Goal: Task Accomplishment & Management: Contribute content

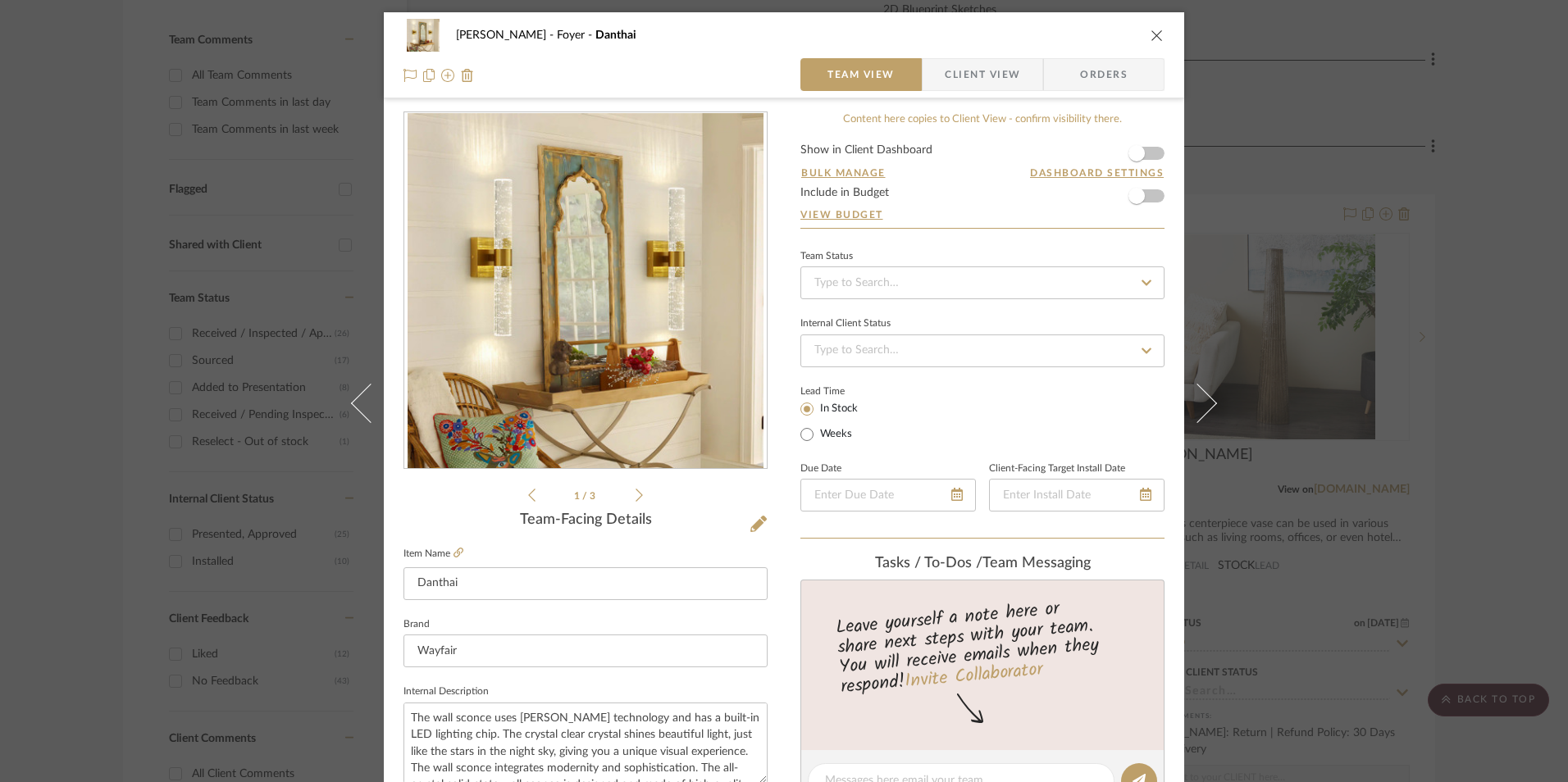
scroll to position [744, 0]
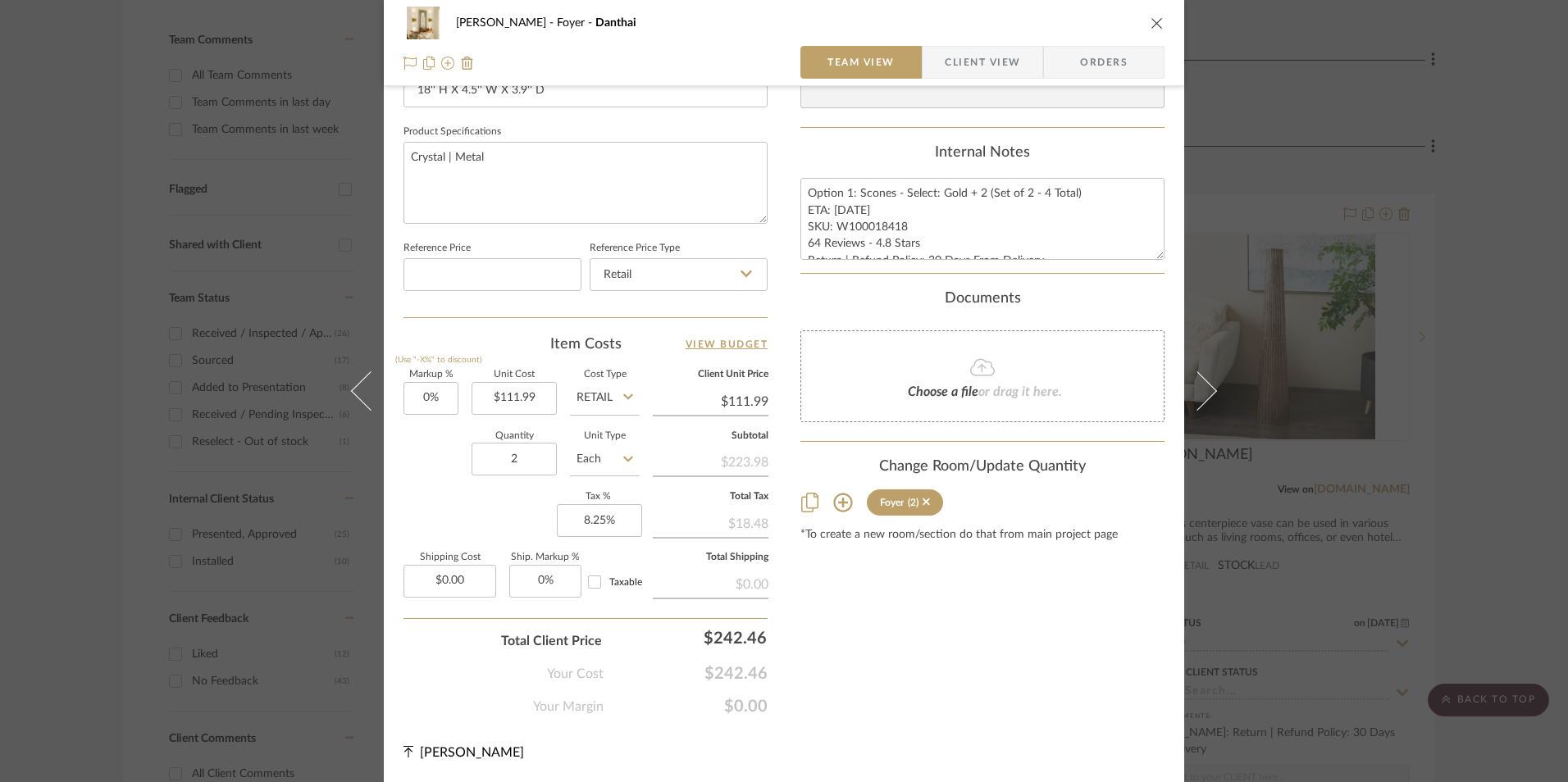
click at [1465, 469] on div "[PERSON_NAME] Foyer Danthai Team View Client View Orders 1 / 3 Team-Facing Deta…" at bounding box center [784, 391] width 1568 height 782
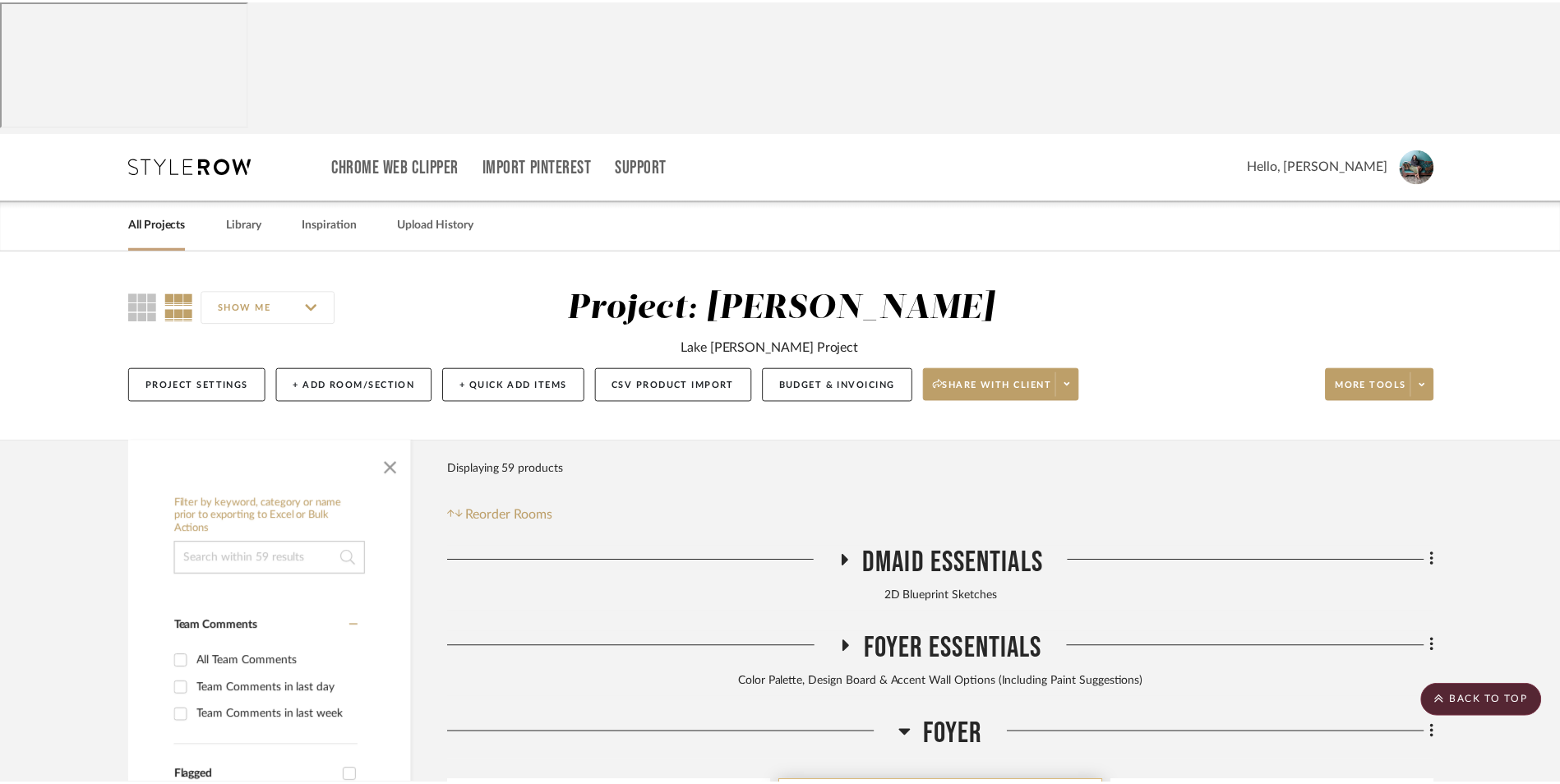
scroll to position [587, 0]
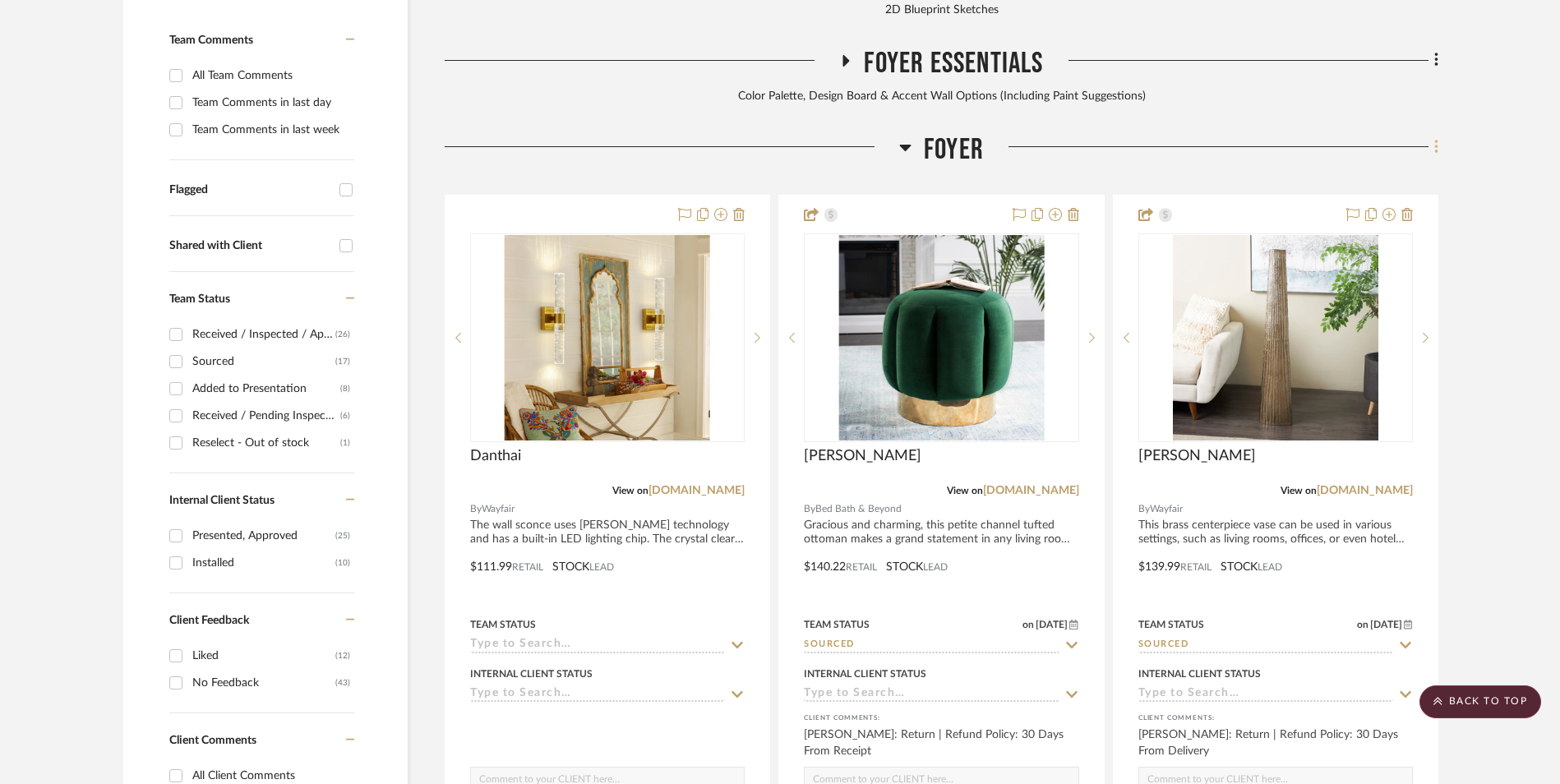
click at [1433, 134] on fa-icon at bounding box center [1435, 148] width 11 height 27
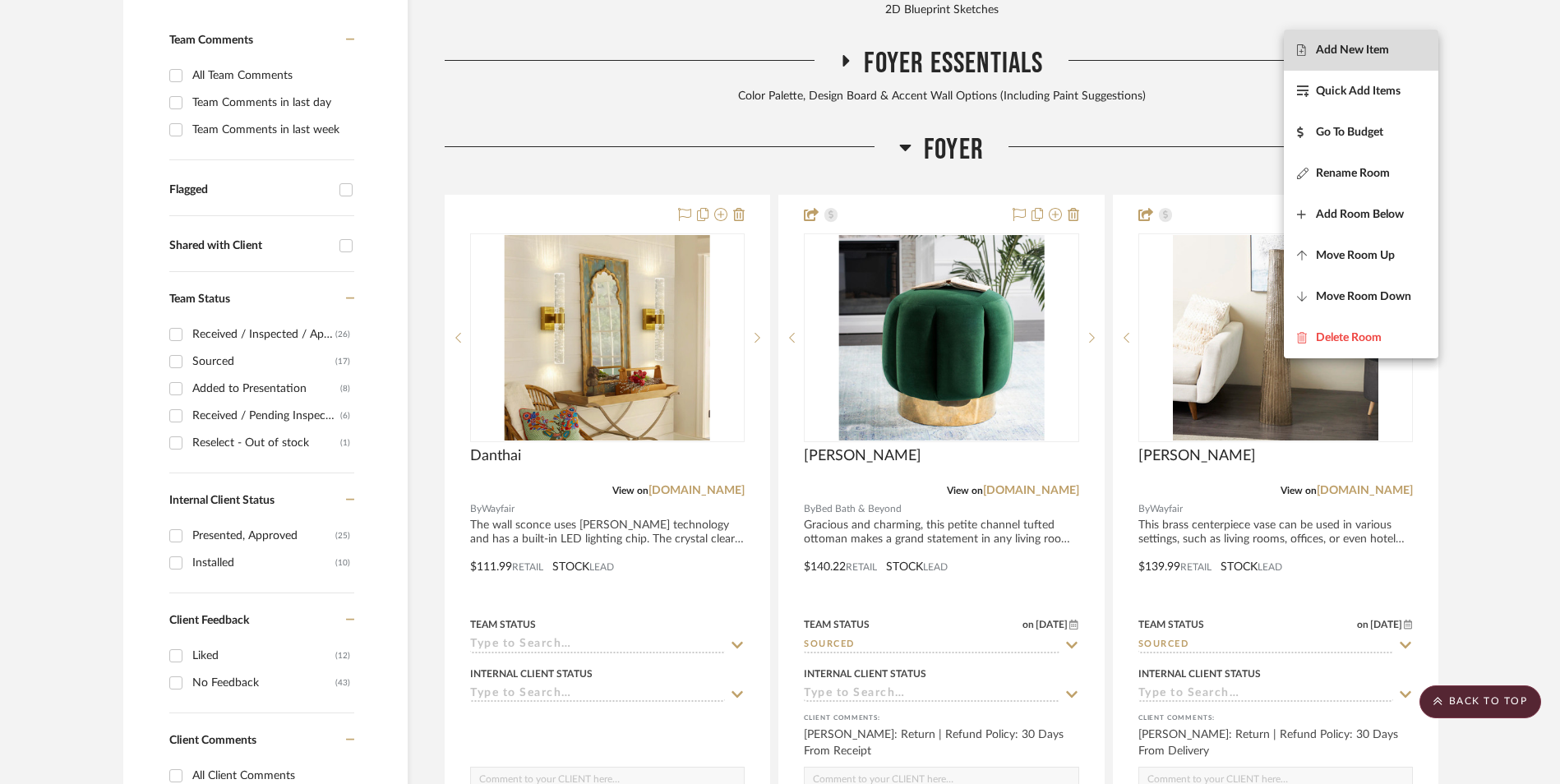
click at [1399, 56] on span "Add New Item" at bounding box center [1362, 50] width 128 height 14
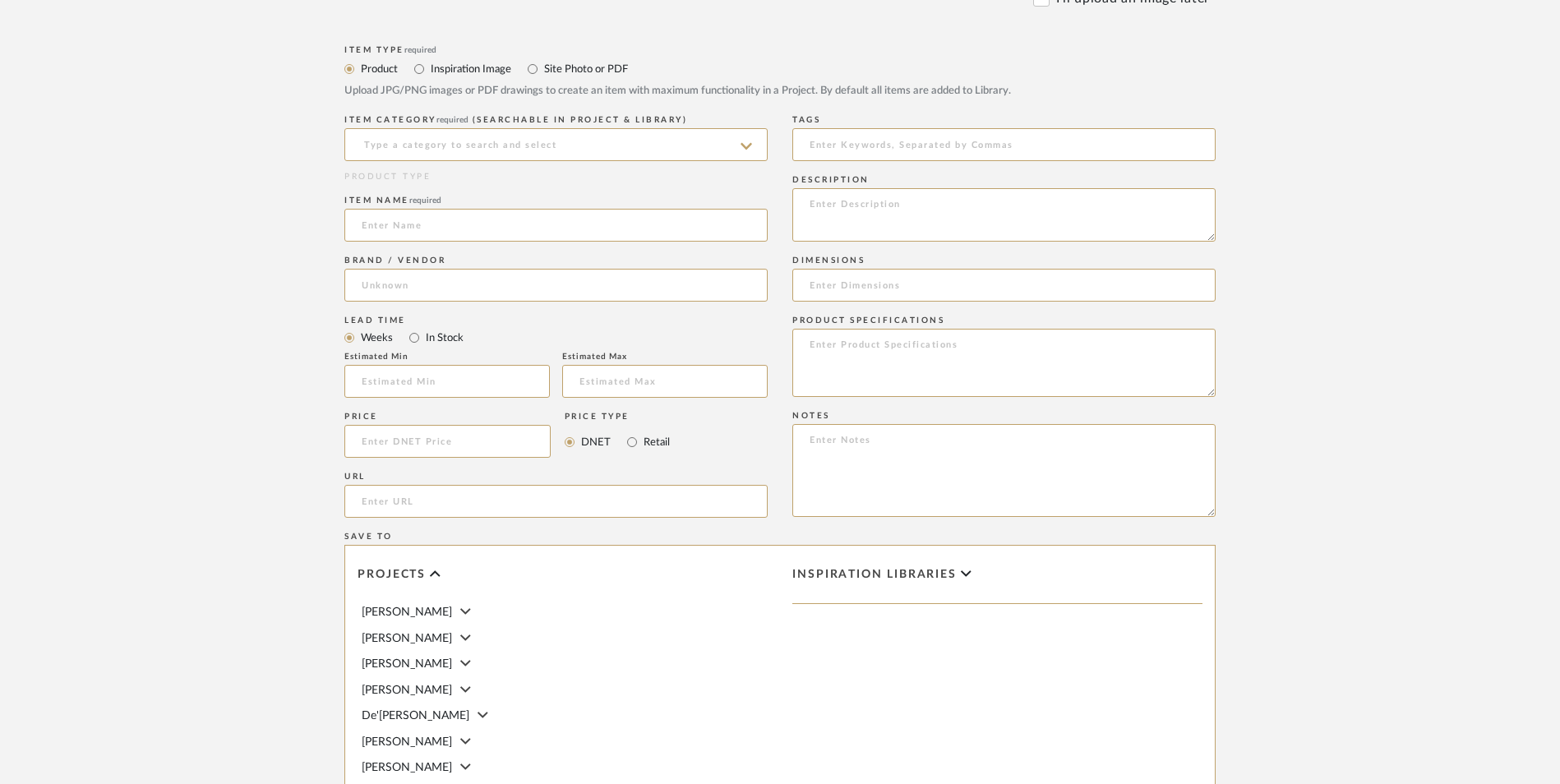
scroll to position [493, 0]
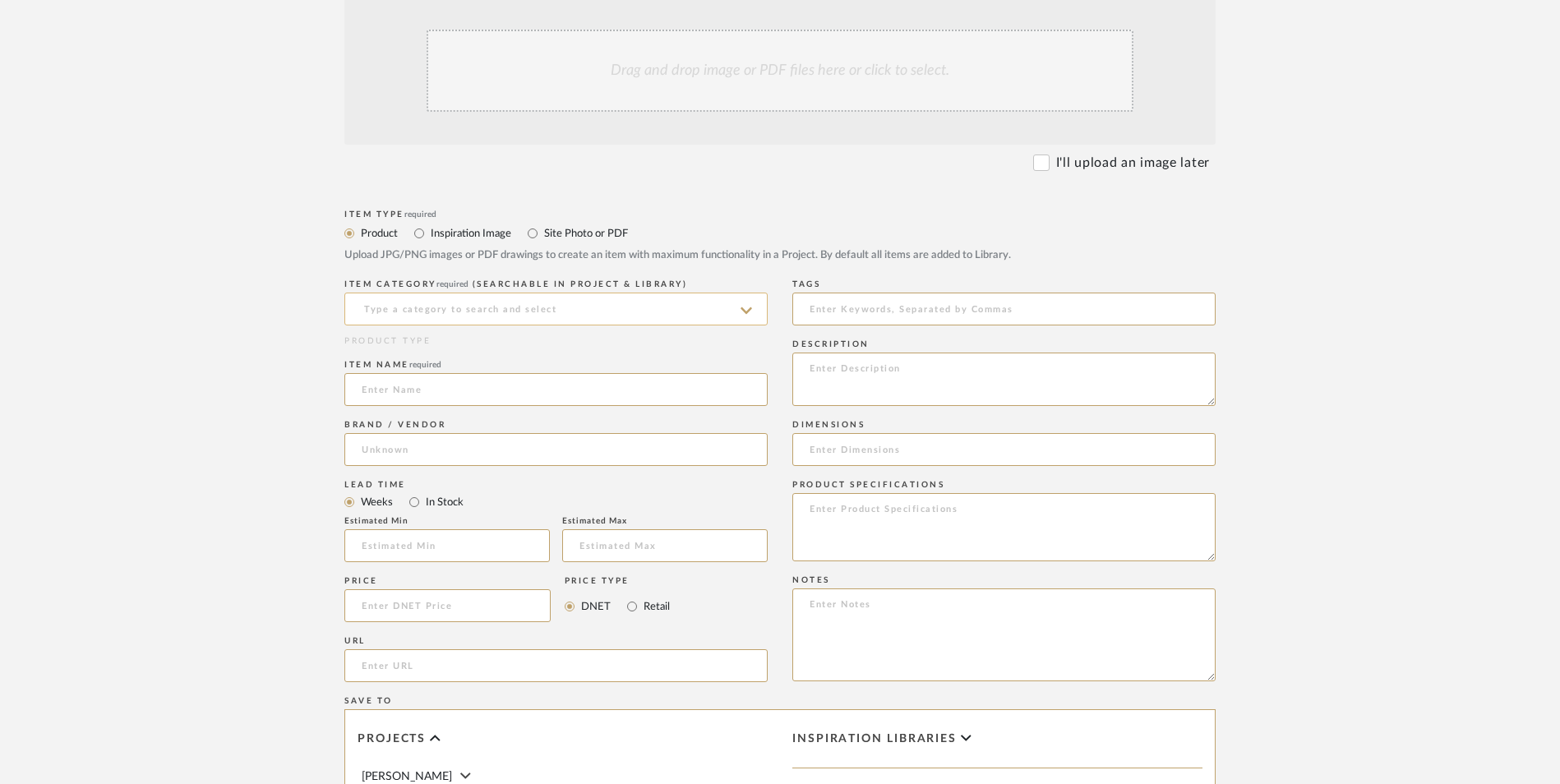
click at [471, 292] on input at bounding box center [556, 309] width 423 height 32
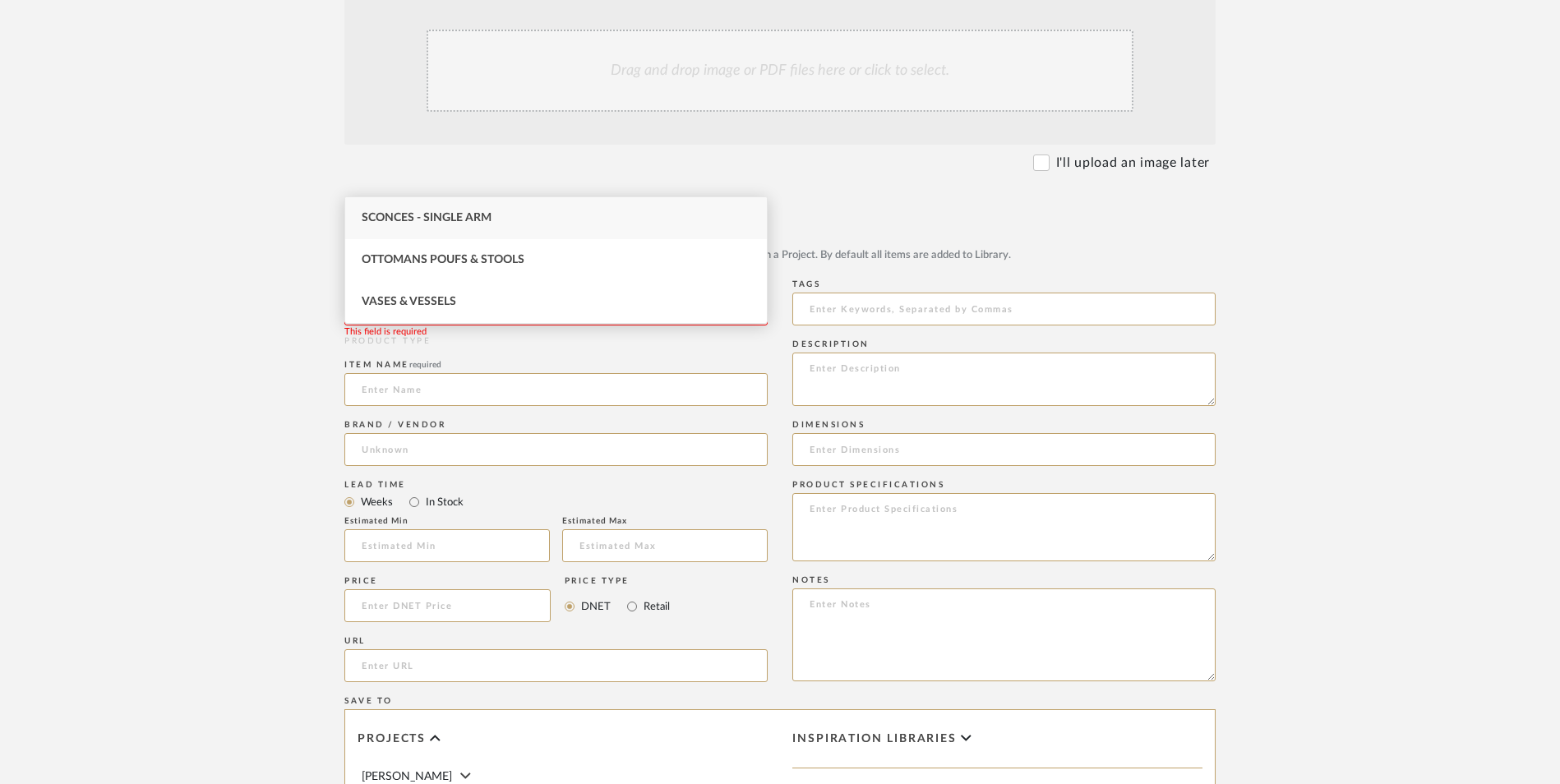
click at [468, 208] on div "Sconces - Single Arm" at bounding box center [556, 218] width 421 height 42
type input "Sconces - Single Arm"
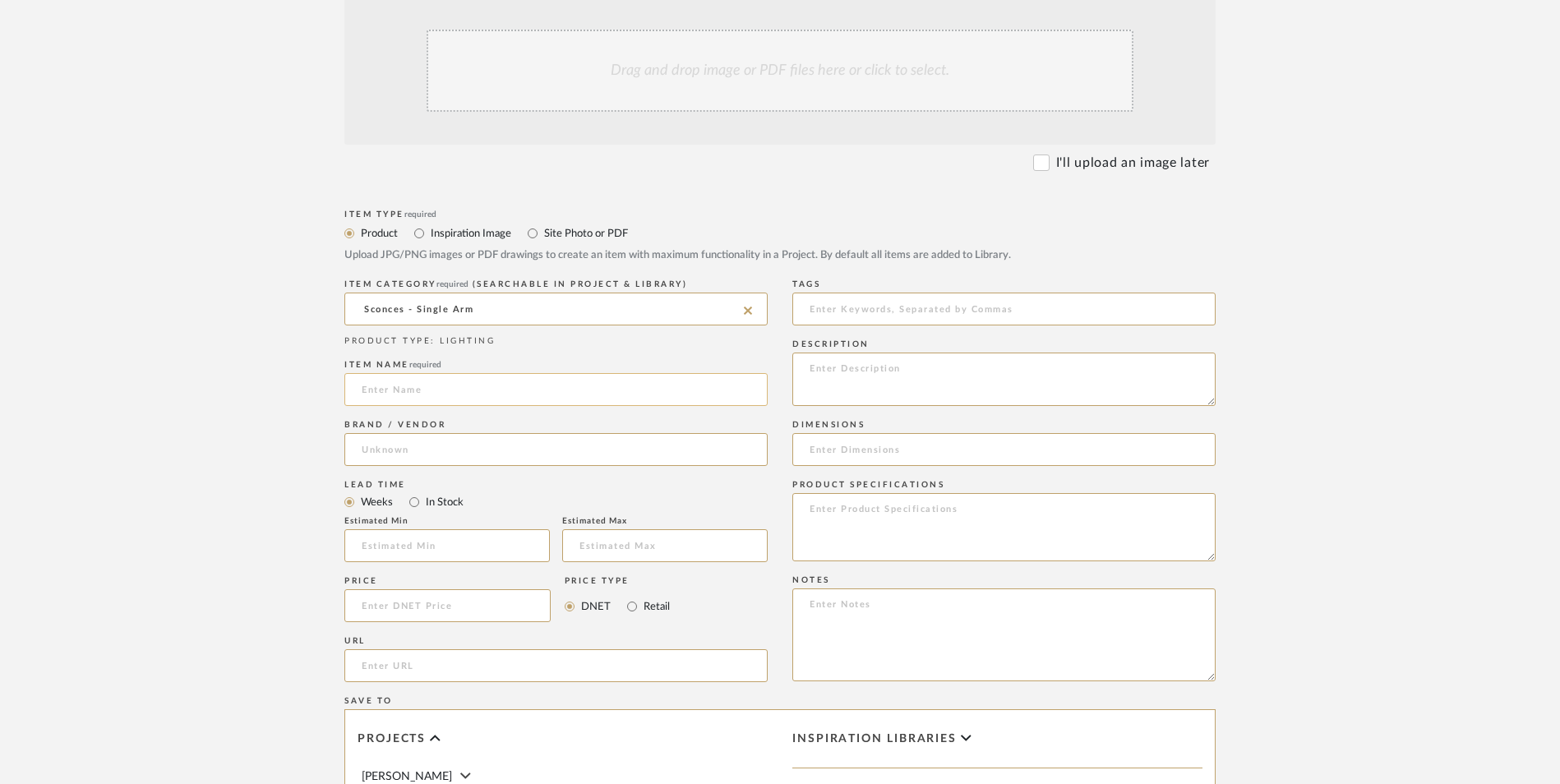
click at [490, 374] on input at bounding box center [556, 390] width 423 height 32
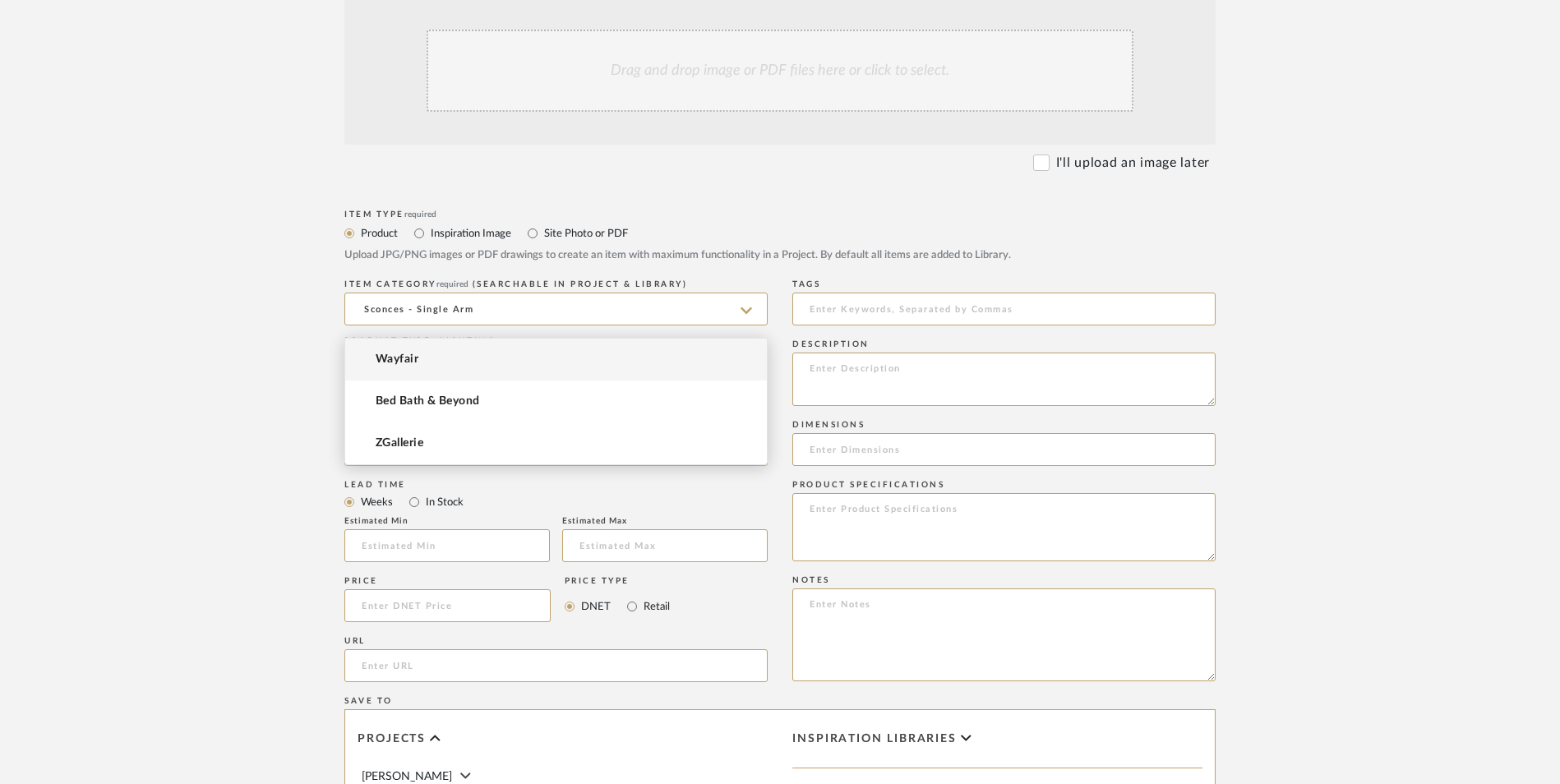
type input "Boscobel"
click at [457, 433] on input at bounding box center [556, 449] width 423 height 32
click at [447, 360] on mat-option "Wayfair" at bounding box center [556, 359] width 421 height 42
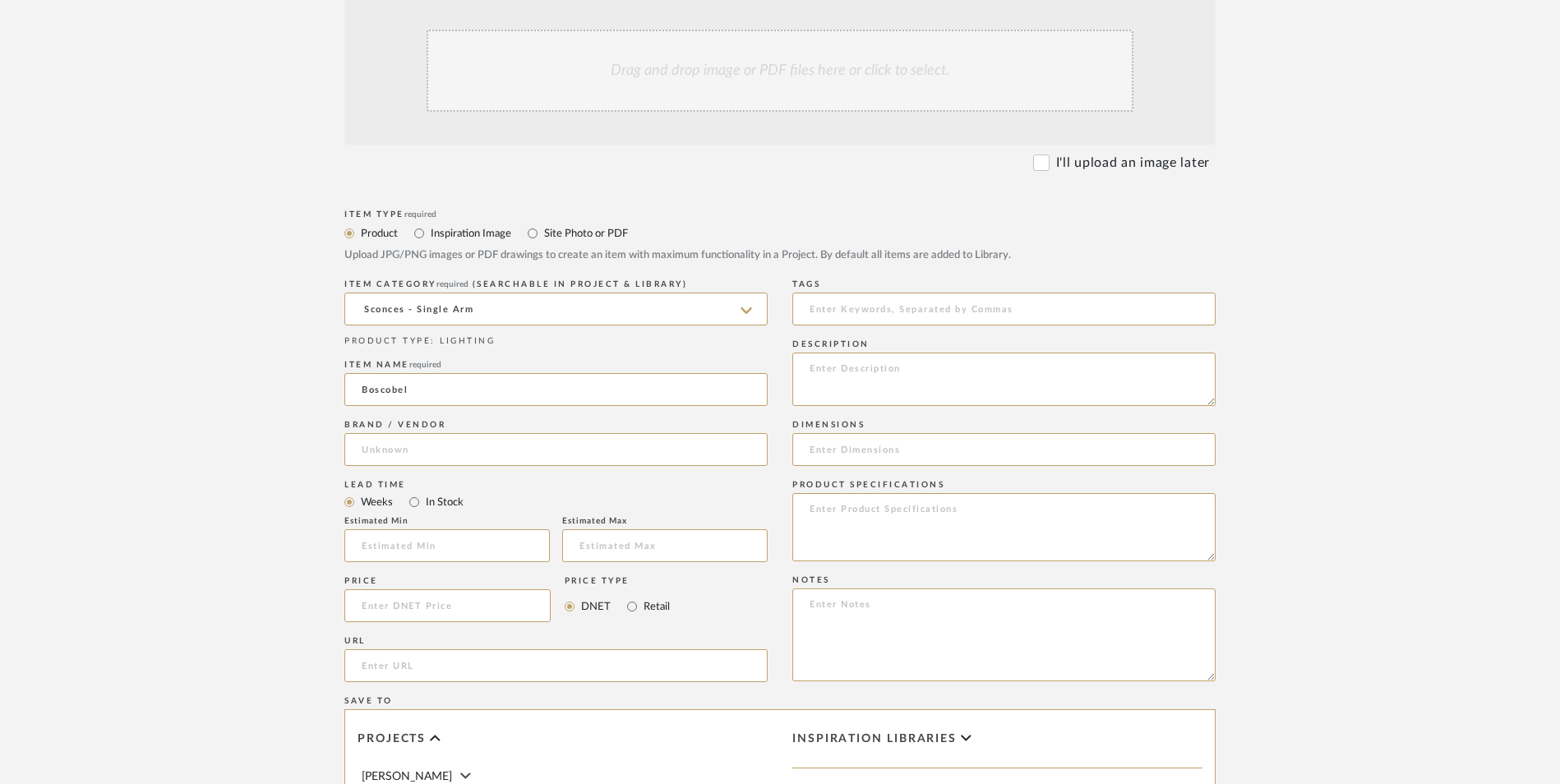
type input "Wayfair"
click at [411, 493] on input "In Stock" at bounding box center [414, 503] width 20 height 20
radio input "true"
click at [632, 596] on input "Retail" at bounding box center [632, 606] width 20 height 20
radio input "true"
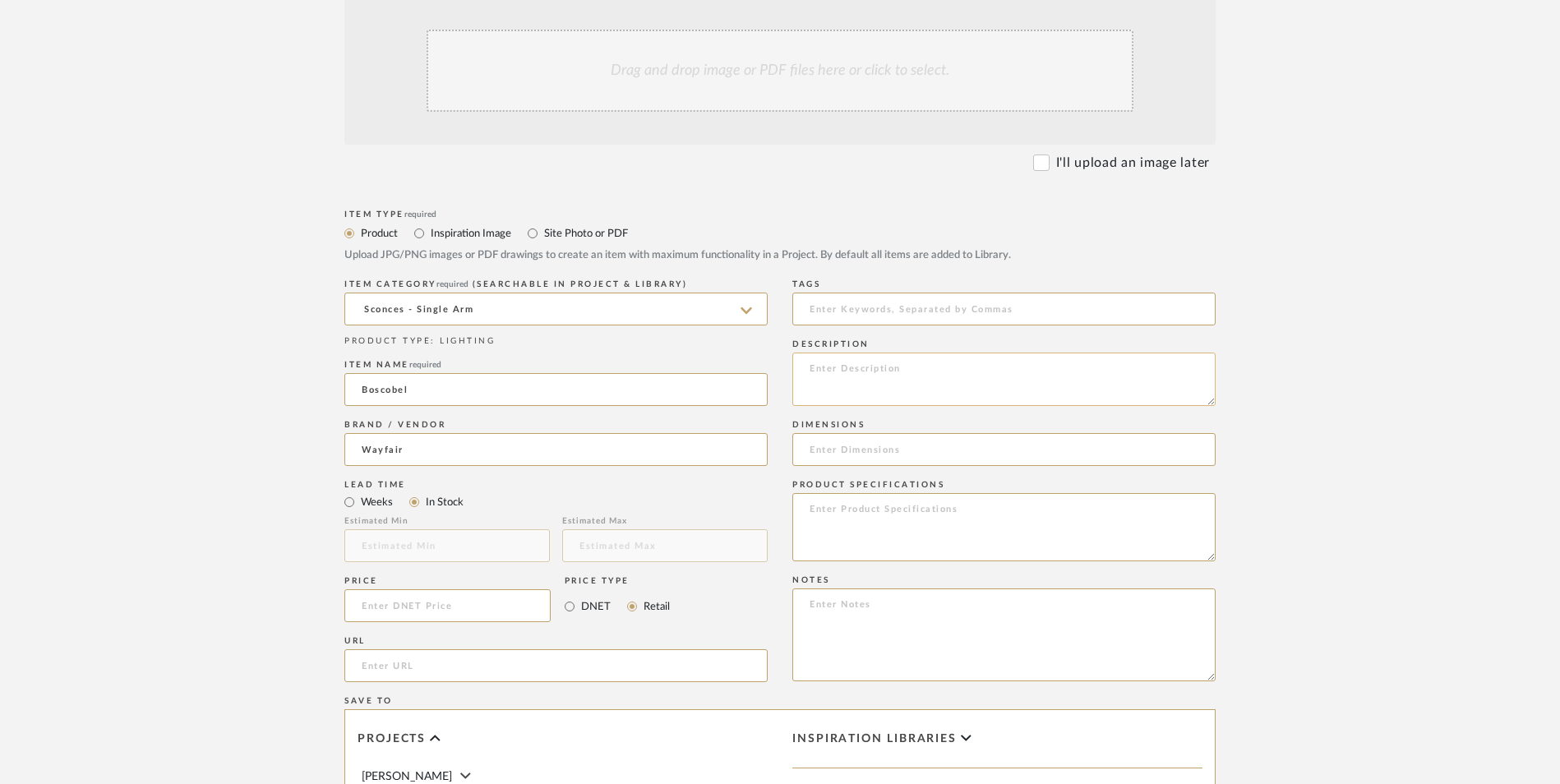
click at [902, 353] on textarea at bounding box center [1003, 379] width 423 height 53
paste textarea "Elevate your space with this sleek LED wall sconce, crafted from sturdy metal w…"
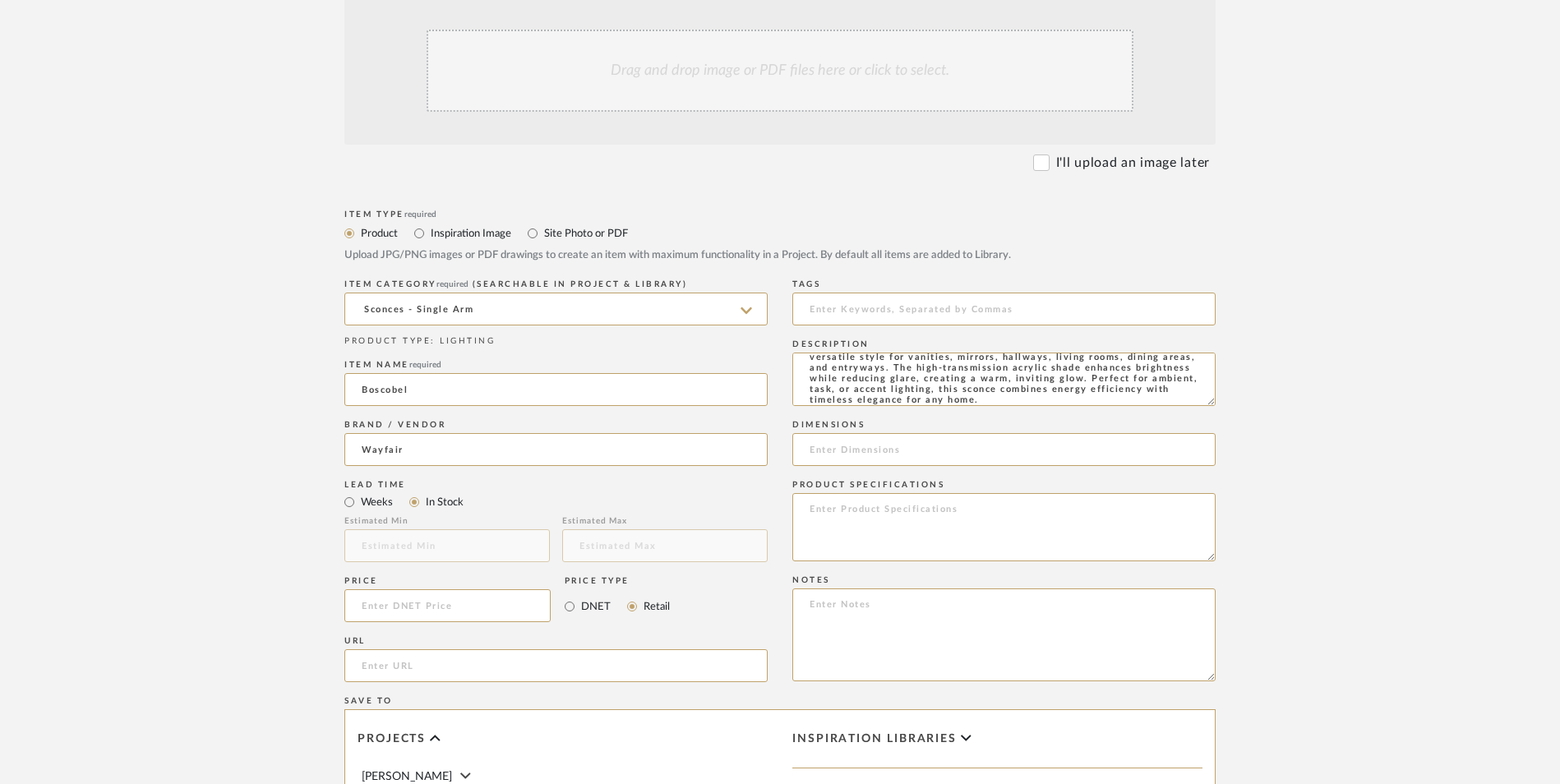
type textarea "Elevate your space with this sleek LED wall sconce, crafted from sturdy metal w…"
click at [835, 493] on textarea at bounding box center [1003, 528] width 423 height 69
type textarea "Metal | Iron | Acrylic"
click at [837, 433] on input at bounding box center [1003, 449] width 423 height 32
paste input "18.1'' H X 4.72'' W X 4.13'' D"
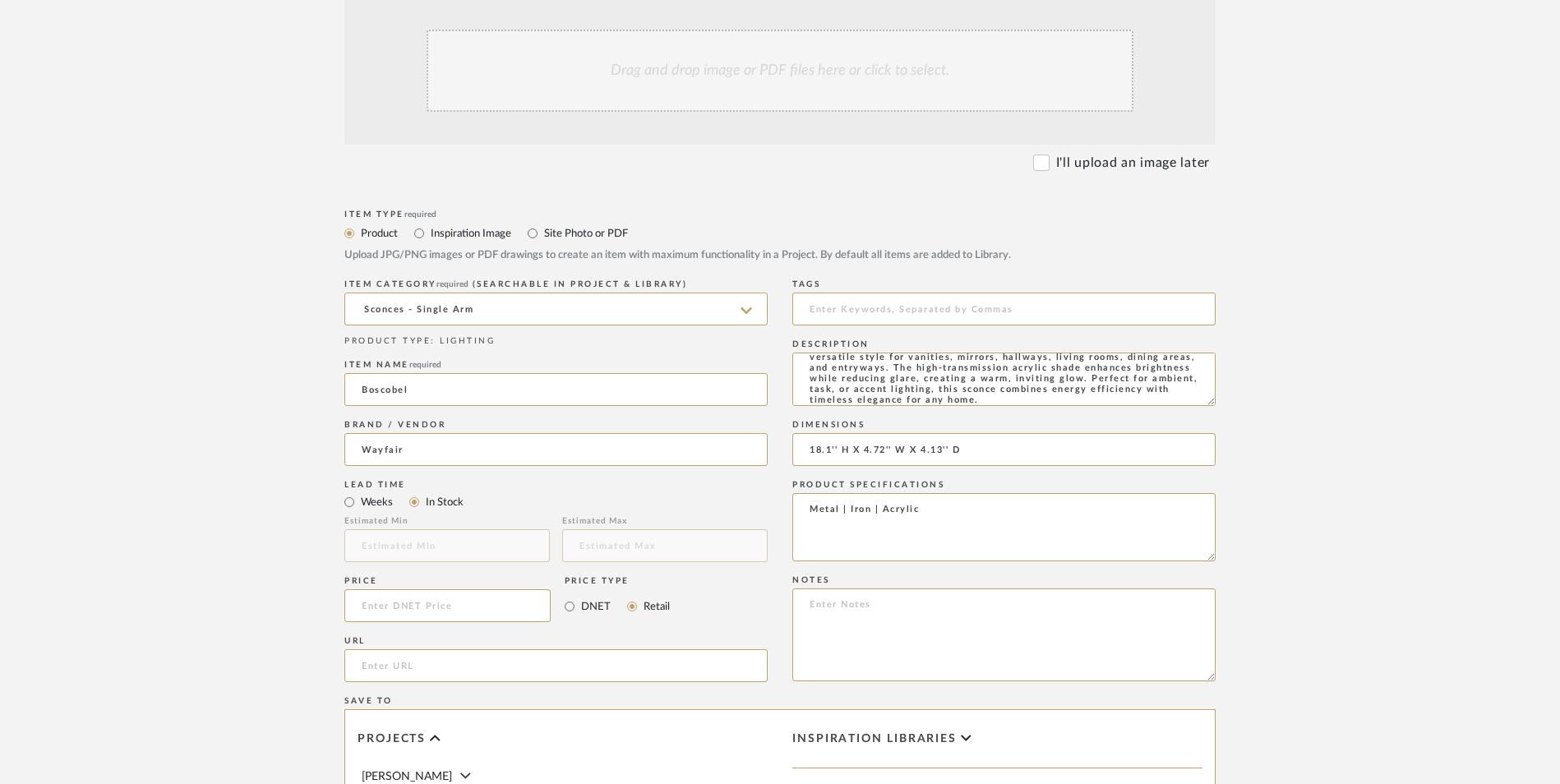
type input "18.1'' H X 4.72'' W X 4.13'' D"
click at [963, 588] on textarea at bounding box center [1003, 634] width 423 height 93
paste textarea "Option 1: ETA: SKU: Reviews - Stars Return | Refund Policy:"
click at [893, 588] on textarea "Option 1: ETA: SKU: Reviews - Stars Return | Refund Policy: 30 Days From Delive…" at bounding box center [1003, 634] width 423 height 93
click at [798, 588] on textarea "Option 1: Sconces - Select ETA: SKU: Reviews - Stars Return | Refund Policy: 30…" at bounding box center [1003, 634] width 423 height 93
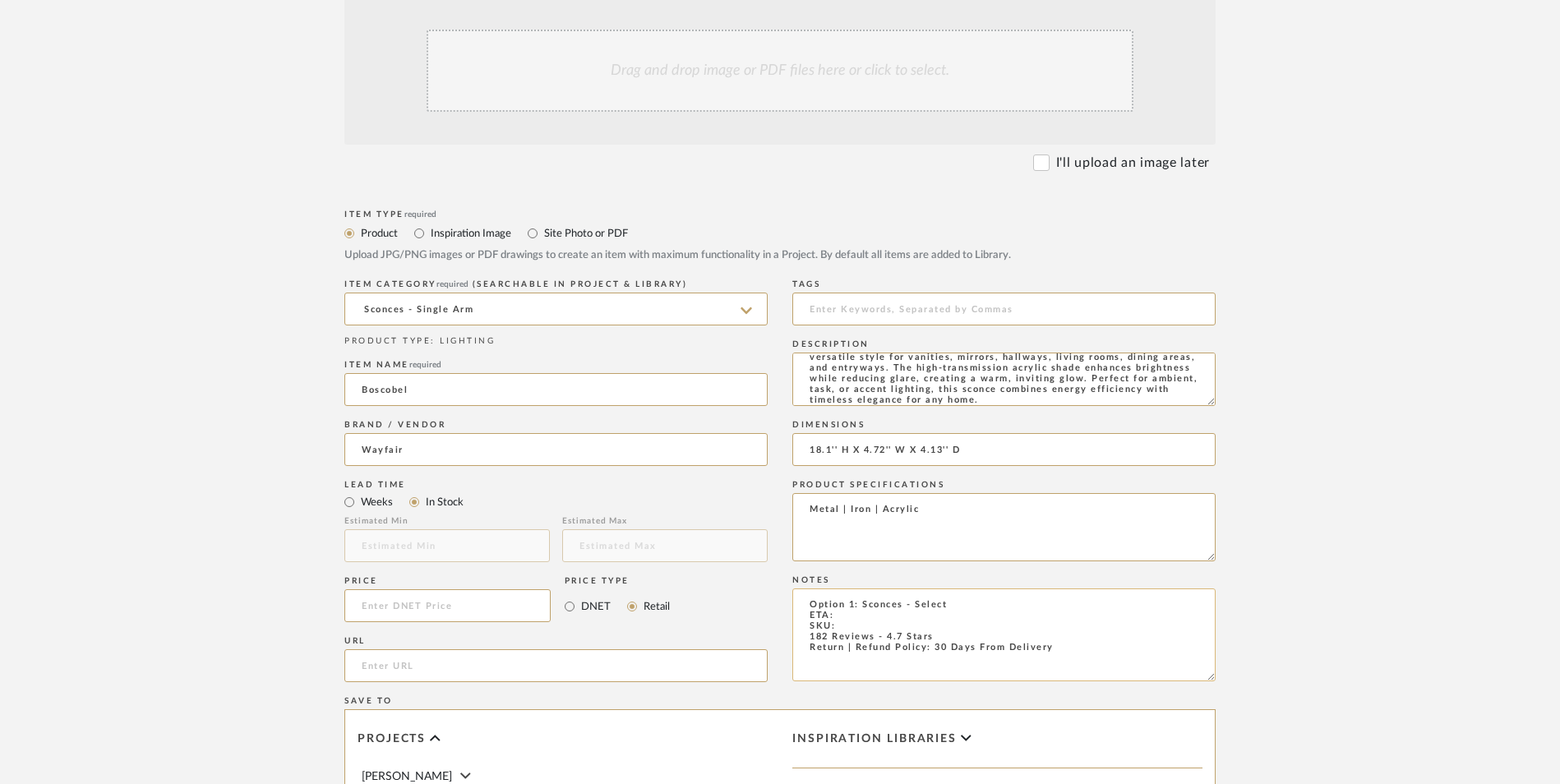
click at [857, 588] on textarea "Option 1: Sconces - Select ETA: SKU: 182 Reviews - 4.7 Stars Return | Refund Po…" at bounding box center [1003, 634] width 423 height 93
click at [865, 588] on textarea "Option 1: Sconces - Select ETA: SKU: 182 Reviews - 4.7 Stars Return | Refund Po…" at bounding box center [1003, 634] width 423 height 93
paste textarea "W011377746"
click at [871, 588] on textarea "Option 1: Sconces - Select ETA: SKU: W011377746 182 Reviews - 4.7 Stars Return …" at bounding box center [1003, 634] width 423 height 93
click at [954, 588] on textarea "Option 1: Sconces - Select ETA: [DATE] SKU: W011377746 182 Reviews - 4.7 Stars …" at bounding box center [1003, 634] width 423 height 93
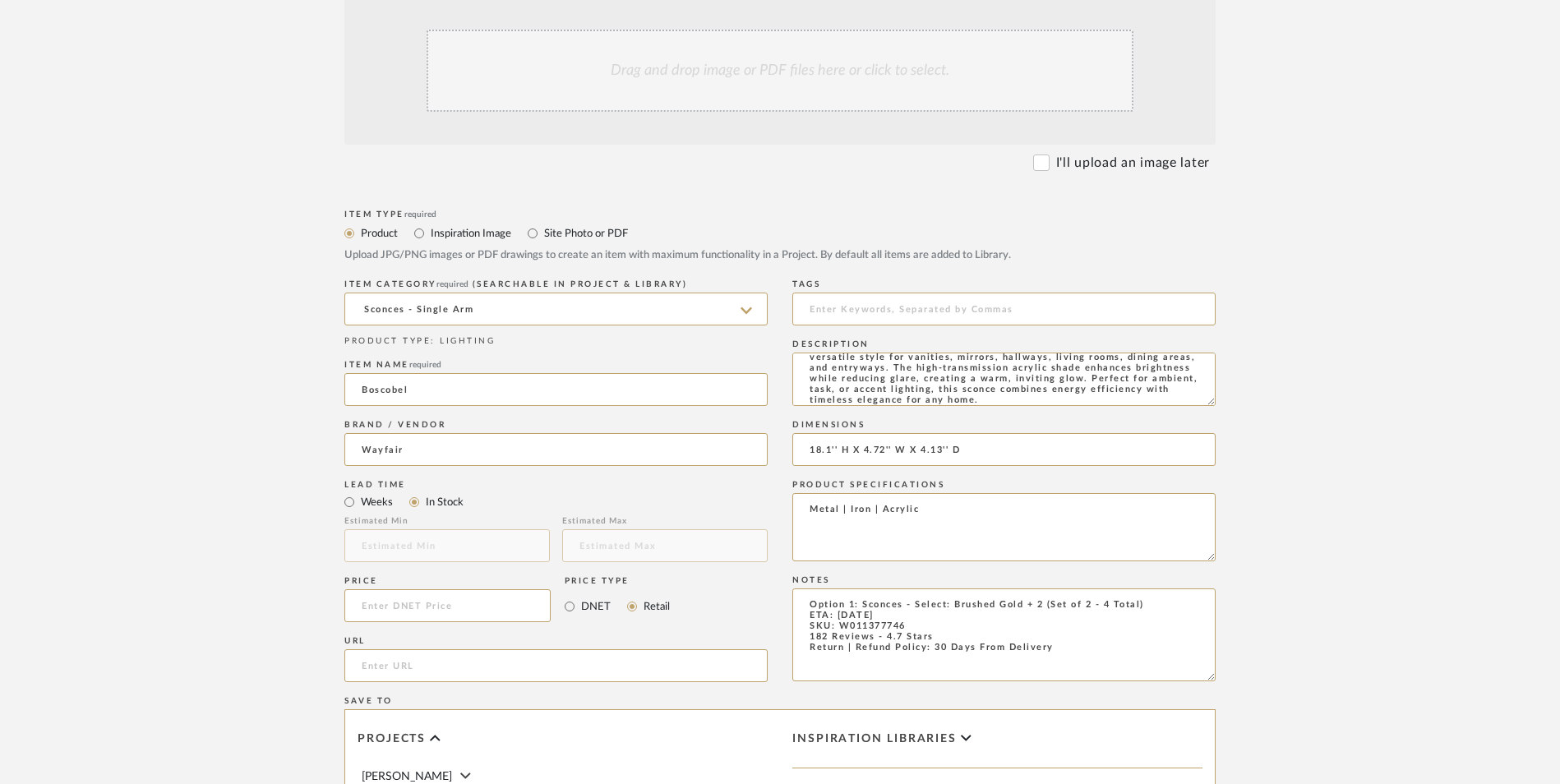
type textarea "Option 1: Sconces - Select: Brushed Gold + 2 (Set of 2 - 4 Total) ETA: [DATE] S…"
click at [441, 589] on input at bounding box center [448, 605] width 207 height 32
type input "$107.99"
click at [125, 486] on upload-items "Create new item in [PERSON_NAME] Upload photos, documents or PDFs, or select be…" at bounding box center [780, 482] width 1560 height 1449
click at [475, 650] on input "url" at bounding box center [556, 666] width 423 height 32
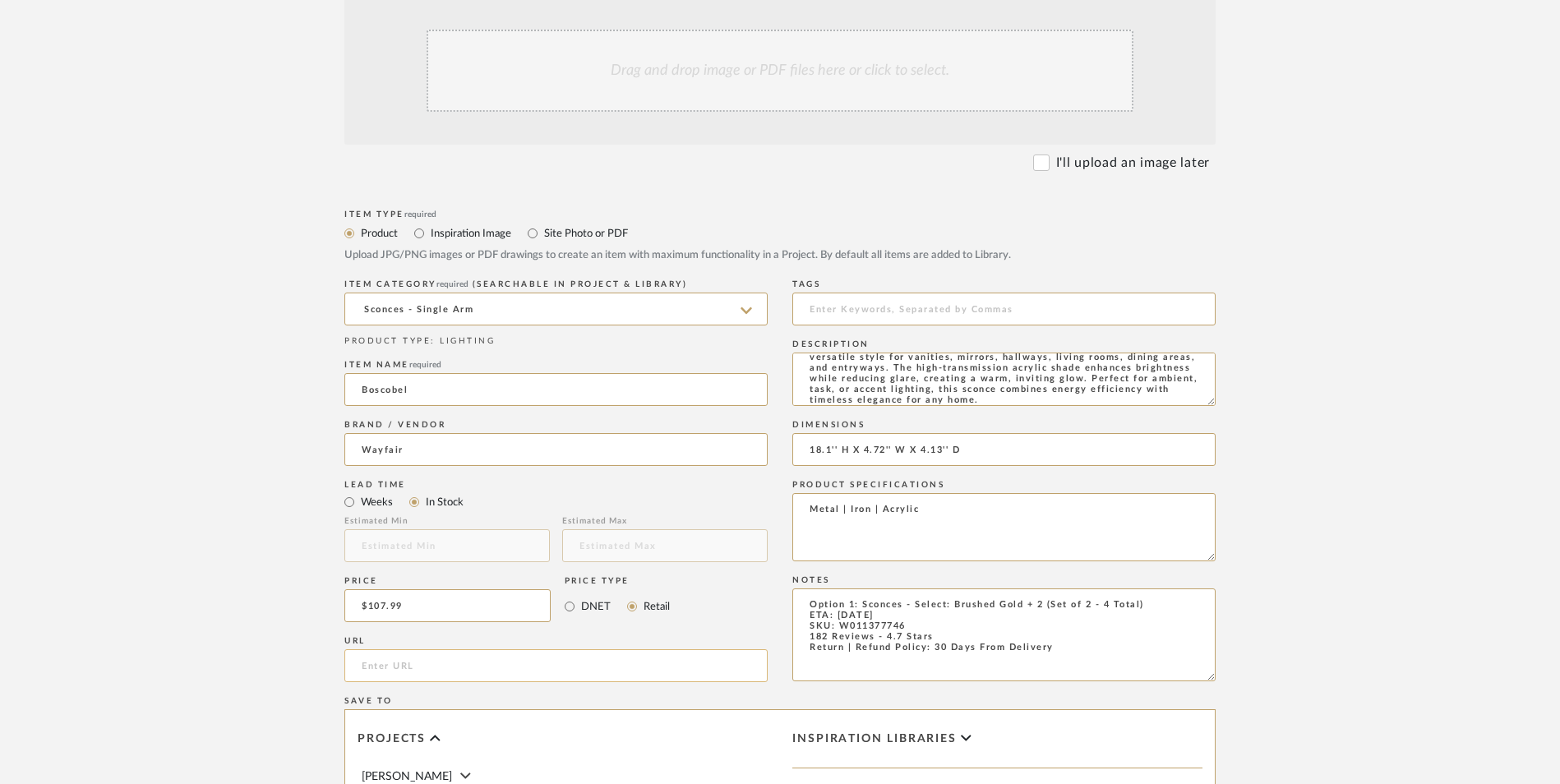
paste input "[URL][DOMAIN_NAME]"
type input "[URL][DOMAIN_NAME]"
click at [147, 432] on upload-items "Create new item in [PERSON_NAME] Upload photos, documents or PDFs, or select be…" at bounding box center [780, 482] width 1560 height 1449
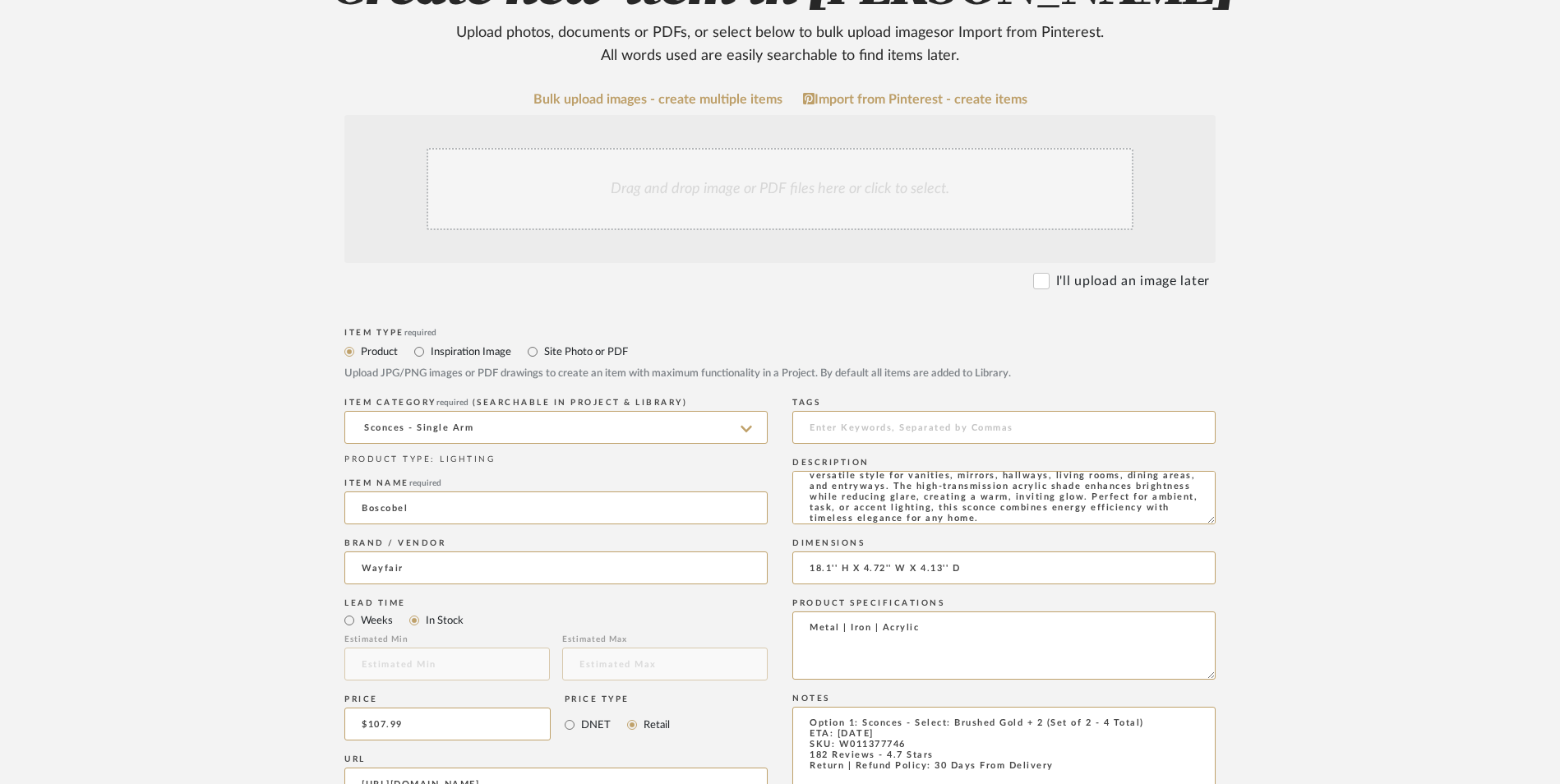
scroll to position [328, 0]
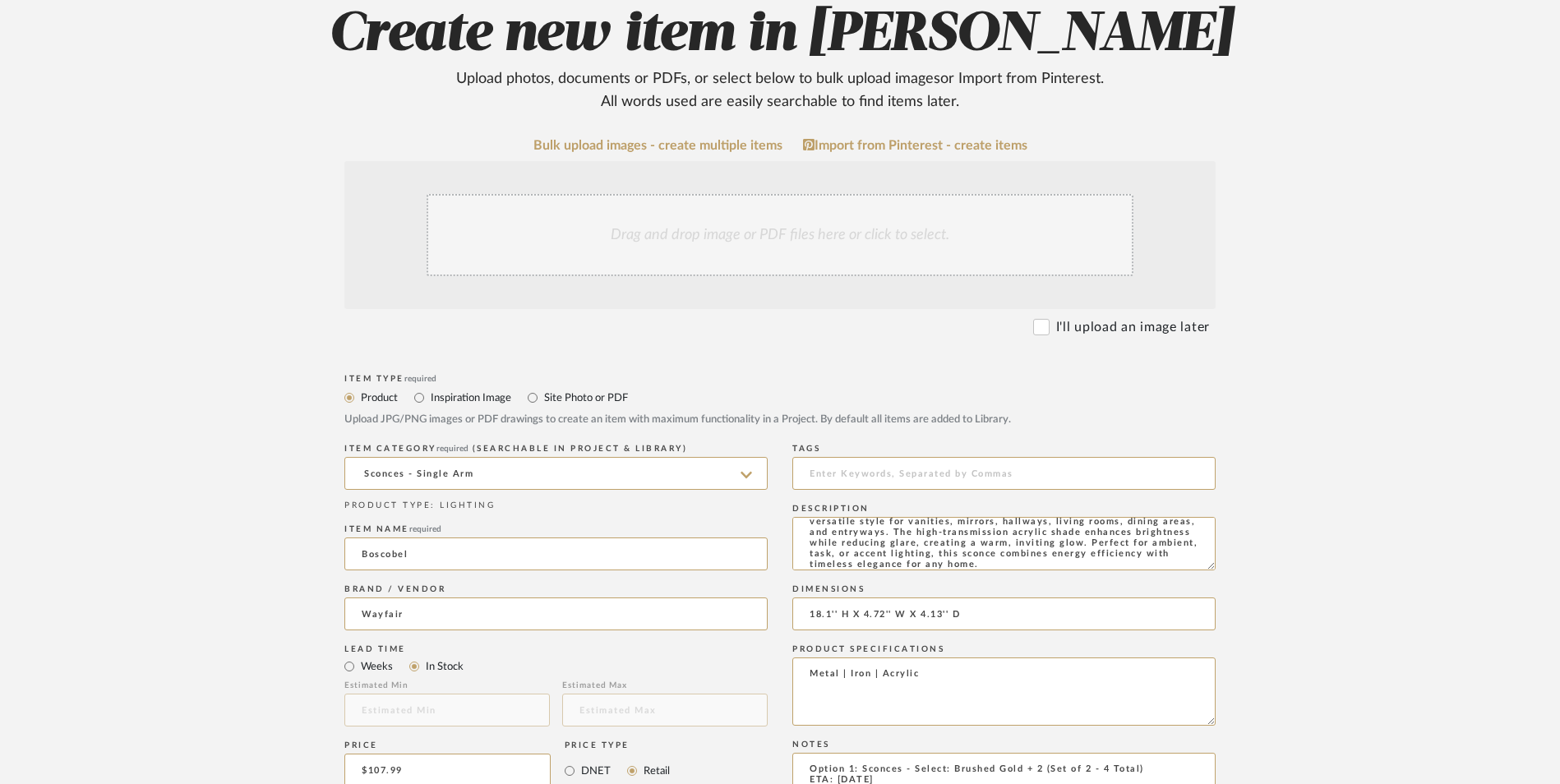
click at [586, 194] on div "Drag and drop image or PDF files here or click to select." at bounding box center [780, 235] width 707 height 82
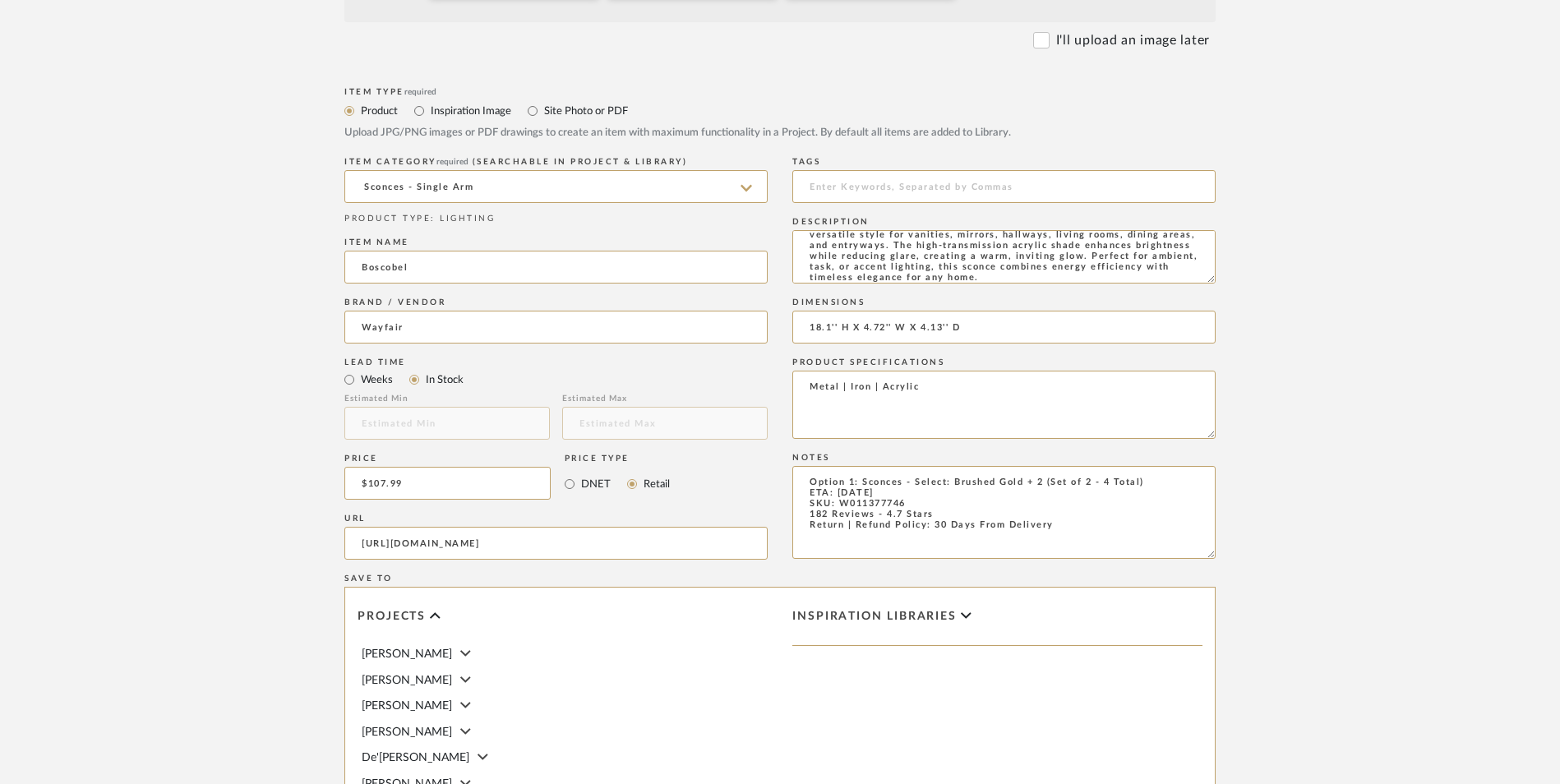
scroll to position [822, 0]
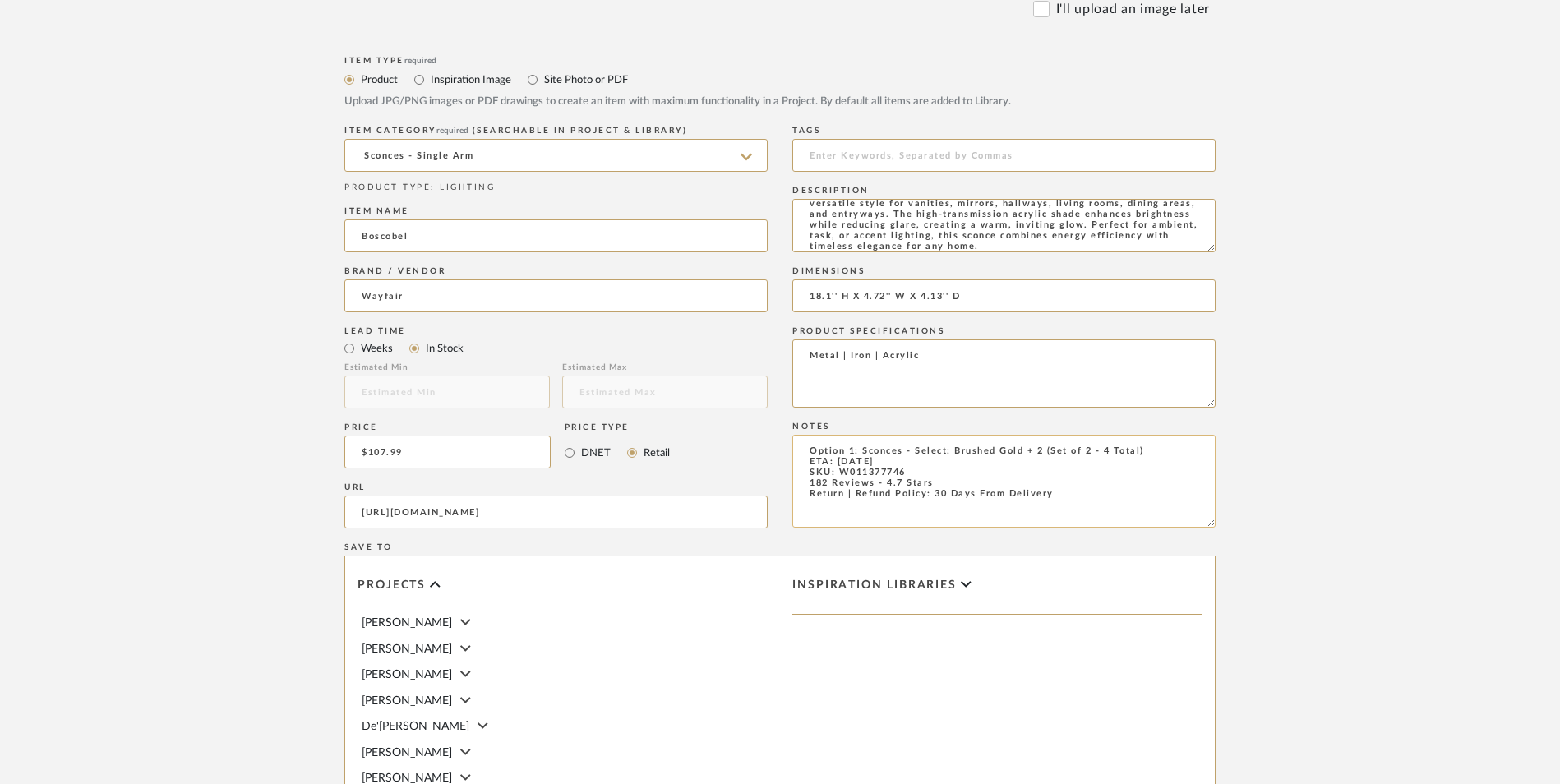
click at [858, 435] on textarea "Option 1: Sconces - Select: Brushed Gold + 2 (Set of 2 - 4 Total) ETA: [DATE] S…" at bounding box center [1003, 481] width 423 height 93
click at [909, 322] on div "Product Specifications Metal | Iron | Acrylic" at bounding box center [1003, 370] width 423 height 96
click at [1088, 435] on textarea "Option 1: Sconces - Select: Brushed Gold + 2 (Set of 2 - 4 Total) ETA: [DATE] S…" at bounding box center [1003, 481] width 423 height 93
type textarea "Option 1: Sconces - Select: Brushed Gold + 2 (Set of 2 - 4 Total) ETA: [DATE] S…"
click at [1258, 348] on form "Bulk upload images - create multiple items Import from Pinterest - create items…" at bounding box center [780, 327] width 1048 height 1367
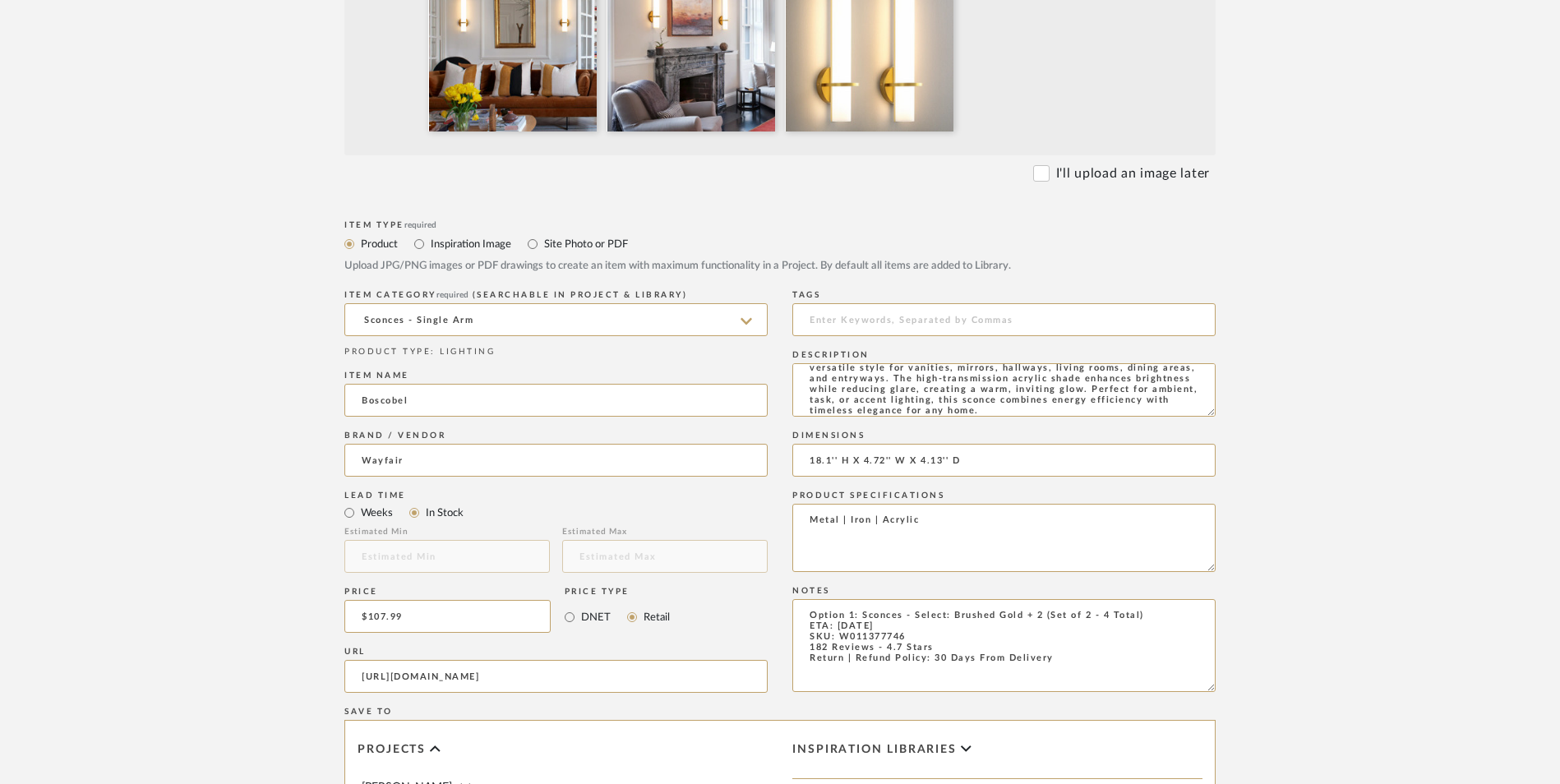
scroll to position [1034, 0]
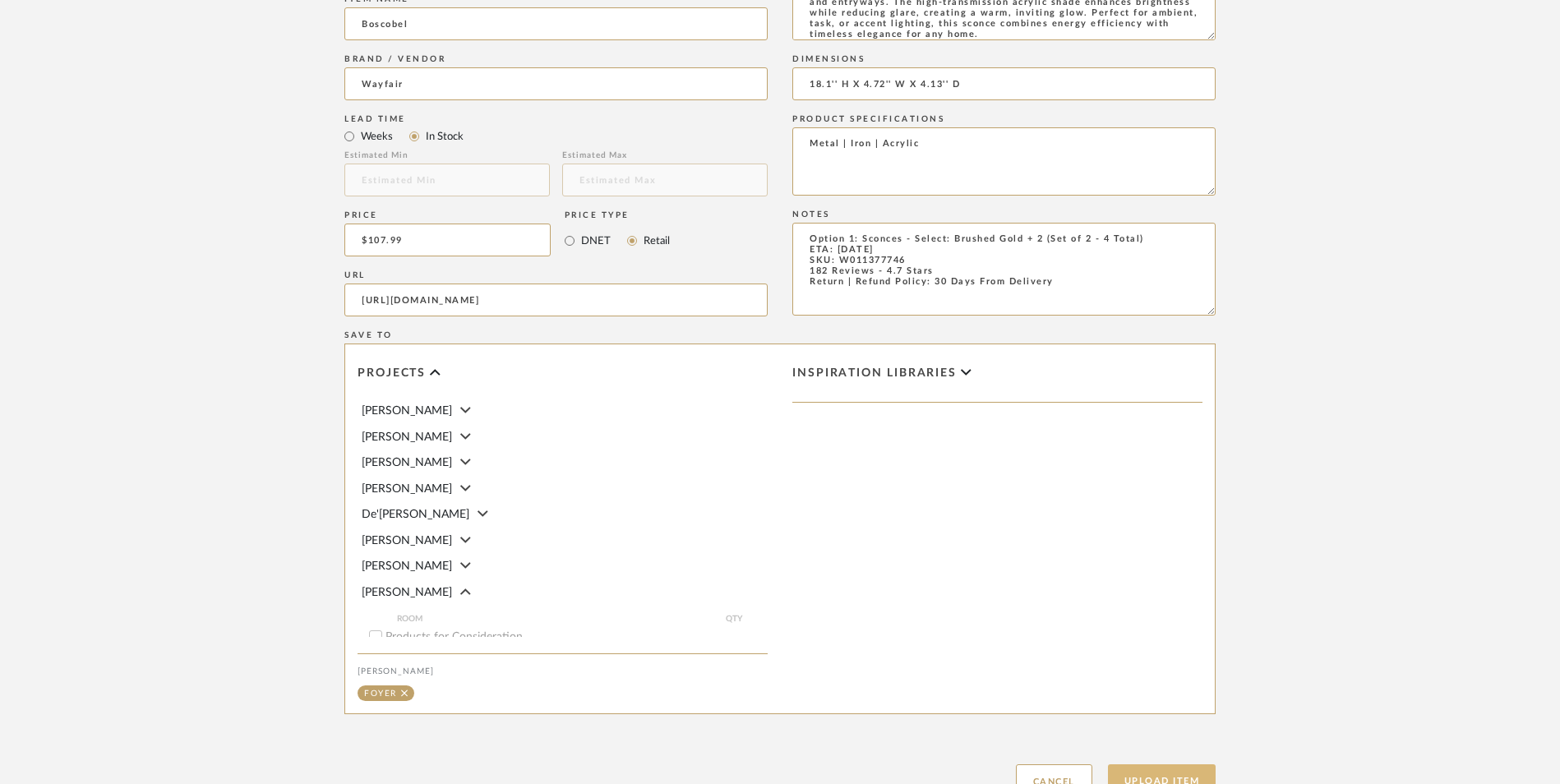
click at [1135, 764] on button "Upload Item" at bounding box center [1162, 780] width 108 height 33
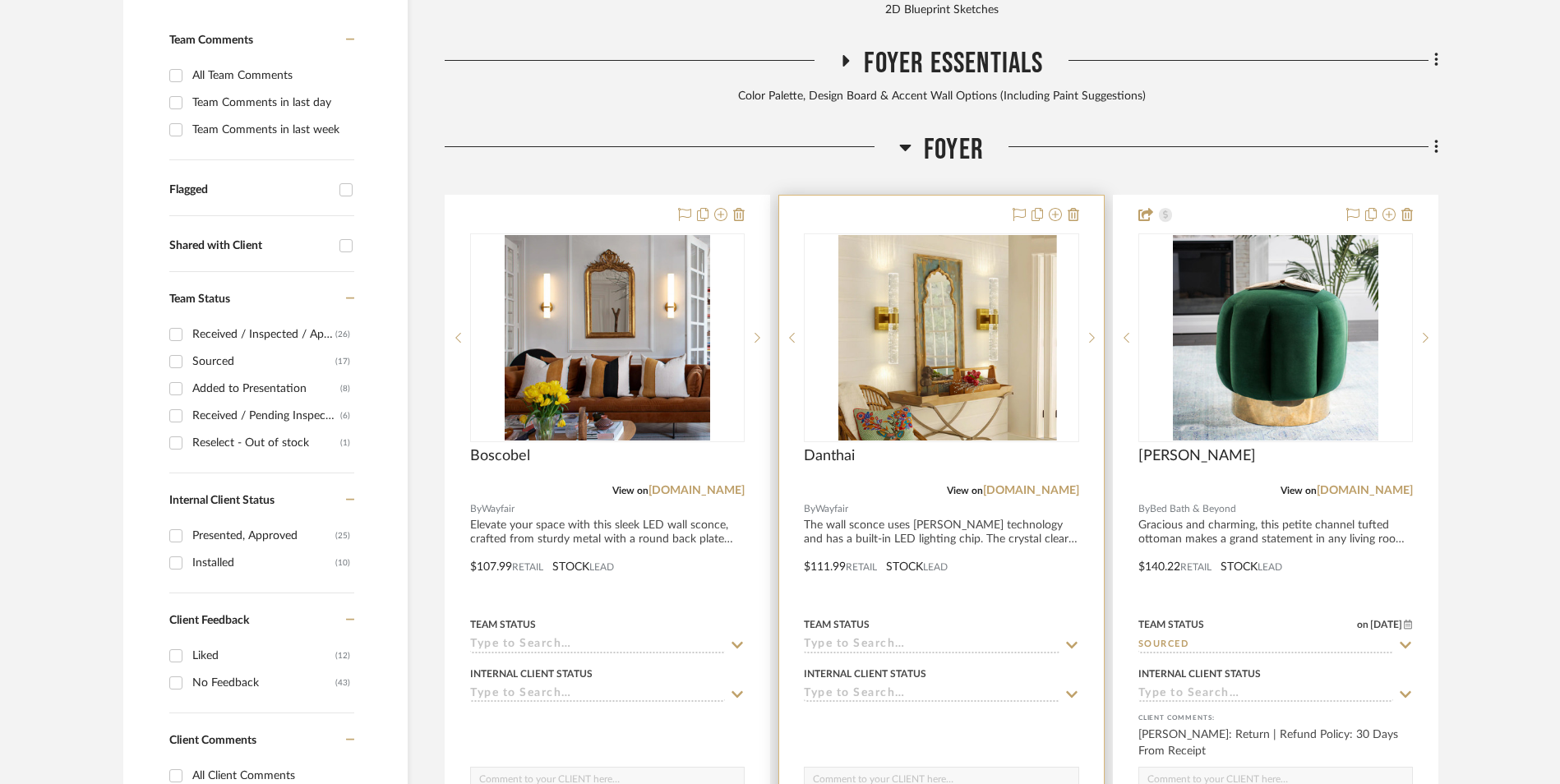
scroll to position [752, 0]
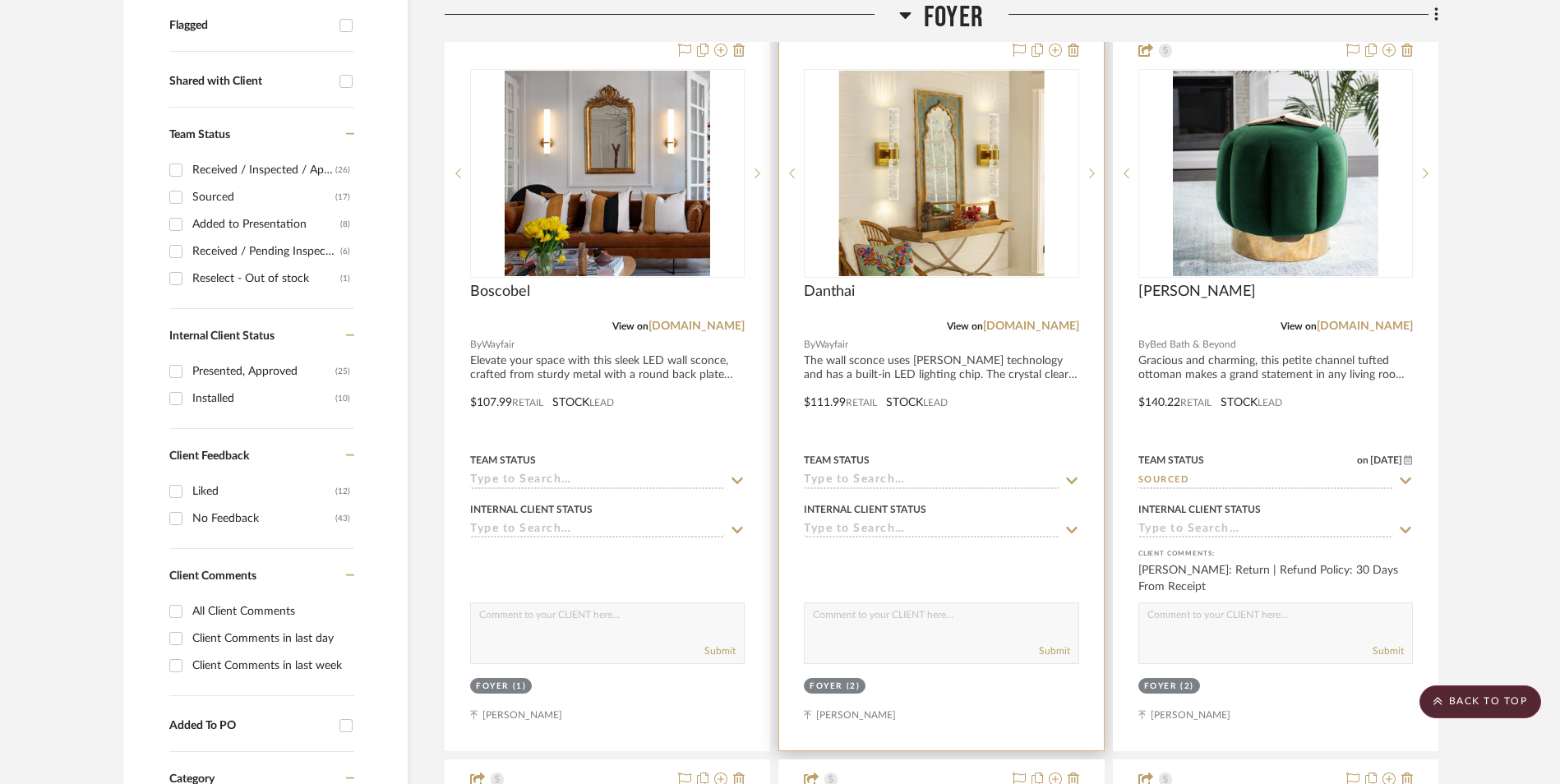
click at [928, 95] on img "0" at bounding box center [941, 173] width 206 height 206
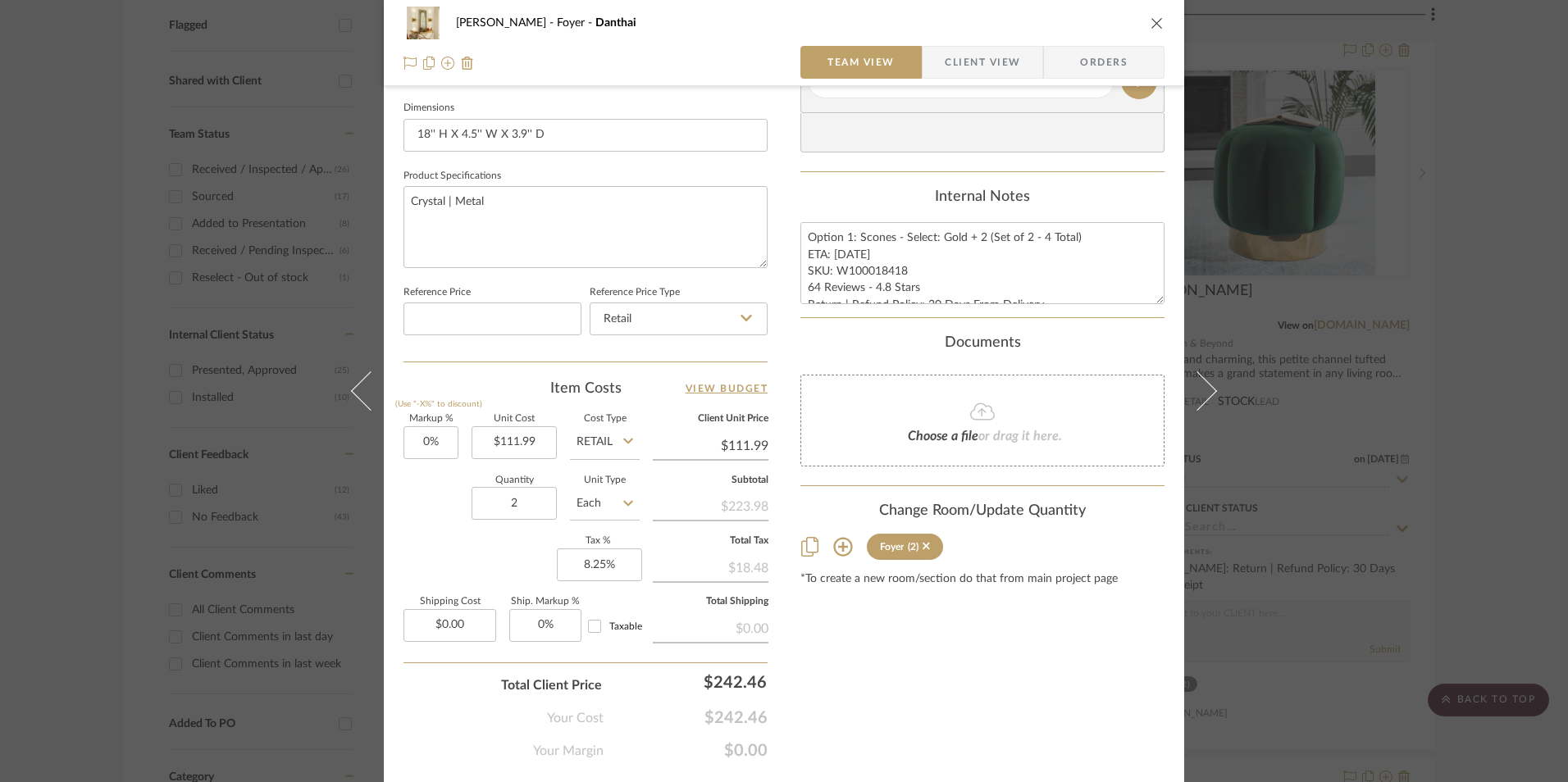
scroll to position [744, 0]
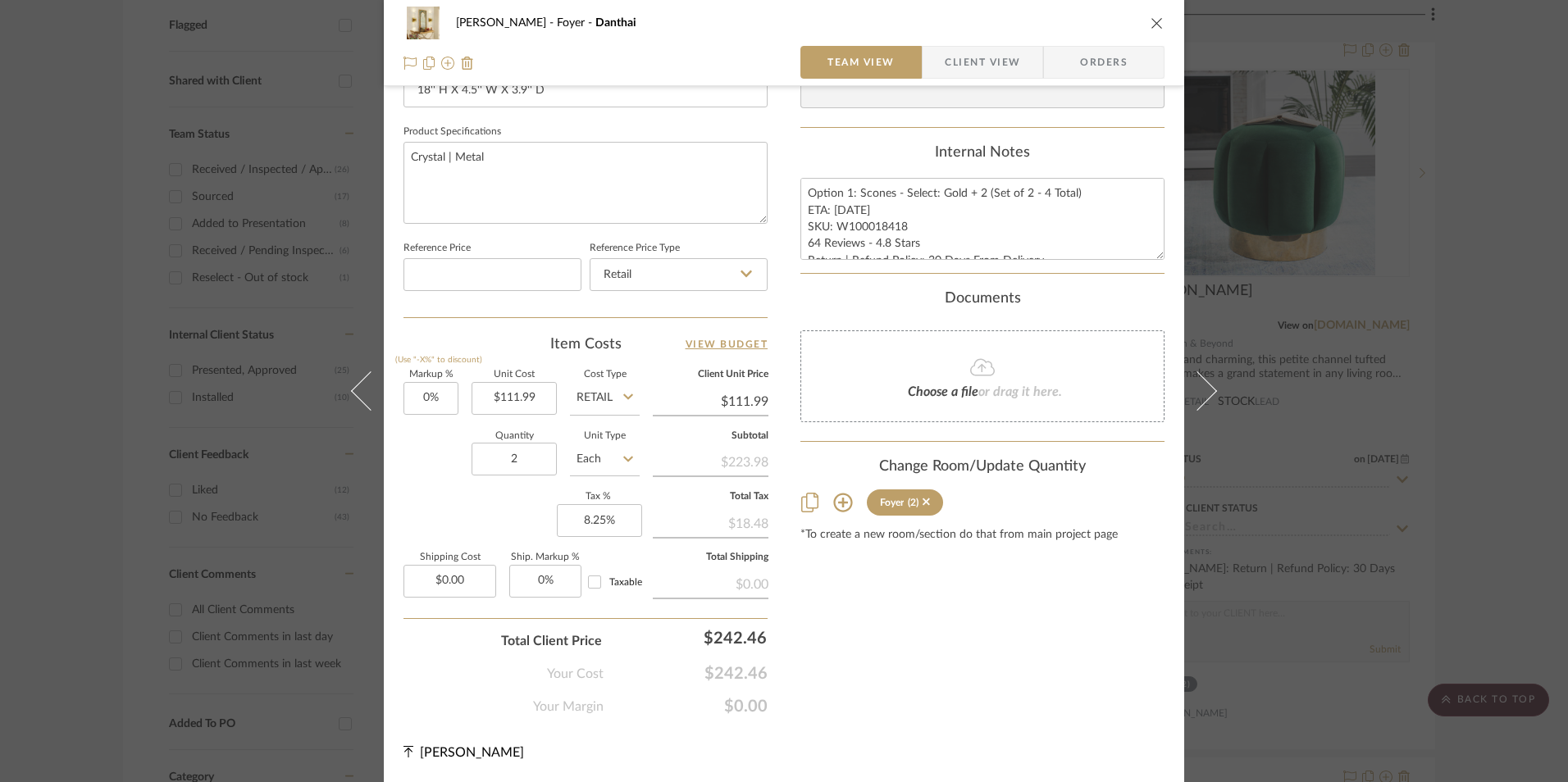
click at [1154, 19] on icon "close" at bounding box center [1157, 22] width 14 height 13
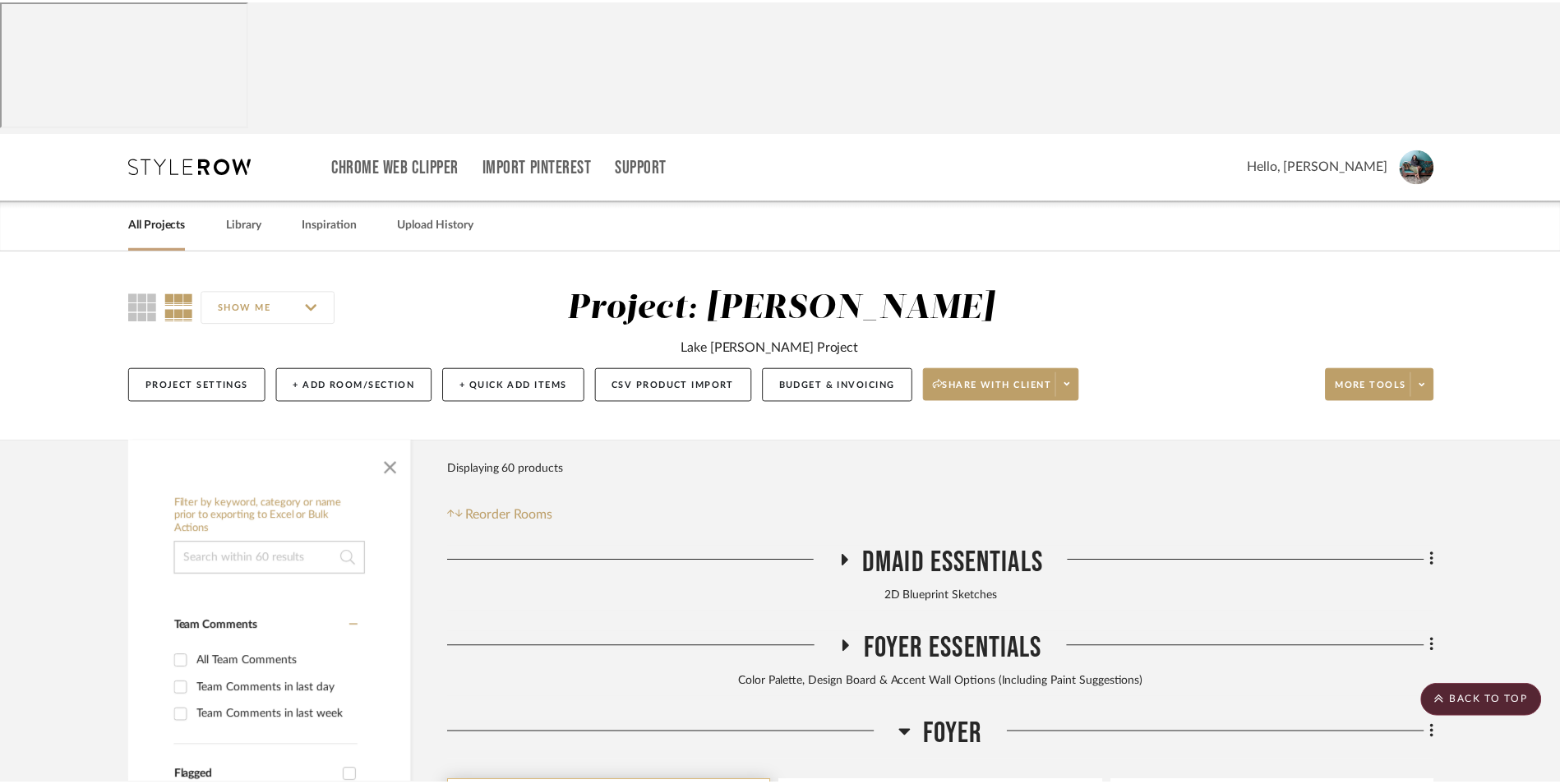
scroll to position [752, 0]
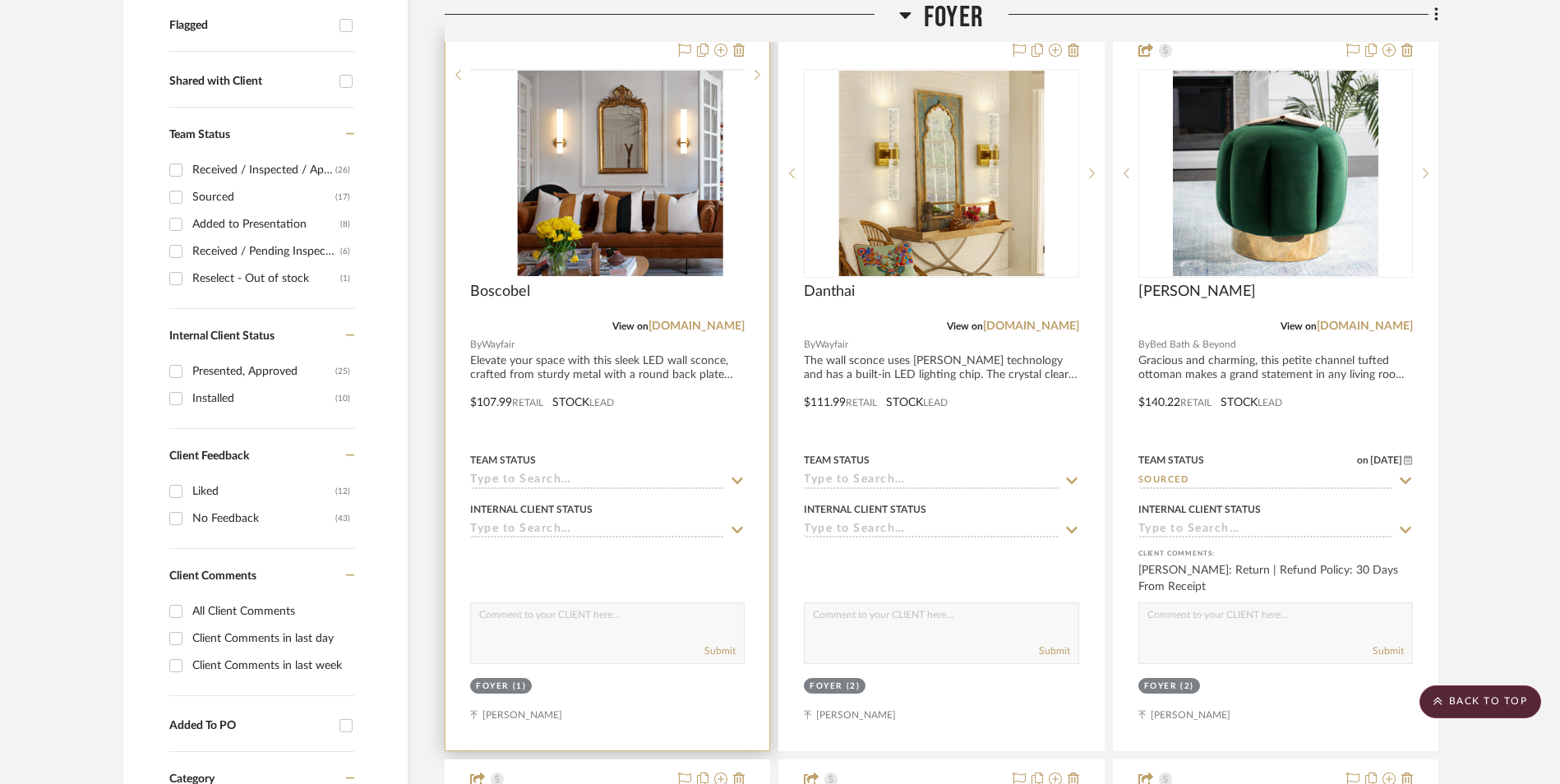
click at [0, 0] on img at bounding box center [0, 0] width 0 height 0
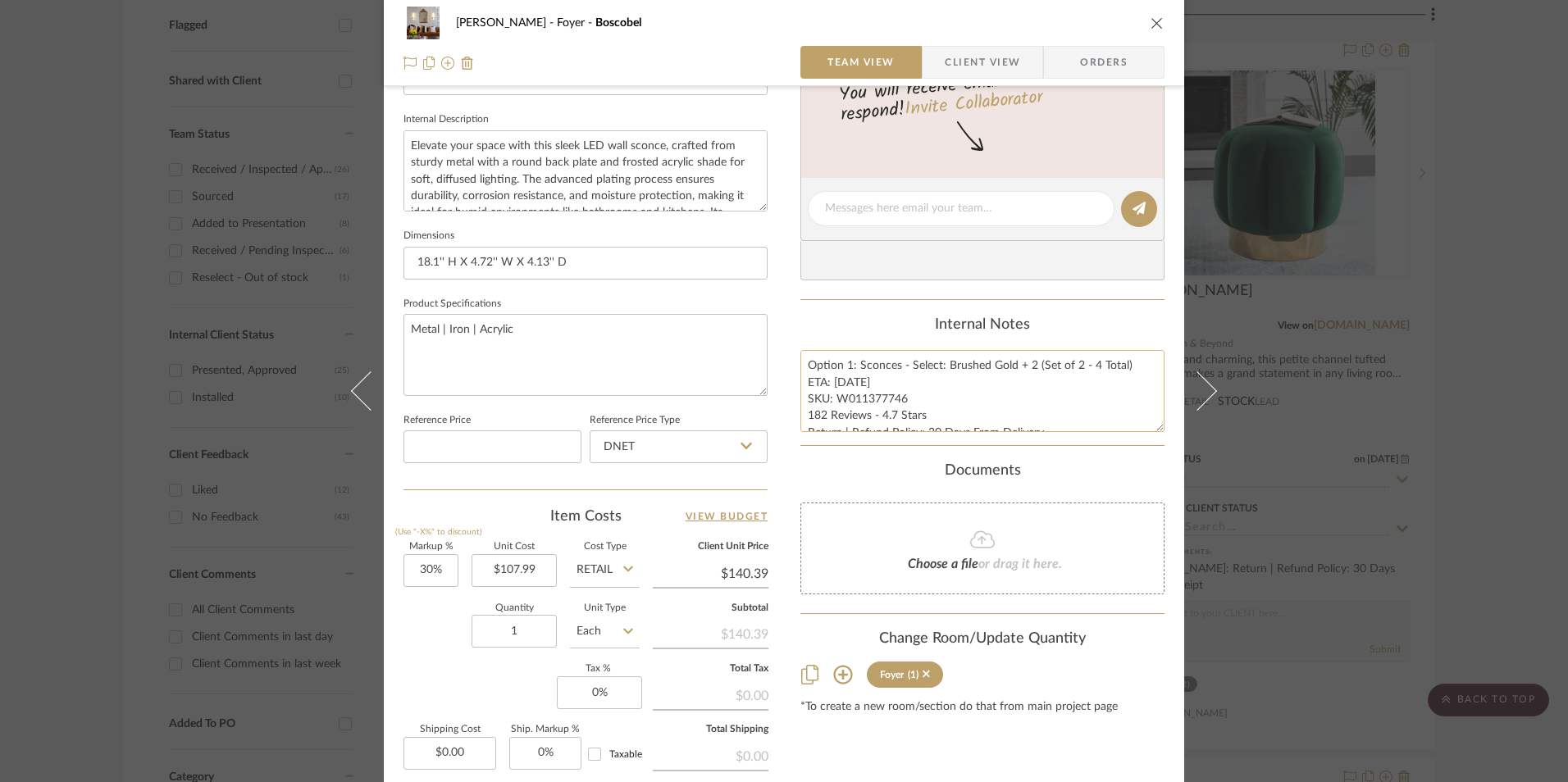
scroll to position [574, 0]
click at [849, 397] on textarea "Option 1: Sconces - Select: Brushed Gold + 2 (Set of 2 - 4 Total) ETA: [DATE] S…" at bounding box center [982, 389] width 365 height 81
drag, startPoint x: 900, startPoint y: 395, endPoint x: 834, endPoint y: 396, distance: 66.0
click at [834, 396] on textarea "Option 1: Sconces - Select: Brushed Gold + 2 (Set of 2 - 4 Total) ETA: [DATE] S…" at bounding box center [982, 389] width 365 height 81
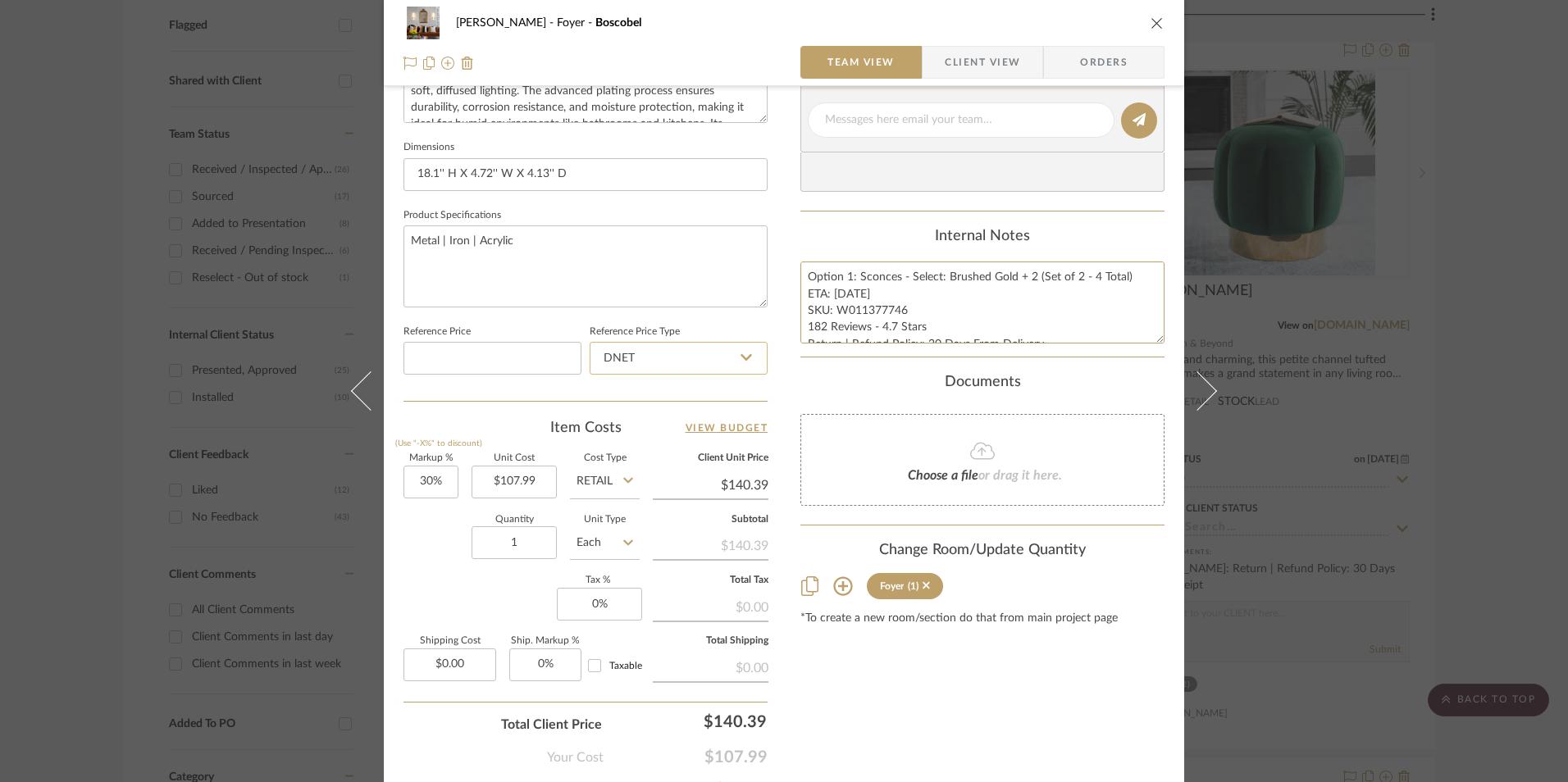
scroll to position [744, 0]
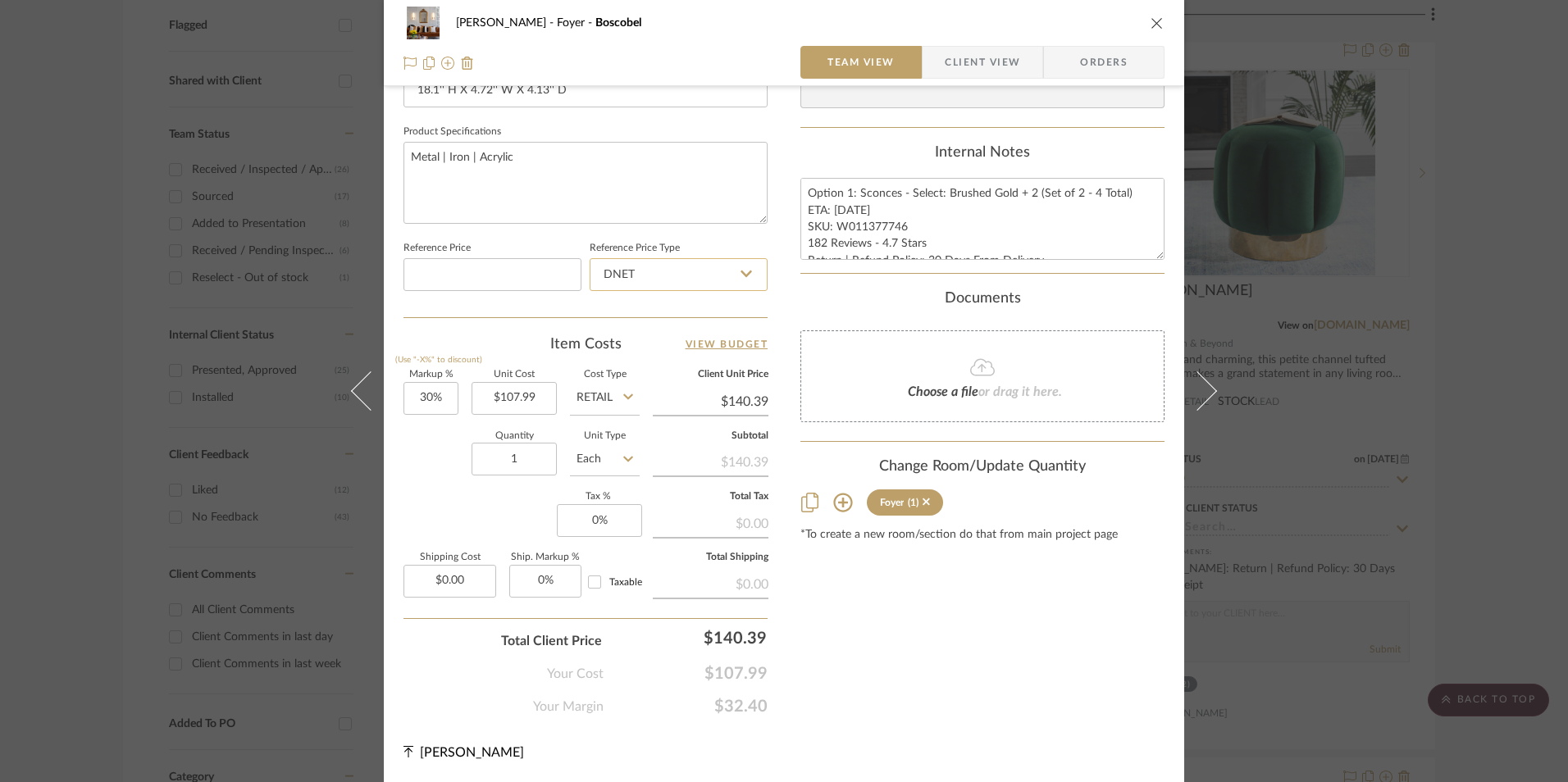
click at [650, 272] on input "DNET" at bounding box center [679, 274] width 178 height 32
click at [656, 354] on div "Retail" at bounding box center [686, 357] width 203 height 41
type input "Retail"
type input "30"
drag, startPoint x: 427, startPoint y: 402, endPoint x: 435, endPoint y: 466, distance: 64.5
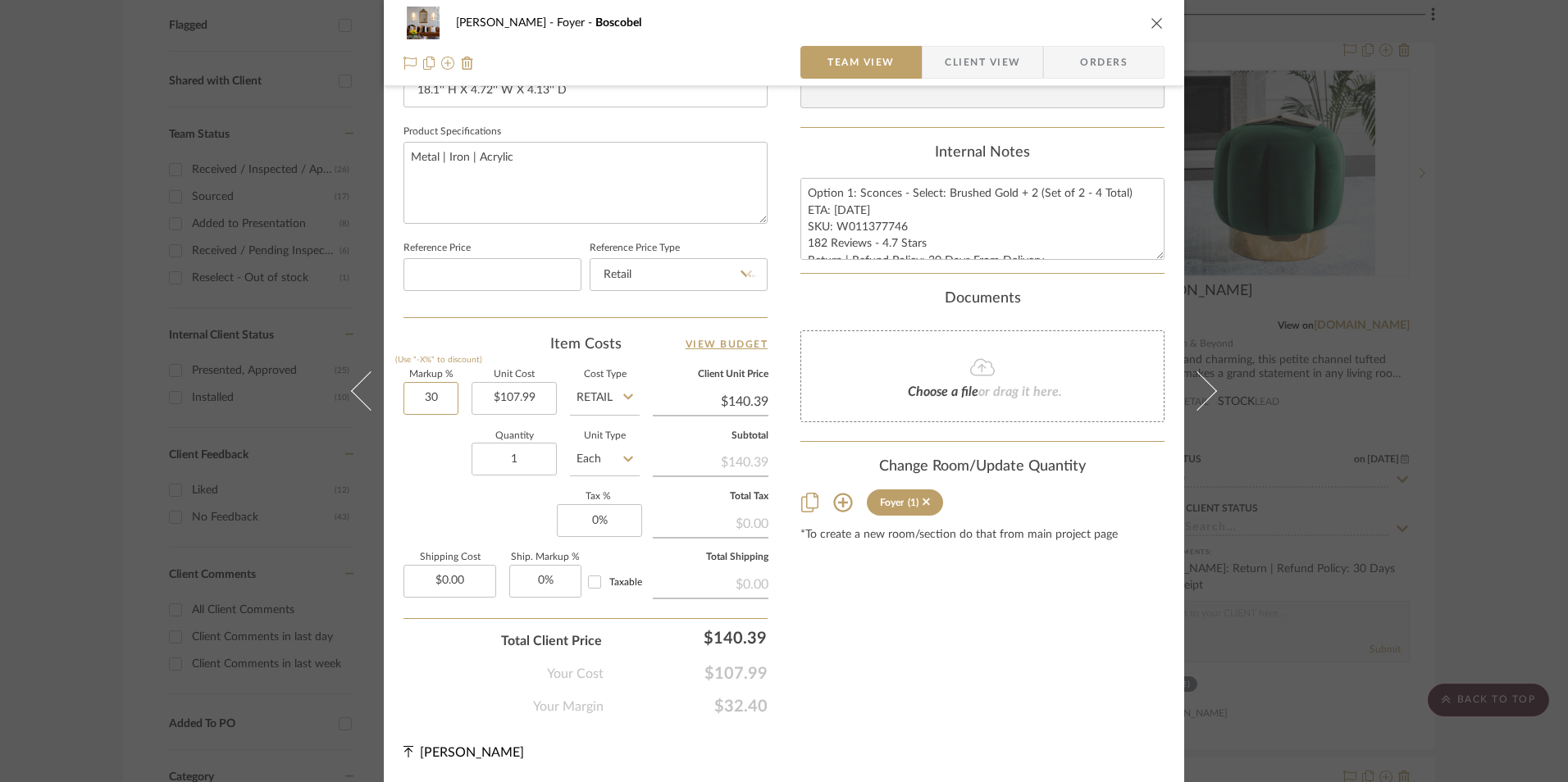
click at [426, 402] on input "30" at bounding box center [430, 399] width 55 height 32
click at [438, 475] on div "Quantity 1 Unit Type Each" at bounding box center [521, 461] width 236 height 58
type input "0%"
type input "$107.99"
click at [504, 463] on input "1" at bounding box center [514, 459] width 86 height 32
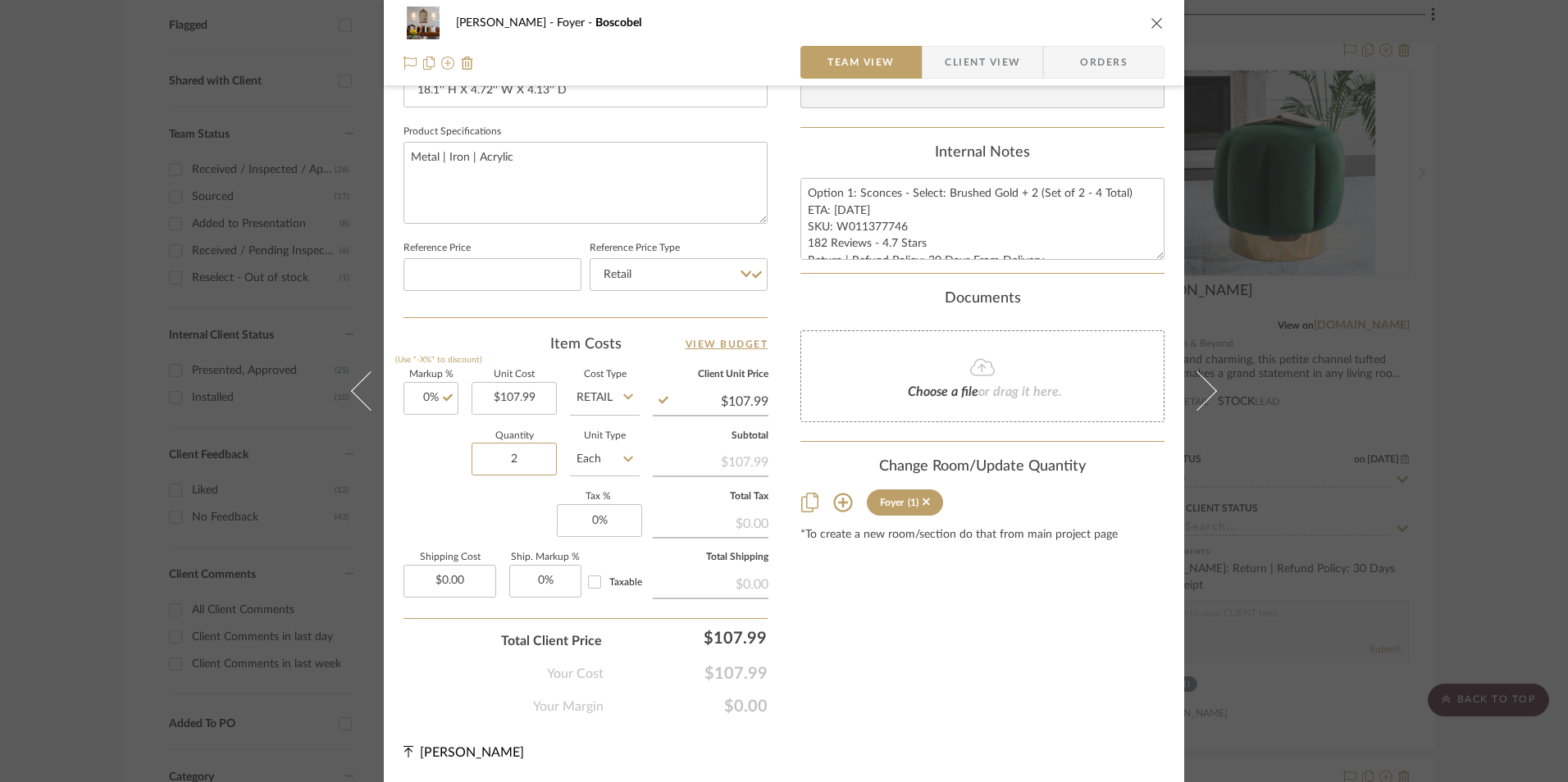
type input "2"
click at [519, 537] on div "Markup % (Use "-X%" to discount) 0% Unit Cost $107.99 Cost Type Retail Client U…" at bounding box center [585, 490] width 365 height 239
click at [600, 513] on input "0" at bounding box center [599, 520] width 86 height 32
type input "8.25%"
drag, startPoint x: 890, startPoint y: 643, endPoint x: 899, endPoint y: 645, distance: 9.2
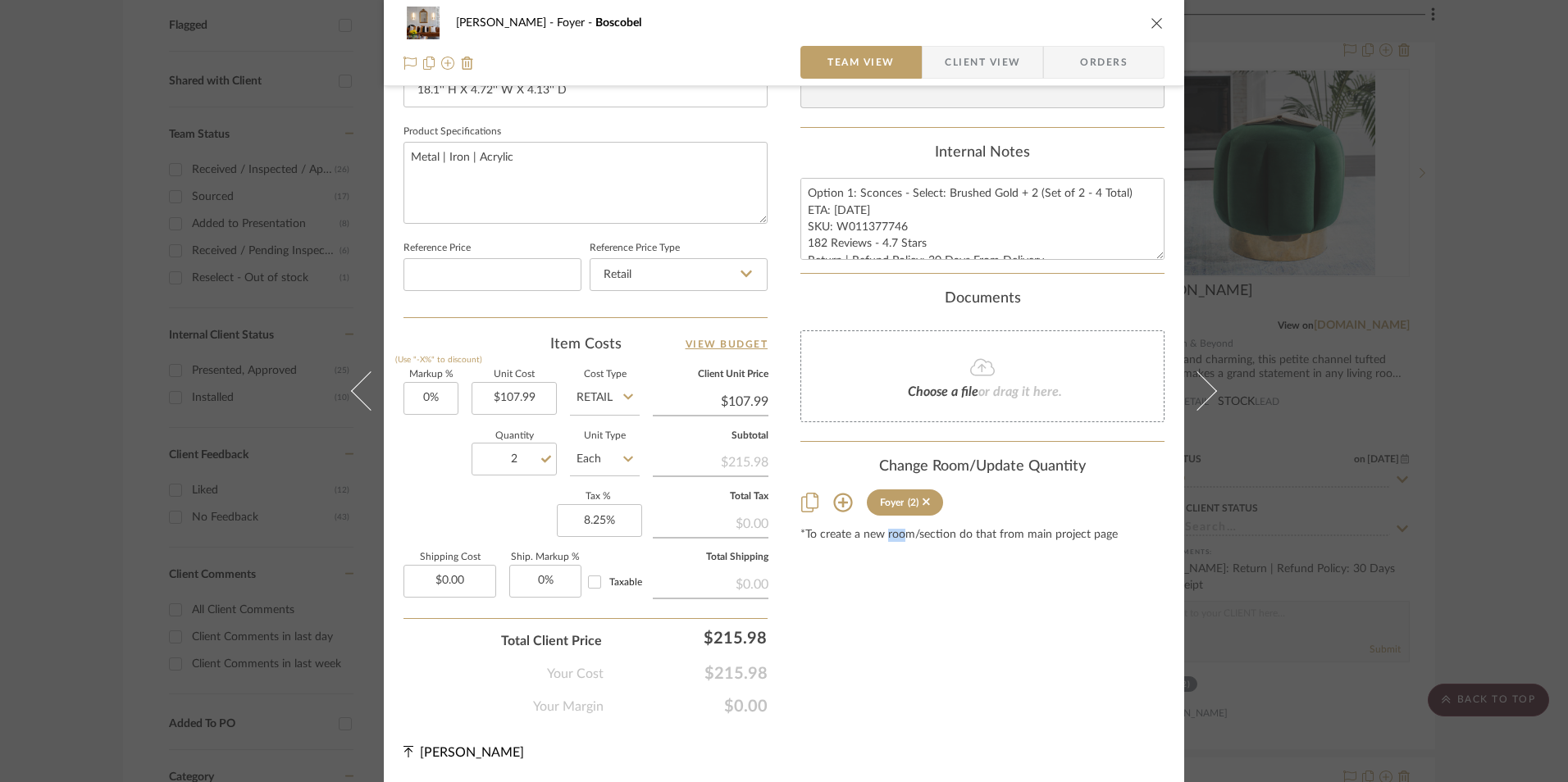
click at [899, 645] on div "Content here copies to Client View - confirm visibility there. Show in Client D…" at bounding box center [982, 42] width 365 height 1350
click at [1110, 60] on span "Orders" at bounding box center [1104, 62] width 84 height 32
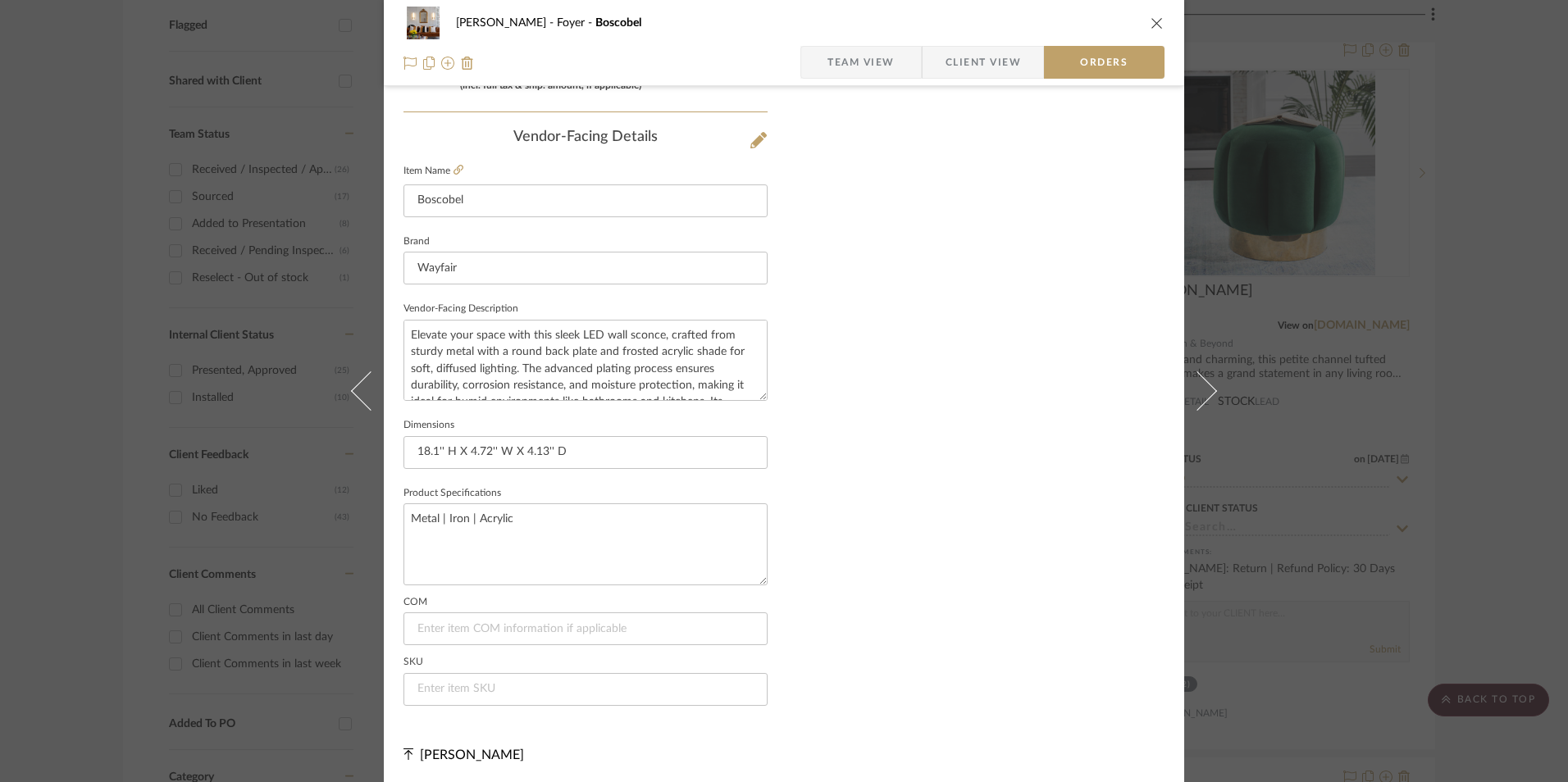
scroll to position [962, 0]
click at [535, 697] on input at bounding box center [585, 687] width 365 height 32
paste input "W011377746"
type input "W011377746"
drag, startPoint x: 870, startPoint y: 494, endPoint x: 872, endPoint y: 513, distance: 19.1
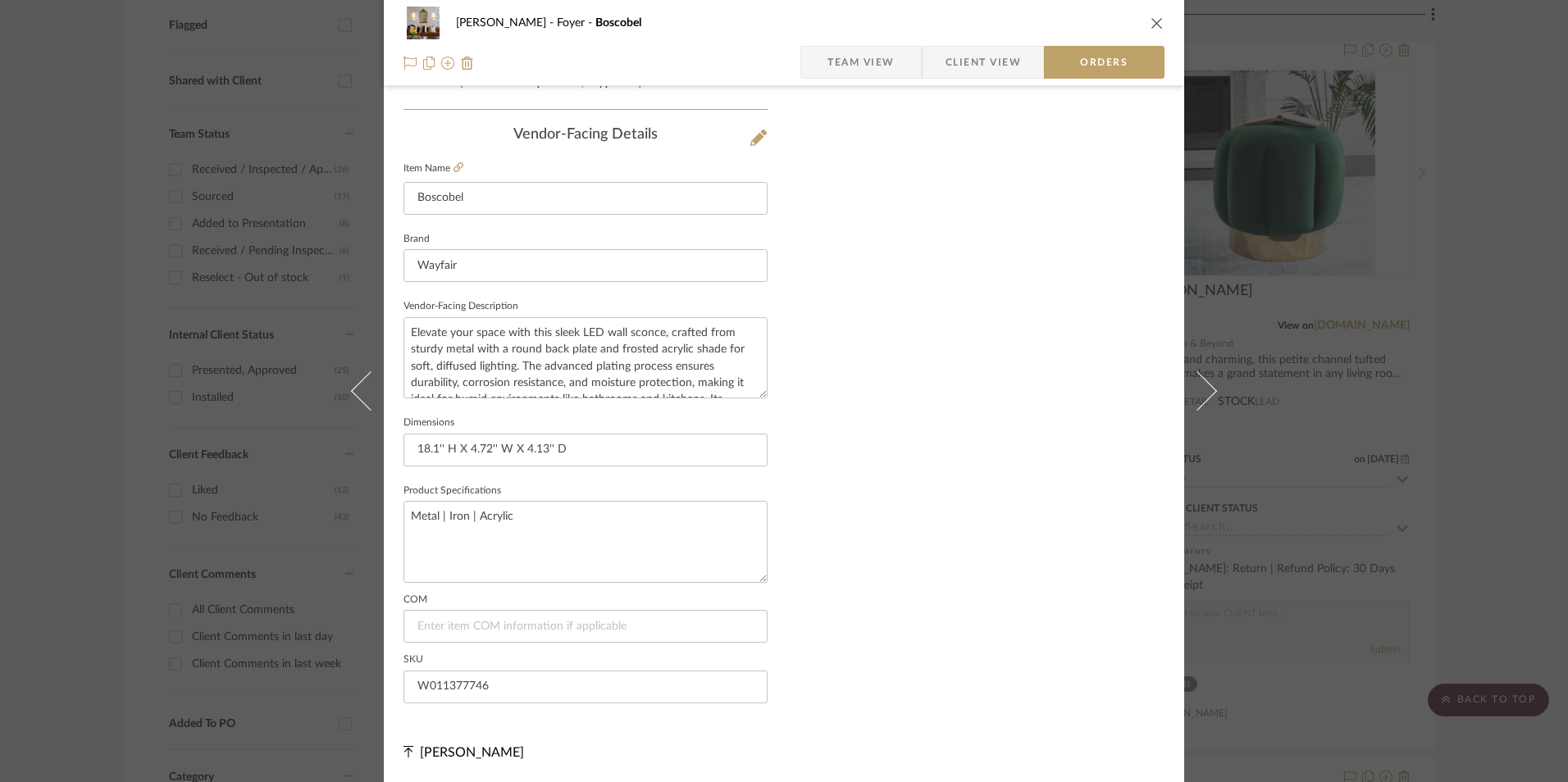
click at [1154, 23] on icon "close" at bounding box center [1157, 22] width 14 height 13
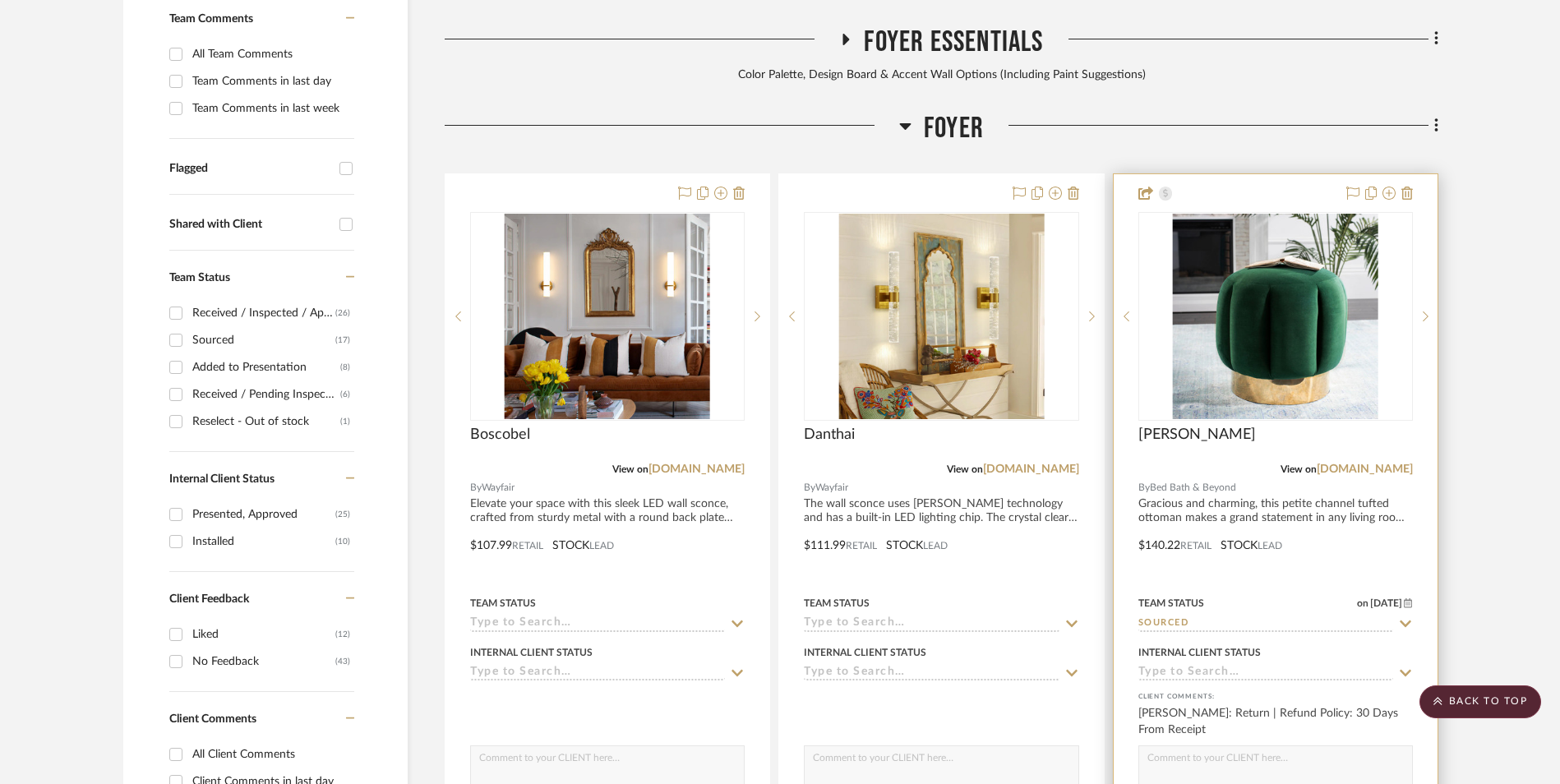
scroll to position [587, 0]
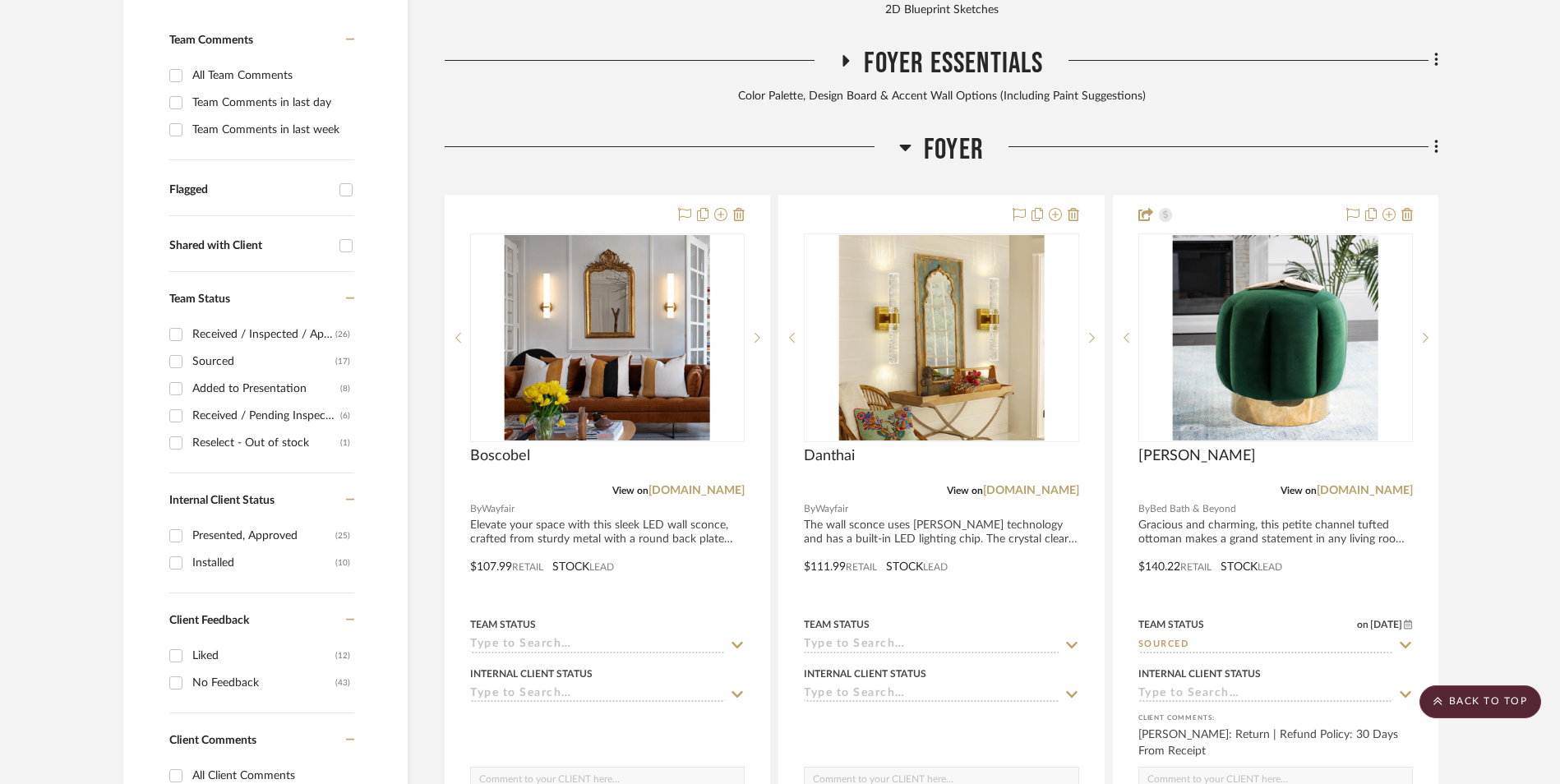
click at [1435, 138] on icon at bounding box center [1436, 147] width 5 height 18
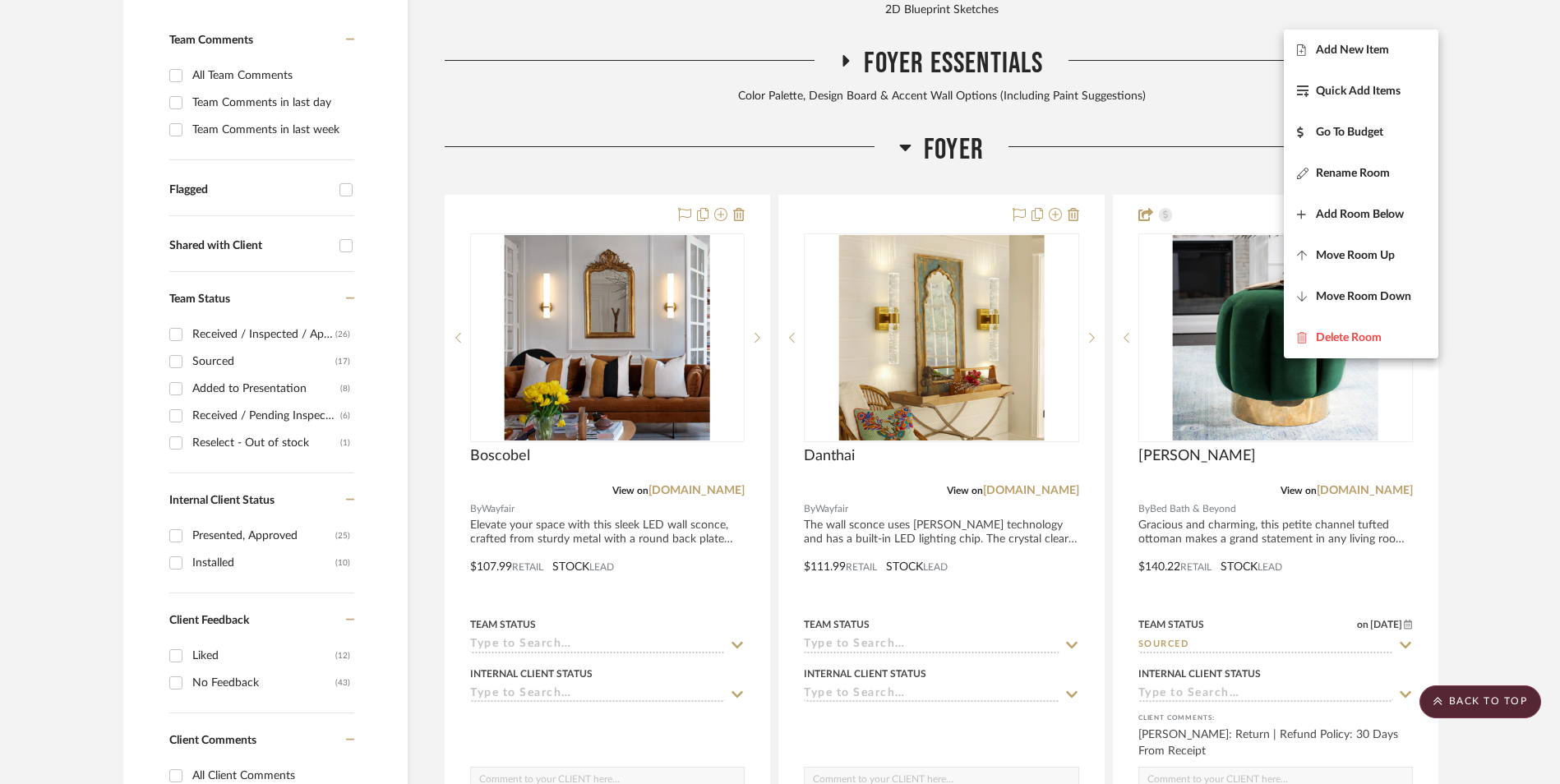
click at [1395, 56] on span "Add New Item" at bounding box center [1362, 50] width 128 height 14
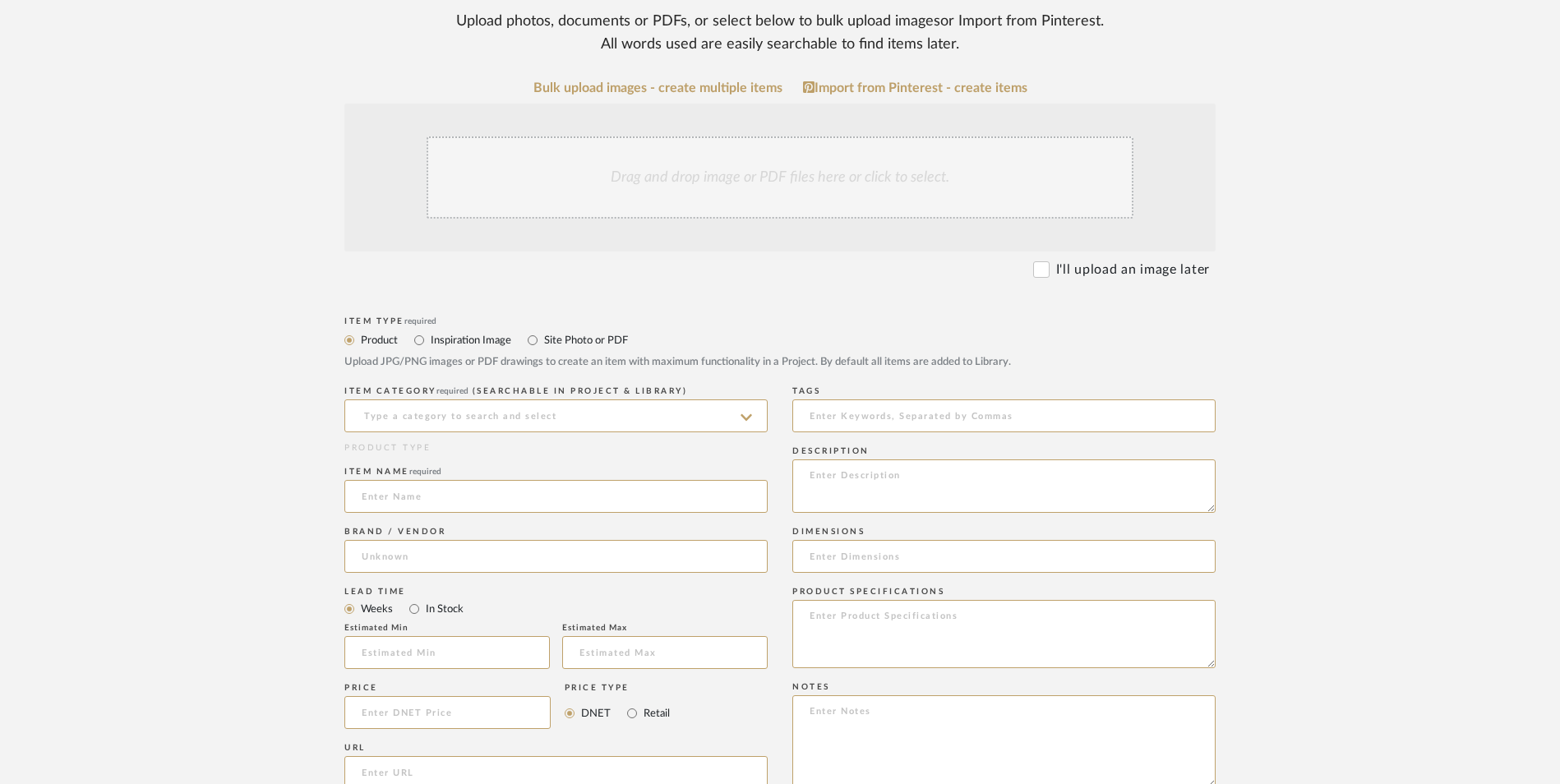
scroll to position [493, 0]
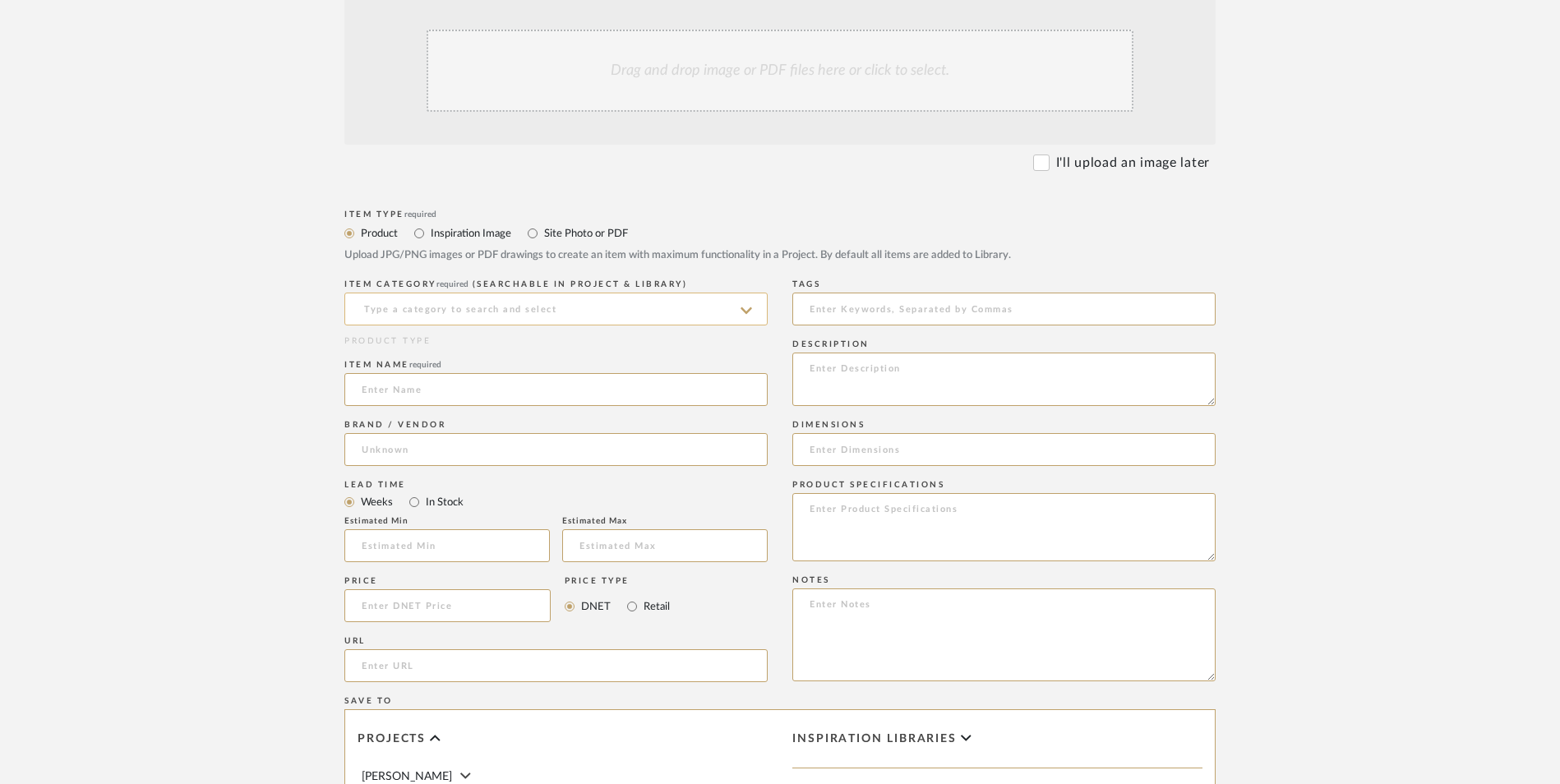
click at [512, 292] on input at bounding box center [556, 309] width 423 height 32
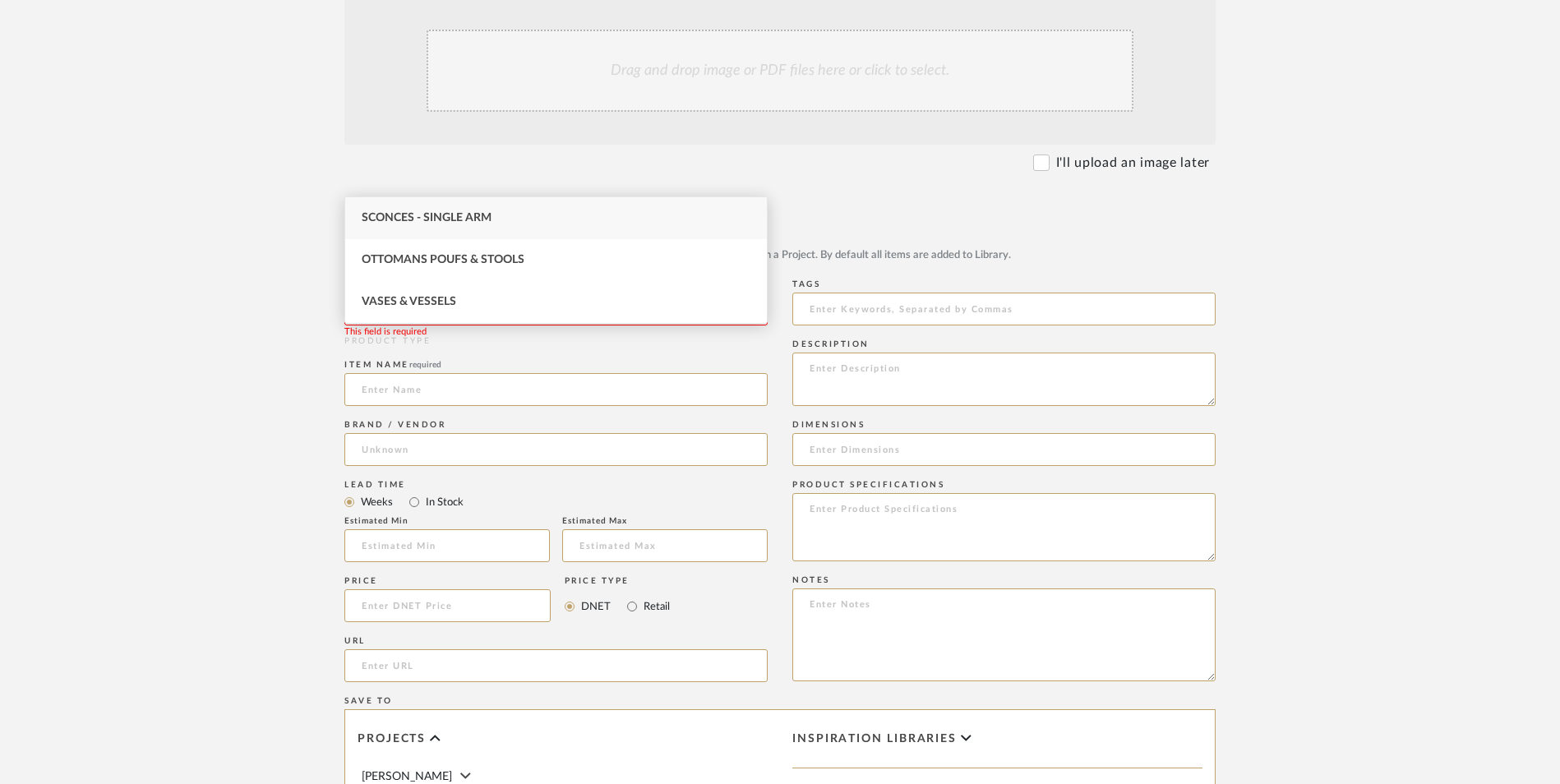
click at [494, 222] on div "Sconces - Single Arm" at bounding box center [556, 218] width 421 height 42
type input "Sconces - Single Arm"
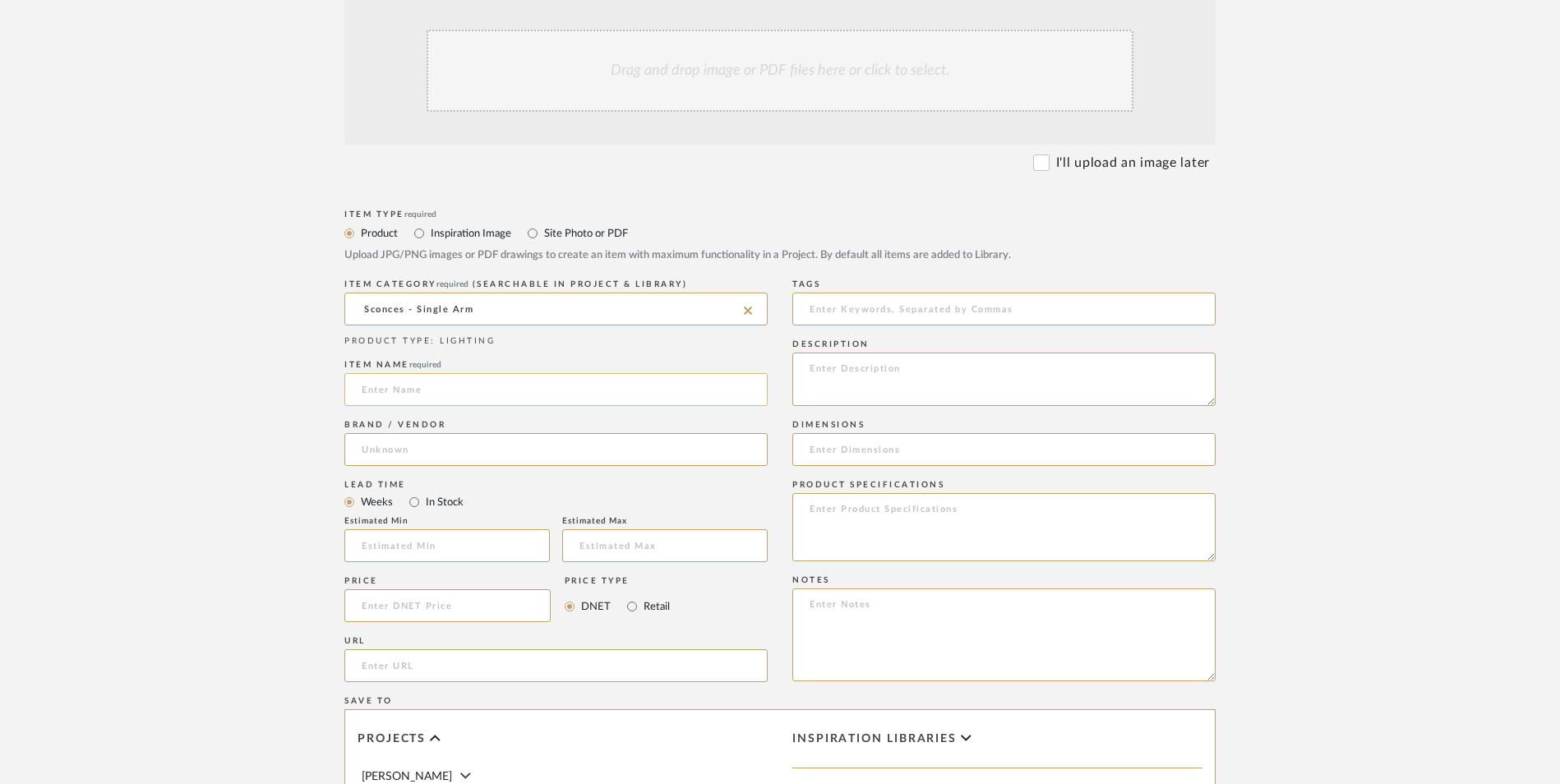
click at [478, 374] on input at bounding box center [556, 390] width 423 height 32
type input "Flare"
click at [484, 433] on input at bounding box center [556, 449] width 423 height 32
click at [479, 352] on mat-option "Home Depot" at bounding box center [556, 359] width 421 height 42
type input "Home Depot"
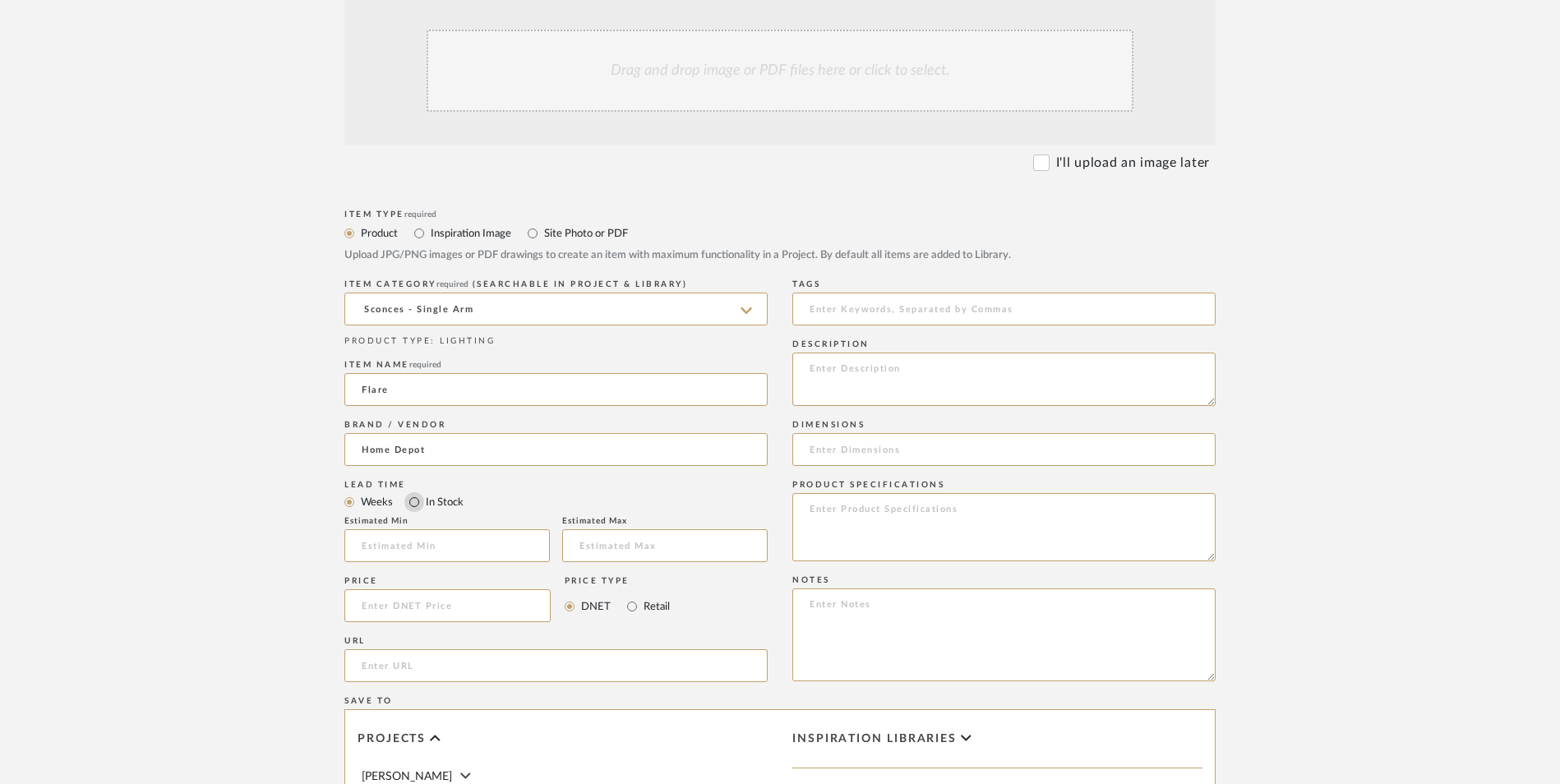
click at [415, 493] on input "In Stock" at bounding box center [414, 503] width 20 height 20
radio input "true"
click at [623, 596] on input "Retail" at bounding box center [632, 606] width 20 height 20
radio input "true"
click at [519, 589] on input at bounding box center [448, 605] width 207 height 32
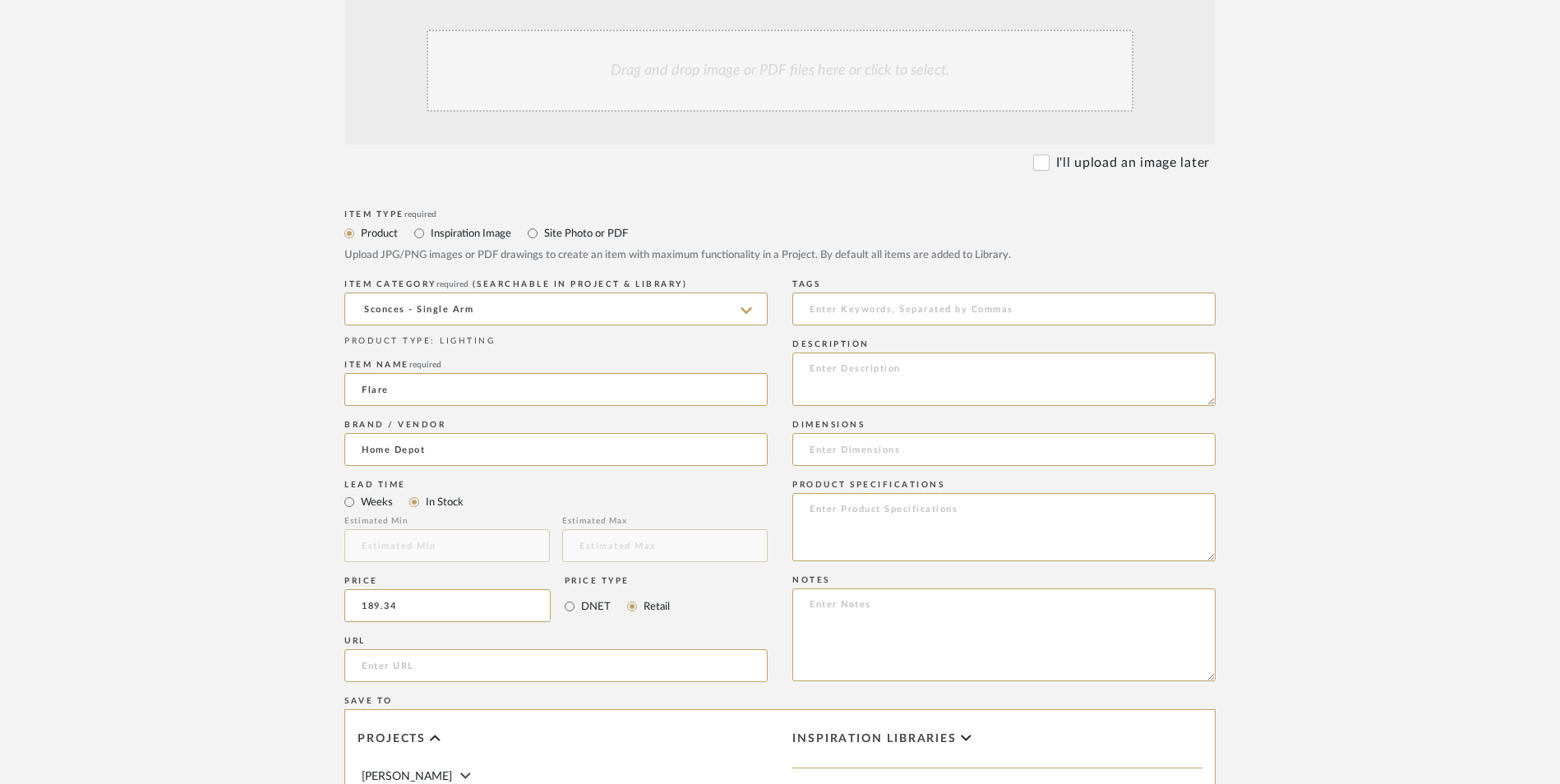
type input "$189.34"
click at [296, 469] on form "Bulk upload images - create multiple items Import from Pinterest - create items…" at bounding box center [780, 569] width 1048 height 1192
click at [421, 650] on input "url" at bounding box center [556, 666] width 423 height 32
paste input "[URL][DOMAIN_NAME]"
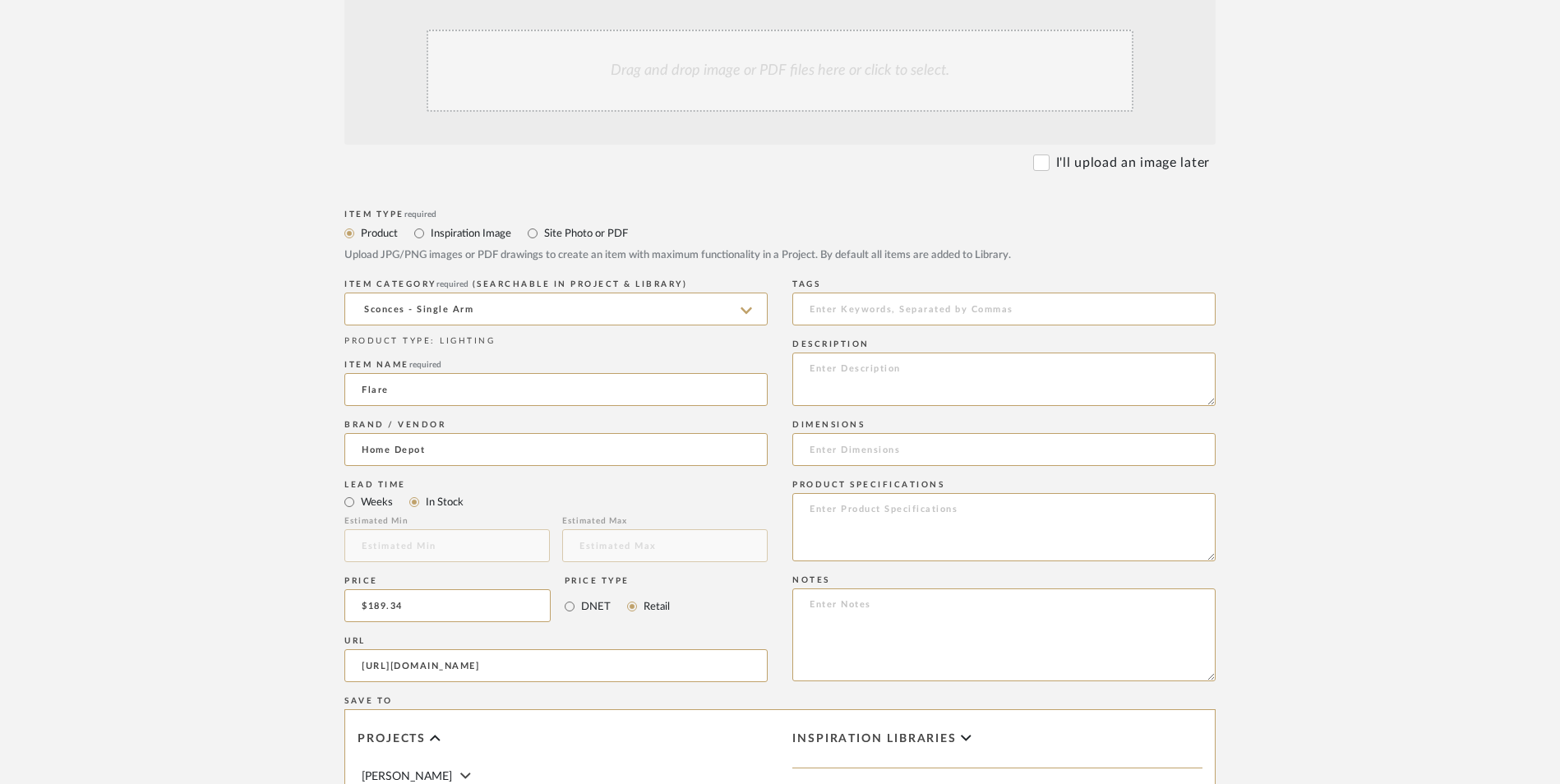
type input "[URL][DOMAIN_NAME]"
click at [243, 428] on upload-items "Create new item in [PERSON_NAME] Upload photos, documents or PDFs, or select be…" at bounding box center [780, 482] width 1560 height 1449
click at [974, 588] on textarea at bounding box center [1003, 634] width 423 height 93
paste textarea "Option 1: ETA: SKU: Reviews - Stars Return | Refund Policy:"
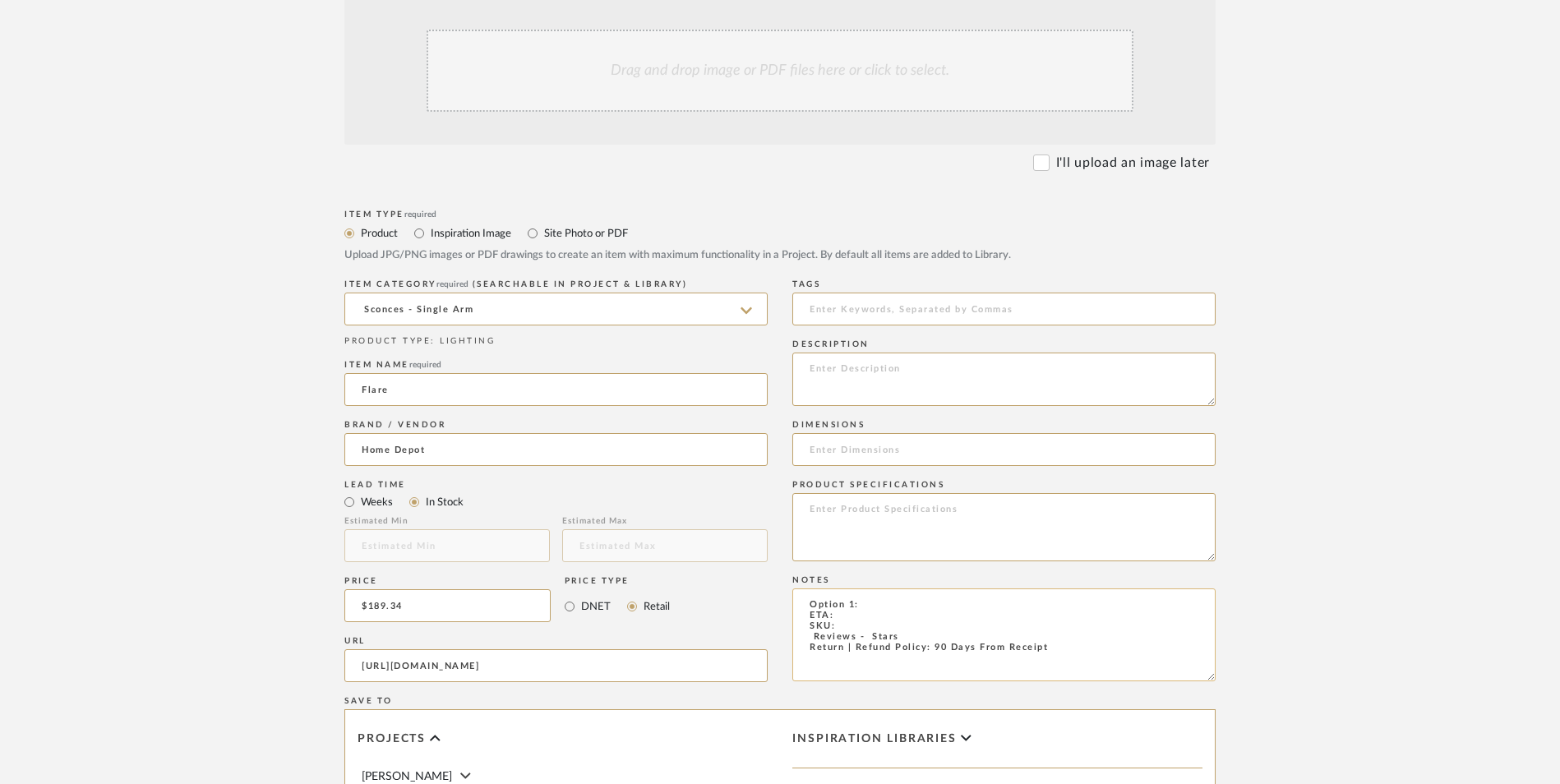
click at [871, 588] on textarea "Option 1: ETA: SKU: Reviews - Stars Return | Refund Policy: 90 Days From Receipt" at bounding box center [1003, 634] width 423 height 93
click at [958, 588] on textarea "Option 1: Scones - Select ETA: SKU: Reviews - Stars Return | Refund Policy: 90 …" at bounding box center [1003, 634] width 423 height 93
click at [846, 588] on textarea "Option 1: Scones - Select 4 ETA: SKU: Reviews - Stars Return | Refund Policy: 9…" at bounding box center [1003, 634] width 423 height 93
click at [859, 588] on textarea "Option 1: Scones - Select 4 ETA: [DATE] SKU: Reviews - Stars Return | Refund Po…" at bounding box center [1003, 634] width 423 height 93
paste textarea "336436709"
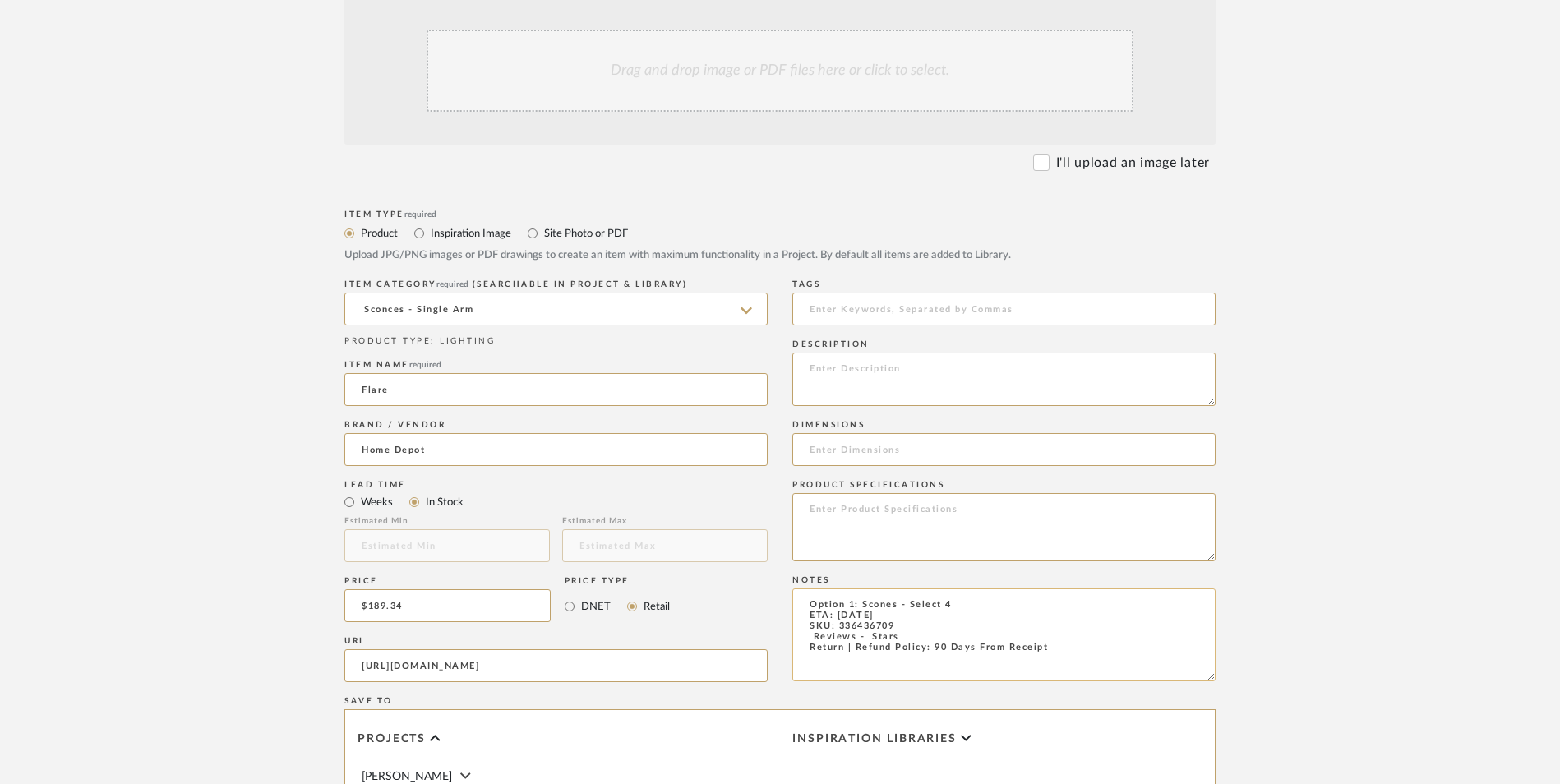
click at [968, 588] on textarea "Option 1: Scones - Select 4 ETA: [DATE] SKU: 336436709 Reviews - Stars Return |…" at bounding box center [1003, 634] width 423 height 93
drag, startPoint x: 911, startPoint y: 506, endPoint x: 809, endPoint y: 505, distance: 102.0
click at [809, 588] on textarea "Option 1: Scones - Select 3 ETA: [DATE] SKU: 336436709 Reviews - Stars Return |…" at bounding box center [1003, 634] width 423 height 93
type textarea "Option 1: Scones - Select 3 ETA: [DATE] SKU: 336436709 Return | Refund Policy: …"
click at [918, 353] on textarea at bounding box center [1003, 379] width 423 height 53
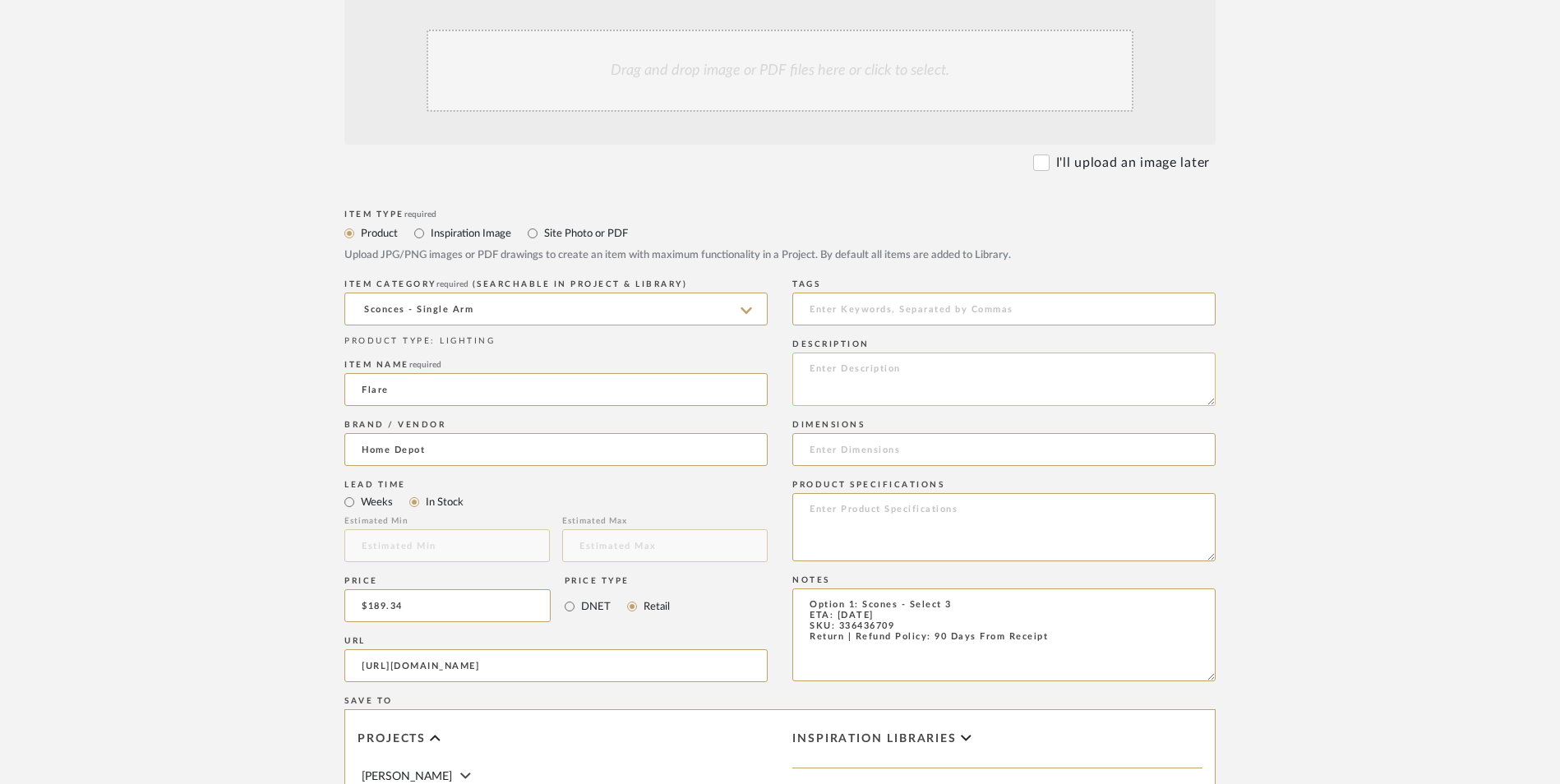
paste textarea "The simple and elegant style interprets the taste and style of modern home. Whe…"
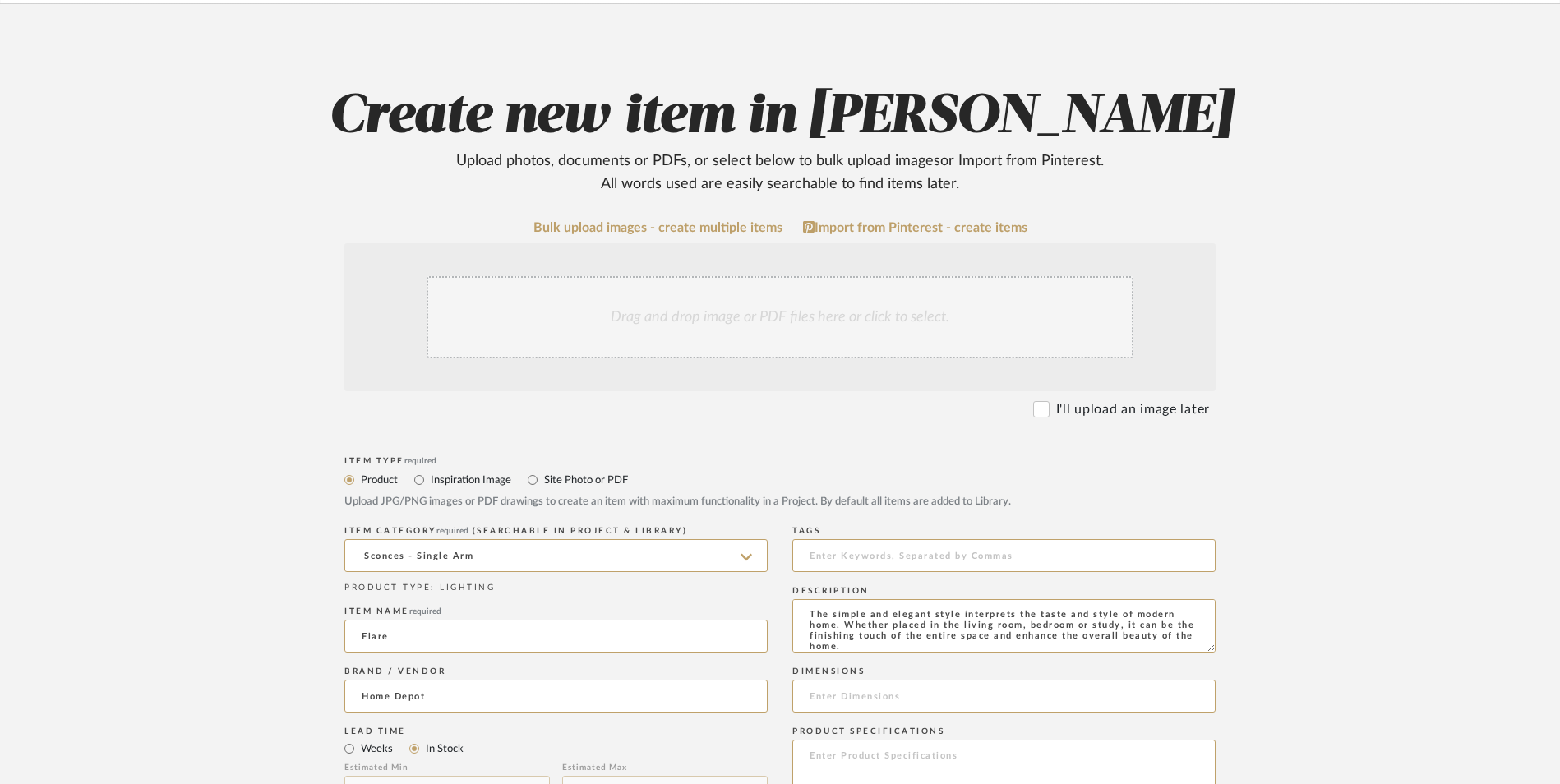
type textarea "The simple and elegant style interprets the taste and style of modern home. Whe…"
click at [756, 276] on div "Drag and drop image or PDF files here or click to select." at bounding box center [780, 317] width 707 height 82
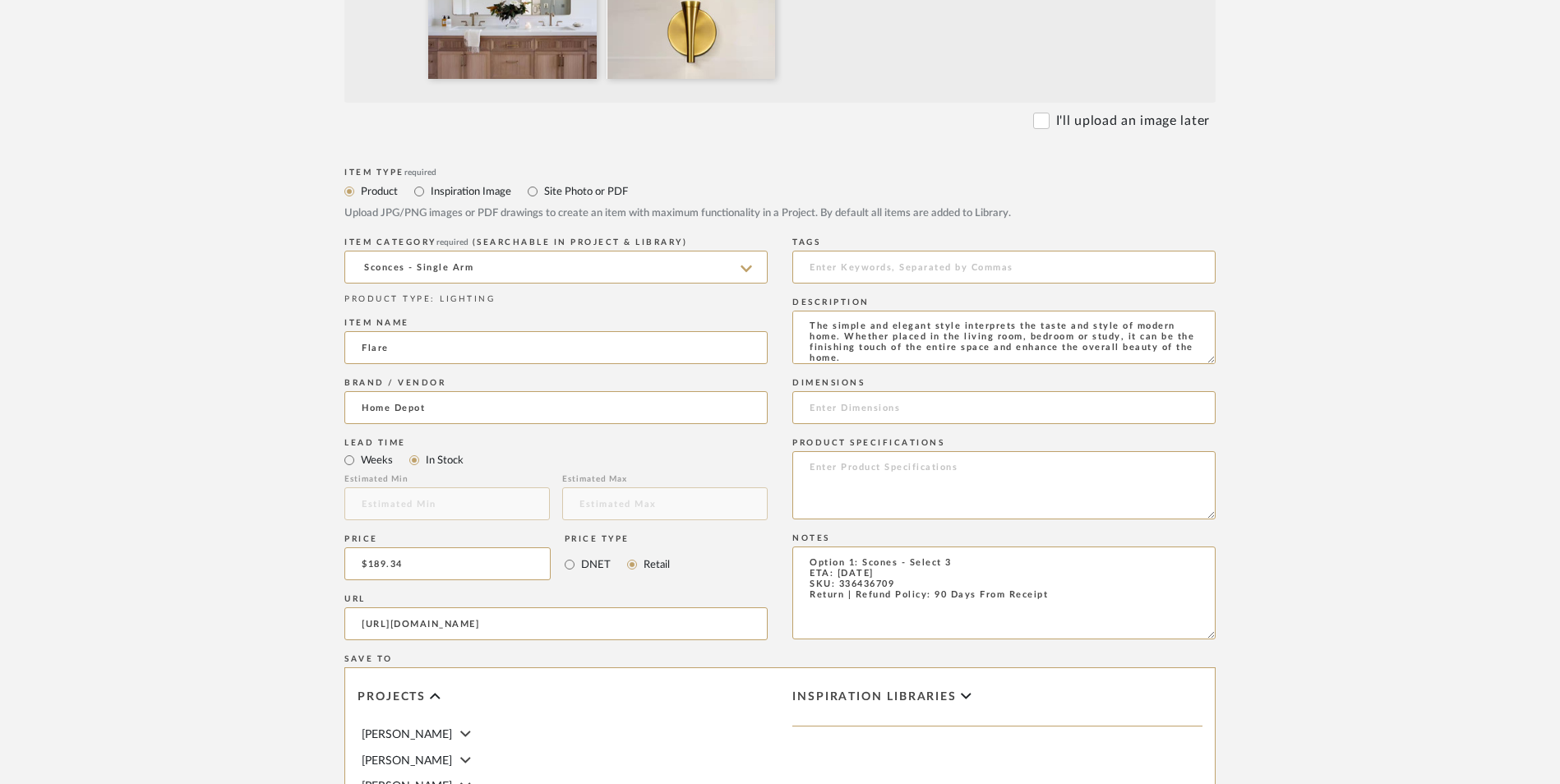
scroll to position [740, 0]
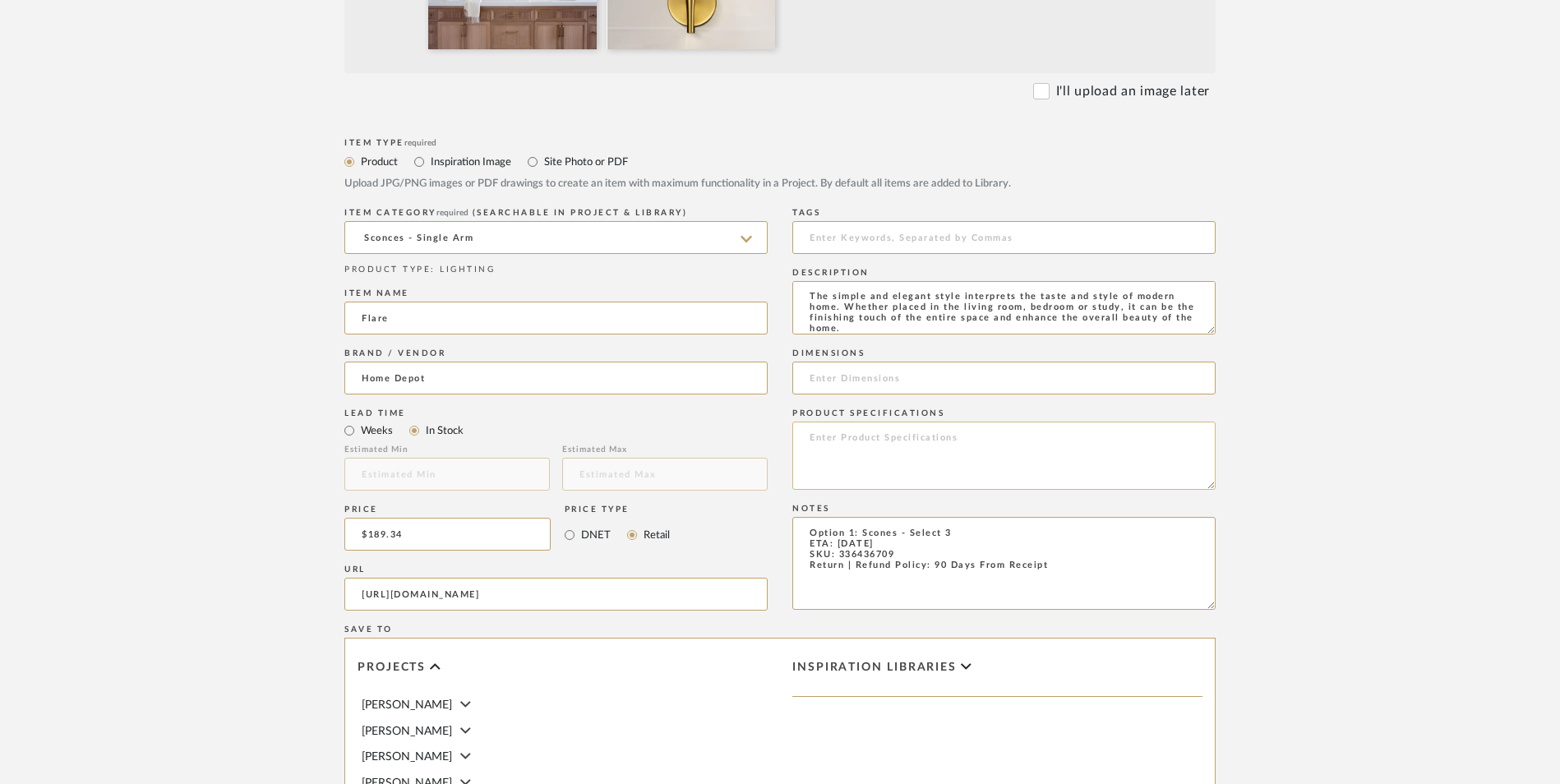
click at [899, 421] on textarea at bounding box center [1003, 456] width 423 height 69
type textarea "Crystal"
click at [869, 362] on input at bounding box center [1003, 378] width 423 height 32
click at [927, 362] on input "12" H x 12" W x" at bounding box center [1003, 378] width 423 height 32
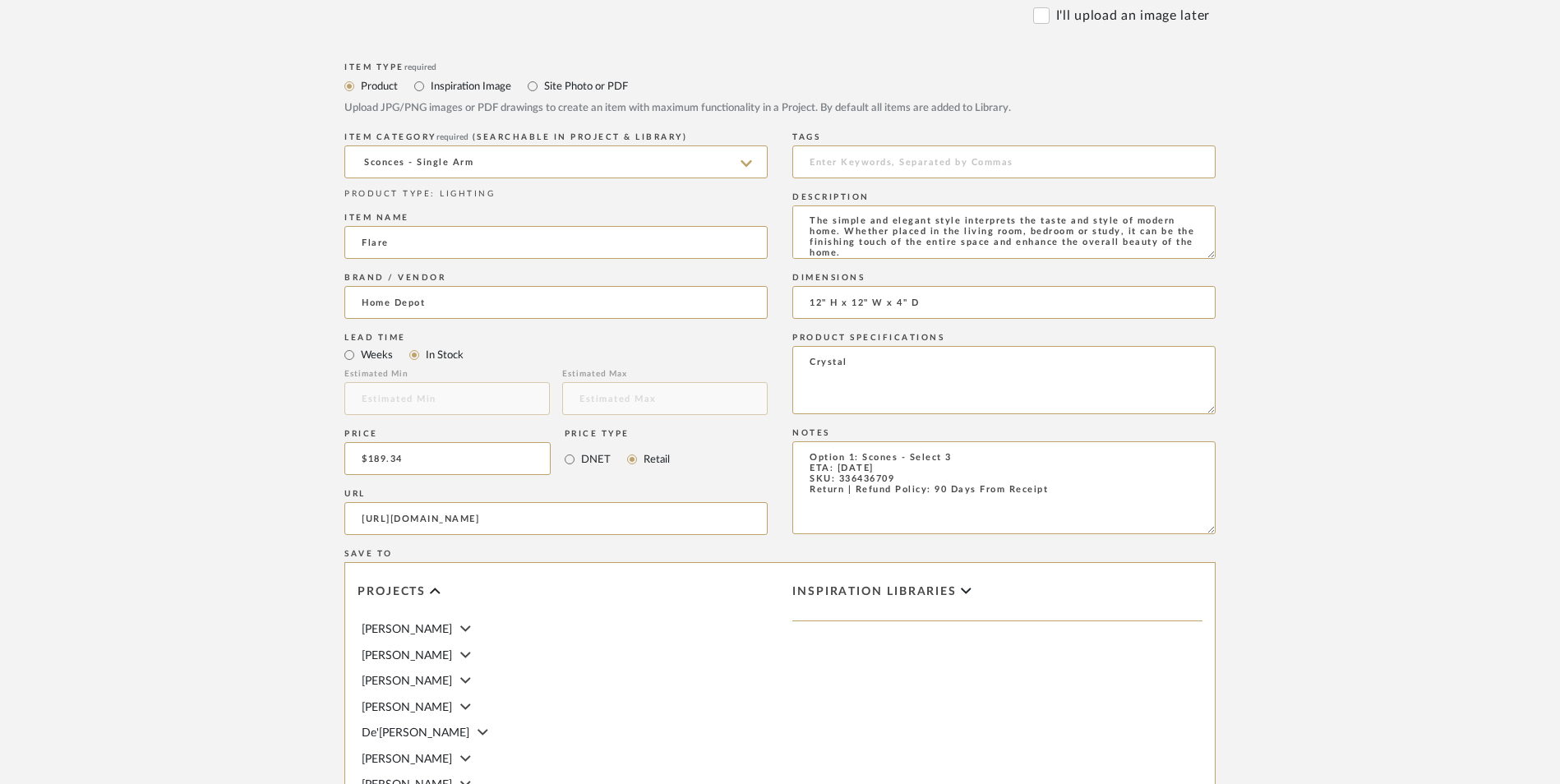
scroll to position [822, 0]
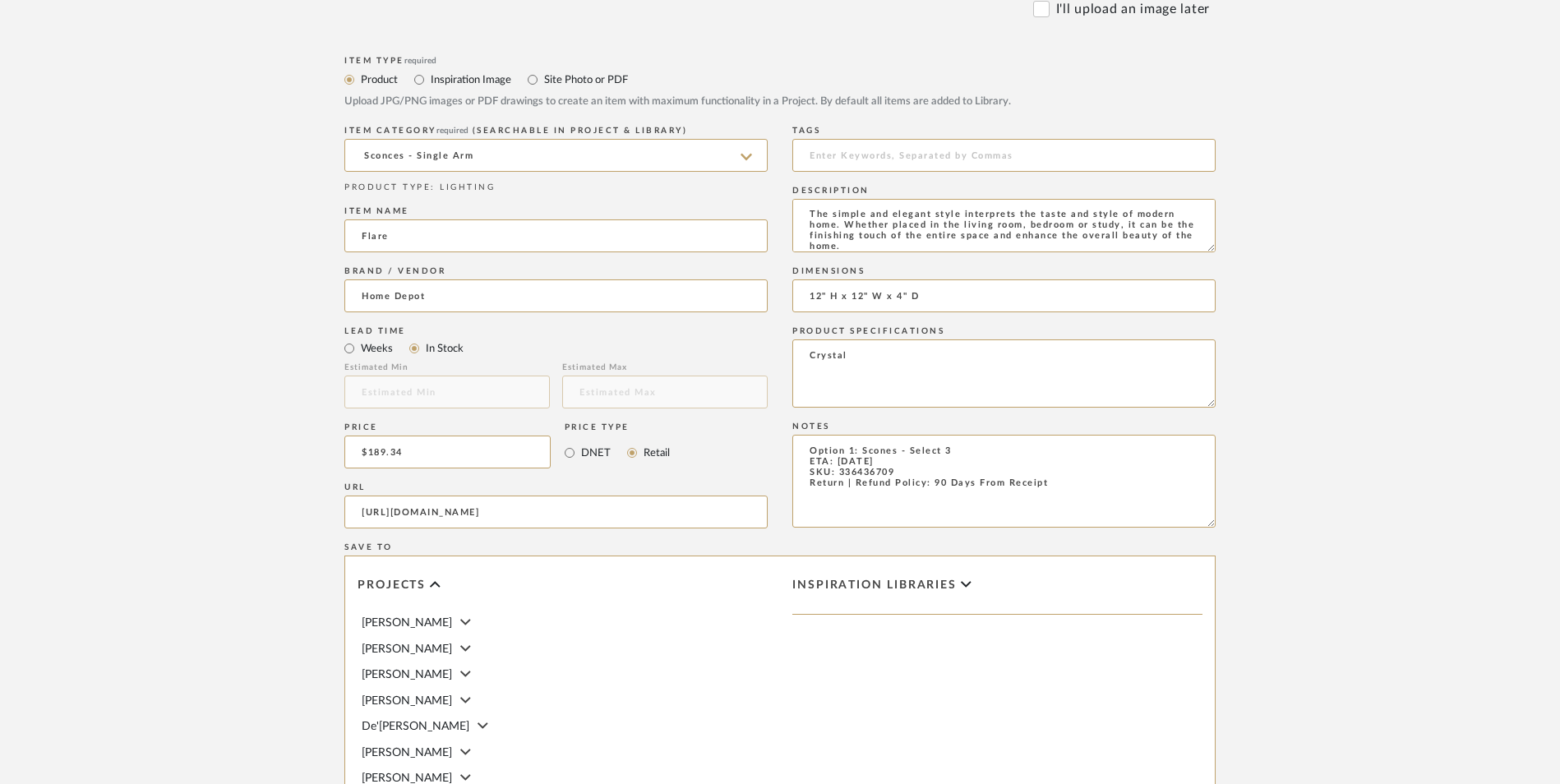
type input "12" H x 12" W x 4" D"
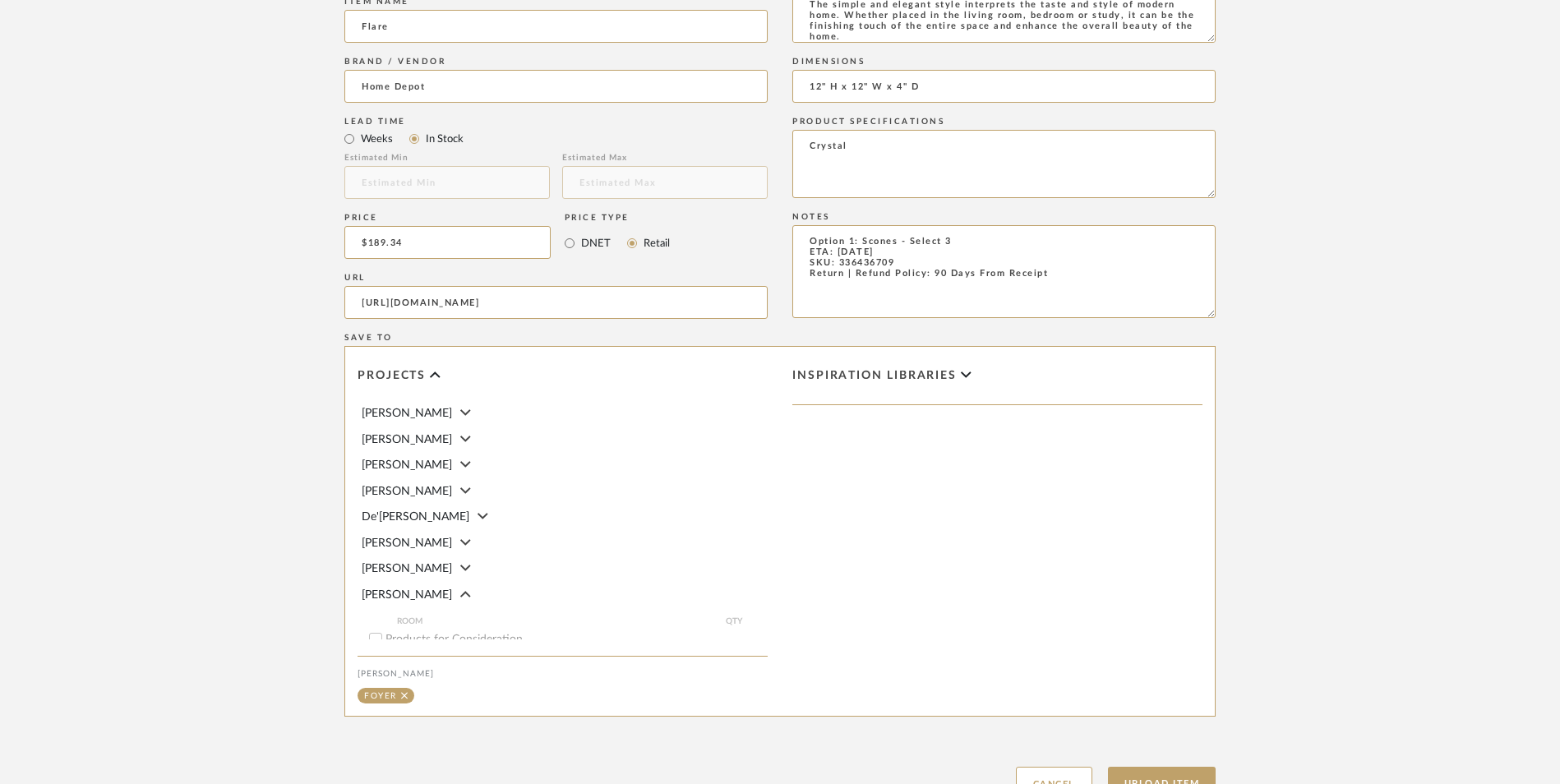
scroll to position [1034, 0]
click at [1166, 764] on button "Upload Item" at bounding box center [1162, 780] width 108 height 33
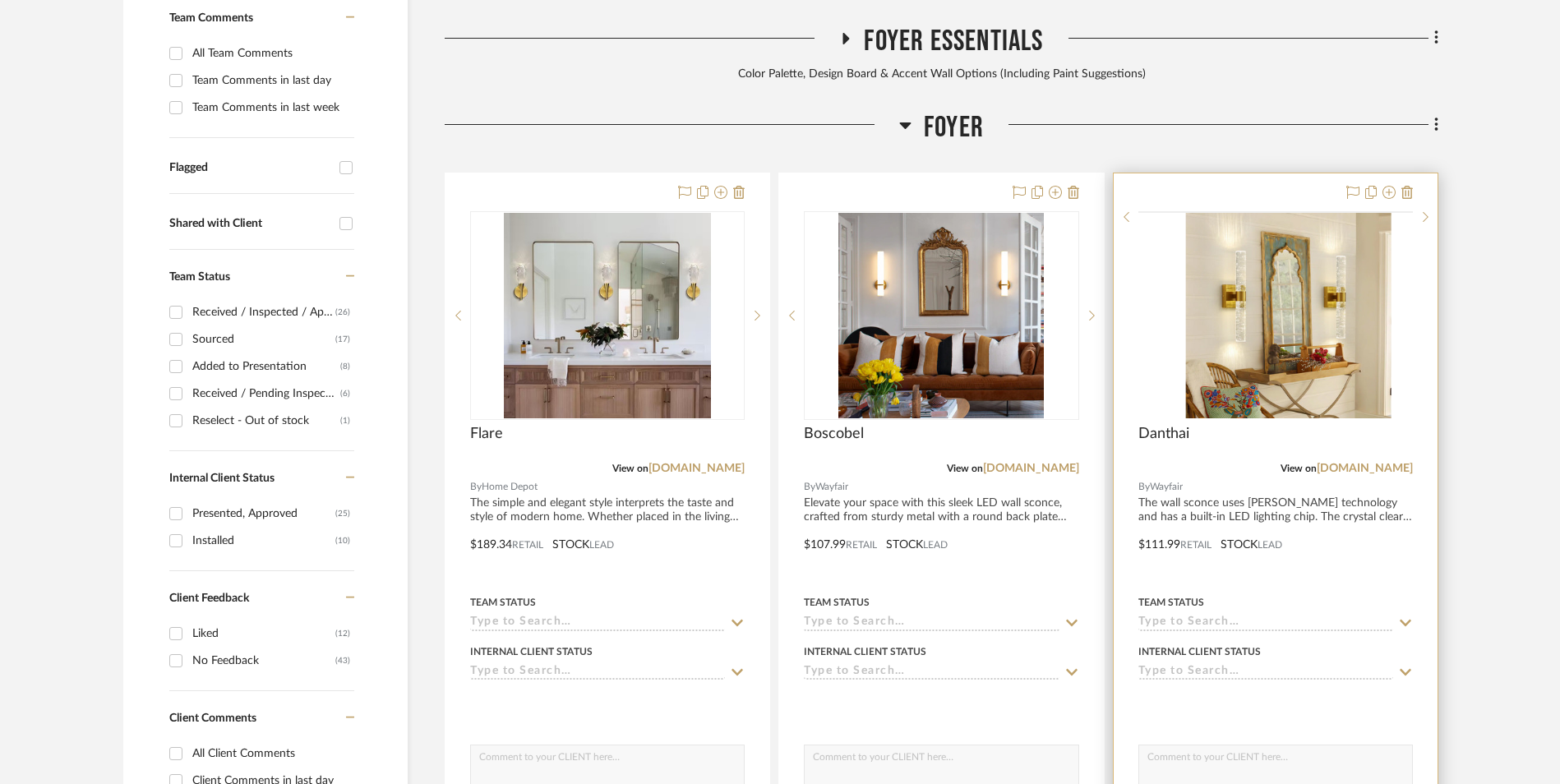
scroll to position [669, 0]
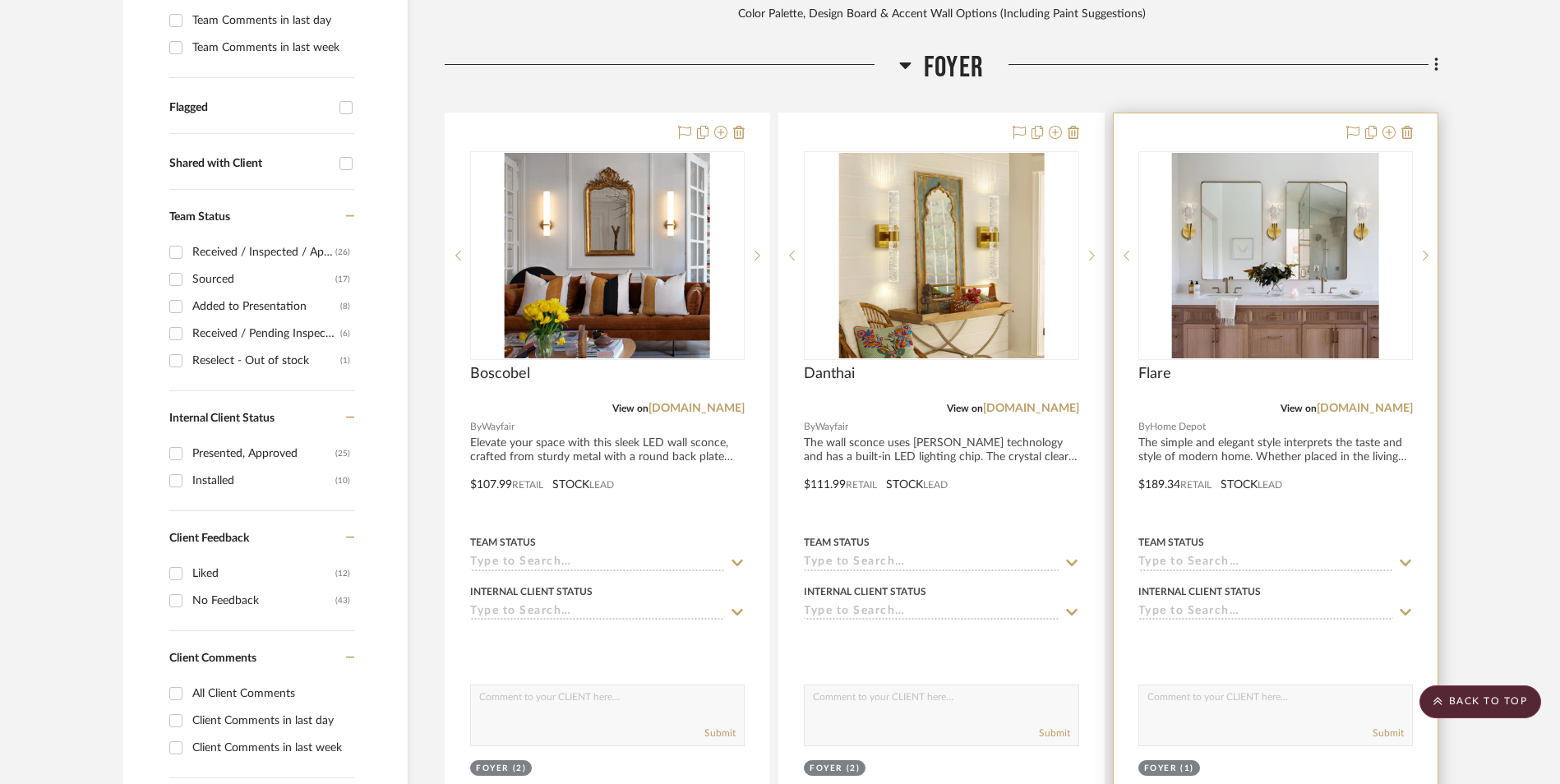
click at [1255, 152] on img "0" at bounding box center [1275, 255] width 207 height 206
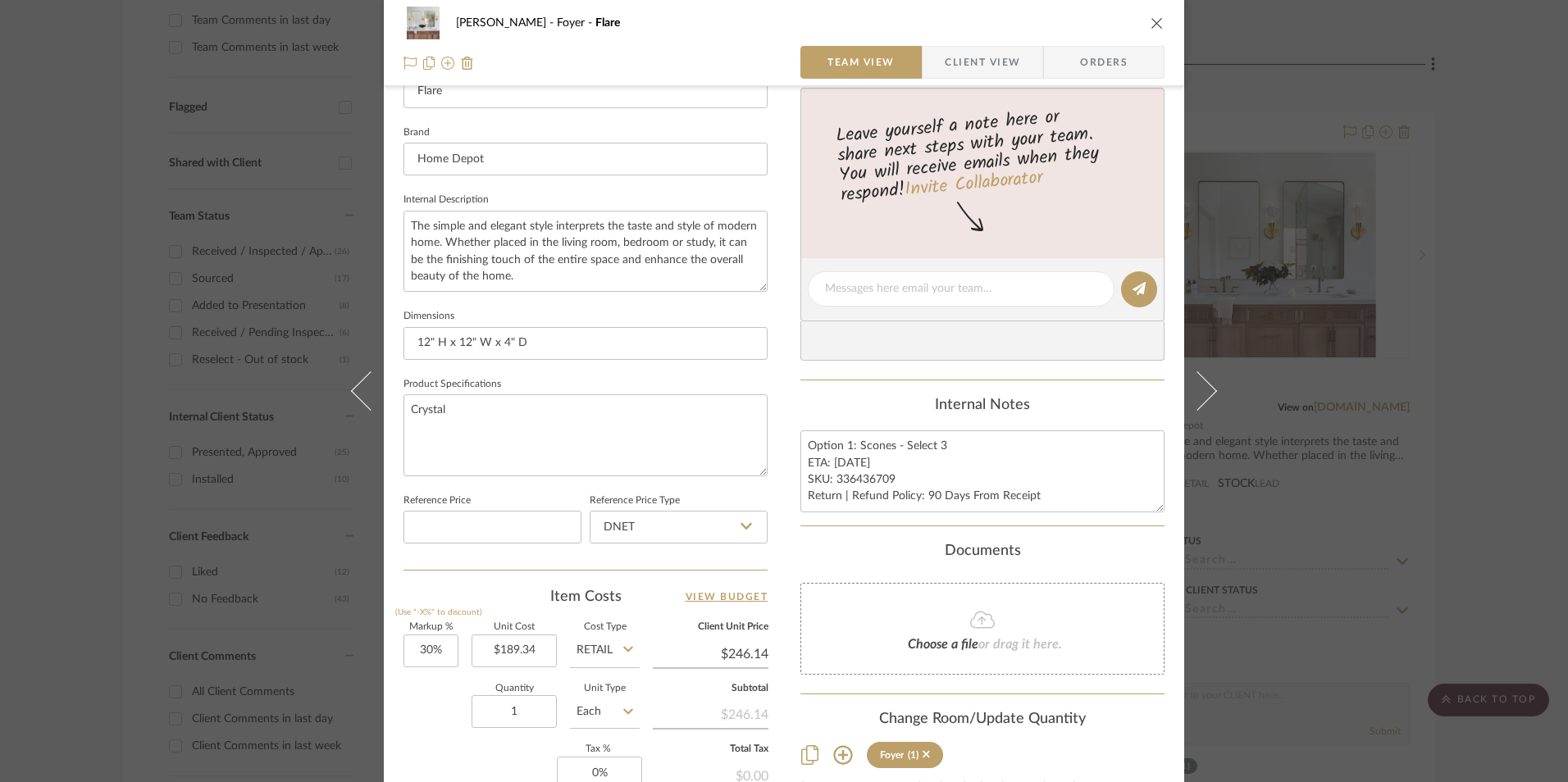
scroll to position [656, 0]
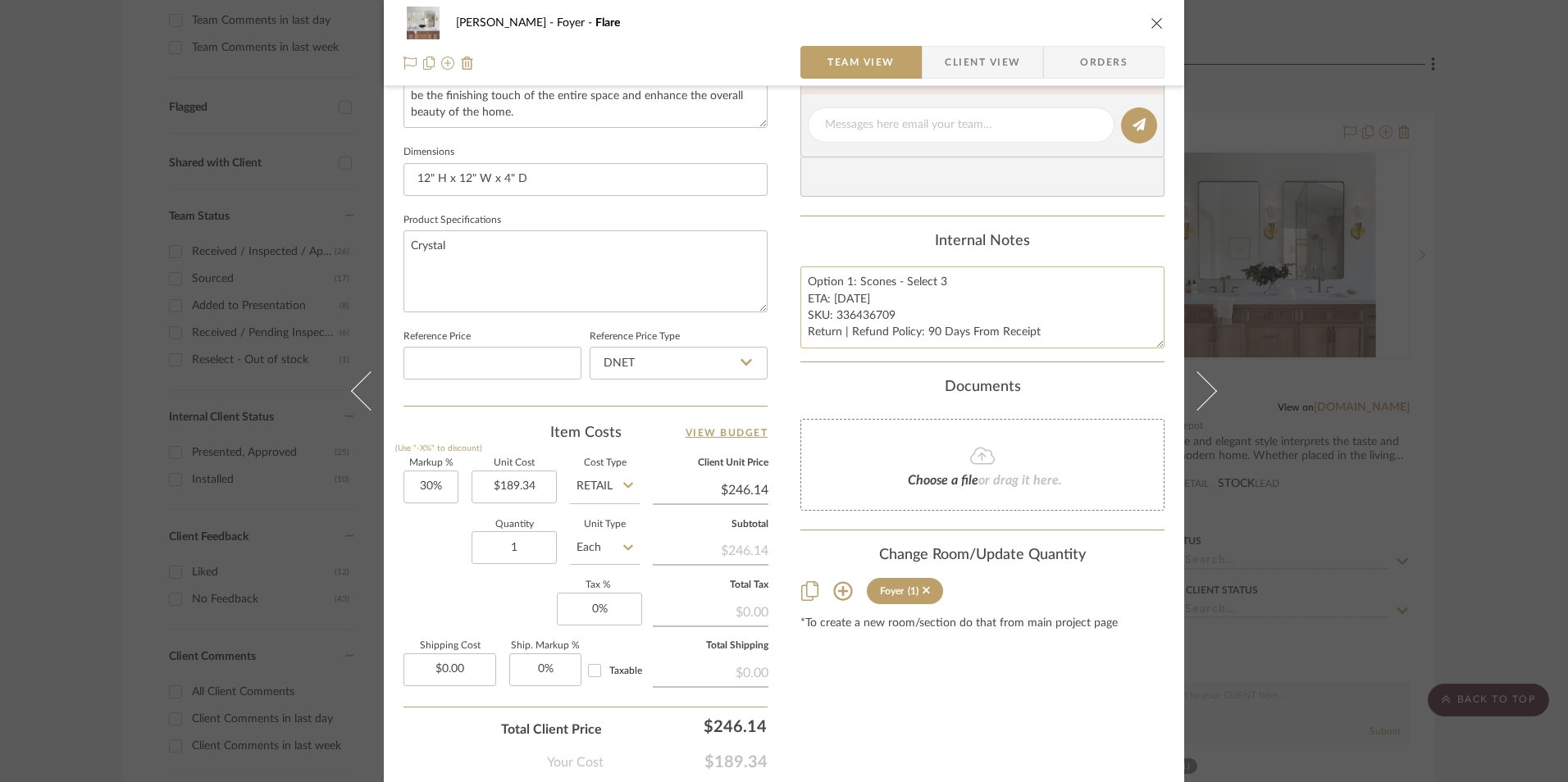
drag, startPoint x: 891, startPoint y: 311, endPoint x: 833, endPoint y: 315, distance: 58.1
click at [833, 315] on textarea "Option 1: Scones - Select 3 ETA: [DATE] SKU: 336436709 Return | Refund Policy: …" at bounding box center [982, 307] width 365 height 81
click at [663, 364] on input "DNET" at bounding box center [679, 363] width 178 height 32
click at [664, 442] on div "Retail" at bounding box center [686, 446] width 203 height 41
type input "Retail"
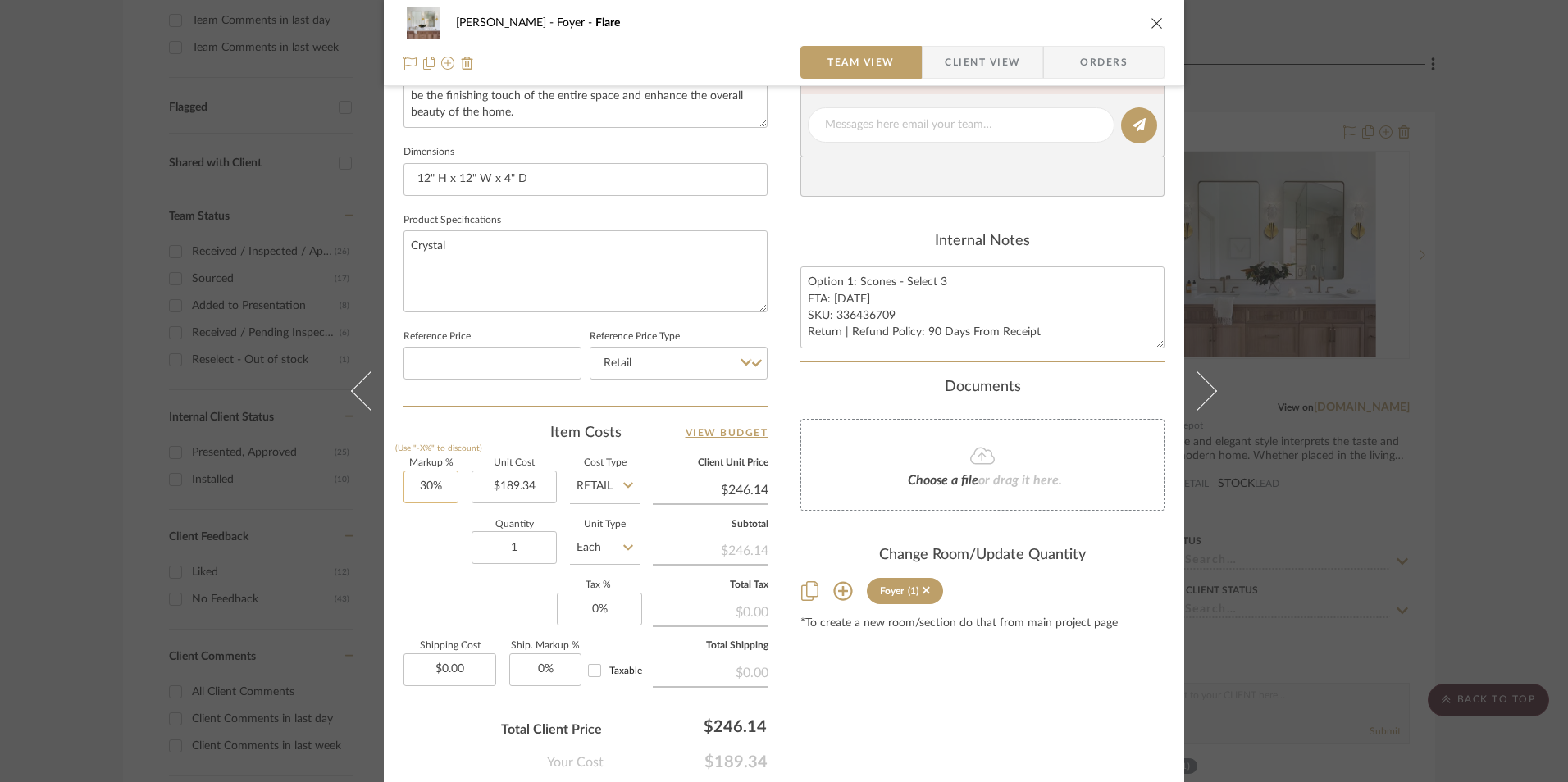
type input "30"
drag, startPoint x: 420, startPoint y: 491, endPoint x: 427, endPoint y: 515, distance: 25.0
click at [420, 491] on input "30" at bounding box center [430, 487] width 55 height 32
click at [437, 546] on div "Quantity 1 Unit Type Each" at bounding box center [521, 550] width 236 height 58
type input "0%"
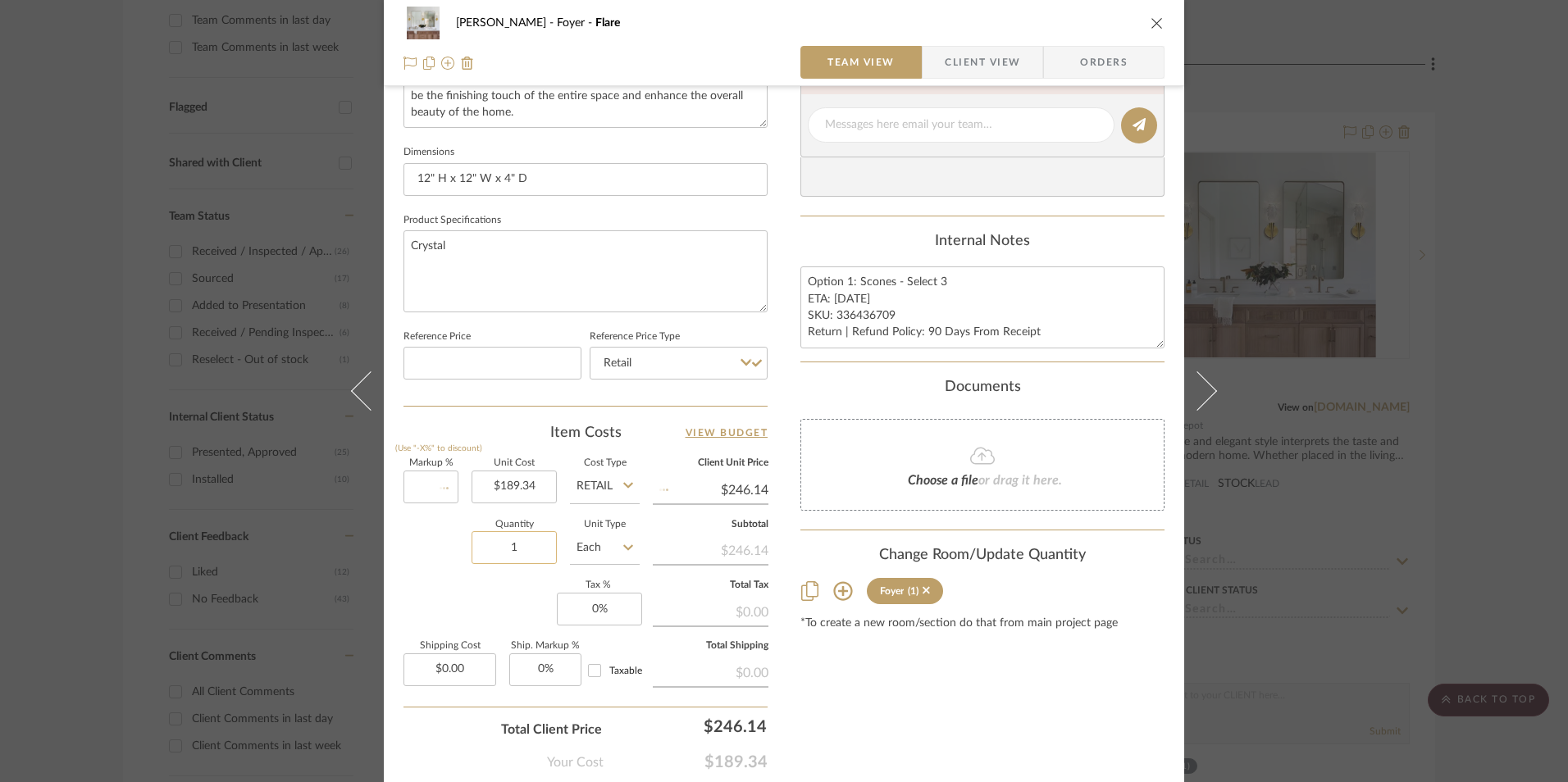
type input "$189.34"
click at [517, 557] on input "1" at bounding box center [514, 547] width 86 height 32
type input "3"
click at [482, 580] on div "Markup % (Use "-X%" to discount) 0% Unit Cost $189.34 Cost Type Retail Client U…" at bounding box center [585, 579] width 365 height 239
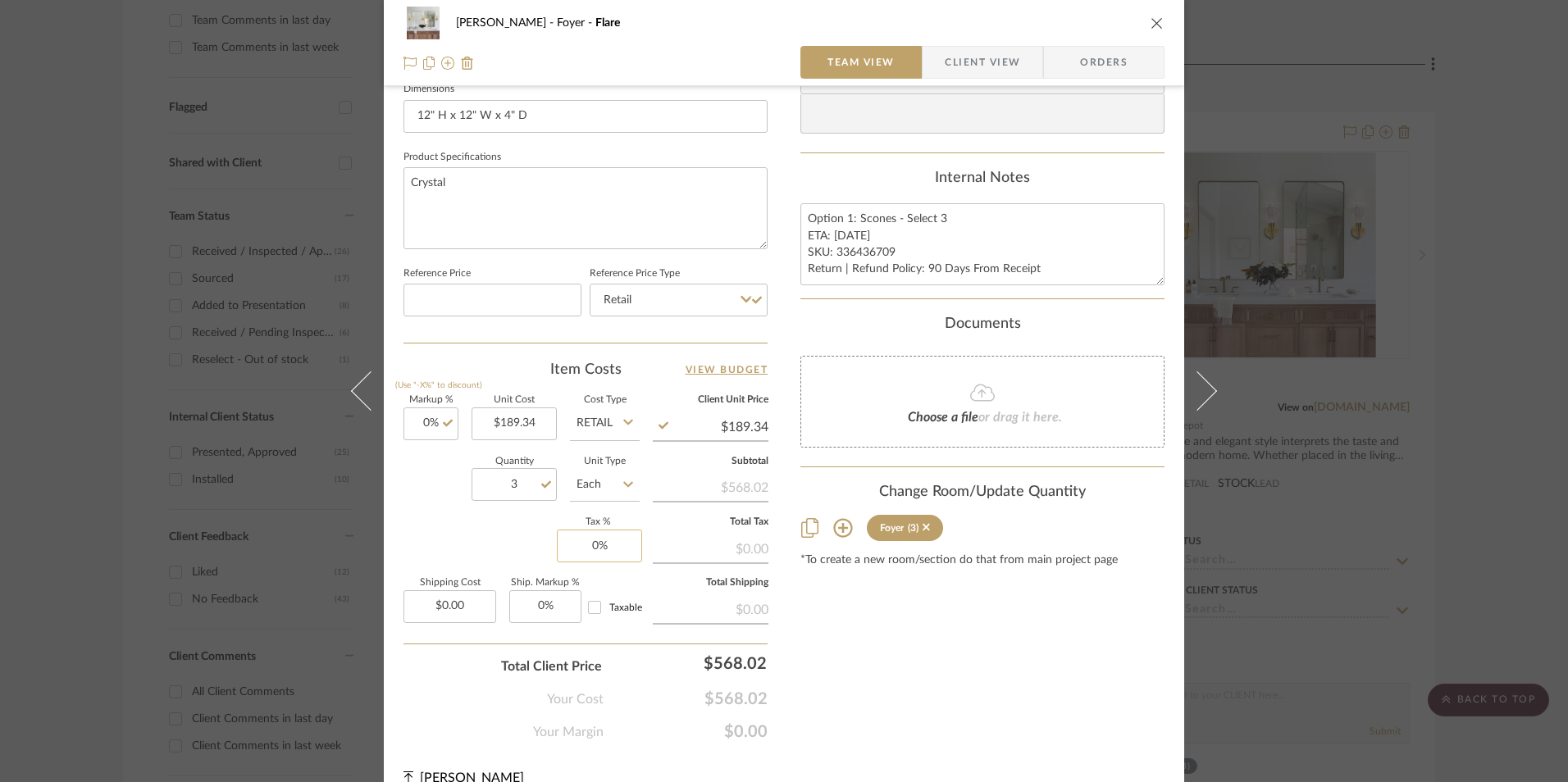
scroll to position [738, 0]
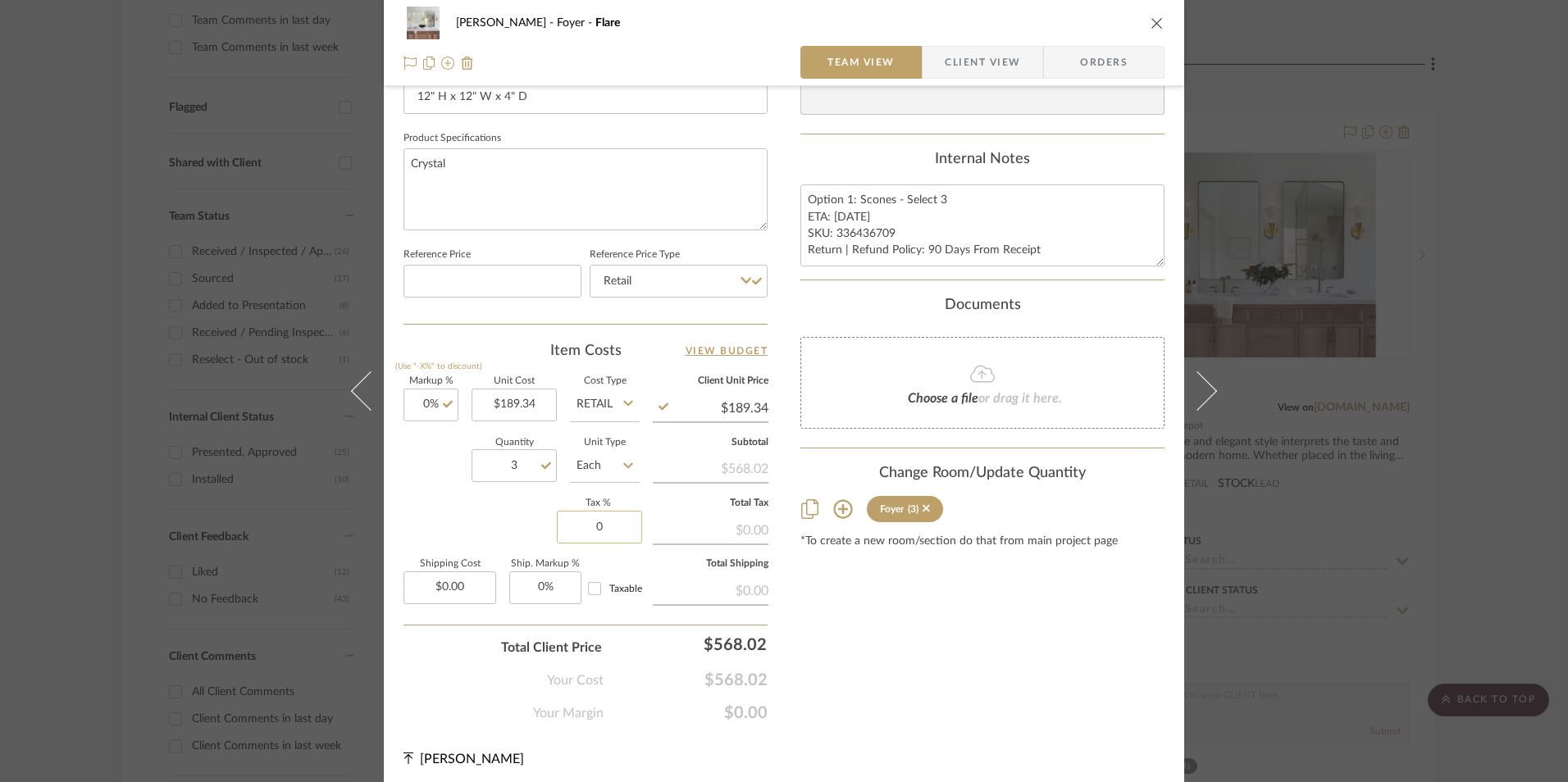
click at [597, 536] on input "0" at bounding box center [599, 527] width 86 height 32
type input "8.25%"
click at [897, 684] on div "Content here copies to Client View - confirm visibility there. Show in Client D…" at bounding box center [982, 49] width 365 height 1350
type input "8.25"
click at [609, 528] on input "8.25" at bounding box center [599, 527] width 86 height 32
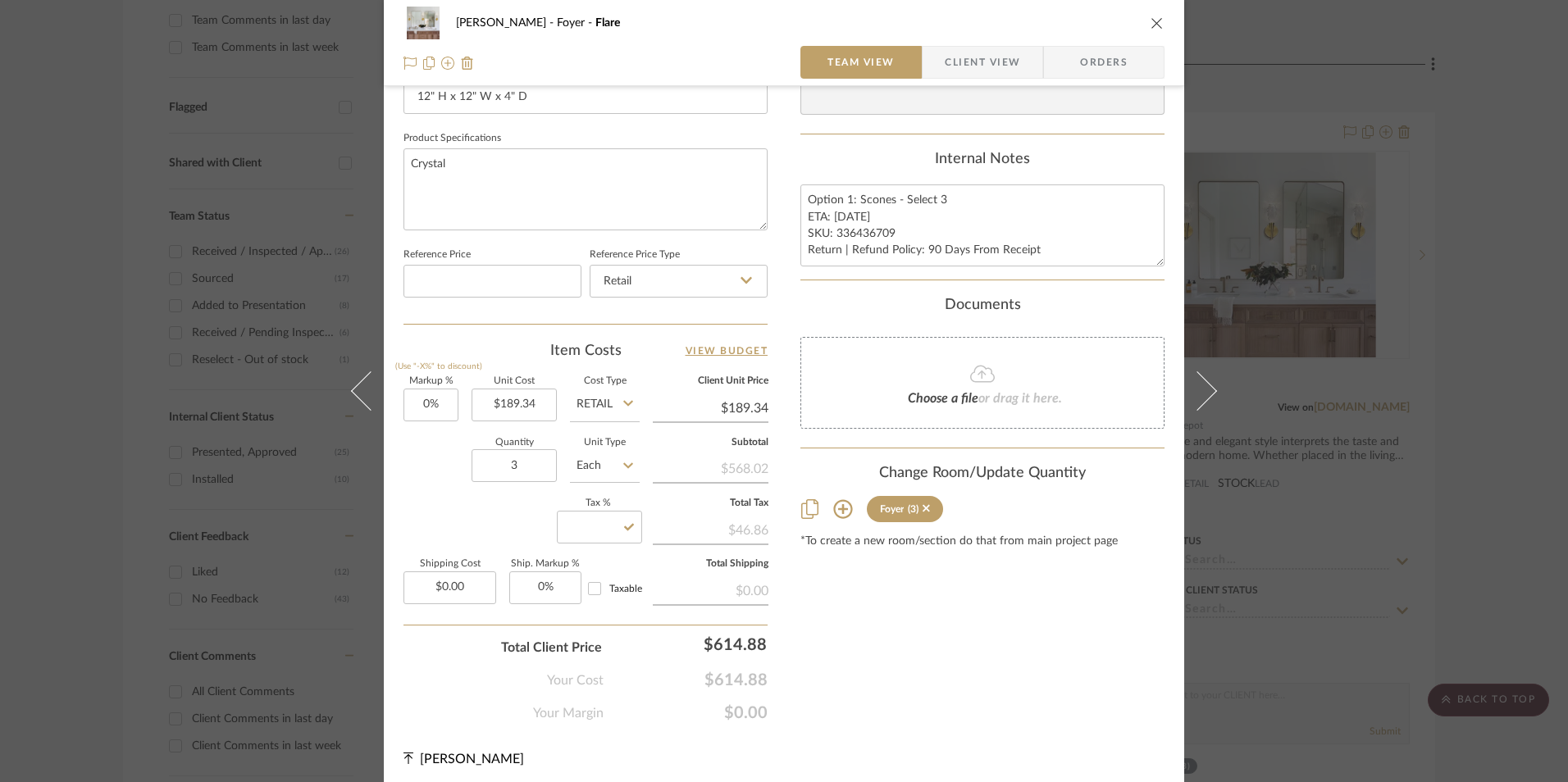
click at [881, 607] on div "Content here copies to Client View - confirm visibility there. Show in Client D…" at bounding box center [982, 49] width 365 height 1350
type input "0%"
click at [1118, 64] on span "Orders" at bounding box center [1104, 62] width 84 height 32
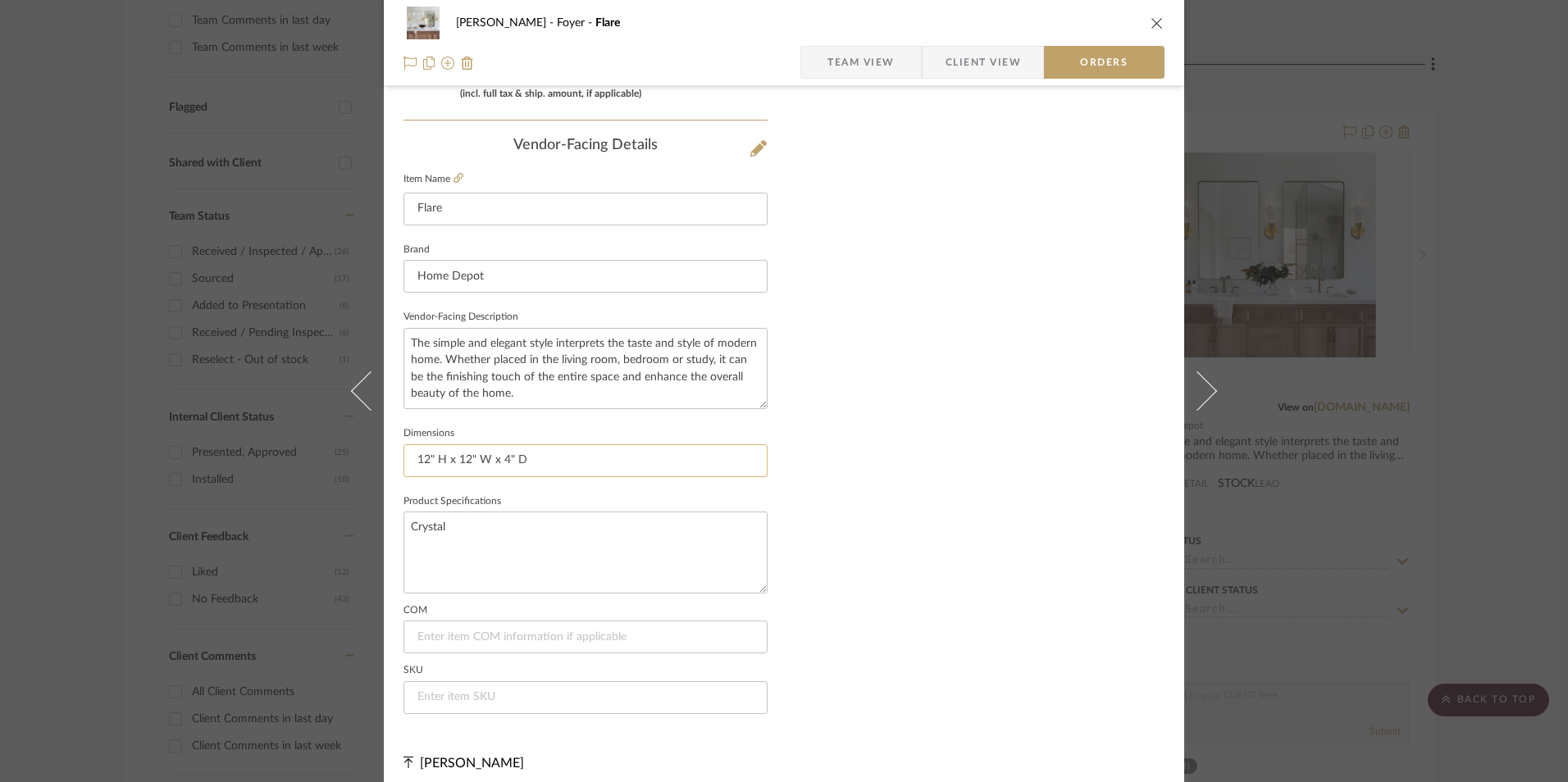
scroll to position [962, 0]
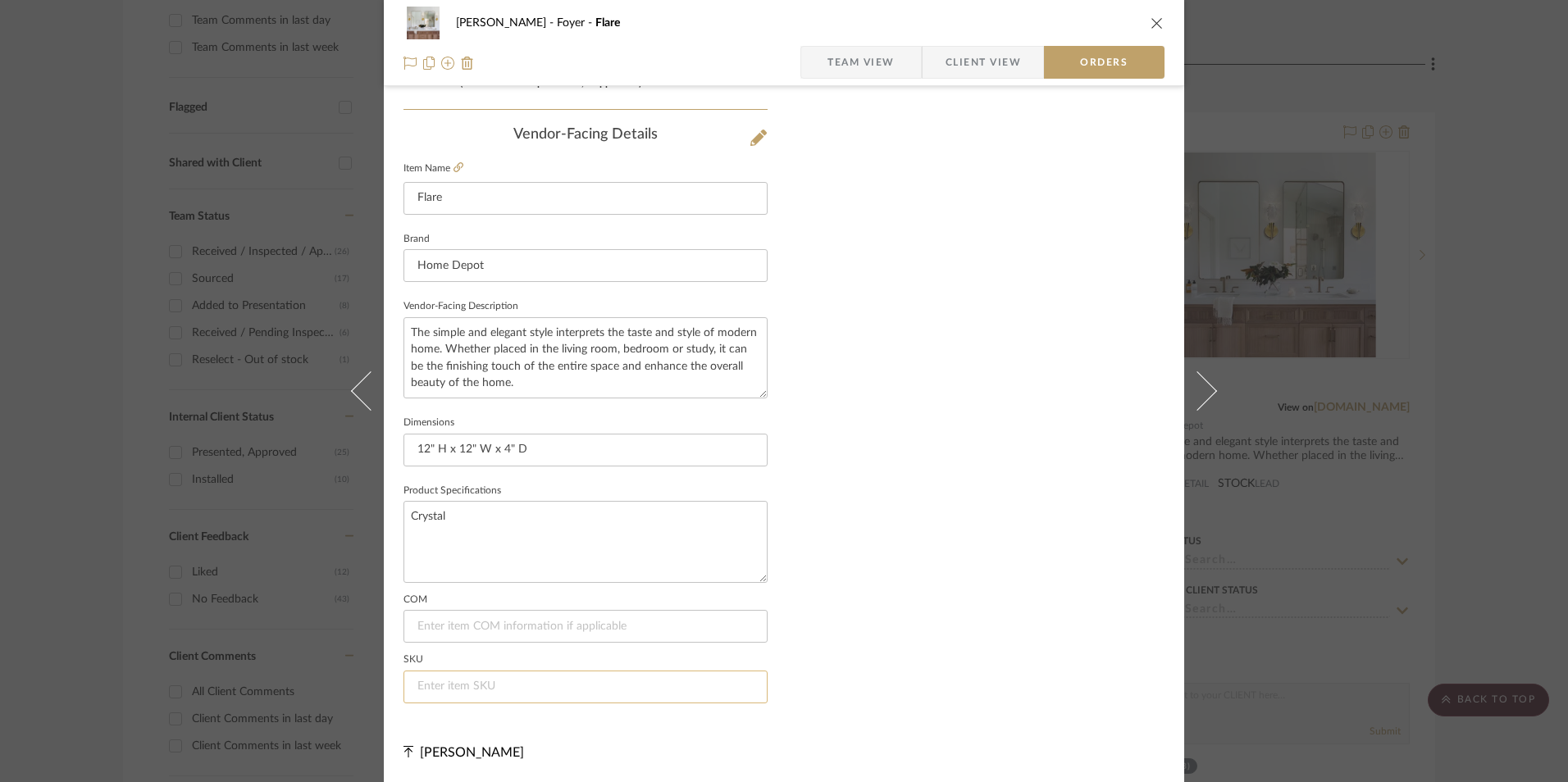
click at [519, 688] on input at bounding box center [585, 687] width 365 height 32
paste input "336436709"
type input "336436709"
click at [845, 56] on span "Team View" at bounding box center [861, 62] width 68 height 32
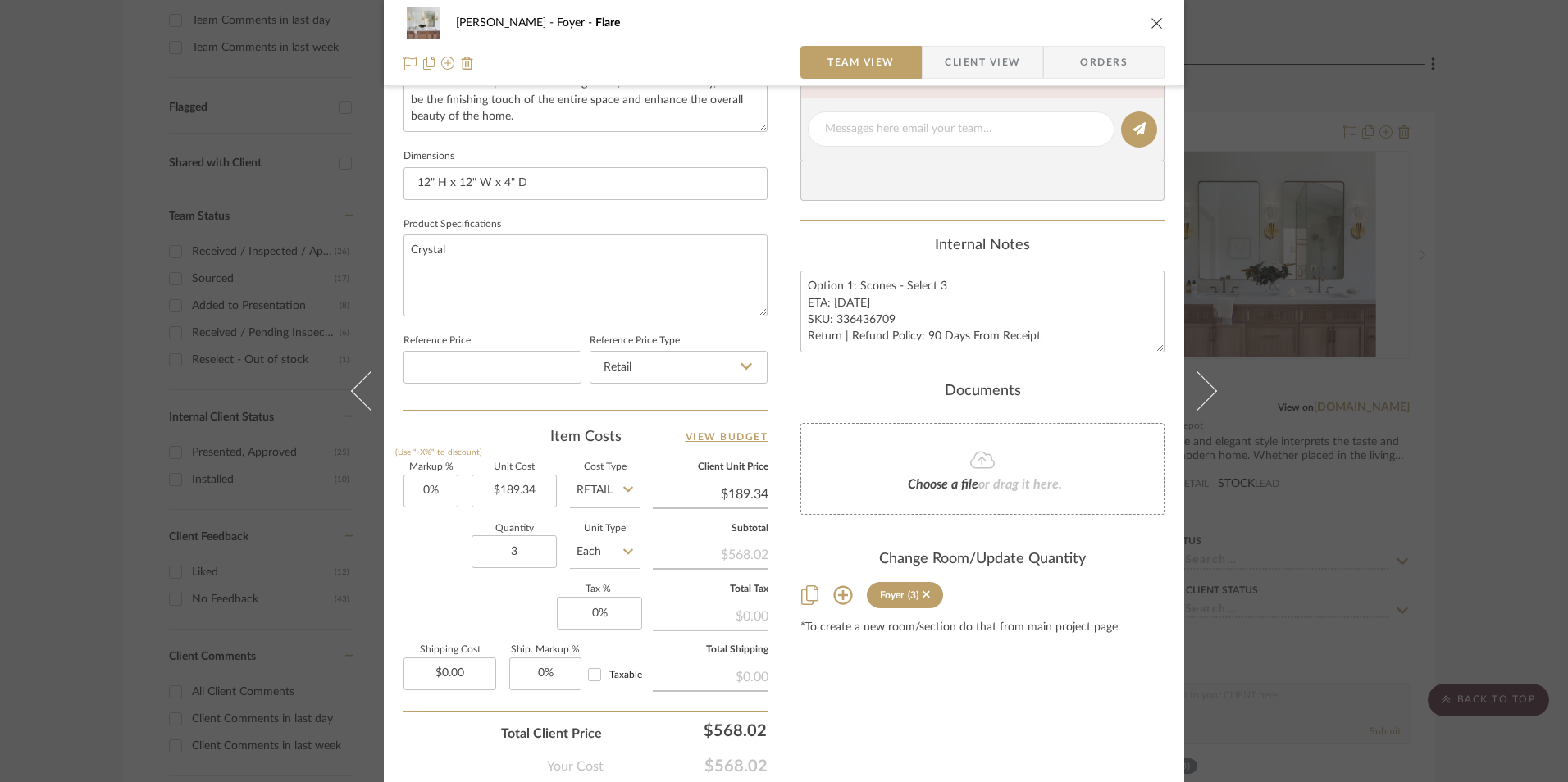
scroll to position [580, 0]
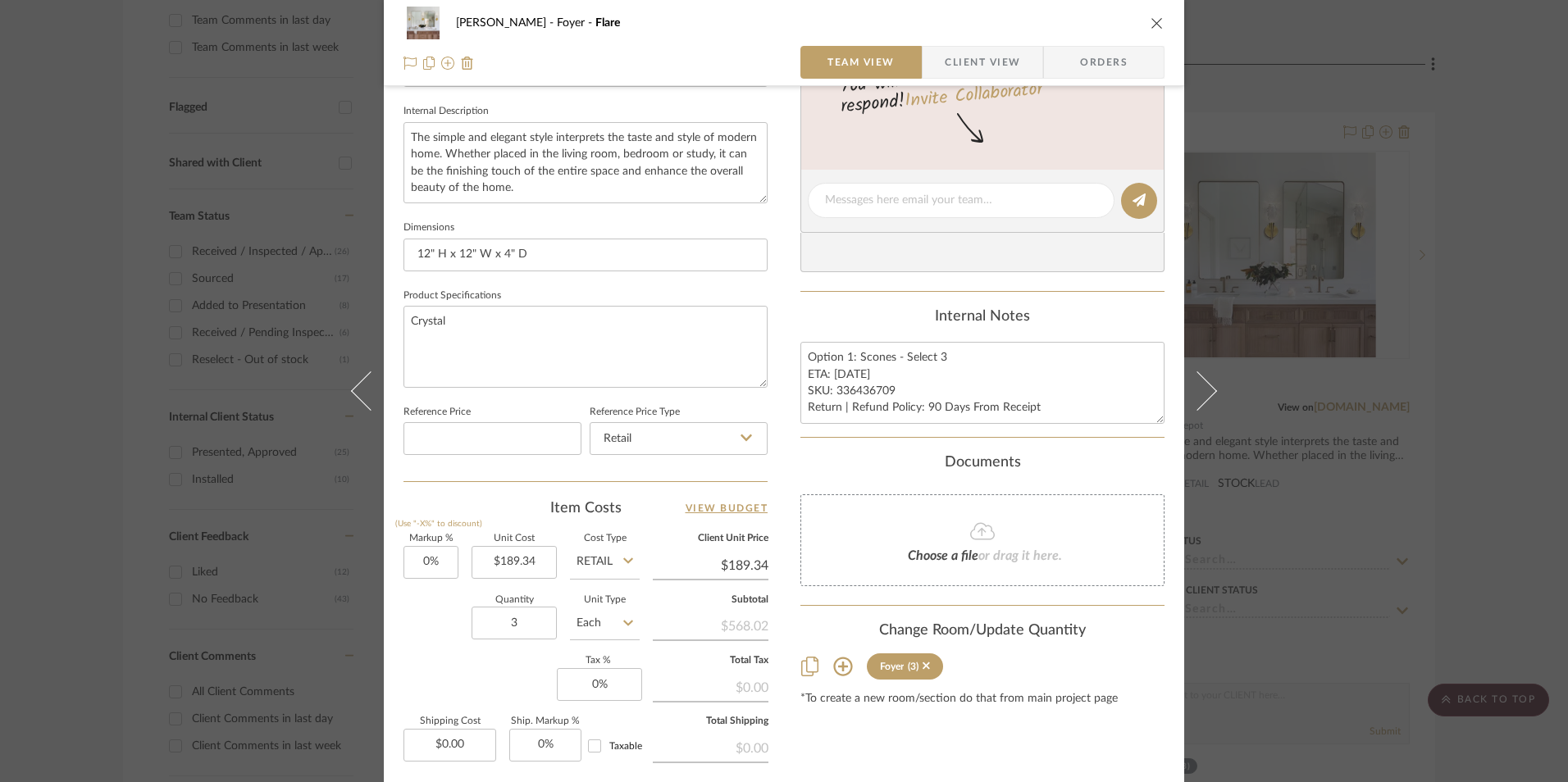
click at [1482, 307] on div "[PERSON_NAME] Foyer Flare Team View Client View Orders 1 / 2 Team-Facing Detail…" at bounding box center [784, 391] width 1568 height 782
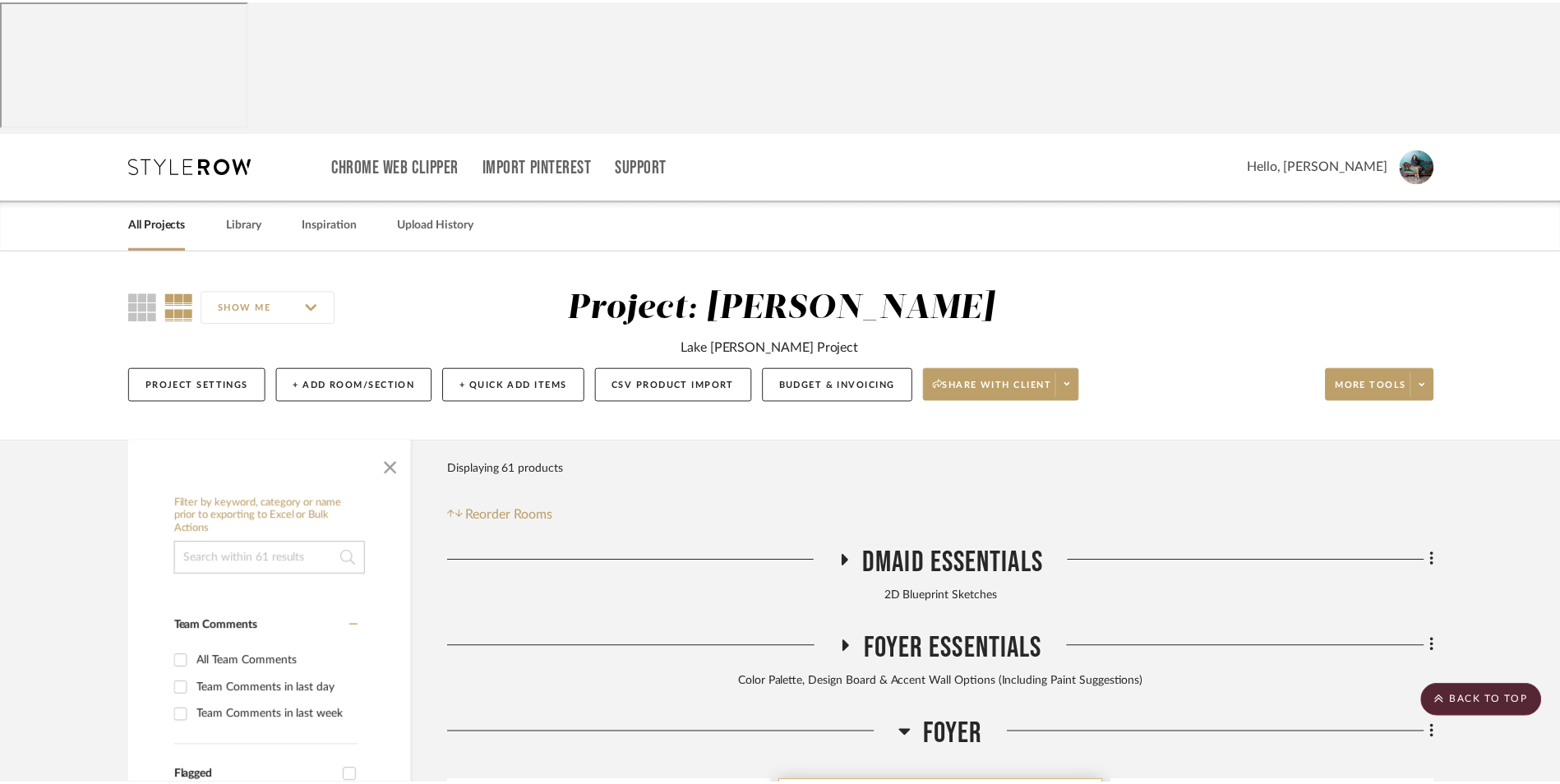
scroll to position [669, 0]
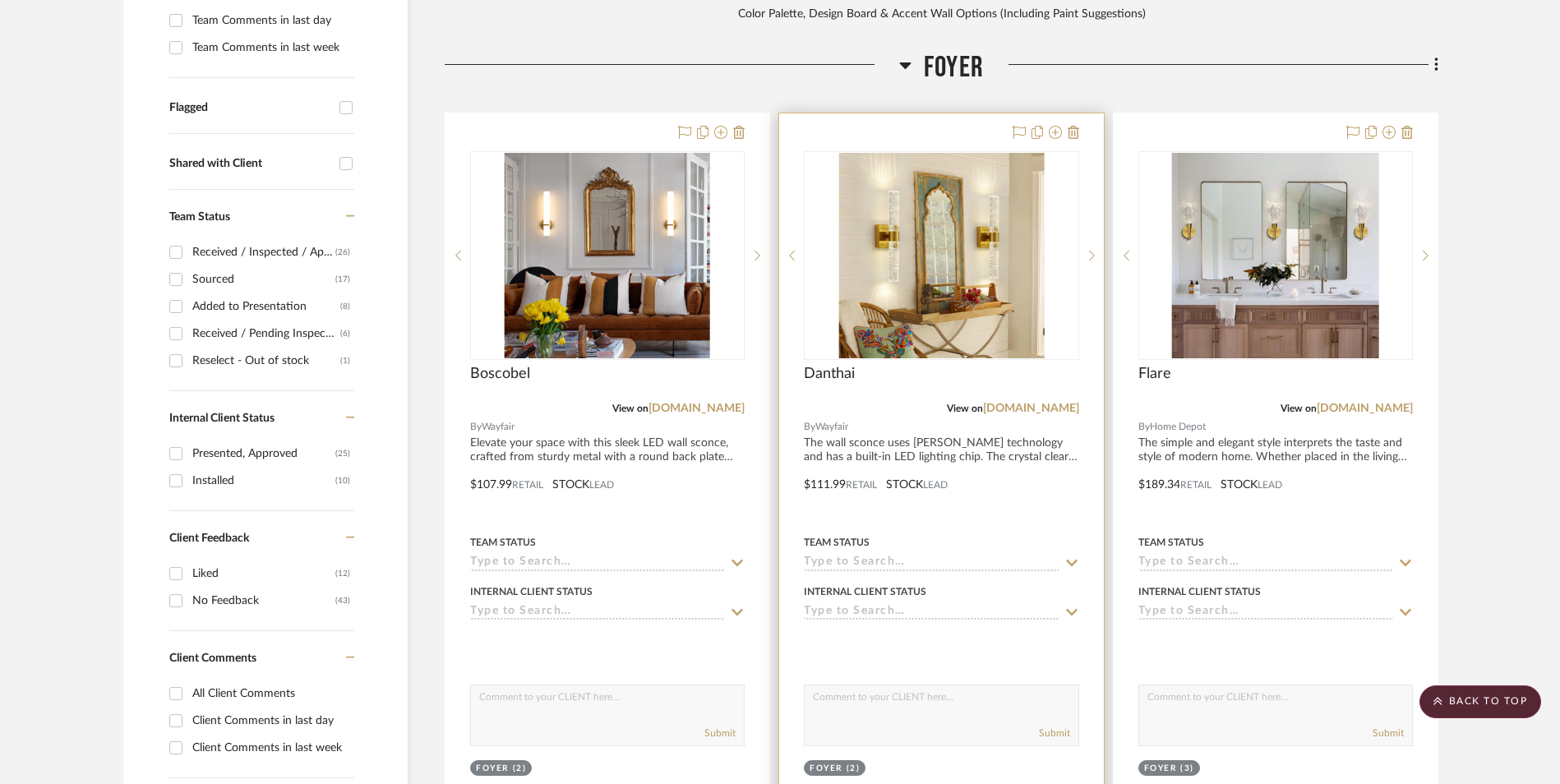
click at [958, 152] on img "0" at bounding box center [941, 255] width 206 height 206
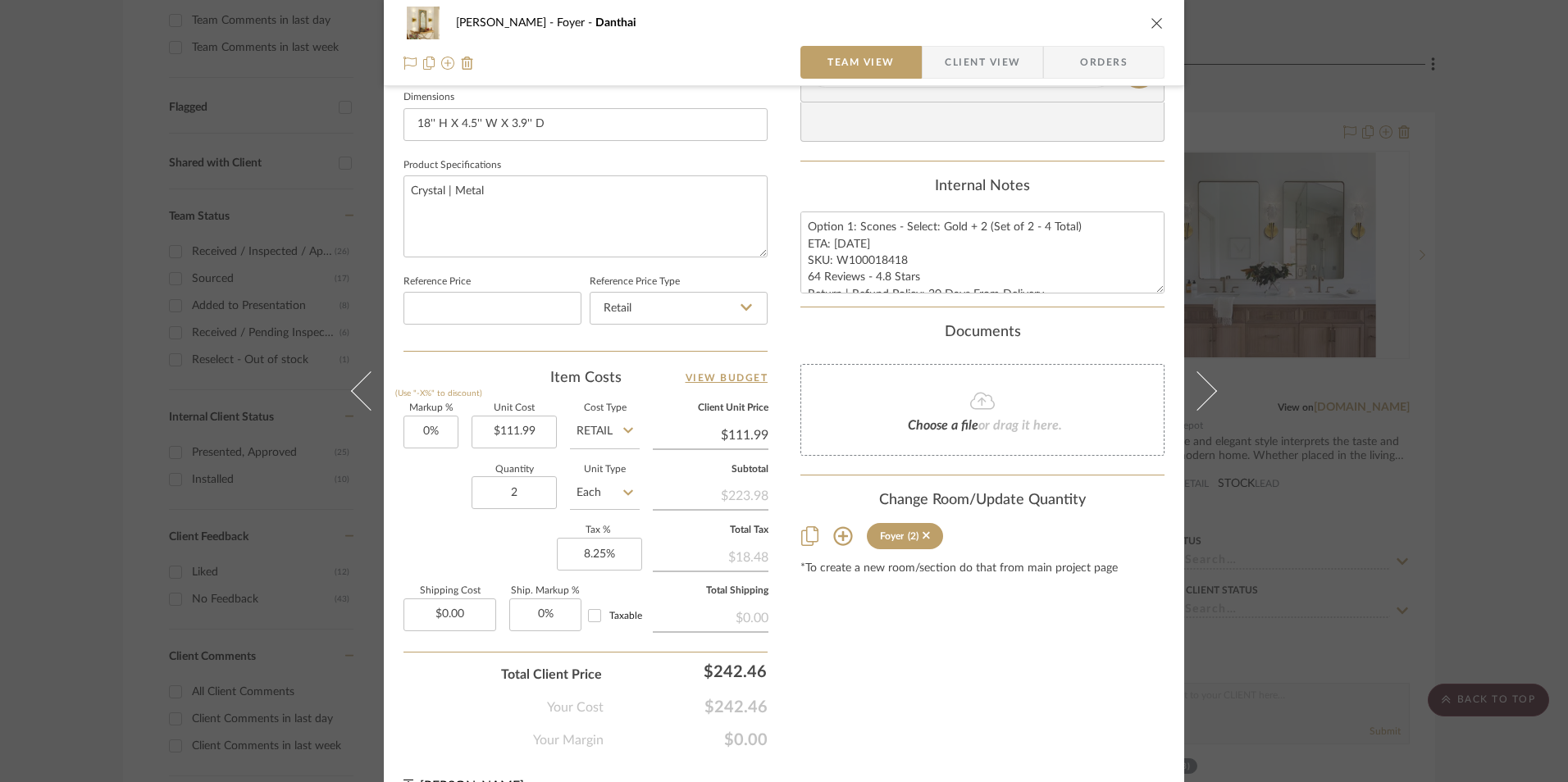
scroll to position [738, 0]
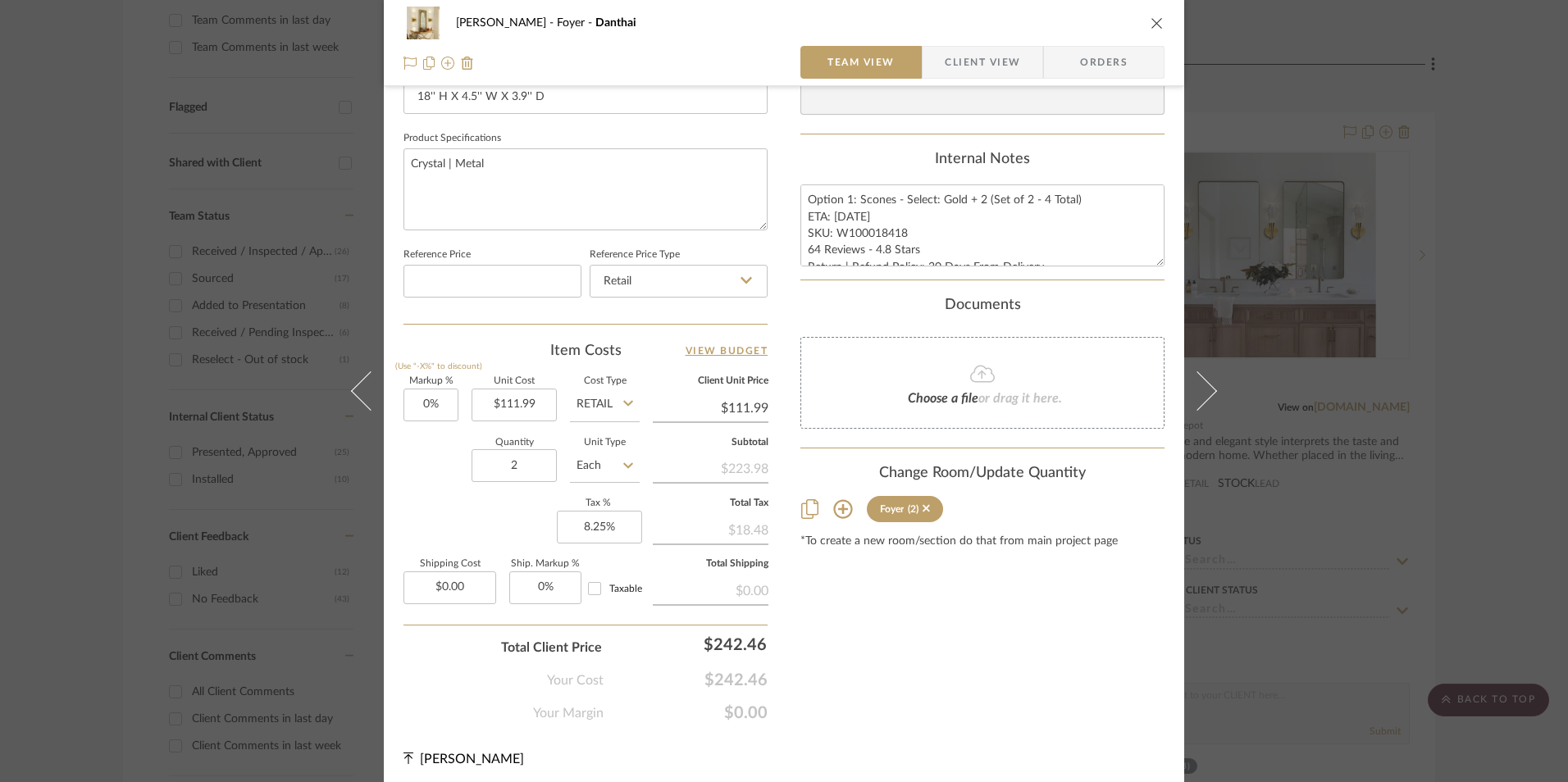
click at [1470, 383] on div "[PERSON_NAME] Foyer Danthai Team View Client View Orders 1 / 3 Team-Facing Deta…" at bounding box center [784, 391] width 1568 height 782
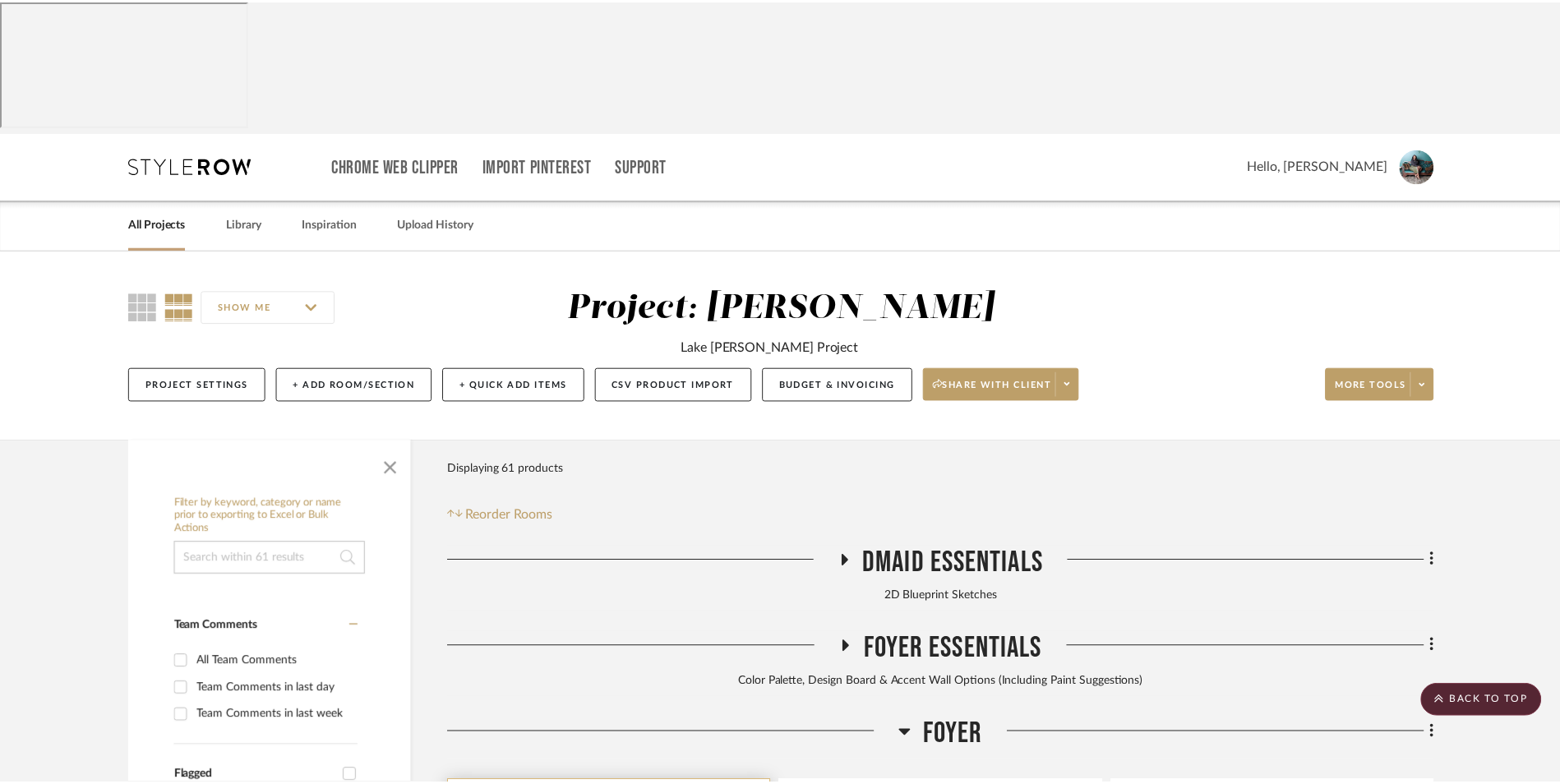
scroll to position [669, 0]
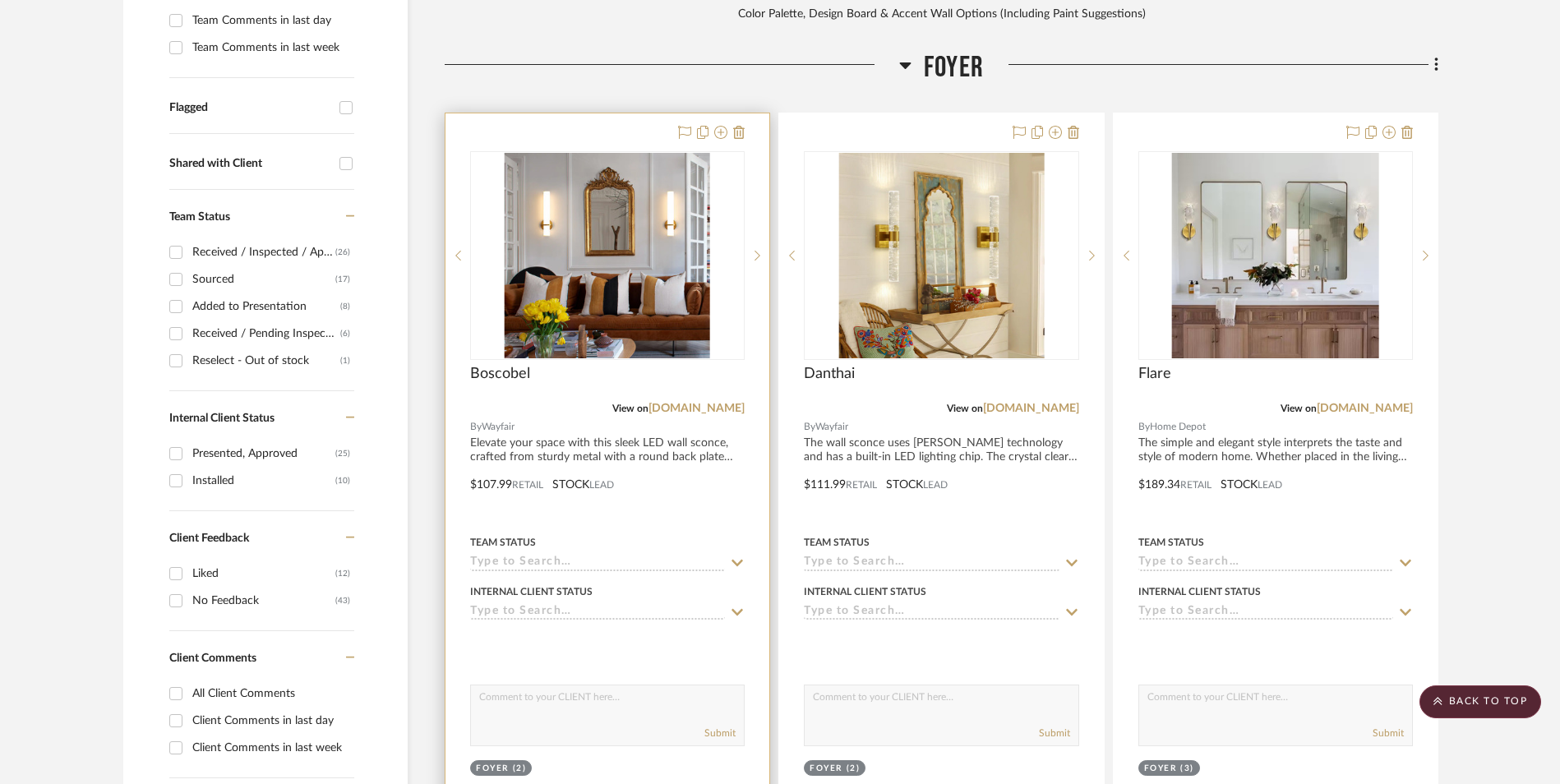
click at [605, 196] on img "0" at bounding box center [607, 255] width 206 height 206
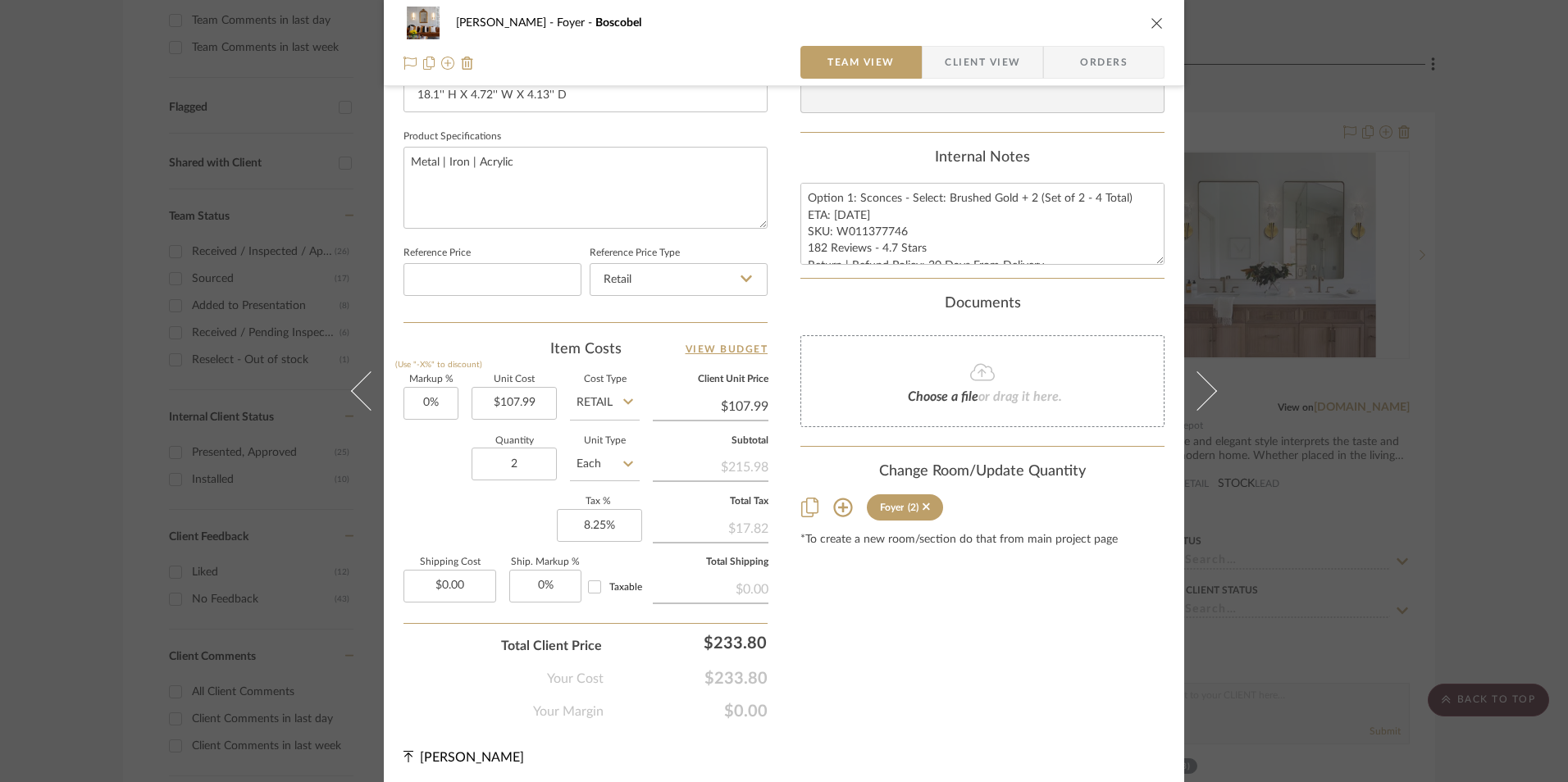
scroll to position [744, 0]
click at [1478, 404] on div "[PERSON_NAME] Foyer Boscobel Team View Client View Orders 1 / 3 Team-Facing Det…" at bounding box center [784, 391] width 1568 height 782
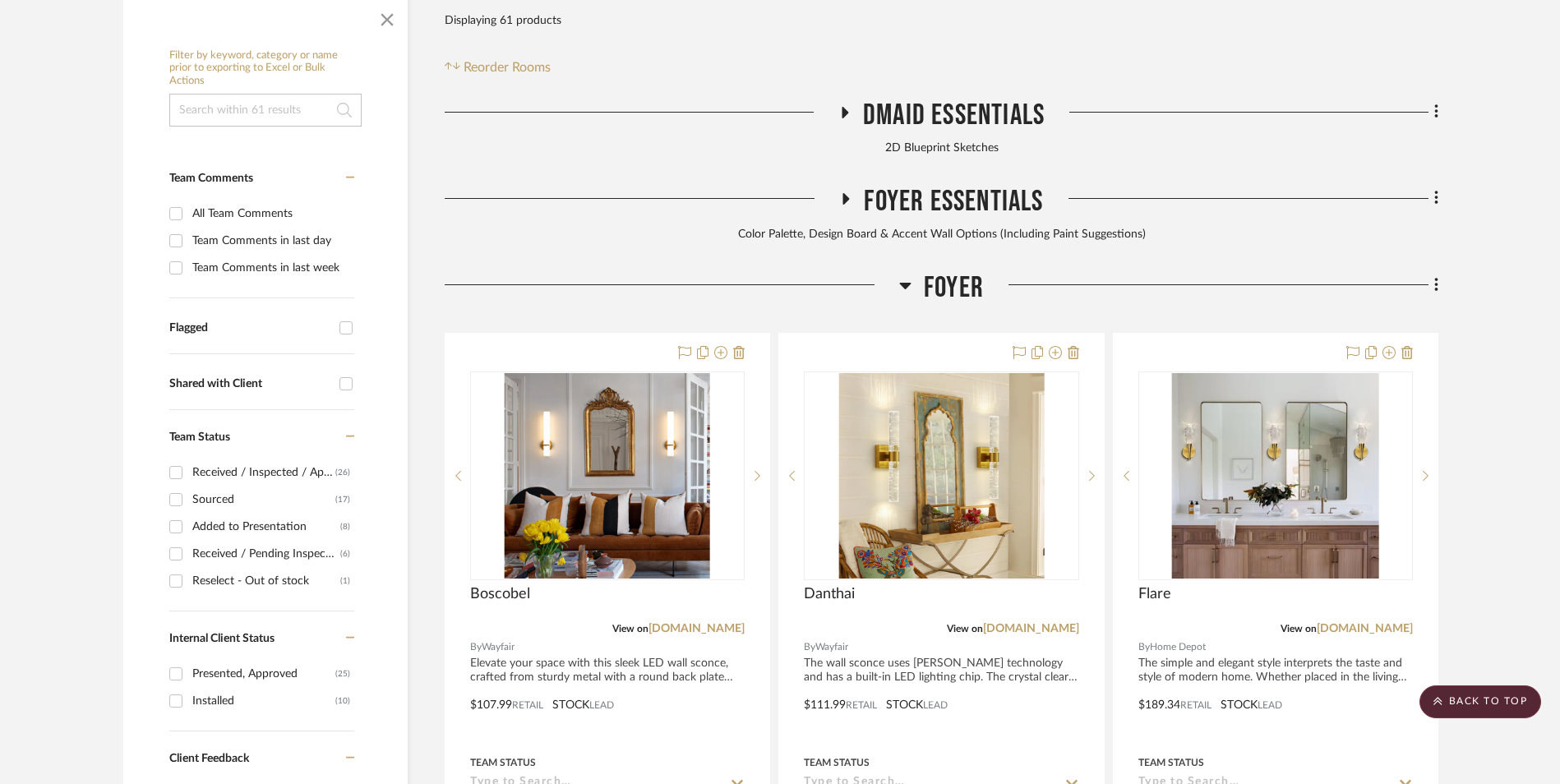
scroll to position [422, 0]
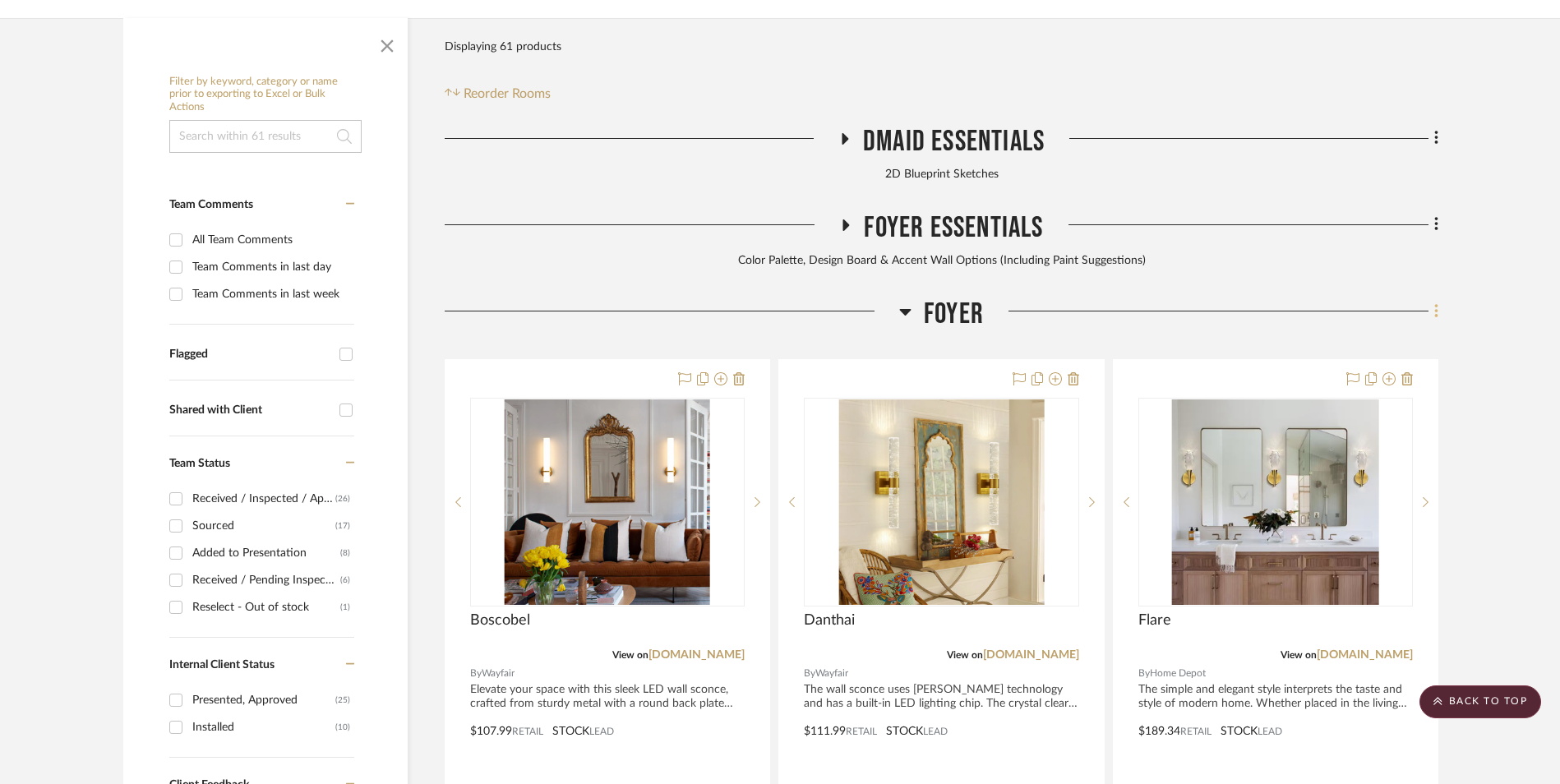
click at [1435, 302] on icon at bounding box center [1436, 311] width 5 height 18
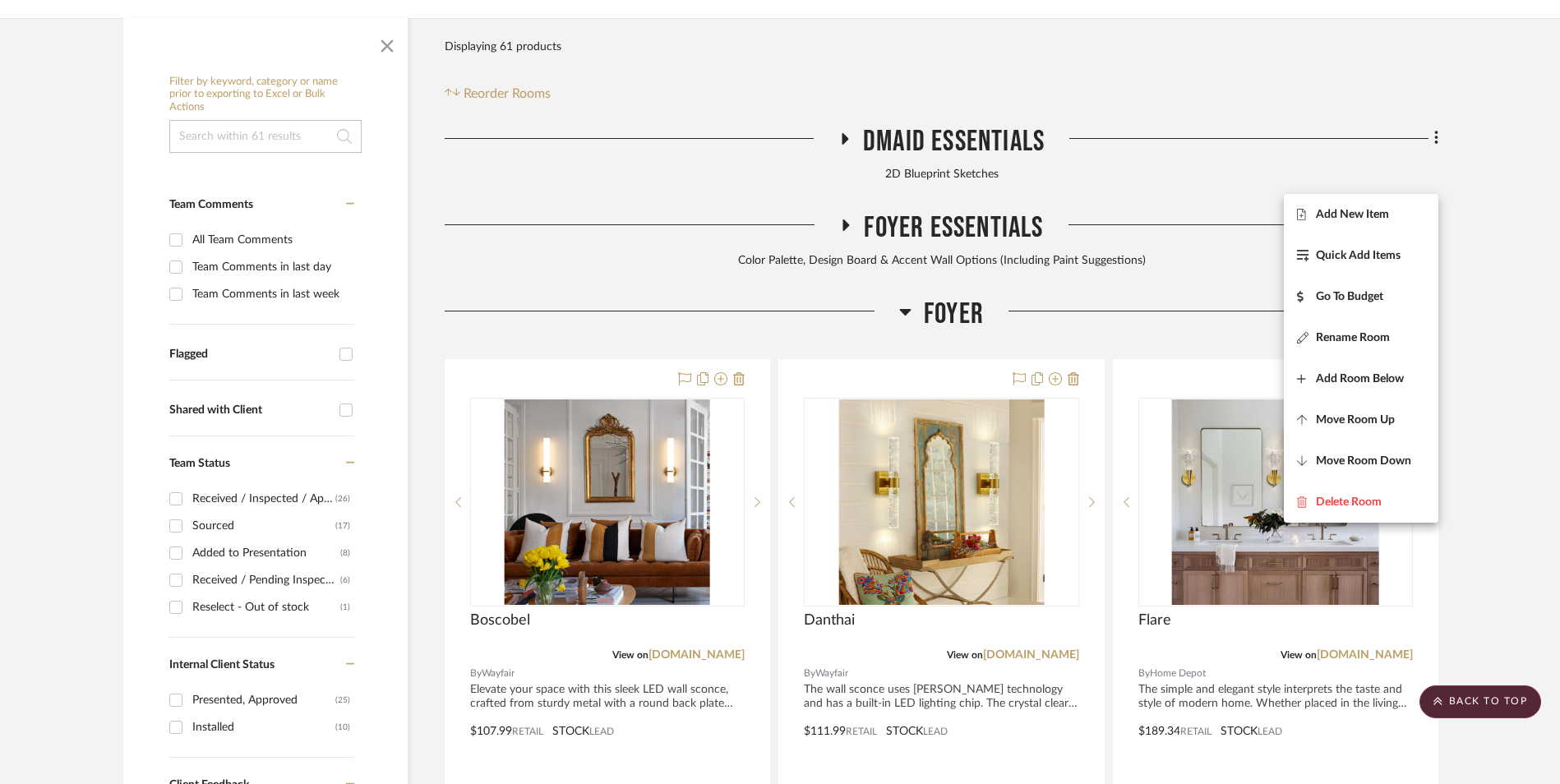
click at [1387, 216] on span "Add New Item" at bounding box center [1352, 214] width 73 height 14
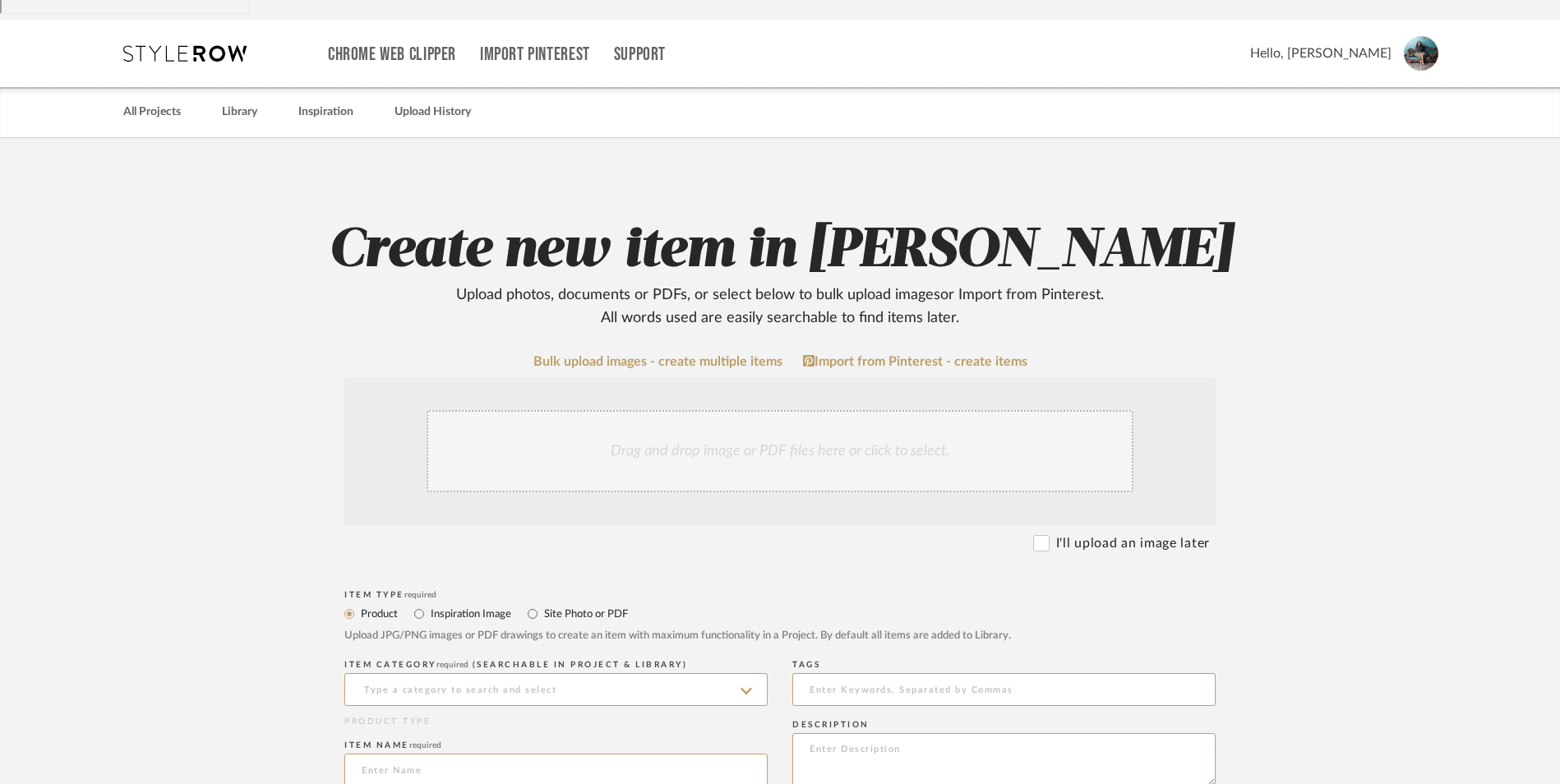
scroll to position [328, 0]
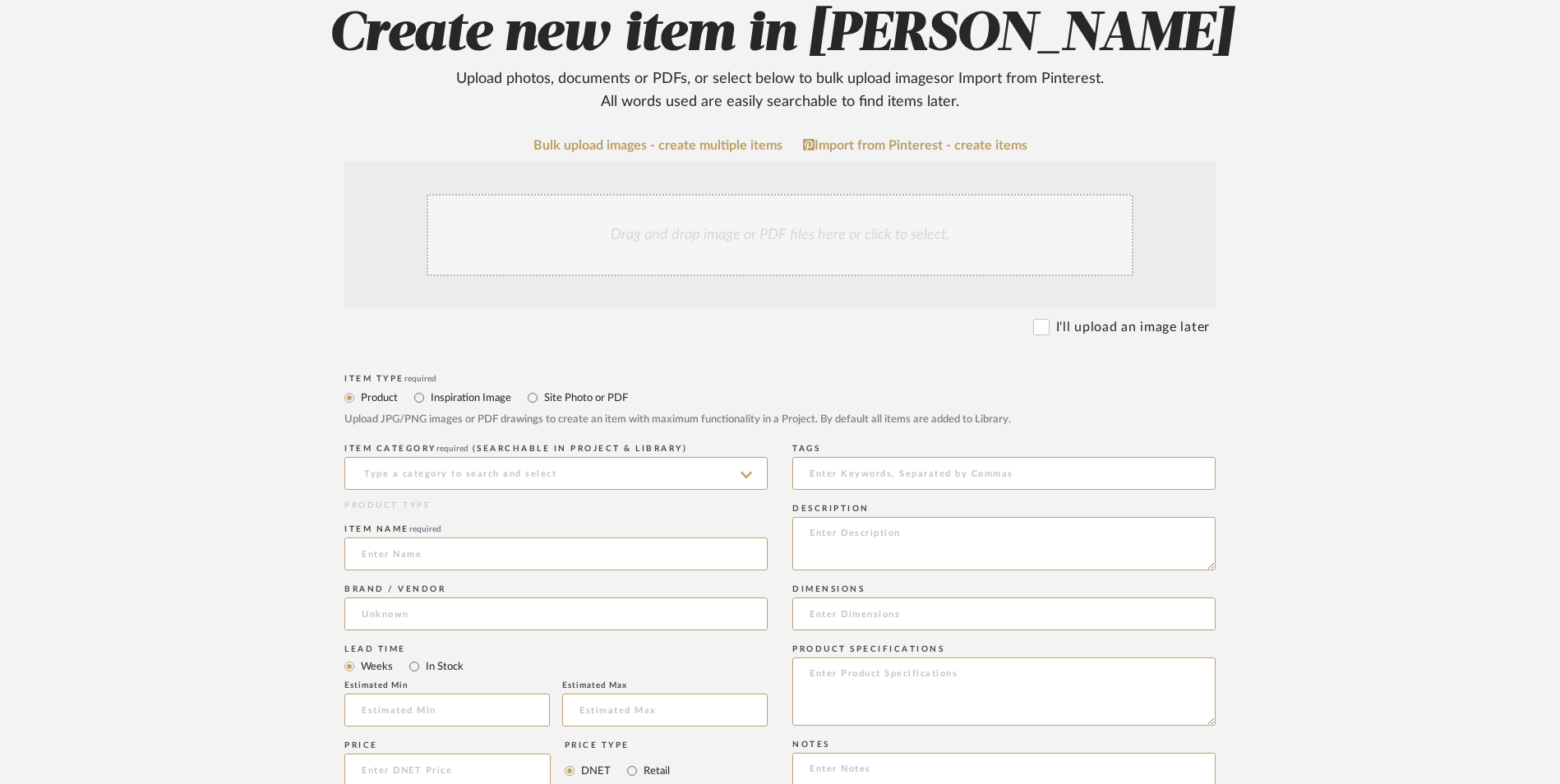
click at [727, 194] on div "Drag and drop image or PDF files here or click to select." at bounding box center [780, 235] width 707 height 82
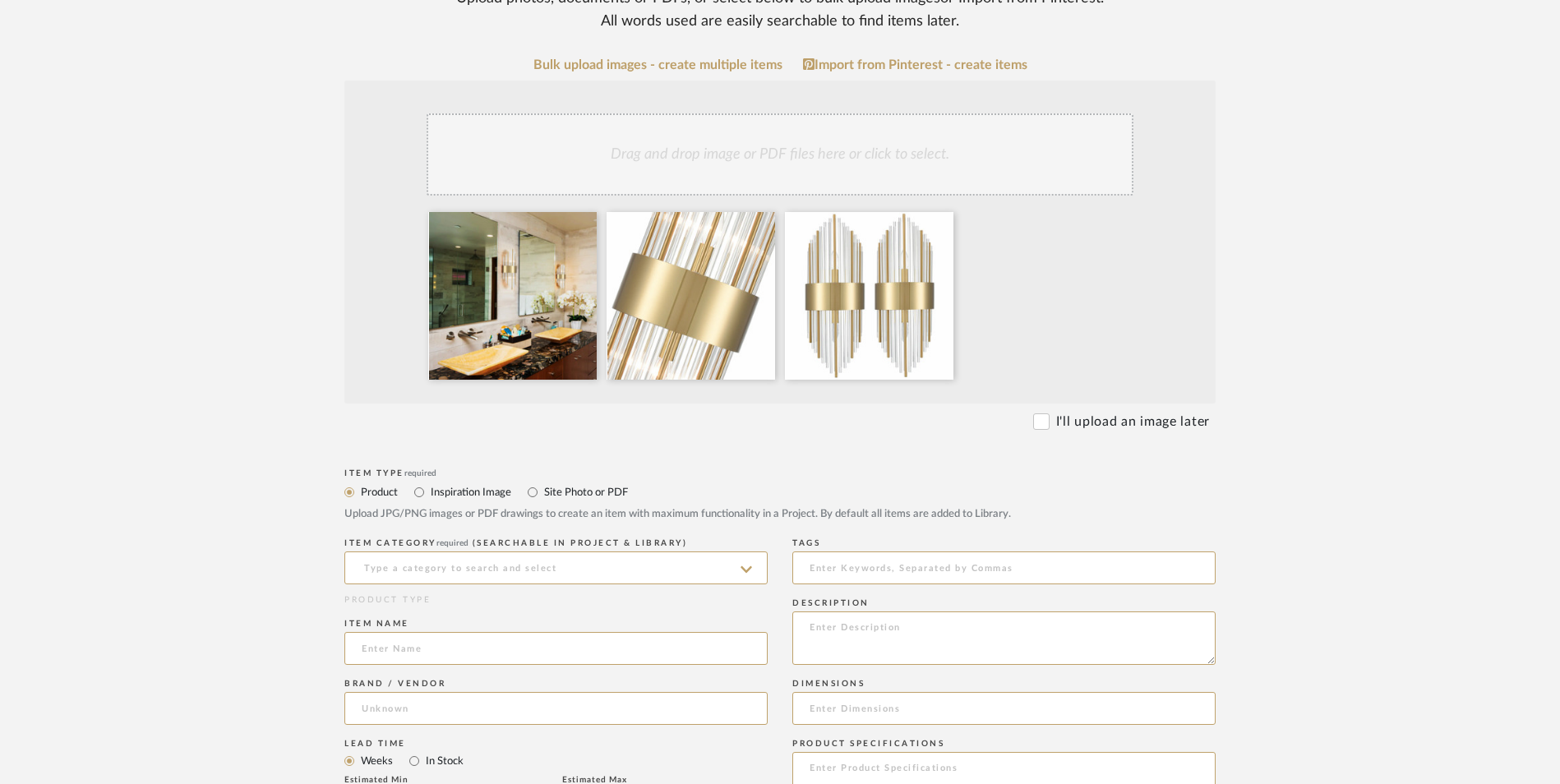
scroll to position [576, 0]
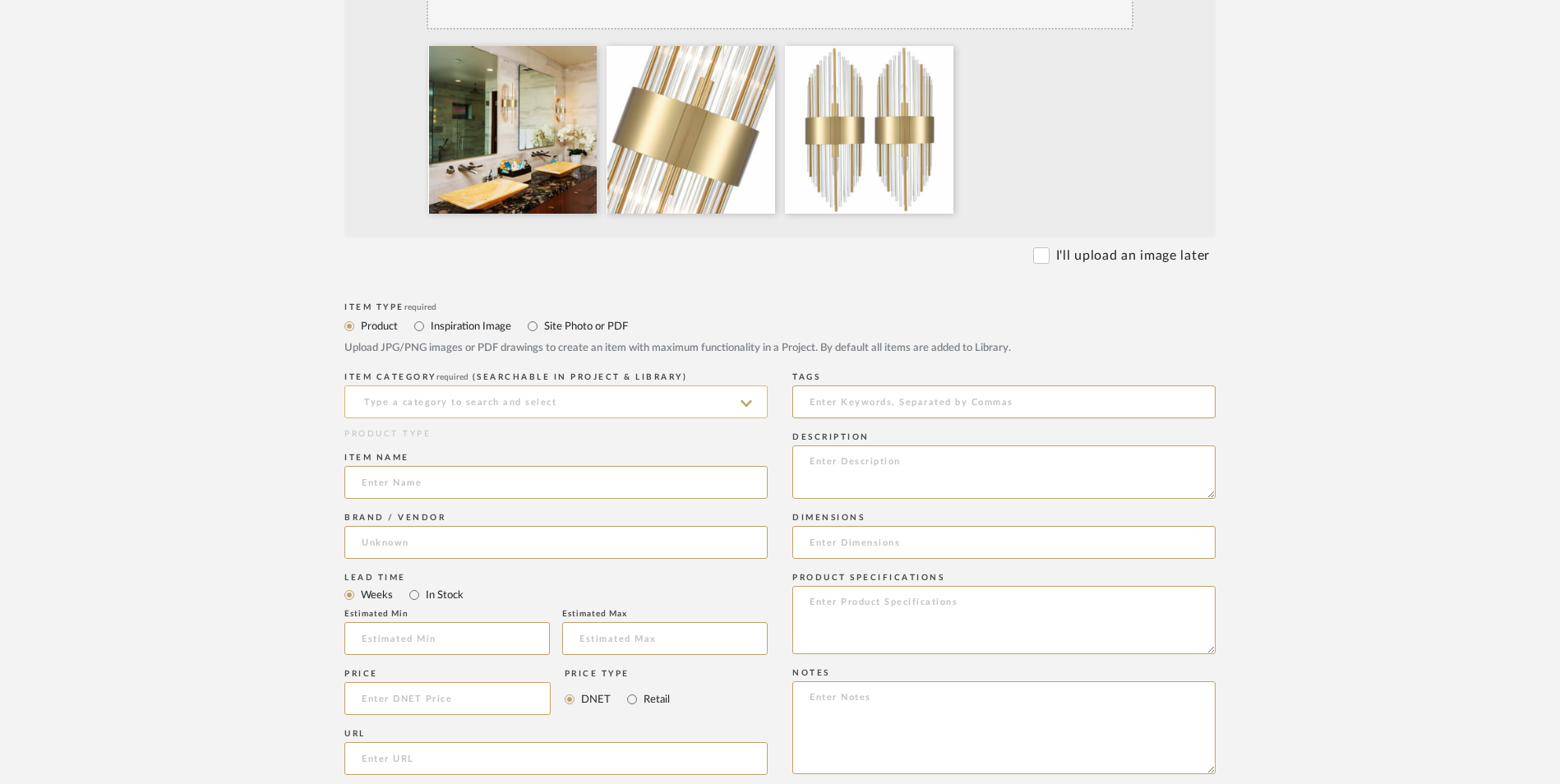
click at [477, 385] on input at bounding box center [556, 401] width 423 height 32
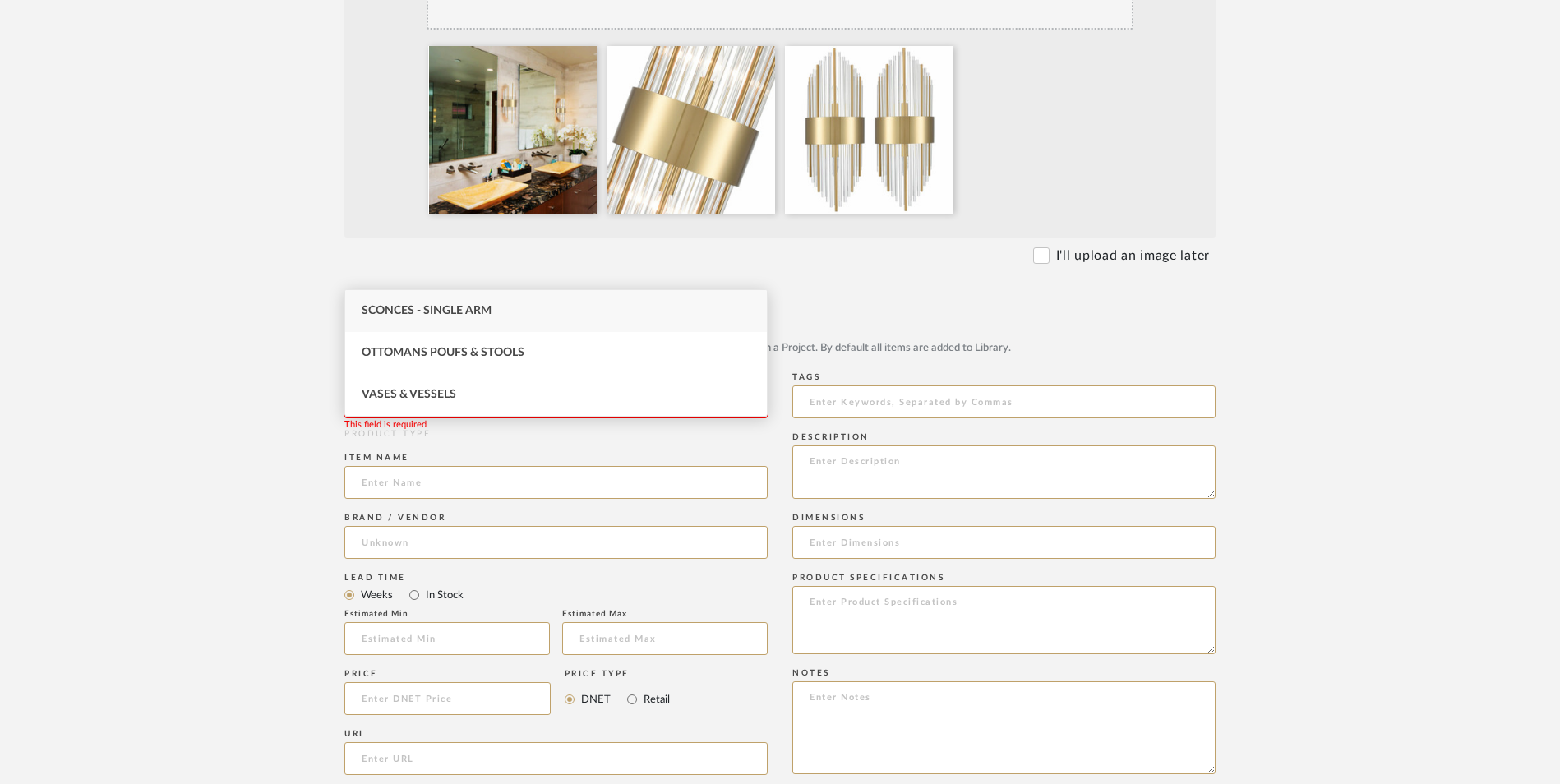
click at [476, 317] on span "Sconces - Single Arm" at bounding box center [427, 310] width 130 height 12
type input "Sconces - Single Arm"
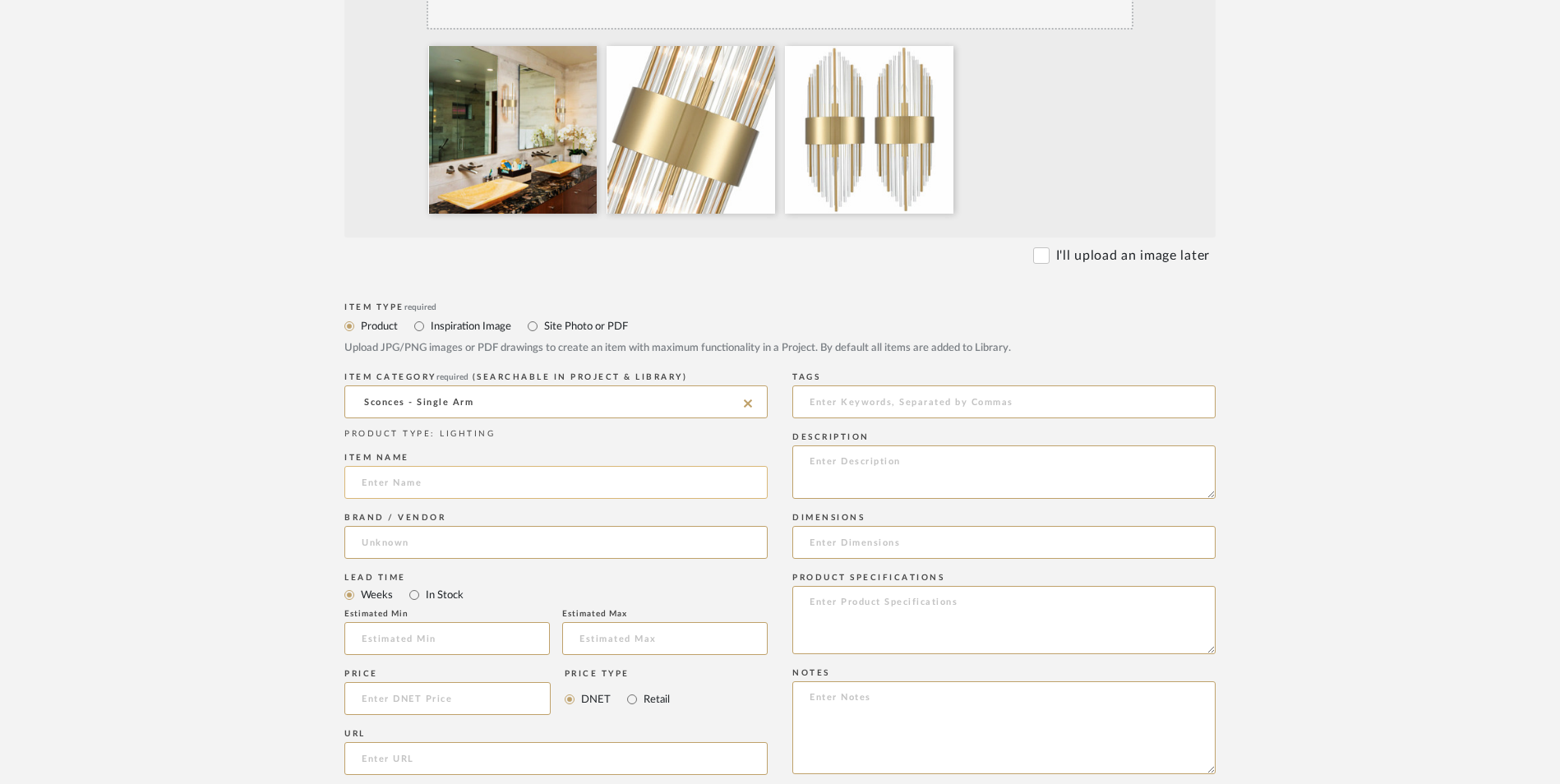
click at [461, 466] on input at bounding box center [556, 483] width 423 height 32
type input "[GEOGRAPHIC_DATA]"
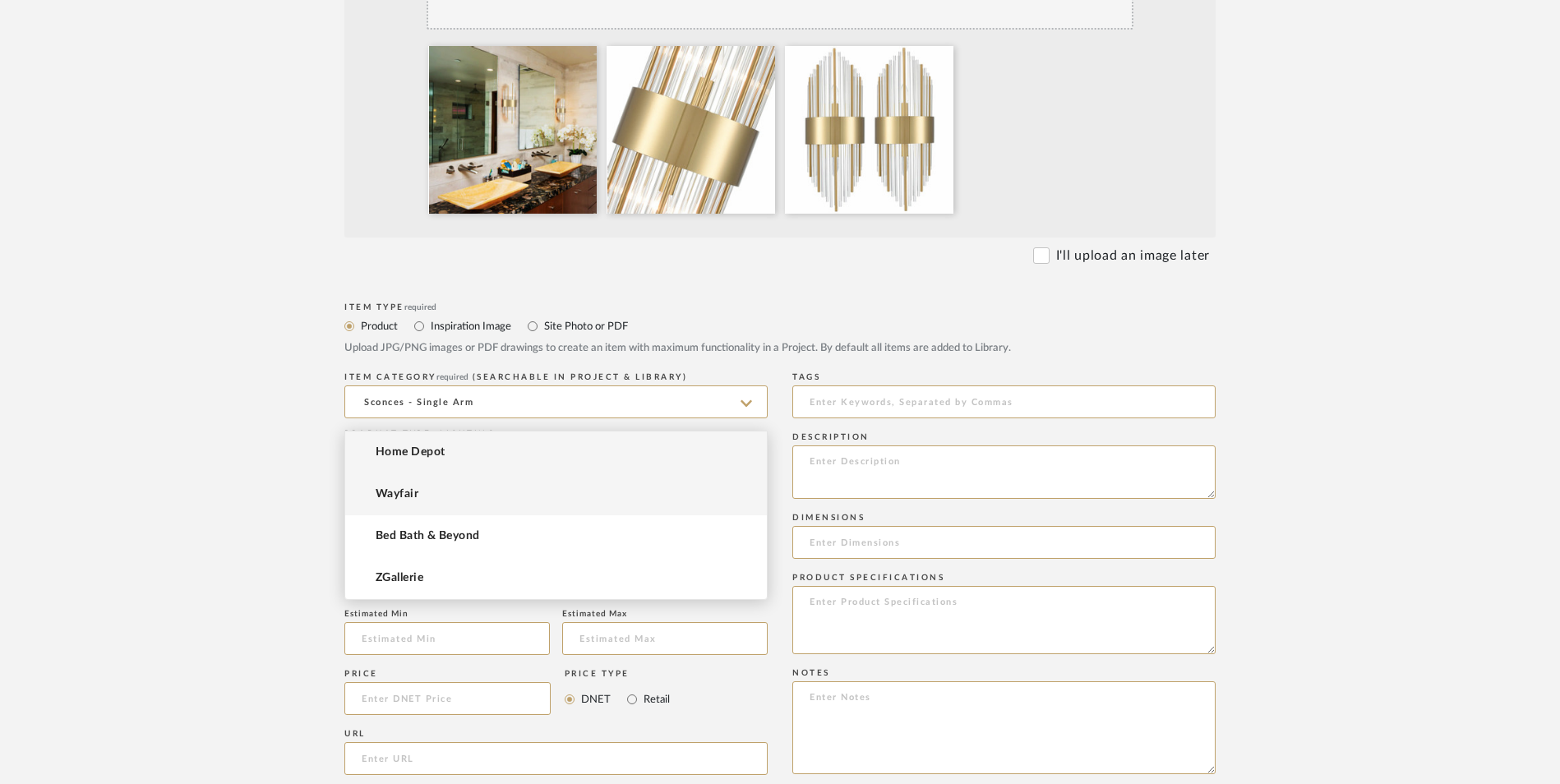
click at [449, 497] on mat-option "Wayfair" at bounding box center [556, 494] width 421 height 42
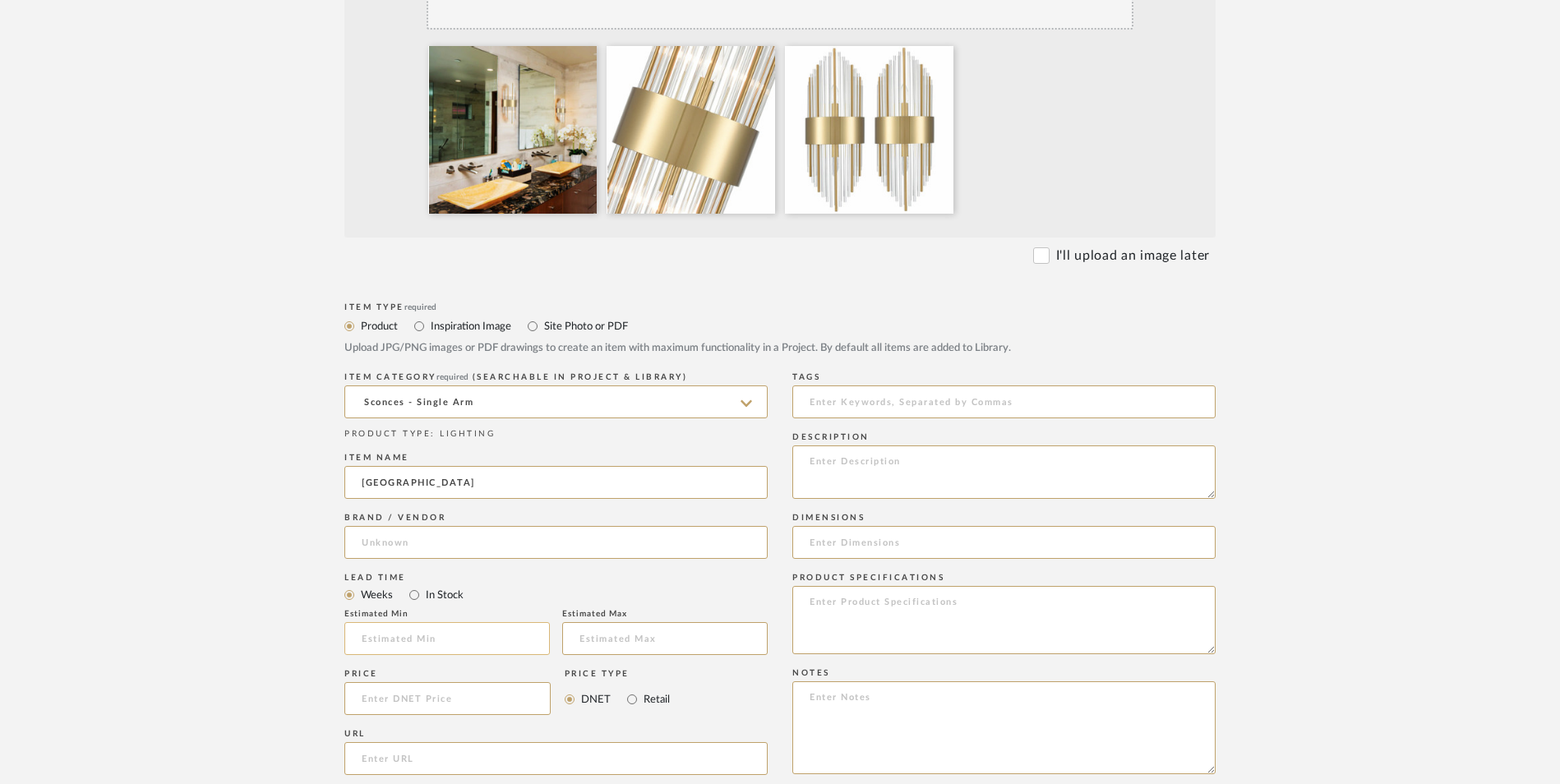
type input "Wayfair"
click at [417, 586] on input "In Stock" at bounding box center [414, 595] width 20 height 20
radio input "true"
click at [638, 689] on input "Retail" at bounding box center [632, 699] width 20 height 20
radio input "true"
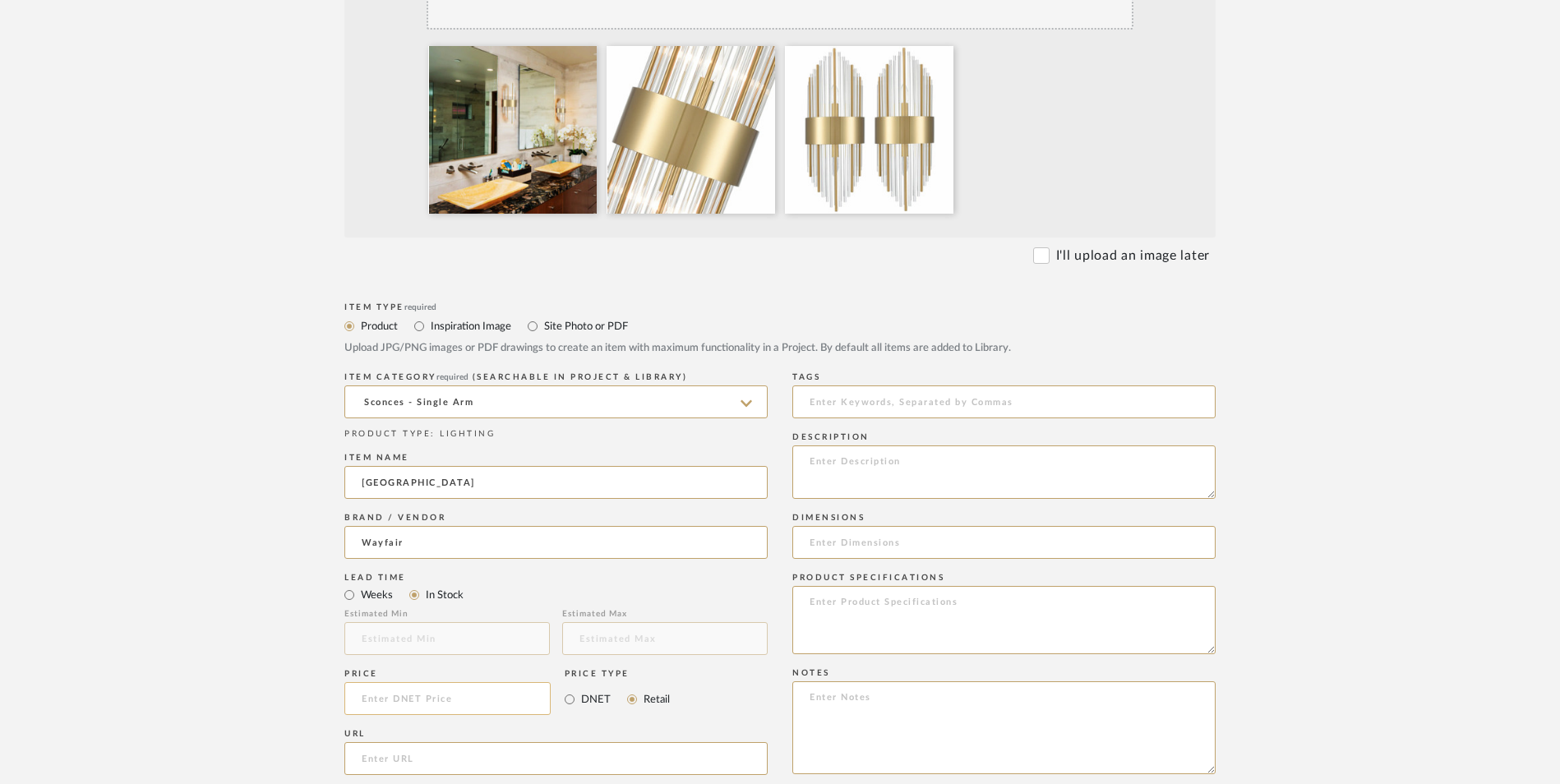
click at [450, 682] on input at bounding box center [448, 698] width 207 height 32
type input "$155.99"
drag, startPoint x: 300, startPoint y: 532, endPoint x: 430, endPoint y: 605, distance: 149.1
click at [300, 530] on form "Bulk upload images - create multiple items Import from Pinterest - create items…" at bounding box center [780, 575] width 1048 height 1367
click at [430, 742] on input "url" at bounding box center [556, 759] width 423 height 32
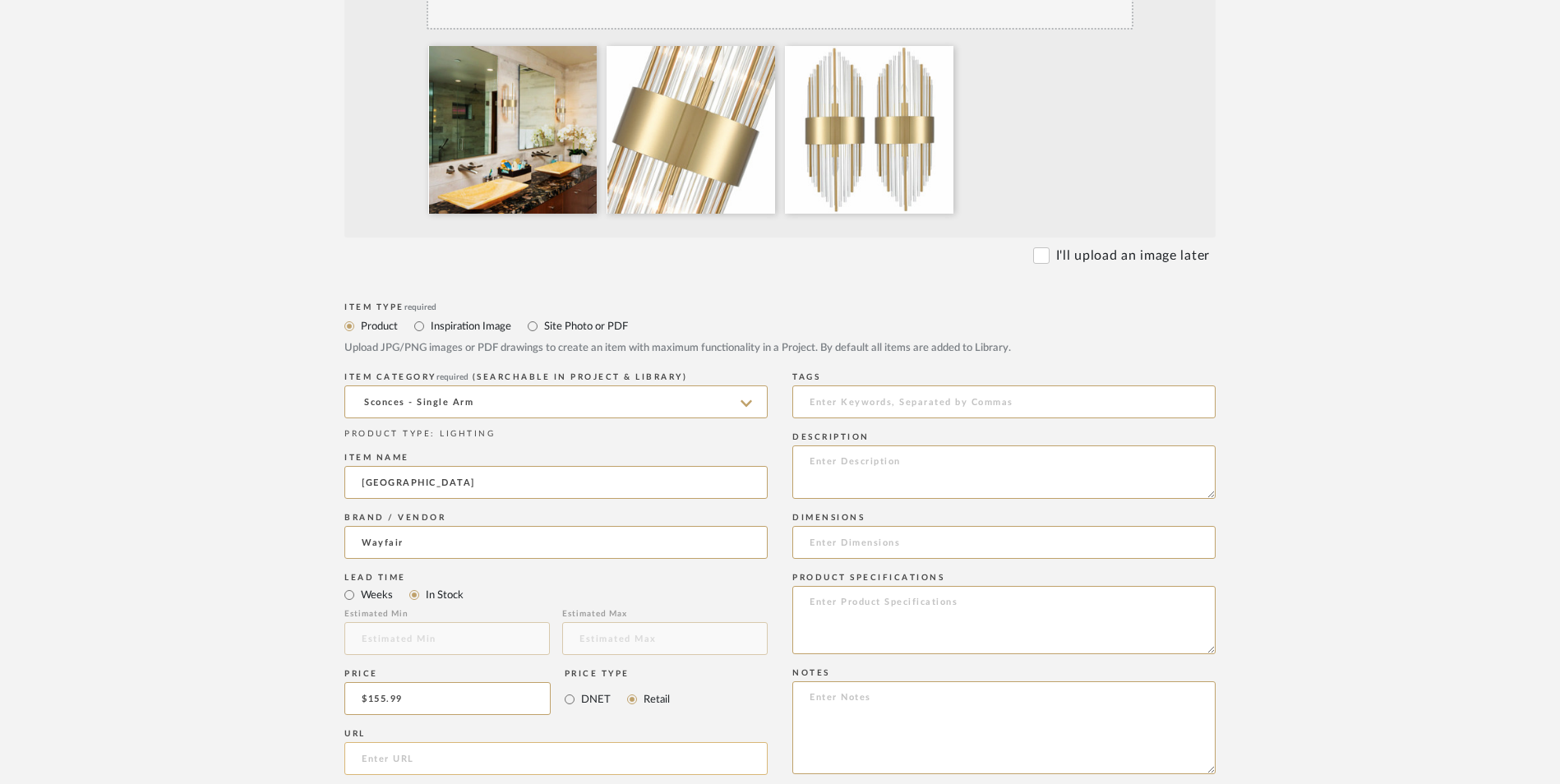
paste input "[URL][DOMAIN_NAME][PERSON_NAME]"
type input "[URL][DOMAIN_NAME][PERSON_NAME]"
click at [281, 495] on form "Bulk upload images - create multiple items Import from Pinterest - create items…" at bounding box center [780, 575] width 1048 height 1367
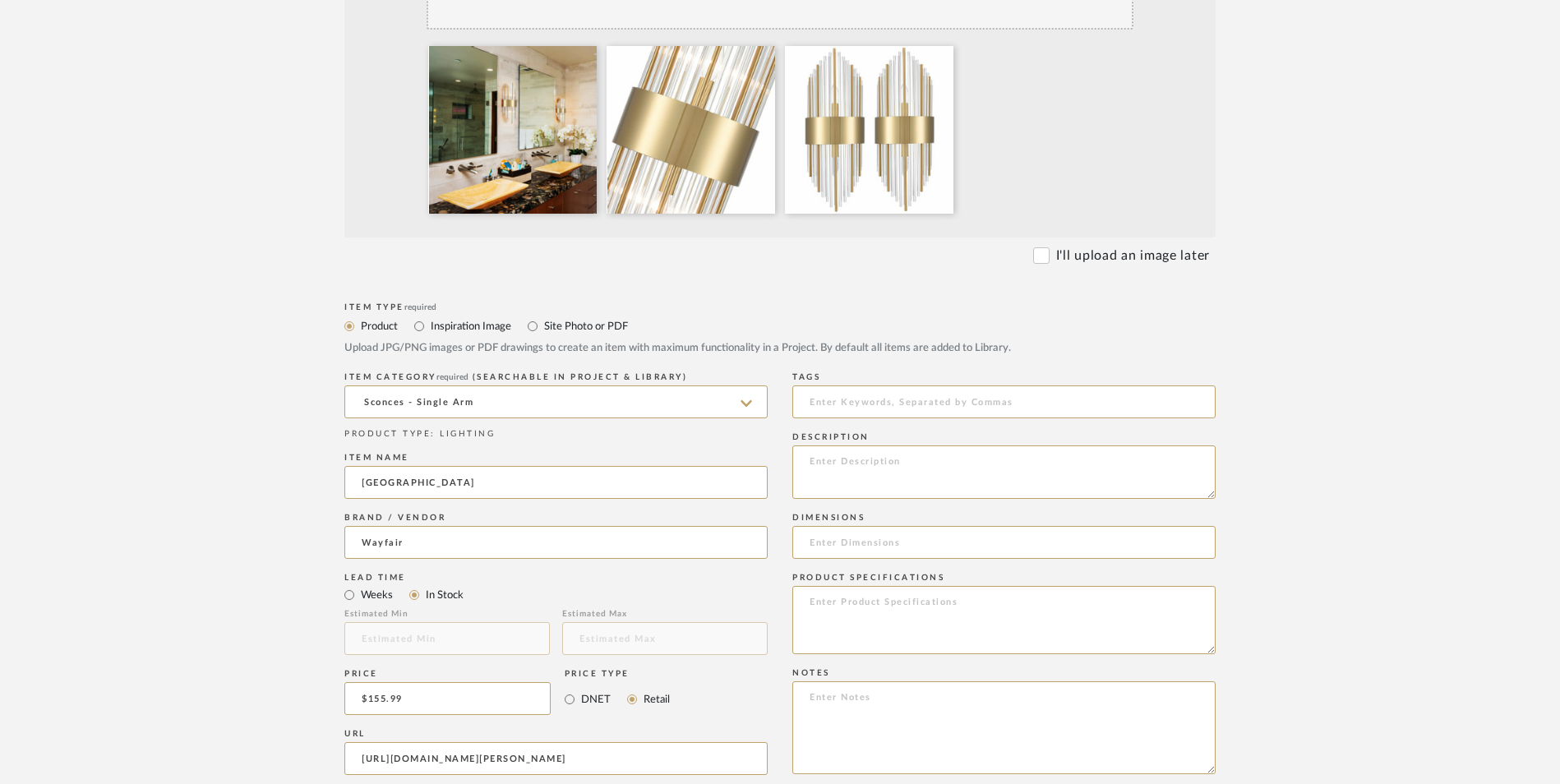
drag, startPoint x: 1284, startPoint y: 366, endPoint x: 1232, endPoint y: 493, distance: 137.2
click at [1284, 366] on form "Bulk upload images - create multiple items Import from Pinterest - create items…" at bounding box center [780, 575] width 1048 height 1367
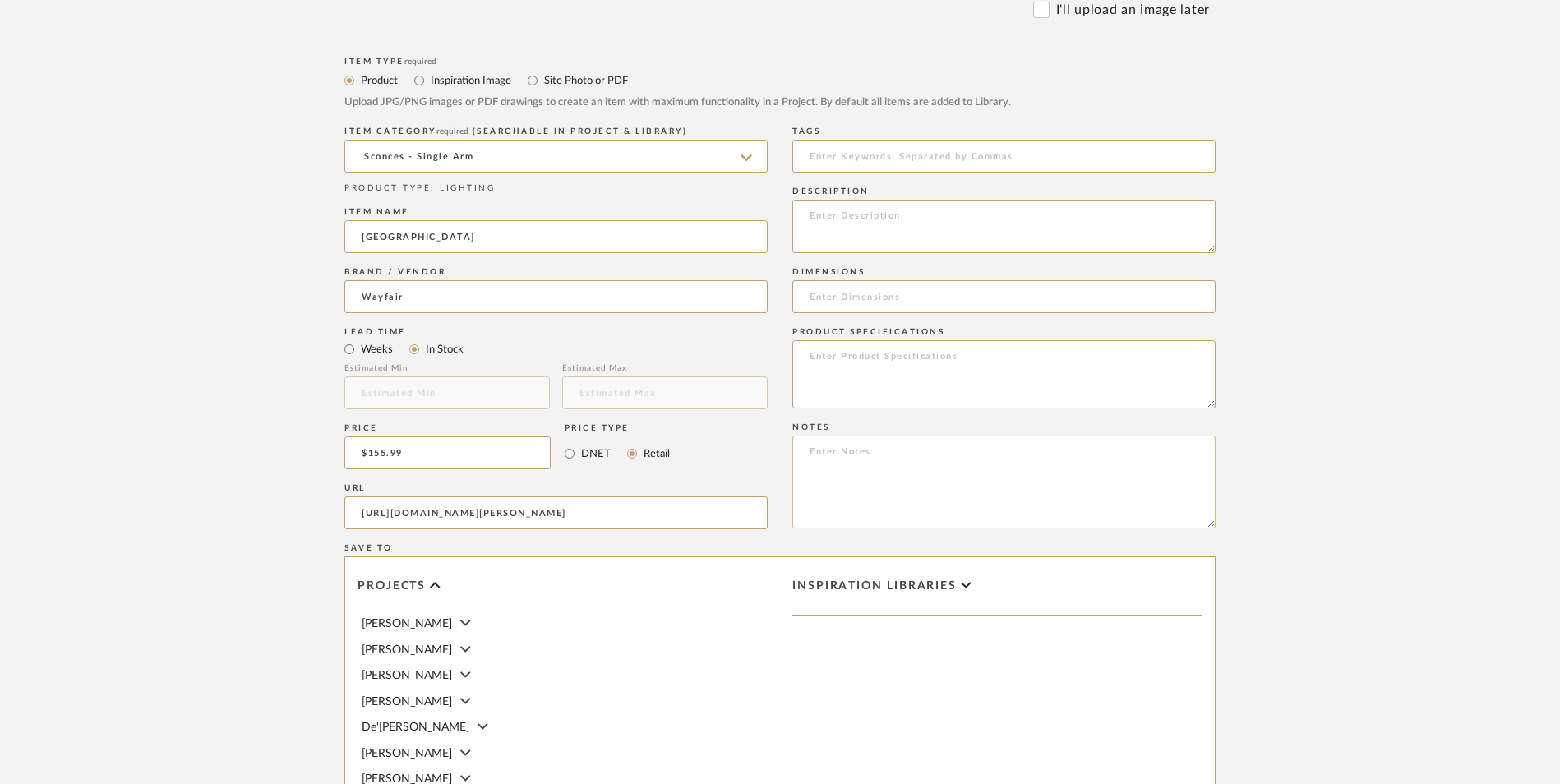
scroll to position [822, 0]
click at [847, 435] on textarea at bounding box center [1003, 481] width 423 height 93
paste textarea "Option 1: ETA: SKU: Reviews - Stars Return | Refund Policy:"
click at [882, 435] on textarea "Option 1: ETA: SKU: Reviews - Stars Return | Refund Policy: 30 Days From Delive…" at bounding box center [1003, 481] width 423 height 93
click at [797, 435] on textarea "Option 1: Sconces - Select 2 (Set of 2 - 4 Total) ETA: SKU: Reviews - Stars Ret…" at bounding box center [1003, 481] width 423 height 93
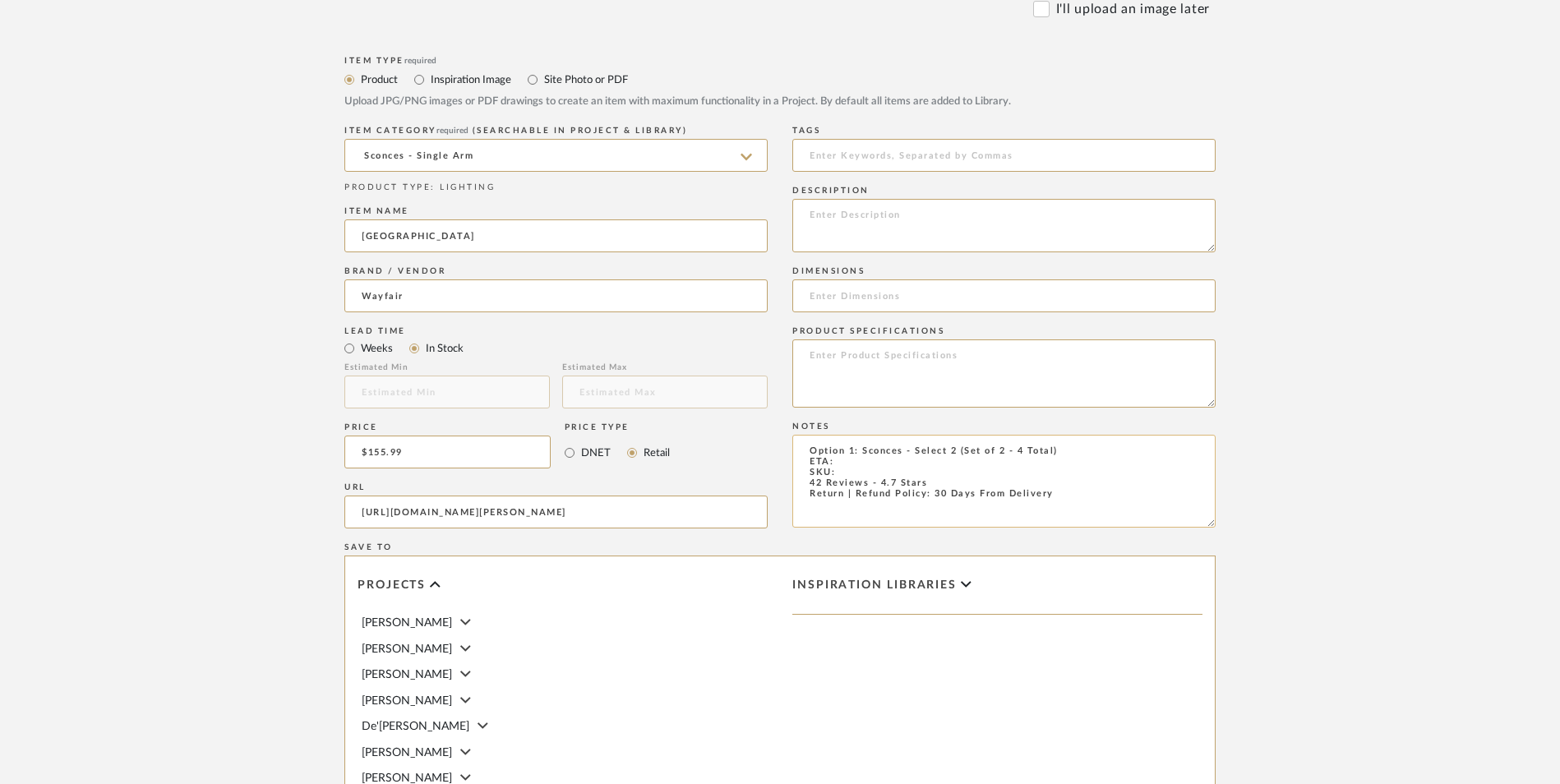
click at [848, 435] on textarea "Option 1: Sconces - Select 2 (Set of 2 - 4 Total) ETA: SKU: 42 Reviews - 4.7 St…" at bounding box center [1003, 481] width 423 height 93
paste textarea "W004697635"
click at [855, 435] on textarea "Option 1: Sconces - Select 2 (Set of 2 - 4 Total) ETA: SKU: W004697635 42 Revie…" at bounding box center [1003, 481] width 423 height 93
type textarea "Option 1: Sconces - Select 2 (Set of 2 - 4 Total) ETA: [DATE] SKU: W004697635 4…"
click at [885, 198] on textarea at bounding box center [1003, 225] width 423 height 53
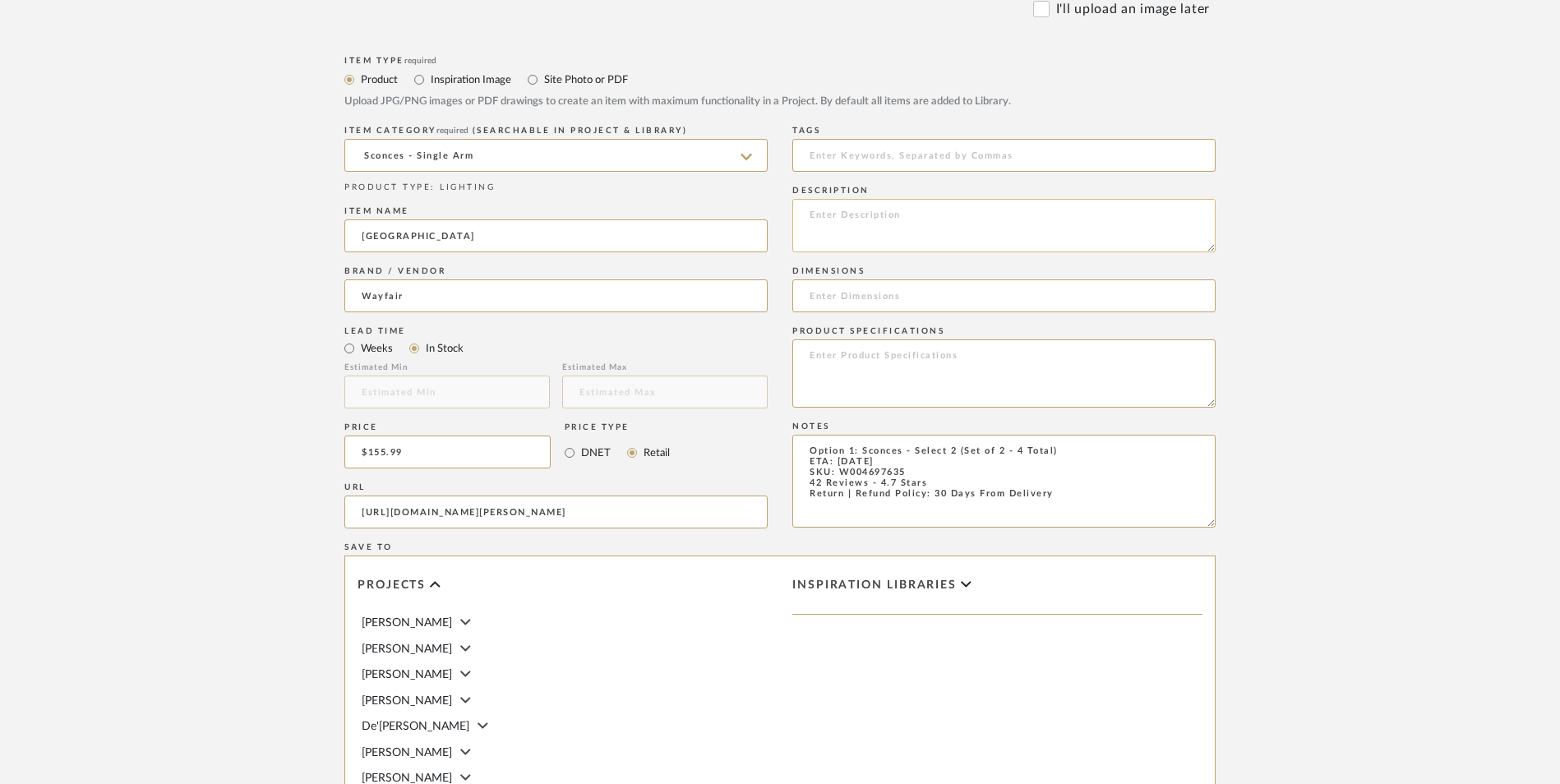
paste textarea "Dressed in the electroplated gold finish, this wall sconce features shiny clear…"
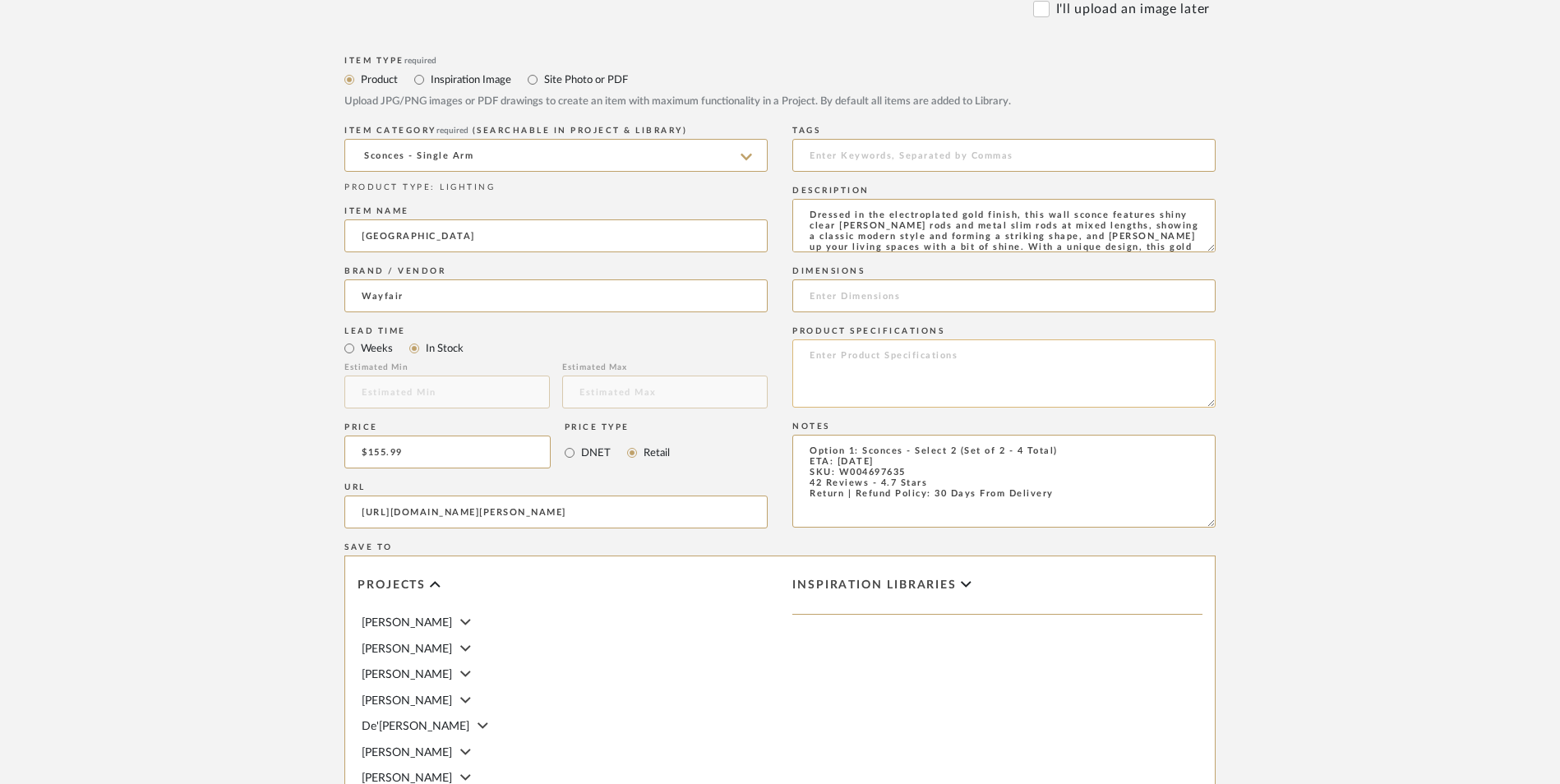
scroll to position [23, 0]
type textarea "Dressed in the electroplated gold finish, this wall sconce features shiny clear…"
click at [915, 280] on input at bounding box center [1003, 296] width 423 height 32
paste input "22.4'' H X 8.7'' W X 4.3'' D"
type input "22.4'' H X 8.7'' W X 4.3'' D"
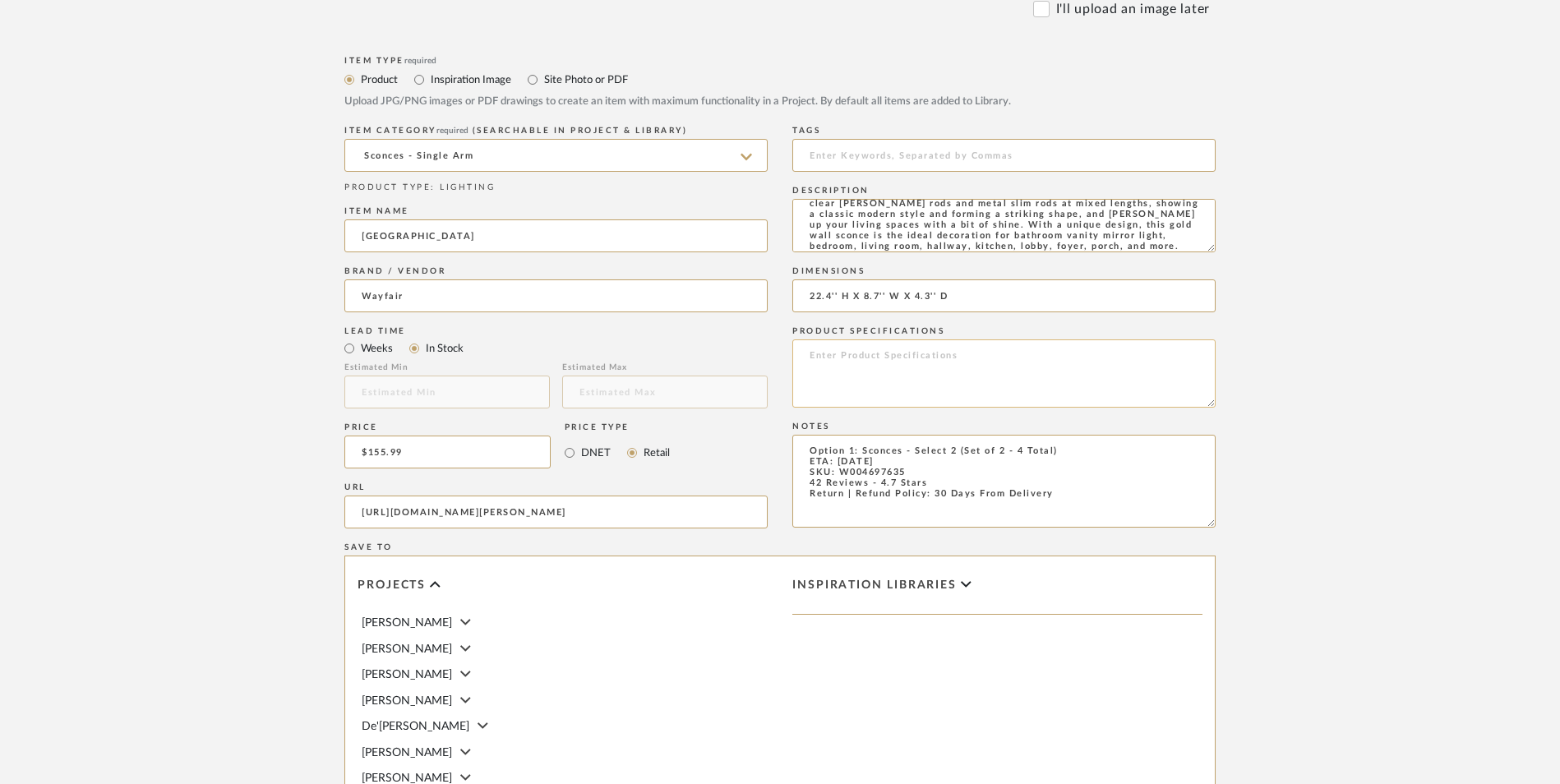
click at [883, 339] on textarea at bounding box center [1003, 374] width 423 height 69
type textarea "Glass | Metal"
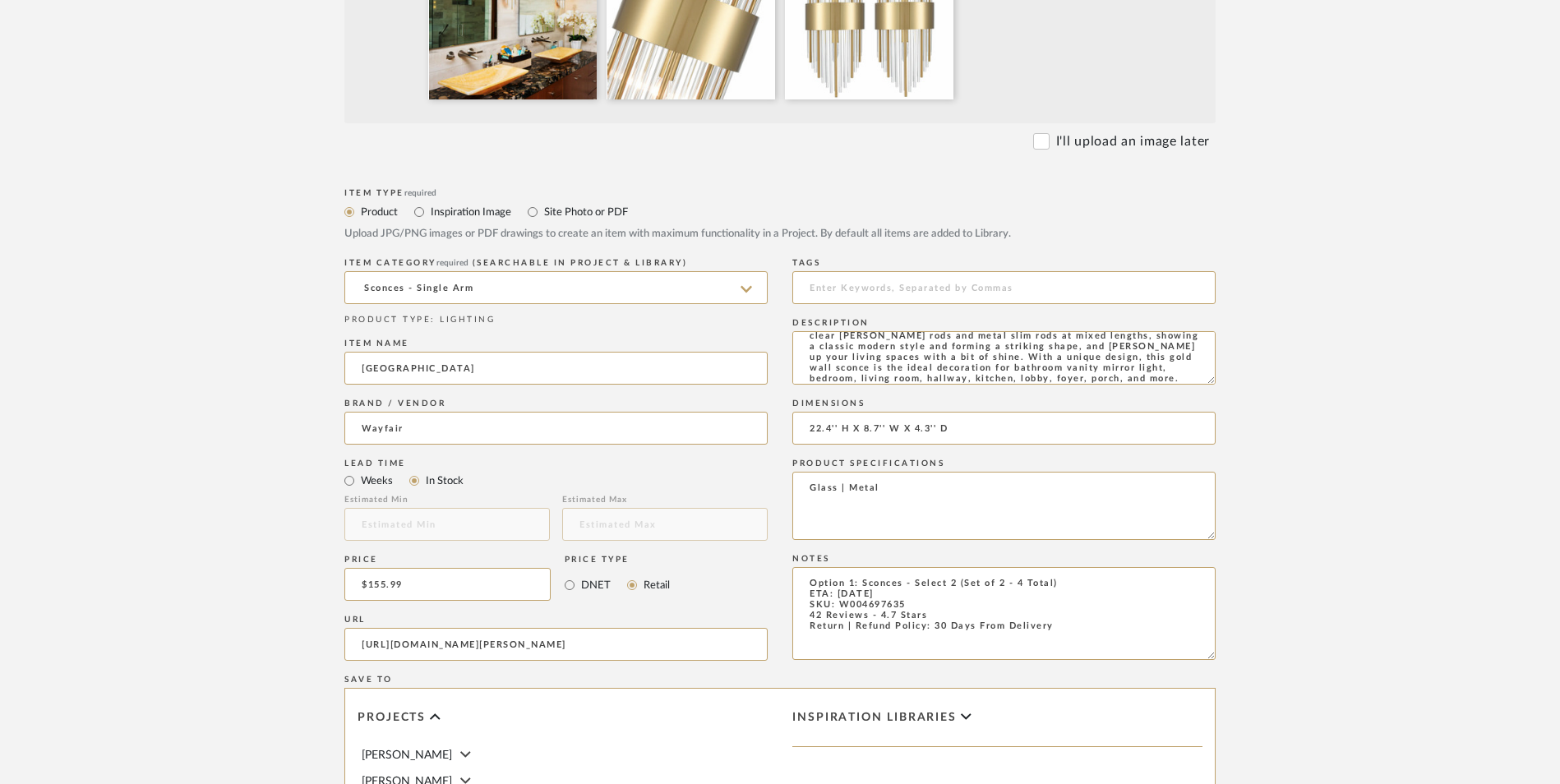
scroll to position [904, 0]
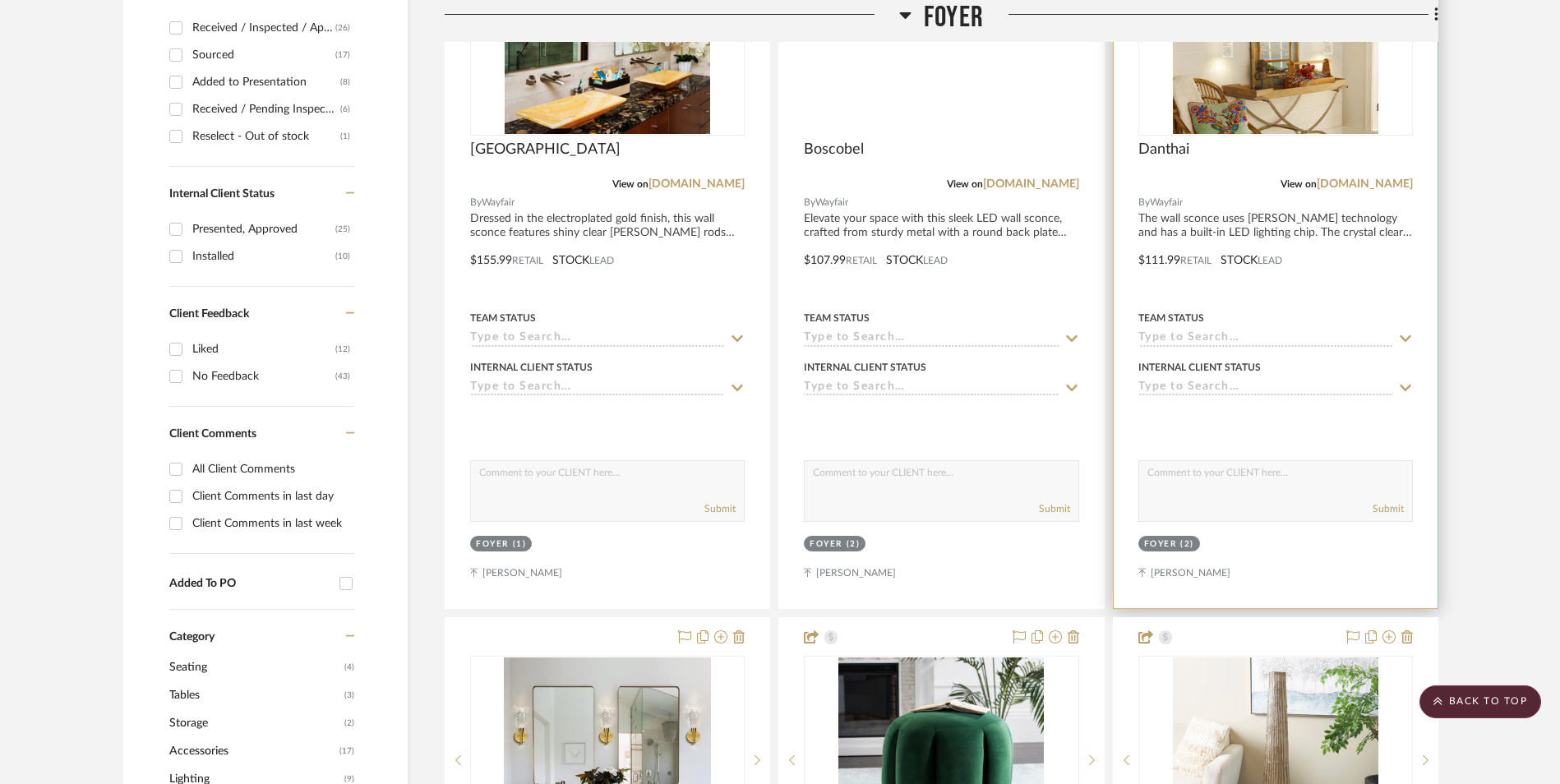
scroll to position [587, 0]
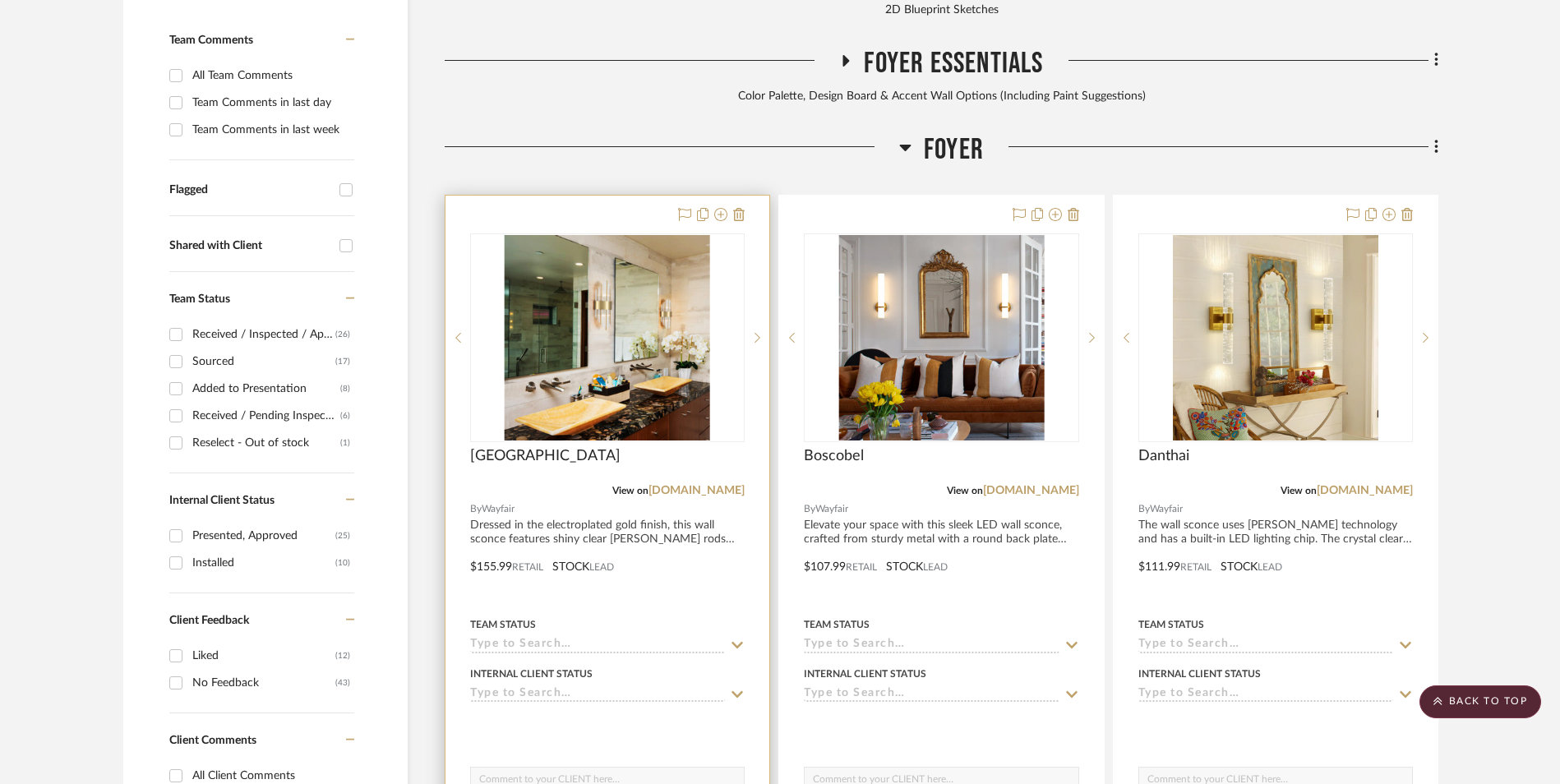
click at [0, 0] on img at bounding box center [0, 0] width 0 height 0
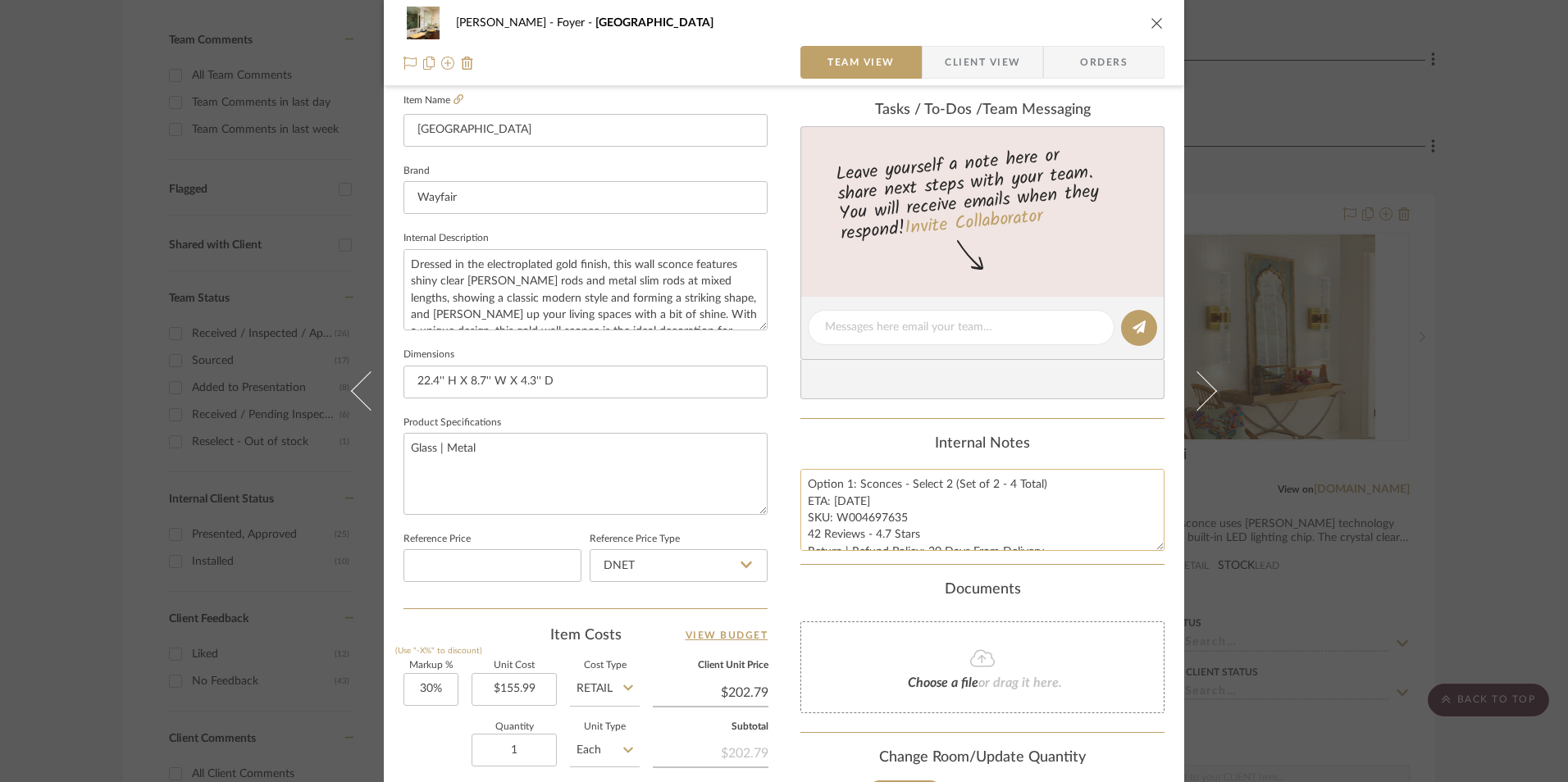
scroll to position [574, 0]
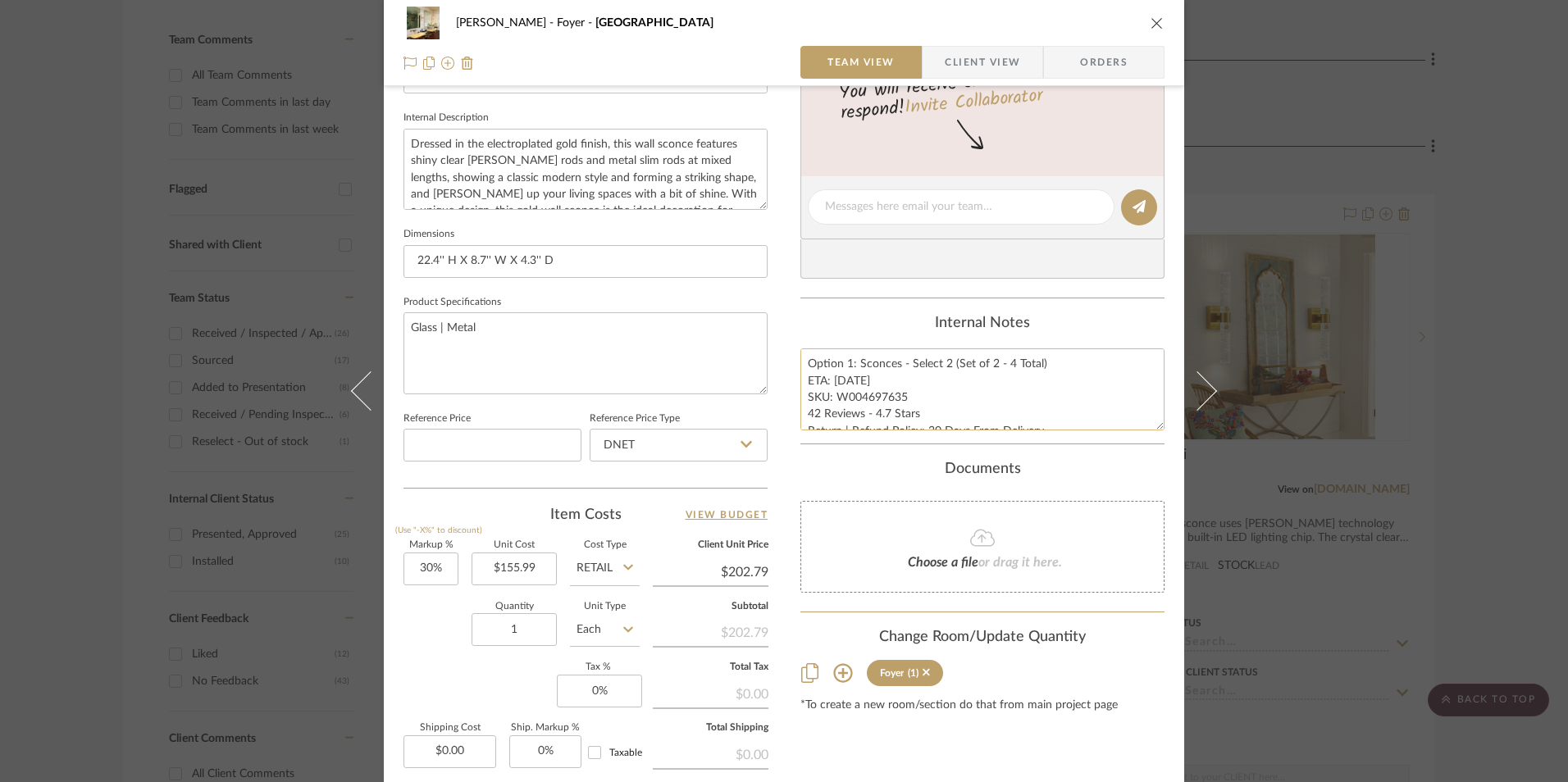
click at [871, 396] on textarea "Option 1: Sconces - Select 2 (Set of 2 - 4 Total) ETA: [DATE] SKU: W004697635 4…" at bounding box center [982, 389] width 365 height 81
drag, startPoint x: 900, startPoint y: 397, endPoint x: 834, endPoint y: 398, distance: 66.0
click at [834, 398] on textarea "Option 1: Sconces - Select 2 (Set of 2 - 4 Total) ETA: [DATE] SKU: W004697635 4…" at bounding box center [982, 389] width 365 height 81
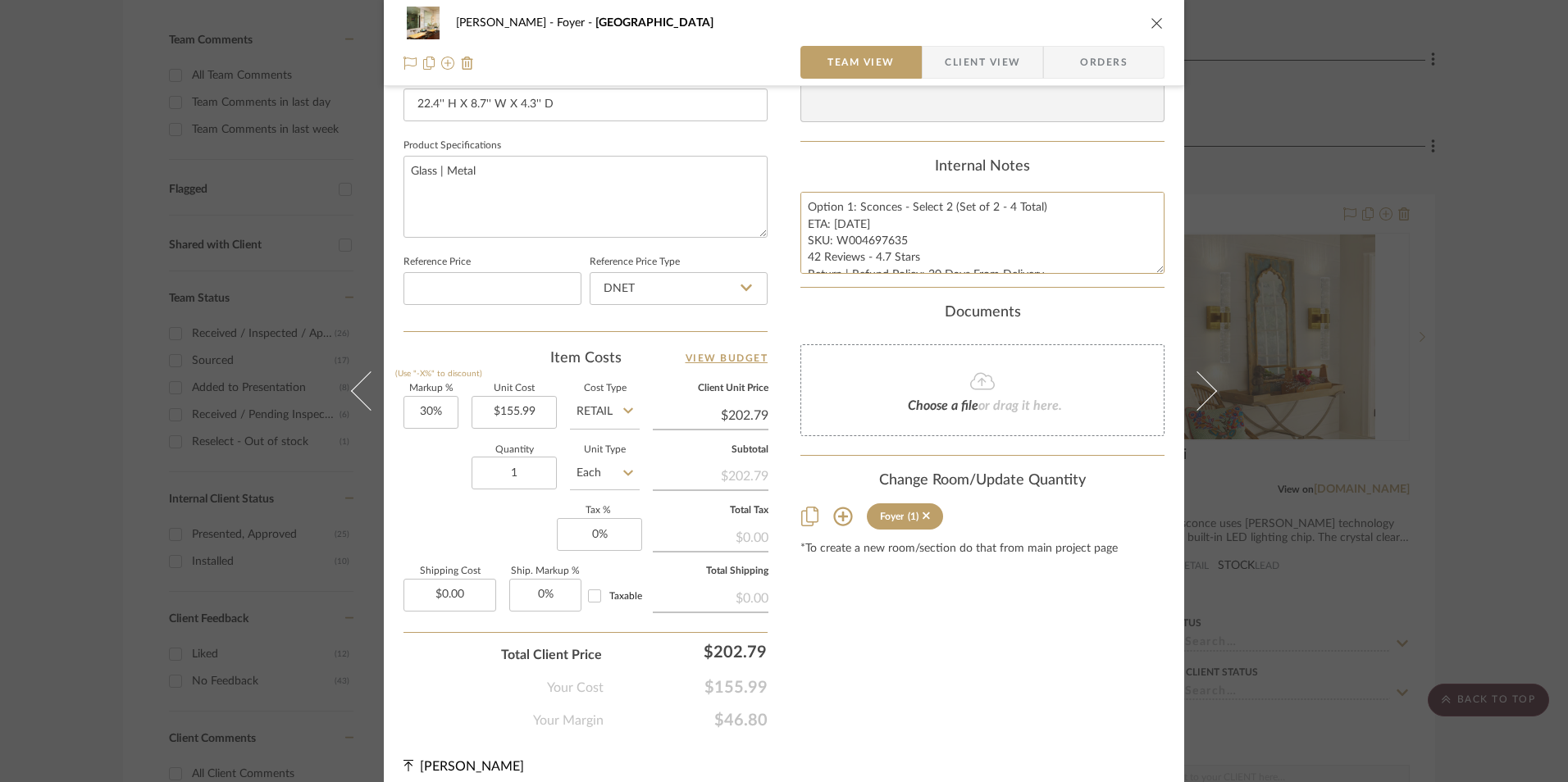
scroll to position [738, 0]
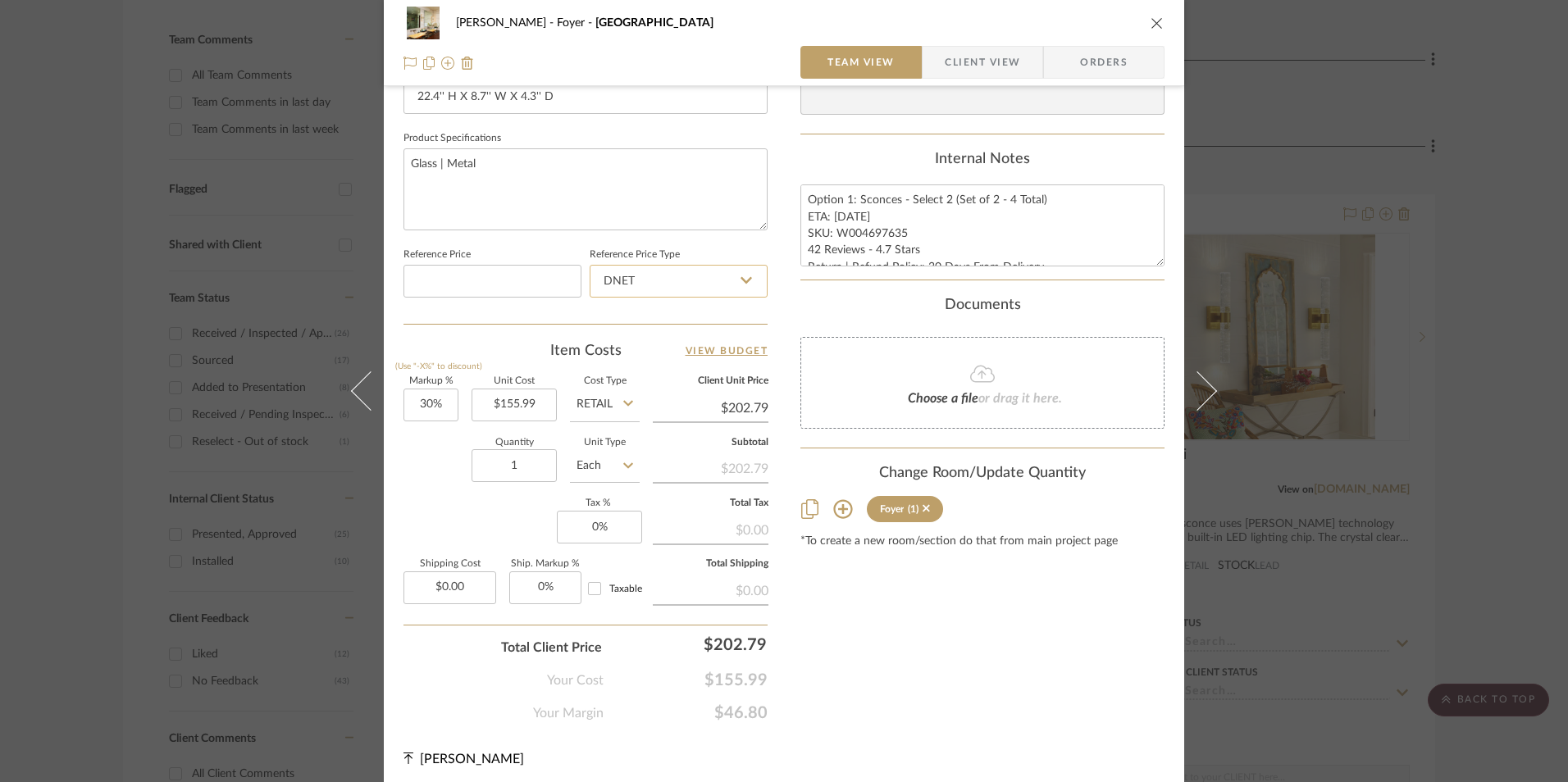
click at [666, 283] on input "DNET" at bounding box center [679, 281] width 178 height 32
click at [653, 364] on div "Retail" at bounding box center [686, 364] width 203 height 41
type input "Retail"
type input "30"
click at [416, 403] on input "30" at bounding box center [430, 405] width 55 height 32
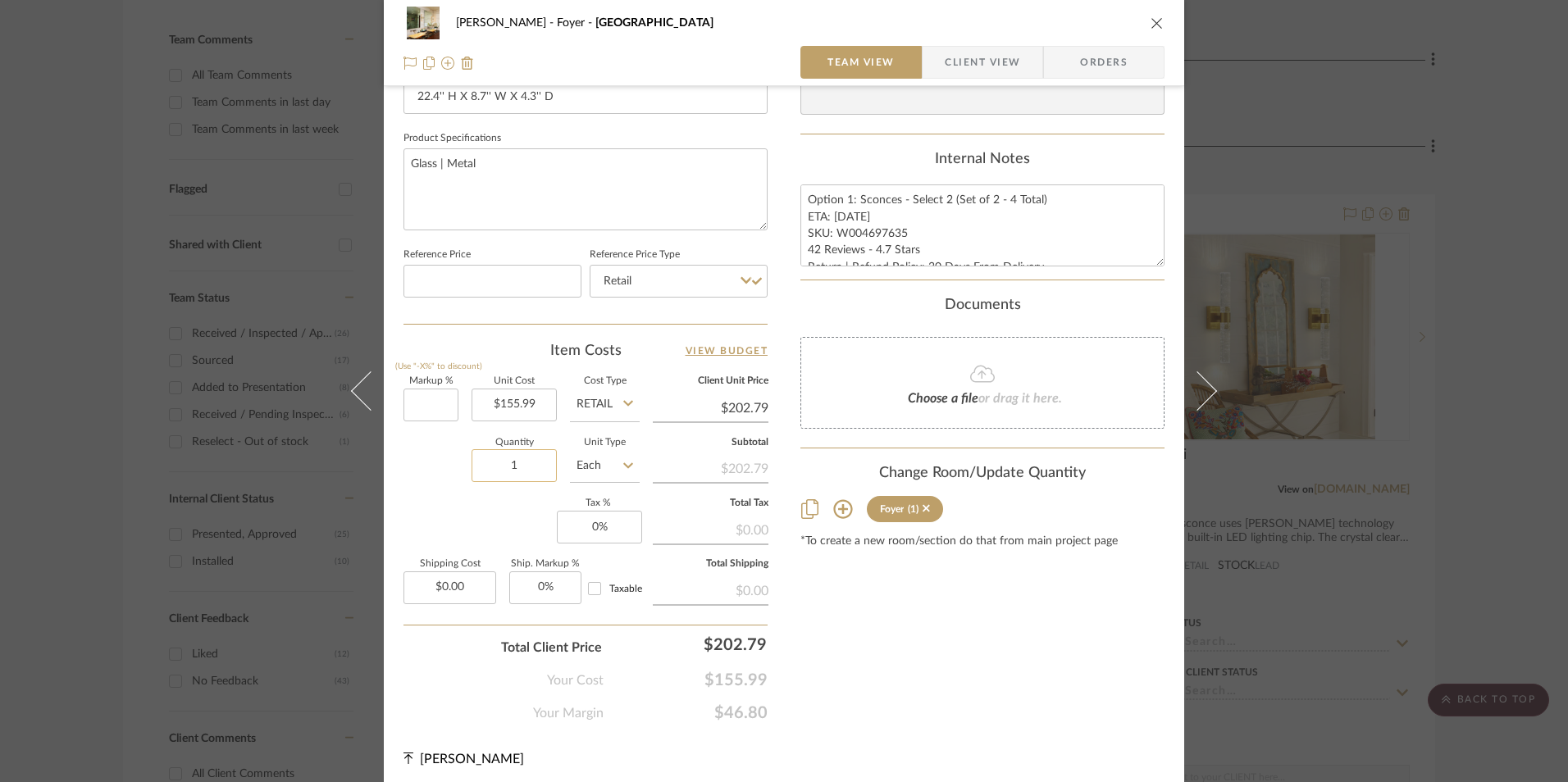
drag, startPoint x: 452, startPoint y: 492, endPoint x: 500, endPoint y: 468, distance: 53.7
click at [454, 491] on div "Quantity 1 Unit Type Each" at bounding box center [521, 467] width 236 height 58
type input "0%"
type input "$155.99"
click at [500, 468] on input "1" at bounding box center [514, 465] width 86 height 32
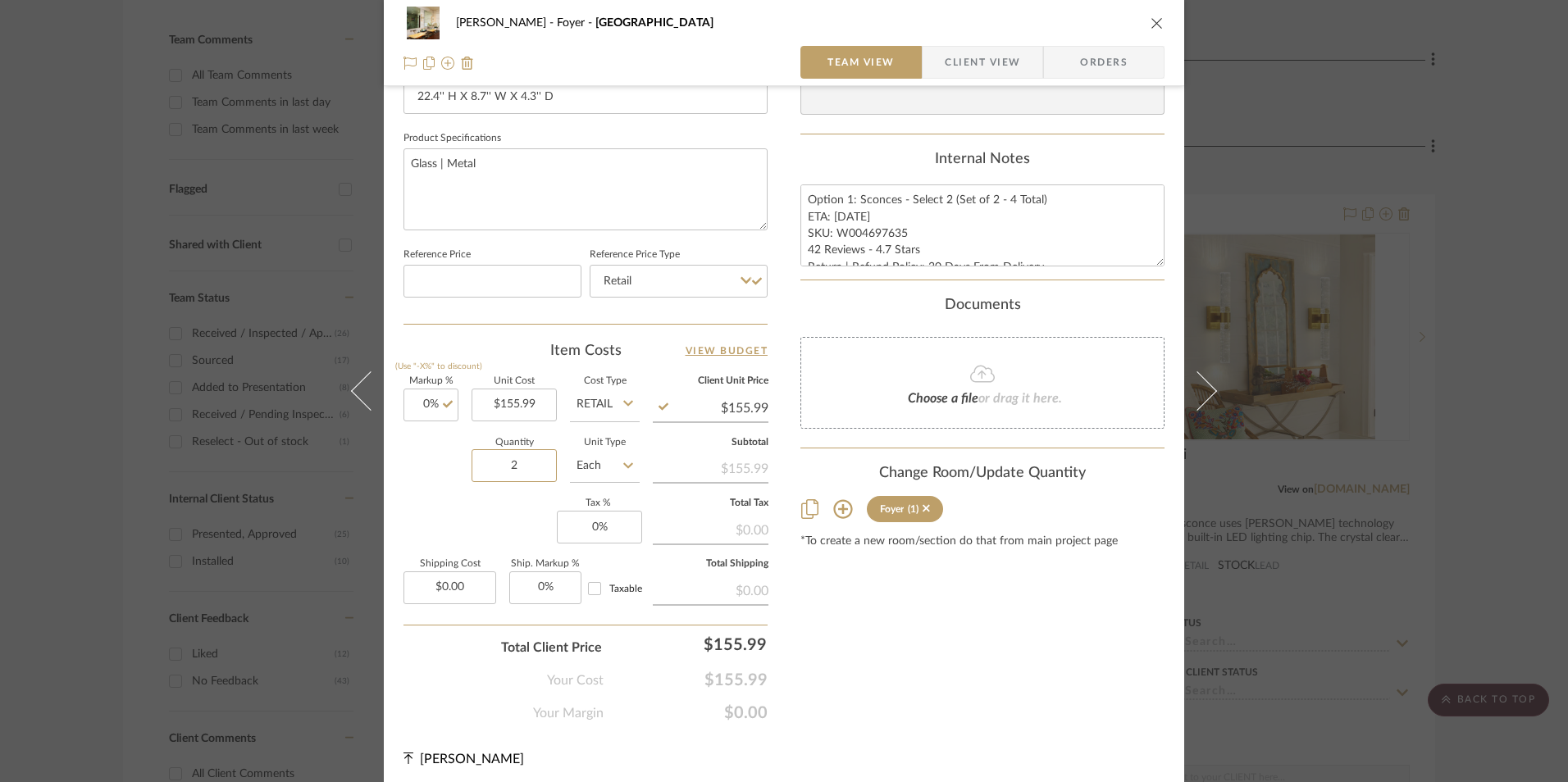
type input "2"
click at [495, 549] on div "Markup % (Use "-X%" to discount) 0% Unit Cost $155.99 Cost Type Retail Client U…" at bounding box center [585, 497] width 365 height 239
click at [596, 528] on input "0" at bounding box center [599, 527] width 86 height 32
type input "8.25%"
click at [1005, 661] on div "Content here copies to Client View - confirm visibility there. Show in Client D…" at bounding box center [982, 49] width 365 height 1350
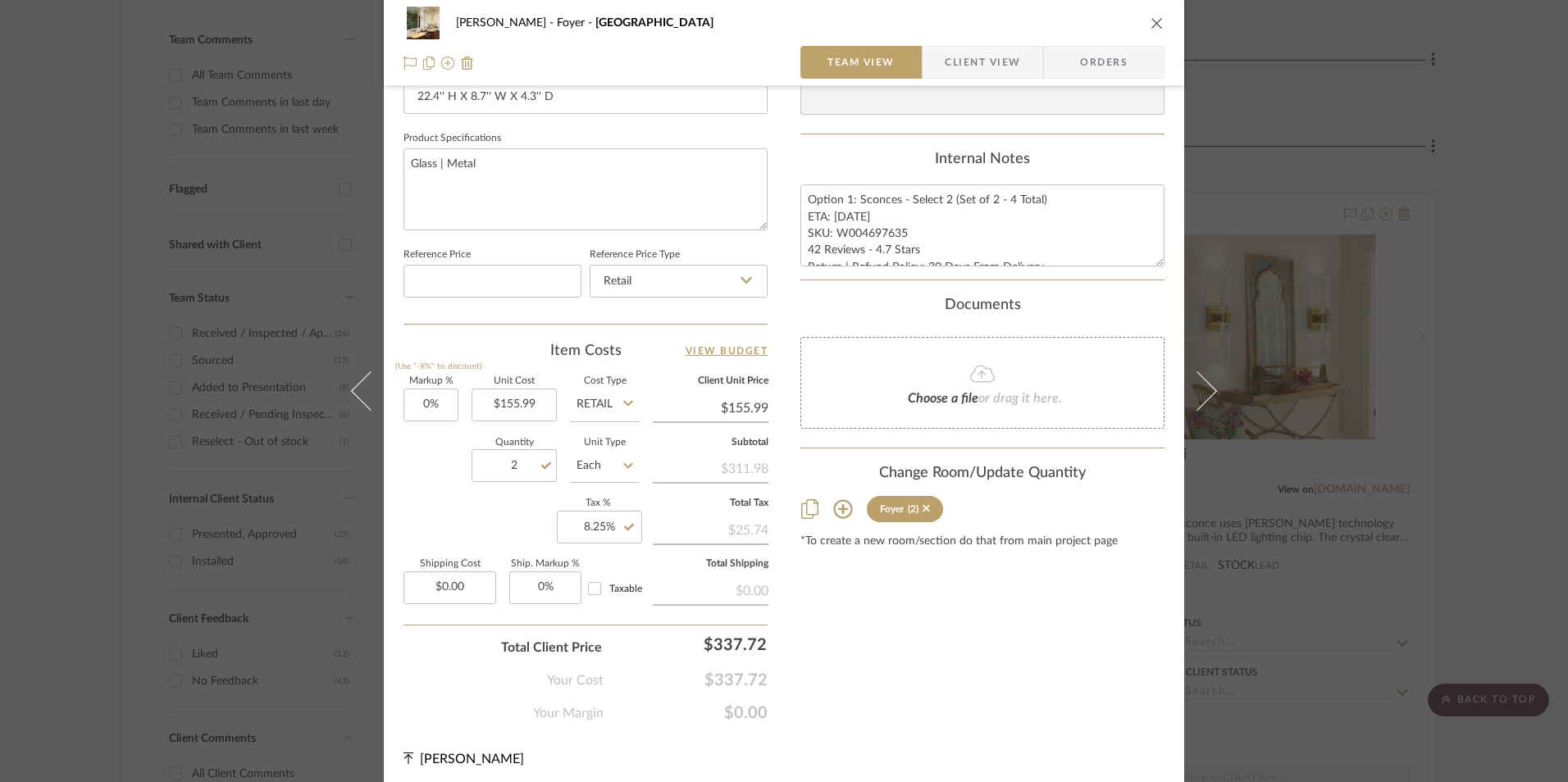
click at [1131, 52] on span "Orders" at bounding box center [1104, 62] width 84 height 32
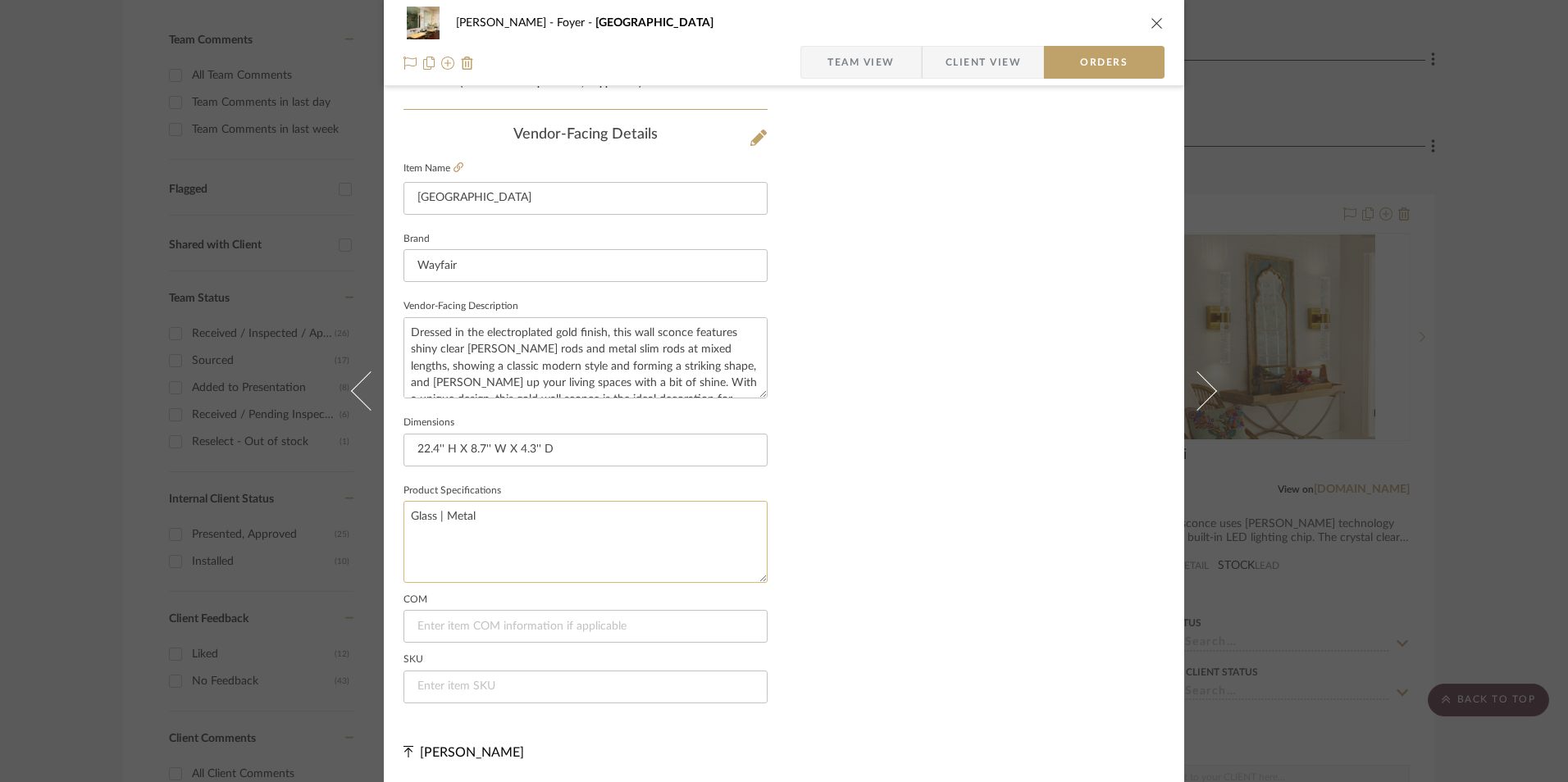
scroll to position [962, 0]
click at [554, 679] on input at bounding box center [585, 687] width 365 height 32
paste input "W004697635"
type input "W004697635"
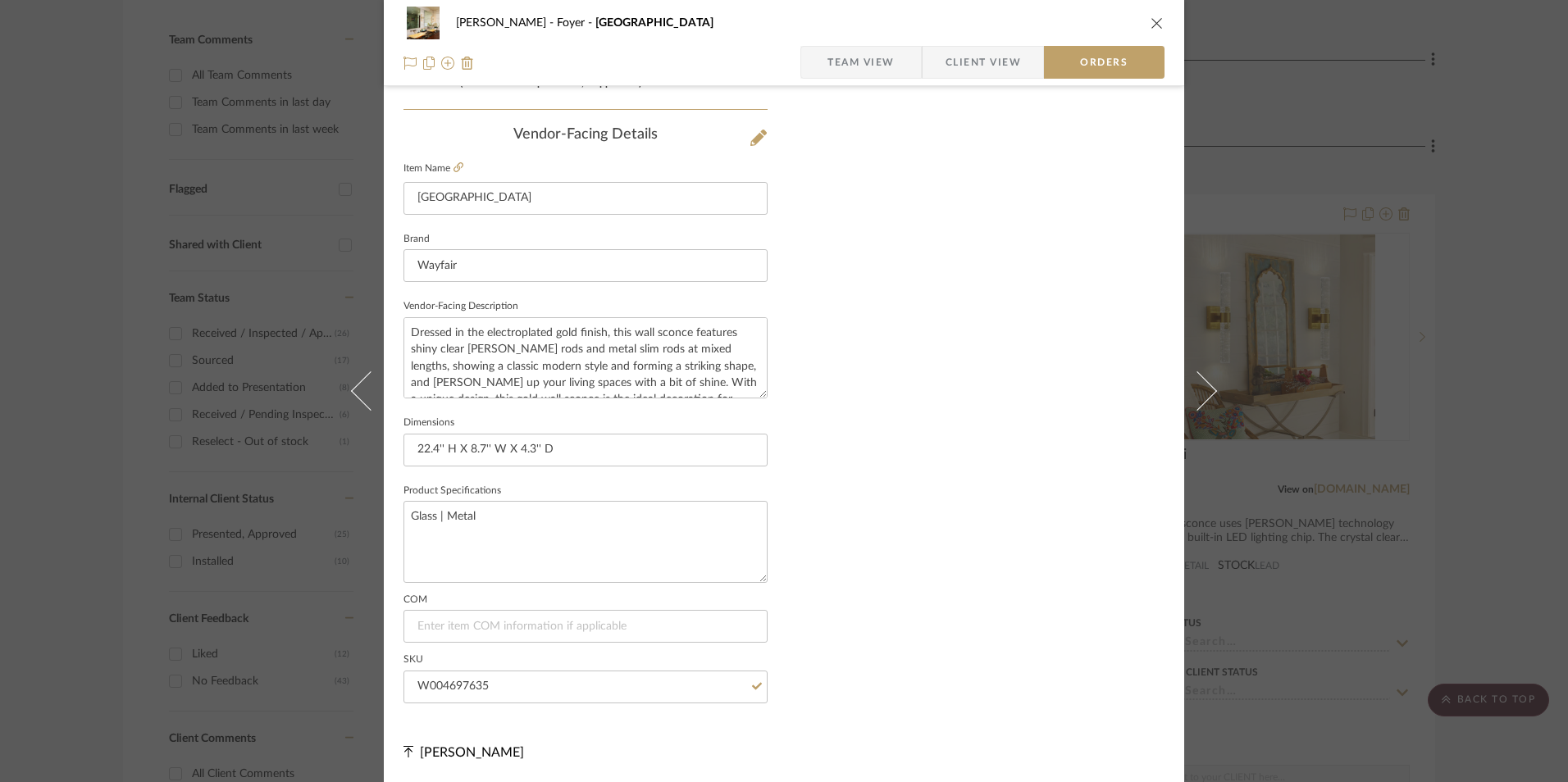
click at [1152, 21] on icon "close" at bounding box center [1157, 22] width 14 height 13
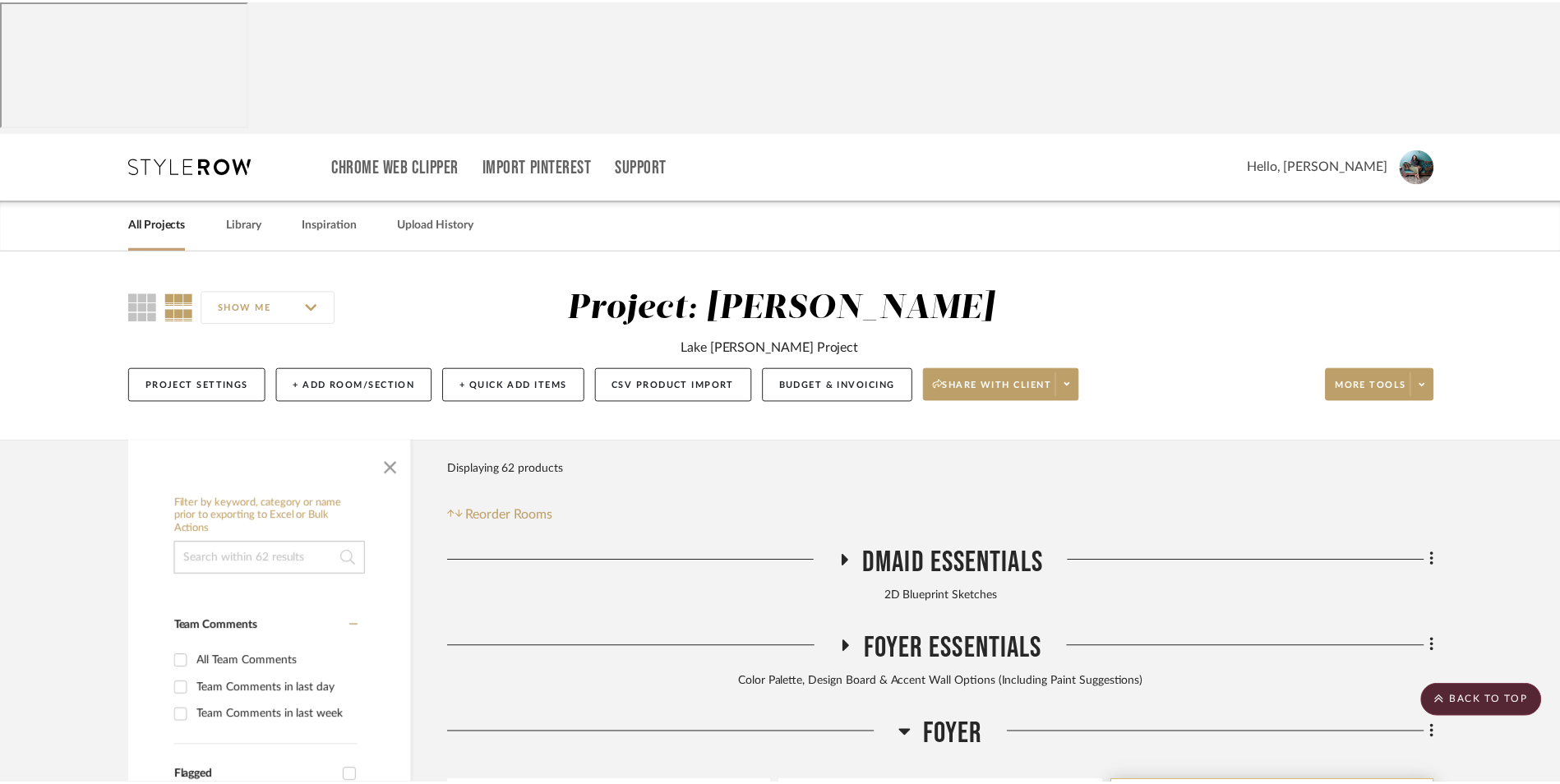
scroll to position [587, 0]
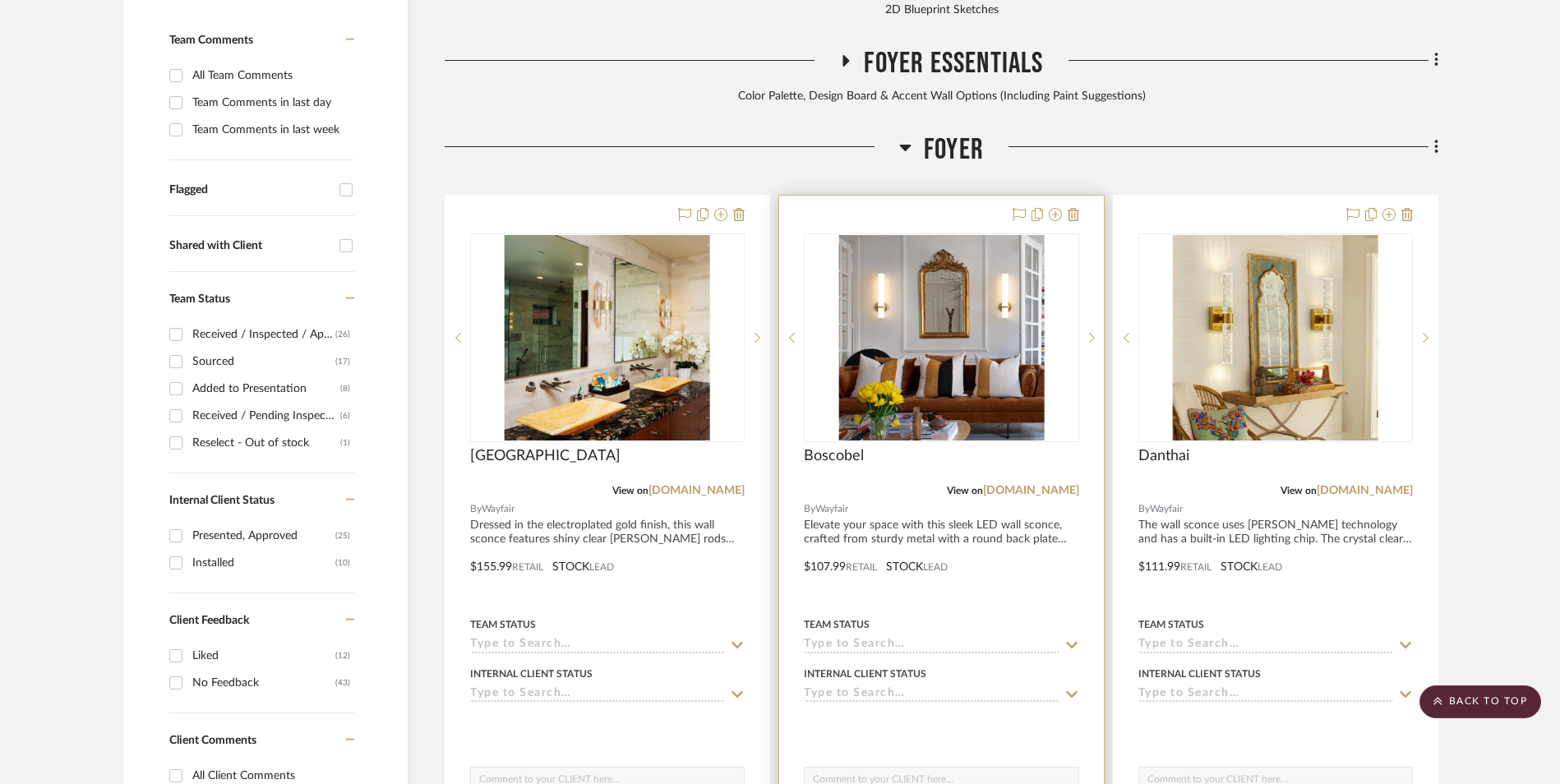
click at [927, 269] on img "0" at bounding box center [941, 338] width 206 height 206
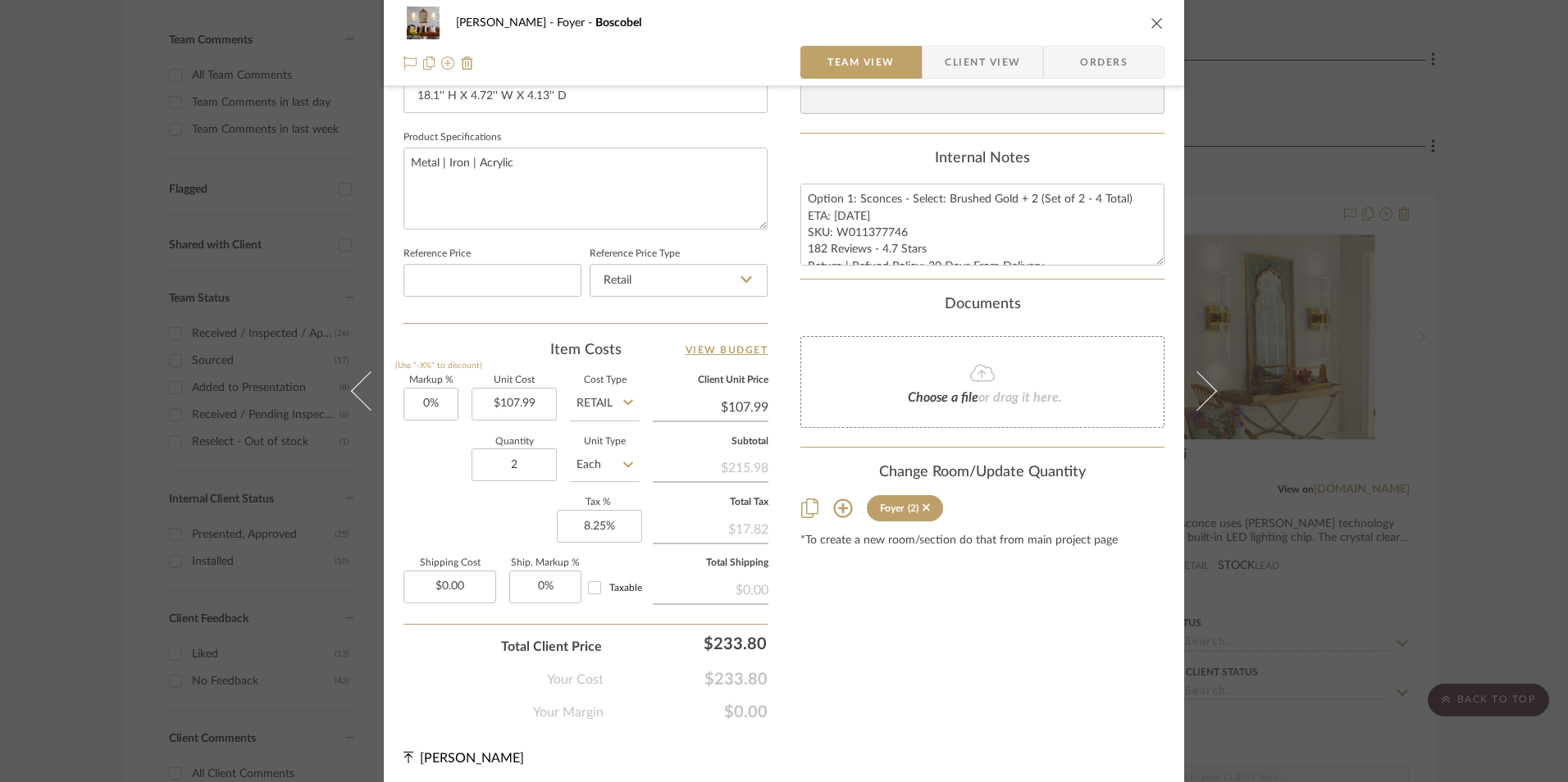
scroll to position [744, 0]
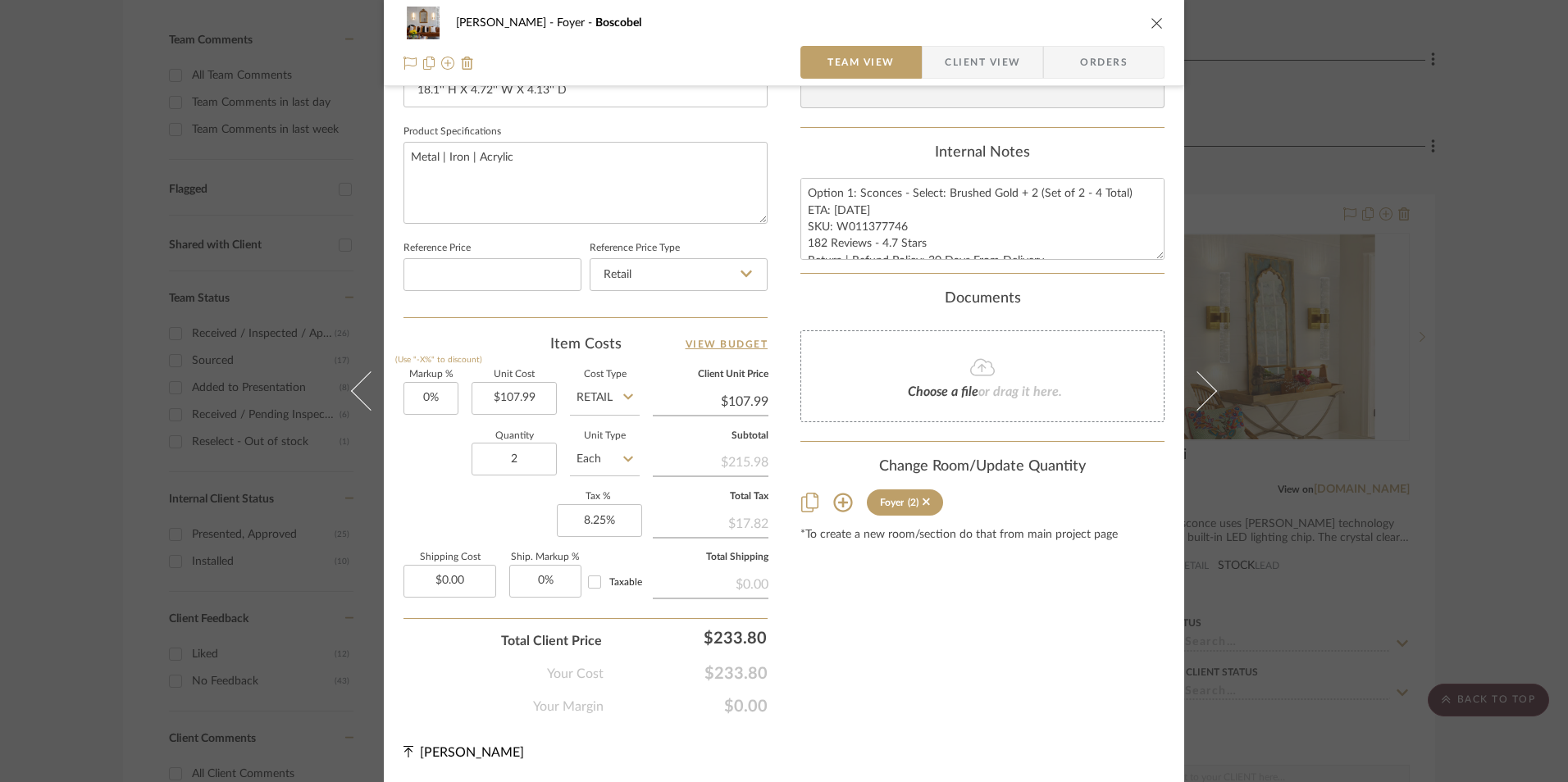
click at [1150, 18] on icon "close" at bounding box center [1157, 22] width 14 height 13
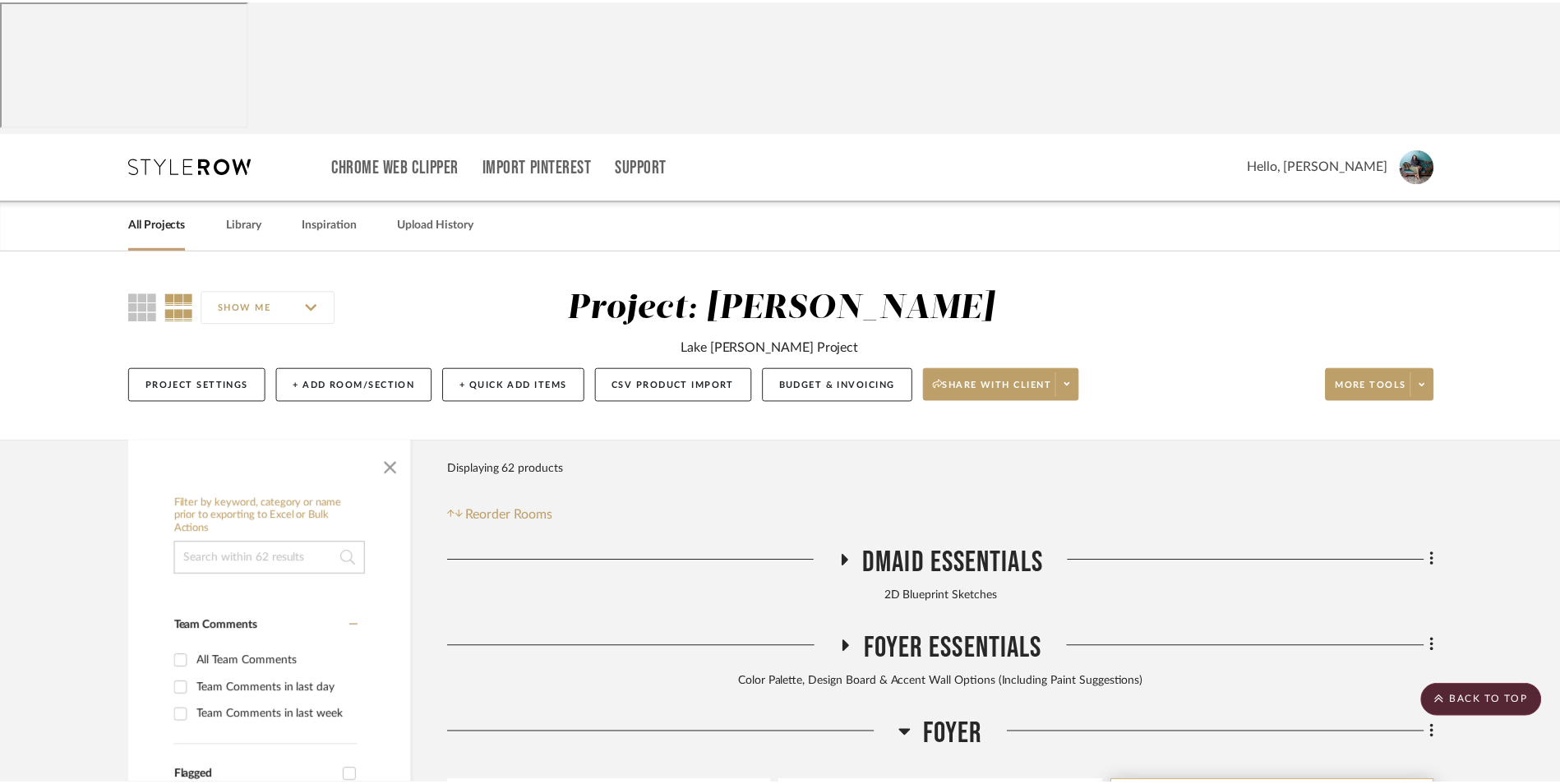
scroll to position [587, 0]
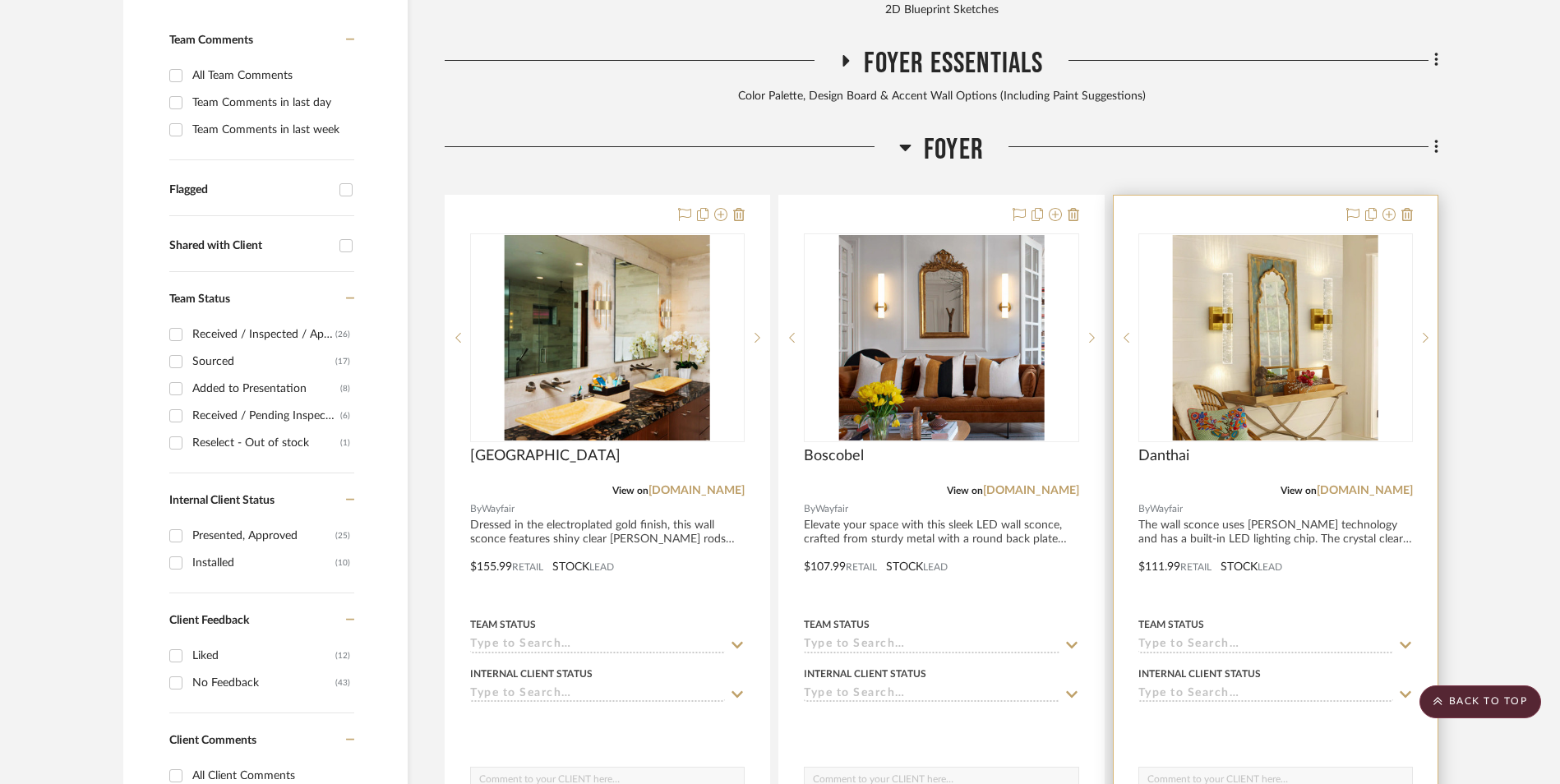
click at [1287, 235] on img "0" at bounding box center [1276, 338] width 206 height 206
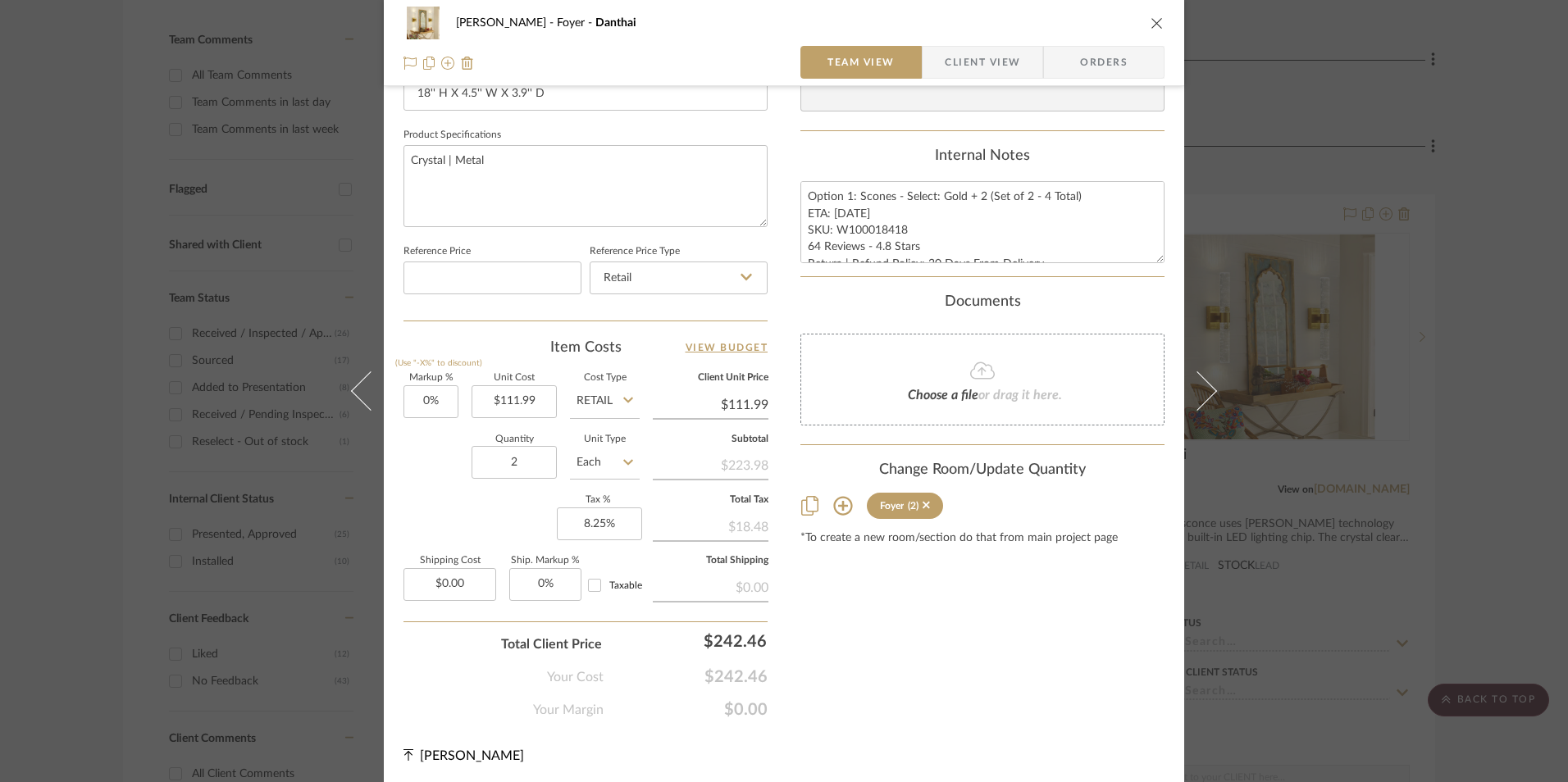
scroll to position [744, 0]
click at [1153, 20] on icon "close" at bounding box center [1157, 22] width 14 height 13
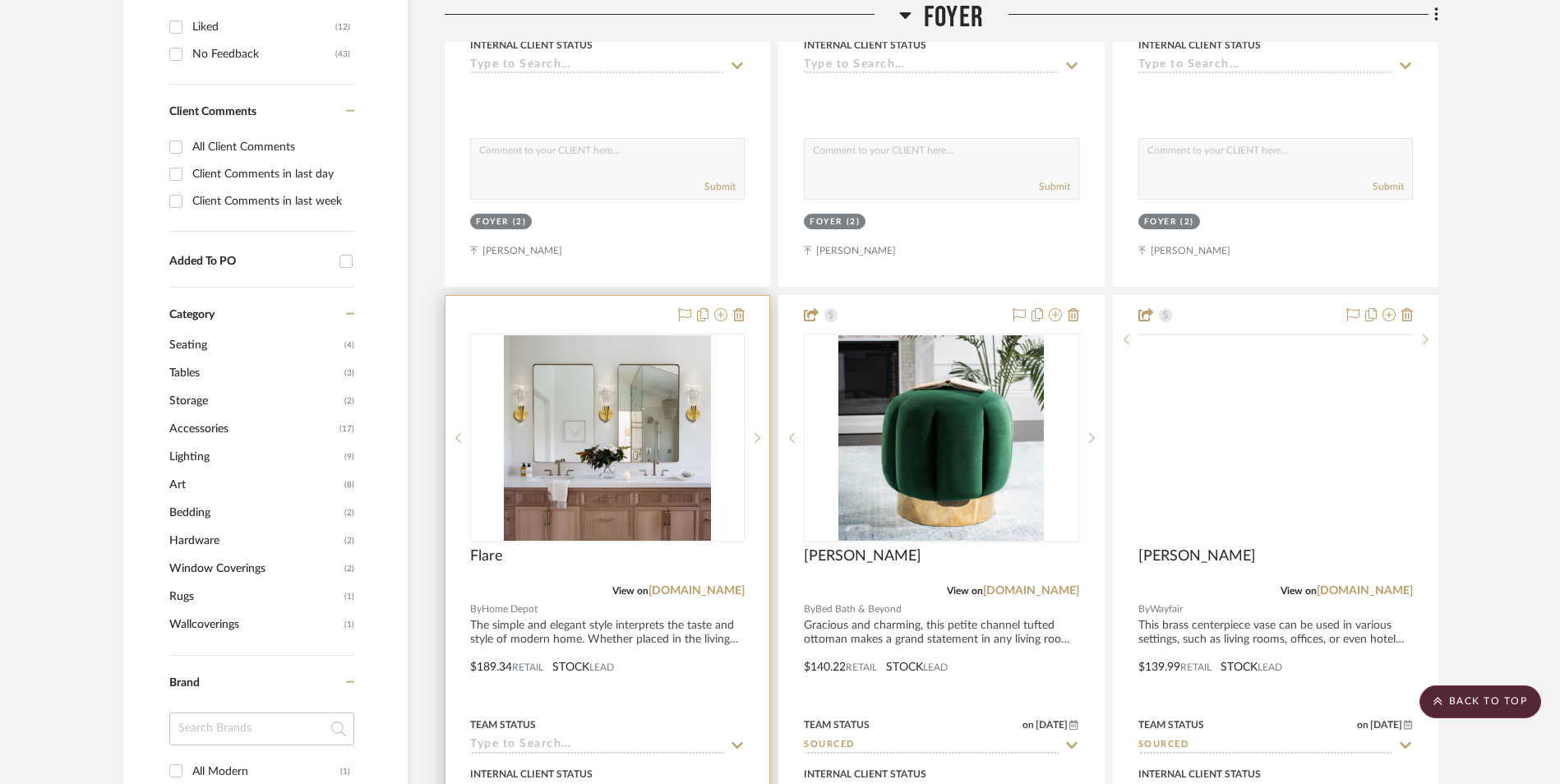
scroll to position [1327, 0]
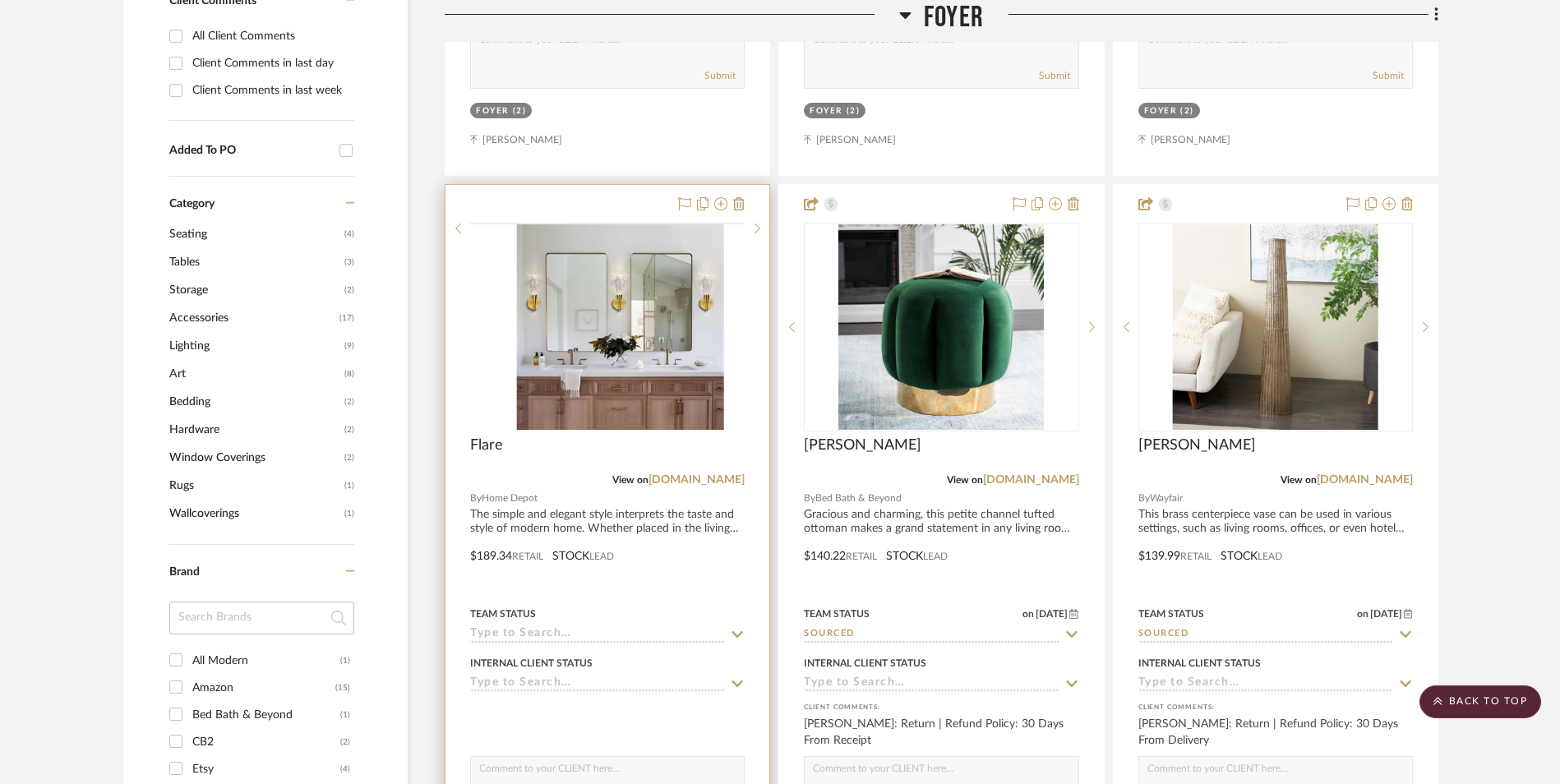
click at [0, 0] on img at bounding box center [0, 0] width 0 height 0
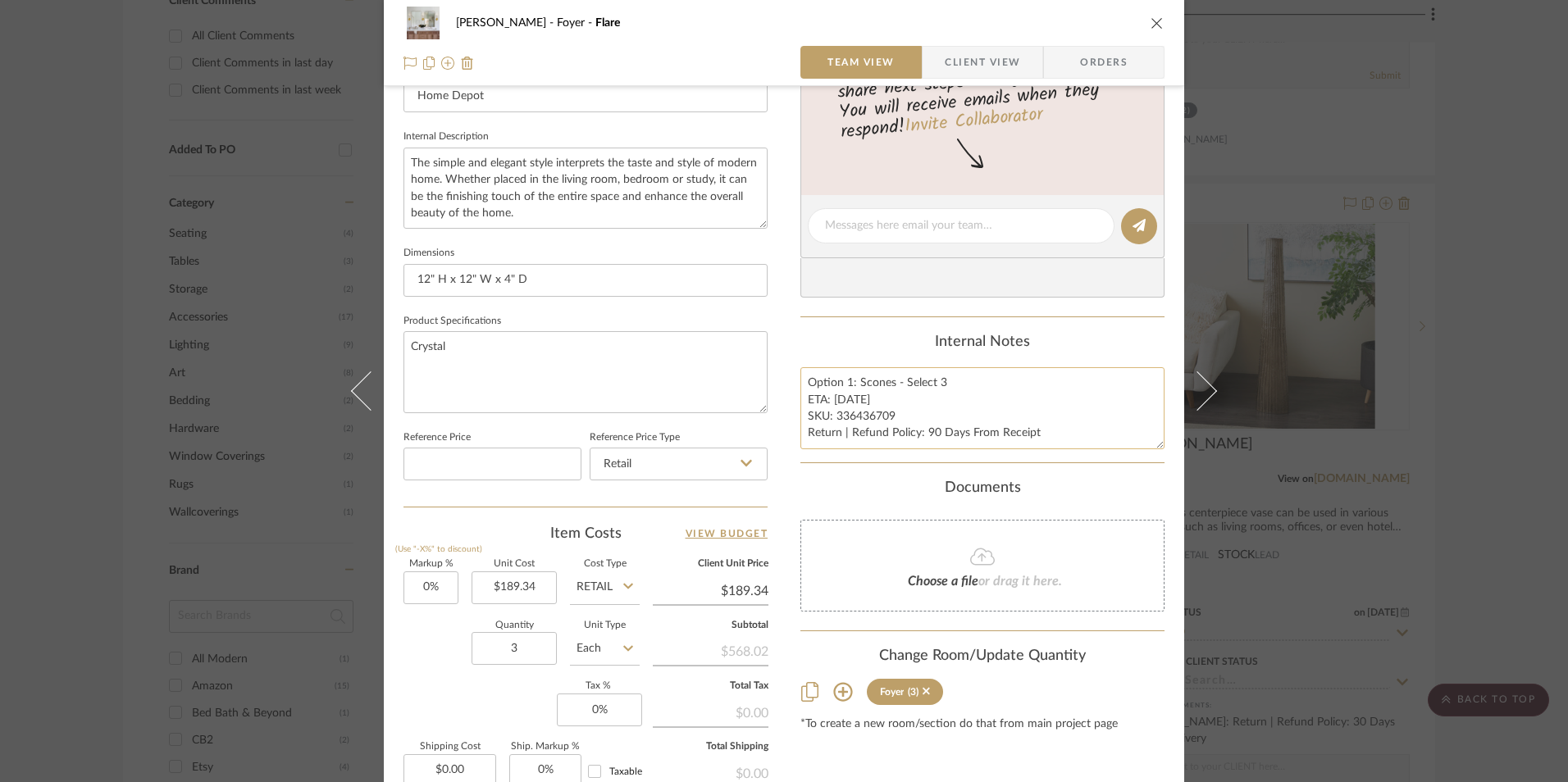
scroll to position [574, 0]
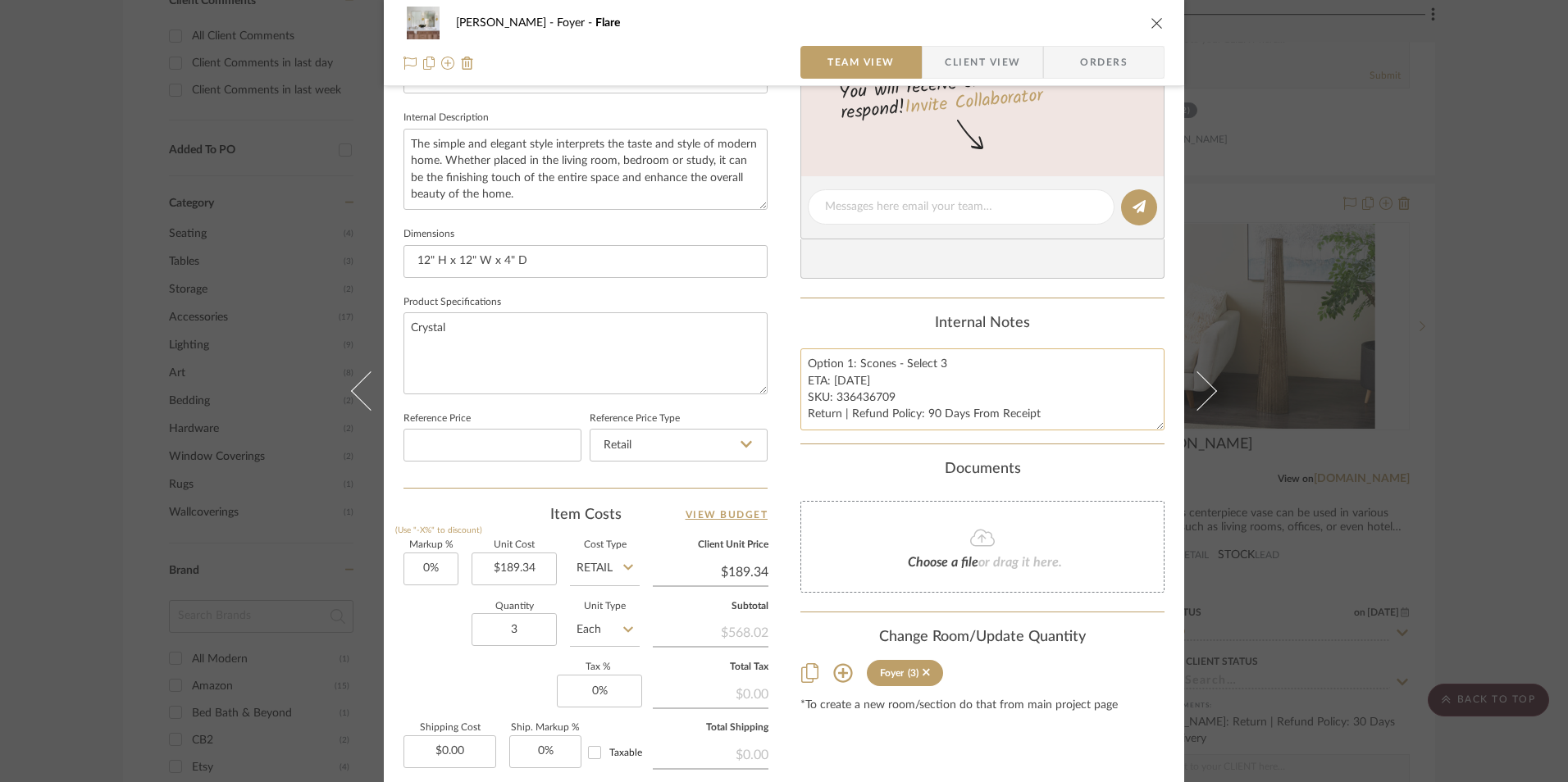
click at [844, 365] on textarea "Option 1: Scones - Select 3 ETA: [DATE] SKU: 336436709 Return | Refund Policy: …" at bounding box center [982, 389] width 365 height 81
type textarea "Option 4: Scones - Select 3 ETA: [DATE] SKU: 336436709 Return | Refund Policy: …"
click at [878, 329] on div "Internal Notes" at bounding box center [982, 324] width 365 height 18
drag, startPoint x: 804, startPoint y: 359, endPoint x: 1089, endPoint y: 434, distance: 294.7
click at [1089, 434] on summary-project-notes "Internal Notes Option 4: Scones - Select 3 ETA: [DATE] SKU: 336436709 Return | …" at bounding box center [982, 380] width 365 height 130
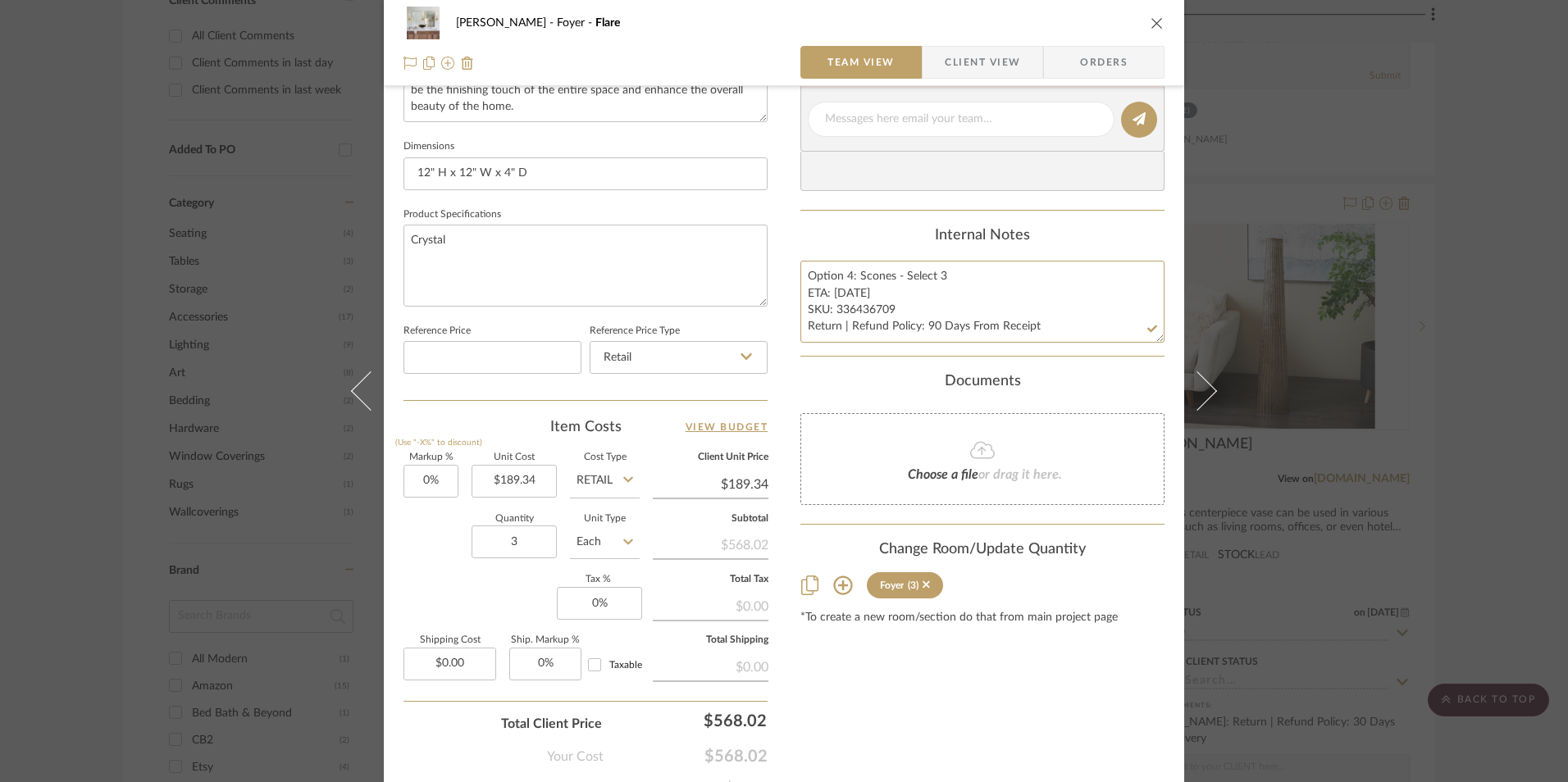
scroll to position [744, 0]
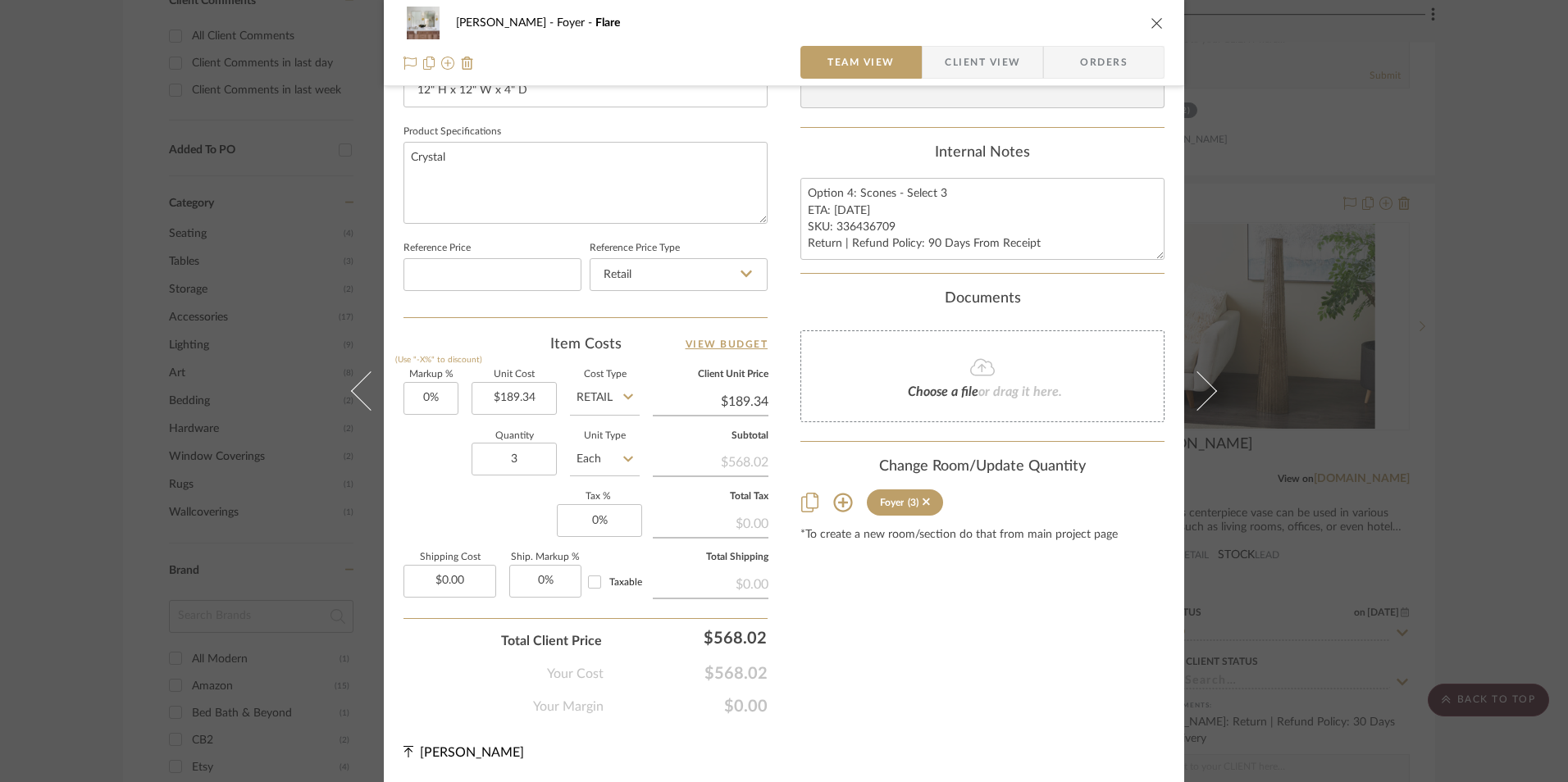
click at [1114, 67] on span "Orders" at bounding box center [1104, 62] width 84 height 32
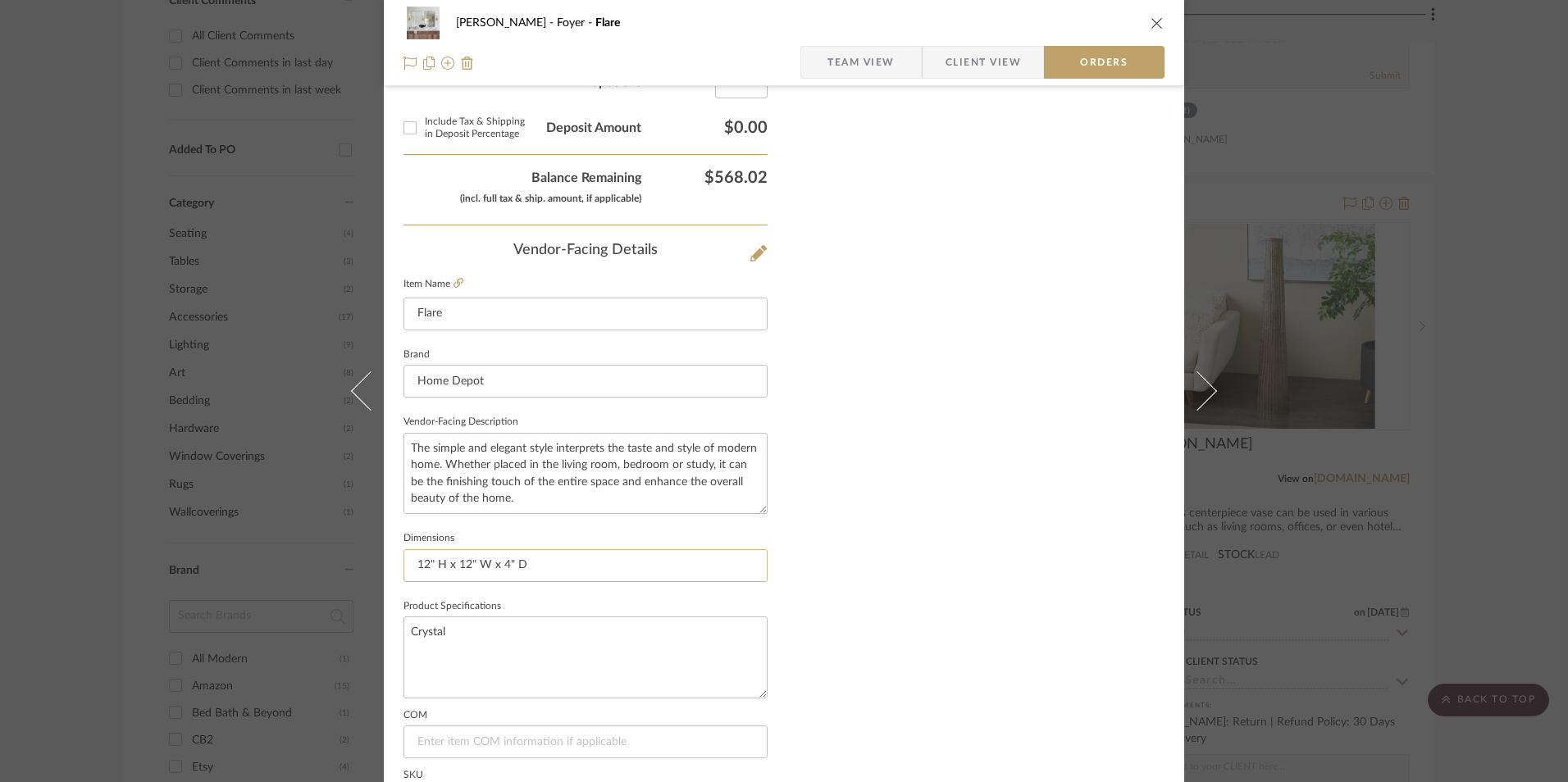
scroll to position [962, 0]
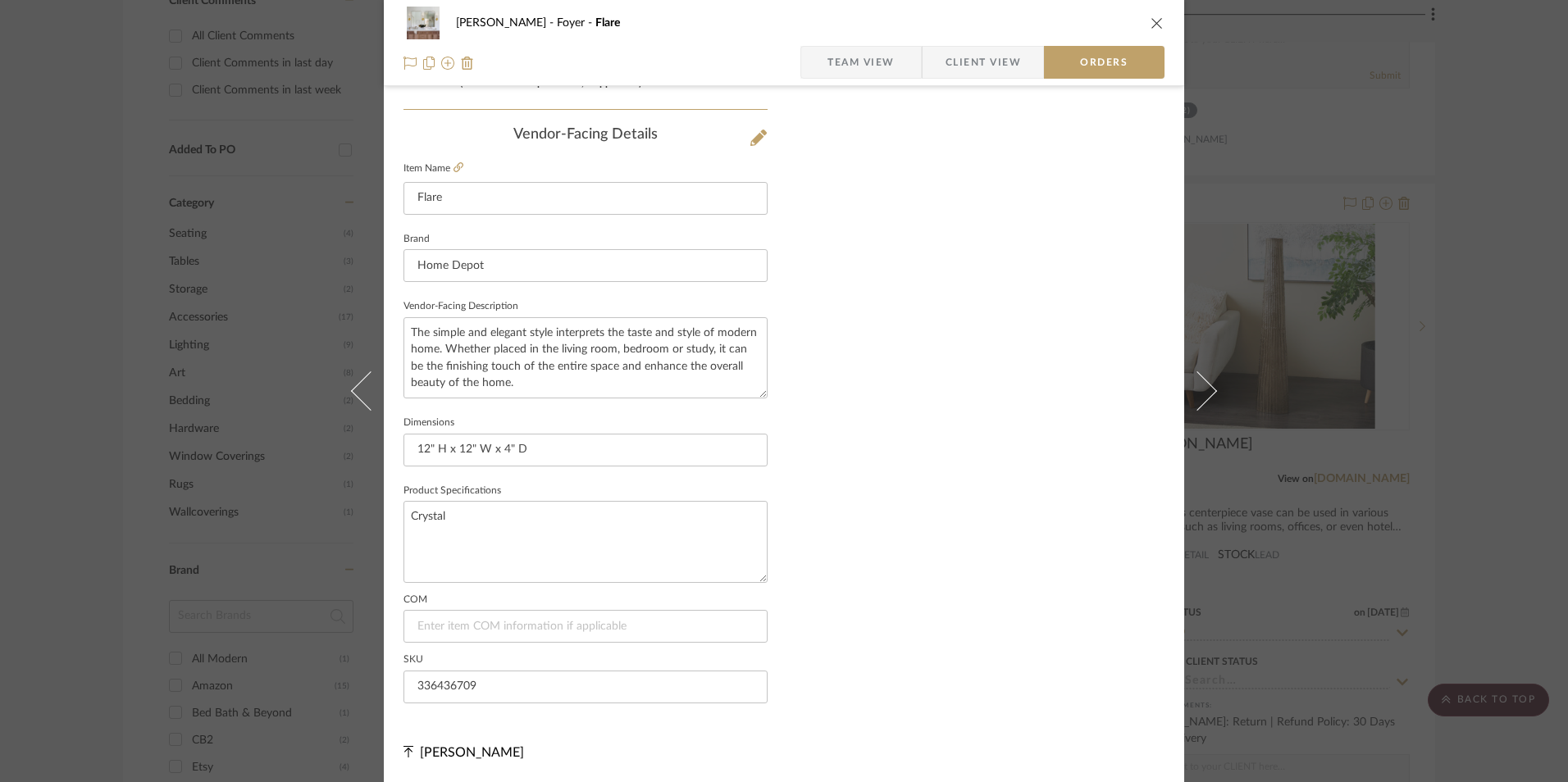
click at [949, 64] on span "Client View" at bounding box center [984, 62] width 76 height 32
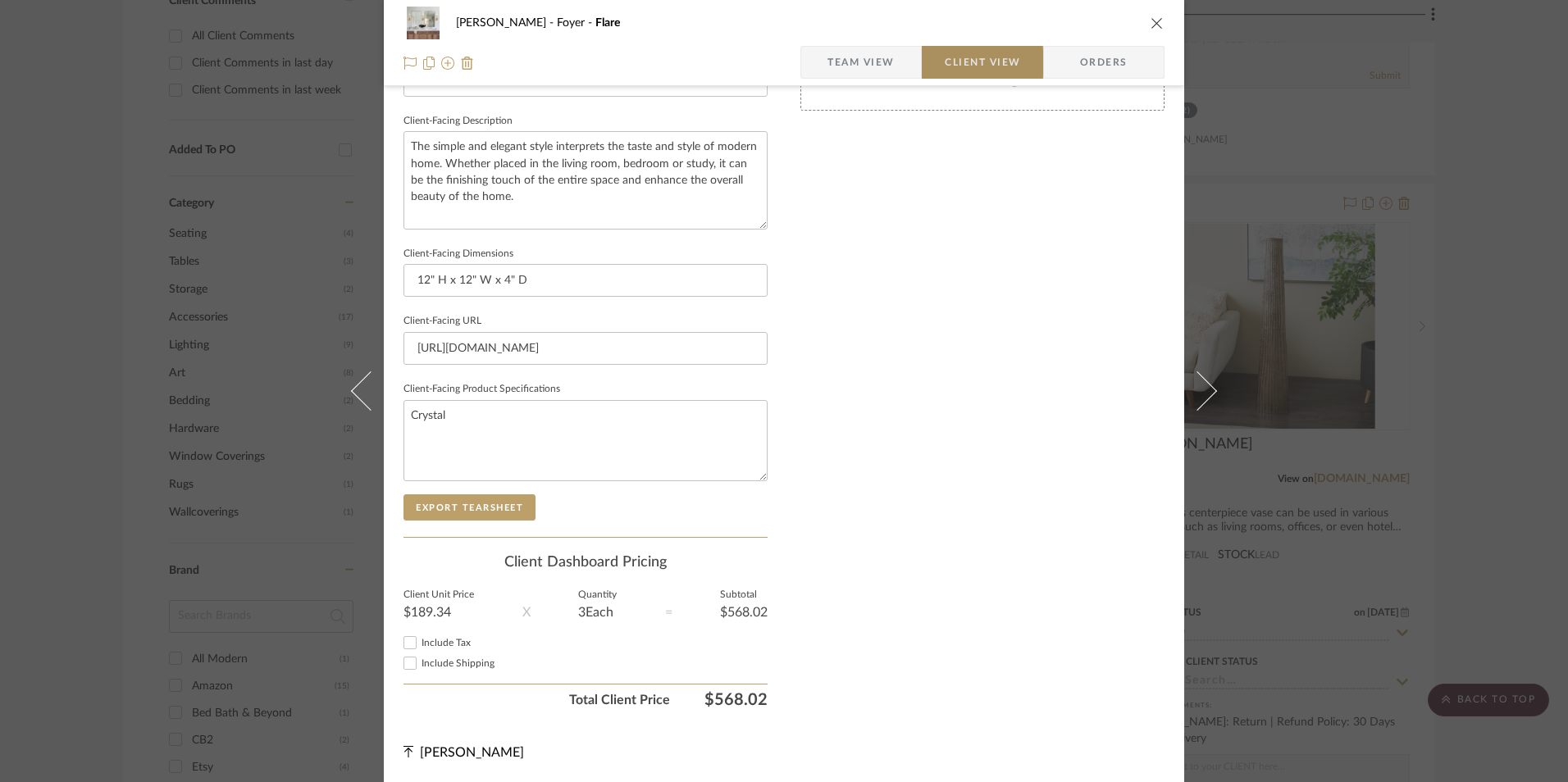
scroll to position [568, 0]
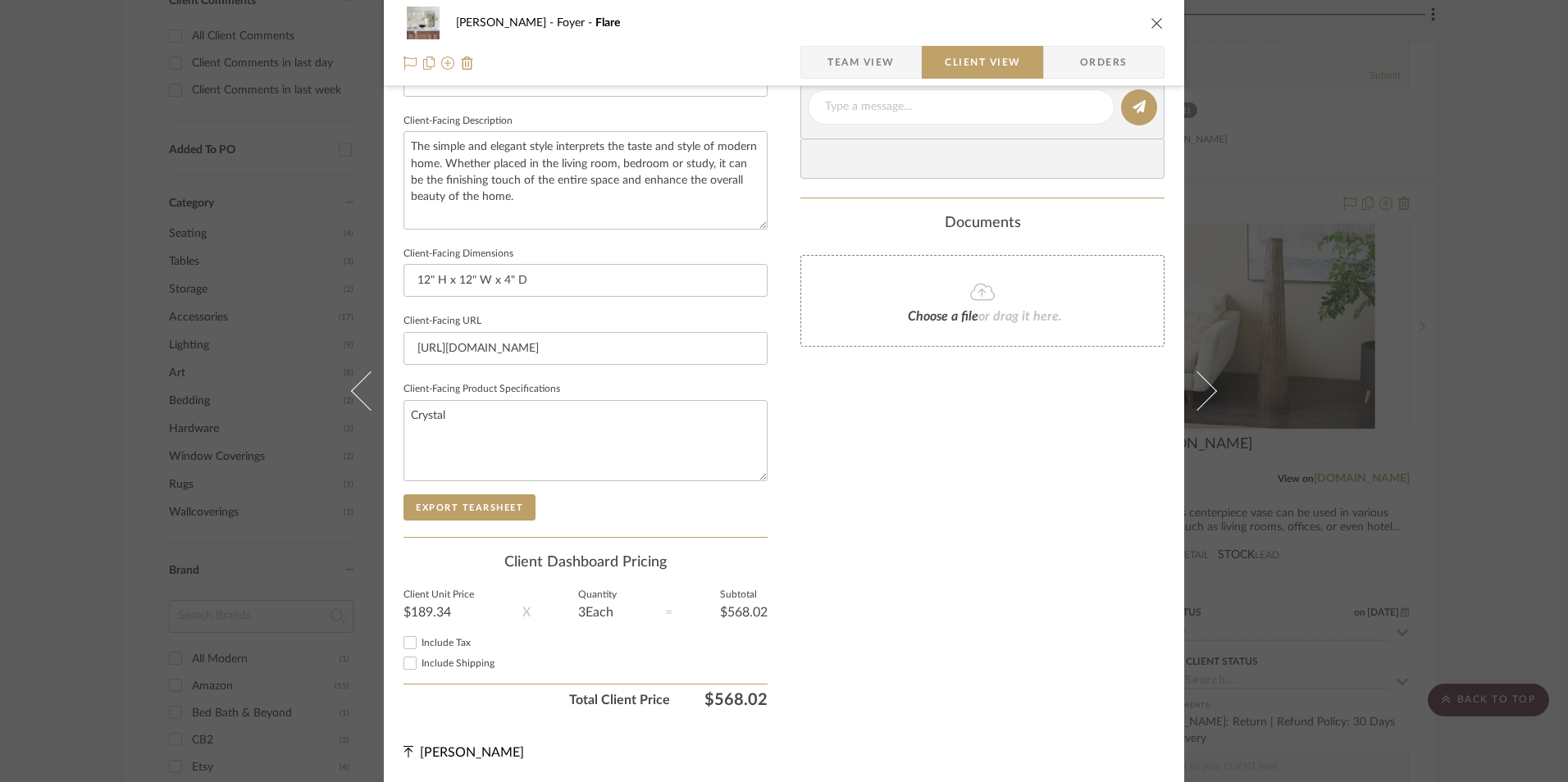
click at [872, 58] on span "Team View" at bounding box center [861, 62] width 68 height 32
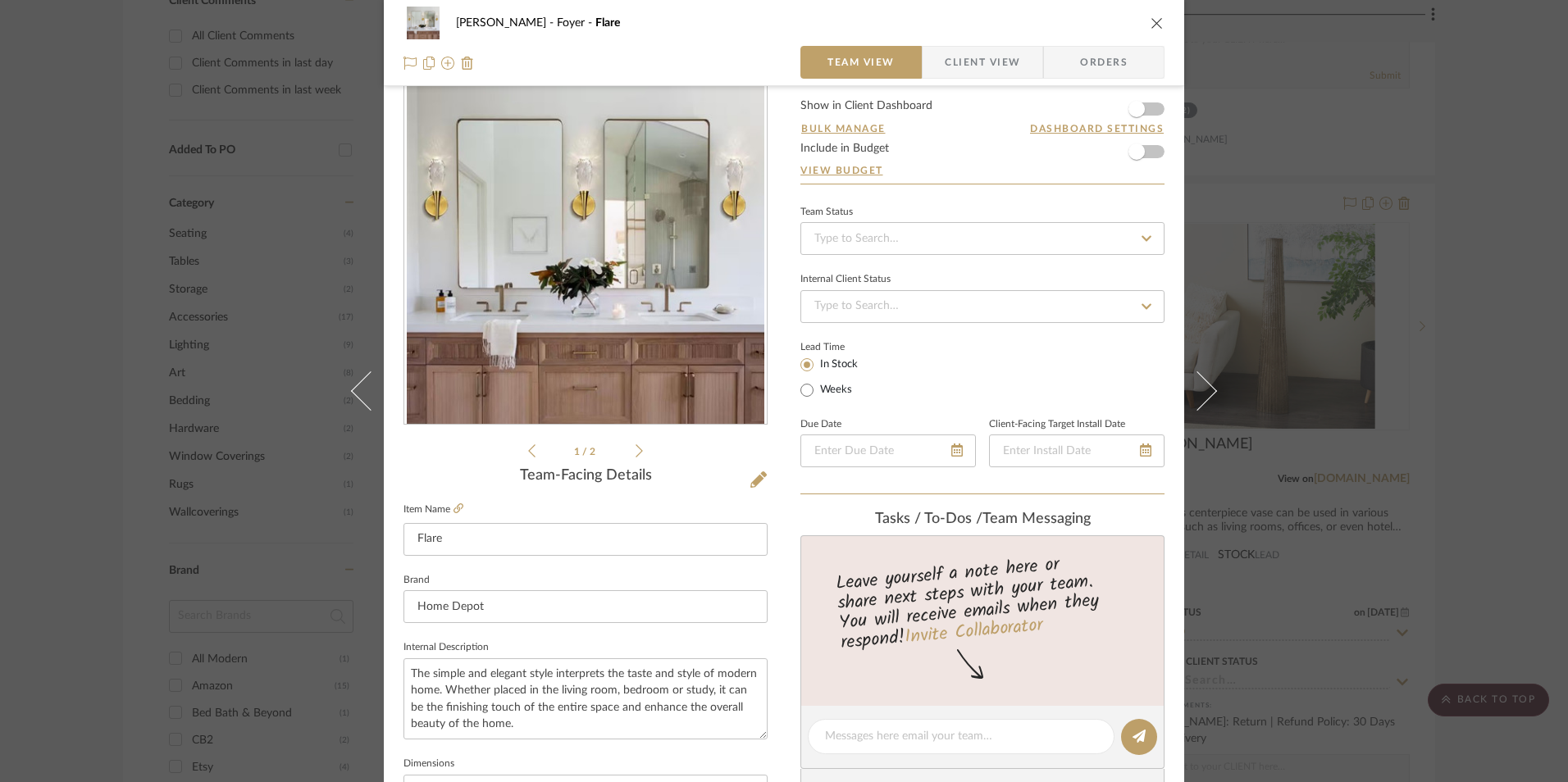
scroll to position [0, 0]
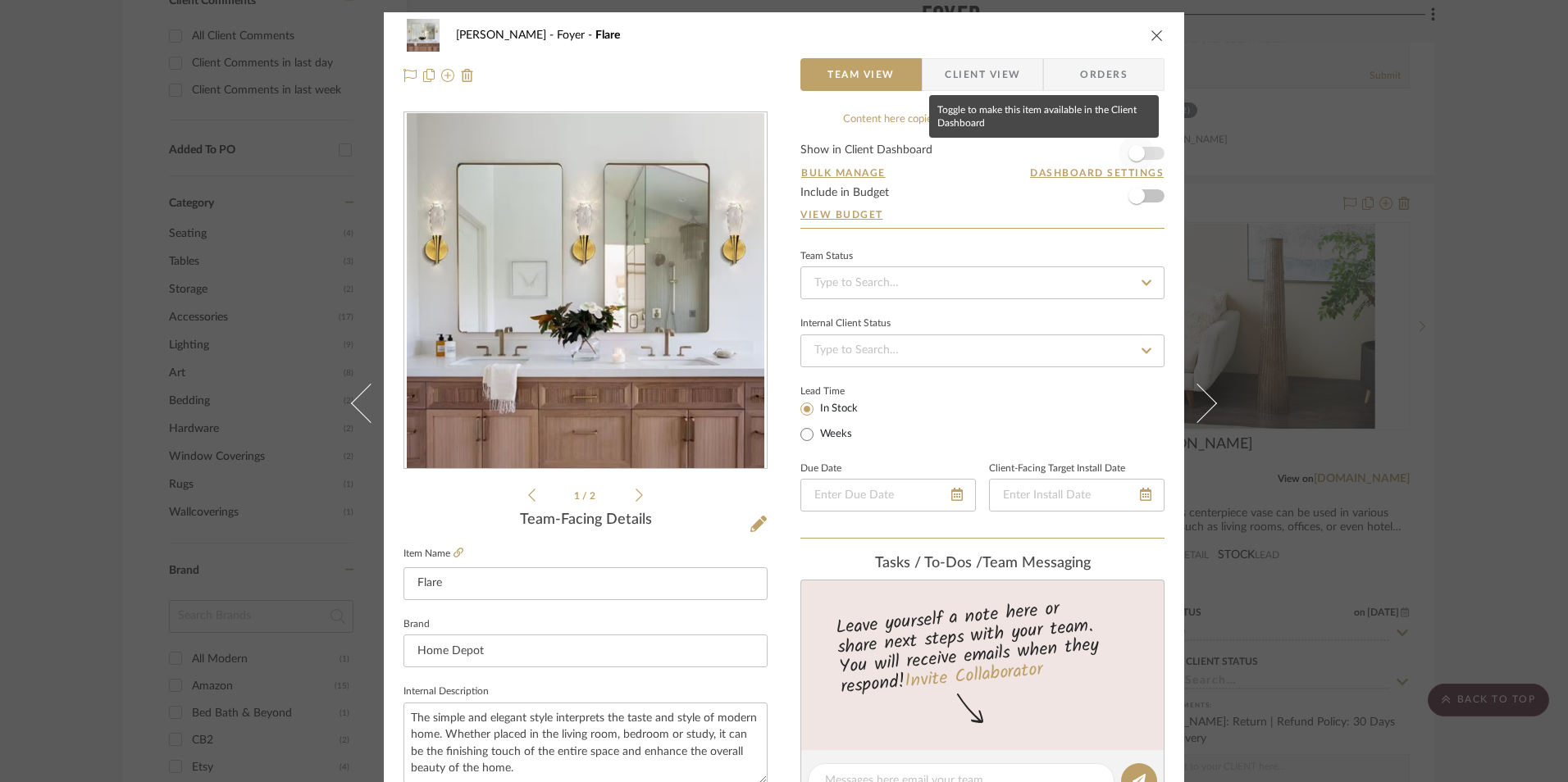
click at [1143, 147] on span "button" at bounding box center [1137, 153] width 36 height 36
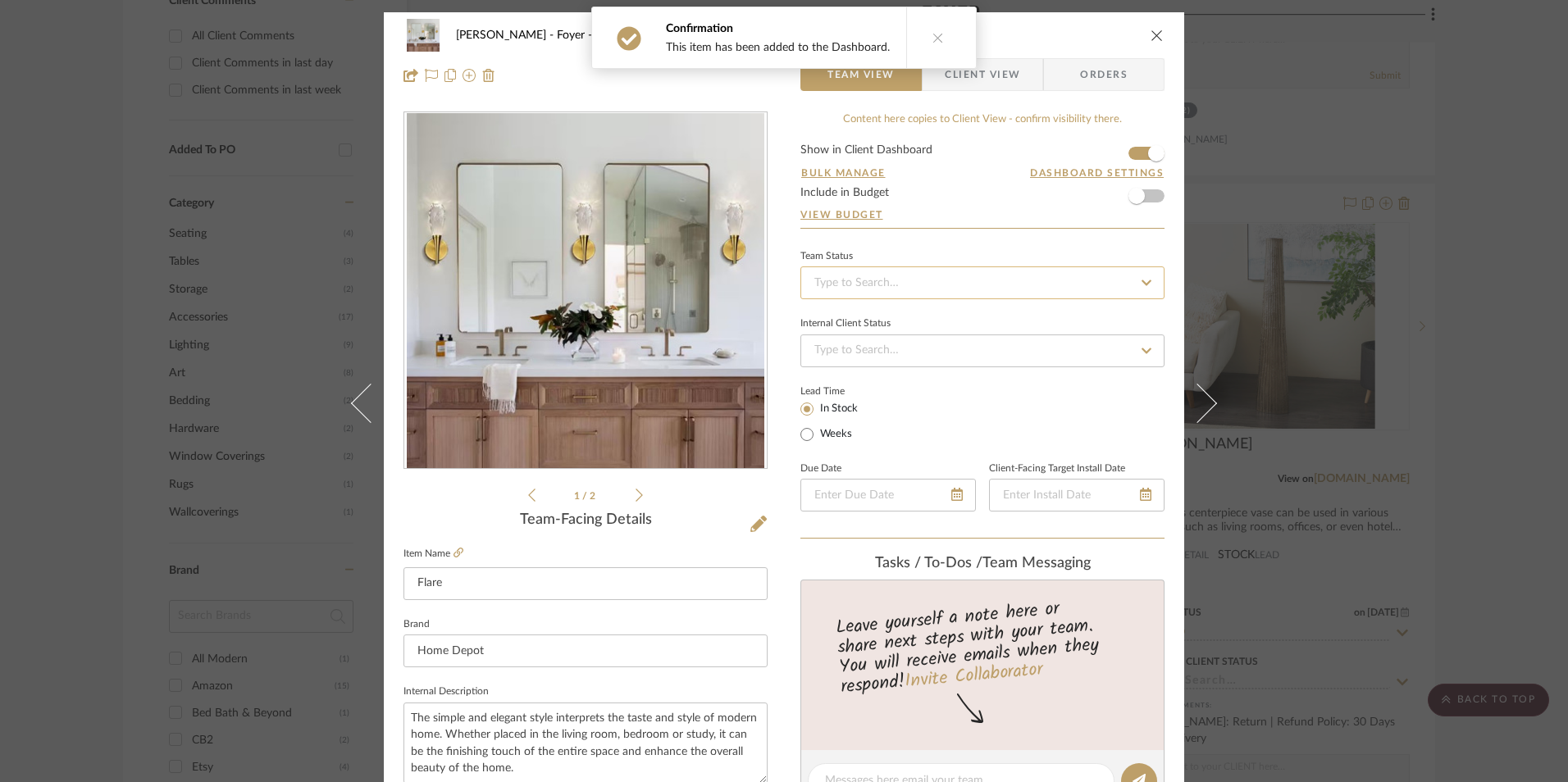
click at [961, 272] on input at bounding box center [982, 283] width 365 height 32
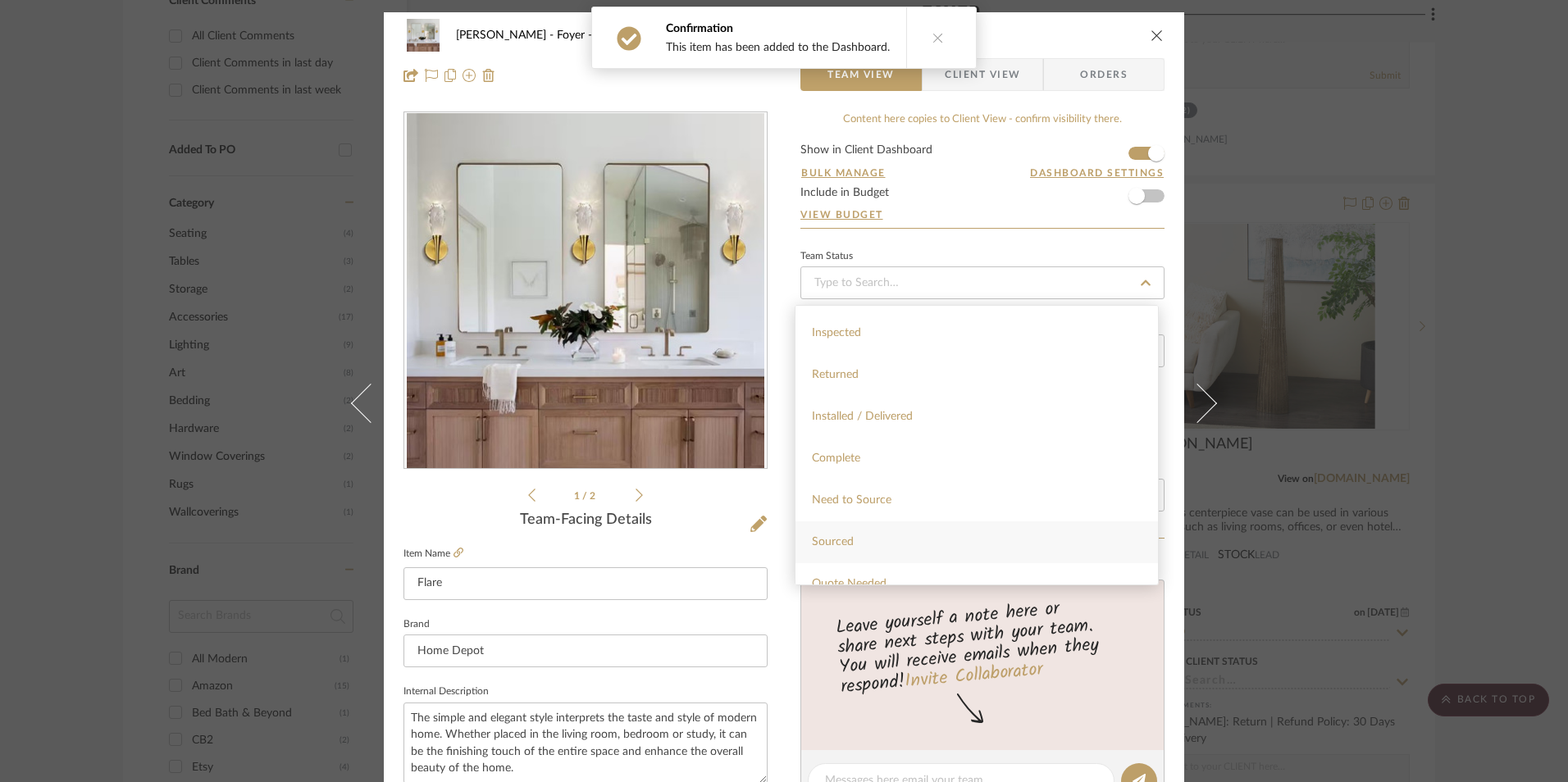
click at [850, 548] on span "Sourced" at bounding box center [833, 542] width 41 height 12
type input "[DATE]"
type input "Sourced"
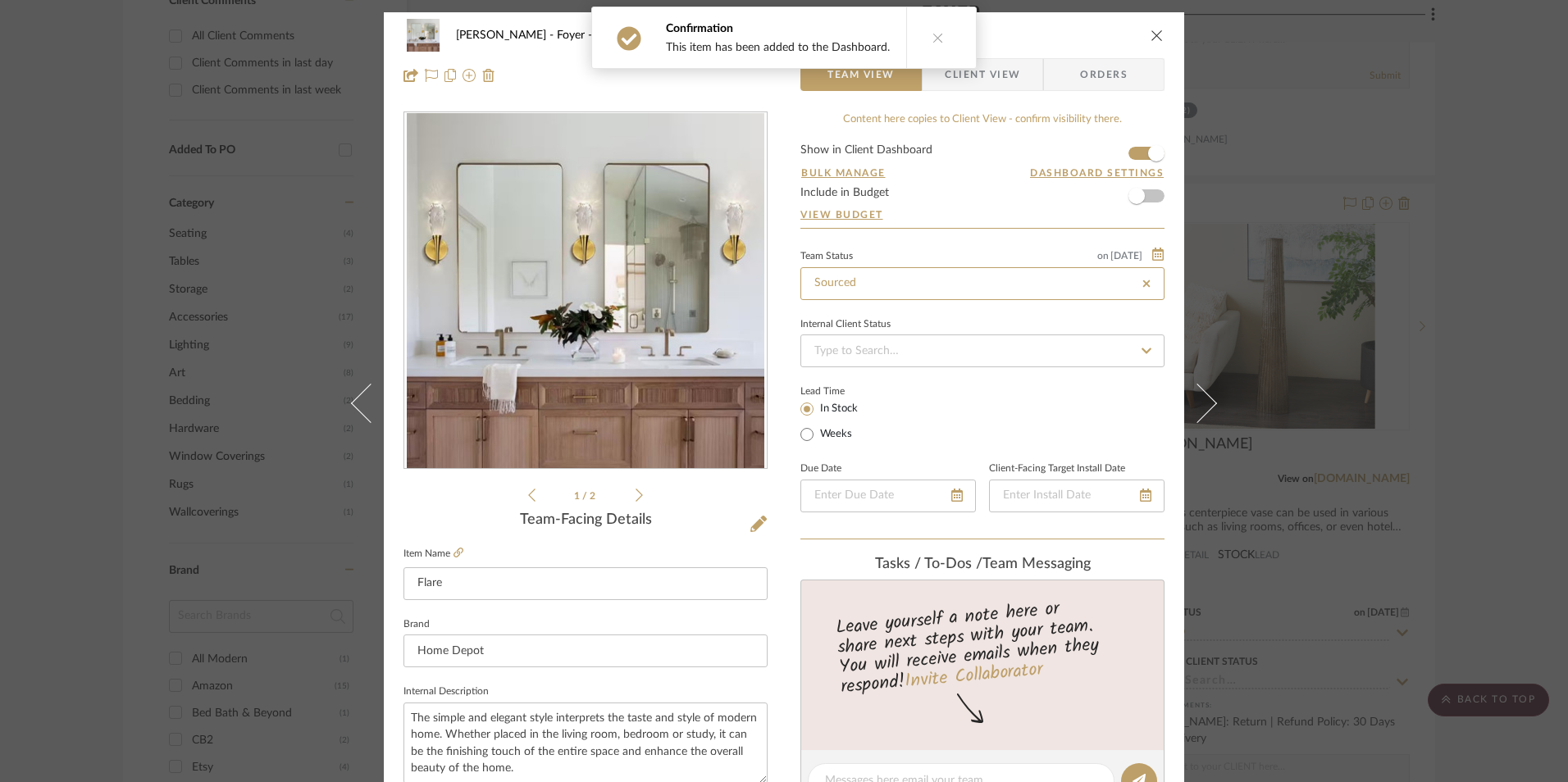
type input "[DATE]"
type input "Sourced"
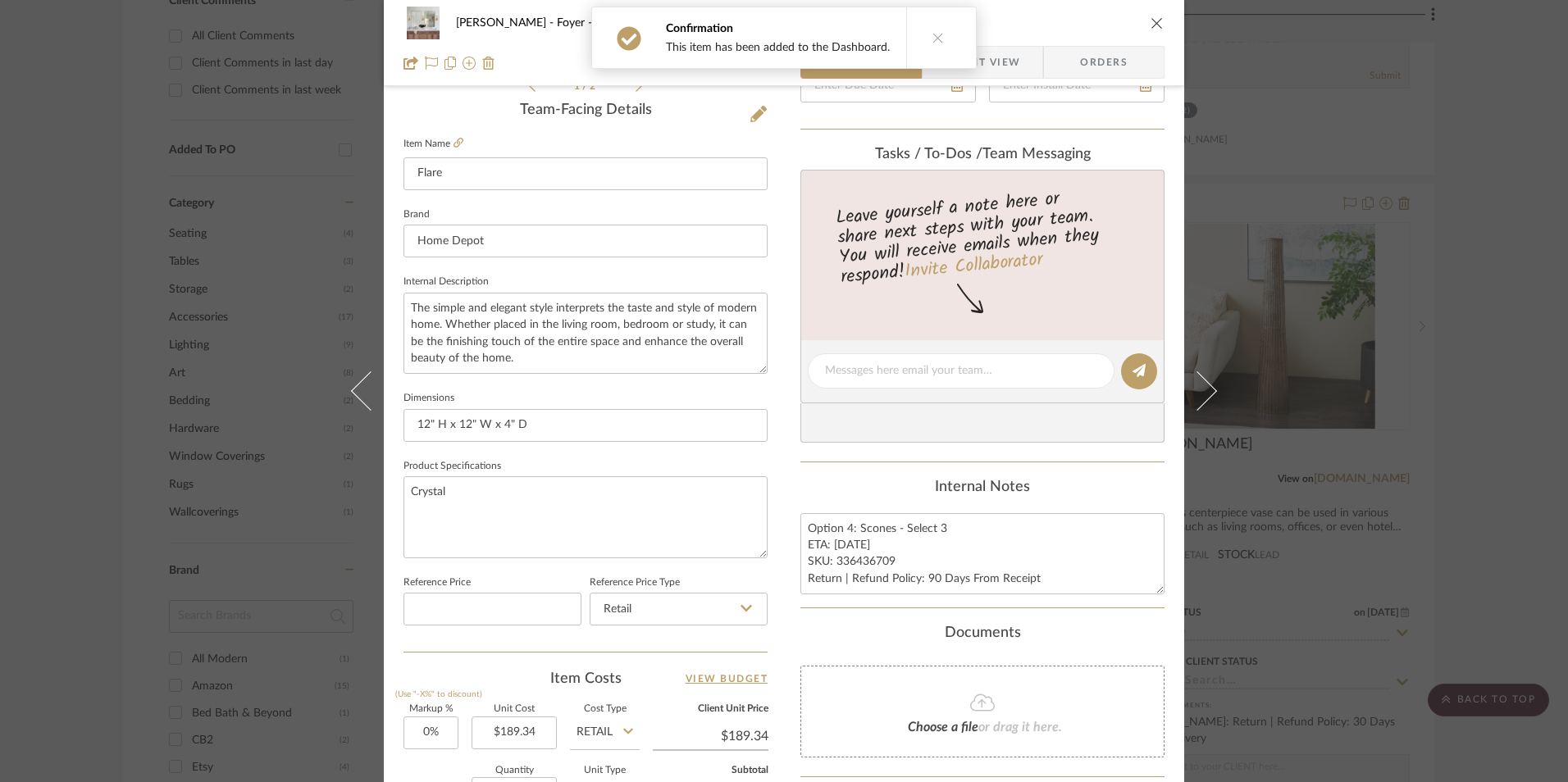
click at [1023, 52] on span "Client View" at bounding box center [982, 62] width 120 height 32
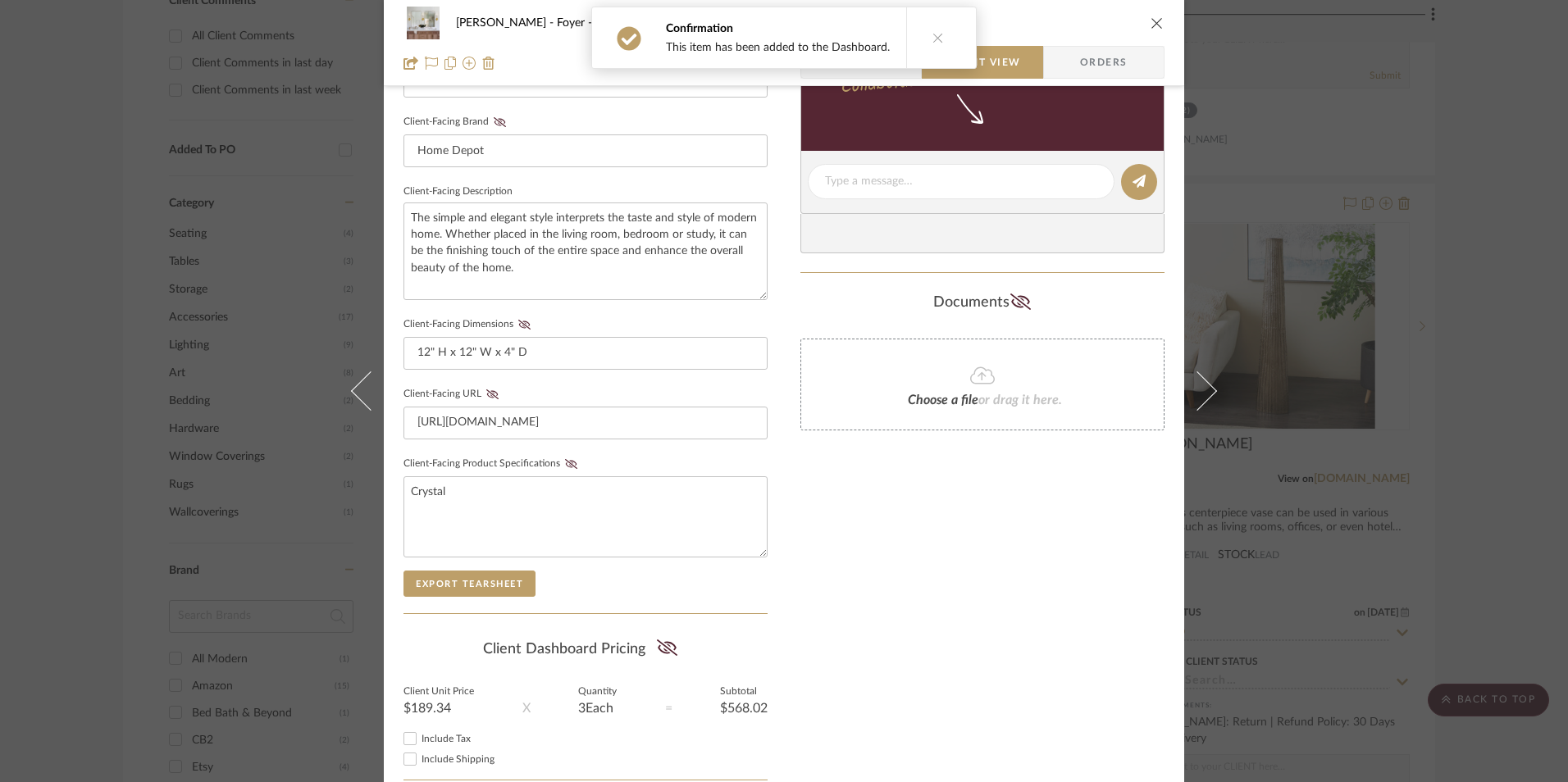
scroll to position [595, 0]
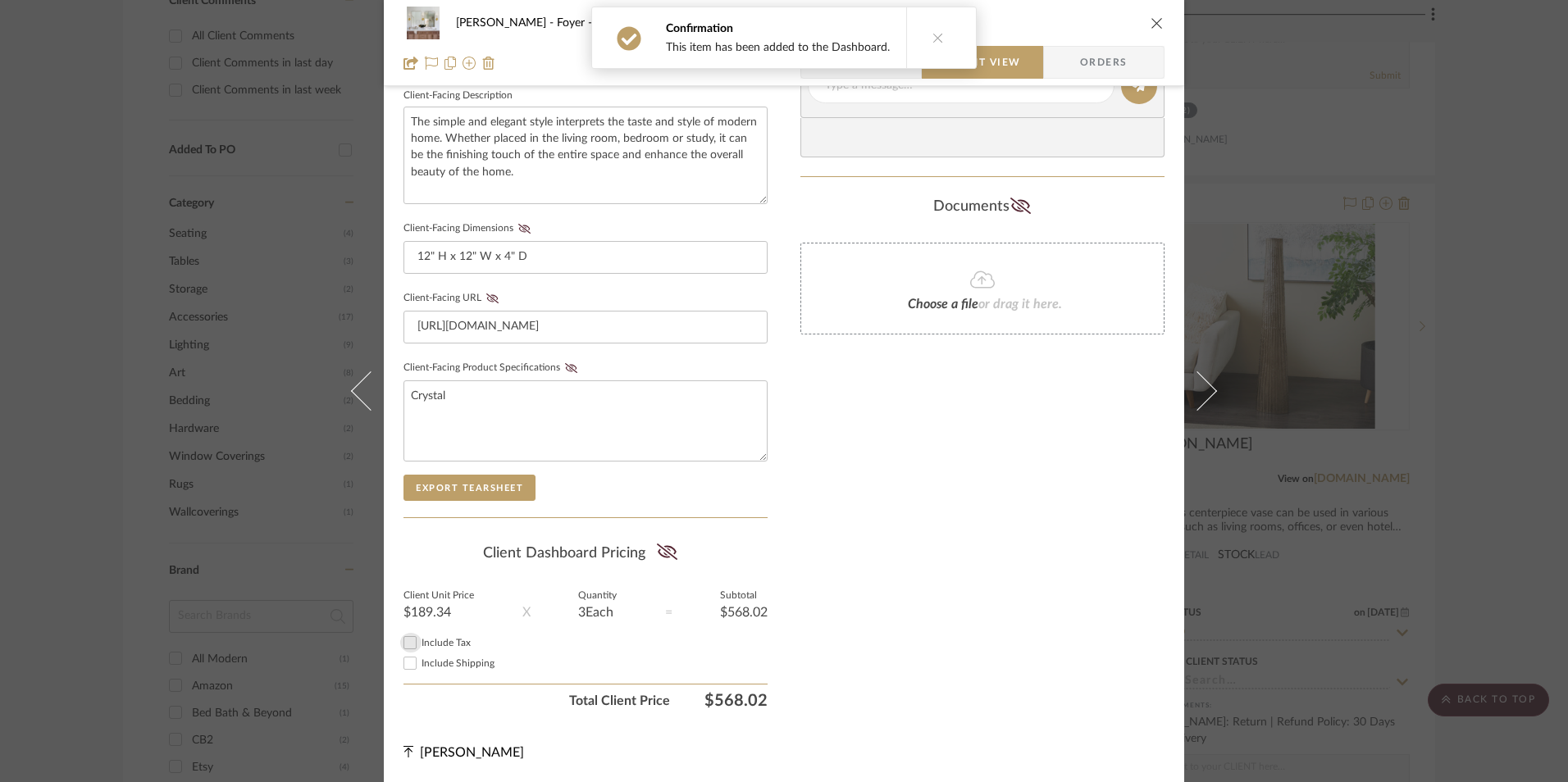
click at [402, 642] on input "Include Tax" at bounding box center [410, 643] width 20 height 20
checkbox input "false"
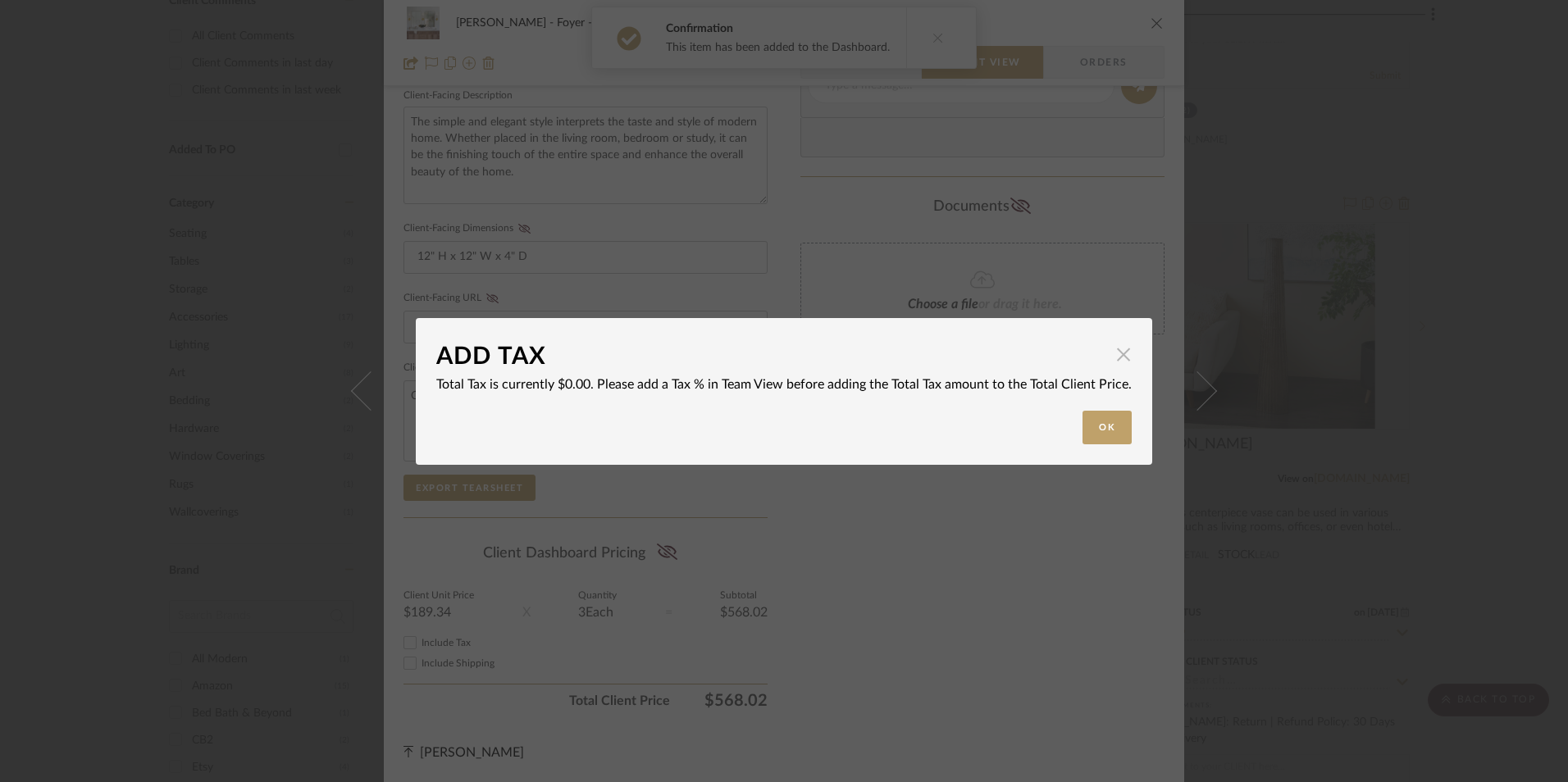
click at [1117, 359] on span "button" at bounding box center [1123, 355] width 32 height 32
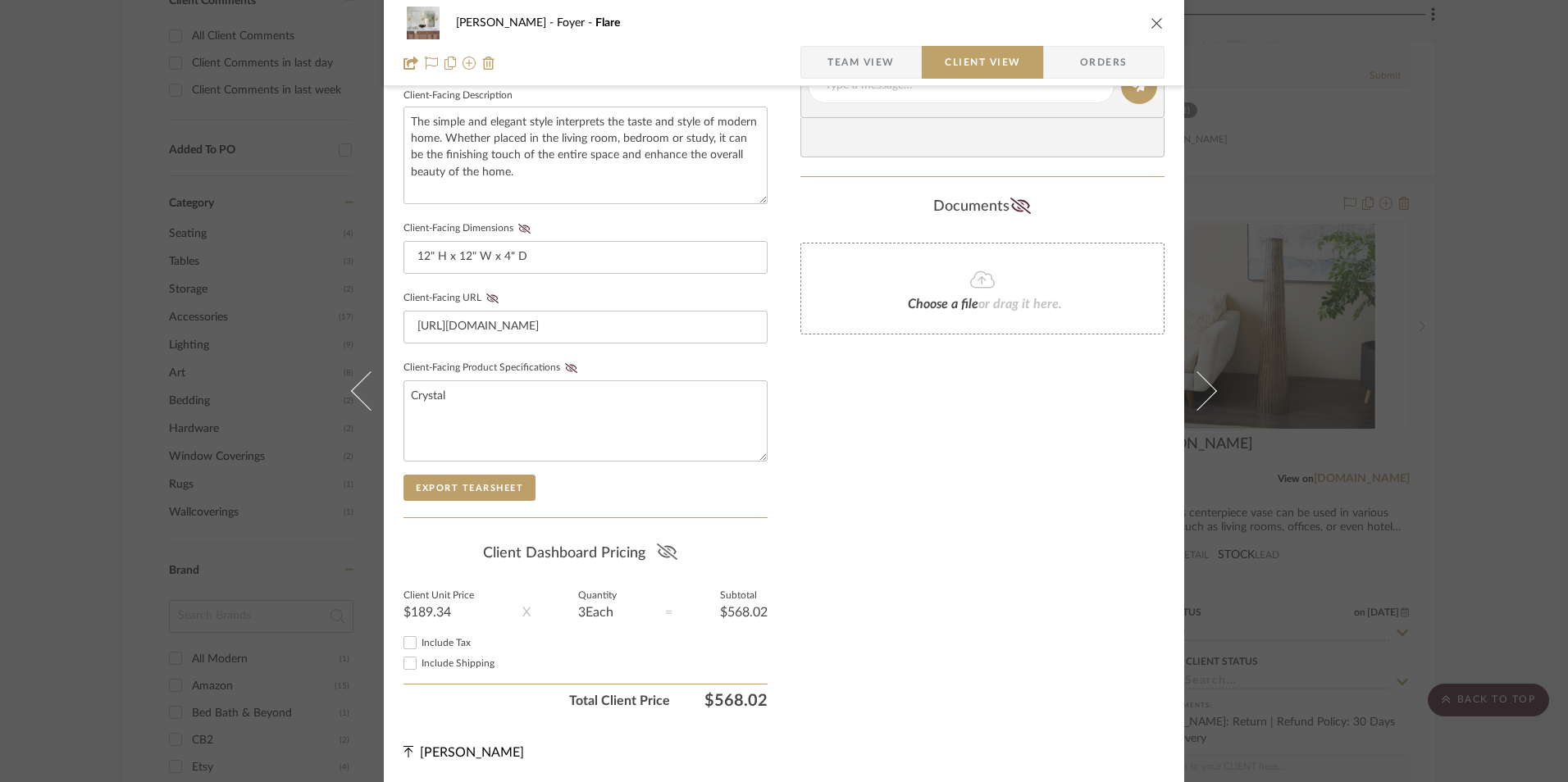
click at [669, 548] on icon at bounding box center [667, 552] width 21 height 16
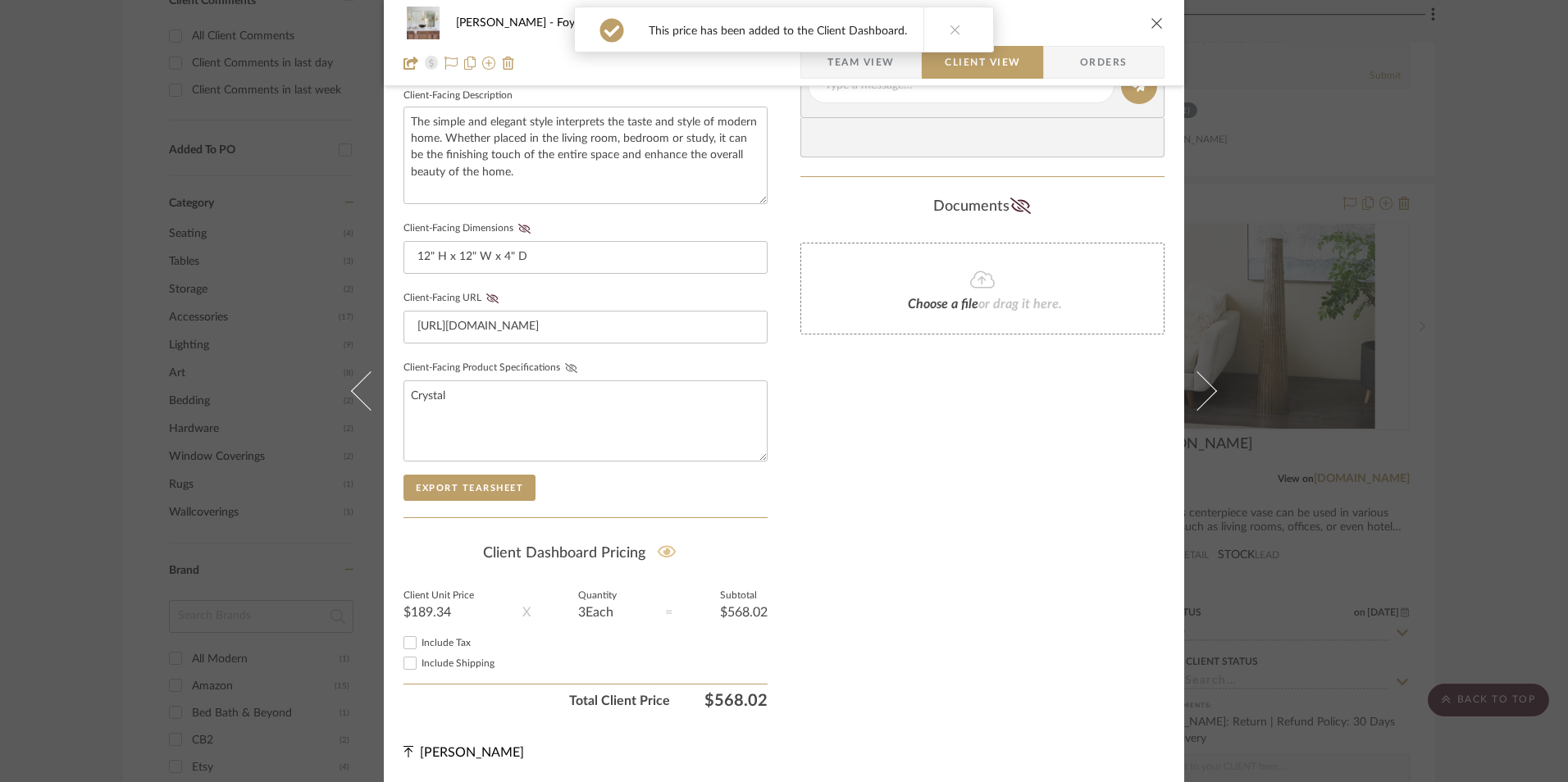
click at [565, 365] on icon at bounding box center [572, 368] width 13 height 10
drag, startPoint x: 483, startPoint y: 298, endPoint x: 517, endPoint y: 265, distance: 47.4
click at [486, 297] on icon at bounding box center [492, 298] width 13 height 10
click at [521, 231] on icon at bounding box center [525, 229] width 13 height 10
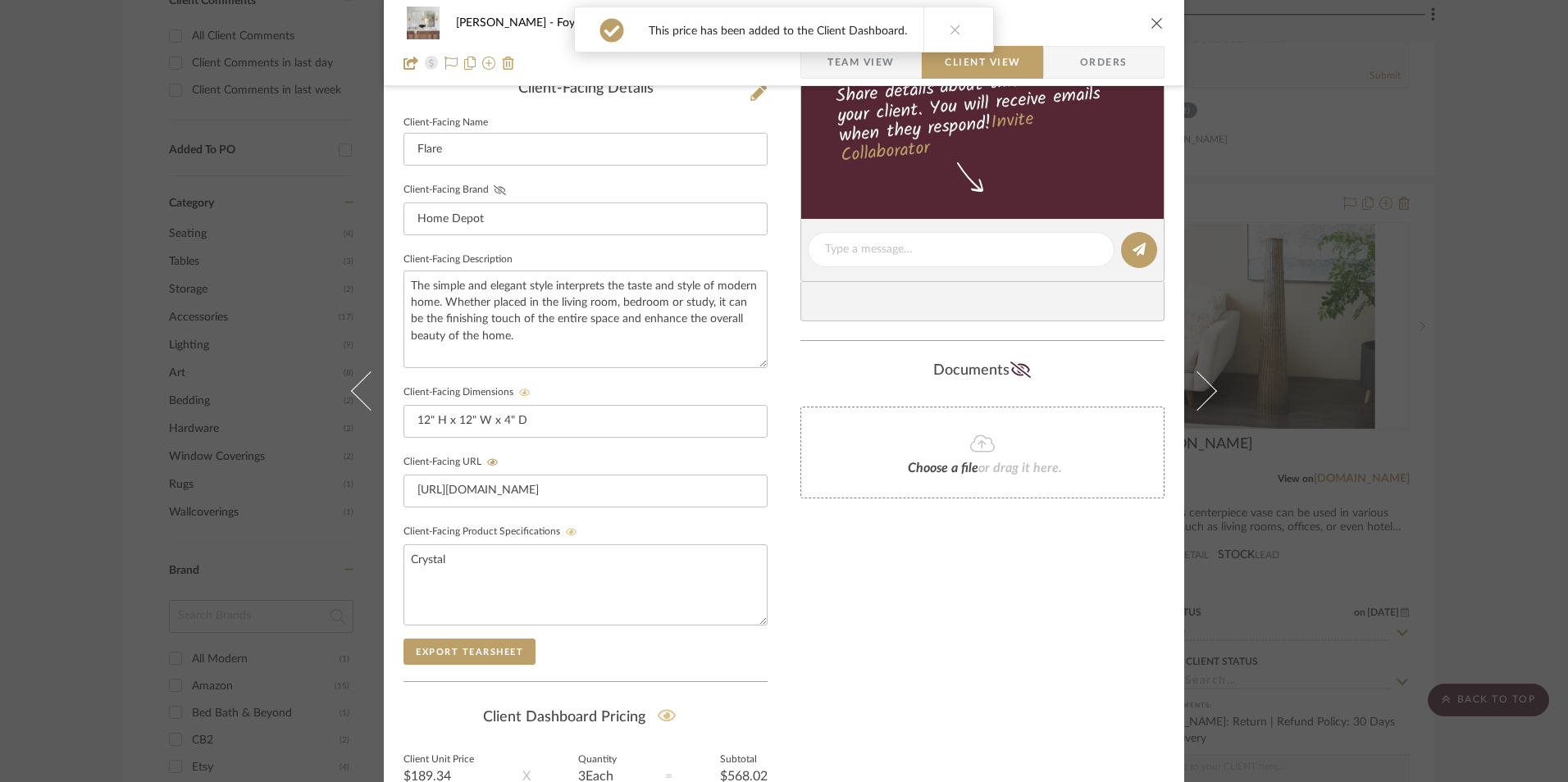
click at [490, 185] on fa-icon at bounding box center [500, 190] width 21 height 10
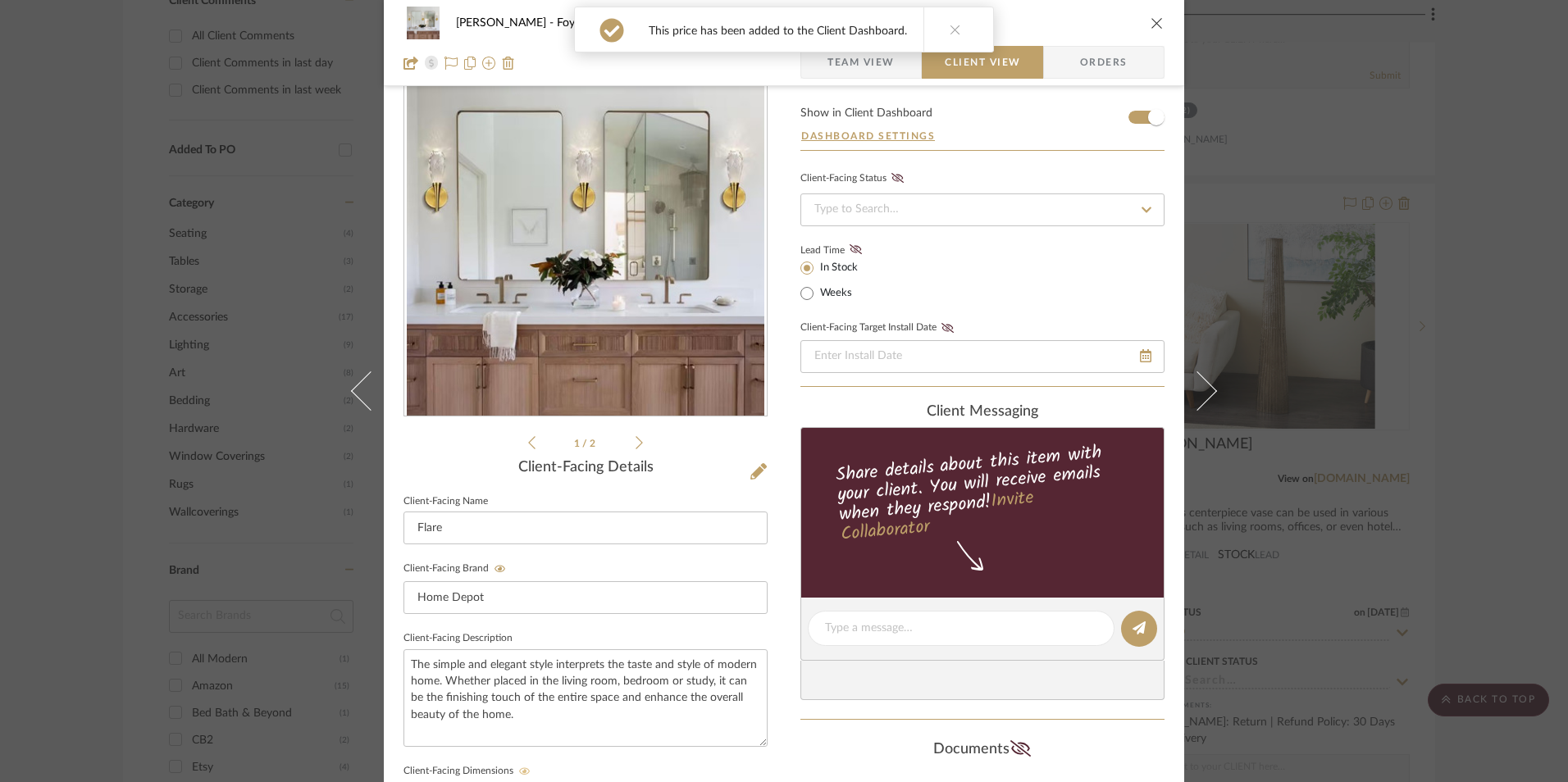
scroll to position [0, 0]
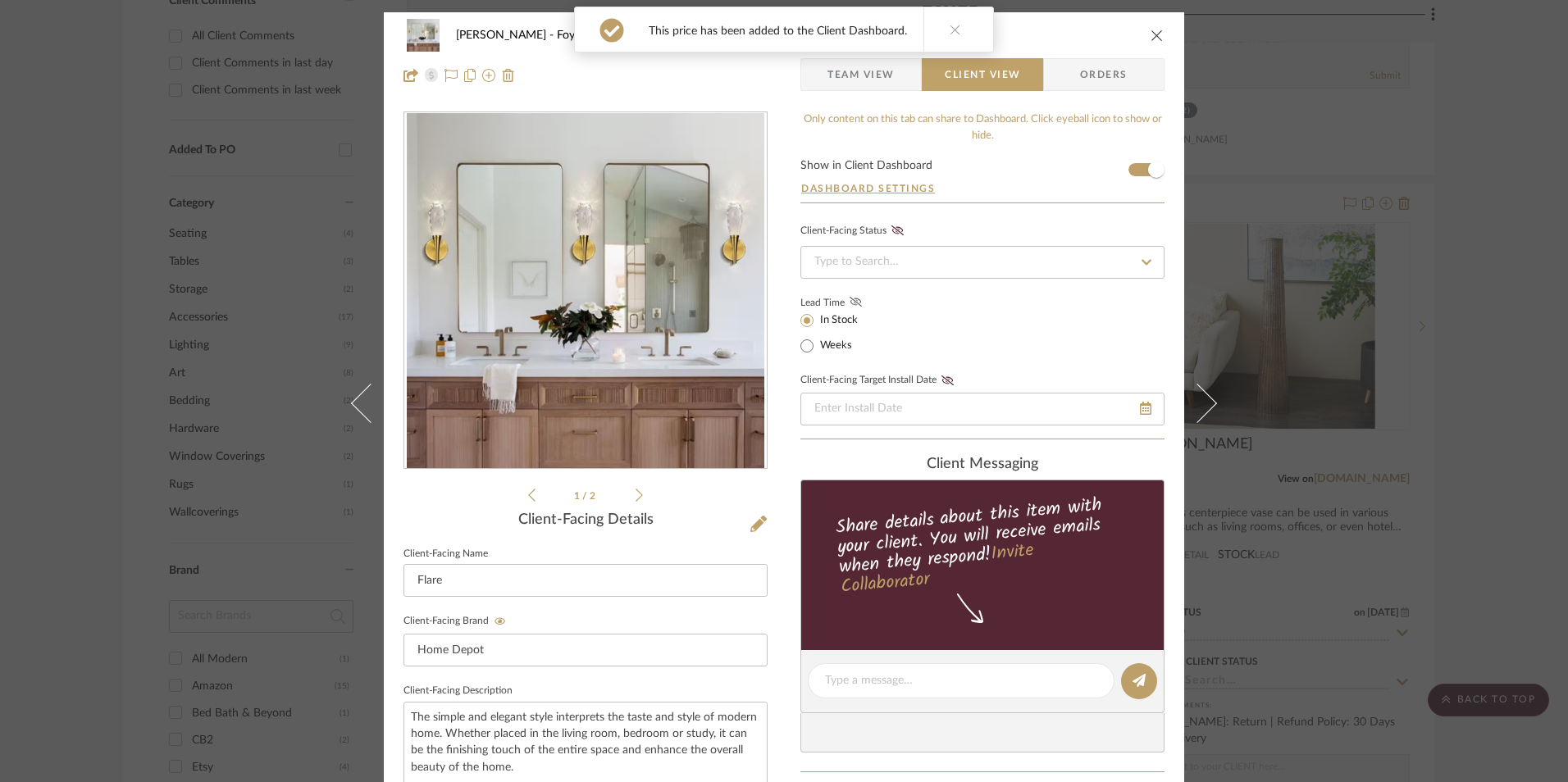
click at [850, 298] on icon at bounding box center [856, 301] width 13 height 10
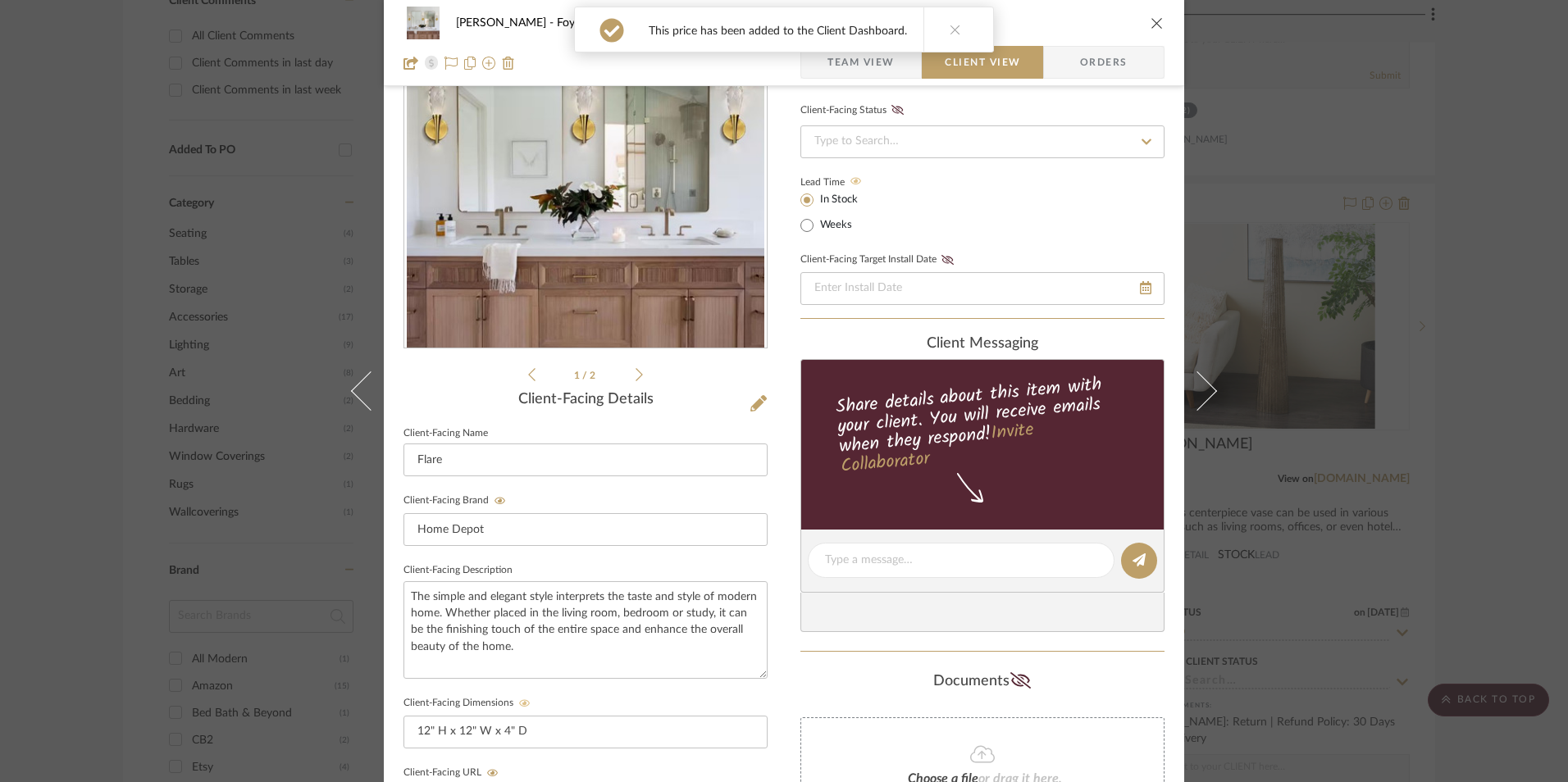
scroll to position [246, 0]
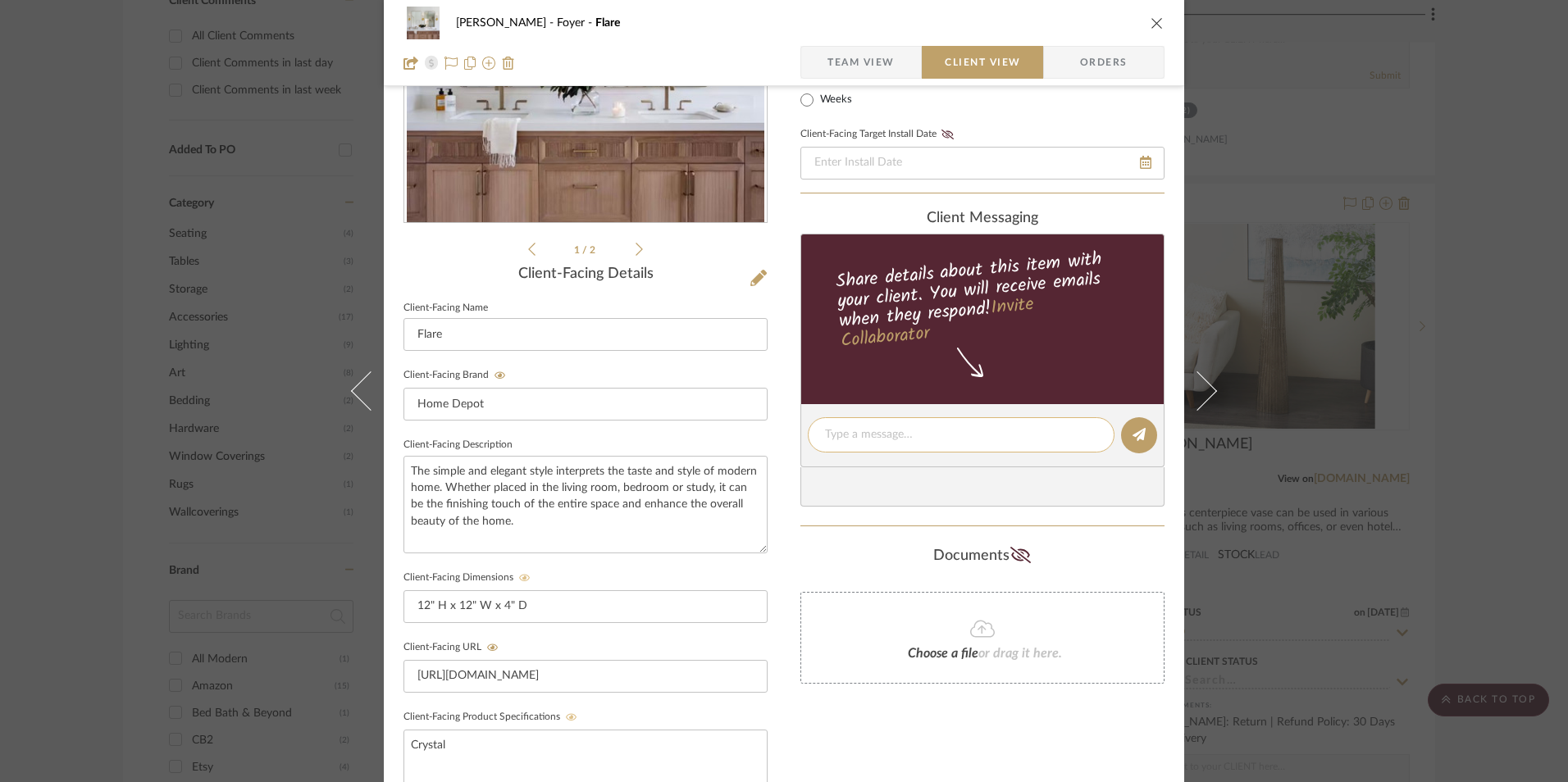
click at [903, 434] on textarea at bounding box center [961, 435] width 272 height 17
paste textarea "Option 4: Scones - Select 3 ETA: [DATE] SKU: 336436709 Return | Refund Policy: …"
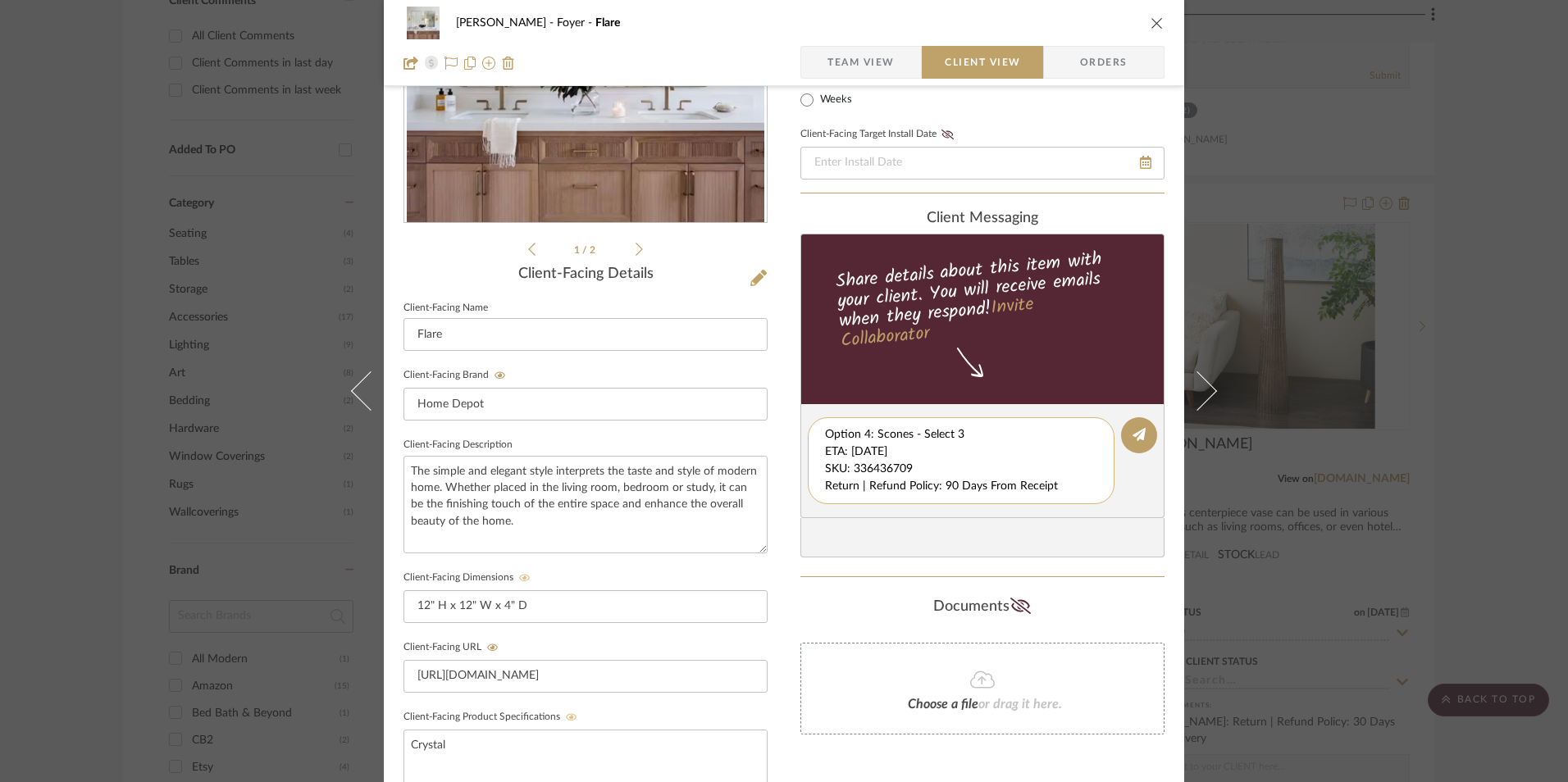
scroll to position [0, 0]
drag, startPoint x: 821, startPoint y: 450, endPoint x: 1101, endPoint y: 511, distance: 286.6
click at [1101, 511] on editor-of-message "Option 4: Scones - Select 3 ETA: [DATE] SKU: 336436709 Return | Refund Policy: …" at bounding box center [982, 461] width 365 height 114
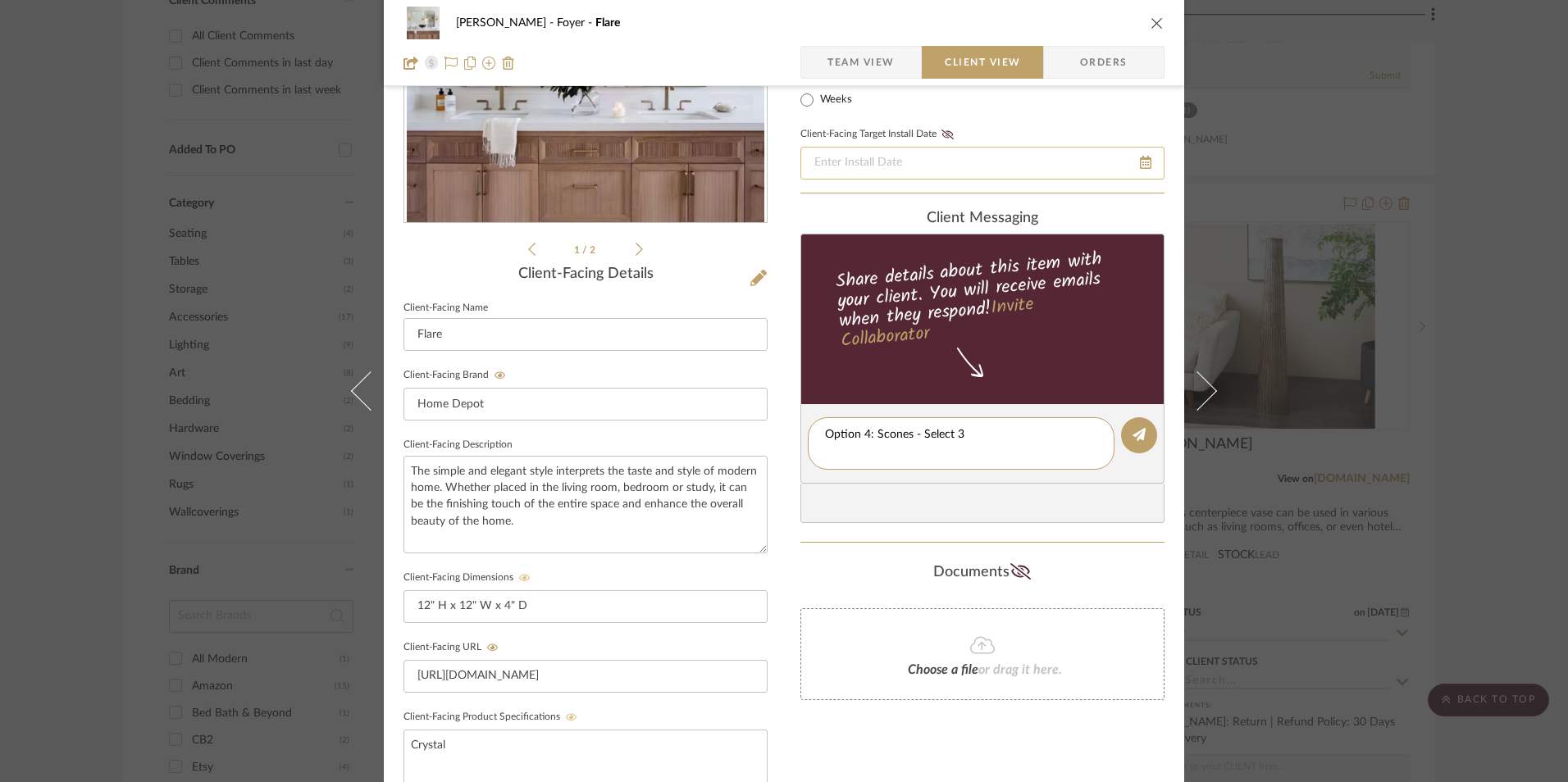
type textarea "Option 4: Scones - Select 3"
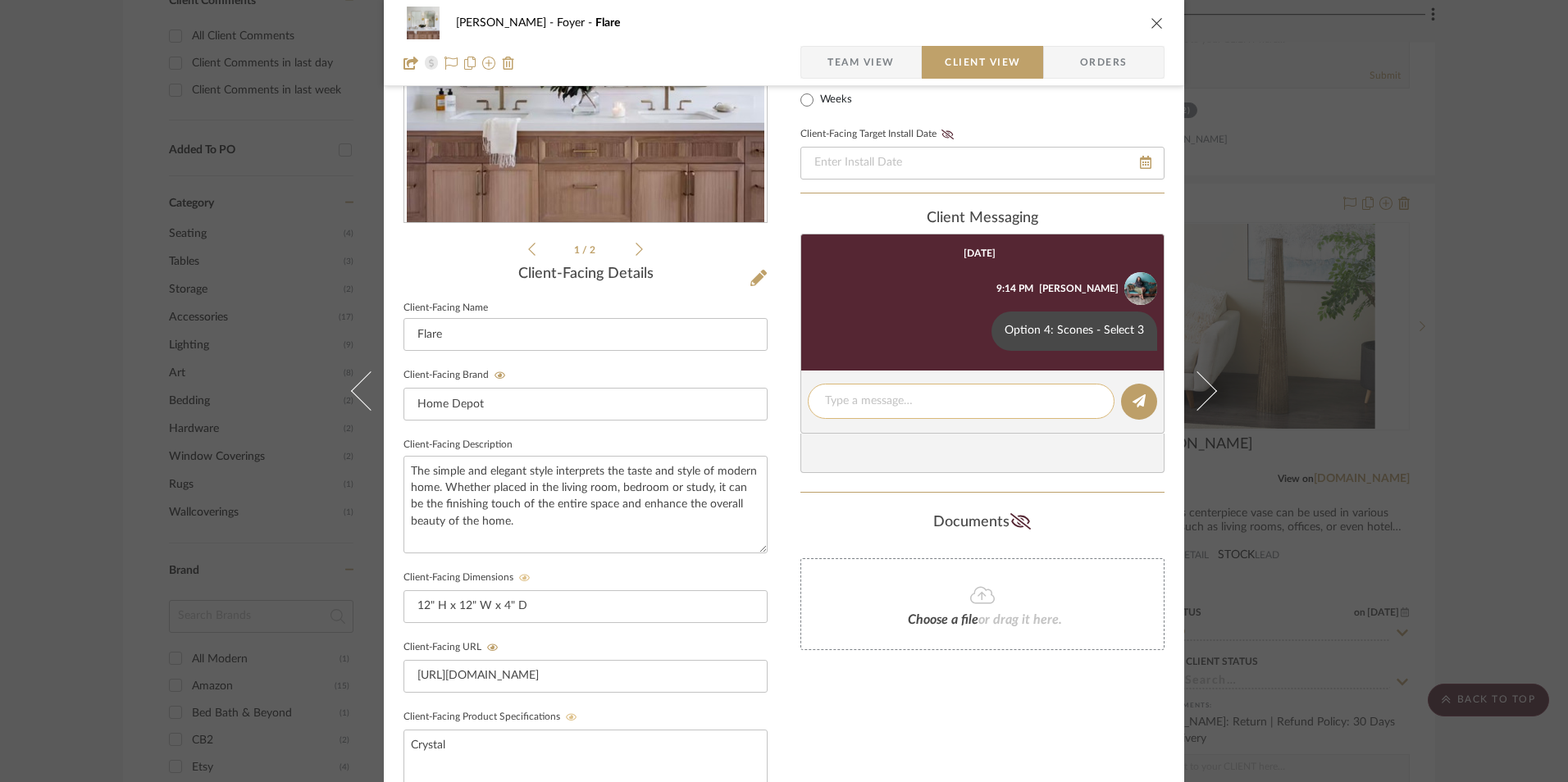
click at [903, 406] on textarea at bounding box center [961, 400] width 272 height 17
paste textarea "ETA: [DATE] SKU: 336436709 Return | Refund Policy: 90 Days From Receipt"
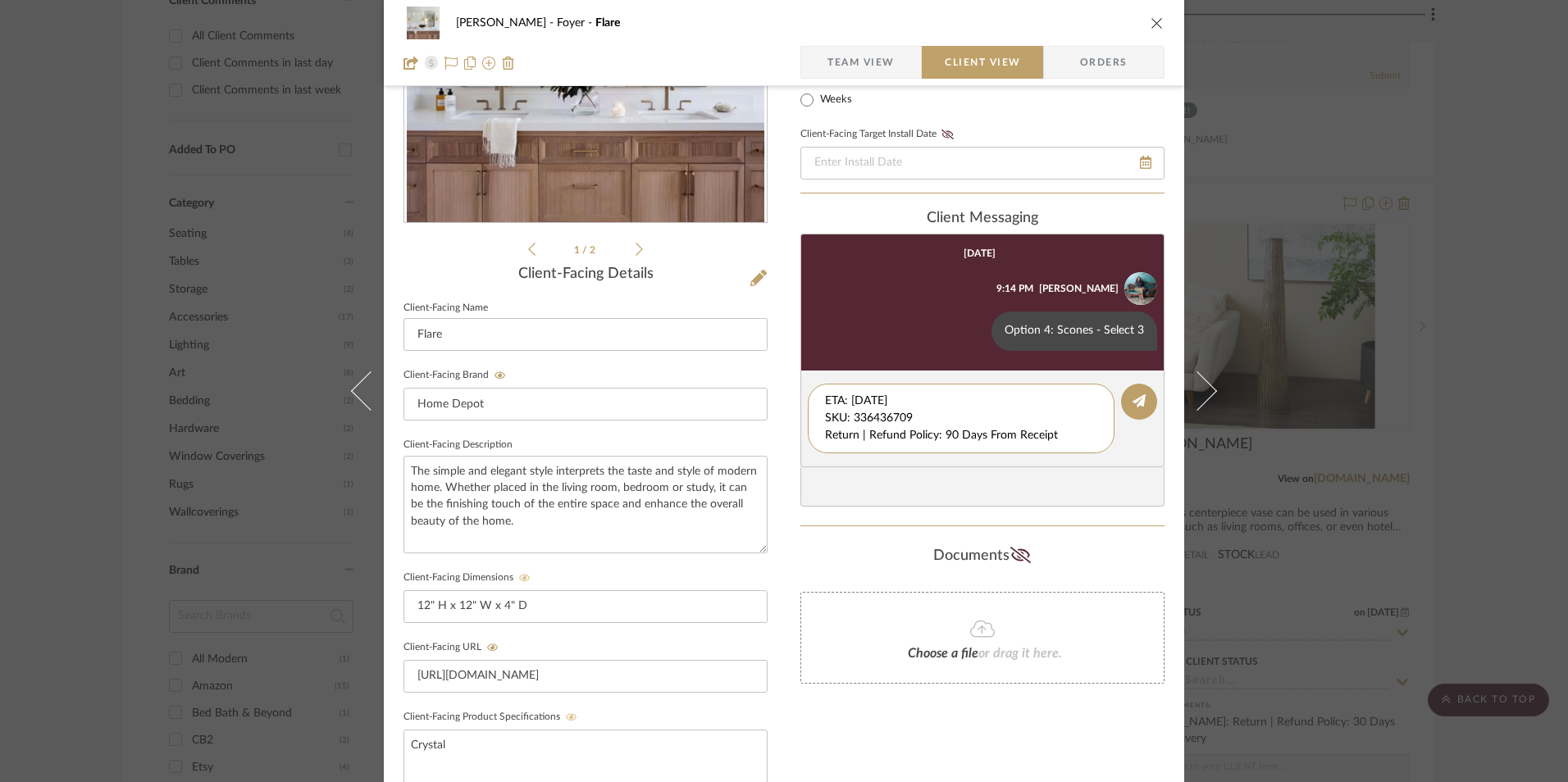
drag, startPoint x: 914, startPoint y: 413, endPoint x: 793, endPoint y: 377, distance: 126.2
click at [793, 378] on div "[PERSON_NAME] Foyer Flare Team View Client View Orders 1 / 2 Client-Facing Deta…" at bounding box center [783, 448] width 800 height 1365
click at [825, 420] on textarea "Return | Refund Policy: 90 Days From Receipt" at bounding box center [961, 409] width 272 height 34
type textarea "Return | Refund Policy: 90 Days From Receipt"
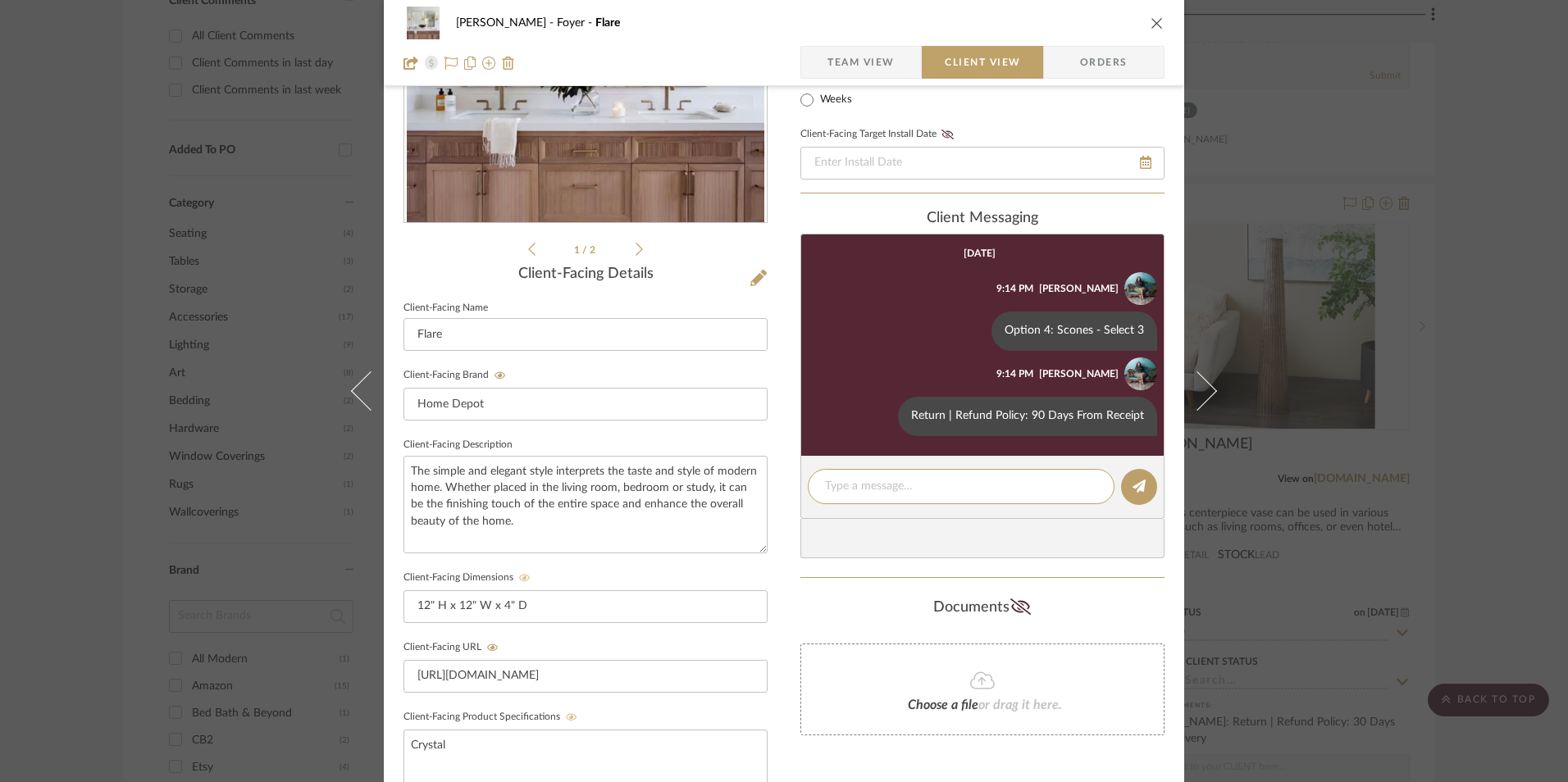
click at [879, 65] on span "Team View" at bounding box center [861, 62] width 68 height 32
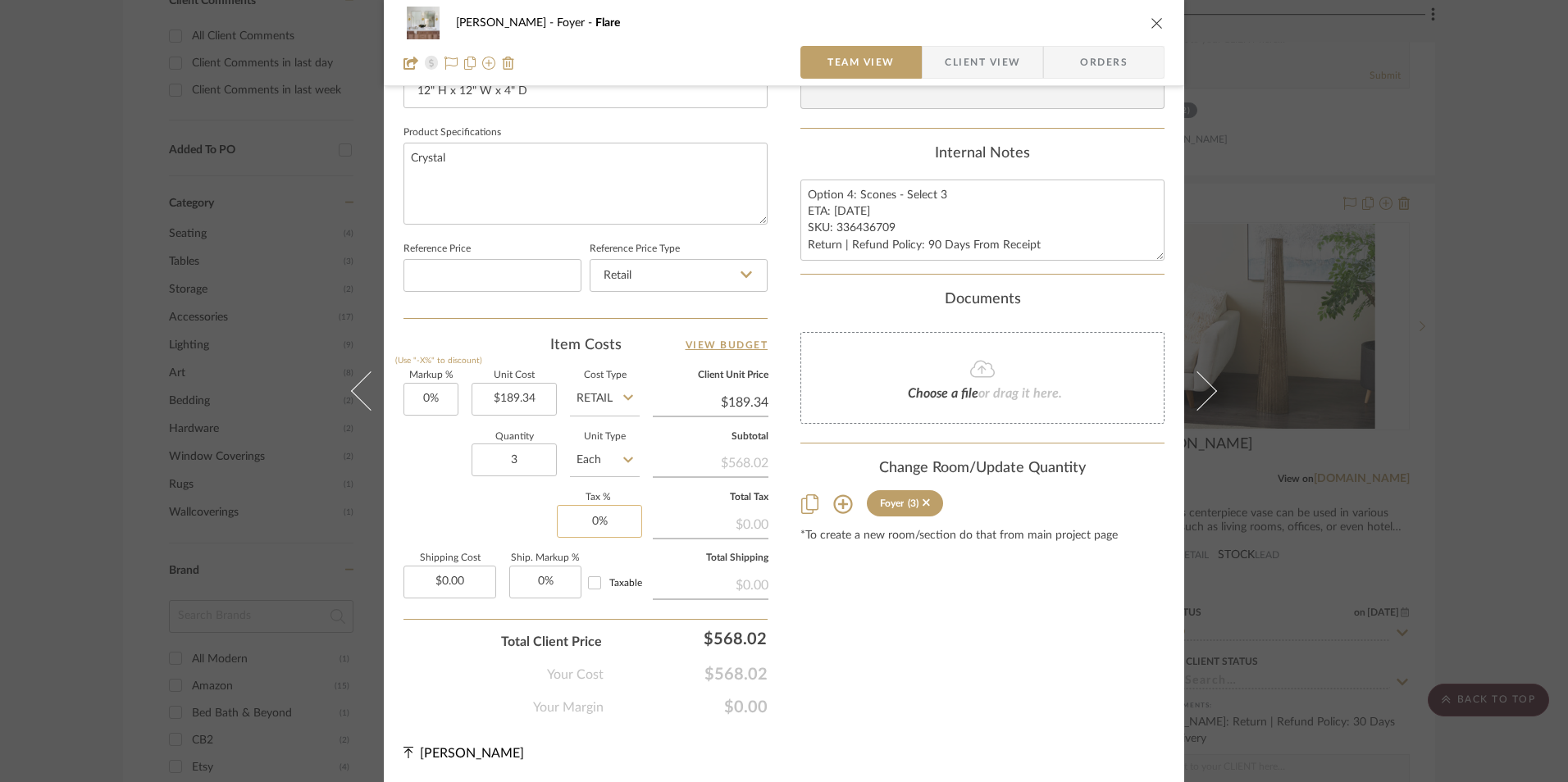
scroll to position [744, 0]
click at [605, 523] on input "0" at bounding box center [599, 520] width 86 height 32
type input "8.25%"
click at [905, 614] on div "Content here copies to Client View - confirm visibility there. Show in Client D…" at bounding box center [982, 42] width 365 height 1350
click at [980, 64] on span "Client View" at bounding box center [983, 62] width 76 height 32
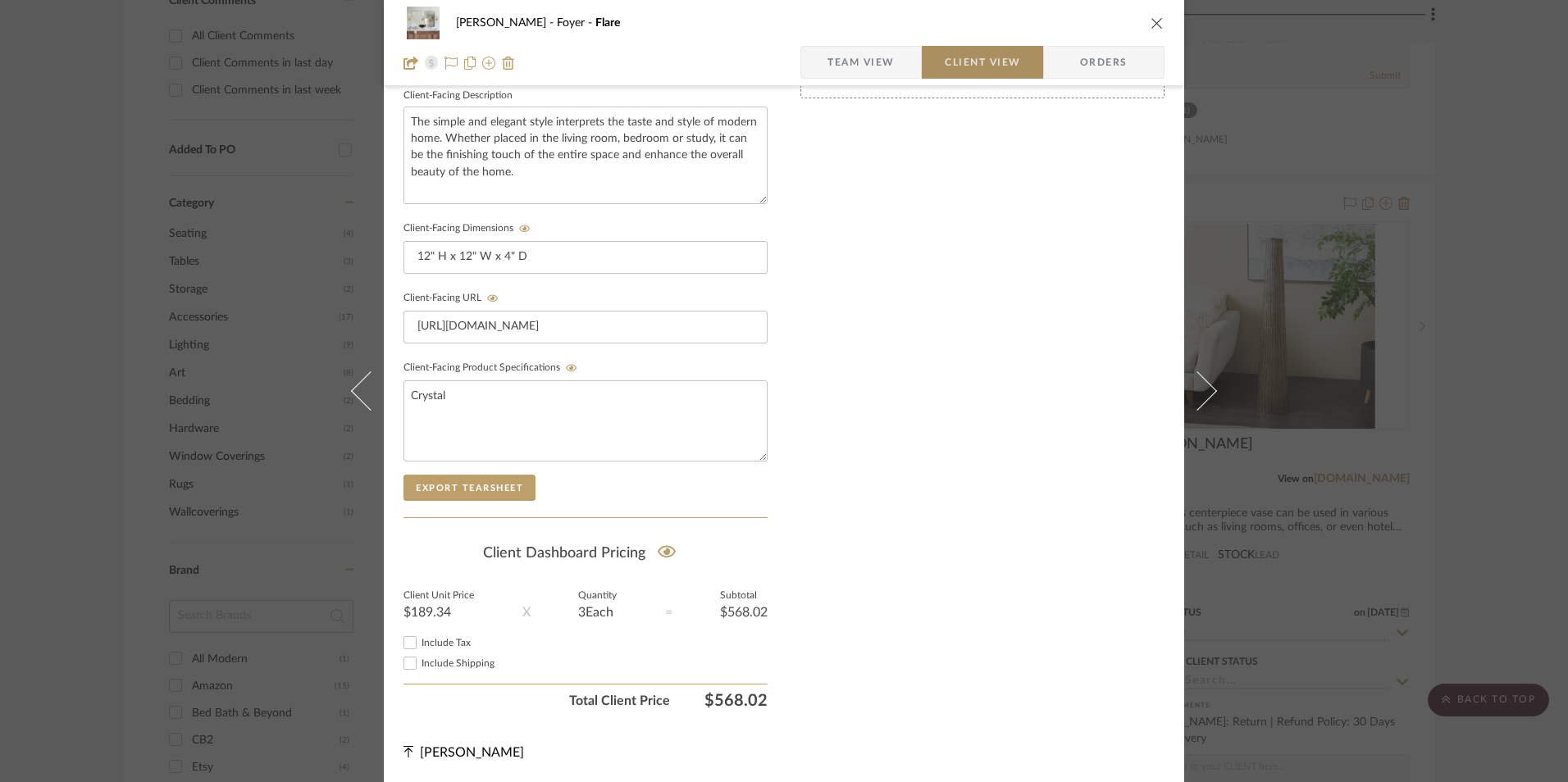
scroll to position [595, 0]
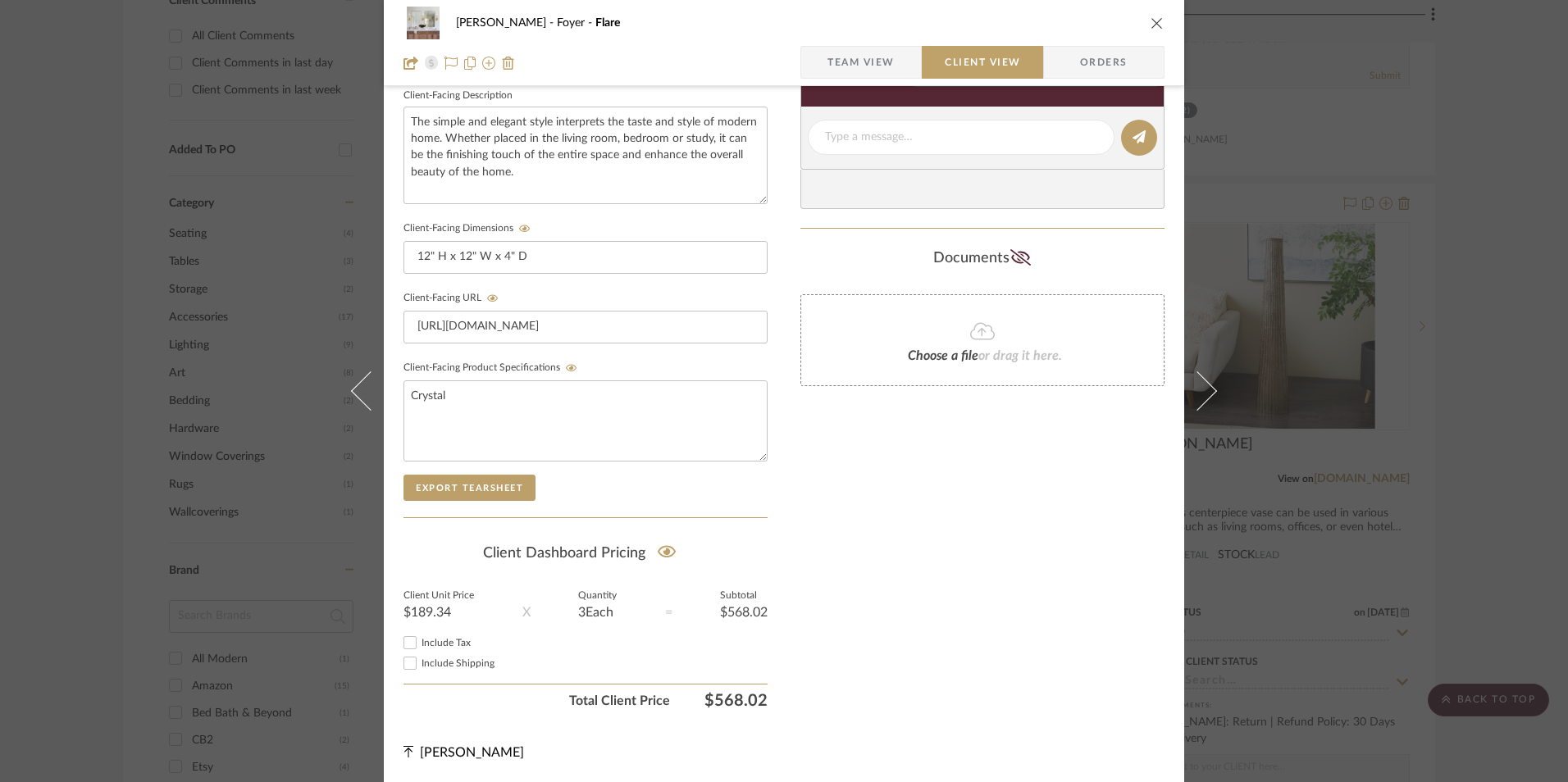
click at [402, 645] on input "Include Tax" at bounding box center [410, 643] width 20 height 20
checkbox input "true"
click at [1048, 628] on div "Only content on this tab can share to Dashboard. Click eyeball icon to show or …" at bounding box center [982, 116] width 365 height 1200
click at [898, 46] on span "Team View" at bounding box center [861, 62] width 120 height 32
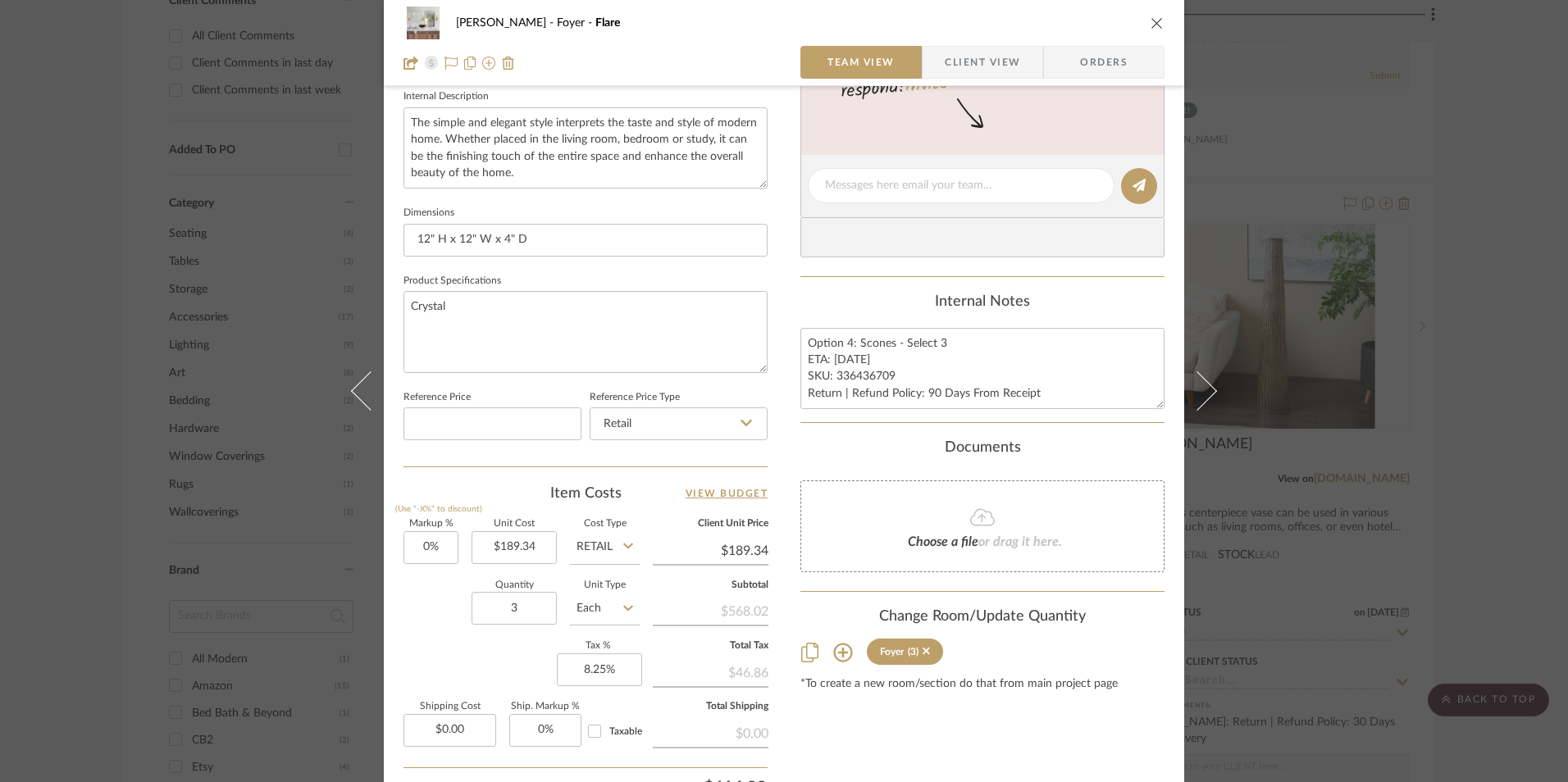
click at [1150, 23] on icon "close" at bounding box center [1157, 22] width 14 height 13
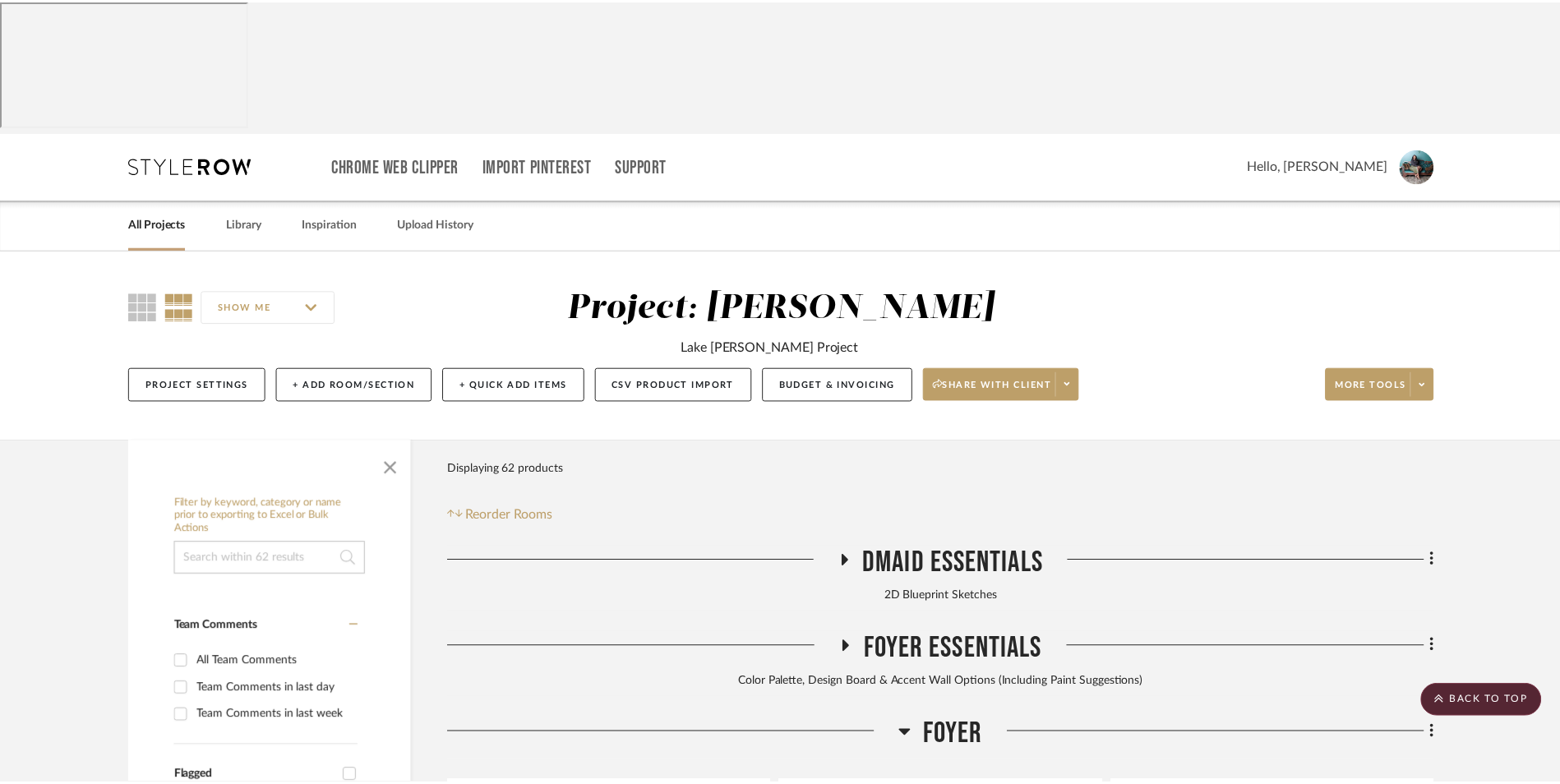
scroll to position [1327, 0]
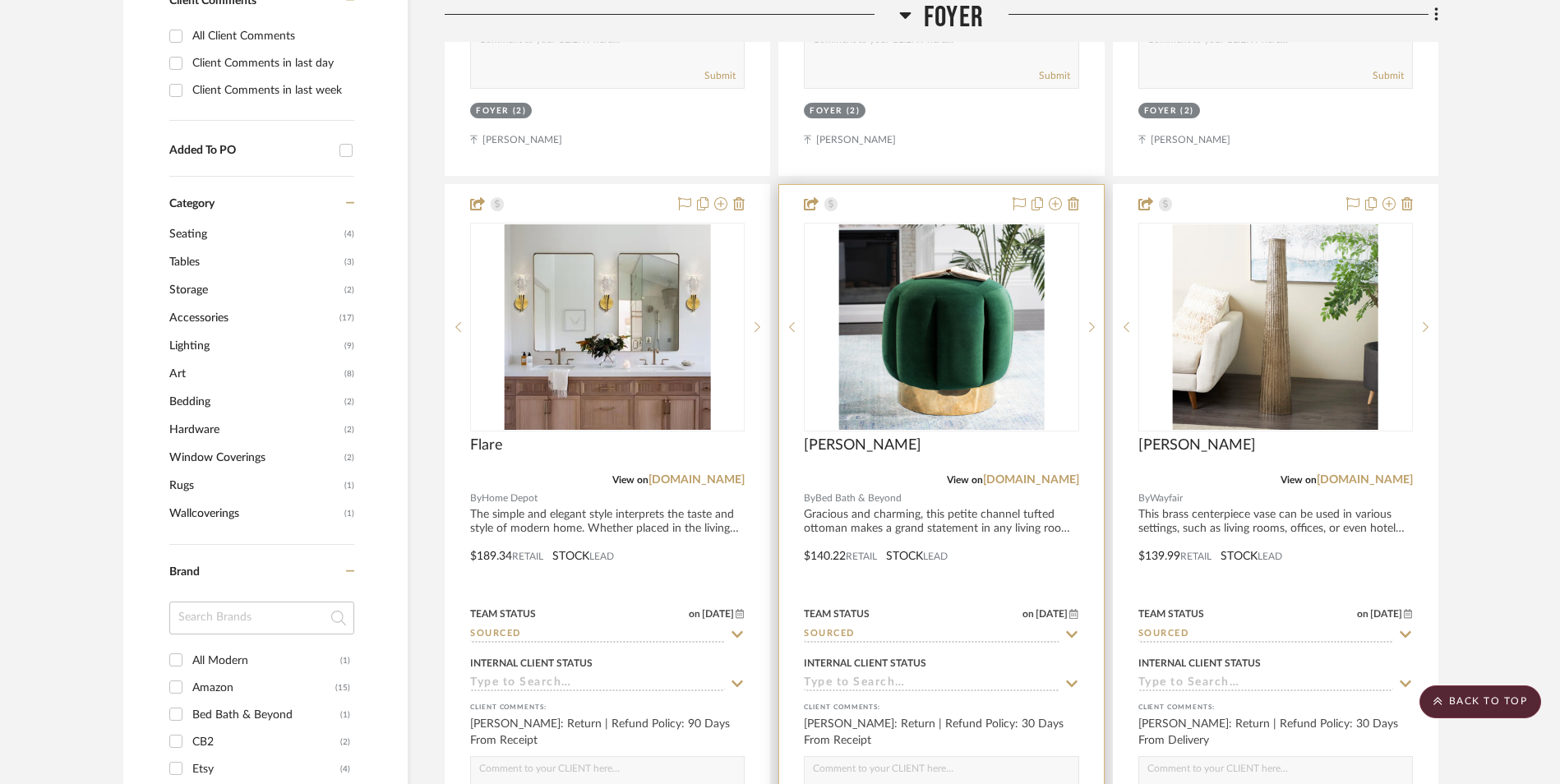
click at [932, 225] on img "0" at bounding box center [941, 327] width 206 height 206
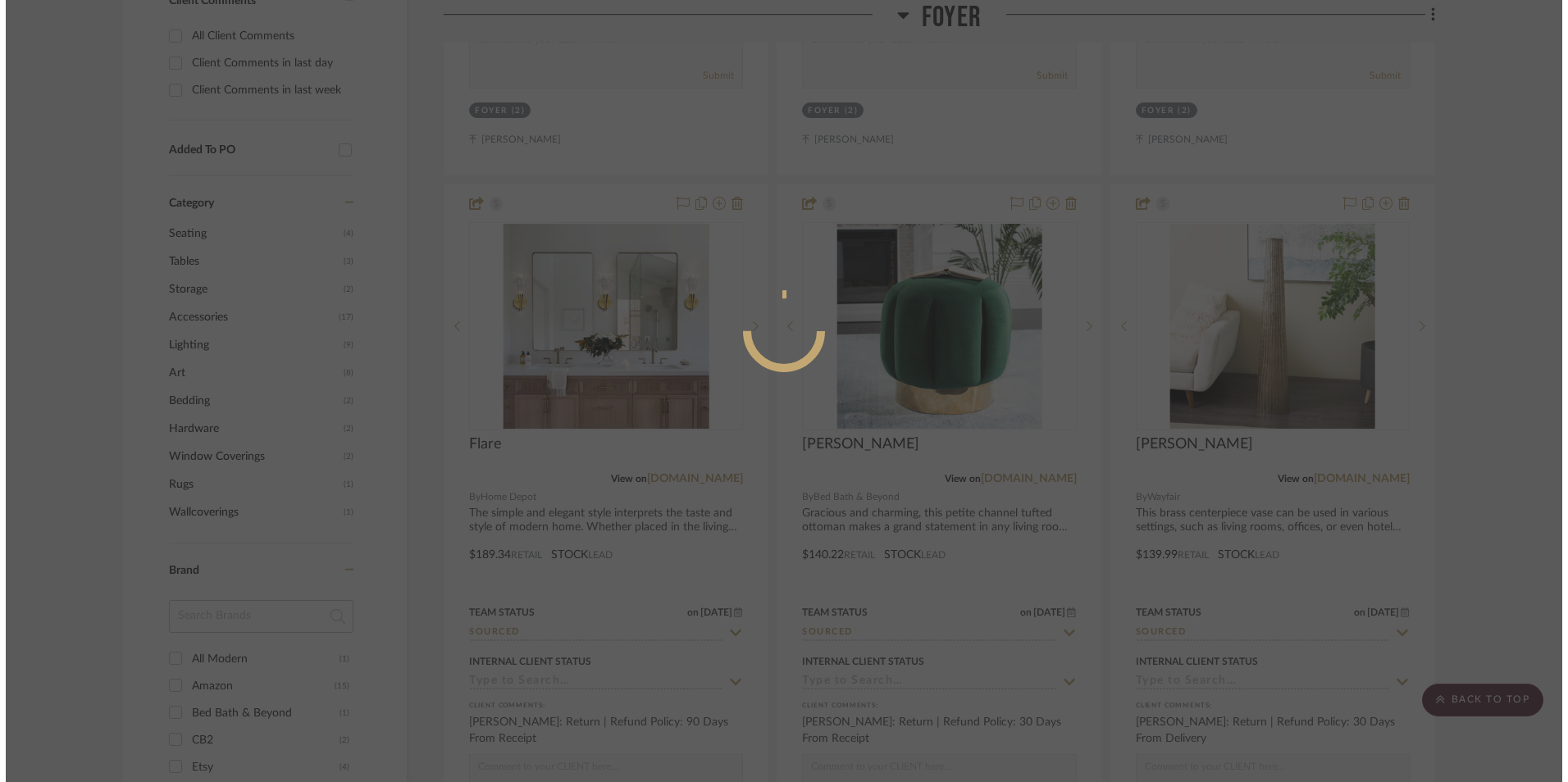
scroll to position [0, 0]
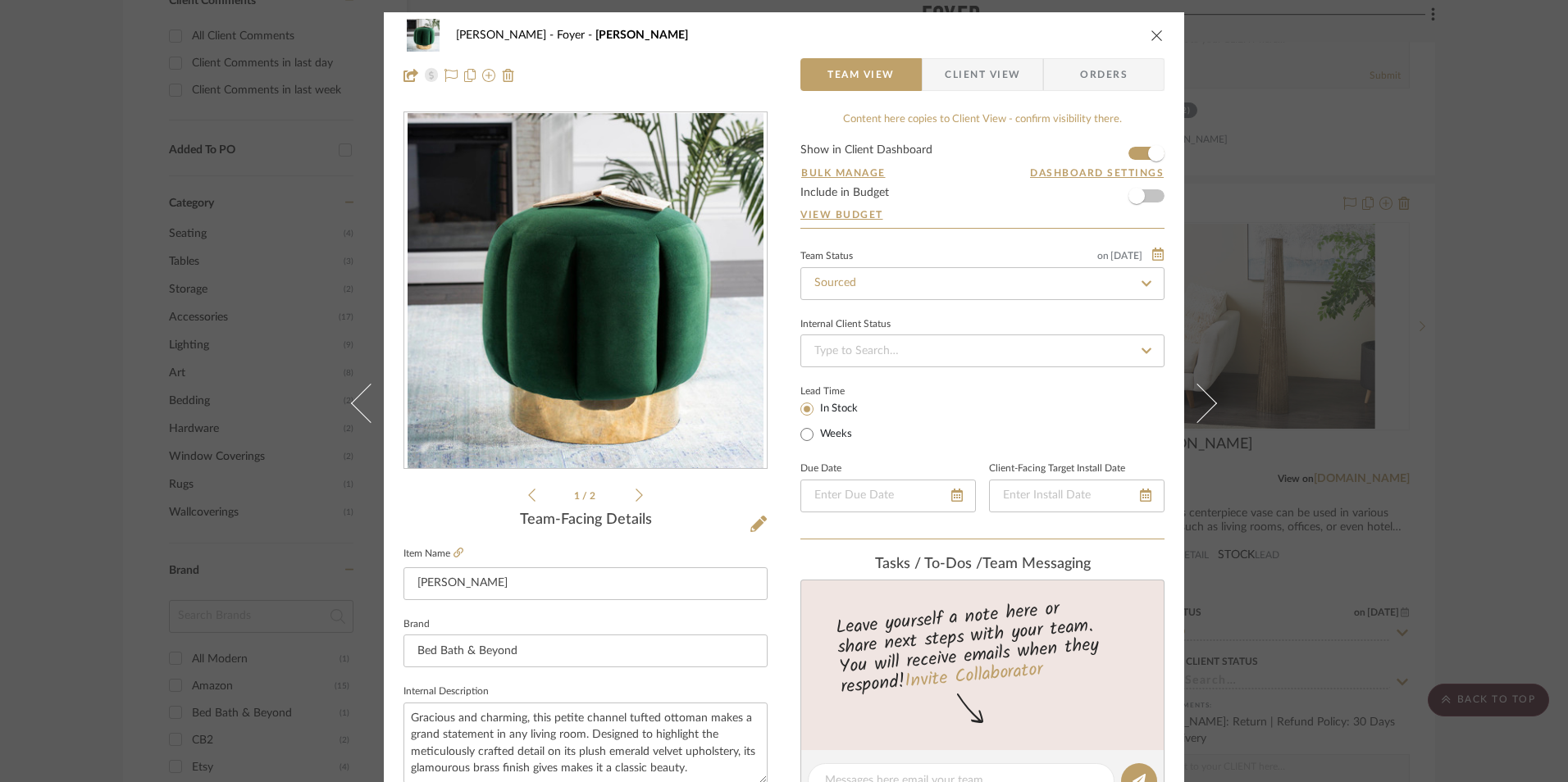
click at [1153, 36] on icon "close" at bounding box center [1157, 35] width 14 height 13
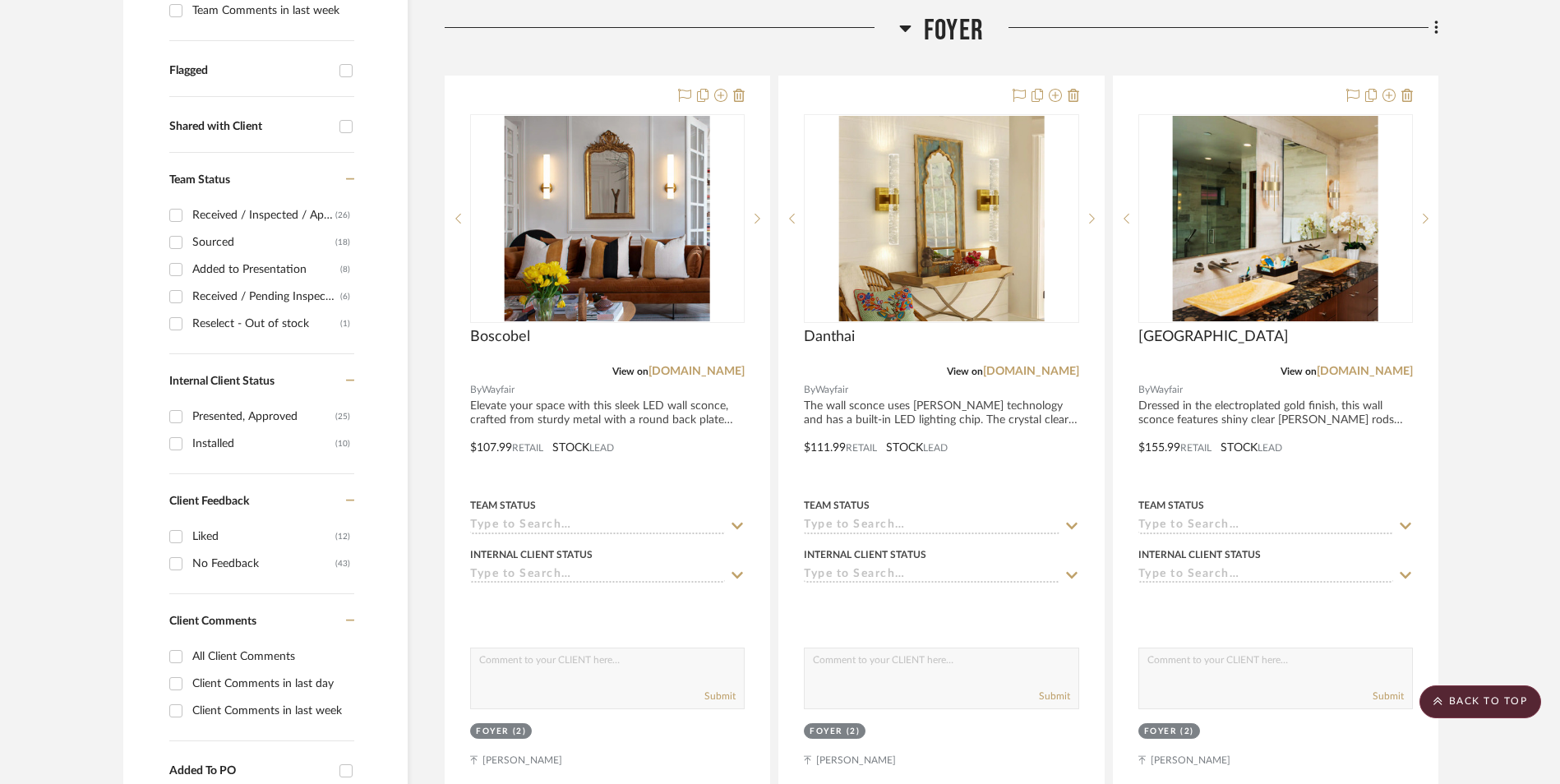
scroll to position [587, 0]
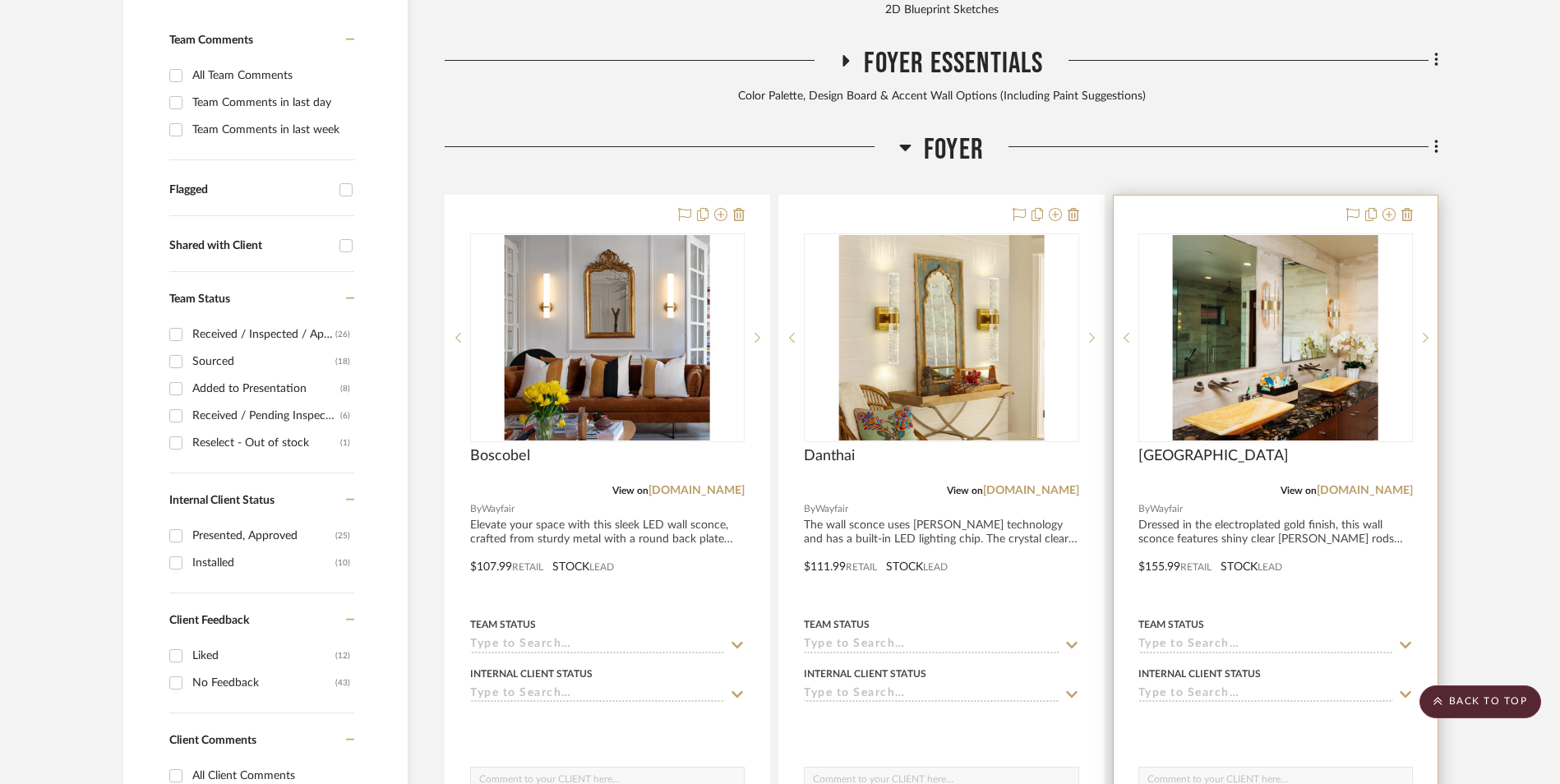
click at [1276, 235] on img "0" at bounding box center [1276, 338] width 206 height 206
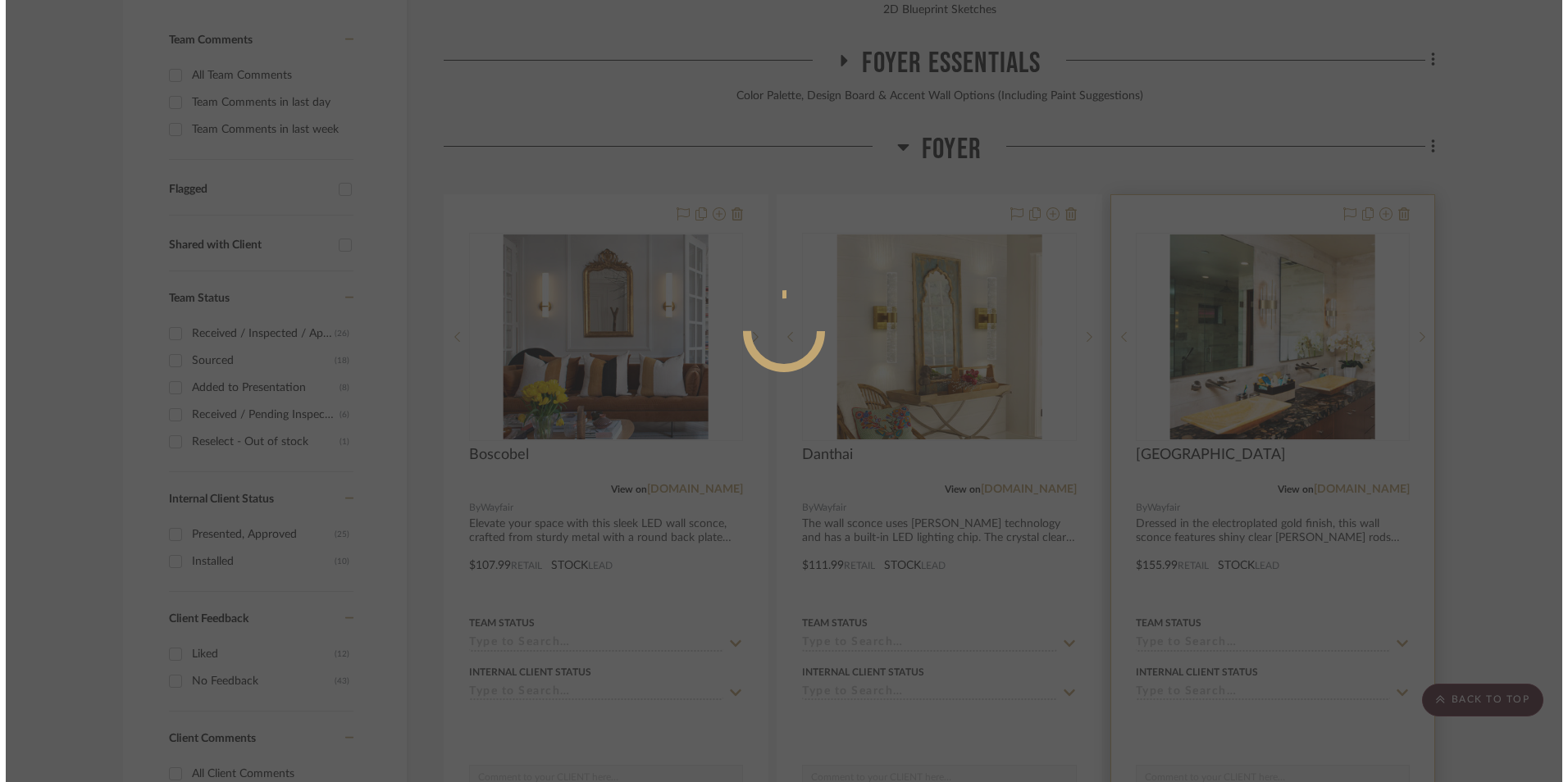
scroll to position [0, 0]
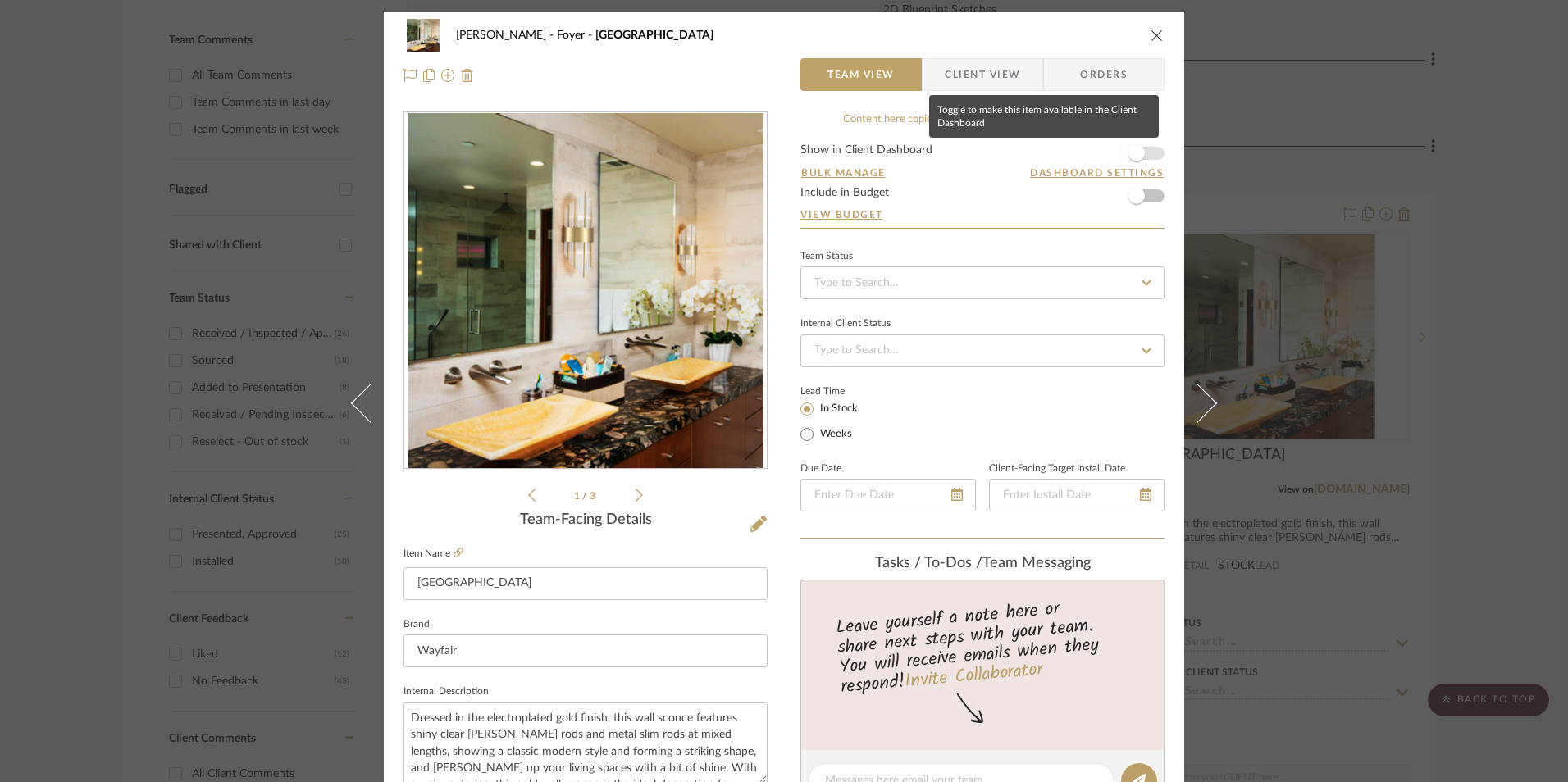
click at [1139, 157] on span "button" at bounding box center [1137, 153] width 16 height 16
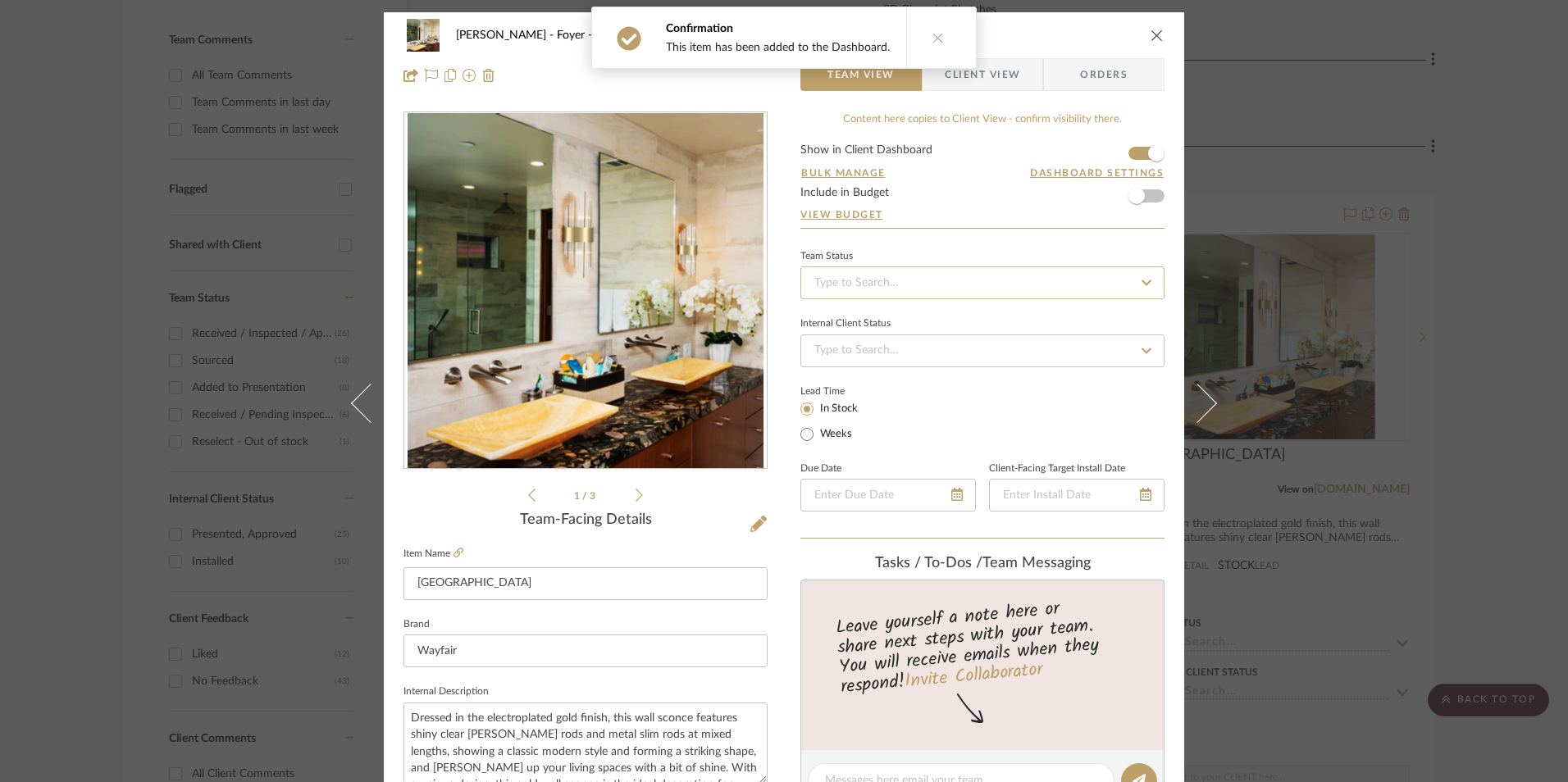
click at [949, 287] on input at bounding box center [982, 283] width 365 height 32
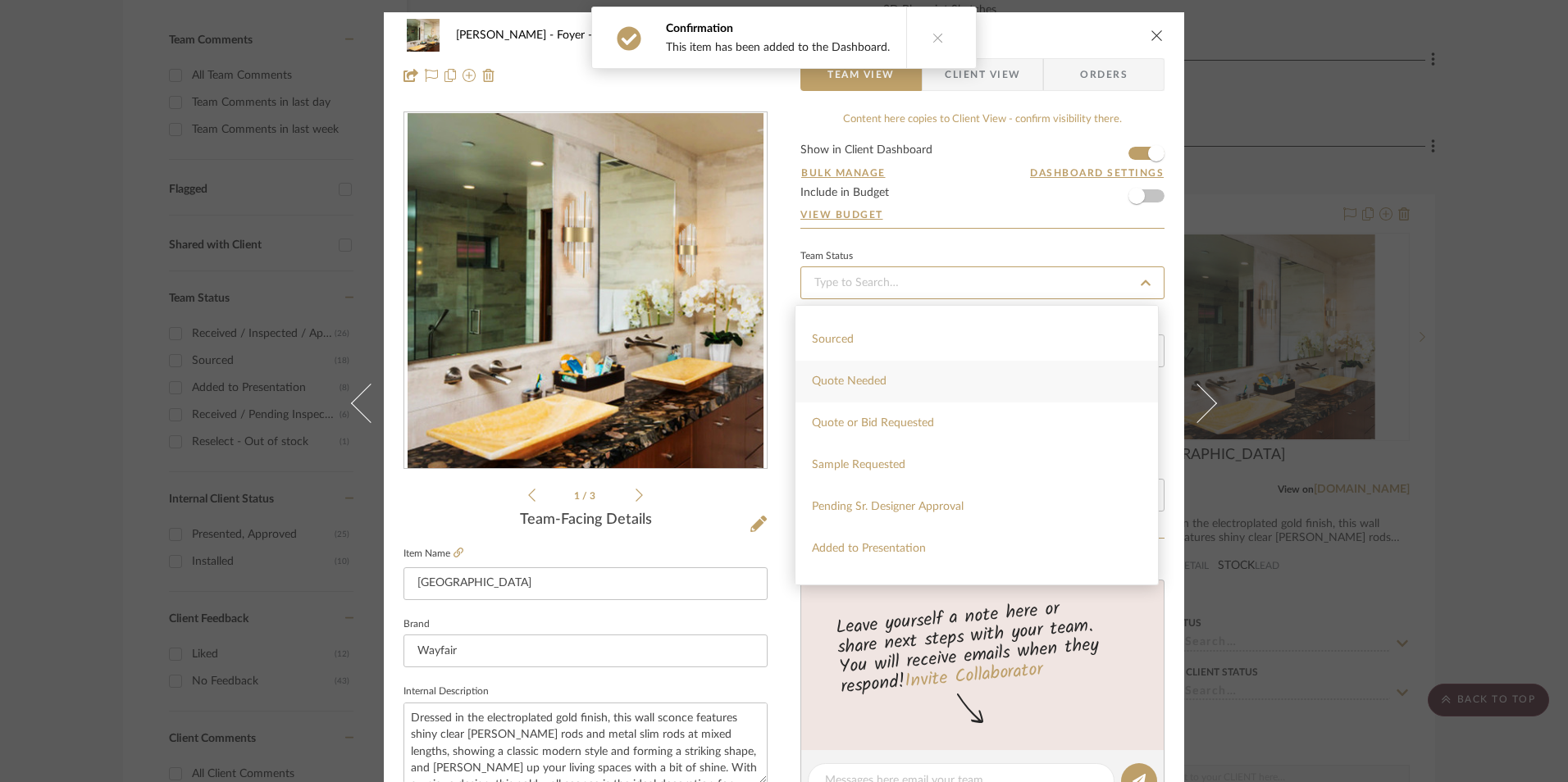
scroll to position [492, 0]
click at [870, 373] on div "Sourced" at bounding box center [977, 378] width 363 height 41
type input "[DATE]"
type input "Sourced"
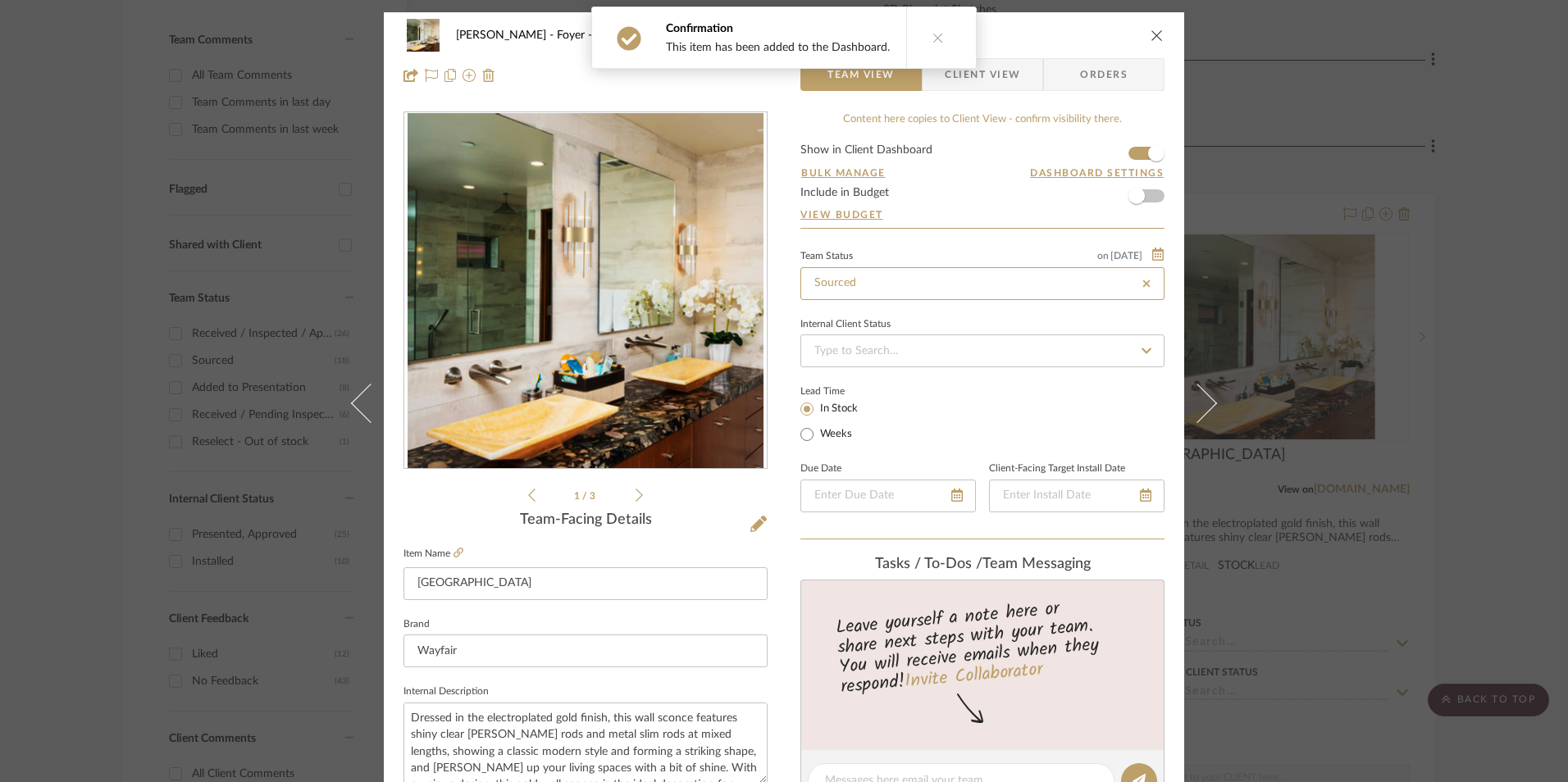
type input "[DATE]"
type input "Sourced"
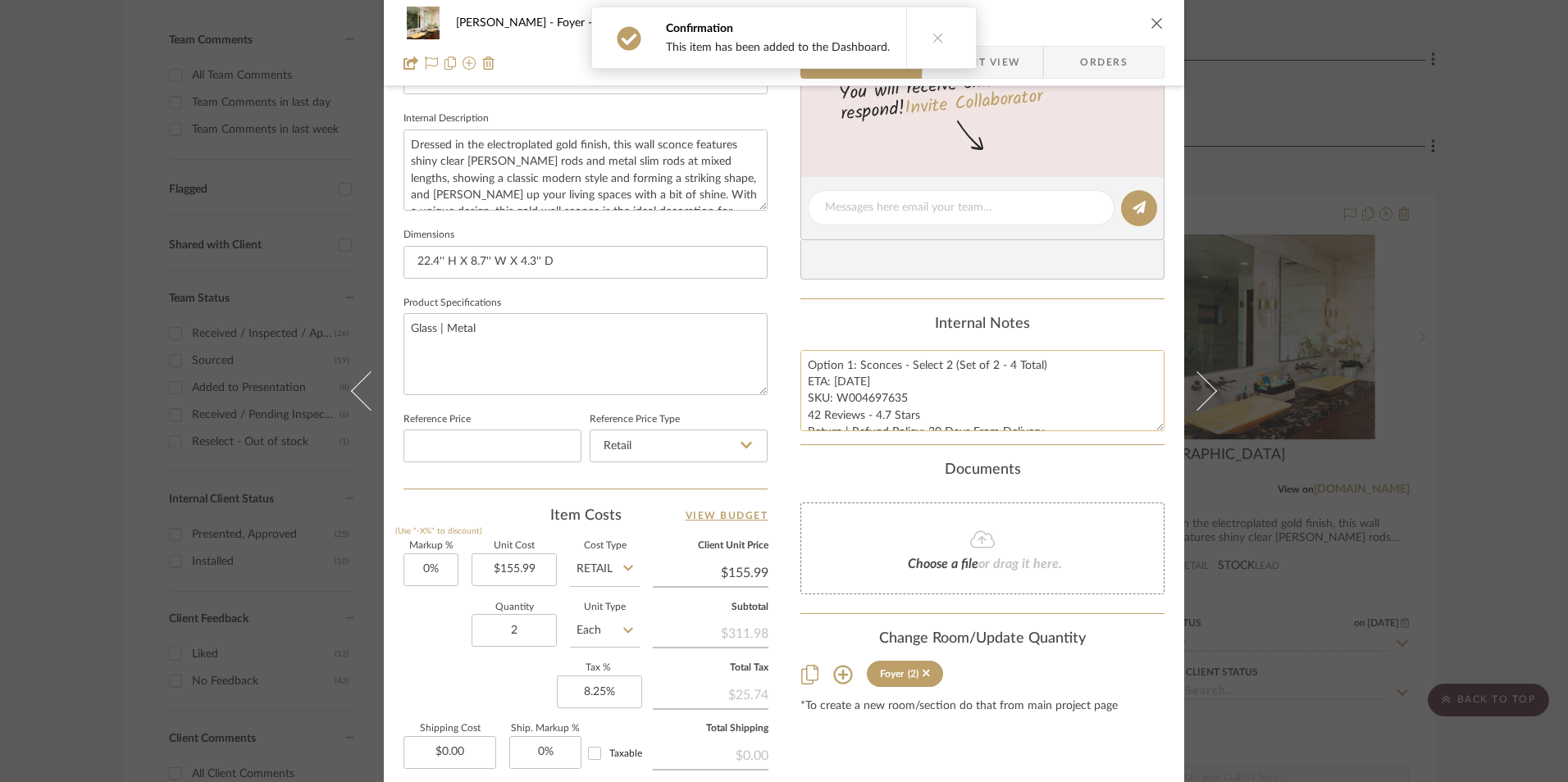
scroll to position [574, 0]
click at [845, 365] on textarea "Option 1: Sconces - Select 2 (Set of 2 - 4 Total) ETA: [DATE] SKU: W004697635 4…" at bounding box center [982, 390] width 365 height 81
type textarea "Option 3: Sconces - Select 2 (Set of 2 - 4 Total) ETA: [DATE] SKU: W004697635 4…"
click at [910, 317] on div "Internal Notes" at bounding box center [982, 324] width 365 height 18
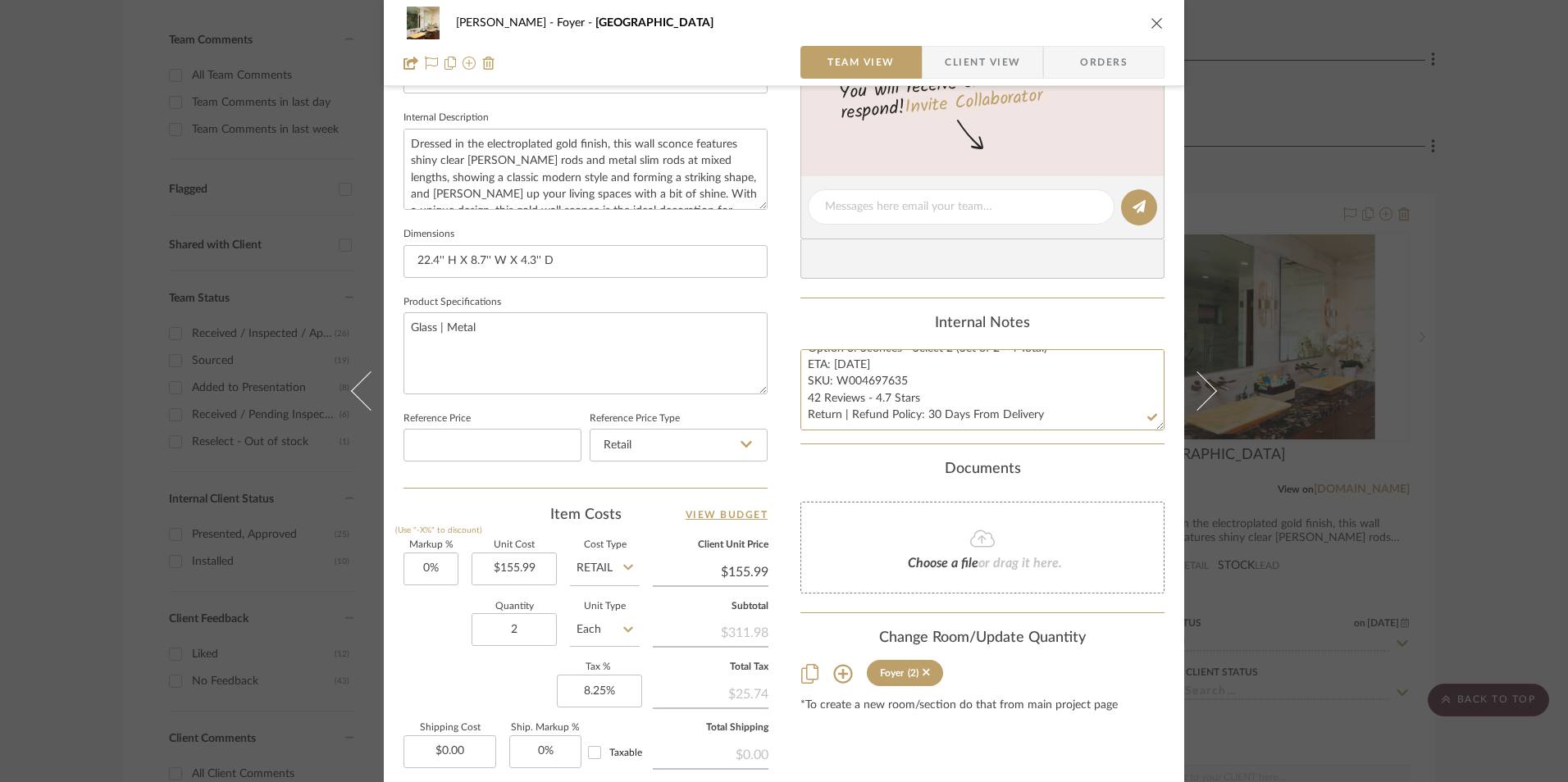
drag, startPoint x: 803, startPoint y: 364, endPoint x: 1097, endPoint y: 434, distance: 302.2
click at [1103, 434] on summary-project-notes "Internal Notes Option 3: Sconces - Select 2 (Set of 2 - 4 Total) ETA: [DATE] SK…" at bounding box center [982, 380] width 365 height 130
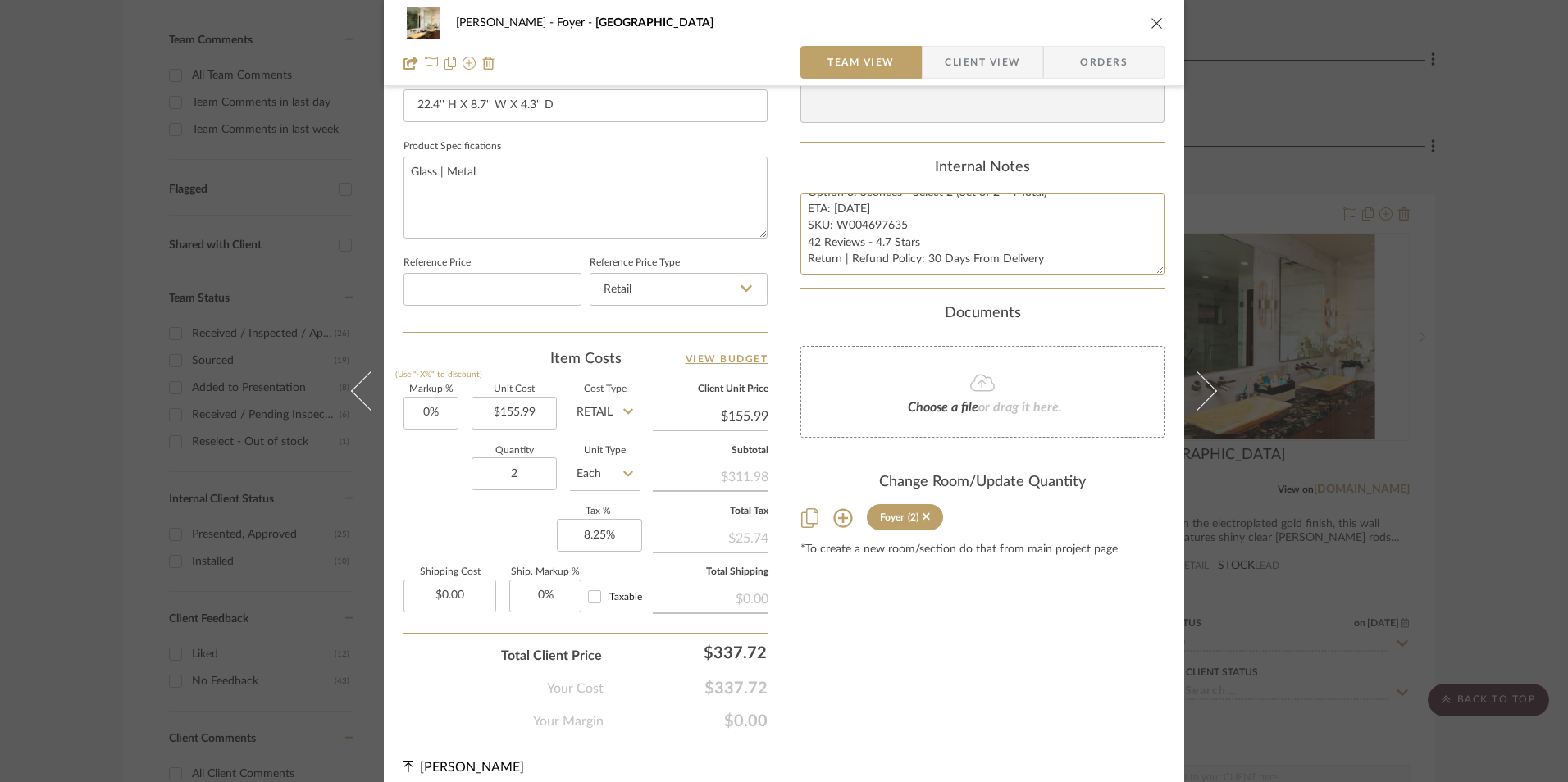
scroll to position [744, 0]
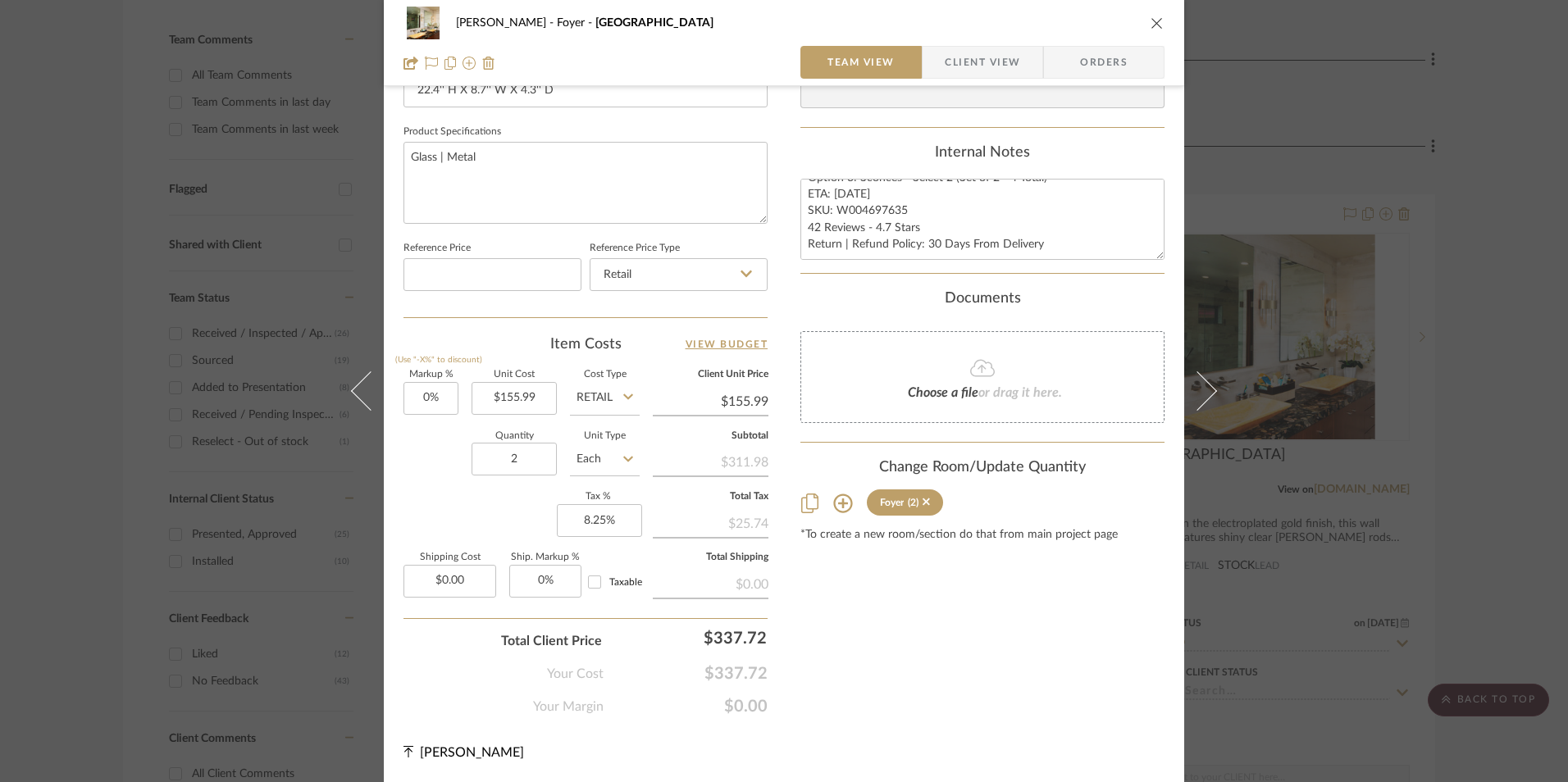
click at [1084, 60] on span "Orders" at bounding box center [1104, 62] width 84 height 32
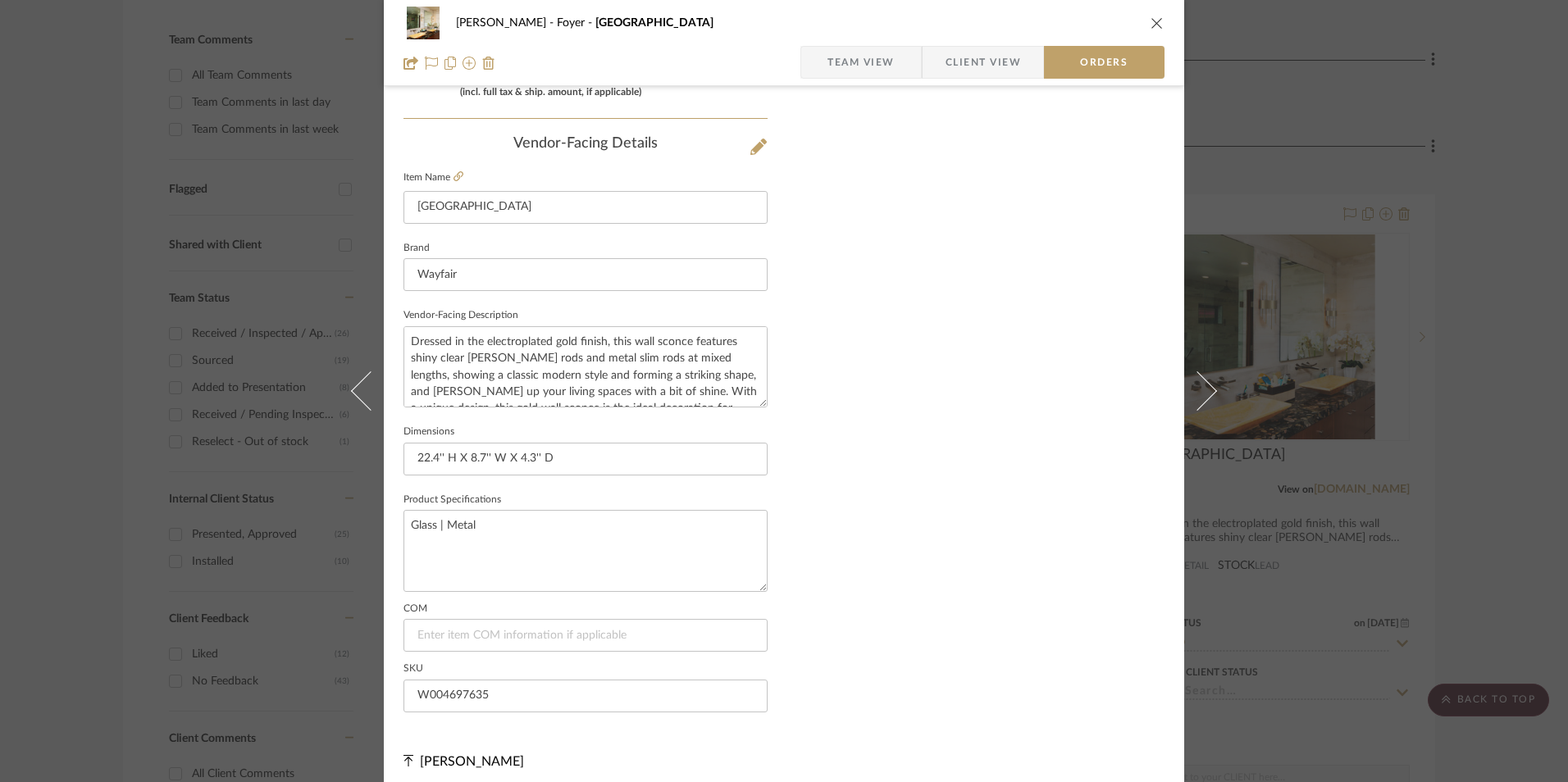
scroll to position [962, 0]
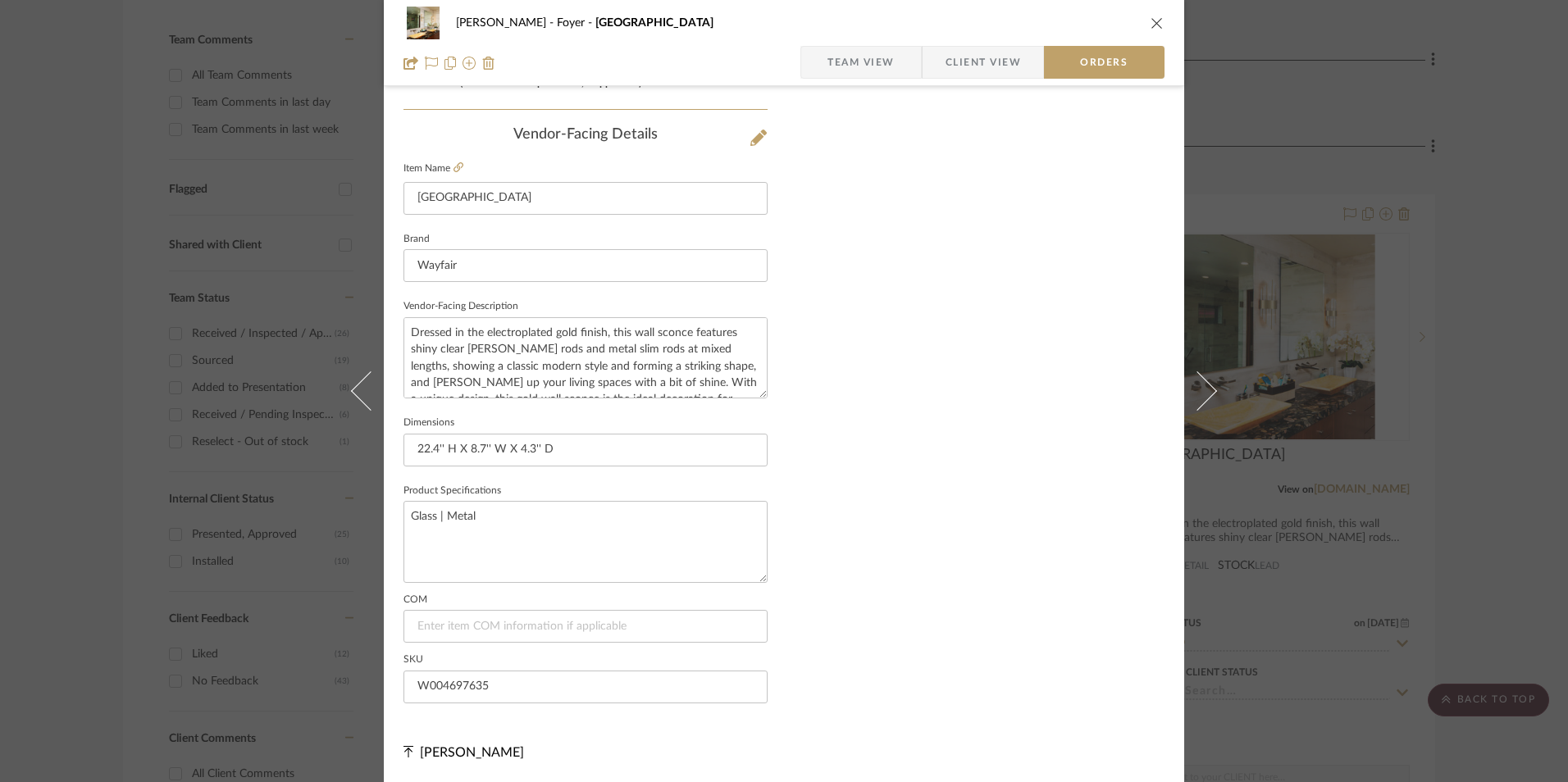
click at [947, 64] on span "Client View" at bounding box center [984, 62] width 76 height 32
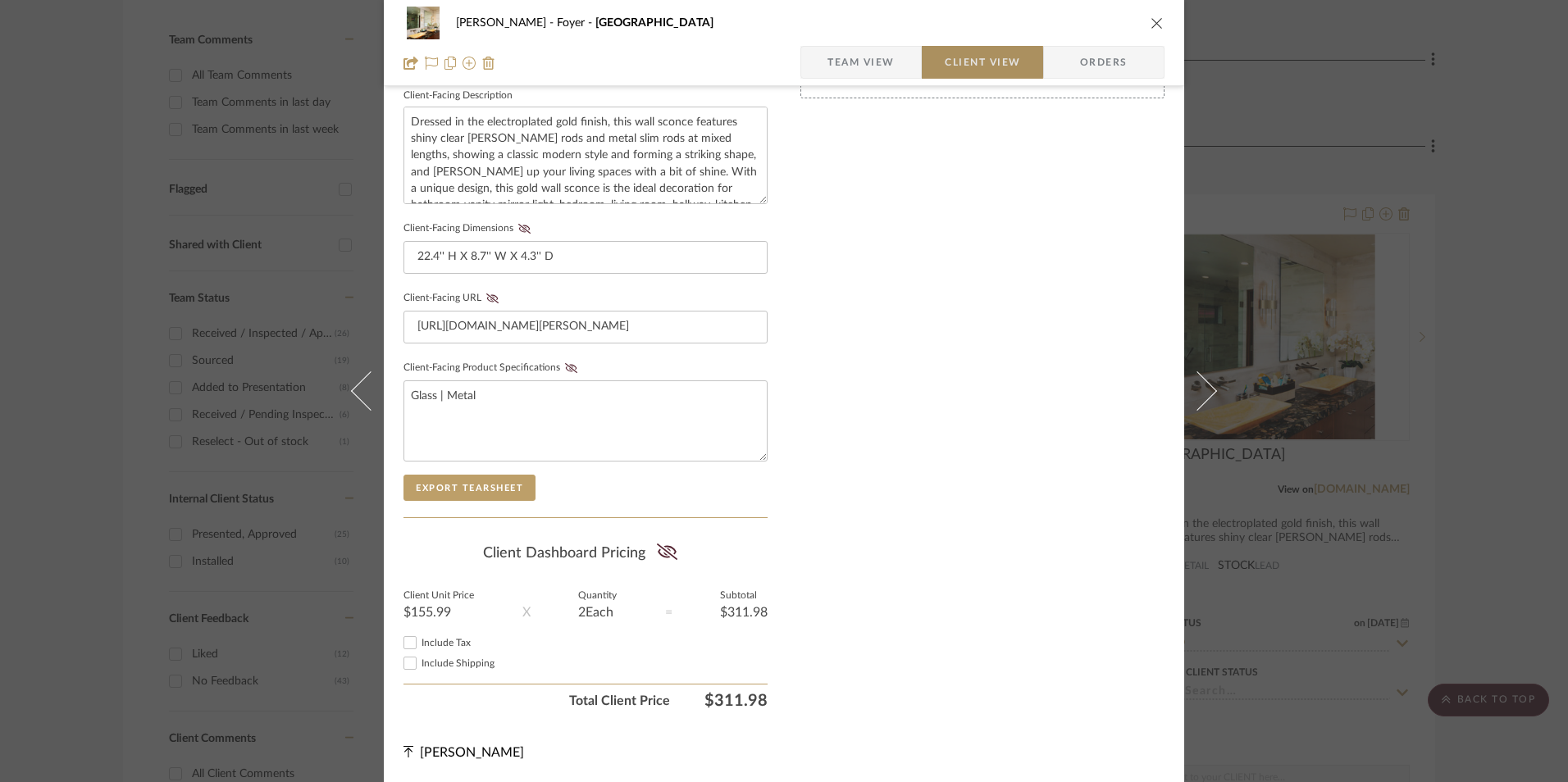
scroll to position [595, 0]
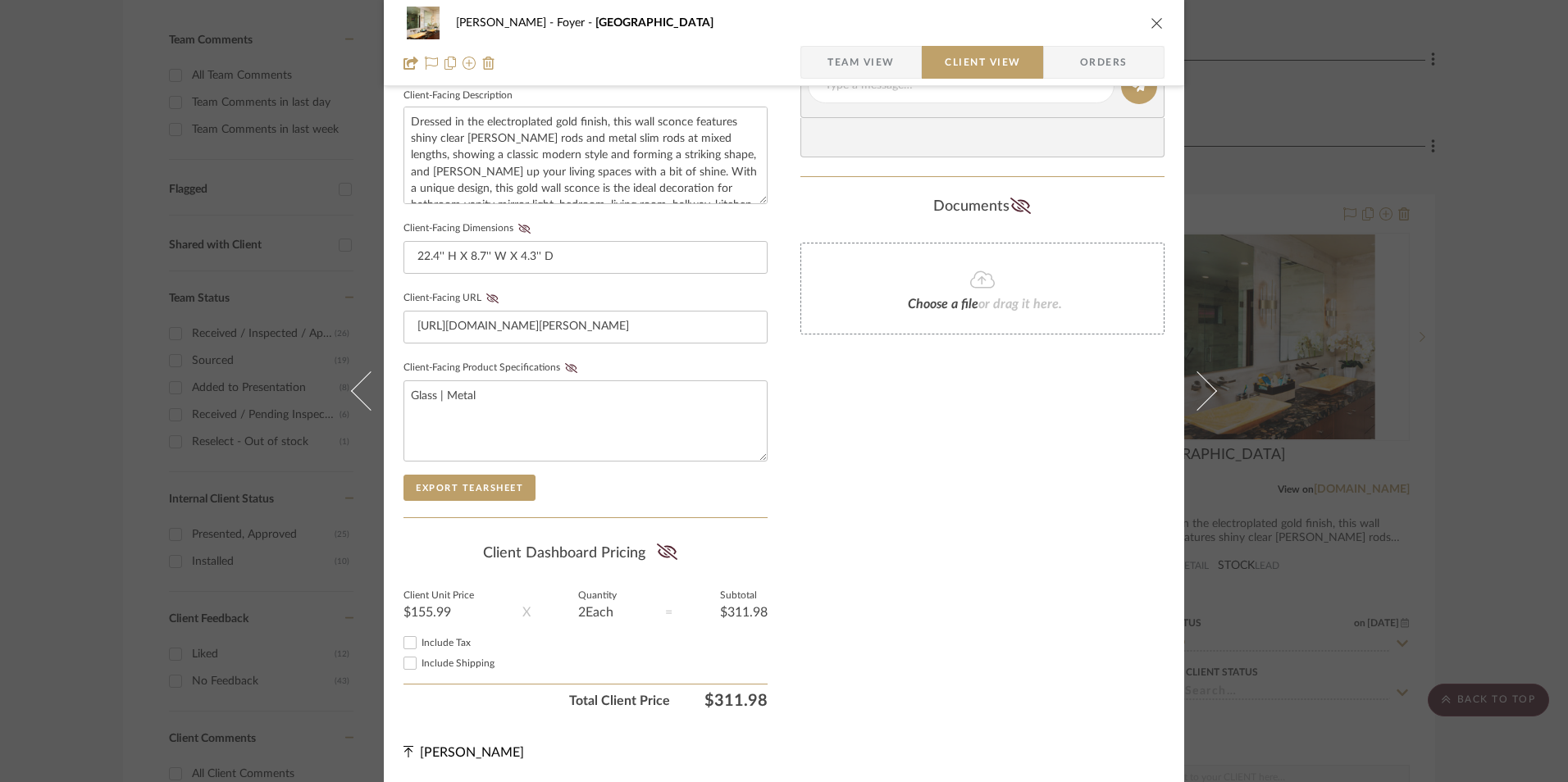
click at [407, 644] on input "Include Tax" at bounding box center [410, 643] width 20 height 20
checkbox input "true"
click at [669, 549] on icon at bounding box center [666, 552] width 21 height 16
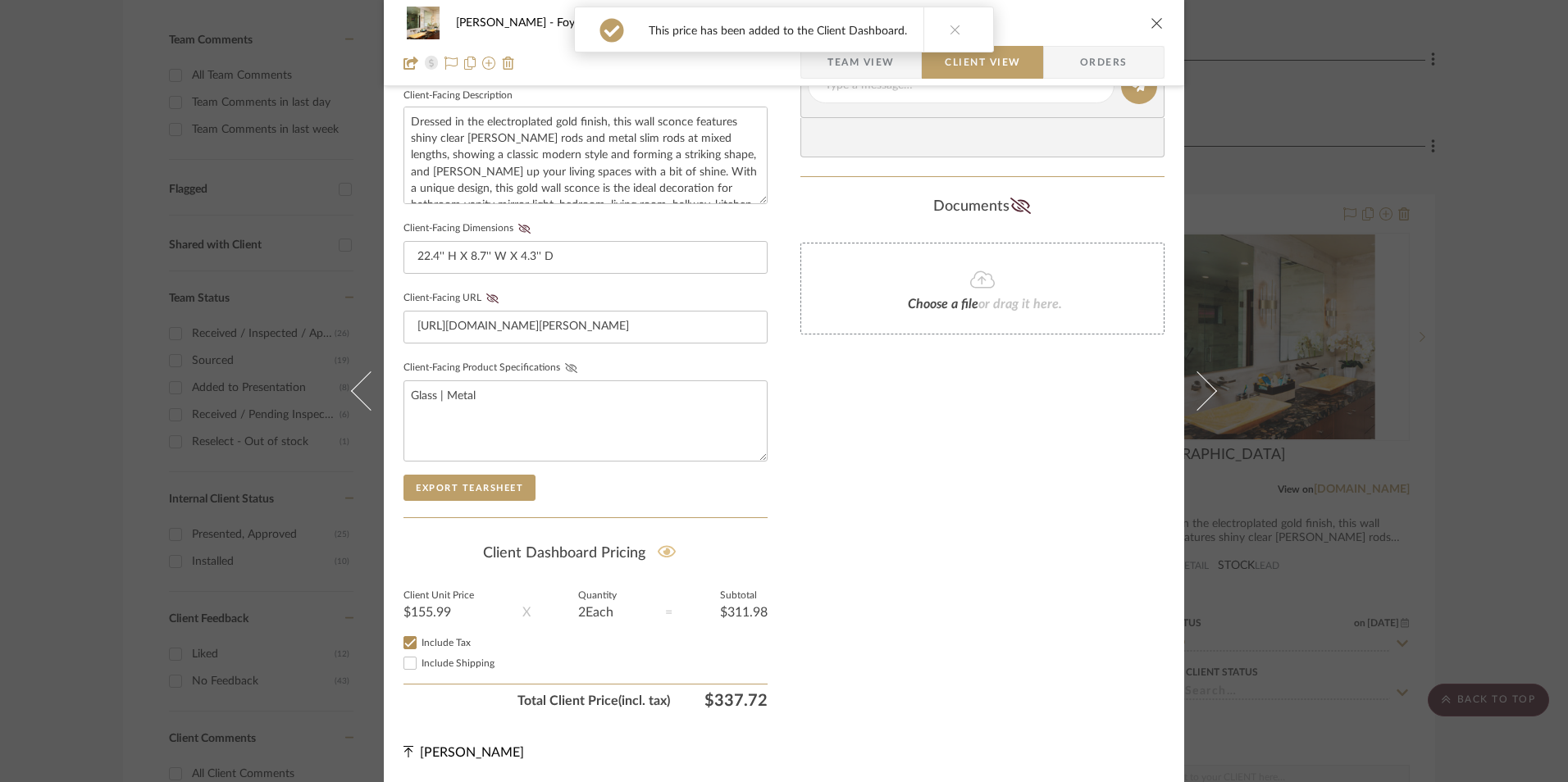
click at [566, 372] on icon at bounding box center [572, 368] width 13 height 10
click at [486, 301] on icon at bounding box center [492, 298] width 13 height 10
click at [518, 235] on fieldset "Client-Facing Dimensions 22.4'' H X 8.7'' W X 4.3'' D" at bounding box center [585, 245] width 365 height 57
click at [518, 225] on icon at bounding box center [525, 229] width 13 height 10
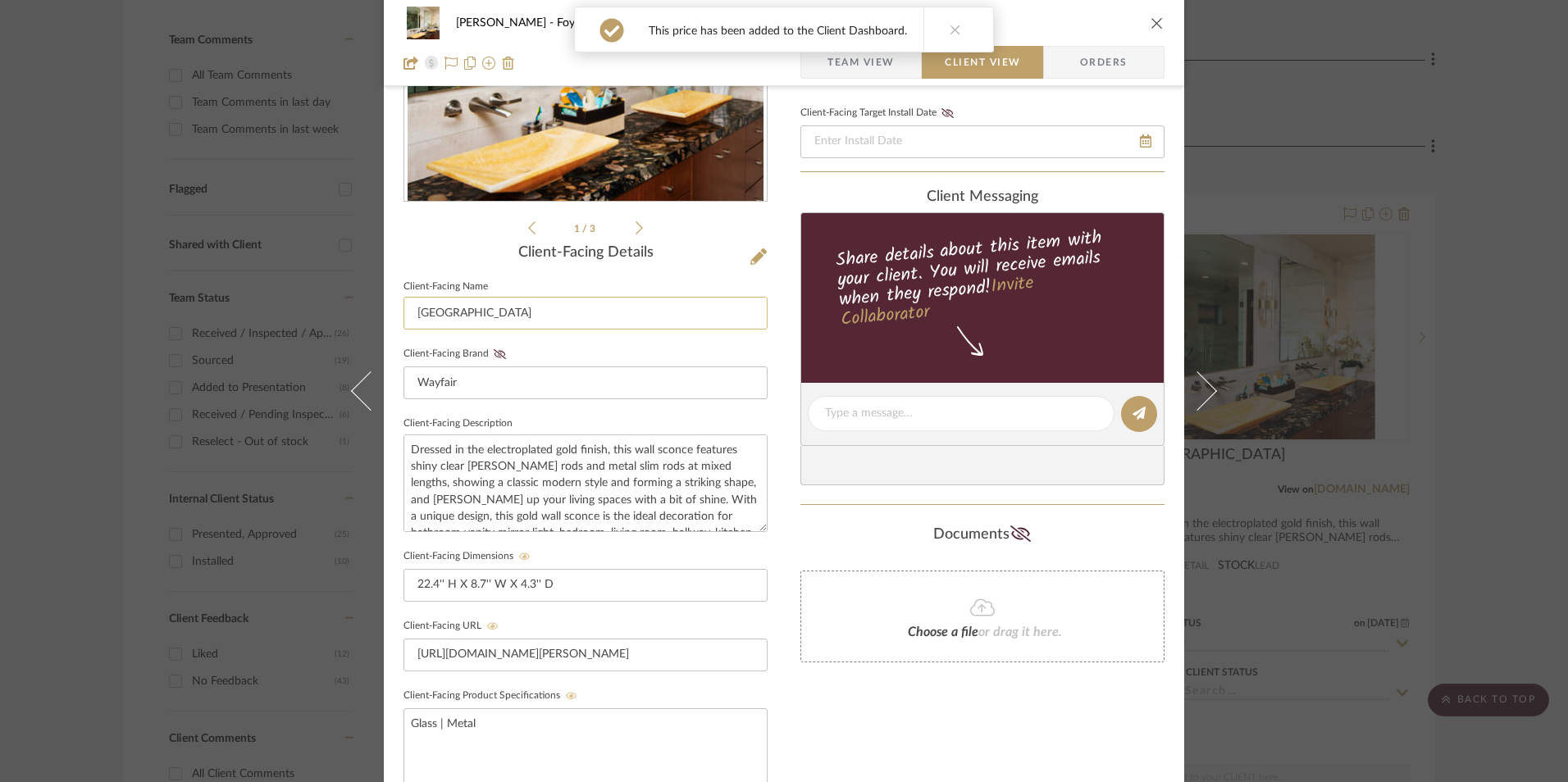
click at [495, 300] on input "[GEOGRAPHIC_DATA]" at bounding box center [585, 313] width 365 height 32
click at [494, 353] on icon at bounding box center [500, 354] width 13 height 10
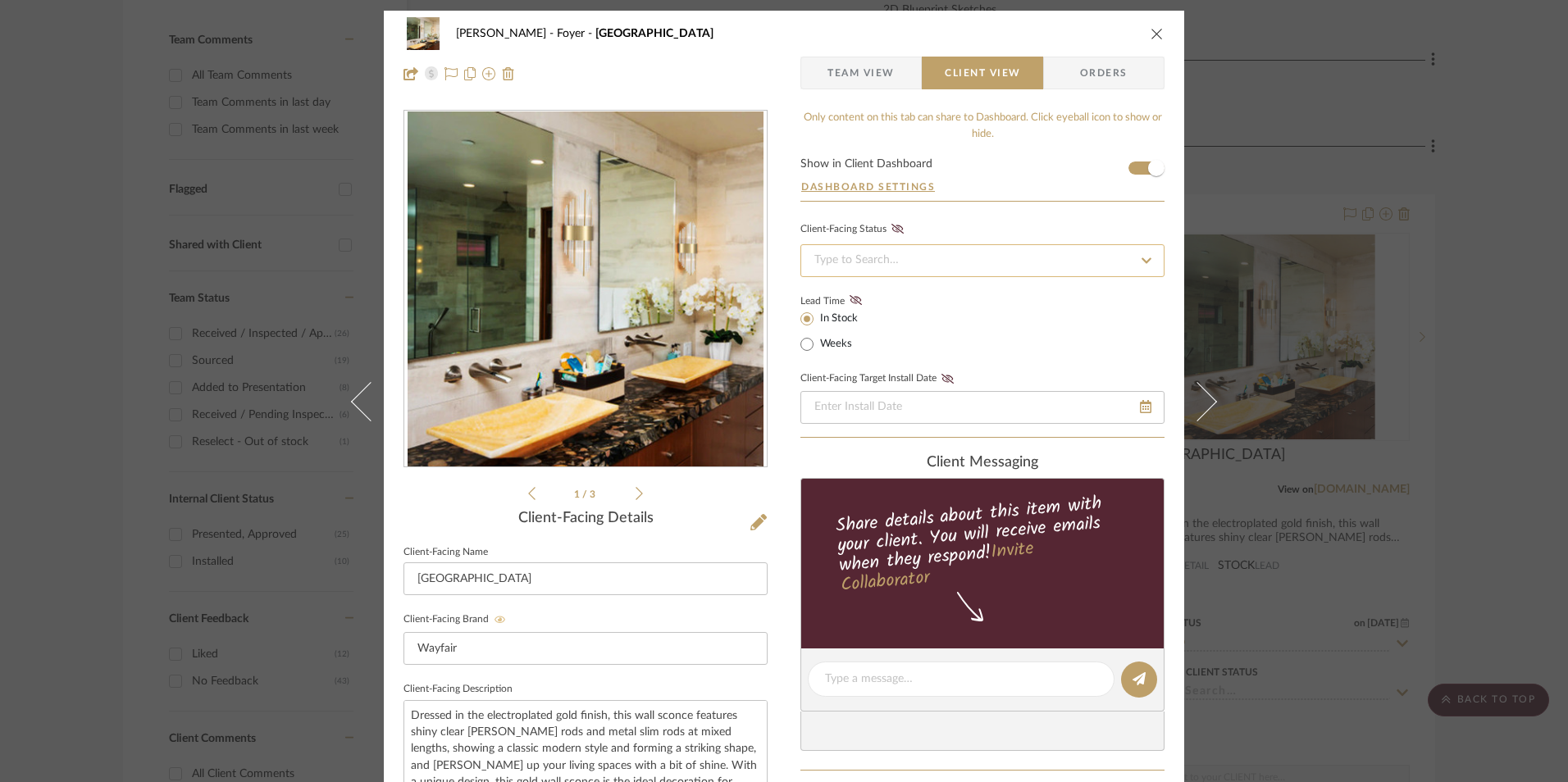
scroll to position [0, 0]
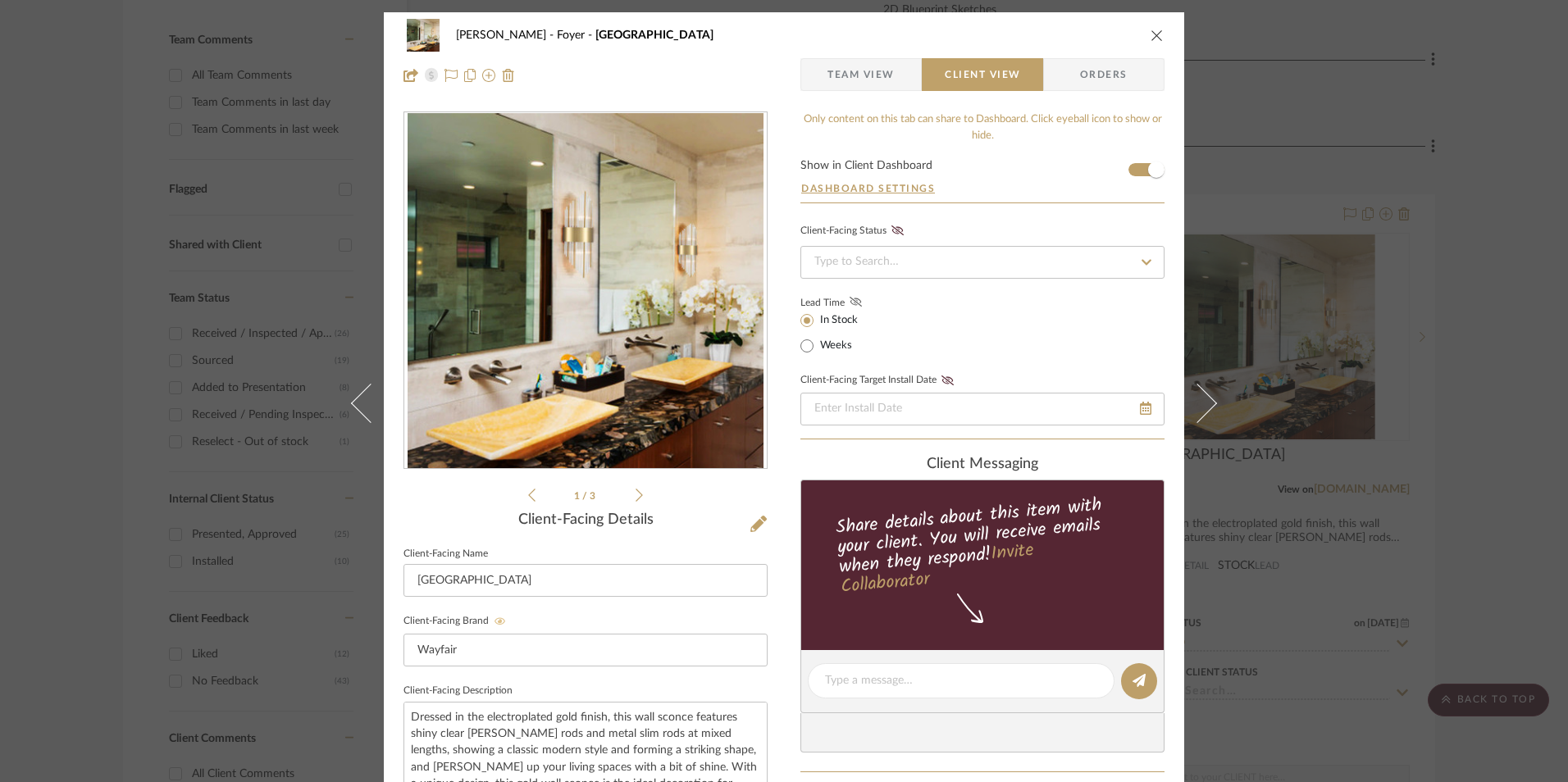
click at [855, 301] on icon at bounding box center [856, 301] width 13 height 10
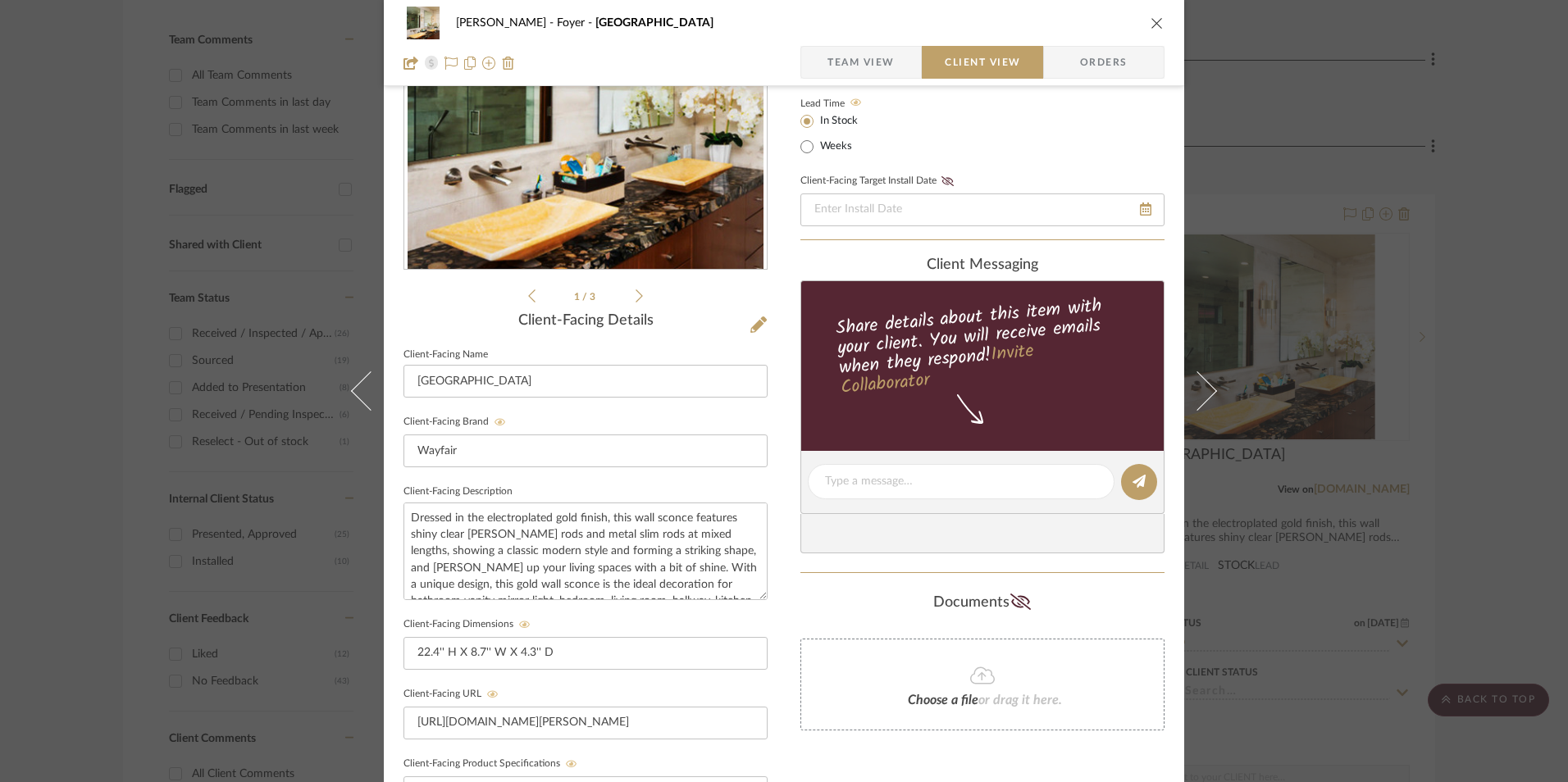
scroll to position [328, 0]
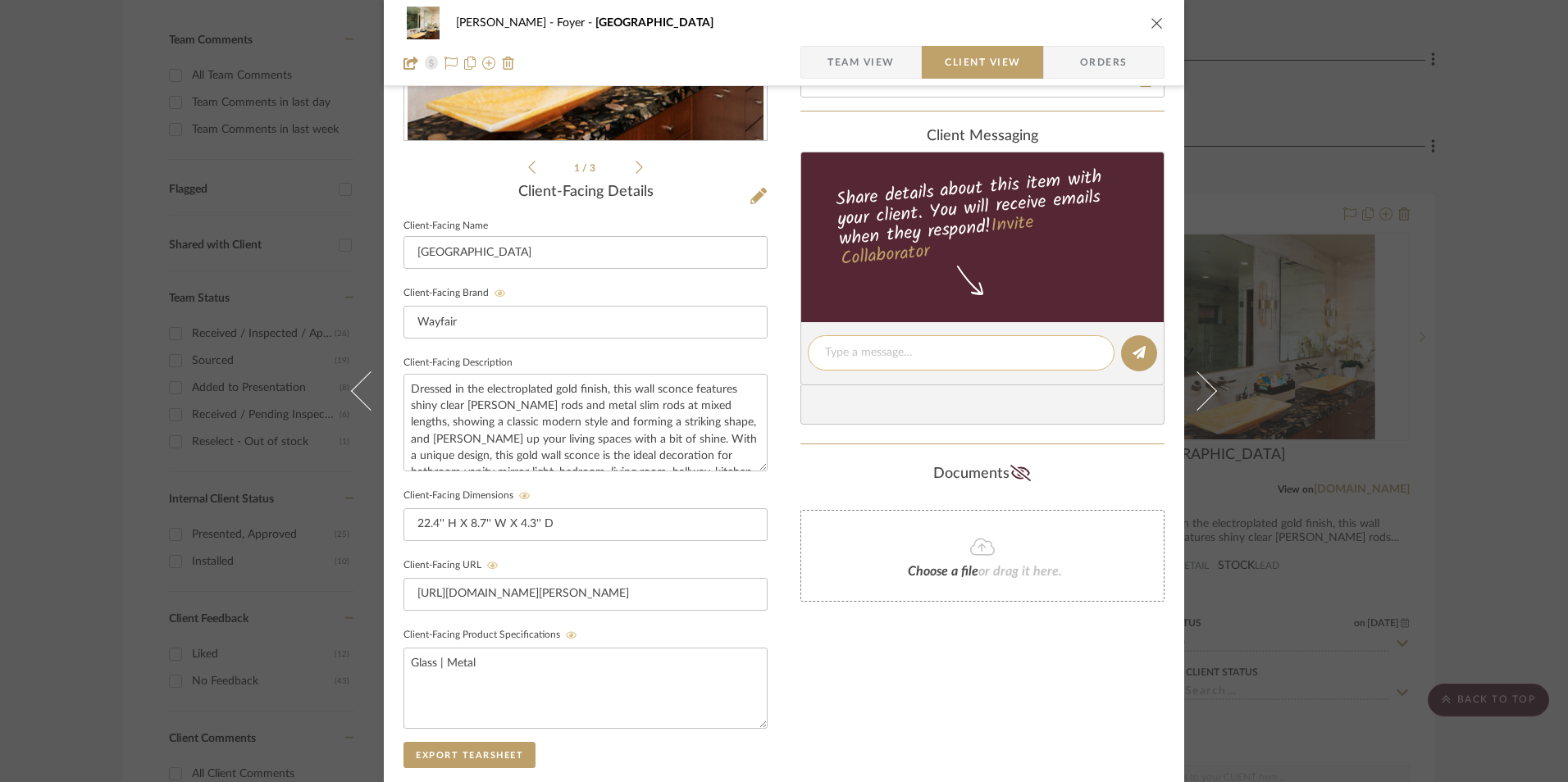
click at [915, 349] on textarea at bounding box center [961, 353] width 272 height 17
paste textarea "Option 3: Sconces - Select 2 (Set of 2 - 4 Total) ETA: [DATE] SKU: W004697635 4…"
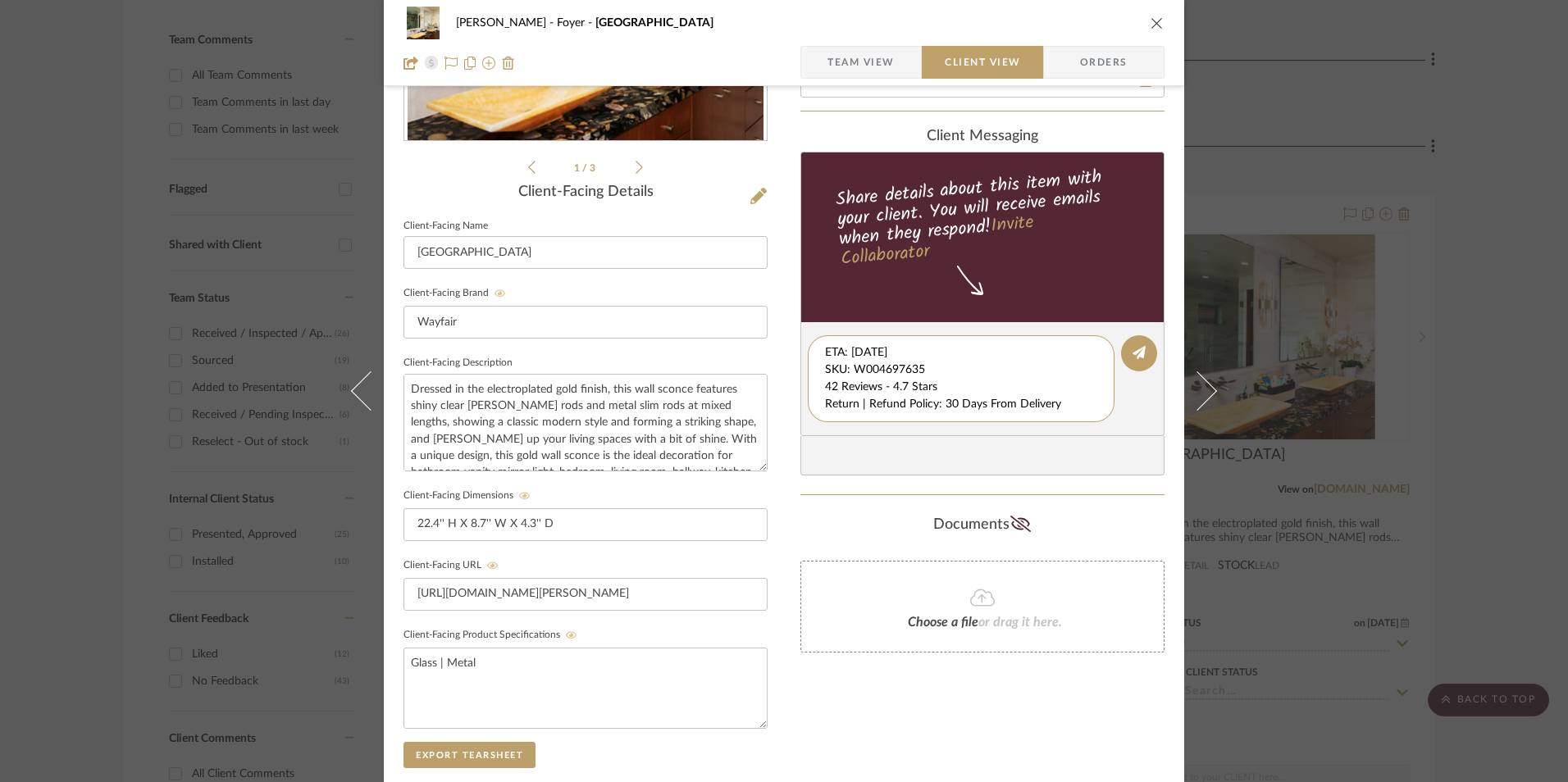
scroll to position [17, 0]
drag, startPoint x: 821, startPoint y: 352, endPoint x: 1123, endPoint y: 436, distance: 313.5
click at [1123, 436] on editor-of-message "Option 3: Sconces - Select 2 (Set of 2 - 4 Total) ETA: [DATE] SKU: W004697635 4…" at bounding box center [982, 379] width 365 height 114
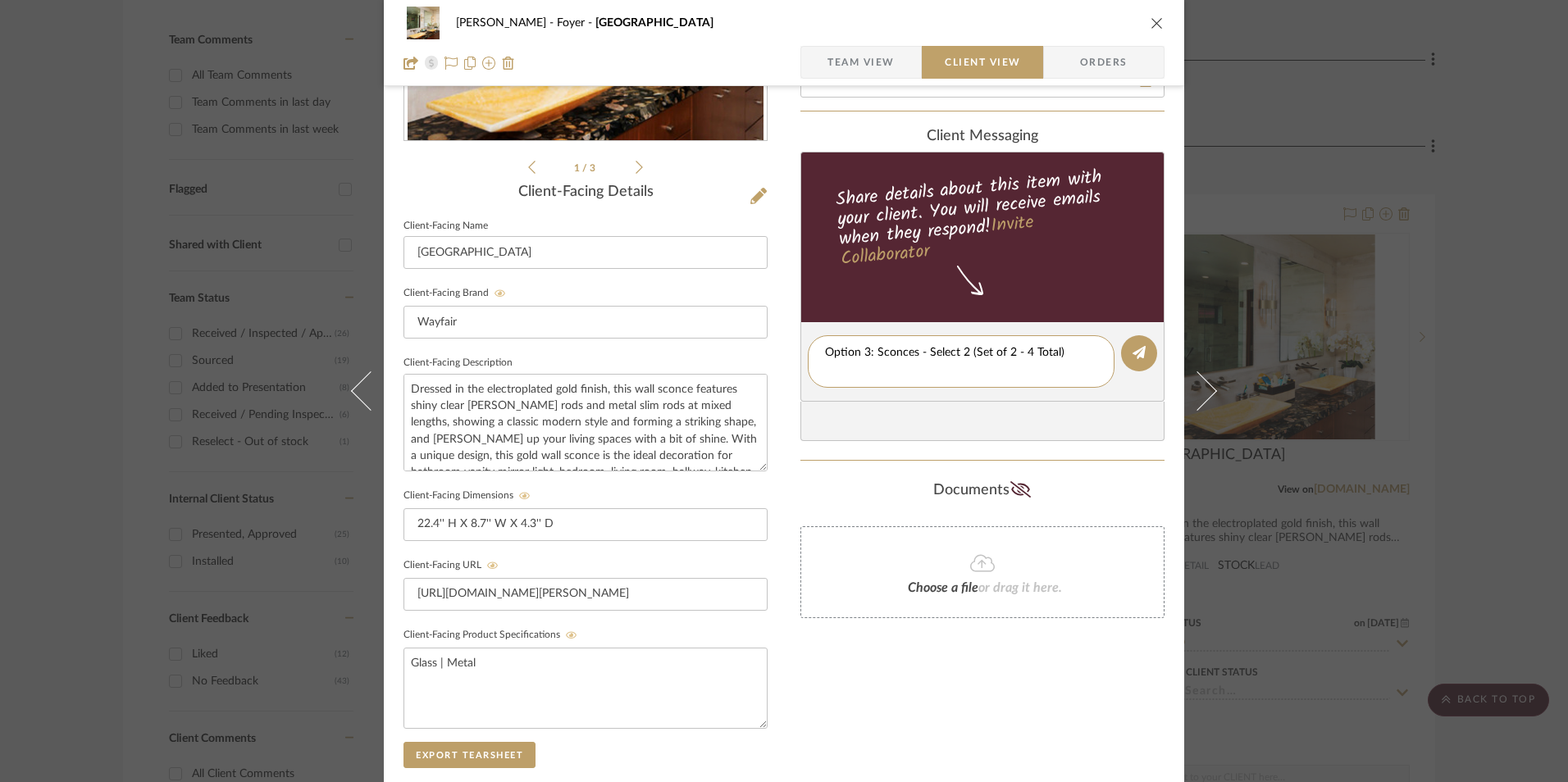
scroll to position [0, 0]
type textarea "Option 3: Sconces - Select 2 (Set of 2 - 4 Total)"
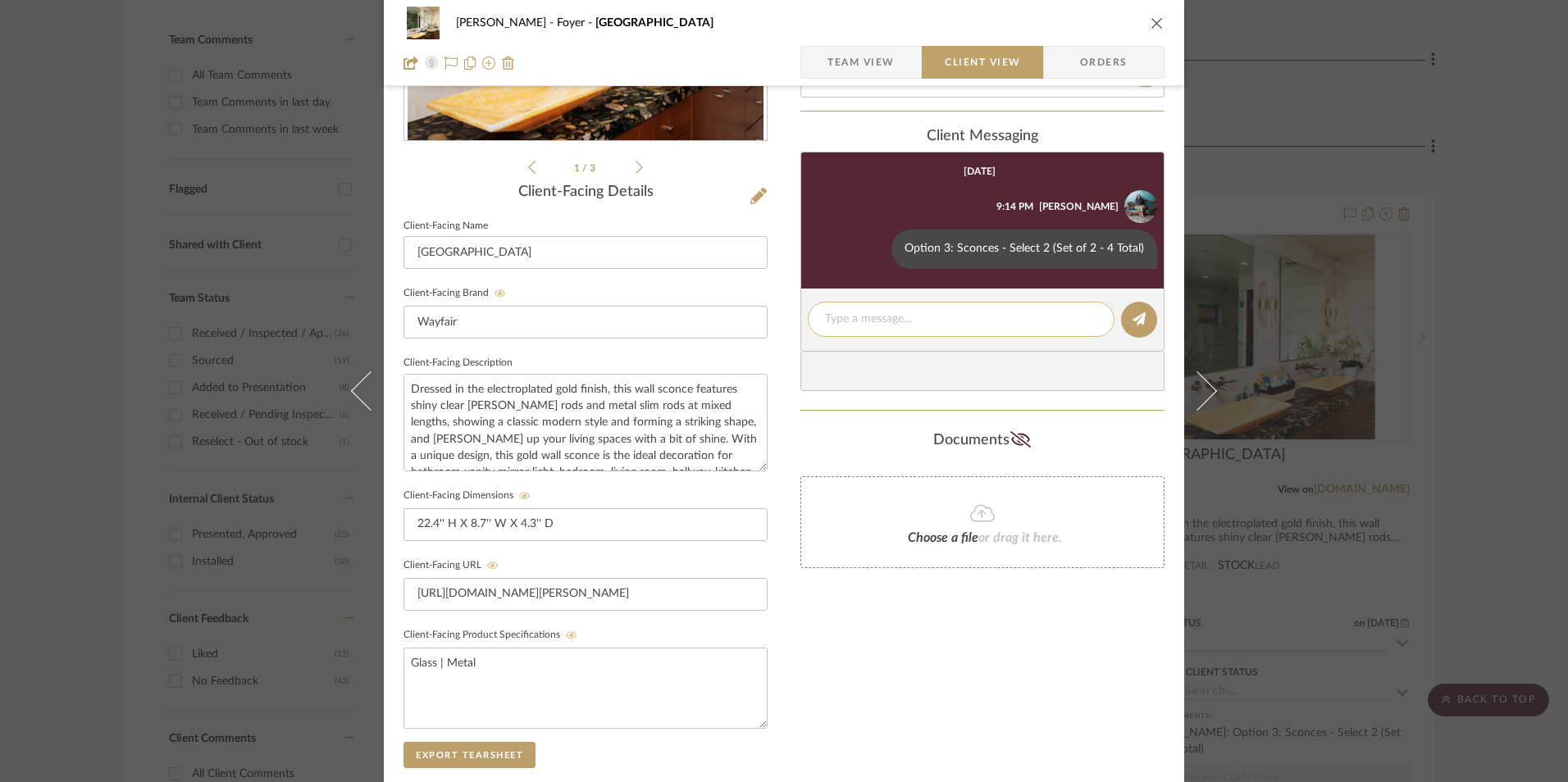
click at [879, 324] on textarea at bounding box center [961, 319] width 272 height 17
paste textarea "ETA: [DATE] SKU: W004697635 42 Reviews - 4.7 Stars Return | Refund Policy: 30 D…"
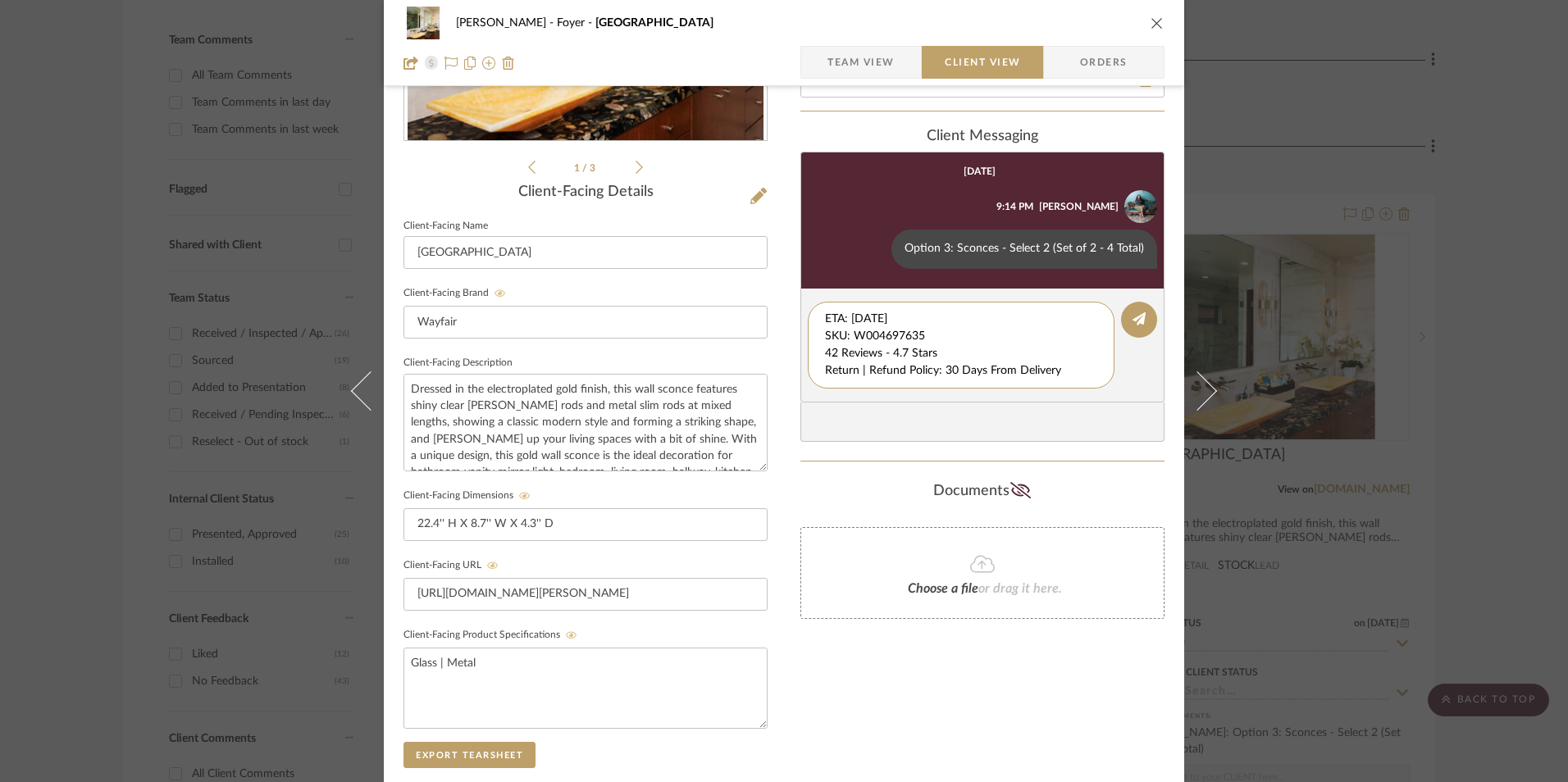
drag, startPoint x: 933, startPoint y: 337, endPoint x: 781, endPoint y: 288, distance: 159.7
click at [778, 292] on div "[PERSON_NAME] Foyer Madisonburg Team View Client View Orders 1 / 3 Client-Facin…" at bounding box center [783, 366] width 800 height 1365
click at [825, 335] on textarea "42 Reviews - 4.7 Stars Return | Refund Policy: 30 Days From Delivery" at bounding box center [961, 336] width 272 height 51
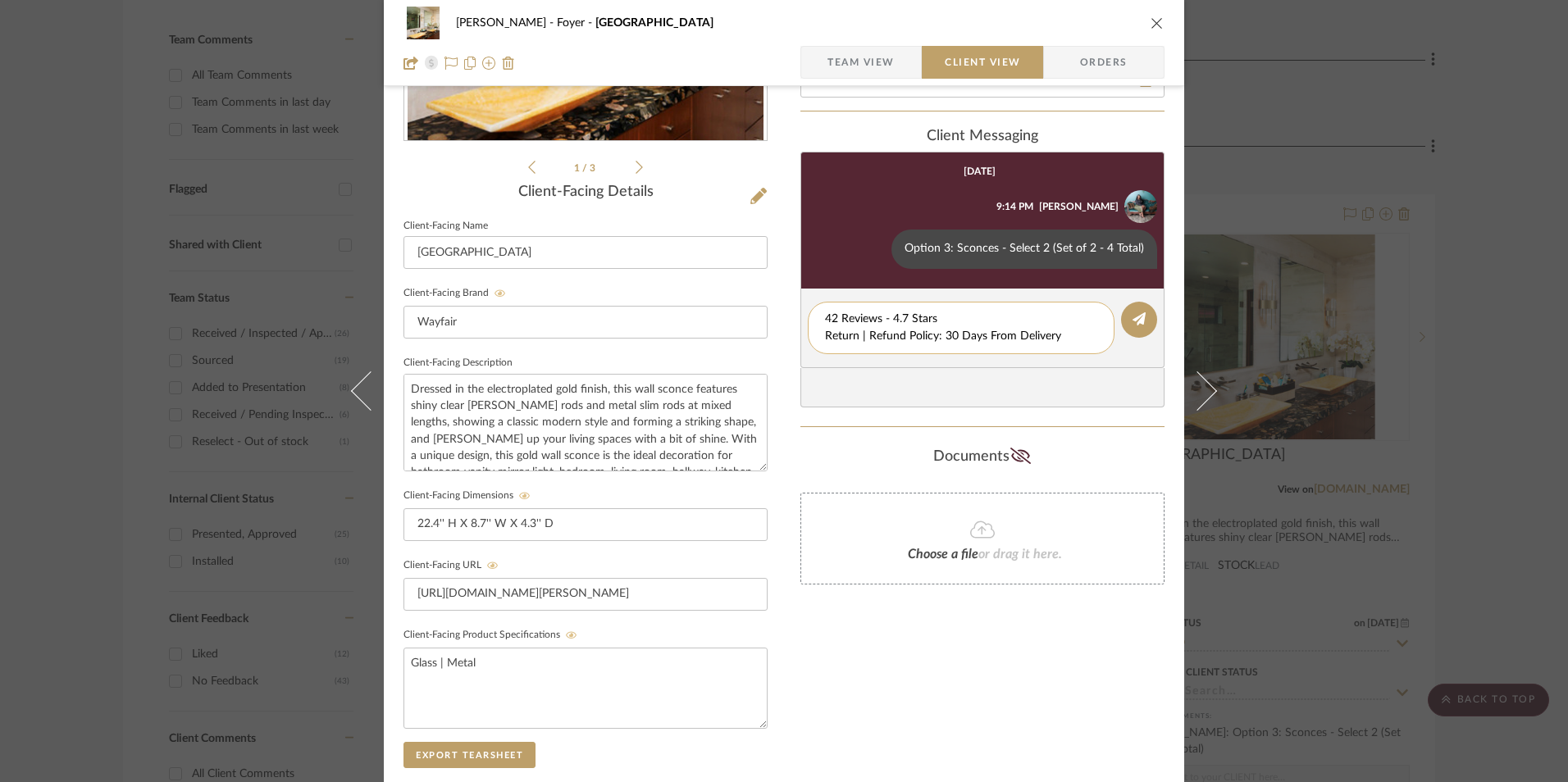
drag, startPoint x: 972, startPoint y: 344, endPoint x: 842, endPoint y: 346, distance: 130.0
click at [842, 346] on textarea "42 Reviews - 4.7 Stars Return | Refund Policy: 30 Days From Delivery" at bounding box center [961, 328] width 272 height 34
click at [899, 345] on textarea "42 Reviews - 4.7 Stars Return | Refund Policy: 30 Days From Delivery" at bounding box center [961, 328] width 272 height 34
drag, startPoint x: 1056, startPoint y: 335, endPoint x: 789, endPoint y: 341, distance: 267.1
click at [789, 341] on div "[PERSON_NAME] Foyer Madisonburg Team View Client View Orders 1 / 3 Client-Facin…" at bounding box center [783, 366] width 800 height 1365
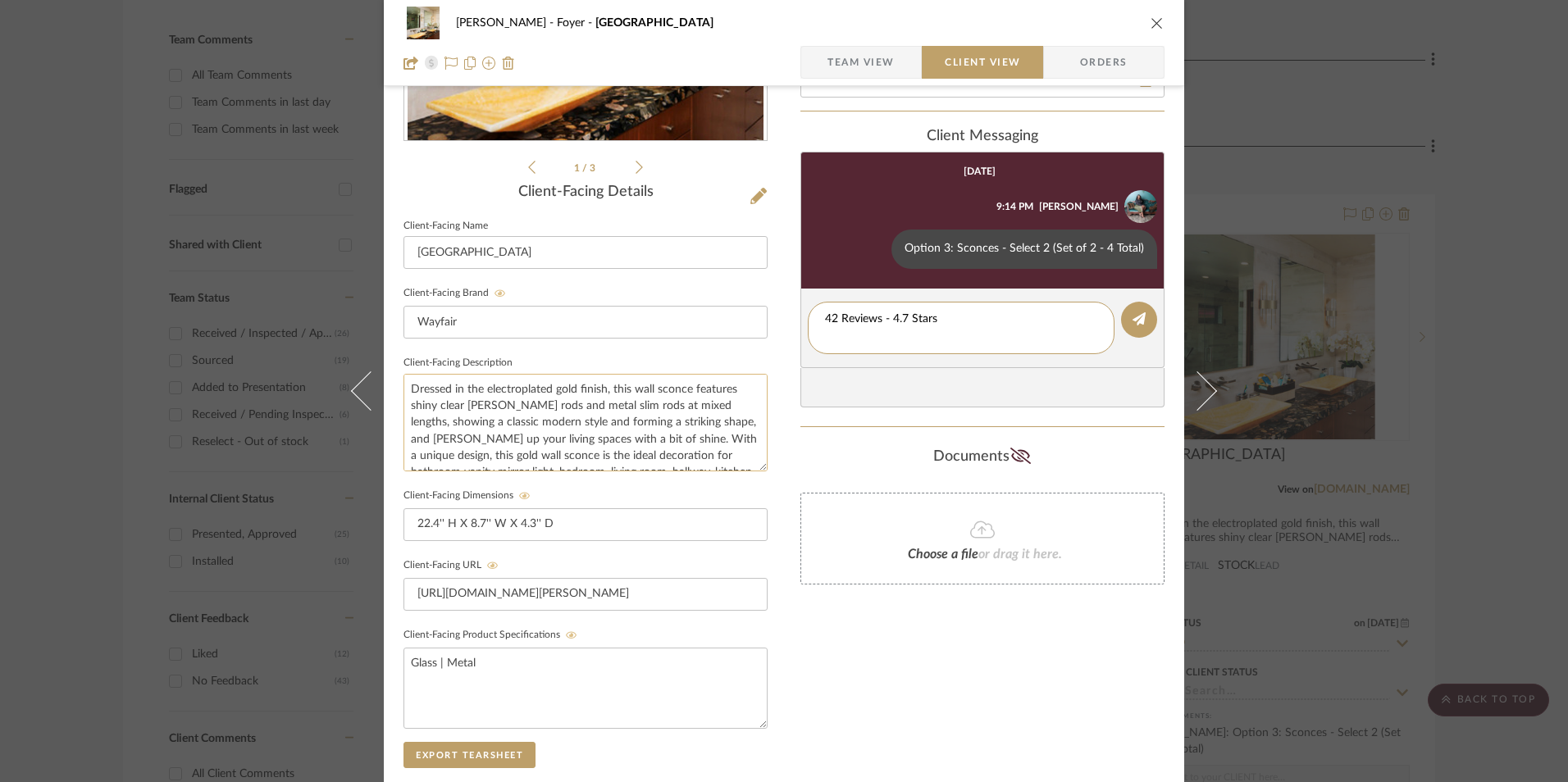
type textarea "42 Reviews - 4.7 Stars"
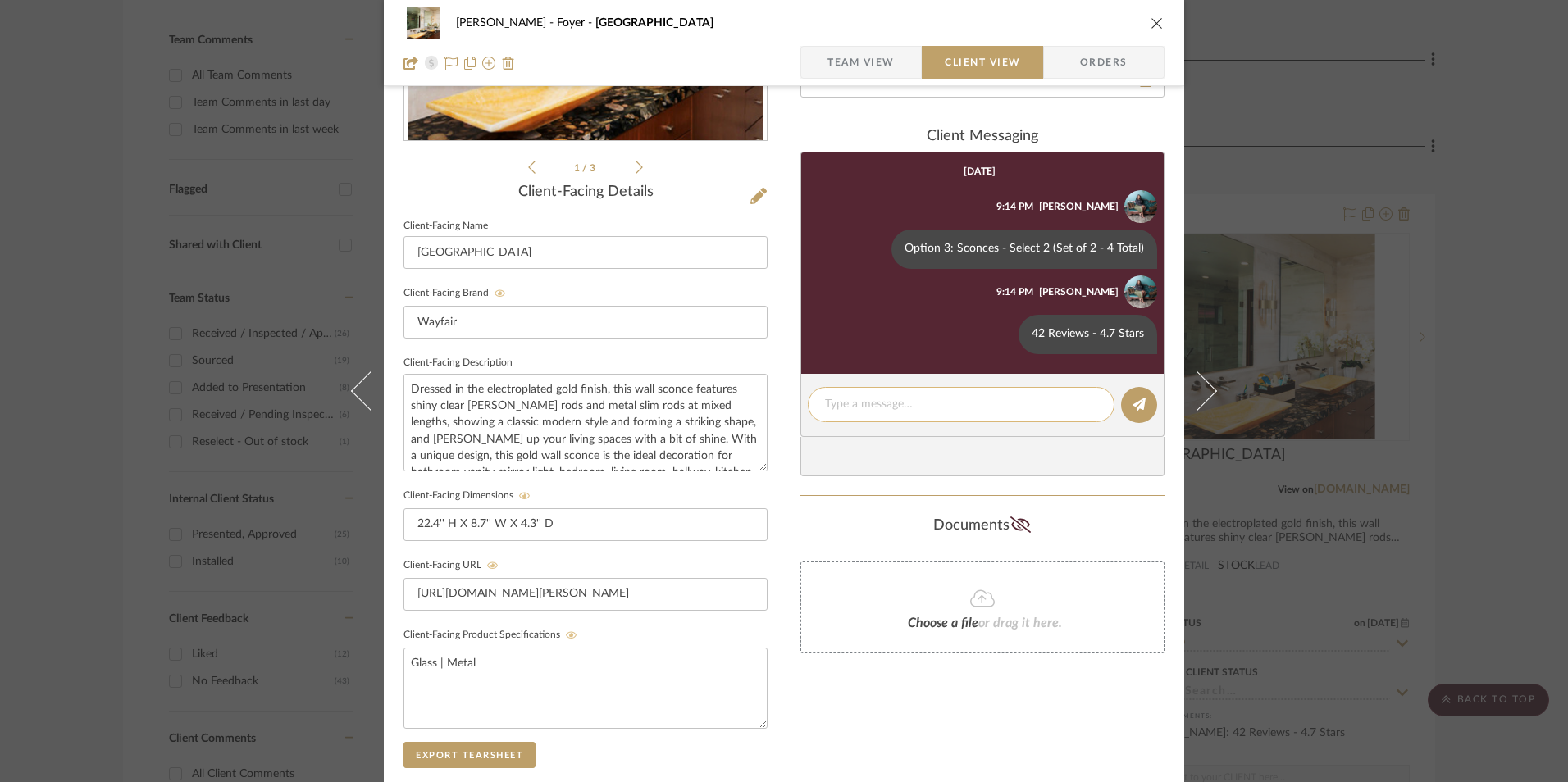
click at [855, 407] on textarea at bounding box center [961, 404] width 272 height 17
paste textarea "Return | Refund Policy: 30 Days From Delivery"
type textarea "Return | Refund Policy: 30 Days From Delivery"
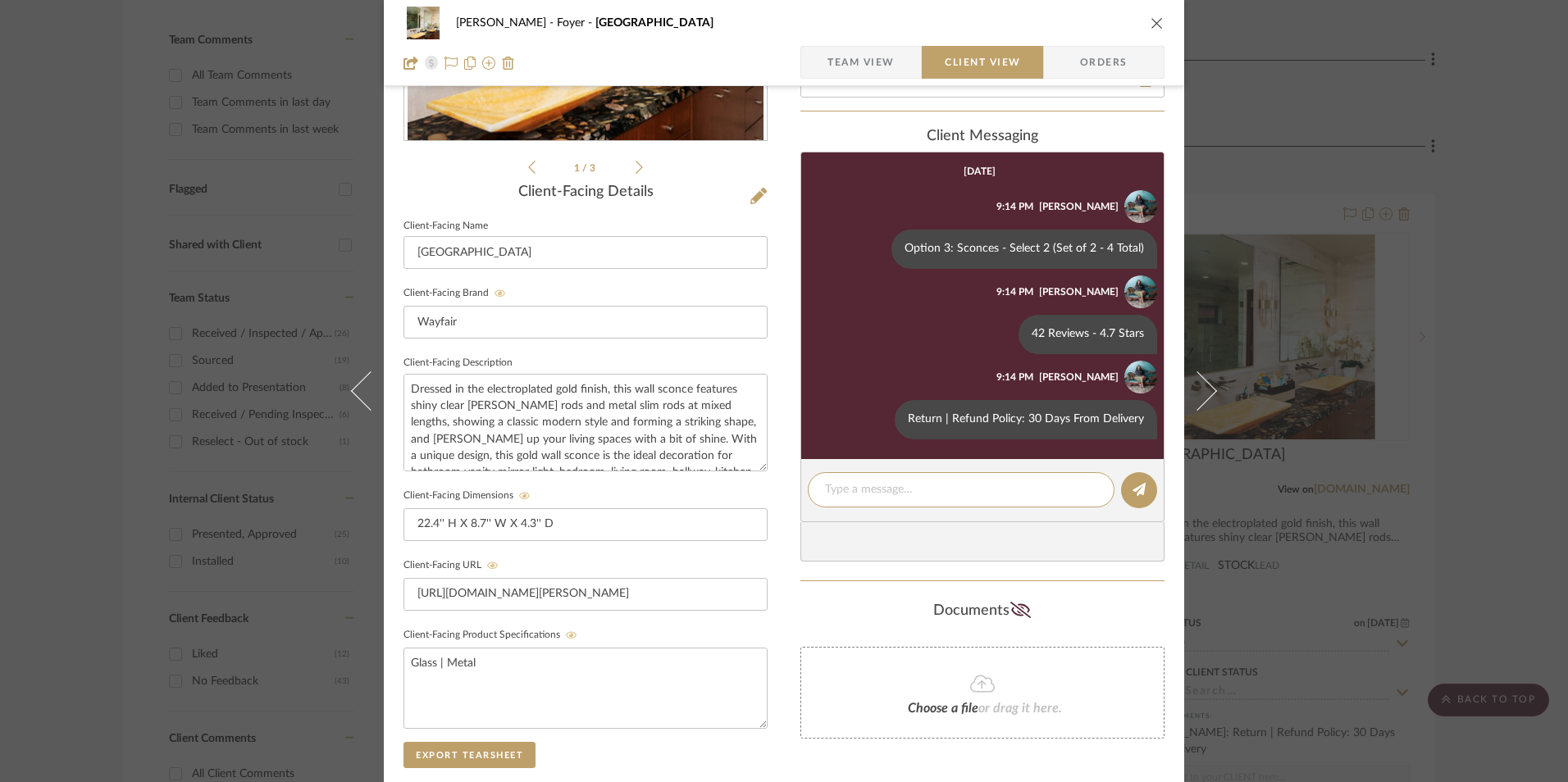
click at [1150, 24] on icon "close" at bounding box center [1157, 22] width 14 height 13
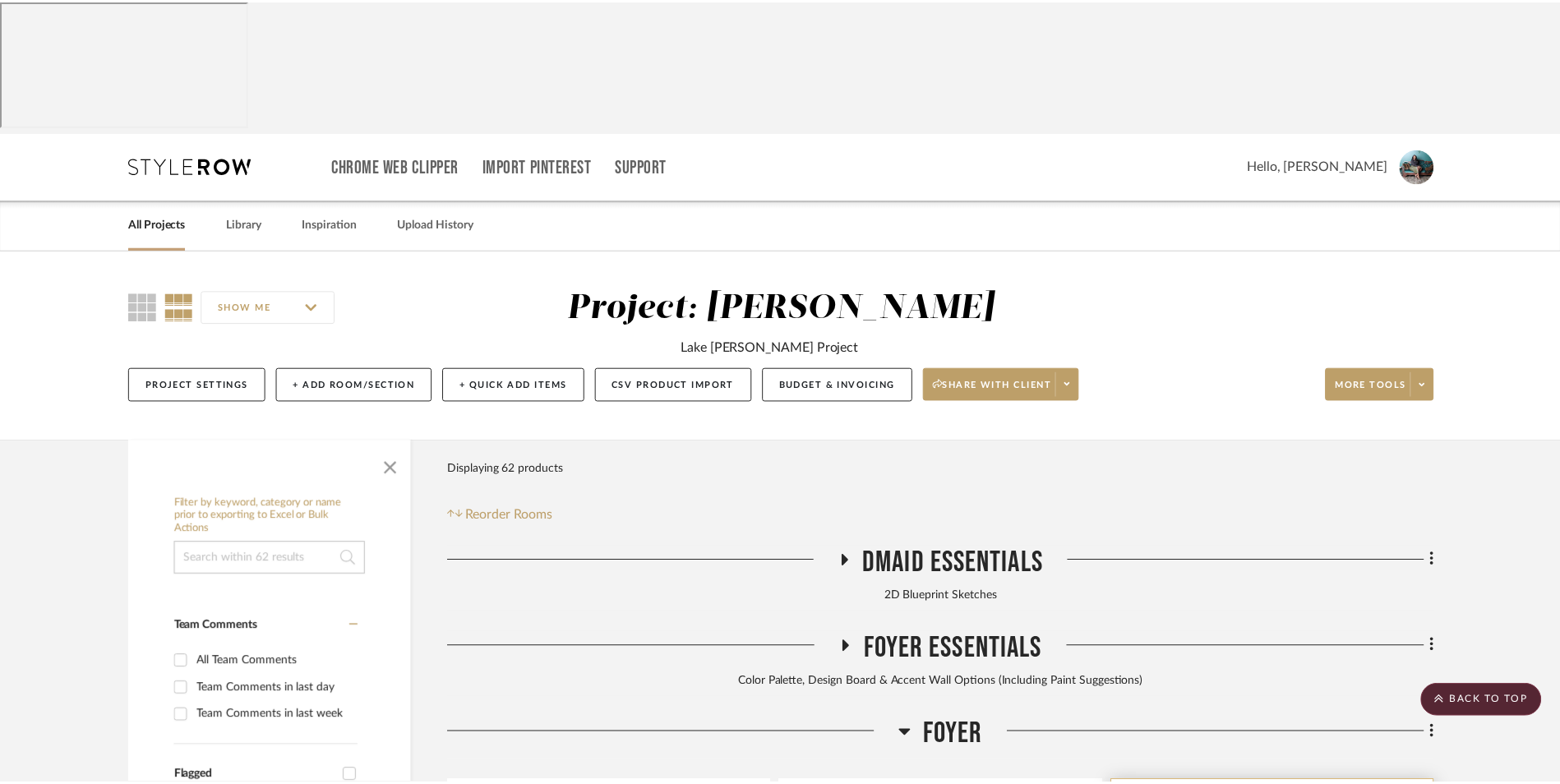
scroll to position [587, 0]
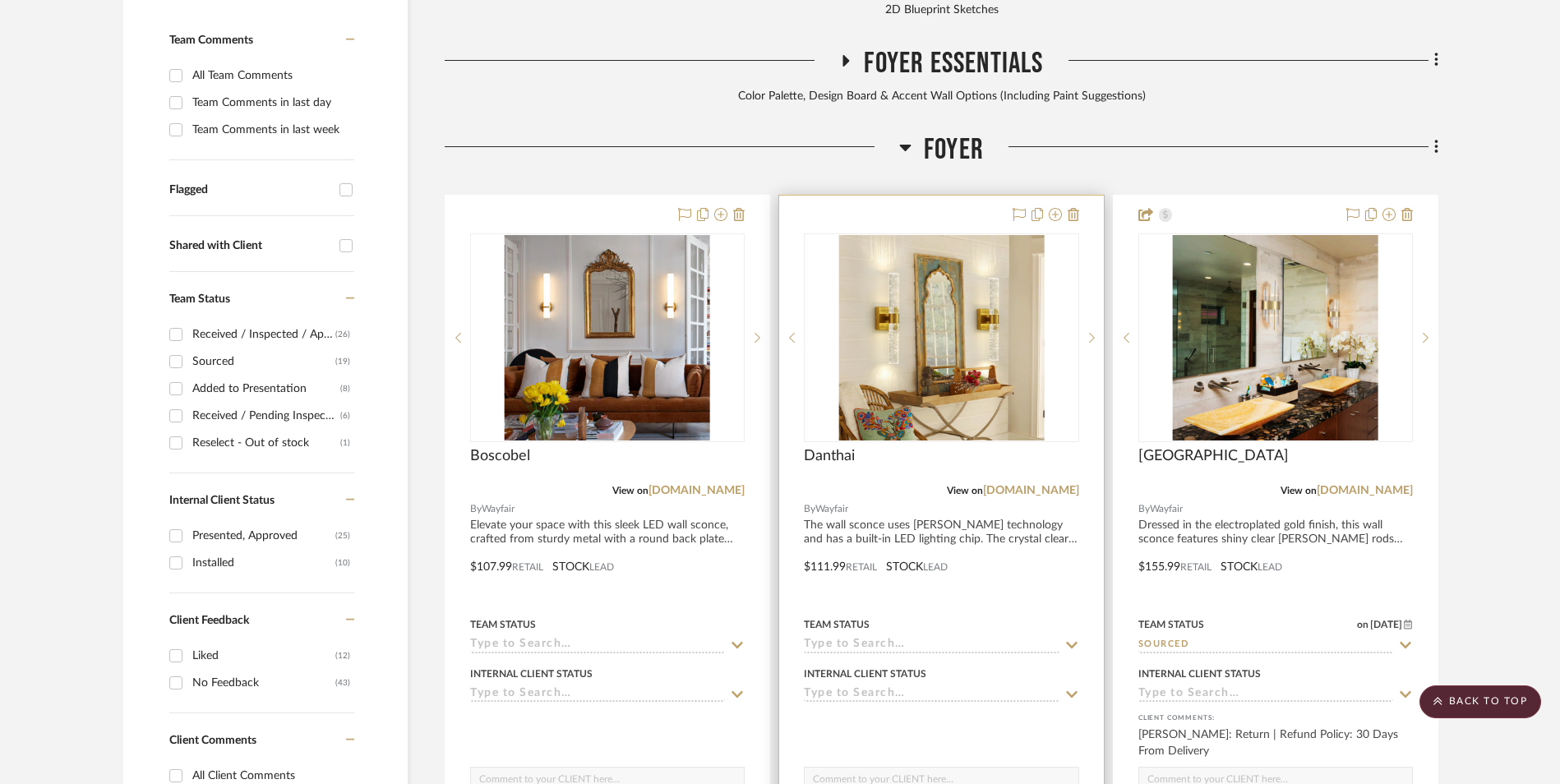
click at [888, 235] on img "0" at bounding box center [941, 338] width 206 height 206
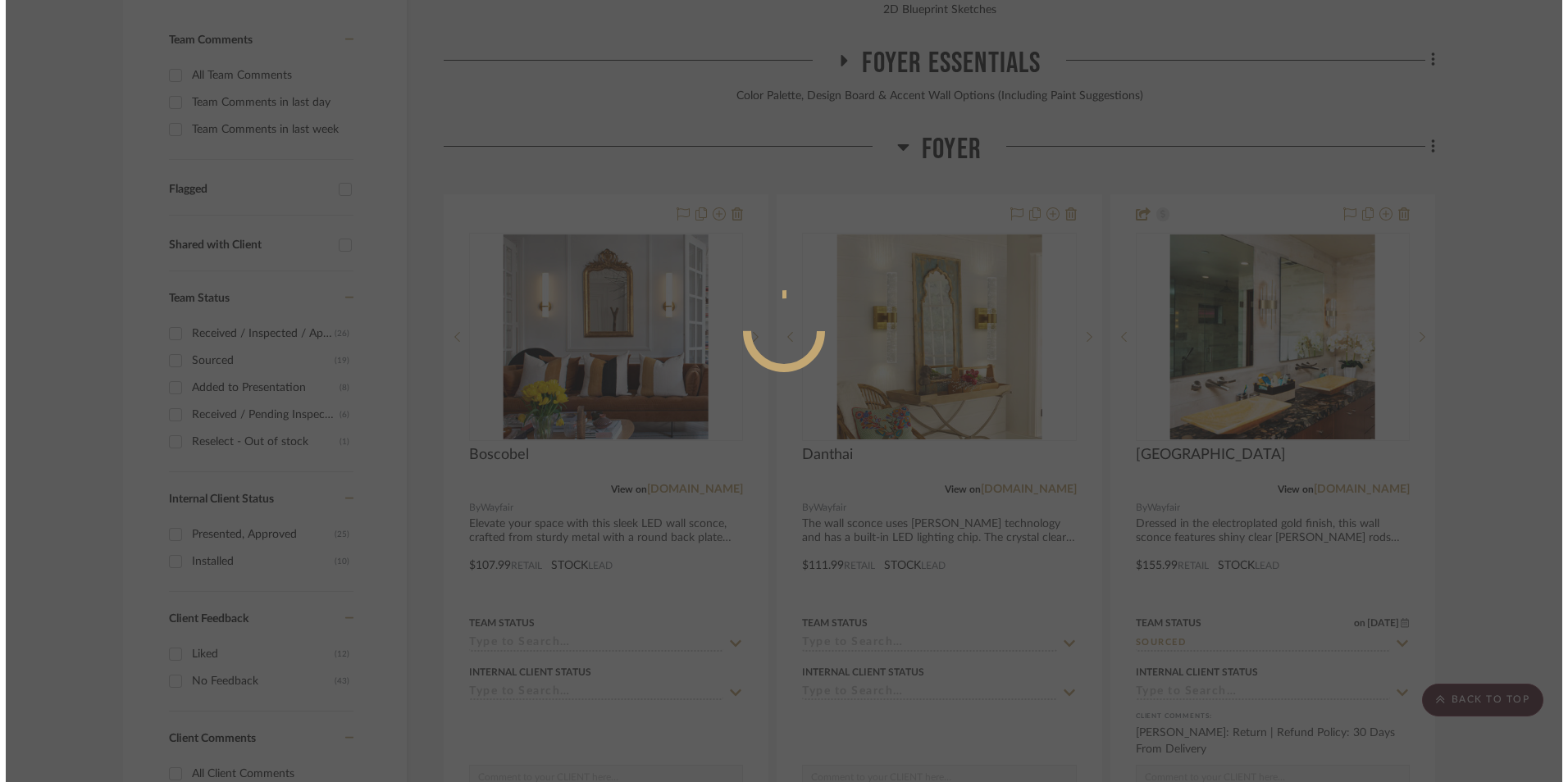
scroll to position [0, 0]
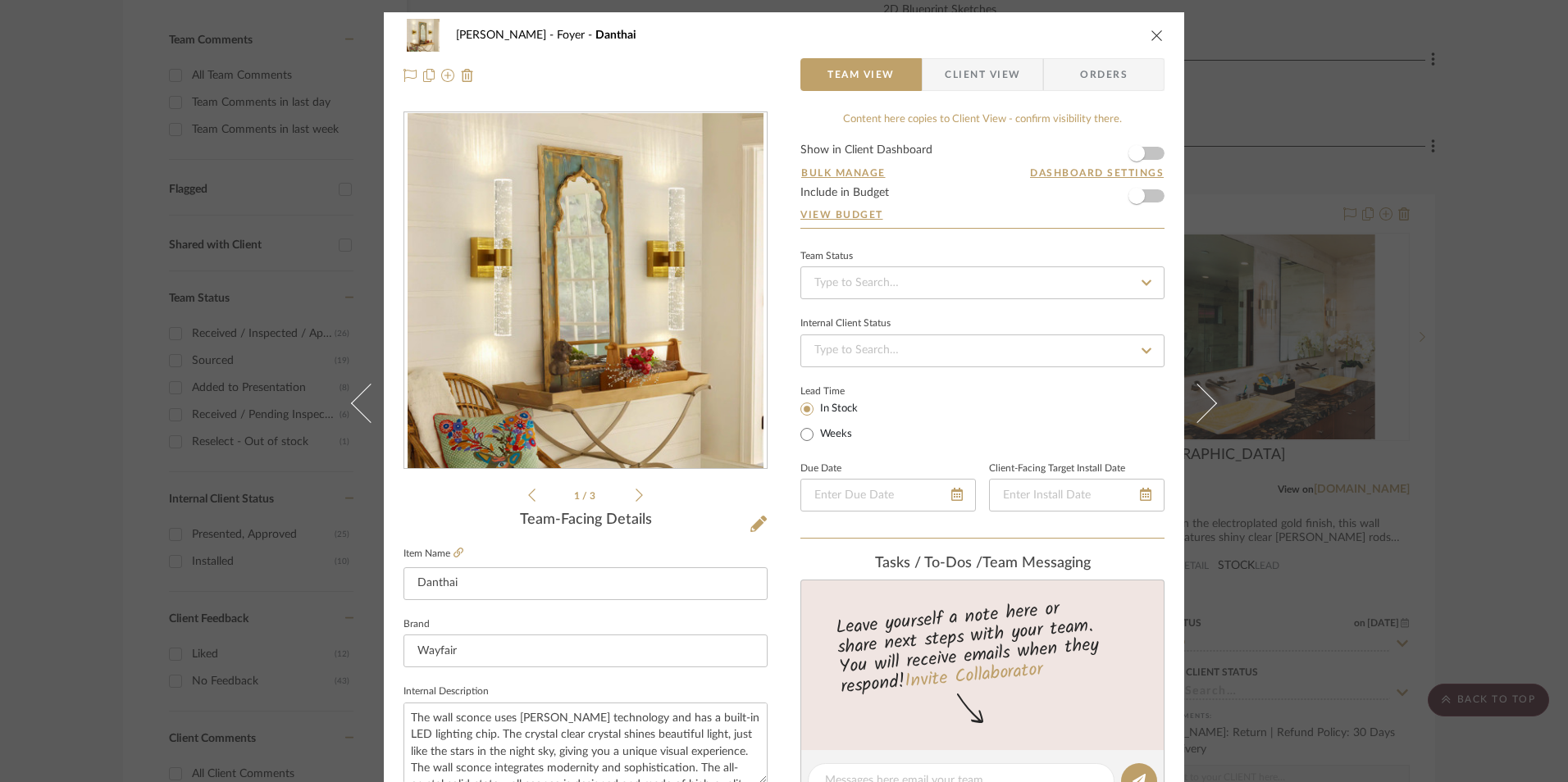
click at [1149, 158] on form "Show in Client Dashboard Bulk Manage Dashboard Settings Include in Budget View …" at bounding box center [982, 185] width 365 height 84
click at [1134, 152] on span "button" at bounding box center [1137, 153] width 16 height 16
click at [956, 292] on input at bounding box center [982, 283] width 365 height 32
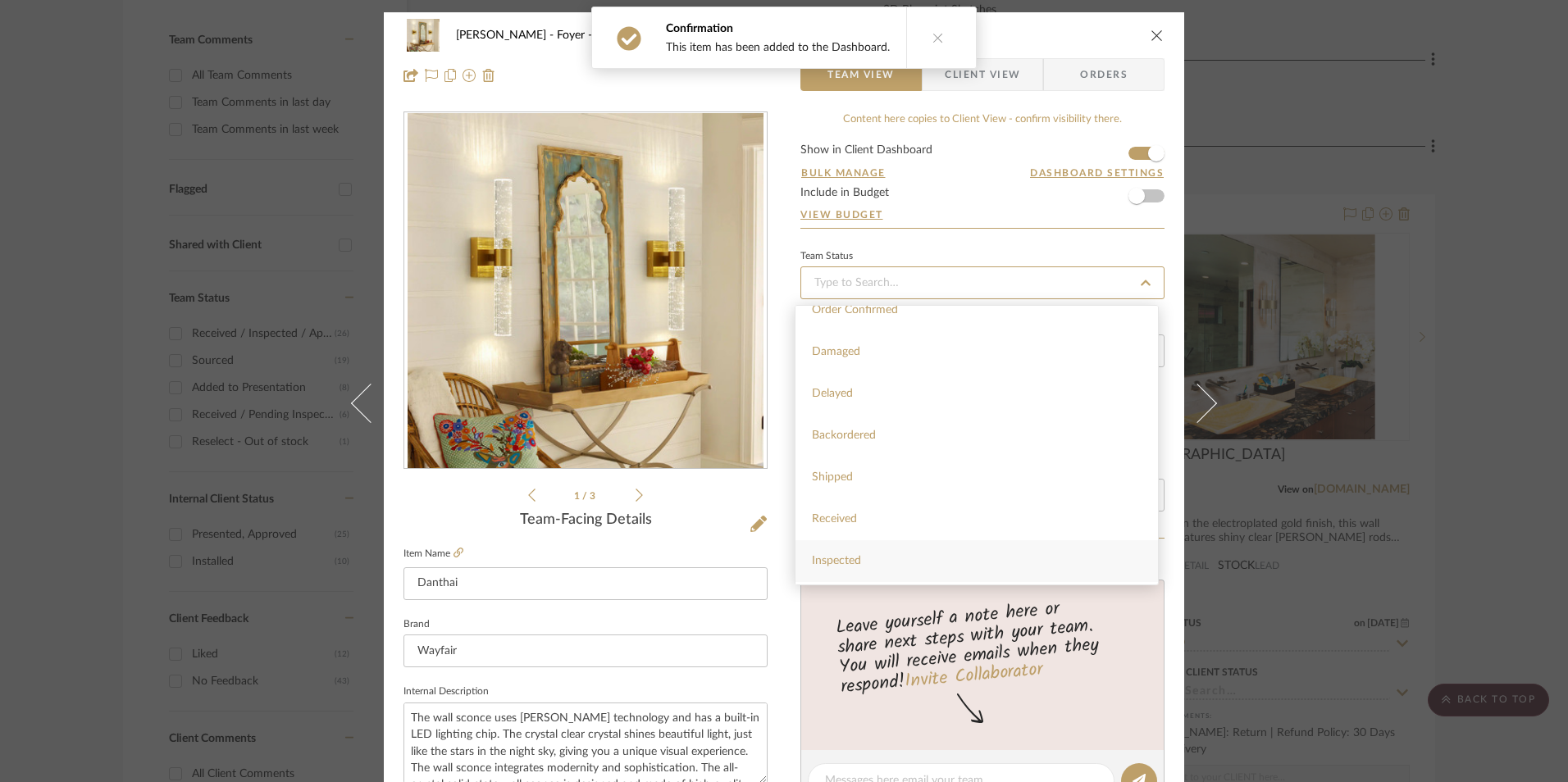
scroll to position [328, 0]
click at [868, 548] on div "Sourced" at bounding box center [977, 542] width 363 height 41
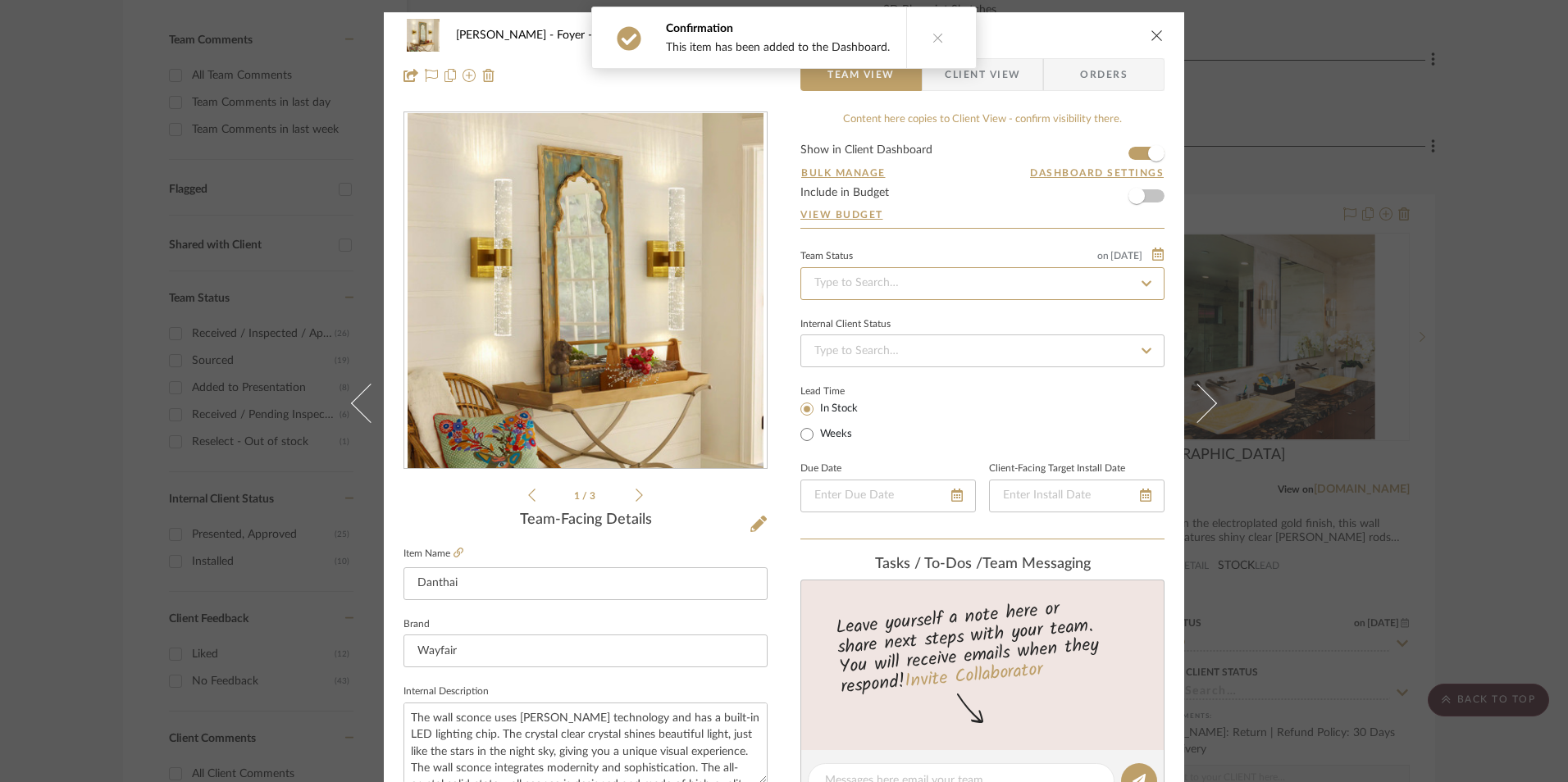
type input "[DATE]"
type input "Sourced"
type input "[DATE]"
type input "Sourced"
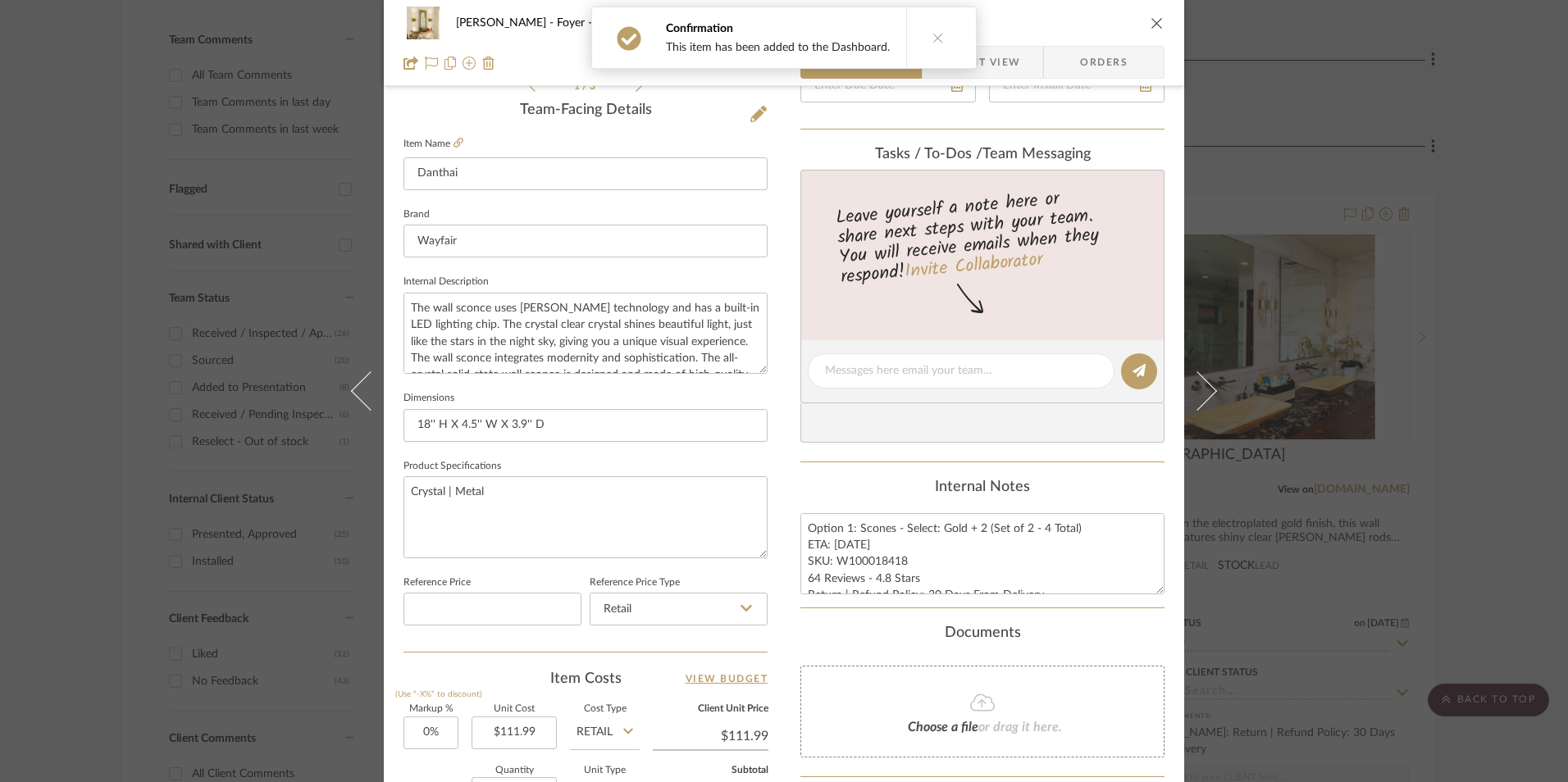
scroll to position [656, 0]
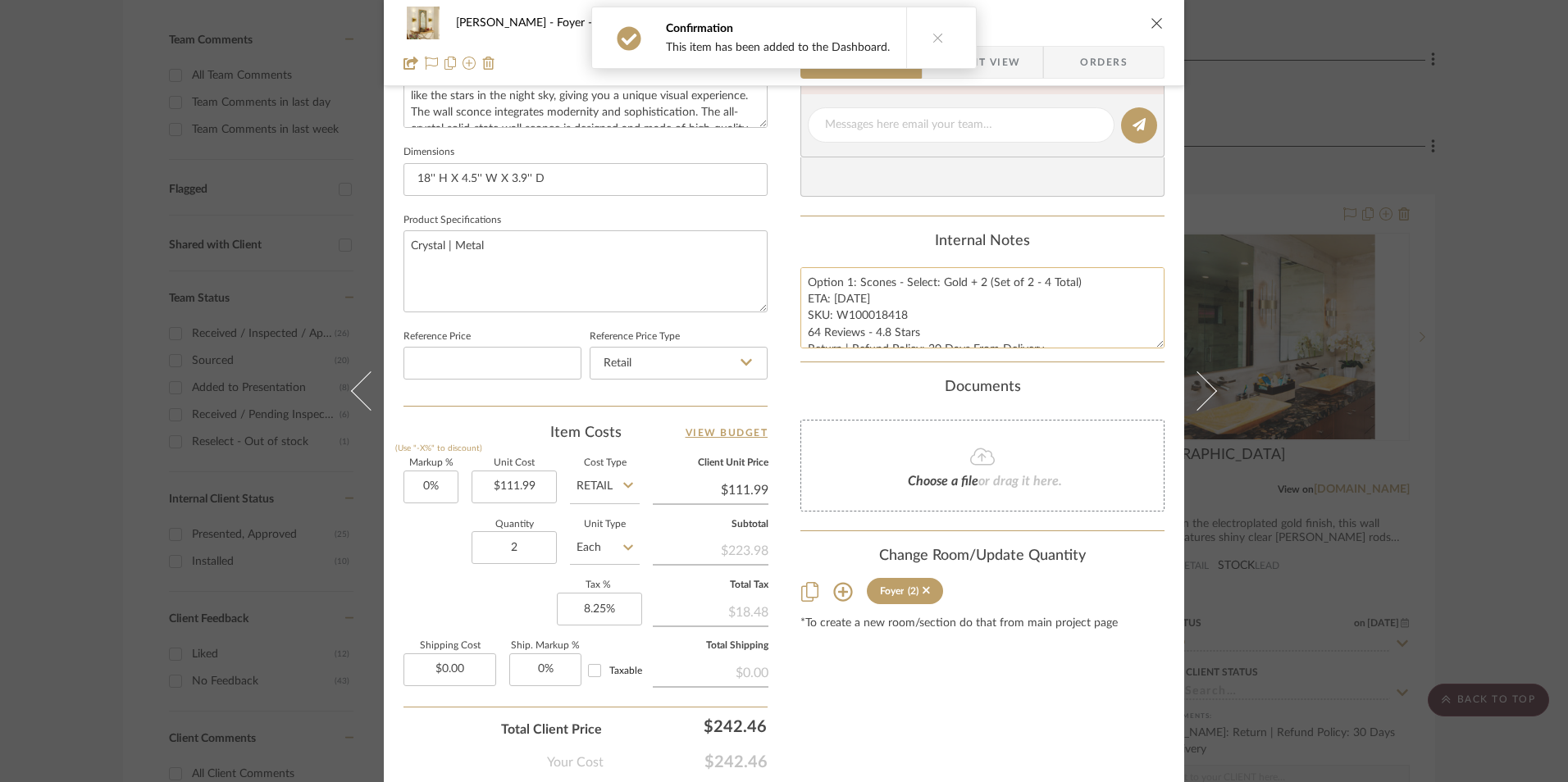
click at [846, 282] on textarea "Option 1: Scones - Select: Gold + 2 (Set of 2 - 4 Total) ETA: [DATE] SKU: W1000…" at bounding box center [982, 308] width 365 height 81
type textarea "Option 2: Scones - Select: Gold + 2 (Set of 2 - 4 Total) ETA: [DATE] SKU: W1000…"
click at [860, 242] on div "Internal Notes" at bounding box center [982, 242] width 365 height 18
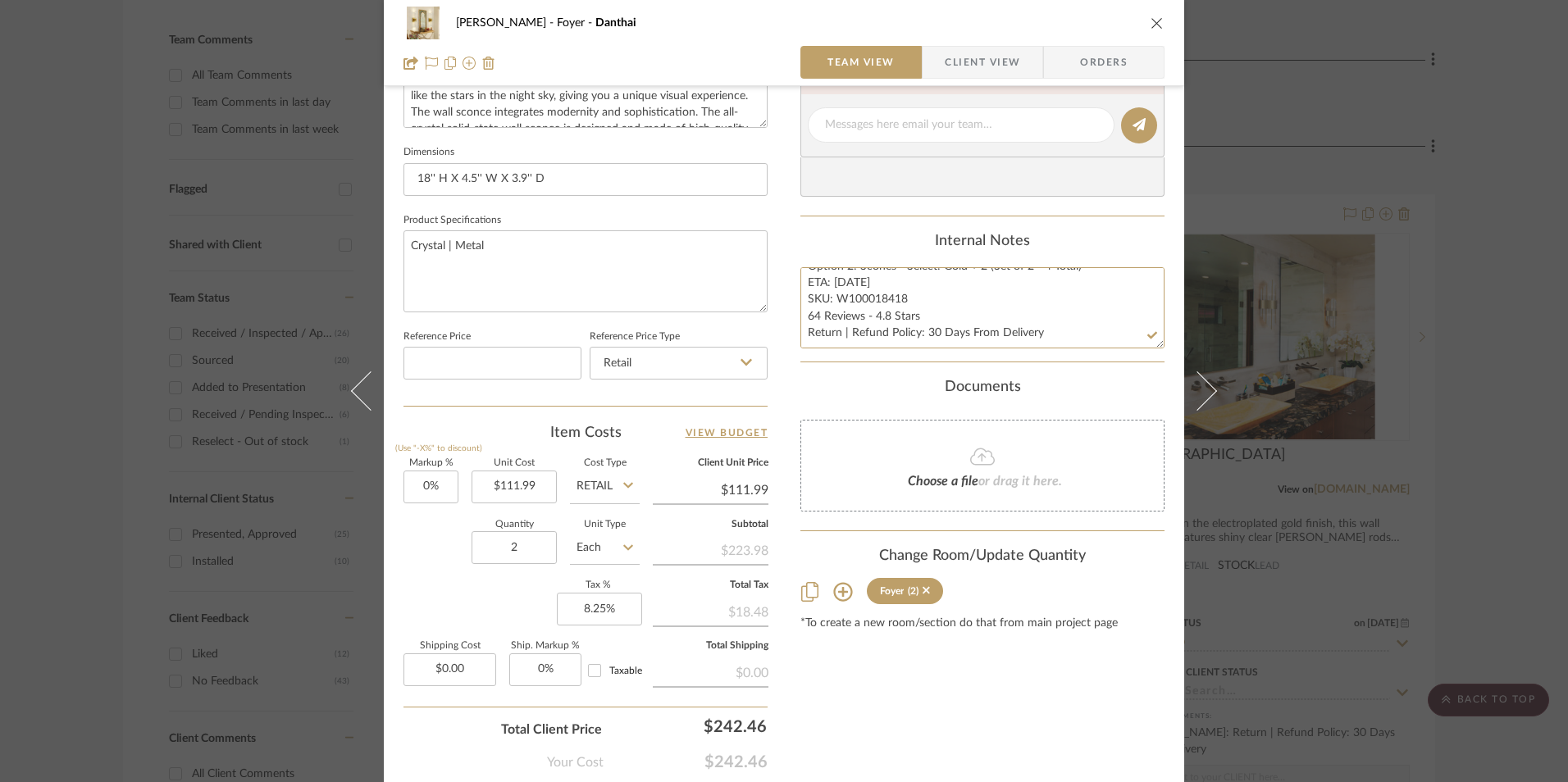
drag, startPoint x: 802, startPoint y: 282, endPoint x: 1101, endPoint y: 394, distance: 319.3
click at [1101, 394] on div "Content here copies to Client View - confirm visibility there. Show in Client D…" at bounding box center [982, 130] width 365 height 1350
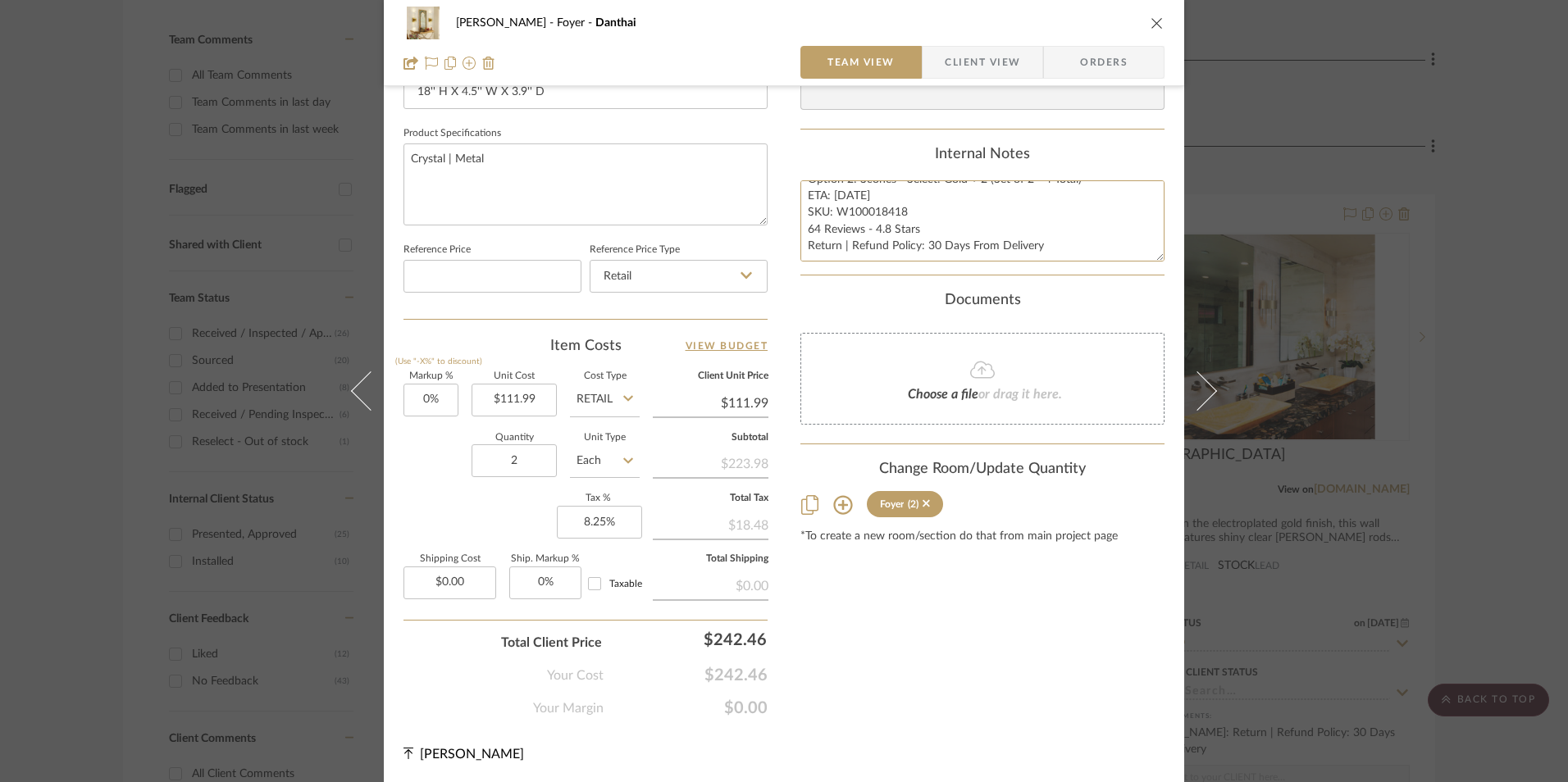
scroll to position [744, 0]
click at [1093, 72] on span "Orders" at bounding box center [1104, 62] width 84 height 32
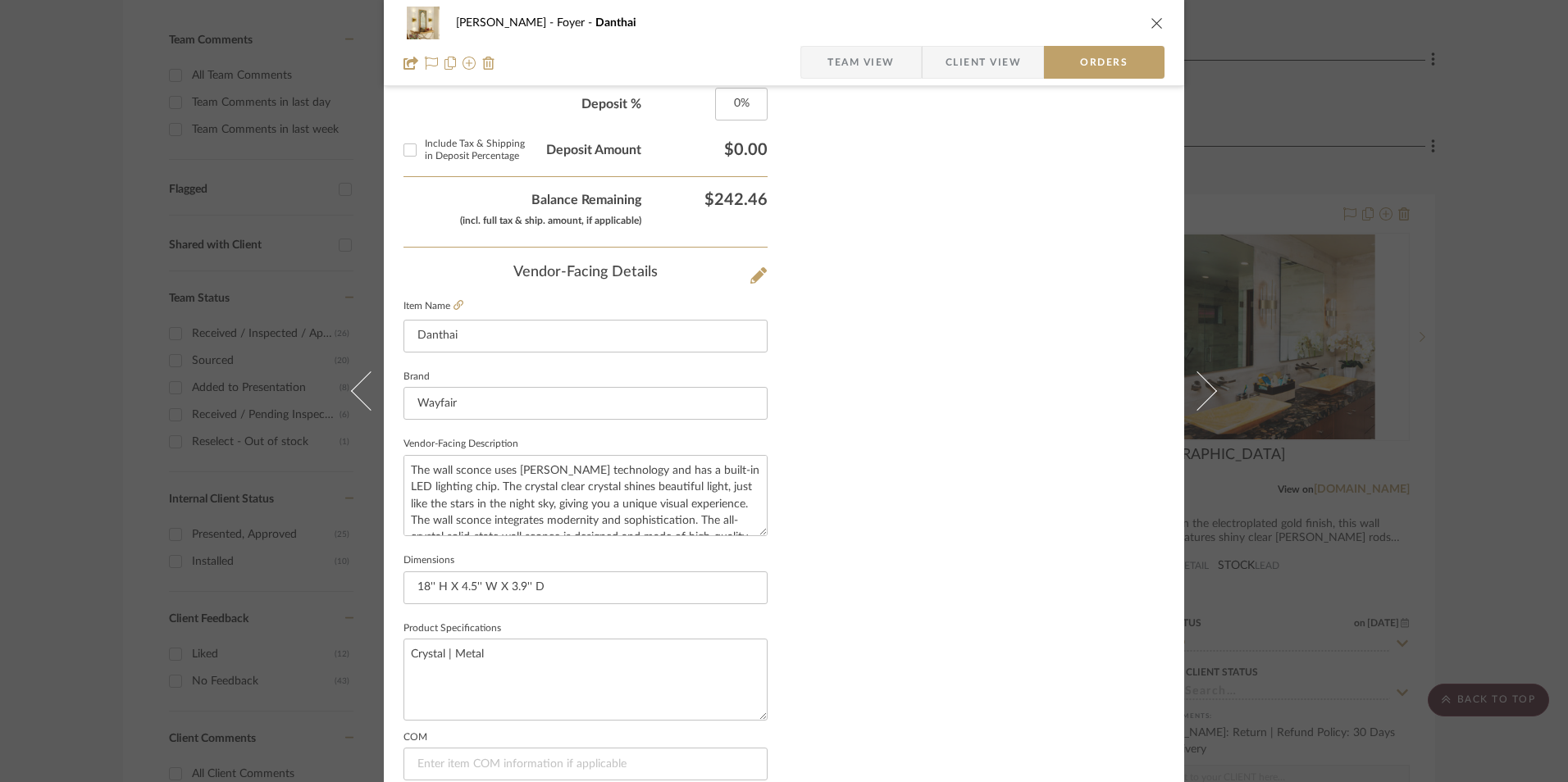
scroll to position [962, 0]
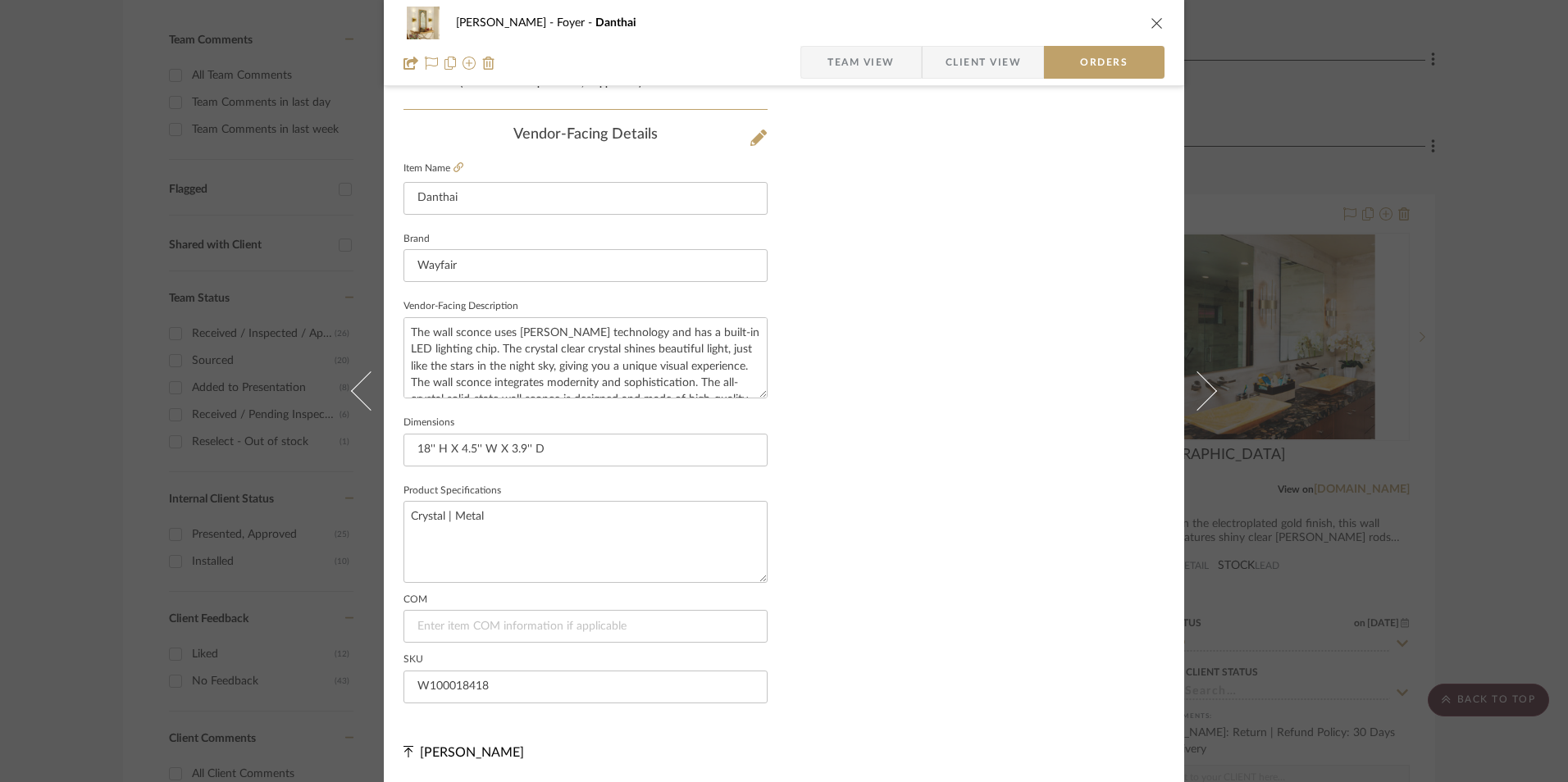
click at [986, 58] on span "Client View" at bounding box center [984, 62] width 76 height 32
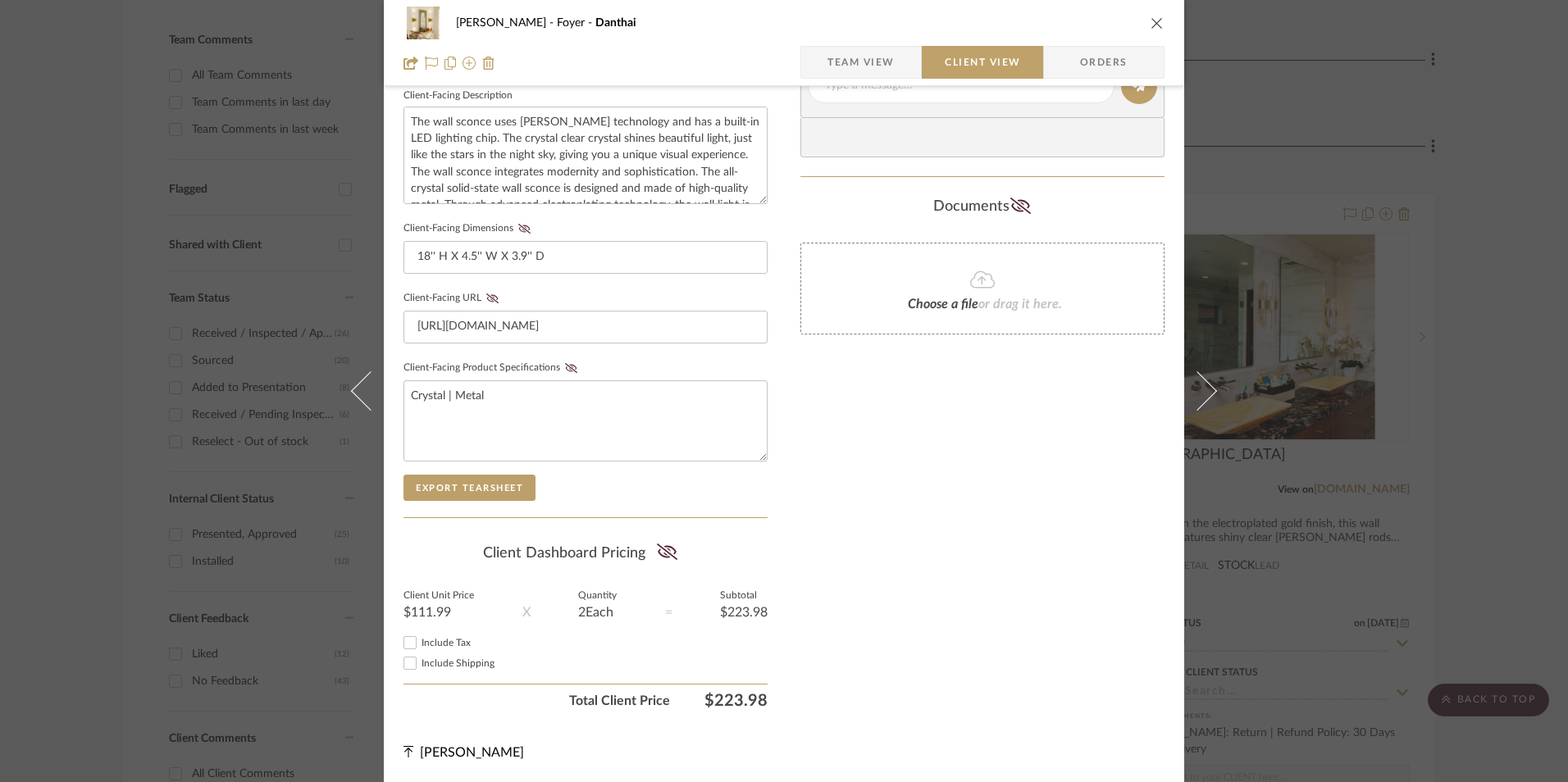
scroll to position [595, 0]
click at [401, 643] on input "Include Tax" at bounding box center [410, 643] width 20 height 20
checkbox input "true"
click at [665, 556] on icon at bounding box center [667, 552] width 21 height 16
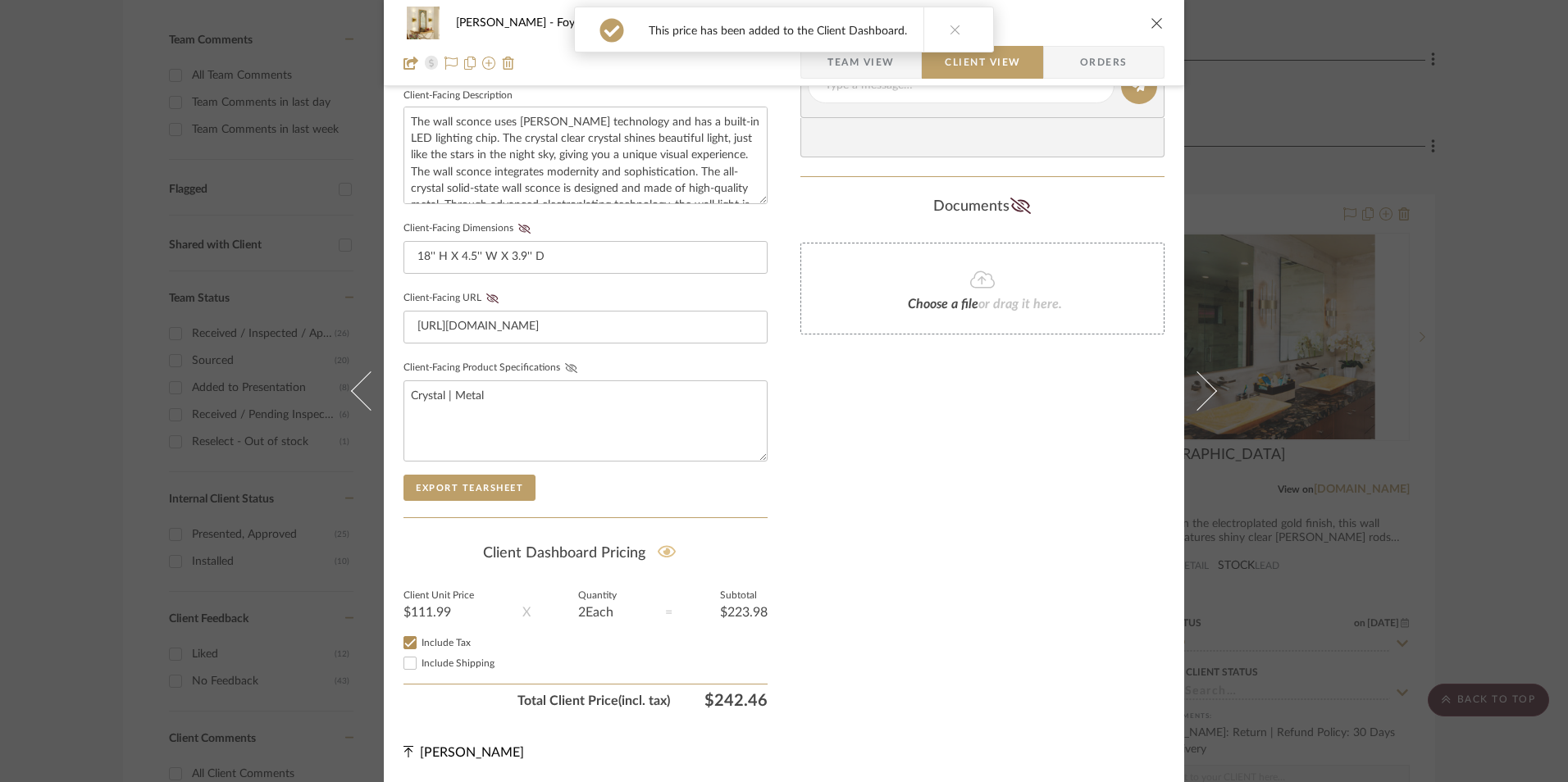
click at [565, 369] on icon at bounding box center [572, 368] width 13 height 10
click at [486, 296] on icon at bounding box center [492, 298] width 13 height 10
click at [522, 225] on icon at bounding box center [525, 229] width 13 height 10
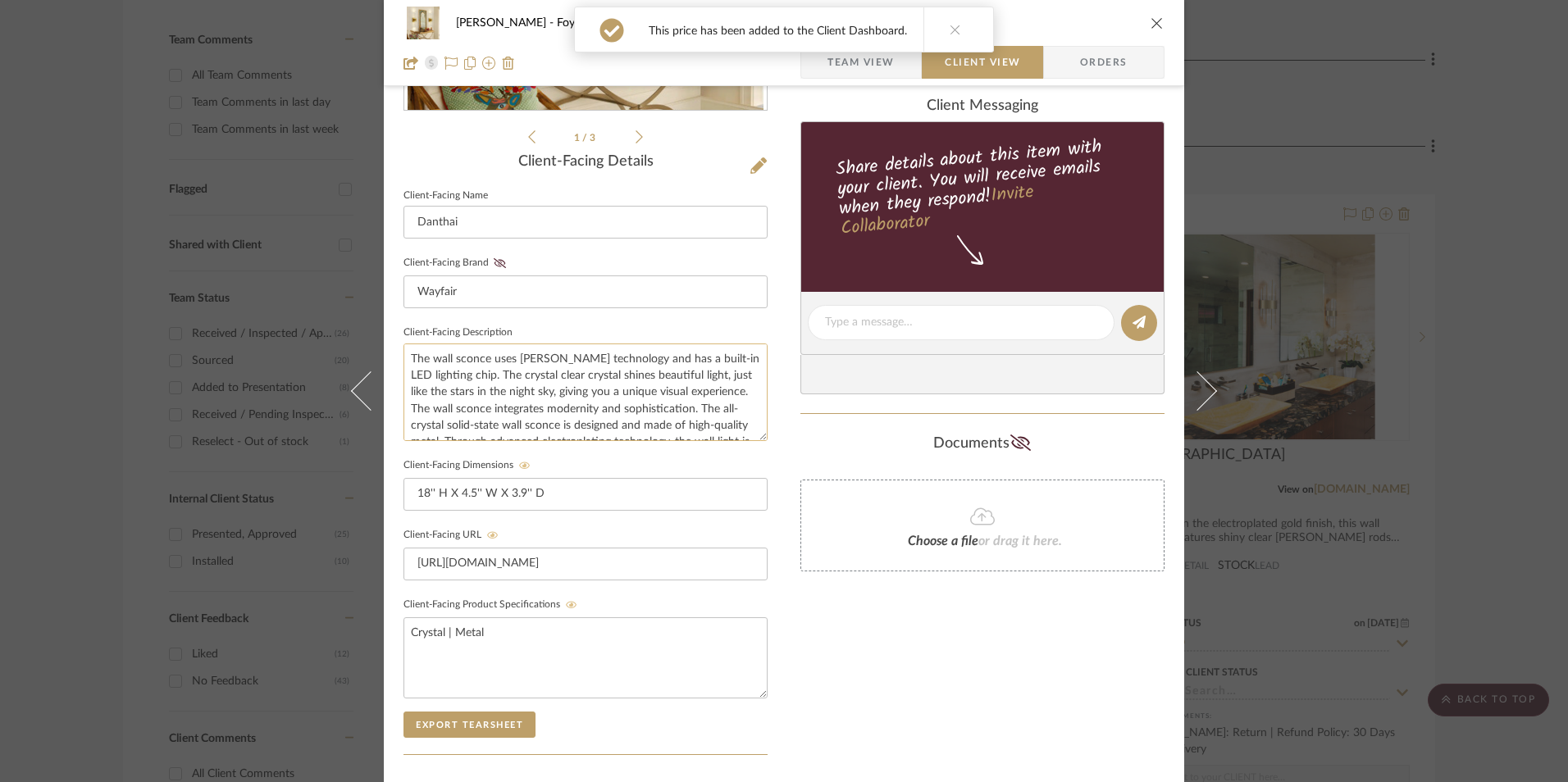
scroll to position [349, 0]
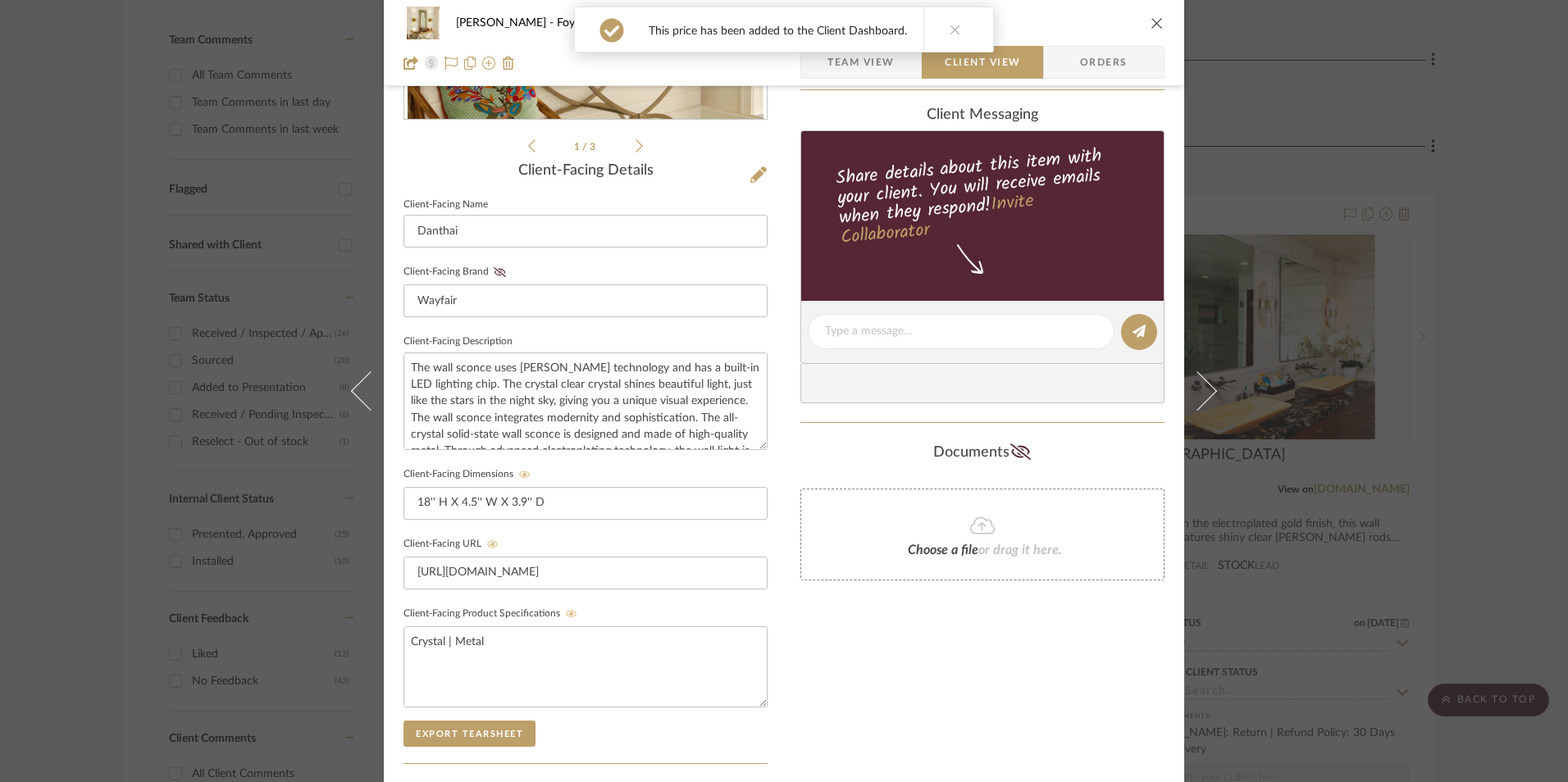
click at [494, 281] on fieldset "Client-Facing Brand Wayfair" at bounding box center [585, 289] width 365 height 57
click at [498, 272] on icon at bounding box center [500, 272] width 13 height 10
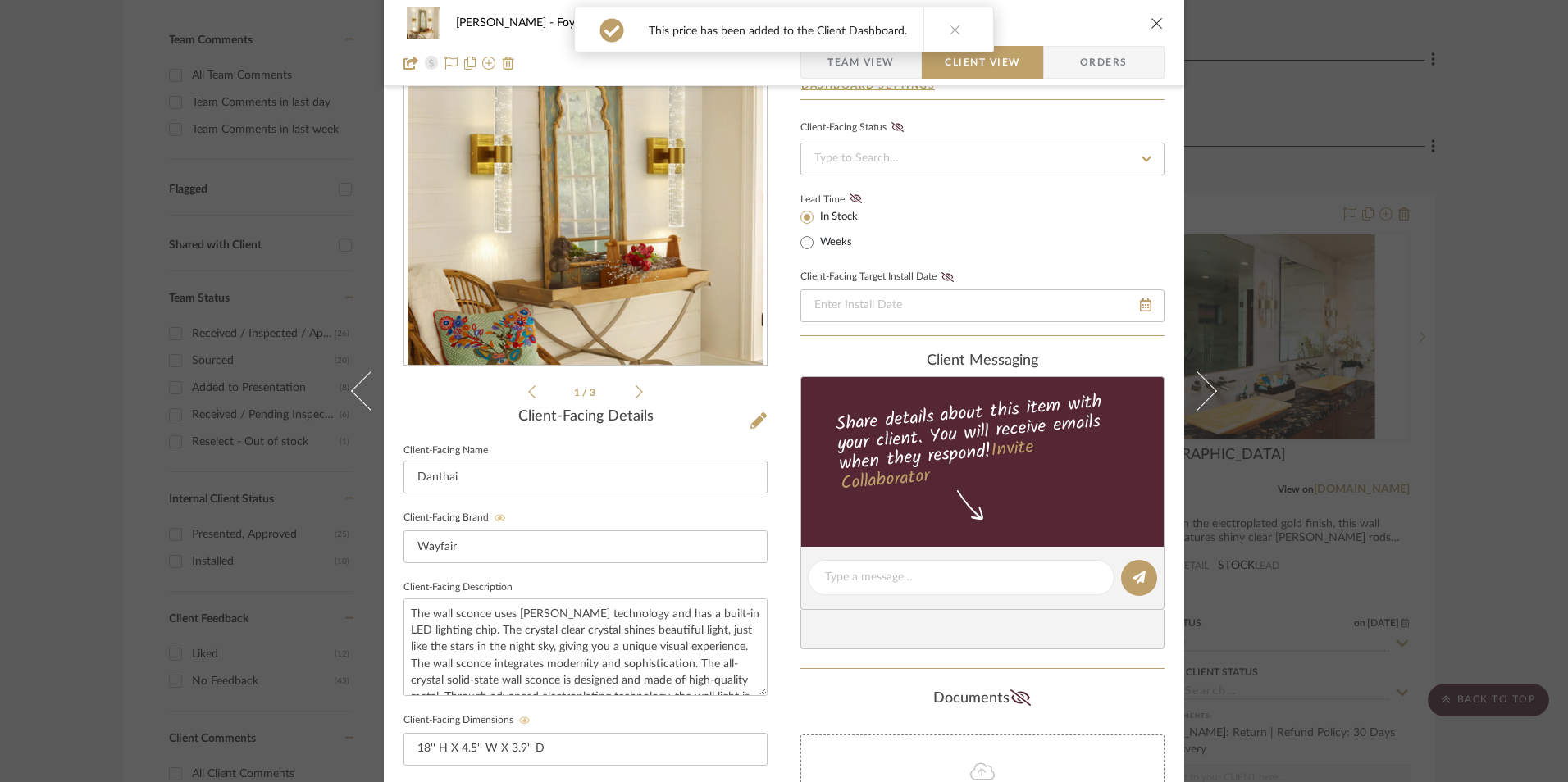
scroll to position [0, 0]
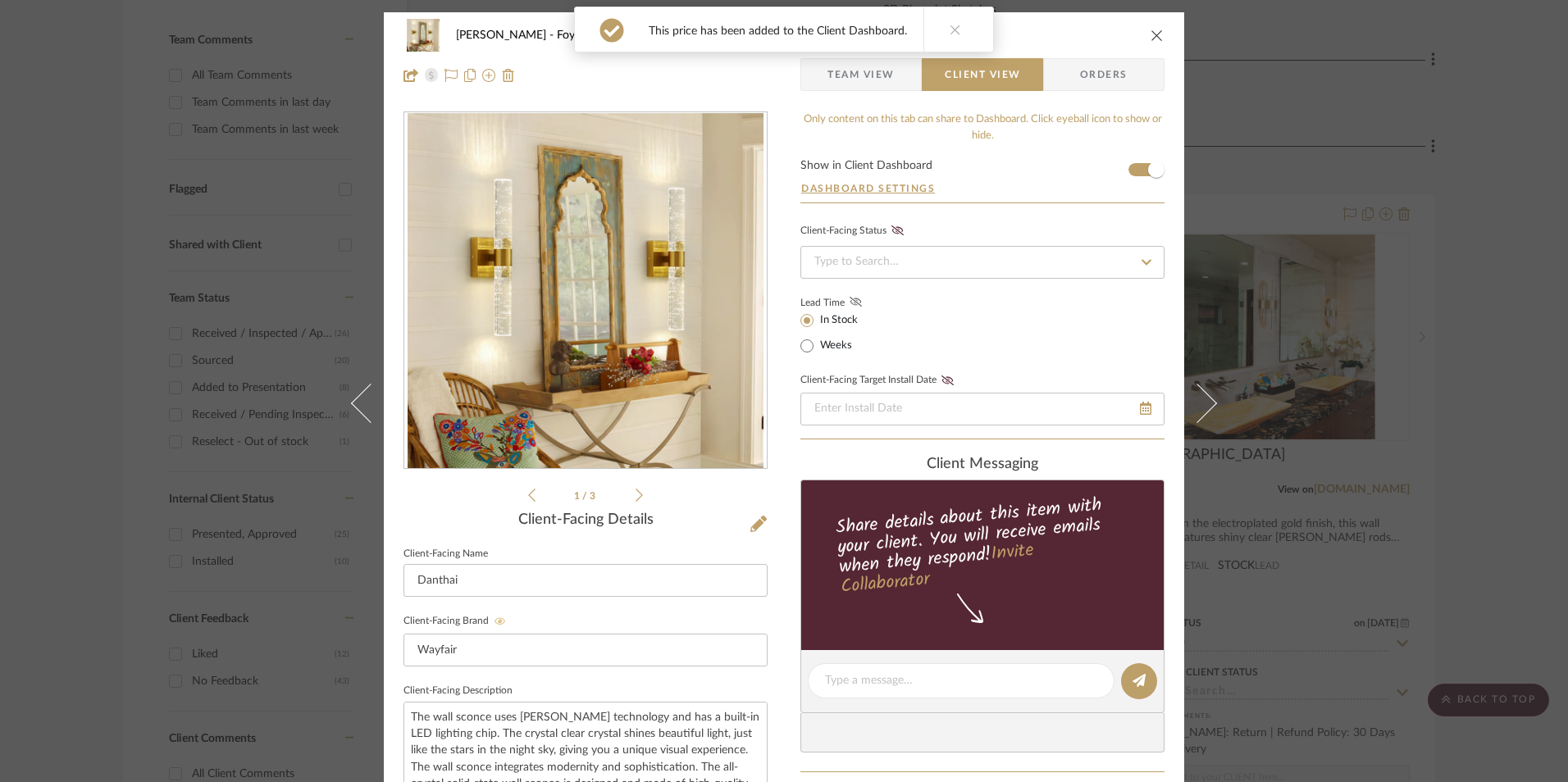
click at [850, 300] on icon at bounding box center [856, 301] width 13 height 10
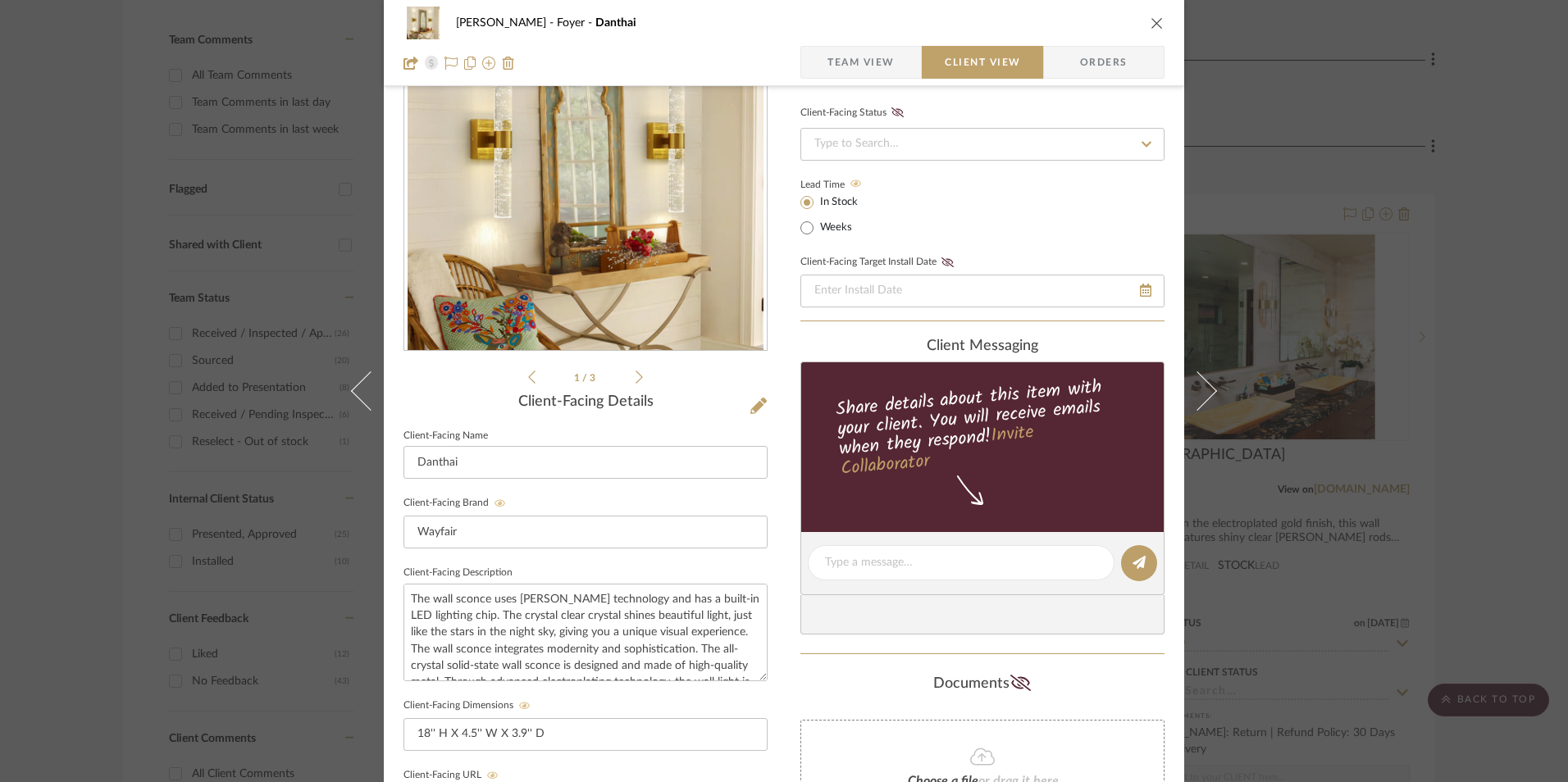
scroll to position [246, 0]
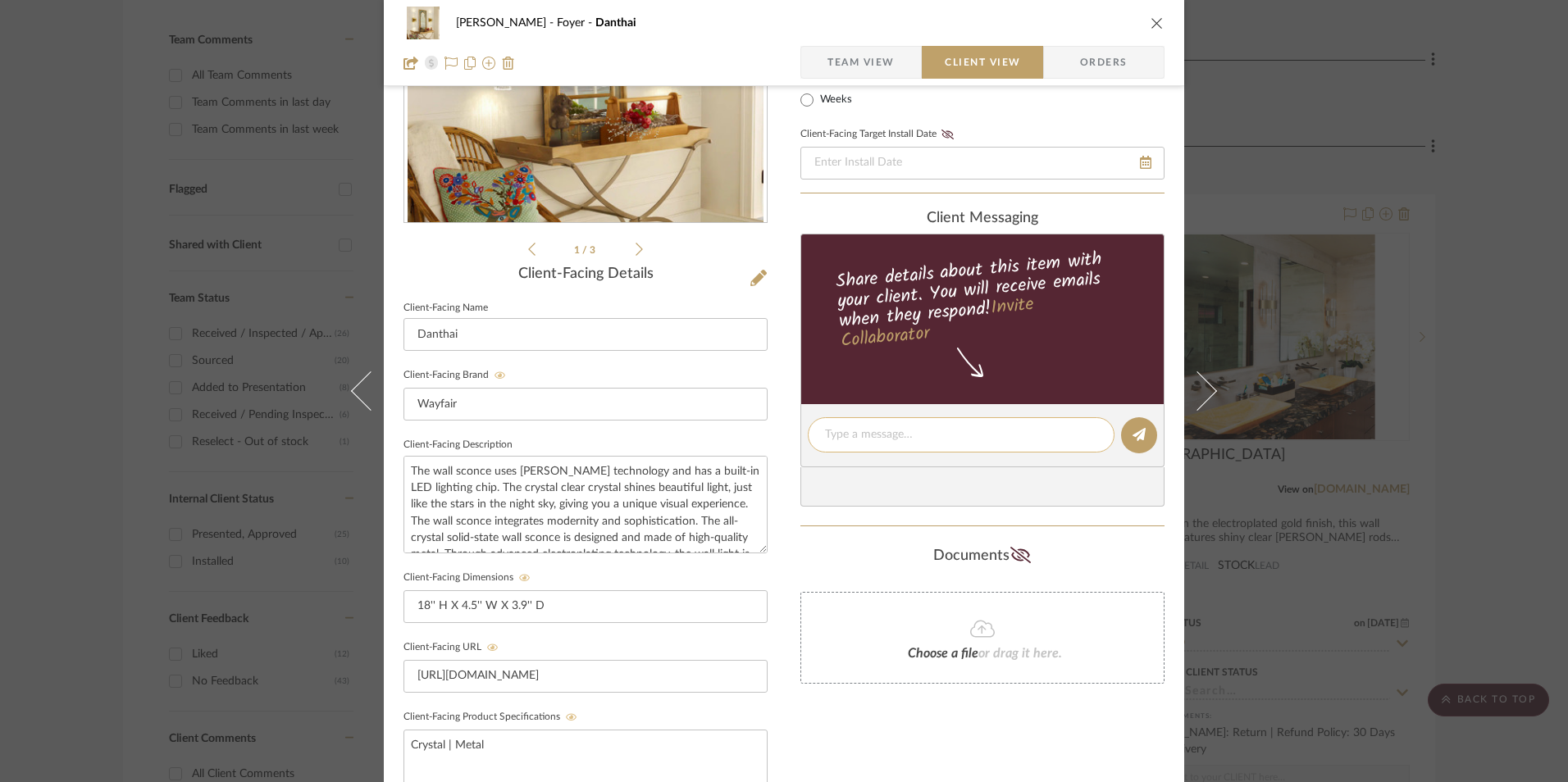
click at [926, 434] on textarea at bounding box center [961, 435] width 272 height 17
paste textarea "Option 2: Scones - Select: Gold + 2 (Set of 2 - 4 Total) ETA: [DATE] SKU: W1000…"
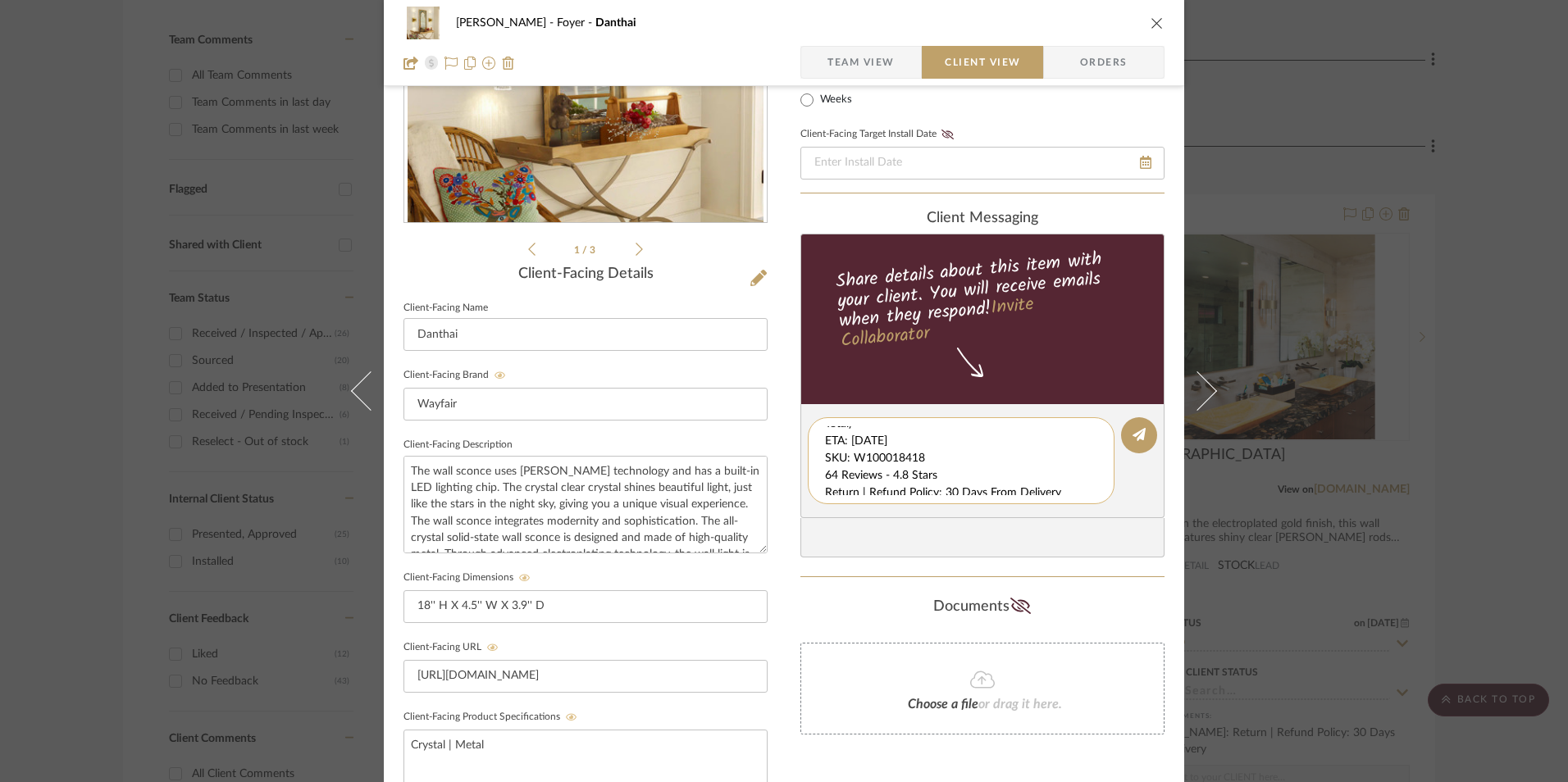
scroll to position [34, 0]
drag, startPoint x: 821, startPoint y: 434, endPoint x: 1085, endPoint y: 500, distance: 272.1
click at [1085, 500] on div "Option 2: Scones - Select: Gold + 2 (Set of 2 - 4 Total) ETA: [DATE] SKU: W1000…" at bounding box center [960, 461] width 307 height 87
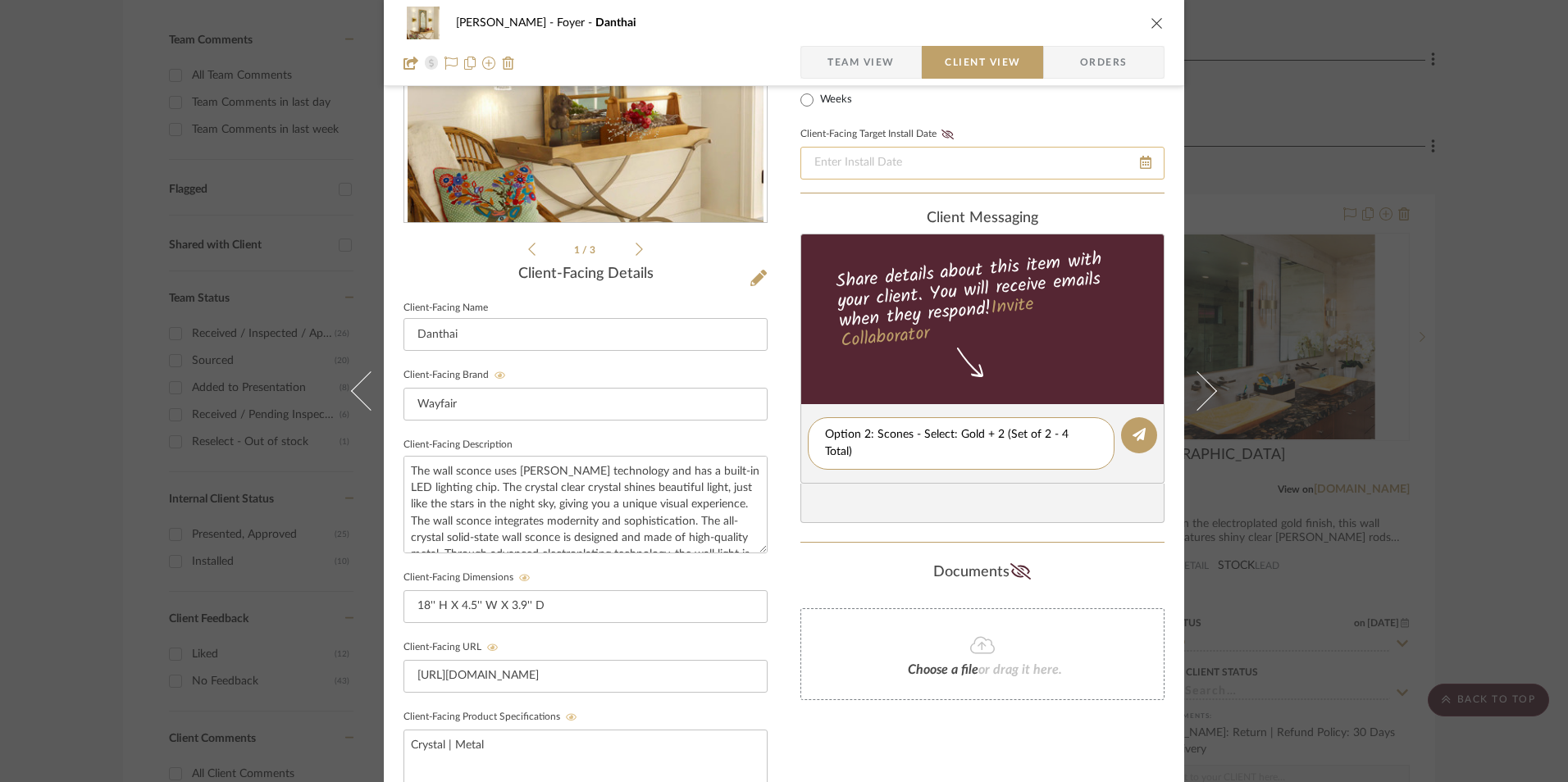
type textarea "Option 2: Scones - Select: Gold + 2 (Set of 2 - 4 Total)"
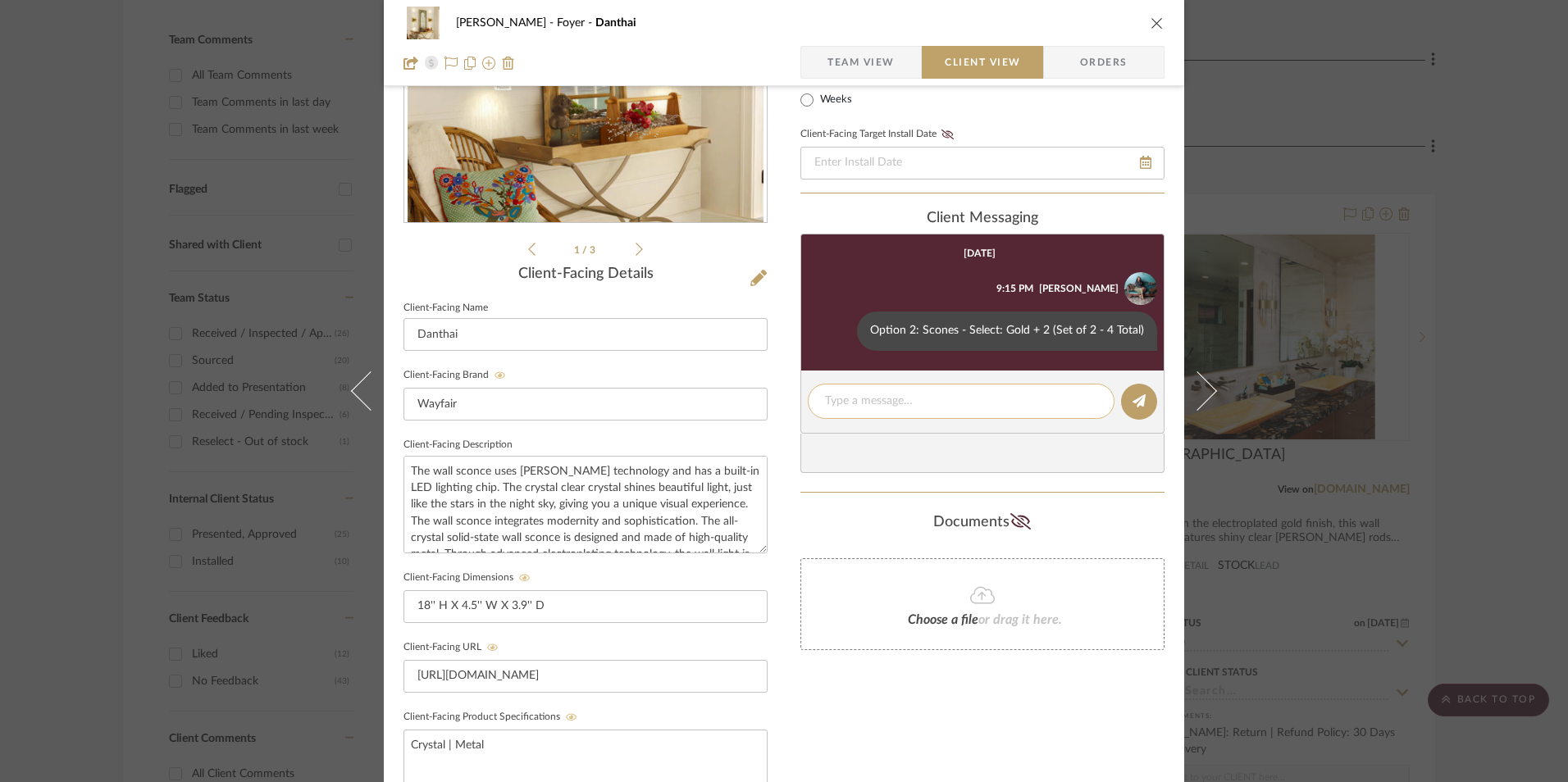
click at [881, 396] on textarea at bounding box center [961, 400] width 272 height 17
paste textarea "ETA: [DATE] SKU: W100018418 64 Reviews - 4.8 Stars Return | Refund Policy: 30 D…"
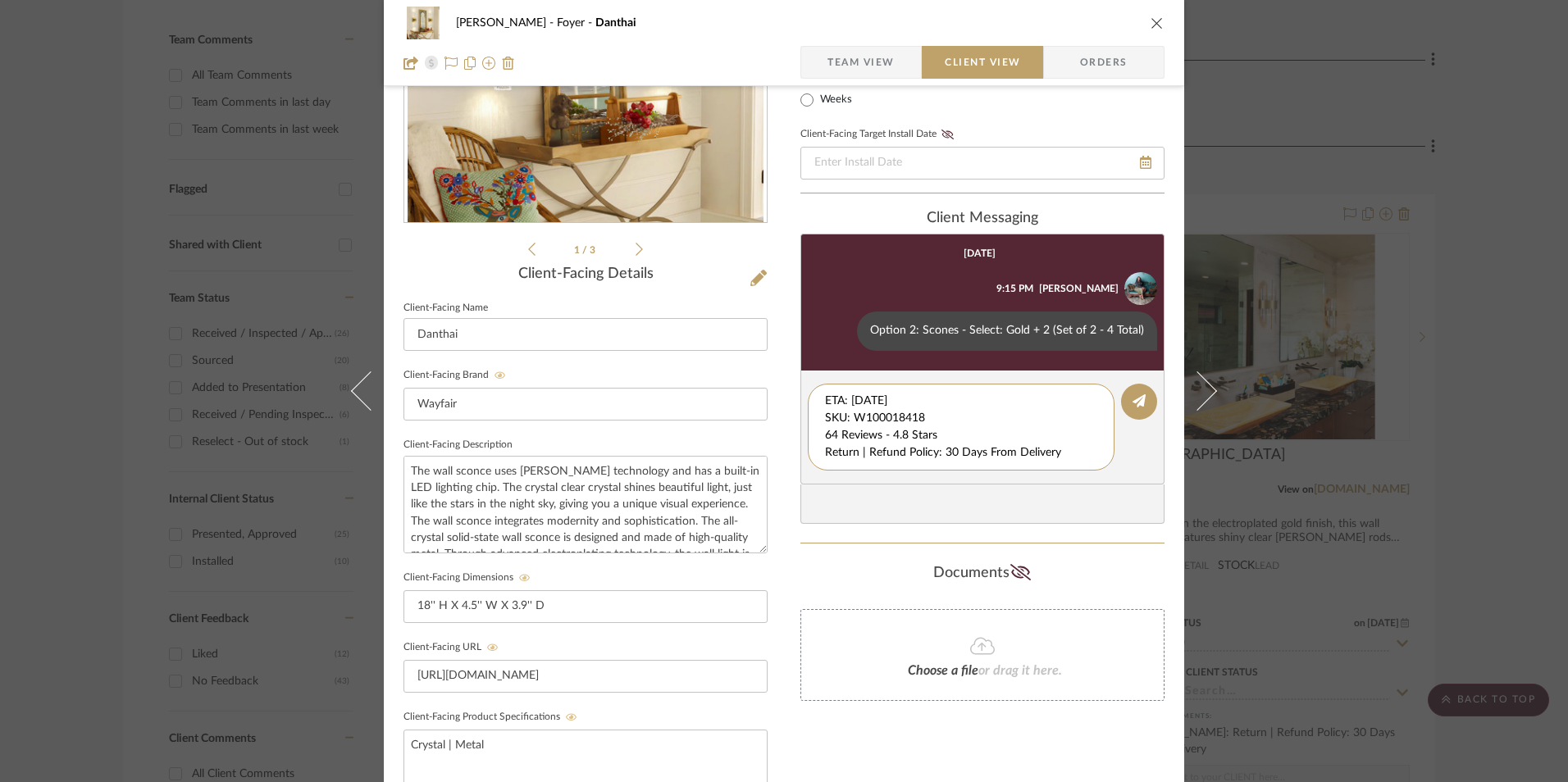
drag, startPoint x: 863, startPoint y: 425, endPoint x: 782, endPoint y: 357, distance: 105.8
click at [767, 373] on div "[PERSON_NAME] Foyer Danthai Team View Client View Orders 1 / 3 Client-Facing De…" at bounding box center [783, 448] width 800 height 1365
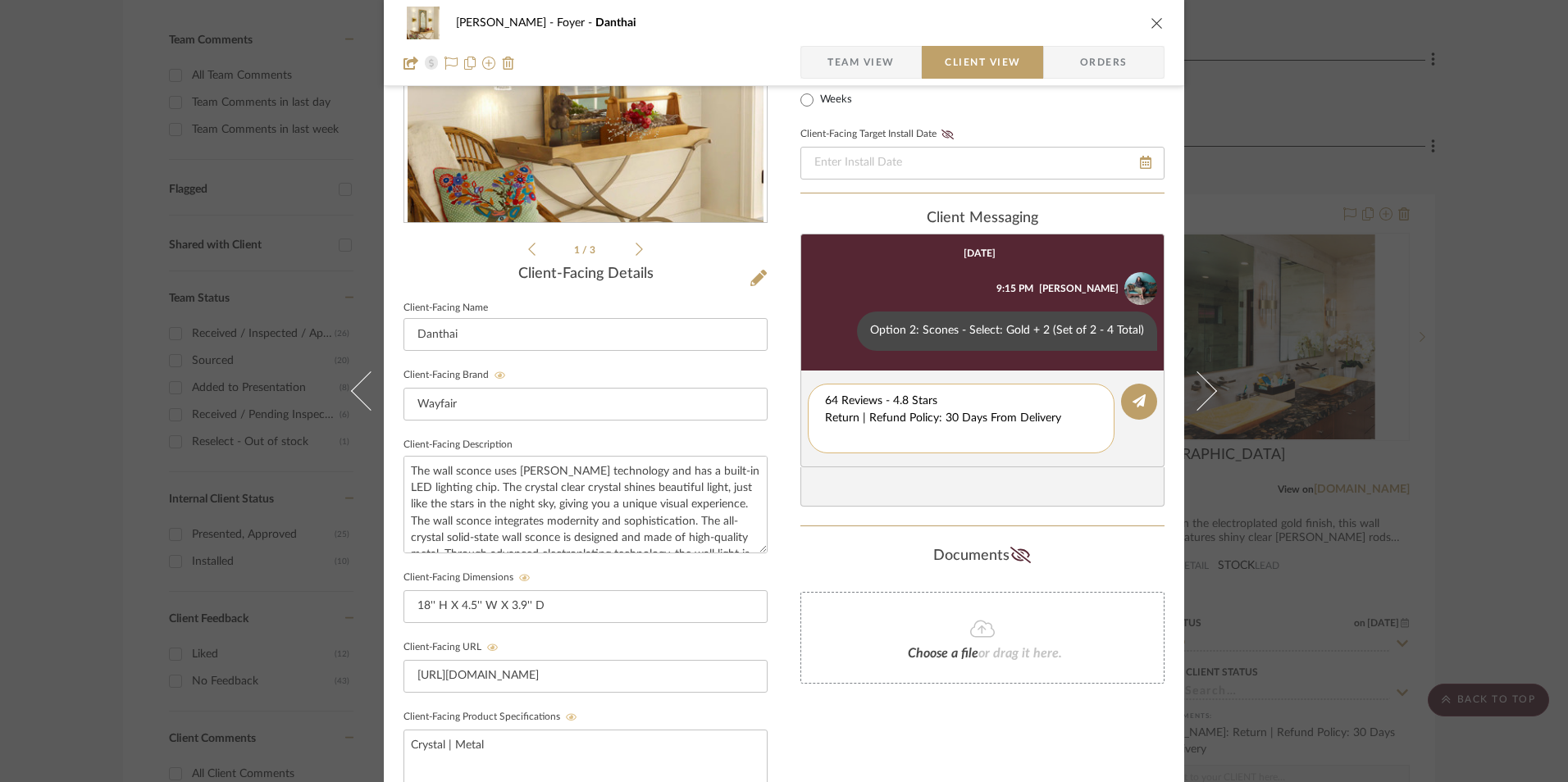
click at [825, 418] on textarea "64 Reviews - 4.8 Stars Return | Refund Policy: 30 Days From Delivery" at bounding box center [961, 418] width 272 height 51
drag, startPoint x: 1064, startPoint y: 422, endPoint x: 816, endPoint y: 426, distance: 248.0
click at [816, 426] on div "64 Reviews - 4.8 Stars Return | Refund Policy: 30 Days From Delivery" at bounding box center [960, 409] width 307 height 52
type textarea "64 Reviews - 4.8 Stars"
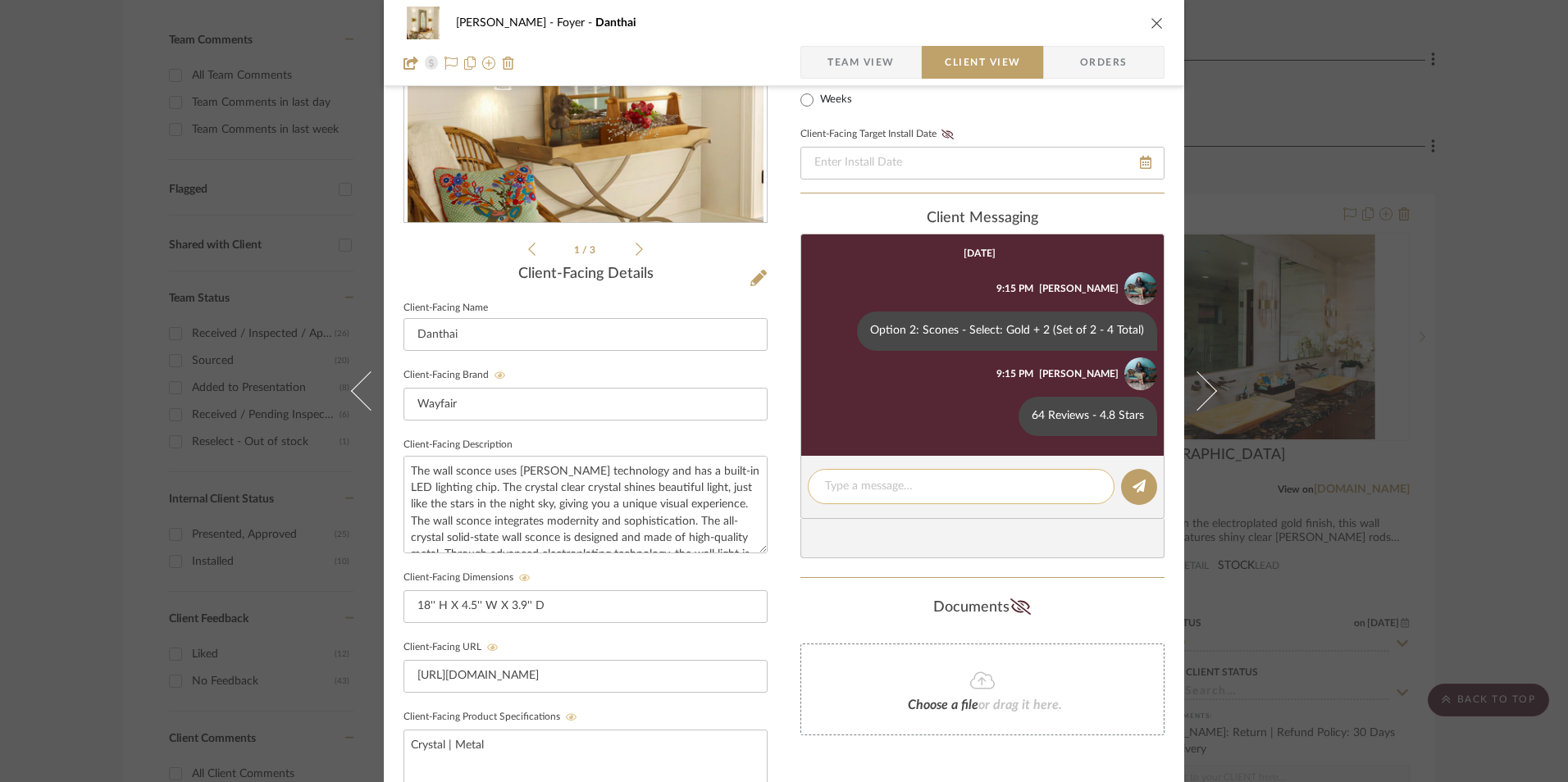
click at [868, 489] on textarea at bounding box center [961, 486] width 272 height 17
paste textarea "Return | Refund Policy: 30 Days From Delivery"
type textarea "Return | Refund Policy: 30 Days From Delivery"
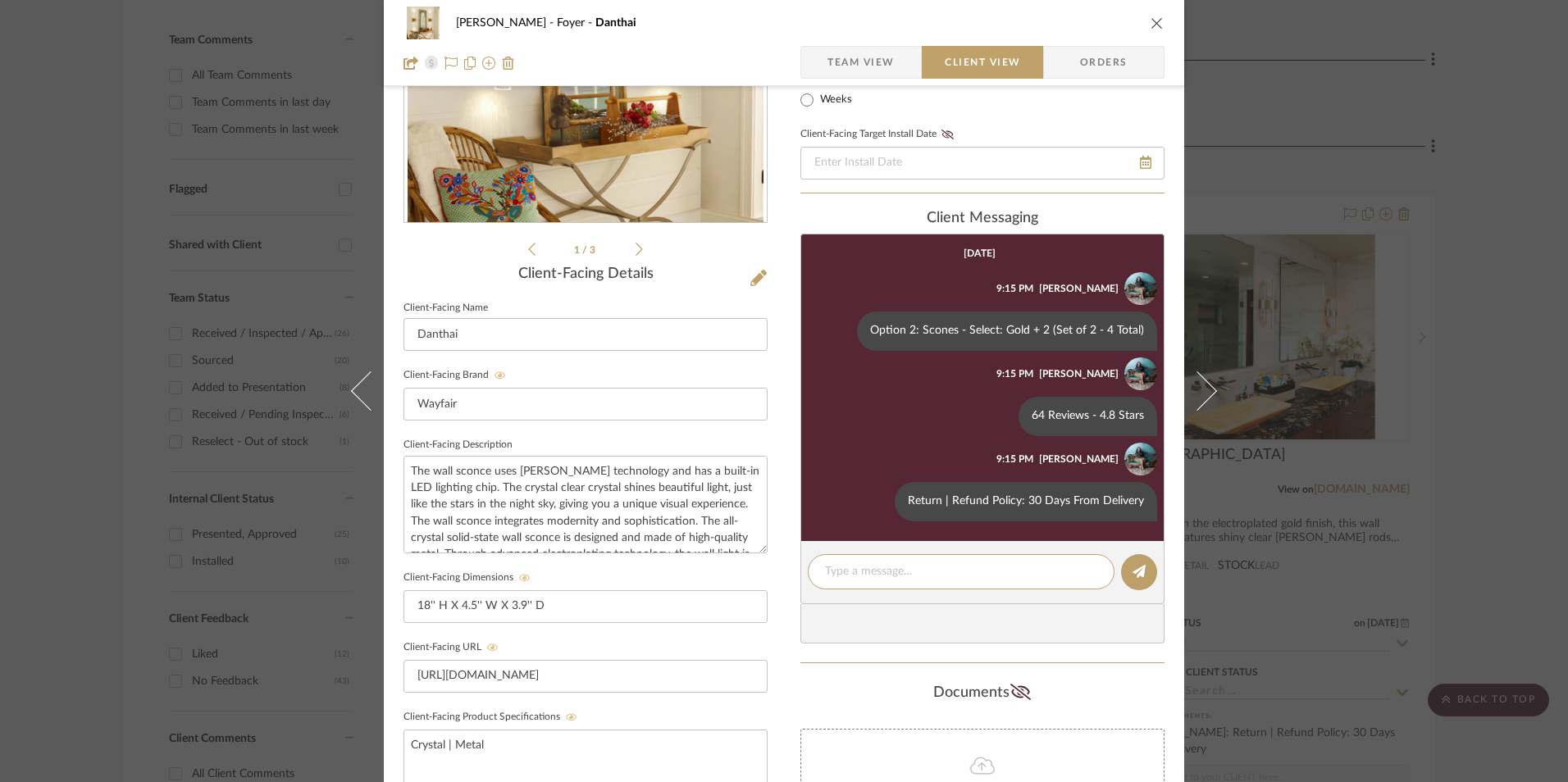
click at [1150, 23] on icon "close" at bounding box center [1157, 22] width 14 height 13
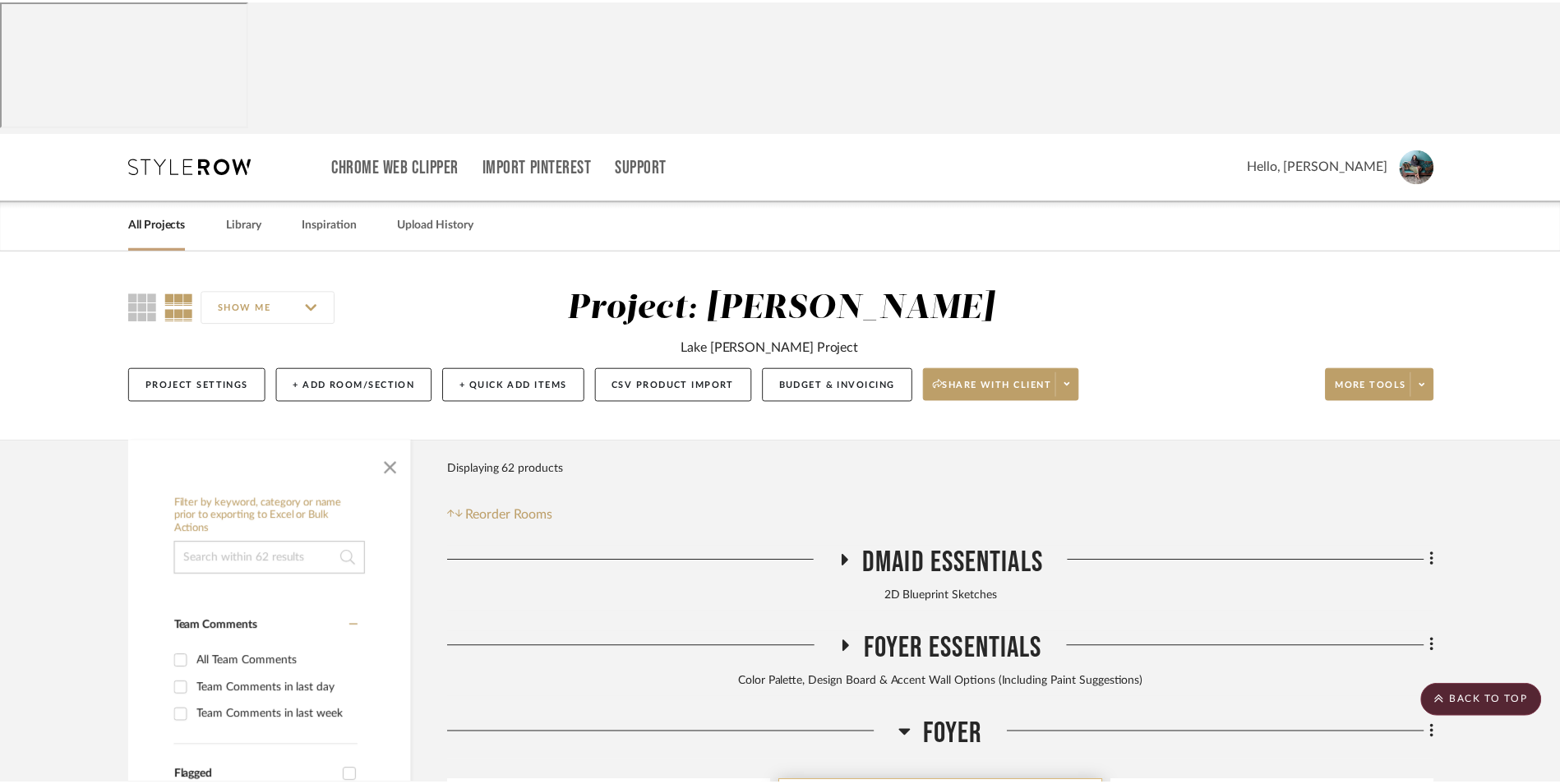
scroll to position [587, 0]
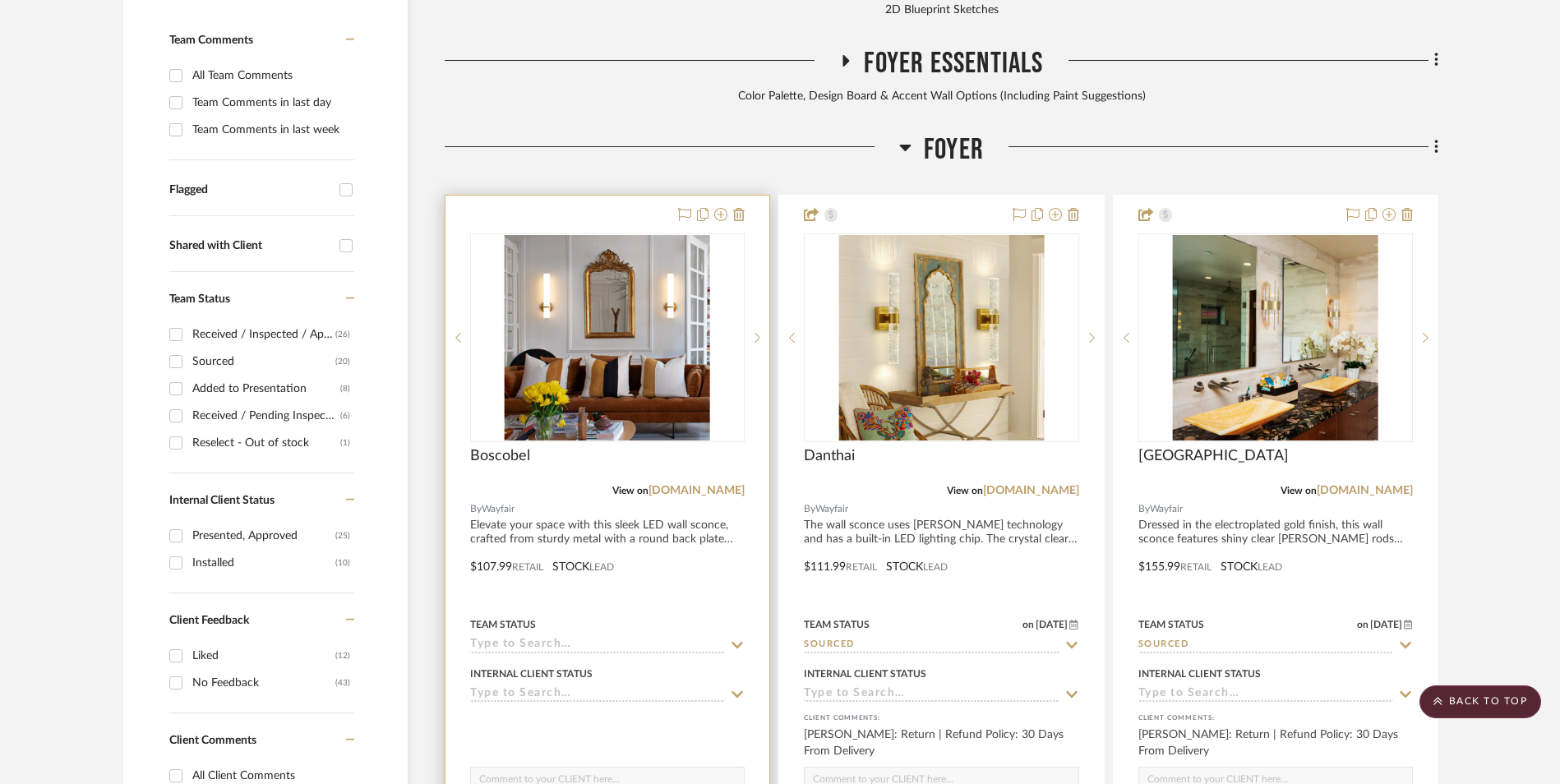
click at [640, 235] on img "0" at bounding box center [607, 338] width 206 height 206
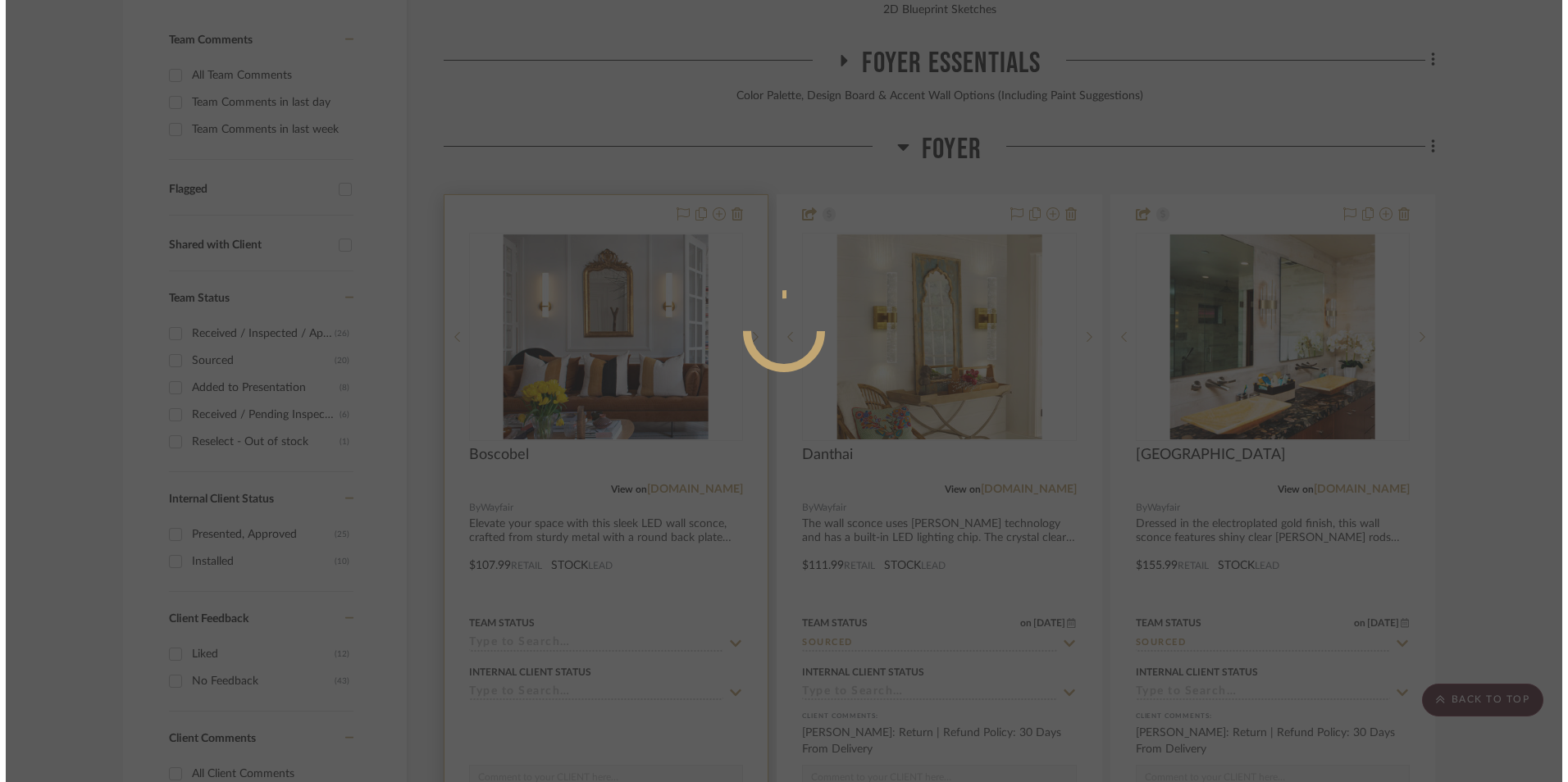
scroll to position [0, 0]
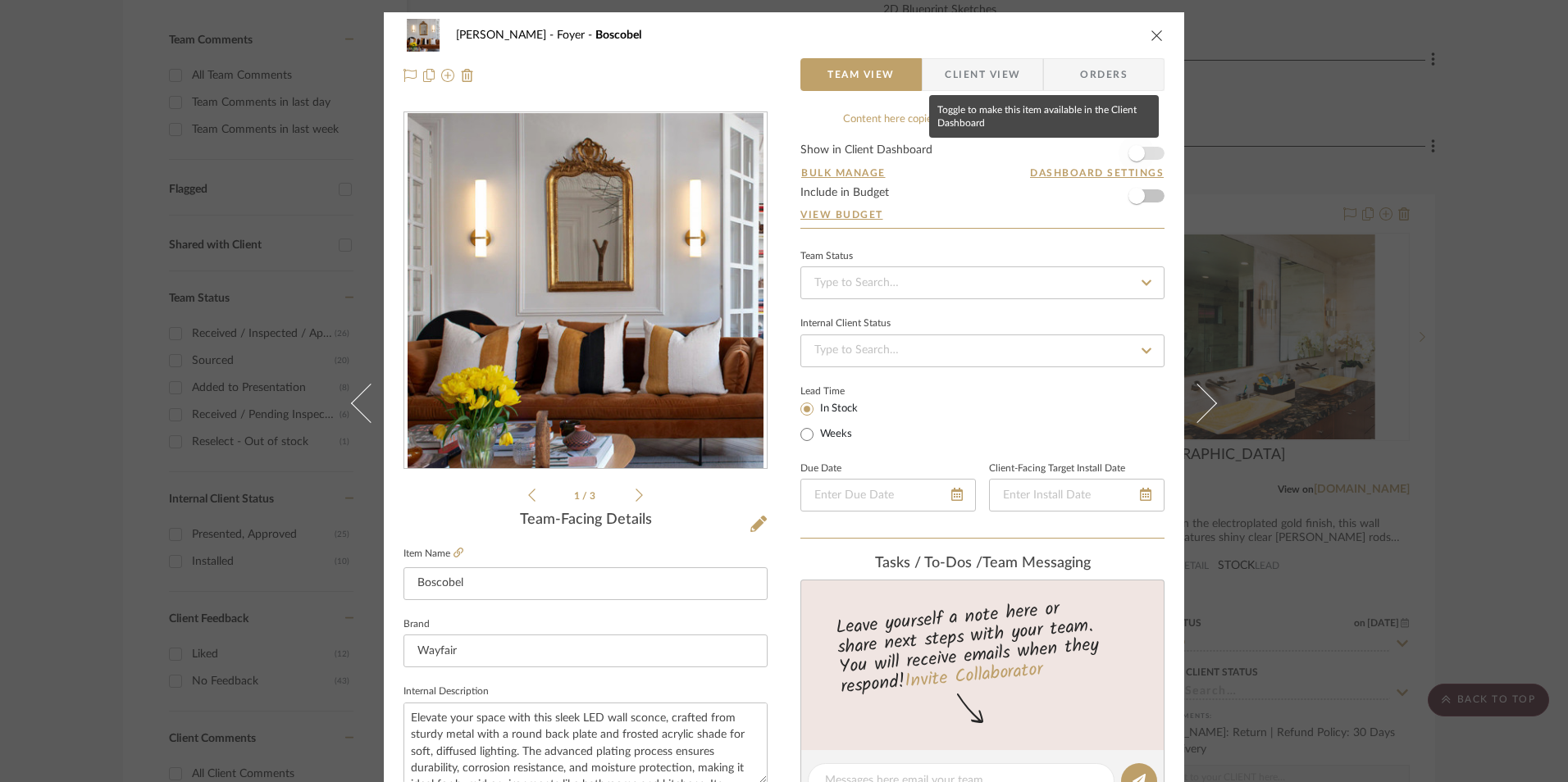
click at [1136, 148] on span "button" at bounding box center [1137, 153] width 16 height 16
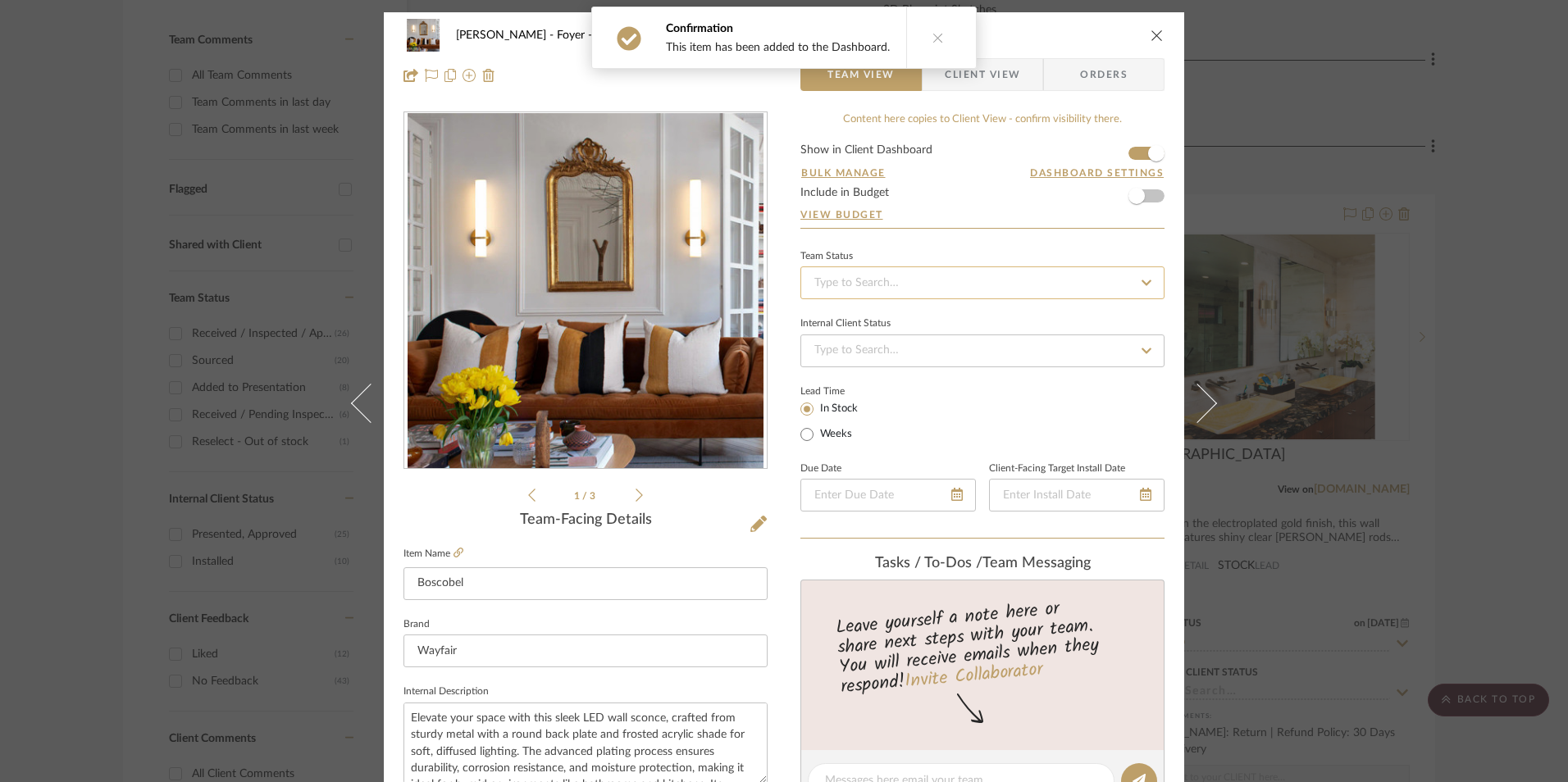
click at [920, 283] on input at bounding box center [982, 283] width 365 height 32
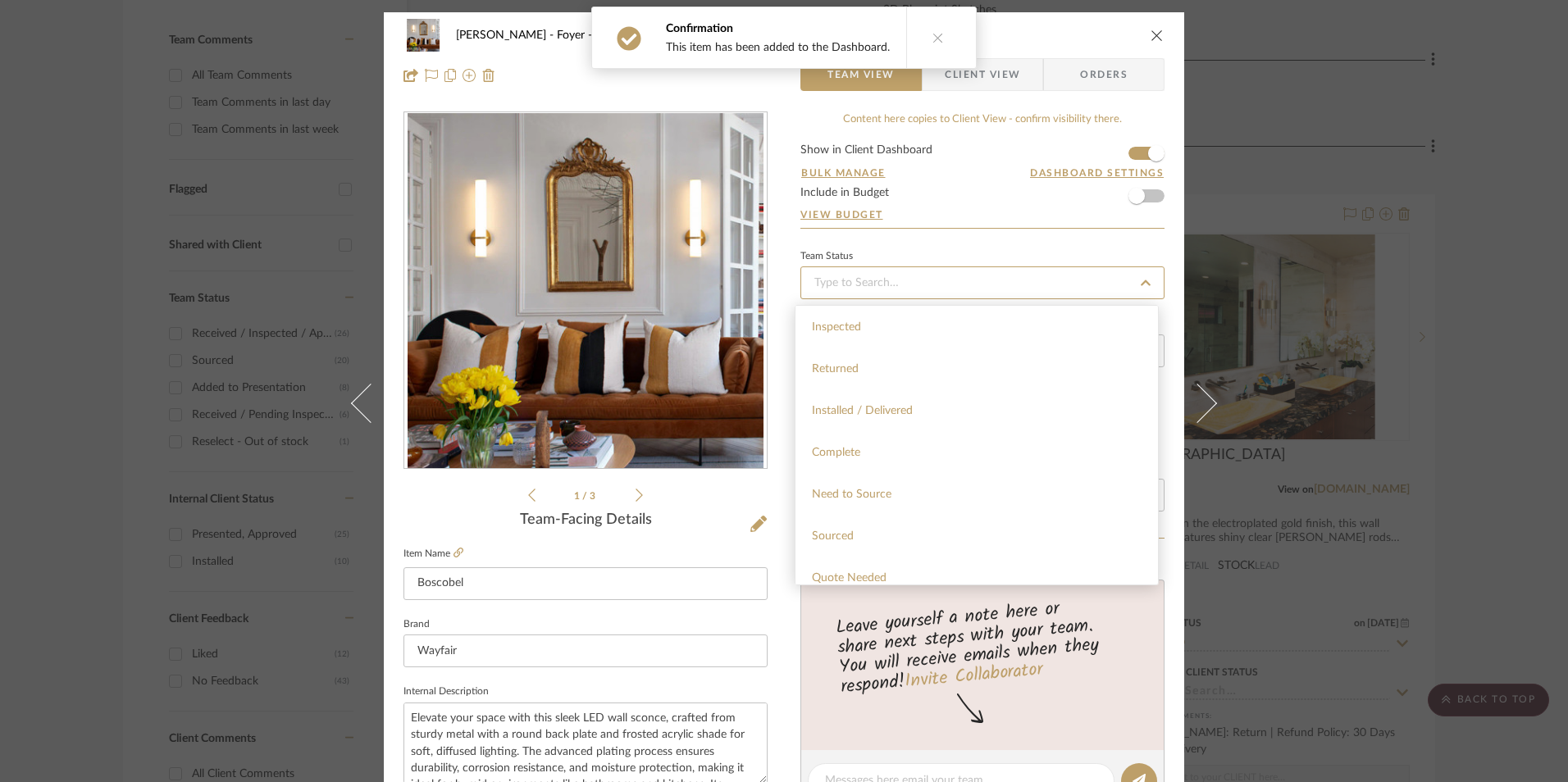
scroll to position [492, 0]
click at [869, 383] on div "Sourced" at bounding box center [977, 378] width 363 height 41
type input "[DATE]"
type input "Sourced"
type input "[DATE]"
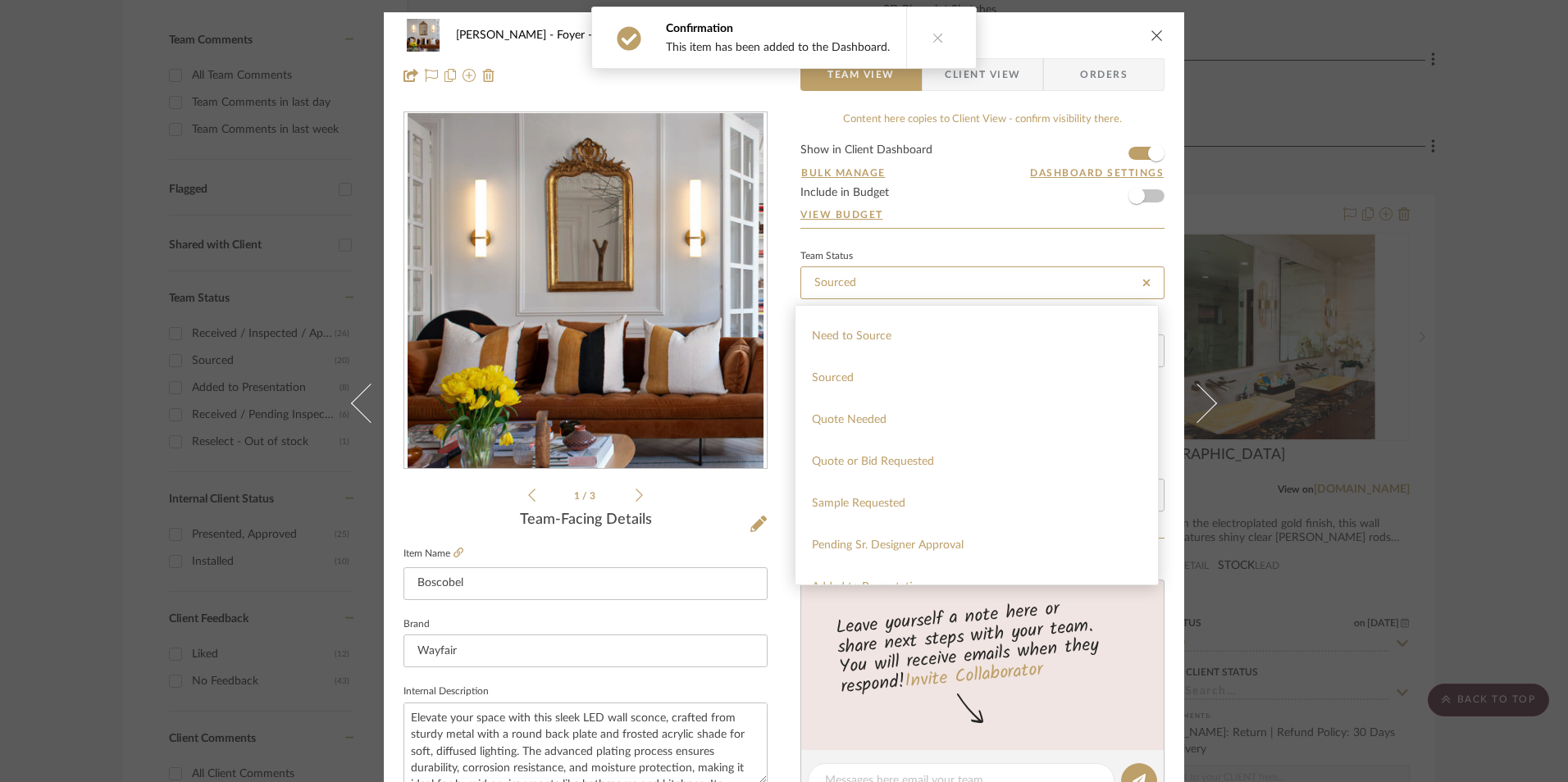
type input "Sourced"
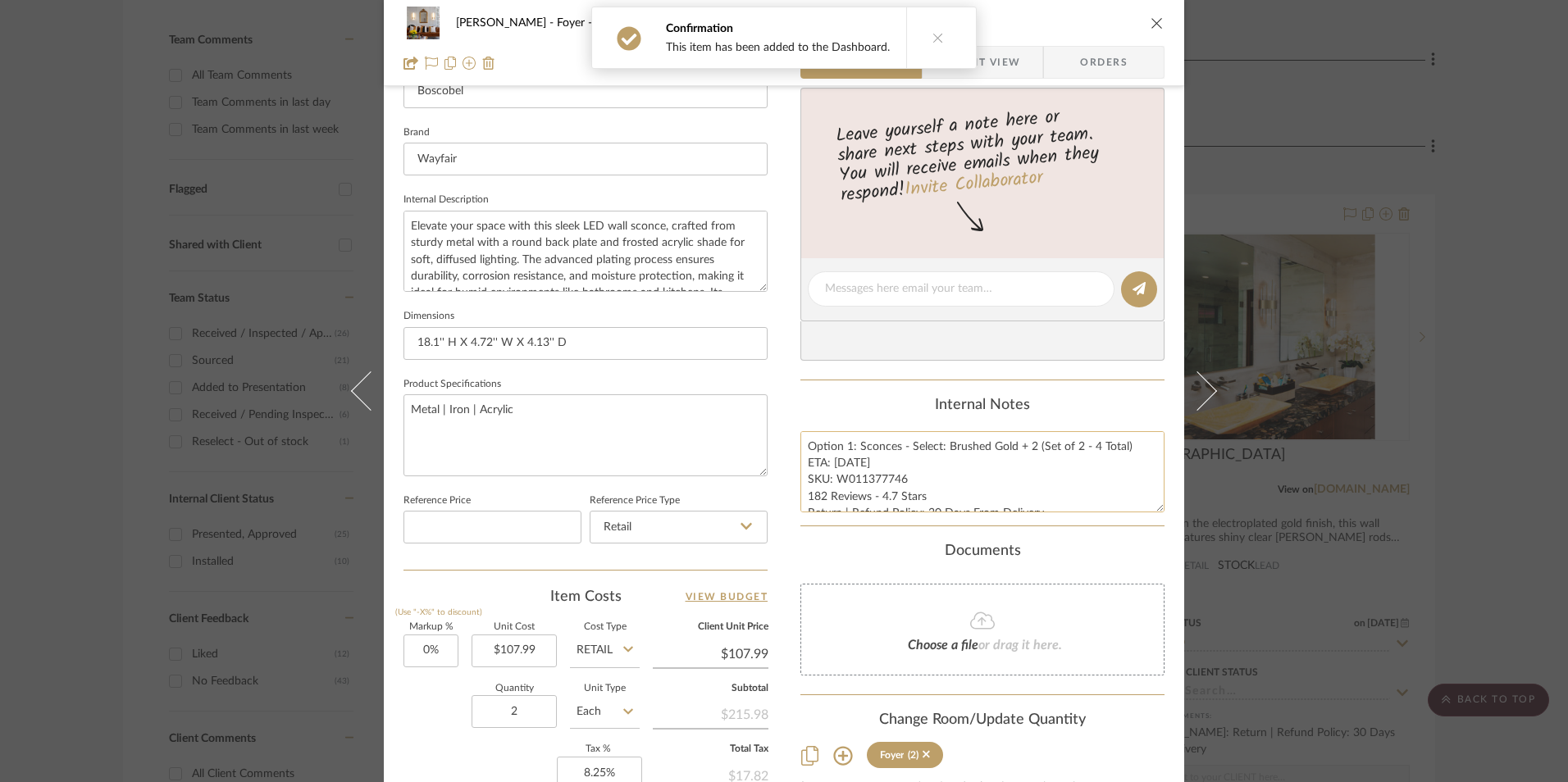
click at [843, 460] on textarea "Option 1: Sconces - Select: Brushed Gold + 2 (Set of 2 - 4 Total) ETA: [DATE] S…" at bounding box center [982, 472] width 365 height 81
drag, startPoint x: 801, startPoint y: 445, endPoint x: 1046, endPoint y: 531, distance: 259.7
click at [1084, 543] on div "Content here copies to Client View - confirm visibility there. Show in Client D…" at bounding box center [982, 294] width 365 height 1350
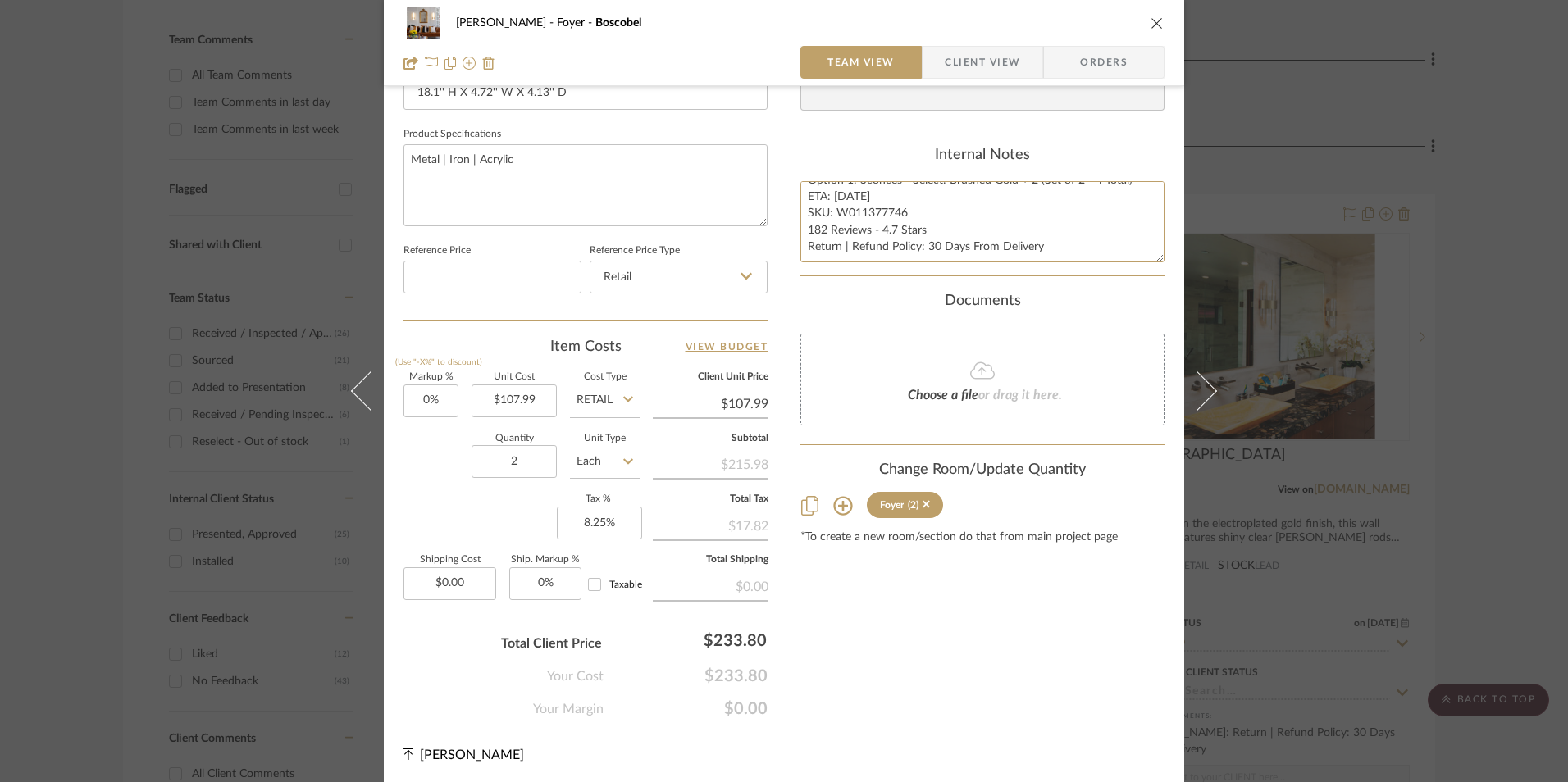
scroll to position [744, 0]
click at [1103, 65] on span "Orders" at bounding box center [1104, 62] width 84 height 32
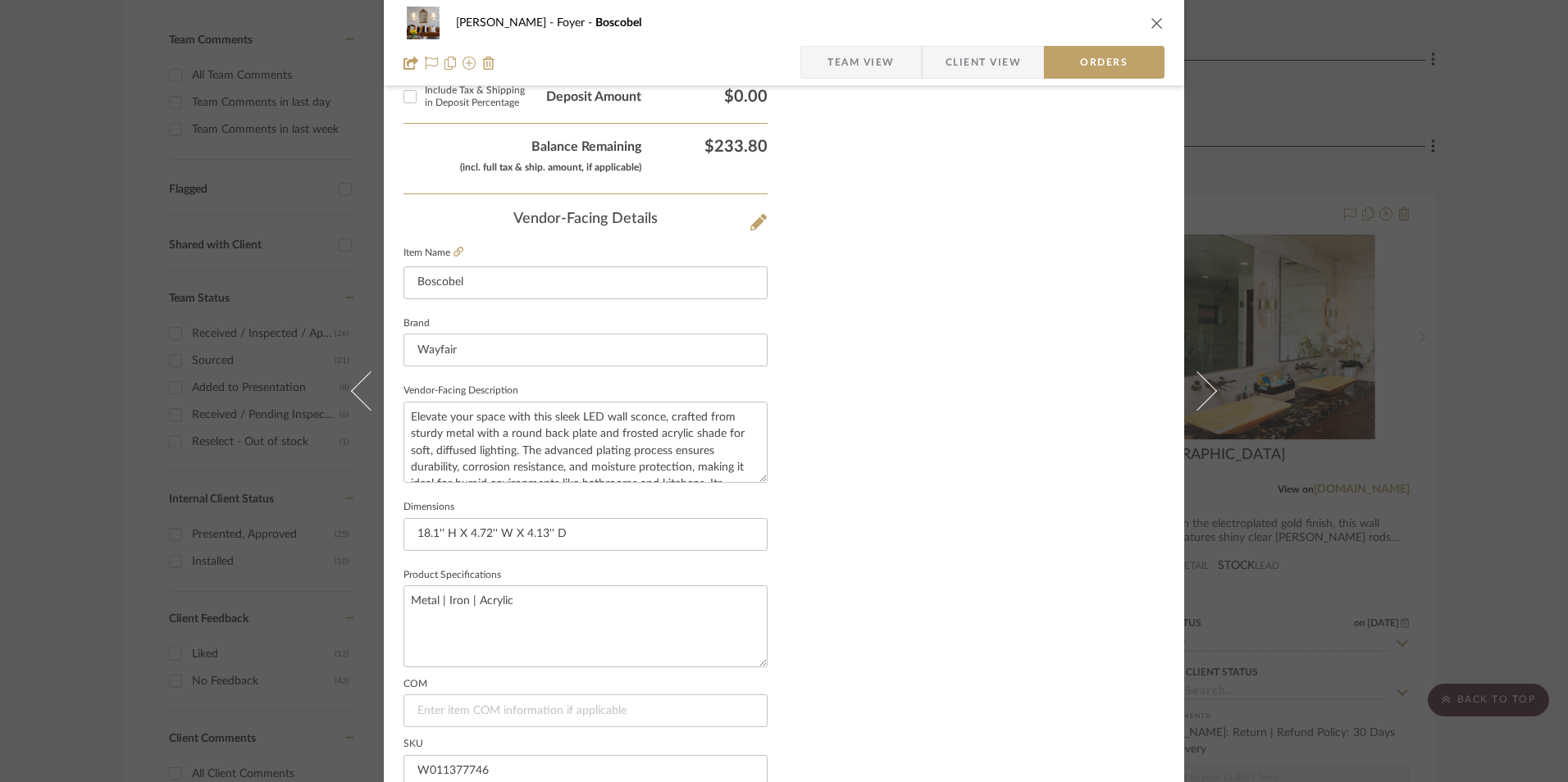
scroll to position [962, 0]
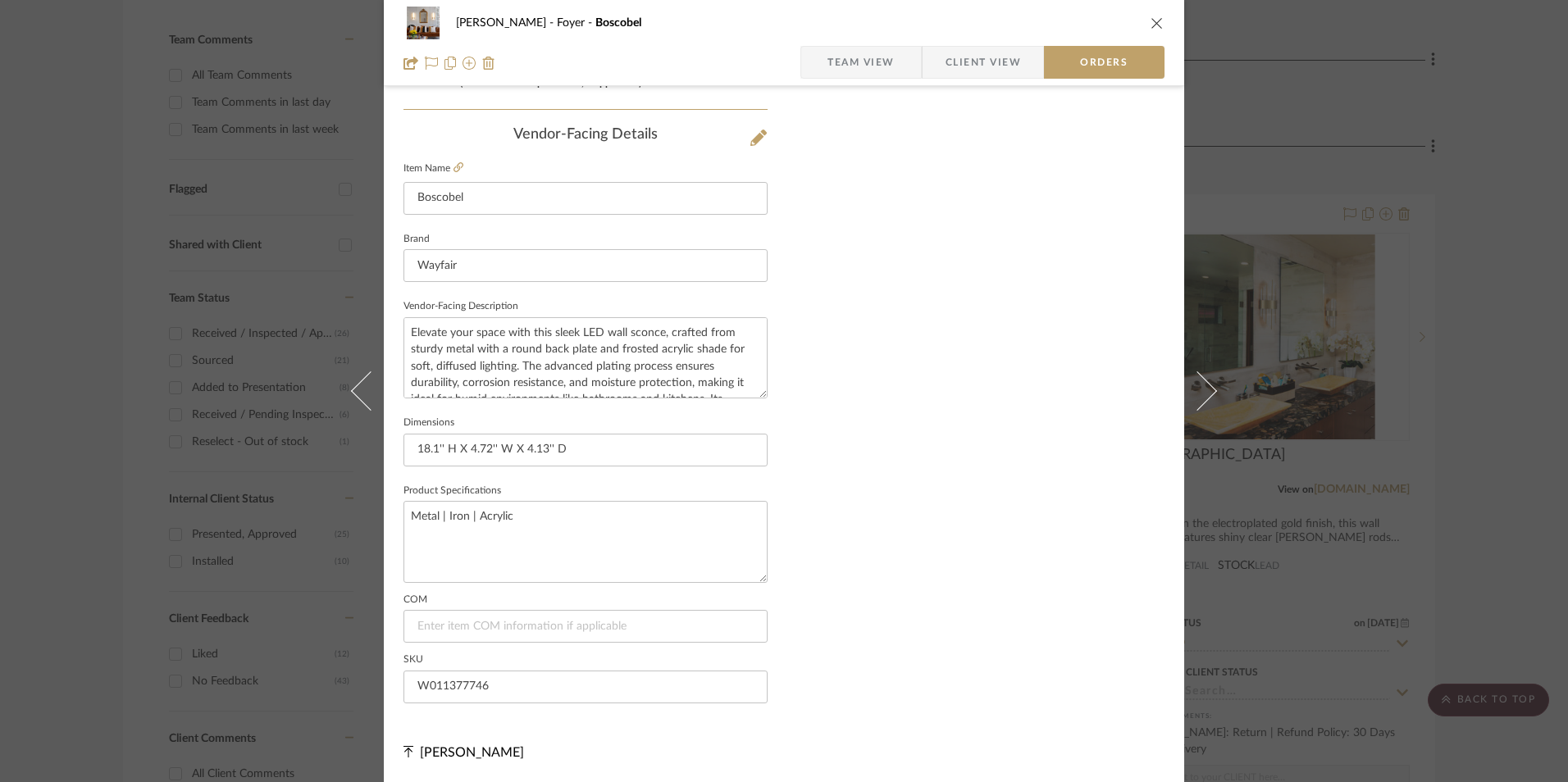
click at [955, 58] on span "Client View" at bounding box center [984, 62] width 76 height 32
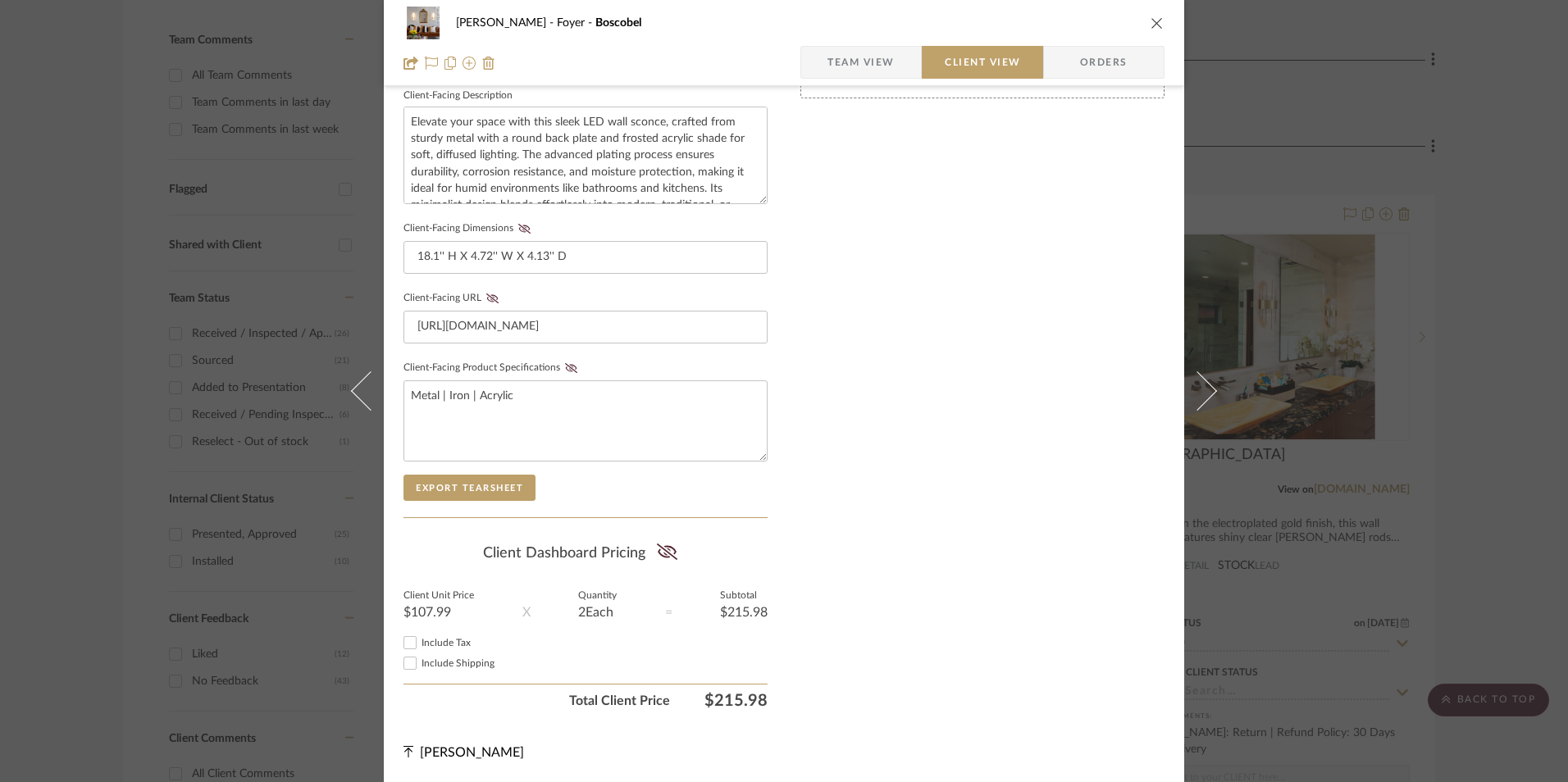
scroll to position [595, 0]
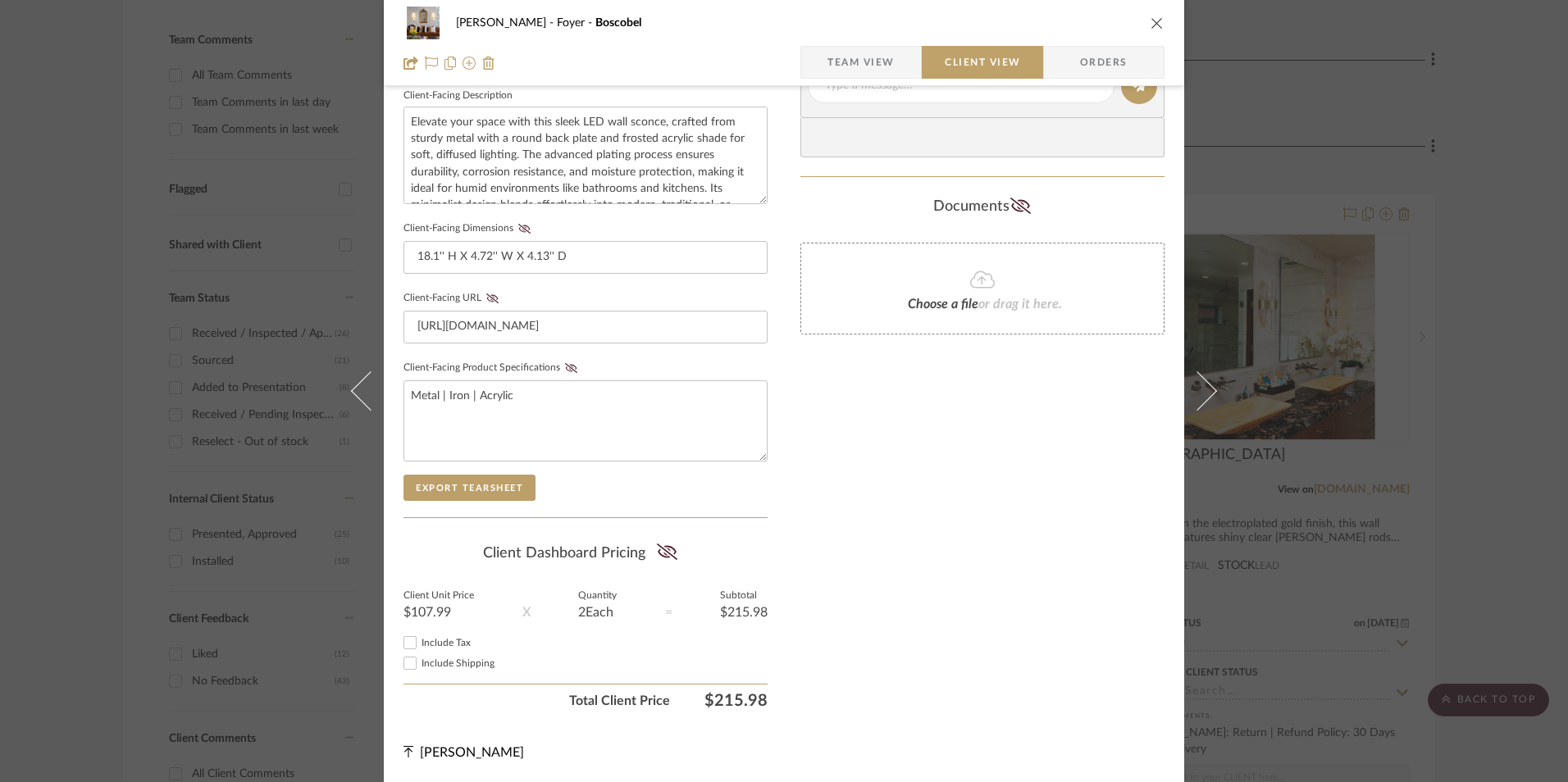
click at [404, 642] on input "Include Tax" at bounding box center [410, 643] width 20 height 20
checkbox input "true"
click at [659, 554] on icon at bounding box center [667, 552] width 21 height 16
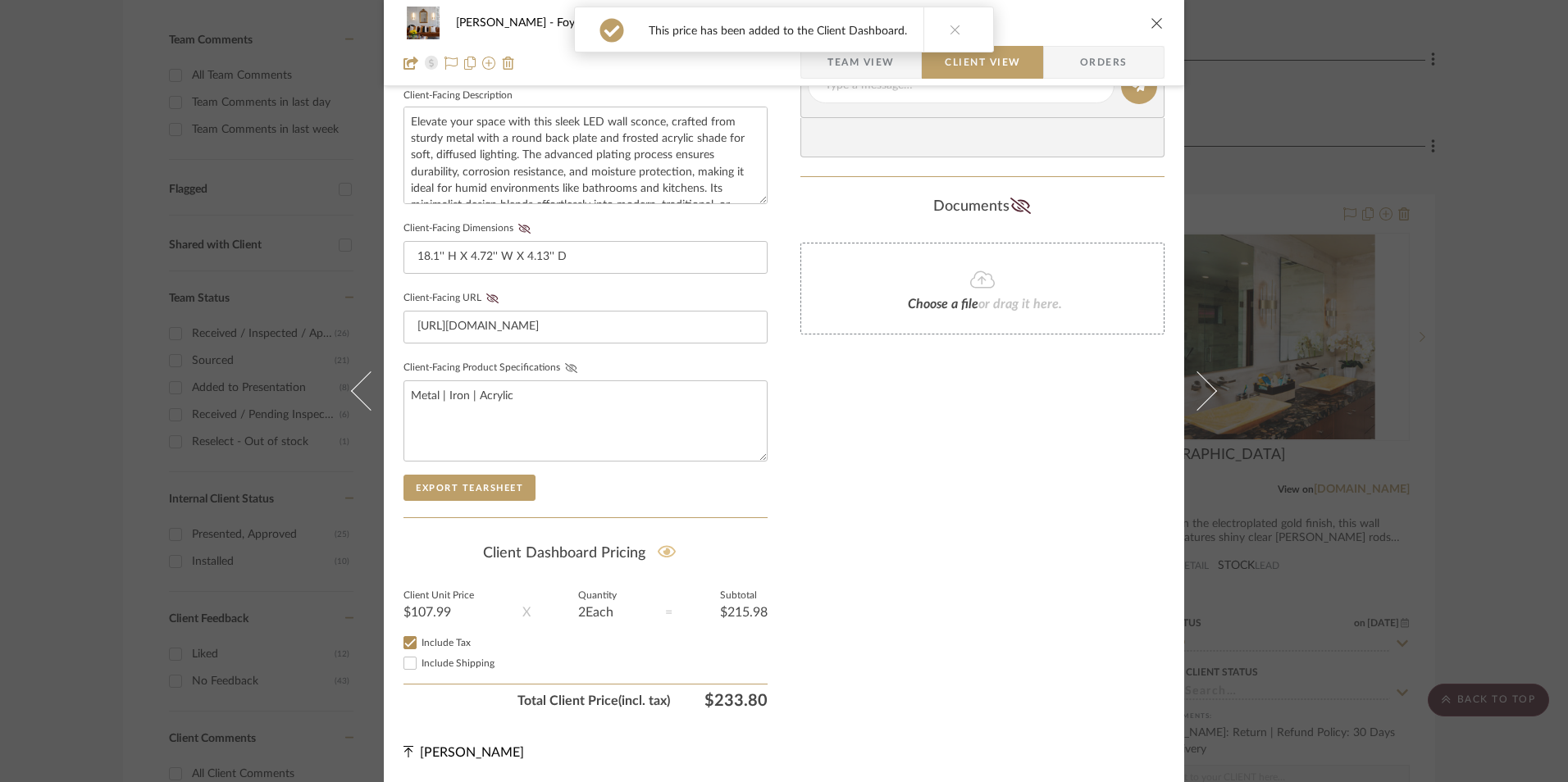
click at [565, 371] on icon at bounding box center [572, 368] width 13 height 10
click at [486, 299] on icon at bounding box center [492, 298] width 13 height 10
click at [523, 232] on icon at bounding box center [525, 229] width 13 height 10
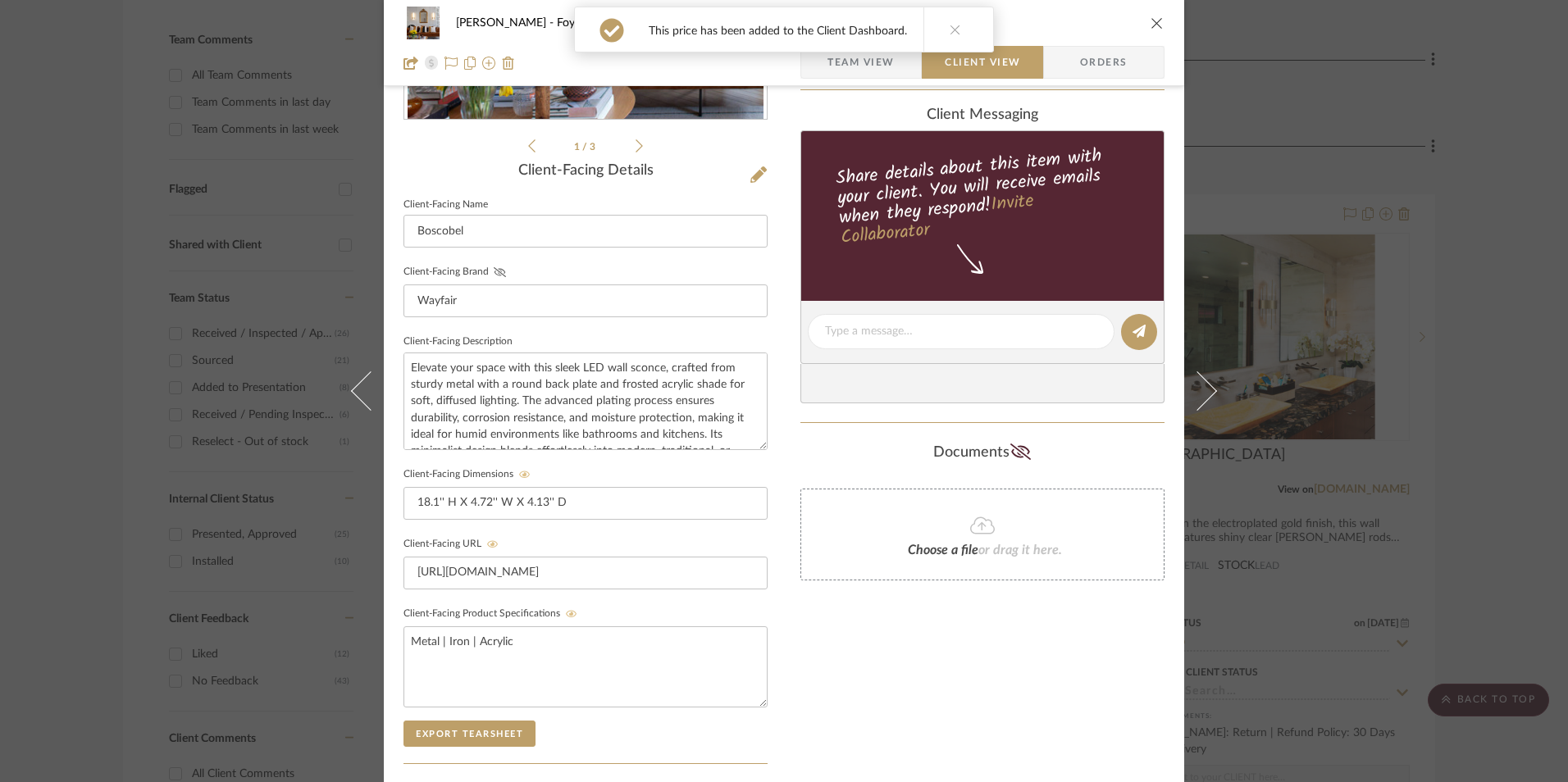
click at [494, 273] on icon at bounding box center [500, 272] width 13 height 10
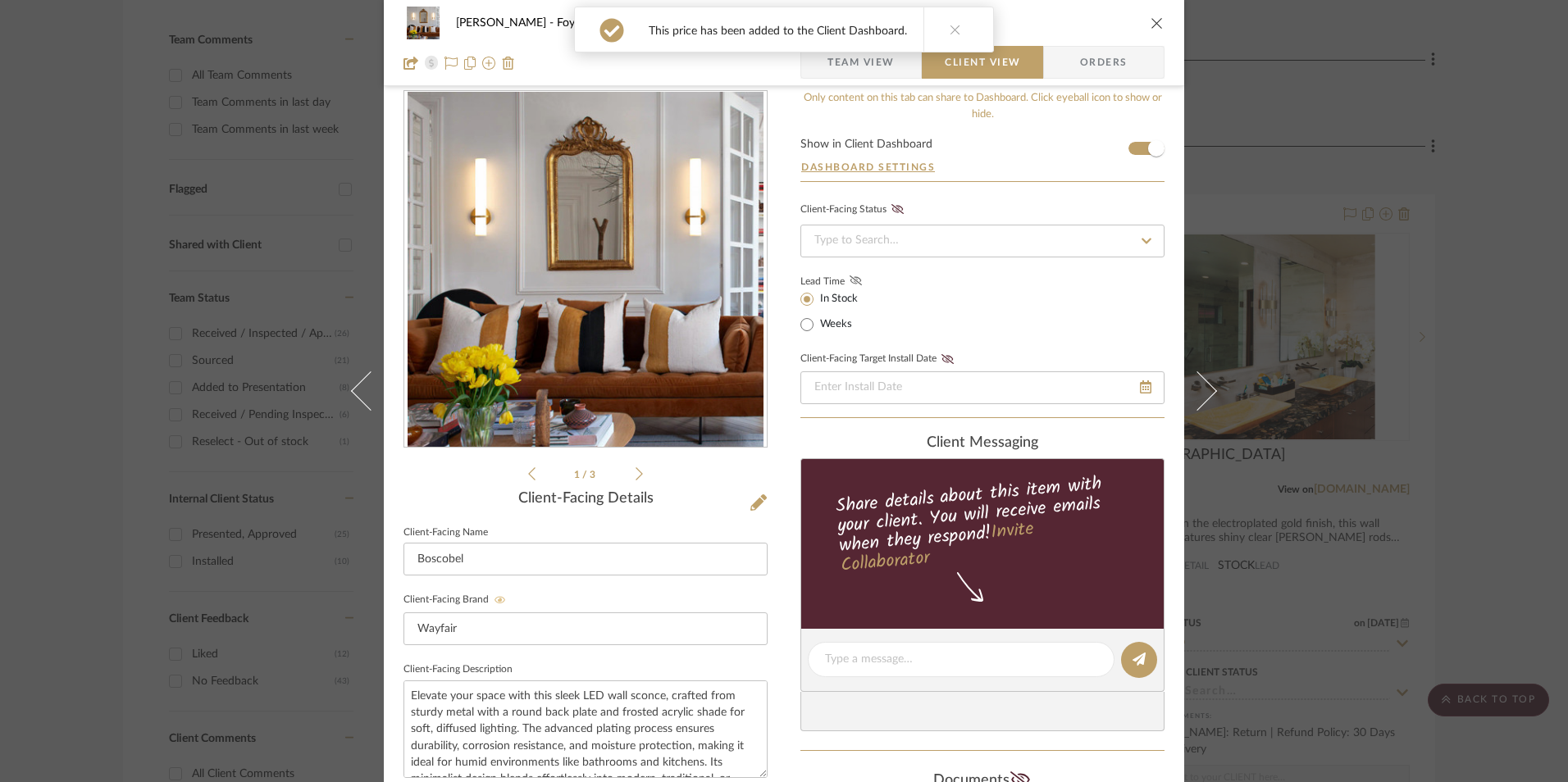
click at [852, 282] on icon at bounding box center [856, 280] width 13 height 10
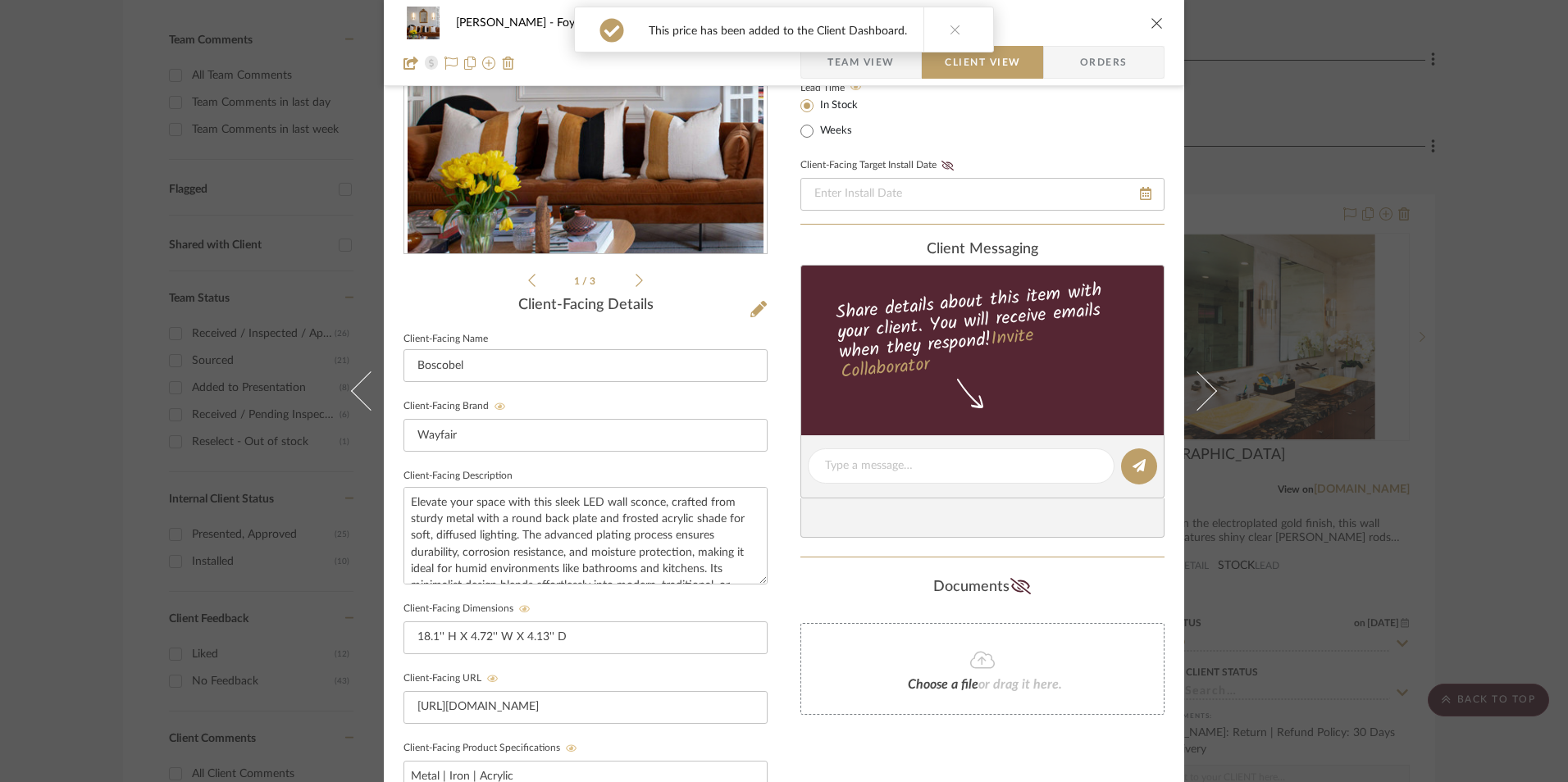
scroll to position [267, 0]
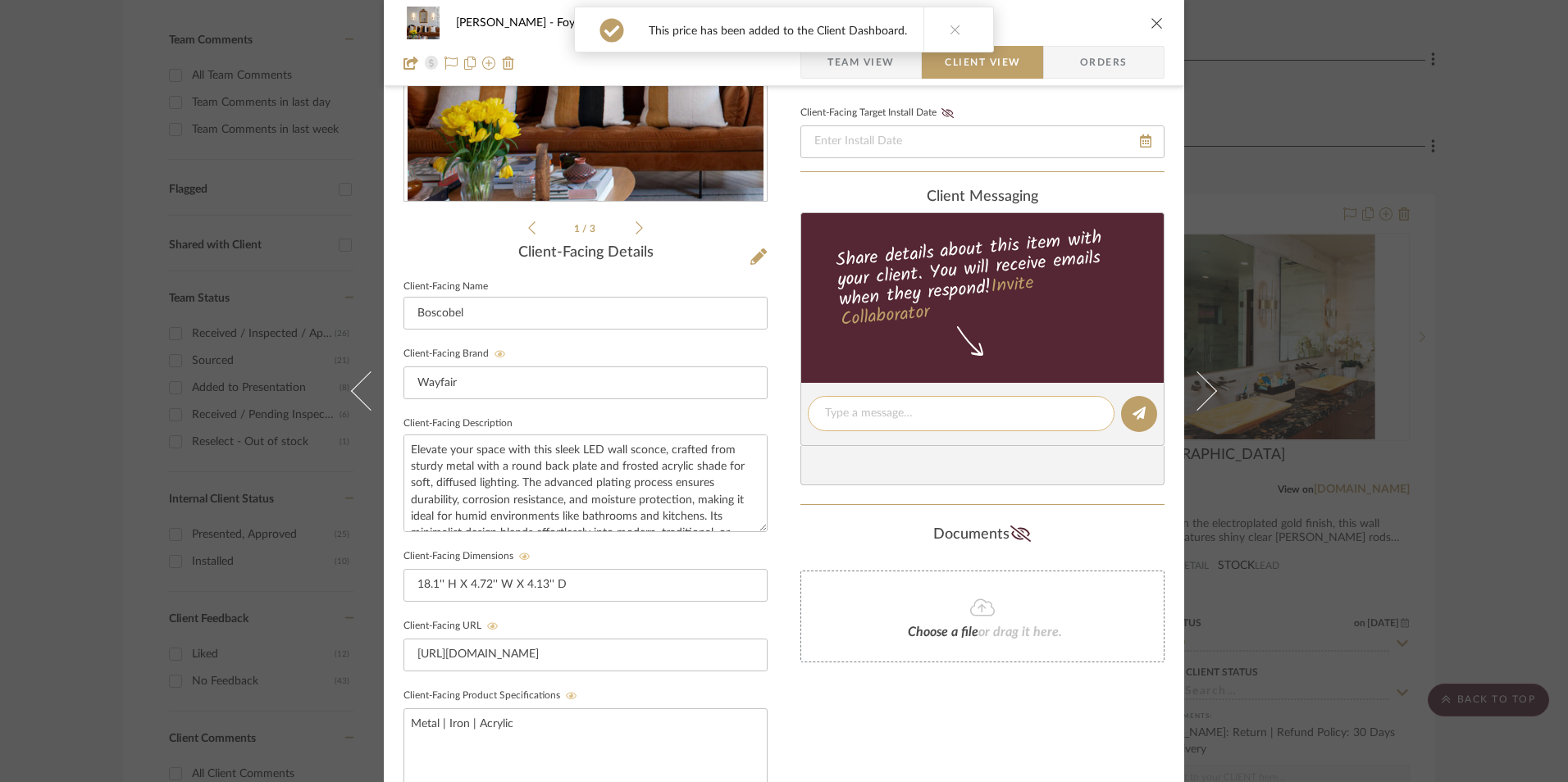
click at [882, 398] on div at bounding box center [960, 413] width 307 height 35
click at [883, 418] on textarea at bounding box center [961, 413] width 272 height 17
paste textarea "Option 1: Sconces - Select: Brushed Gold + 2 (Set of 2 - 4 Total) ETA: [DATE] S…"
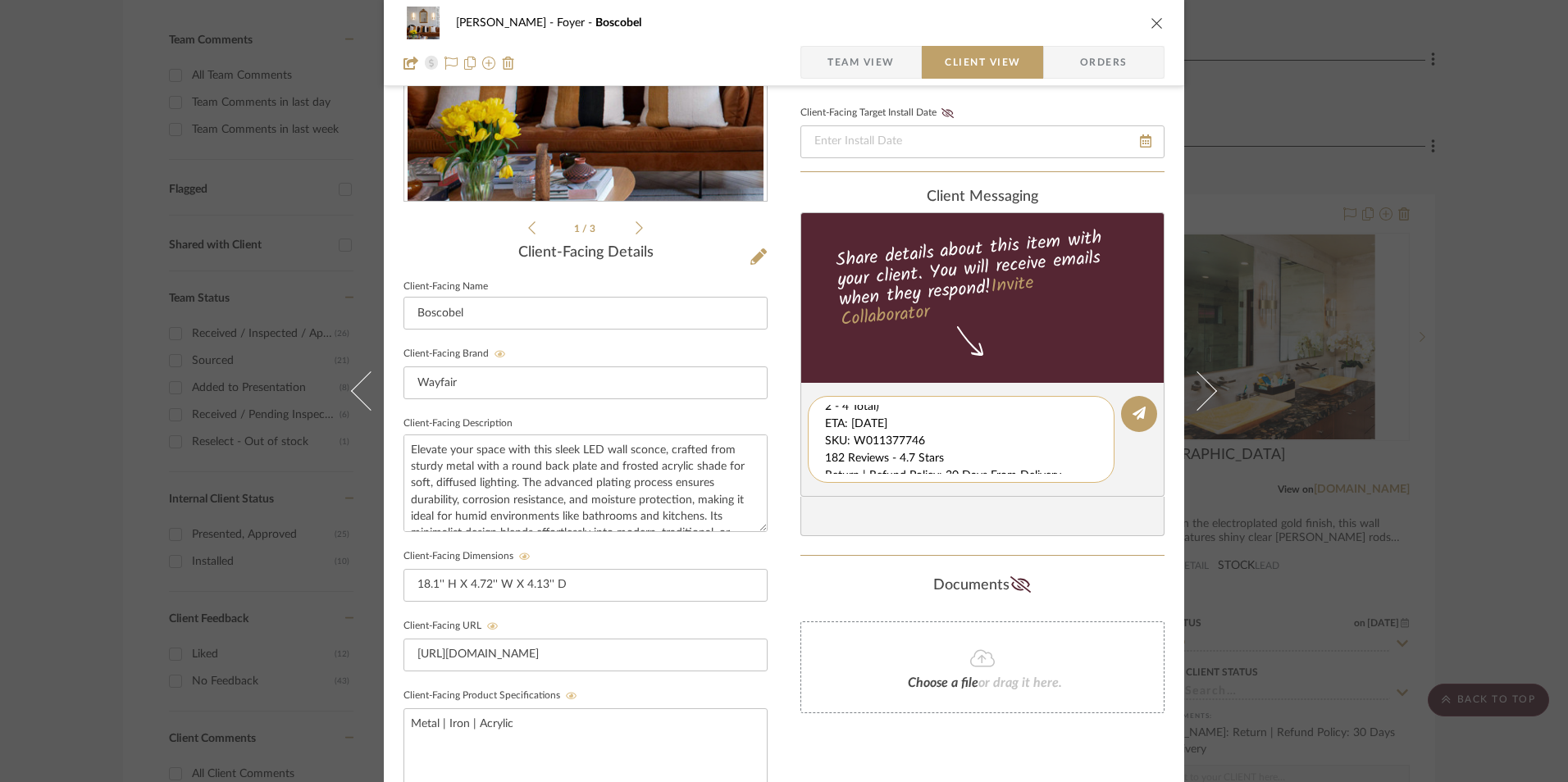
scroll to position [34, 0]
drag, startPoint x: 829, startPoint y: 418, endPoint x: 1085, endPoint y: 476, distance: 262.5
click at [1086, 476] on div "Option 1: Sconces - Select: Brushed Gold + 2 (Set of 2 - 4 Total) ETA: [DATE] S…" at bounding box center [960, 439] width 307 height 87
type textarea "Option 1: Sconces - Select: Brushed Gold + 2 (Set of 2 - 4 Total)"
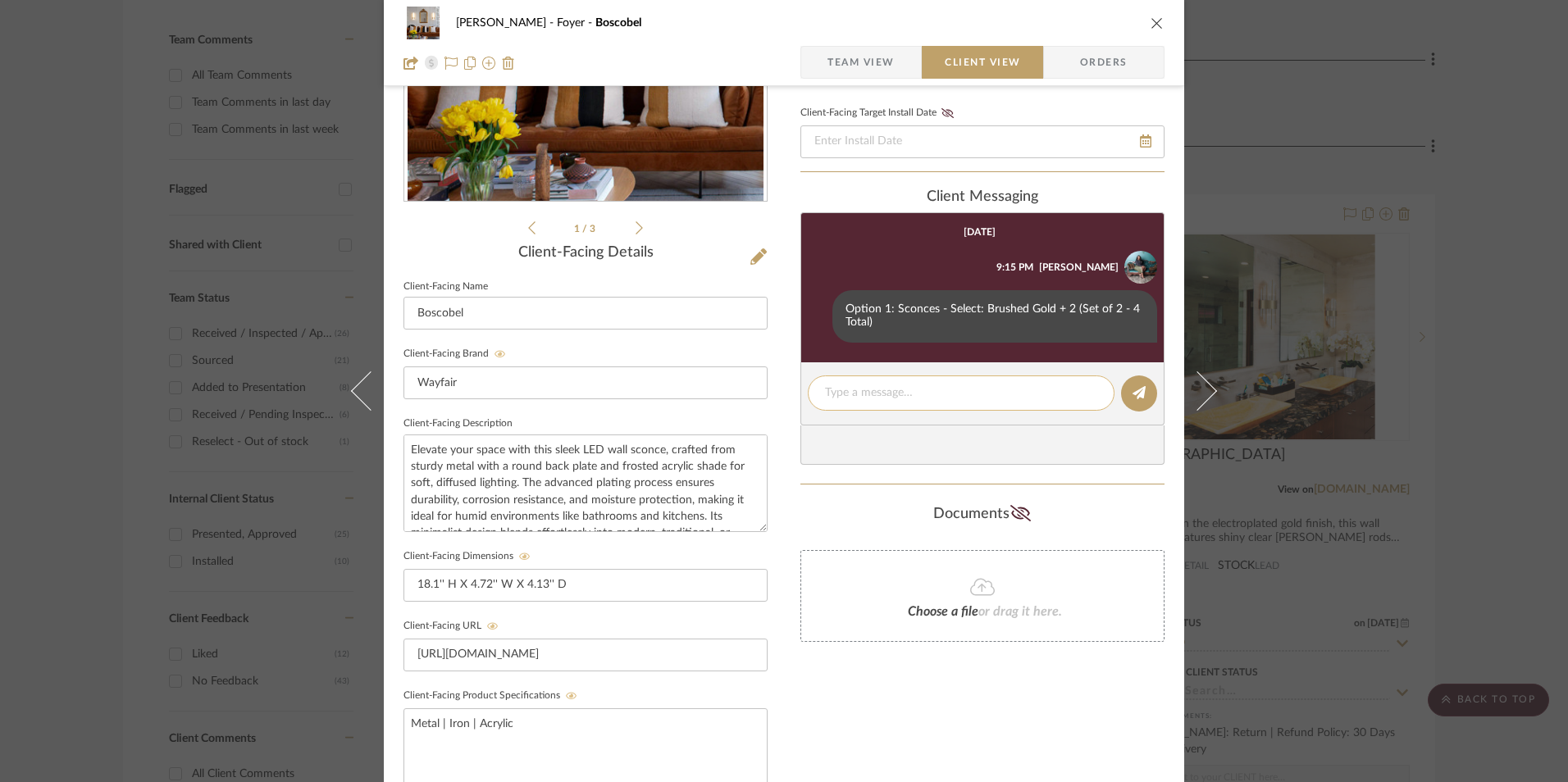
click at [869, 387] on textarea at bounding box center [961, 392] width 272 height 17
paste textarea "ETA: [DATE] SKU: W011377746 182 Reviews - 4.7 Stars Return | Refund Policy: 30 …"
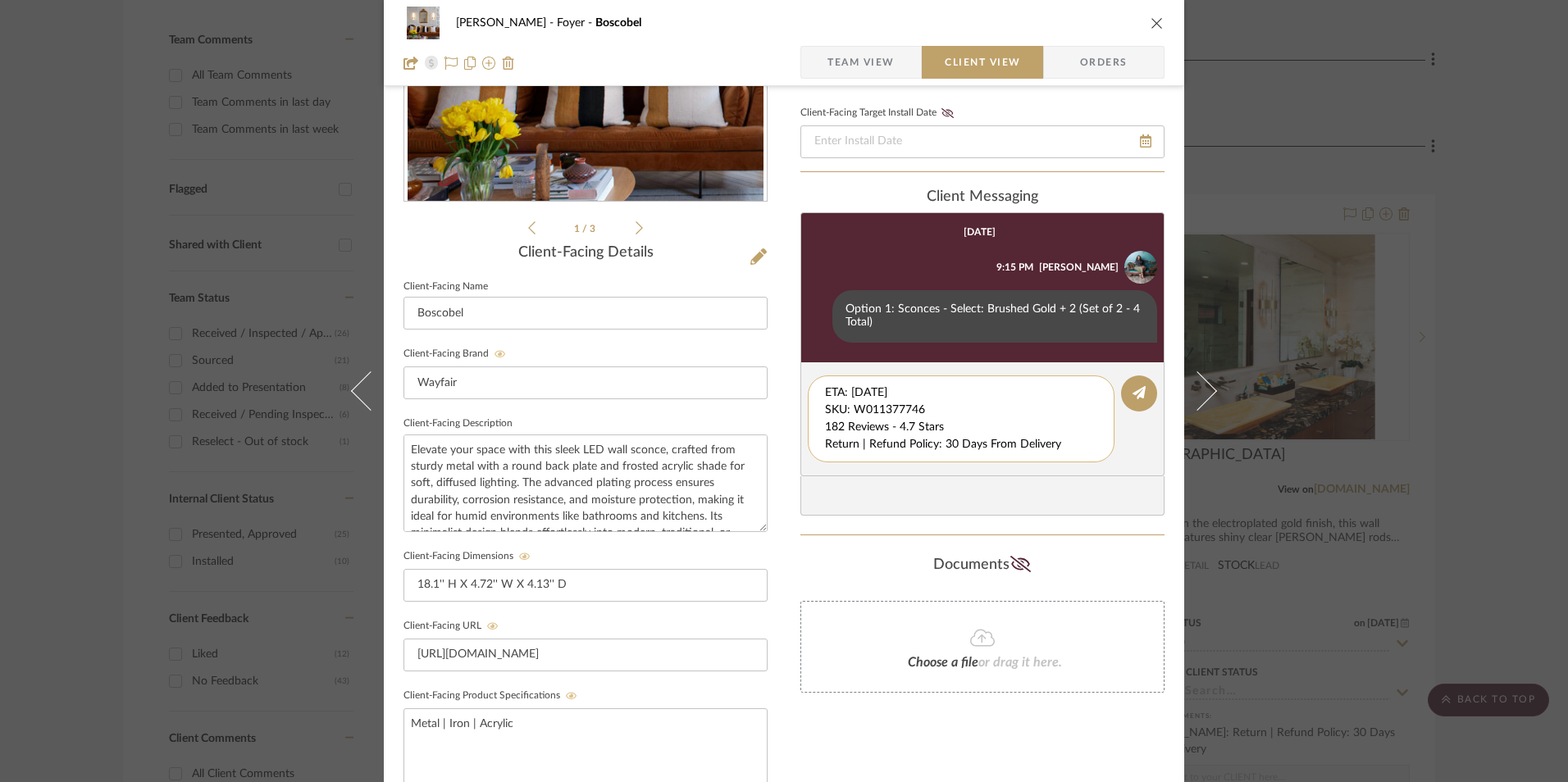
drag, startPoint x: 807, startPoint y: 402, endPoint x: 839, endPoint y: 407, distance: 32.4
click at [786, 366] on div "[PERSON_NAME] Foyer Boscobel Team View Client View Orders 1 / 3 Client-Facing D…" at bounding box center [783, 427] width 800 height 1365
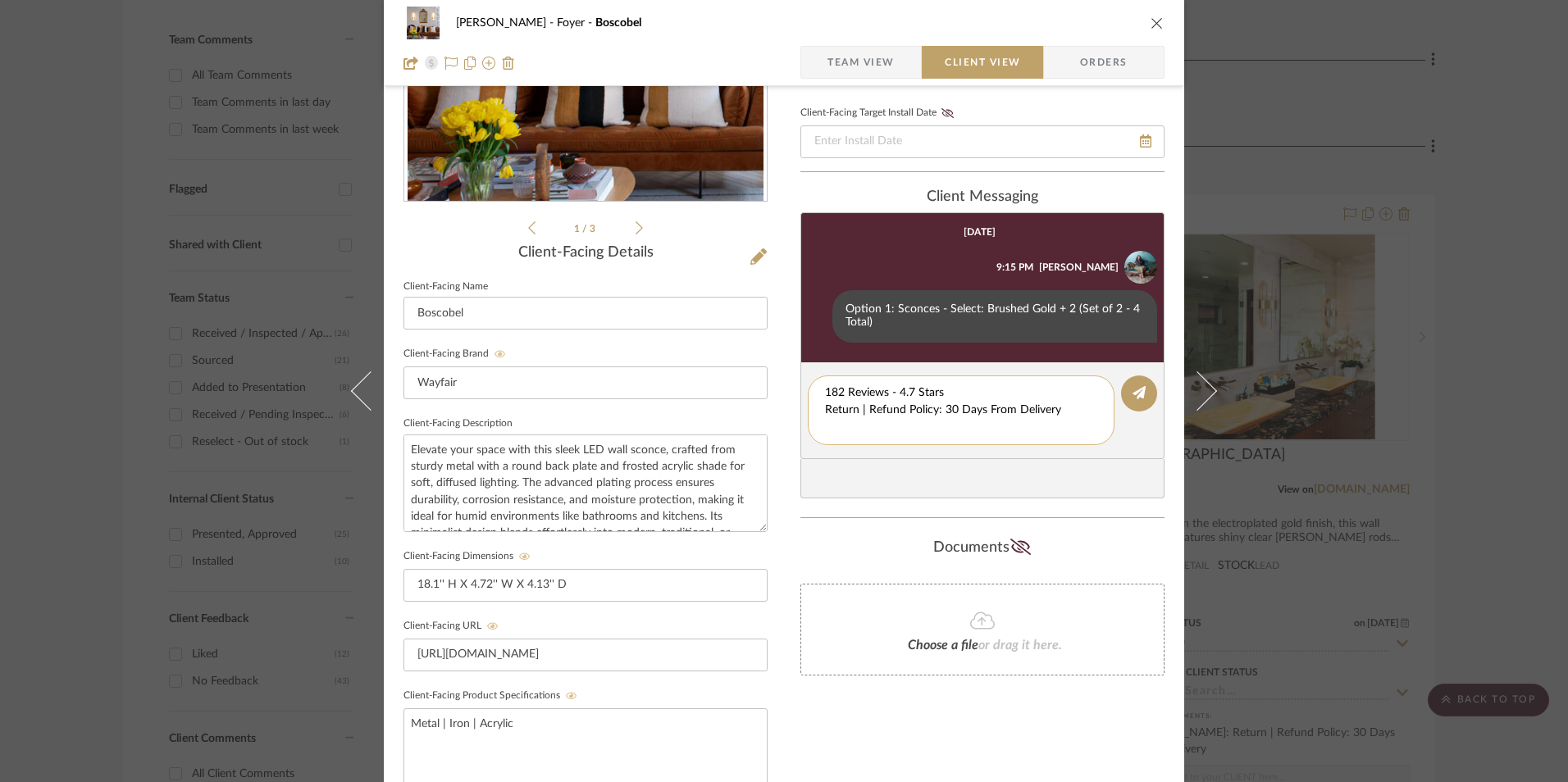
click at [825, 404] on textarea "182 Reviews - 4.7 Stars Return | Refund Policy: 30 Days From Delivery" at bounding box center [961, 409] width 272 height 51
drag, startPoint x: 1066, startPoint y: 410, endPoint x: 807, endPoint y: 411, distance: 259.0
click at [807, 413] on div "182 Reviews - 4.7 Stars Return | Refund Policy: 30 Days From Delivery" at bounding box center [960, 401] width 307 height 52
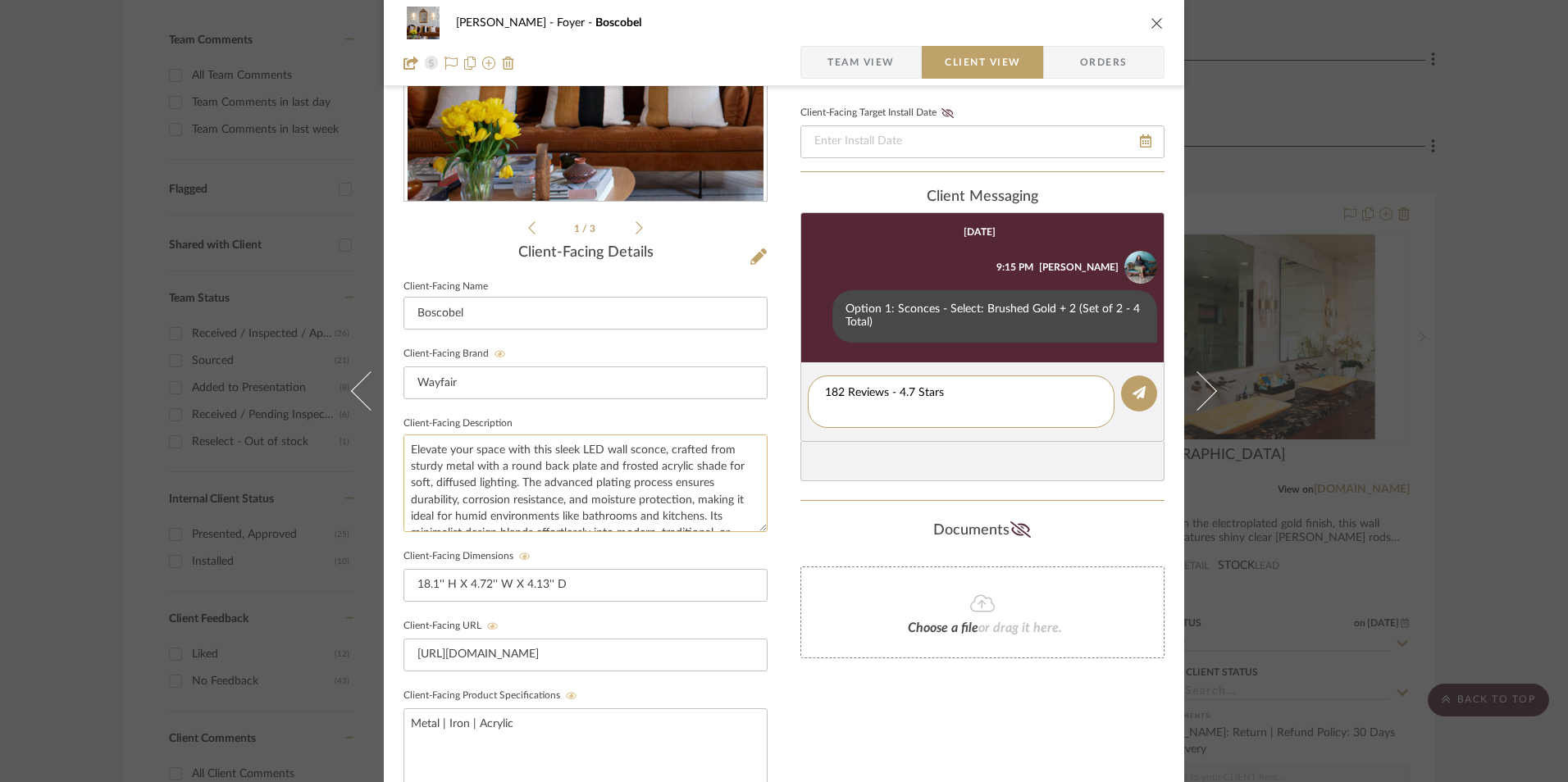
type textarea "182 Reviews - 4.7 Stars"
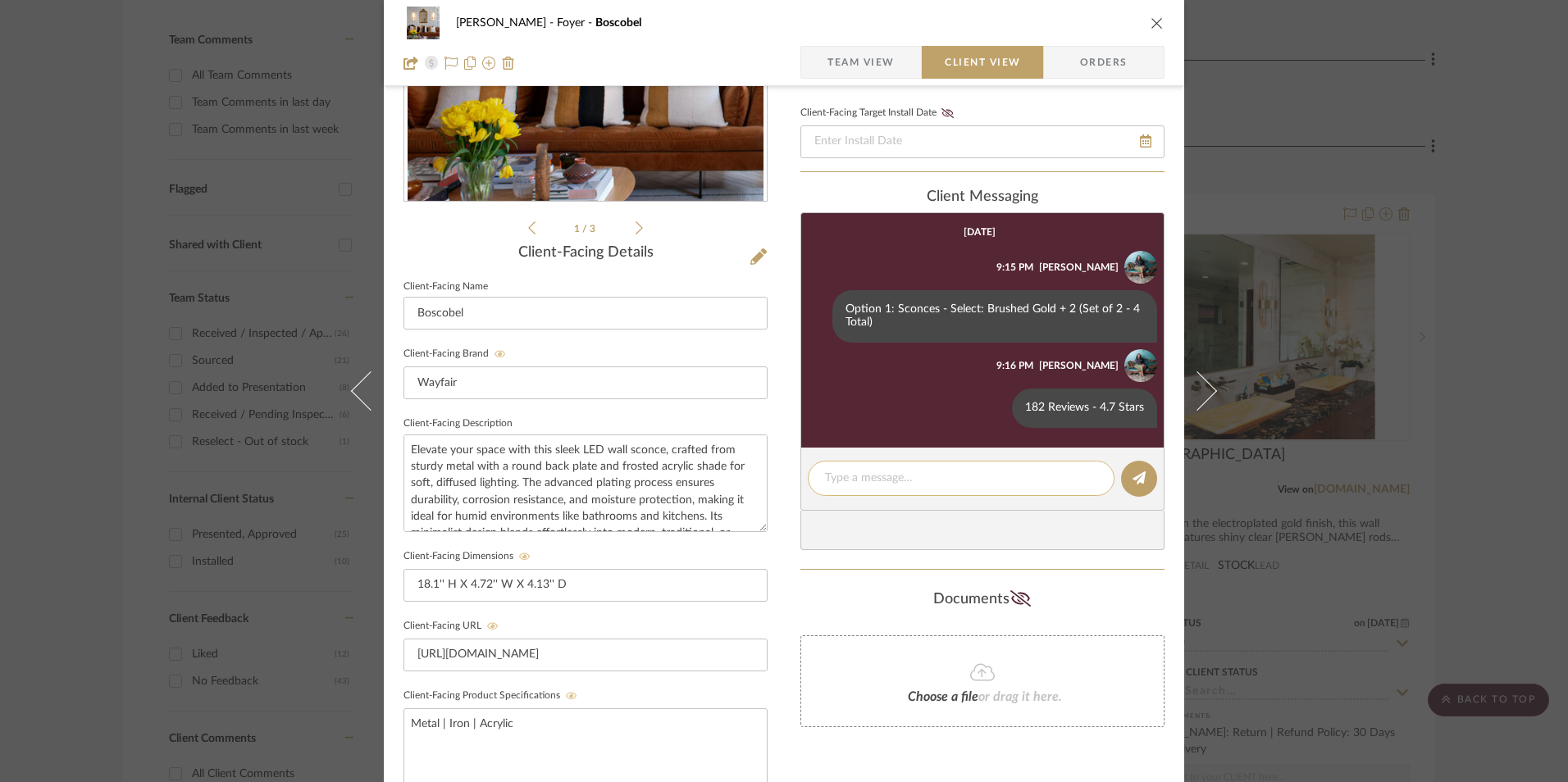
click at [846, 479] on textarea at bounding box center [961, 478] width 272 height 17
paste textarea "Return | Refund Policy: 30 Days From Delivery"
type textarea "Return | Refund Policy: 30 Days From Delivery"
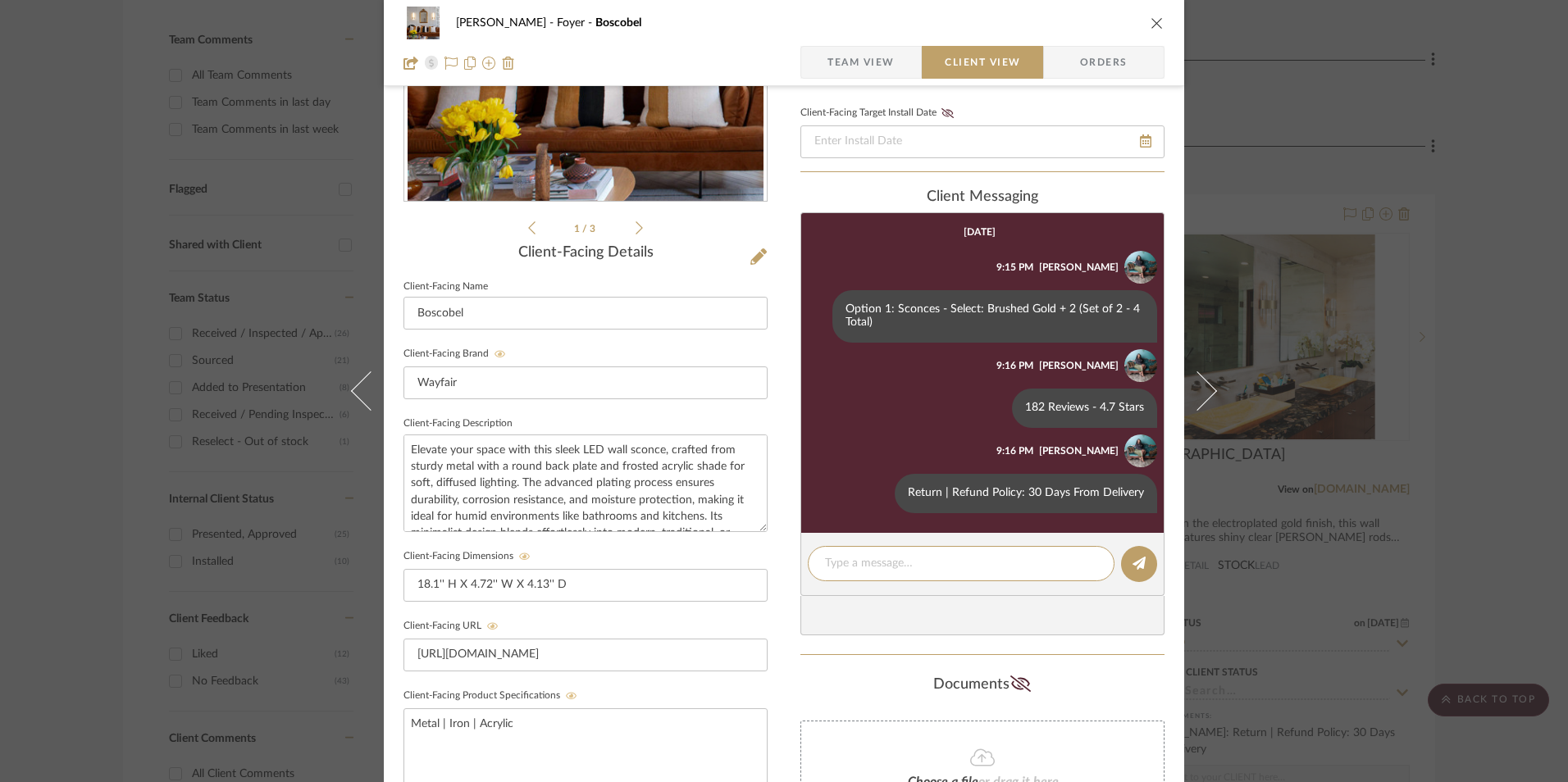
click at [1151, 25] on icon "close" at bounding box center [1157, 22] width 14 height 13
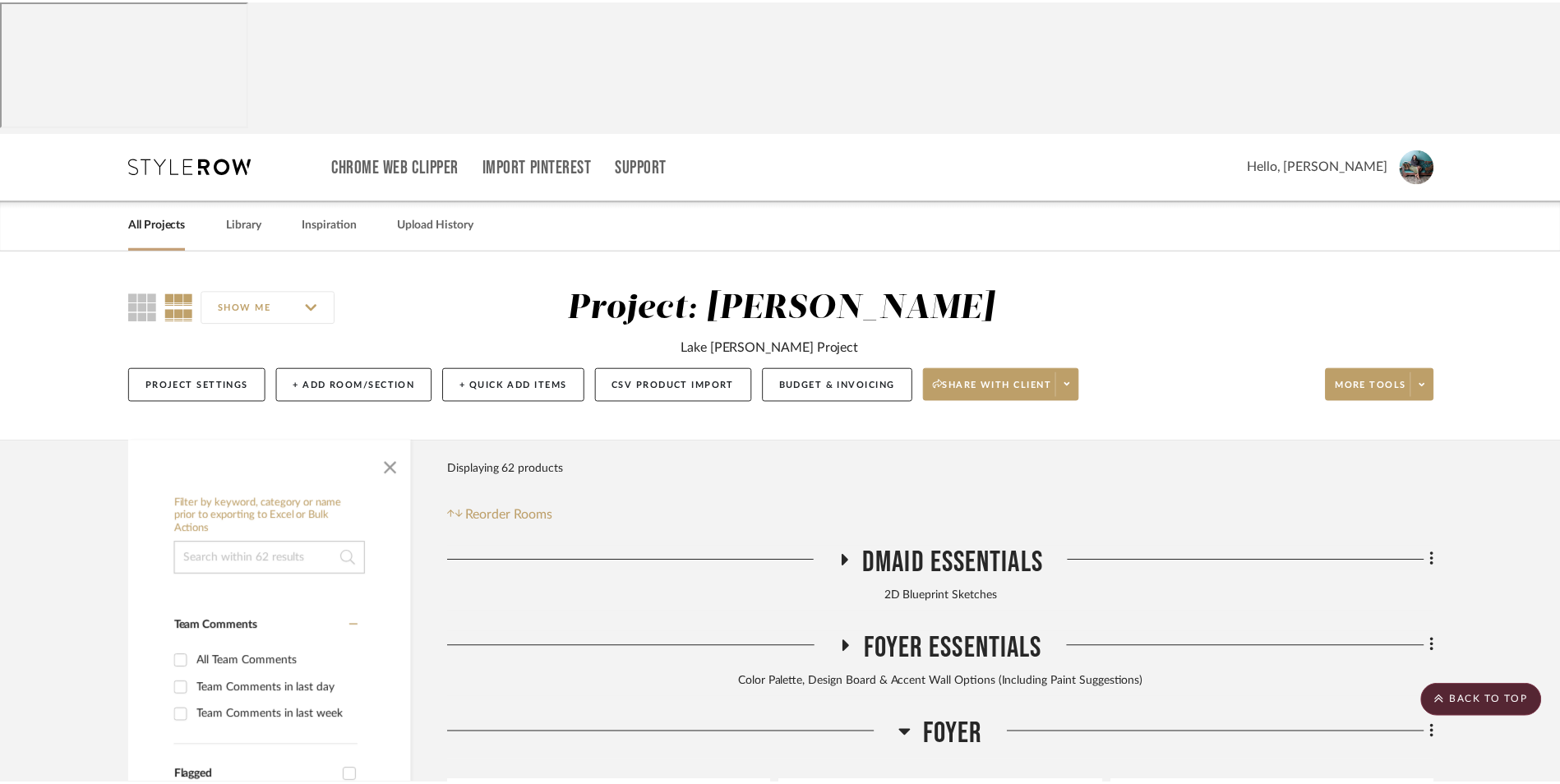
scroll to position [587, 0]
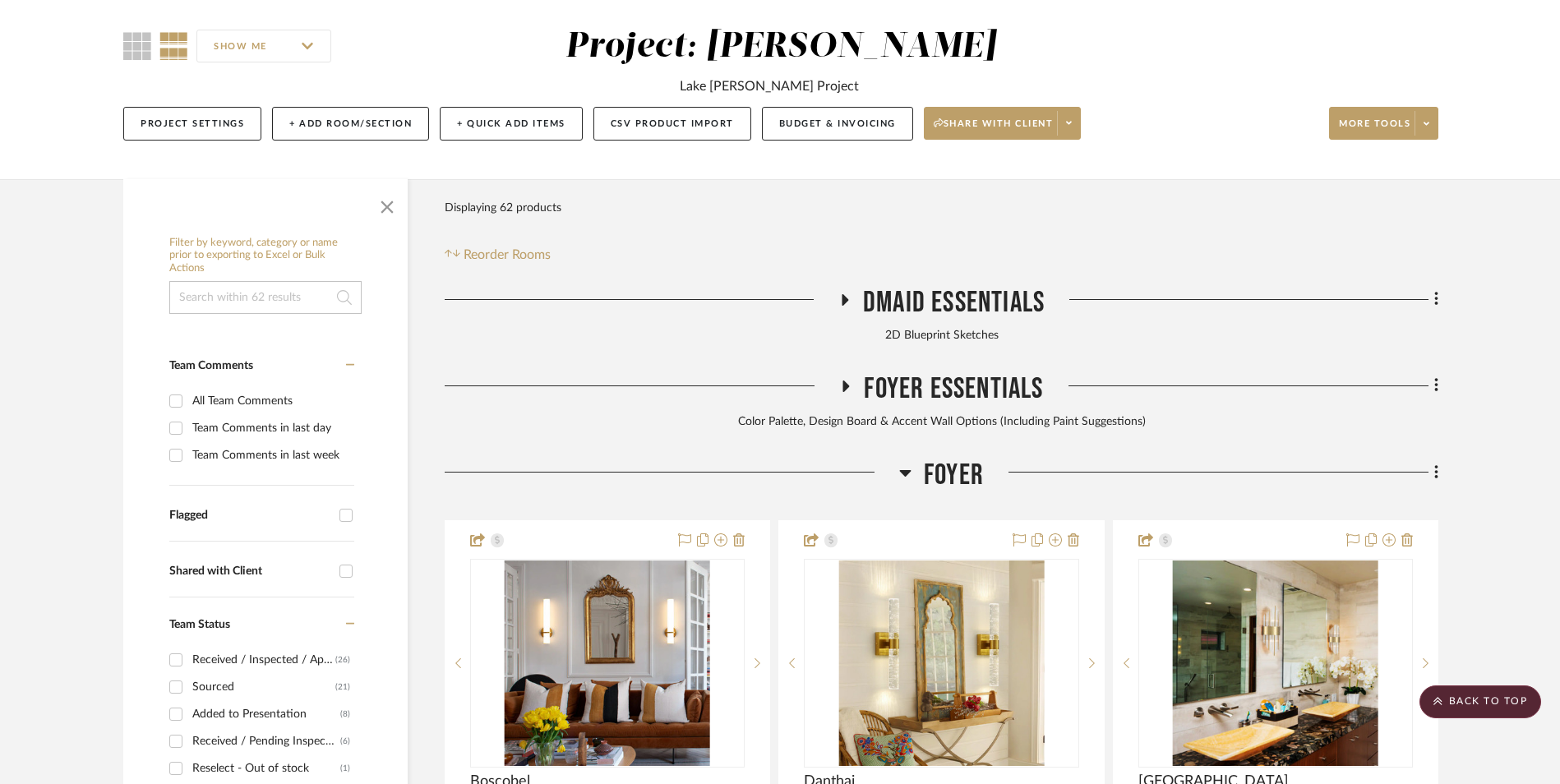
scroll to position [258, 0]
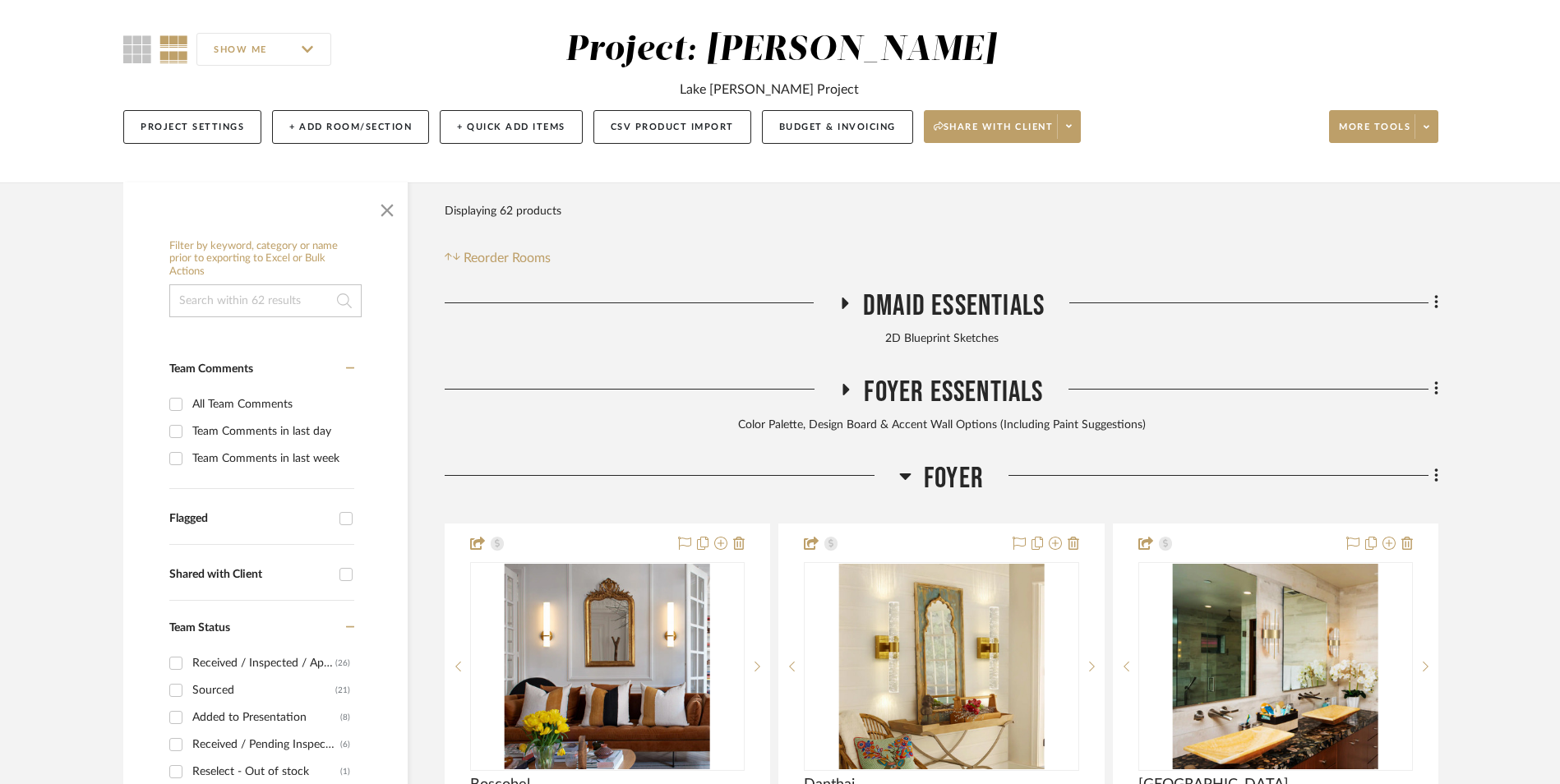
click at [851, 383] on icon at bounding box center [846, 390] width 20 height 13
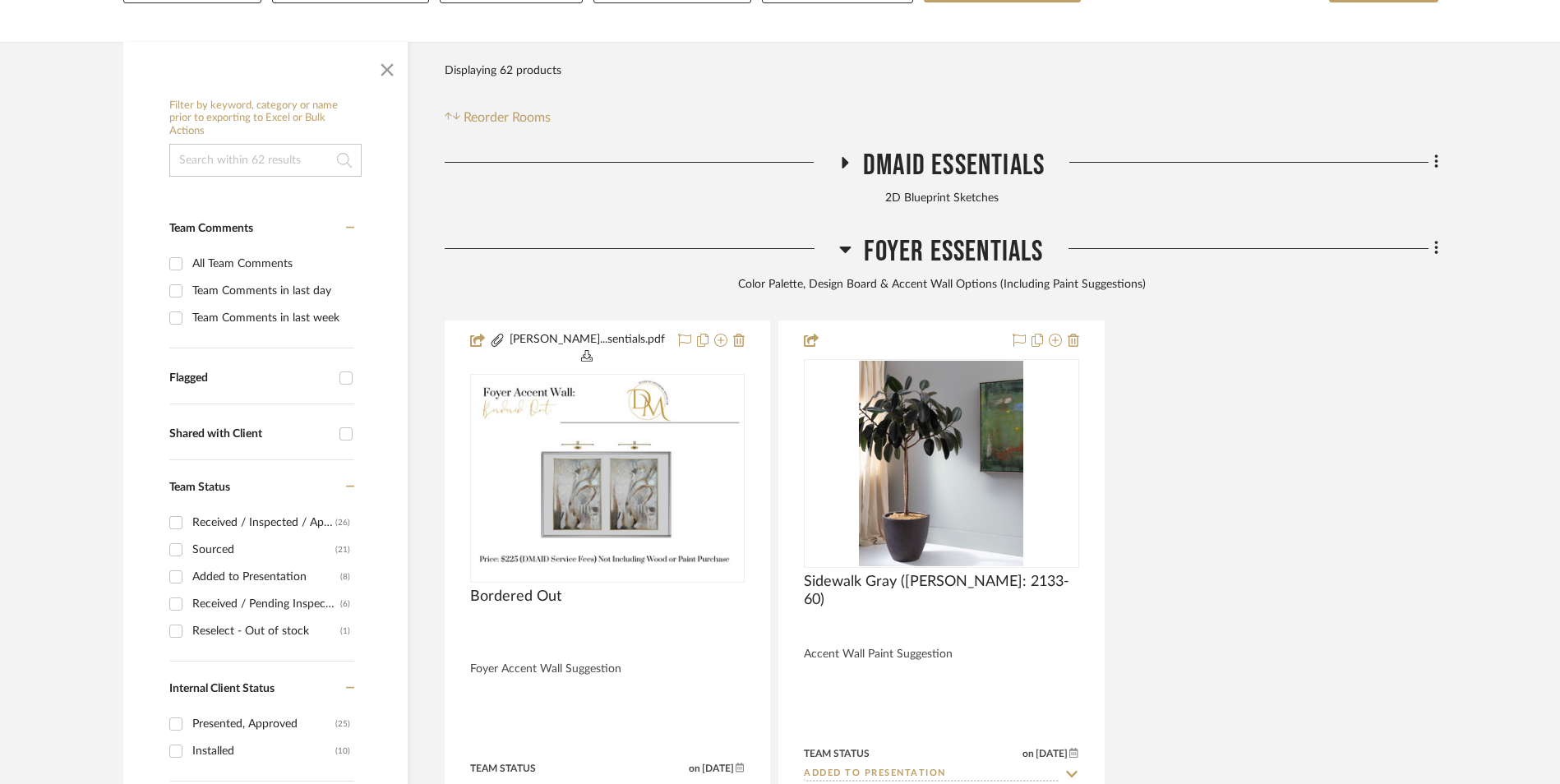
scroll to position [422, 0]
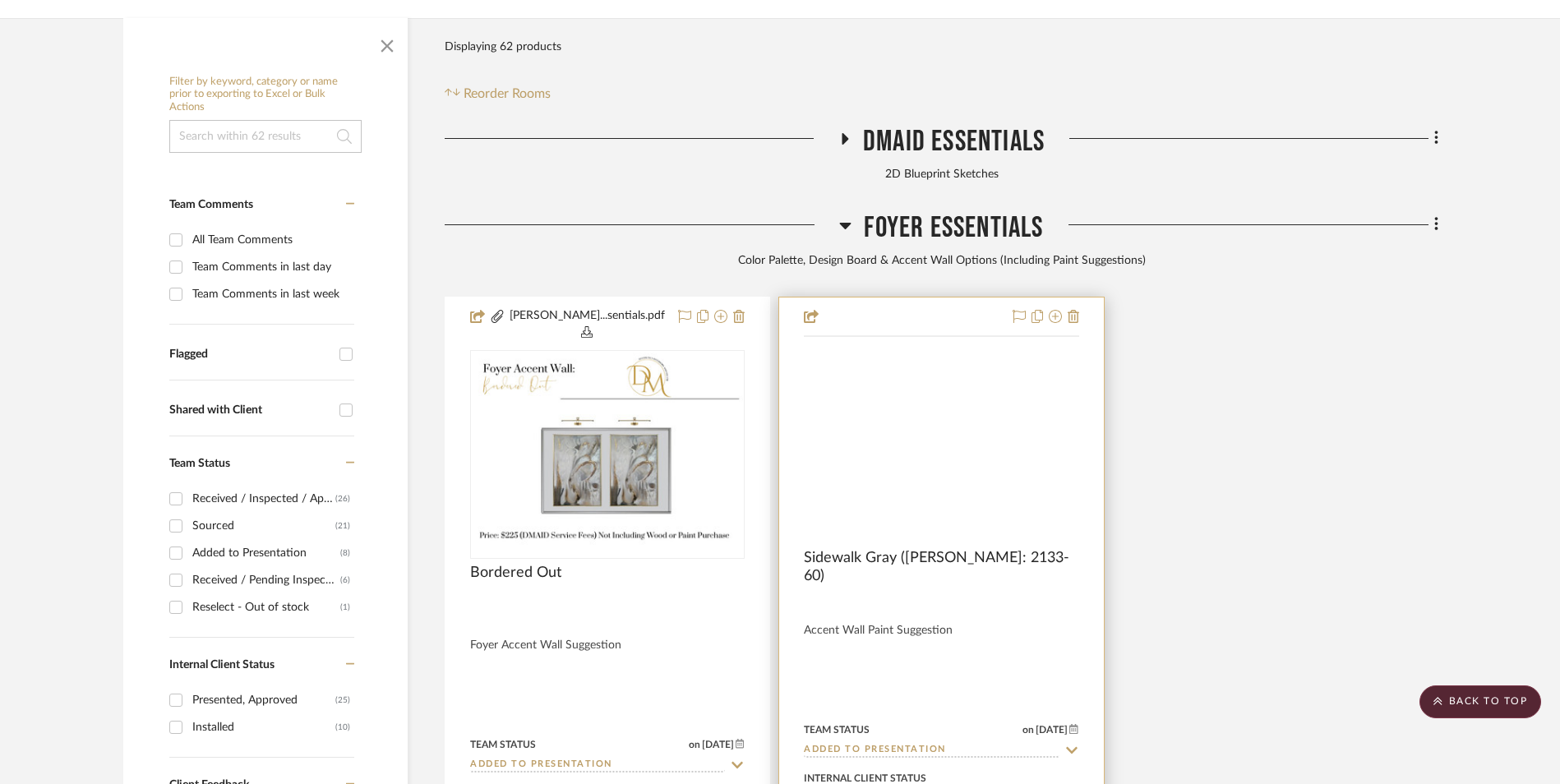
click at [0, 0] on img at bounding box center [0, 0] width 0 height 0
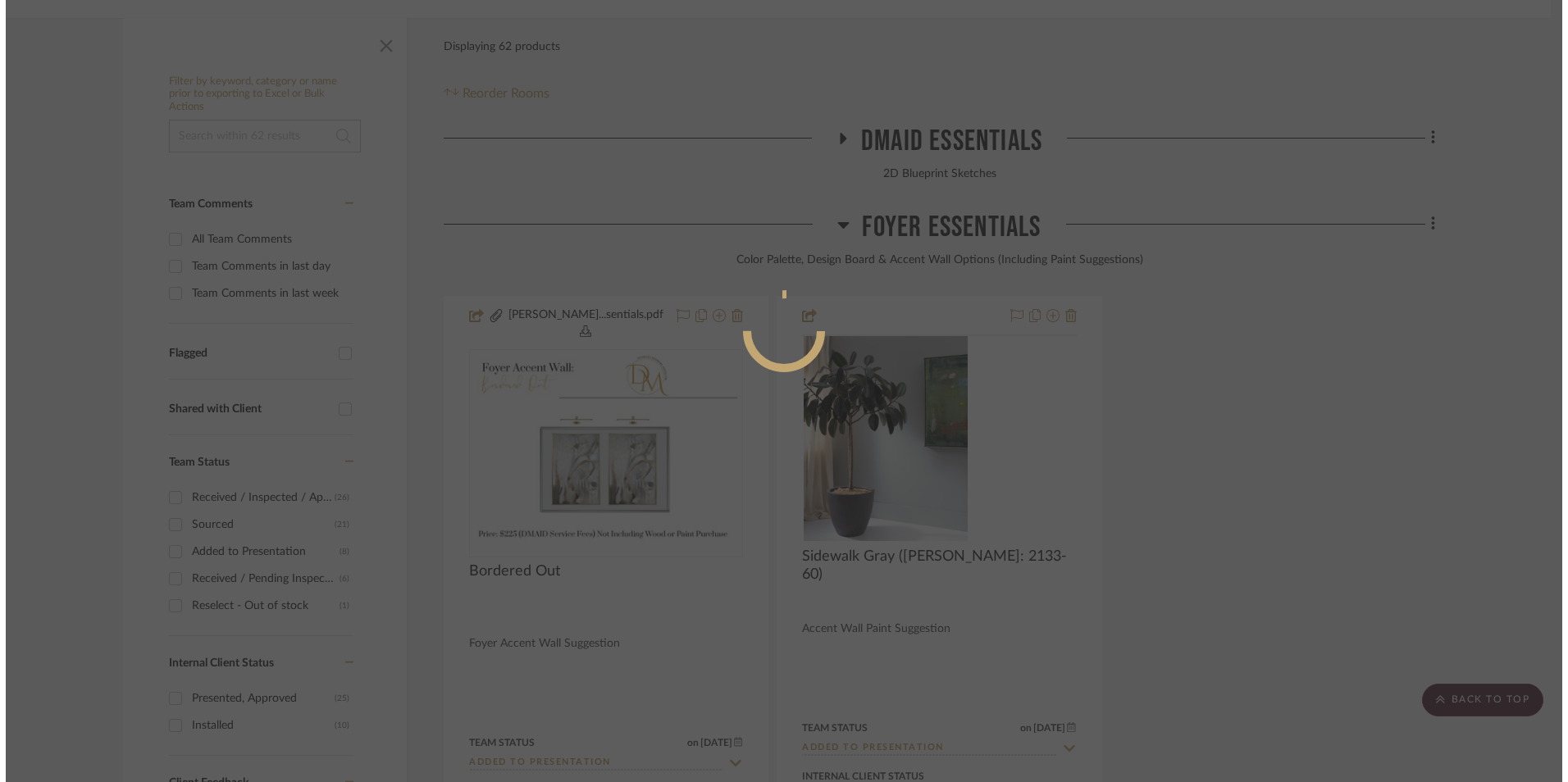
scroll to position [0, 0]
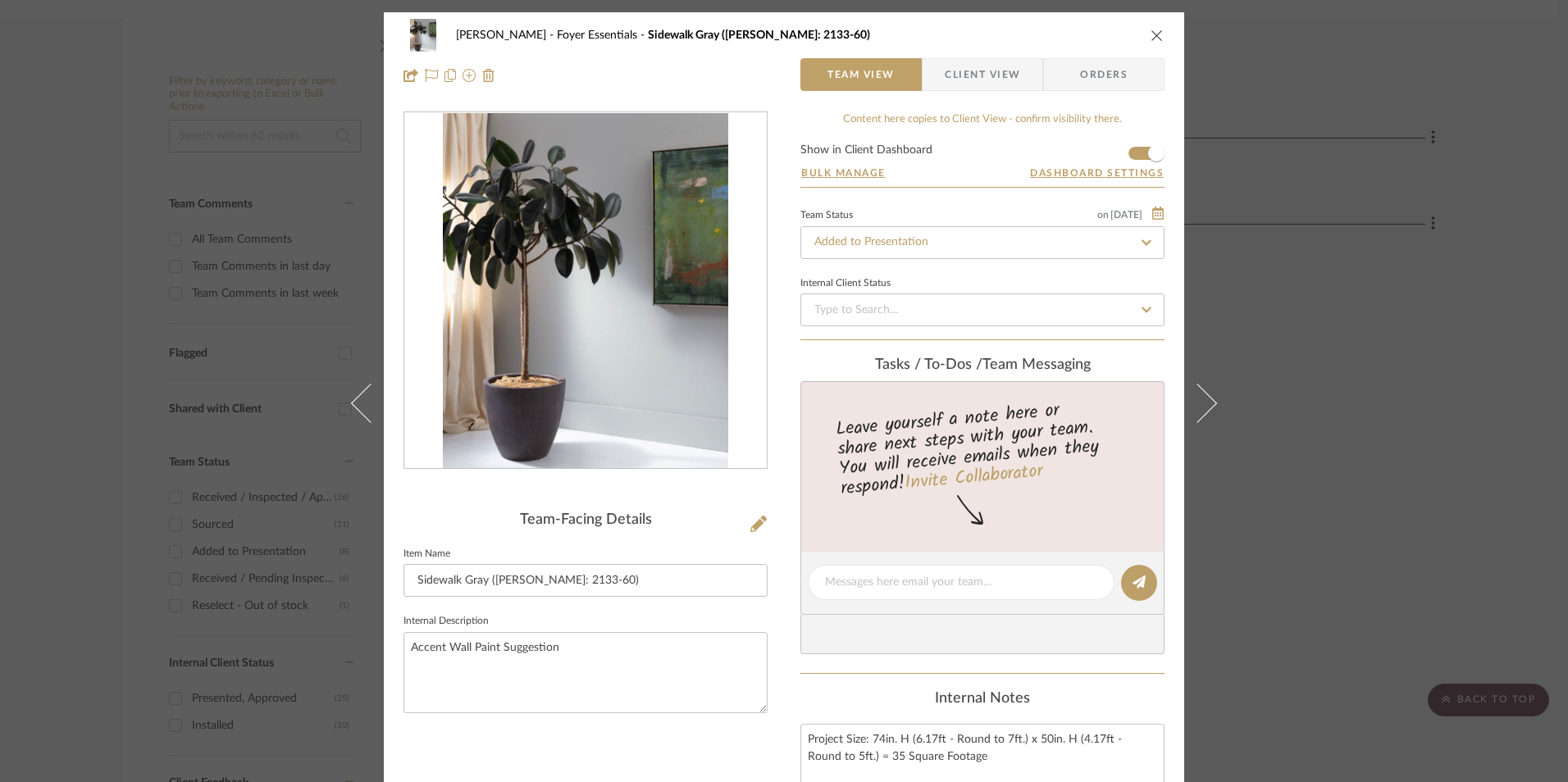
click at [965, 66] on span "Client View" at bounding box center [983, 75] width 76 height 32
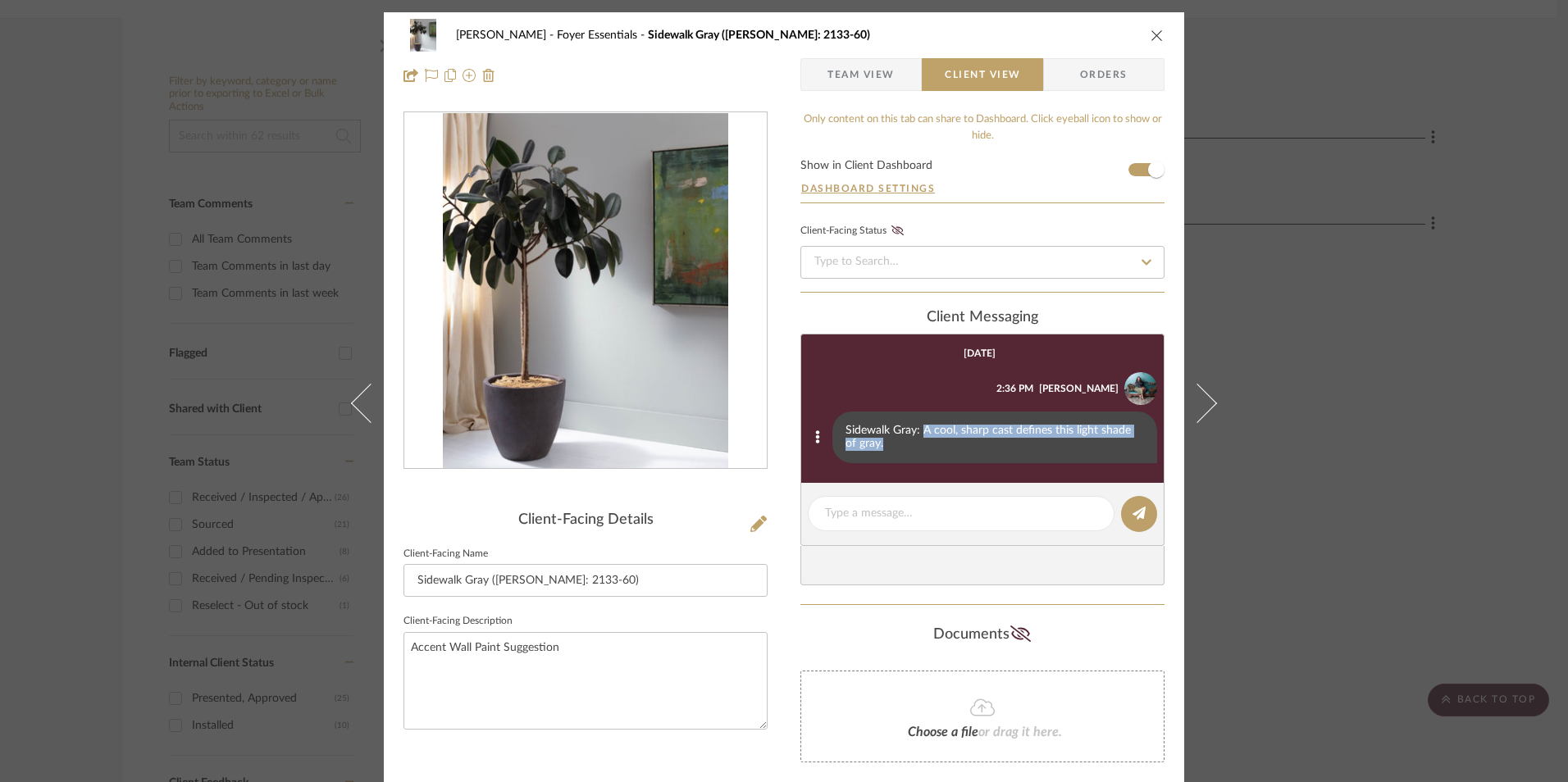
drag, startPoint x: 919, startPoint y: 427, endPoint x: 928, endPoint y: 445, distance: 20.1
click at [928, 445] on div "Sidewalk Gray: A cool, sharp cast defines this light shade of gray." at bounding box center [995, 437] width 325 height 52
copy div "A cool, sharp cast defines this light shade of gray."
drag, startPoint x: 621, startPoint y: 577, endPoint x: 492, endPoint y: 580, distance: 129.0
click at [492, 580] on input "Sidewalk Gray ([PERSON_NAME]: 2133-60)" at bounding box center [585, 580] width 365 height 32
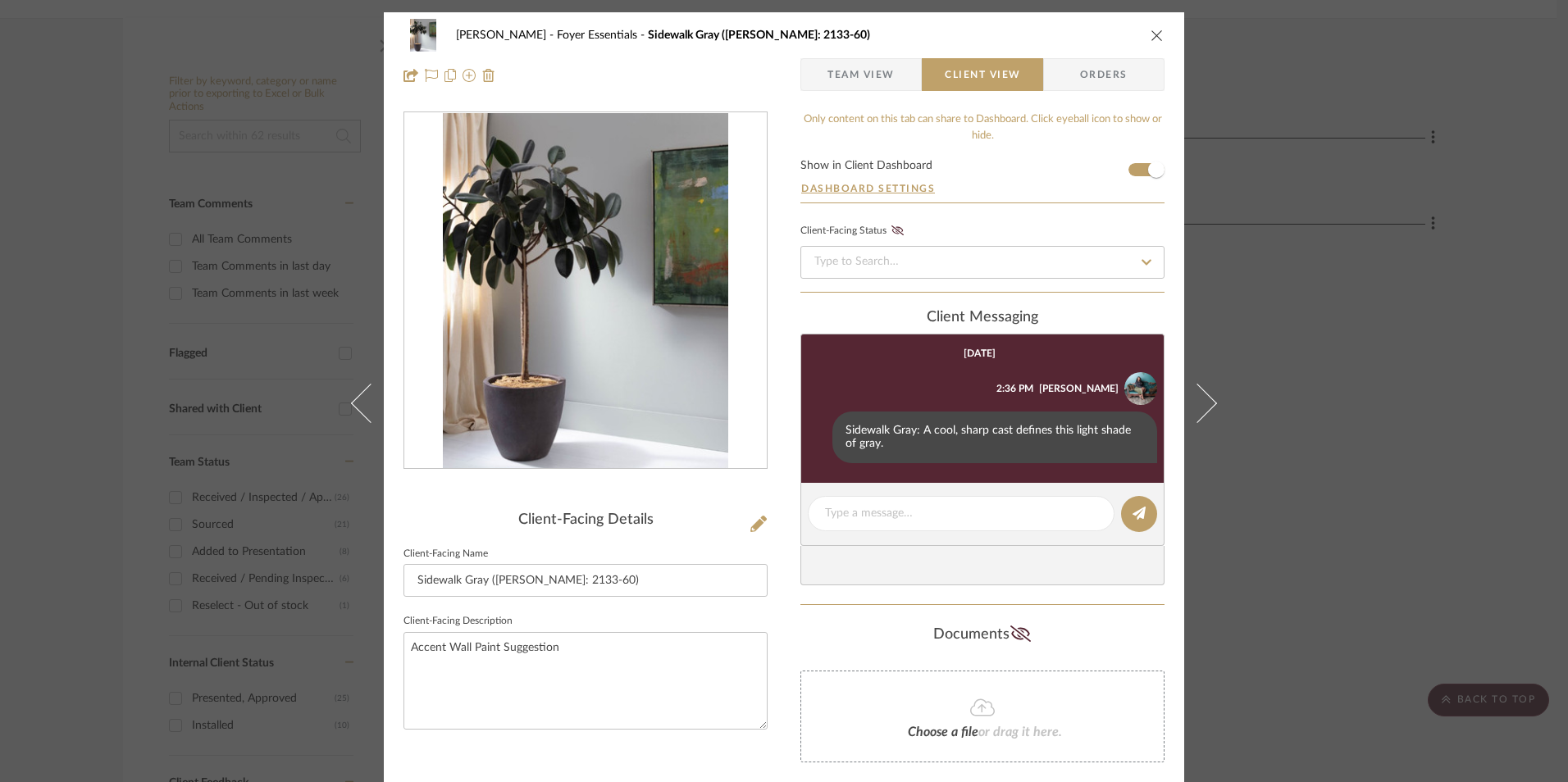
click at [1431, 318] on div "[PERSON_NAME] Foyer Essentials Sidewalk Gray ([PERSON_NAME]: 2133-60) Team View…" at bounding box center [784, 391] width 1568 height 782
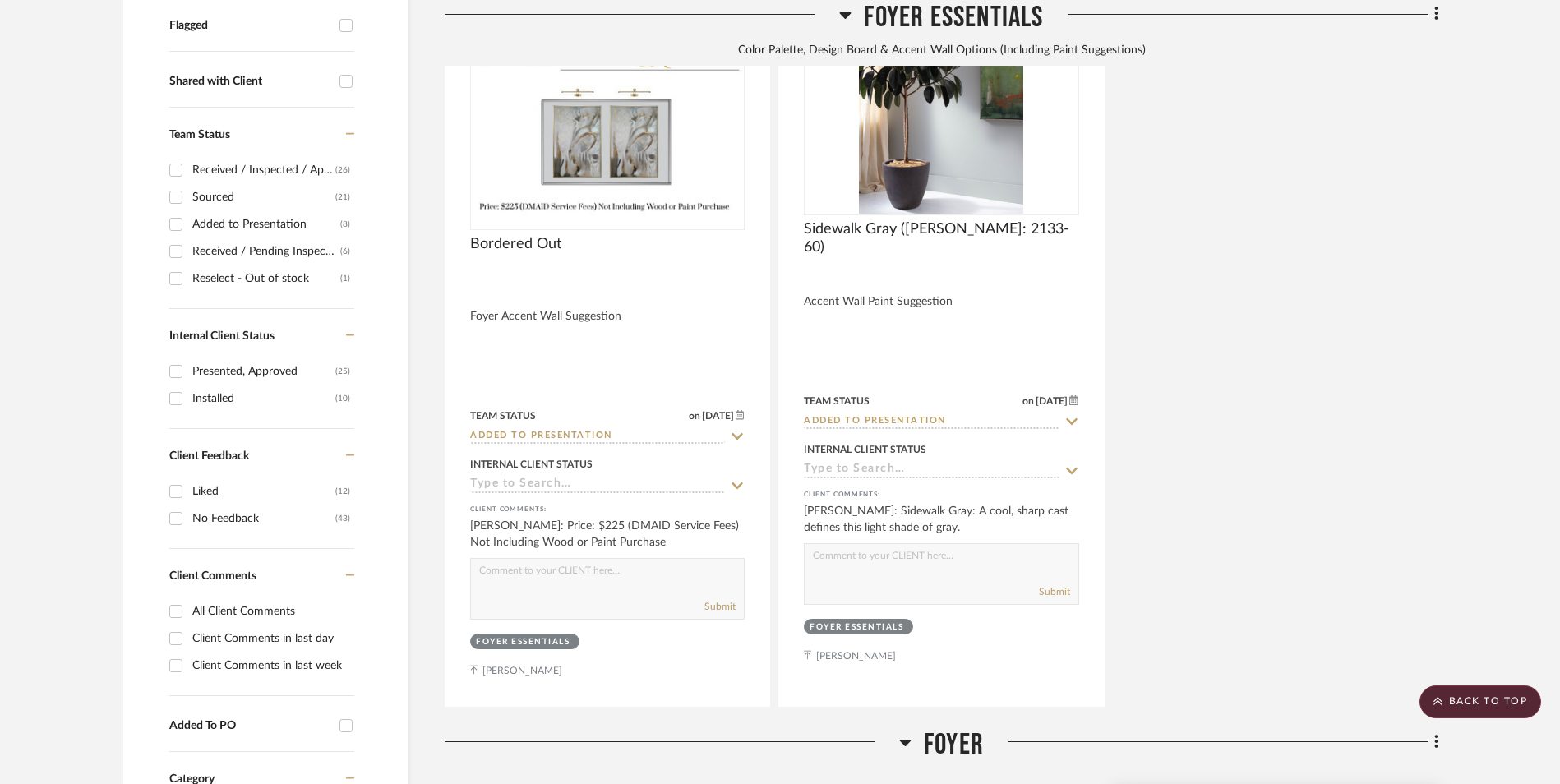
scroll to position [1080, 0]
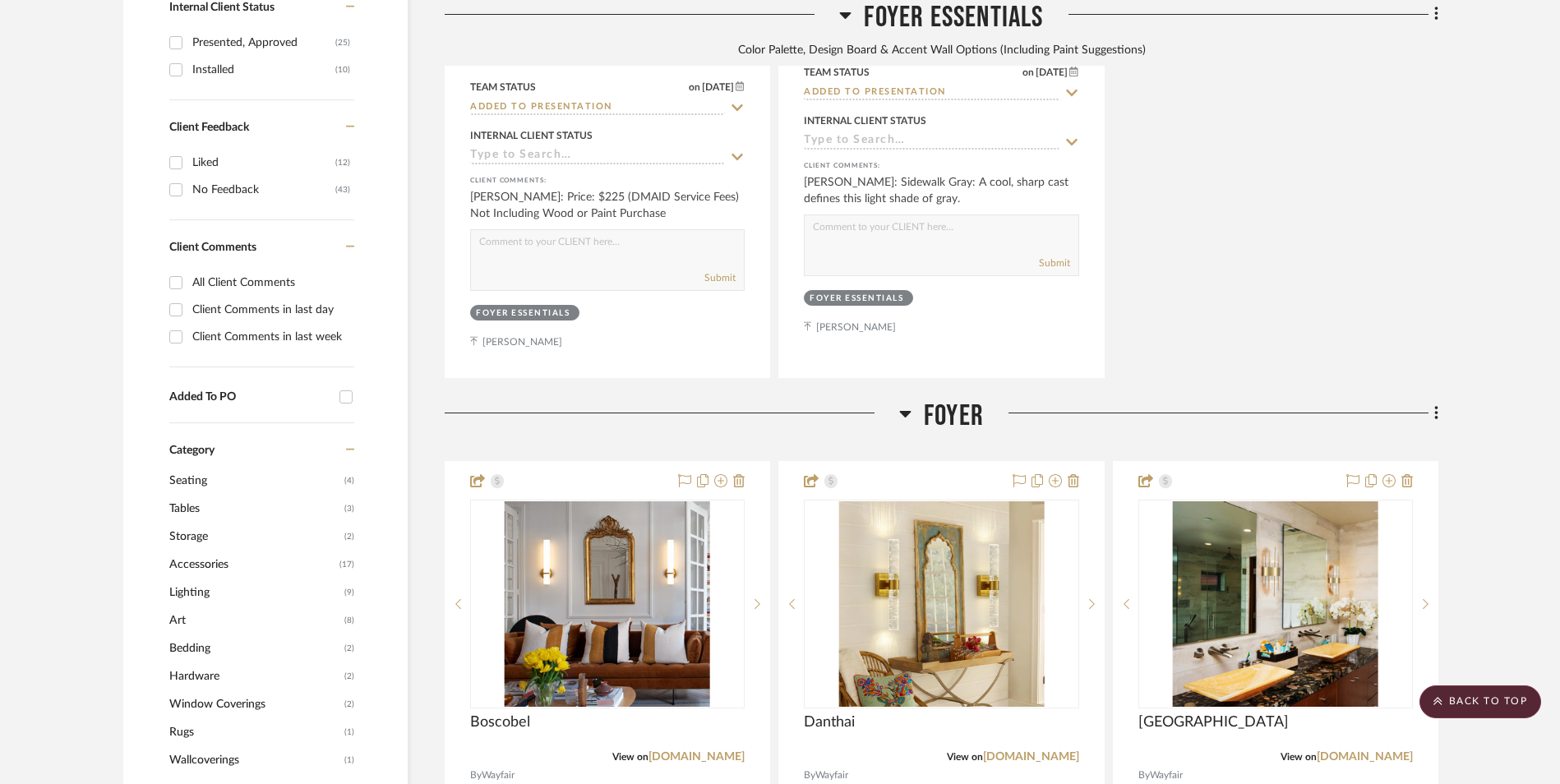
click at [1437, 406] on icon at bounding box center [1436, 412] width 4 height 14
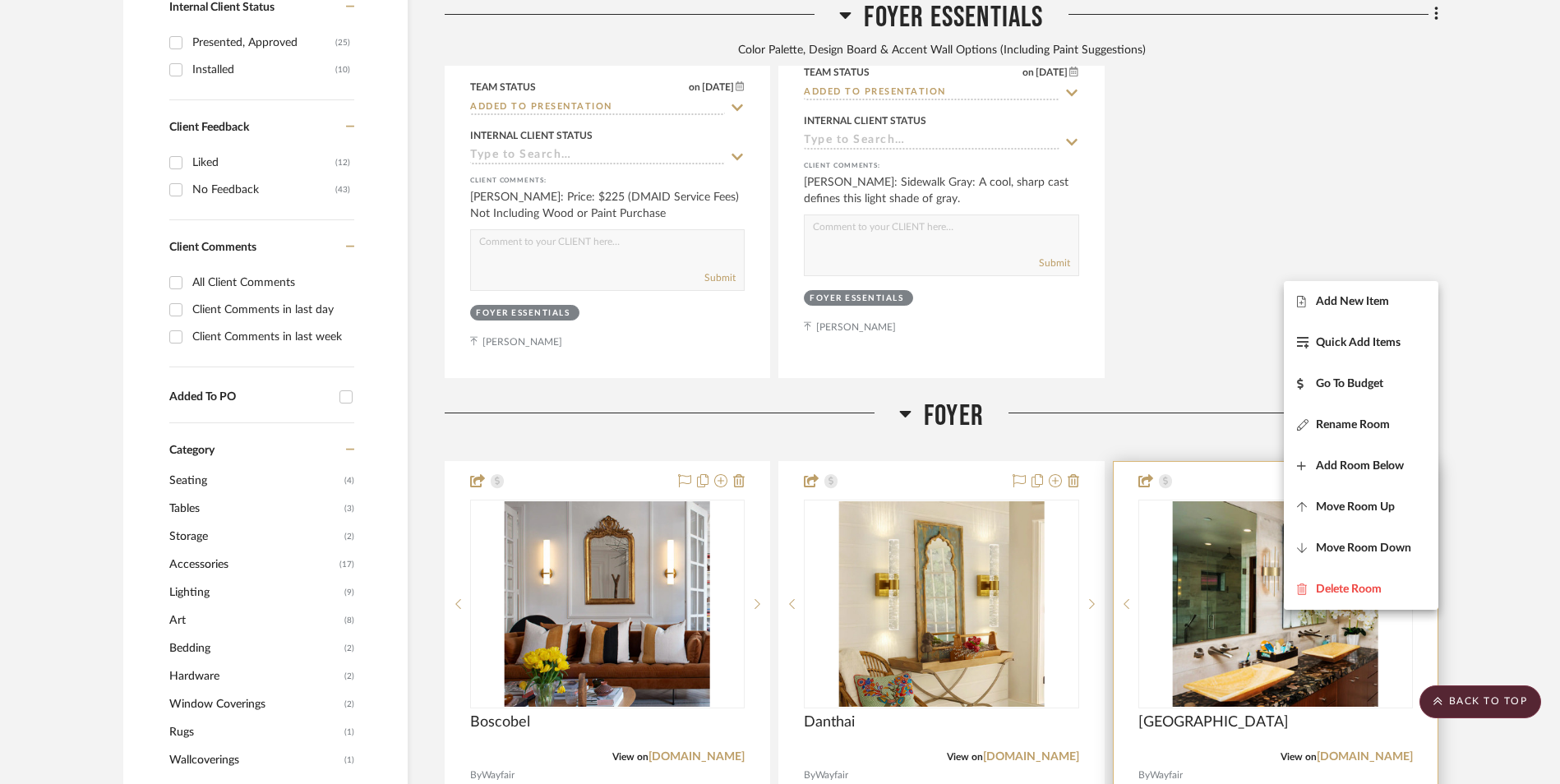
click at [1370, 425] on span "Rename Room" at bounding box center [1353, 424] width 74 height 14
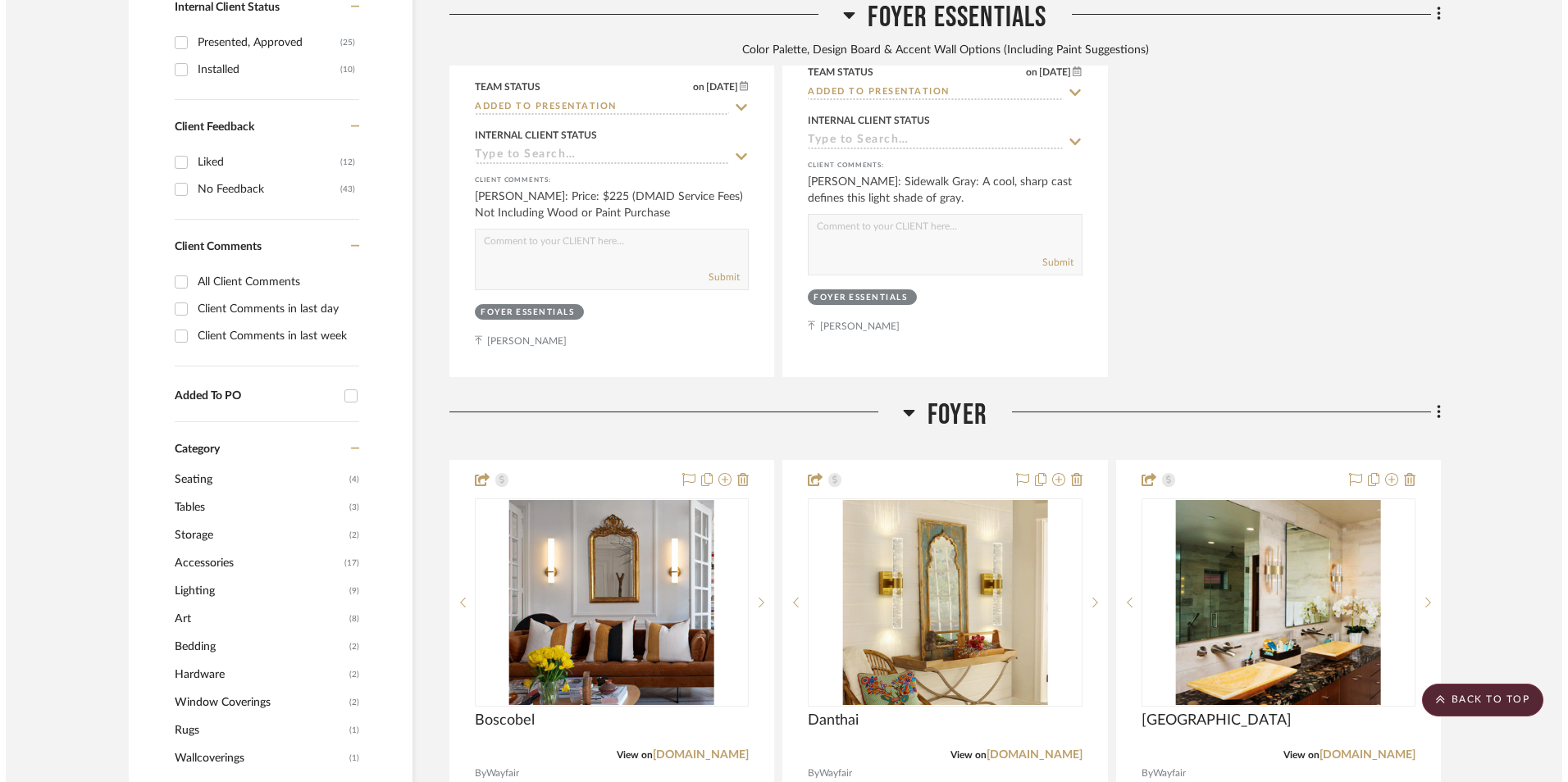
scroll to position [0, 0]
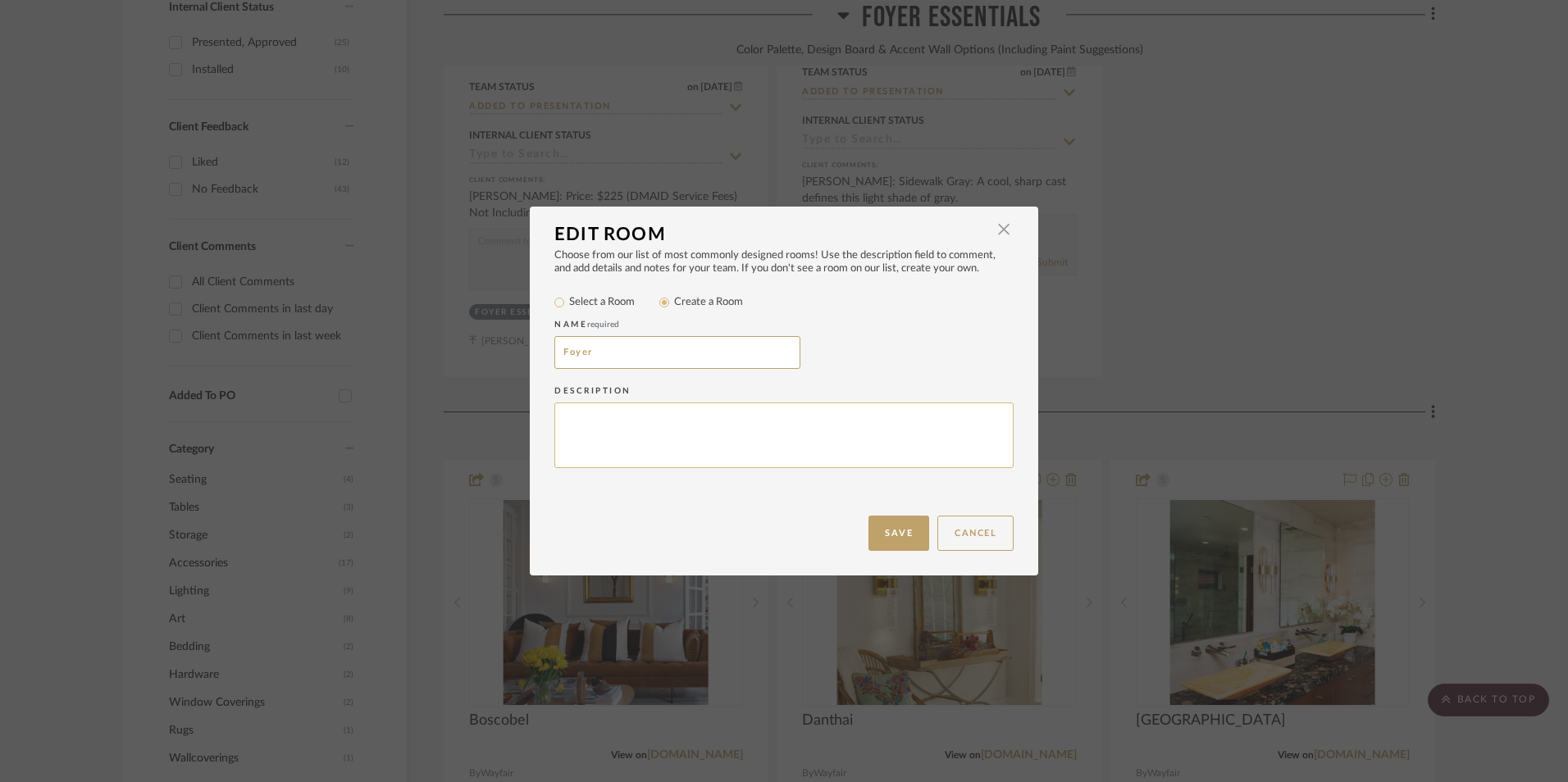
click at [779, 423] on textarea at bounding box center [784, 436] width 459 height 67
paste textarea "Grand or [PERSON_NAME]?"
type textarea "Grand or [PERSON_NAME]?"
click at [881, 536] on button "Save" at bounding box center [898, 533] width 60 height 35
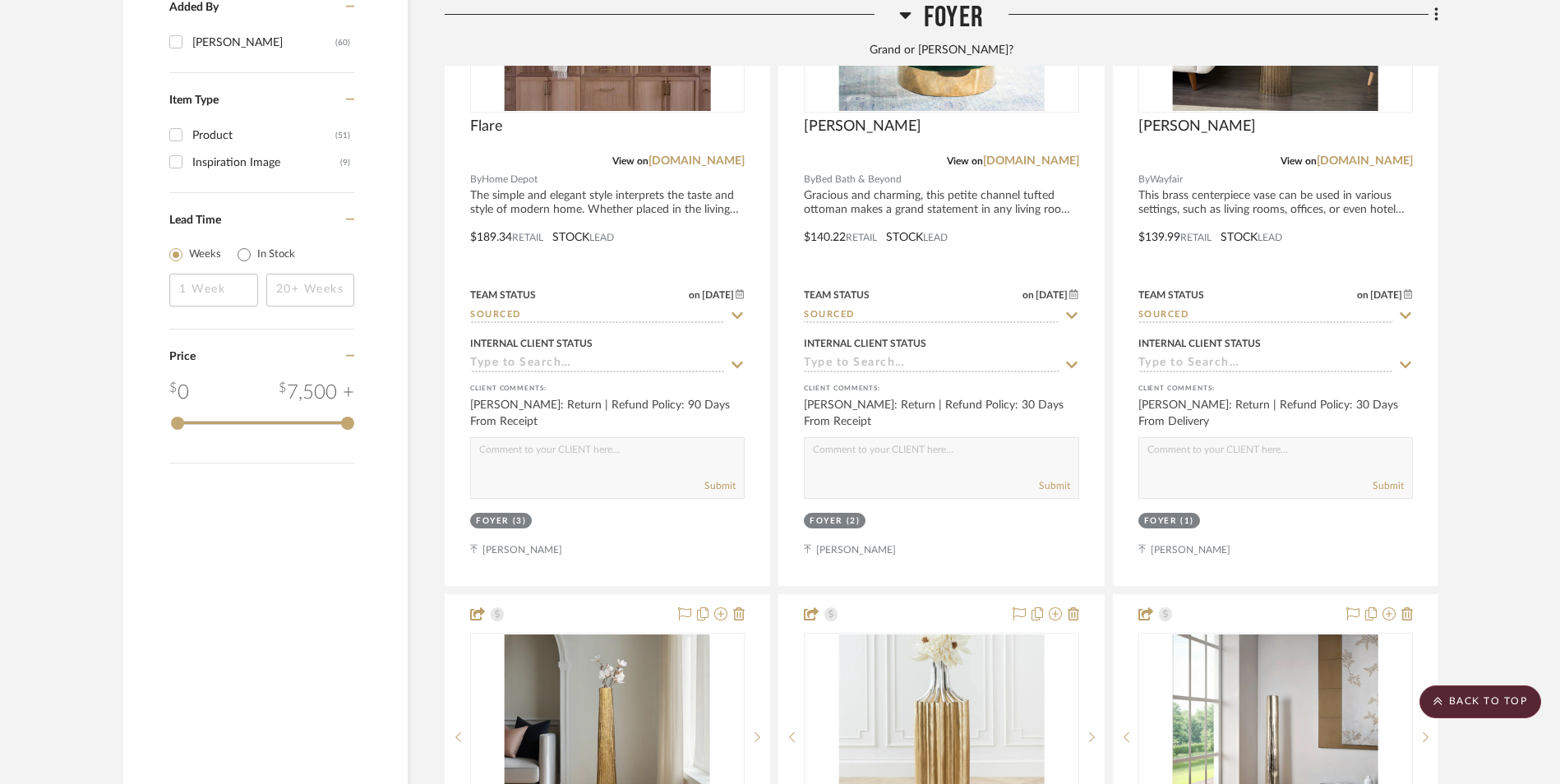
scroll to position [2642, 0]
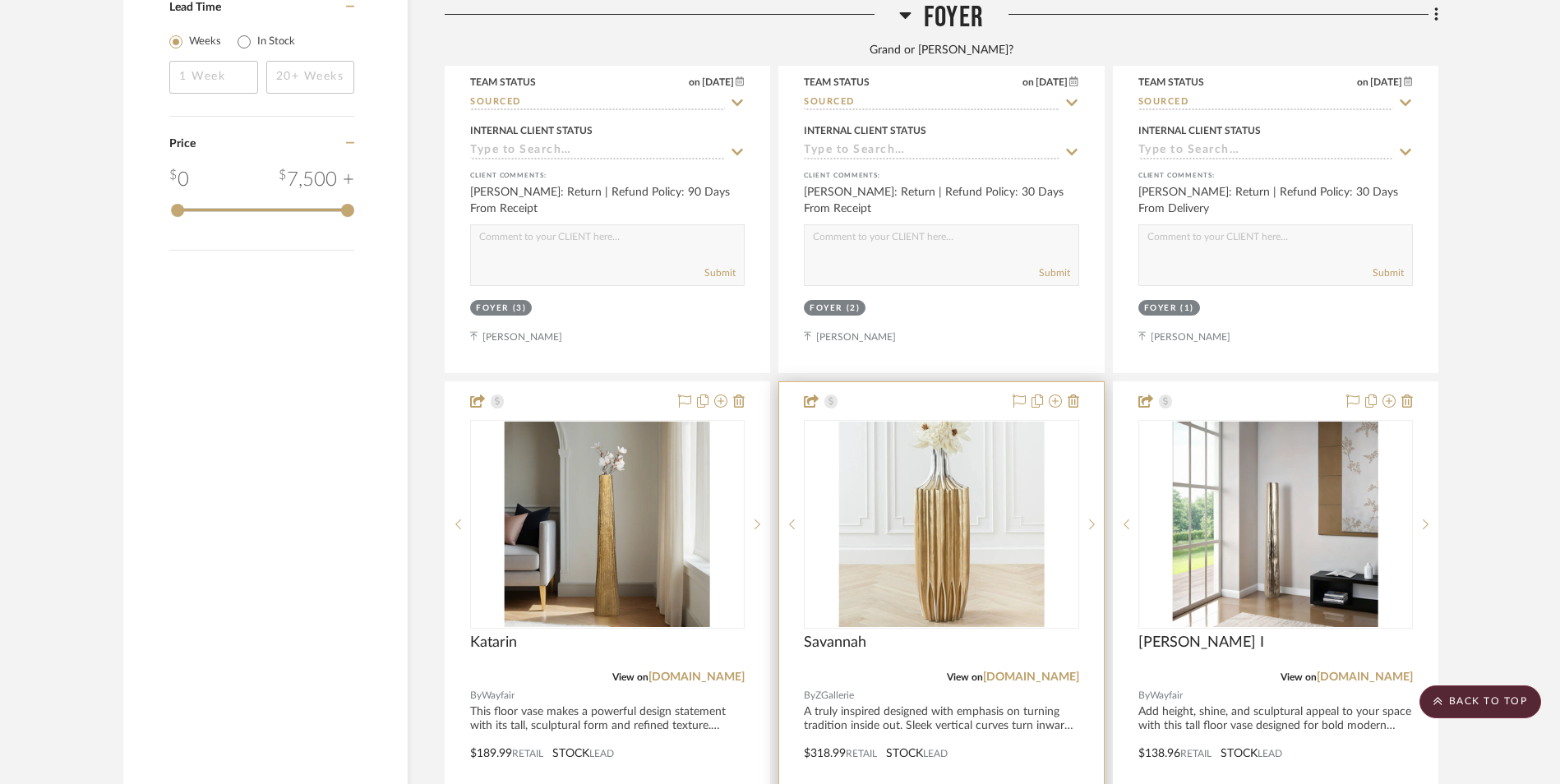
click at [1052, 671] on link "[DOMAIN_NAME]" at bounding box center [1031, 677] width 97 height 12
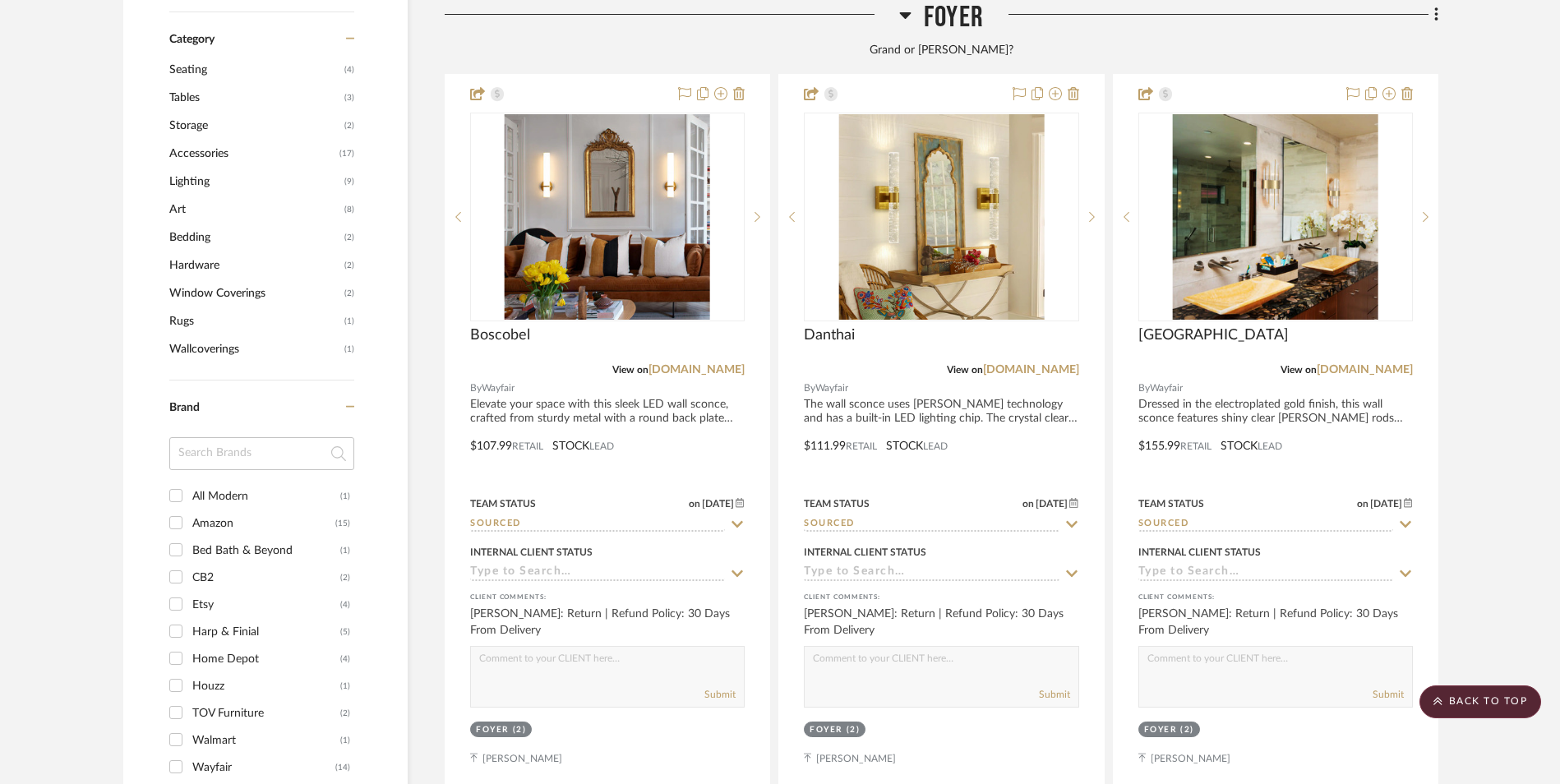
scroll to position [998, 0]
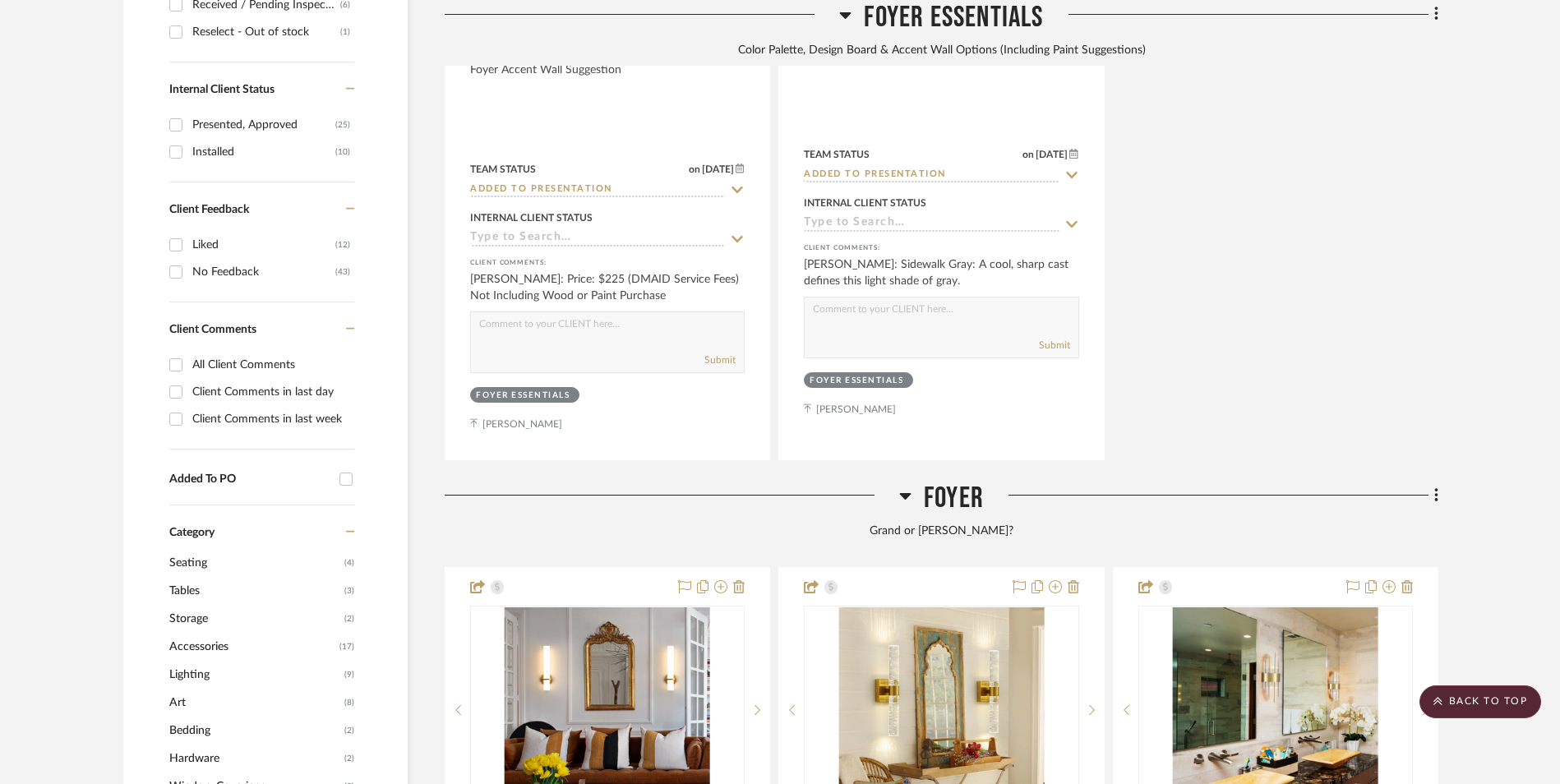
click at [907, 485] on icon at bounding box center [906, 495] width 13 height 20
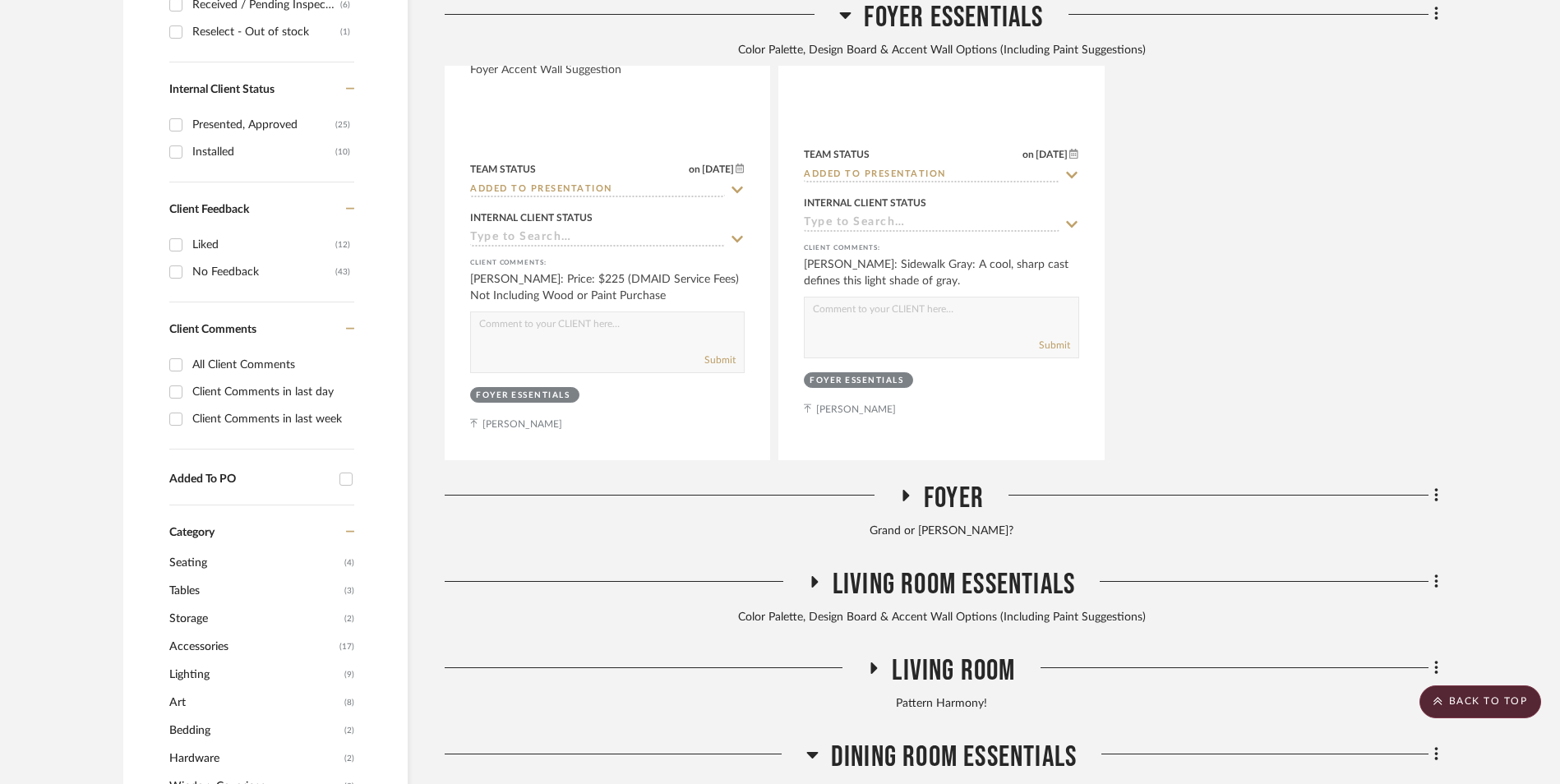
click at [809, 576] on icon at bounding box center [814, 582] width 20 height 13
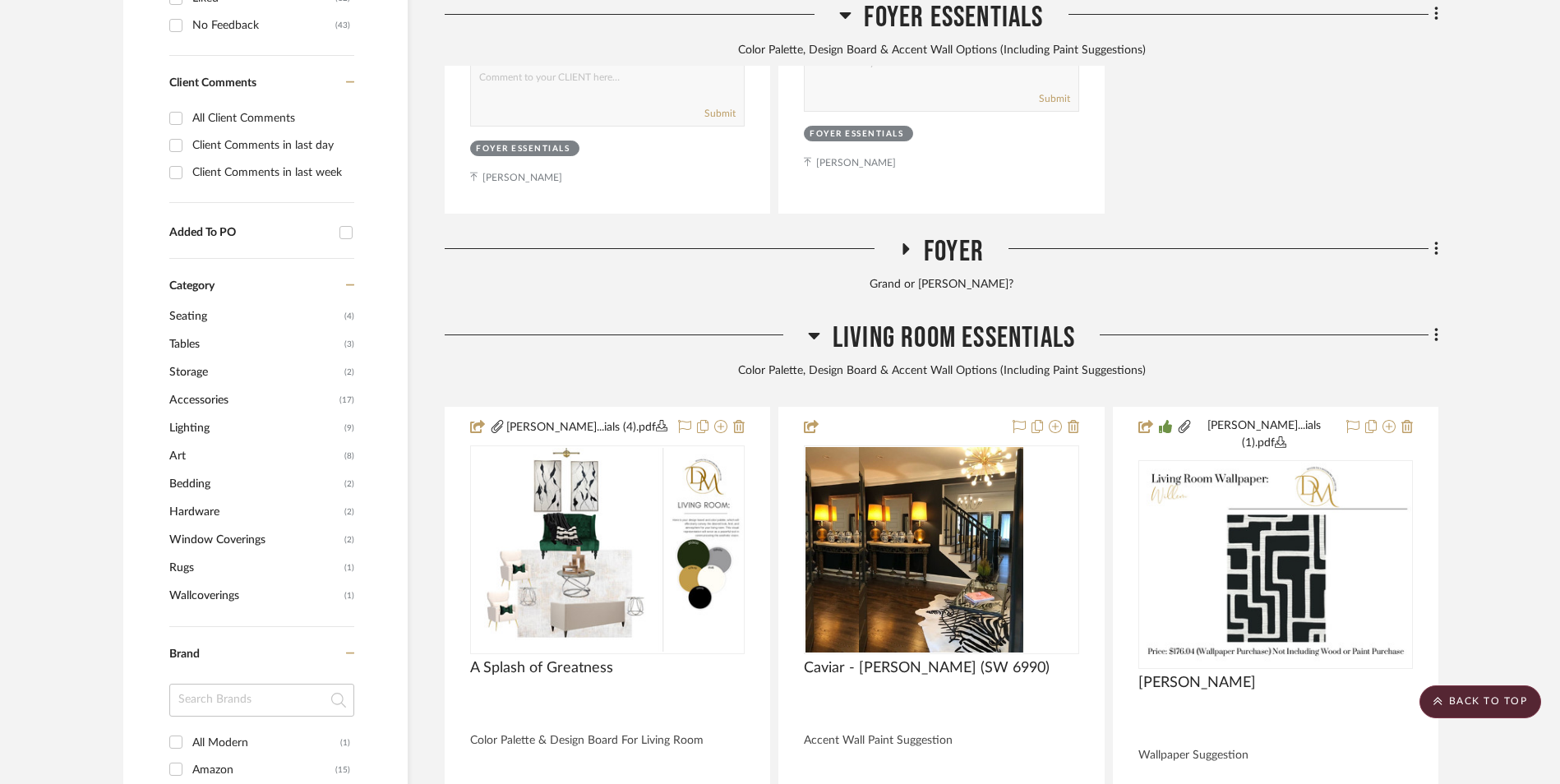
scroll to position [1409, 0]
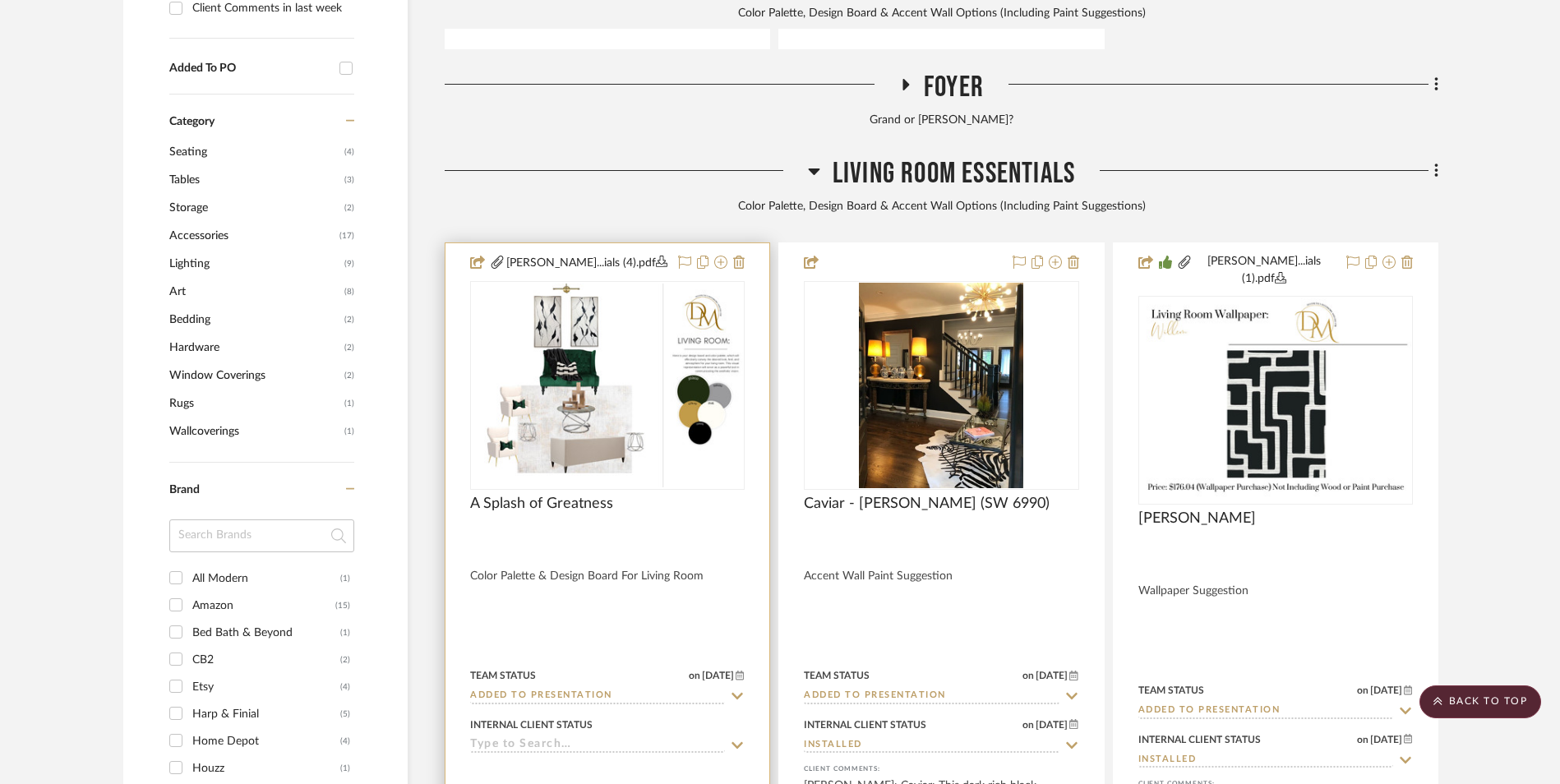
click at [674, 412] on div at bounding box center [607, 612] width 324 height 737
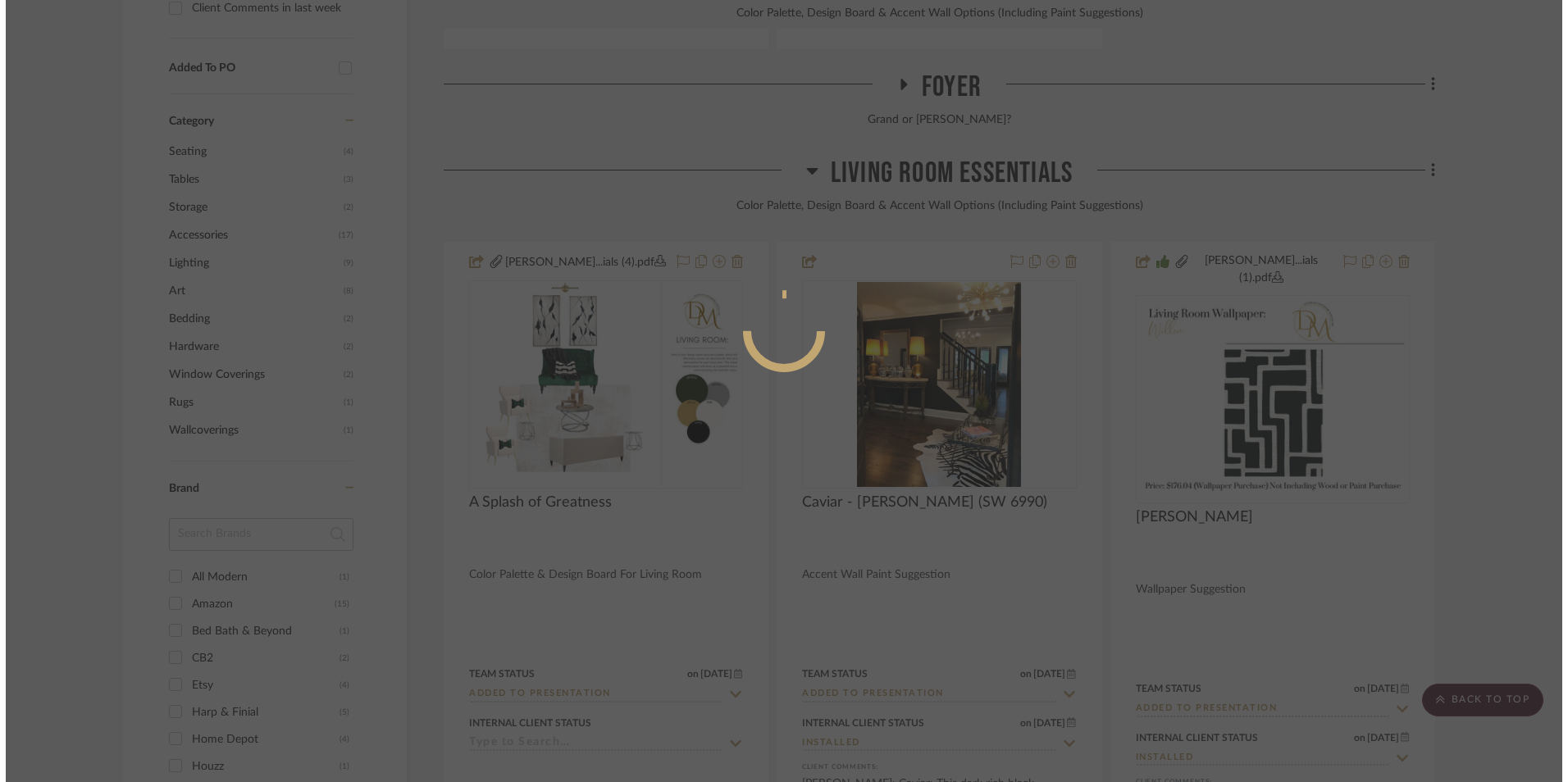
scroll to position [0, 0]
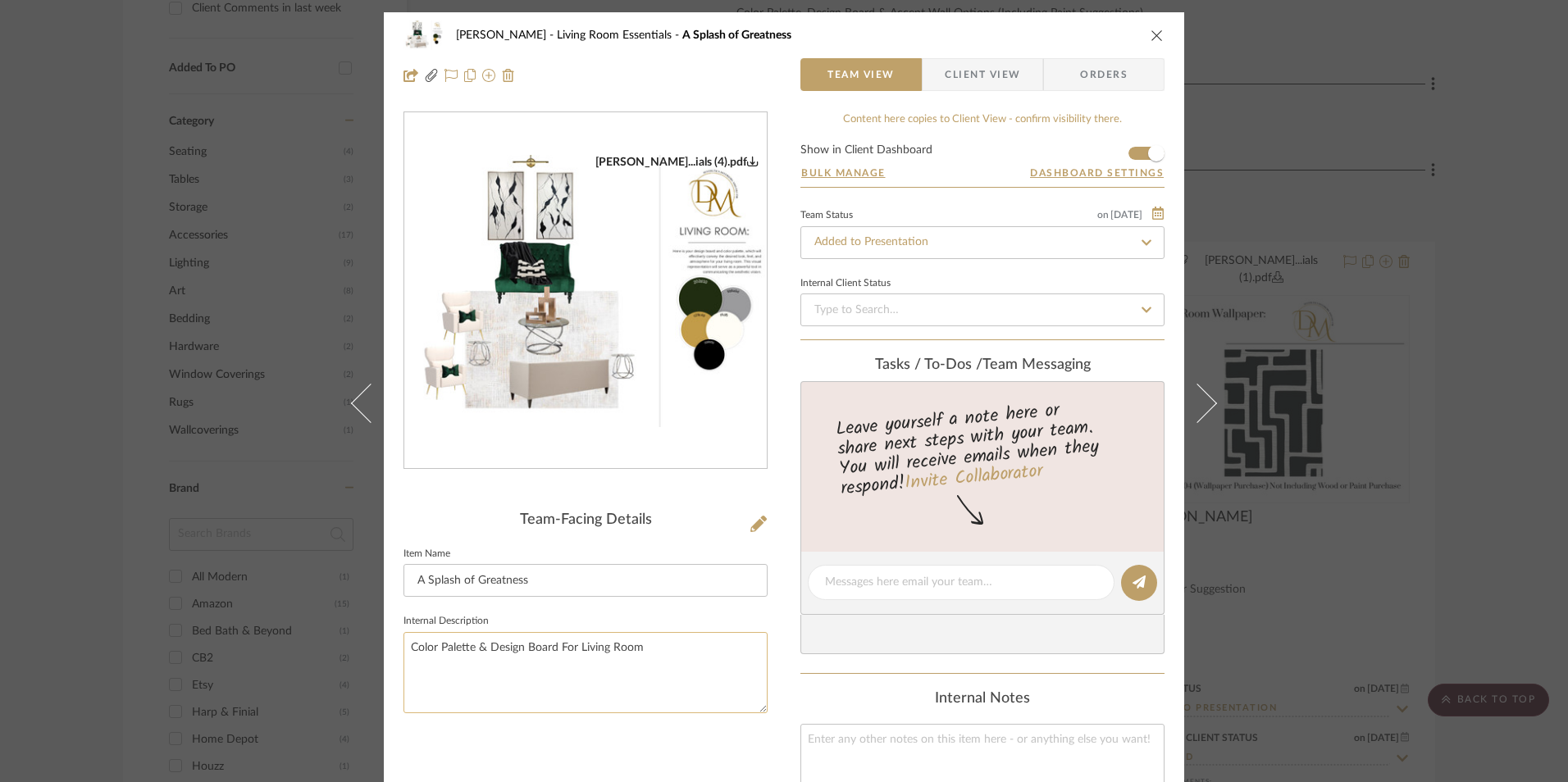
click at [615, 648] on textarea "Color Palette & Design Board For Living Room" at bounding box center [585, 672] width 365 height 81
click at [616, 648] on textarea "Color Palette & Design Board For Living Room" at bounding box center [585, 672] width 365 height 81
click at [1158, 32] on icon "close" at bounding box center [1157, 35] width 14 height 13
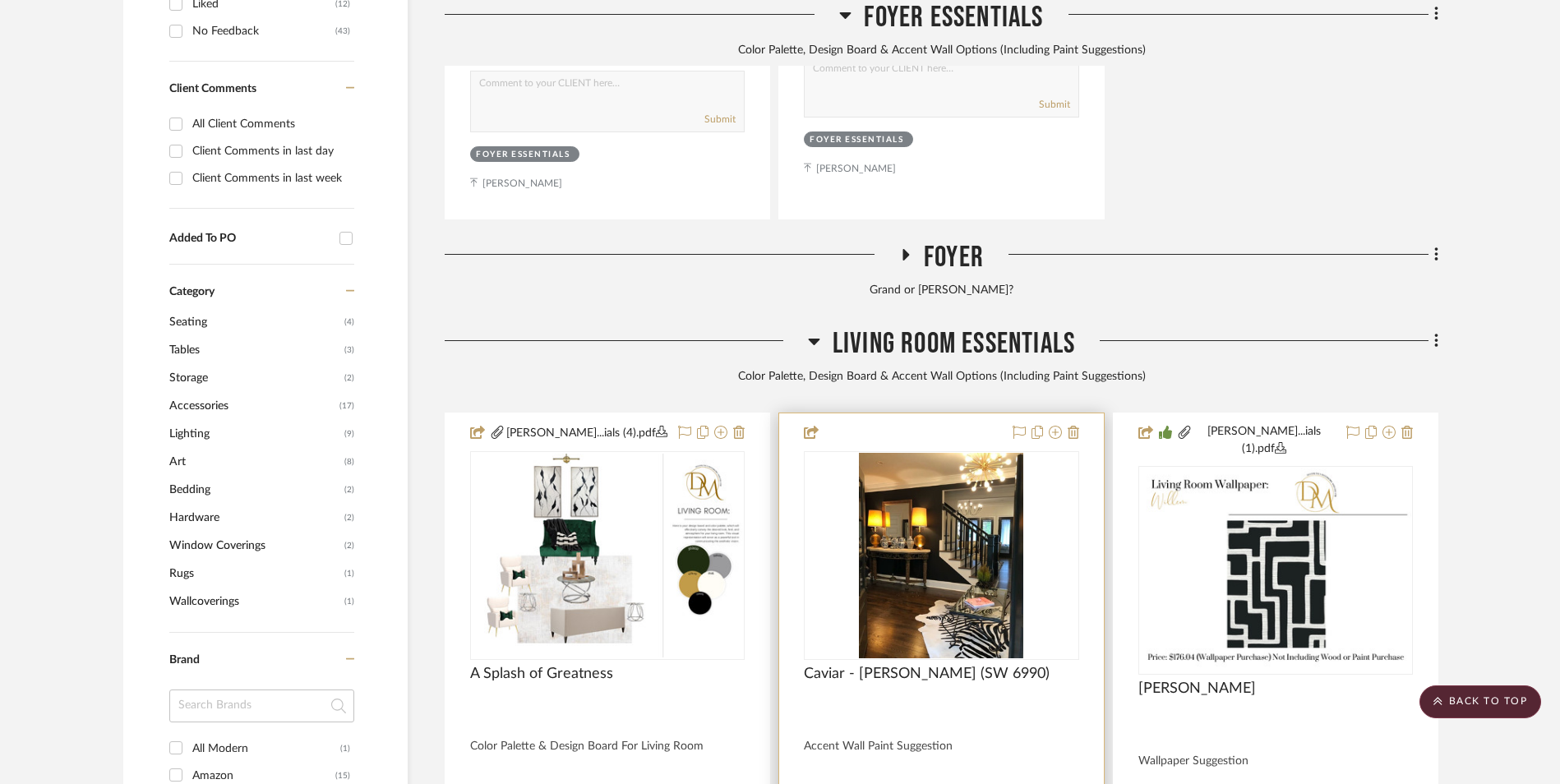
scroll to position [1162, 0]
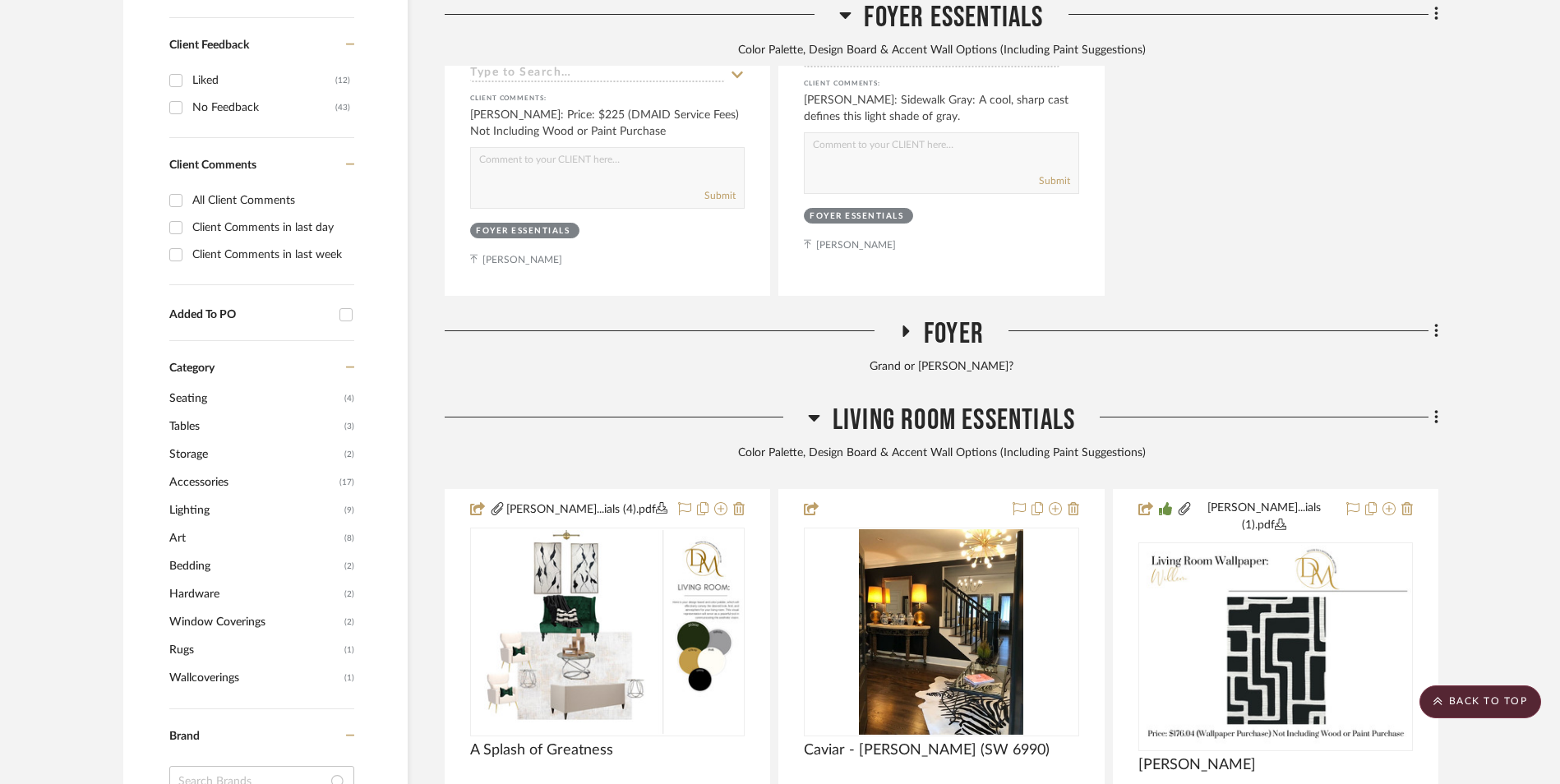
click at [813, 408] on icon at bounding box center [815, 418] width 13 height 20
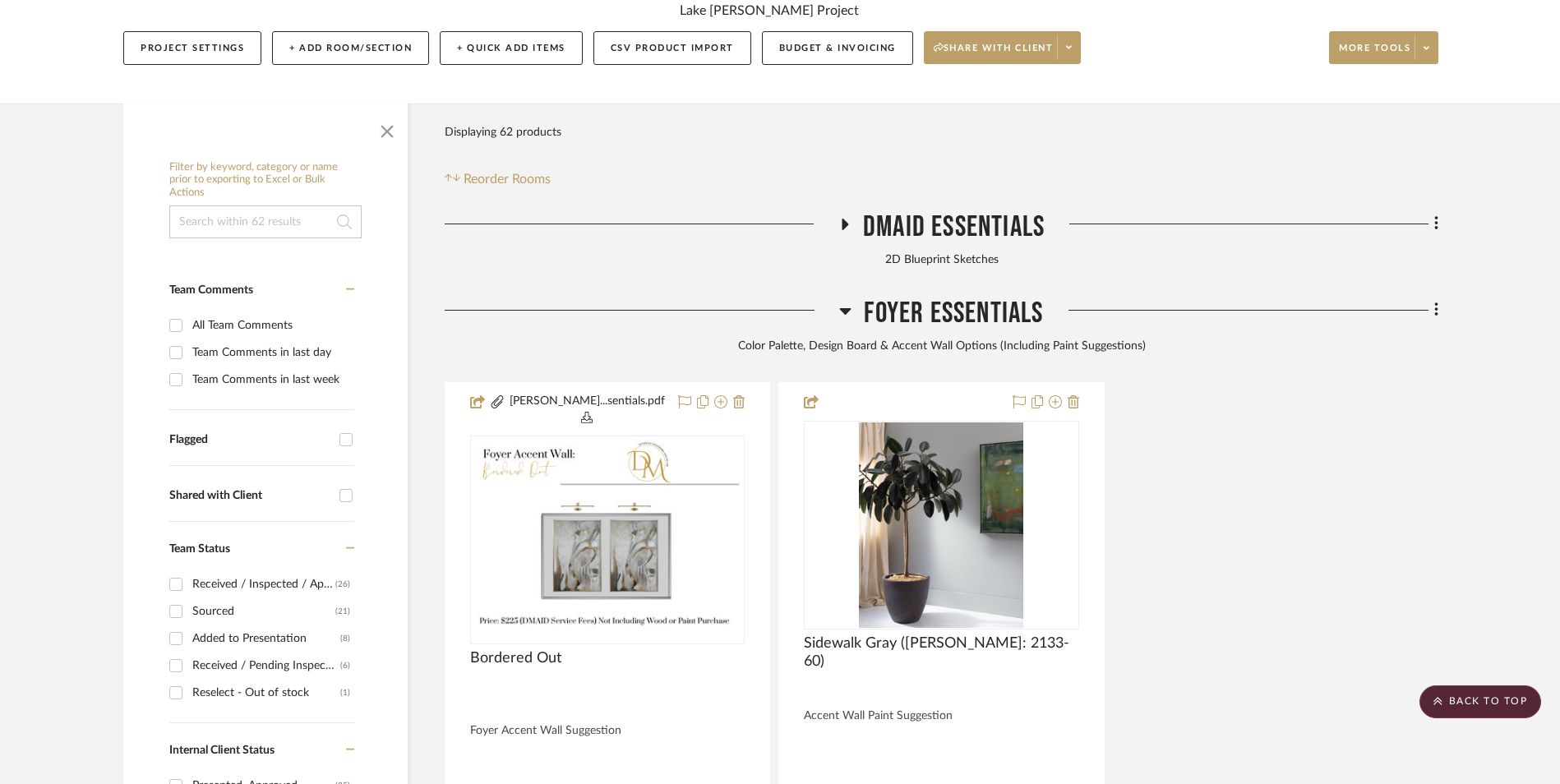
scroll to position [258, 0]
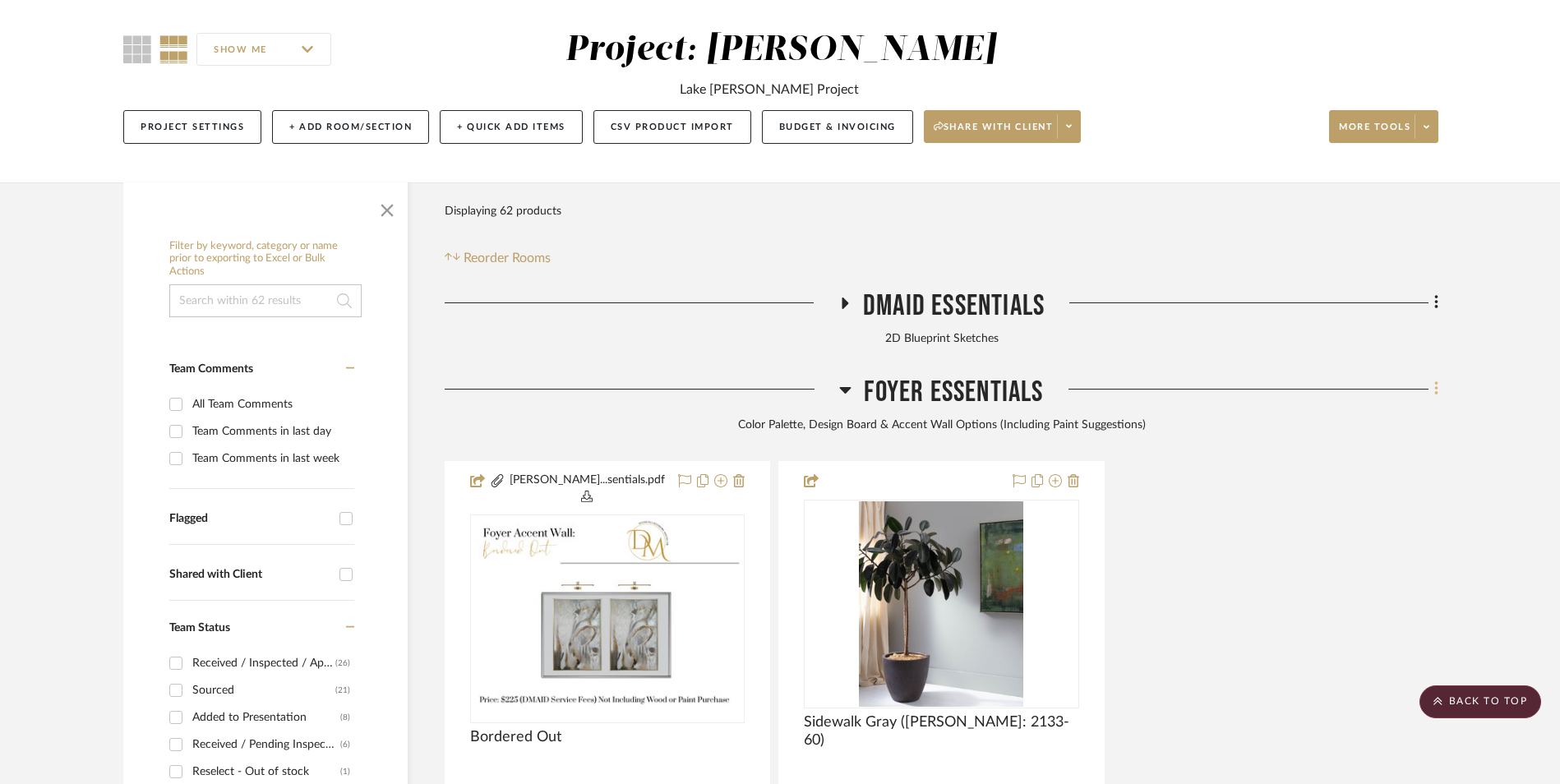
click at [1433, 377] on fa-icon at bounding box center [1435, 391] width 11 height 27
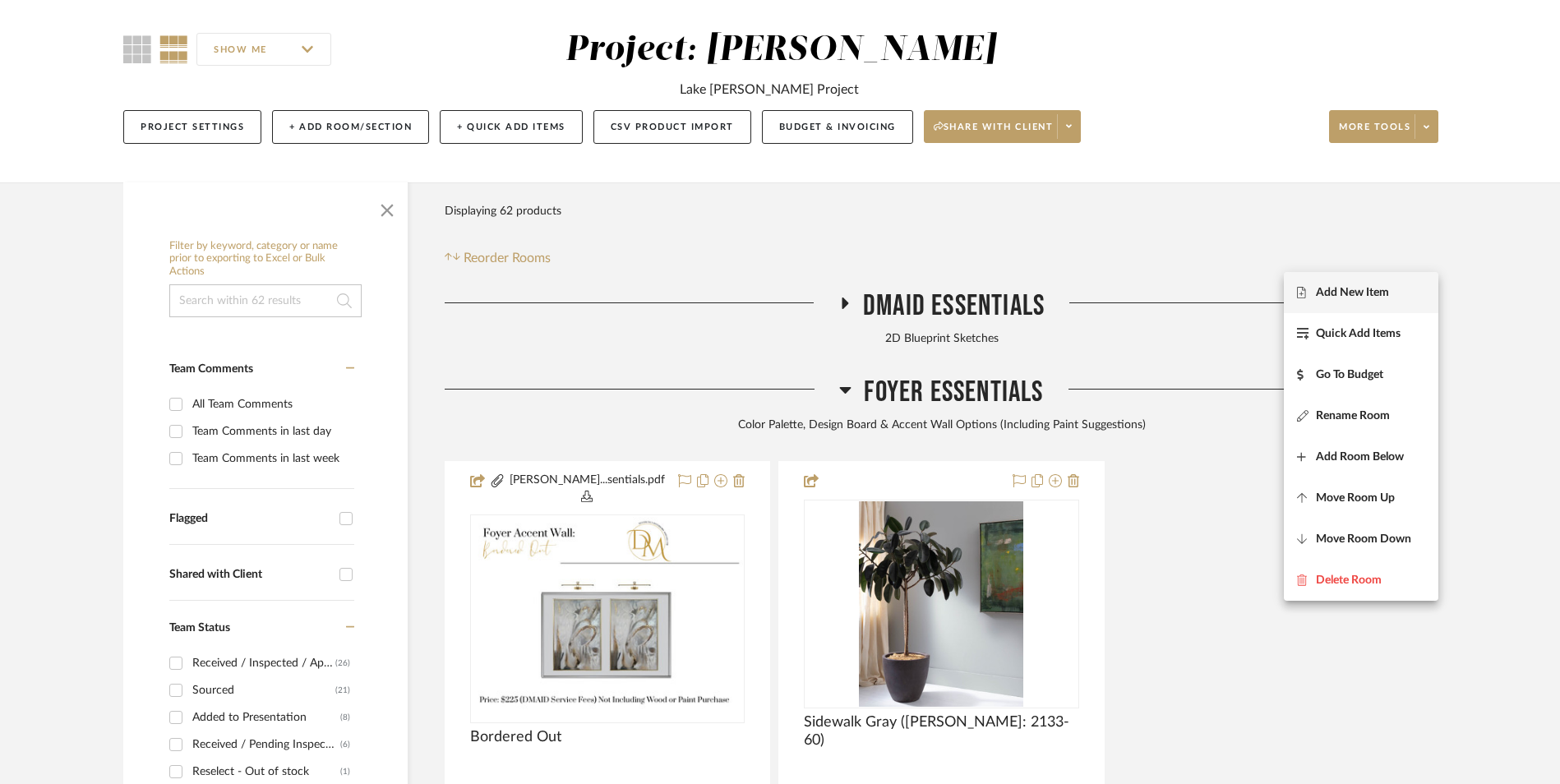
click at [1354, 303] on button "Add New Item" at bounding box center [1361, 293] width 154 height 42
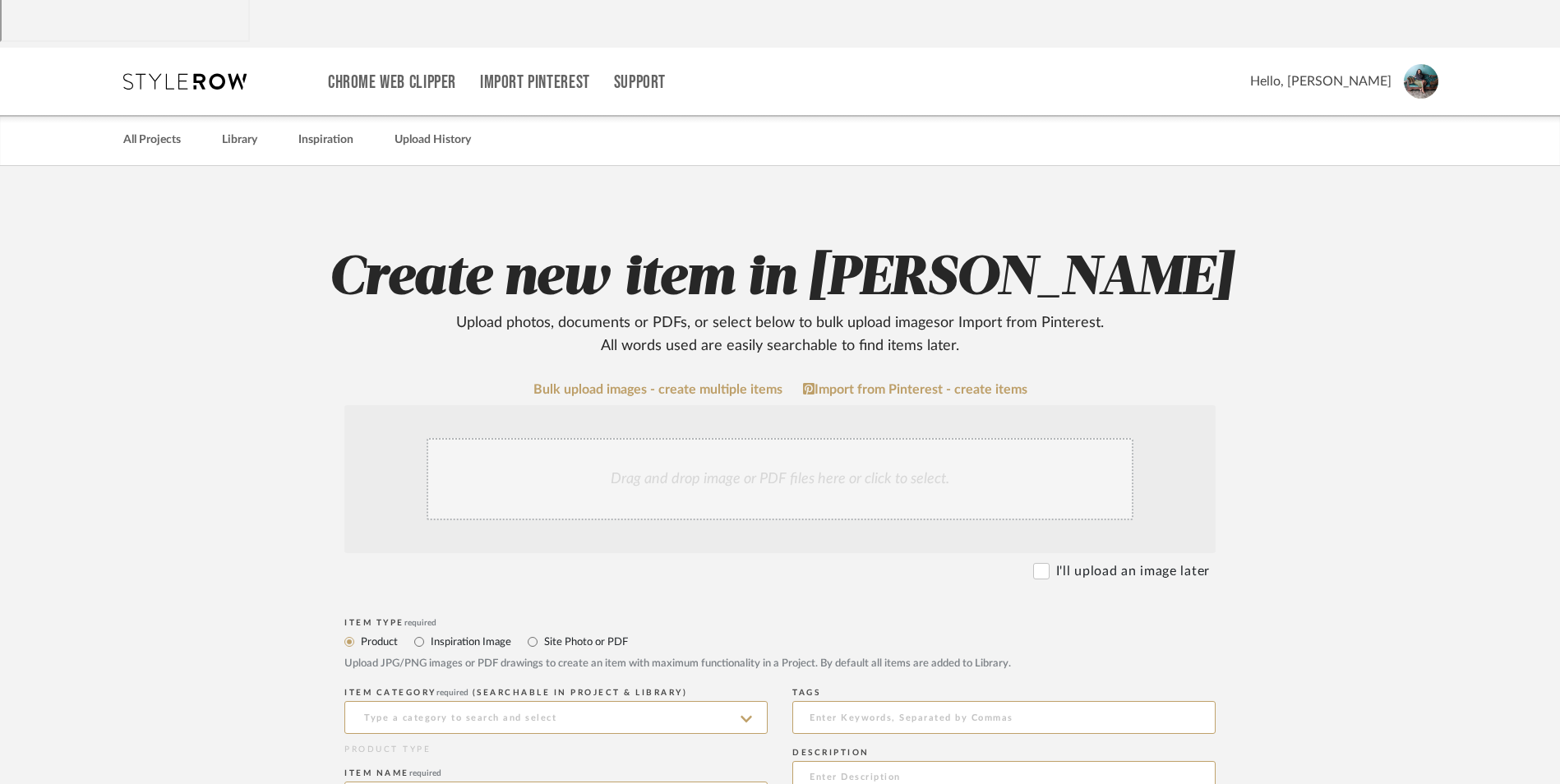
scroll to position [164, 0]
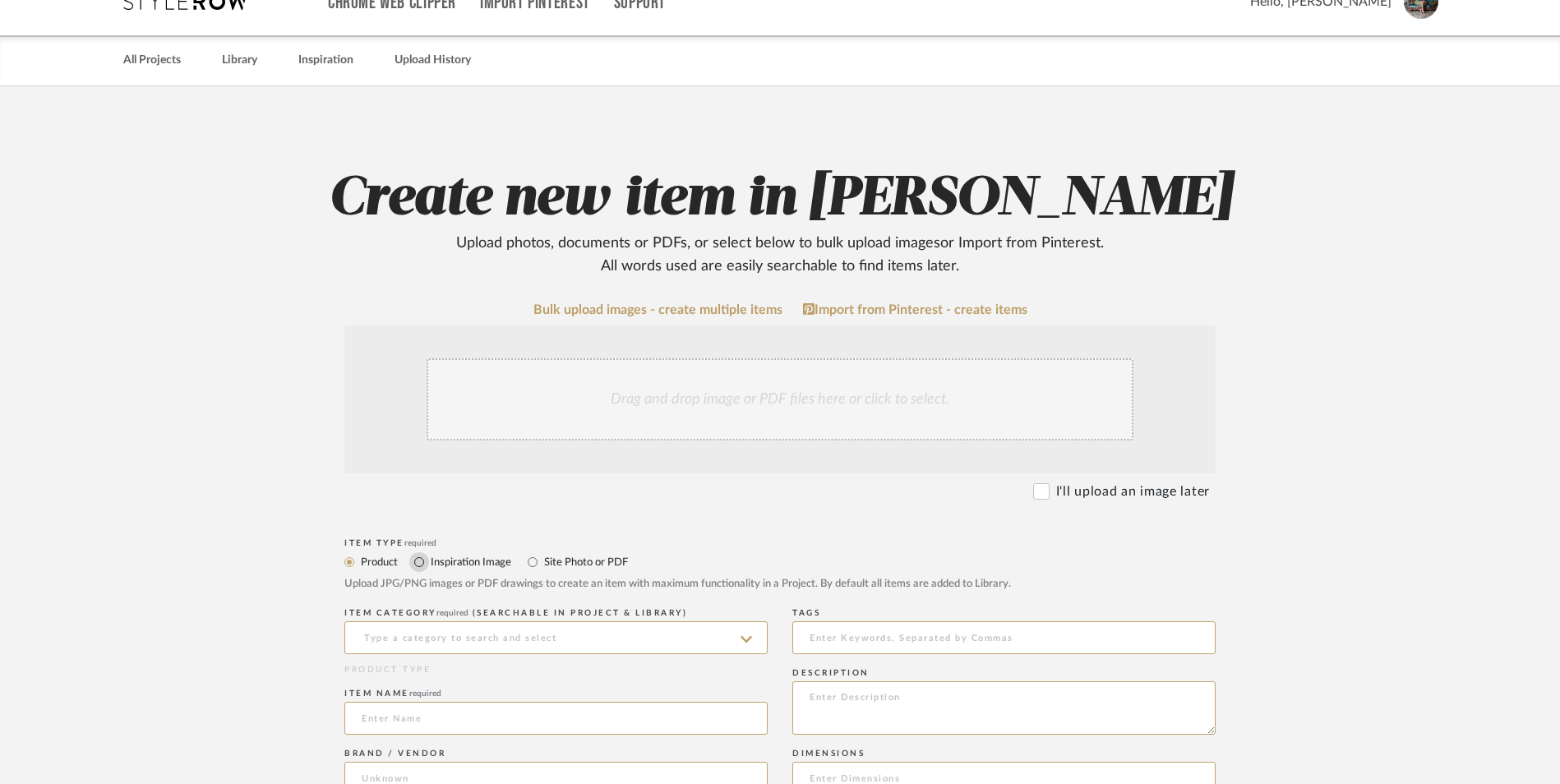
click at [416, 552] on input "Inspiration Image" at bounding box center [420, 562] width 20 height 20
radio input "true"
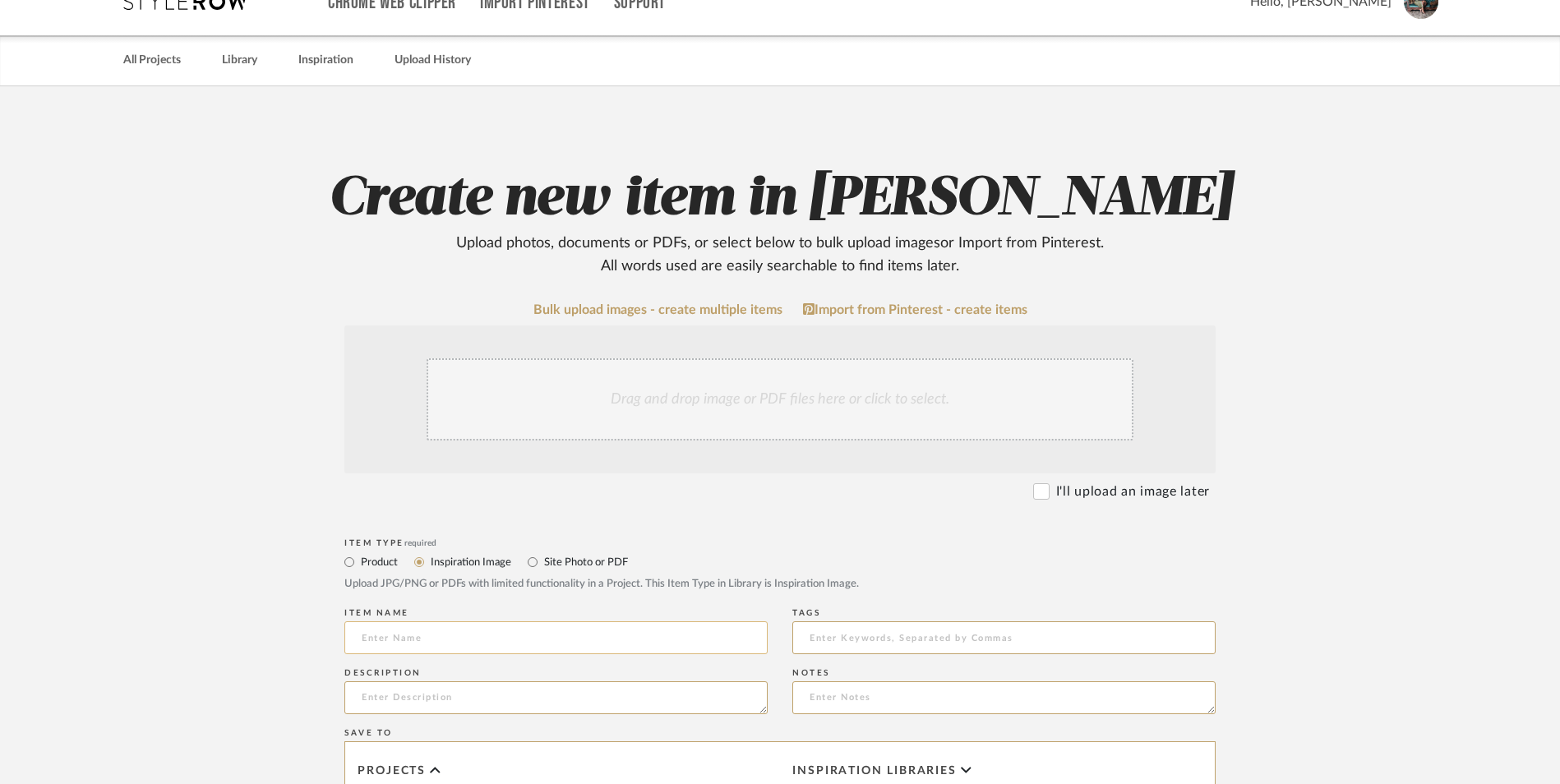
click at [513, 622] on input at bounding box center [556, 638] width 423 height 32
type input "Grand or [PERSON_NAME]?"
click at [664, 358] on div "Drag and drop image or PDF files here or click to select." at bounding box center [780, 399] width 707 height 82
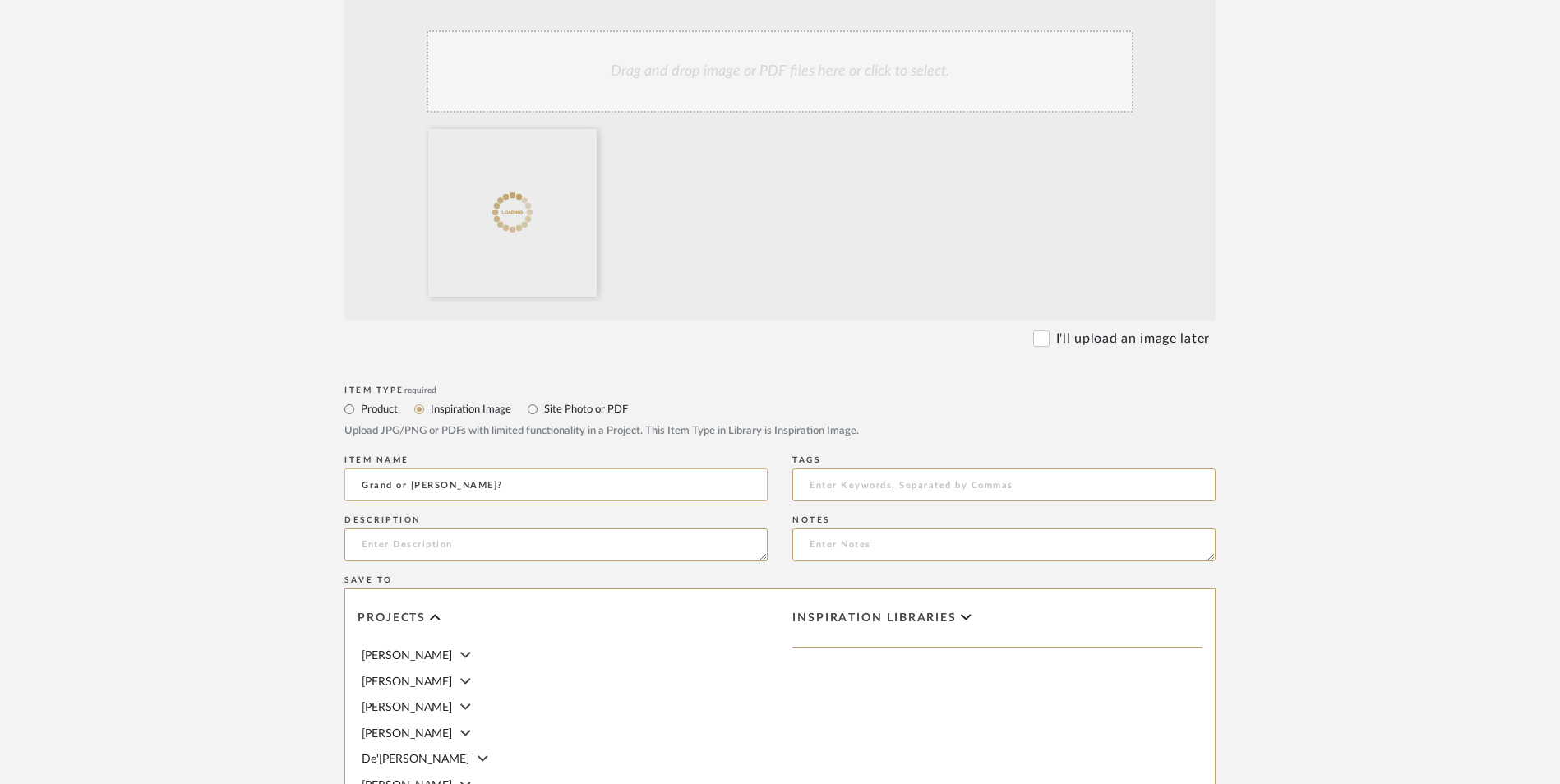
scroll to position [493, 0]
click at [515, 528] on textarea at bounding box center [556, 544] width 423 height 32
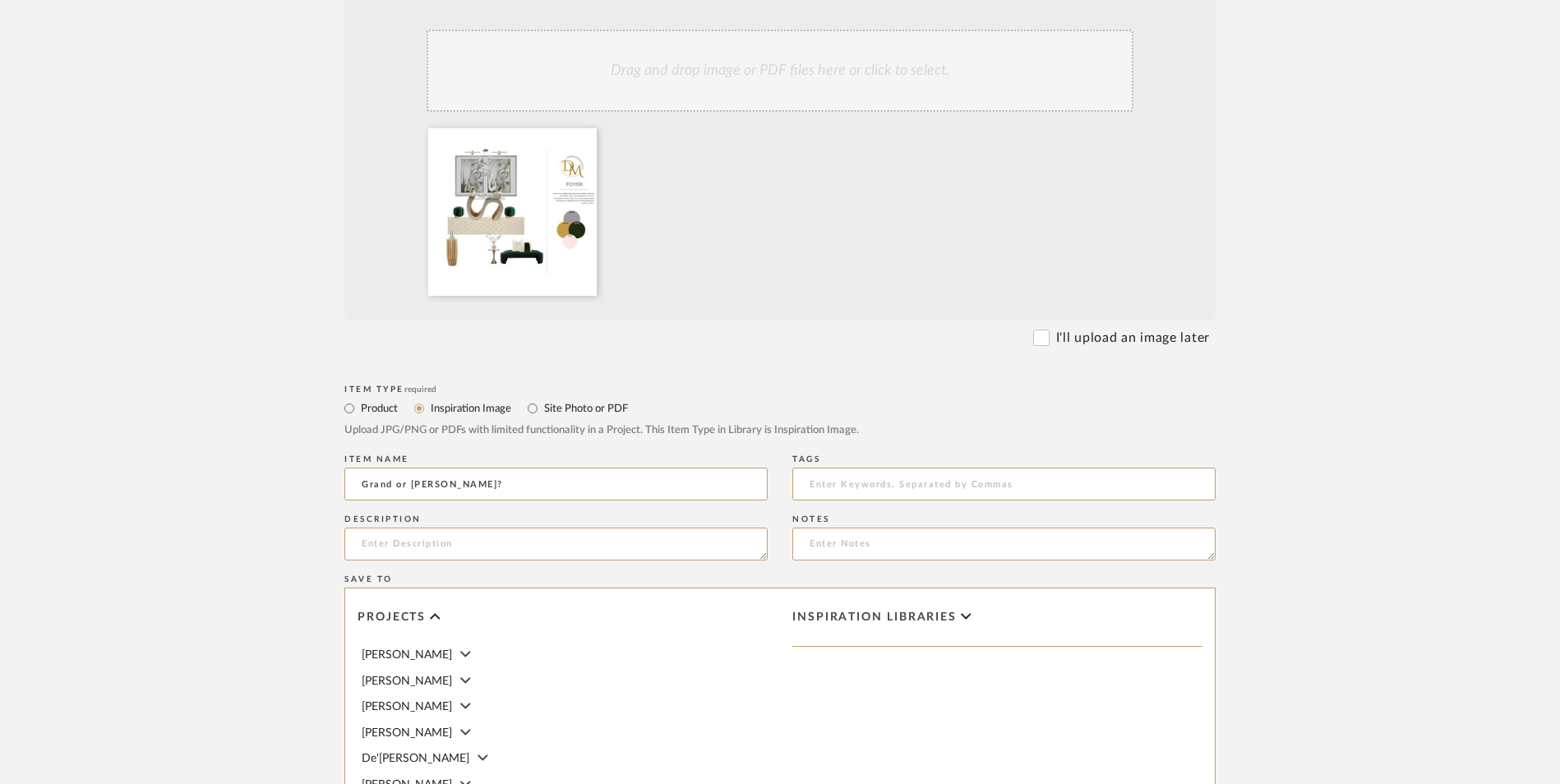
paste textarea "Color Palette & Design Board For Living Room"
drag, startPoint x: 607, startPoint y: 410, endPoint x: 539, endPoint y: 410, distance: 68.0
click at [539, 528] on textarea "Color Palette & Design Board For Living Room" at bounding box center [556, 544] width 423 height 32
type textarea "Color Palette & Design Board For Foyer"
click at [1270, 433] on form "Bulk upload images - create multiple items Import from Pinterest - create items…" at bounding box center [780, 509] width 1048 height 1070
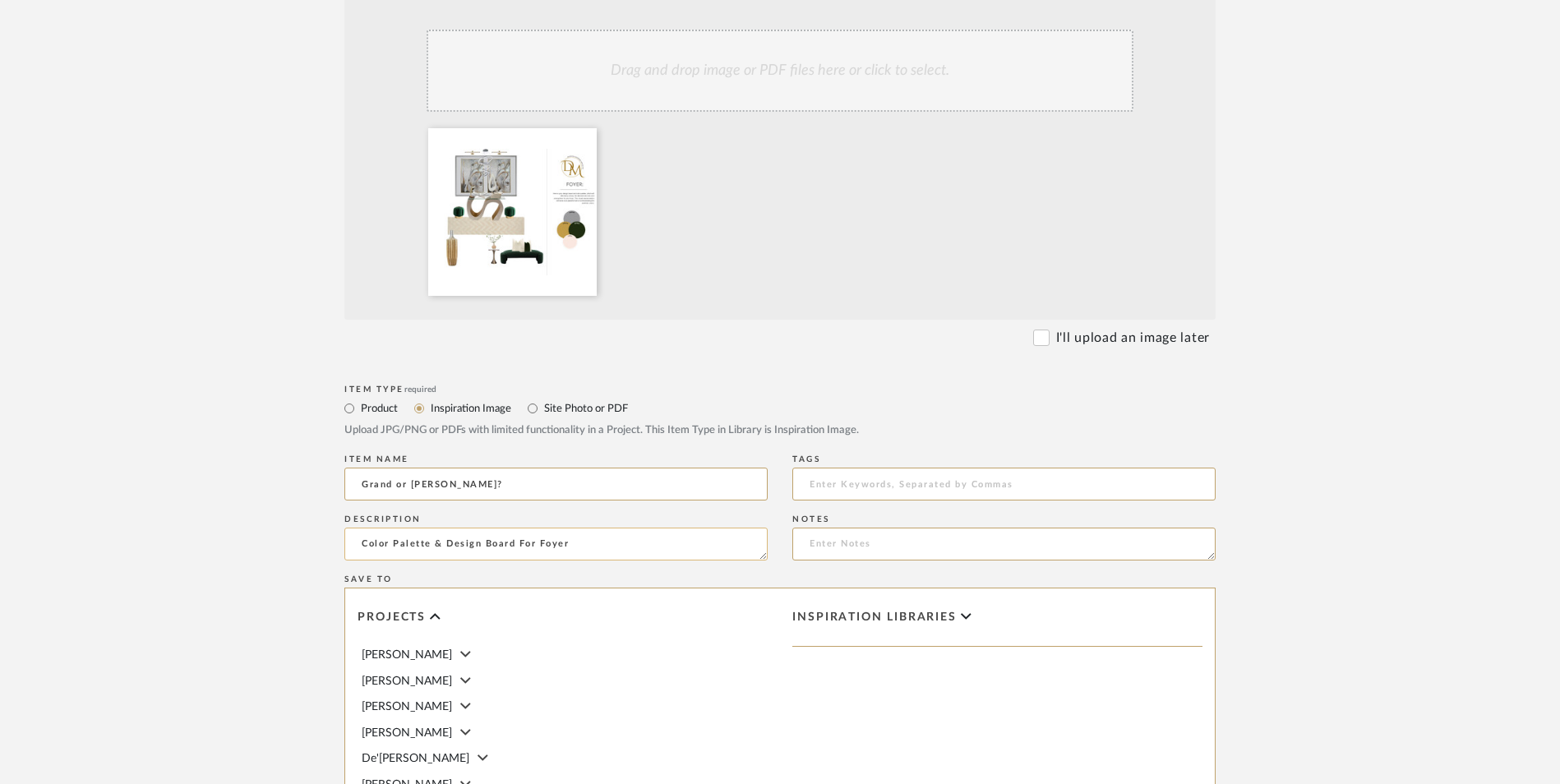
click at [695, 528] on textarea "Color Palette & Design Board For Foyer" at bounding box center [556, 544] width 423 height 32
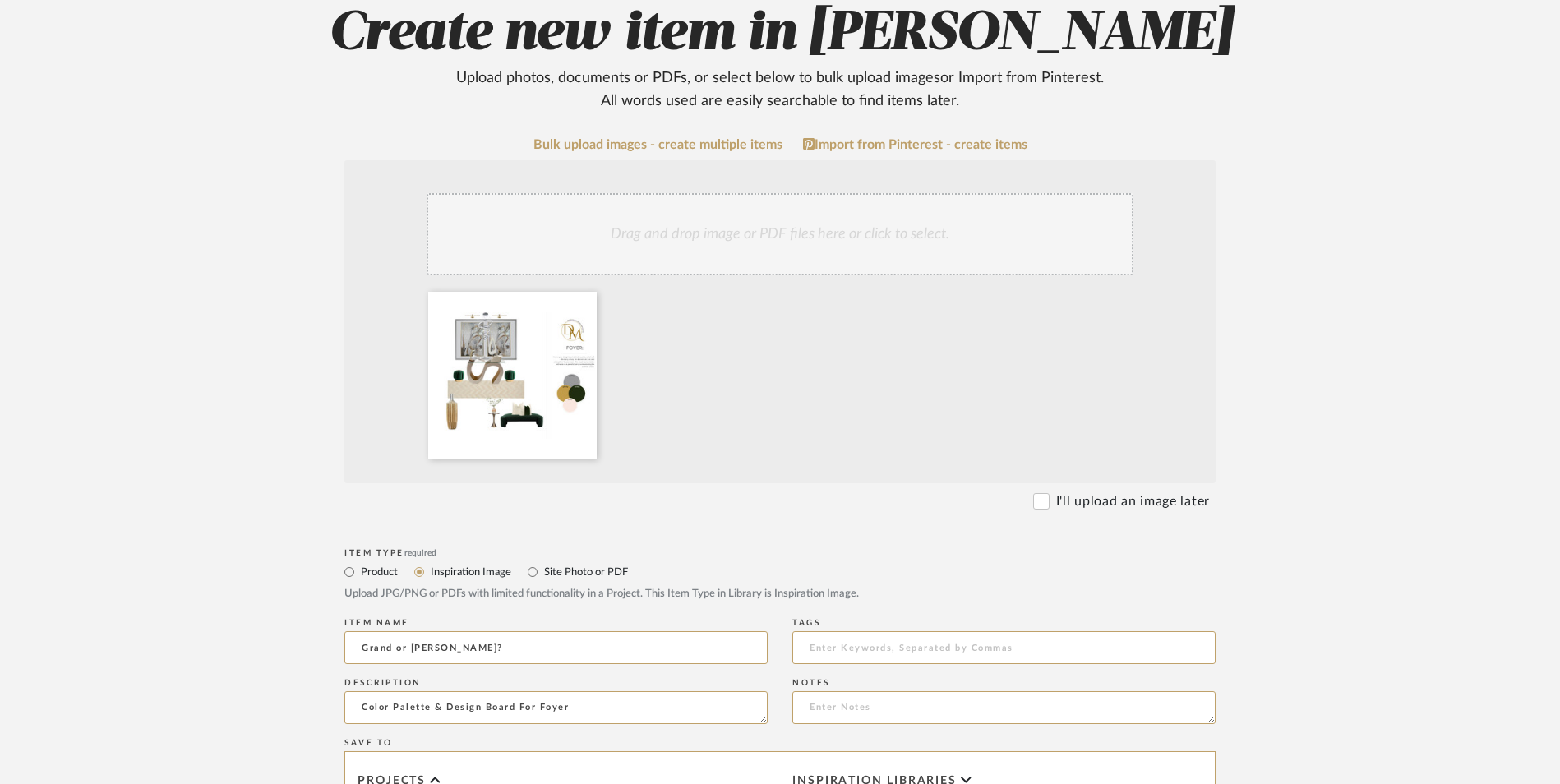
scroll to position [328, 0]
click at [805, 545] on div "Item Type required Product Inspiration Image Site Photo or PDF Upload JPG/PNG o…" at bounding box center [780, 579] width 872 height 69
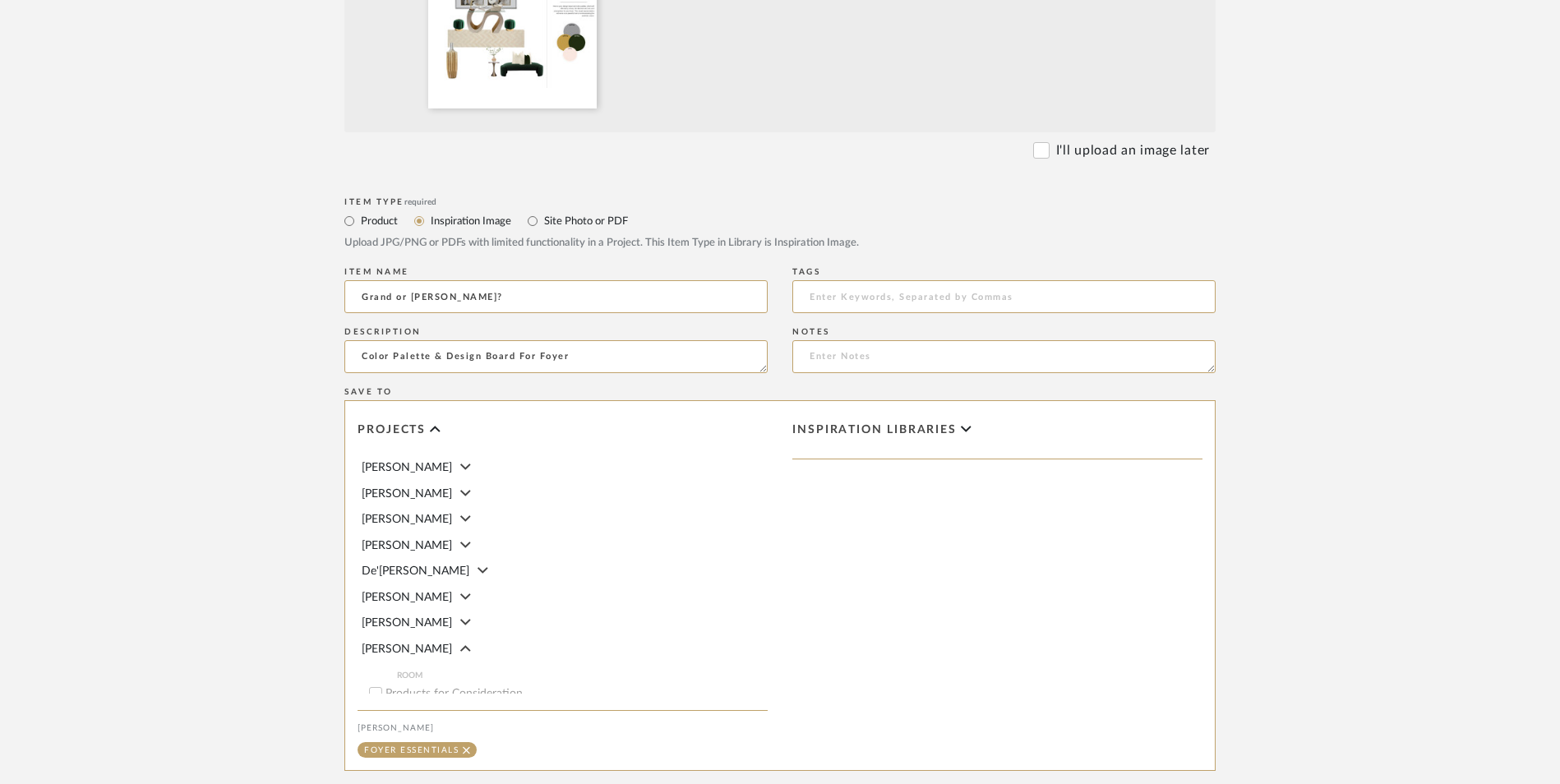
scroll to position [737, 0]
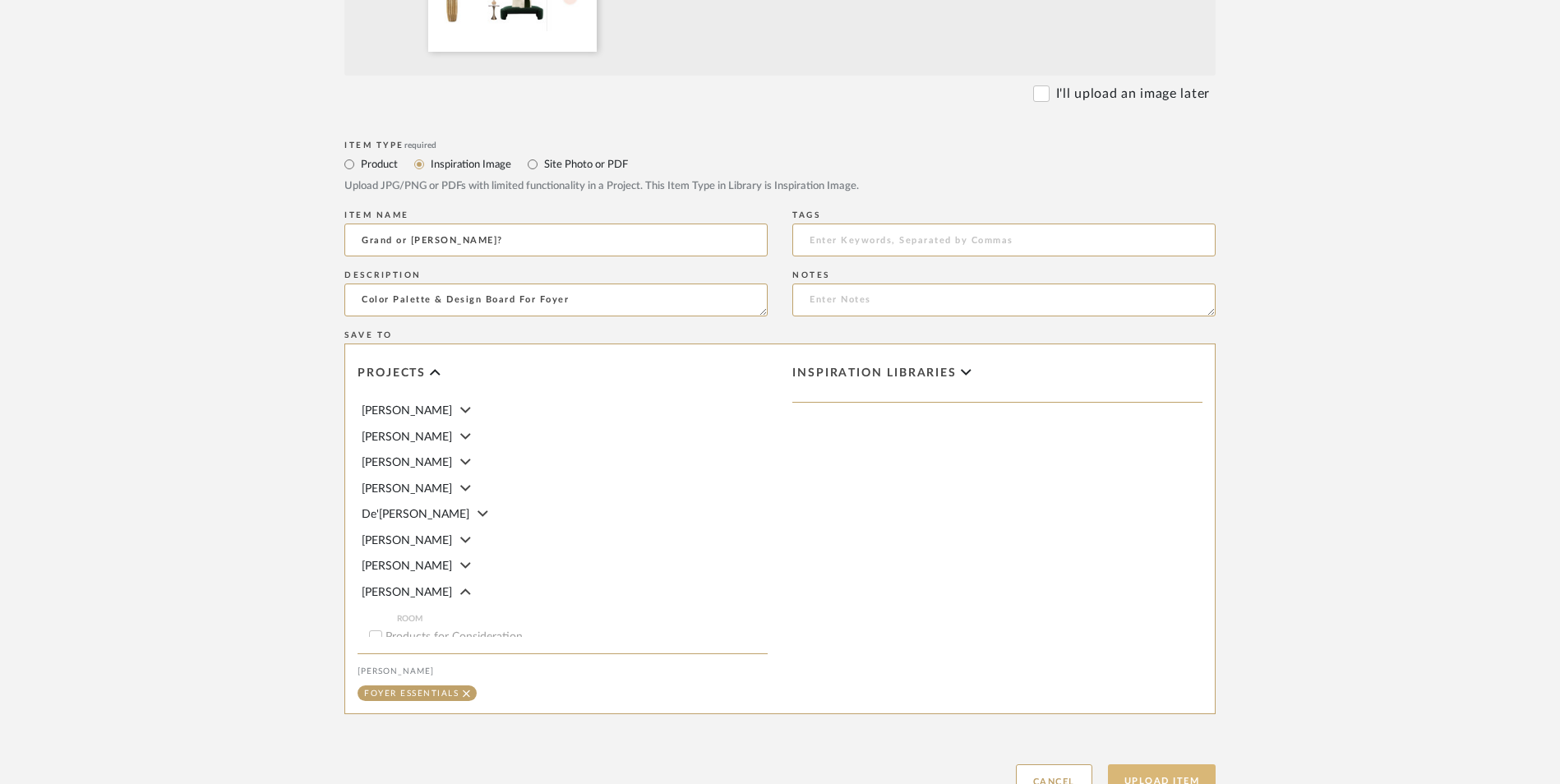
click at [1190, 764] on button "Upload Item" at bounding box center [1162, 780] width 108 height 33
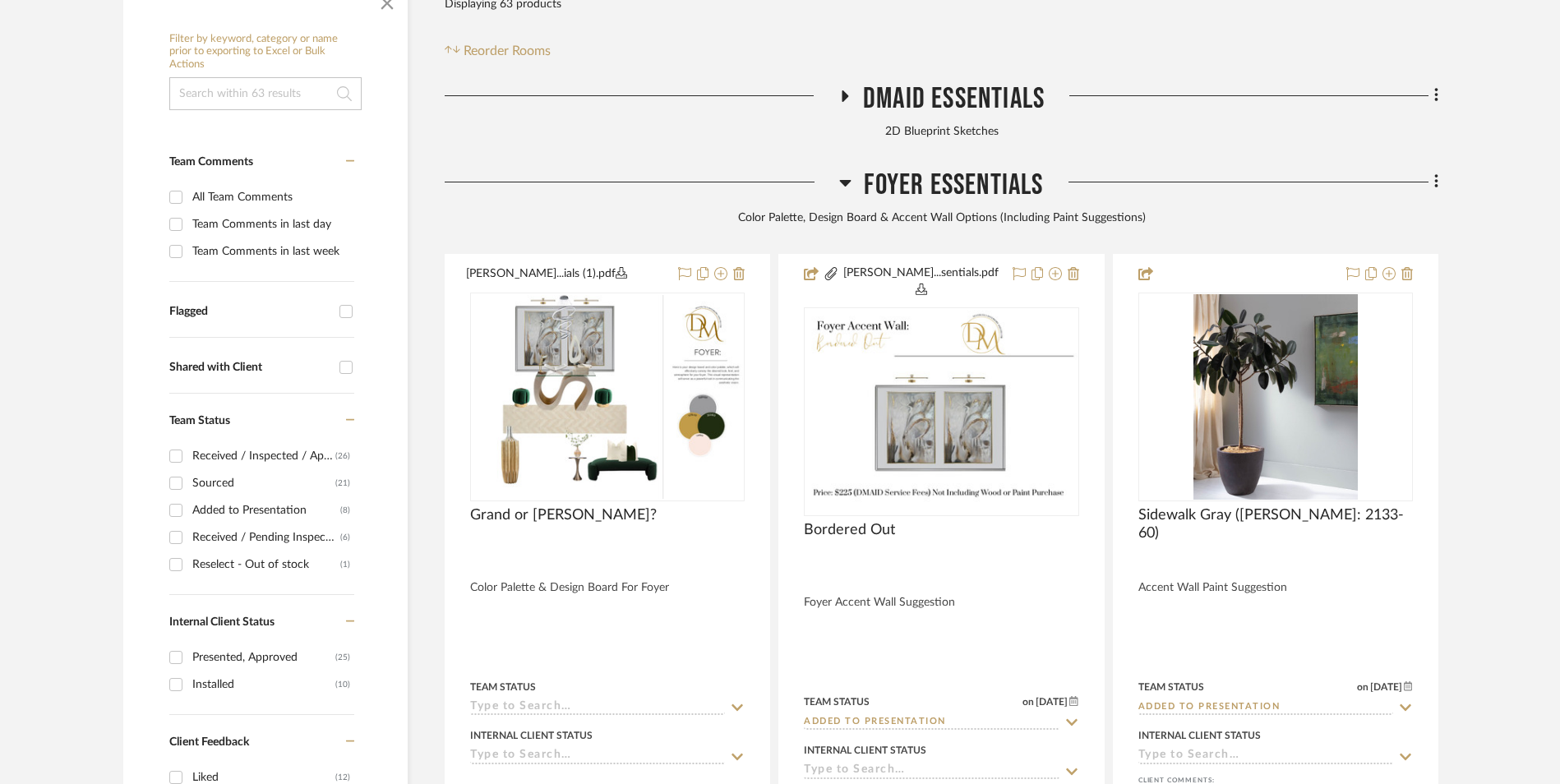
scroll to position [501, 0]
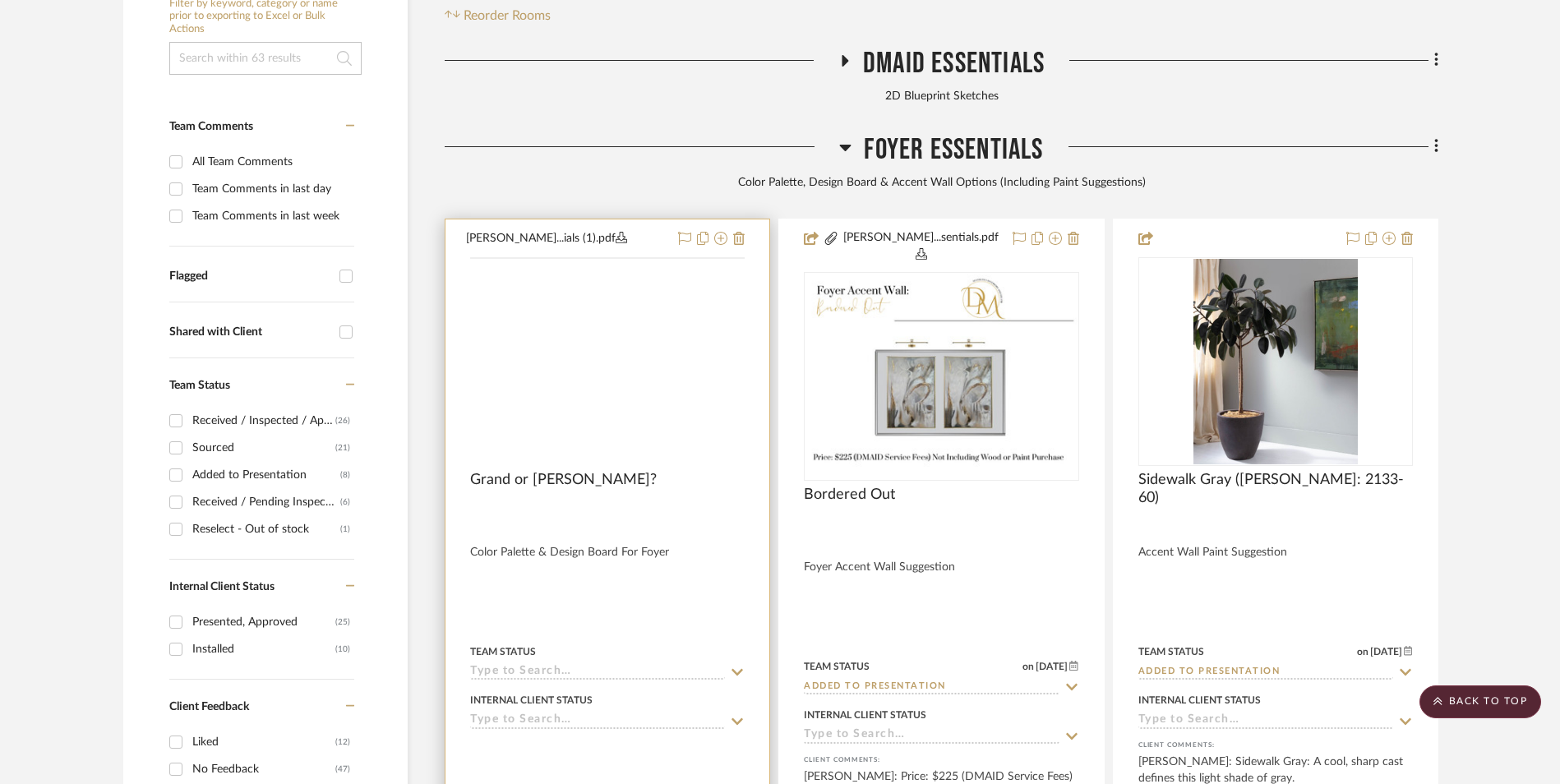
click at [0, 0] on img at bounding box center [0, 0] width 0 height 0
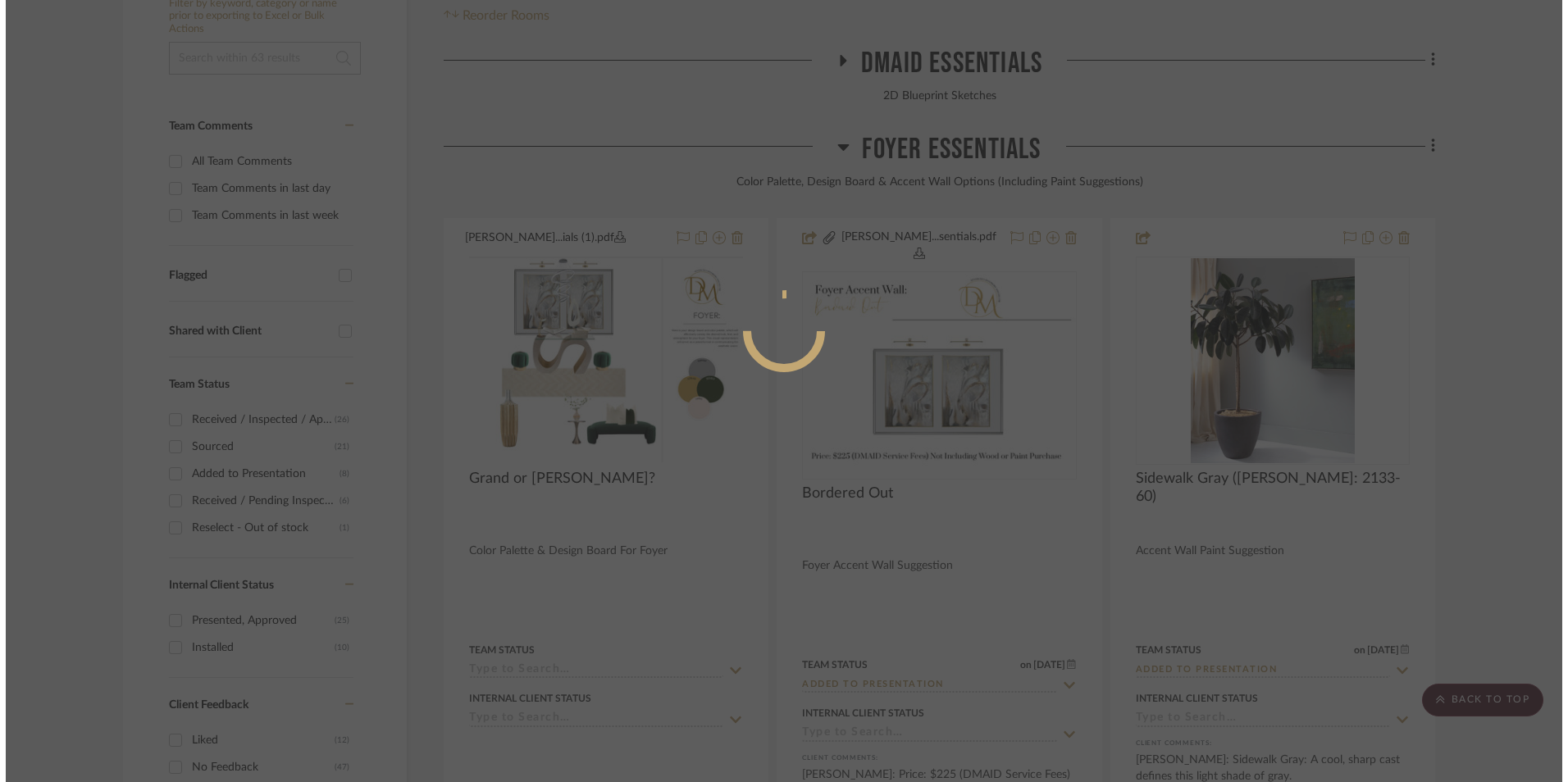
scroll to position [0, 0]
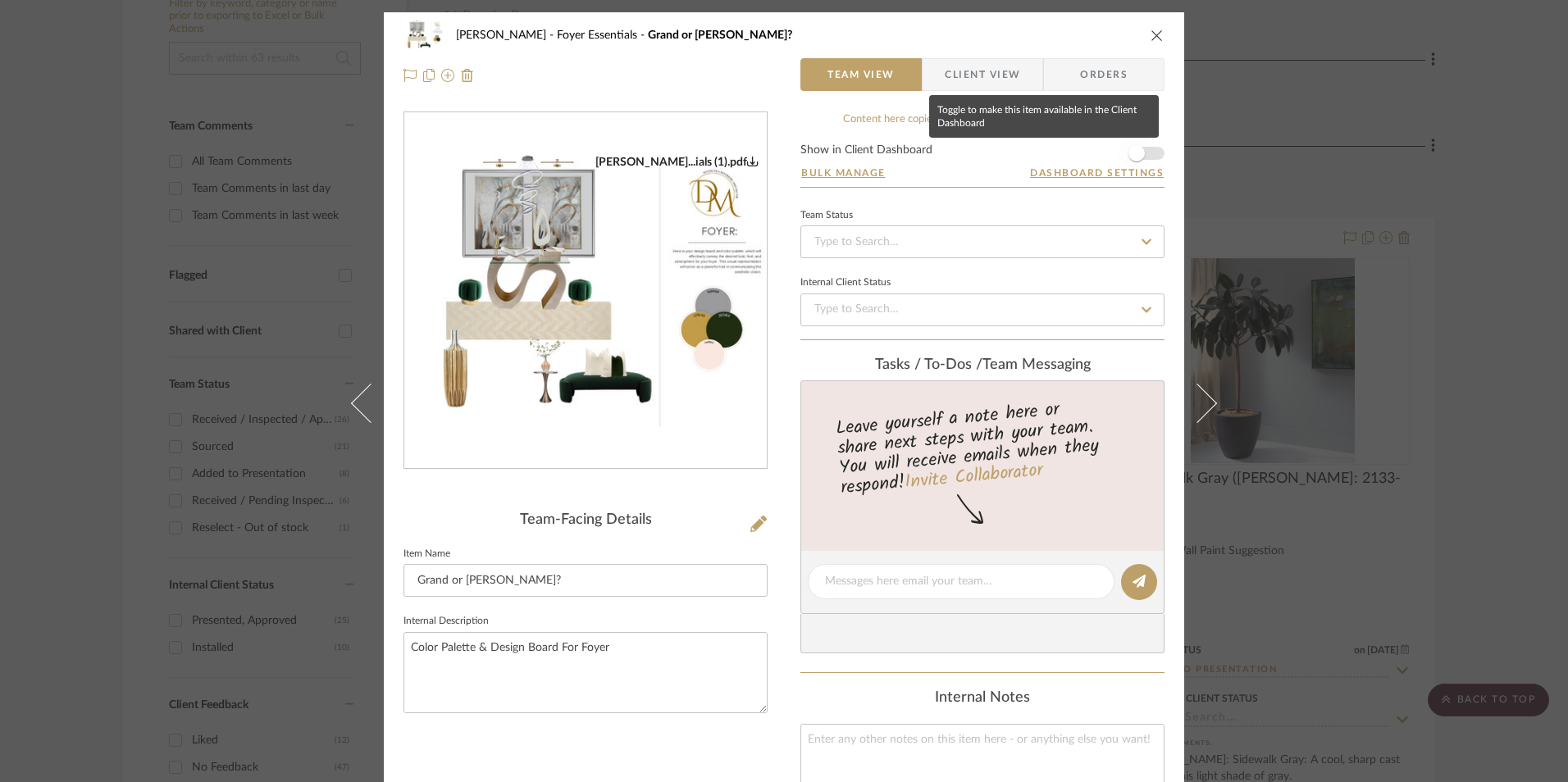
click at [1137, 152] on span "button" at bounding box center [1137, 153] width 16 height 16
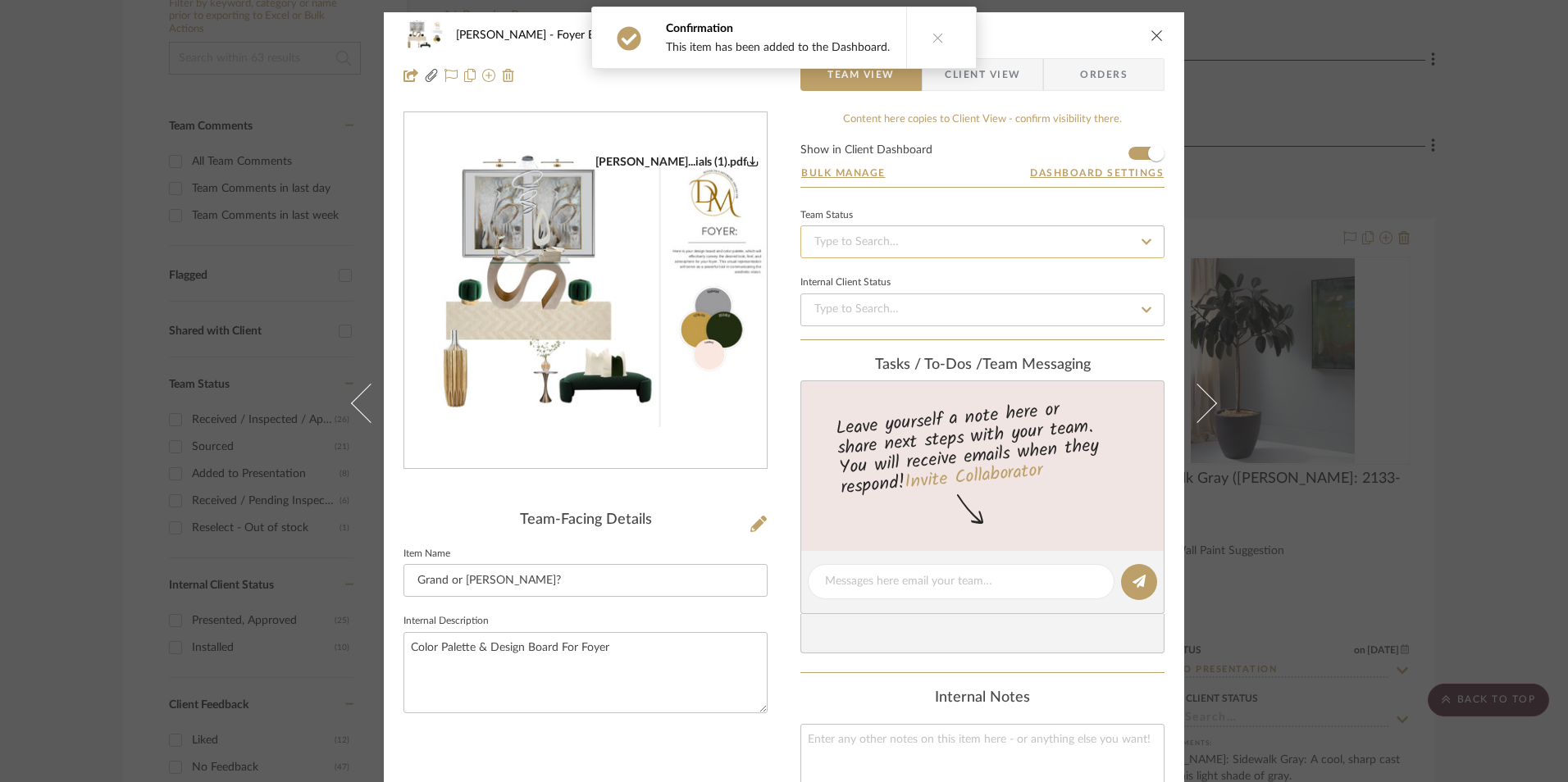
drag, startPoint x: 959, startPoint y: 247, endPoint x: 954, endPoint y: 255, distance: 9.4
click at [958, 247] on input at bounding box center [982, 242] width 365 height 32
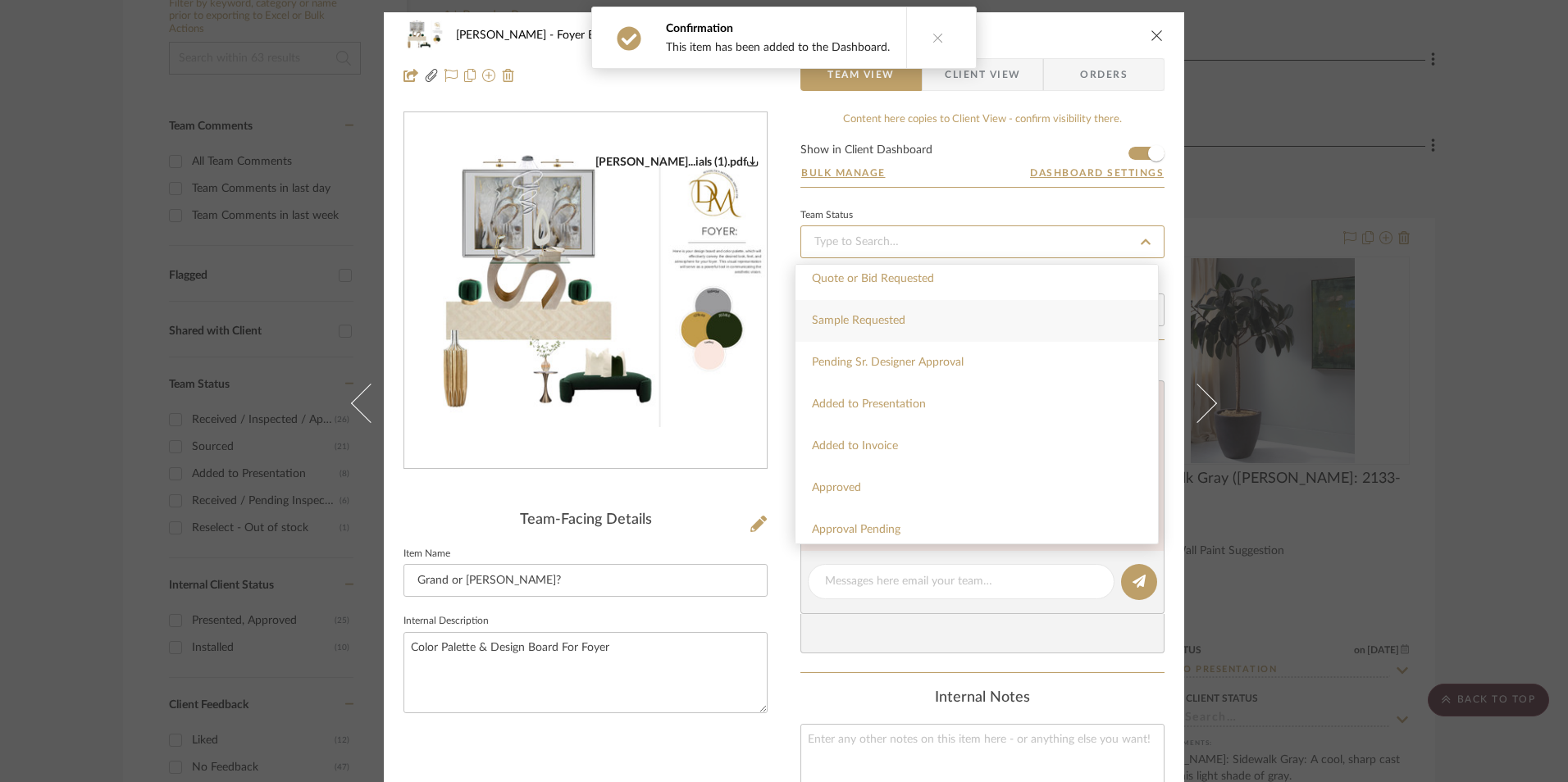
scroll to position [656, 0]
click at [908, 380] on span "Added to Presentation" at bounding box center [869, 382] width 114 height 12
type input "[DATE]"
type input "Added to Presentation"
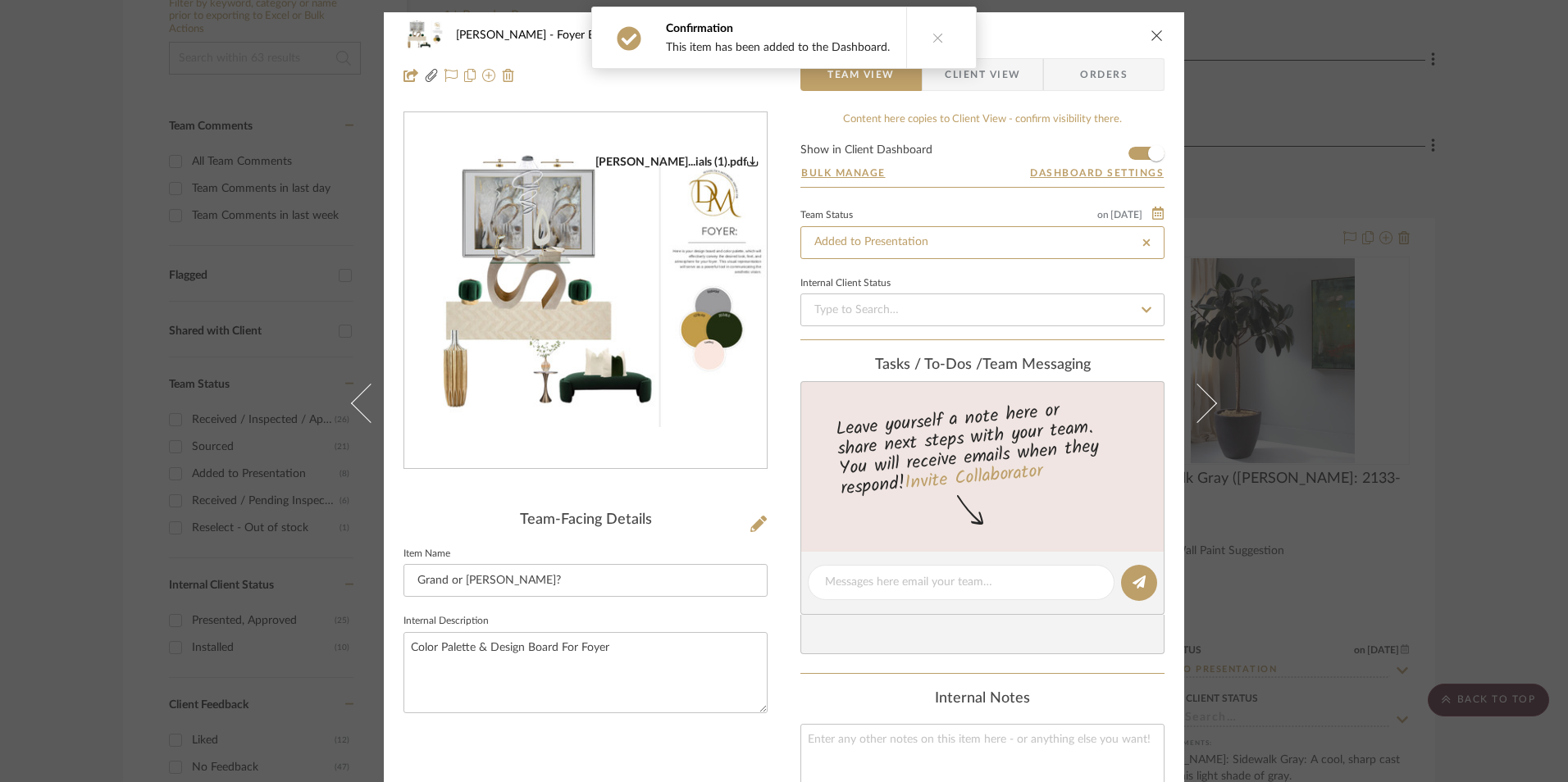
type input "[DATE]"
type input "Added to Presentation"
click at [788, 447] on div "[PERSON_NAME] Foyer Essentials Grand or [PERSON_NAME]? Team View Client View Or…" at bounding box center [783, 583] width 800 height 1141
click at [935, 41] on icon at bounding box center [938, 38] width 12 height 12
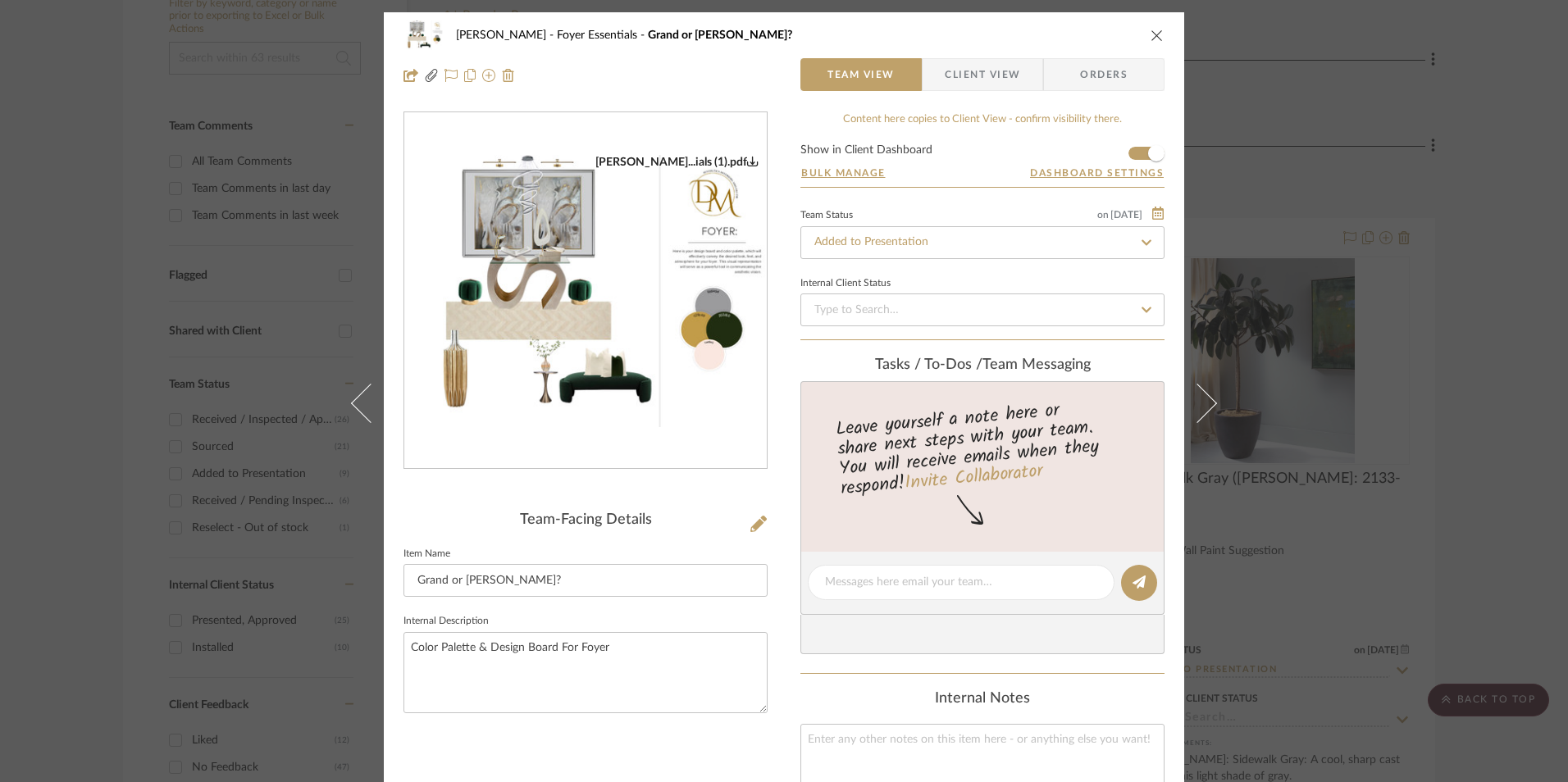
click at [1151, 40] on icon "close" at bounding box center [1157, 35] width 14 height 13
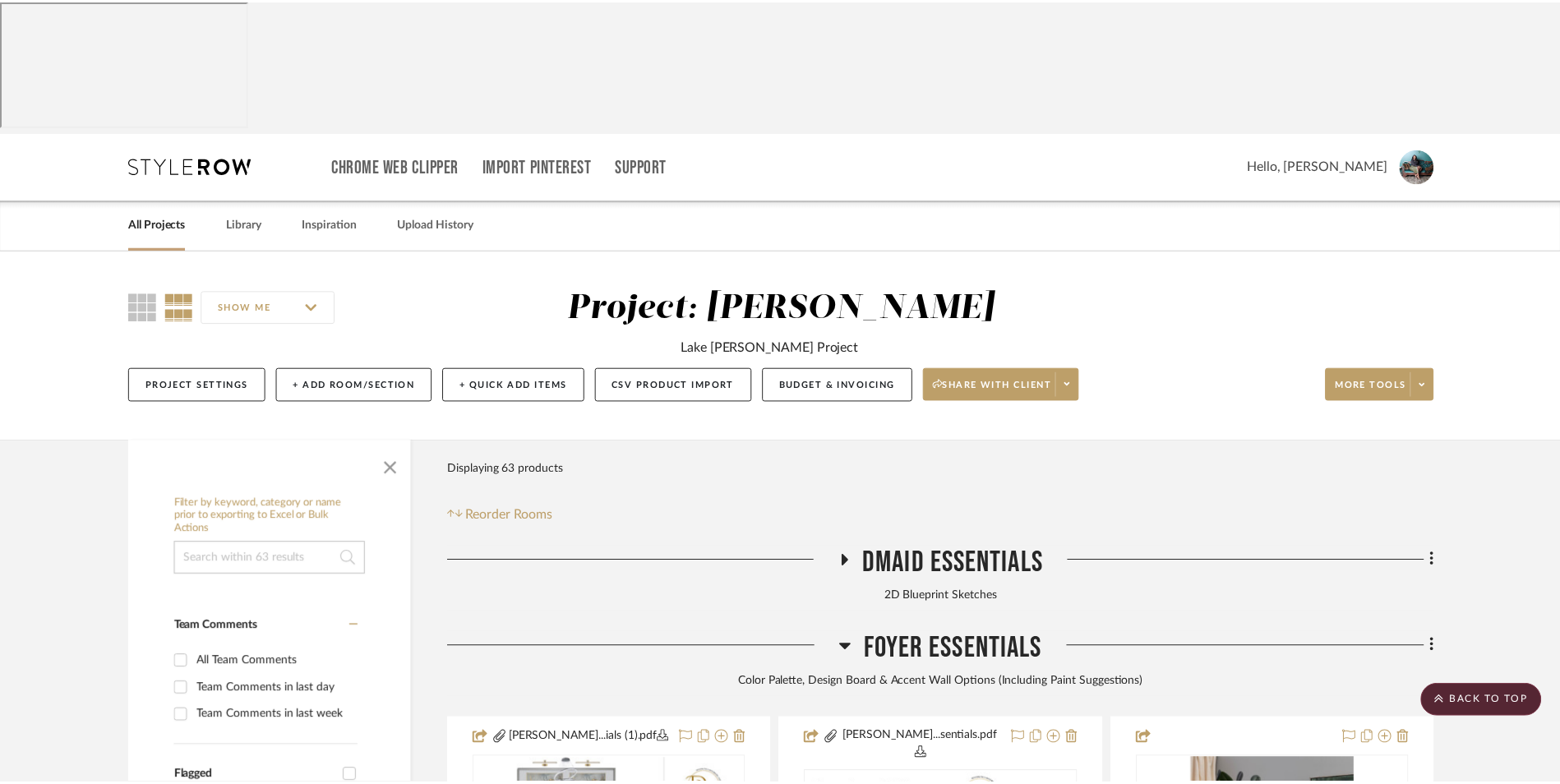
scroll to position [501, 0]
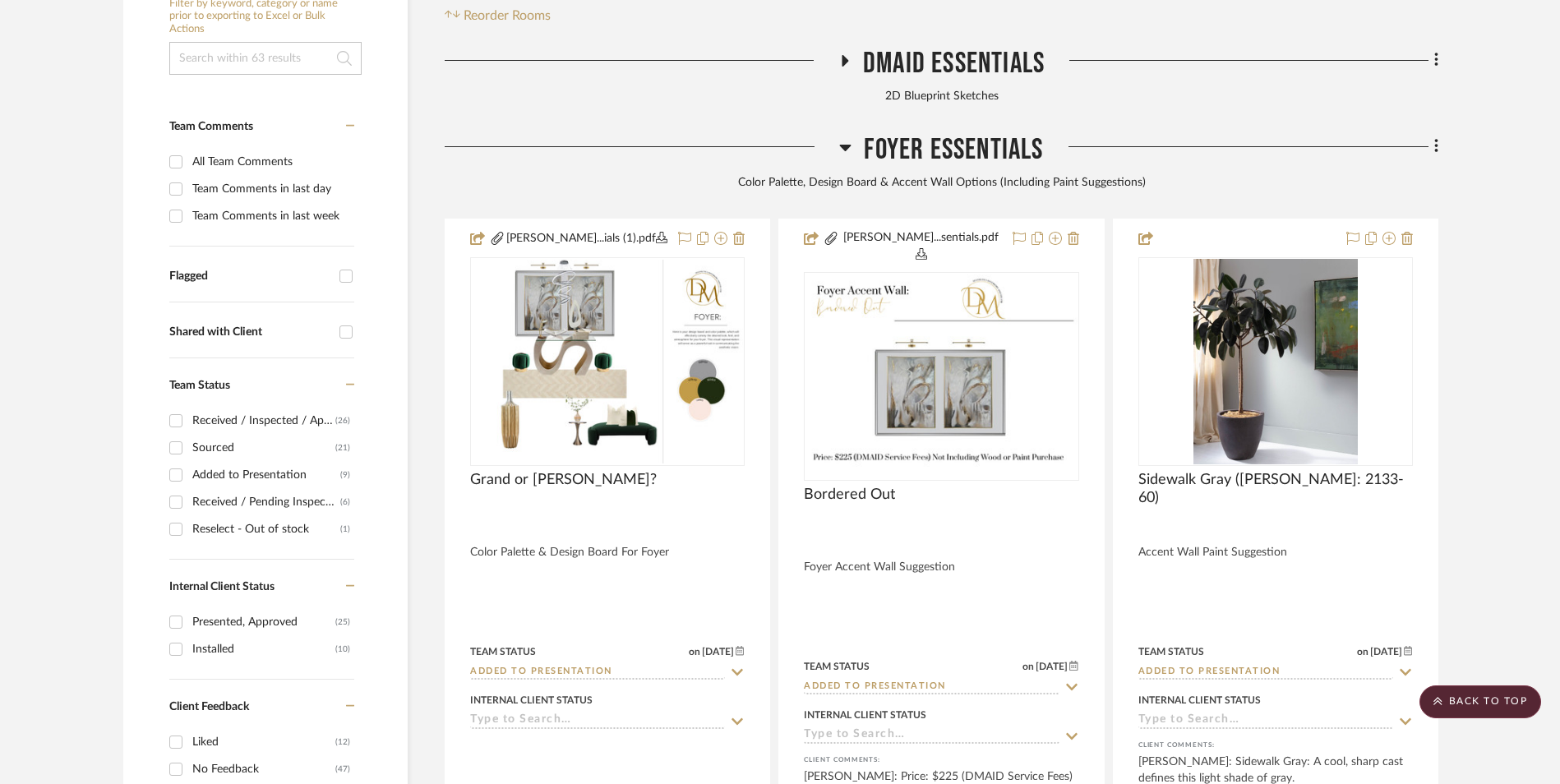
click at [848, 144] on icon at bounding box center [845, 147] width 12 height 6
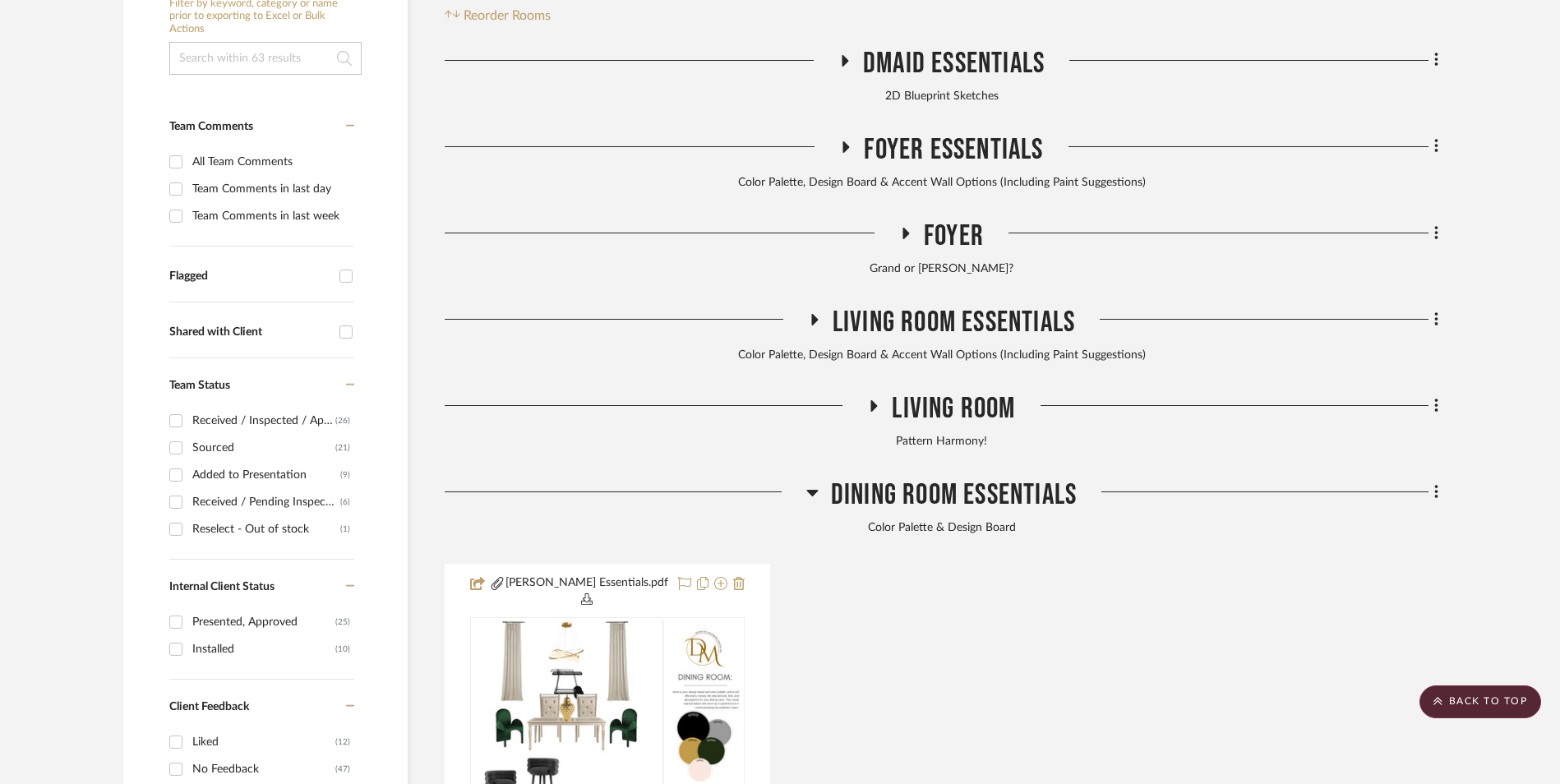
click at [904, 227] on icon at bounding box center [906, 233] width 6 height 12
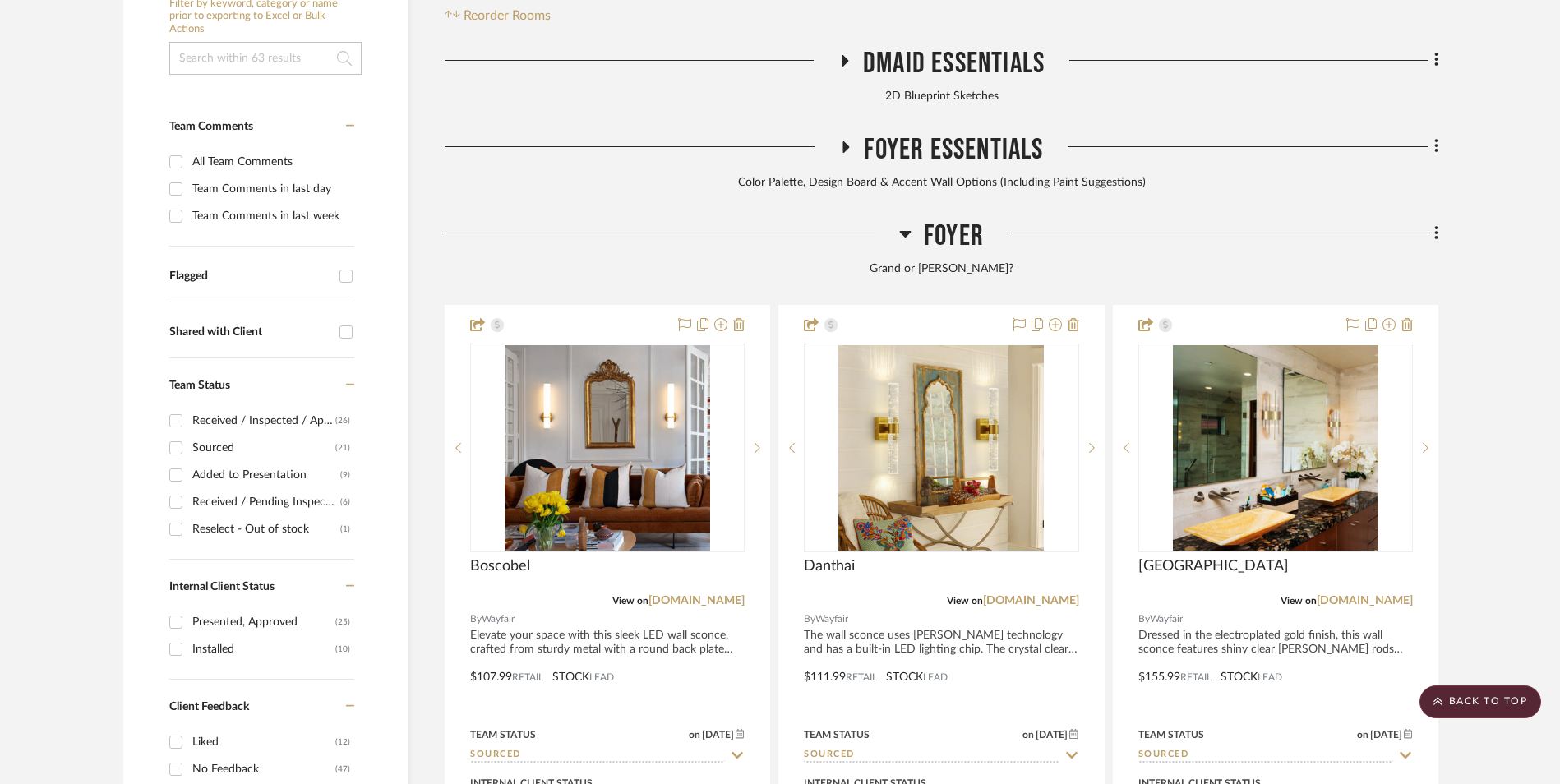
click at [904, 231] on icon at bounding box center [906, 234] width 12 height 6
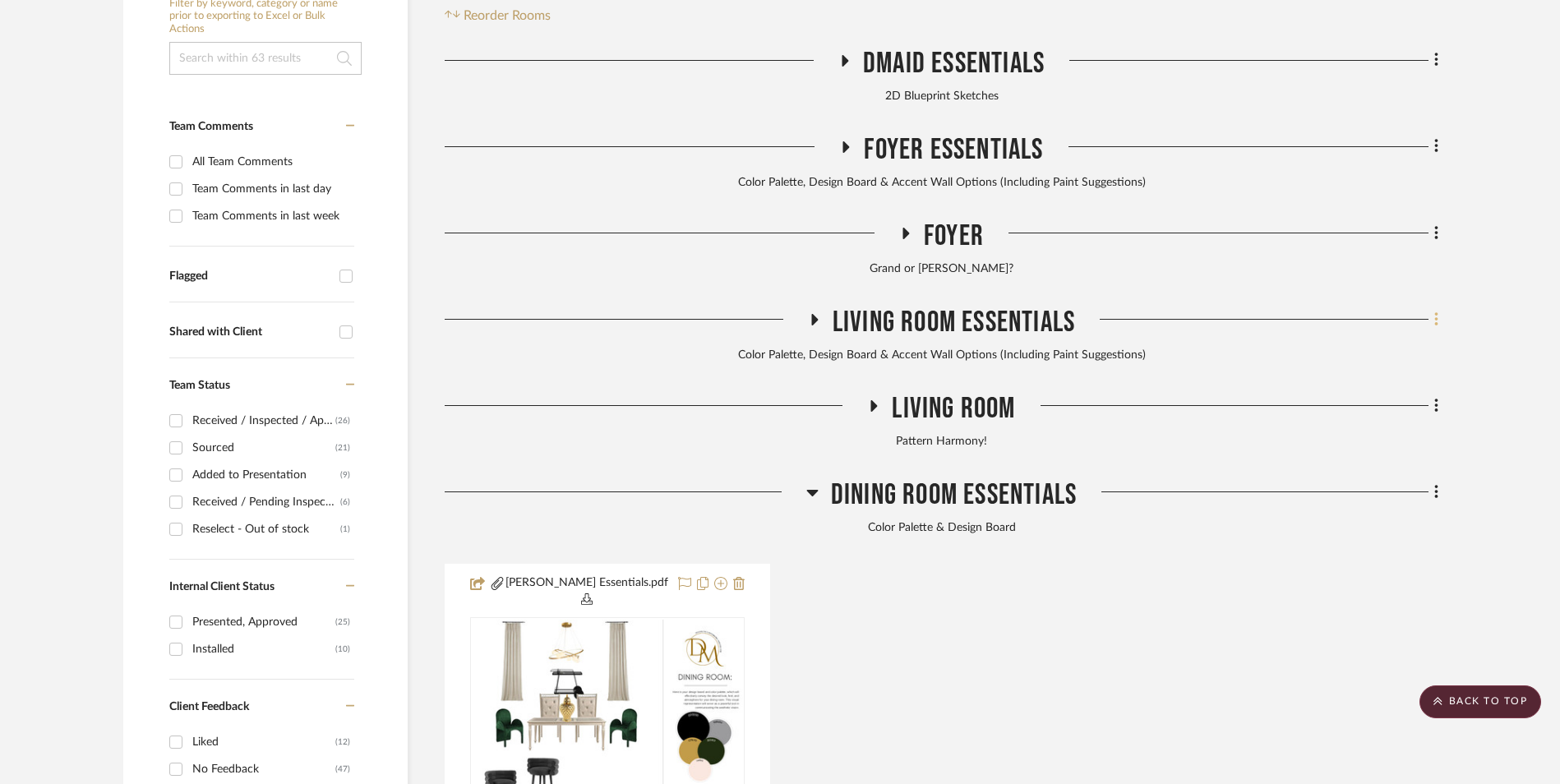
click at [1432, 308] on fa-icon at bounding box center [1435, 321] width 11 height 27
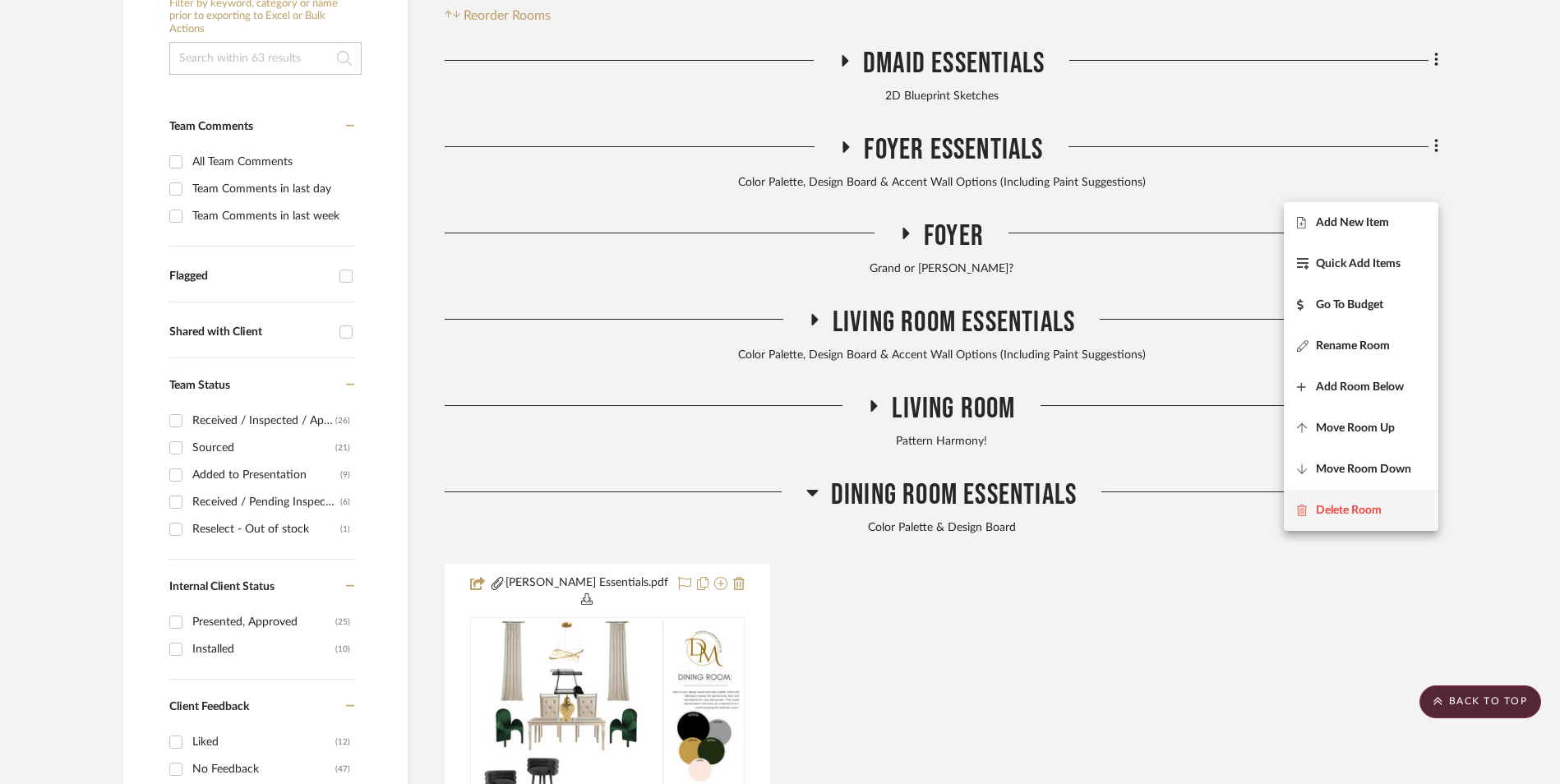
click at [1341, 501] on button "Delete Room" at bounding box center [1361, 511] width 154 height 42
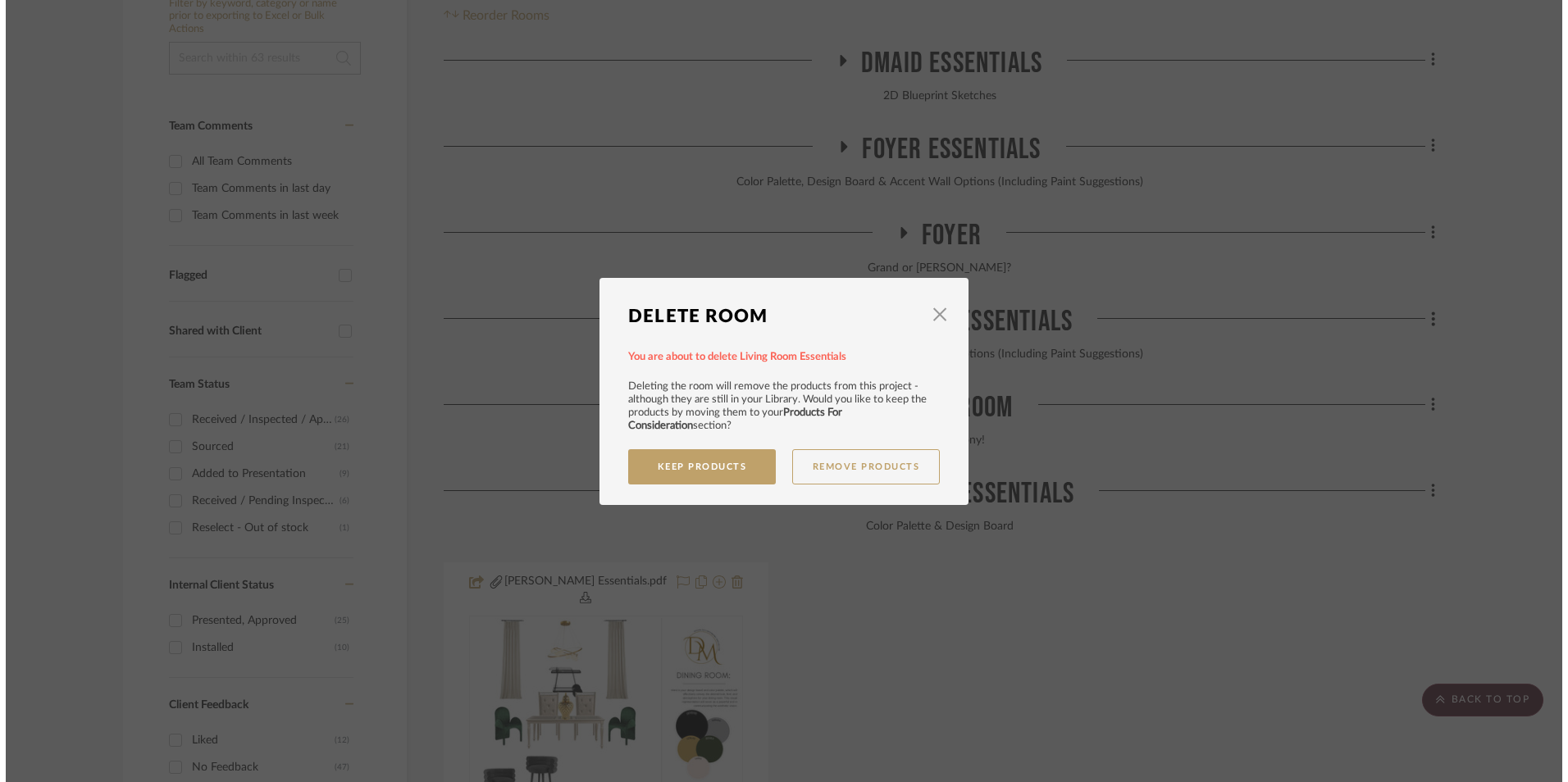
scroll to position [0, 0]
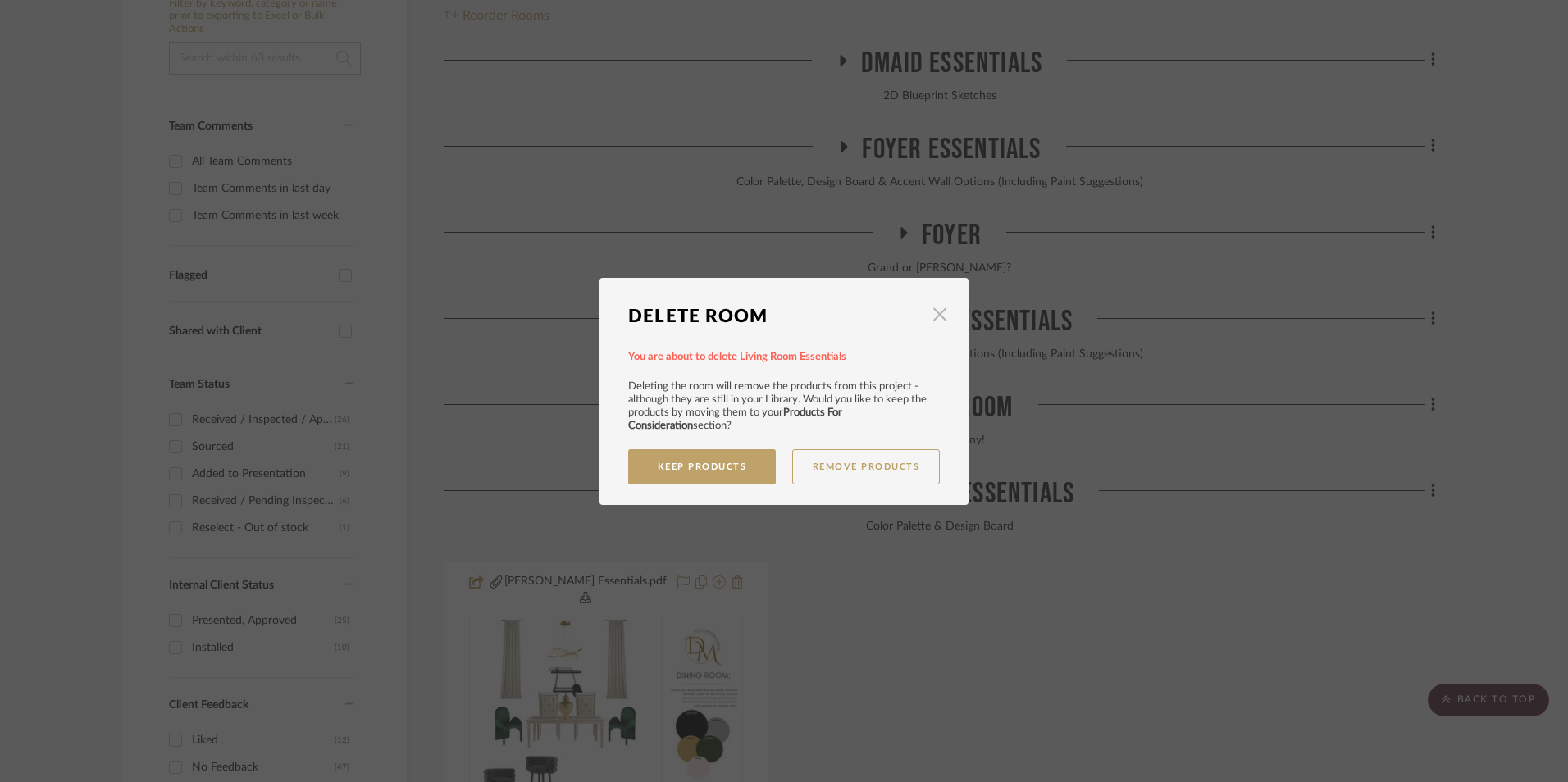
click at [935, 313] on span "button" at bounding box center [940, 315] width 32 height 32
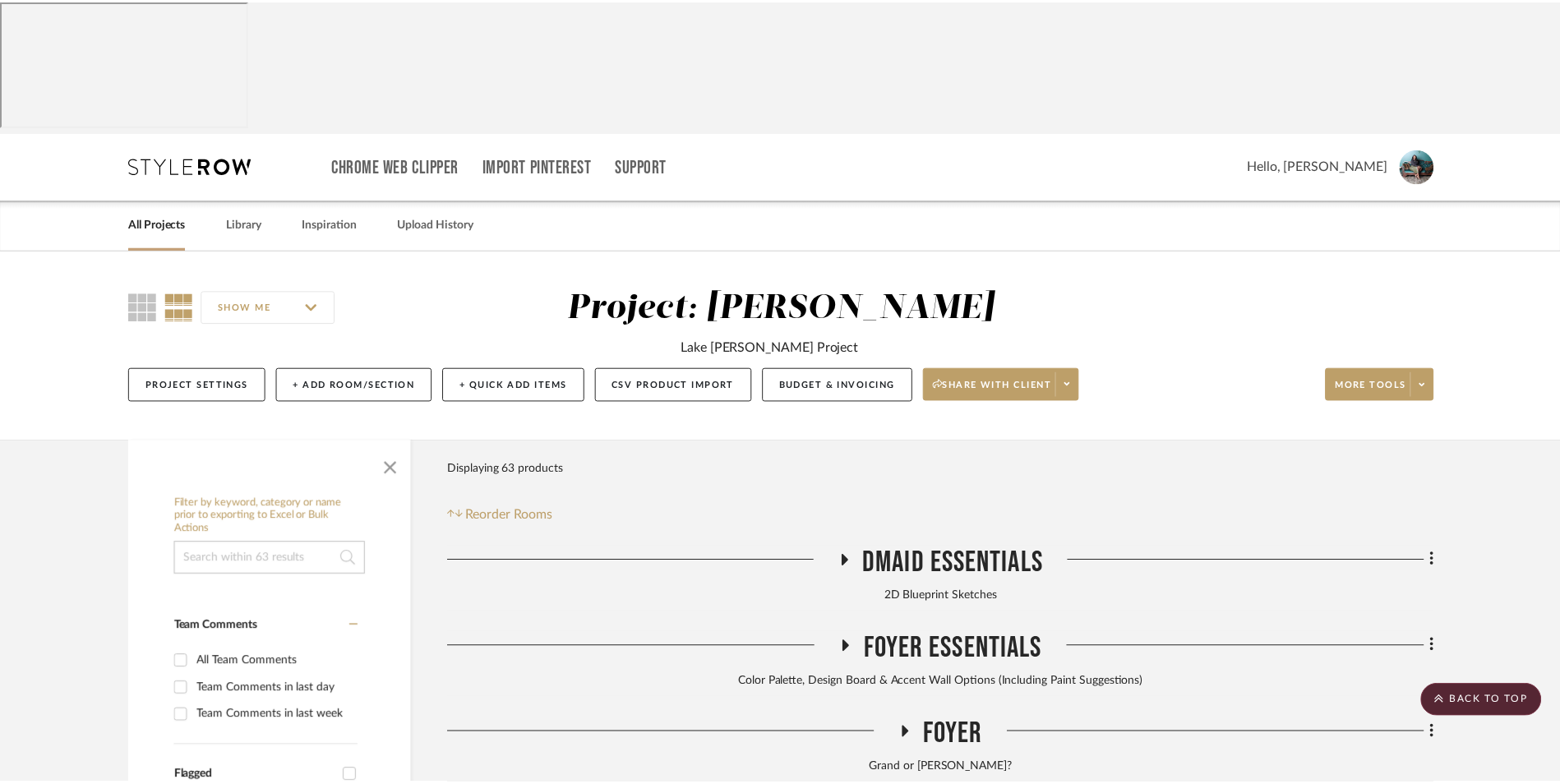
scroll to position [501, 0]
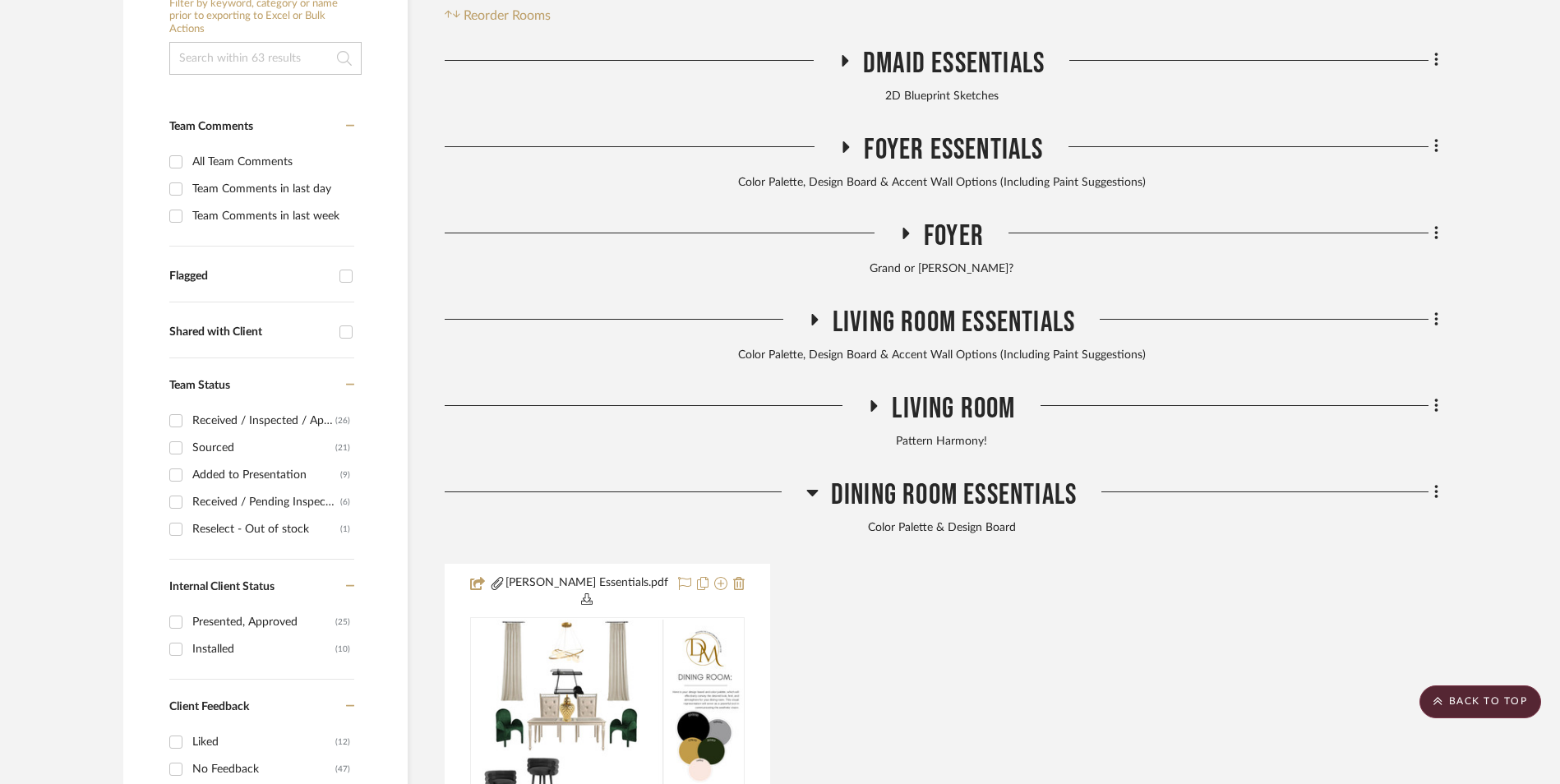
click at [809, 490] on icon at bounding box center [812, 493] width 12 height 6
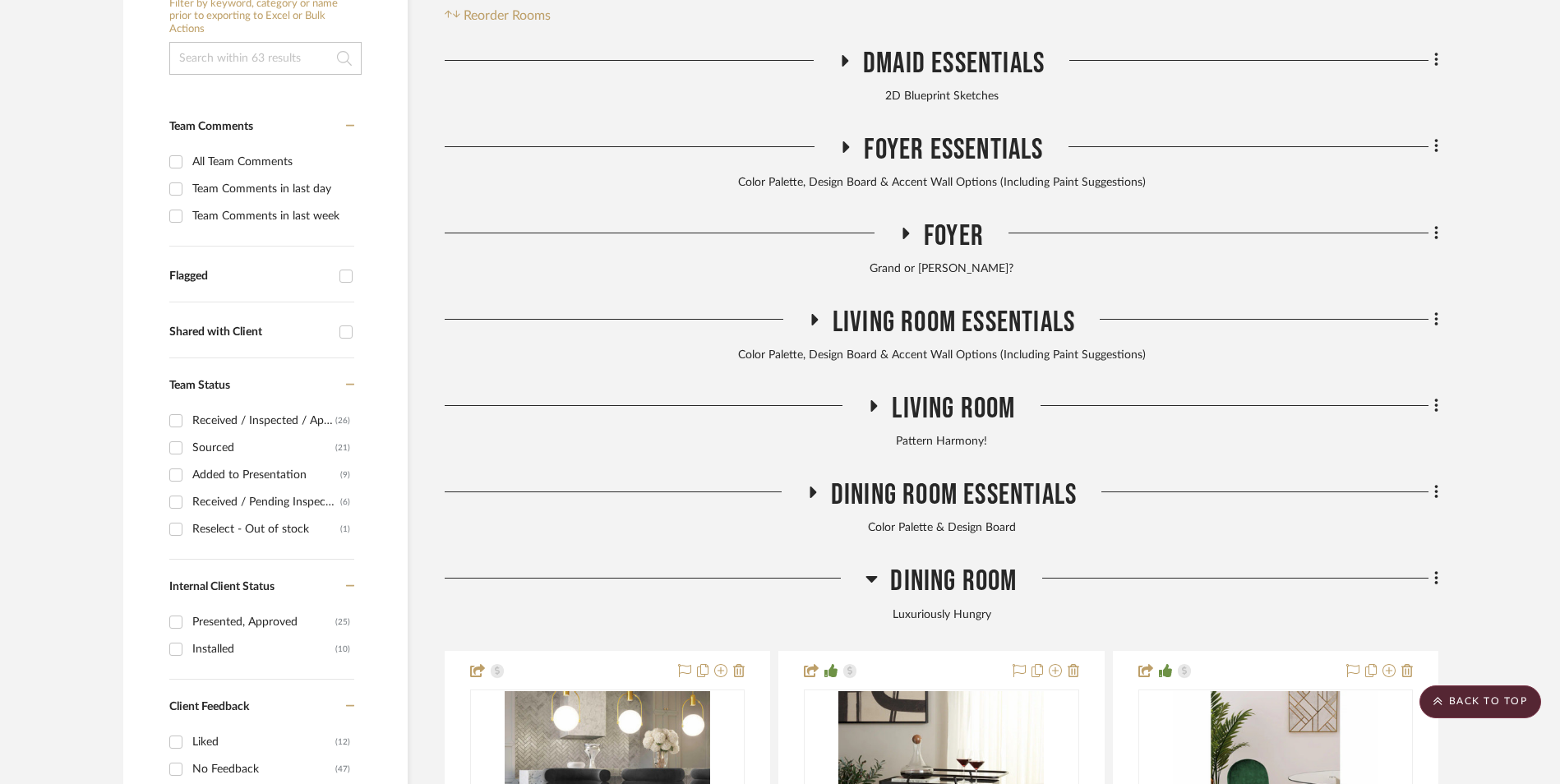
click at [872, 576] on icon at bounding box center [872, 579] width 12 height 6
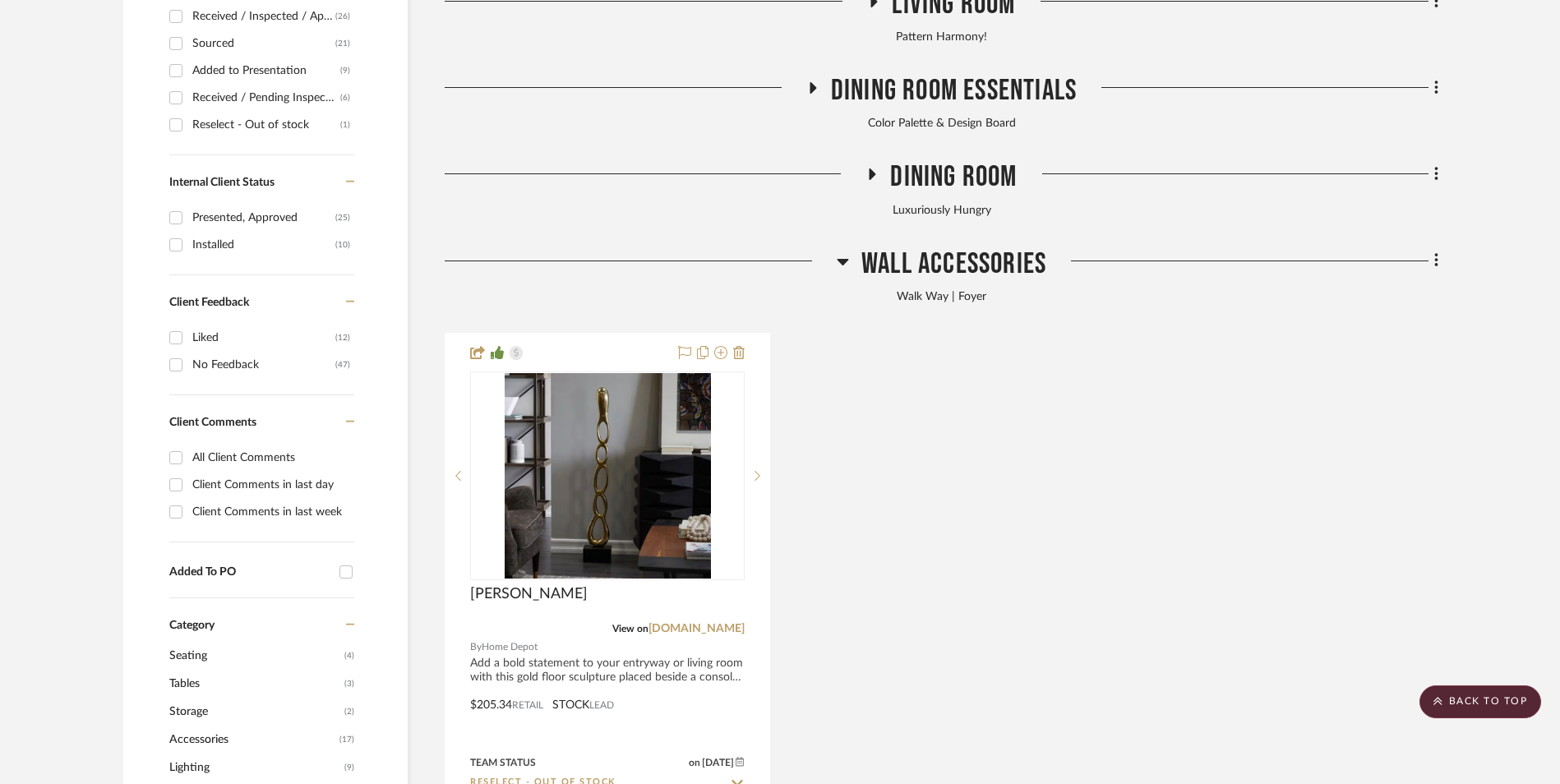
scroll to position [911, 0]
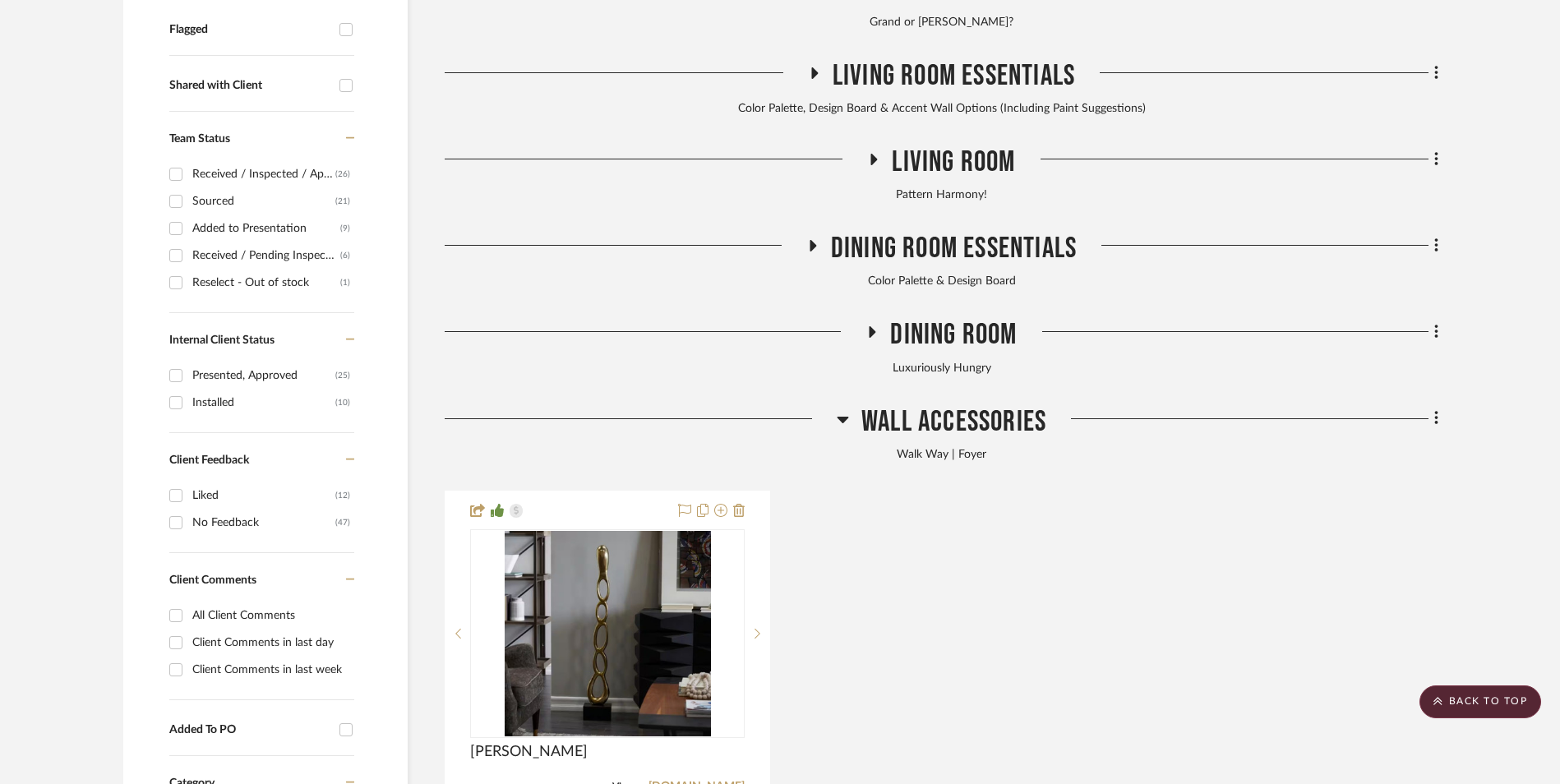
click at [843, 410] on icon at bounding box center [844, 420] width 13 height 20
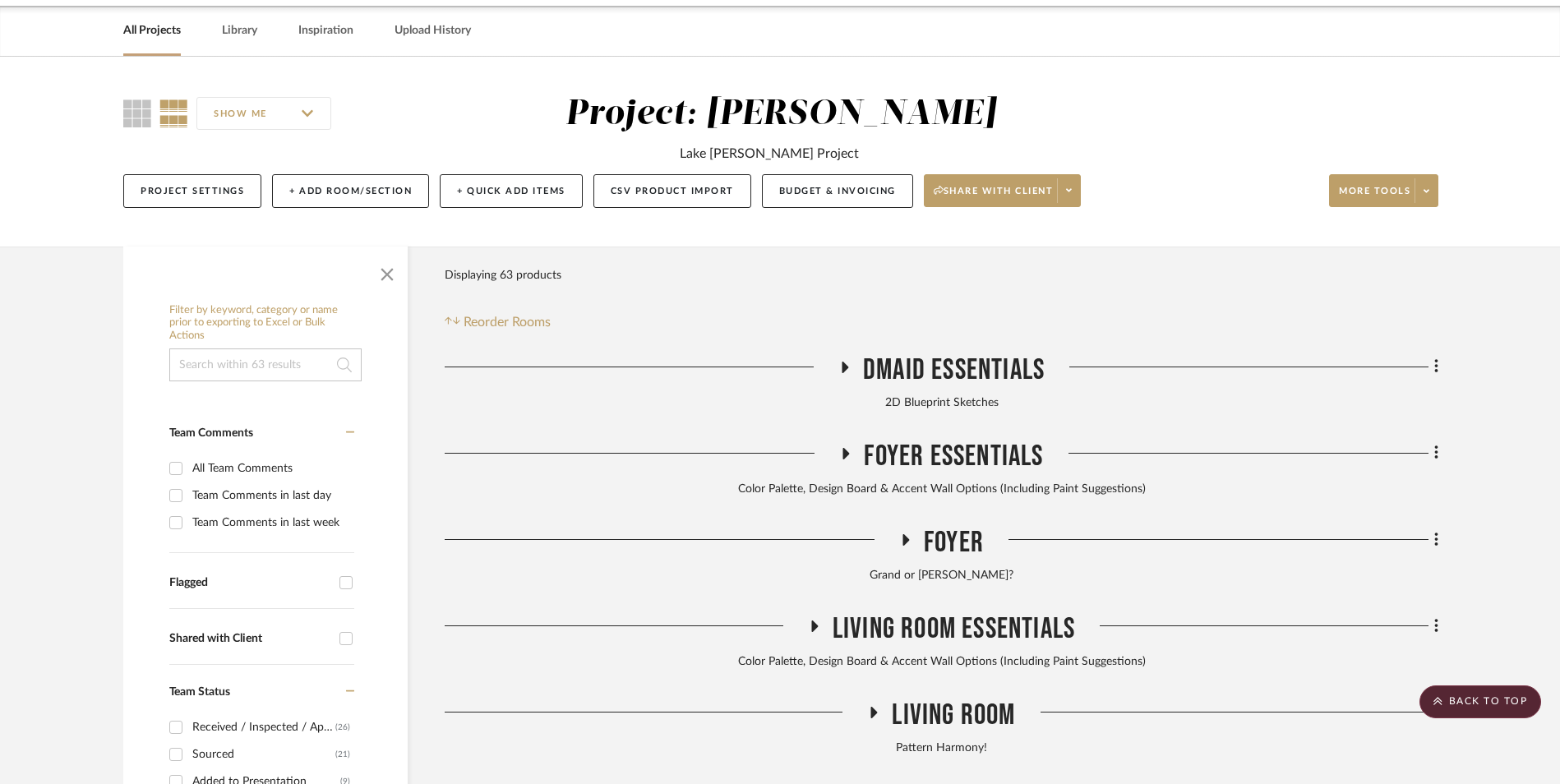
scroll to position [171, 0]
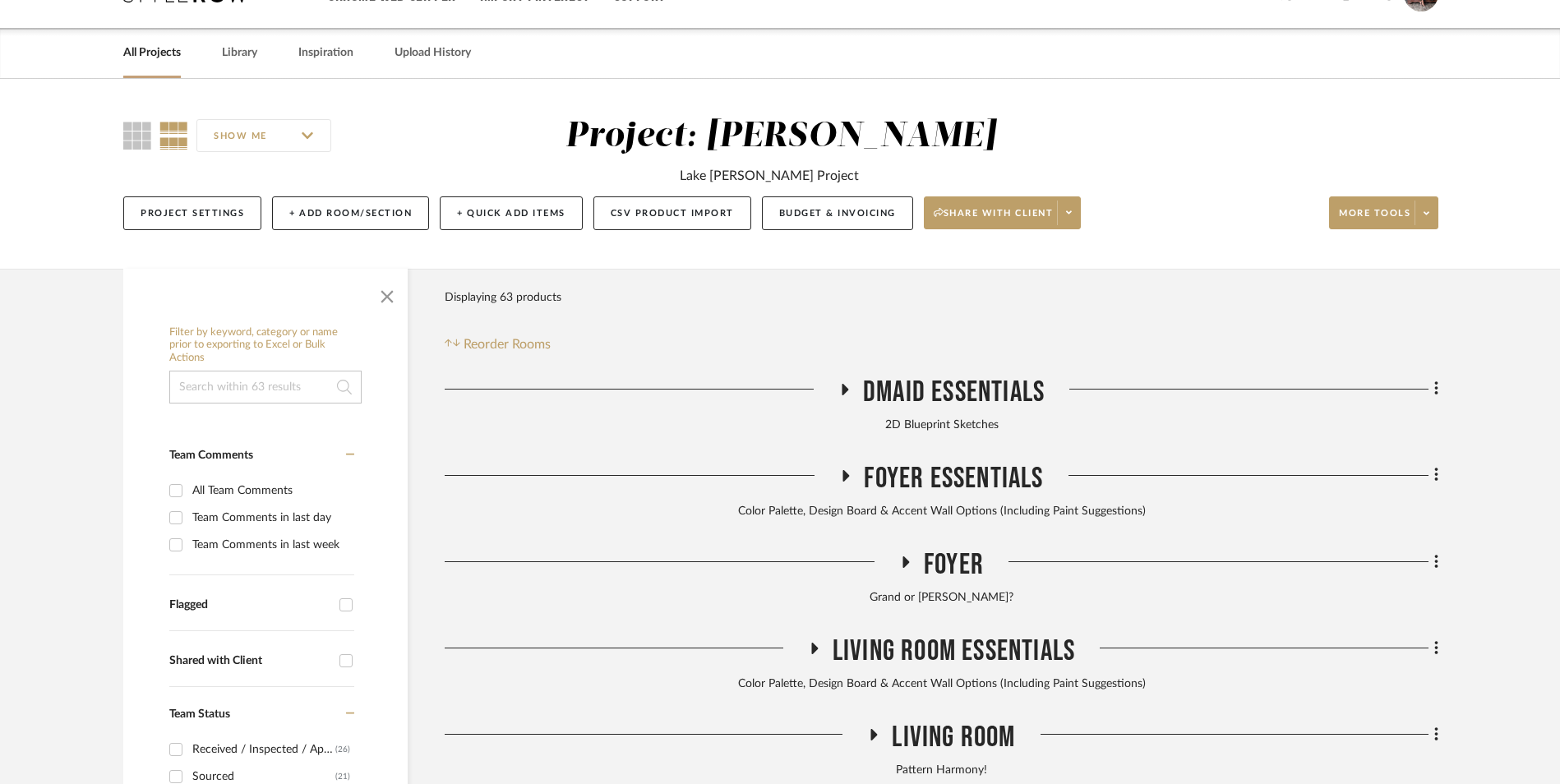
click at [846, 469] on icon at bounding box center [846, 475] width 20 height 13
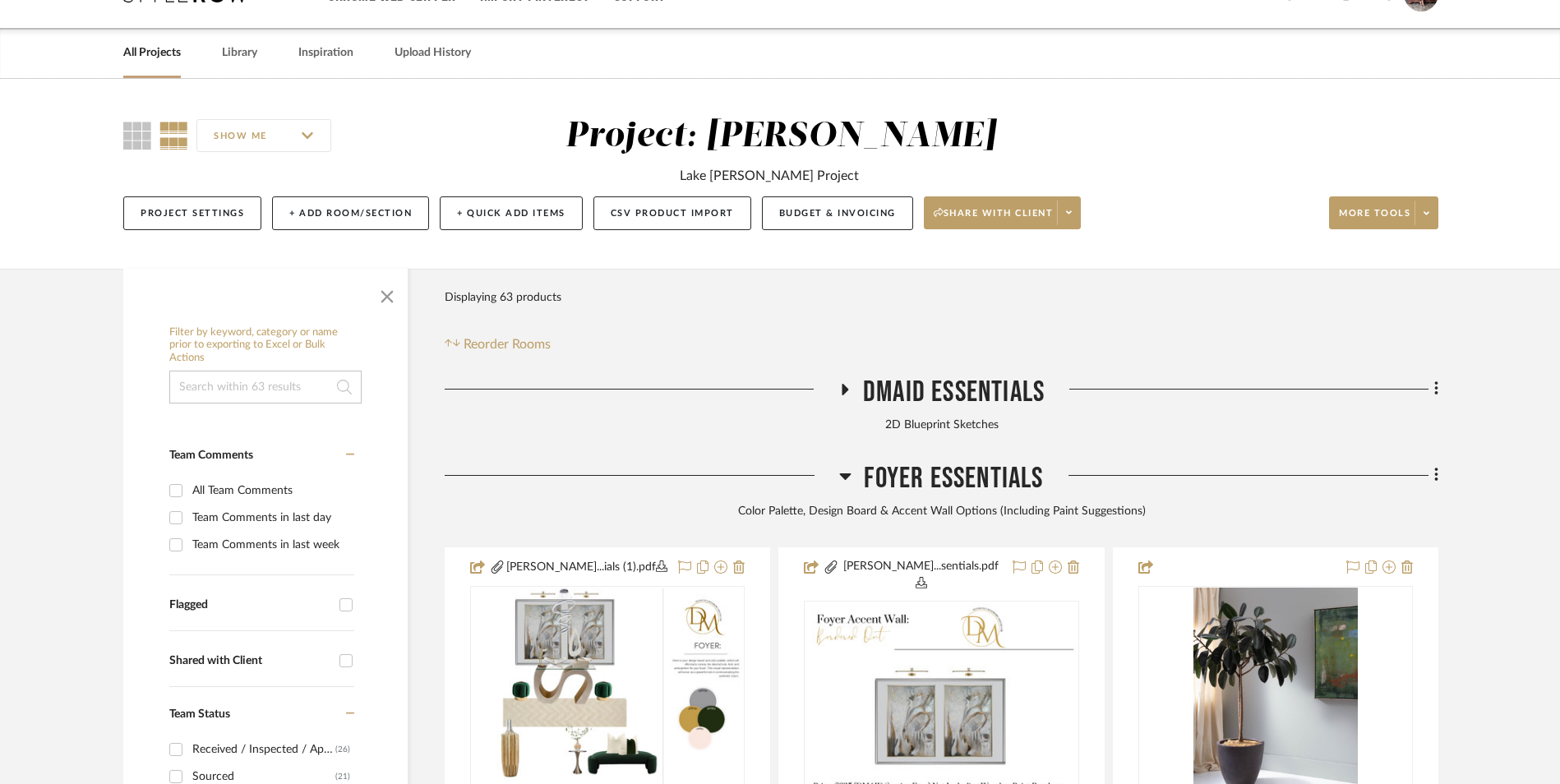
click at [846, 466] on icon at bounding box center [845, 476] width 13 height 20
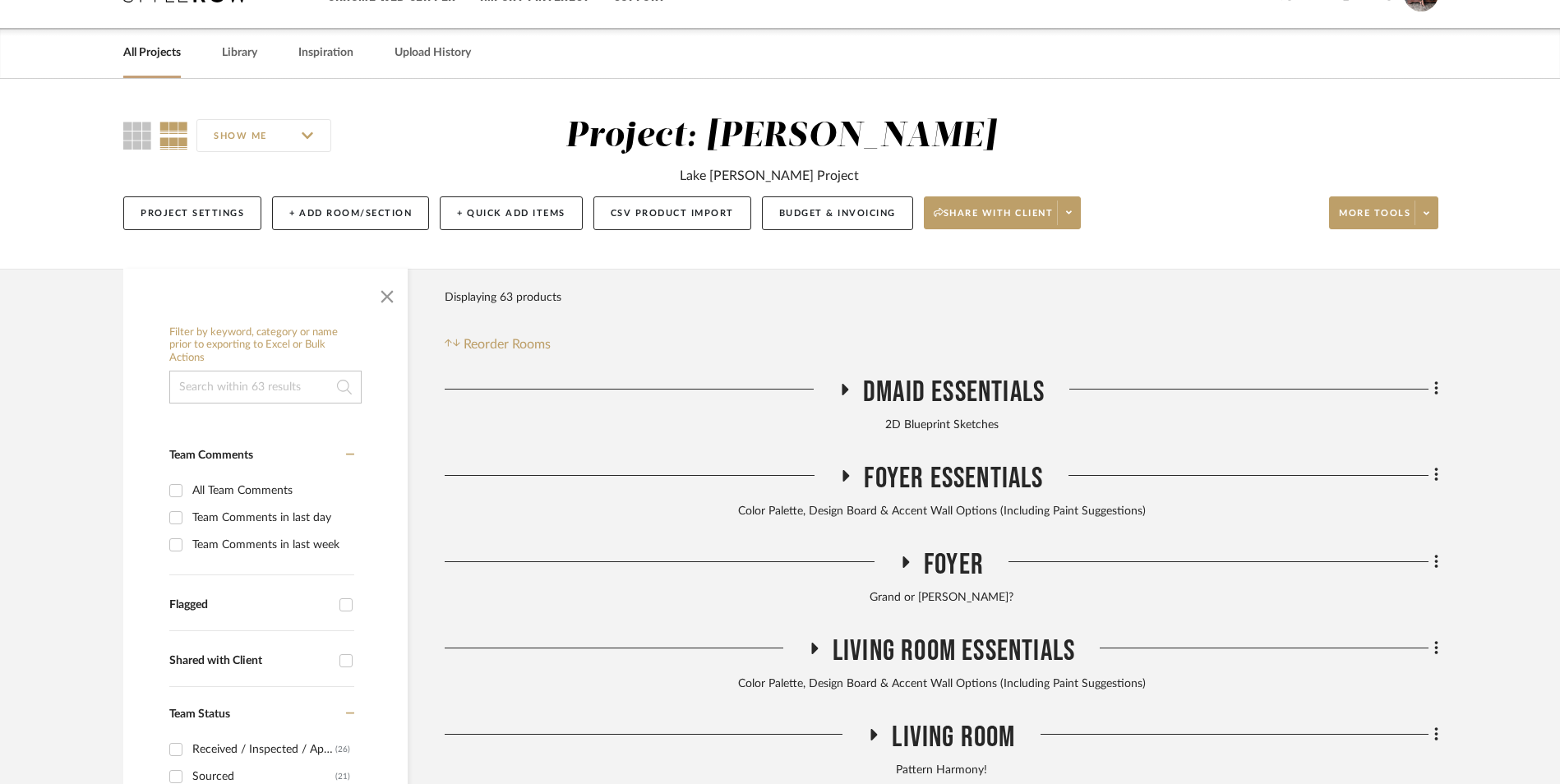
click at [908, 557] on icon at bounding box center [906, 562] width 6 height 12
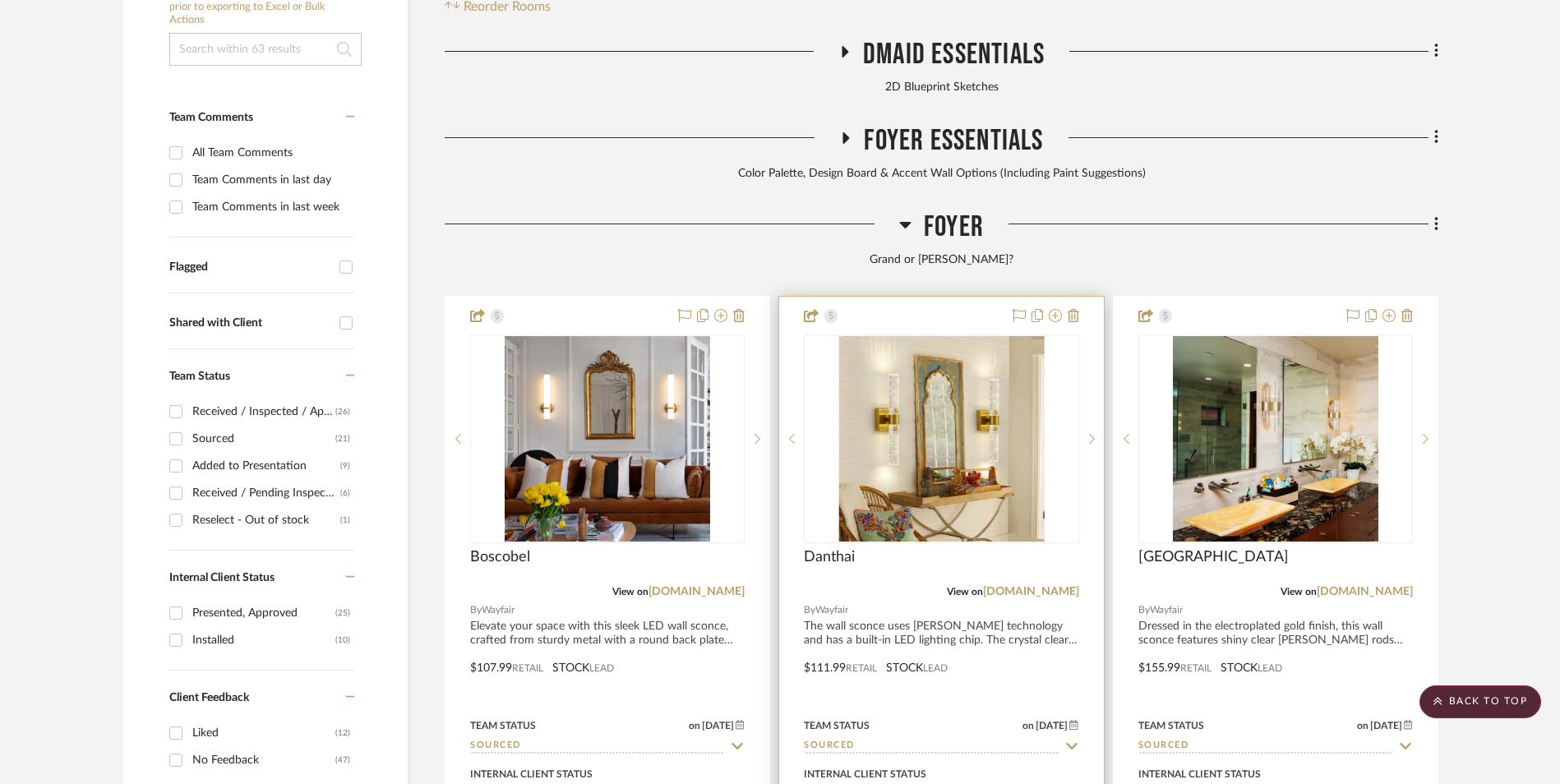
scroll to position [419, 0]
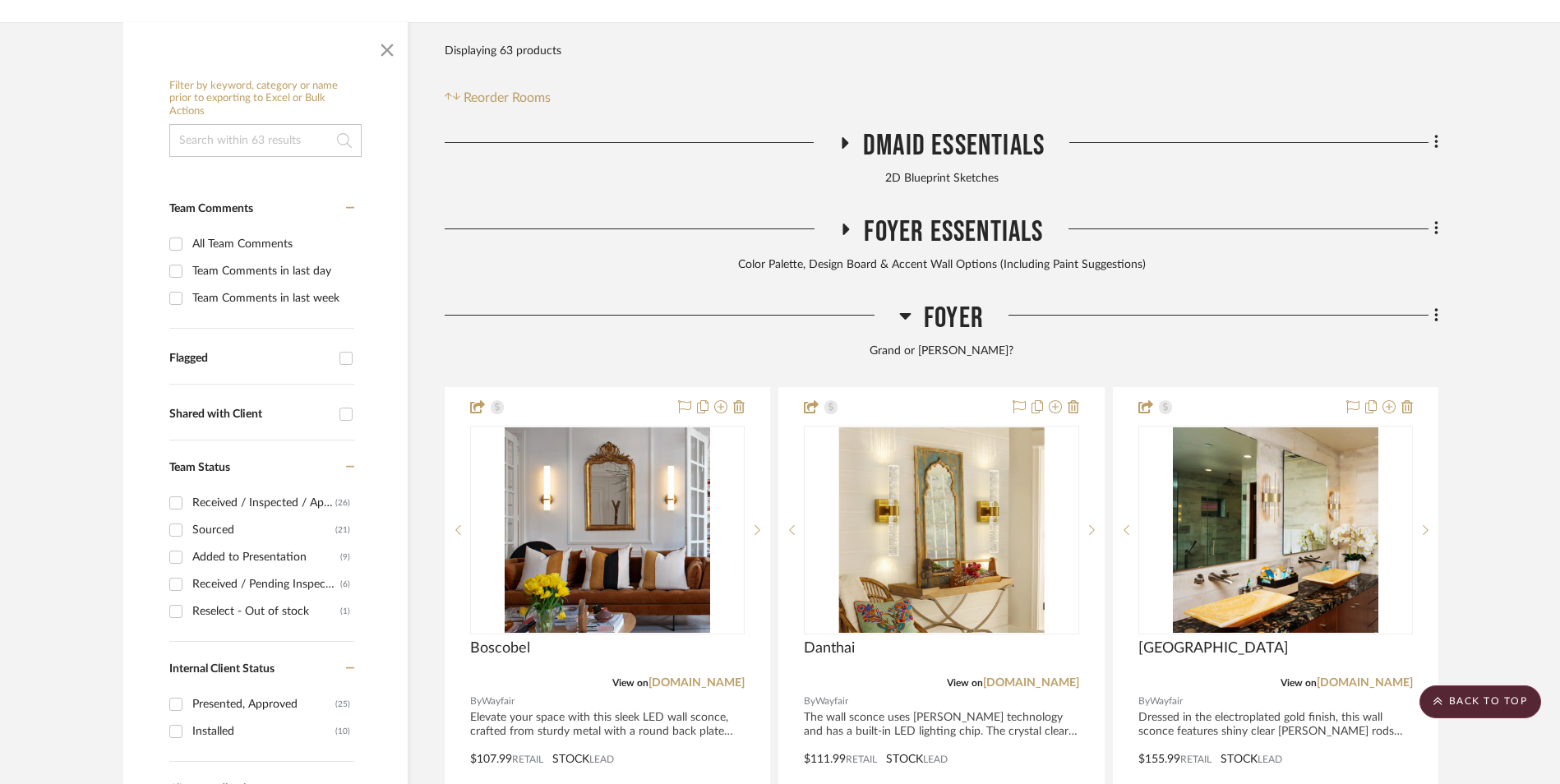
click at [905, 313] on icon at bounding box center [906, 316] width 12 height 6
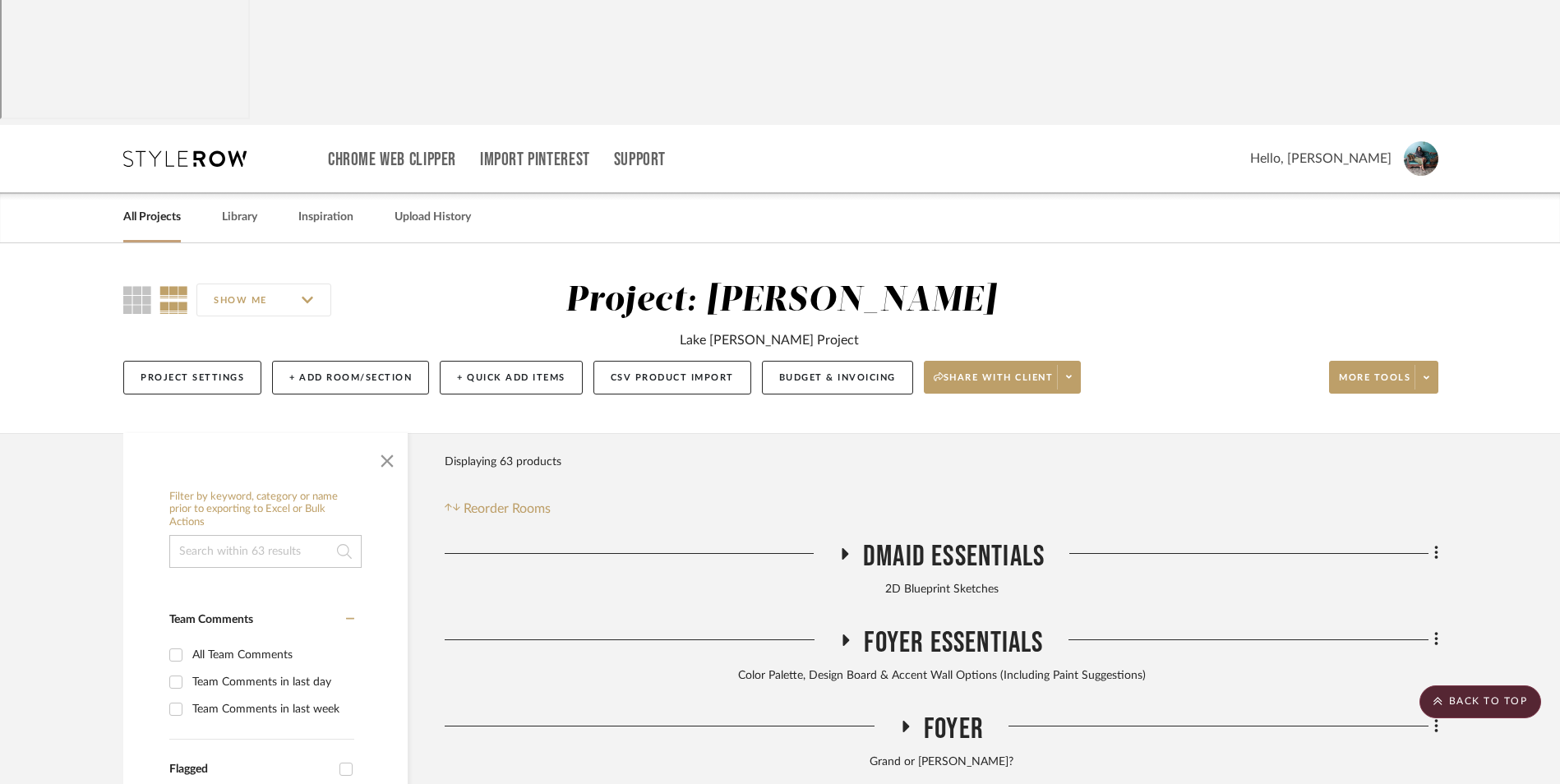
scroll to position [0, 0]
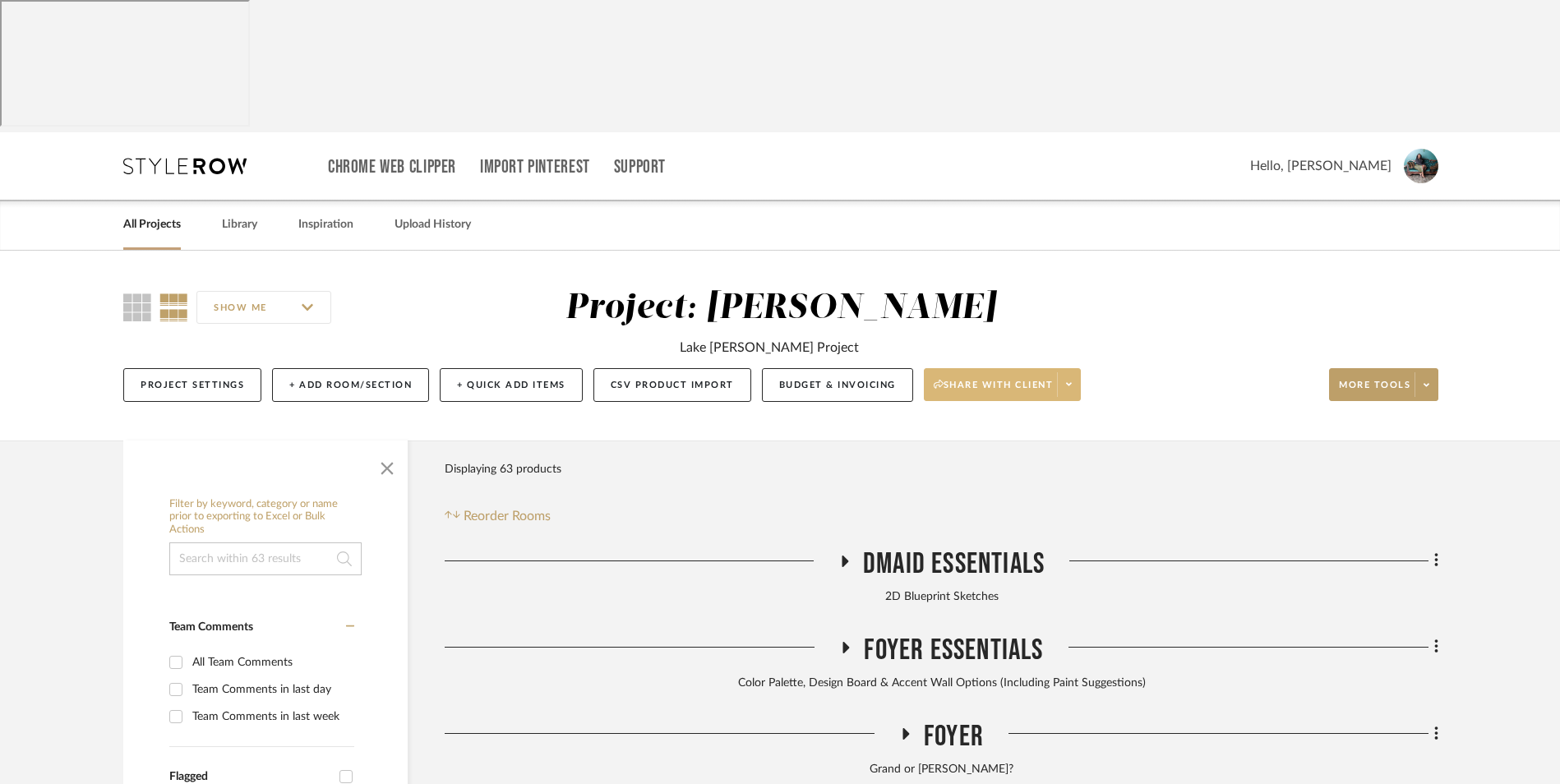
click at [1070, 380] on icon at bounding box center [1069, 384] width 5 height 9
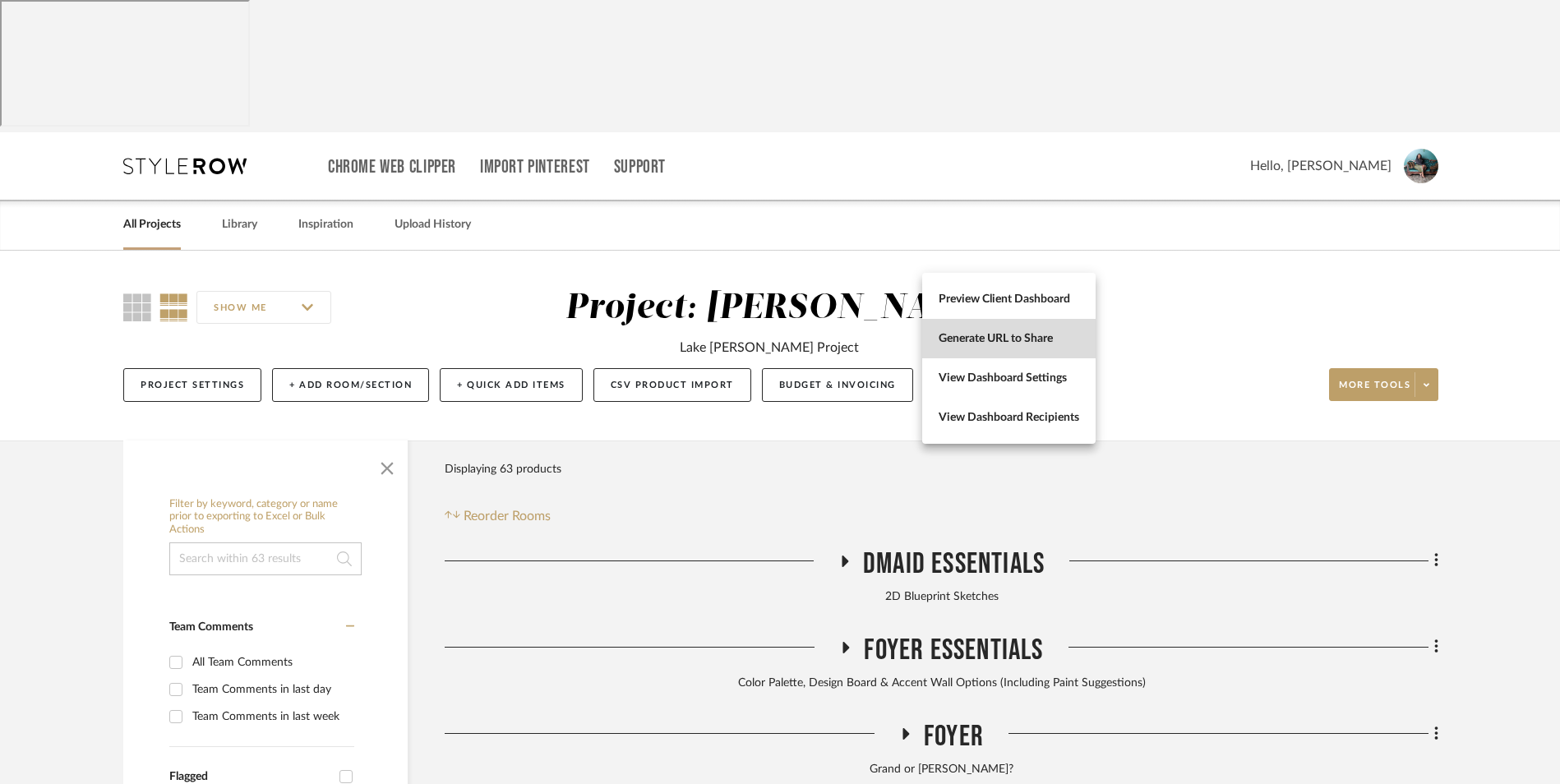
click at [1057, 334] on span "Generate URL to Share" at bounding box center [1010, 338] width 141 height 14
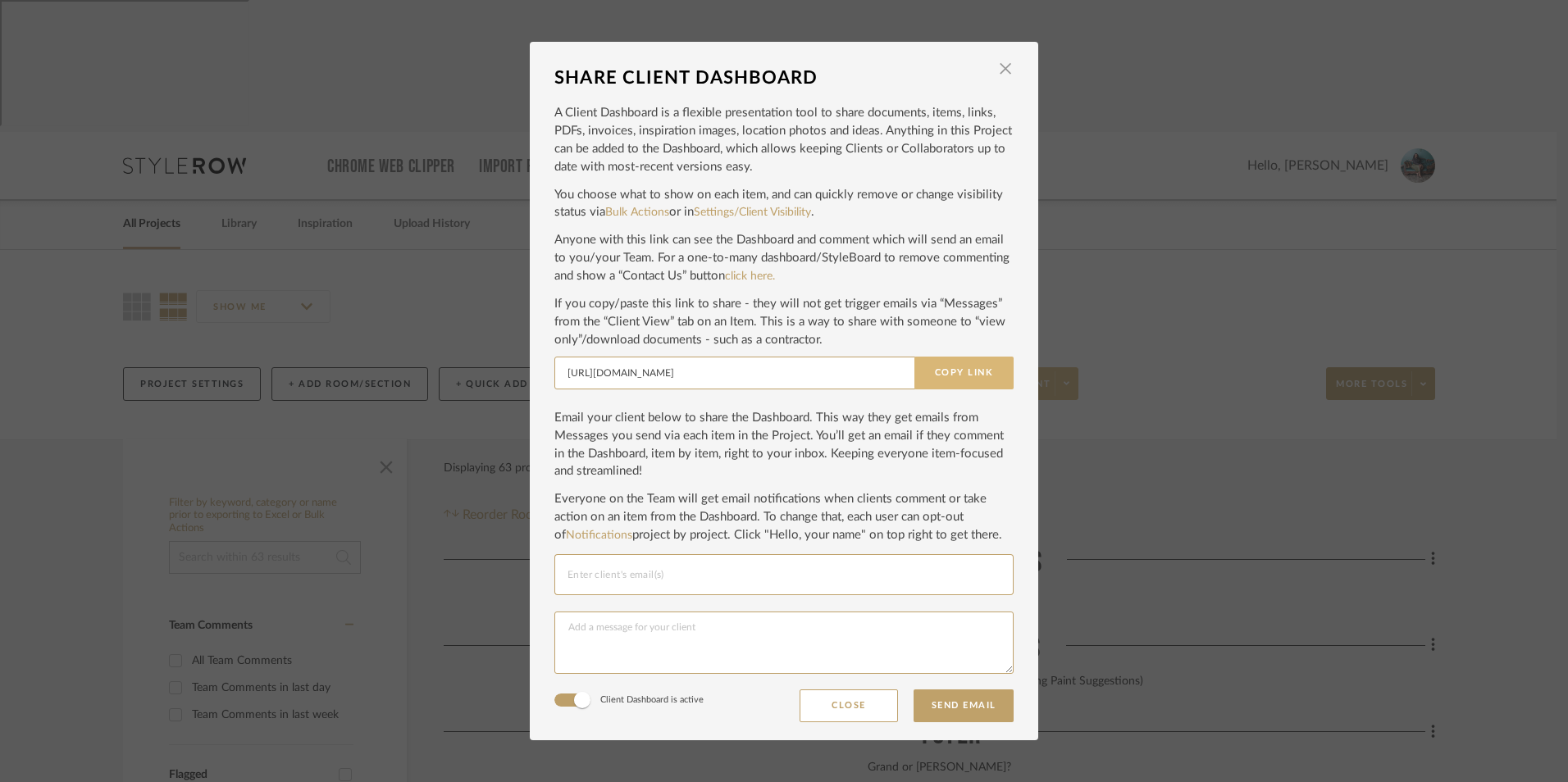
click at [976, 382] on button "Copy Link" at bounding box center [964, 373] width 99 height 32
click at [1001, 70] on span "button" at bounding box center [1005, 68] width 32 height 32
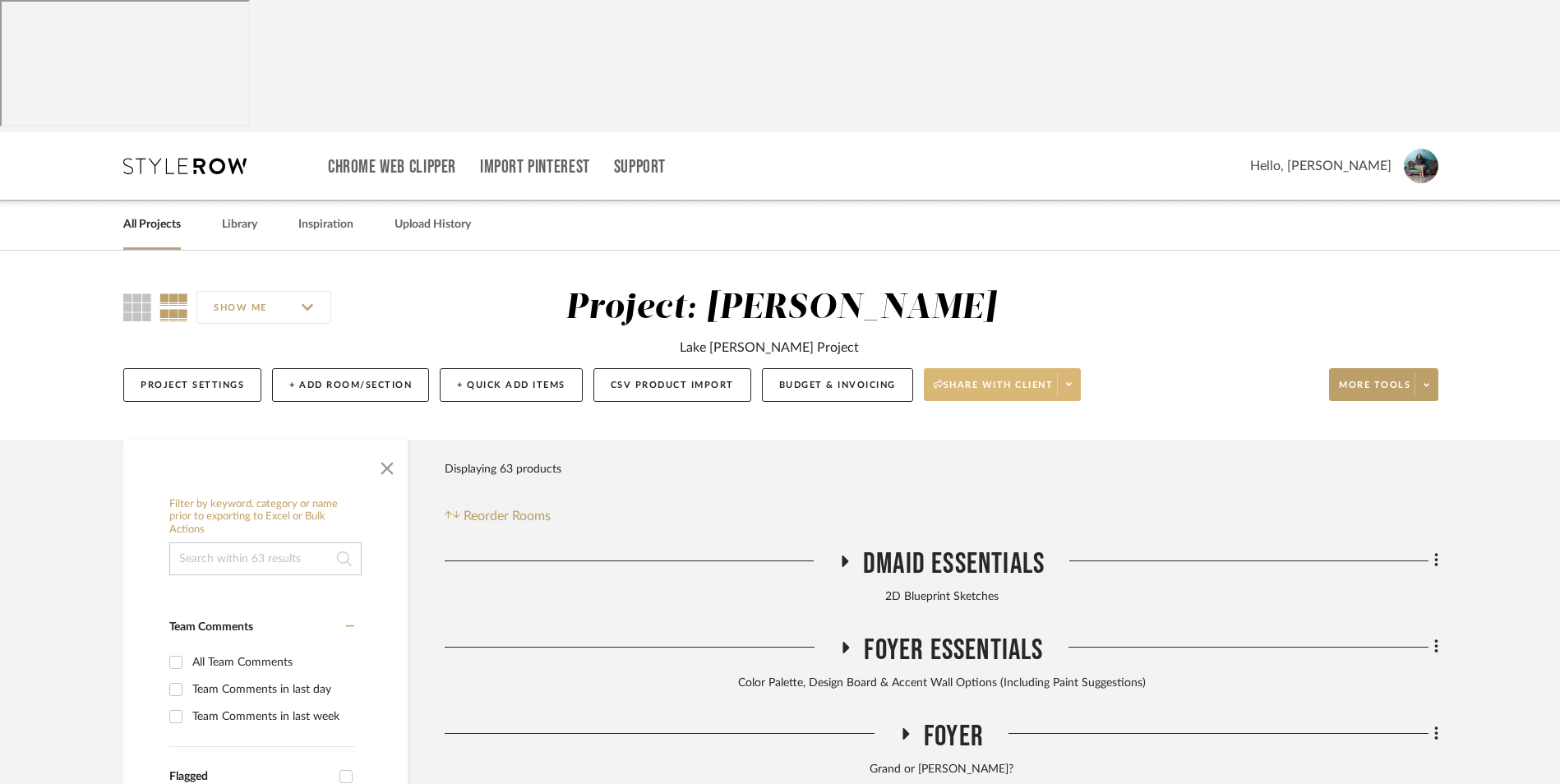
click at [162, 214] on link "All Projects" at bounding box center [152, 225] width 58 height 23
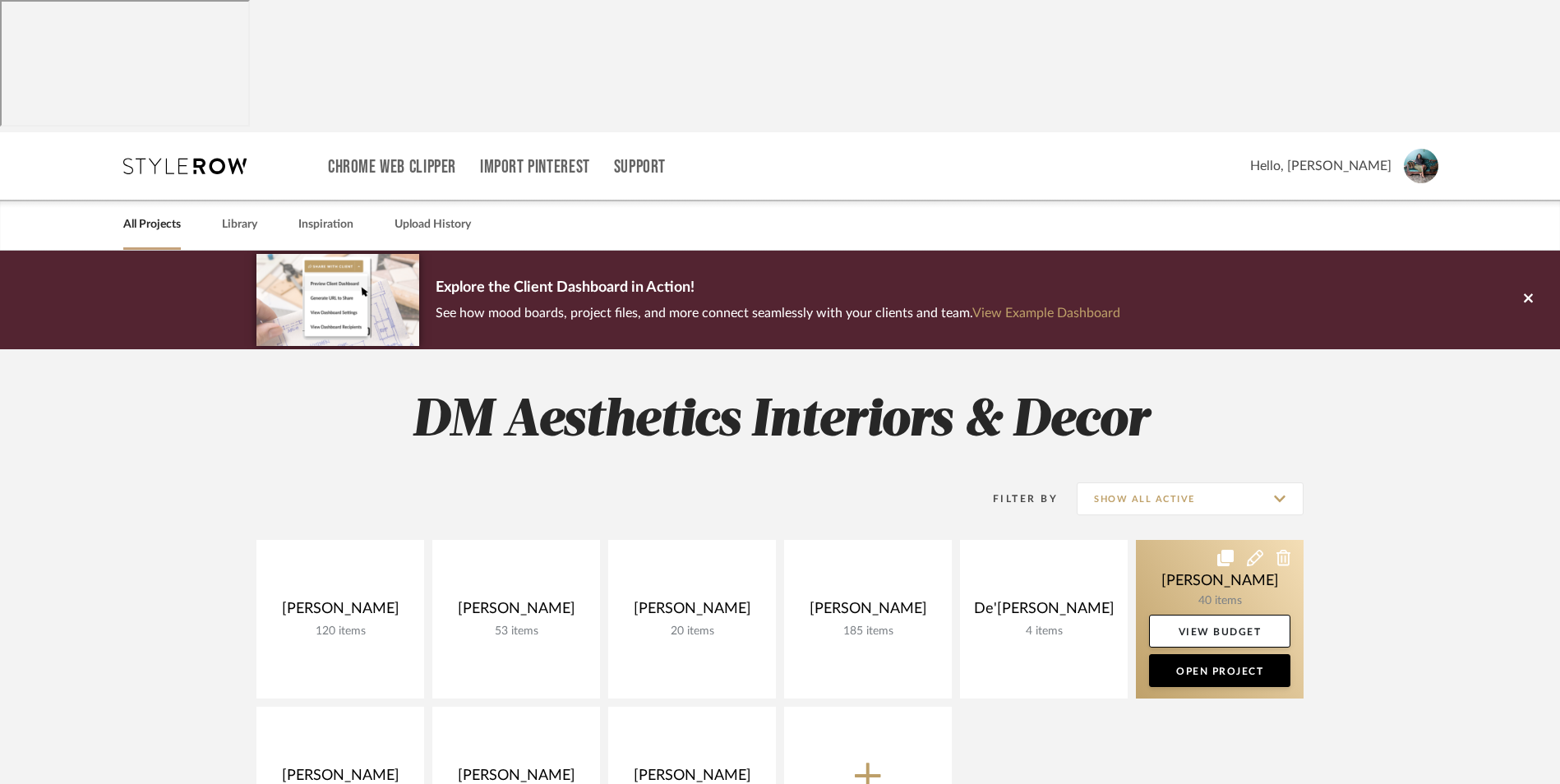
click at [1201, 540] on link at bounding box center [1220, 620] width 168 height 159
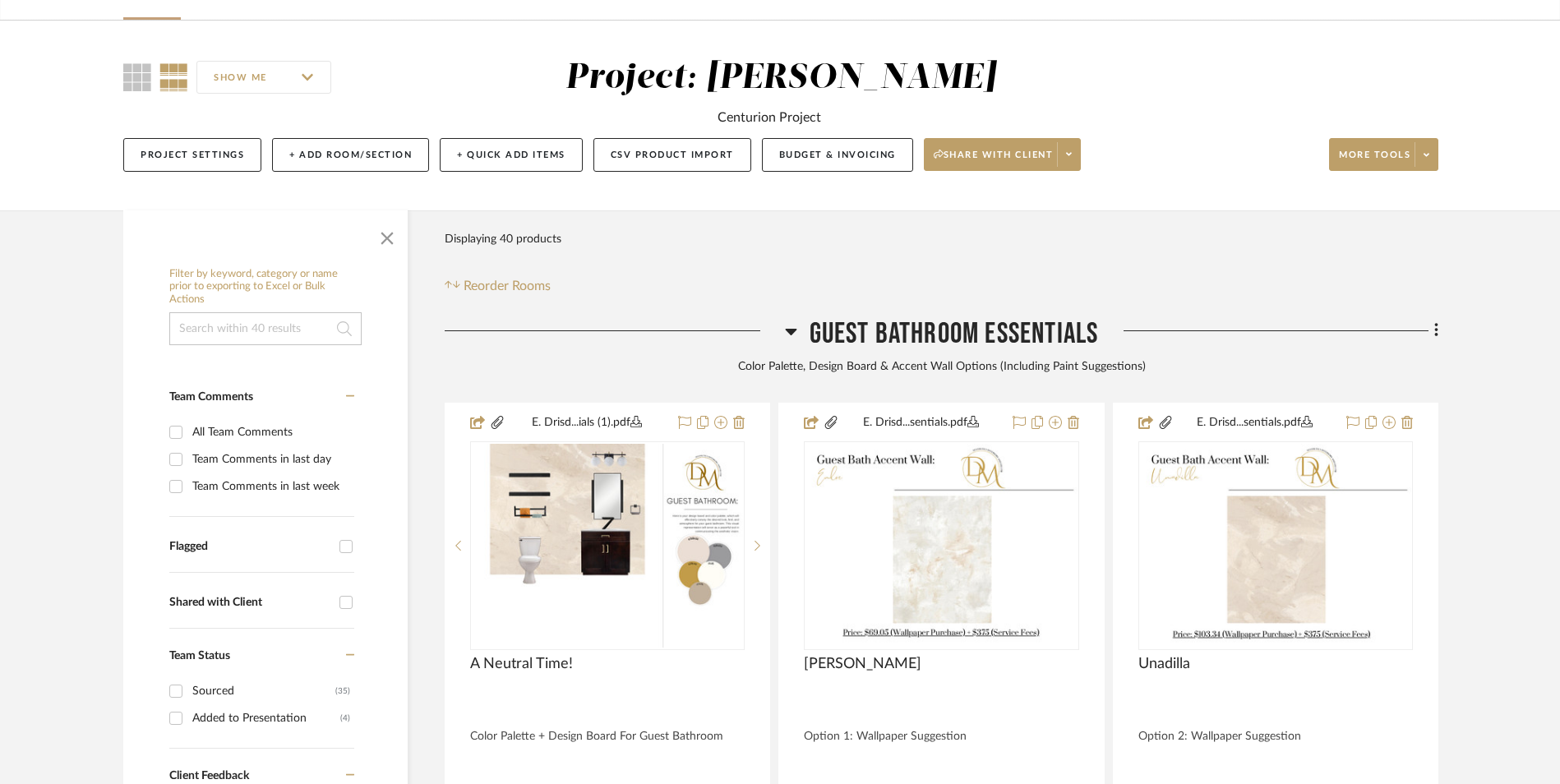
scroll to position [246, 0]
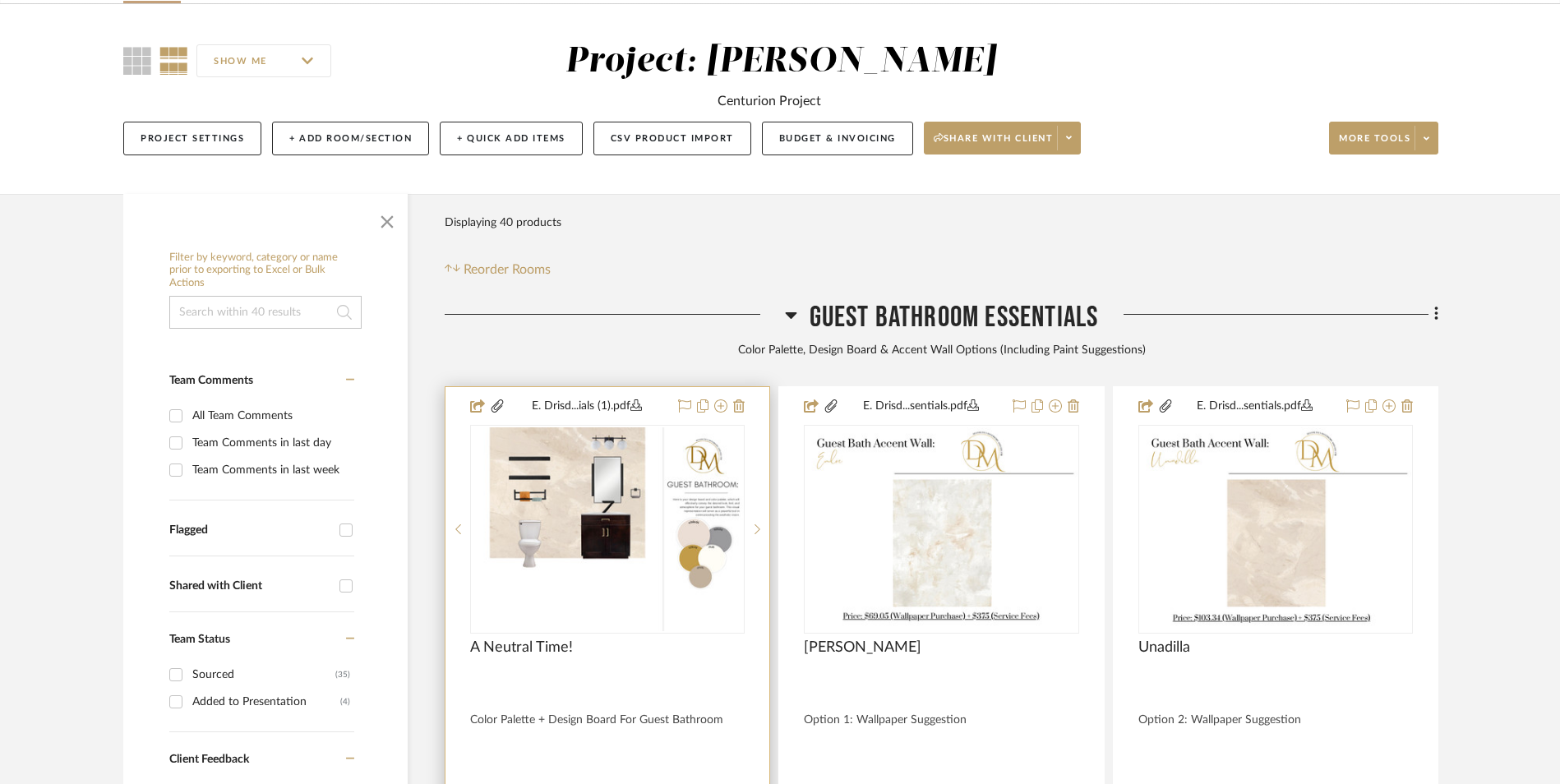
click at [0, 0] on img at bounding box center [0, 0] width 0 height 0
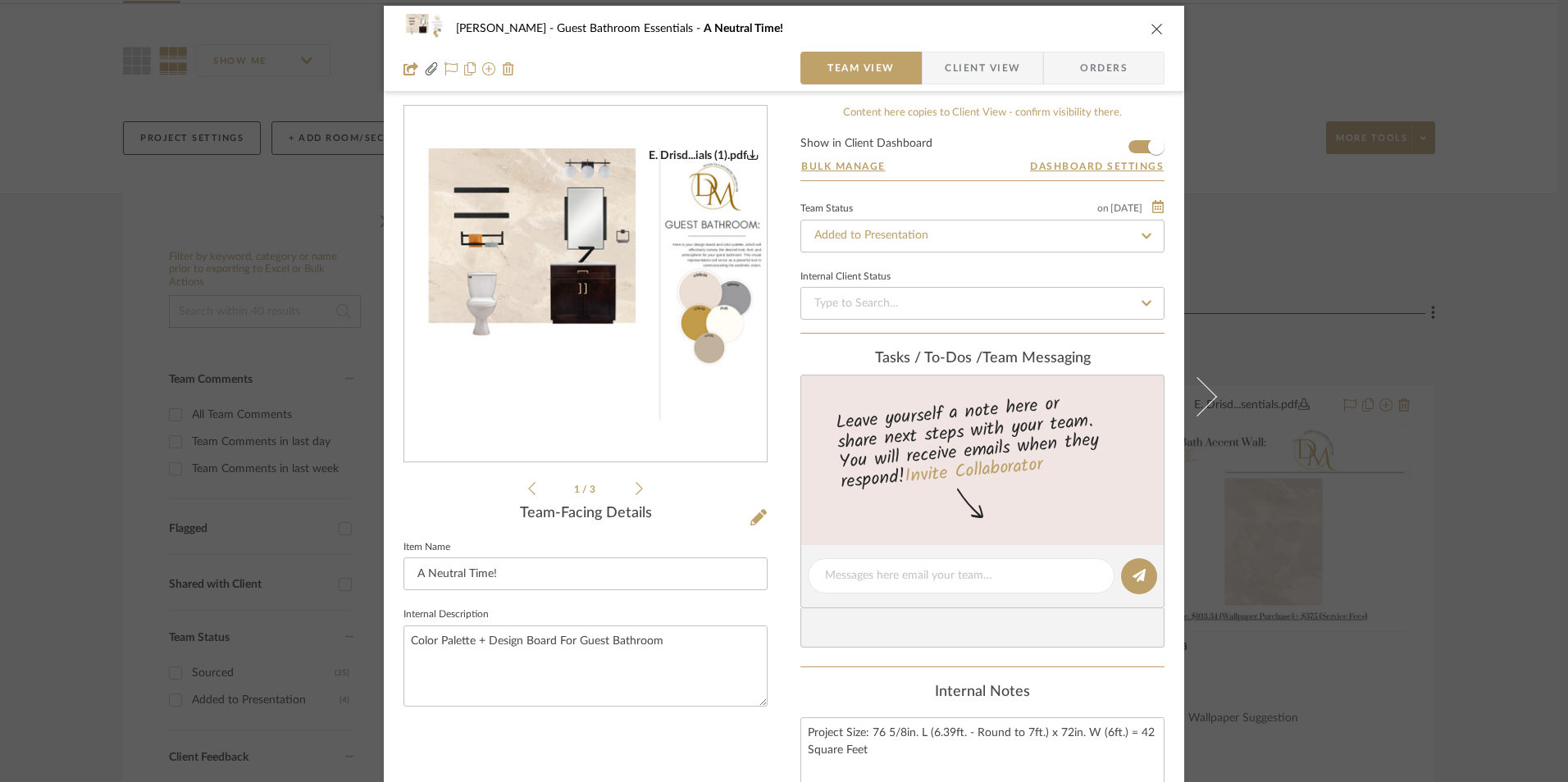
scroll to position [0, 0]
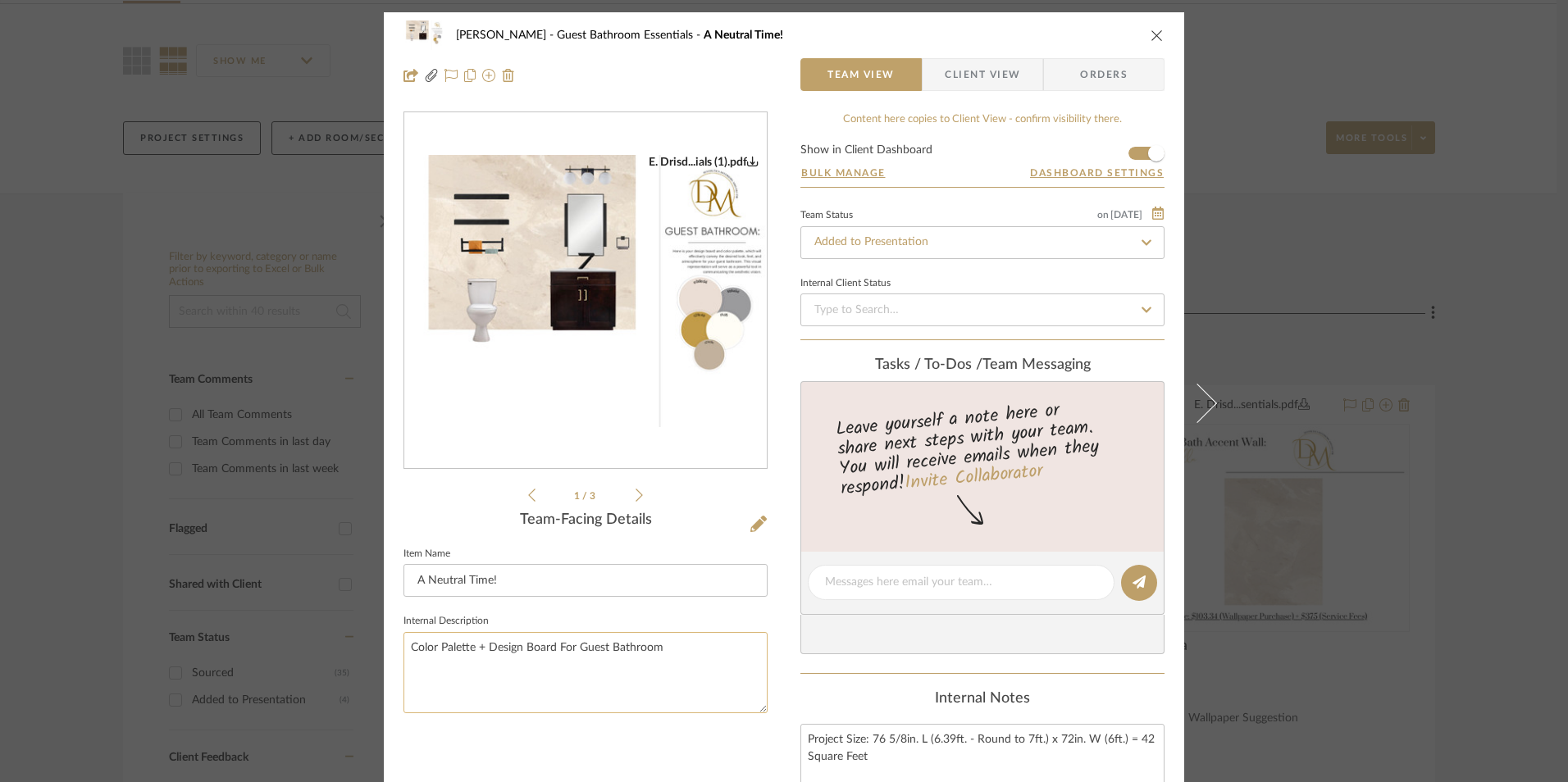
click at [477, 646] on textarea "Color Palette + Design Board For Guest Bathroom" at bounding box center [585, 672] width 365 height 81
type textarea "Color Palette & Design Board For Guest Bathroom"
click at [488, 541] on div "Team-Facing Details Item Name A Neutral Time! Internal Description Color Palett…" at bounding box center [585, 619] width 365 height 215
click at [1150, 33] on icon "close" at bounding box center [1157, 35] width 14 height 13
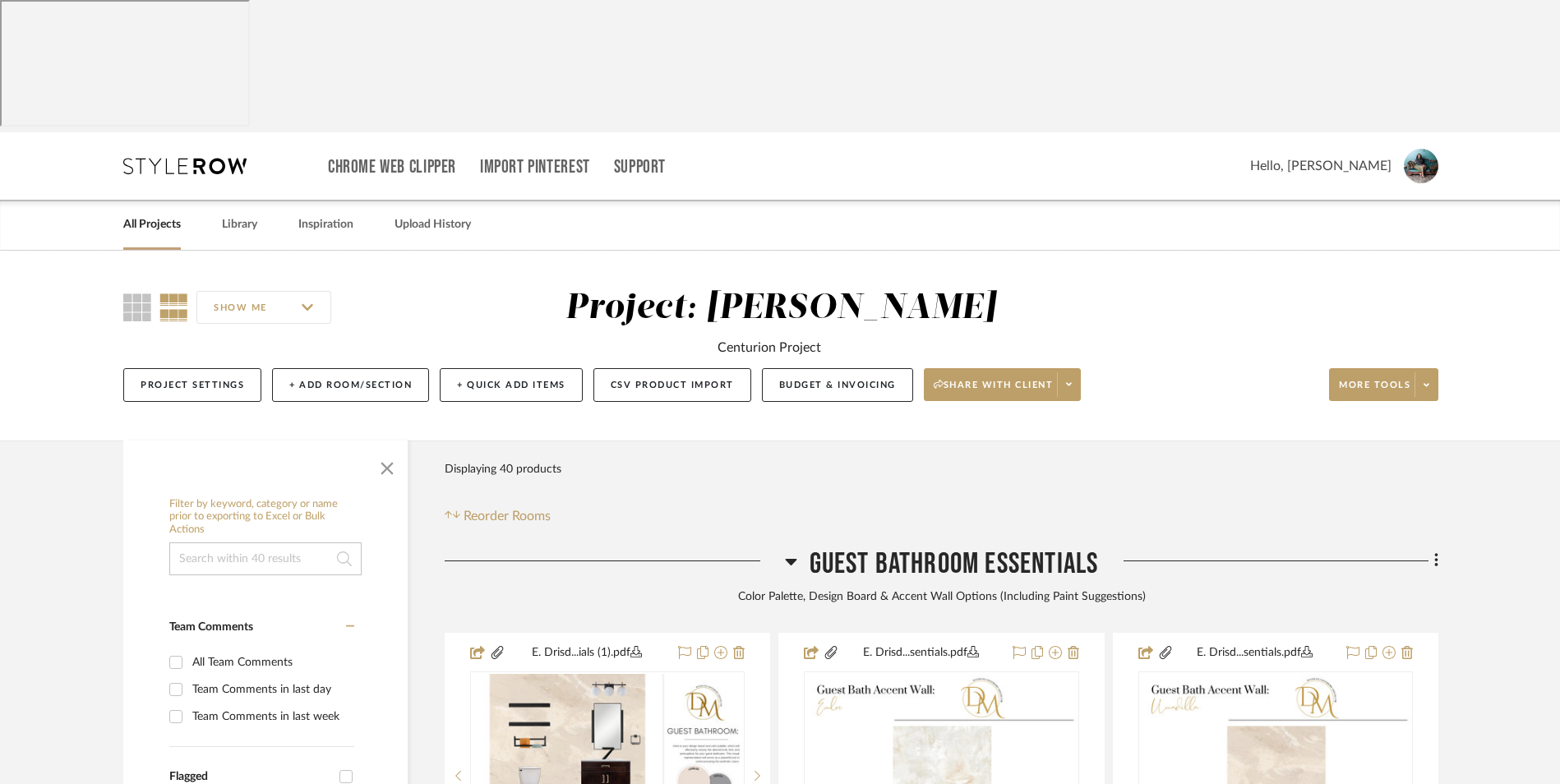
drag, startPoint x: 149, startPoint y: 92, endPoint x: 210, endPoint y: 105, distance: 62.4
click at [149, 214] on link "All Projects" at bounding box center [152, 225] width 58 height 23
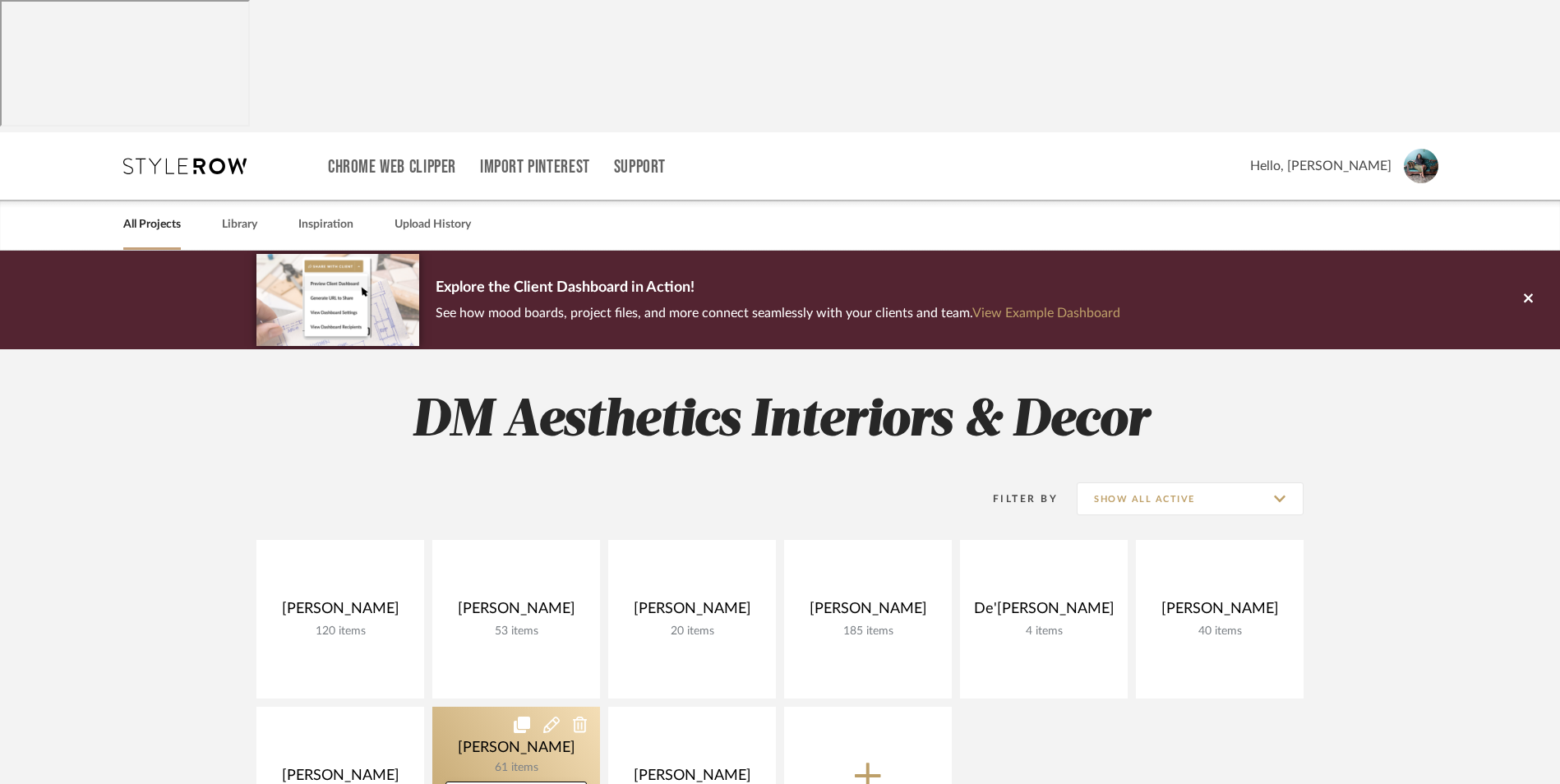
drag, startPoint x: 341, startPoint y: 621, endPoint x: 465, endPoint y: 617, distance: 124.1
click at [0, 0] on link at bounding box center [0, 0] width 0 height 0
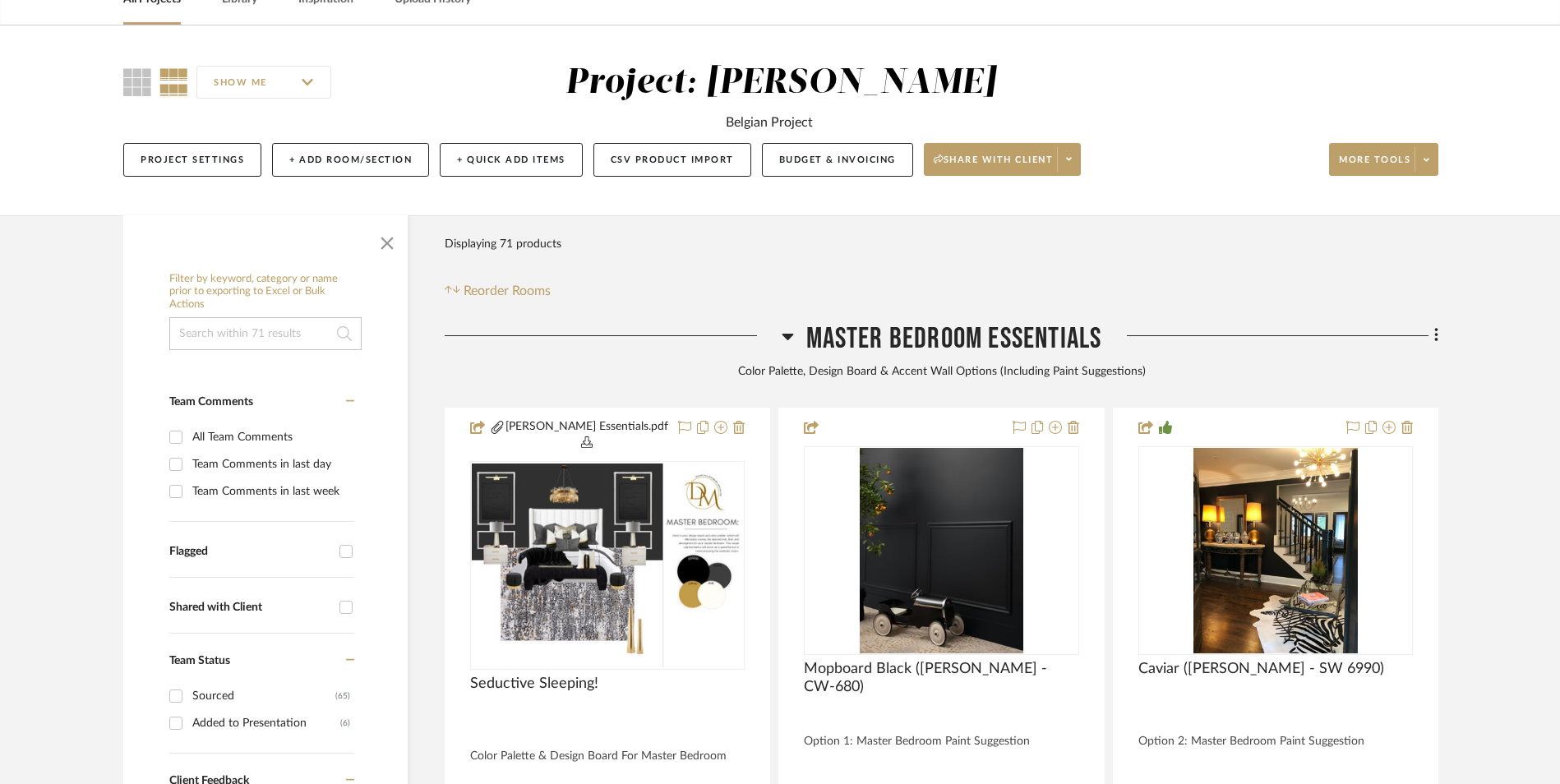
scroll to position [411, 0]
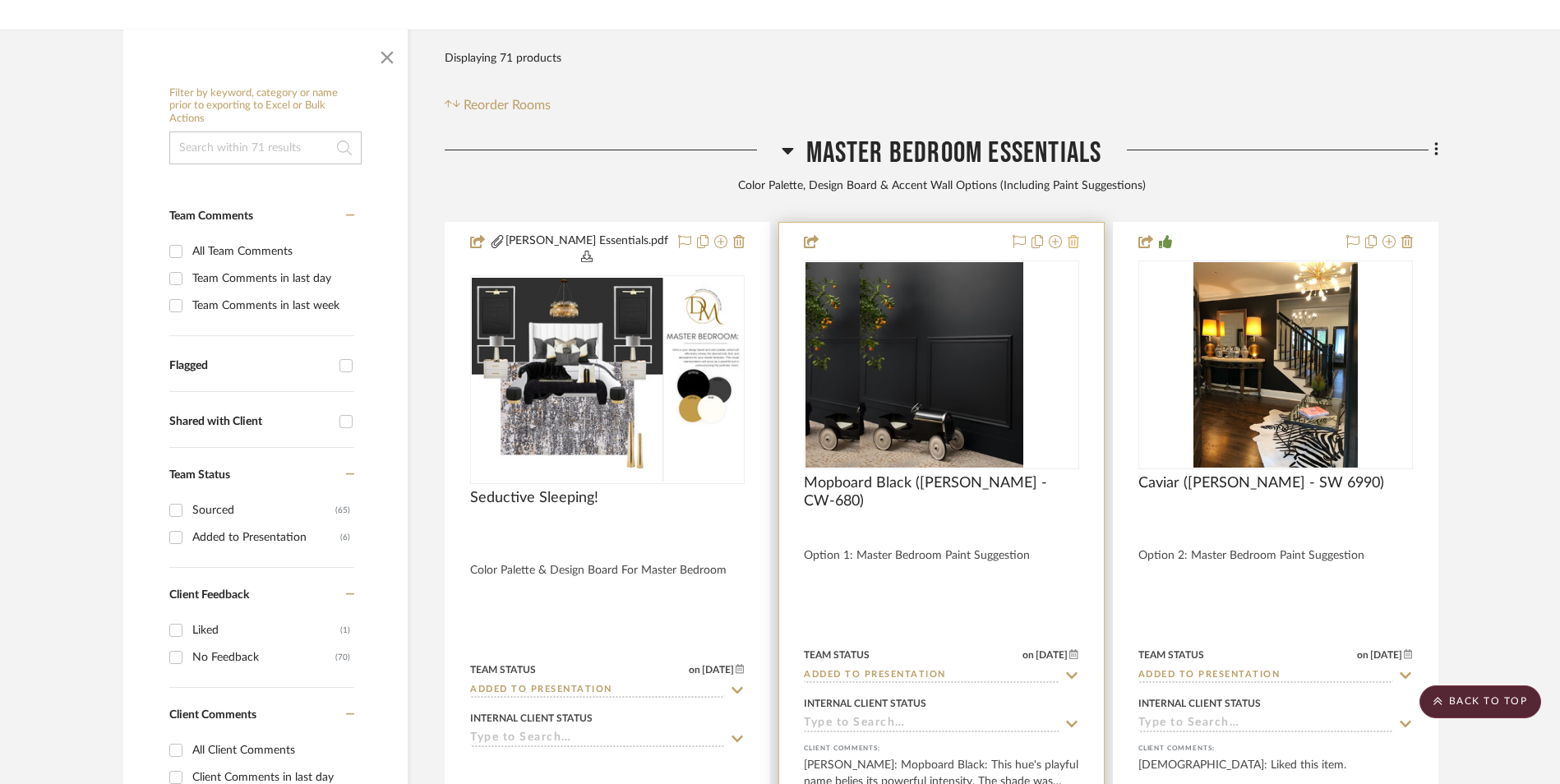
click at [1070, 235] on icon at bounding box center [1074, 242] width 12 height 14
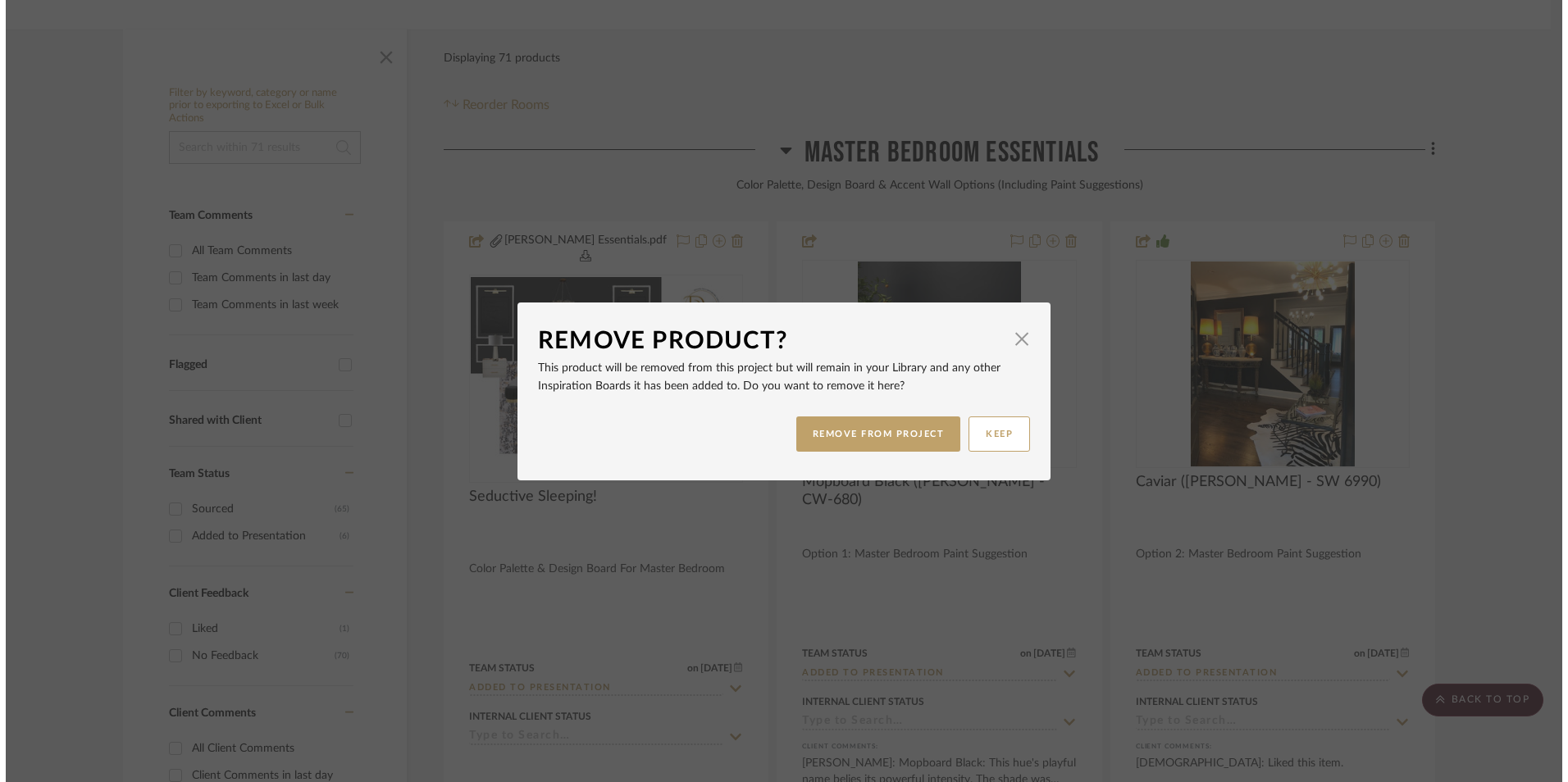
scroll to position [0, 0]
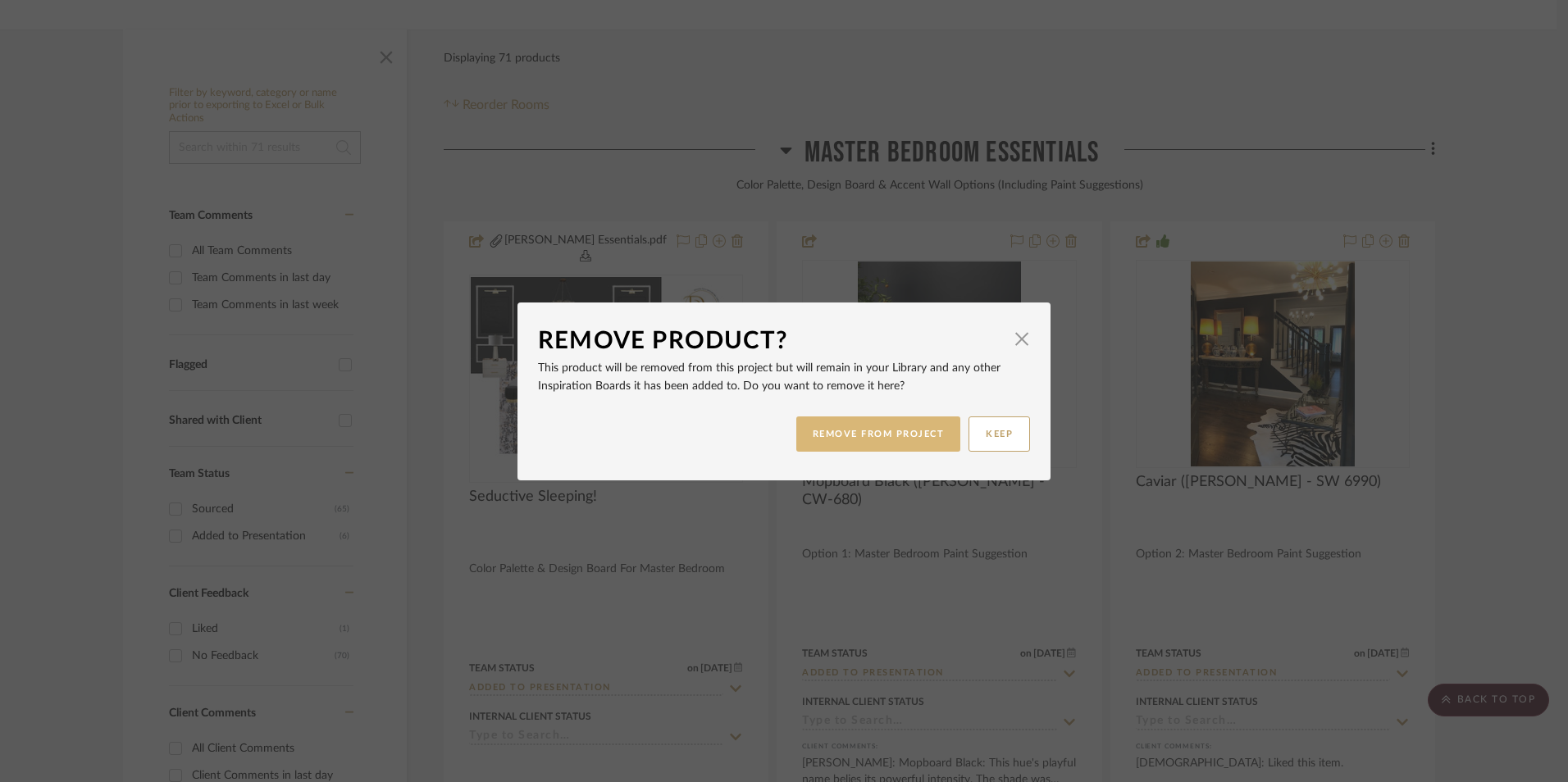
click at [926, 434] on button "REMOVE FROM PROJECT" at bounding box center [879, 434] width 165 height 35
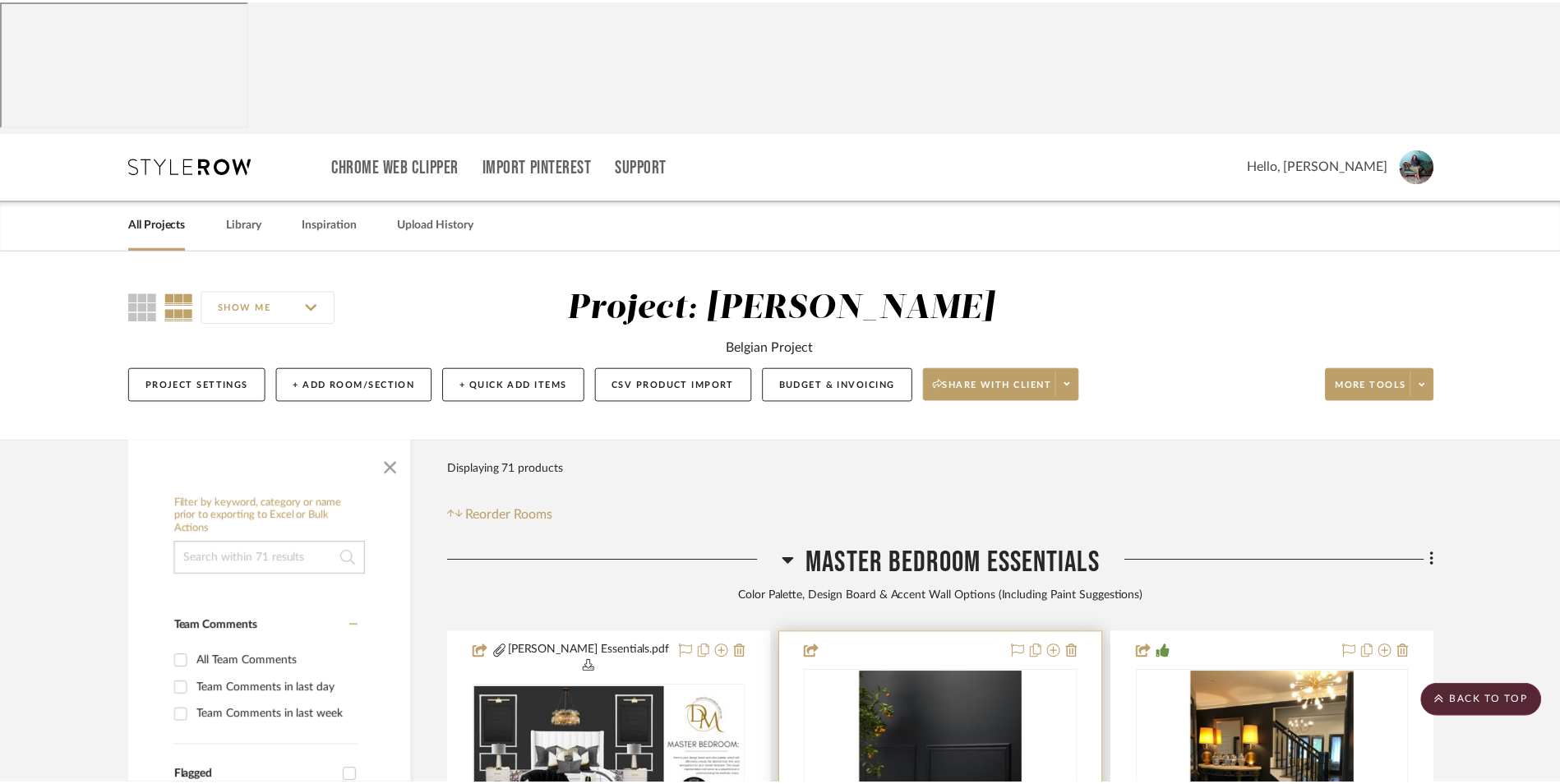
scroll to position [411, 0]
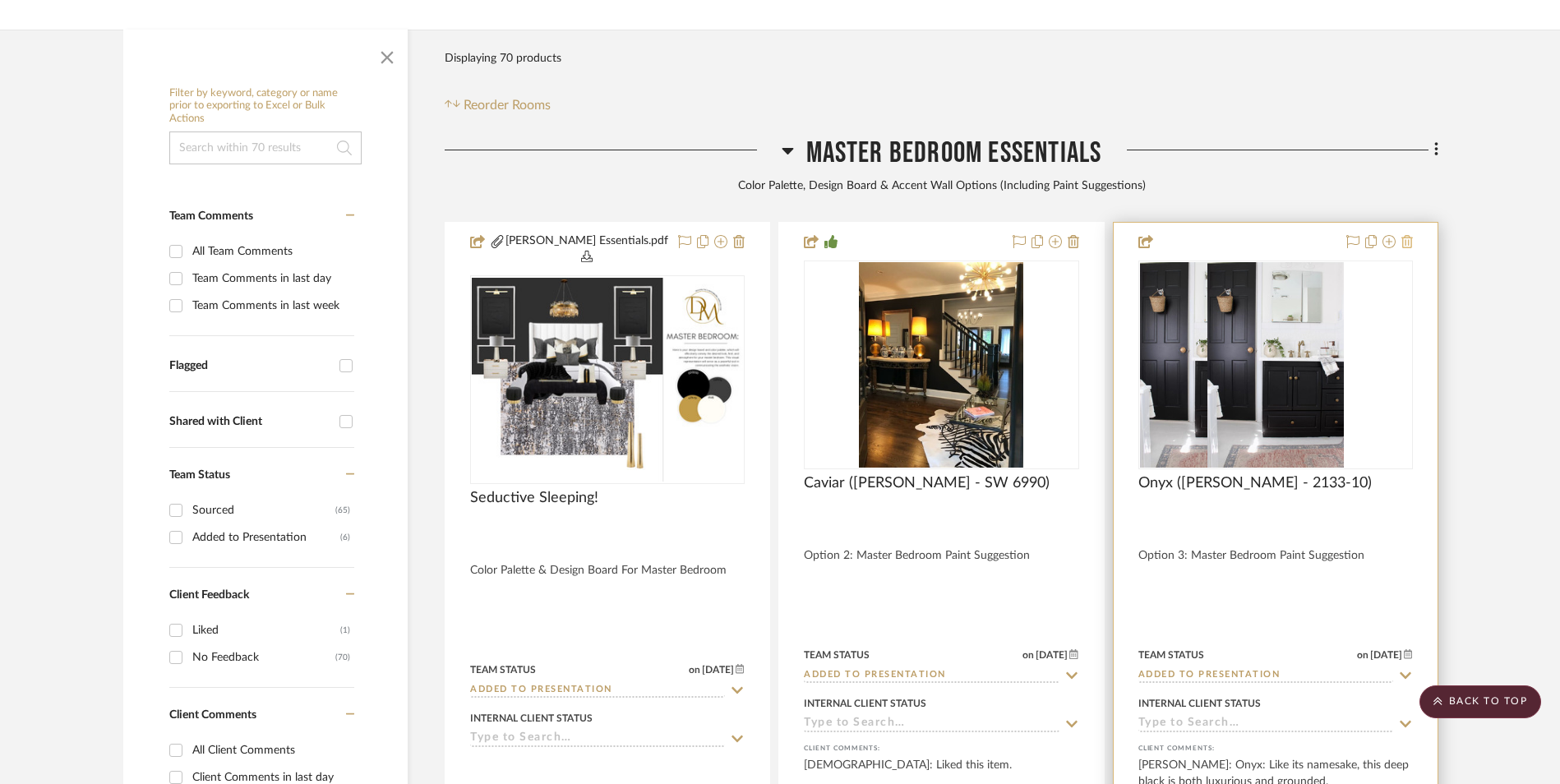
click at [1407, 235] on icon at bounding box center [1407, 242] width 12 height 14
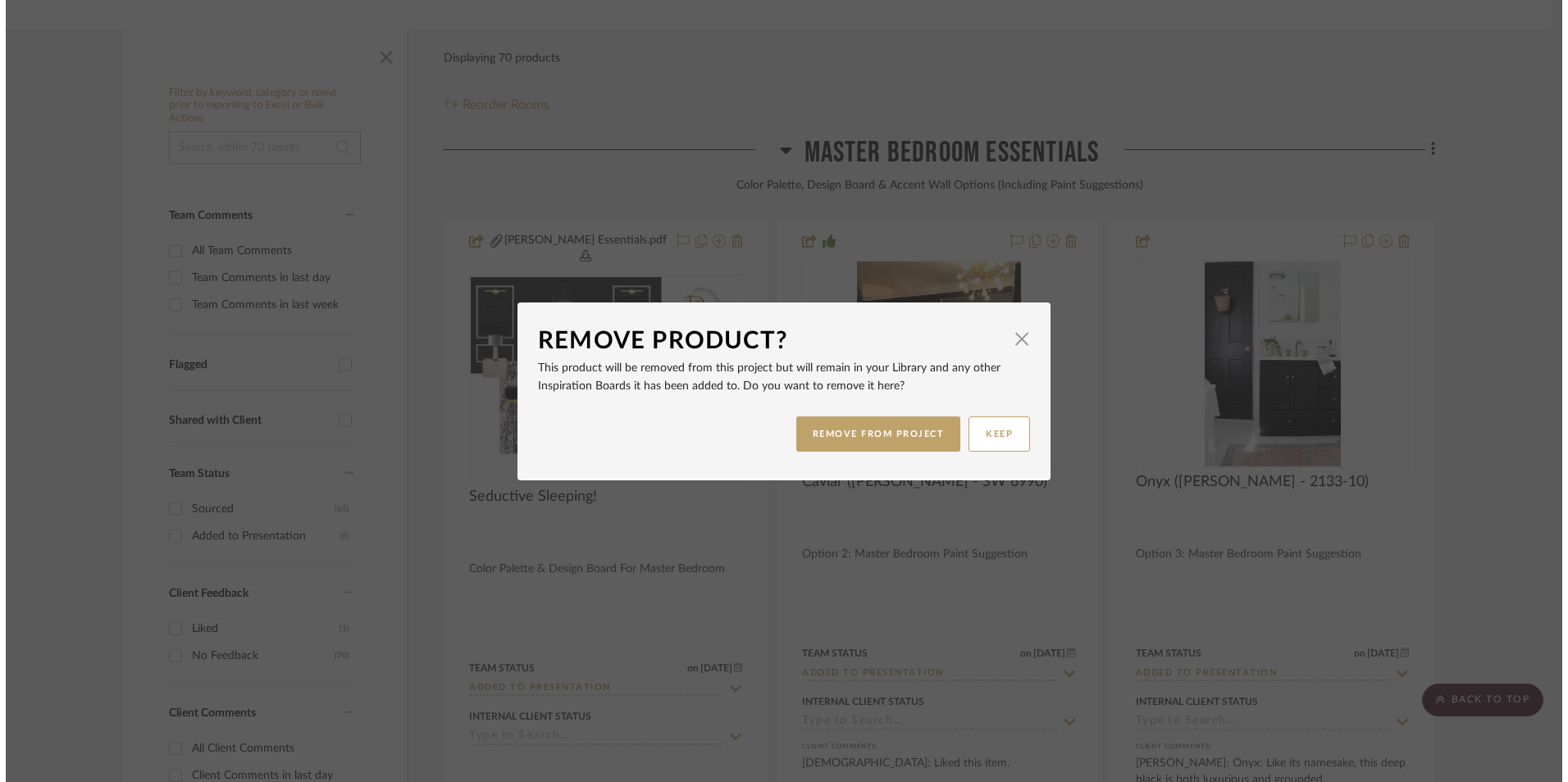
scroll to position [0, 0]
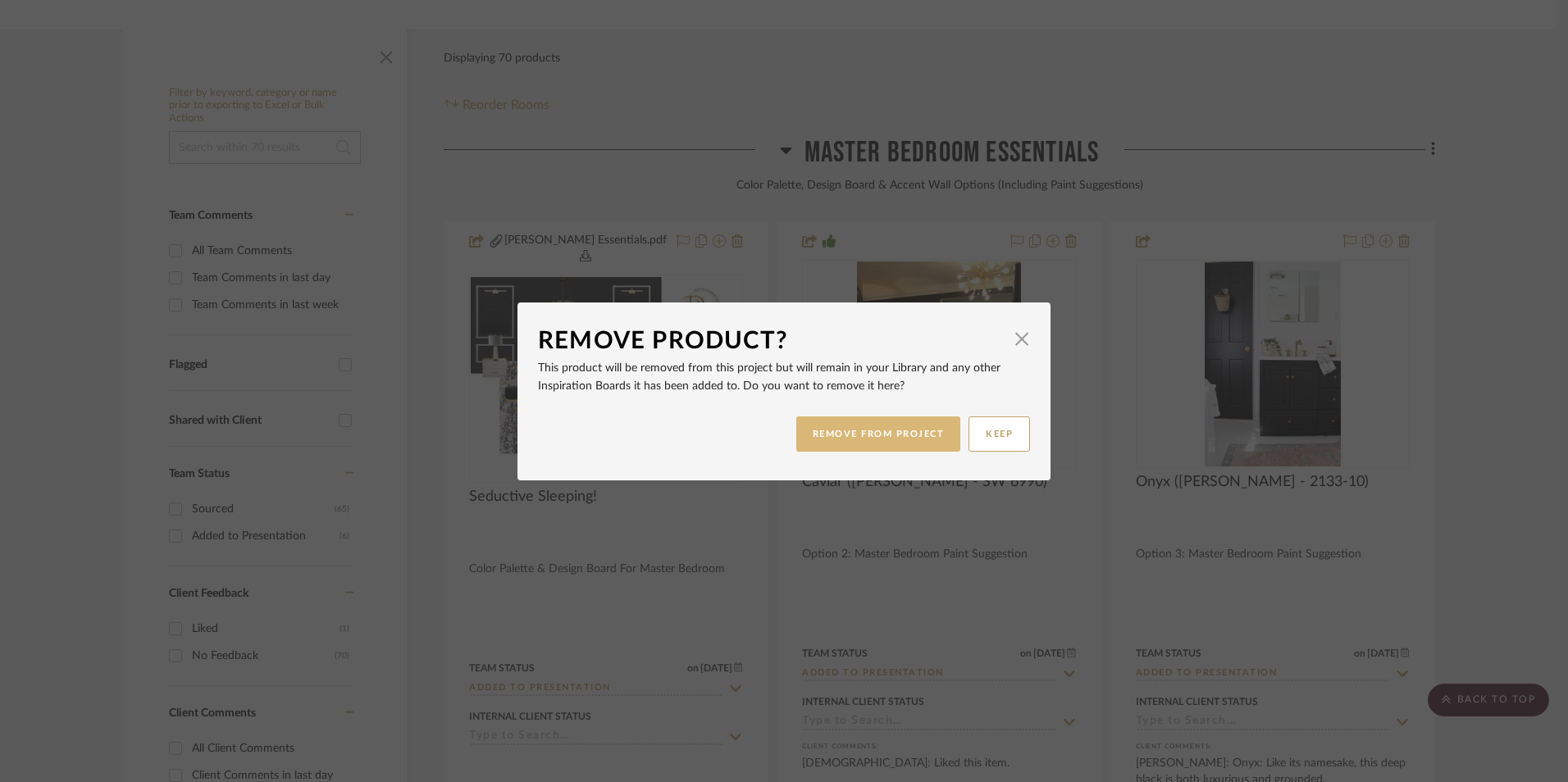
click at [924, 432] on button "REMOVE FROM PROJECT" at bounding box center [879, 434] width 165 height 35
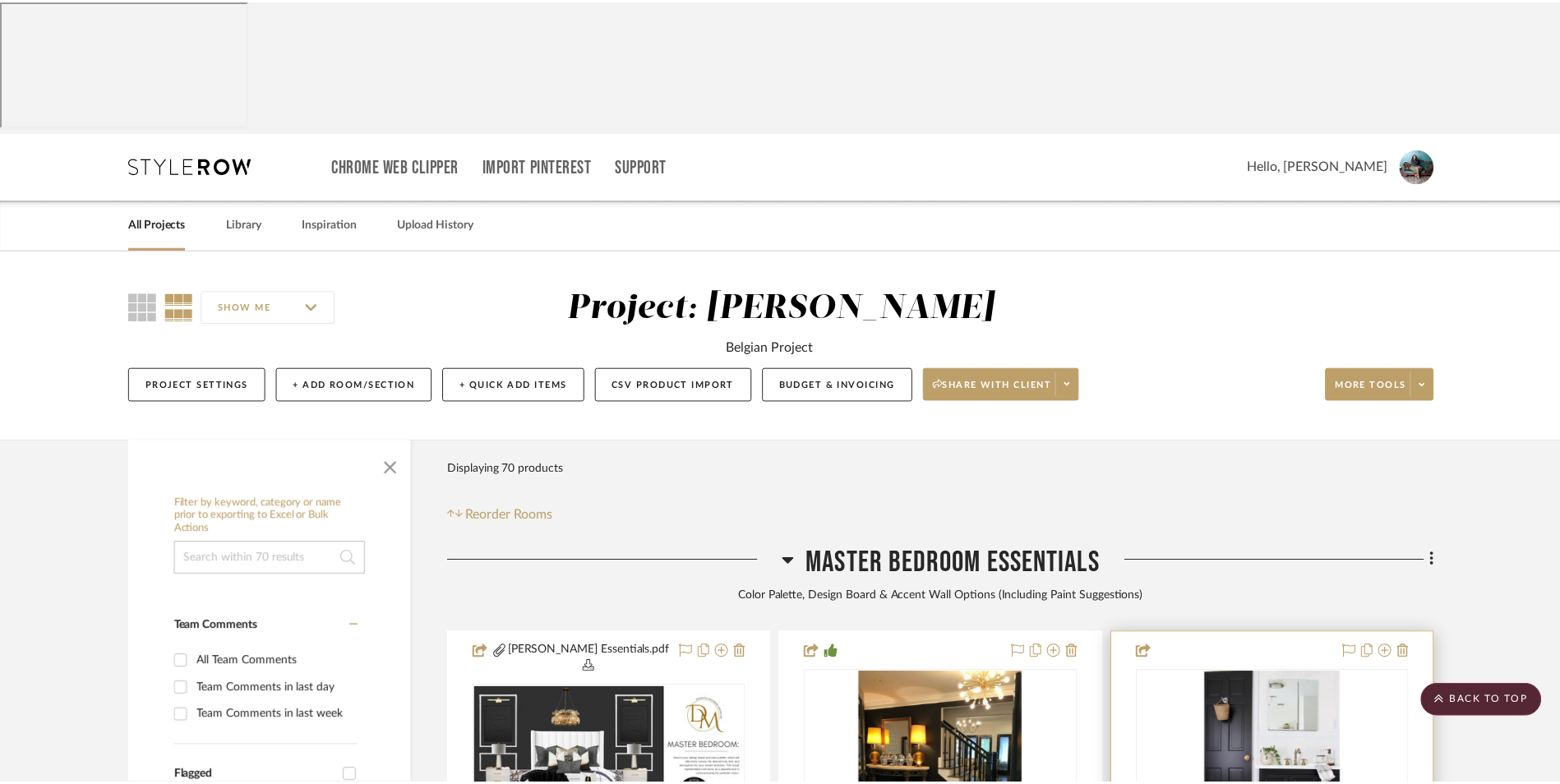
scroll to position [411, 0]
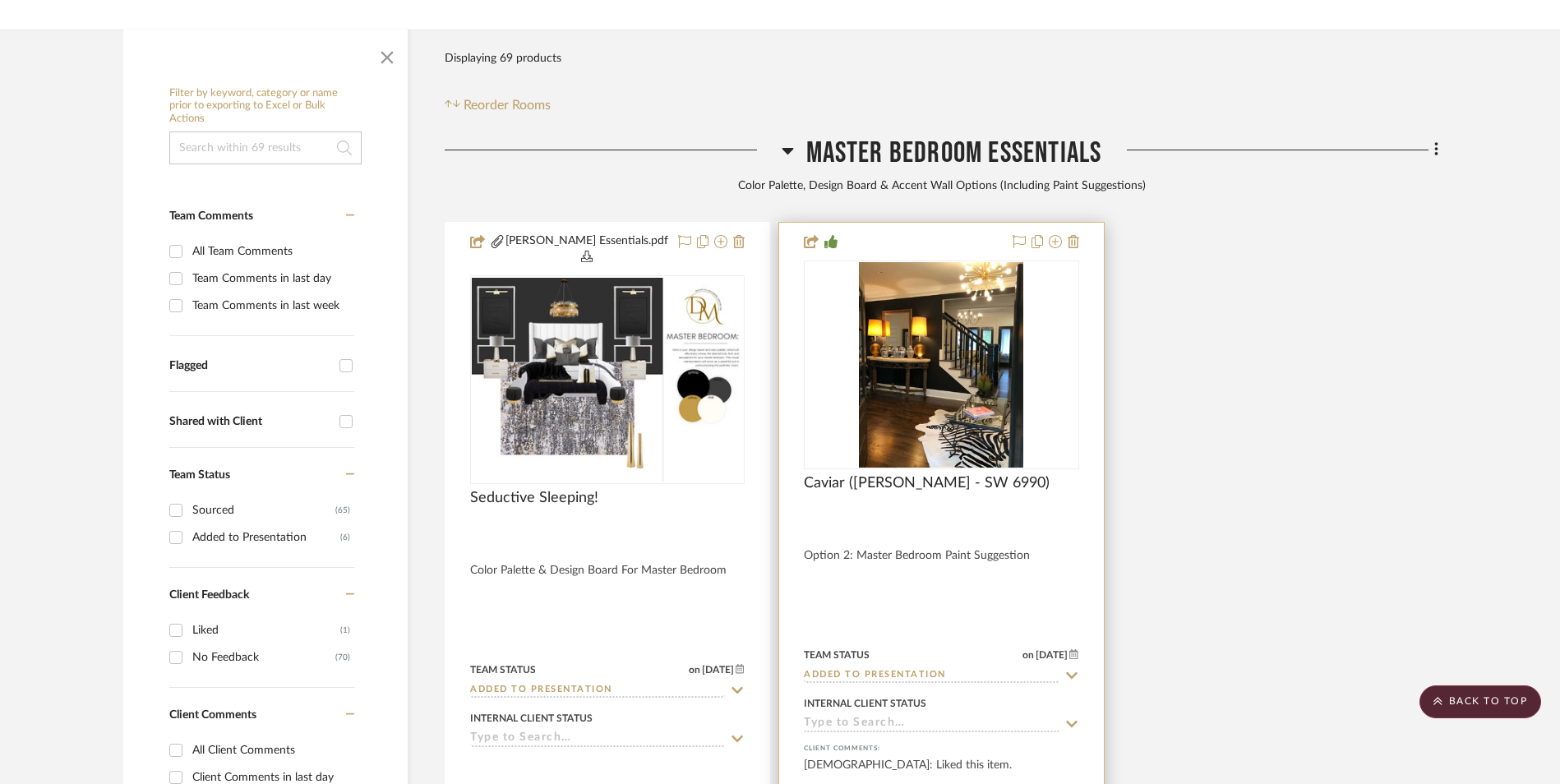
click at [959, 293] on img "0" at bounding box center [941, 365] width 164 height 206
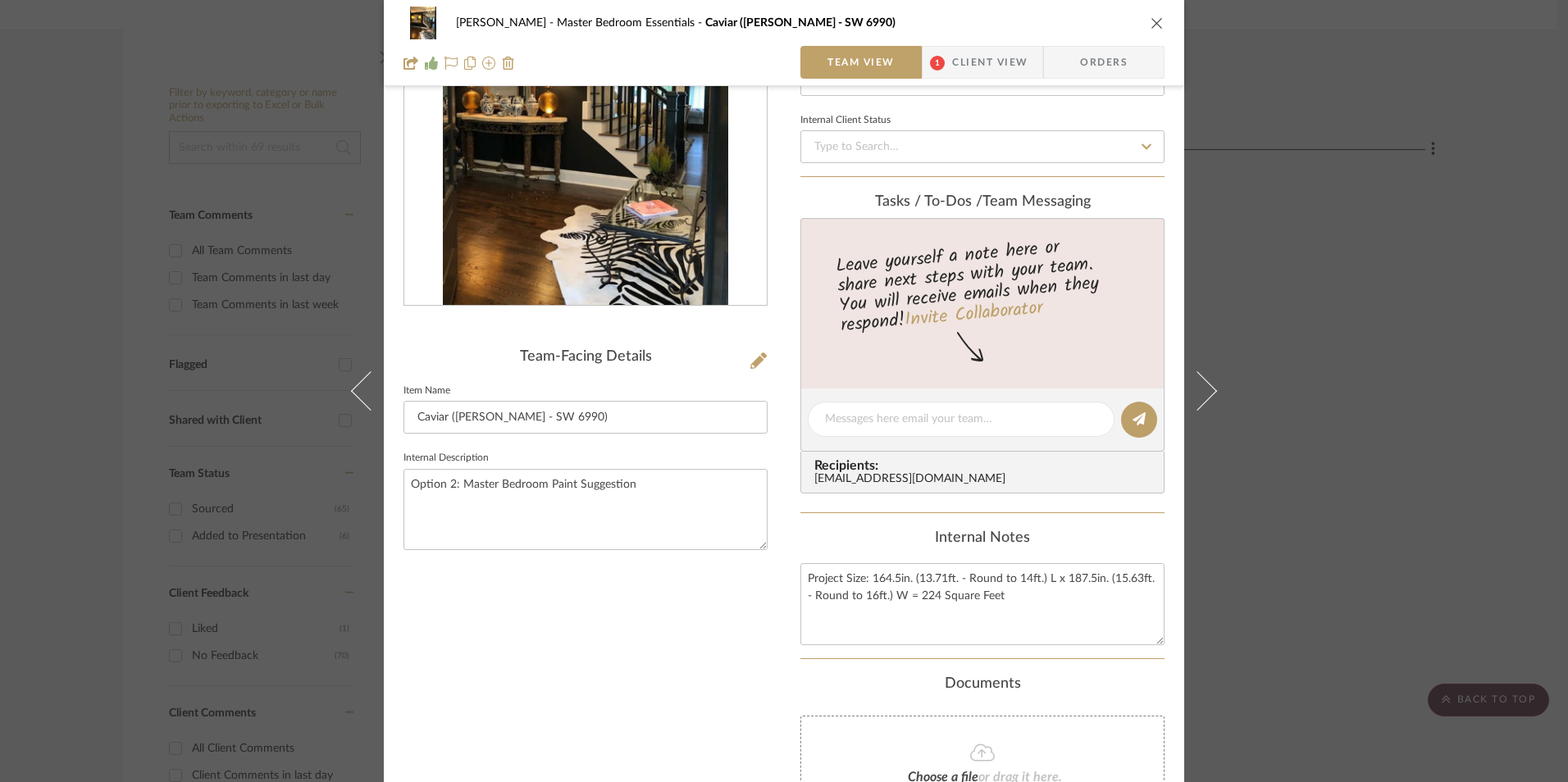
scroll to position [164, 0]
drag, startPoint x: 457, startPoint y: 484, endPoint x: 380, endPoint y: 487, distance: 77.1
click at [383, 487] on div "[PERSON_NAME] Master Bedroom Essentials Caviar ([PERSON_NAME] - SW 6990) Team V…" at bounding box center [783, 419] width 800 height 1144
type textarea "Master Bedroom Paint Suggestion"
click at [619, 456] on fieldset "Internal Description Master Bedroom Paint Suggestion" at bounding box center [585, 498] width 365 height 103
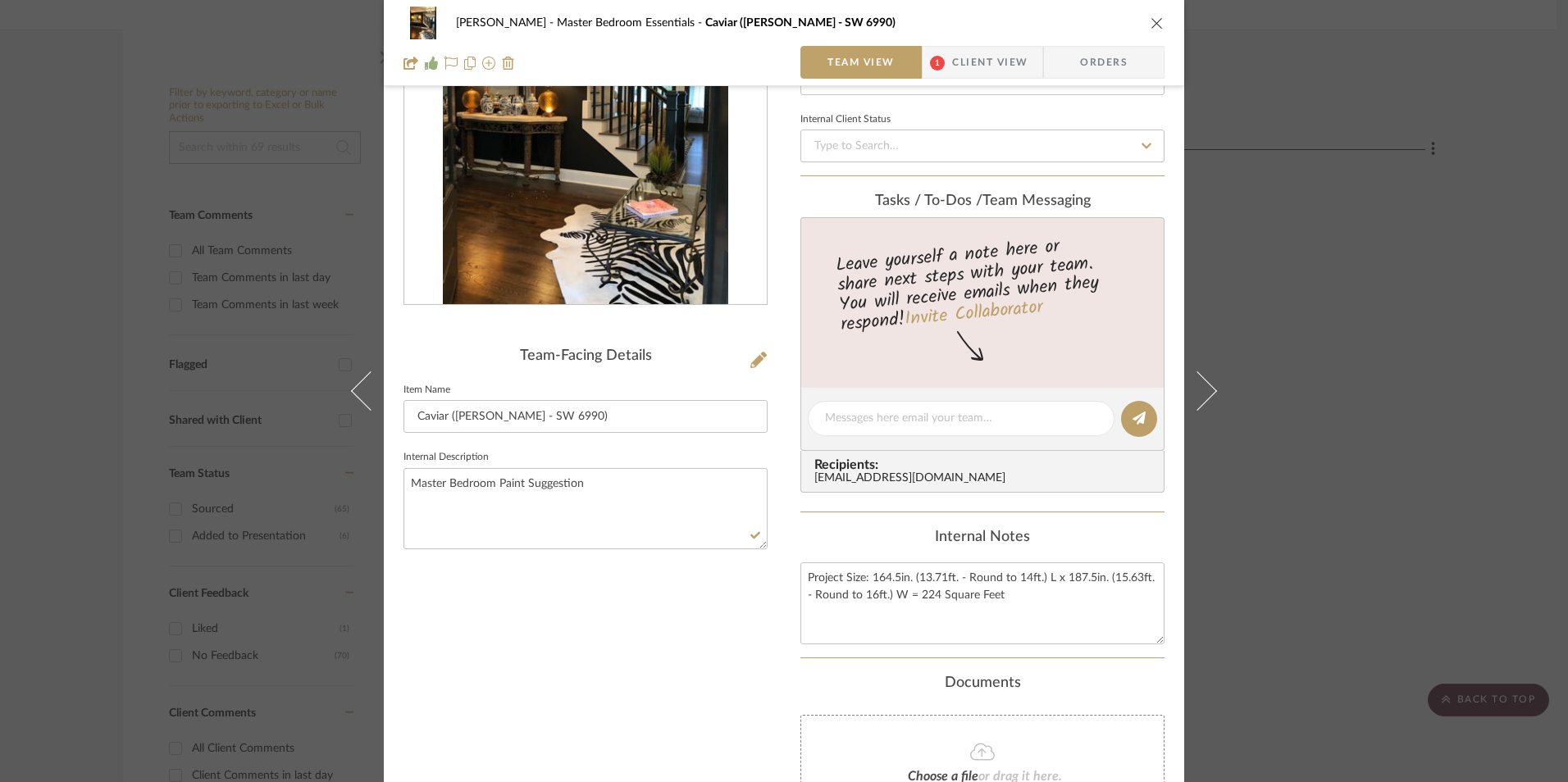
click at [1020, 62] on span "Client View" at bounding box center [990, 62] width 76 height 32
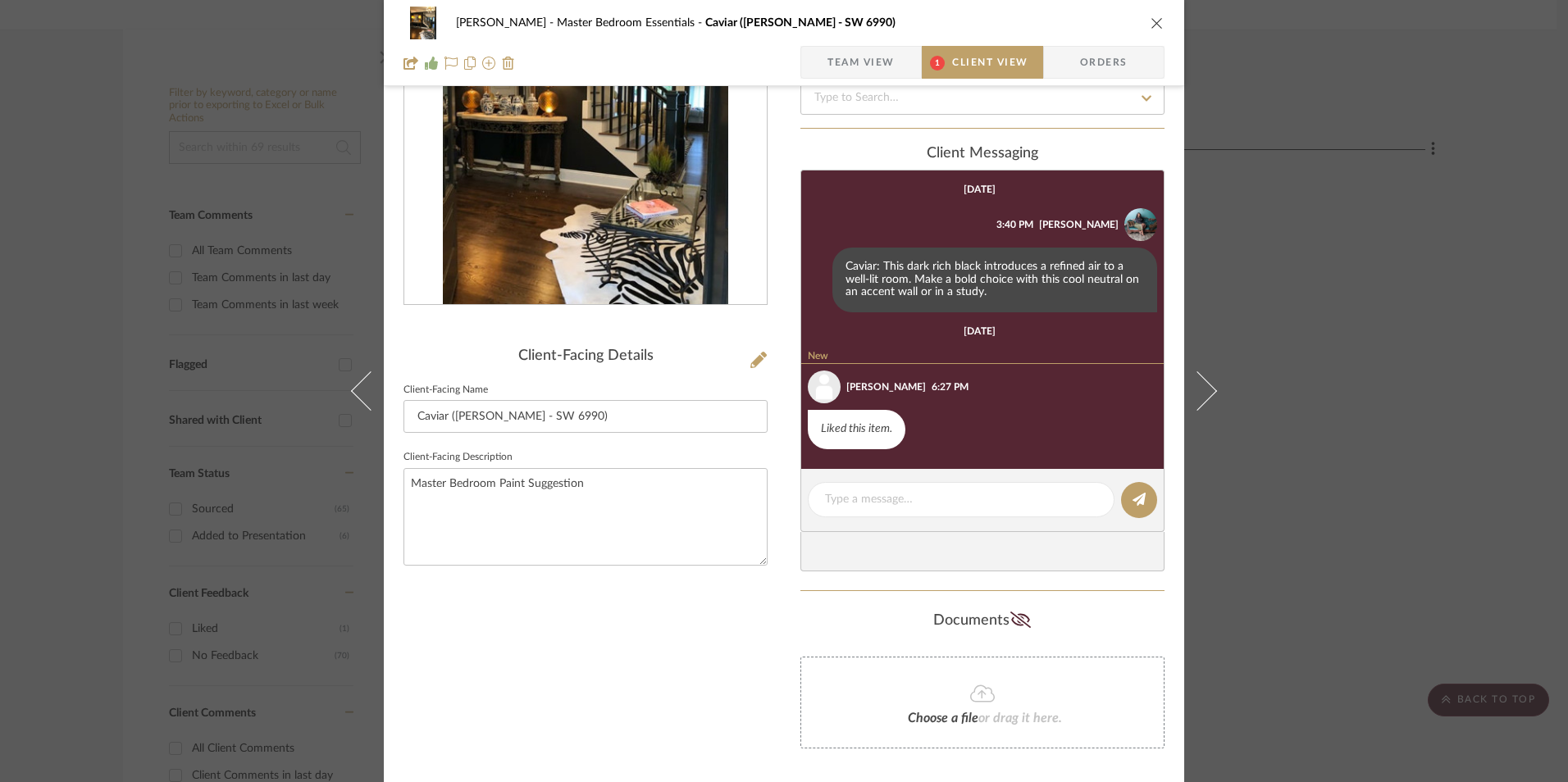
click at [872, 66] on span "Team View" at bounding box center [861, 62] width 68 height 32
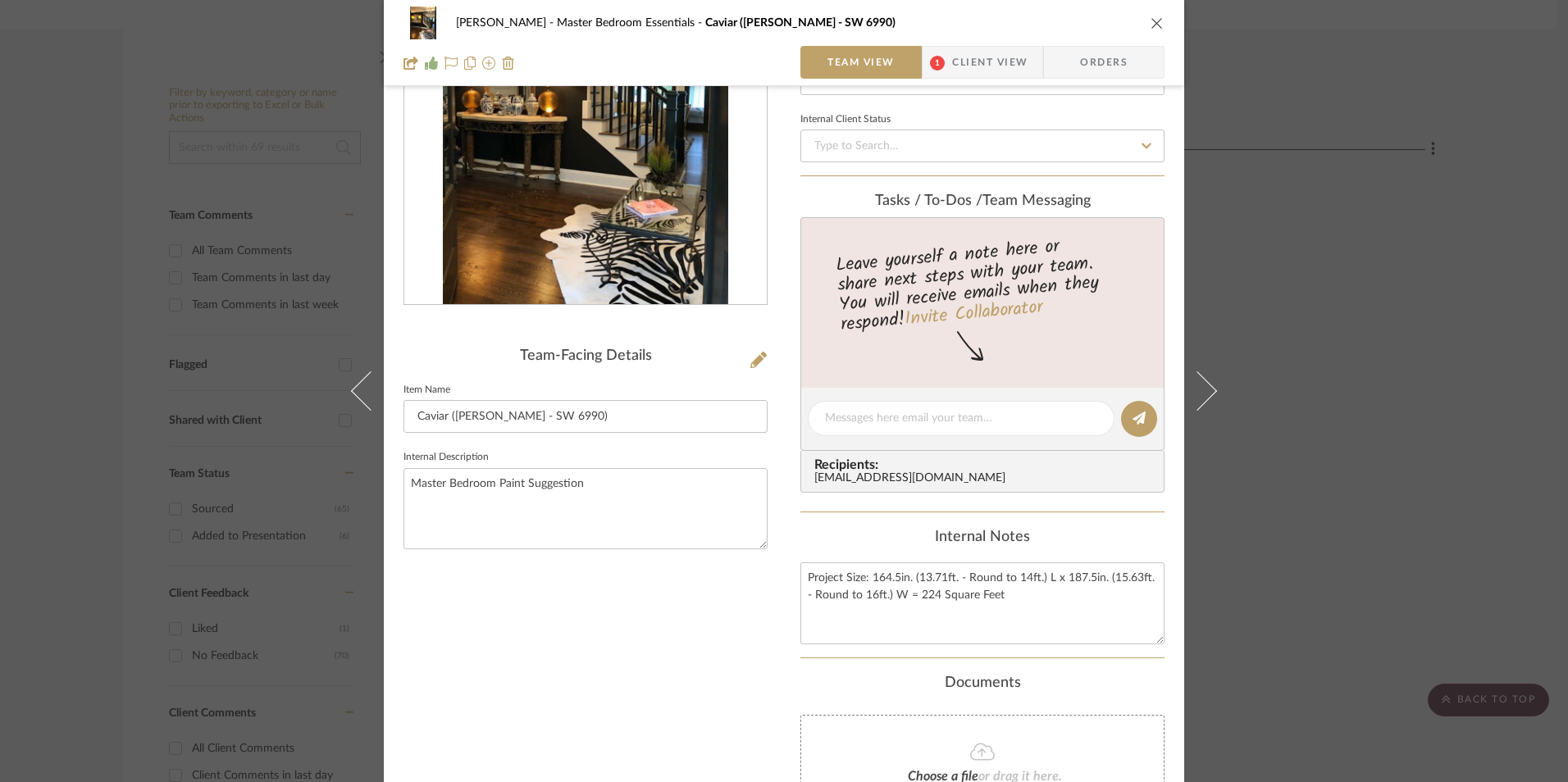
click at [1150, 22] on icon "close" at bounding box center [1157, 22] width 14 height 13
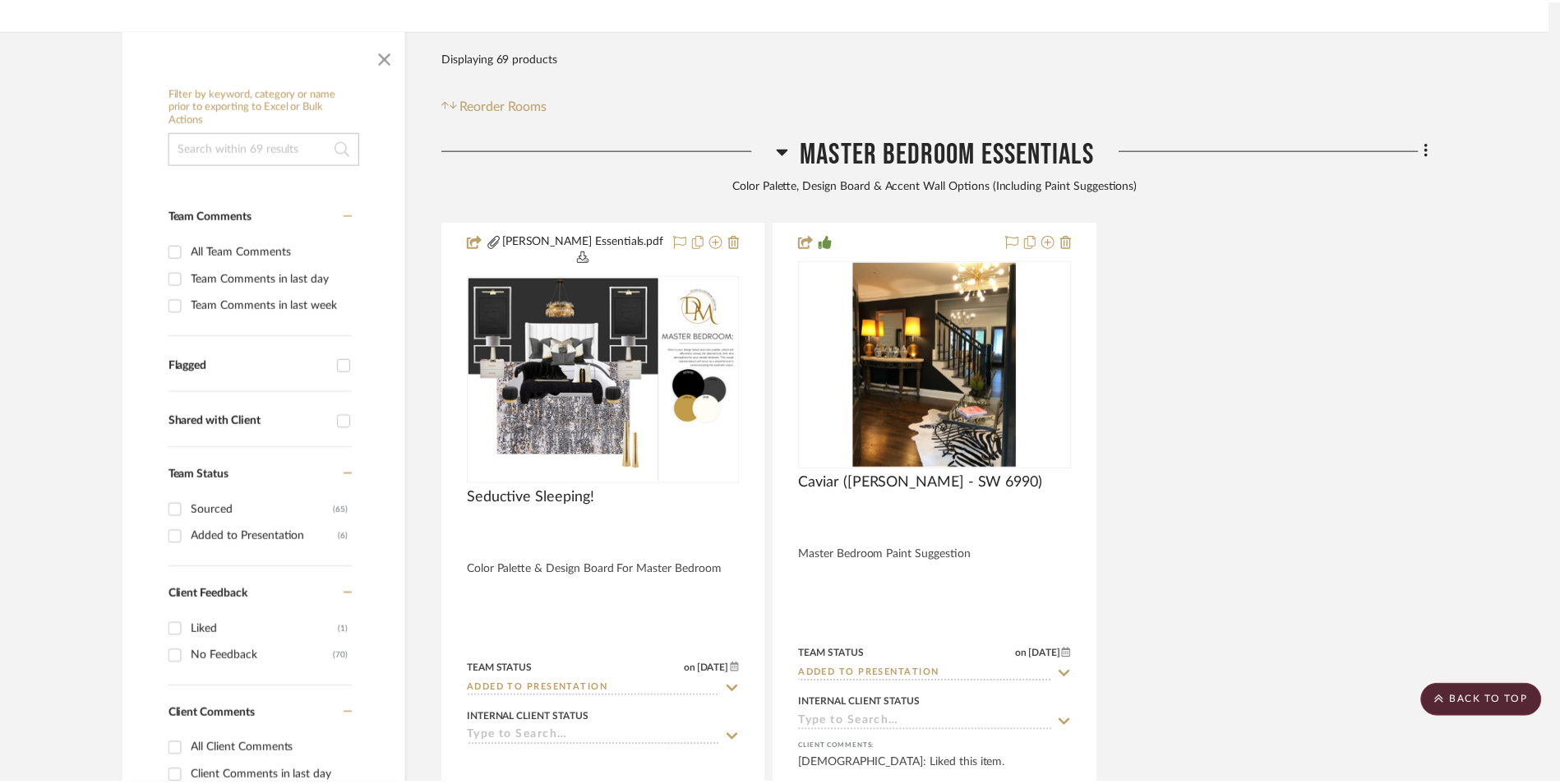
scroll to position [411, 0]
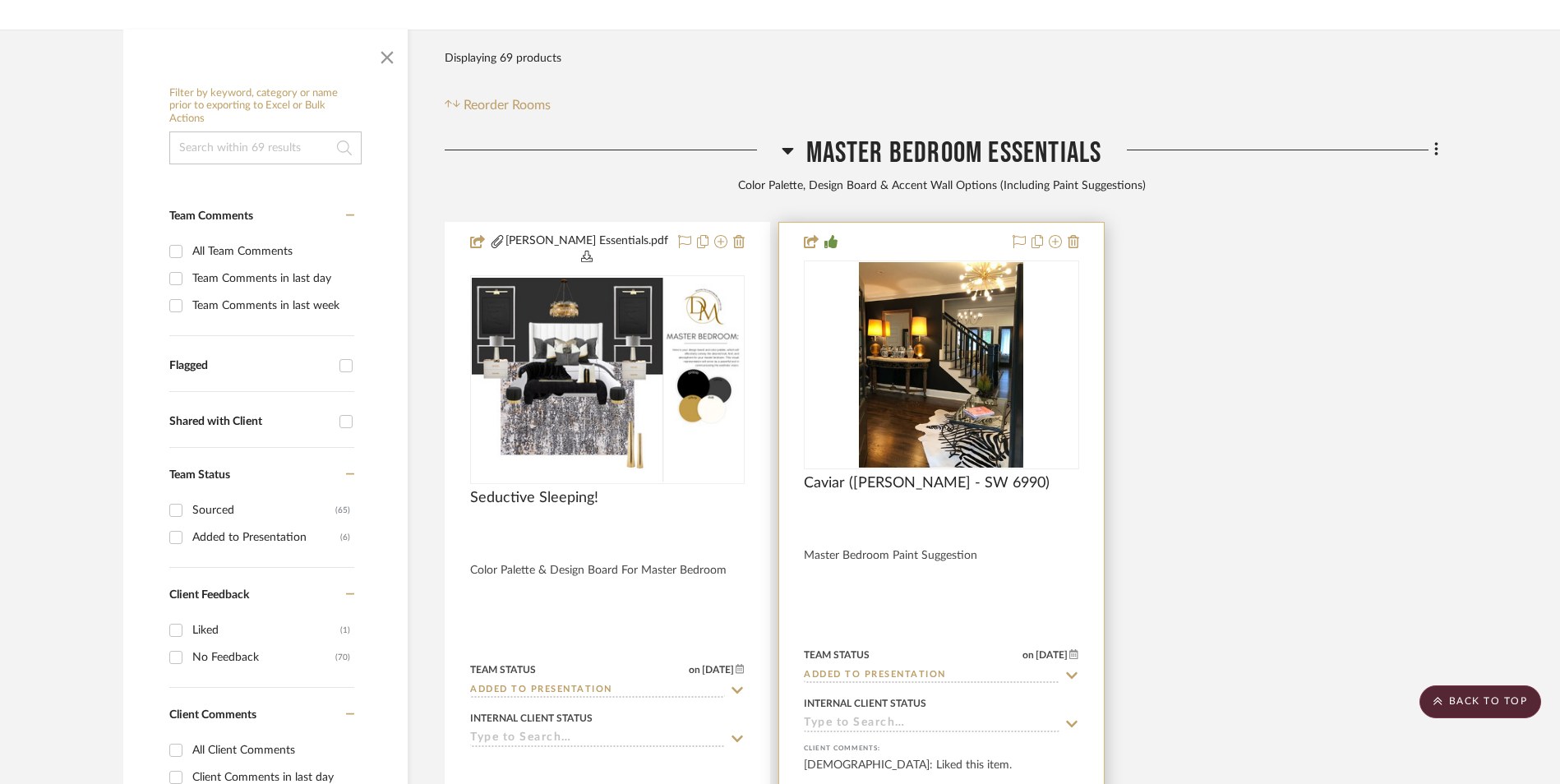
click at [921, 717] on input at bounding box center [931, 724] width 254 height 15
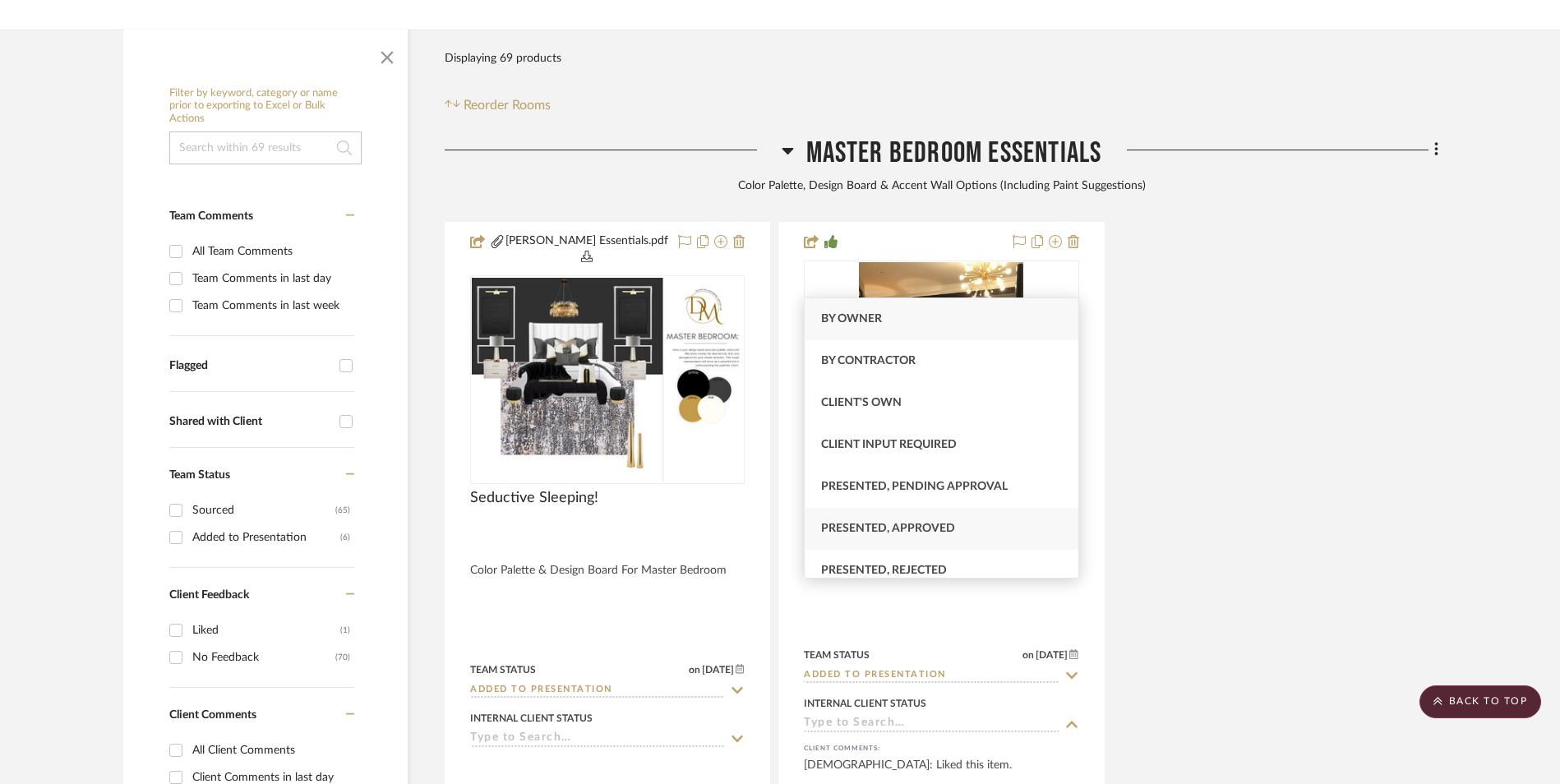
click at [921, 524] on span "Presented, Approved" at bounding box center [888, 528] width 134 height 12
type input "[DATE]"
type input "Presented, Approved"
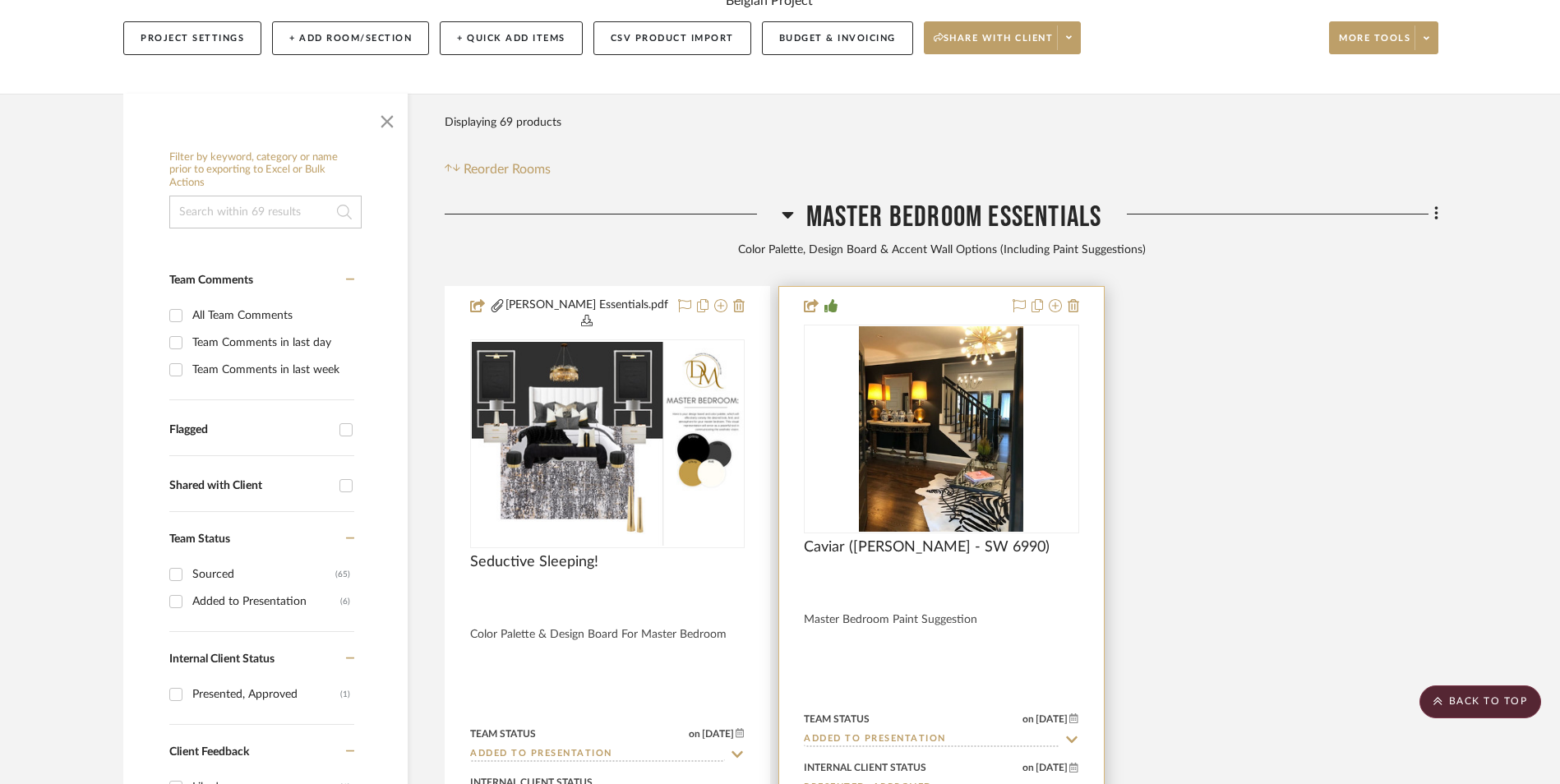
scroll to position [328, 0]
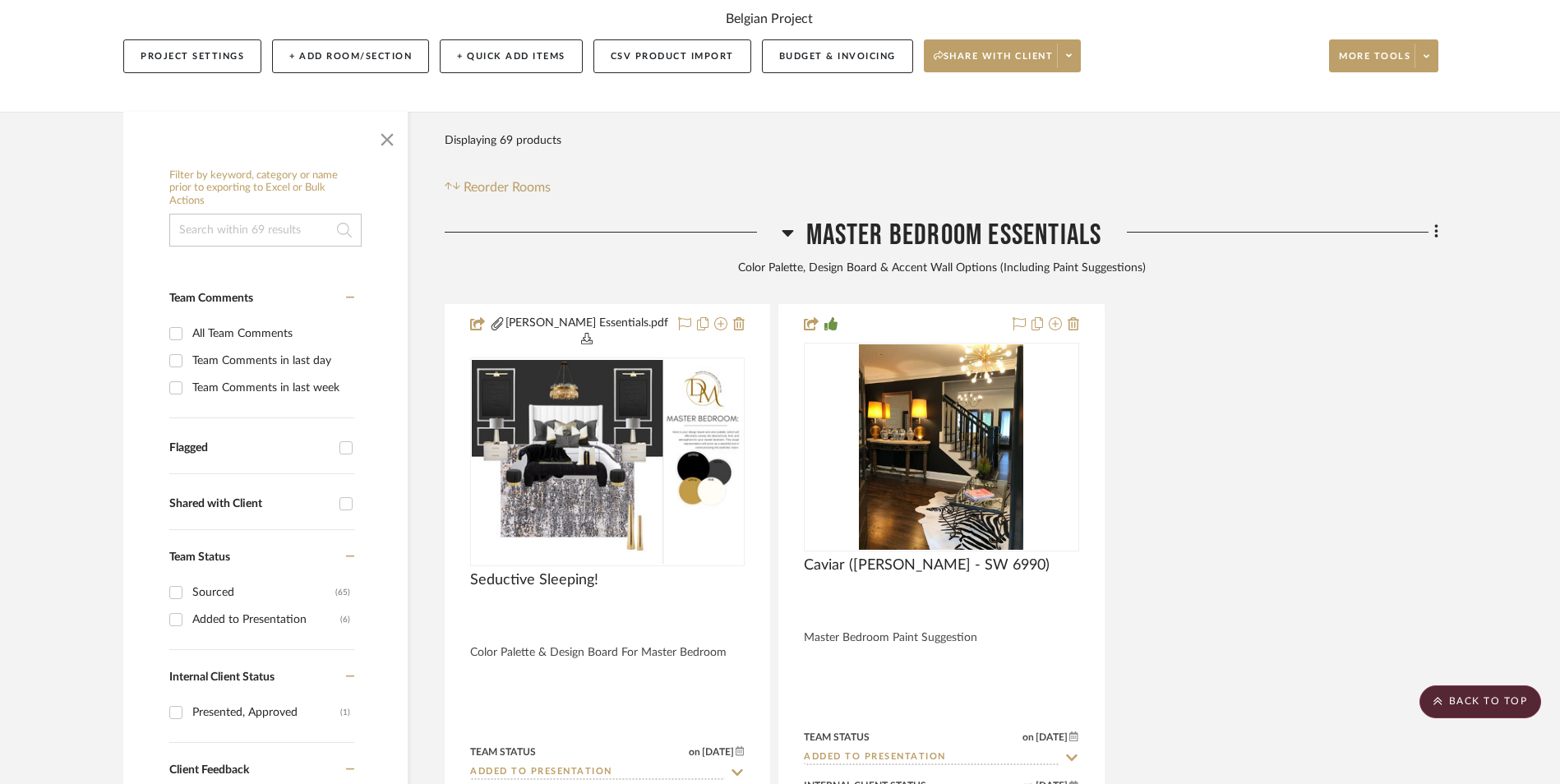
click at [788, 230] on icon at bounding box center [787, 233] width 12 height 6
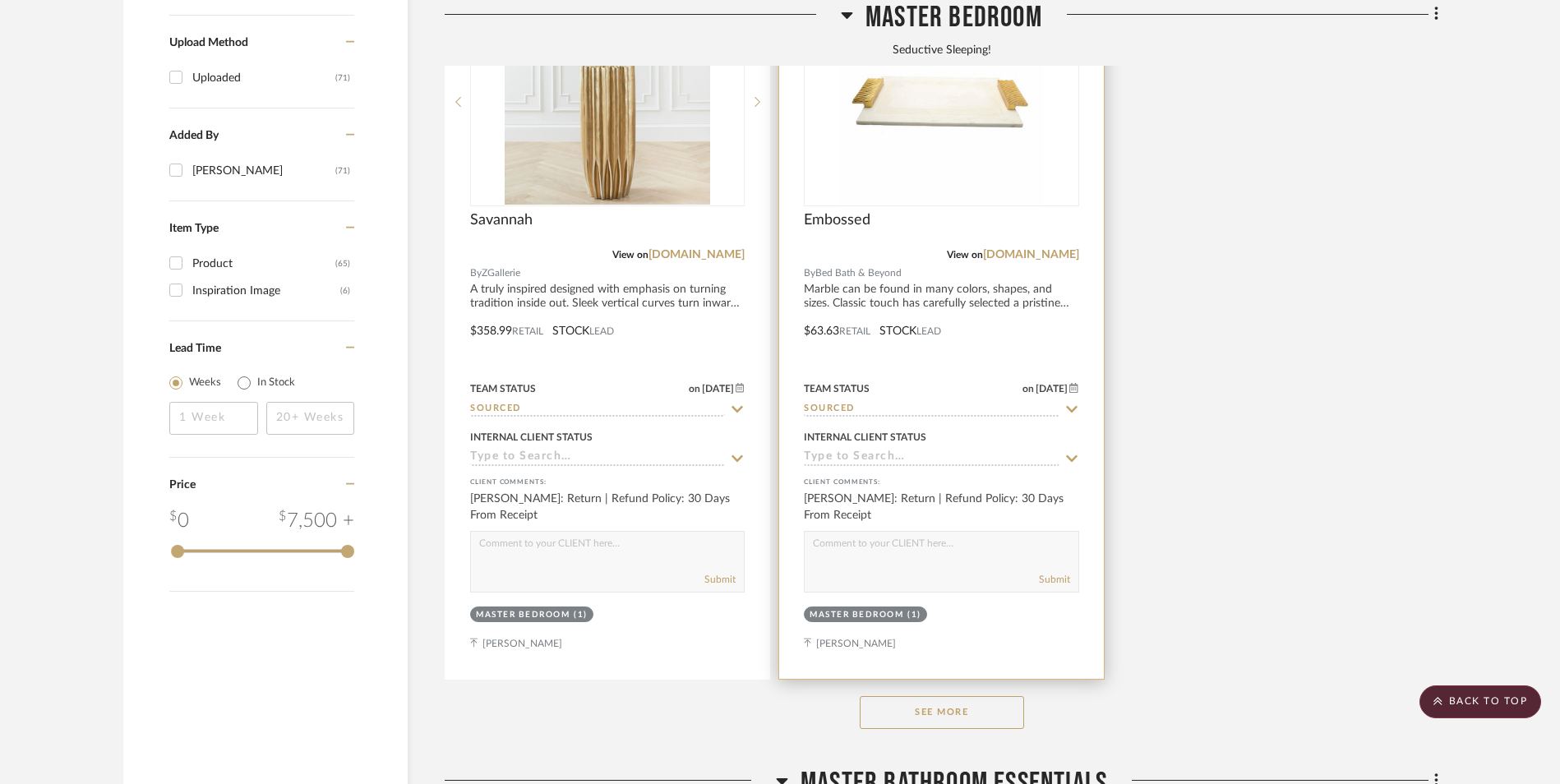
scroll to position [2219, 0]
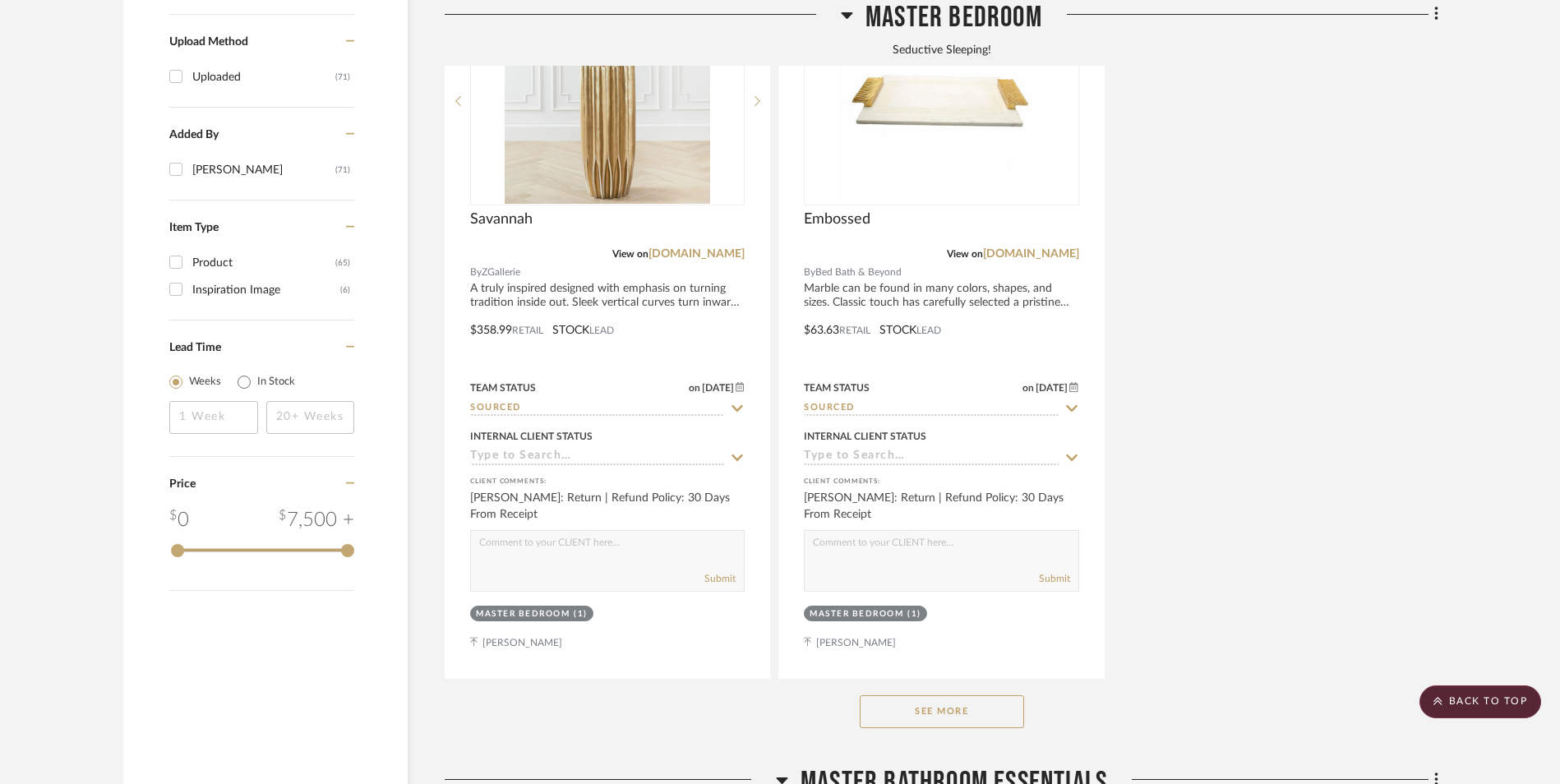
click at [910, 696] on button "See More" at bounding box center [942, 712] width 164 height 32
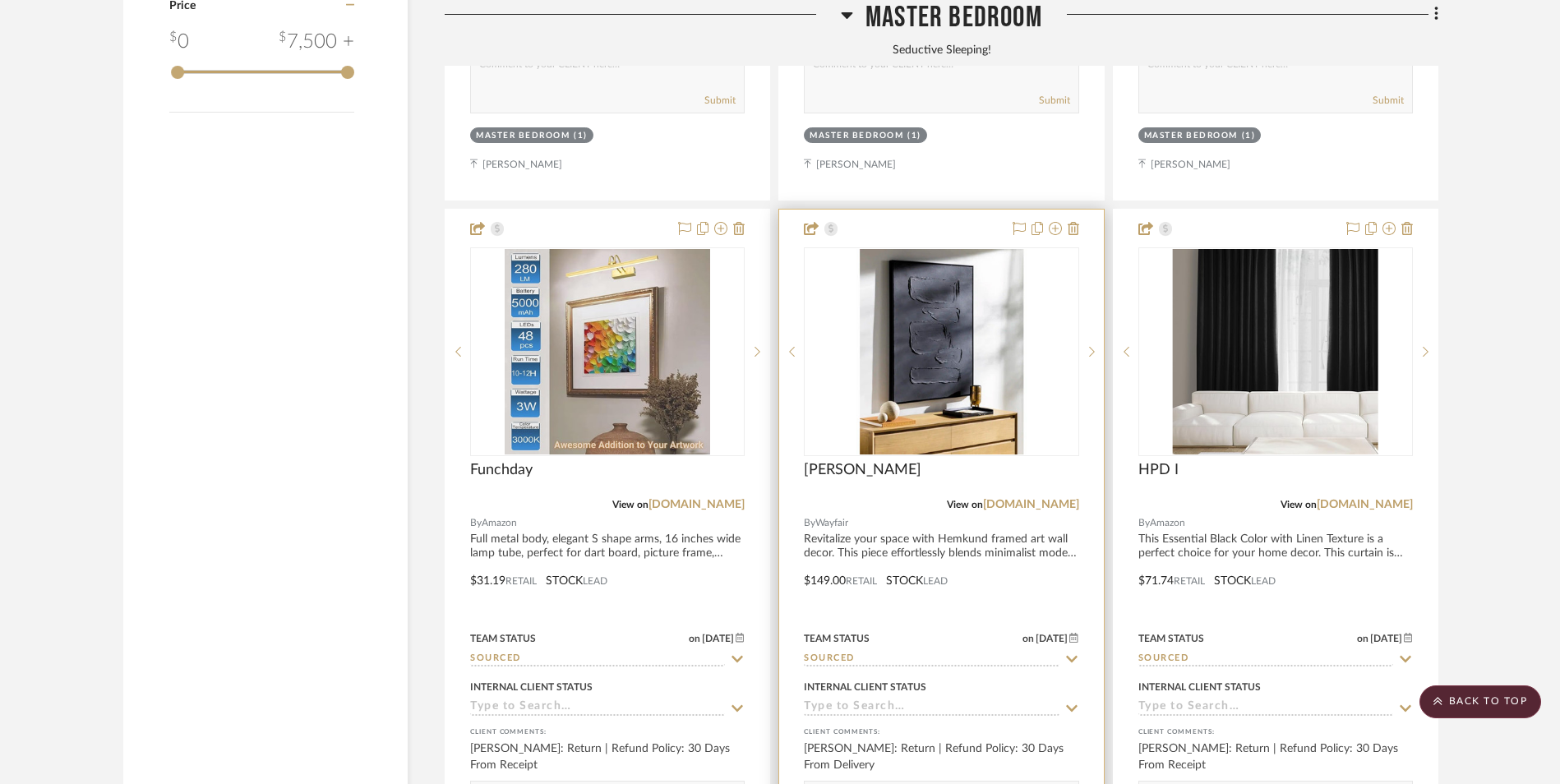
scroll to position [2713, 0]
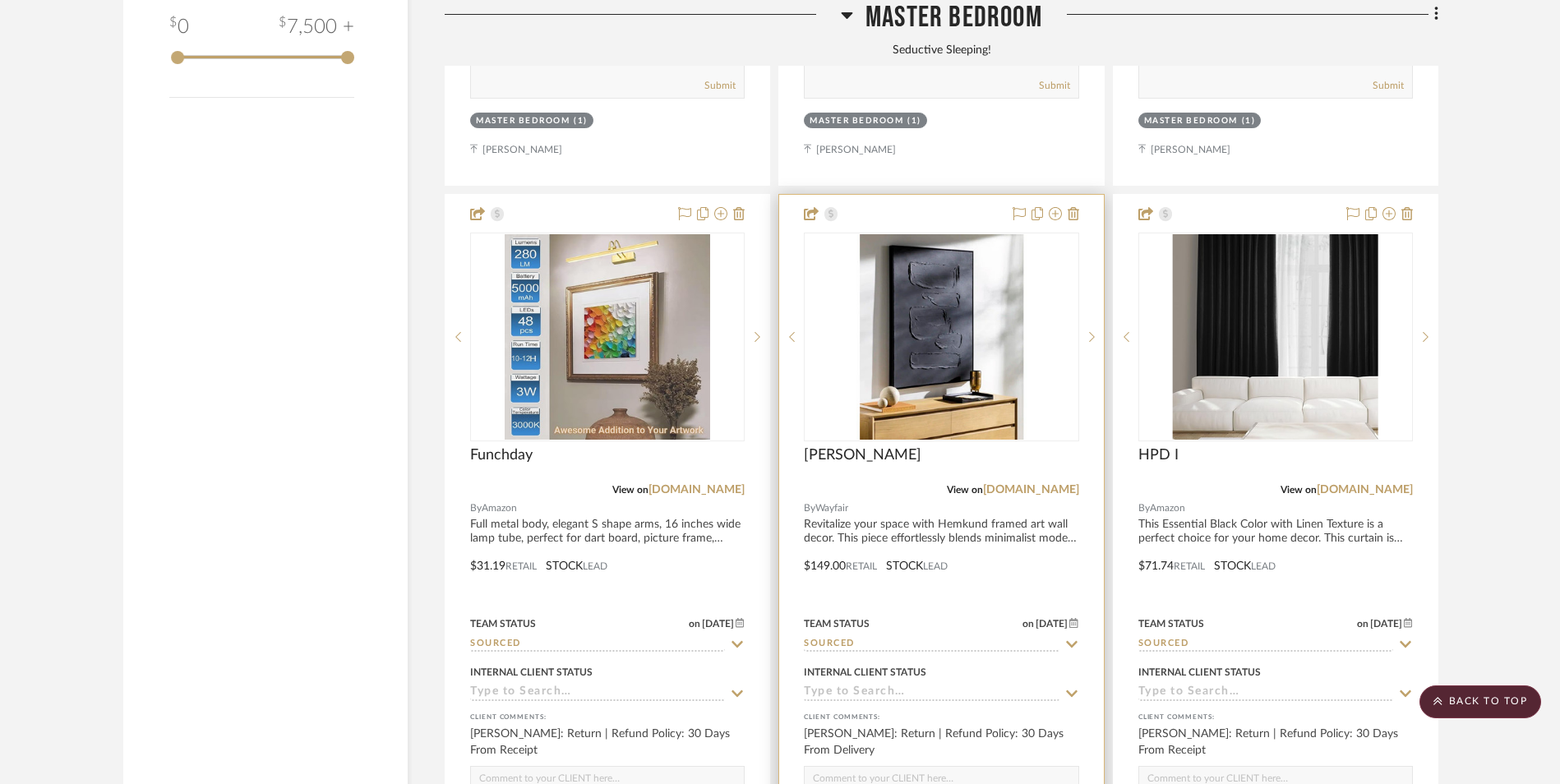
click at [954, 264] on img "0" at bounding box center [942, 337] width 171 height 206
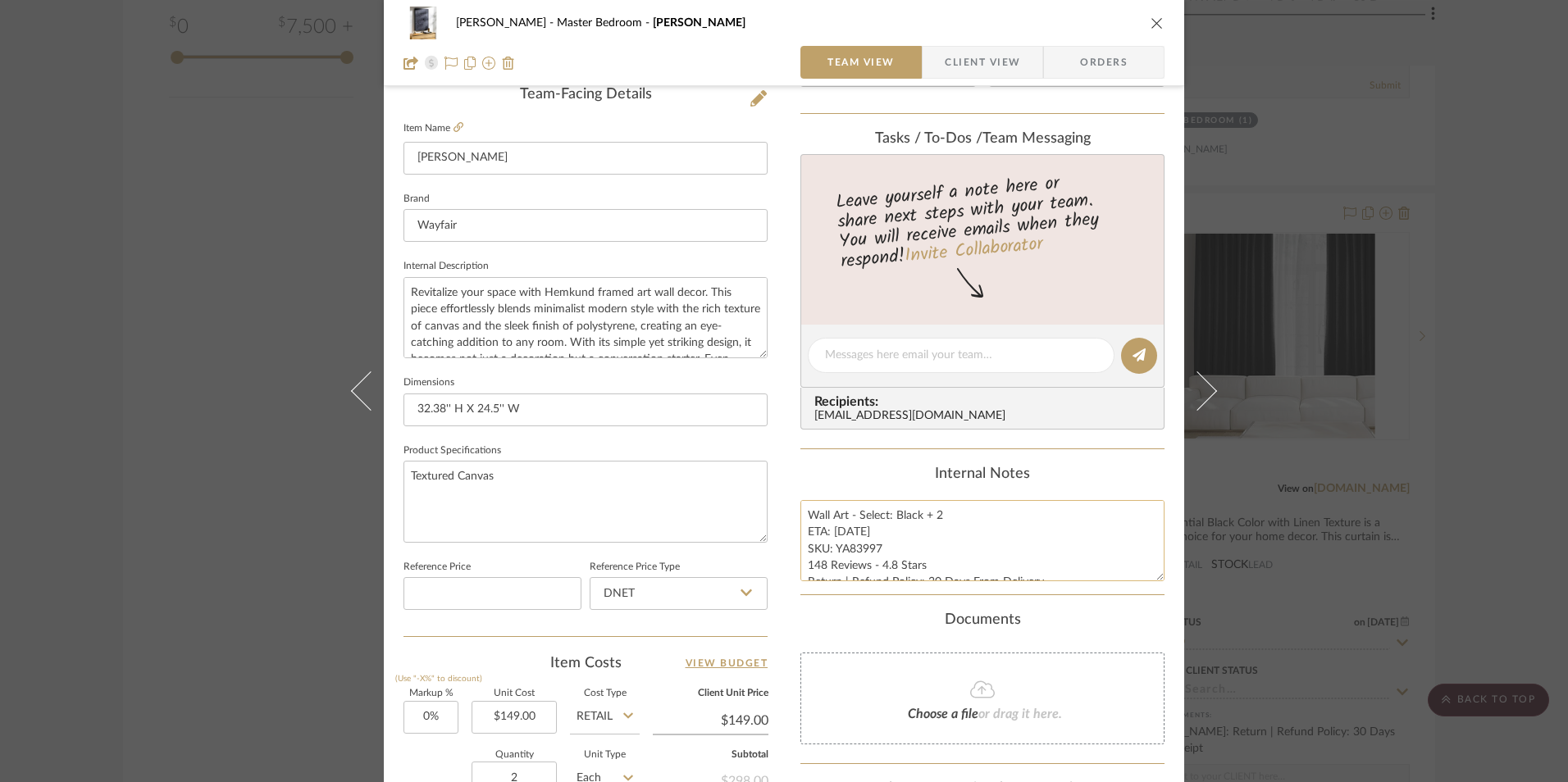
scroll to position [574, 0]
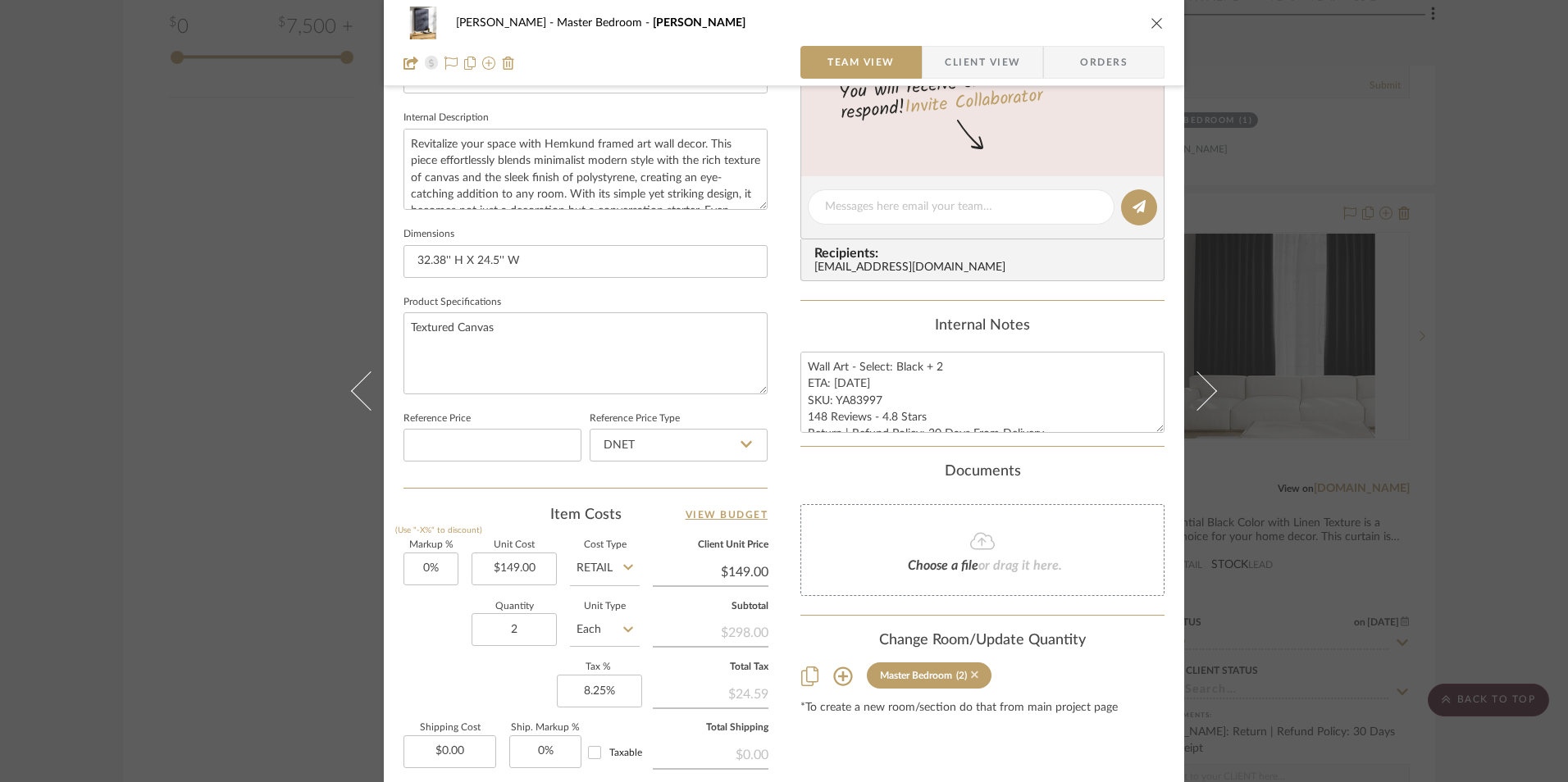
click at [971, 678] on icon at bounding box center [975, 674] width 7 height 12
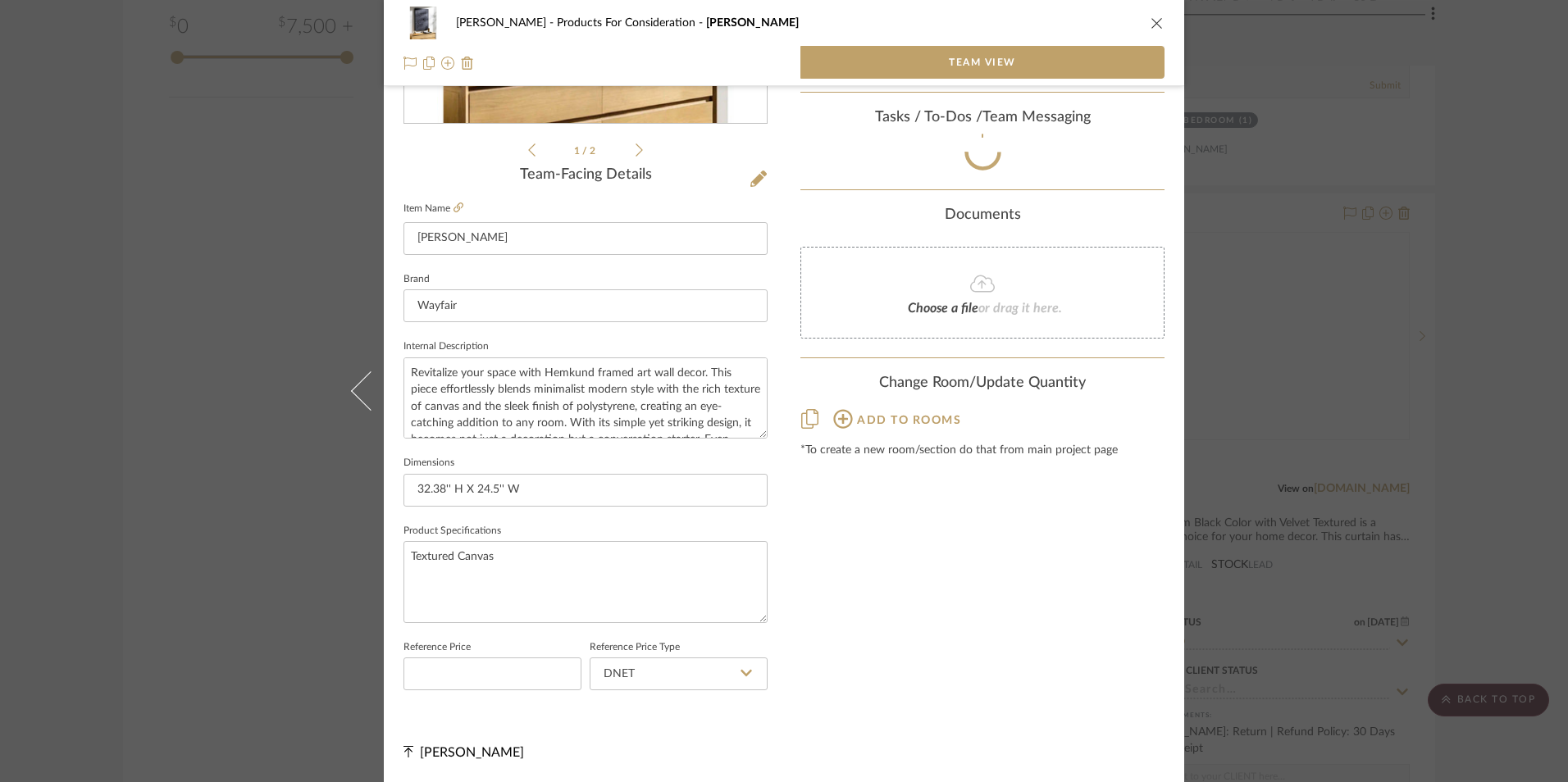
scroll to position [346, 0]
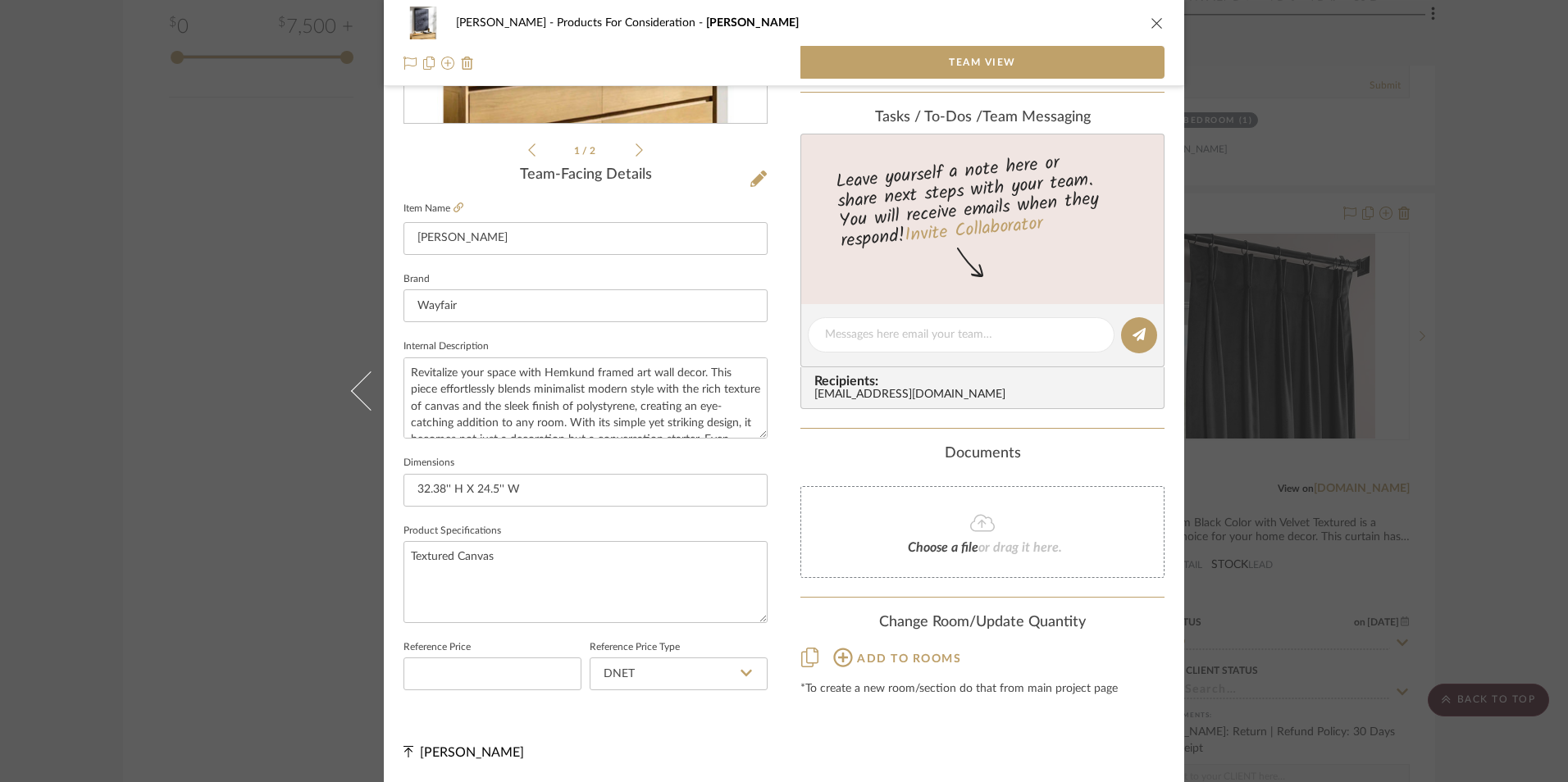
click at [1152, 23] on icon "close" at bounding box center [1157, 22] width 14 height 13
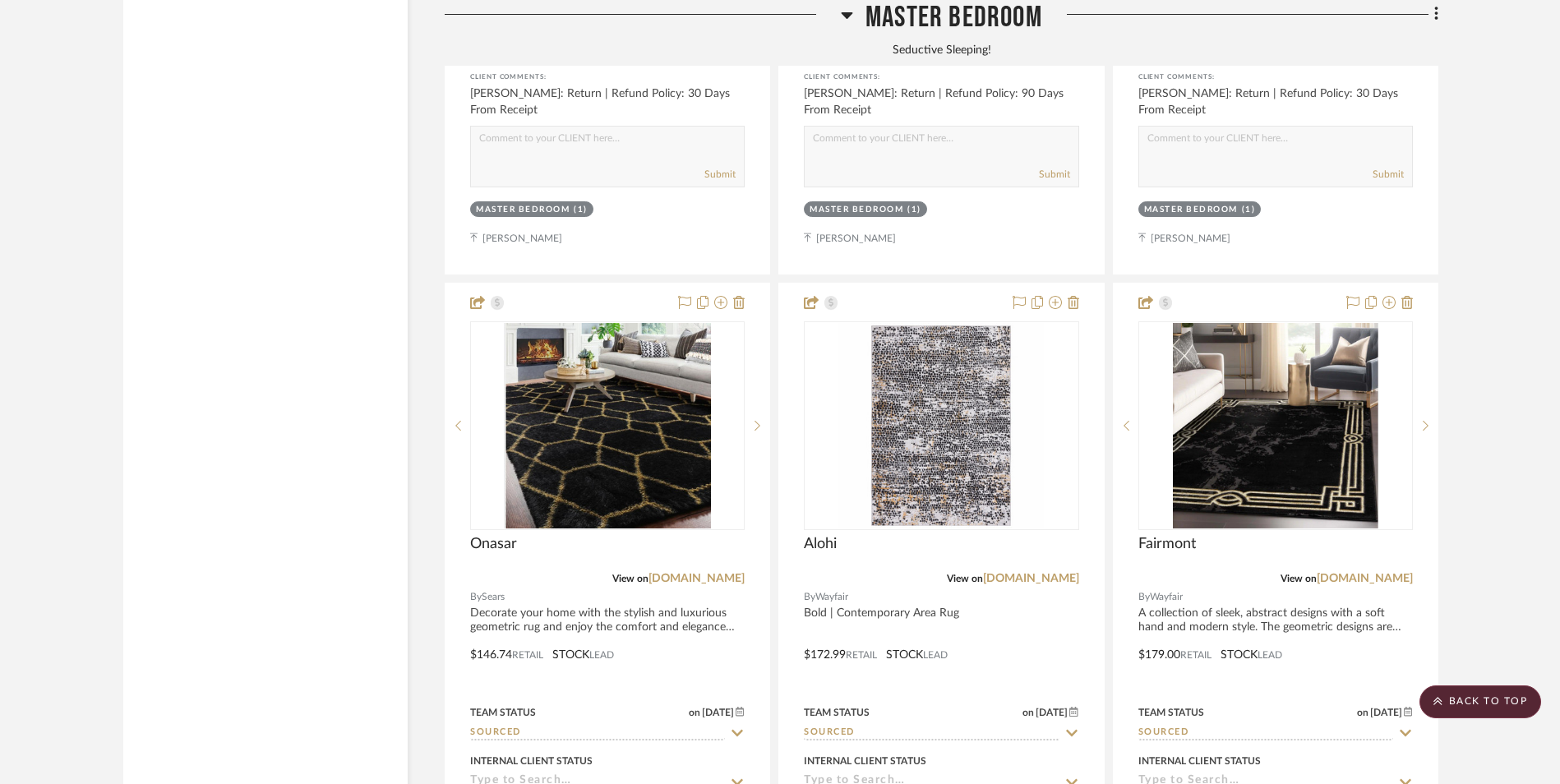
scroll to position [4110, 0]
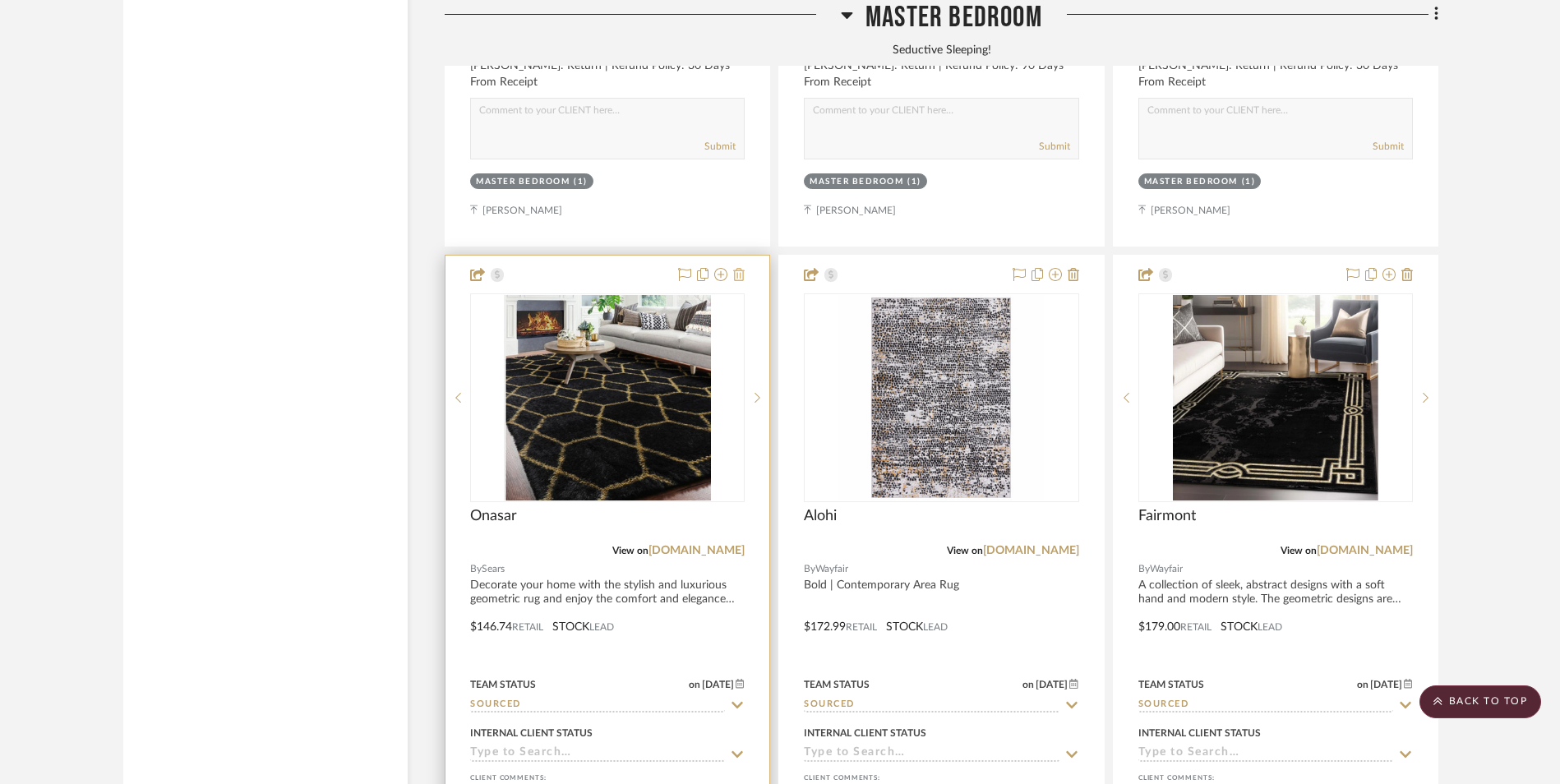
click at [741, 268] on icon at bounding box center [739, 274] width 12 height 14
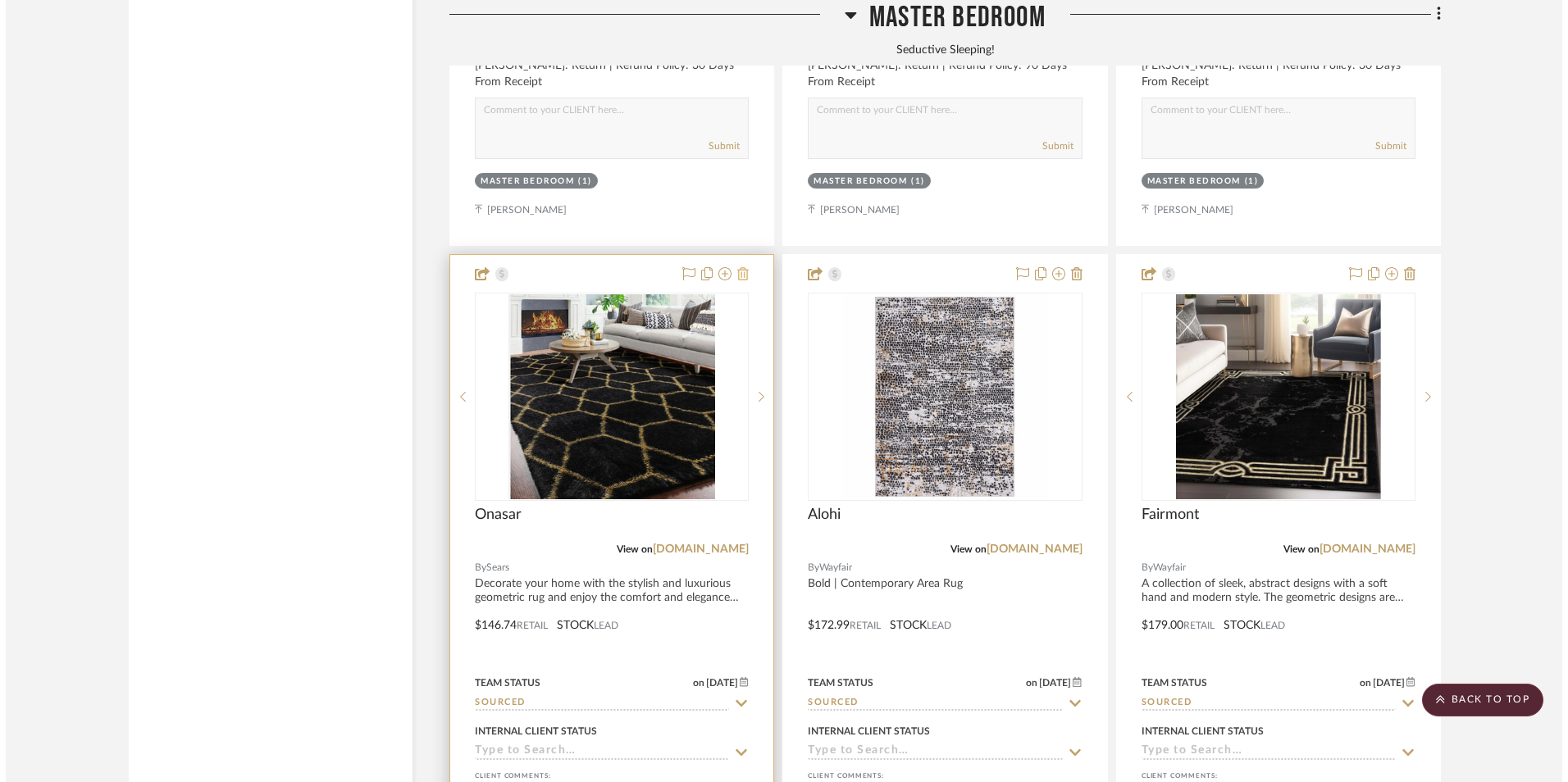
scroll to position [0, 0]
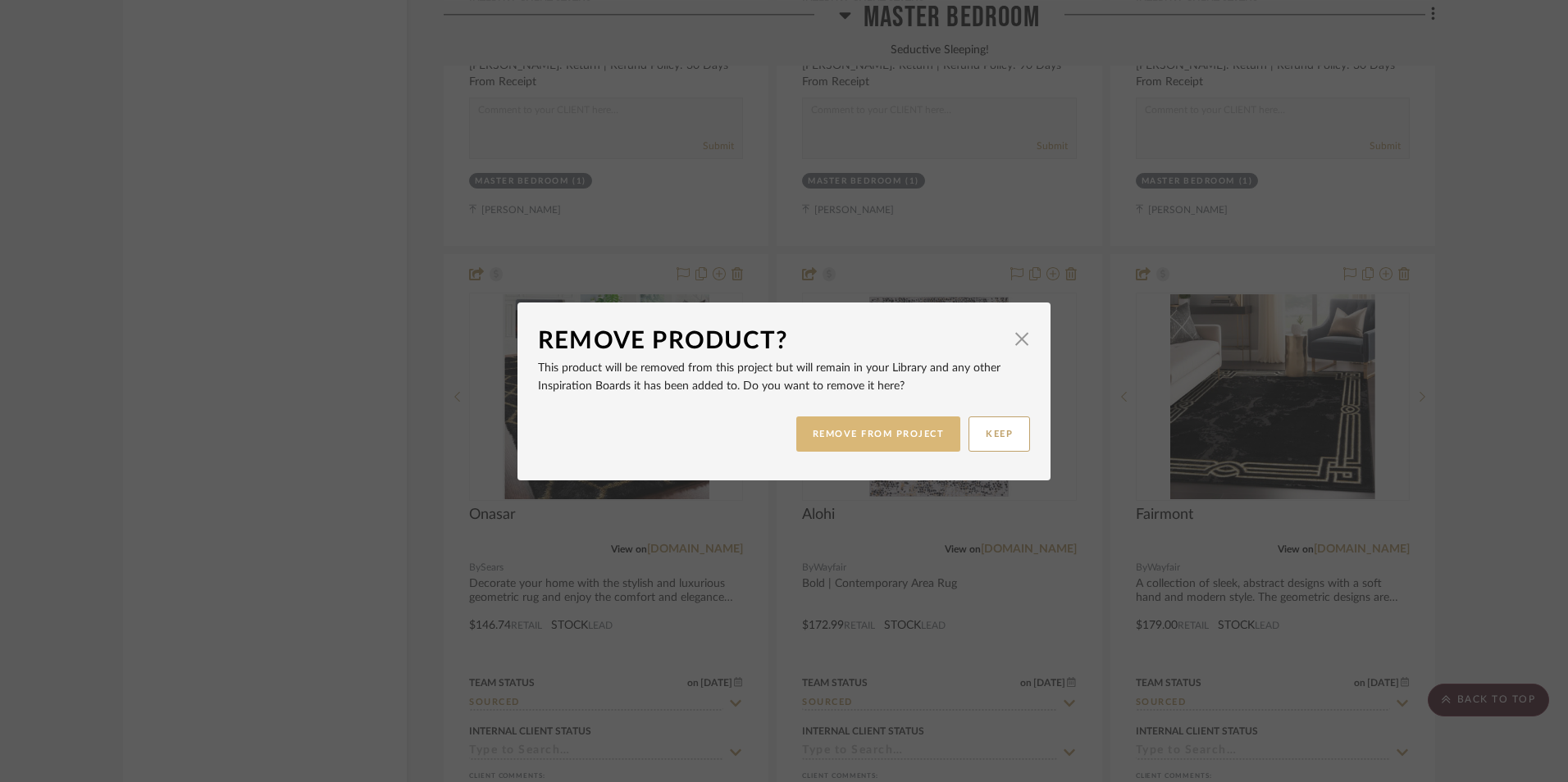
click at [933, 436] on button "REMOVE FROM PROJECT" at bounding box center [879, 434] width 165 height 35
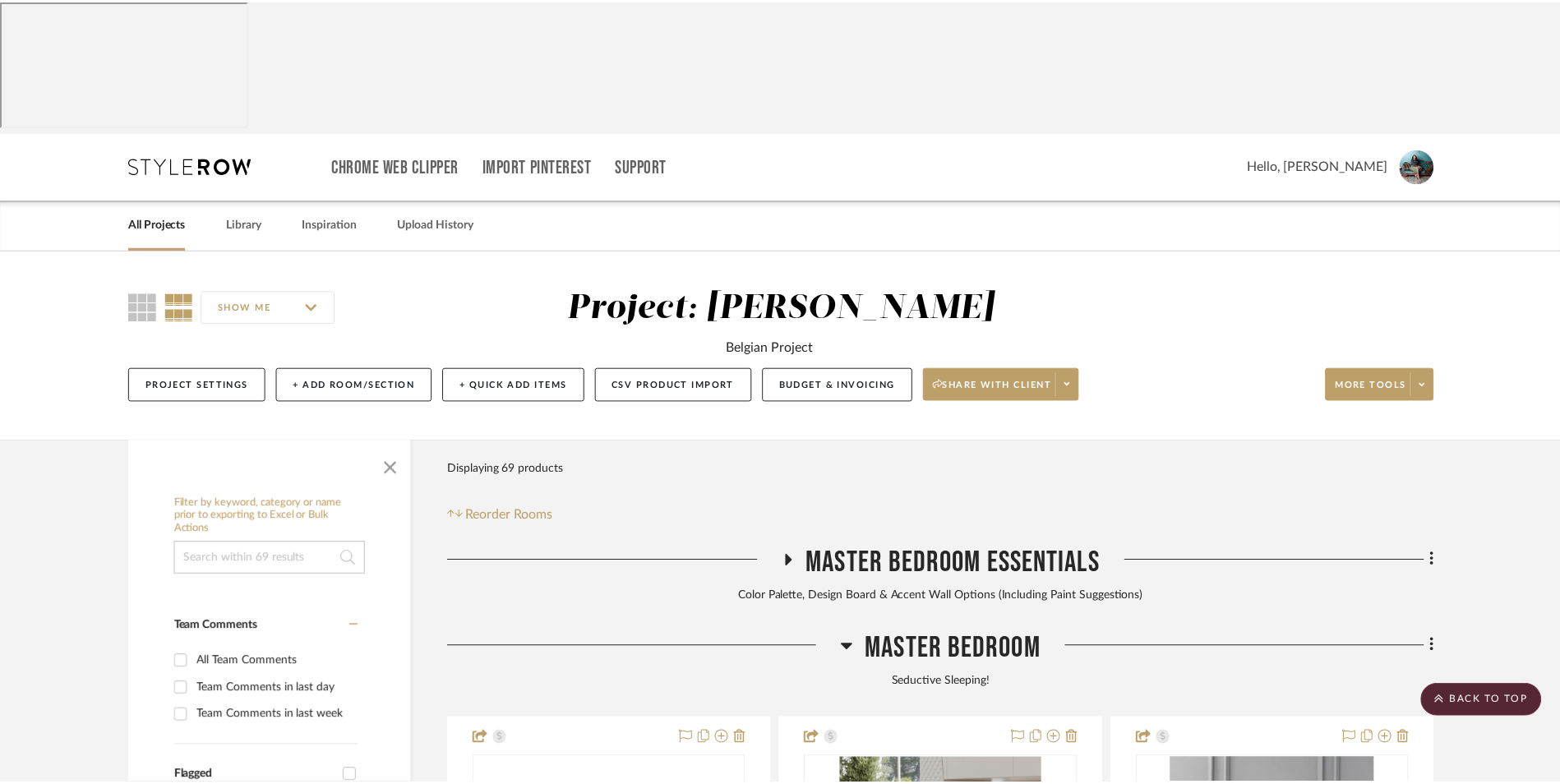
scroll to position [4110, 0]
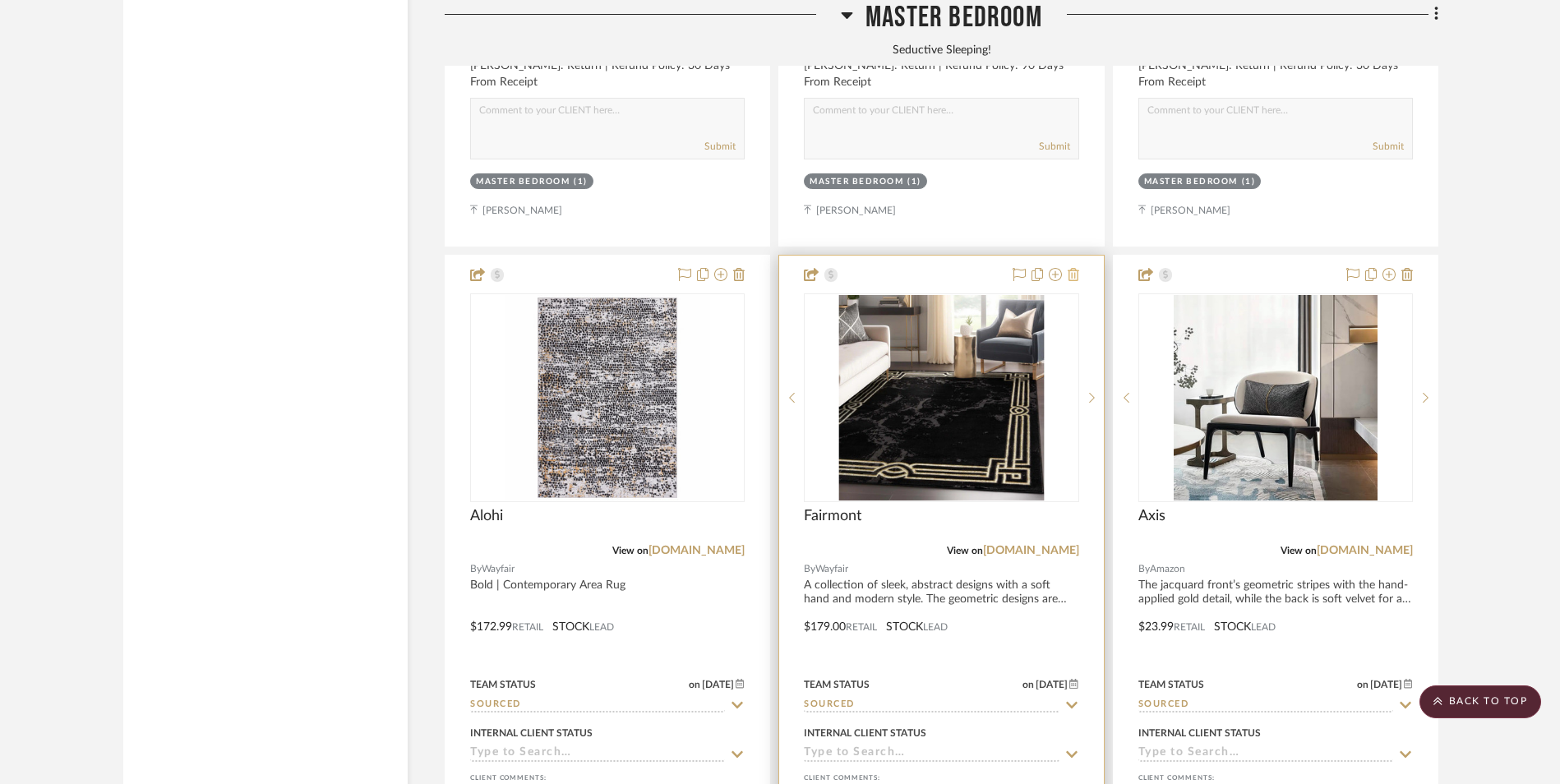
click at [1075, 268] on icon at bounding box center [1074, 274] width 12 height 14
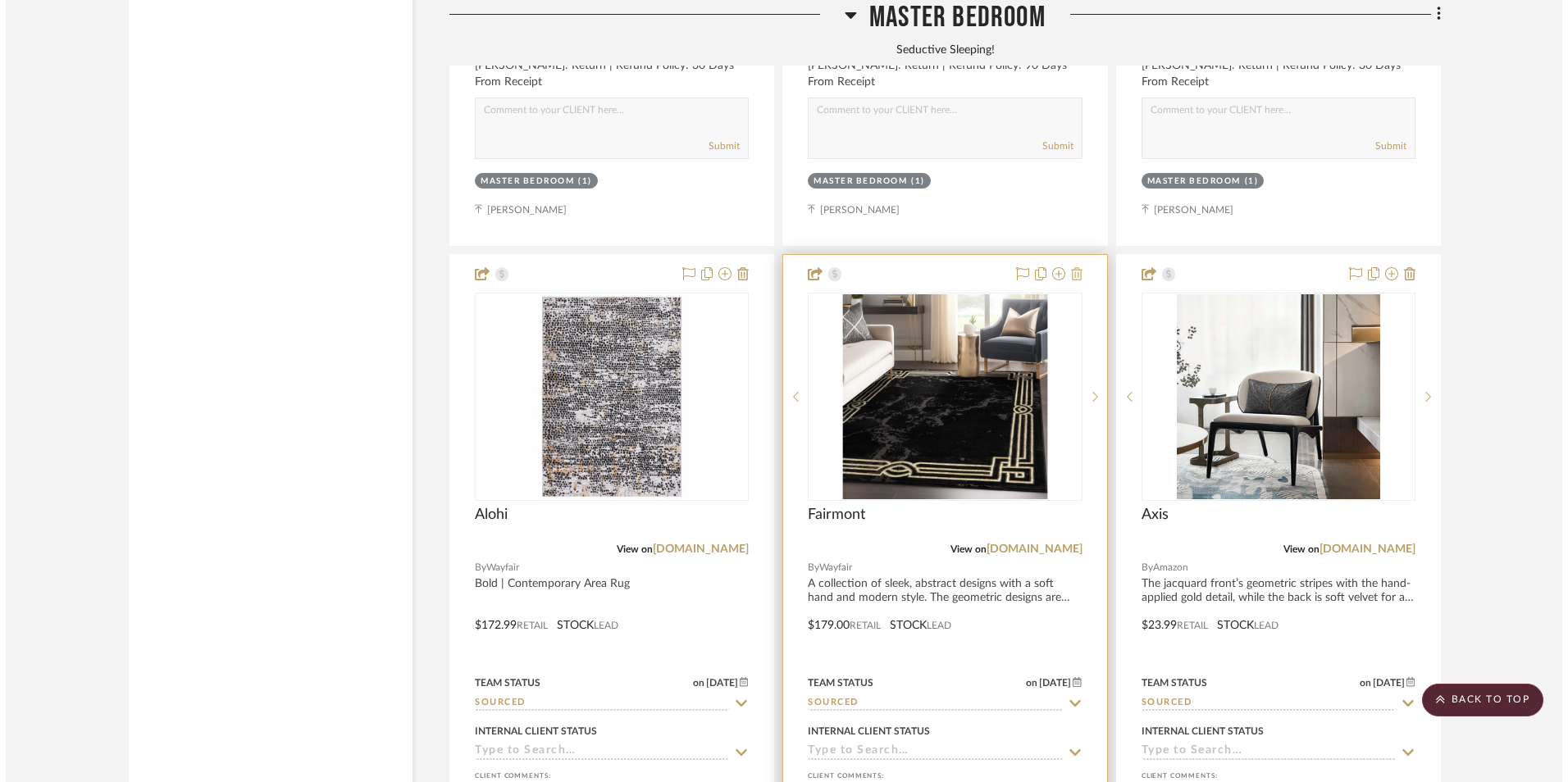
scroll to position [0, 0]
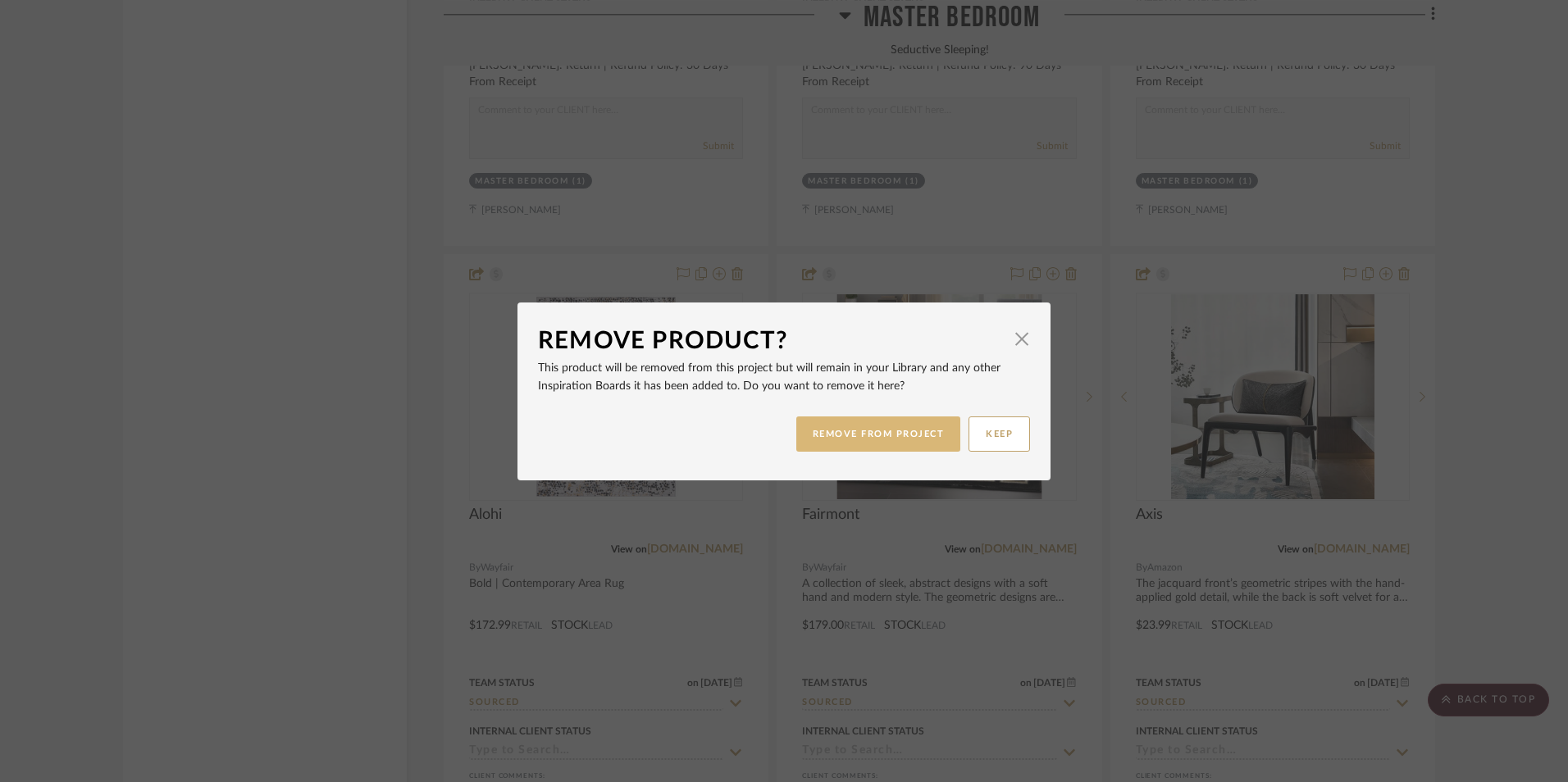
click at [907, 432] on button "REMOVE FROM PROJECT" at bounding box center [879, 434] width 165 height 35
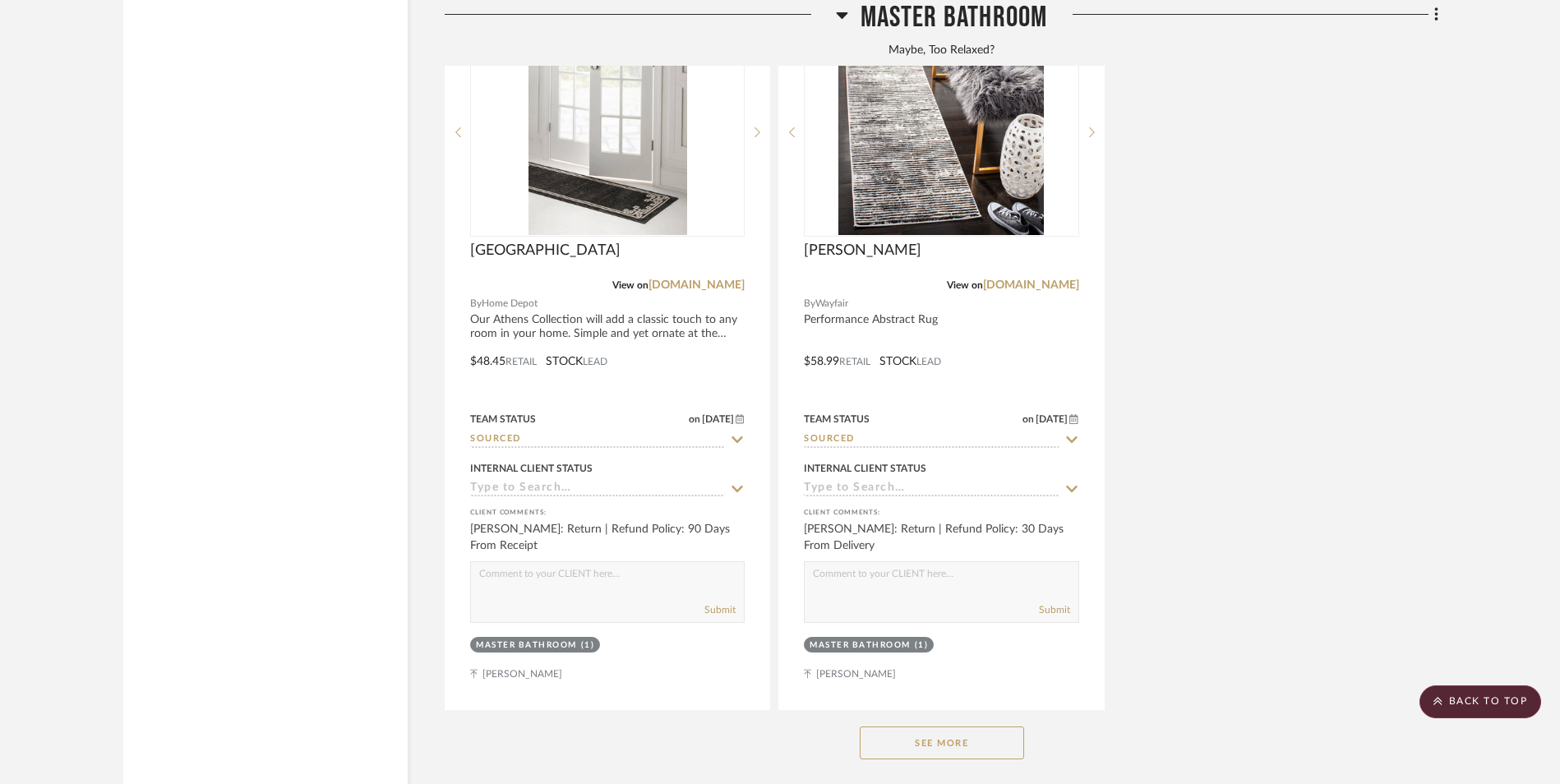
scroll to position [10522, 0]
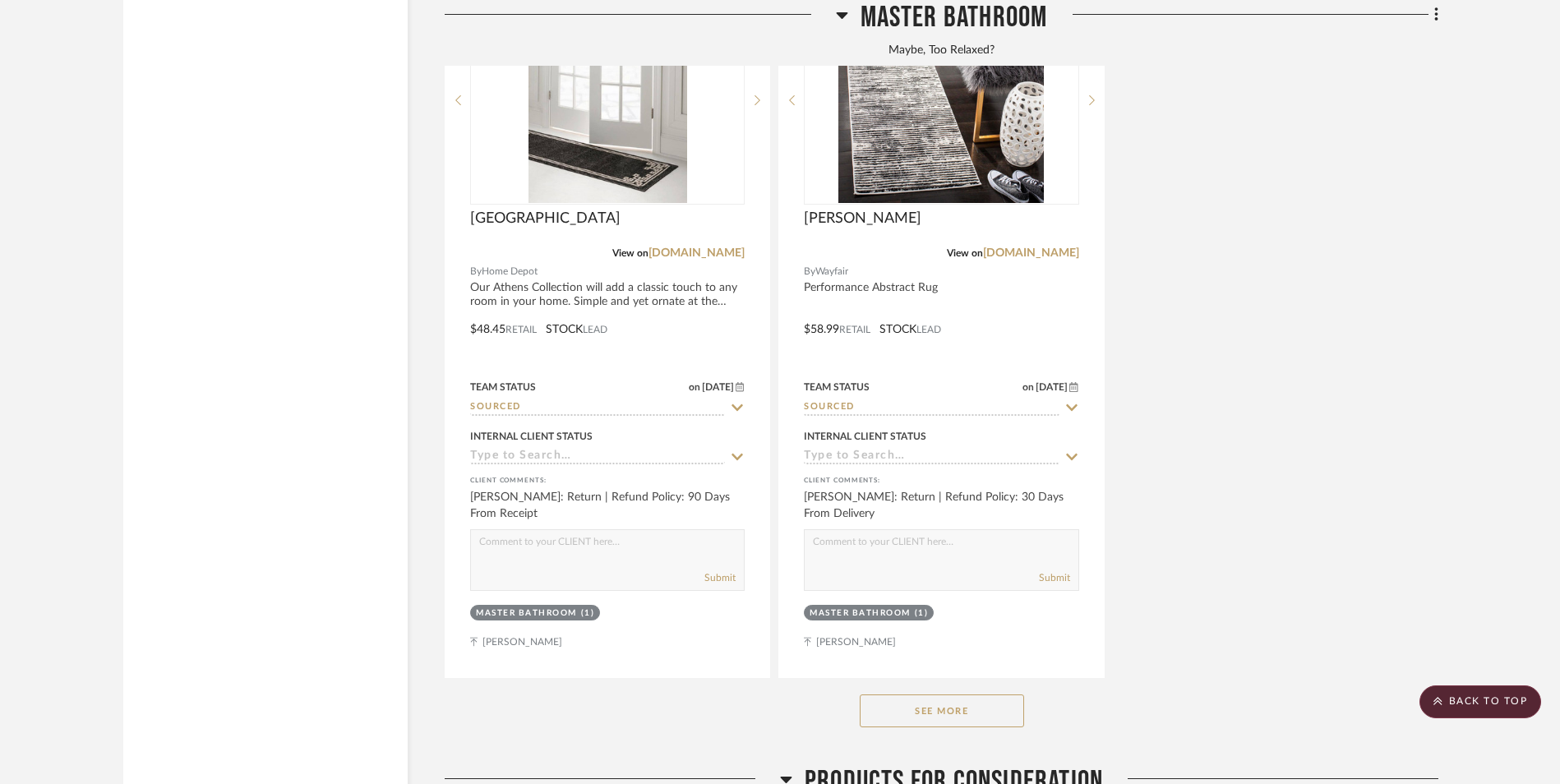
click at [939, 695] on button "See More" at bounding box center [942, 711] width 164 height 32
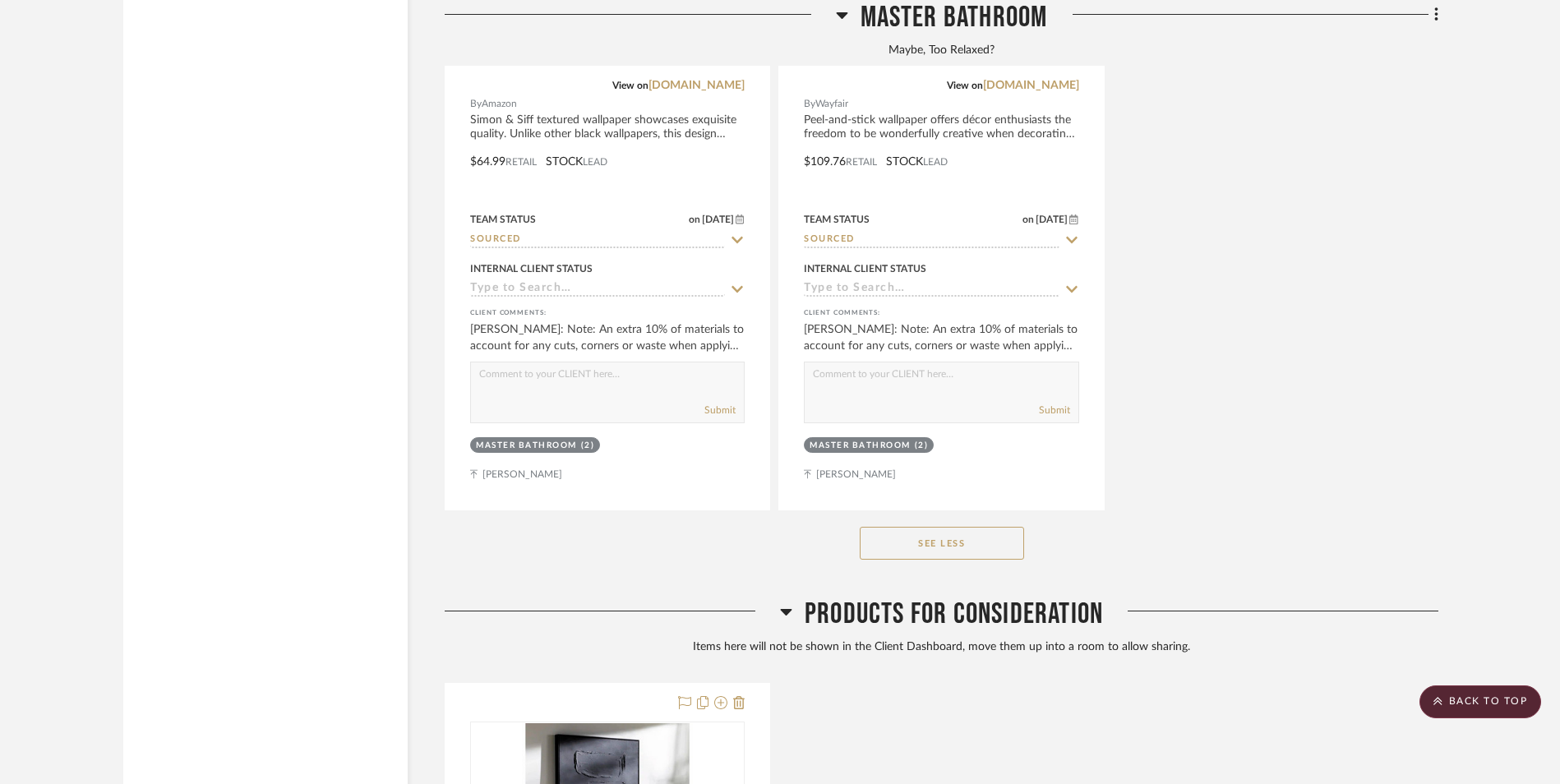
scroll to position [16769, 0]
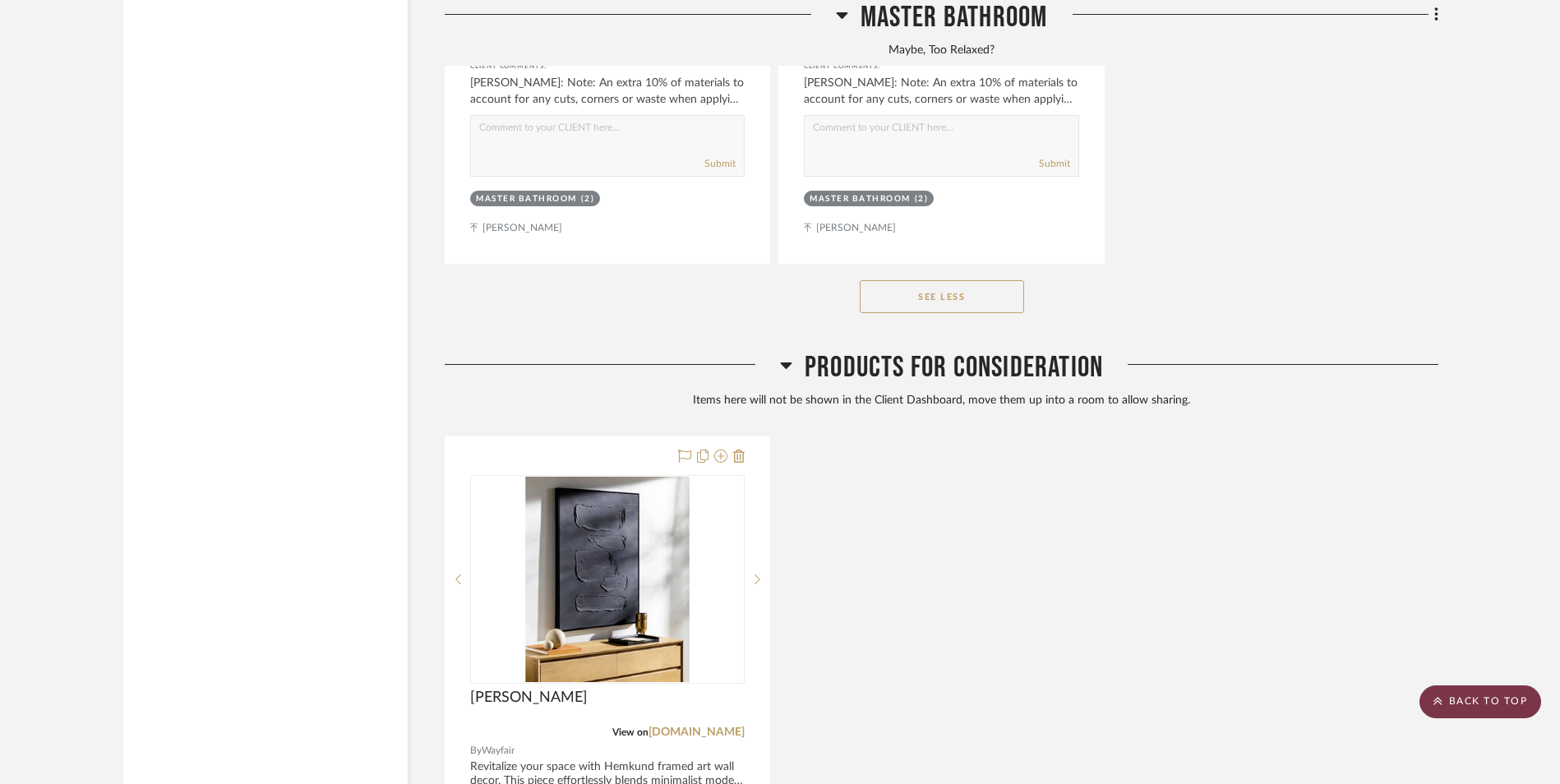
click at [1485, 705] on scroll-to-top-button "BACK TO TOP" at bounding box center [1481, 702] width 122 height 32
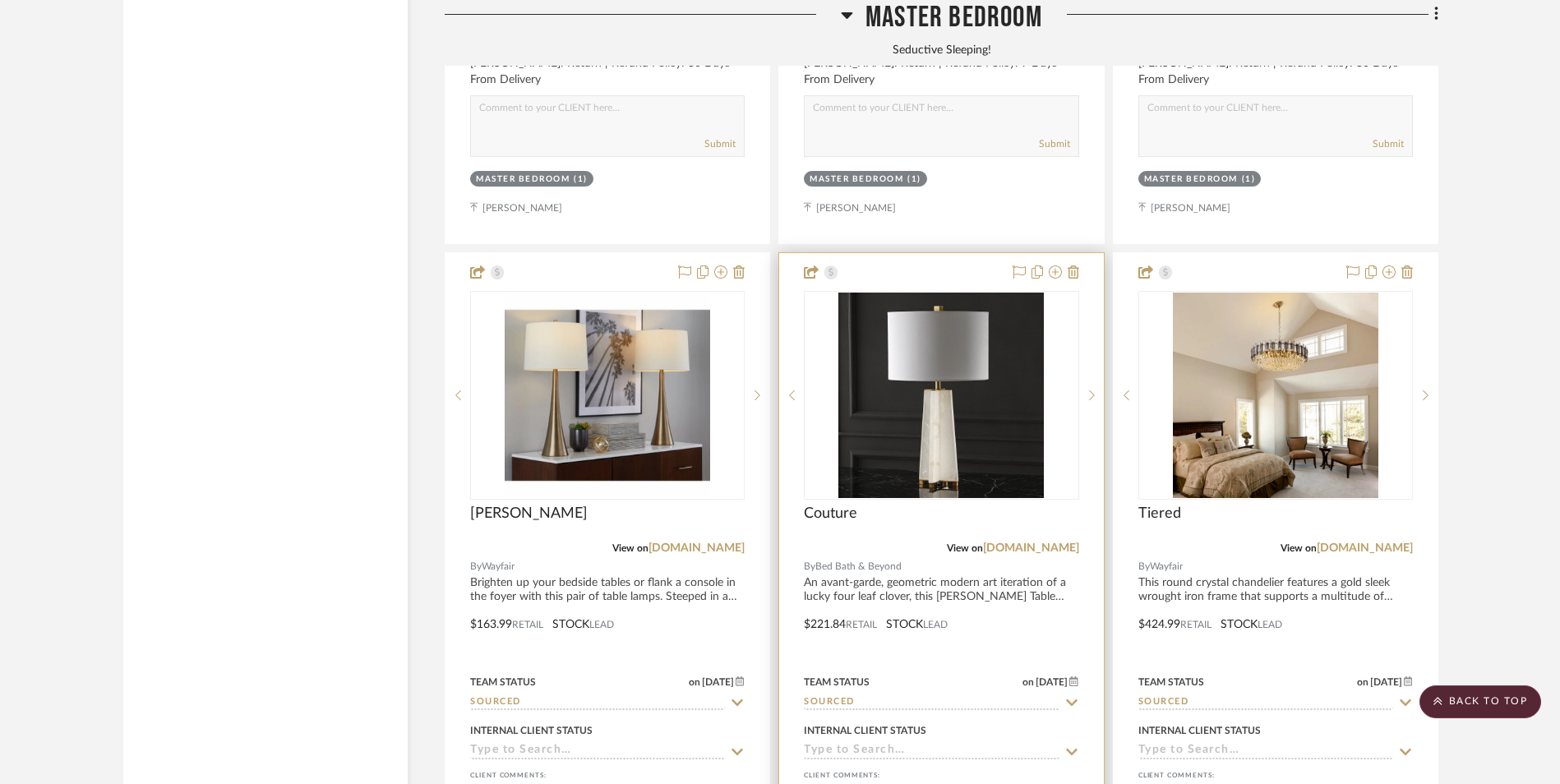
scroll to position [6330, 0]
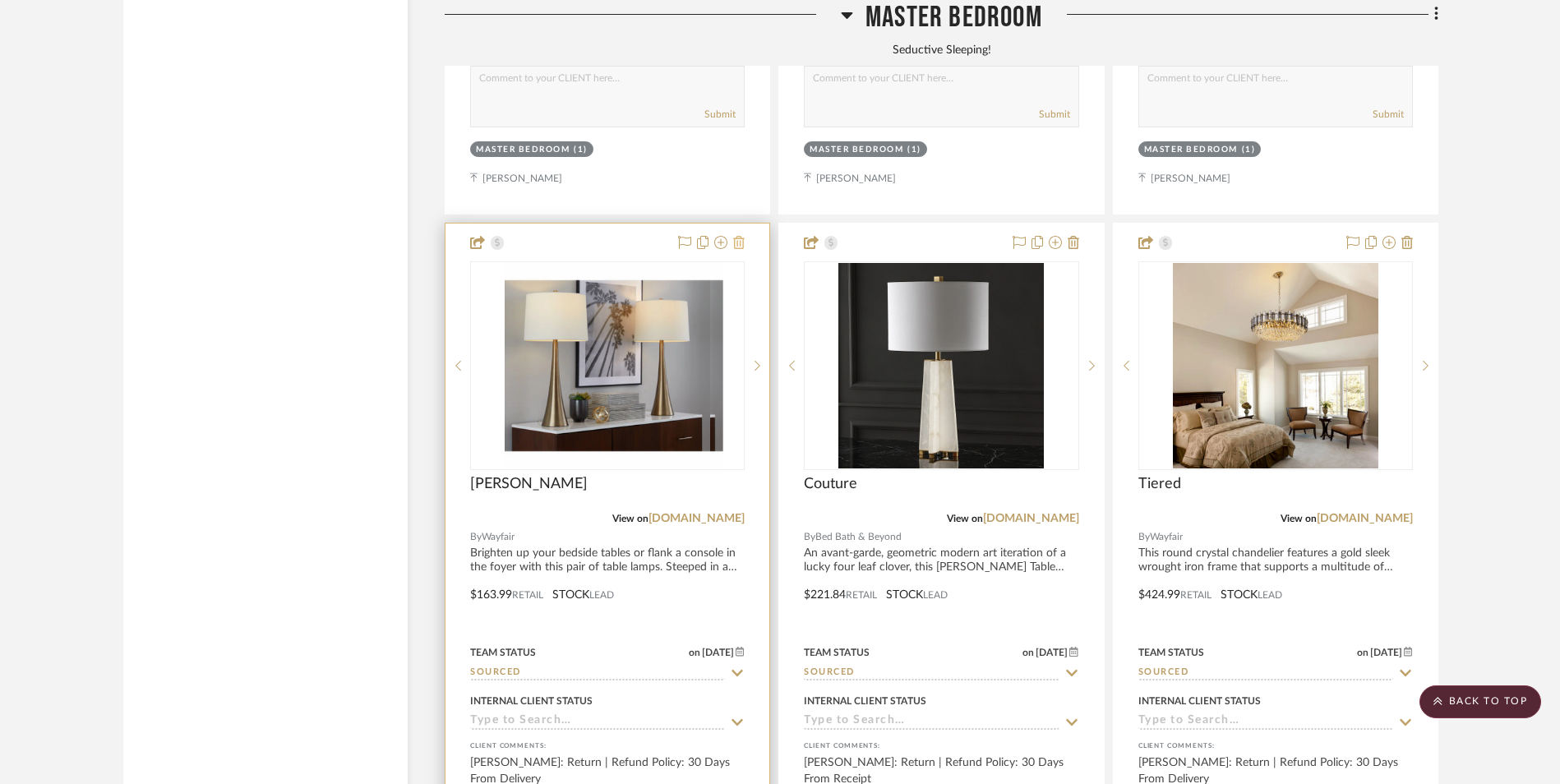
click at [743, 235] on icon at bounding box center [739, 242] width 12 height 14
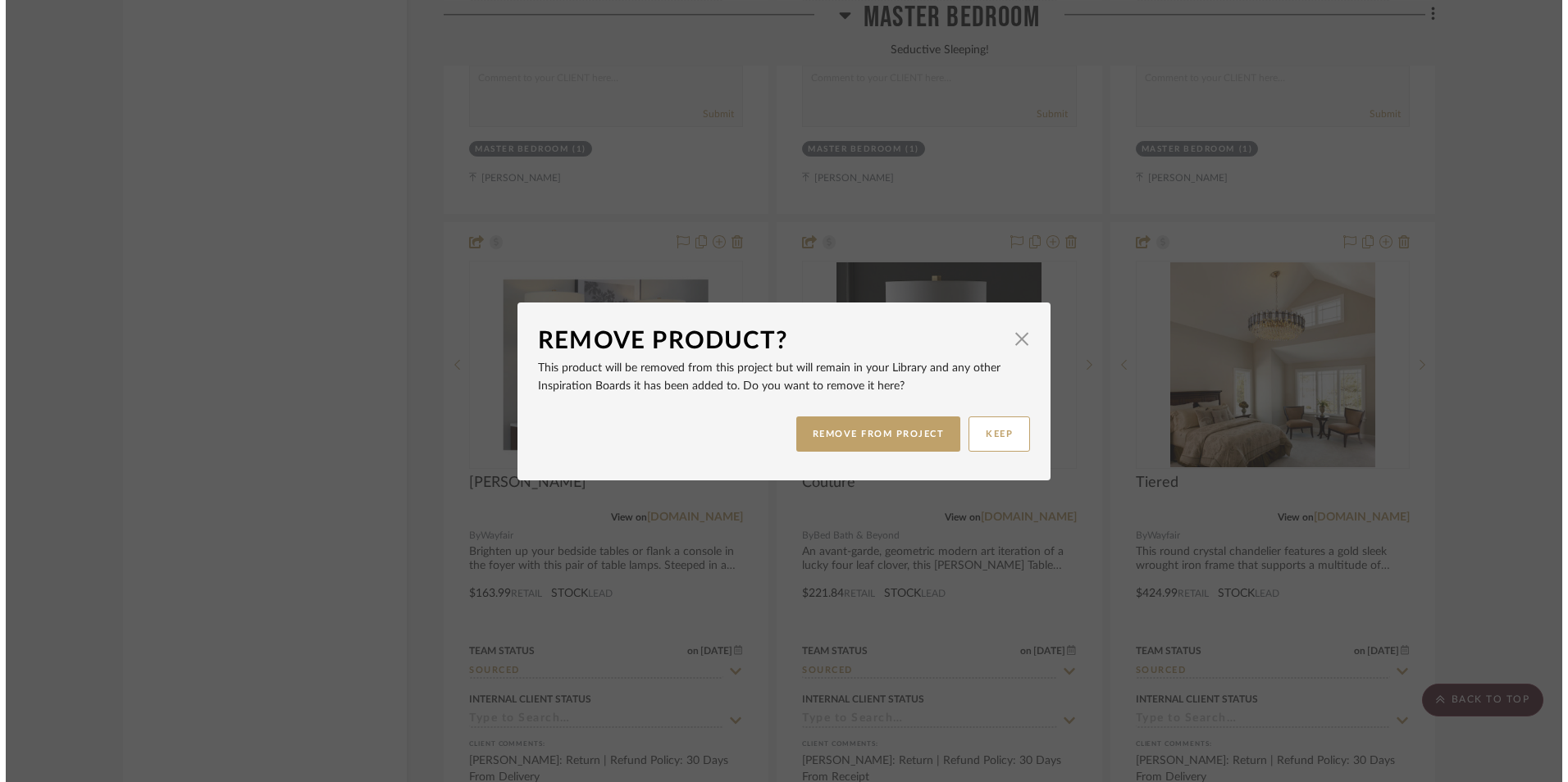
scroll to position [0, 0]
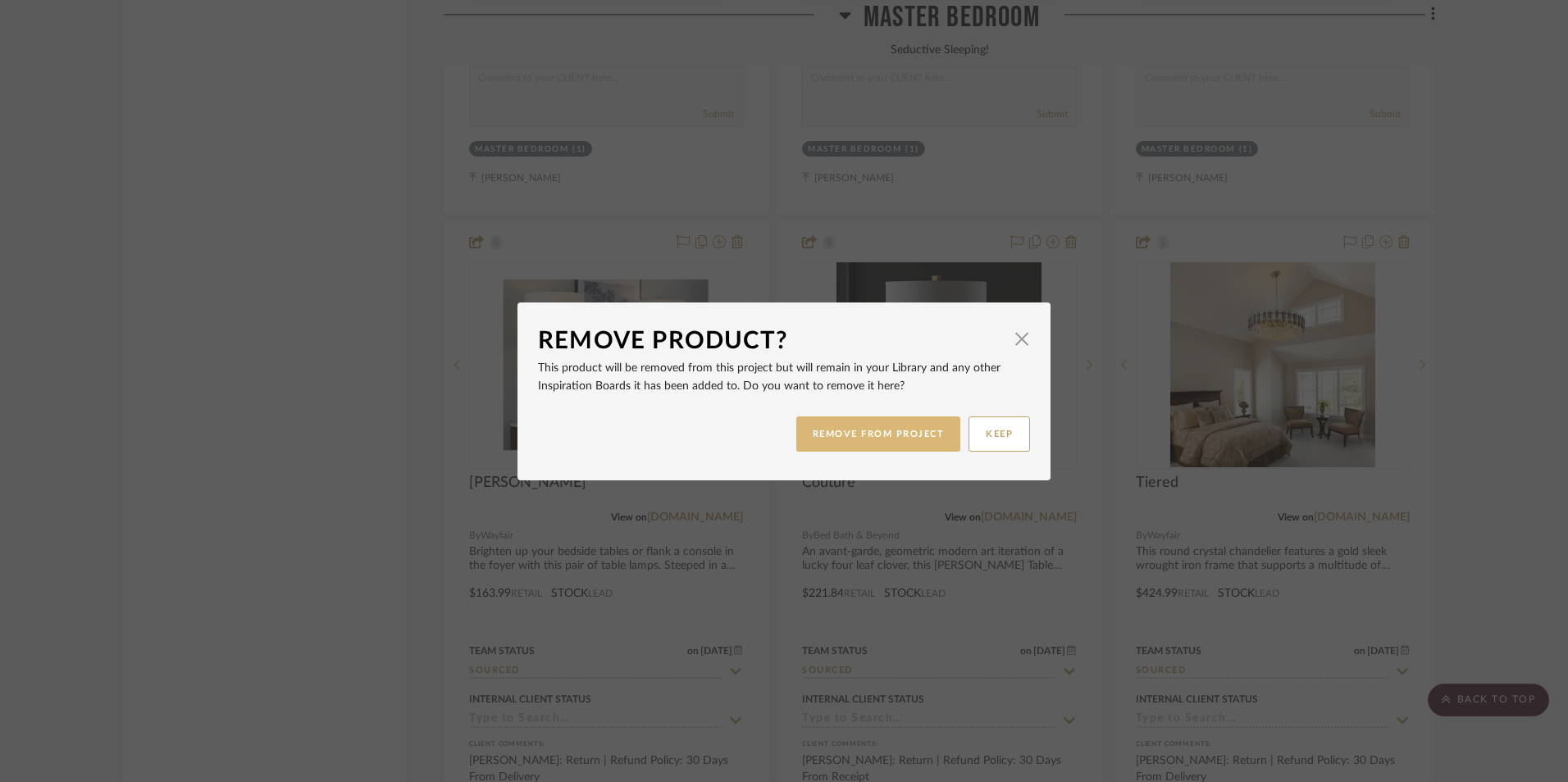
click at [871, 444] on button "REMOVE FROM PROJECT" at bounding box center [879, 434] width 165 height 35
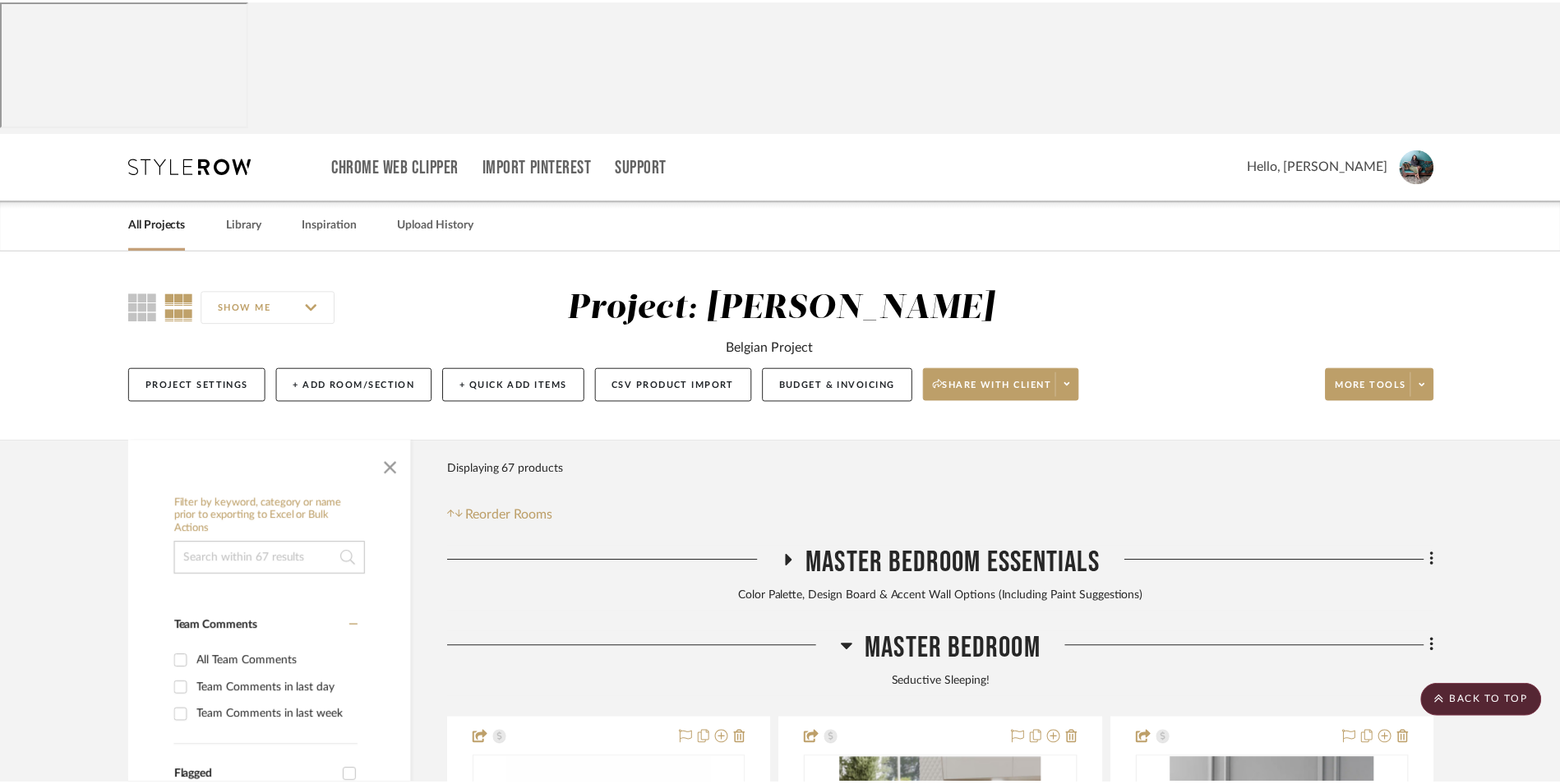
scroll to position [6330, 0]
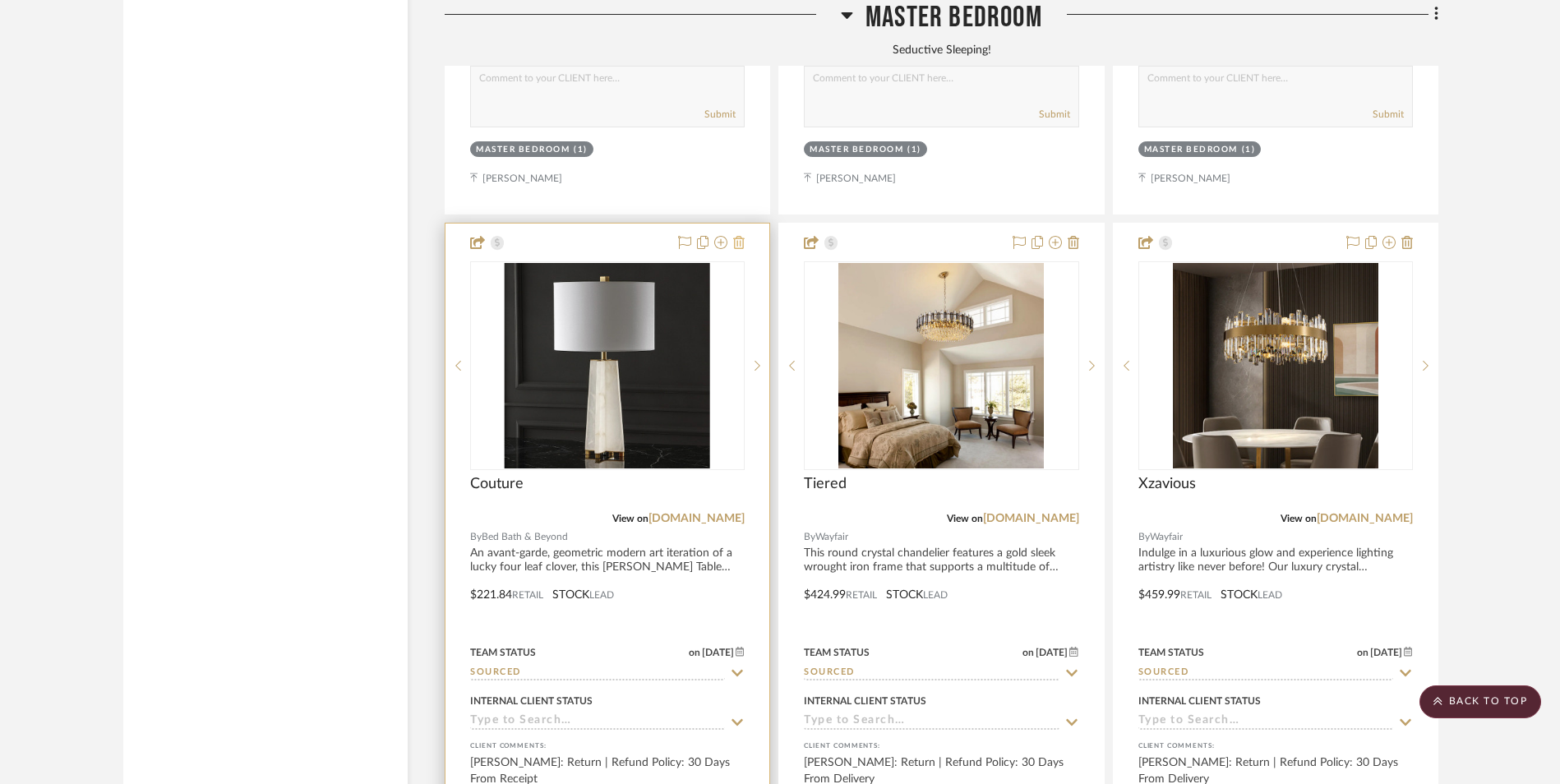
click at [736, 235] on icon at bounding box center [739, 242] width 12 height 14
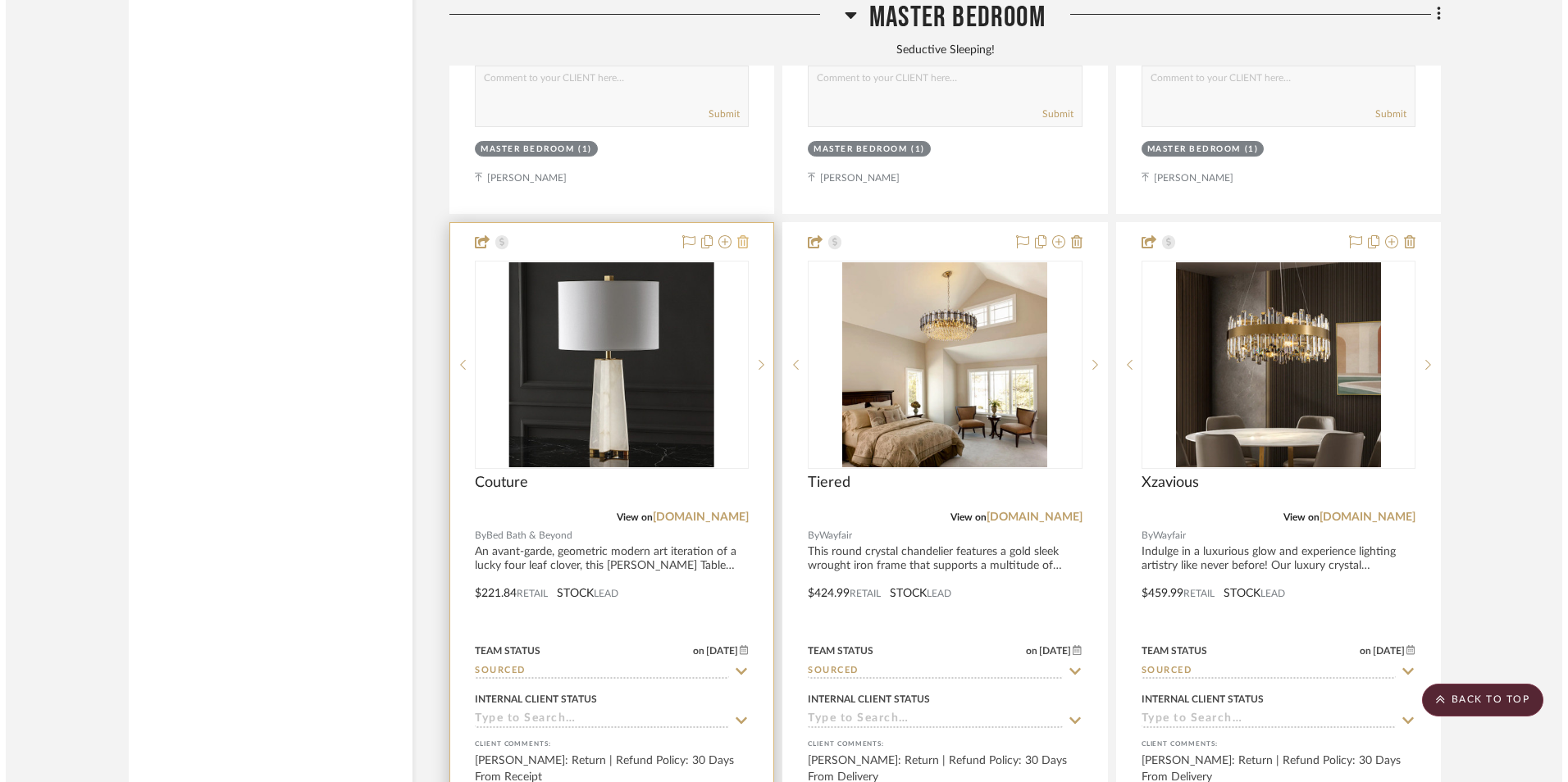
scroll to position [0, 0]
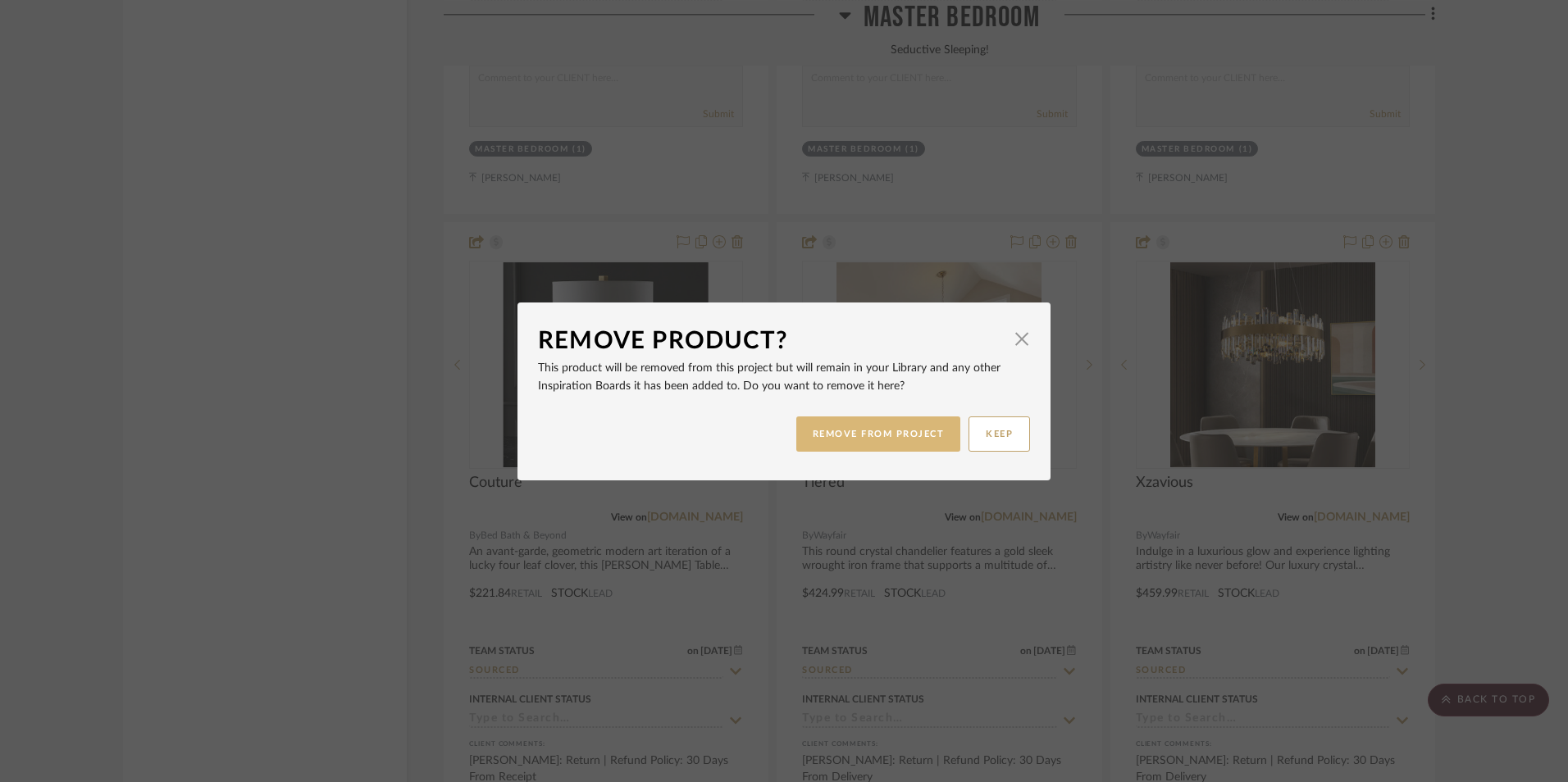
click at [882, 434] on button "REMOVE FROM PROJECT" at bounding box center [879, 434] width 165 height 35
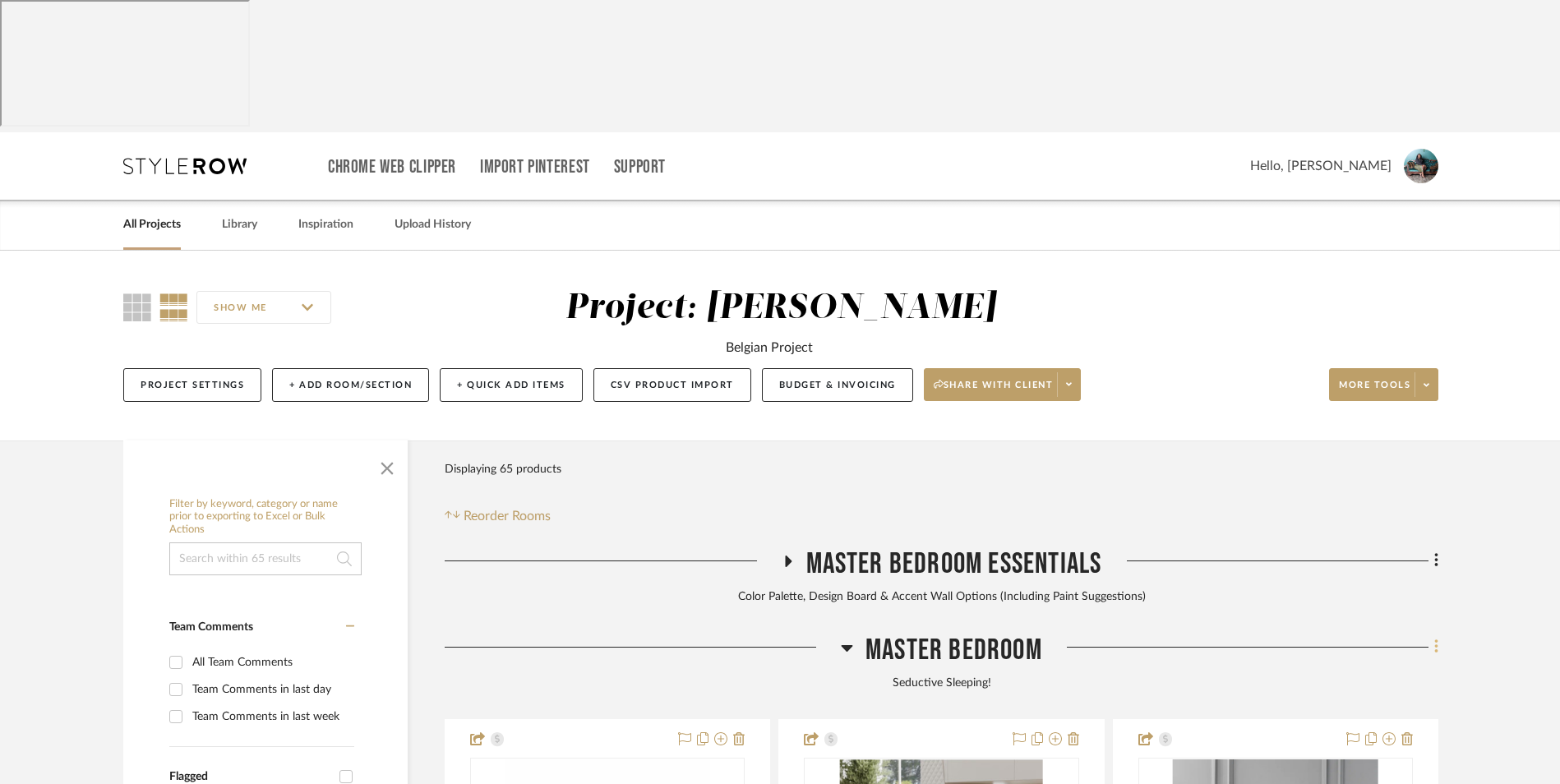
scroll to position [246, 0]
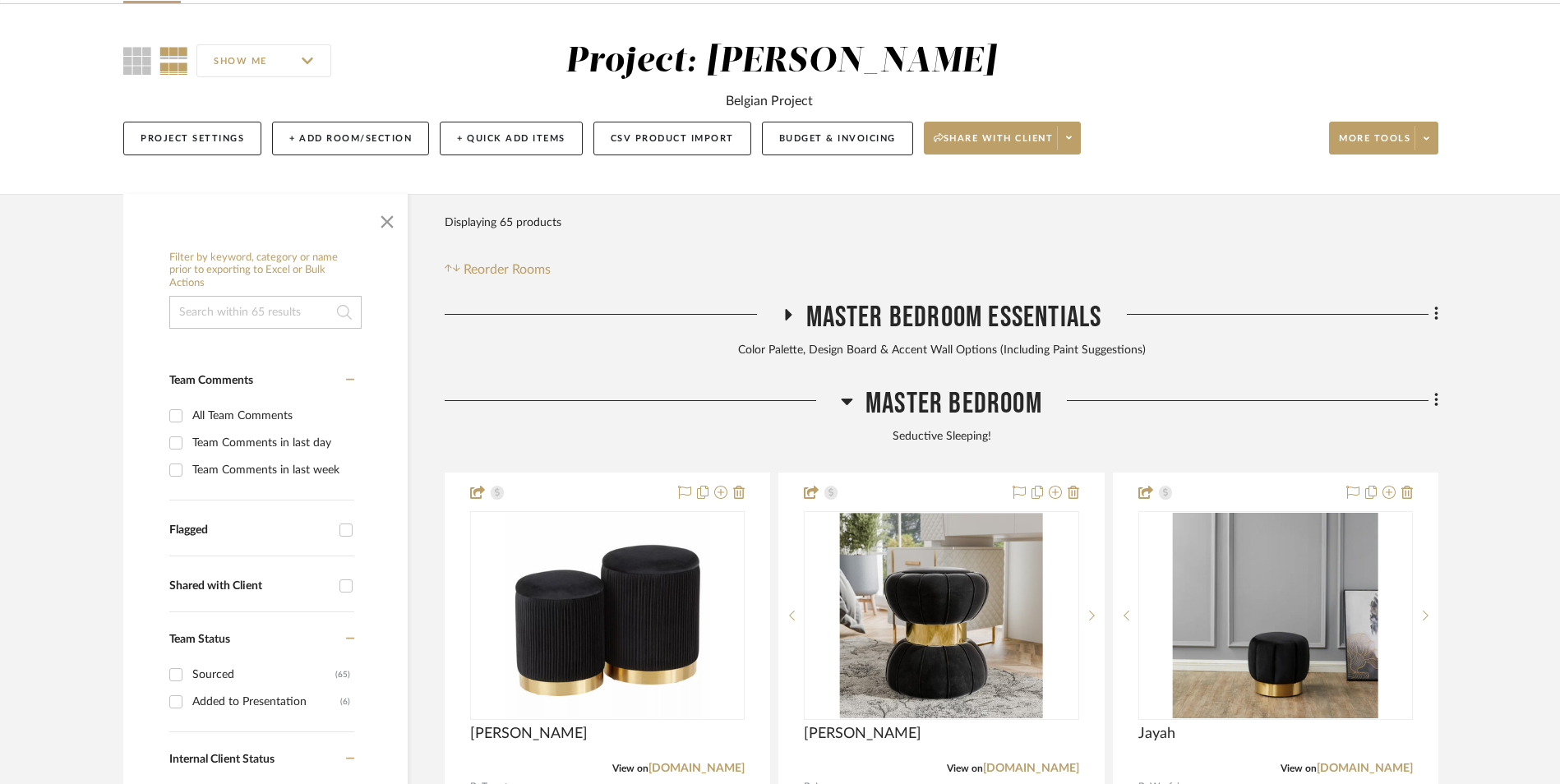
click at [1438, 392] on icon at bounding box center [1436, 401] width 5 height 18
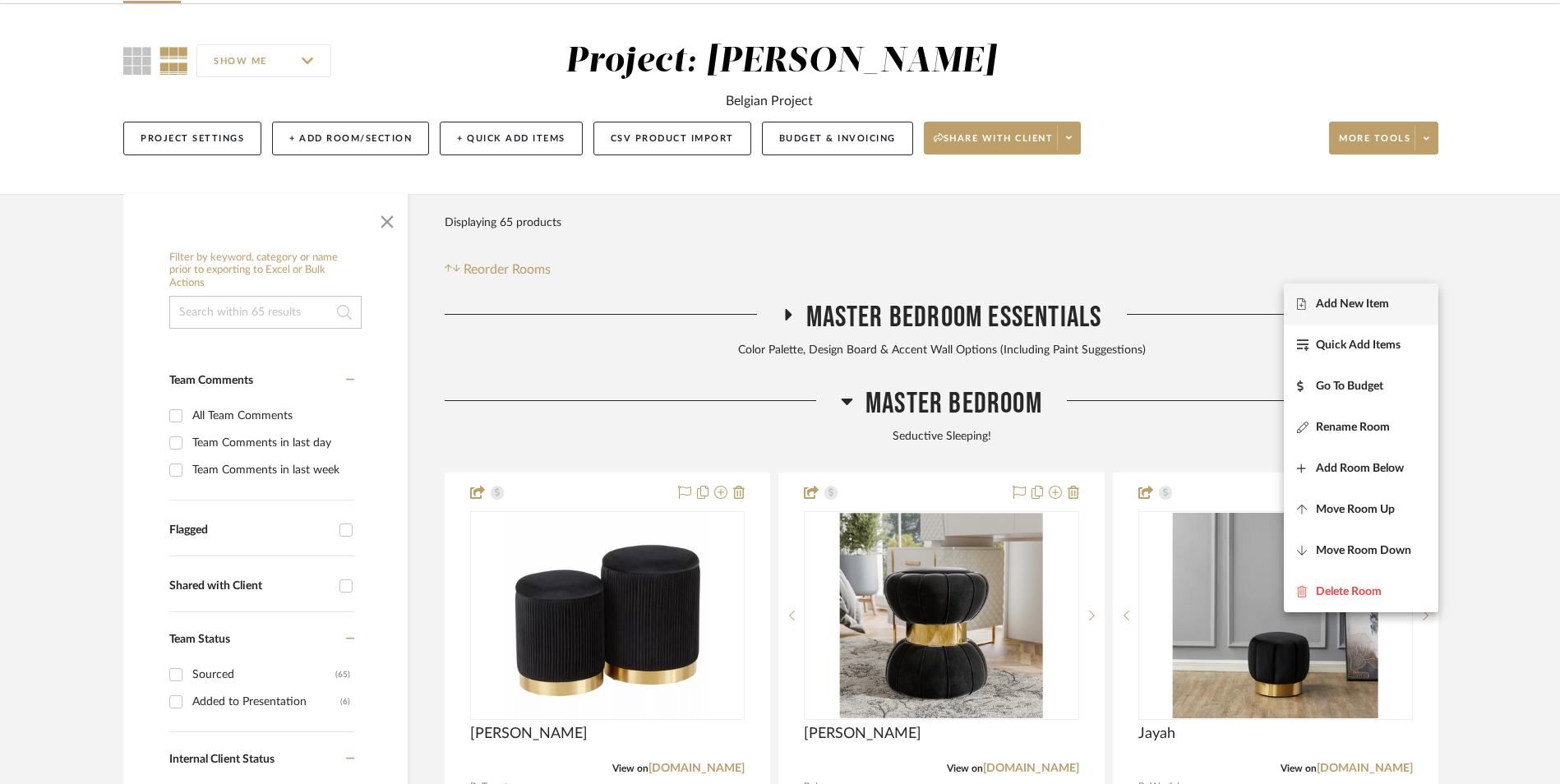
click at [1383, 306] on span "Add New Item" at bounding box center [1352, 303] width 73 height 14
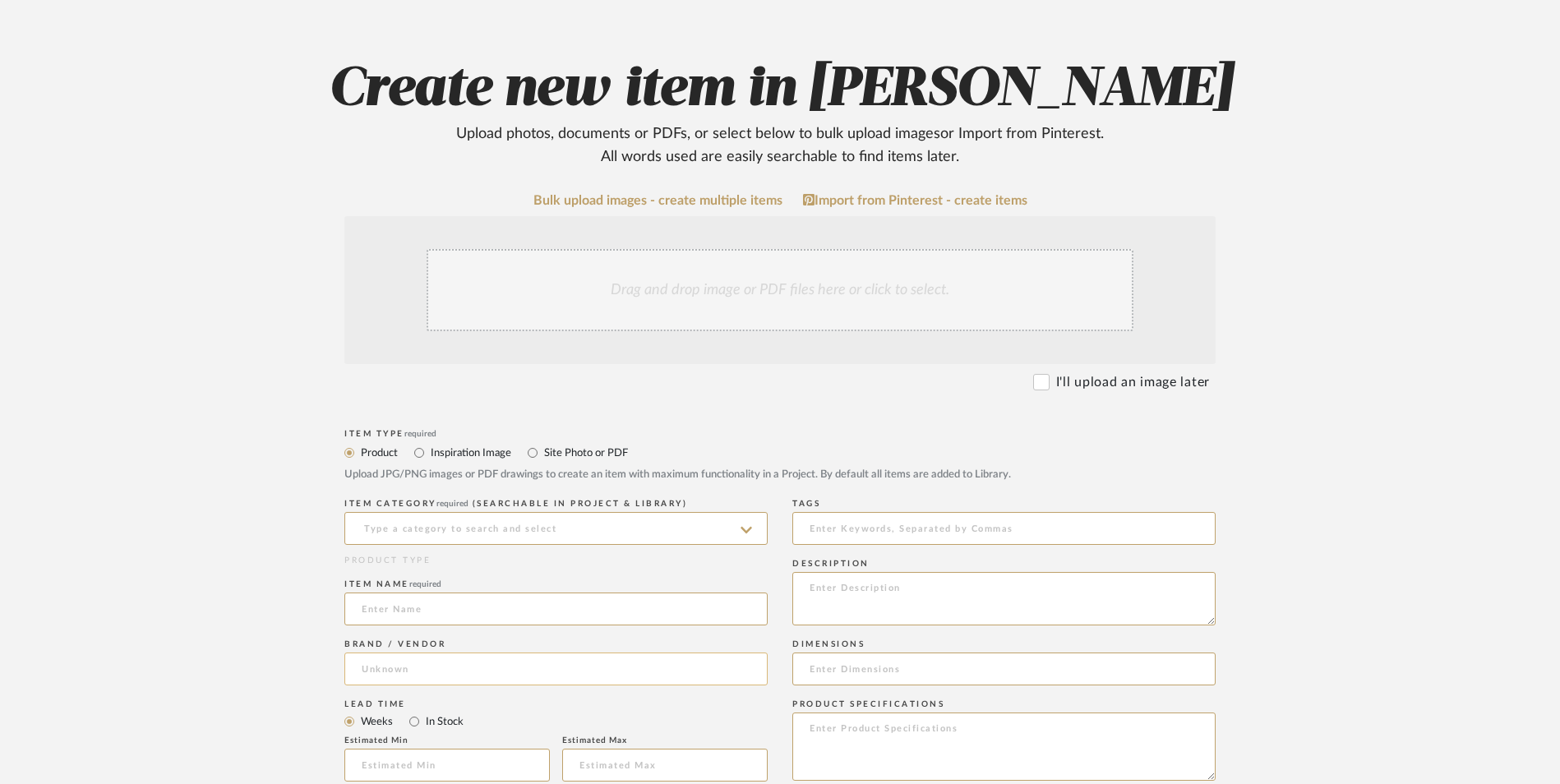
scroll to position [328, 0]
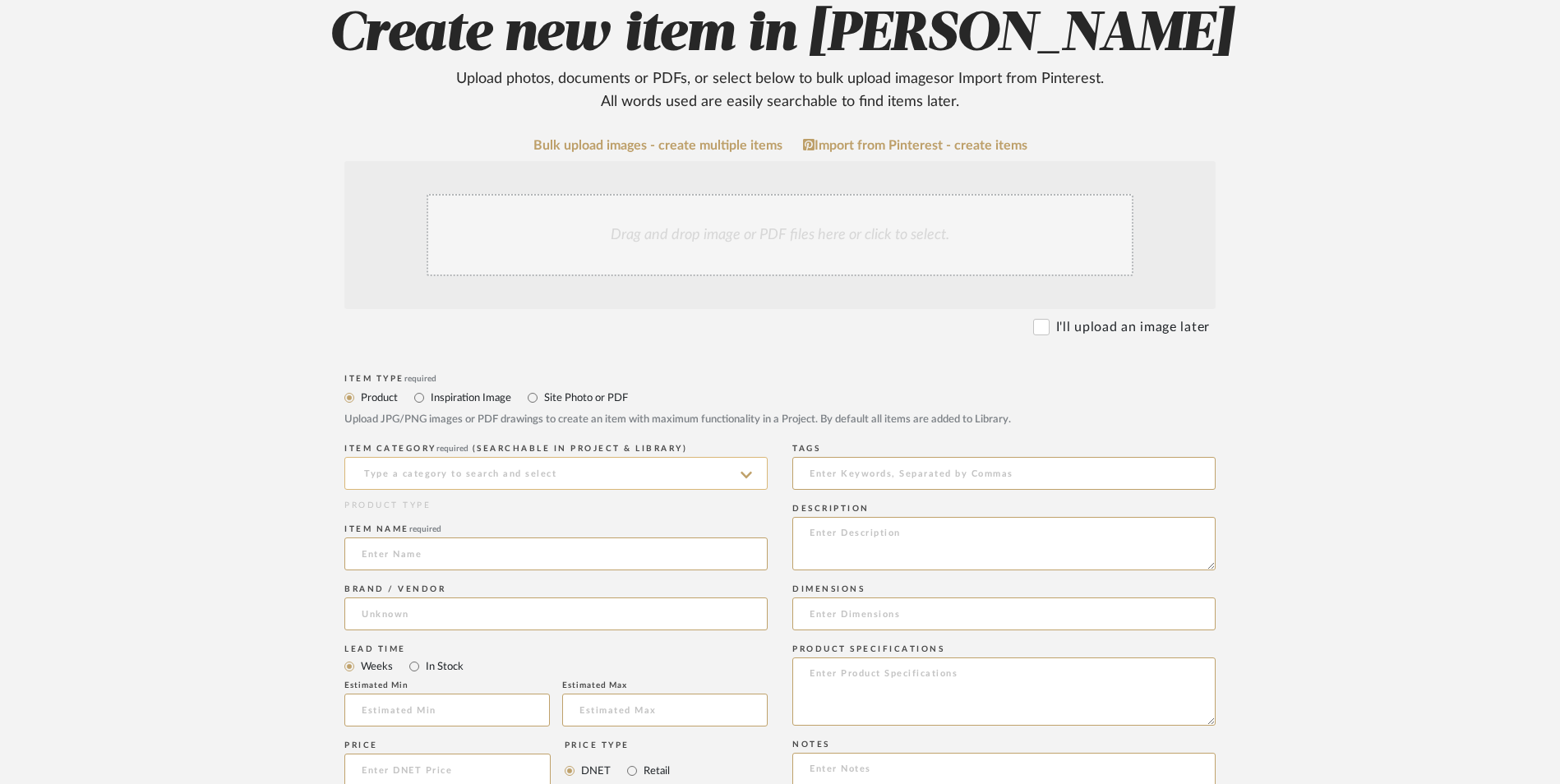
click at [531, 457] on input at bounding box center [556, 474] width 423 height 32
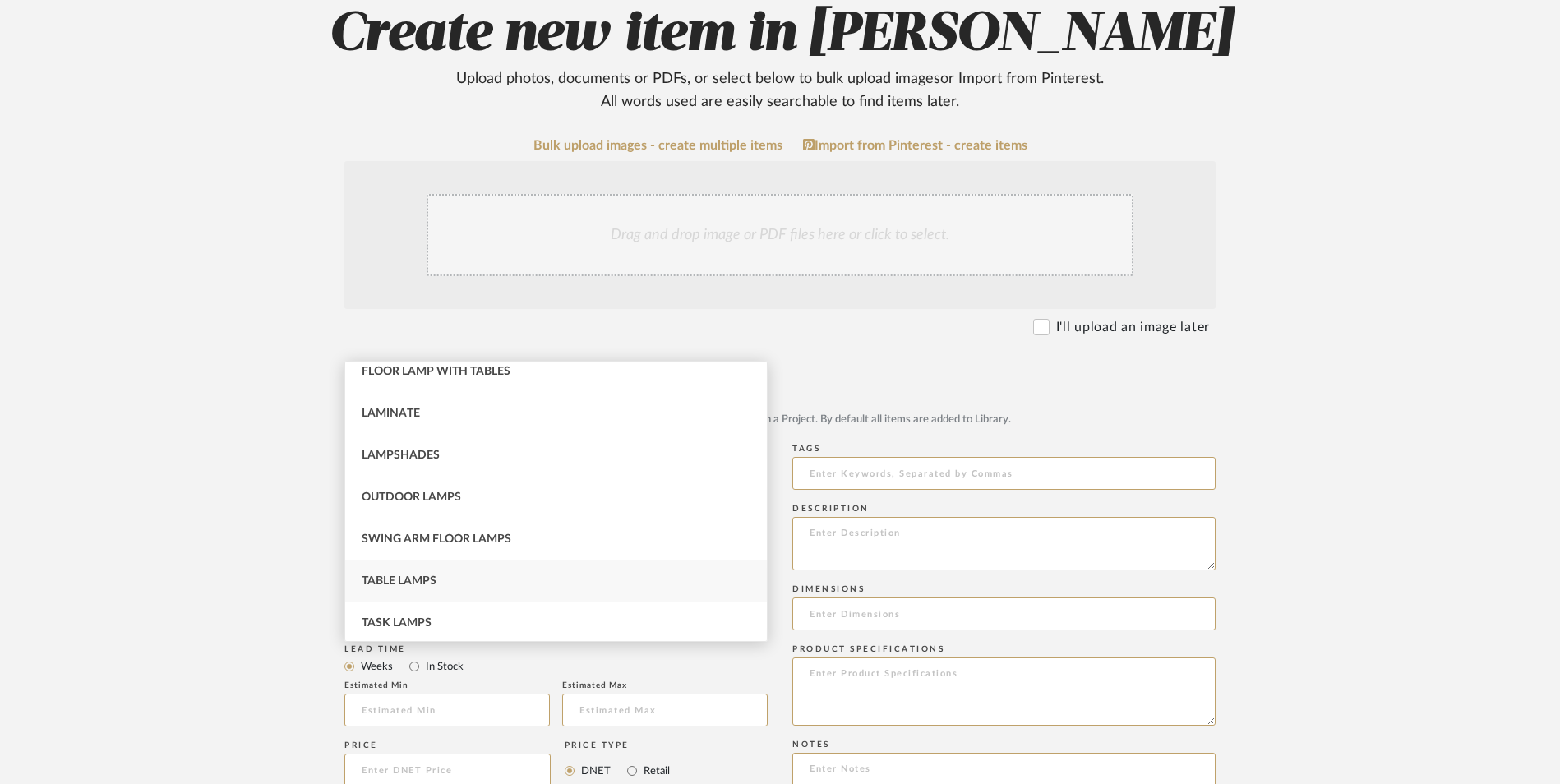
scroll to position [97, 0]
click at [434, 574] on span "Table Lamps" at bounding box center [399, 577] width 75 height 12
type input "Table Lamps"
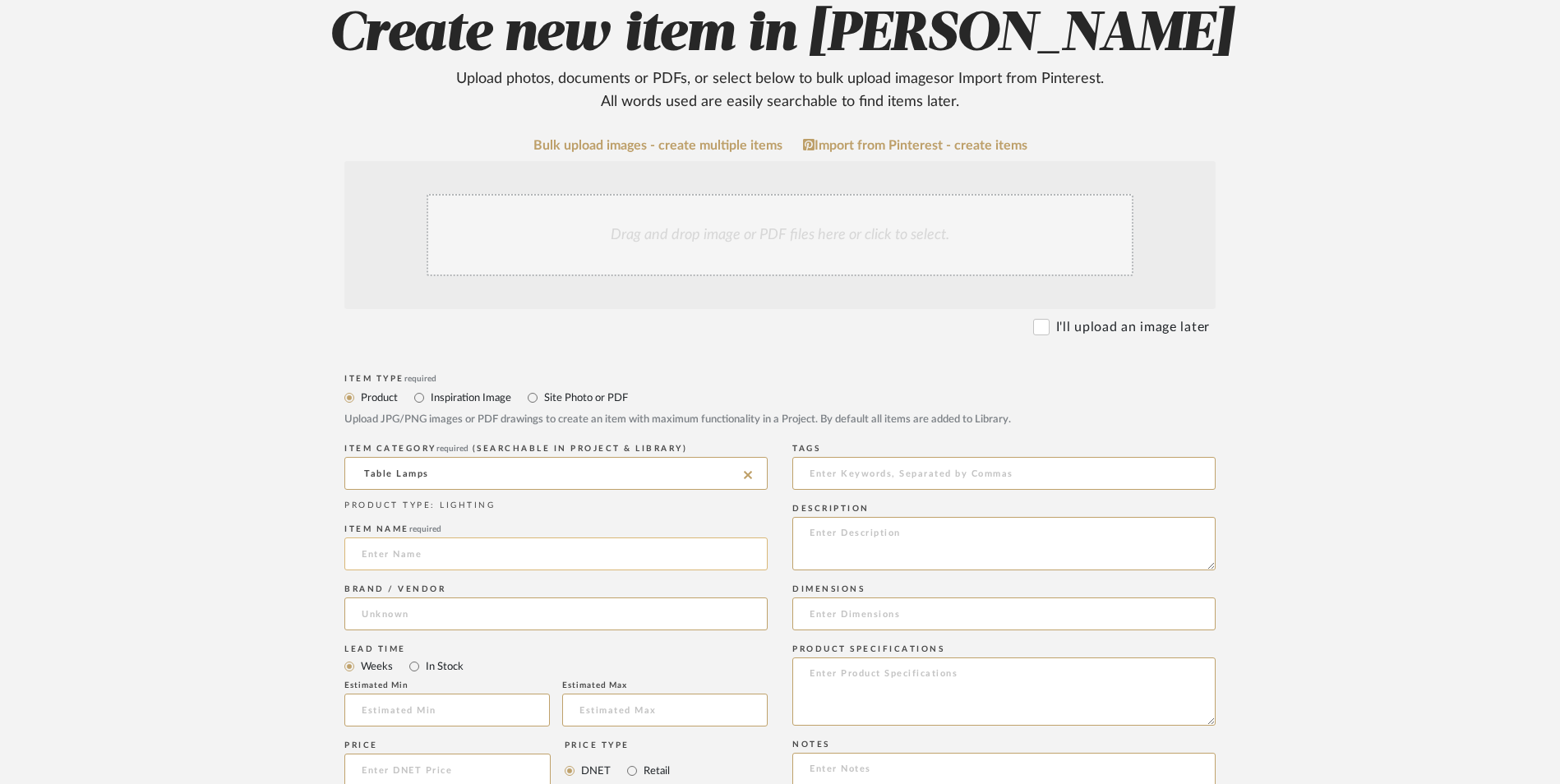
click at [420, 538] on input at bounding box center [556, 554] width 423 height 32
type input "Century"
click at [391, 580] on div "Brand / Vendor" at bounding box center [556, 610] width 423 height 60
click at [402, 597] on input at bounding box center [556, 613] width 423 height 32
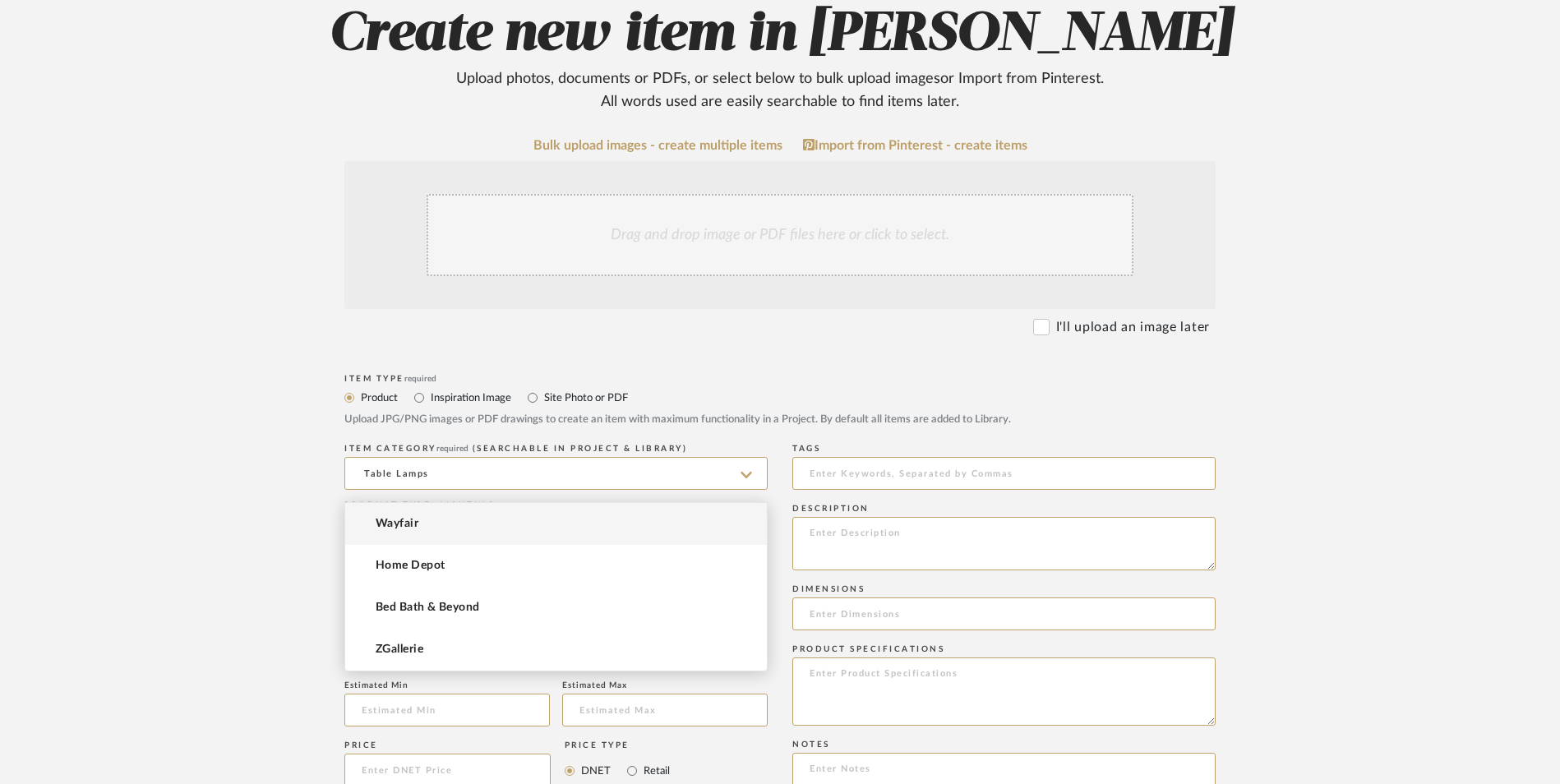
click at [411, 656] on span "ZGallerie" at bounding box center [399, 650] width 48 height 14
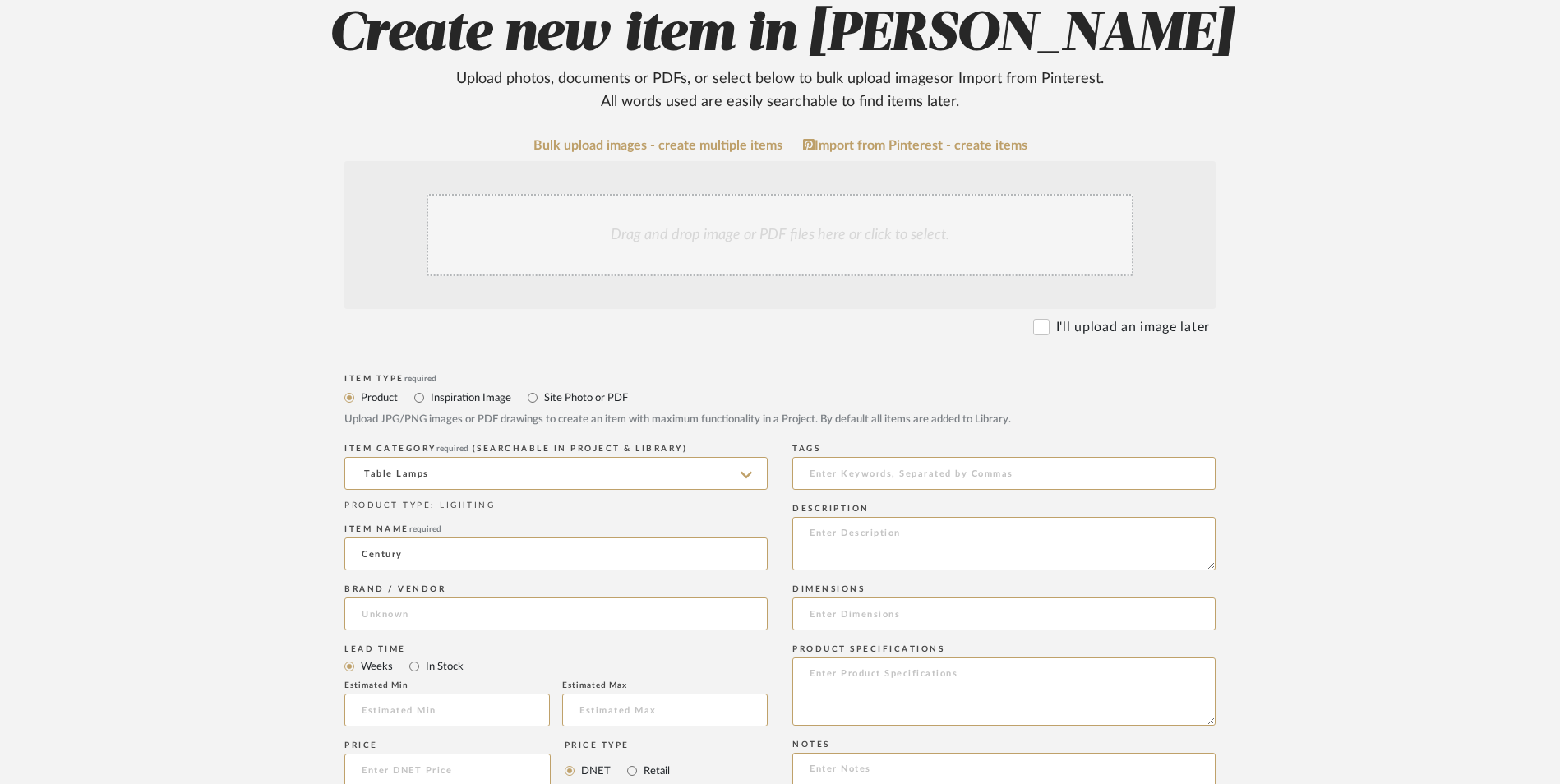
type input "ZGallerie"
click at [410, 657] on input "In Stock" at bounding box center [414, 667] width 20 height 20
radio input "true"
click at [633, 761] on input "Retail" at bounding box center [632, 771] width 20 height 20
radio input "true"
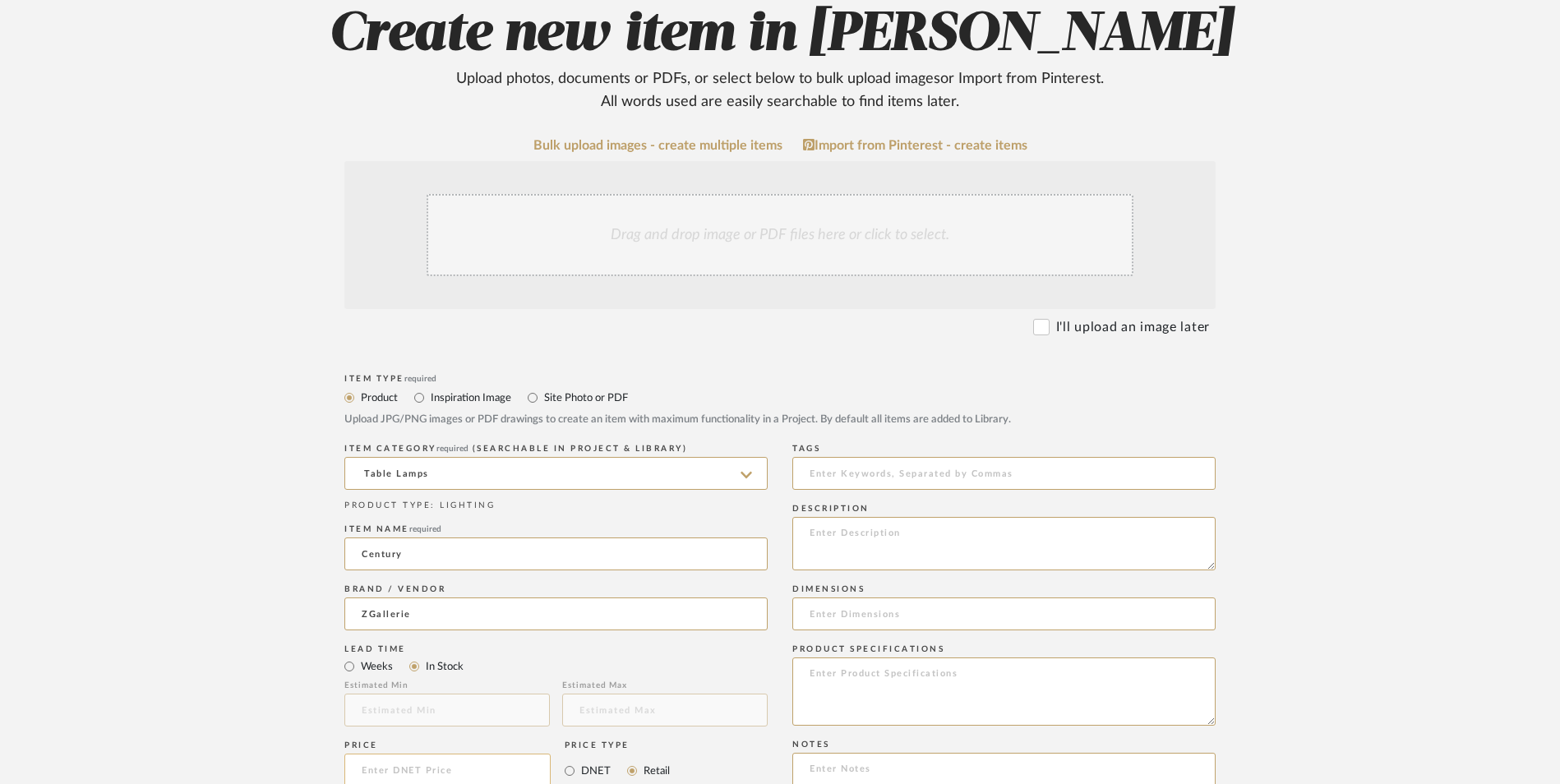
click at [432, 754] on input at bounding box center [448, 770] width 207 height 32
type input "$210.99"
click at [244, 595] on upload-items "Create new item in Jeree Hall Upload photos, documents or PDFs, or select below…" at bounding box center [780, 646] width 1560 height 1449
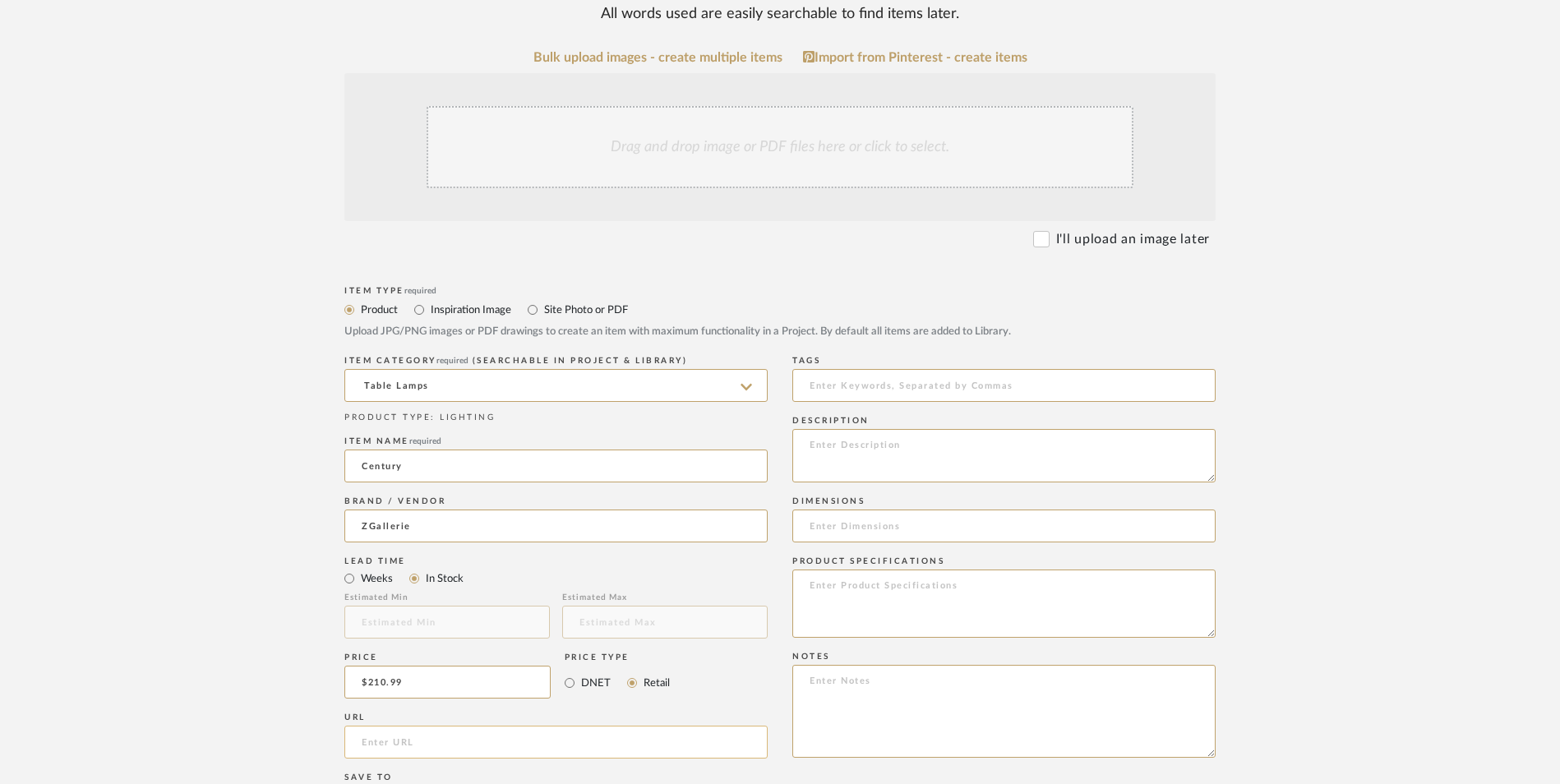
scroll to position [493, 0]
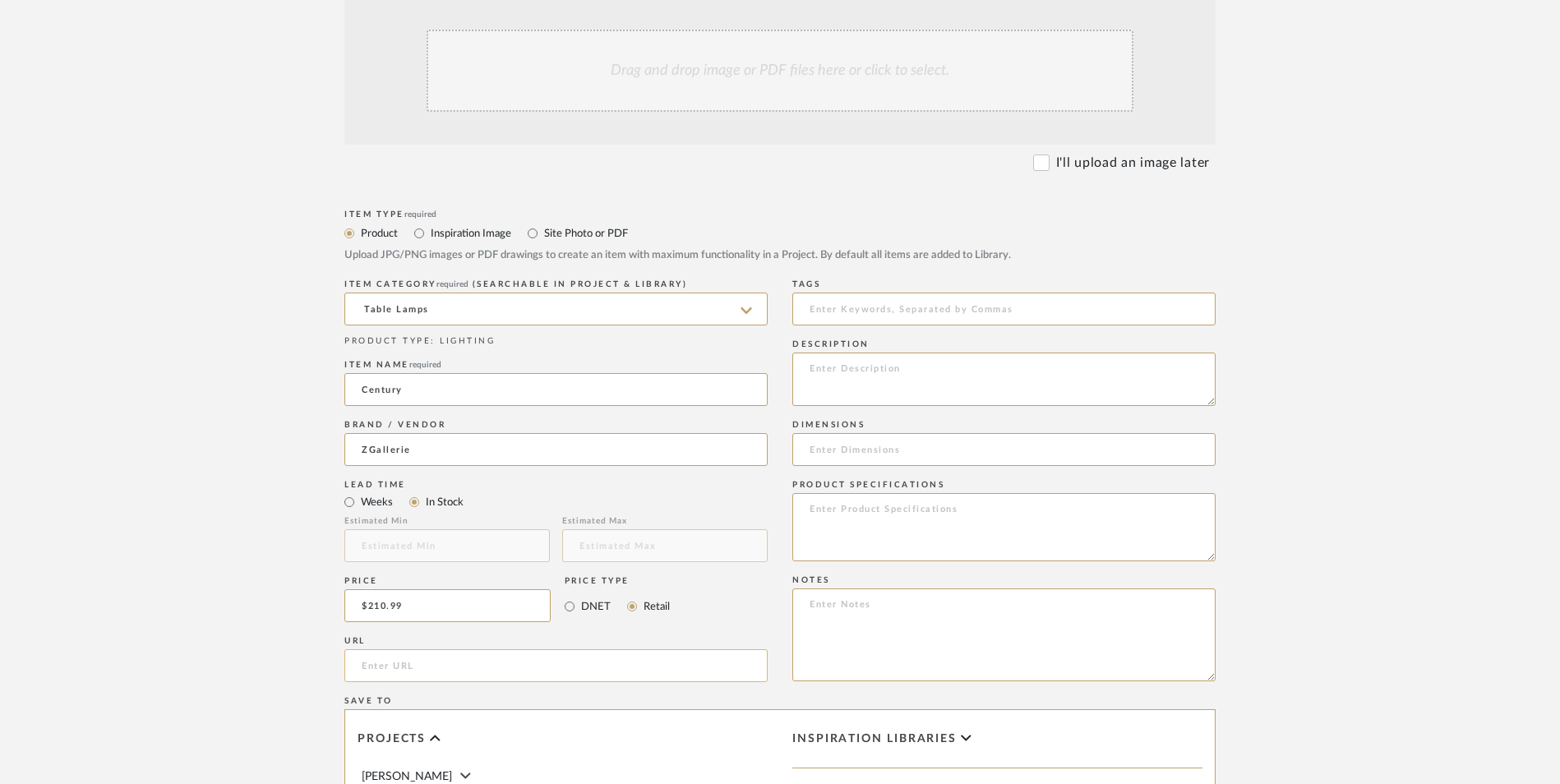
click at [370, 650] on input "url" at bounding box center [556, 666] width 423 height 32
paste input "https://zgallerie.com/p-century-table-lamp-020133724?stcid=7079205183243202756"
type input "https://zgallerie.com/p-century-table-lamp-020133724?stcid=7079205183243202756"
click at [228, 397] on upload-items "Create new item in Jeree Hall Upload photos, documents or PDFs, or select below…" at bounding box center [780, 482] width 1560 height 1449
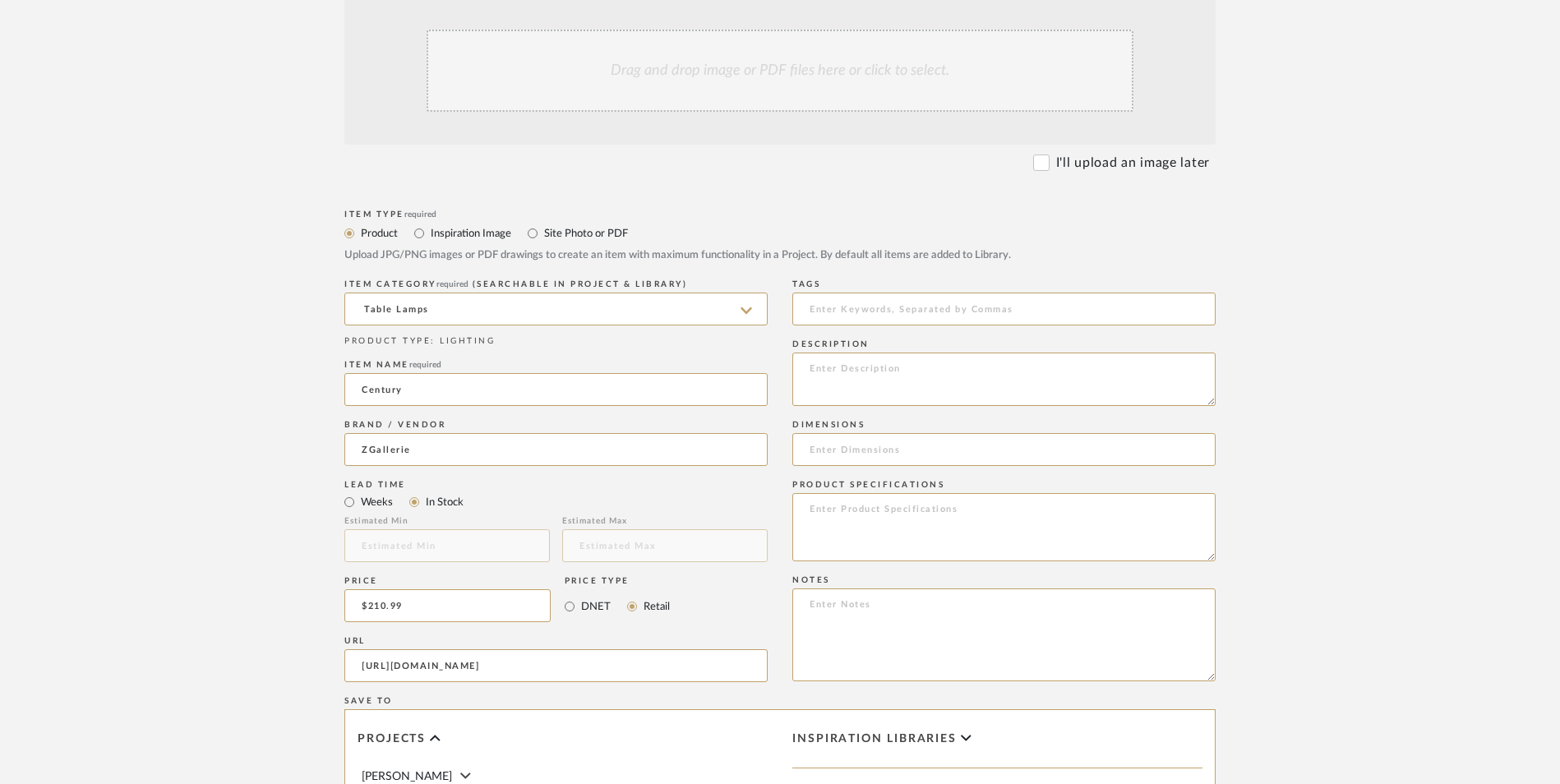
scroll to position [0, 0]
click at [900, 588] on textarea at bounding box center [1003, 634] width 423 height 93
paste textarea "Option 1: ETA: SKU: Reviews - Stars Return | Refund Policy:"
click at [737, 468] on div "Item Type required Product Inspiration Image Site Photo or PDF Upload JPG/PNG i…" at bounding box center [780, 686] width 872 height 960
click at [852, 588] on textarea "Table Lamps - Select 2 ETA: SKU: Reviews - Stars Return | Refund Policy:" at bounding box center [1003, 634] width 423 height 93
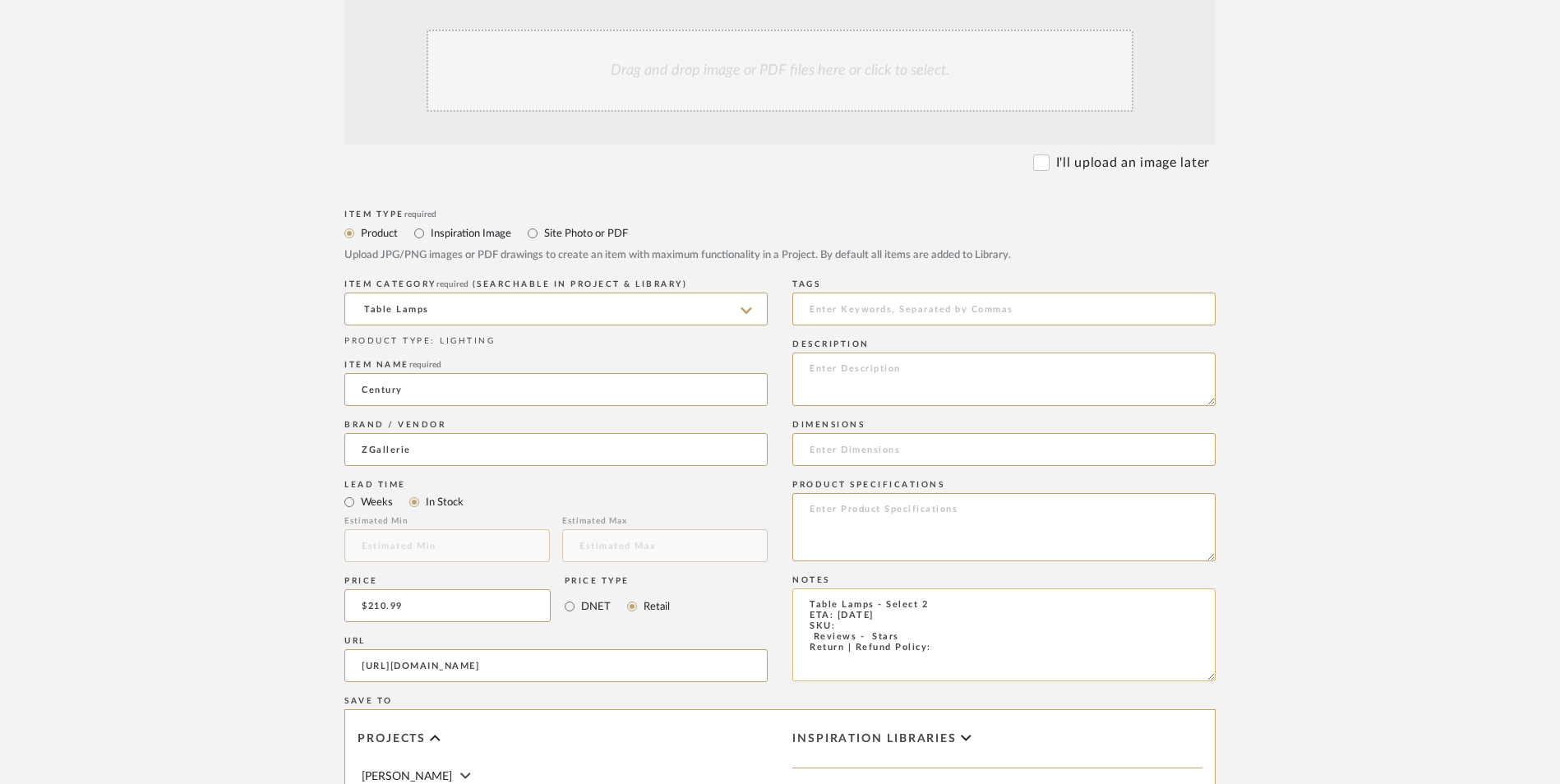
click at [850, 588] on textarea "Table Lamps - Select 2 ETA: 9.3.2025 SKU: Reviews - Stars Return | Refund Polic…" at bounding box center [1003, 634] width 423 height 93
click at [854, 588] on textarea "Table Lamps - Select 2 ETA: 9.3.2025 SKU: Reviews - Stars Return | Refund Polic…" at bounding box center [1003, 634] width 423 height 93
paste textarea "020133724"
drag, startPoint x: 909, startPoint y: 506, endPoint x: 747, endPoint y: 504, distance: 162.0
click at [747, 504] on div "Item Type required Product Inspiration Image Site Photo or PDF Upload JPG/PNG i…" at bounding box center [780, 686] width 872 height 960
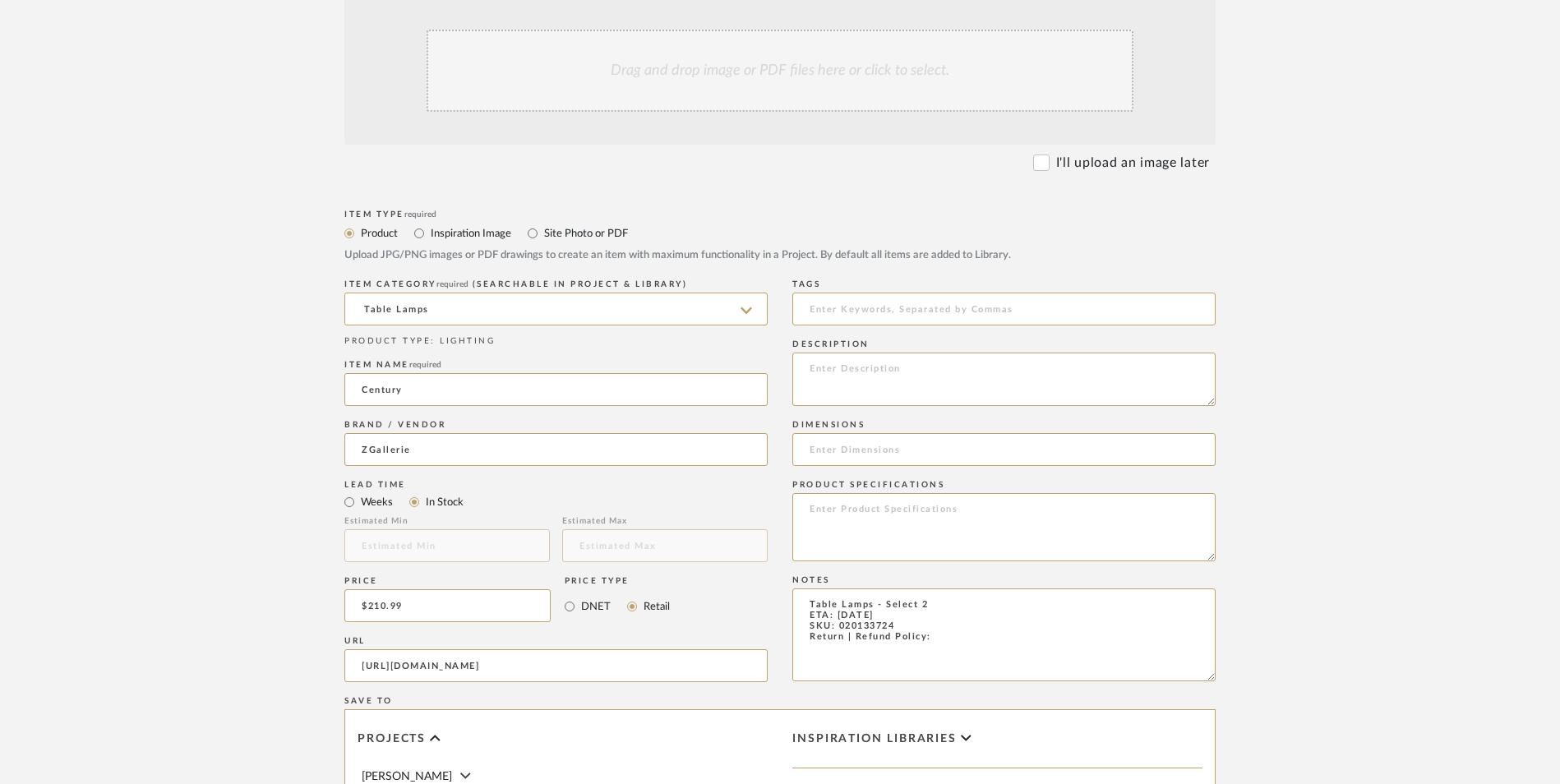
type textarea "Table Lamps - Select 2 ETA: 9.3.2025 SKU: 020133724 Return | Refund Policy:"
click at [881, 353] on textarea at bounding box center [1003, 379] width 423 height 53
paste textarea "A white drum shade elegantly domes a unique glass base, defining our grand-scal…"
type textarea "A white drum shade elegantly domes a unique glass base, defining our grand-scal…"
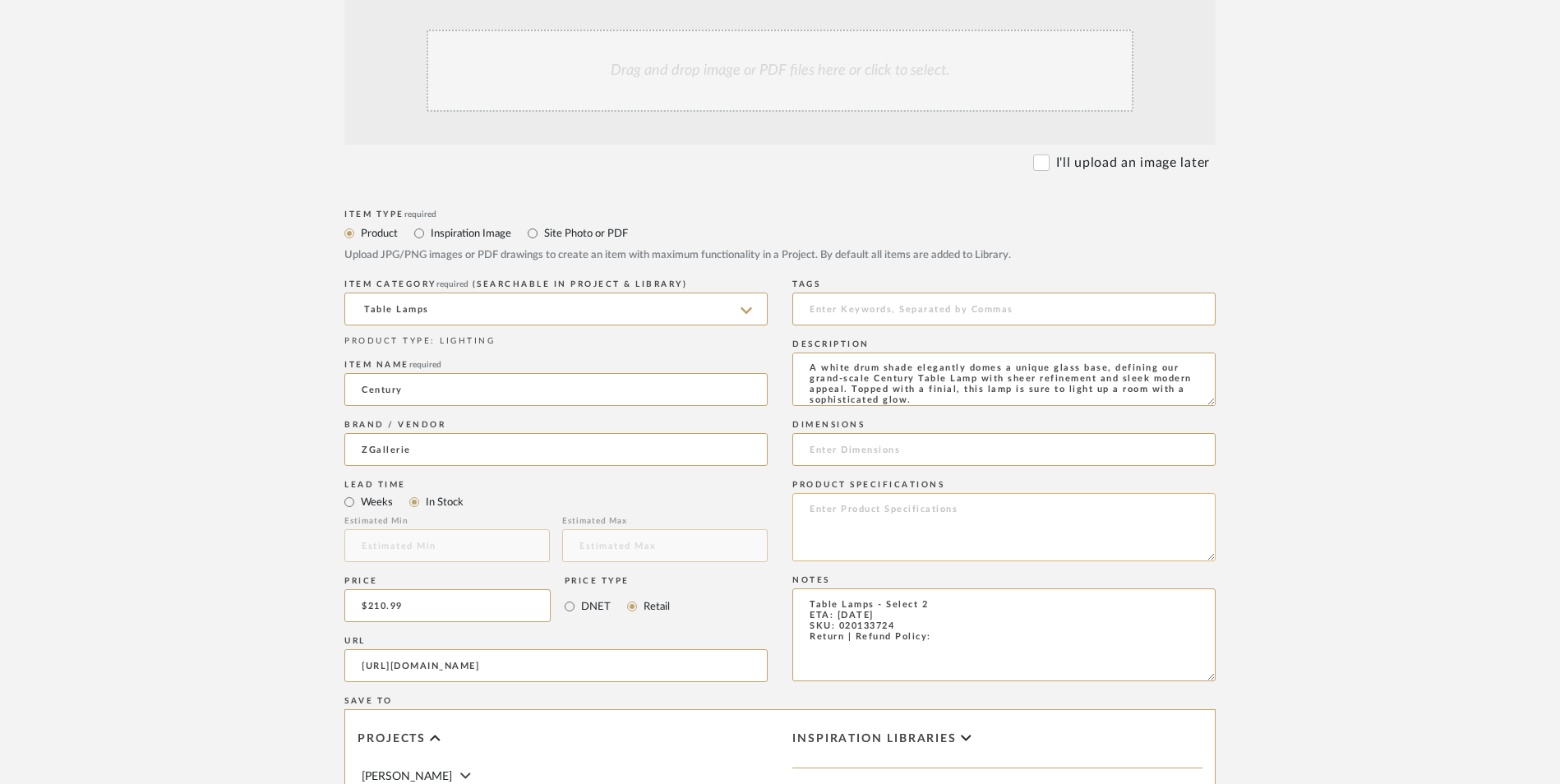
click at [999, 493] on textarea at bounding box center [1003, 528] width 423 height 69
type textarea "Mirrored Glass | Polyester"
click at [874, 433] on input at bounding box center [1003, 449] width 423 height 32
click at [809, 433] on input "18" D" at bounding box center [1003, 449] width 423 height 32
type input "40" H x 8" W x 18" D"
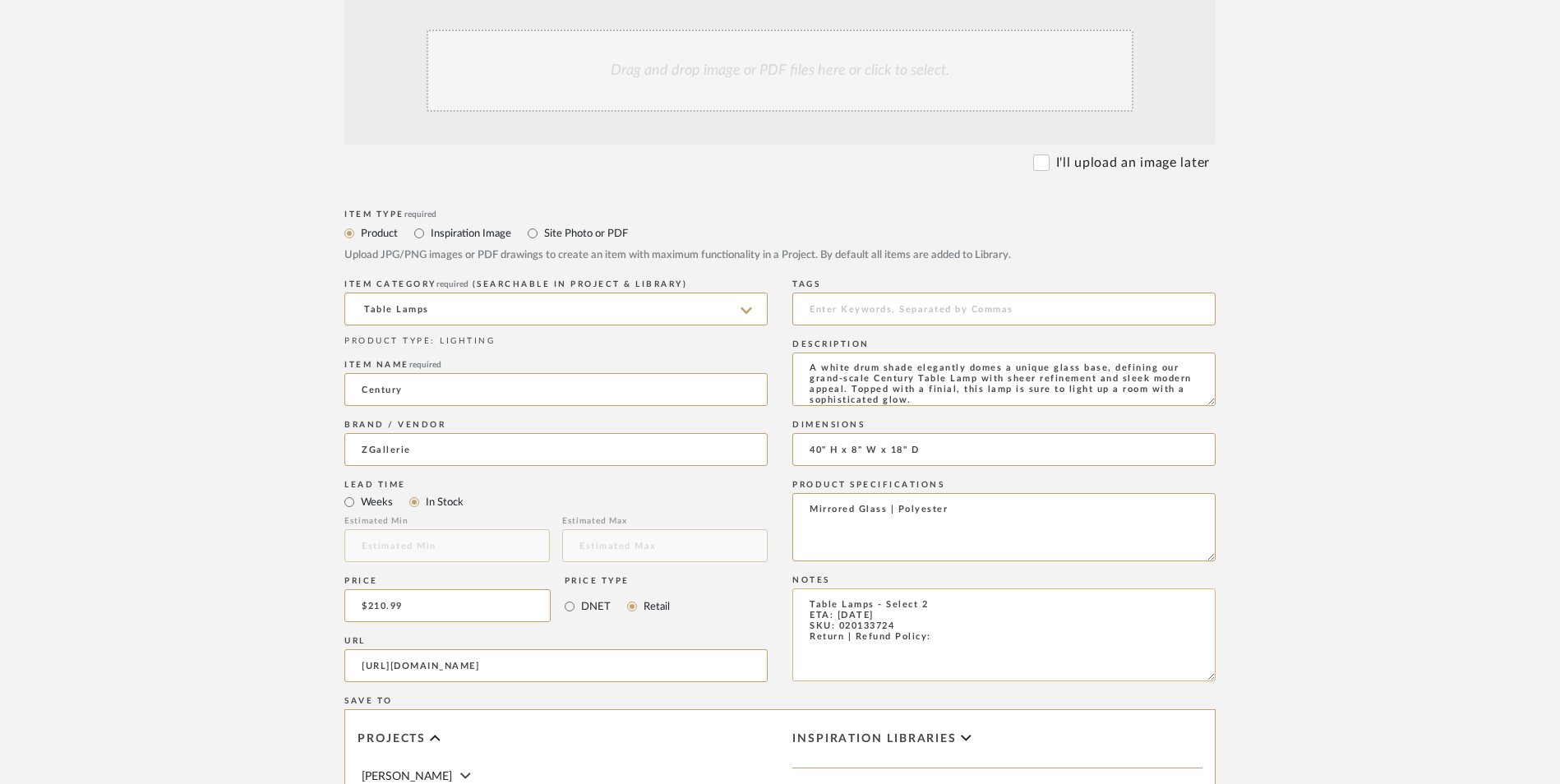
click at [960, 588] on textarea "Table Lamps - Select 2 ETA: 9.3.2025 SKU: 020133724 Return | Refund Policy:" at bounding box center [1003, 634] width 423 height 93
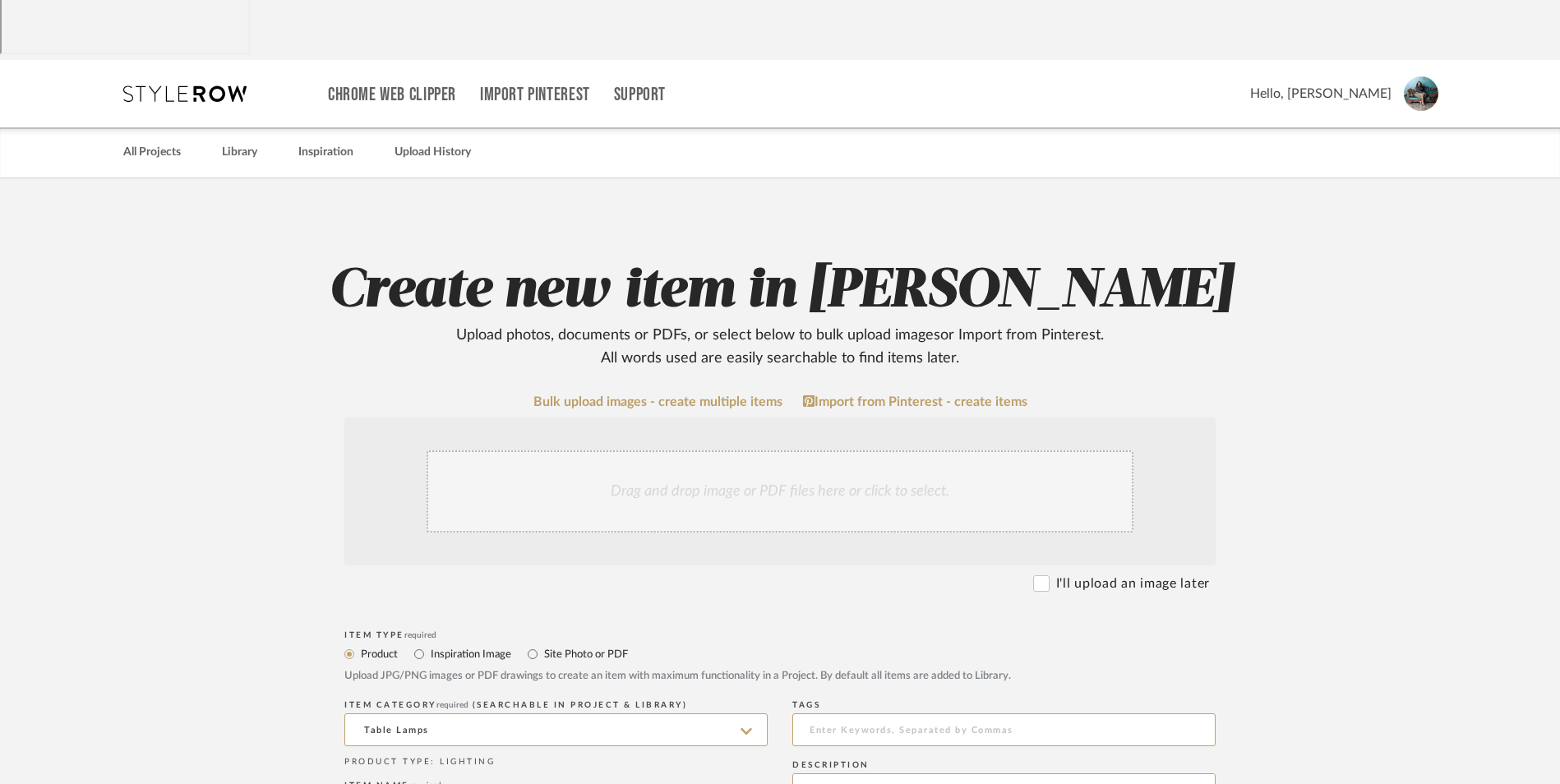
scroll to position [0, 0]
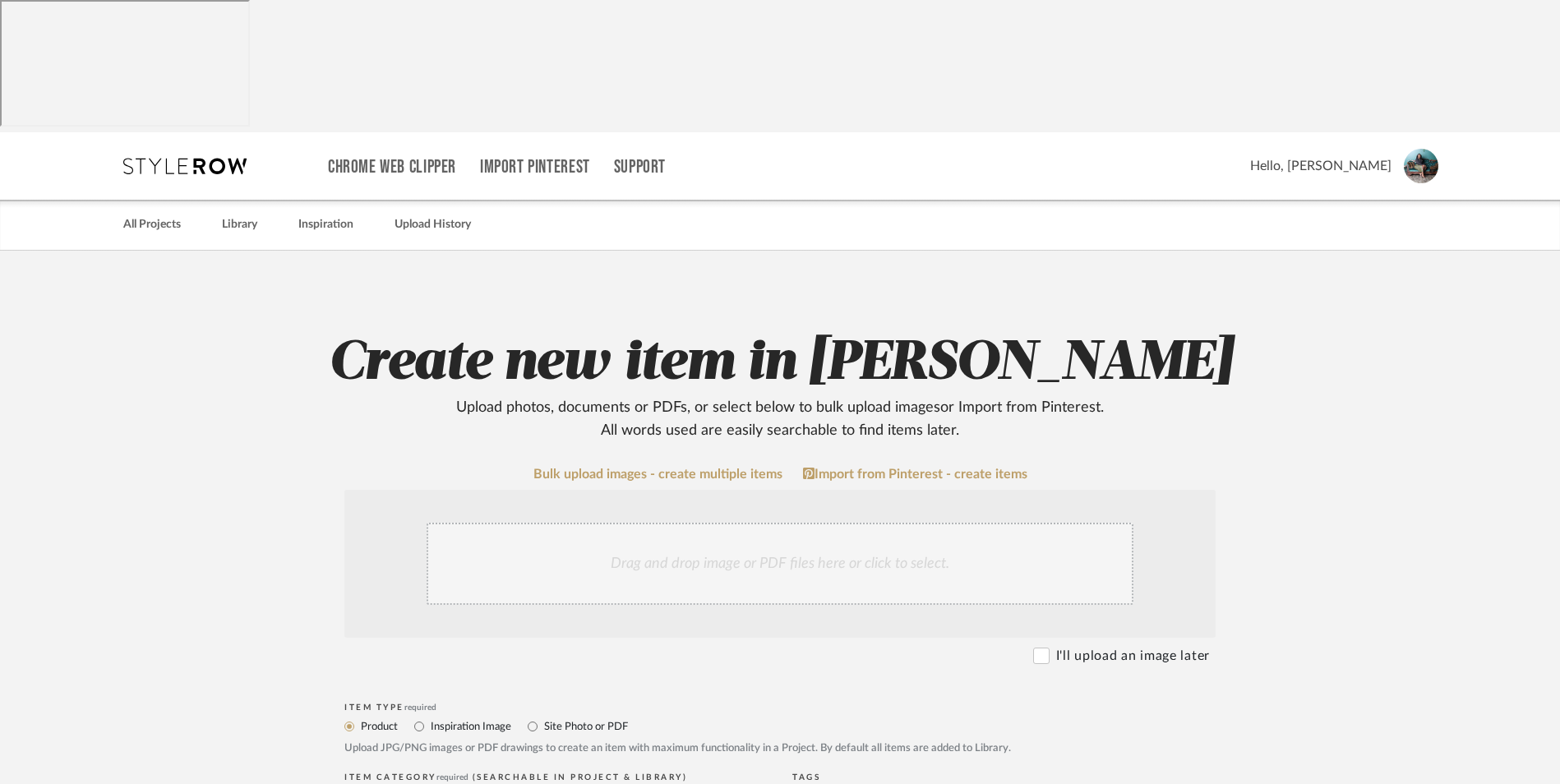
type textarea "Table Lamps - Select 2 ETA: 9.3.2025 SKU: 020133724 Return | Refund Policy: 14 …"
click at [706, 522] on div "Drag and drop image or PDF files here or click to select." at bounding box center [780, 563] width 707 height 82
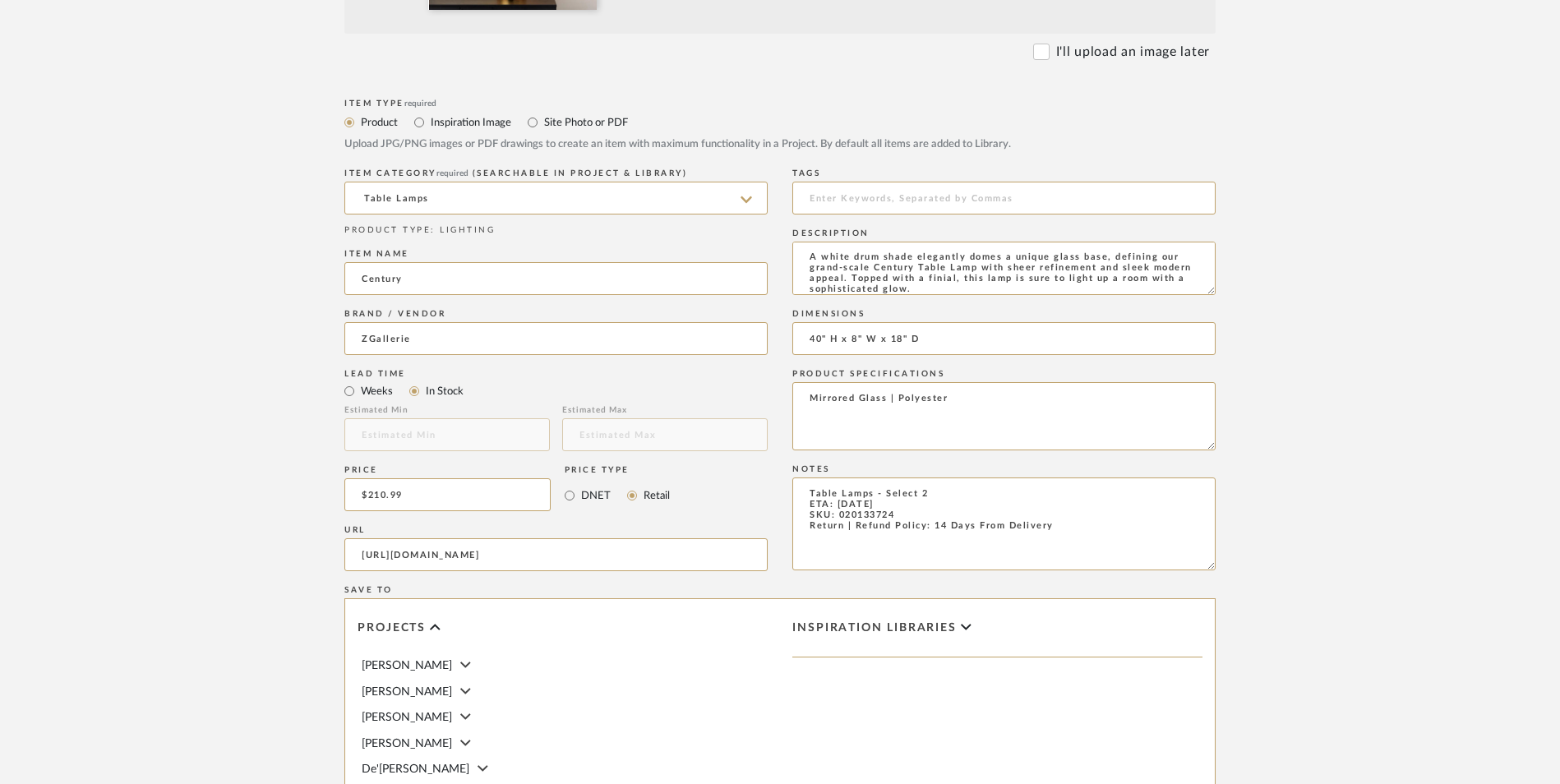
scroll to position [1034, 0]
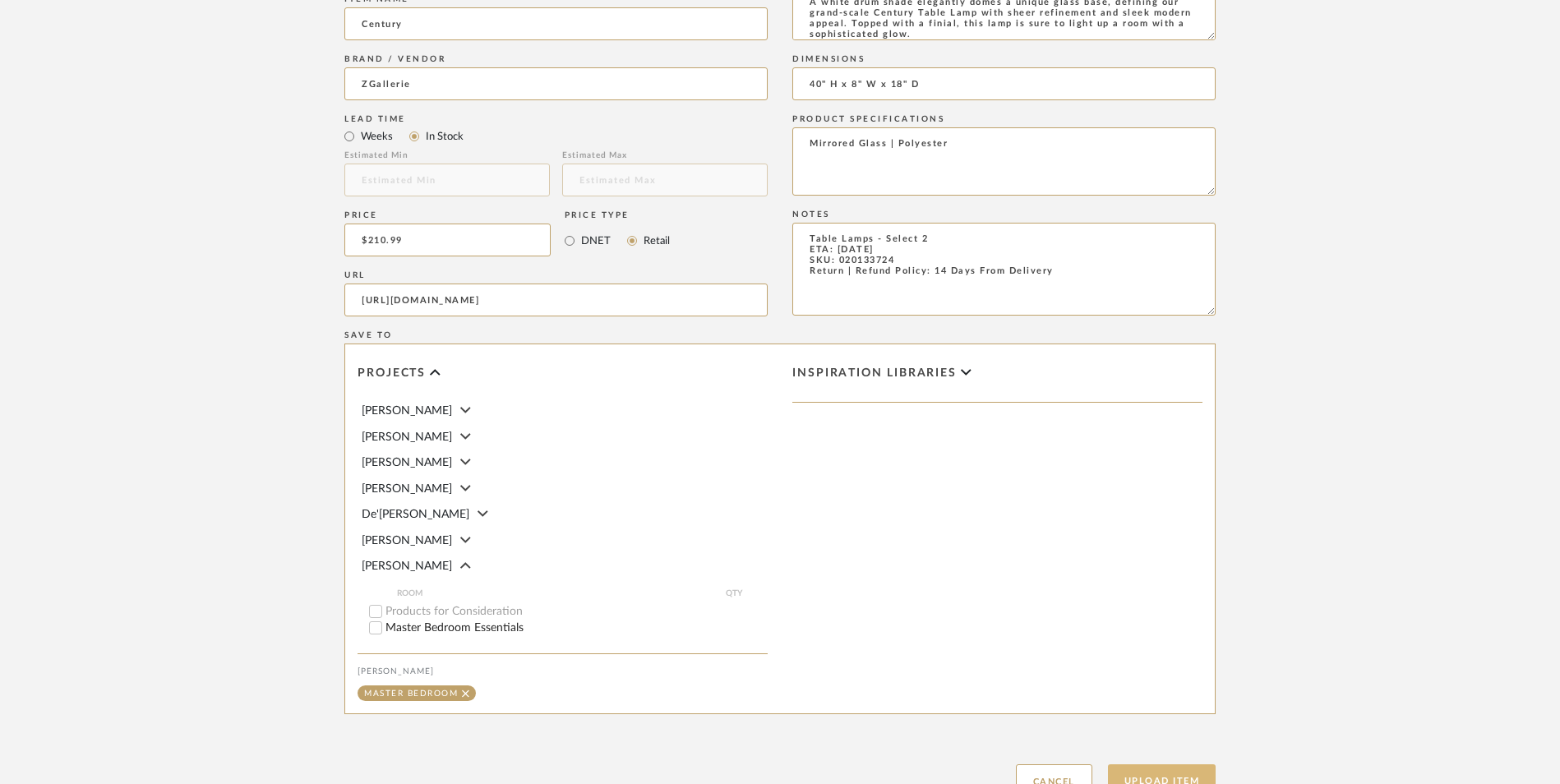
drag, startPoint x: 1160, startPoint y: 651, endPoint x: 1166, endPoint y: 635, distance: 17.1
click at [1160, 764] on button "Upload Item" at bounding box center [1162, 780] width 108 height 33
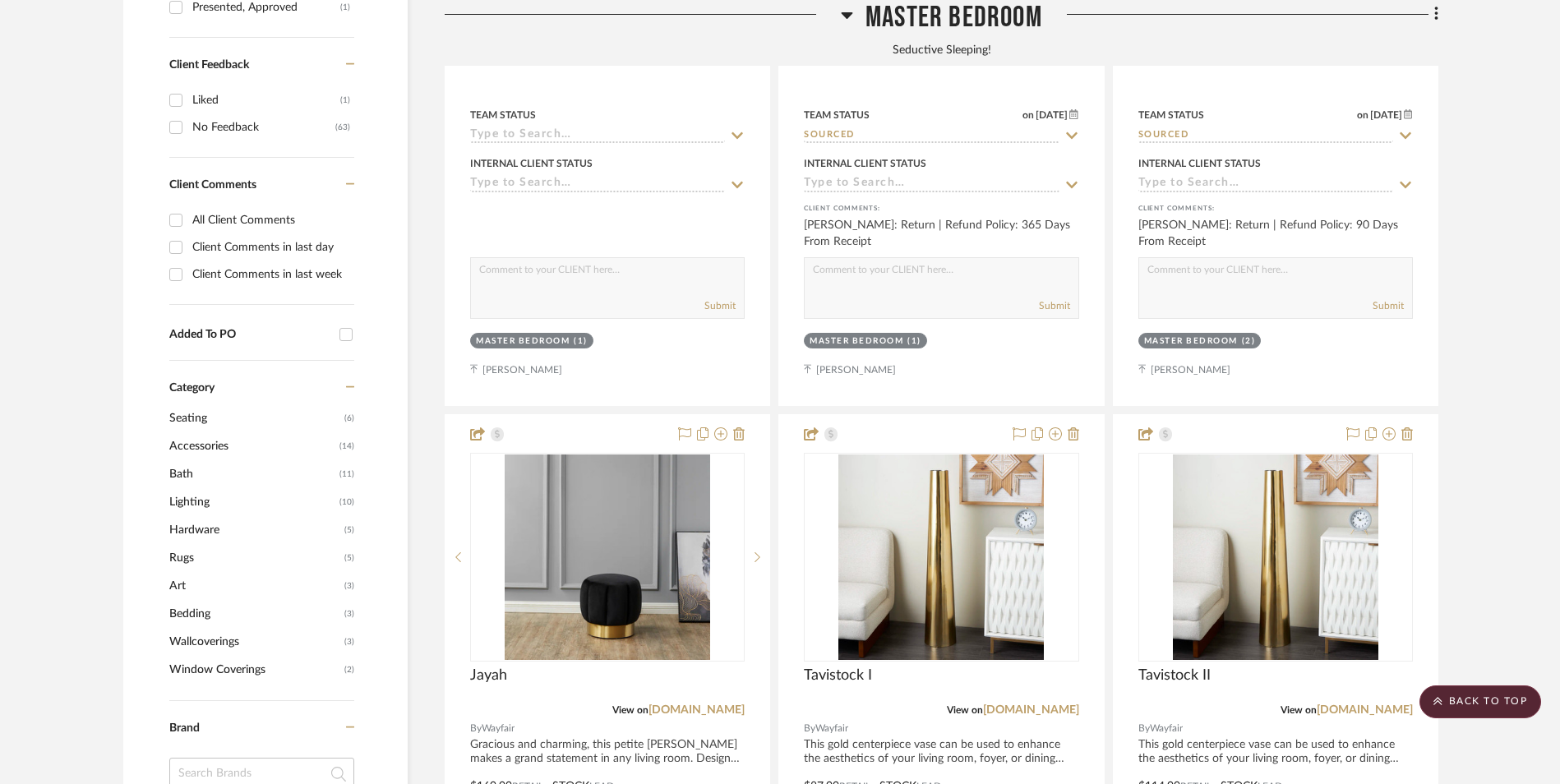
scroll to position [501, 0]
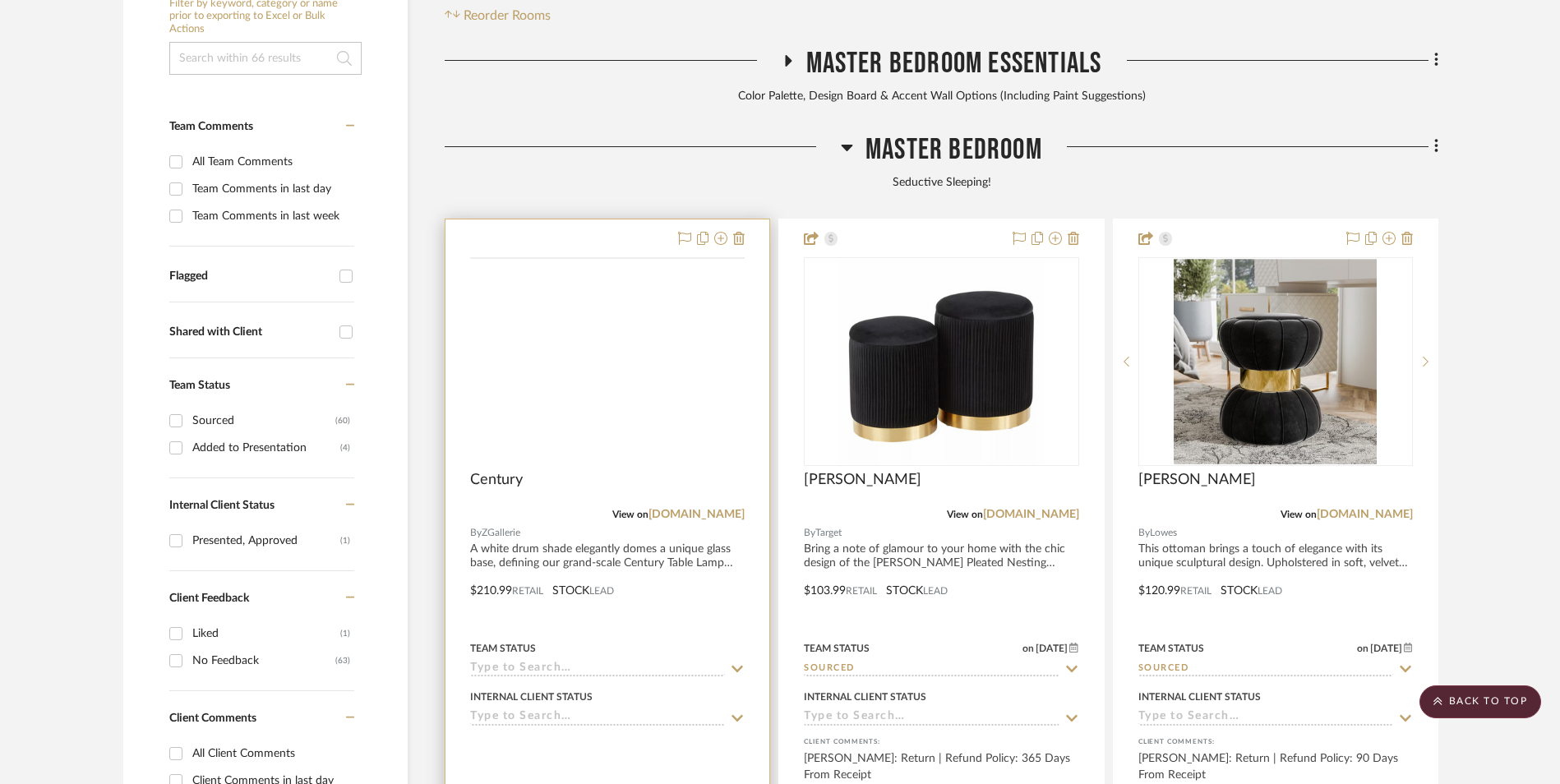
click at [0, 0] on img at bounding box center [0, 0] width 0 height 0
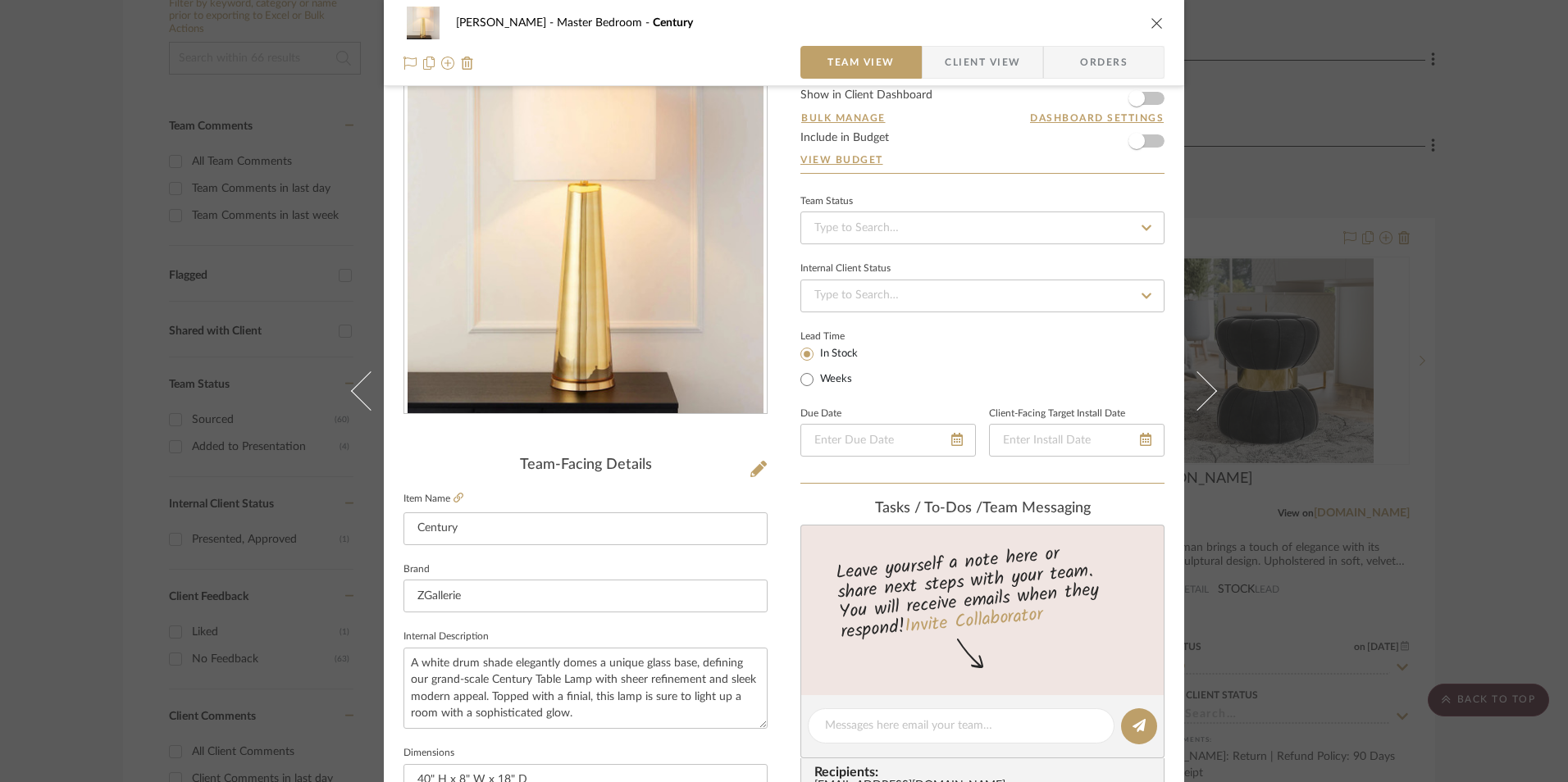
scroll to position [574, 0]
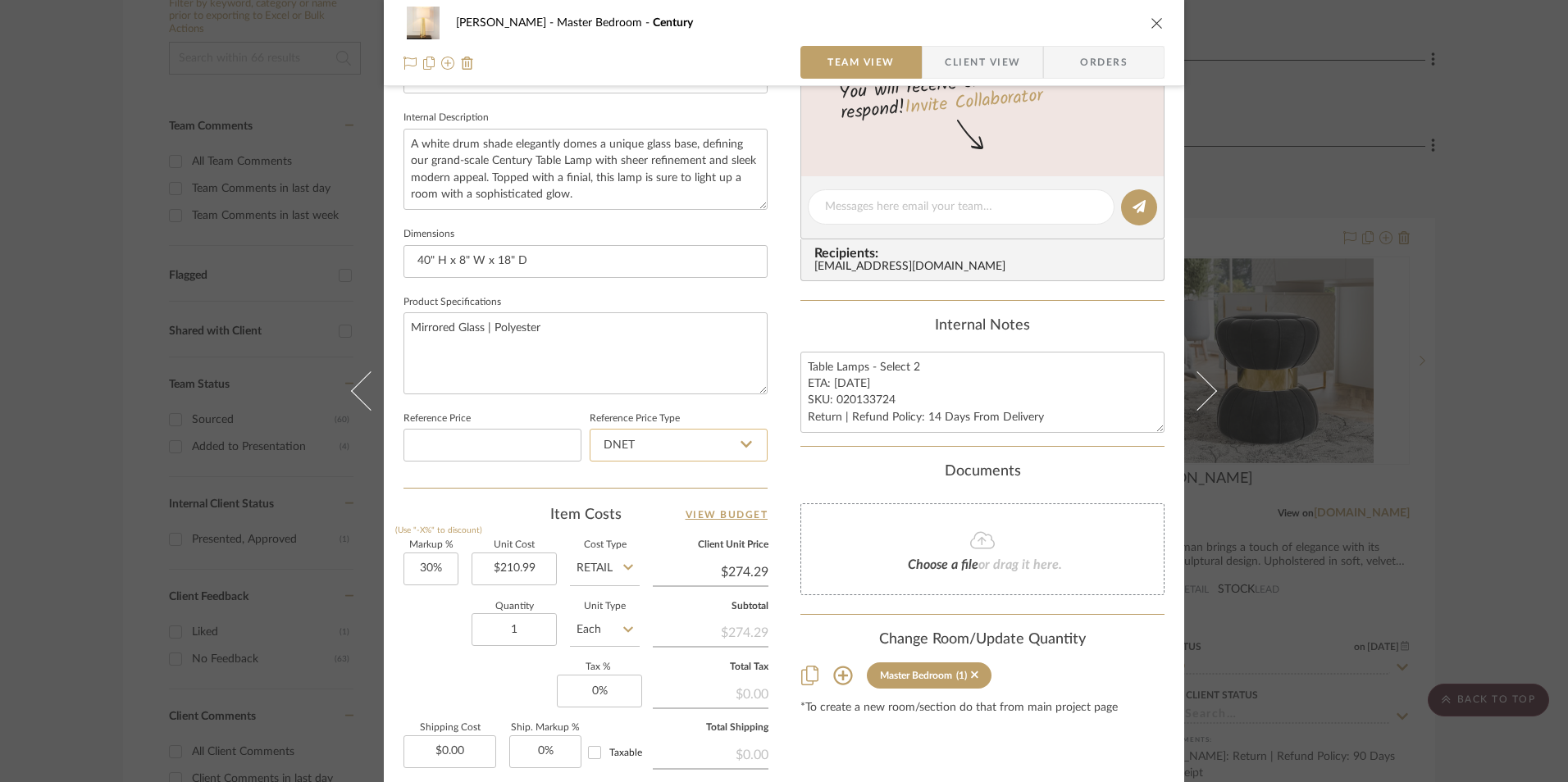
click at [667, 442] on input "DNET" at bounding box center [679, 445] width 178 height 32
click at [670, 520] on div "Retail" at bounding box center [686, 528] width 203 height 41
type input "Retail"
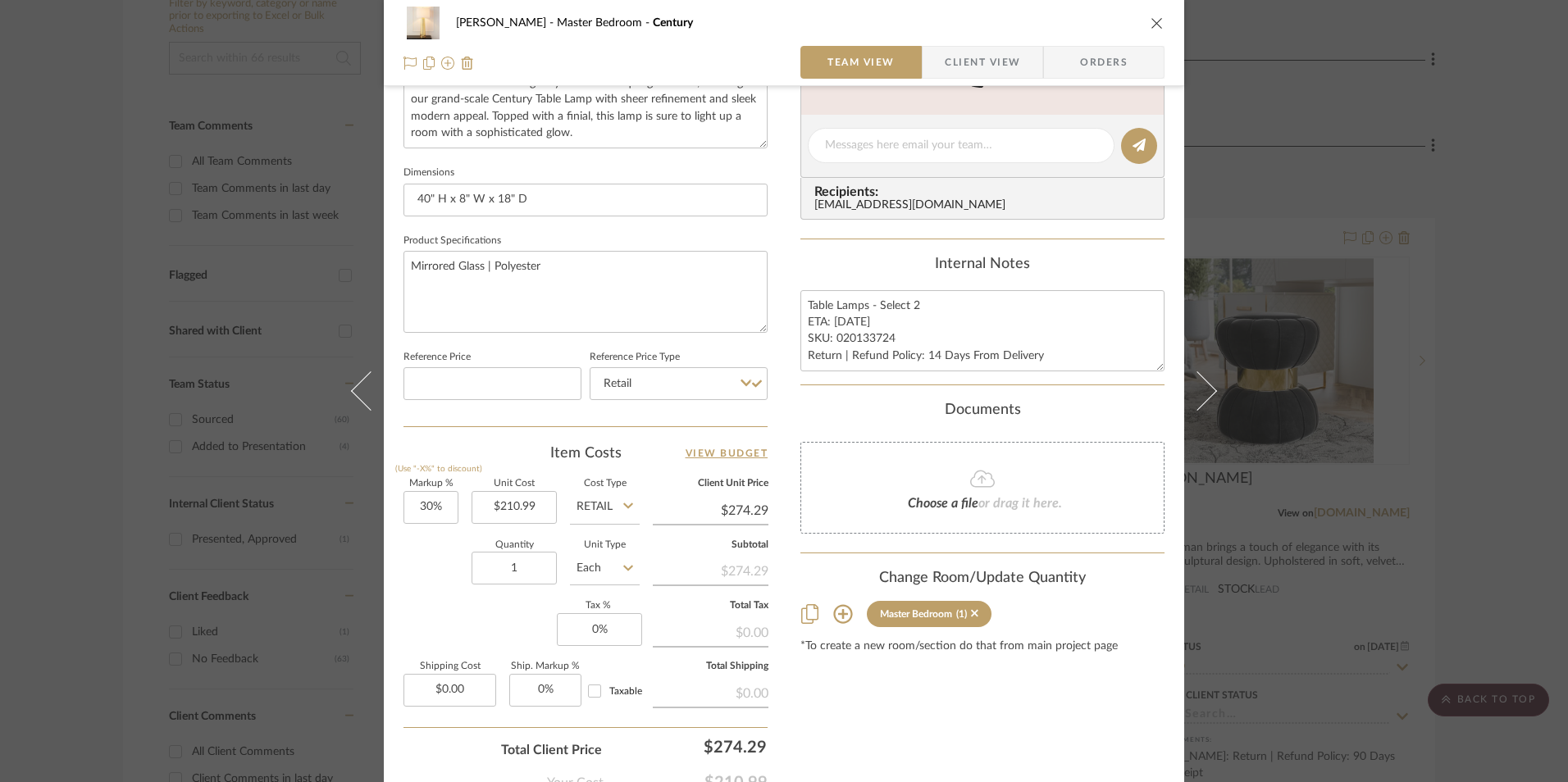
scroll to position [738, 0]
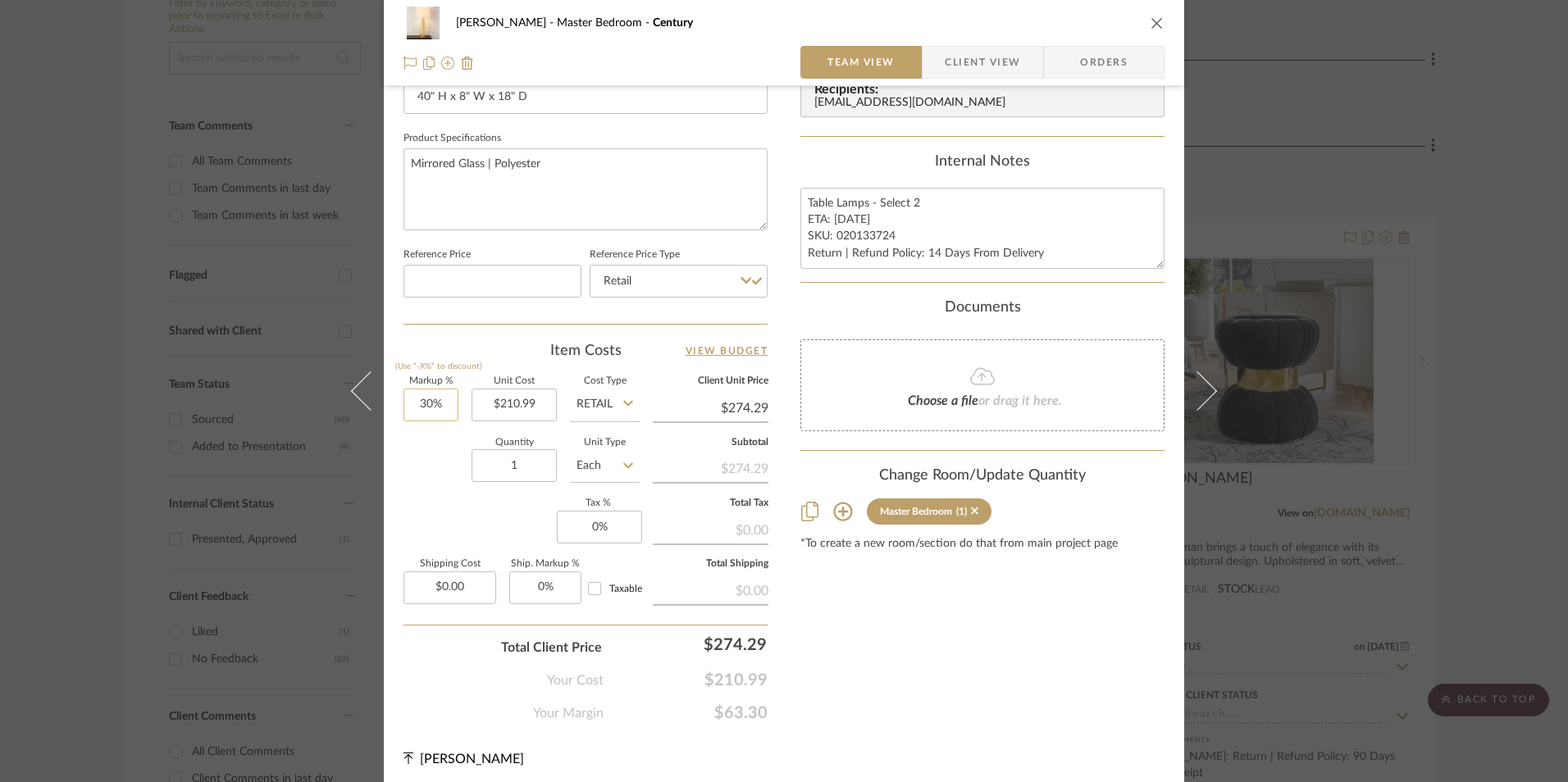
type input "30"
click at [432, 409] on input "30" at bounding box center [430, 405] width 55 height 32
drag, startPoint x: 441, startPoint y: 507, endPoint x: 497, endPoint y: 482, distance: 61.3
click at [446, 502] on div "Markup % (Use "-X%" to discount) Unit Cost $210.99 Cost Type Retail Client Unit…" at bounding box center [585, 497] width 365 height 239
type input "0%"
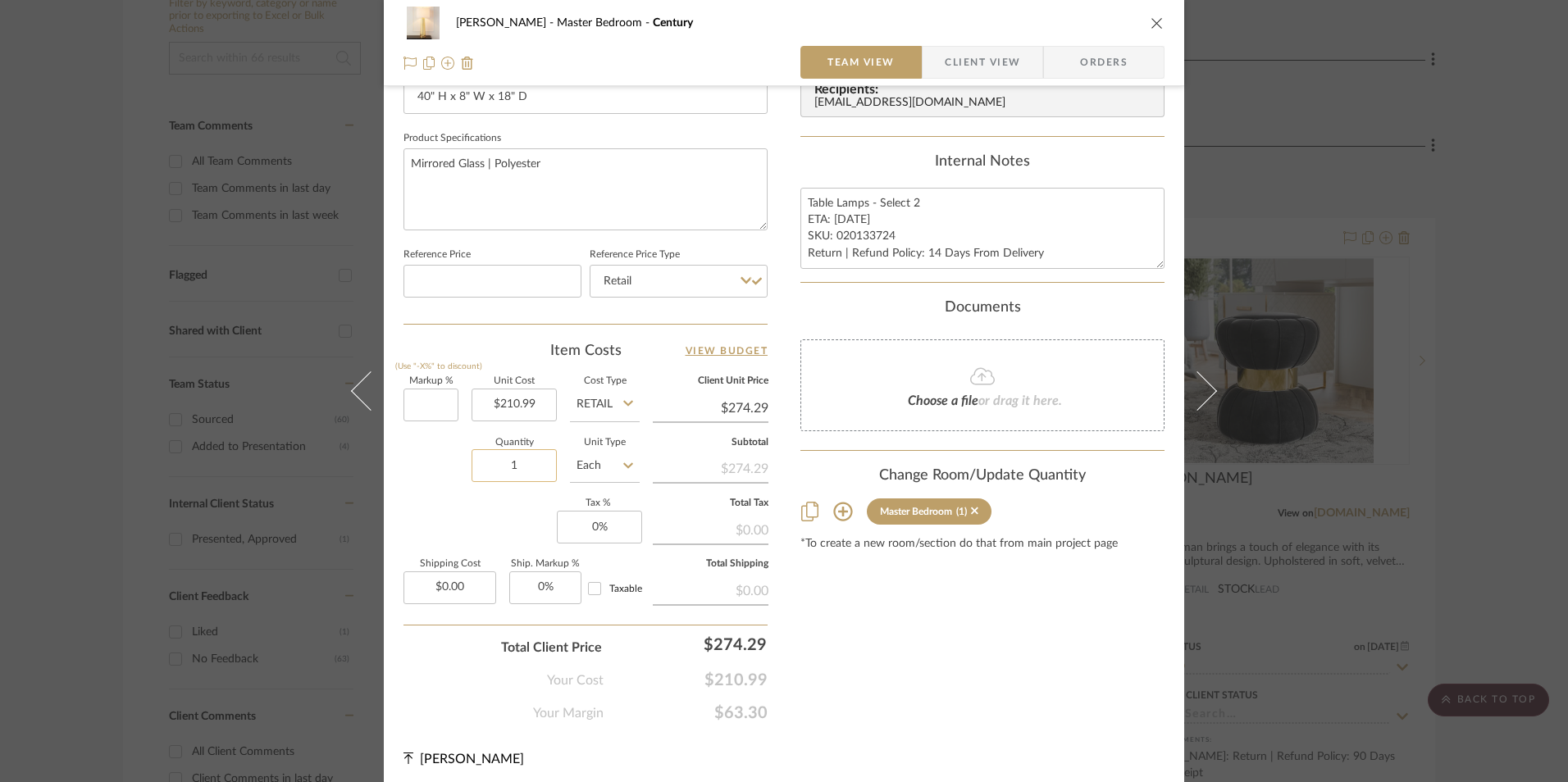
type input "$210.99"
click at [512, 475] on input "1" at bounding box center [514, 465] width 86 height 32
type input "2"
click at [499, 540] on div "Markup % (Use "-X%" to discount) 0% Unit Cost $210.99 Cost Type Retail Client U…" at bounding box center [585, 497] width 365 height 239
click at [608, 530] on input "0" at bounding box center [599, 527] width 86 height 32
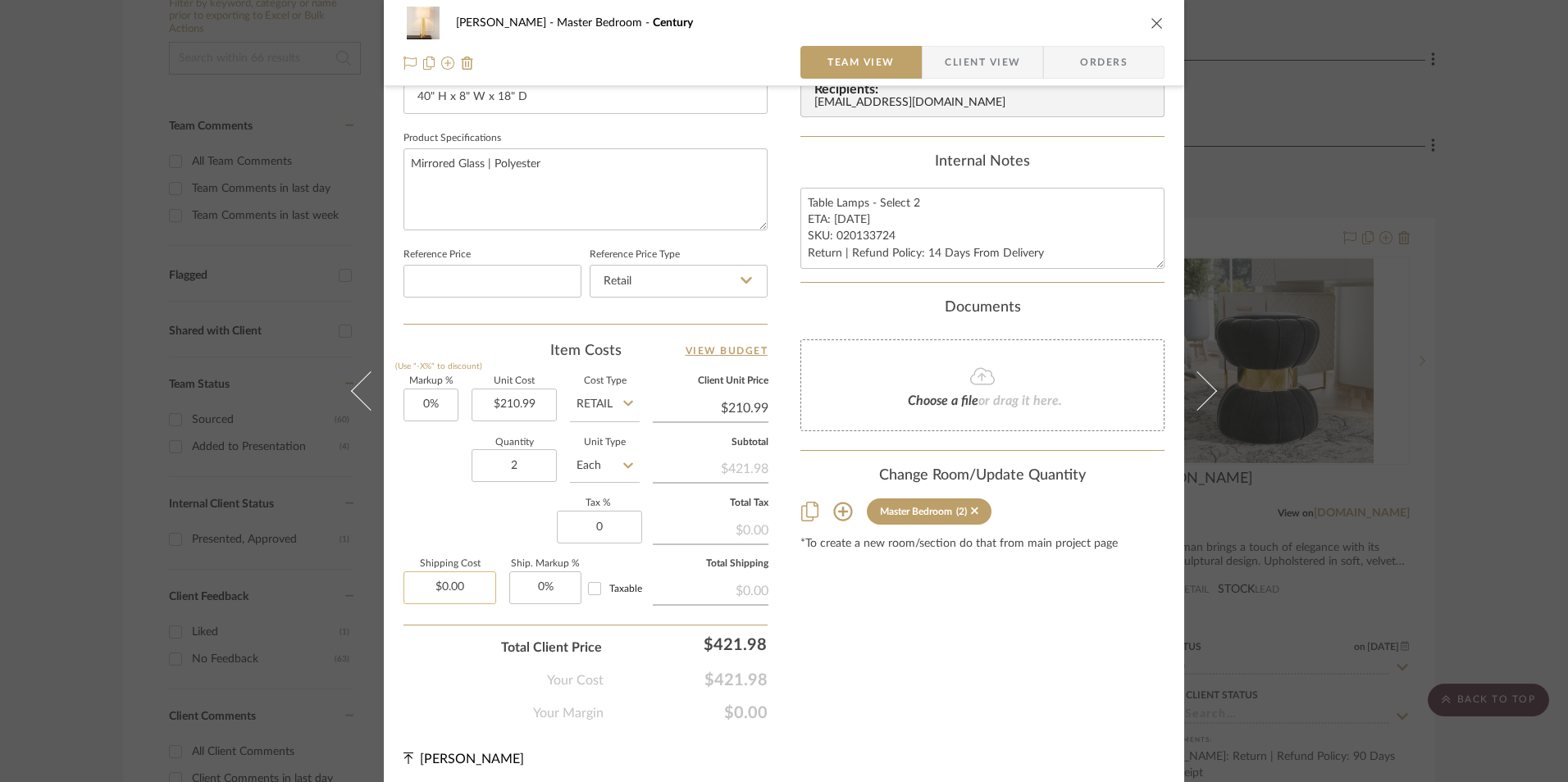
type input "0%"
click at [466, 594] on input "0.00" at bounding box center [449, 588] width 93 height 32
type input "$39.00"
click at [491, 550] on div "Markup % (Use "-X%" to discount) 0% Unit Cost $210.99 Cost Type Retail Client U…" at bounding box center [585, 497] width 365 height 239
click at [602, 527] on input "0" at bounding box center [599, 527] width 86 height 32
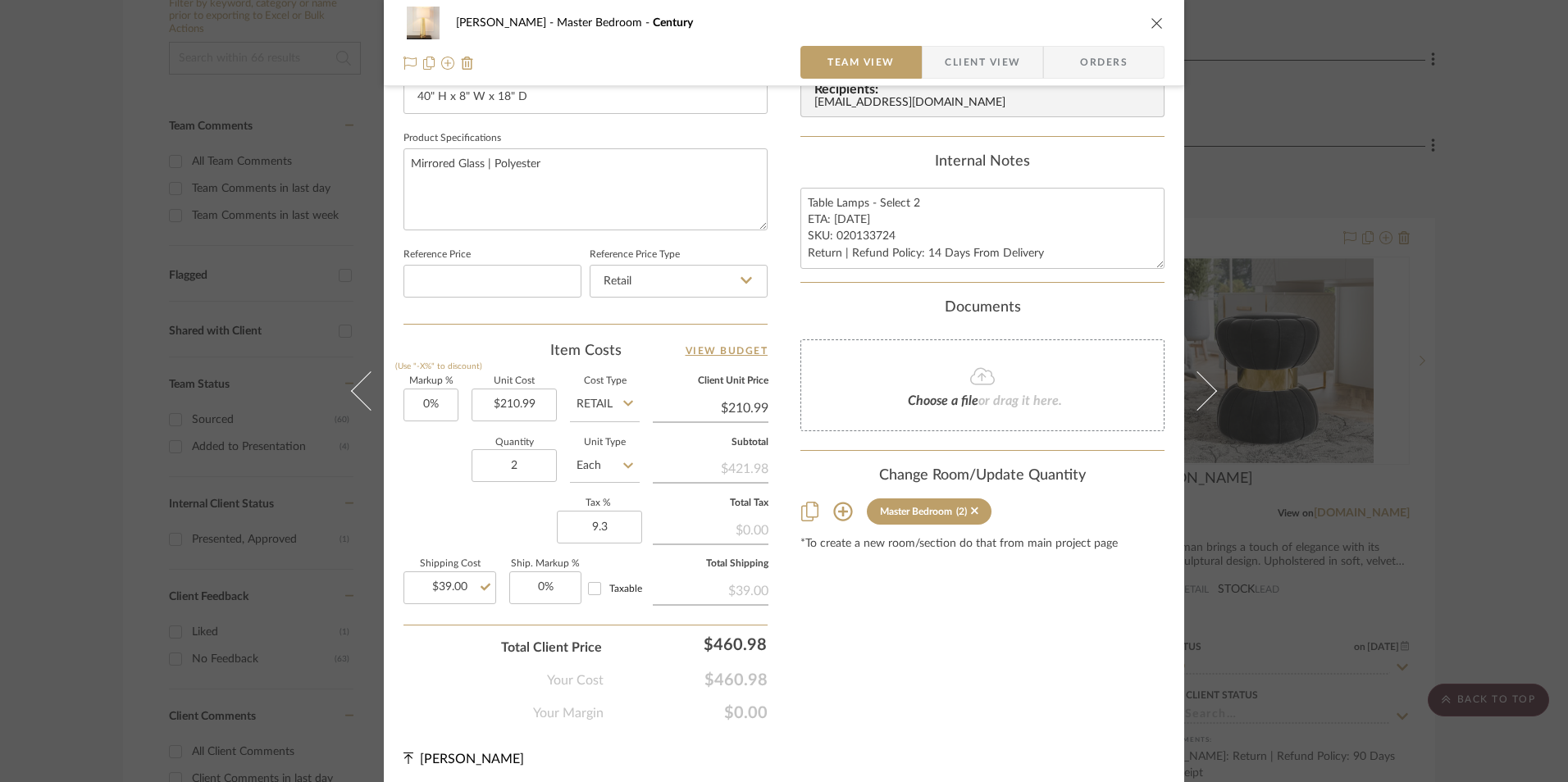
type input "9.3%"
click at [419, 540] on div "Markup % (Use "-X%" to discount) 0% Unit Cost $210.99 Cost Type Retail Client U…" at bounding box center [585, 497] width 365 height 239
click at [588, 535] on input "9.3" at bounding box center [599, 527] width 86 height 32
type input "9.25%"
click at [488, 521] on div "Markup % (Use "-X%" to discount) 0% Unit Cost $210.99 Cost Type Retail Client U…" at bounding box center [585, 497] width 365 height 239
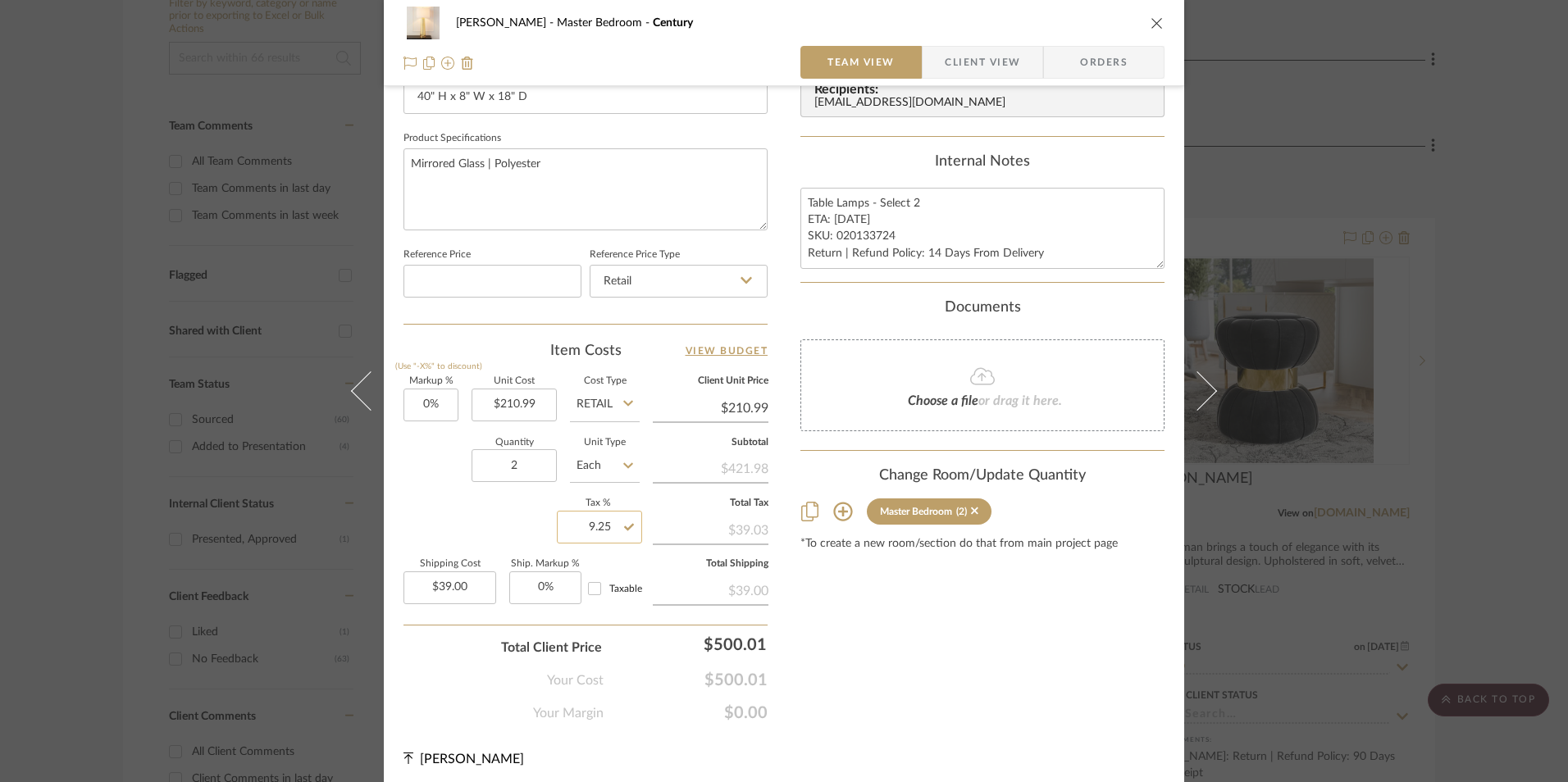
click at [590, 521] on input "9.25" at bounding box center [599, 527] width 86 height 32
type input "8.5%"
click at [496, 526] on div "Markup % (Use "-X%" to discount) 0% Unit Cost $210.99 Cost Type Retail Client U…" at bounding box center [585, 497] width 365 height 239
click at [611, 529] on input "8.5" at bounding box center [599, 527] width 86 height 32
type input "9%"
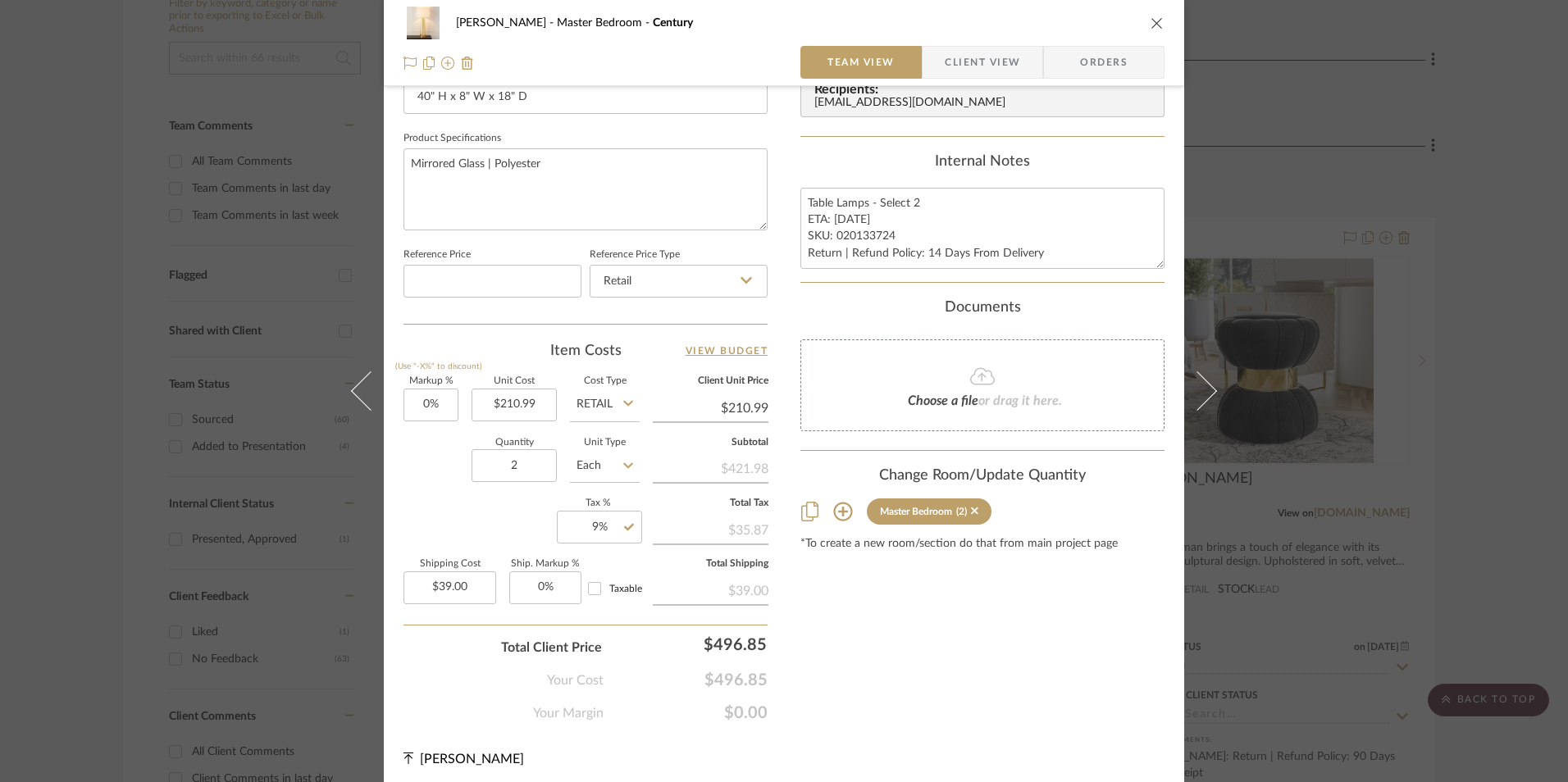
click at [521, 517] on div "Markup % (Use "-X%" to discount) 0% Unit Cost $210.99 Cost Type Retail Client U…" at bounding box center [585, 497] width 365 height 239
click at [595, 528] on input "9" at bounding box center [599, 527] width 86 height 32
type input "9.1%"
click at [464, 527] on div "Markup % (Use "-X%" to discount) 0% Unit Cost $210.99 Cost Type Retail Client U…" at bounding box center [585, 497] width 365 height 239
click at [578, 526] on input "9.1" at bounding box center [599, 527] width 86 height 32
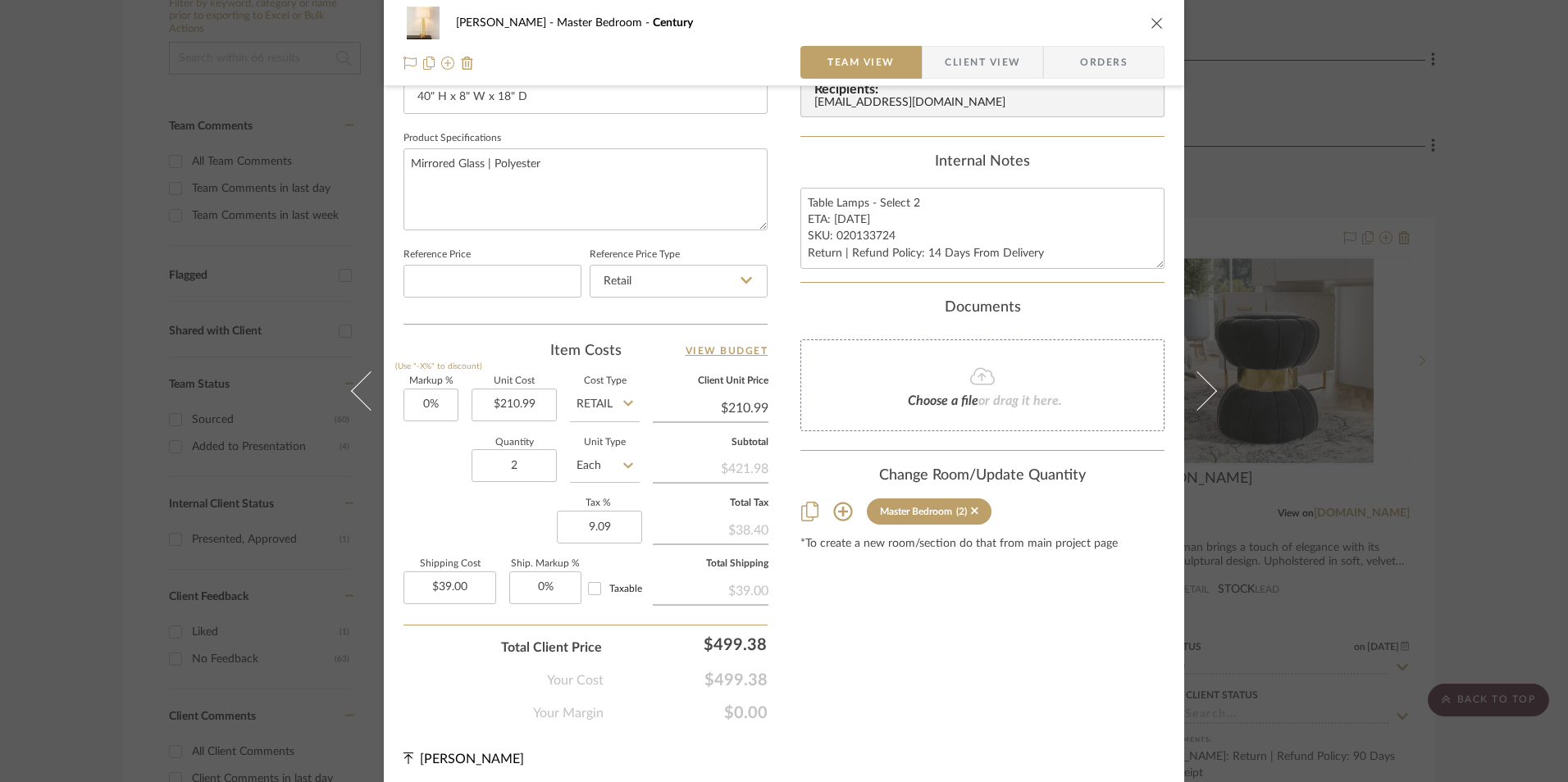
type input "9.09%"
click at [544, 531] on div "Markup % (Use "-X%" to discount) 0% Unit Cost $210.99 Cost Type Retail Client U…" at bounding box center [585, 497] width 365 height 239
click at [590, 532] on input "9.09" at bounding box center [599, 527] width 86 height 32
type input "9.01%"
click at [531, 529] on div "Markup % (Use "-X%" to discount) 0% Unit Cost $210.99 Cost Type Retail Client U…" at bounding box center [585, 497] width 365 height 239
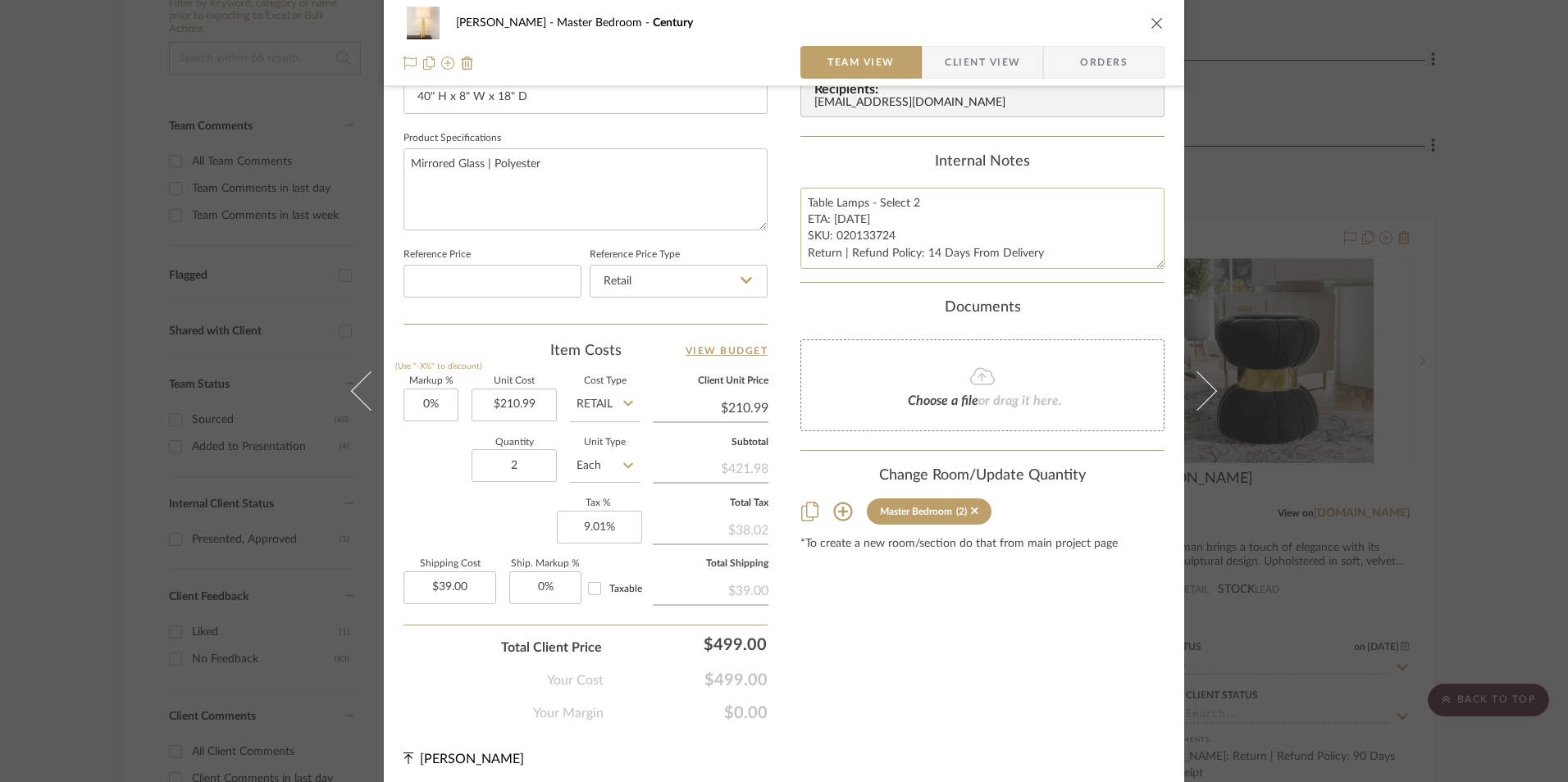
drag, startPoint x: 889, startPoint y: 235, endPoint x: 833, endPoint y: 236, distance: 56.0
click at [833, 236] on textarea "Table Lamps - Select 2 ETA: 9.3.2025 SKU: 020133724 Return | Refund Policy: 14 …" at bounding box center [982, 229] width 365 height 81
click at [1138, 55] on span "Orders" at bounding box center [1104, 62] width 84 height 32
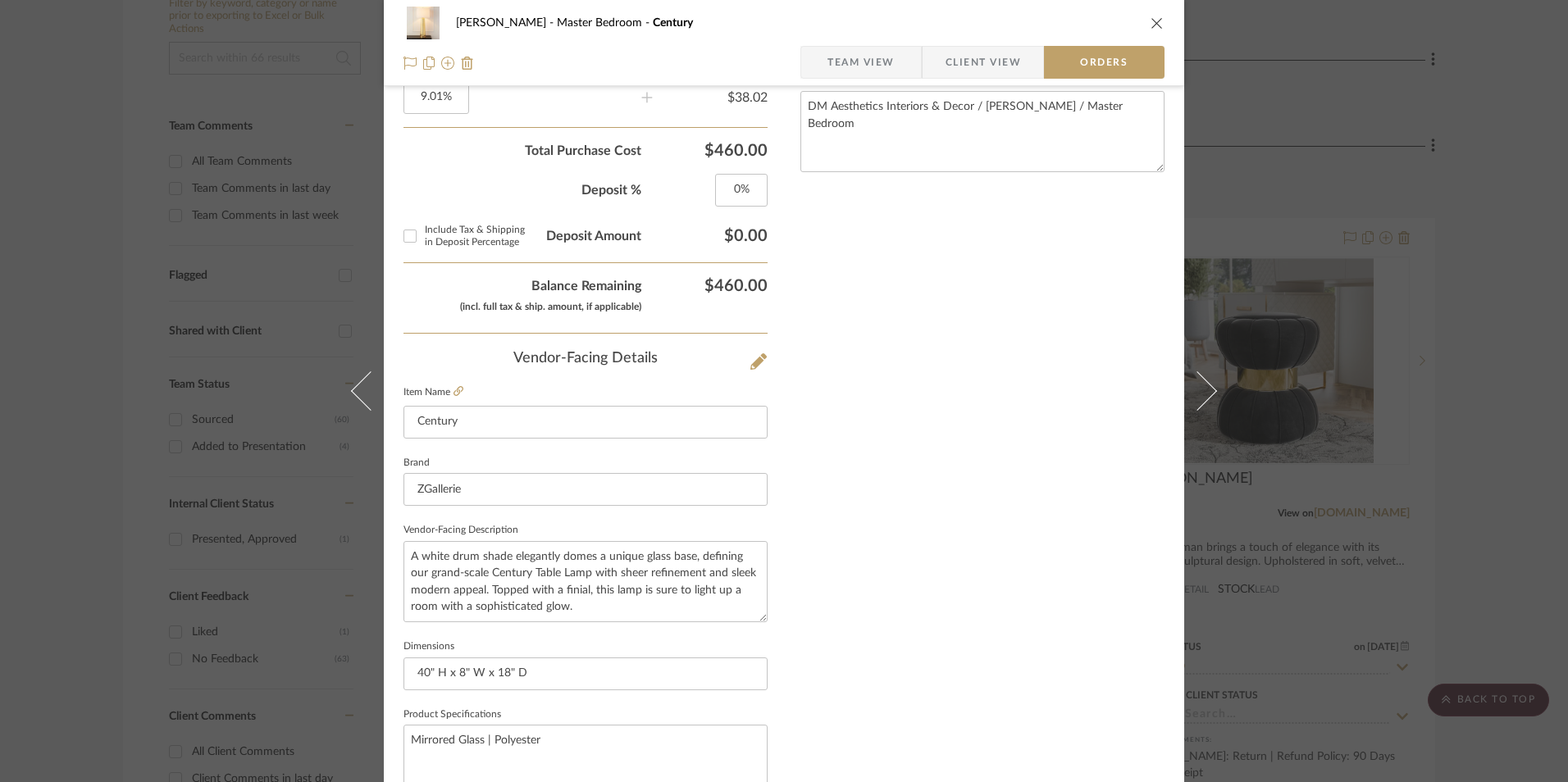
scroll to position [962, 0]
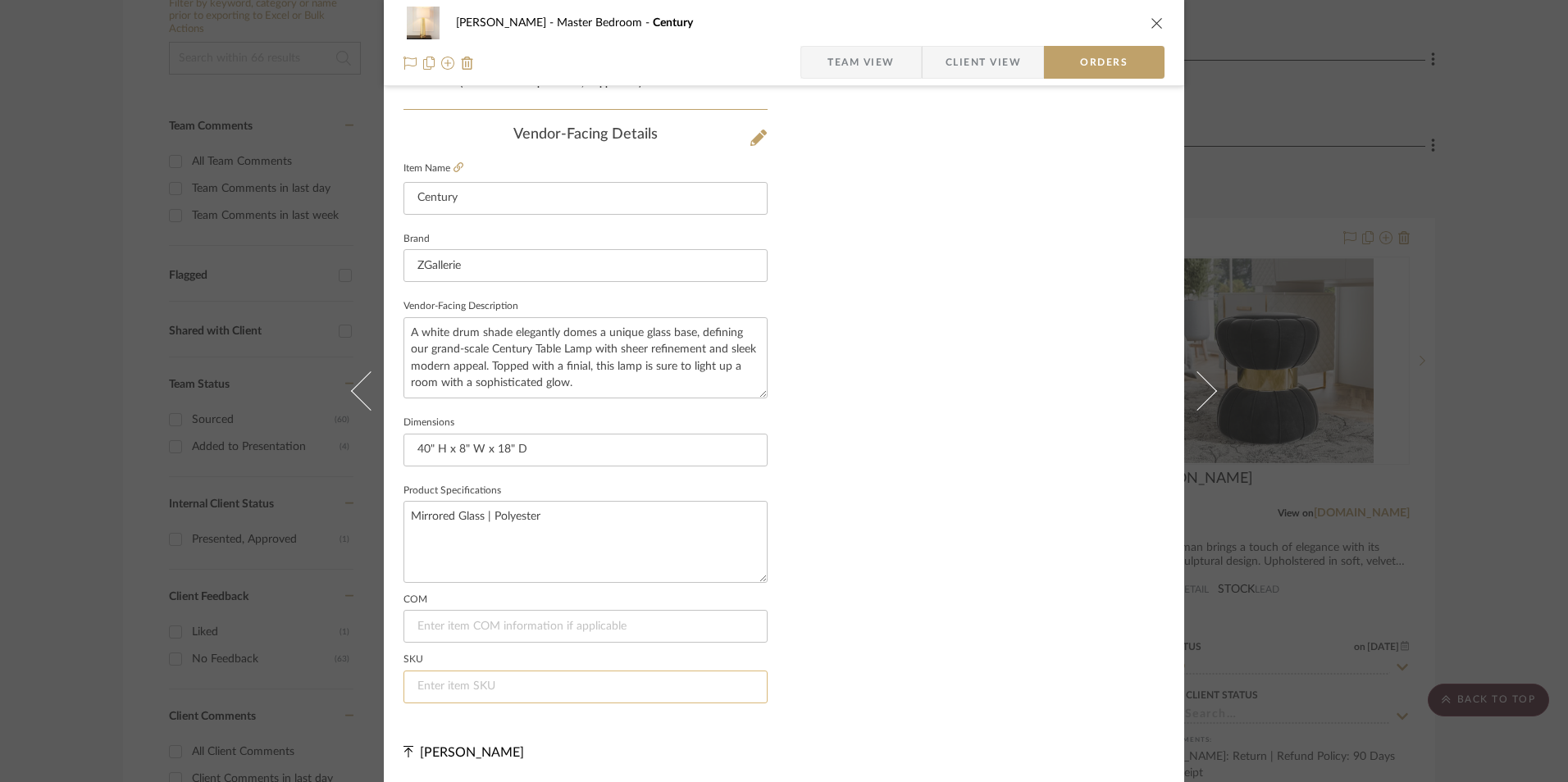
click at [570, 684] on input at bounding box center [585, 687] width 365 height 32
paste input "020133724"
type input "020133724"
click at [863, 52] on span "Team View" at bounding box center [861, 62] width 68 height 32
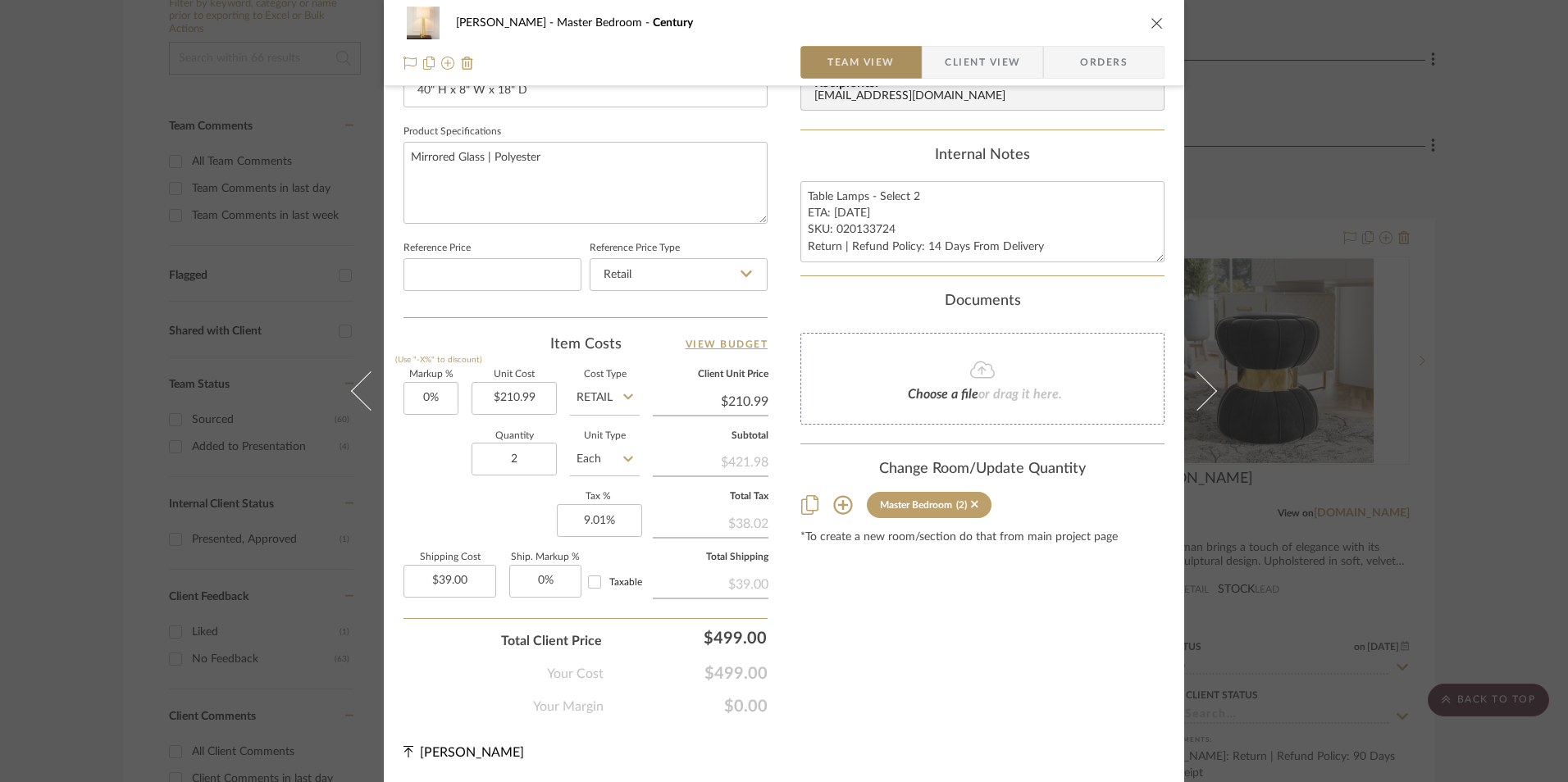
scroll to position [744, 0]
click at [1150, 24] on icon "close" at bounding box center [1157, 22] width 14 height 13
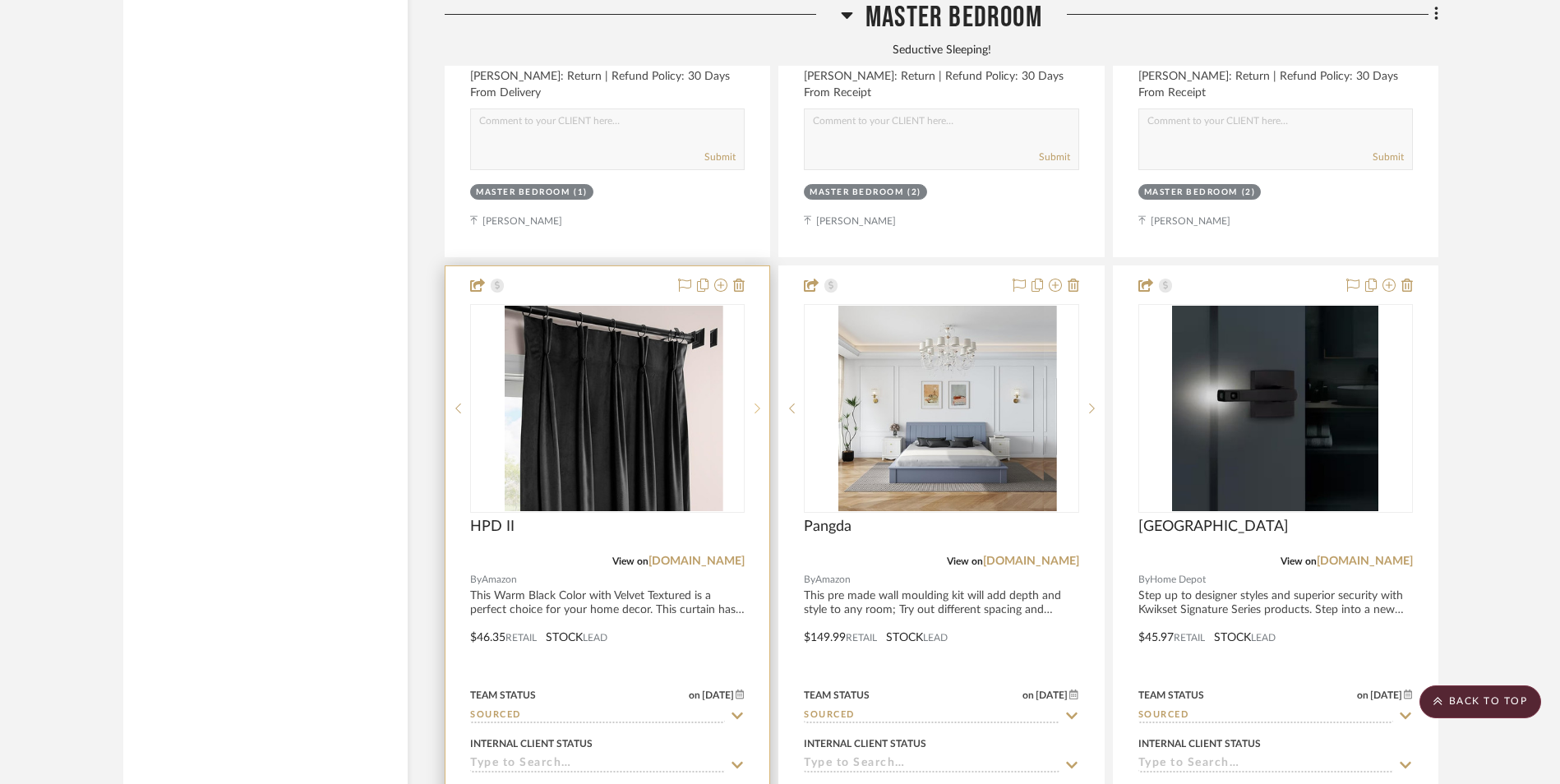
scroll to position [3378, 0]
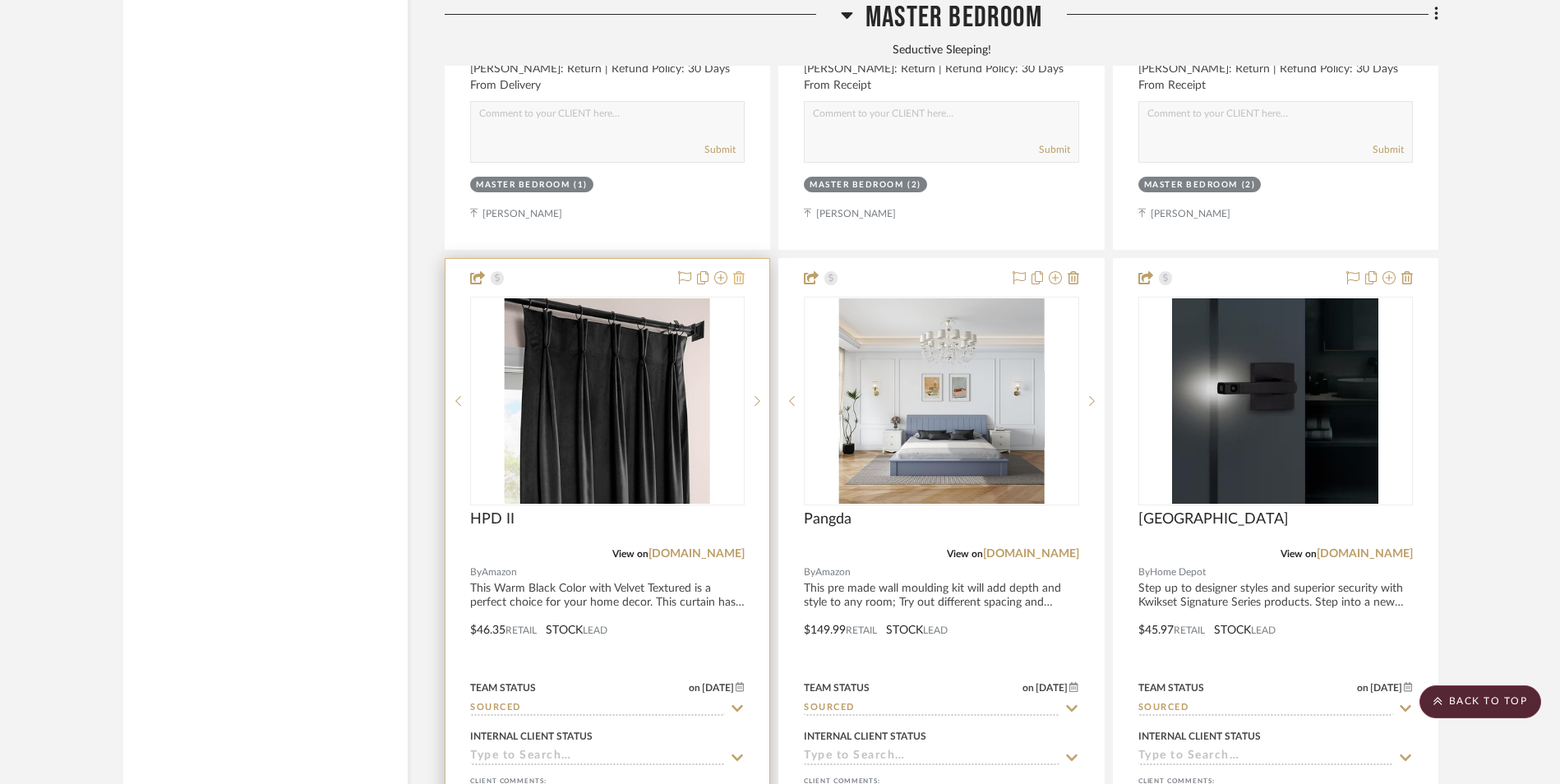
click at [737, 272] on icon at bounding box center [739, 278] width 12 height 14
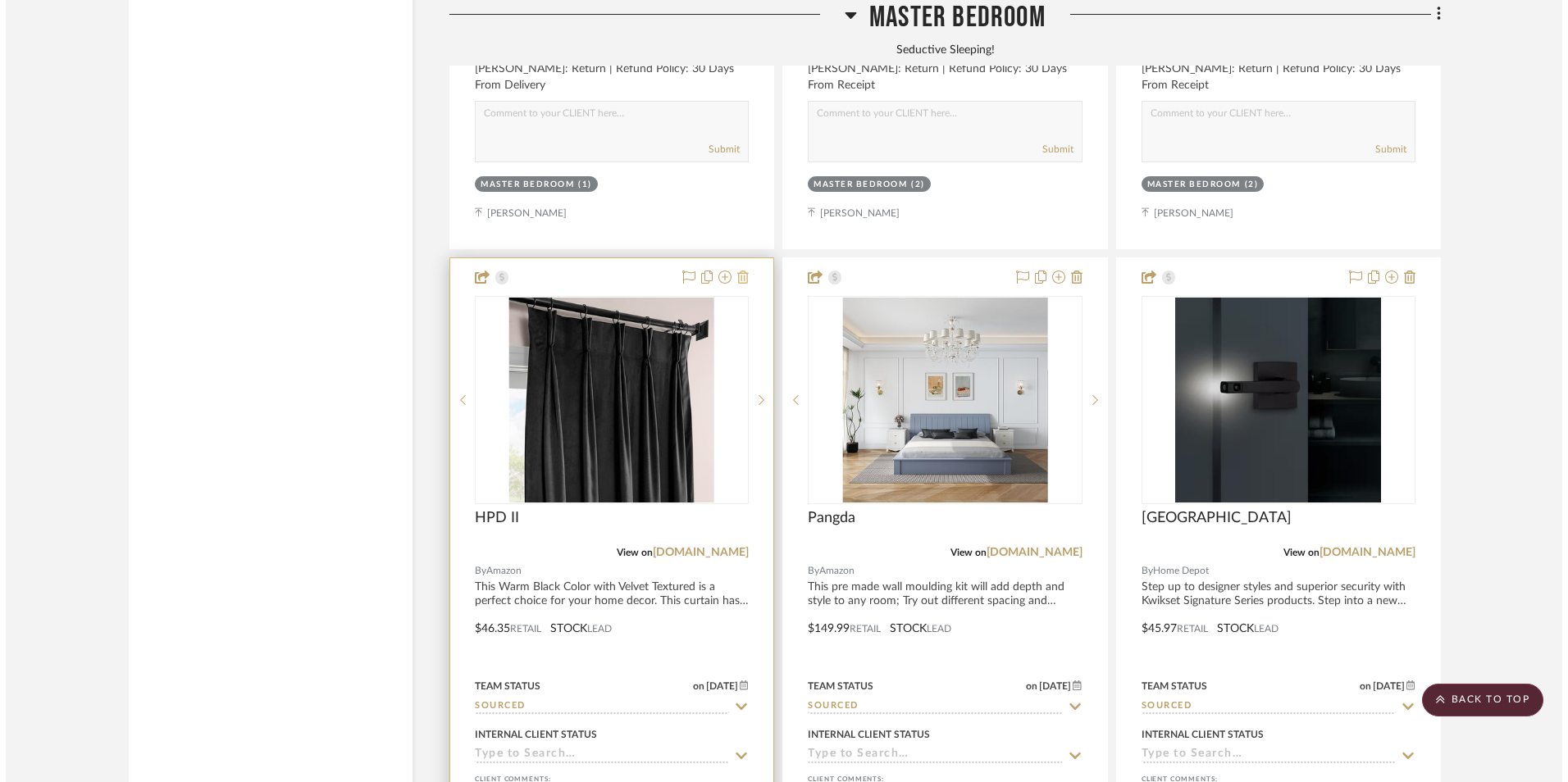
scroll to position [0, 0]
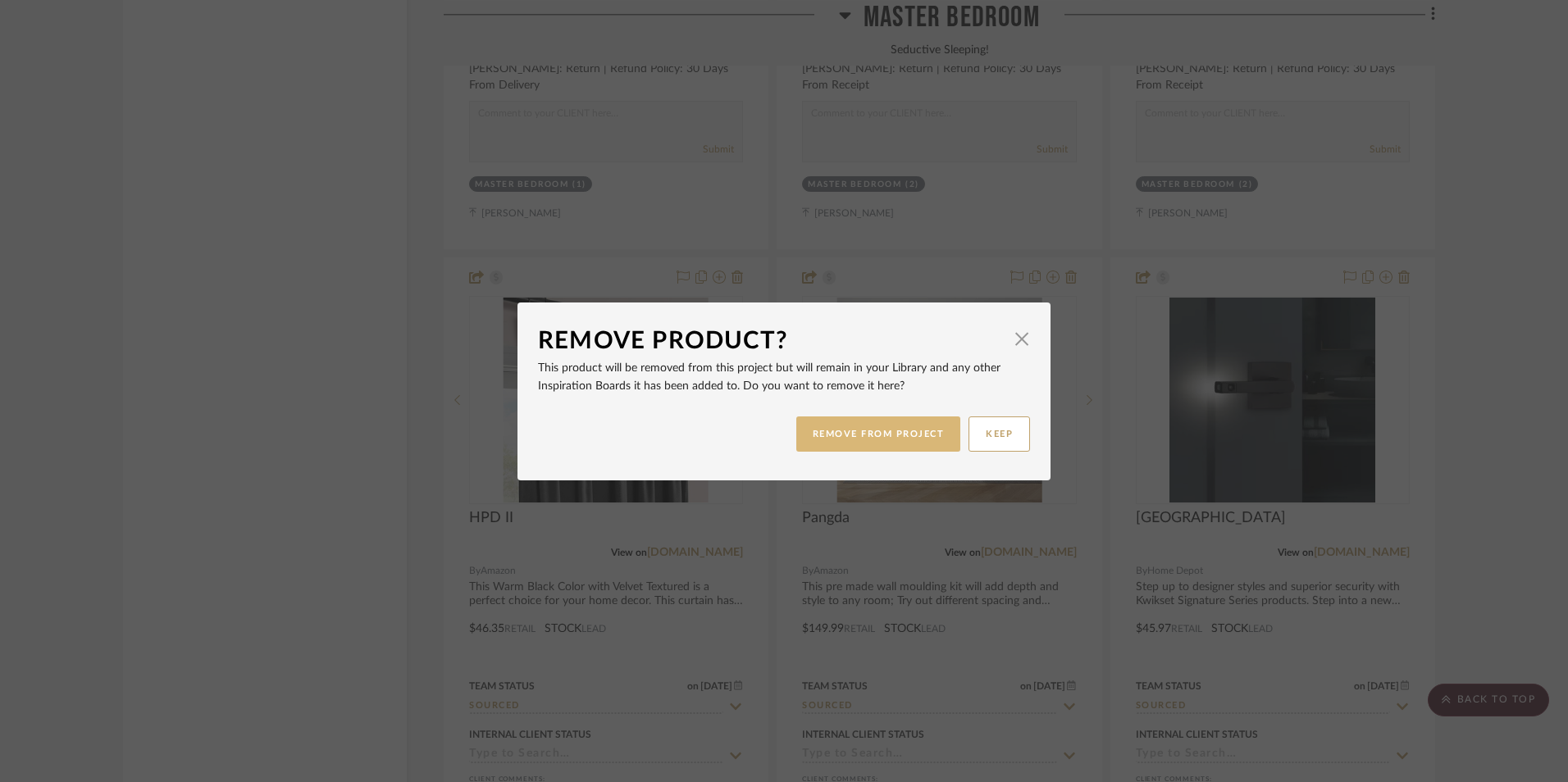
click at [897, 440] on button "REMOVE FROM PROJECT" at bounding box center [879, 434] width 165 height 35
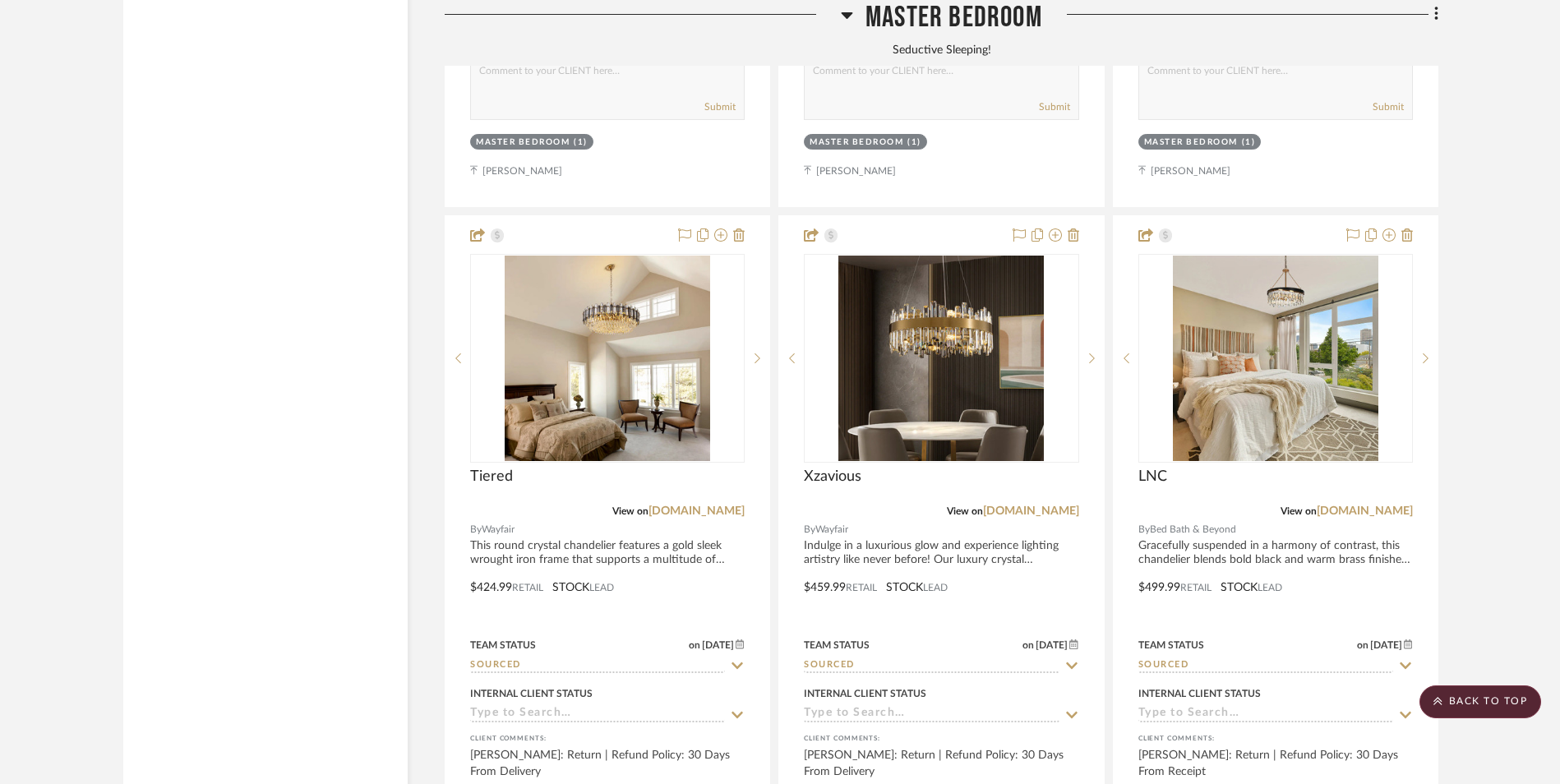
scroll to position [5843, 0]
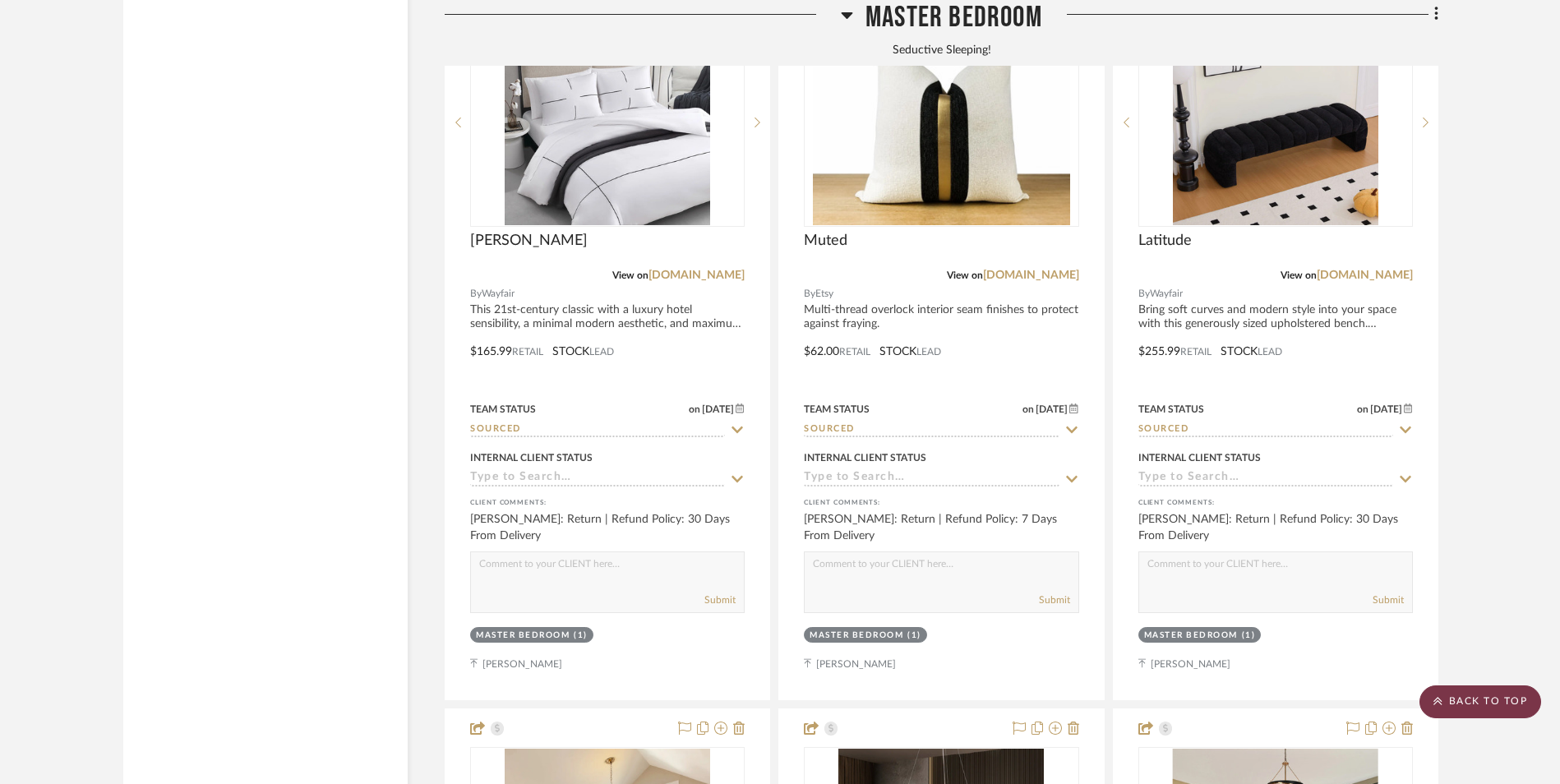
click at [1471, 697] on scroll-to-top-button "BACK TO TOP" at bounding box center [1481, 702] width 122 height 32
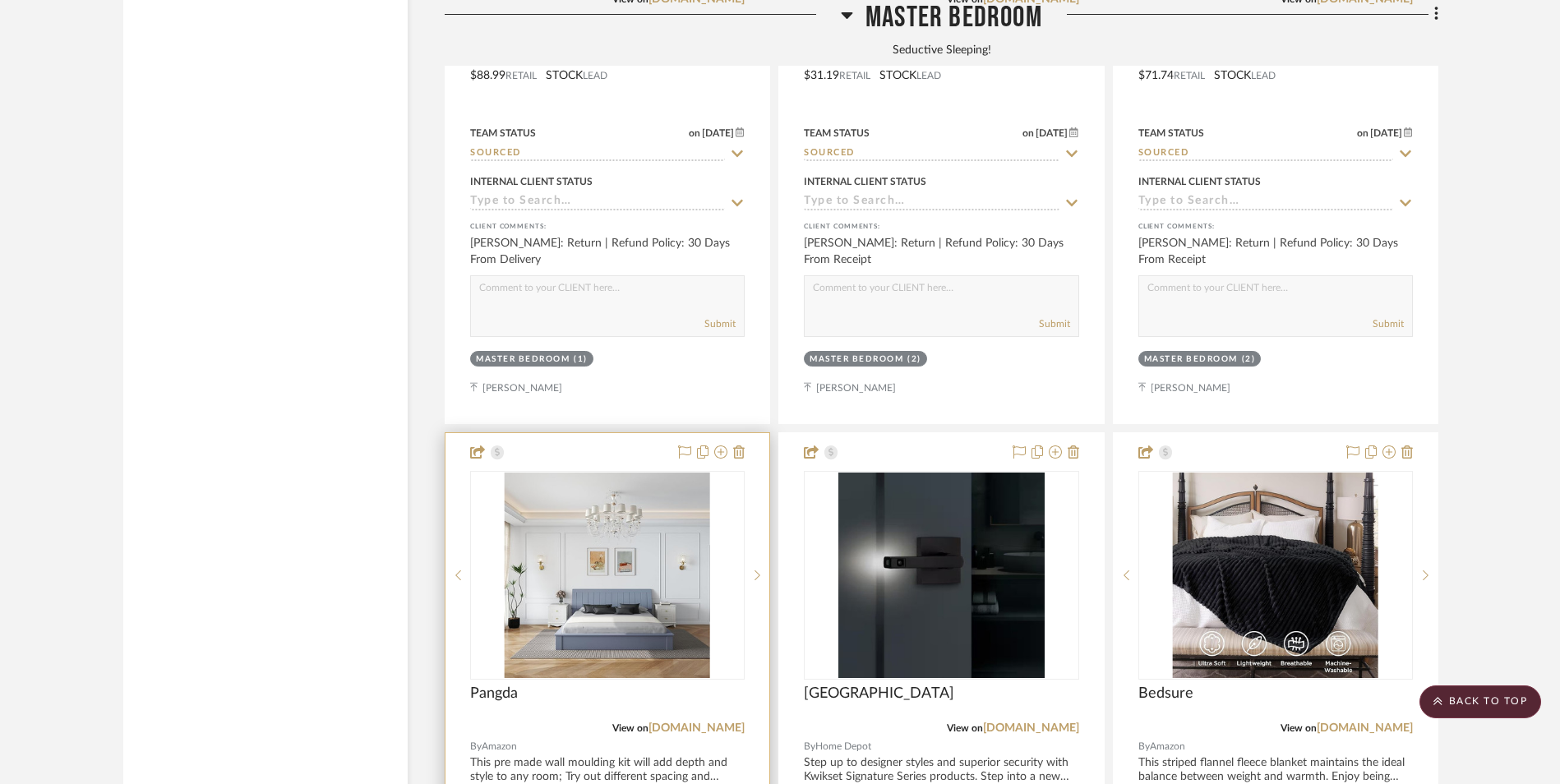
scroll to position [3205, 0]
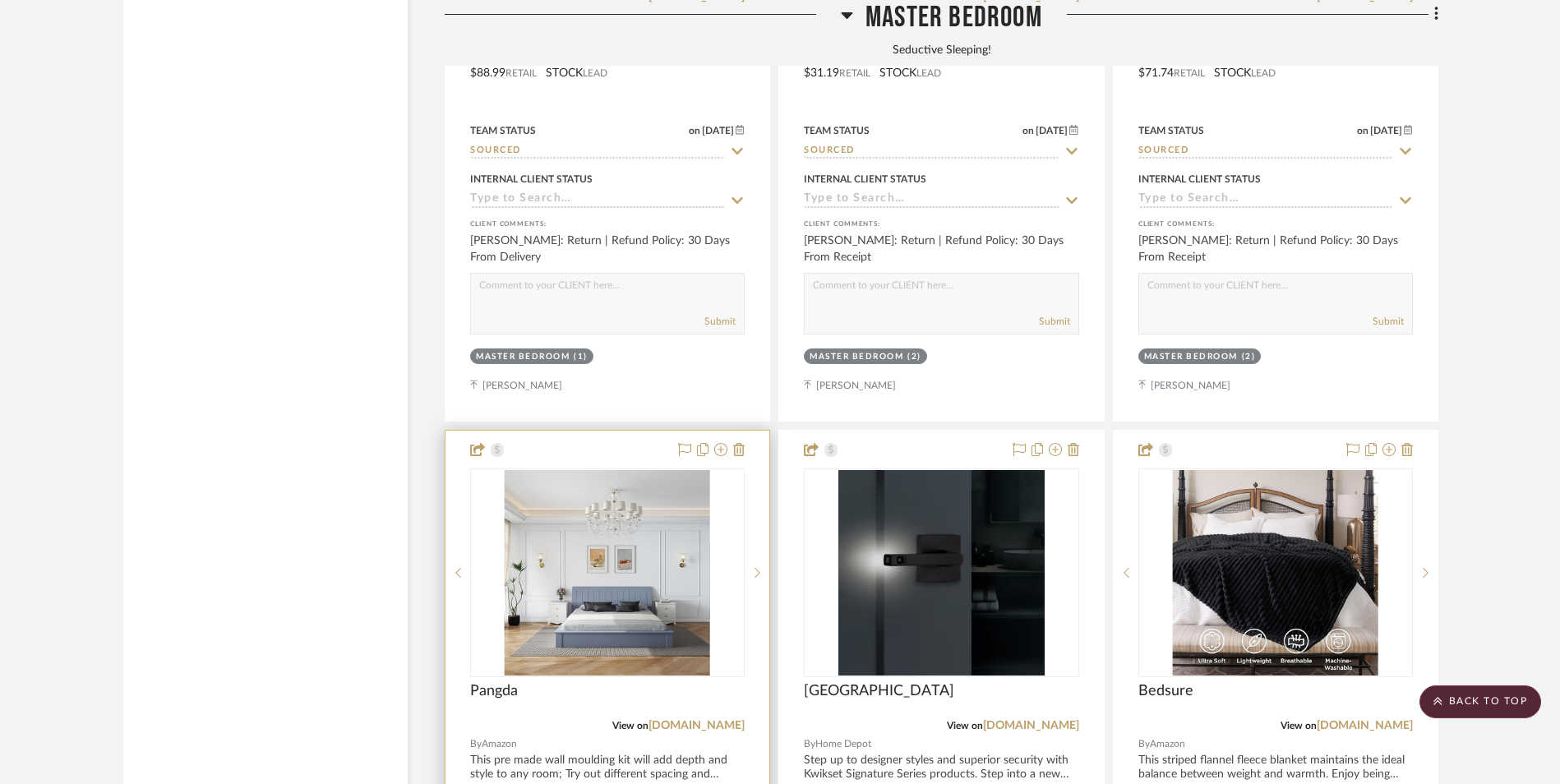
click at [609, 470] on img "0" at bounding box center [607, 573] width 206 height 206
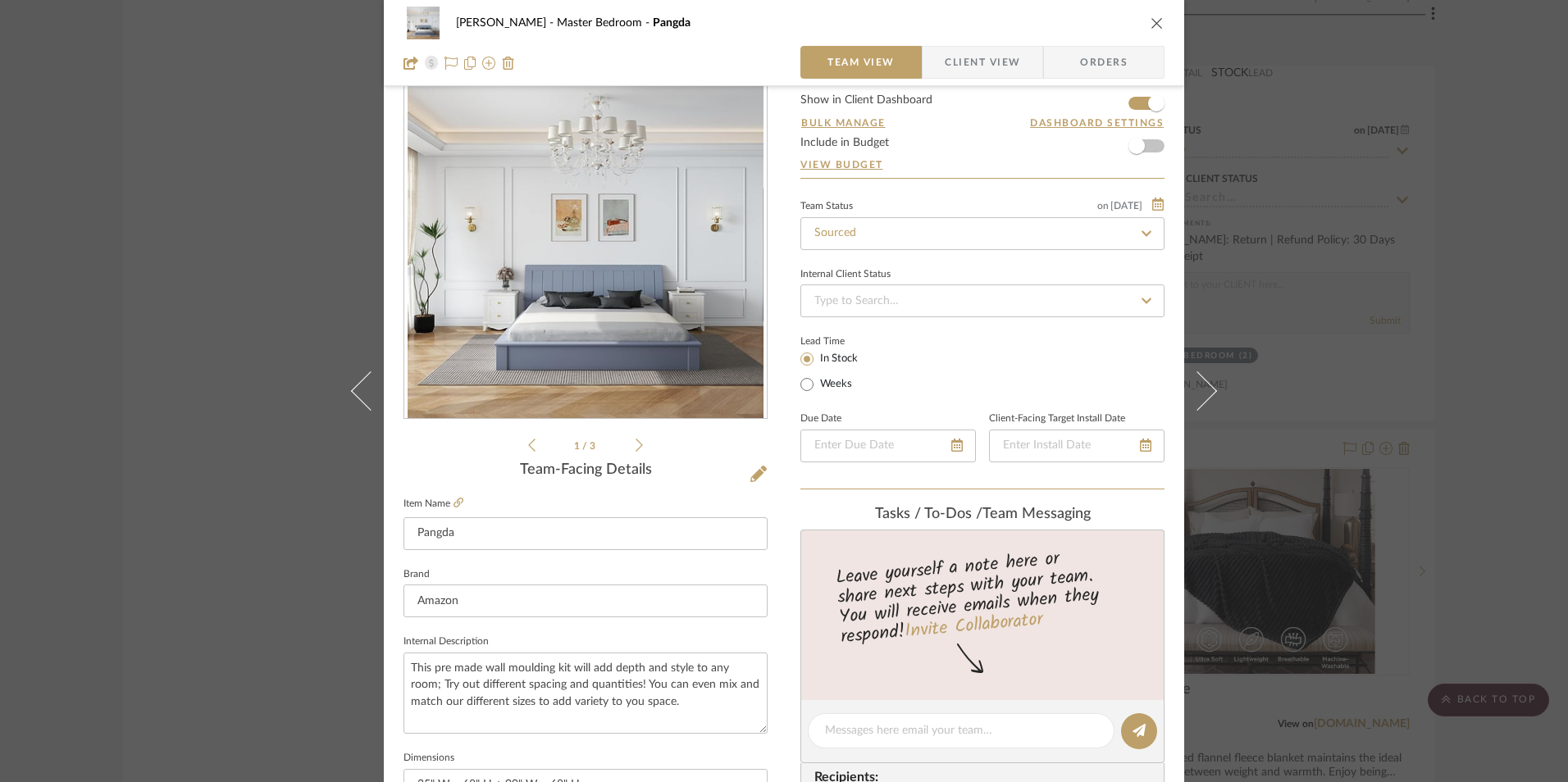
scroll to position [0, 0]
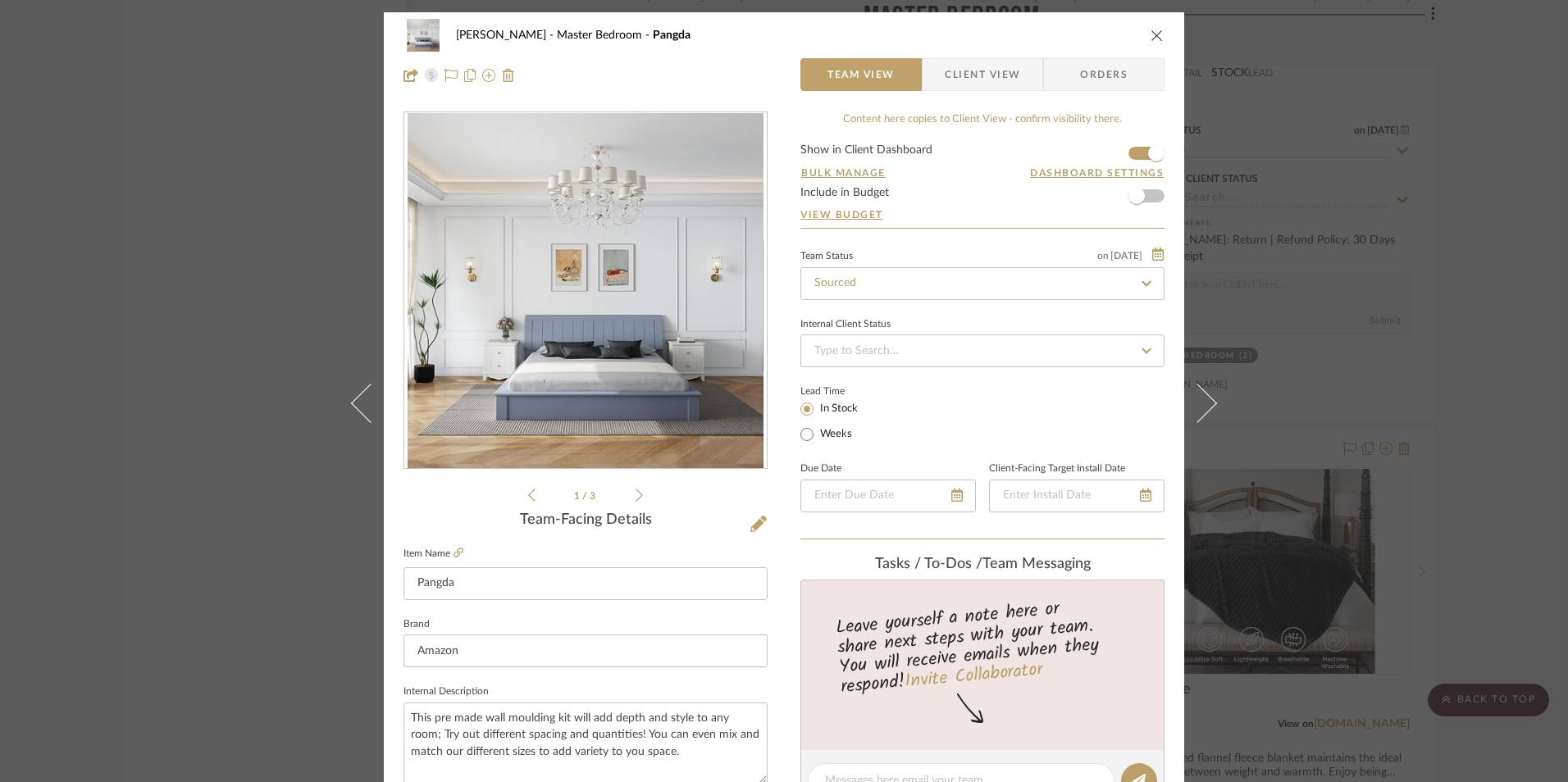
click at [1491, 348] on div "Jeree Hall Master Bedroom Pangda Team View Client View Orders 1 / 3 Team-Facing…" at bounding box center [784, 391] width 1568 height 782
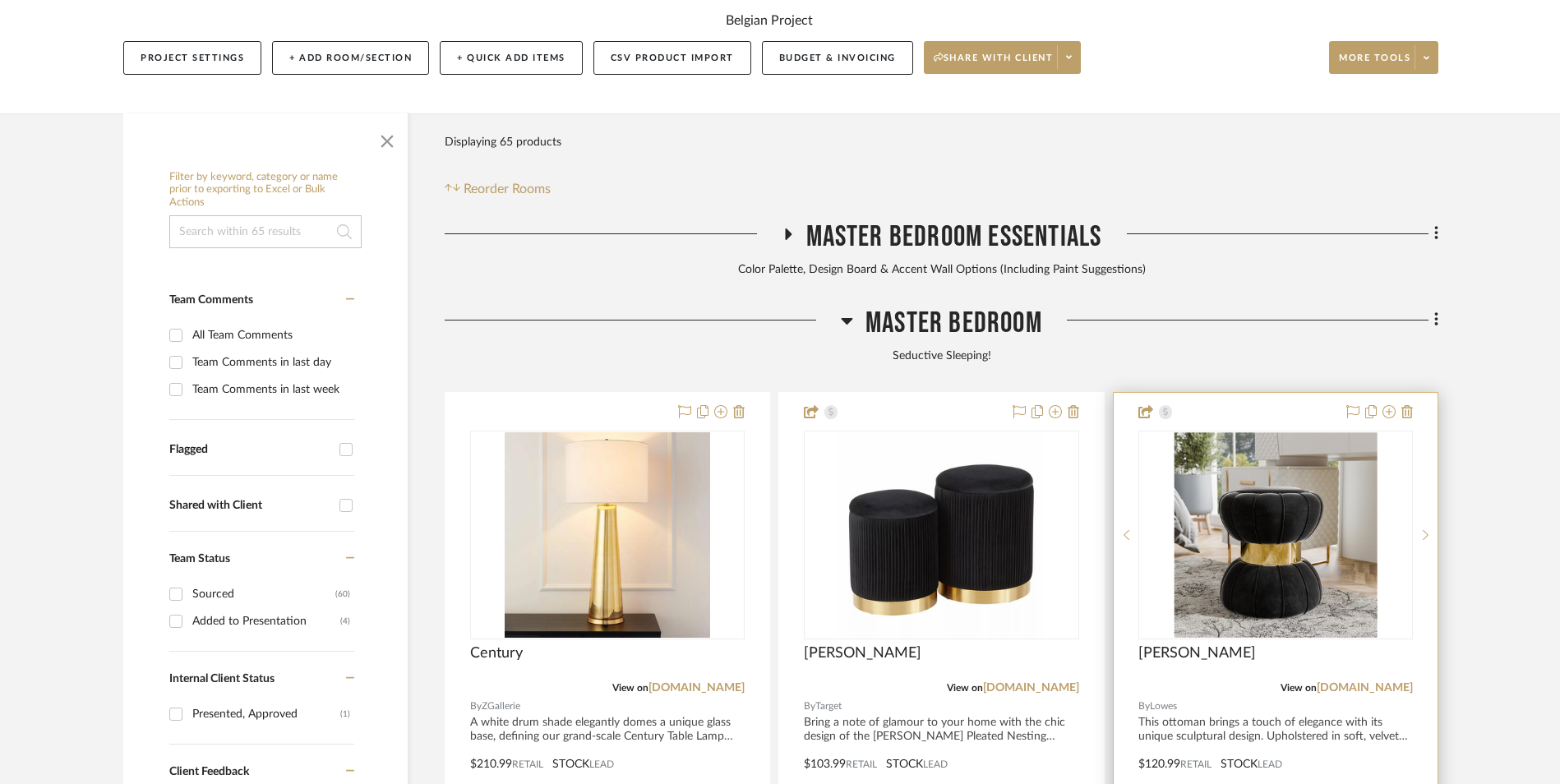
scroll to position [328, 0]
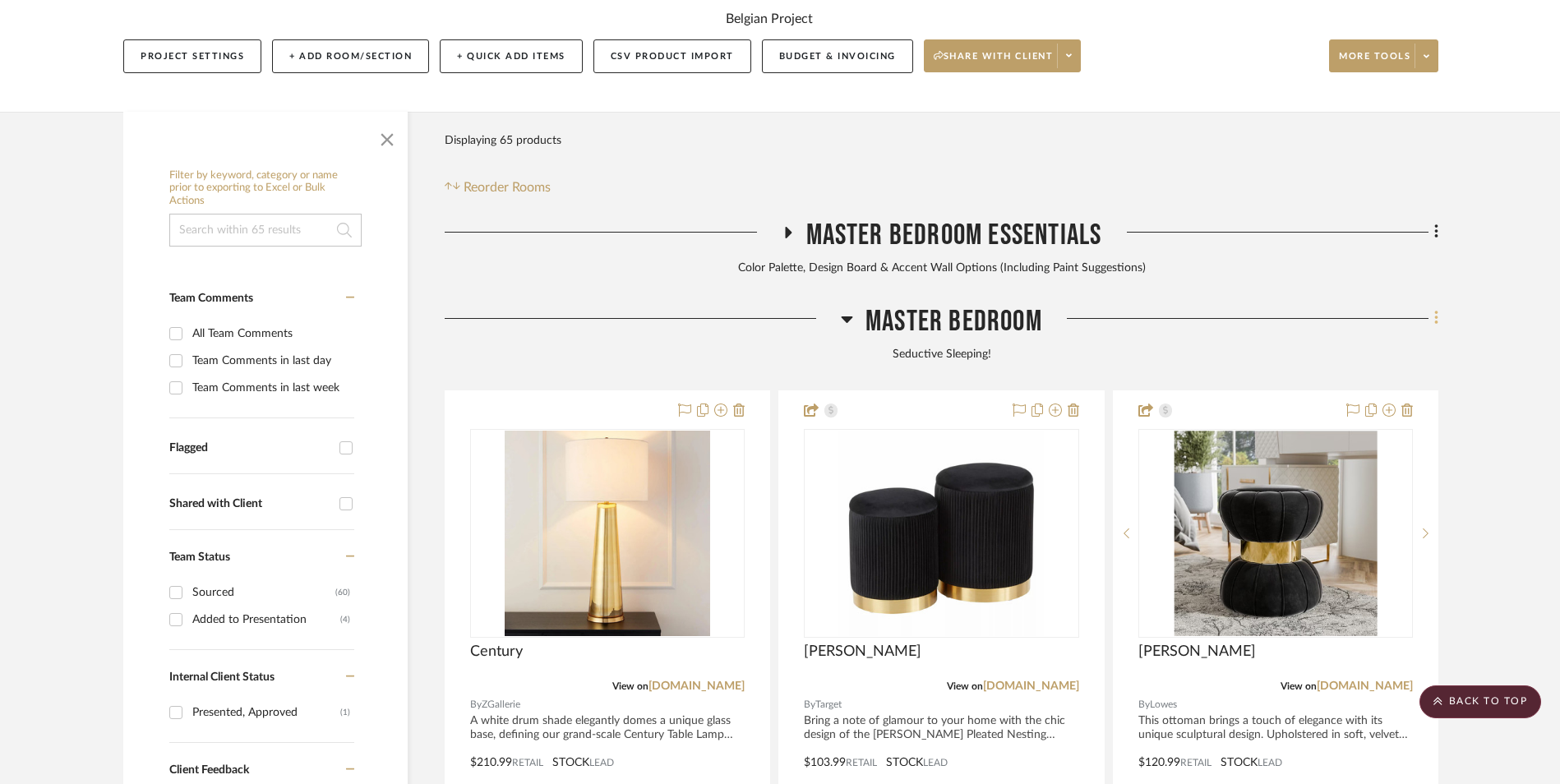
click at [1436, 309] on icon at bounding box center [1436, 318] width 5 height 18
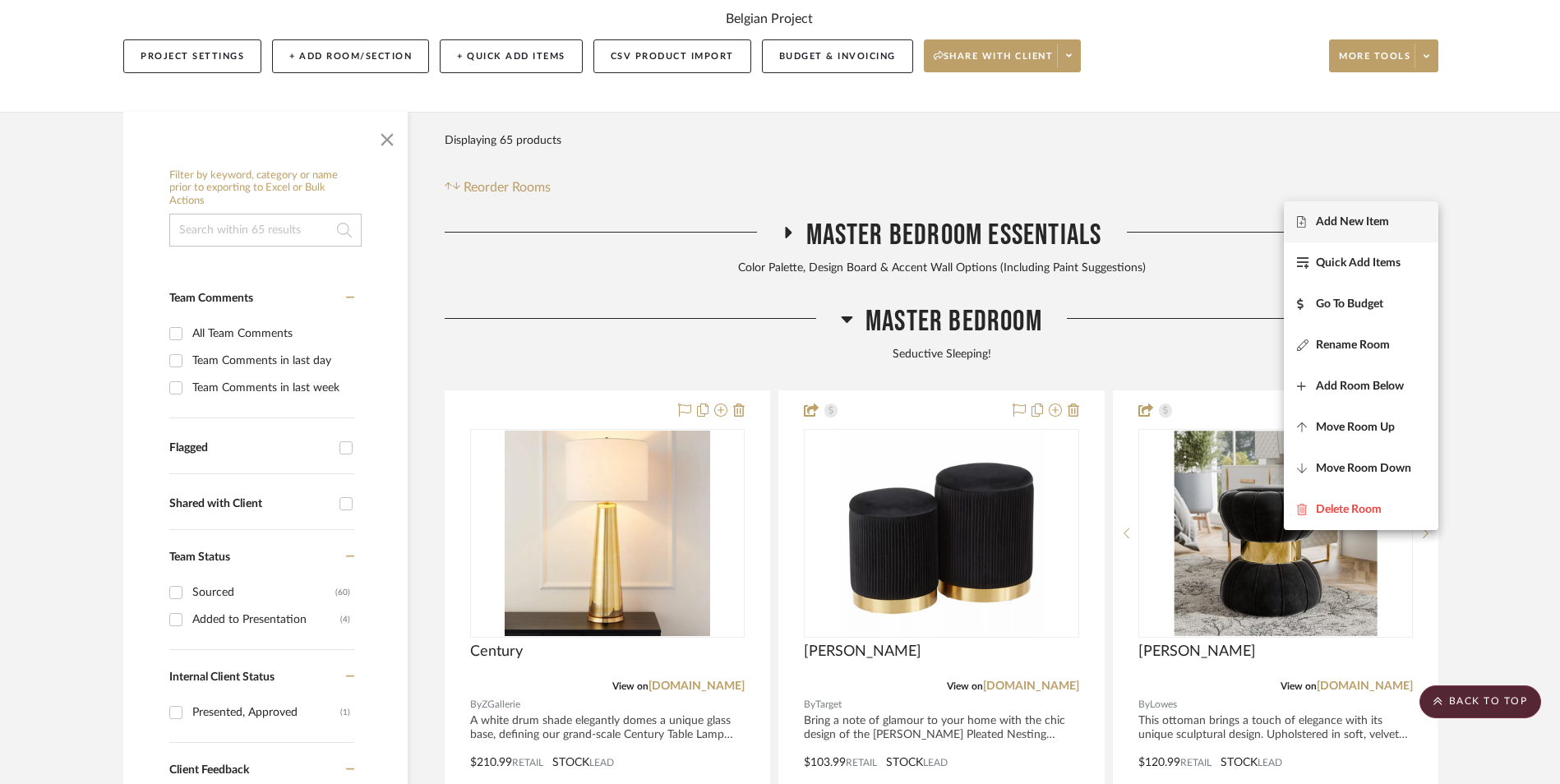
click at [1372, 224] on span "Add New Item" at bounding box center [1352, 221] width 73 height 14
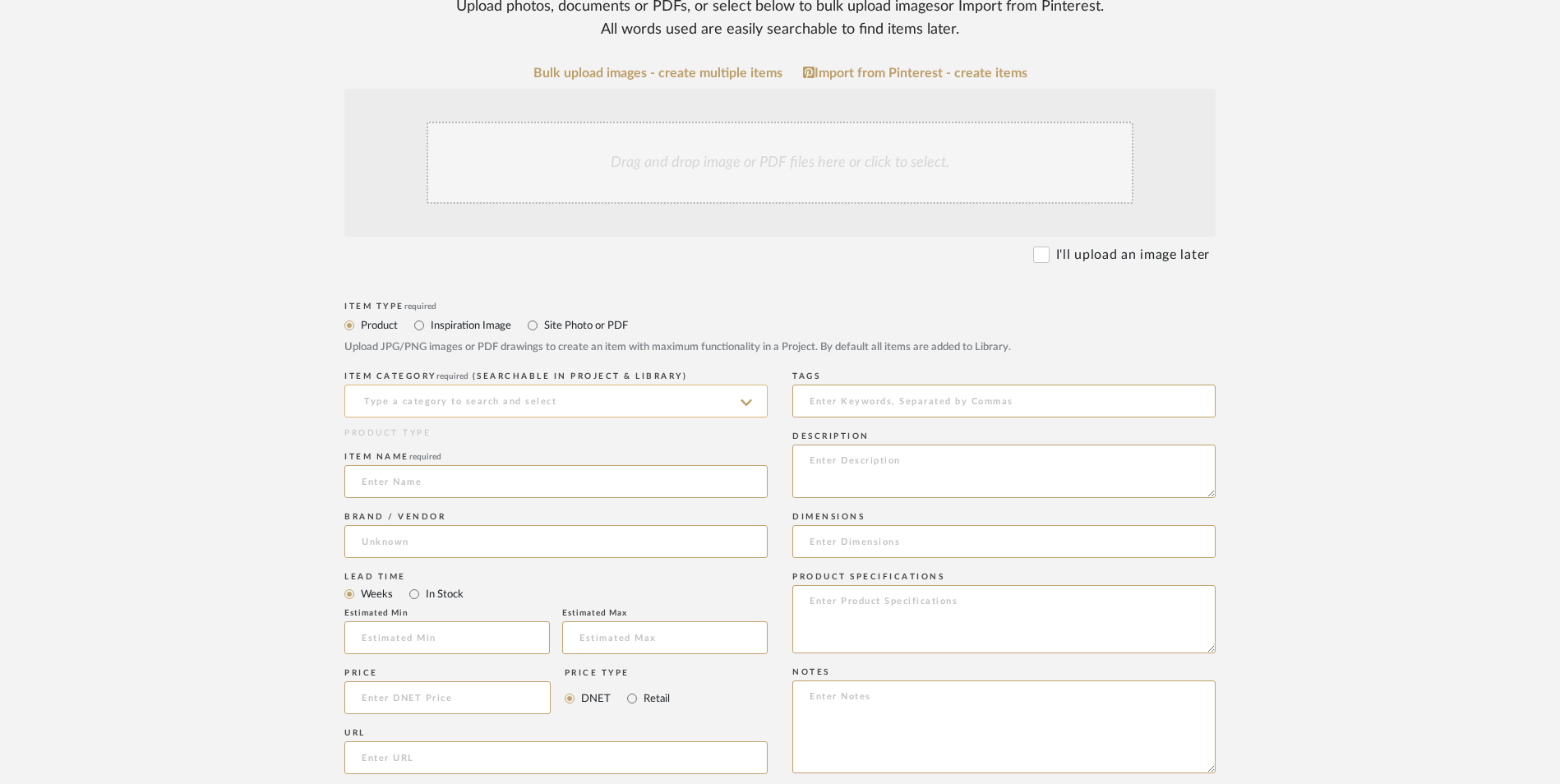
scroll to position [411, 0]
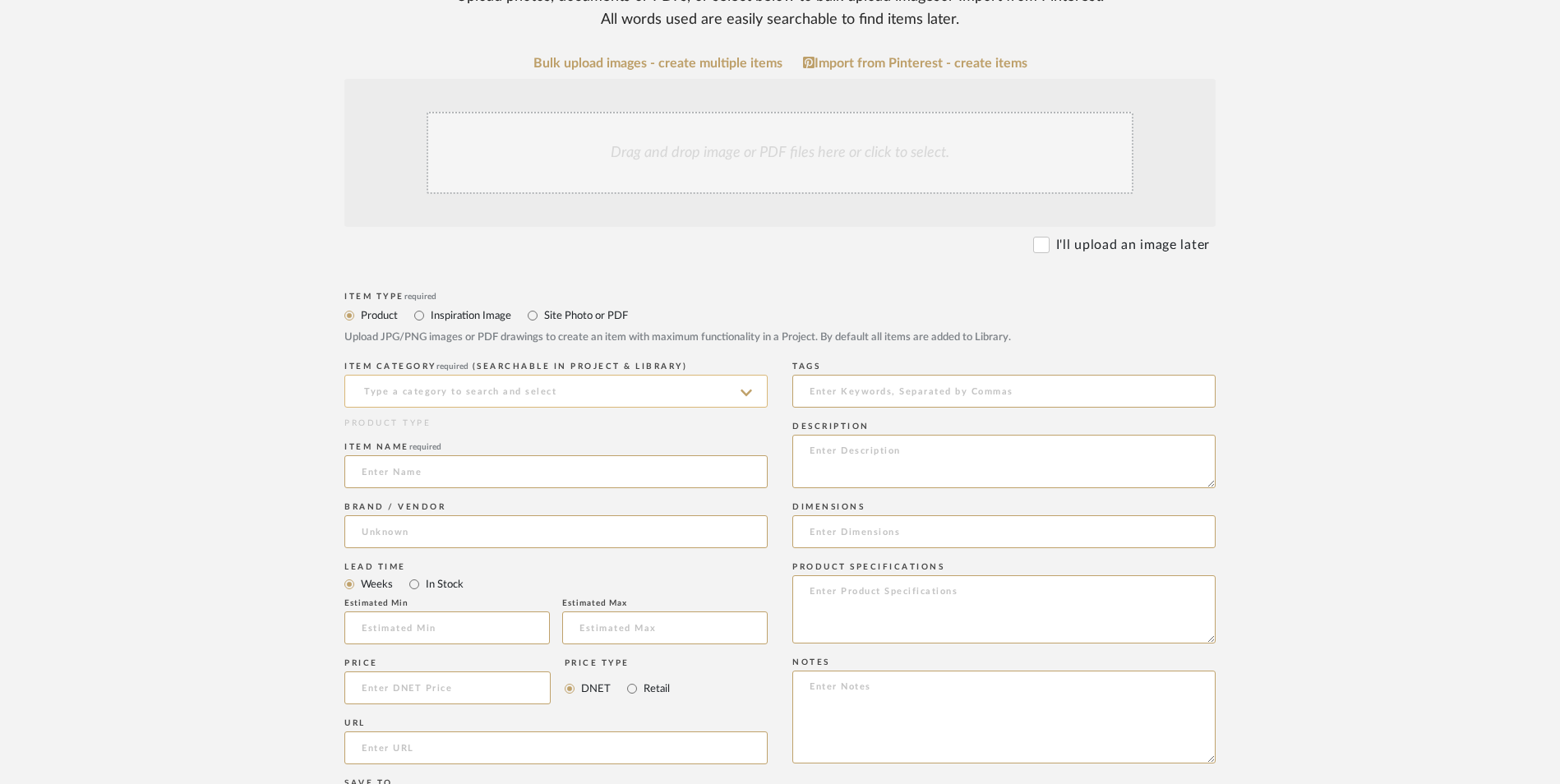
click at [482, 374] on input at bounding box center [556, 391] width 423 height 32
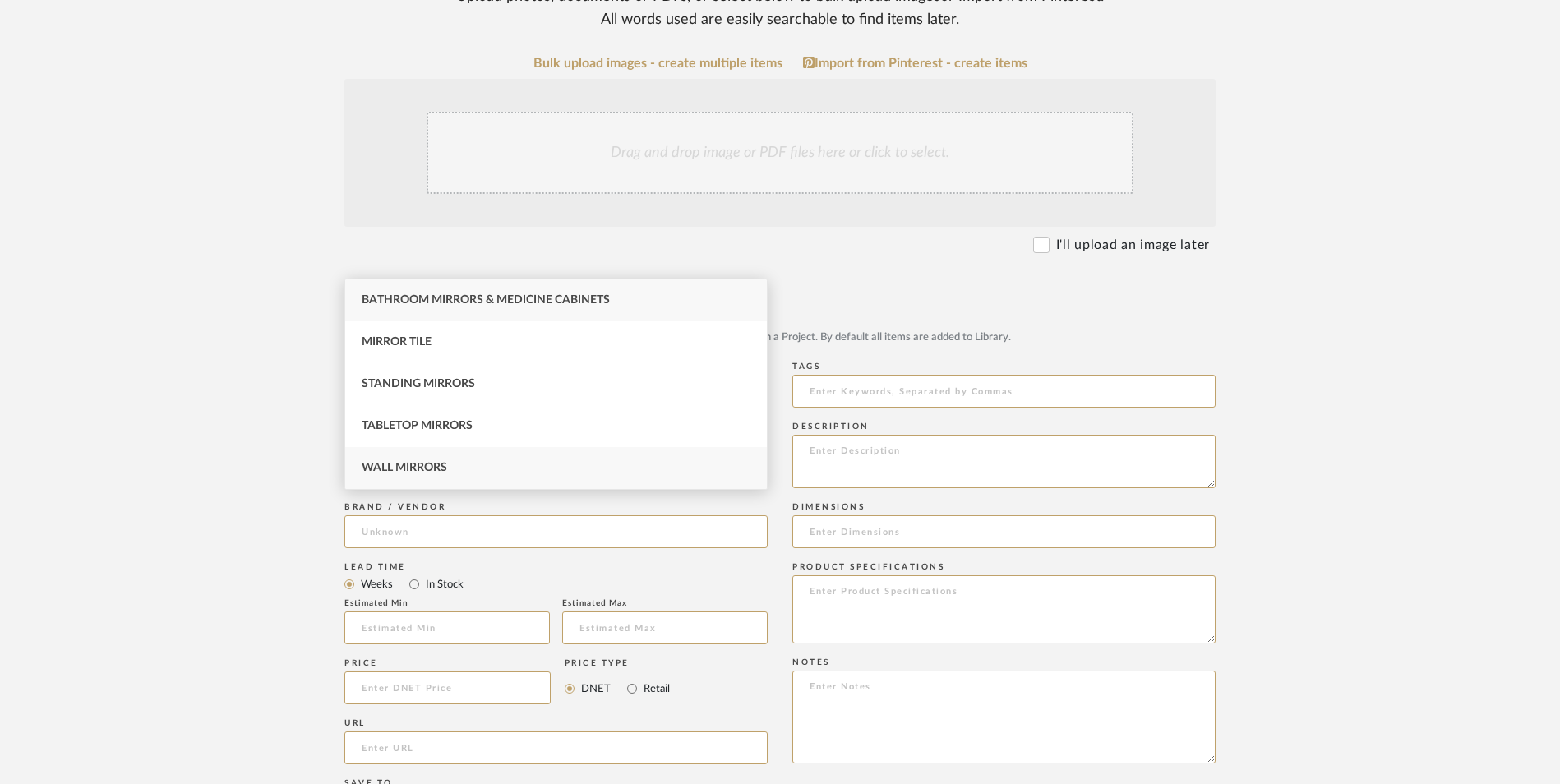
click at [433, 465] on span "Wall Mirrors" at bounding box center [404, 467] width 86 height 12
type input "Wall Mirrors"
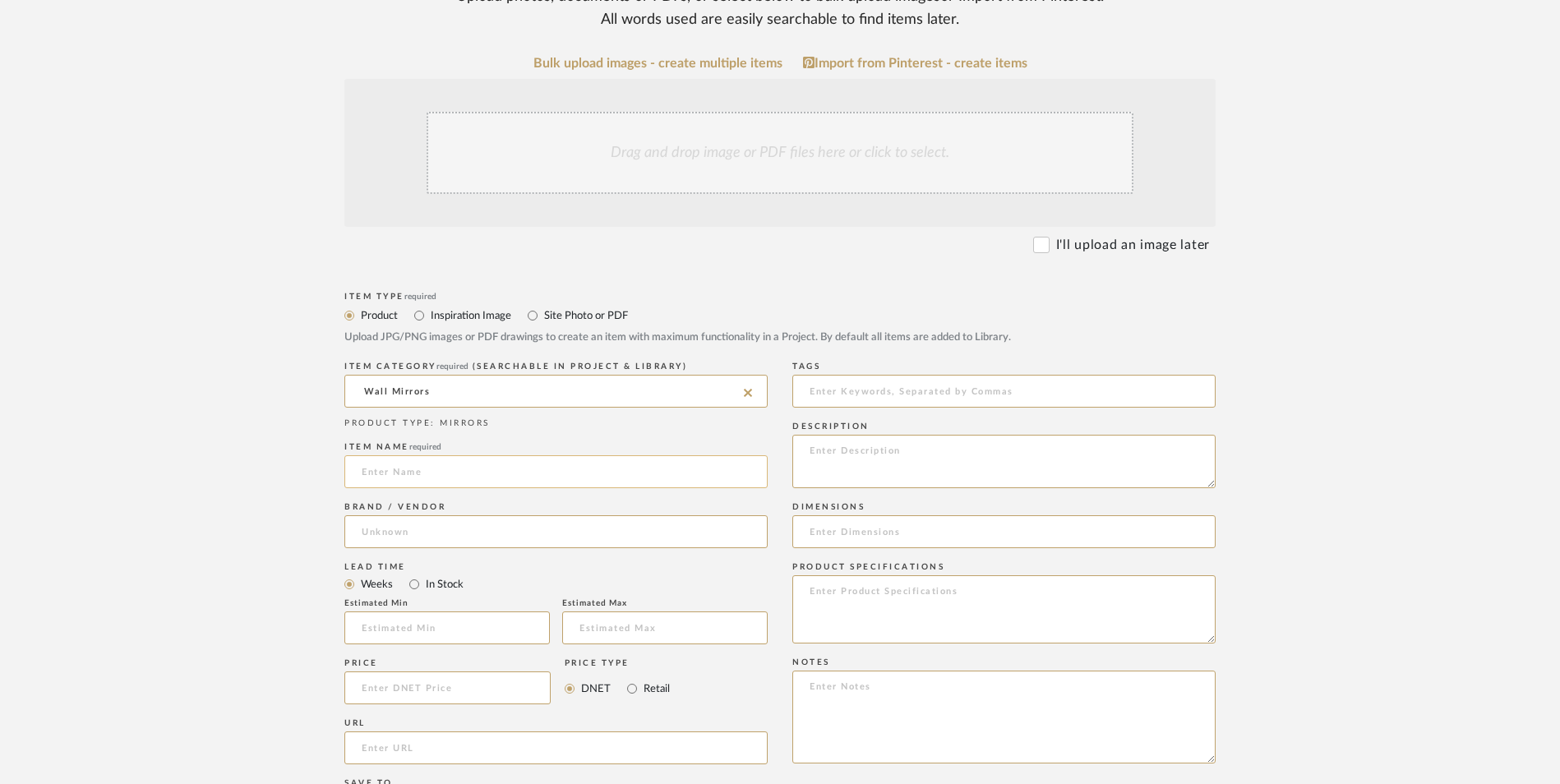
click at [411, 456] on input at bounding box center [556, 472] width 423 height 32
type input "Calter"
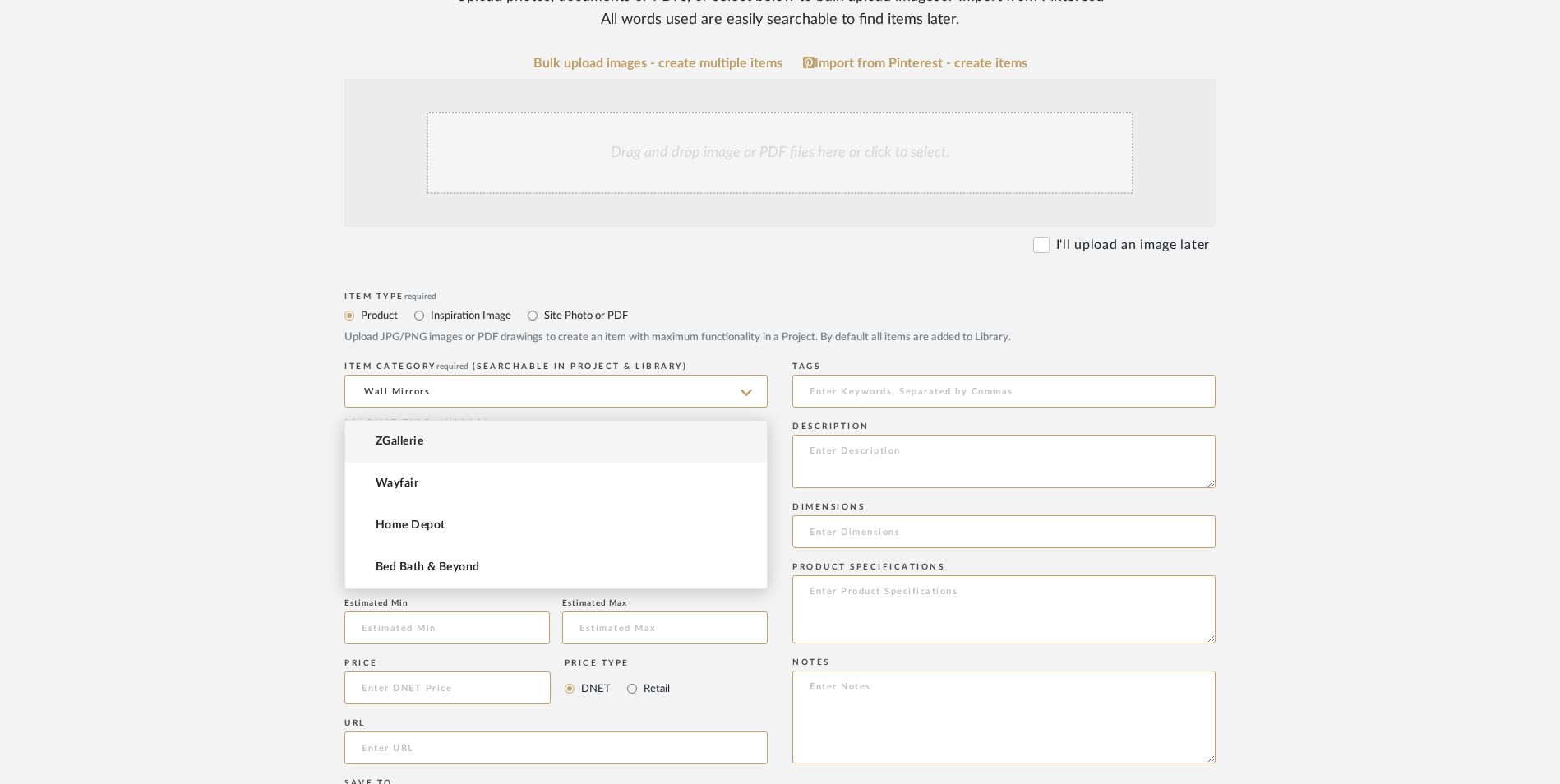
click at [415, 515] on input at bounding box center [556, 531] width 423 height 32
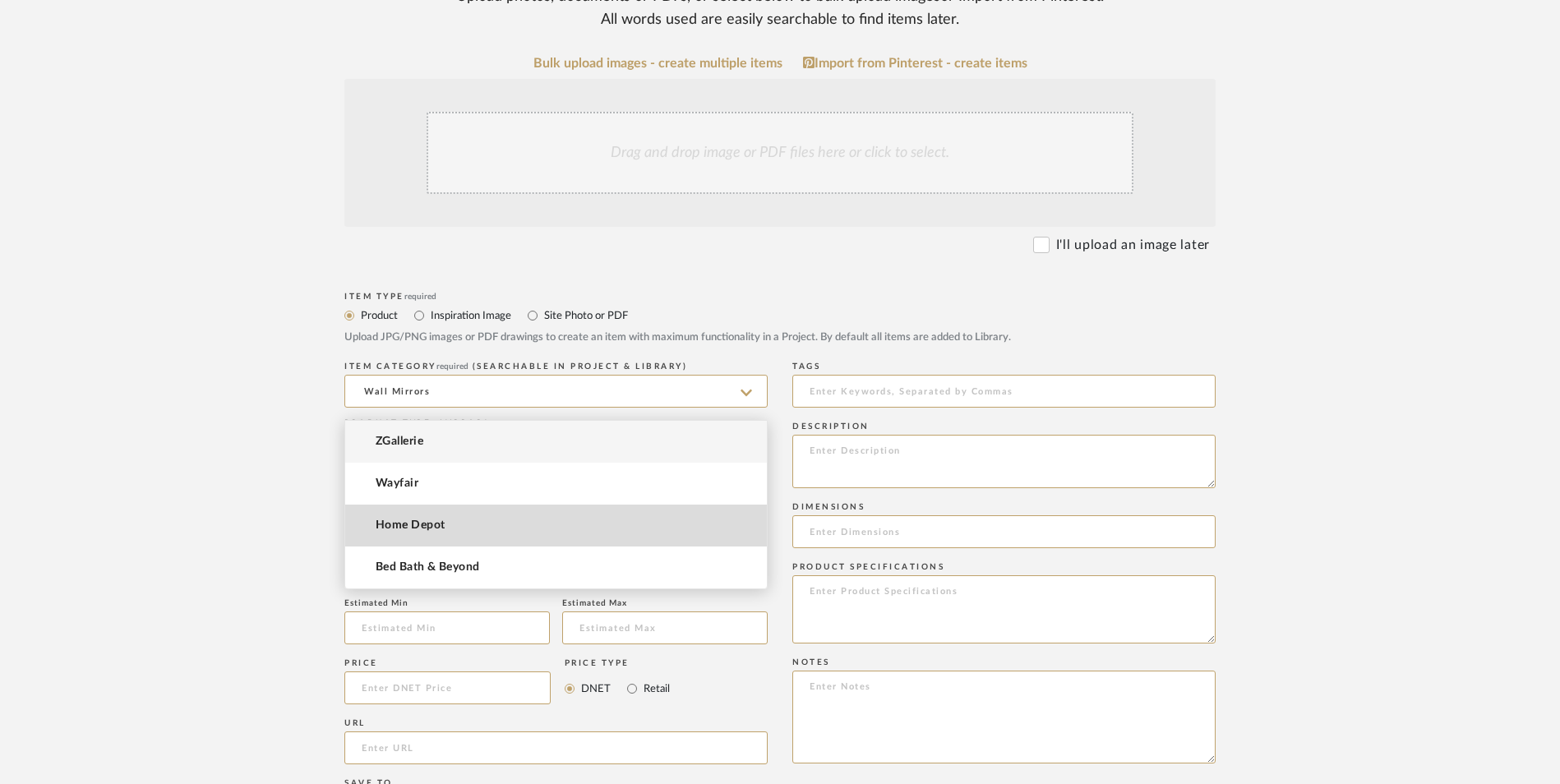
click at [402, 529] on span "Home Depot" at bounding box center [410, 525] width 69 height 14
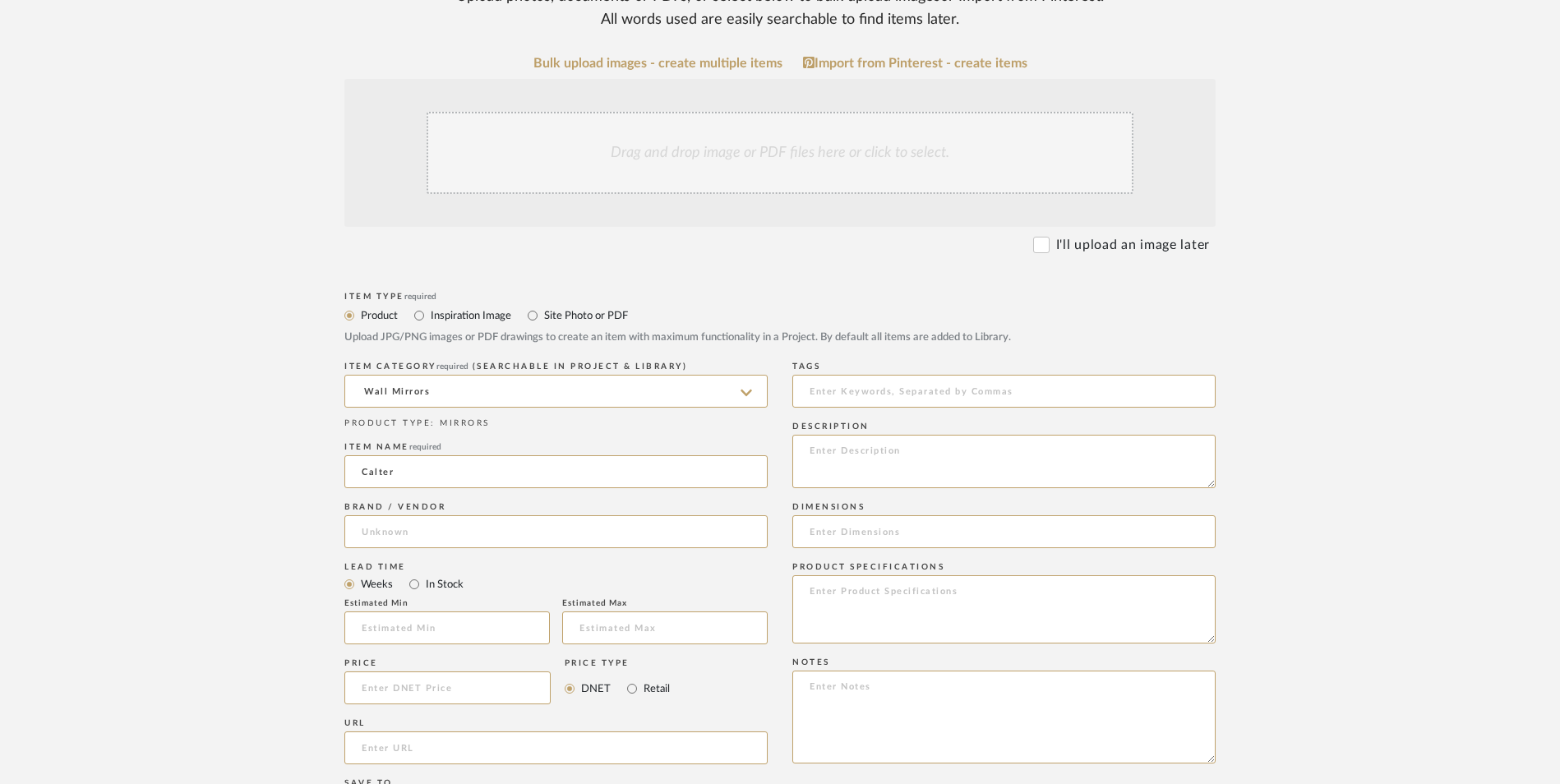
type input "Home Depot"
click at [412, 575] on input "In Stock" at bounding box center [414, 585] width 20 height 20
radio input "true"
click at [629, 679] on input "Retail" at bounding box center [632, 689] width 20 height 20
radio input "true"
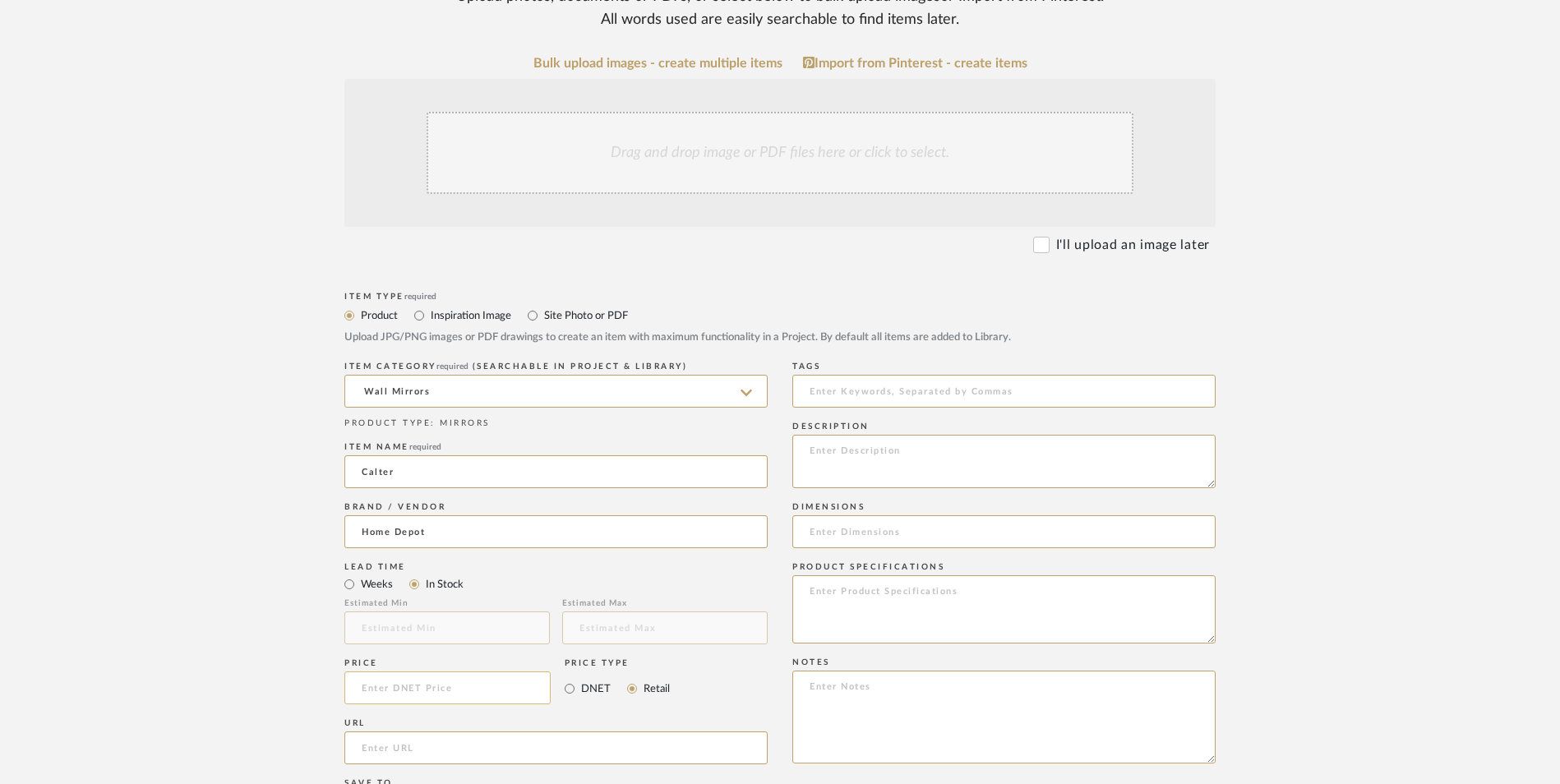
click at [506, 671] on input at bounding box center [448, 687] width 207 height 32
type input "$83.35"
click at [165, 535] on upload-items "Create new item in Jeree Hall Upload photos, documents or PDFs, or select below…" at bounding box center [780, 564] width 1560 height 1449
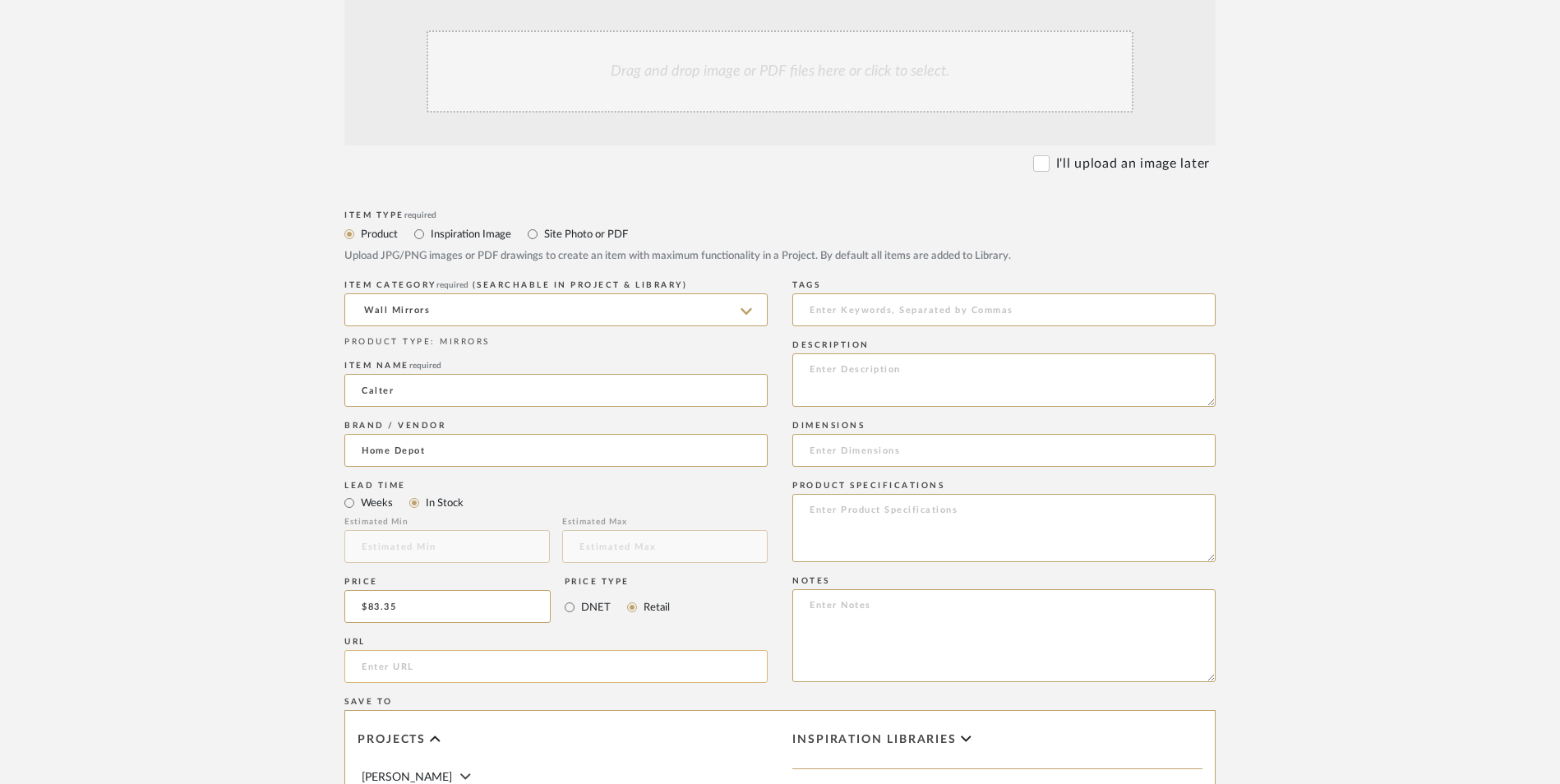
scroll to position [493, 0]
click at [386, 650] on input "url" at bounding box center [556, 666] width 423 height 32
paste input "https://www.homedepot.com/p/Kate-and-Laurel-Calter-26-in-W-x-26-in-H-Framed-Squ…"
type input "https://www.homedepot.com/p/Kate-and-Laurel-Calter-26-in-W-x-26-in-H-Framed-Squ…"
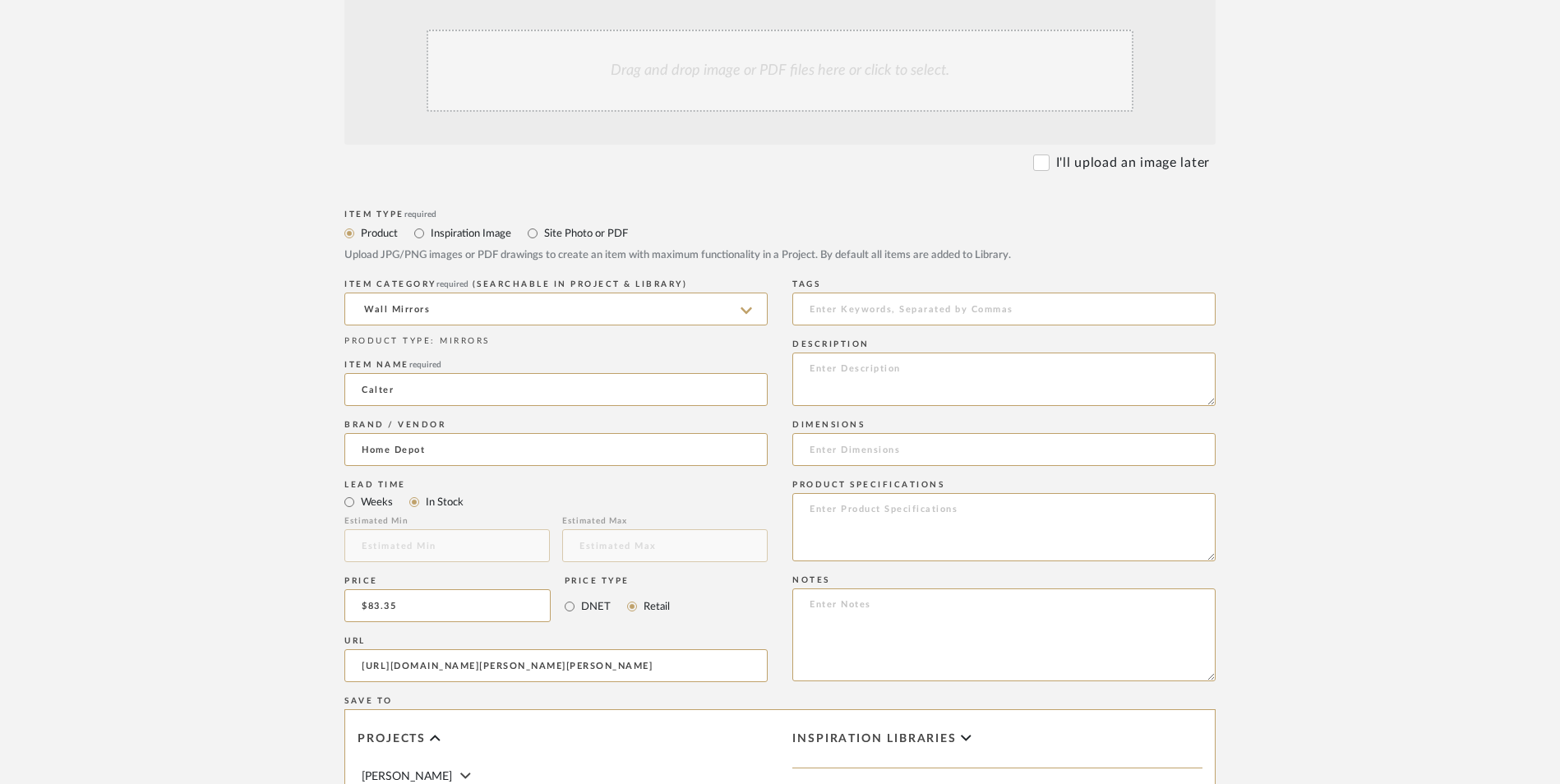
click at [246, 431] on upload-items "Create new item in Jeree Hall Upload photos, documents or PDFs, or select below…" at bounding box center [780, 482] width 1560 height 1449
click at [872, 588] on textarea at bounding box center [1003, 634] width 423 height 93
paste textarea "Option 1: ETA: SKU: Reviews - Stars Return | Refund Policy:"
click at [852, 588] on textarea "Option 1: ETA: SKU: Reviews - Stars Return | Refund Policy: 90 Days From Receipt" at bounding box center [1003, 634] width 423 height 93
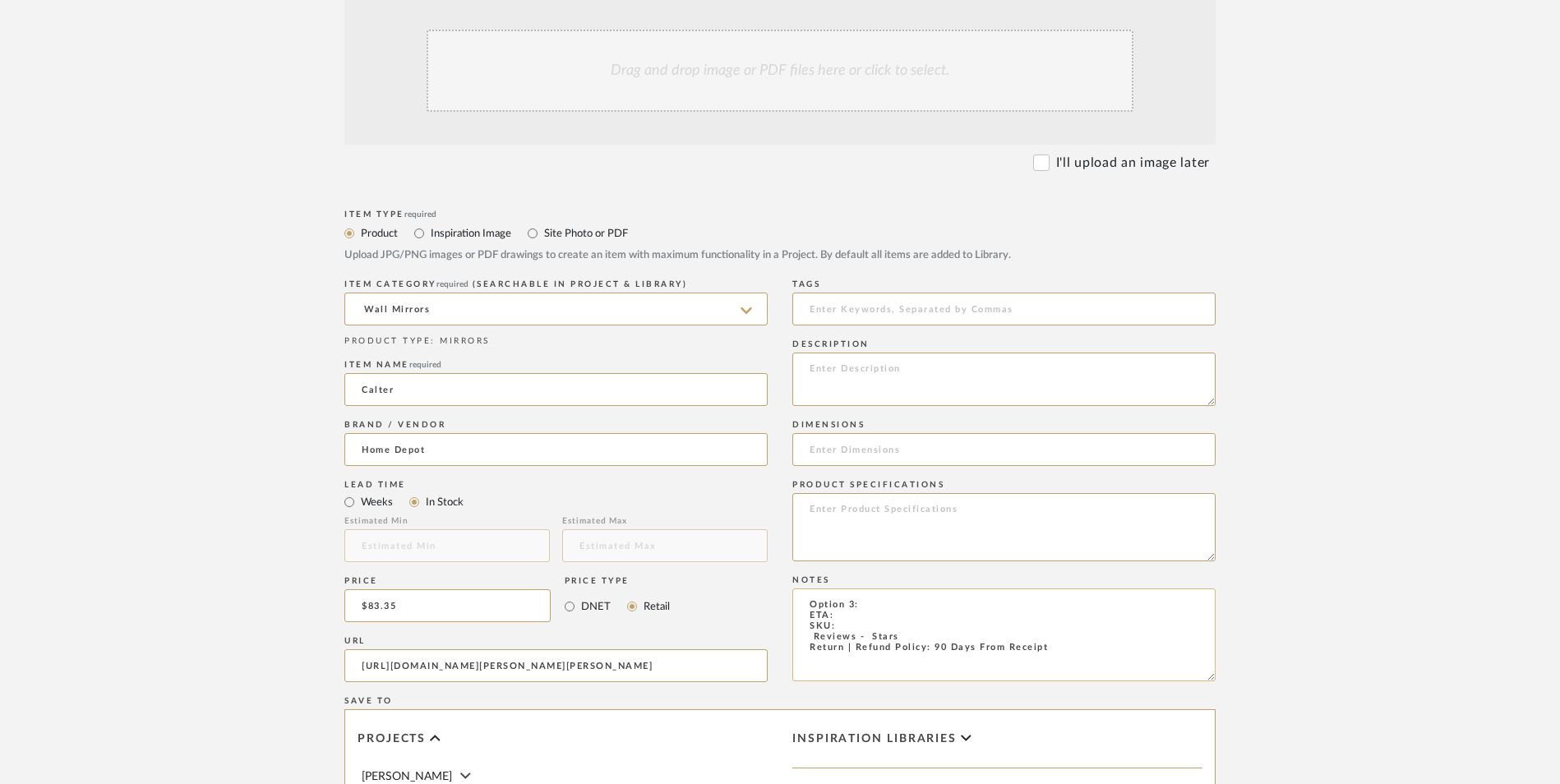
click at [871, 588] on textarea "Option 3: ETA: SKU: Reviews - Stars Return | Refund Policy: 90 Days From Receipt" at bounding box center [1003, 634] width 423 height 93
click at [846, 588] on textarea "Option 3: Wall Mirrors - Select 4 ETA: SKU: Reviews - Stars Return | Refund Pol…" at bounding box center [1003, 634] width 423 height 93
click at [838, 588] on textarea "Option 3: Wall Mirrors - Select 4 ETA: SKU: Reviews - Stars Return | Refund Pol…" at bounding box center [1003, 634] width 423 height 93
click at [846, 588] on textarea "Option 3: Wall Mirrors - Select 4 ETA: SKU: Reviews - Stars Return | Refund Pol…" at bounding box center [1003, 634] width 423 height 93
click at [858, 588] on textarea "Option 3: Wall Mirrors - Select 4 ETA: 8.29.2025 SKU: Reviews - Stars Return | …" at bounding box center [1003, 634] width 423 height 93
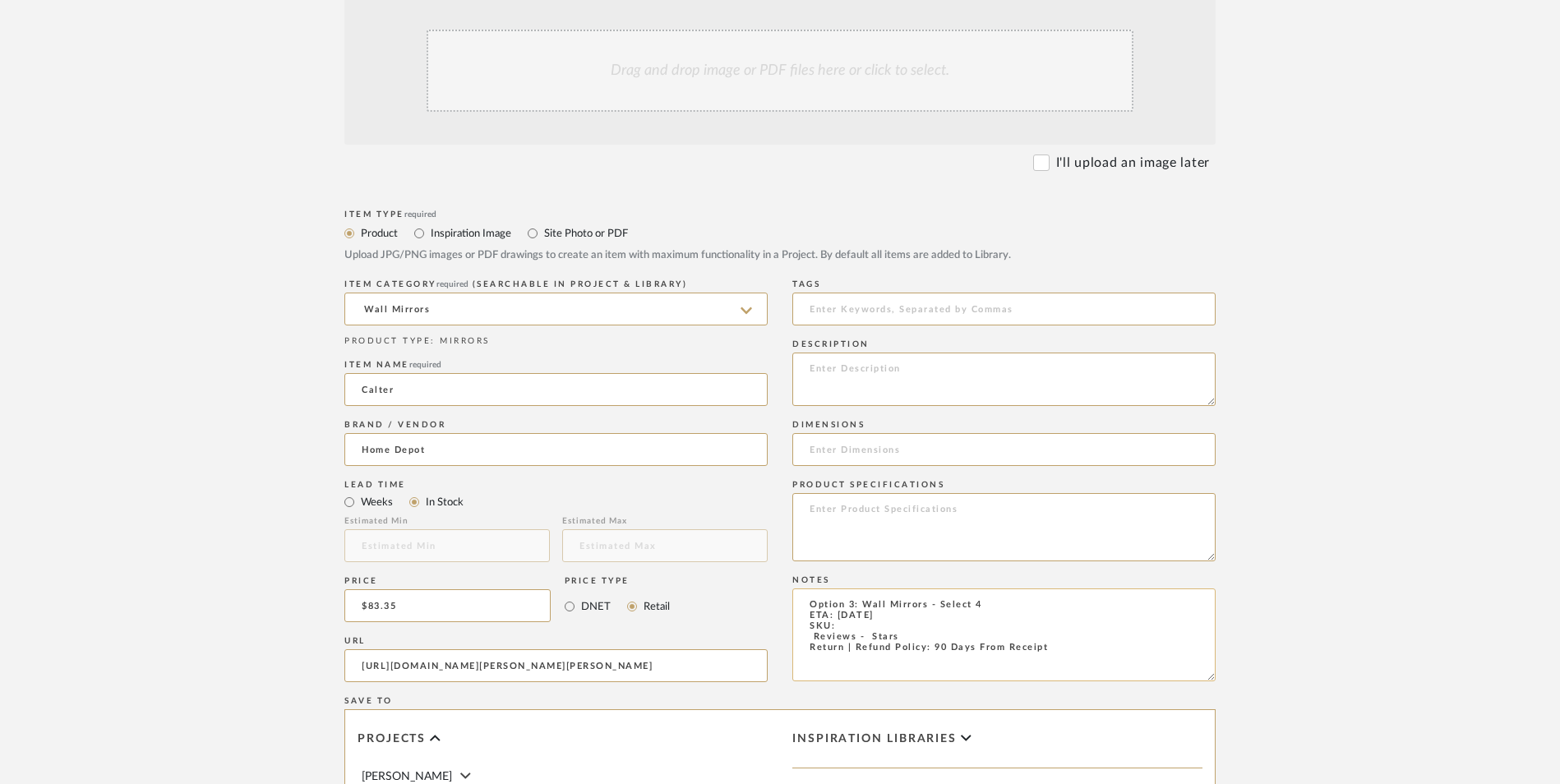
paste textarea "306576550"
click at [798, 588] on textarea "Option 3: Wall Mirrors - Select 4 ETA: 8.29.2025 SKU: 306576550 Reviews - Stars…" at bounding box center [1003, 634] width 423 height 93
type textarea "Option 3: Wall Mirrors - Select 4 ETA: 8.29.2025 SKU: 306576550 3 Reviews - 3.7…"
click at [889, 353] on textarea at bounding box center [1003, 379] width 423 height 53
paste textarea "A large, square mirror is the type of home accessory that performs without any …"
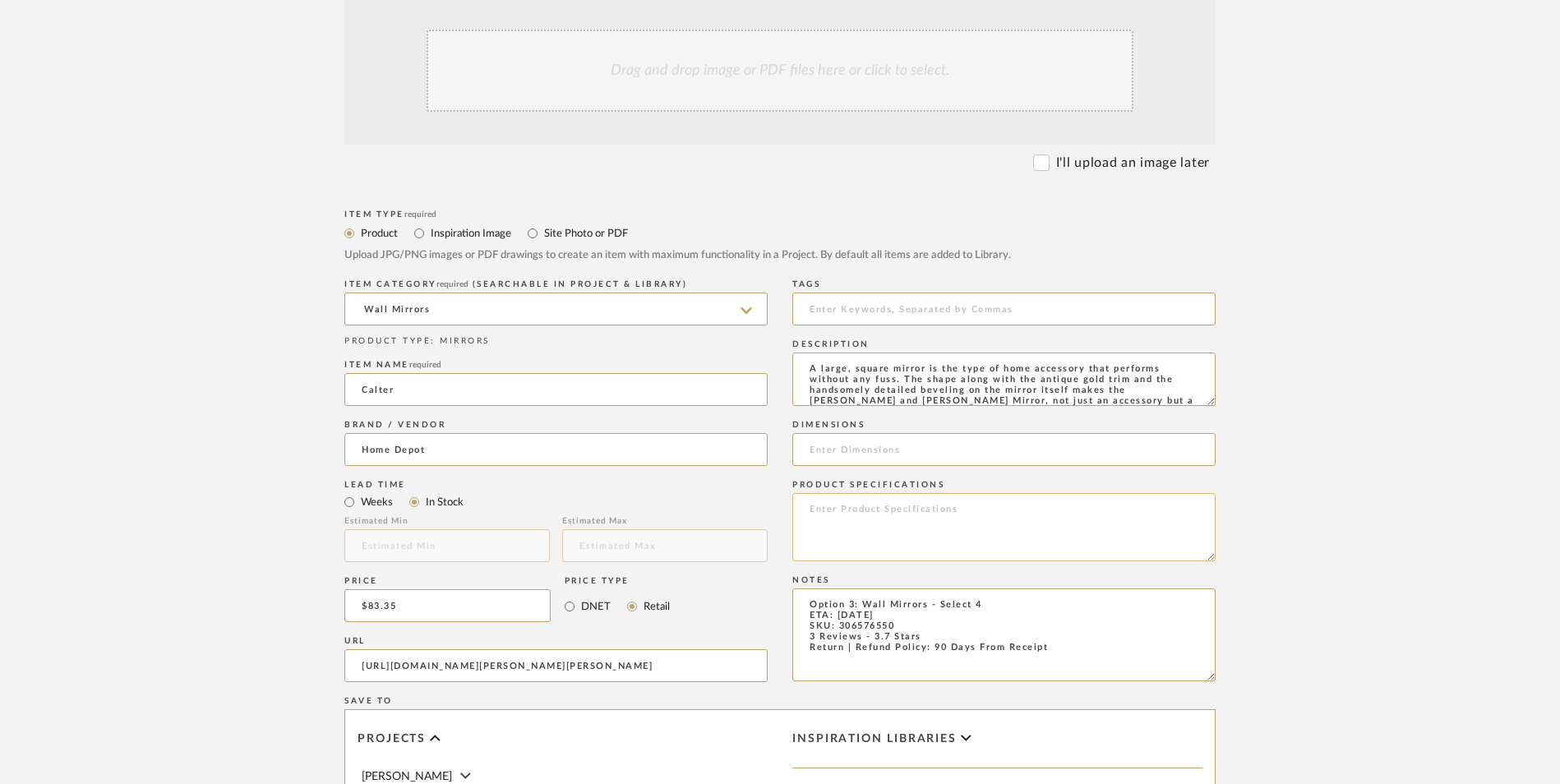
scroll to position [54, 0]
type textarea "A large, square mirror is the type of home accessory that performs without any …"
click at [895, 433] on input at bounding box center [1003, 449] width 423 height 32
click at [919, 433] on input "28" H x 28" W" at bounding box center [1003, 449] width 423 height 32
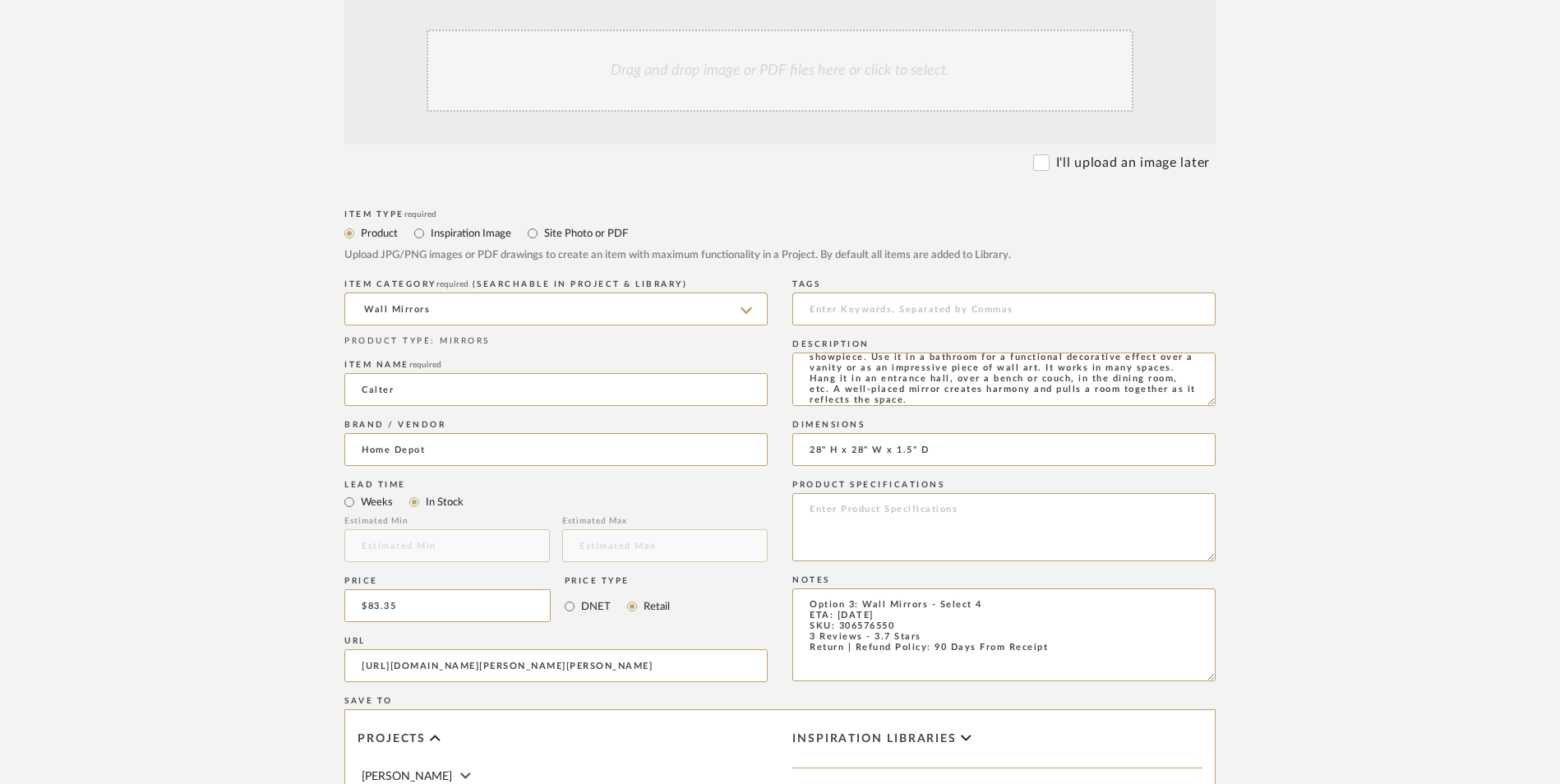
type input "28" H x 28" W x 1.5" D"
click at [961, 493] on textarea at bounding box center [1003, 528] width 423 height 69
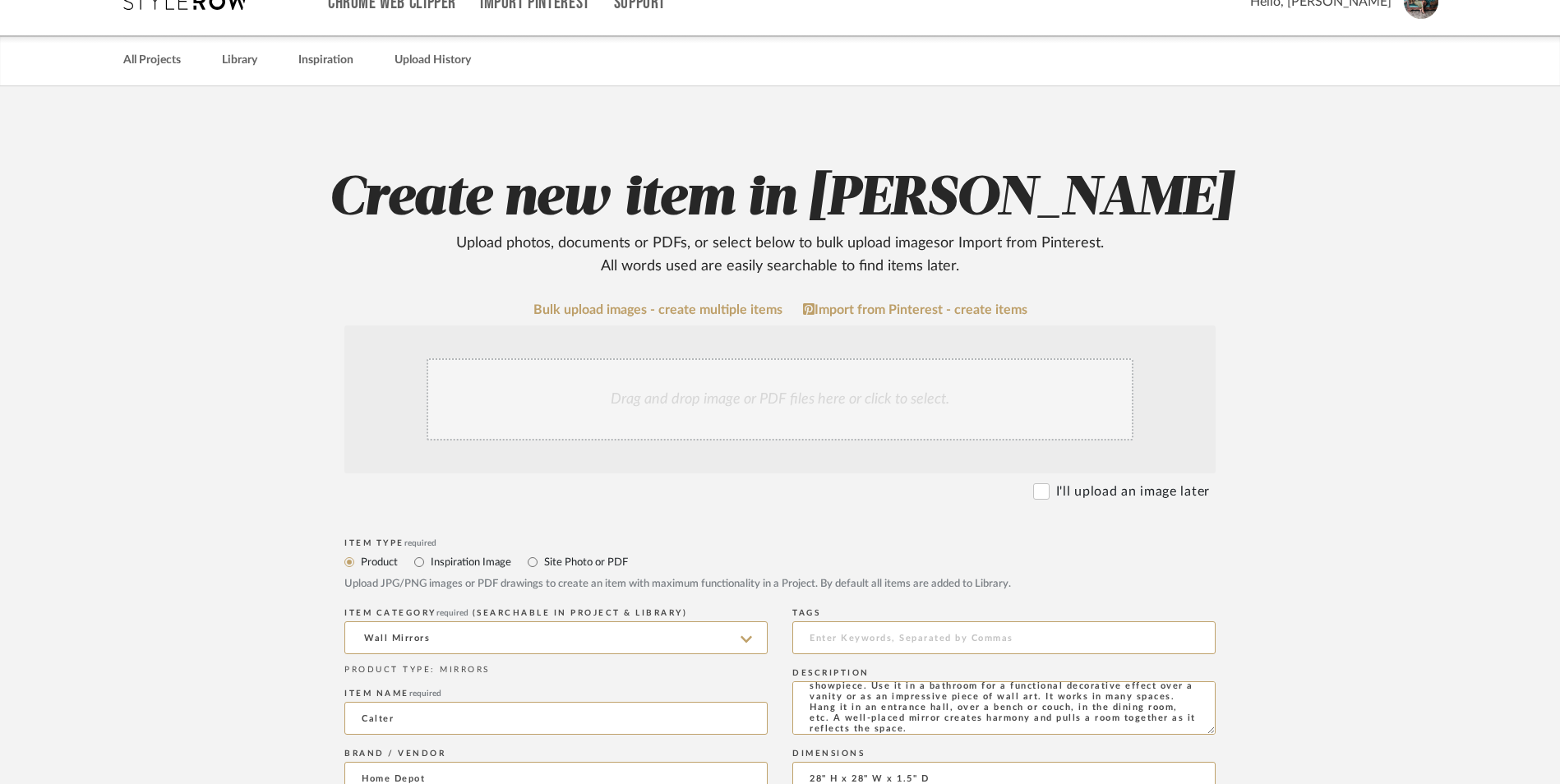
scroll to position [0, 0]
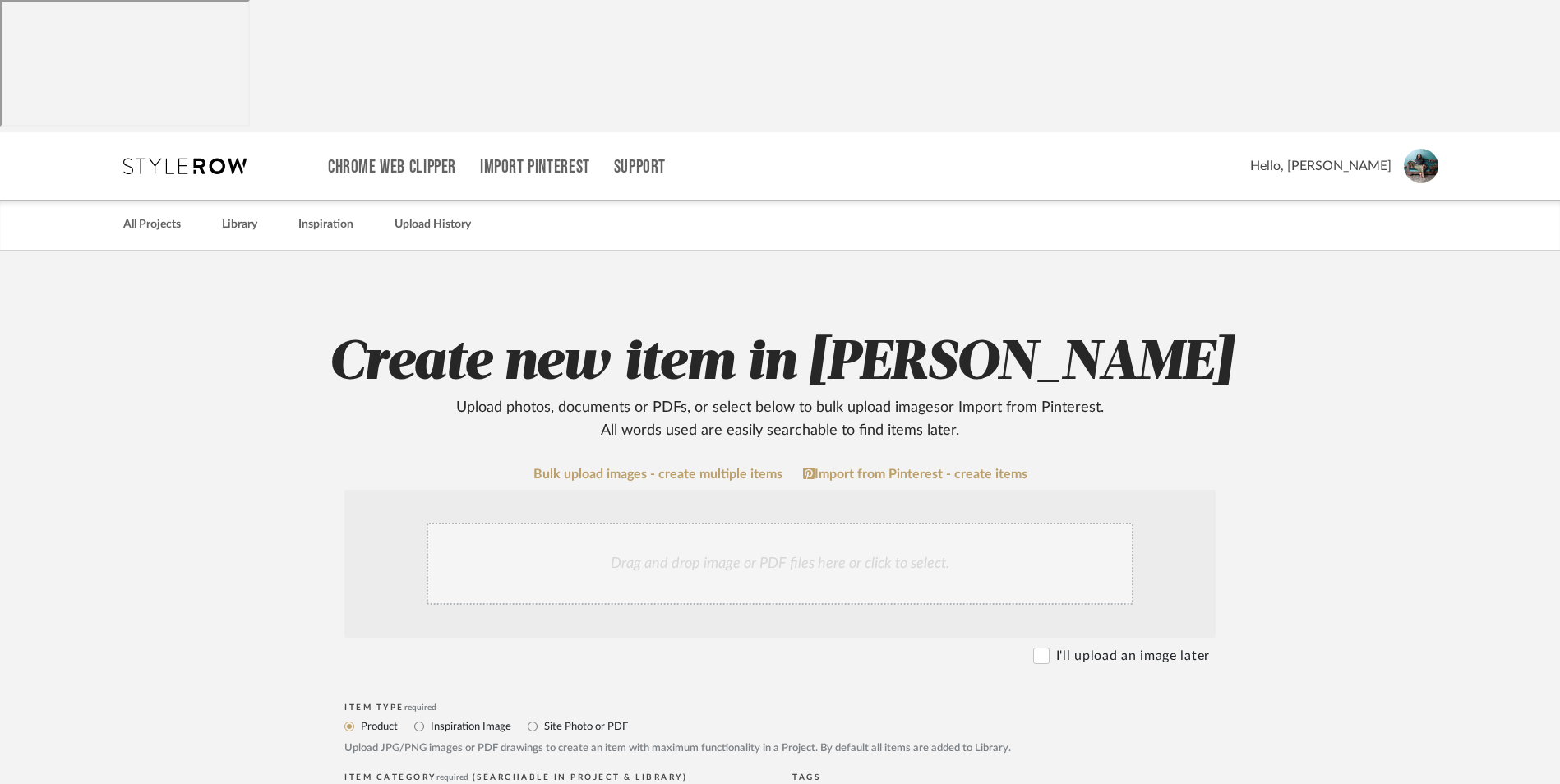
type textarea "Plastic"
click at [804, 522] on div "Drag and drop image or PDF files here or click to select." at bounding box center [780, 563] width 707 height 82
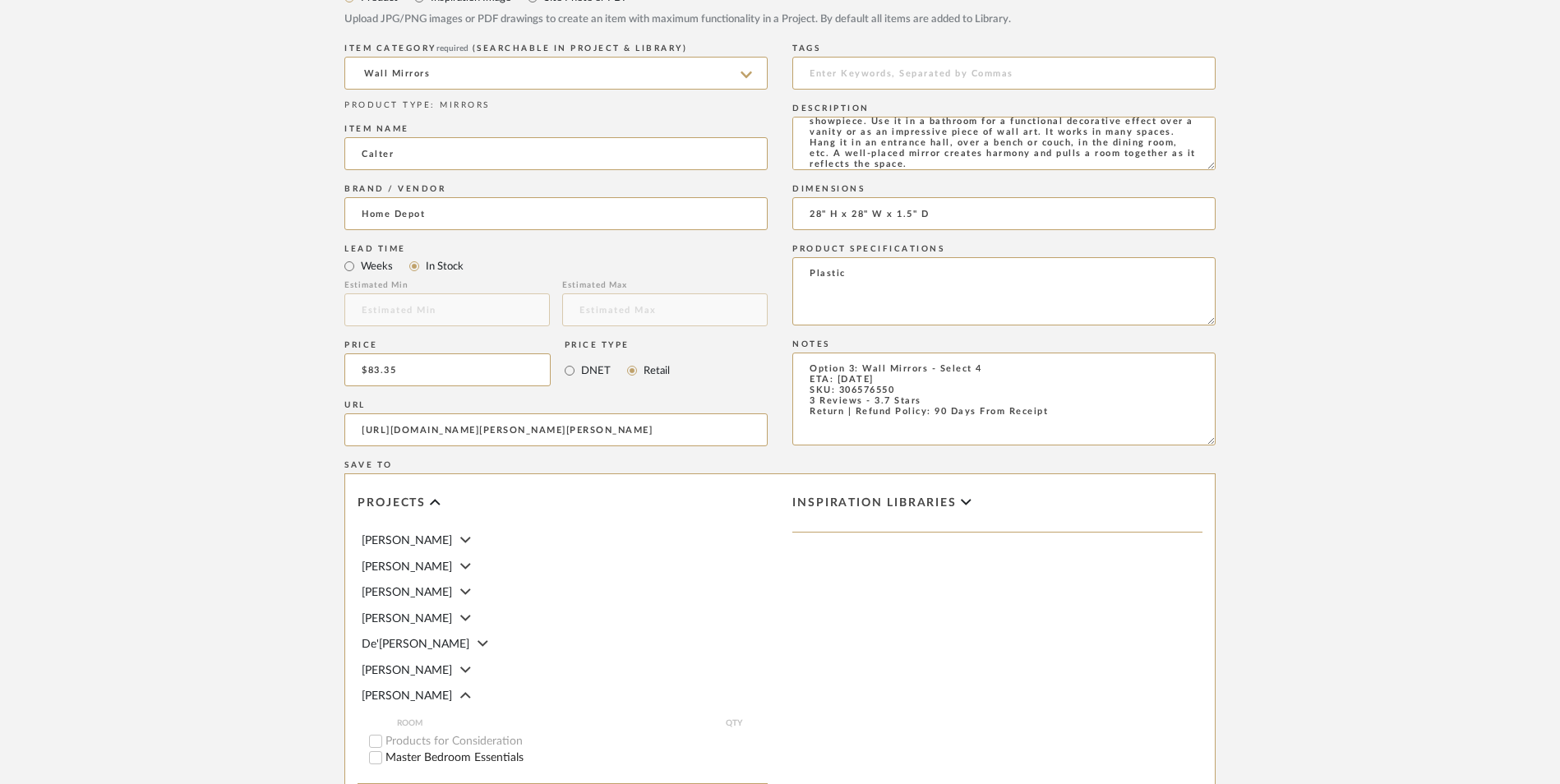
scroll to position [1034, 0]
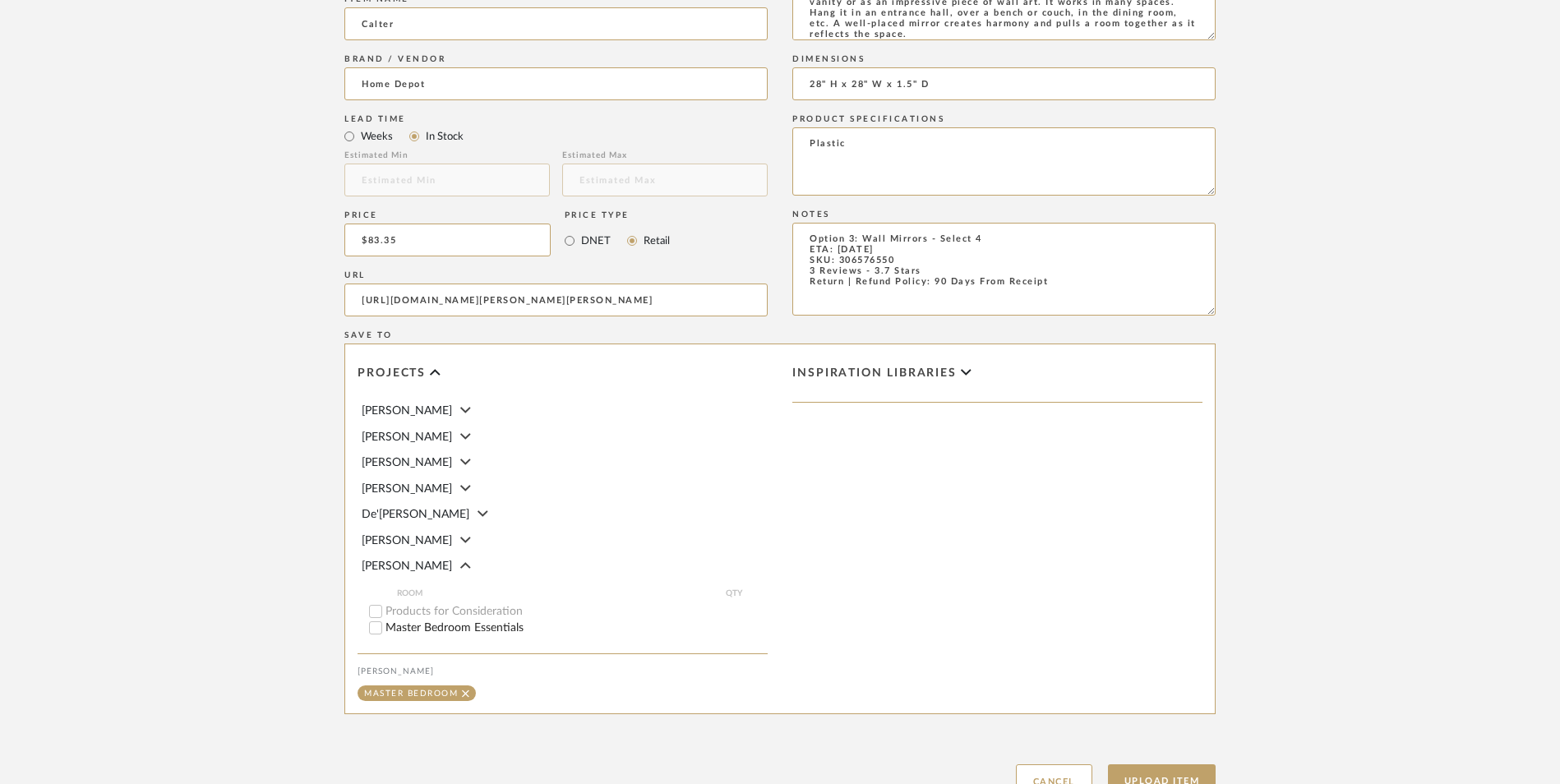
click at [1169, 764] on button "Upload Item" at bounding box center [1162, 780] width 108 height 33
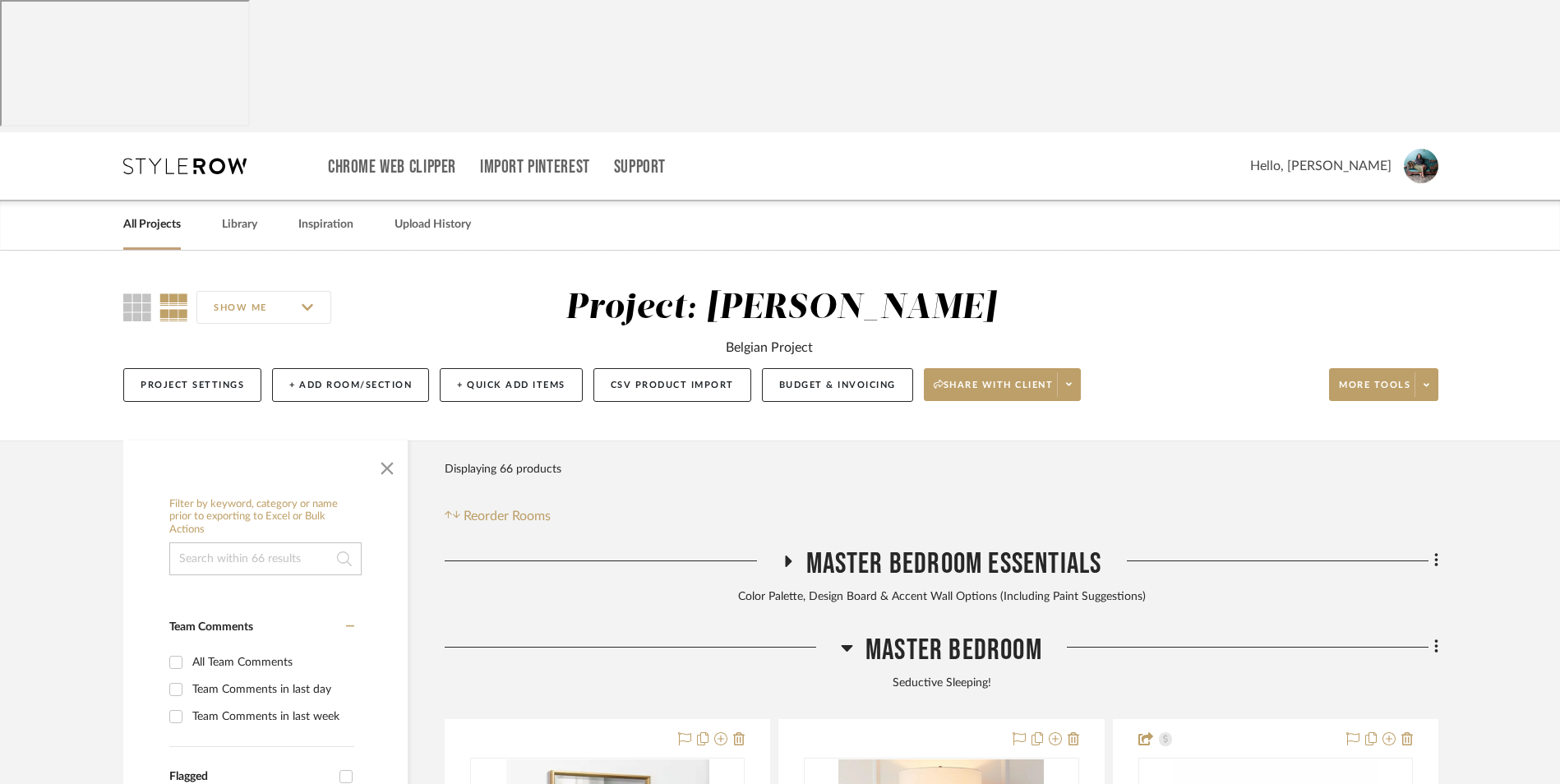
scroll to position [501, 0]
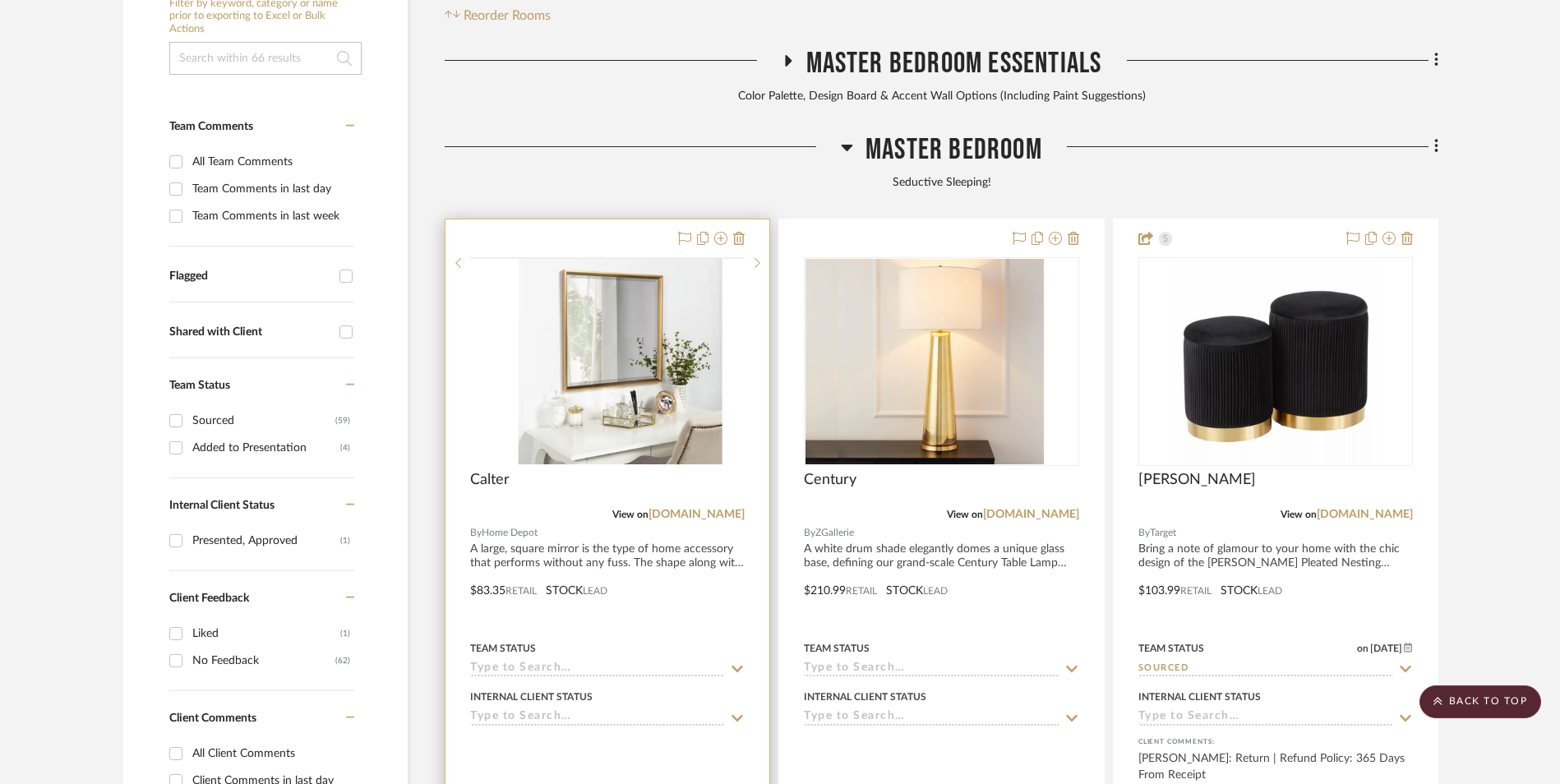
click at [0, 0] on img at bounding box center [0, 0] width 0 height 0
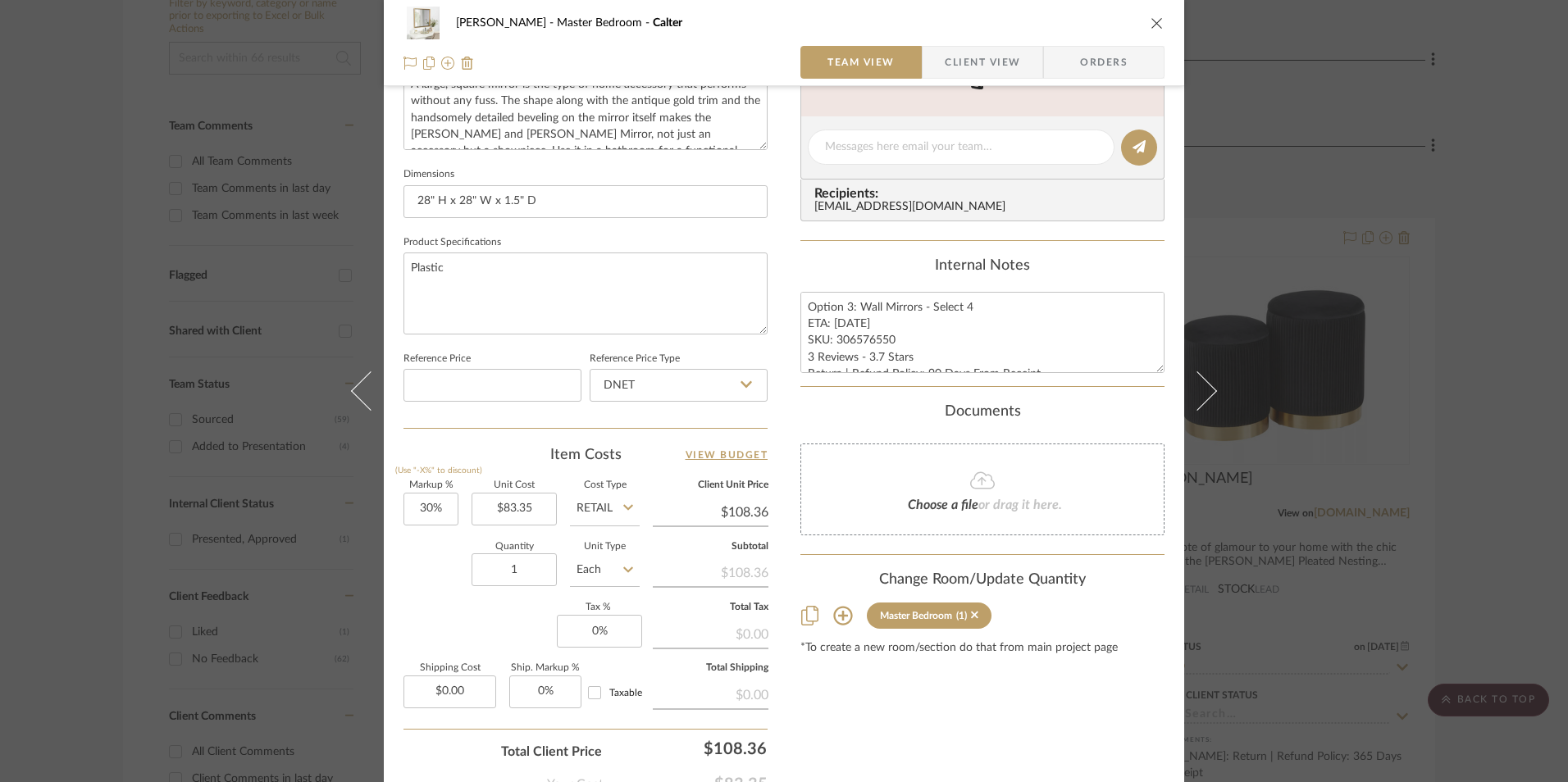
scroll to position [656, 0]
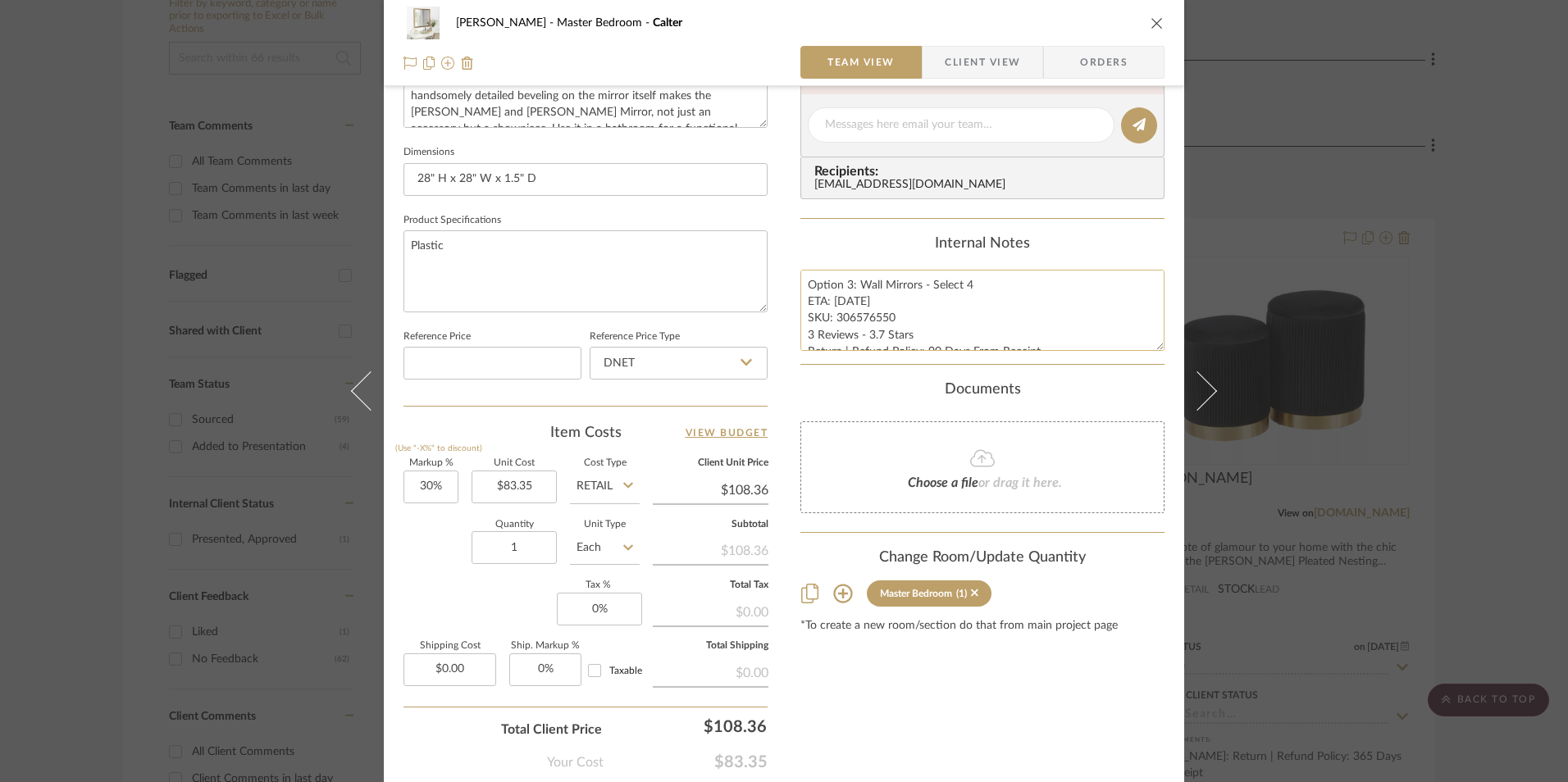
click at [856, 318] on textarea "Option 3: Wall Mirrors - Select 4 ETA: 8.29.2025 SKU: 306576550 3 Reviews - 3.7…" at bounding box center [982, 310] width 365 height 81
drag, startPoint x: 888, startPoint y: 318, endPoint x: 833, endPoint y: 319, distance: 55.0
click at [833, 319] on textarea "Option 3: Wall Mirrors - Select 4 ETA: 8.29.2025 SKU: 306576550 3 Reviews - 3.7…" at bounding box center [982, 310] width 365 height 81
type input "30"
click at [434, 489] on input "30" at bounding box center [430, 487] width 55 height 32
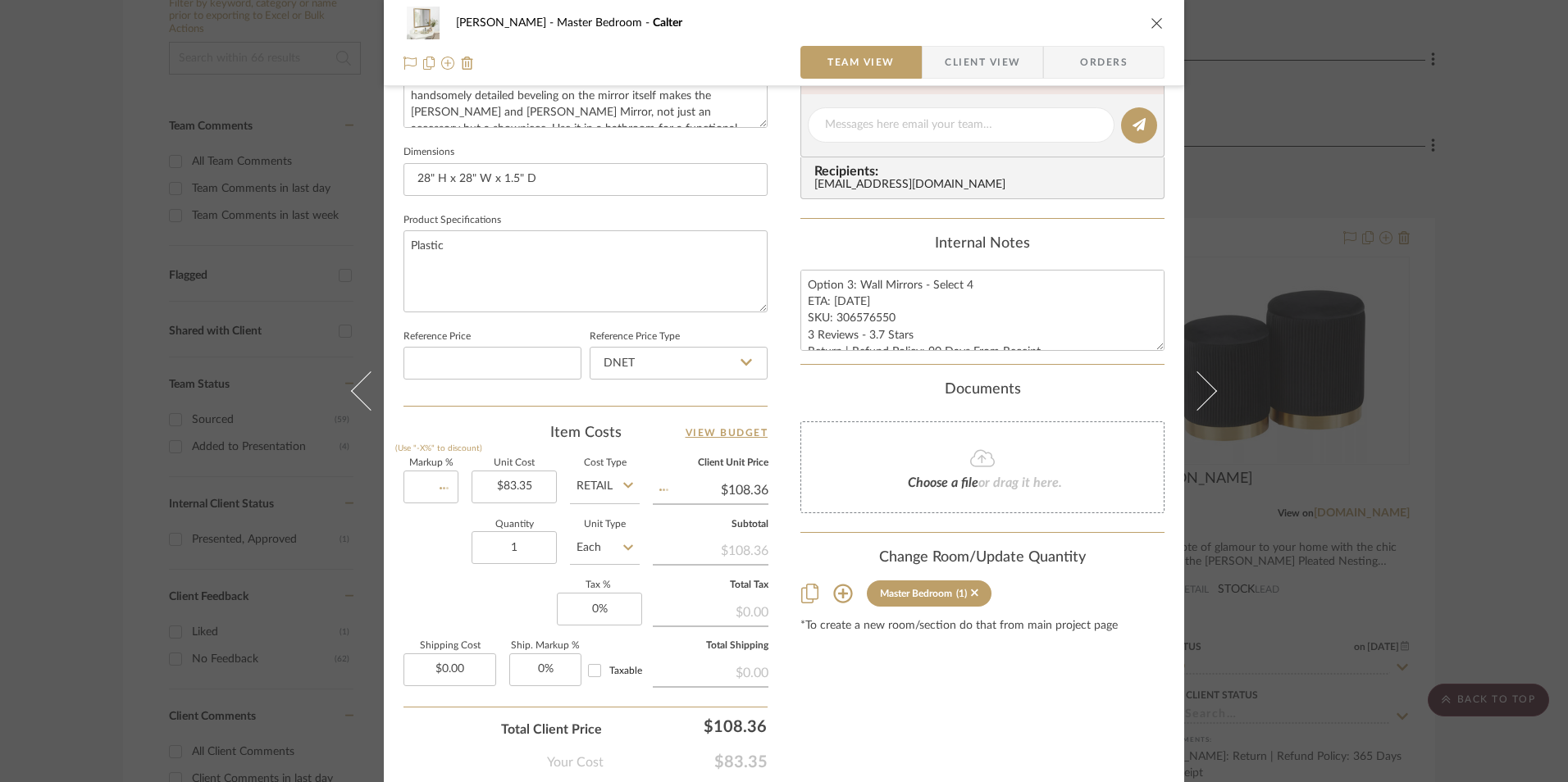
drag, startPoint x: 437, startPoint y: 541, endPoint x: 671, endPoint y: 382, distance: 282.9
click at [447, 532] on div "Quantity 1 Unit Type Each" at bounding box center [521, 550] width 236 height 58
type input "0%"
type input "$83.35"
click at [680, 364] on input "DNET" at bounding box center [679, 363] width 178 height 32
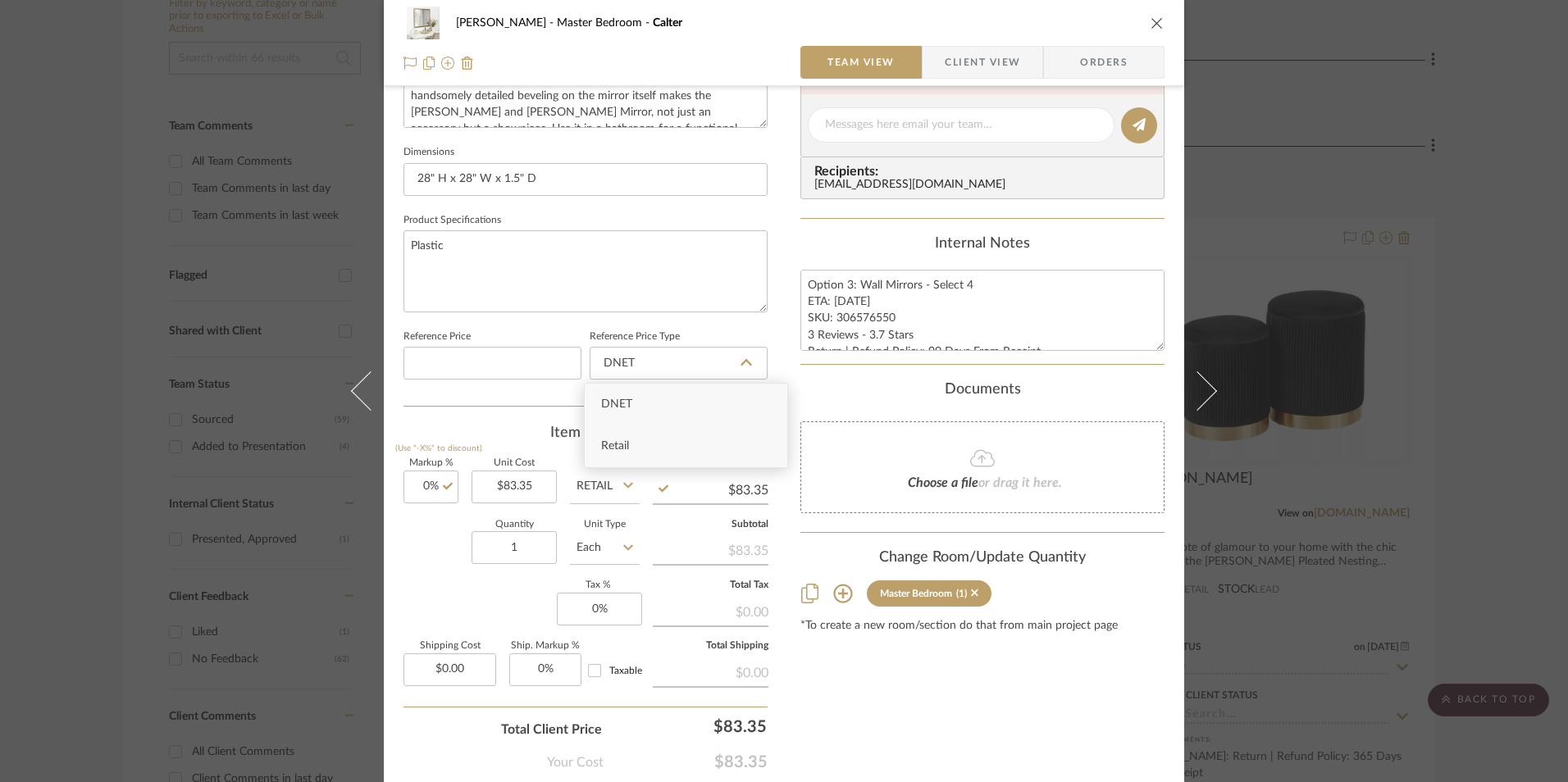
click at [658, 442] on div "Retail" at bounding box center [686, 446] width 203 height 41
type input "Retail"
click at [521, 549] on input "1" at bounding box center [514, 547] width 86 height 32
type input "4"
click at [463, 579] on div "Markup % (Use "-X%" to discount) 0% Unit Cost $83.35 Cost Type Retail Client Un…" at bounding box center [585, 579] width 365 height 239
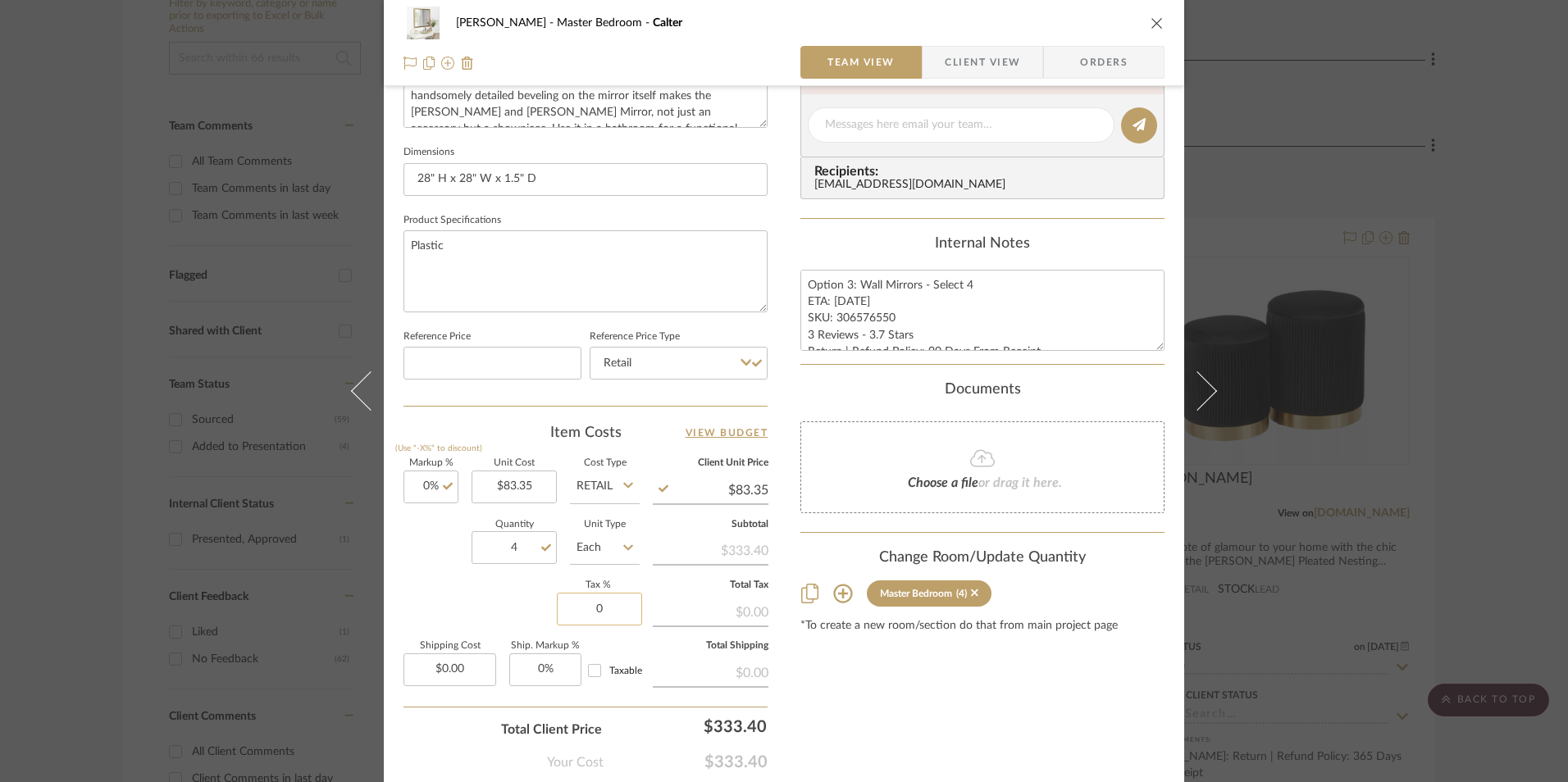
click at [610, 610] on input "0" at bounding box center [599, 609] width 86 height 32
type input "8.25%"
drag, startPoint x: 921, startPoint y: 709, endPoint x: 903, endPoint y: 697, distance: 21.6
click at [920, 709] on div "Content here copies to Client View - confirm visibility there. Show in Client D…" at bounding box center [982, 130] width 365 height 1350
click at [1070, 68] on span "Orders" at bounding box center [1104, 62] width 84 height 32
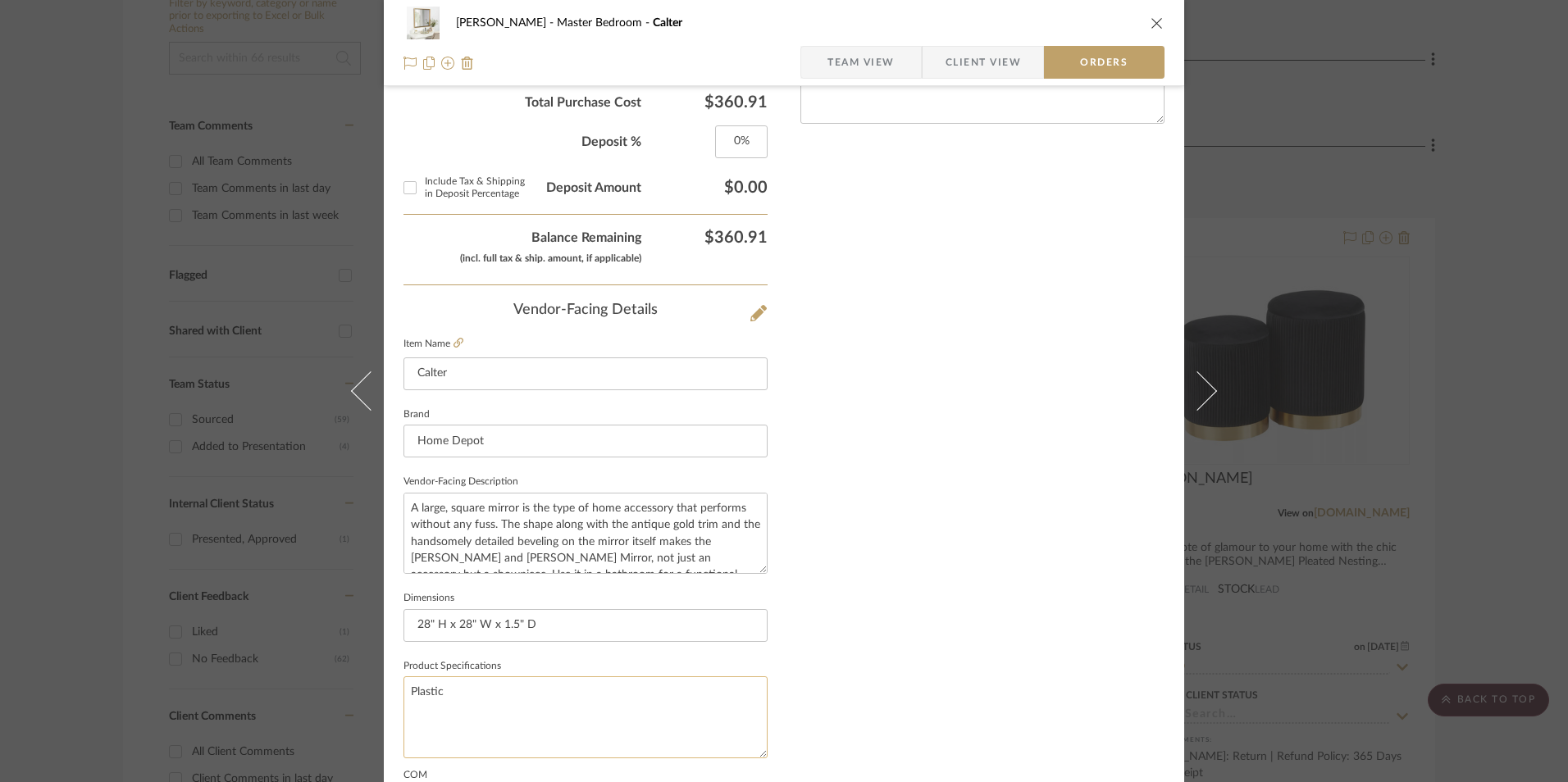
scroll to position [962, 0]
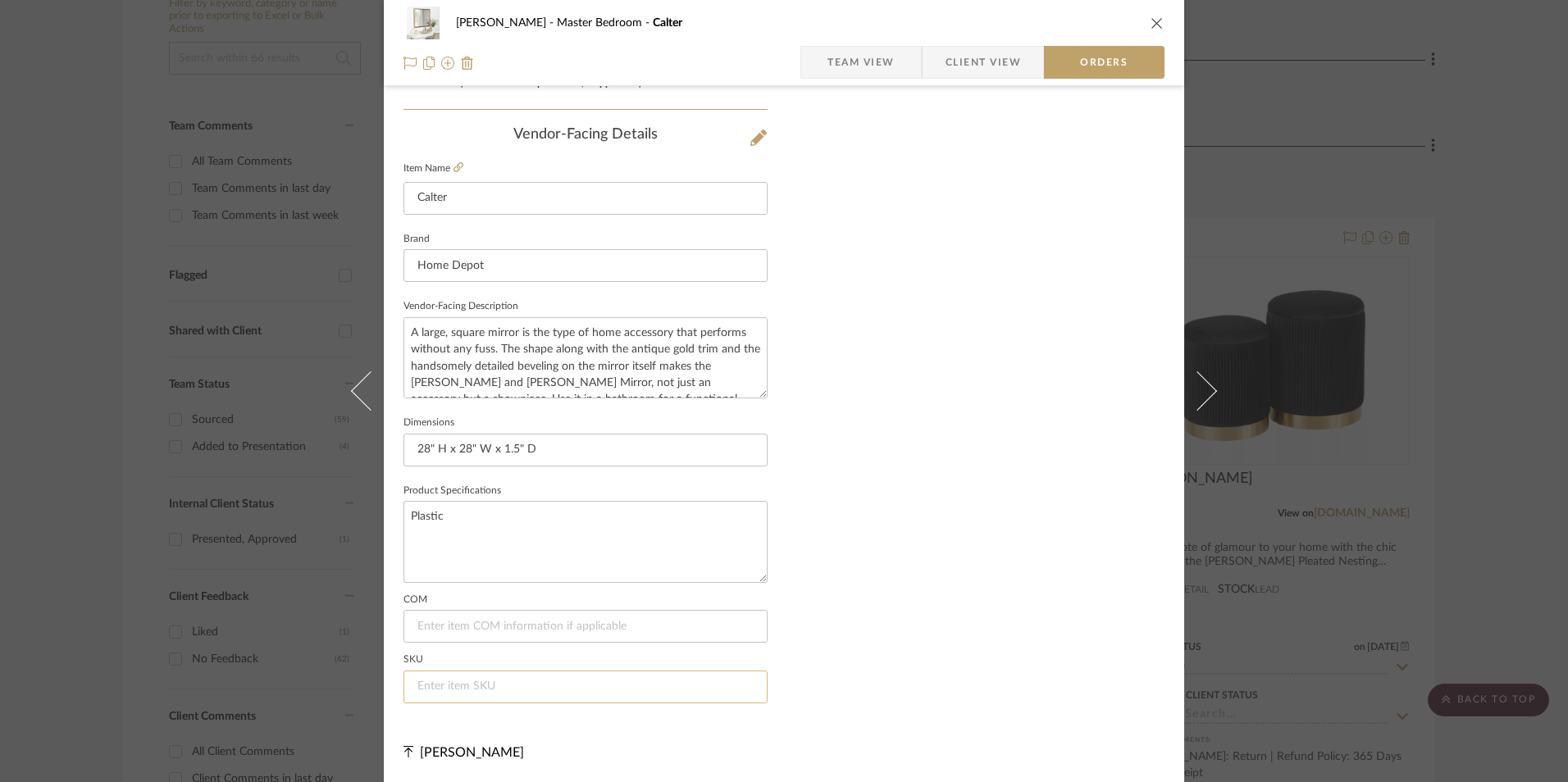
click at [484, 683] on input at bounding box center [585, 687] width 365 height 32
paste input "306576550"
type input "306576550"
click at [882, 66] on span "Team View" at bounding box center [861, 62] width 68 height 32
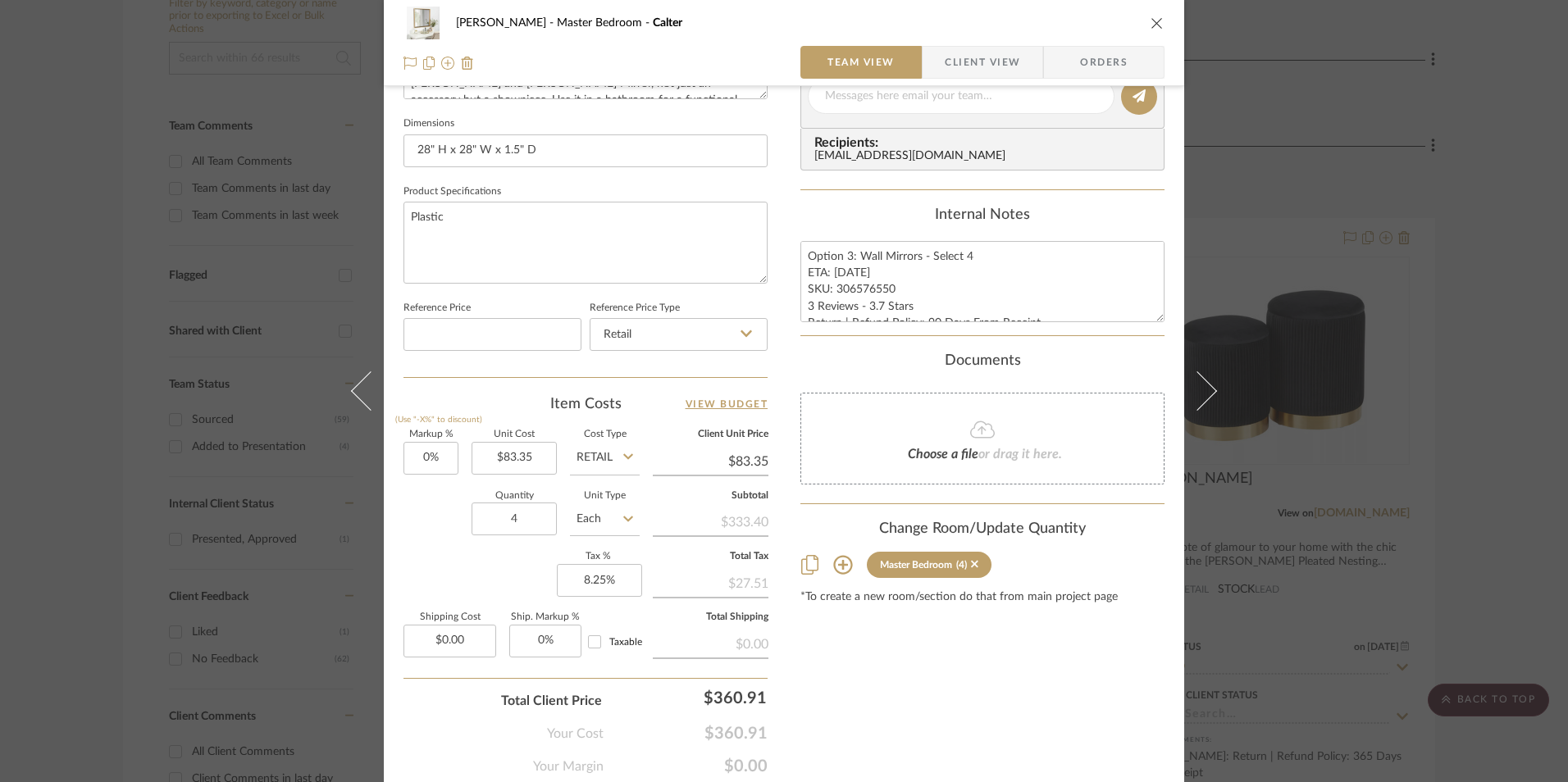
scroll to position [662, 0]
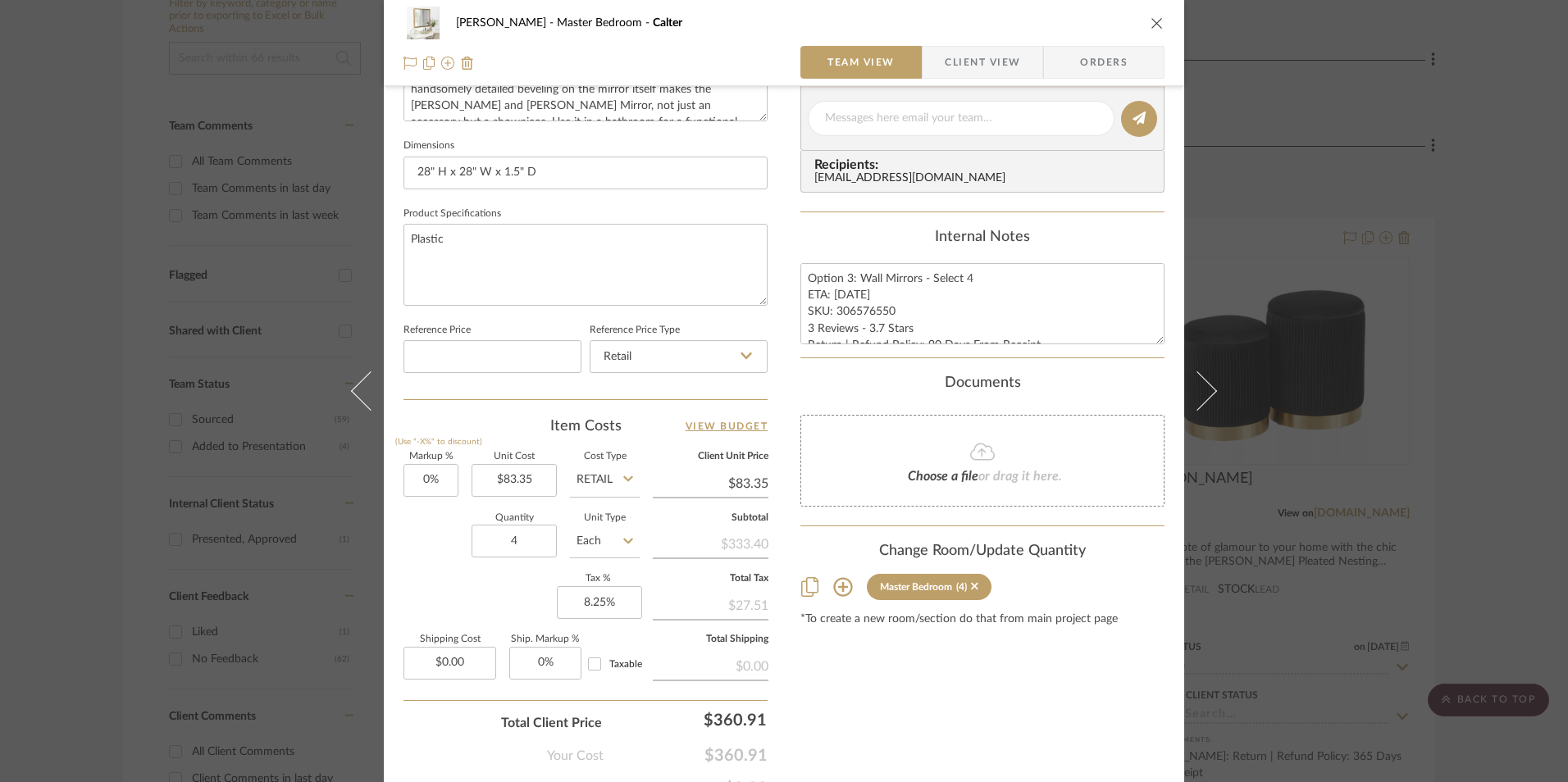
click at [1150, 21] on icon "close" at bounding box center [1157, 22] width 14 height 13
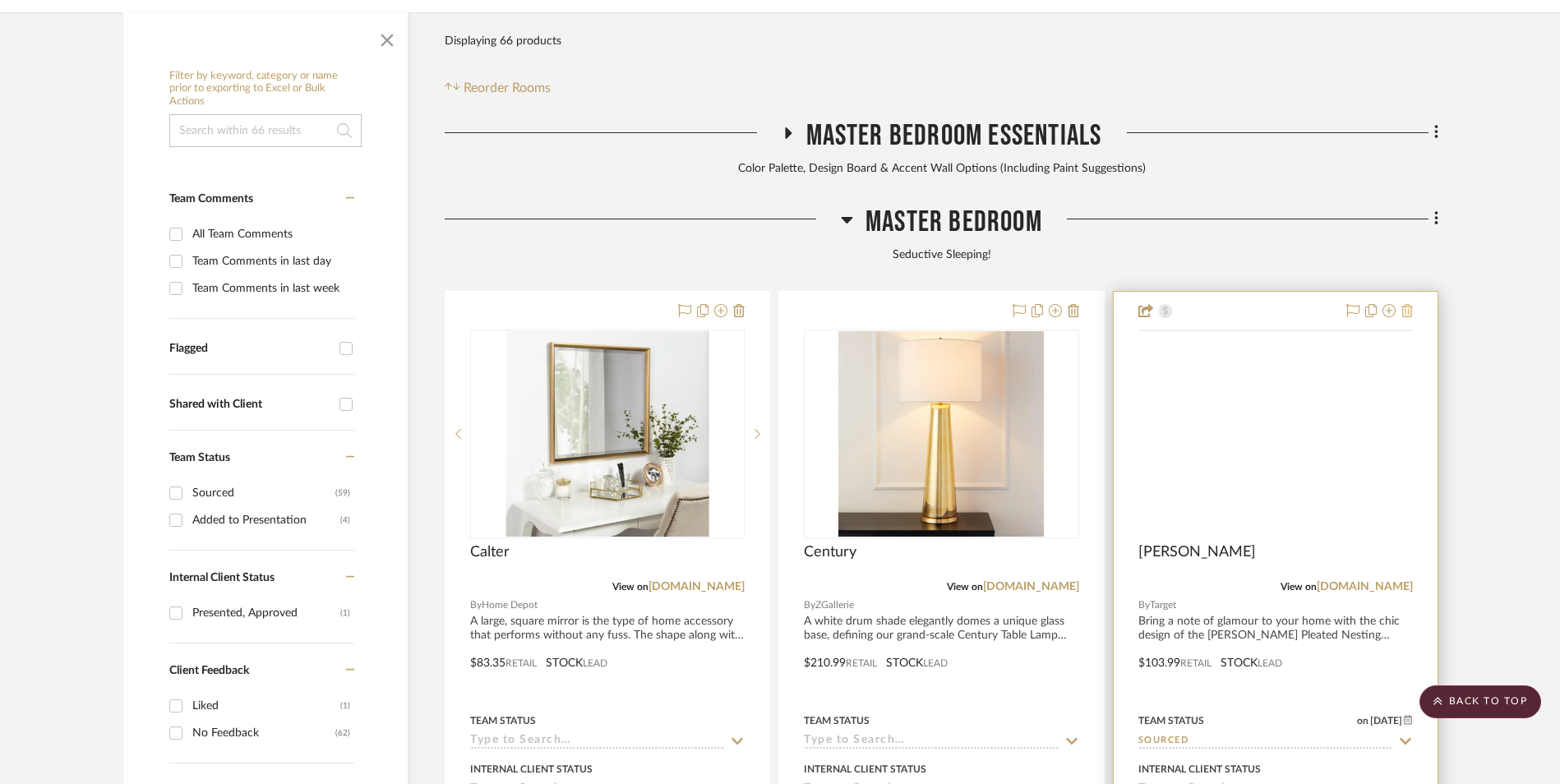
scroll to position [419, 0]
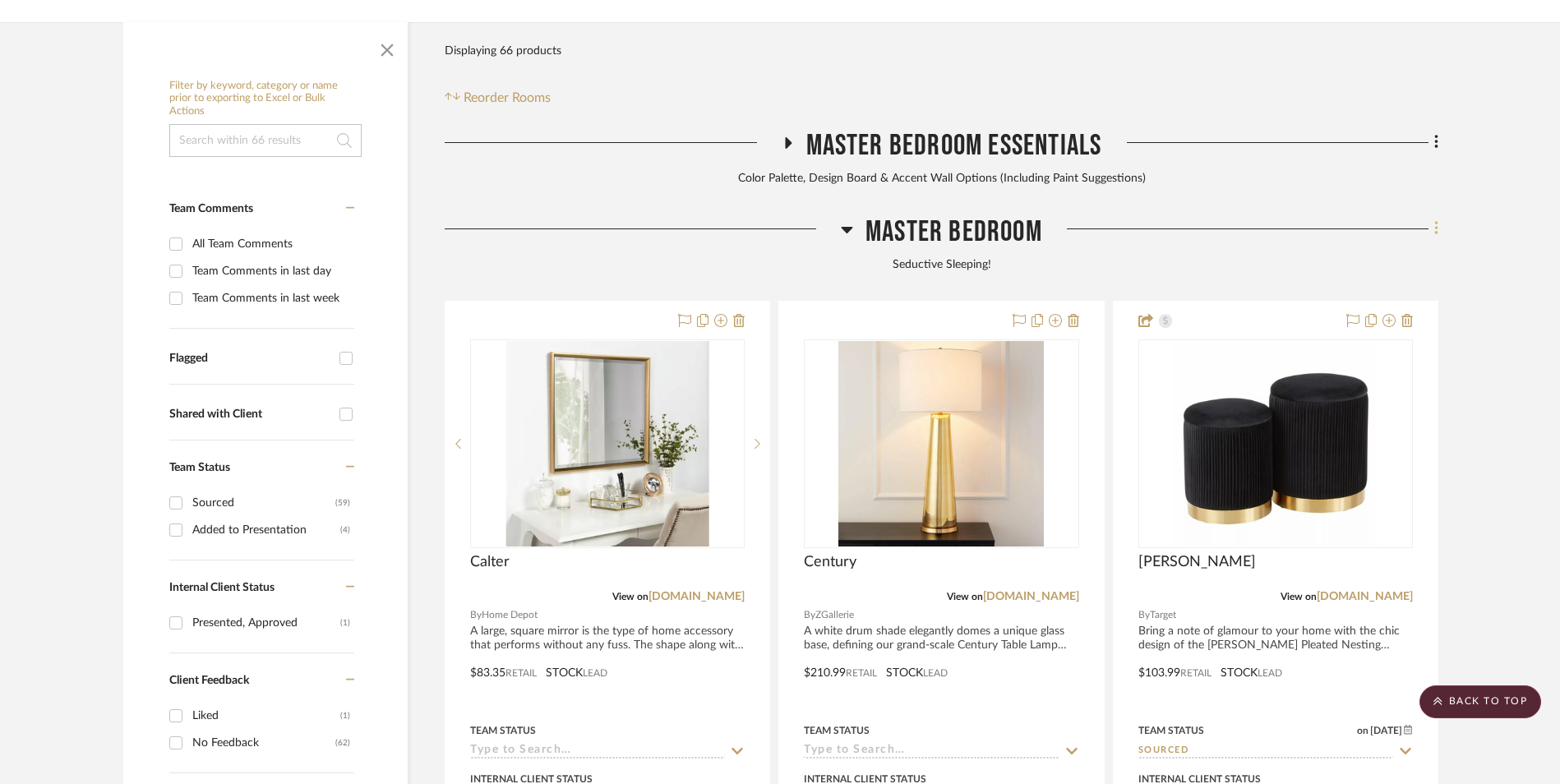
click at [1429, 215] on div at bounding box center [1240, 235] width 396 height 42
click at [1435, 219] on icon at bounding box center [1436, 228] width 5 height 18
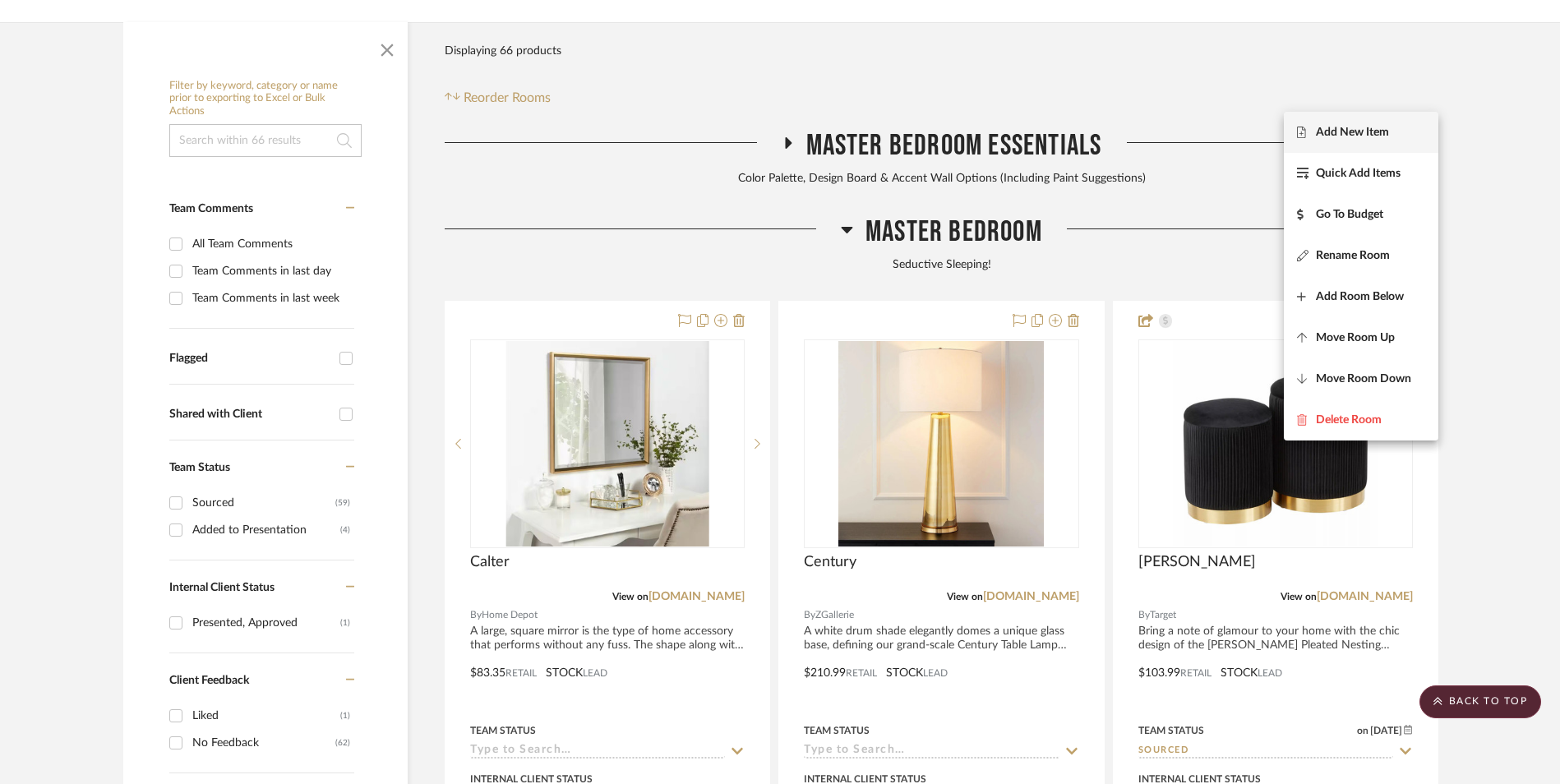
click at [1348, 122] on button "Add New Item" at bounding box center [1361, 133] width 154 height 42
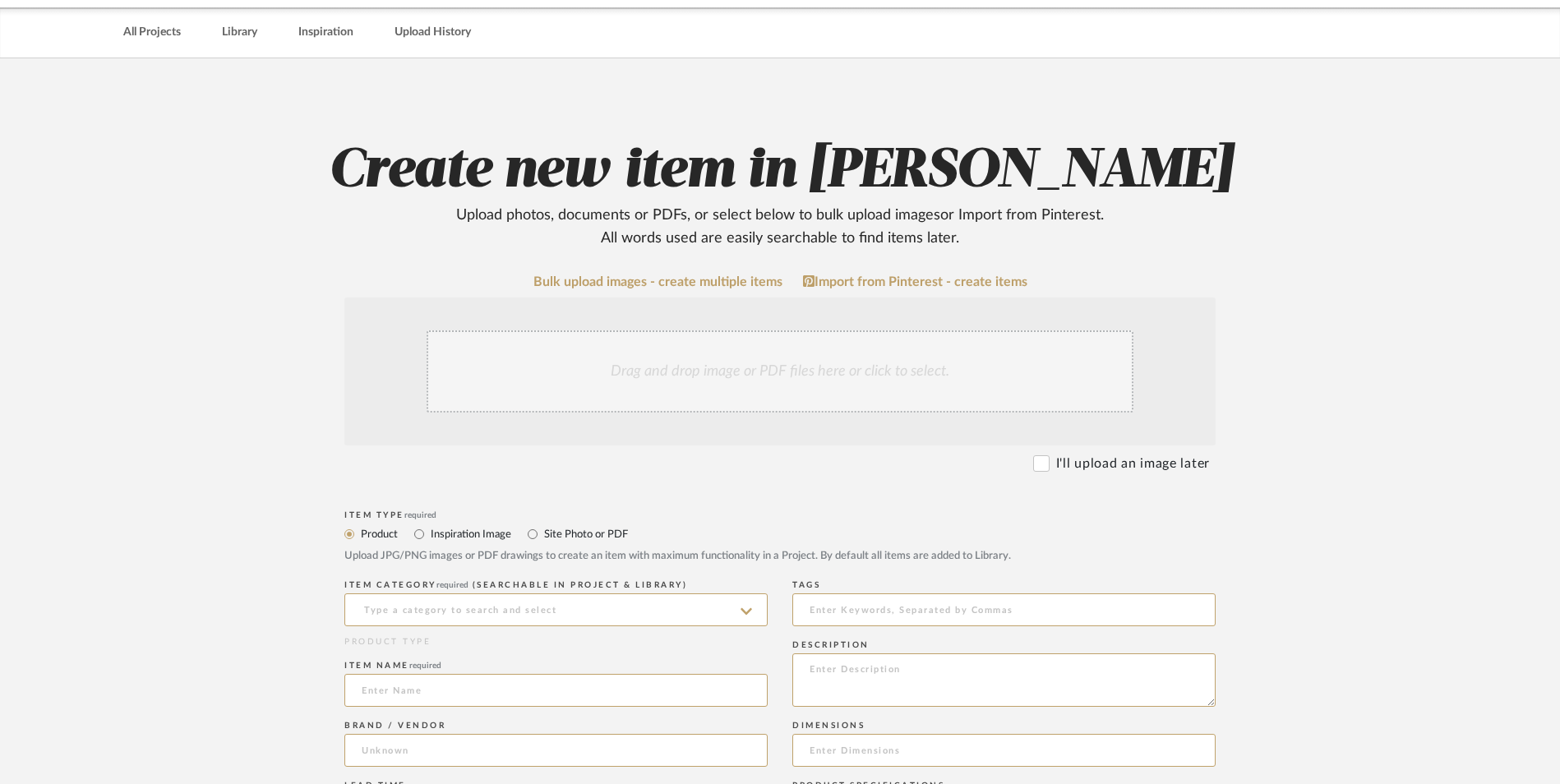
scroll to position [411, 0]
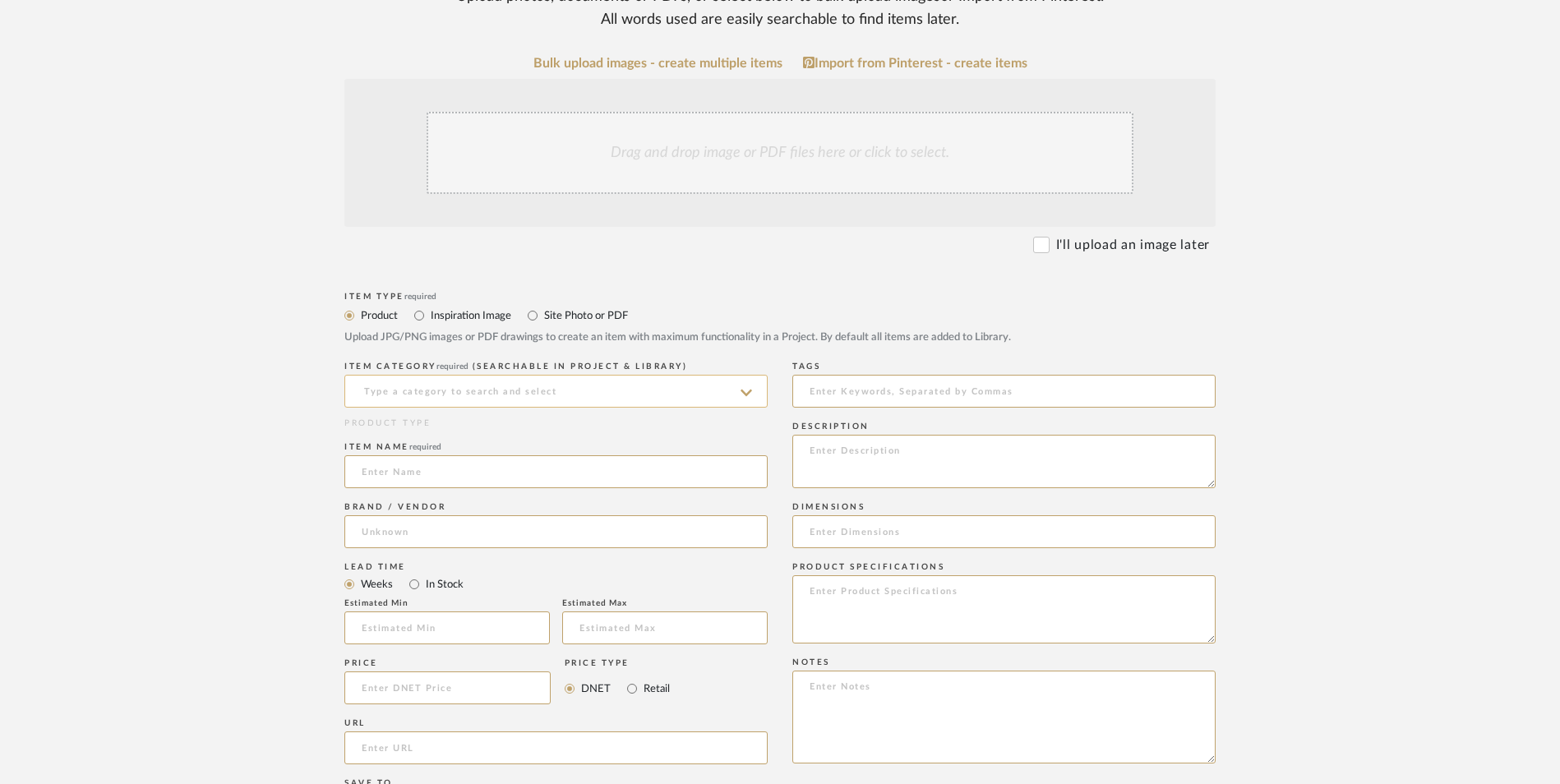
click at [511, 374] on input at bounding box center [556, 391] width 423 height 32
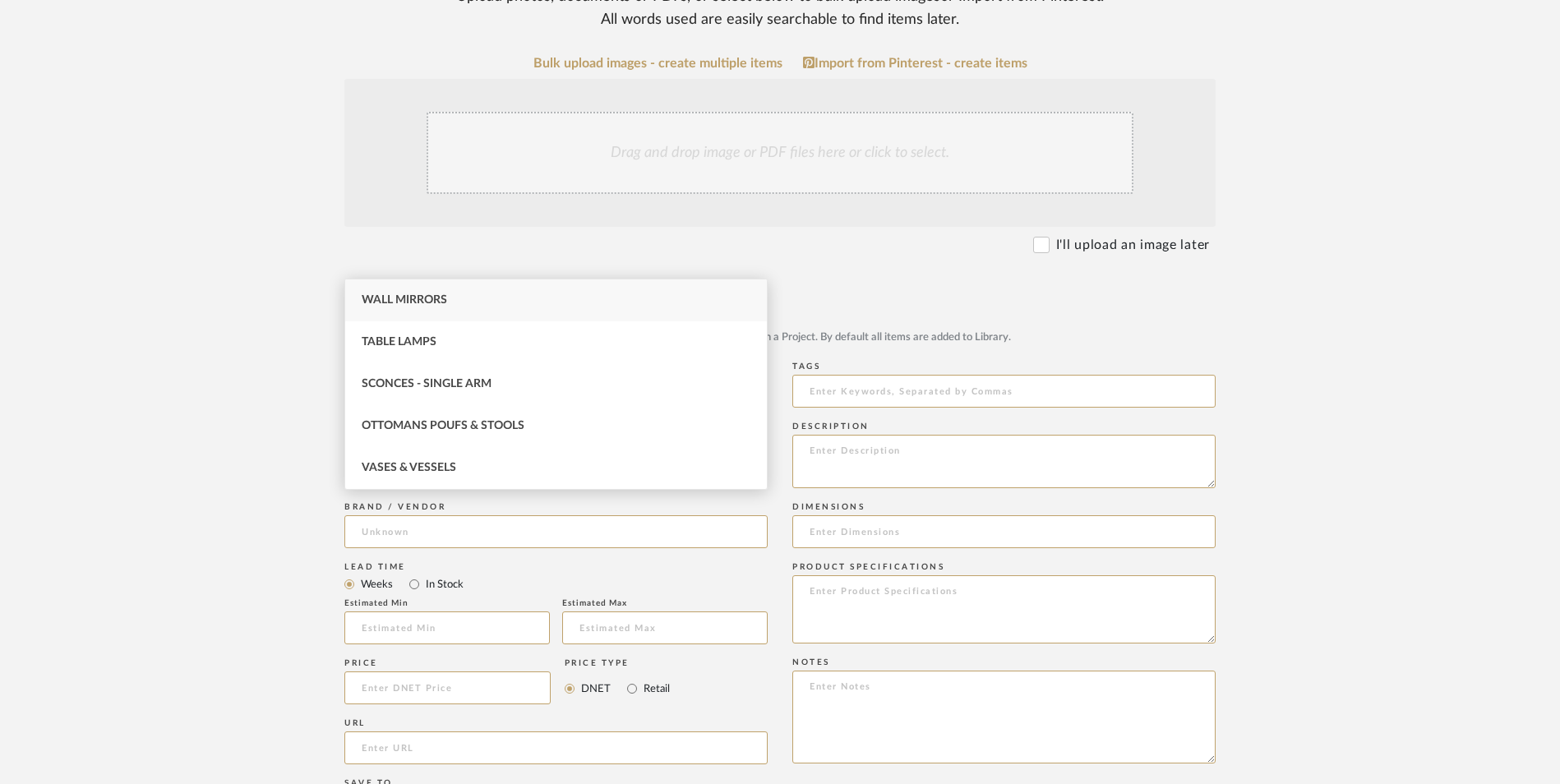
click at [516, 293] on div "Wall Mirrors" at bounding box center [556, 300] width 421 height 42
type input "Wall Mirrors"
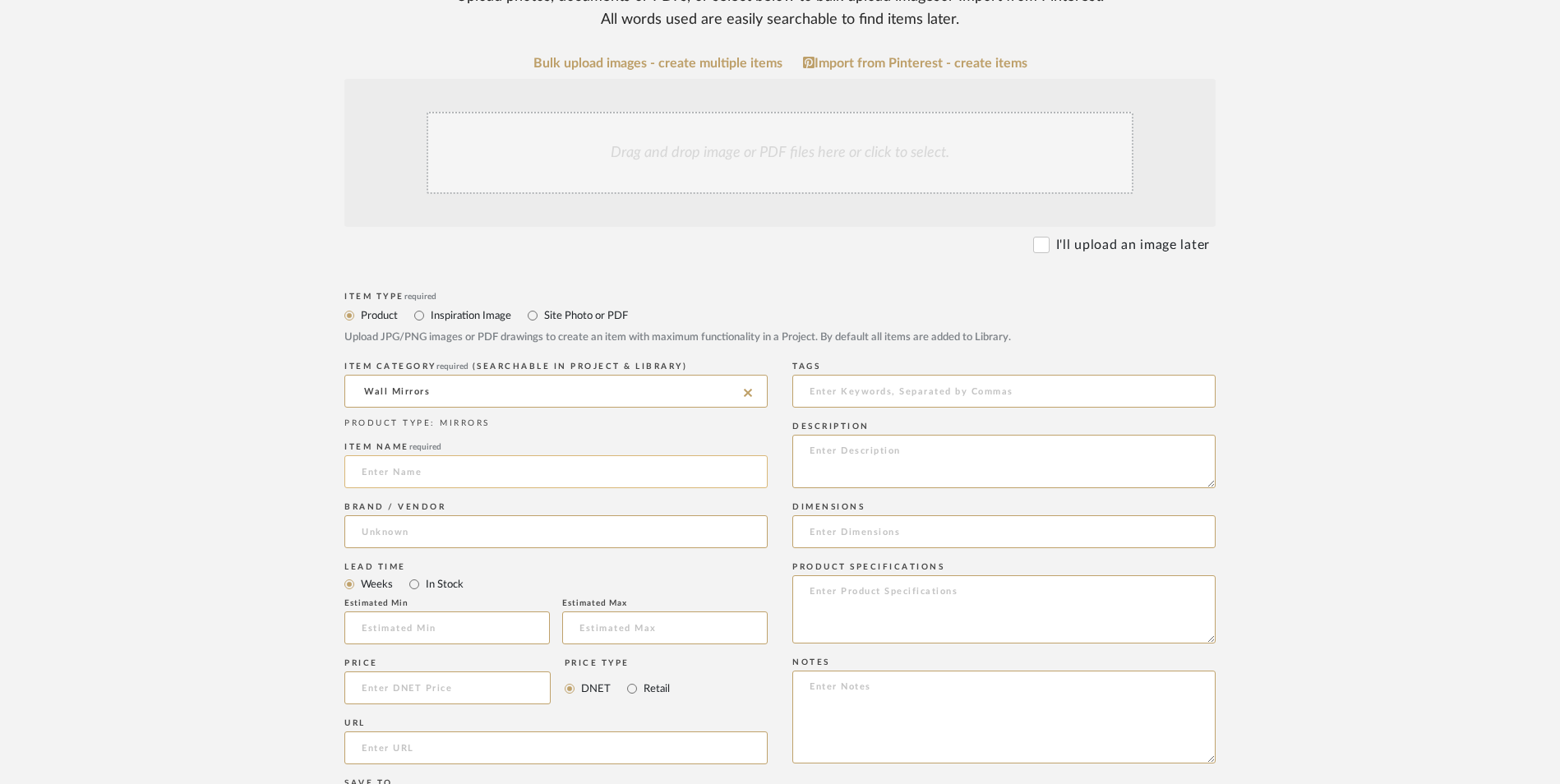
click at [479, 456] on input at bounding box center [556, 472] width 423 height 32
type input "Valparaiso"
click at [449, 515] on input at bounding box center [556, 531] width 423 height 32
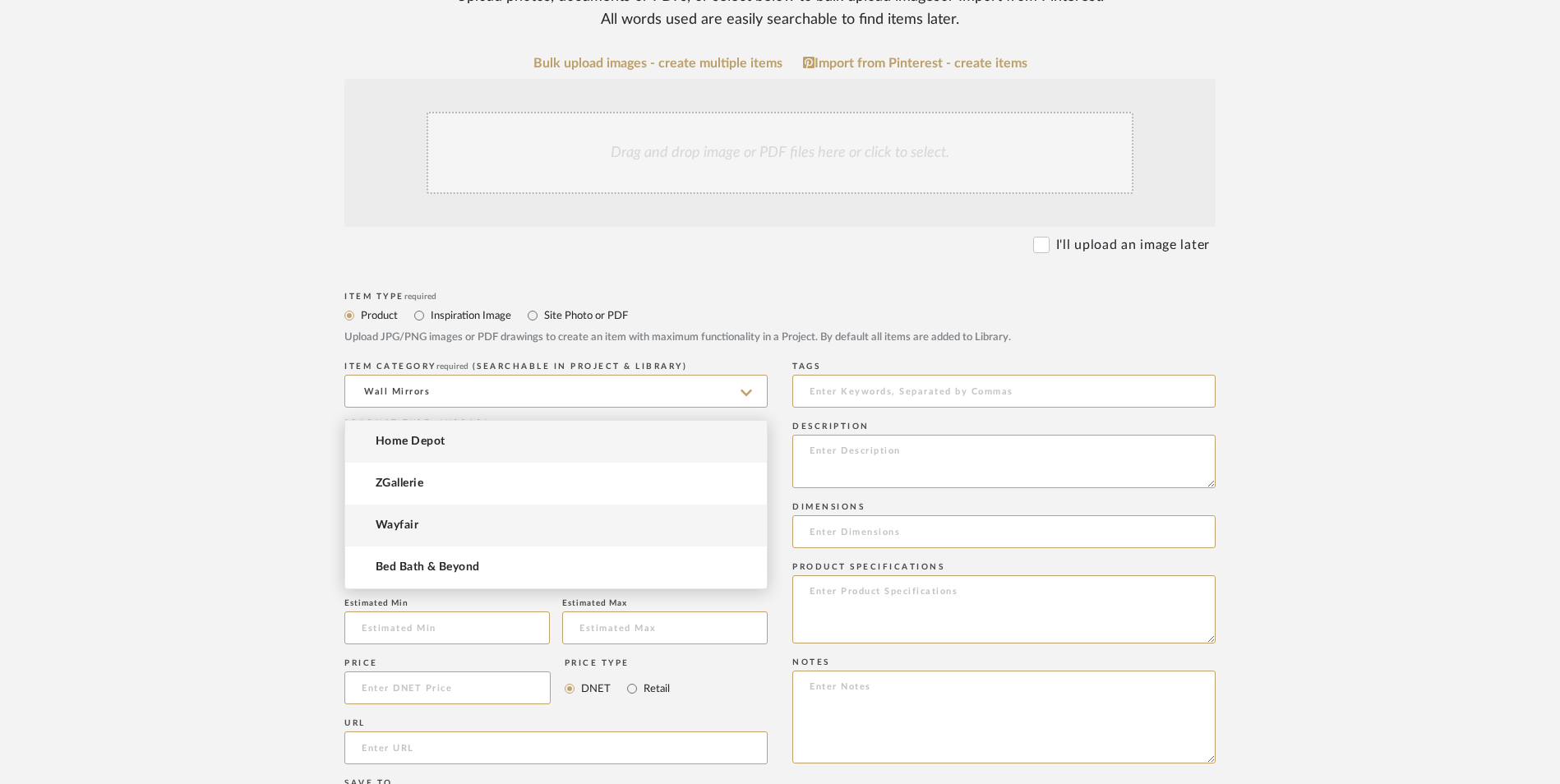
click at [441, 527] on mat-option "Wayfair" at bounding box center [556, 525] width 421 height 42
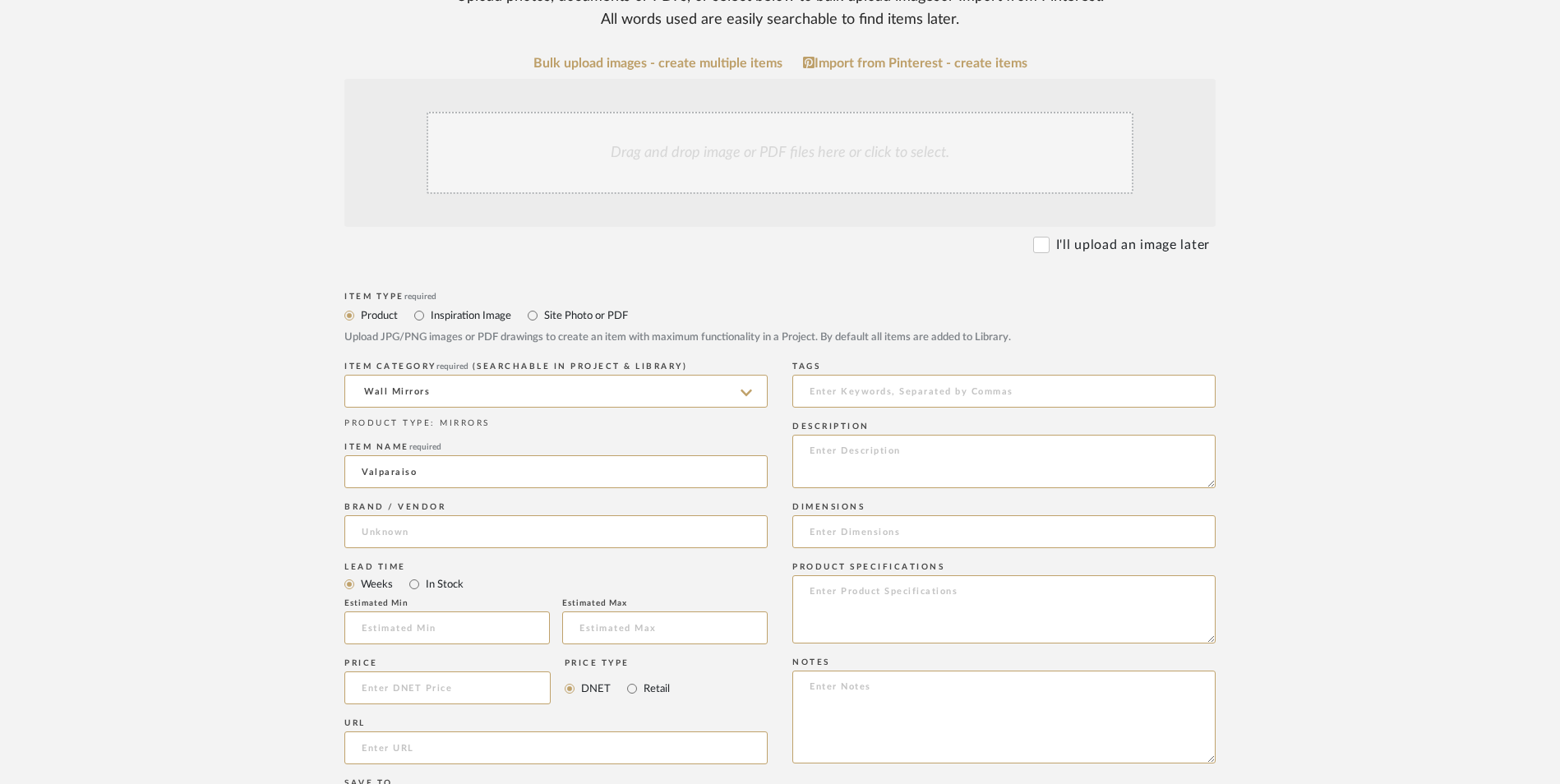
type input "Wayfair"
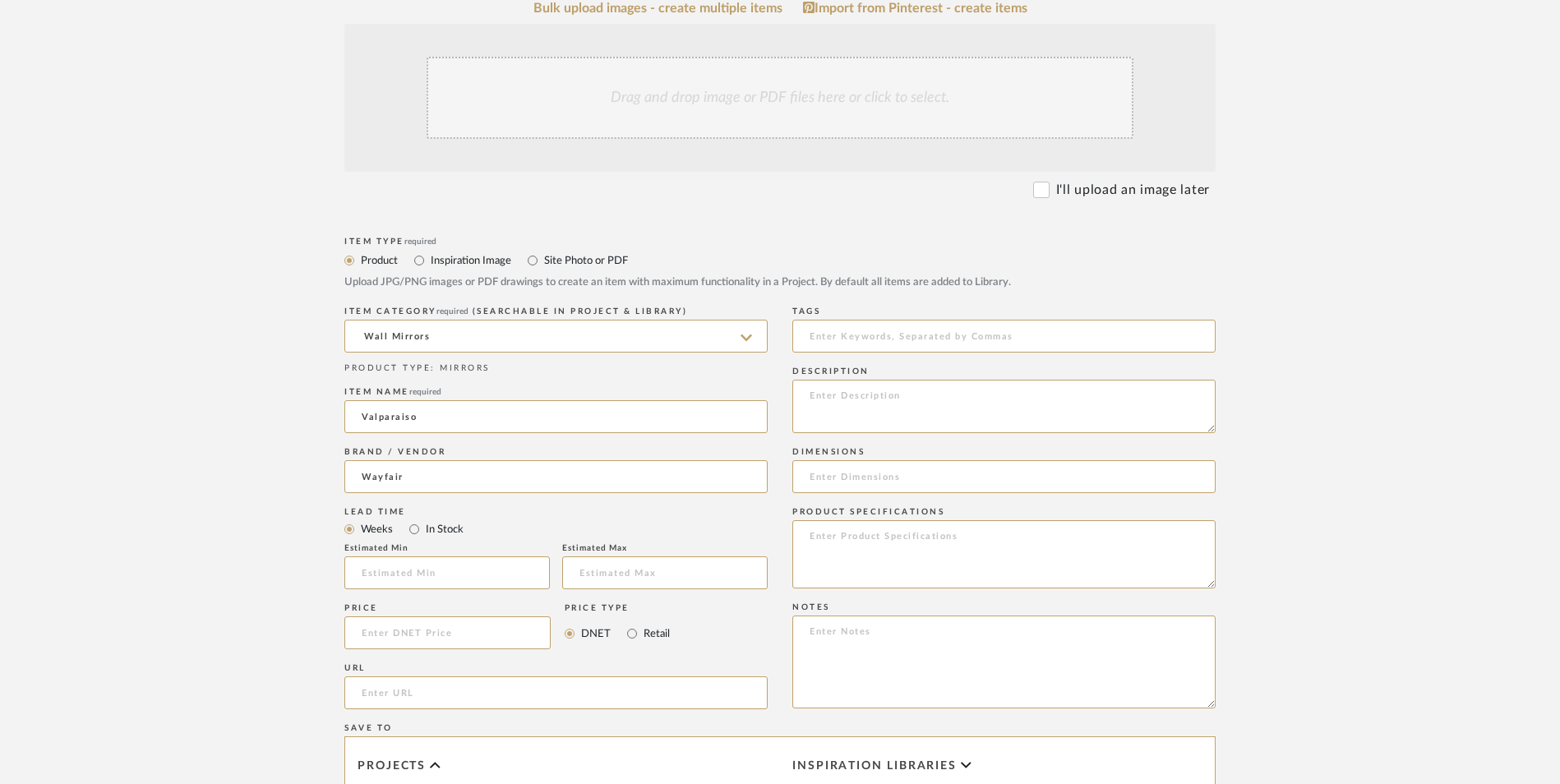
scroll to position [493, 0]
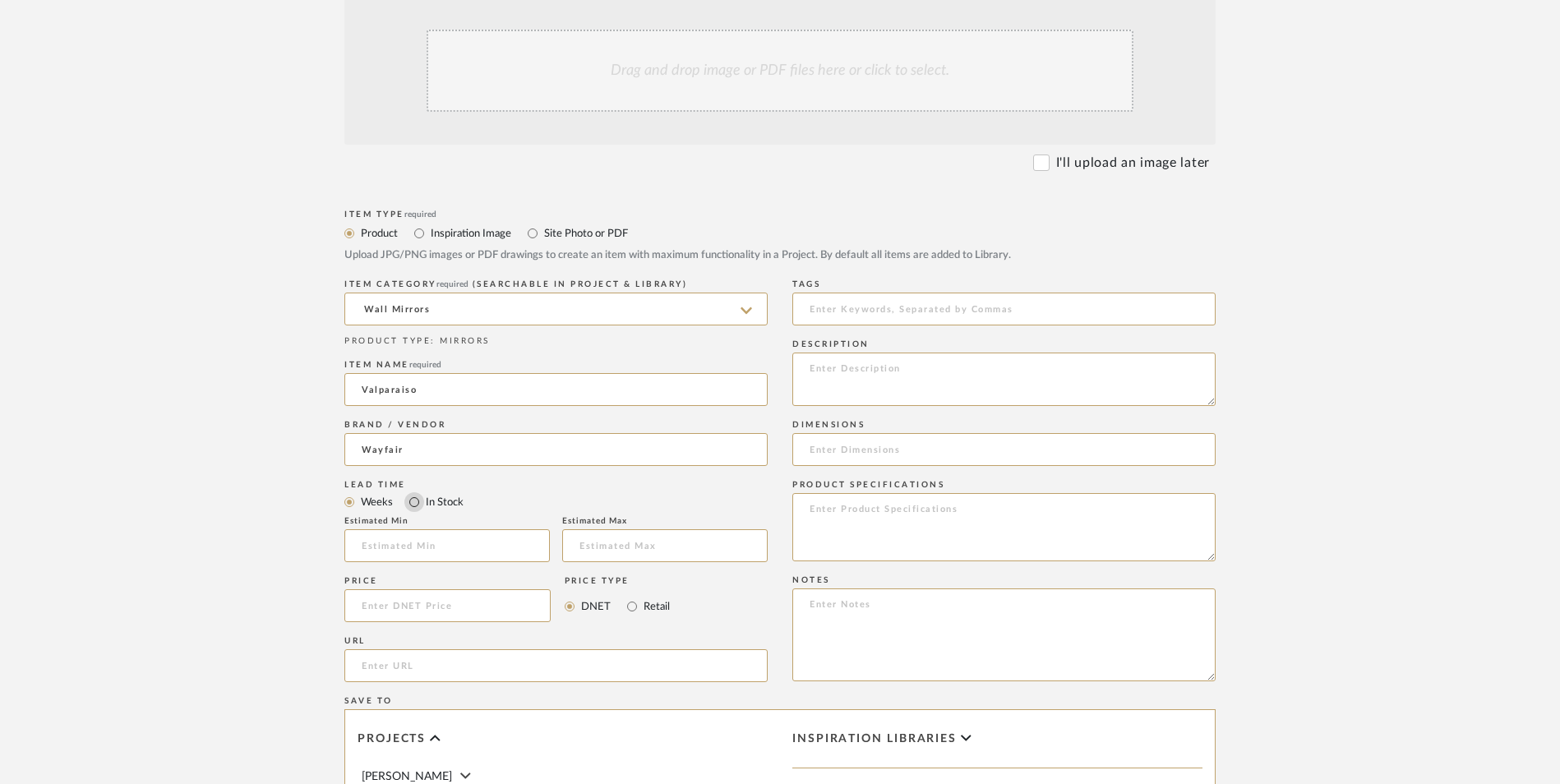
click at [418, 493] on input "In Stock" at bounding box center [414, 503] width 20 height 20
radio input "true"
click at [633, 596] on input "Retail" at bounding box center [632, 606] width 20 height 20
radio input "true"
click at [473, 589] on input at bounding box center [448, 605] width 207 height 32
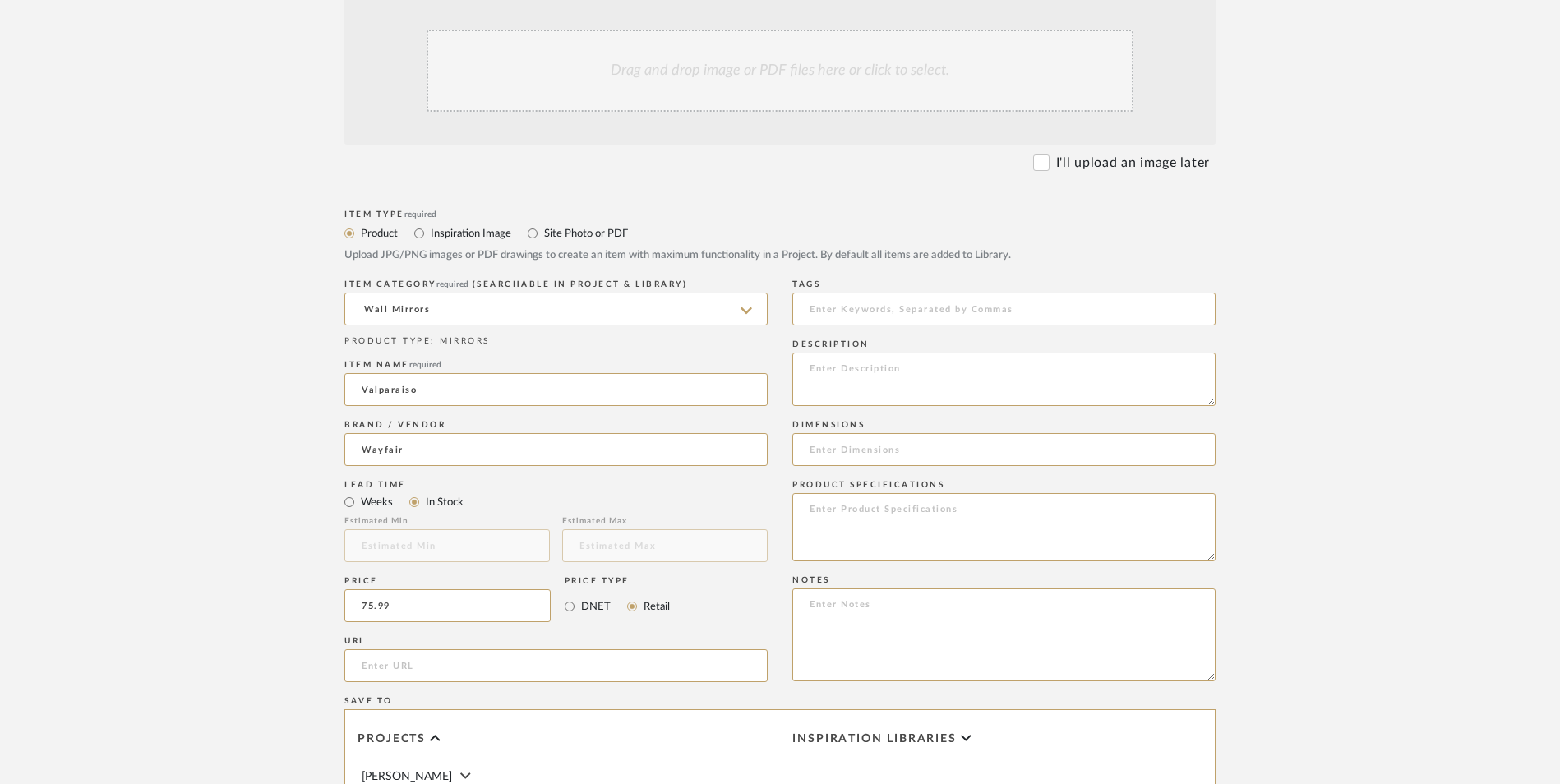
type input "$75.99"
click at [318, 491] on form "Bulk upload images - create multiple items Import from Pinterest - create items…" at bounding box center [780, 569] width 1048 height 1192
click at [420, 650] on input "url" at bounding box center [556, 666] width 423 height 32
paste input "https://www.wayfair.com/decor-pillows/pdp/wade-logan-valparaiso-accent-mirror-w…"
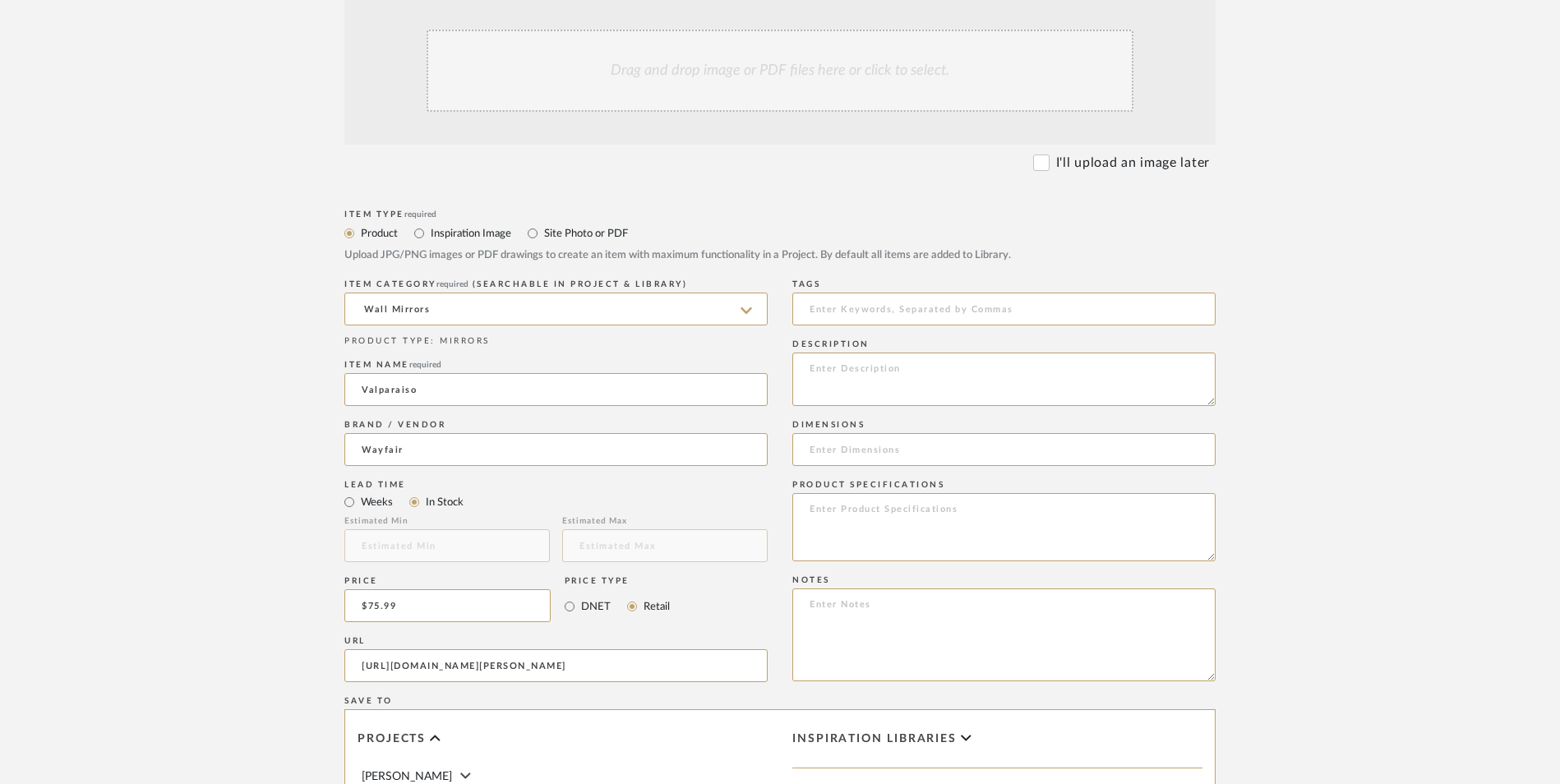
type input "https://www.wayfair.com/decor-pillows/pdp/wade-logan-valparaiso-accent-mirror-w…"
click at [216, 428] on upload-items "Create new item in Jeree Hall Upload photos, documents or PDFs, or select below…" at bounding box center [780, 482] width 1560 height 1449
click at [900, 588] on textarea at bounding box center [1003, 634] width 423 height 93
paste textarea "Option 1: ETA: SKU: Reviews - Stars Return | Refund Policy:"
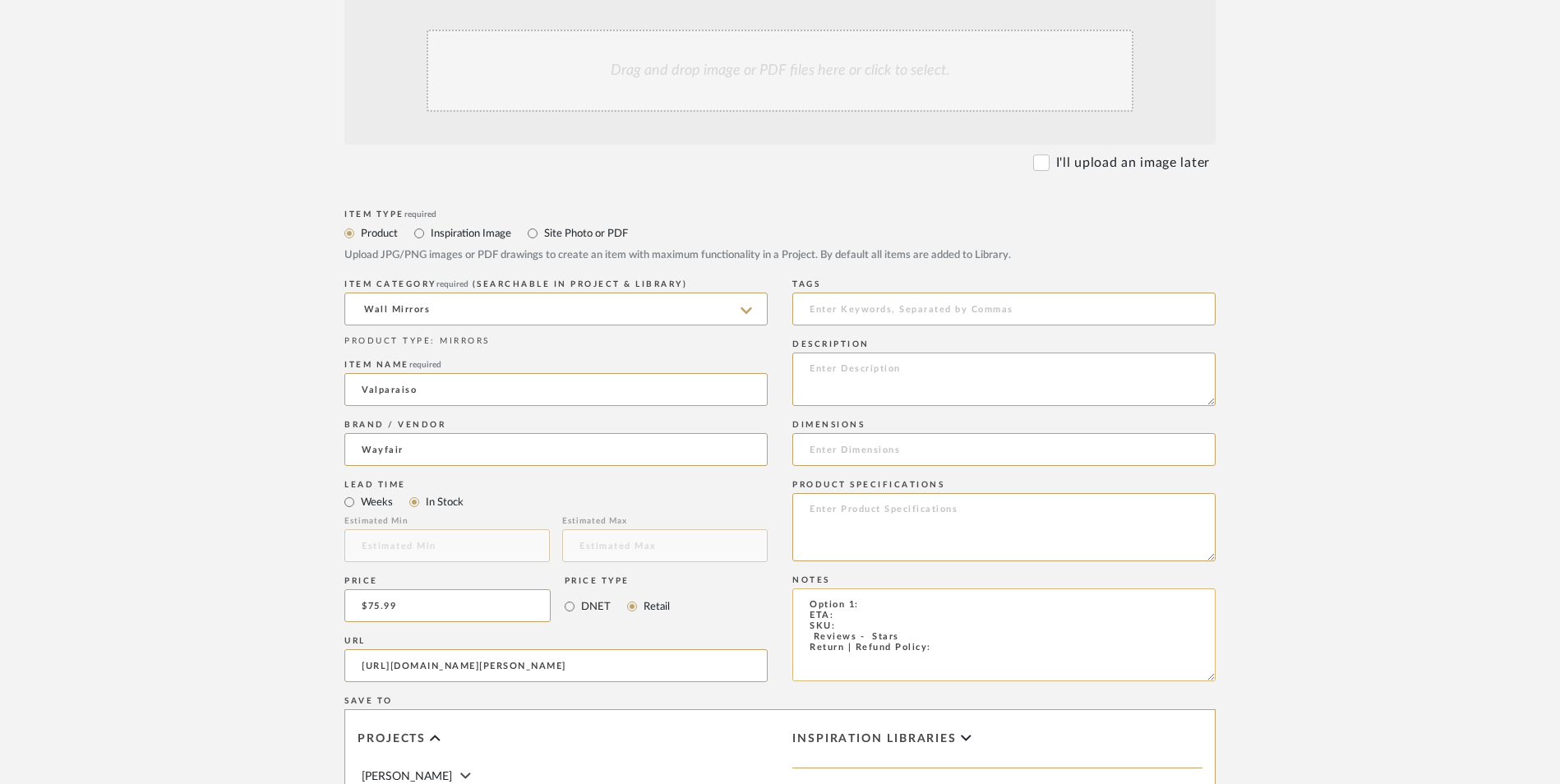
click at [854, 588] on textarea "Option 1: ETA: SKU: Reviews - Stars Return | Refund Policy:" at bounding box center [1003, 634] width 423 height 93
click at [866, 588] on textarea "Option 2: ETA: SKU: Reviews - Stars Return | Refund Policy:" at bounding box center [1003, 634] width 423 height 93
click at [968, 588] on textarea "Option 2: Wall Mirrors - Select 4 ETA: SKU: Reviews - Stars Return | Refund Pol…" at bounding box center [1003, 634] width 423 height 93
click at [801, 588] on textarea "Option 2: Wall Mirrors - Select 4 ETA: SKU: Reviews - Stars Return | Refund Pol…" at bounding box center [1003, 634] width 423 height 93
click at [808, 588] on textarea "Option 2: Wall Mirrors - Select 4 ETA: SKU: Reviews - Stars Return | Refund Pol…" at bounding box center [1003, 634] width 423 height 93
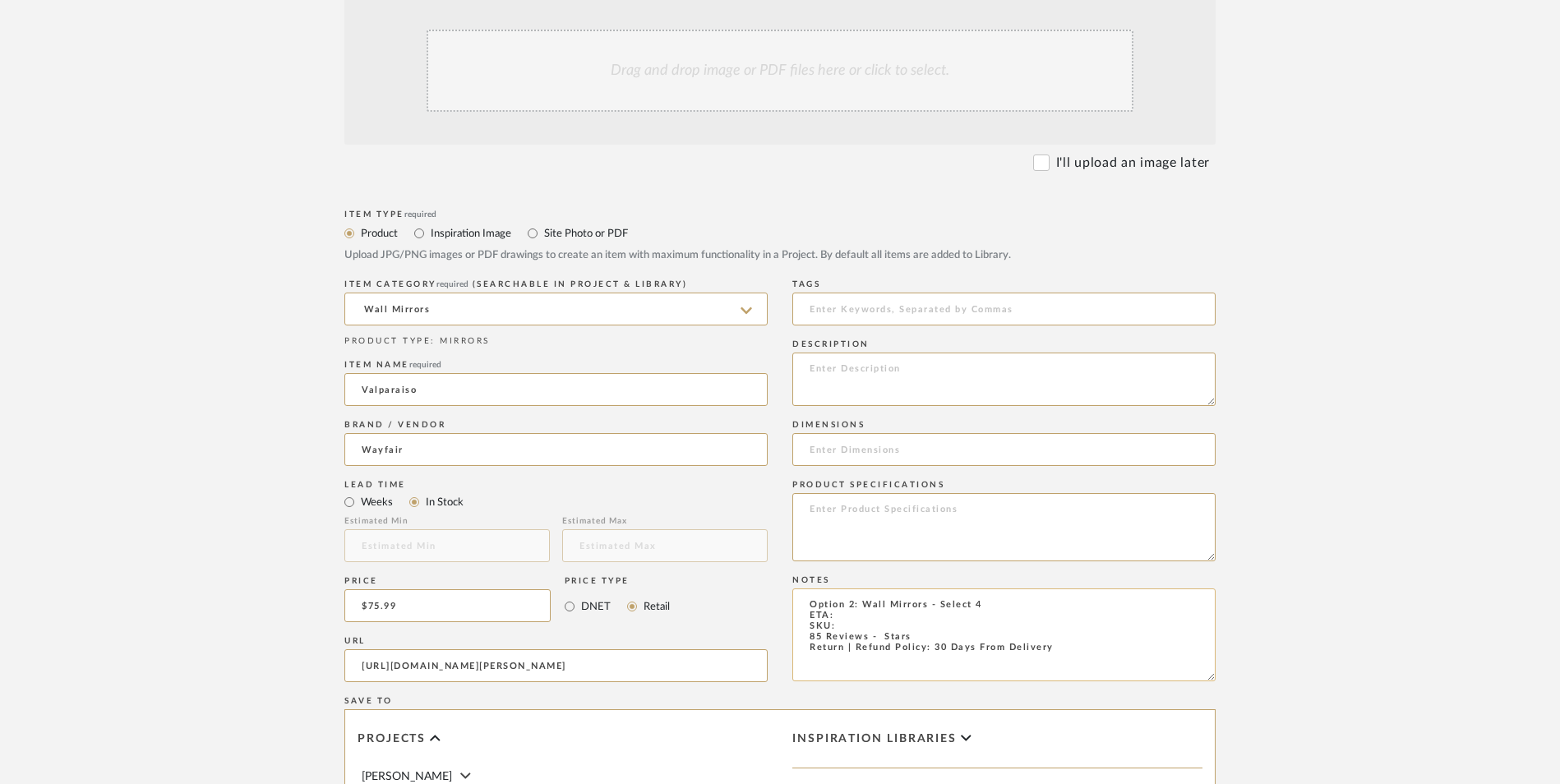
click at [881, 588] on textarea "Option 2: Wall Mirrors - Select 4 ETA: SKU: 85 Reviews - Stars Return | Refund …" at bounding box center [1003, 634] width 423 height 93
click at [855, 588] on textarea "Option 2: Wall Mirrors - Select 4 ETA: SKU: 85 Reviews - 4.8 Stars Return | Ref…" at bounding box center [1003, 634] width 423 height 93
paste textarea "W100768673"
click at [857, 588] on textarea "Option 2: Wall Mirrors - Select 4 ETA: SKU: W100768673 85 Reviews - 4.8 Stars R…" at bounding box center [1003, 634] width 423 height 93
click at [969, 588] on textarea "Option 2: Wall Mirrors - Select 4 ETA: 8.29.2025 SKU: W100768673 85 Reviews - 4…" at bounding box center [1003, 634] width 423 height 93
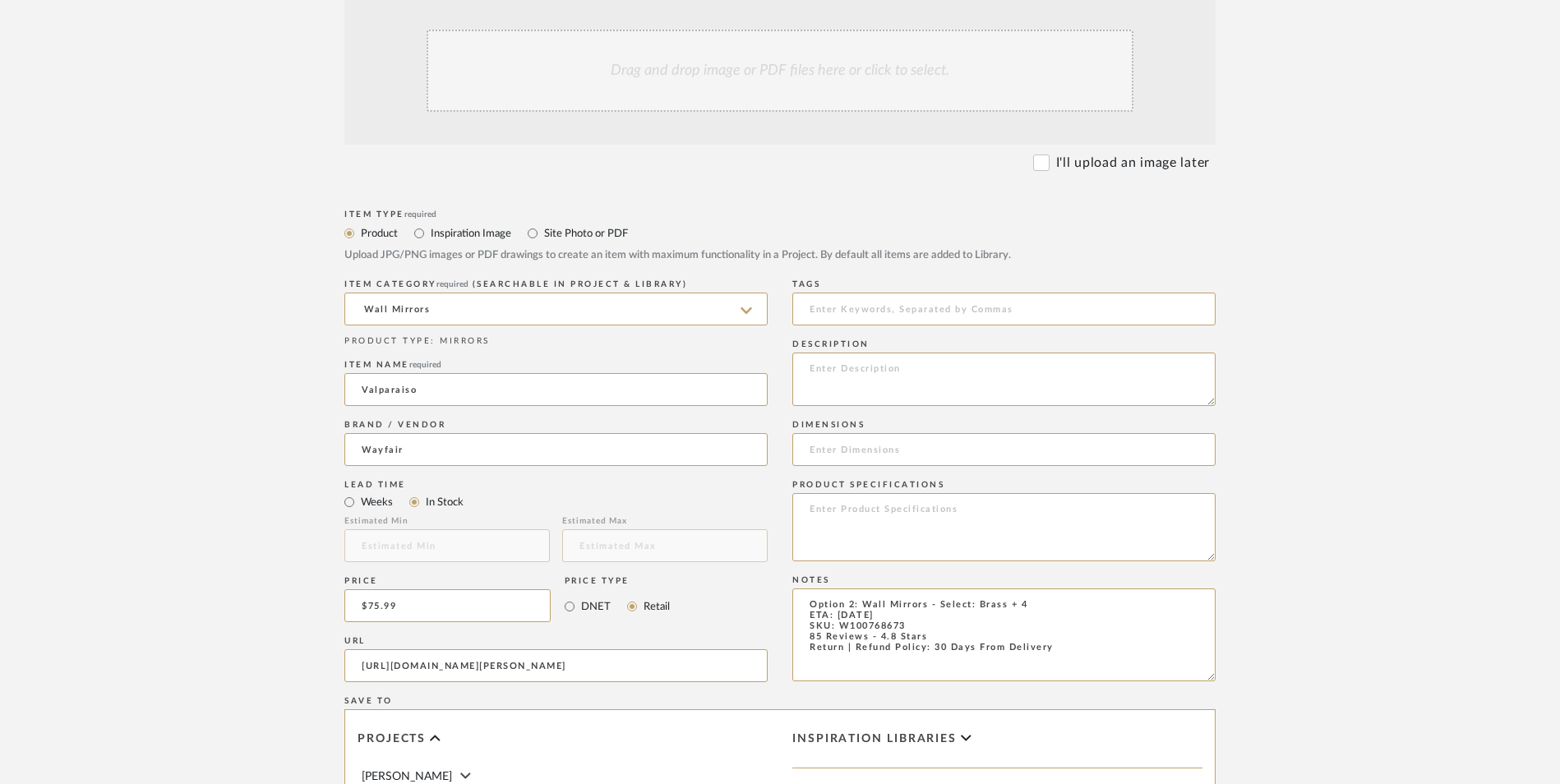
type textarea "Option 2: Wall Mirrors - Select: Brass + 4 ETA: 8.29.2025 SKU: W100768673 85 Re…"
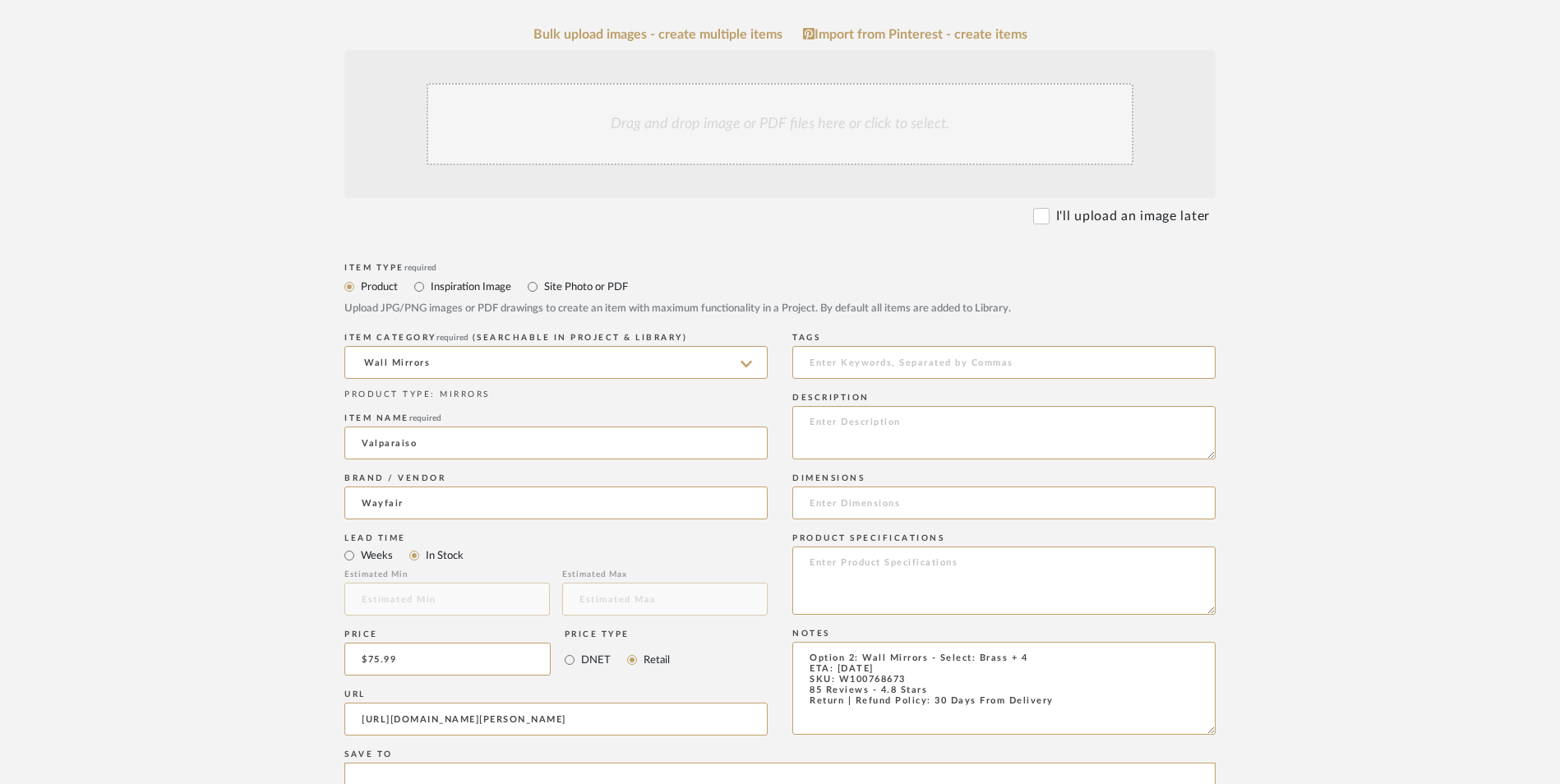
scroll to position [411, 0]
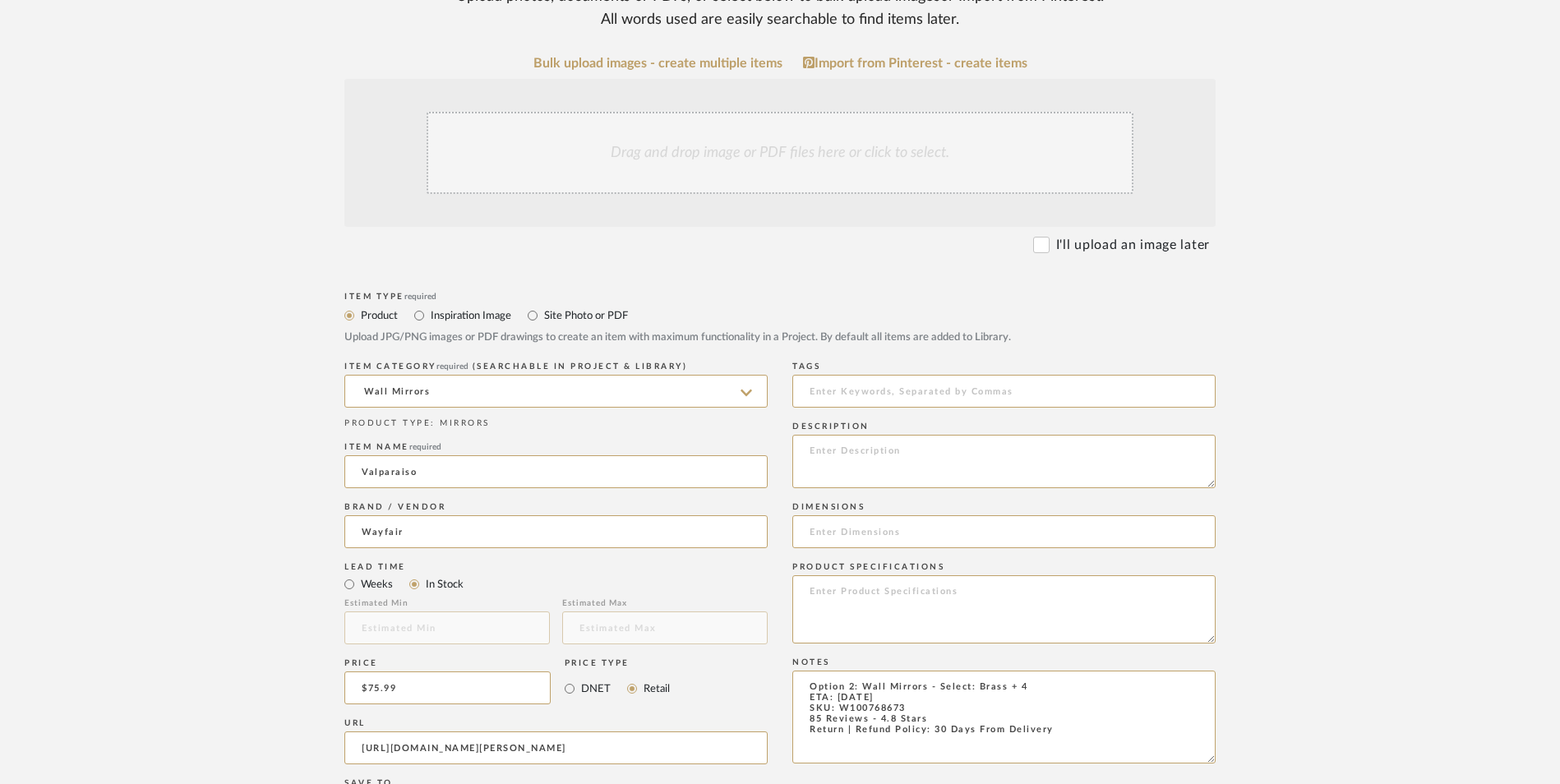
click at [744, 112] on div "Drag and drop image or PDF files here or click to select." at bounding box center [780, 152] width 707 height 82
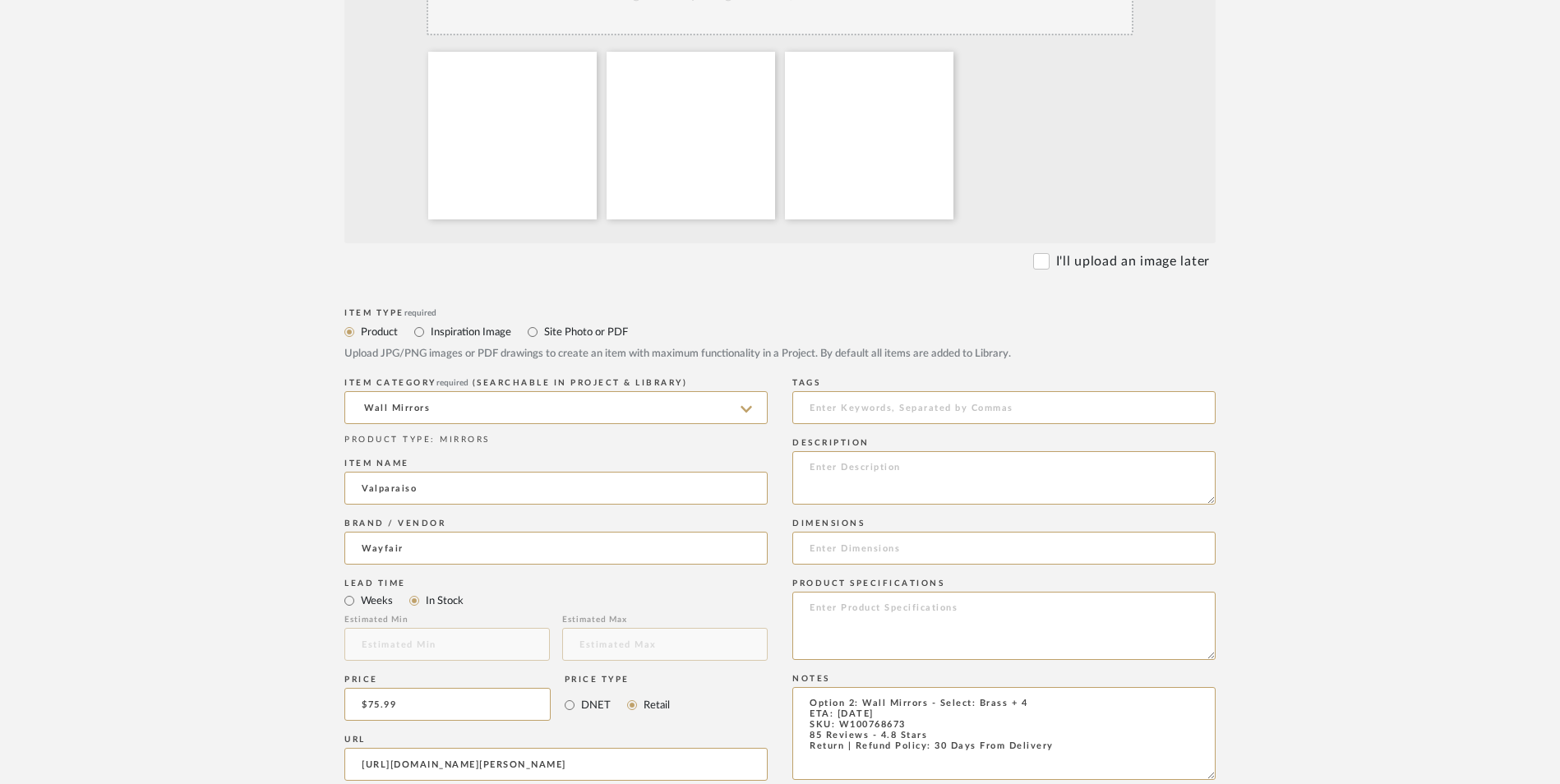
scroll to position [576, 0]
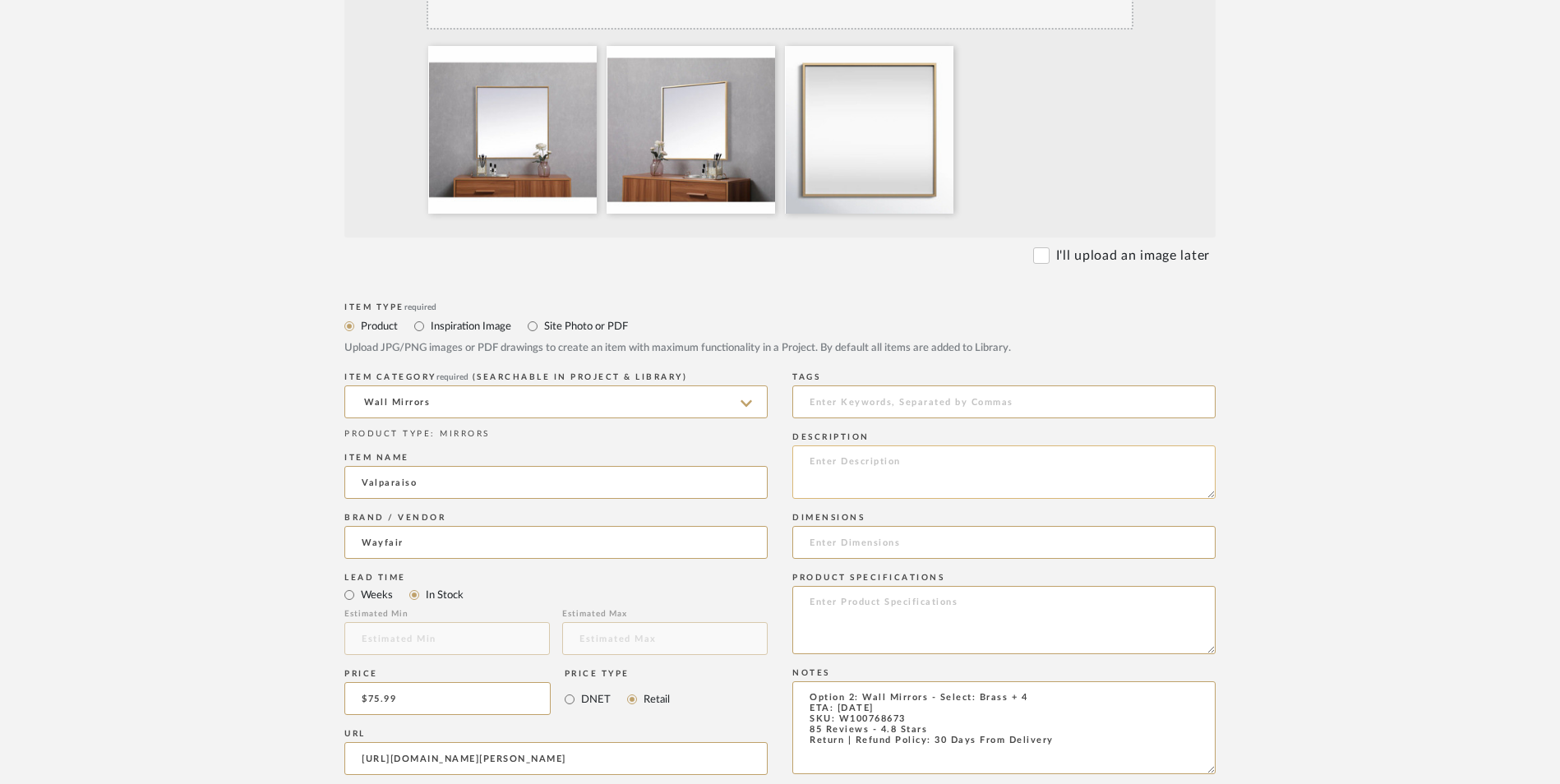
click at [925, 446] on textarea at bounding box center [1003, 472] width 423 height 53
paste textarea "Sleek, modern minimalism. Our square accent mirror is full of bold contemporary…"
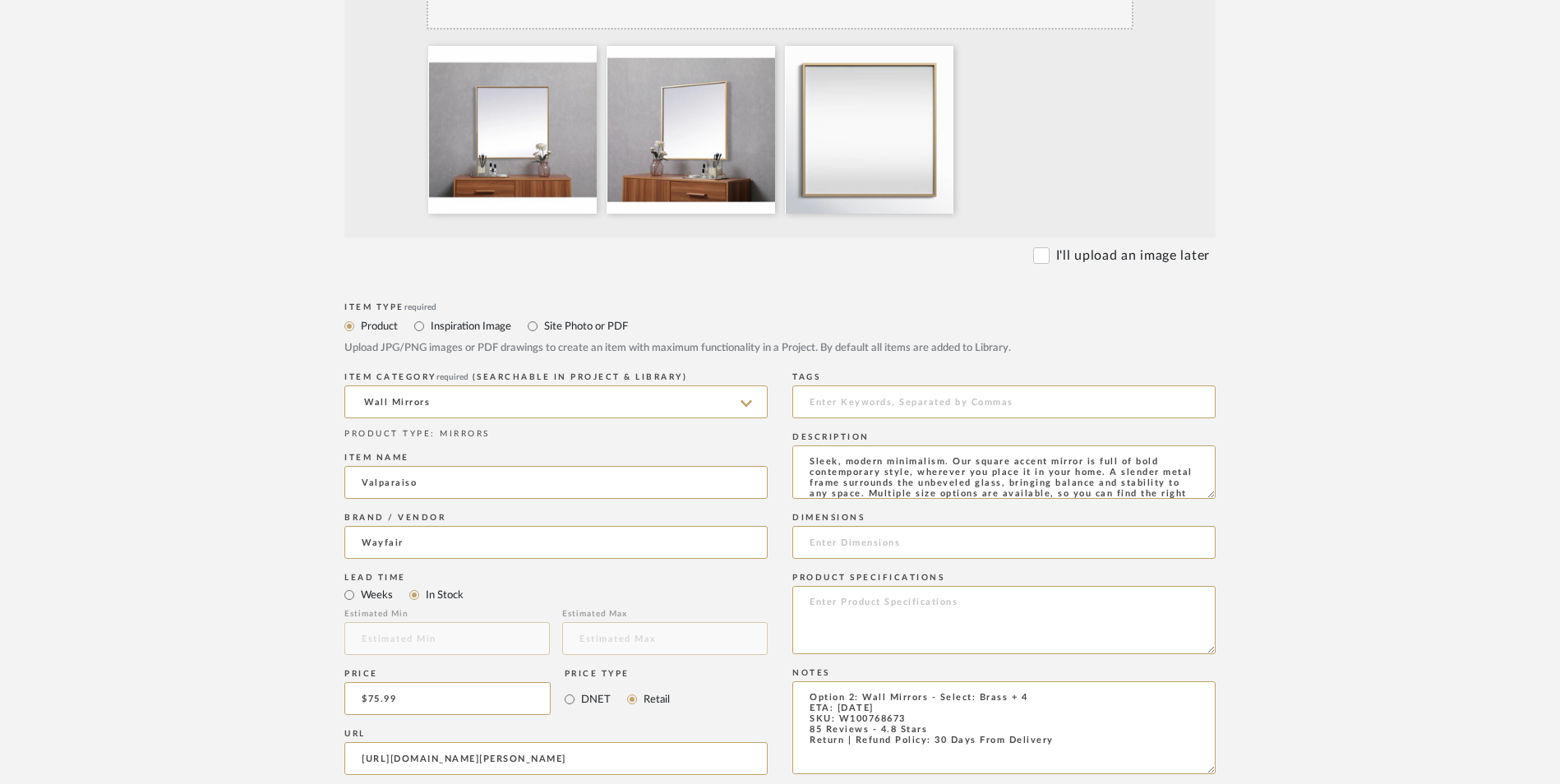
scroll to position [23, 0]
type textarea "Sleek, modern minimalism. Our square accent mirror is full of bold contemporary…"
click at [891, 586] on textarea at bounding box center [1003, 621] width 423 height 69
type textarea "Metal | Glass"
click at [868, 526] on input at bounding box center [1003, 542] width 423 height 32
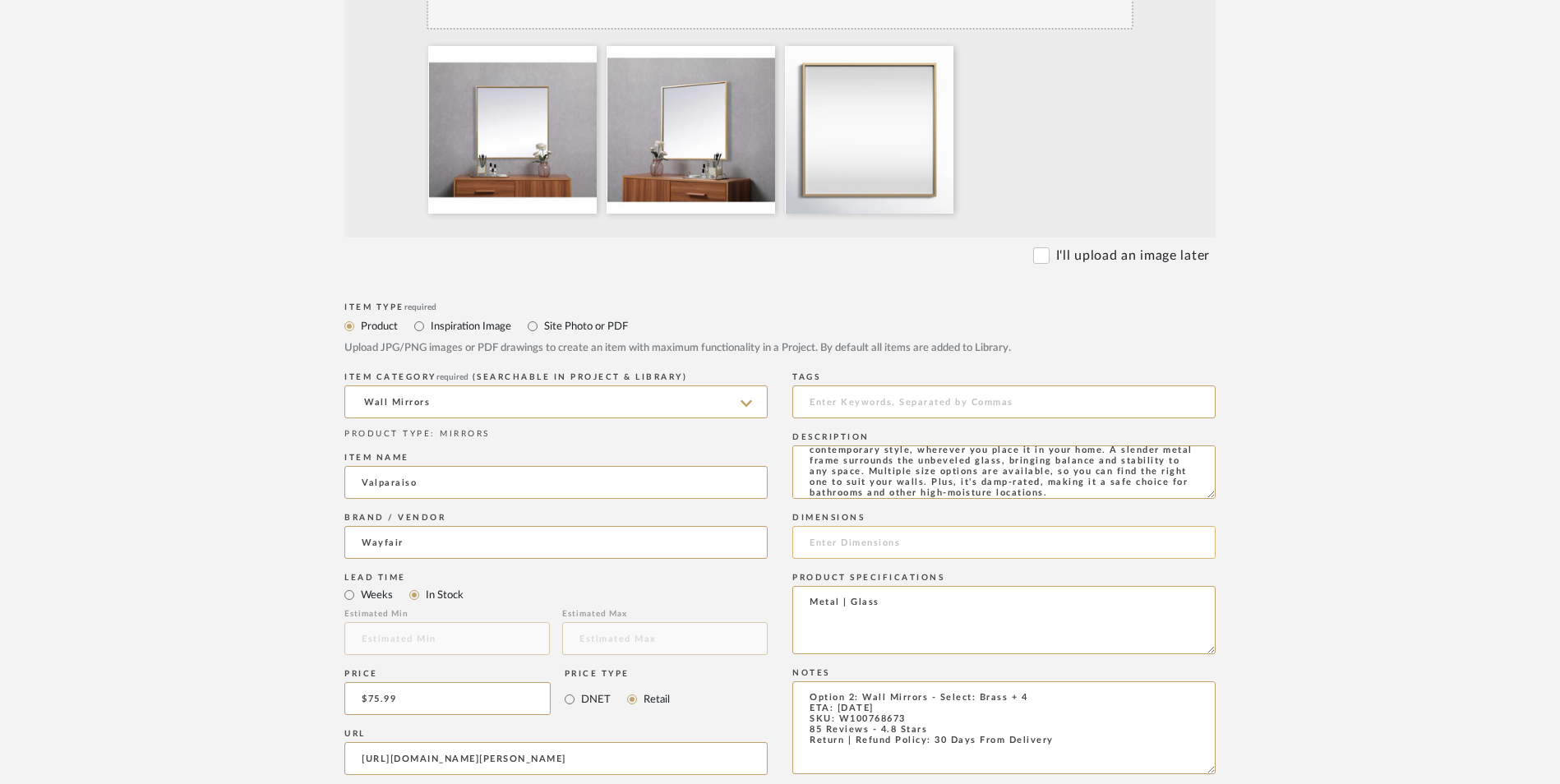
paste input "24'' H X 24'' W X 1'' D"
type input "24'' H X 24'' W X 1'' D"
click at [1286, 401] on form "Bulk upload images - create multiple items Import from Pinterest - create items…" at bounding box center [780, 575] width 1048 height 1367
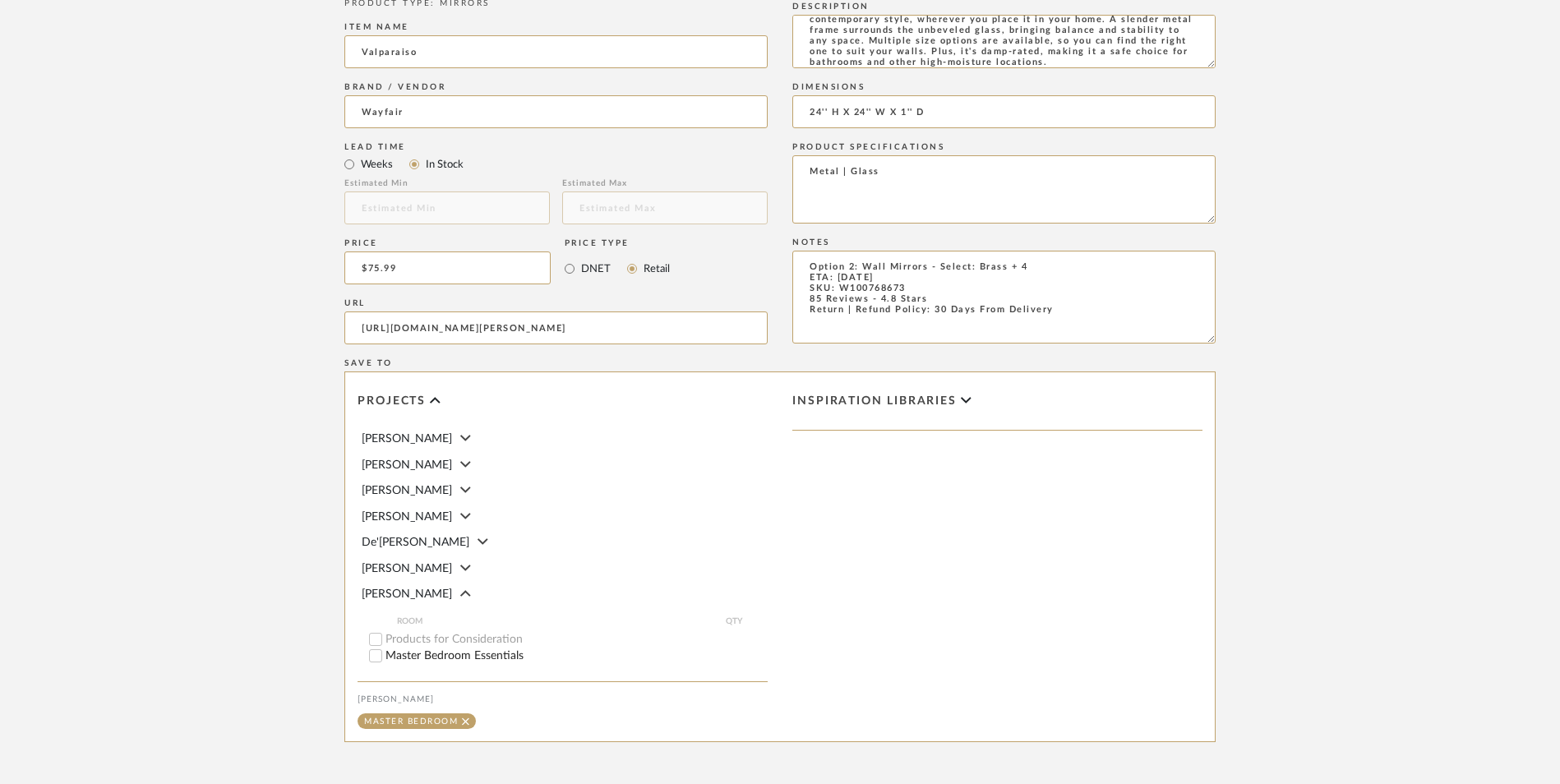
scroll to position [1034, 0]
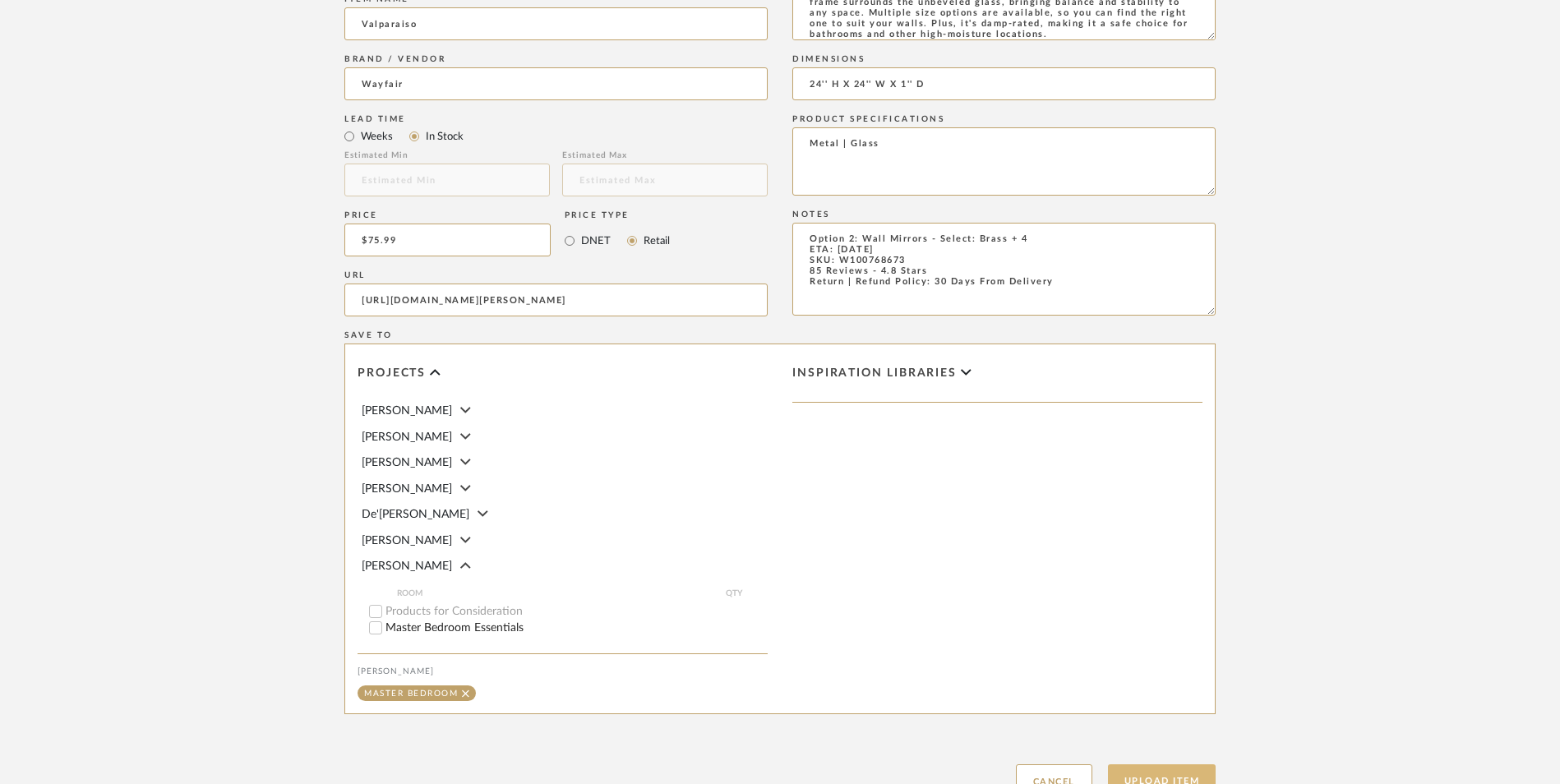
click at [1155, 764] on button "Upload Item" at bounding box center [1162, 780] width 108 height 33
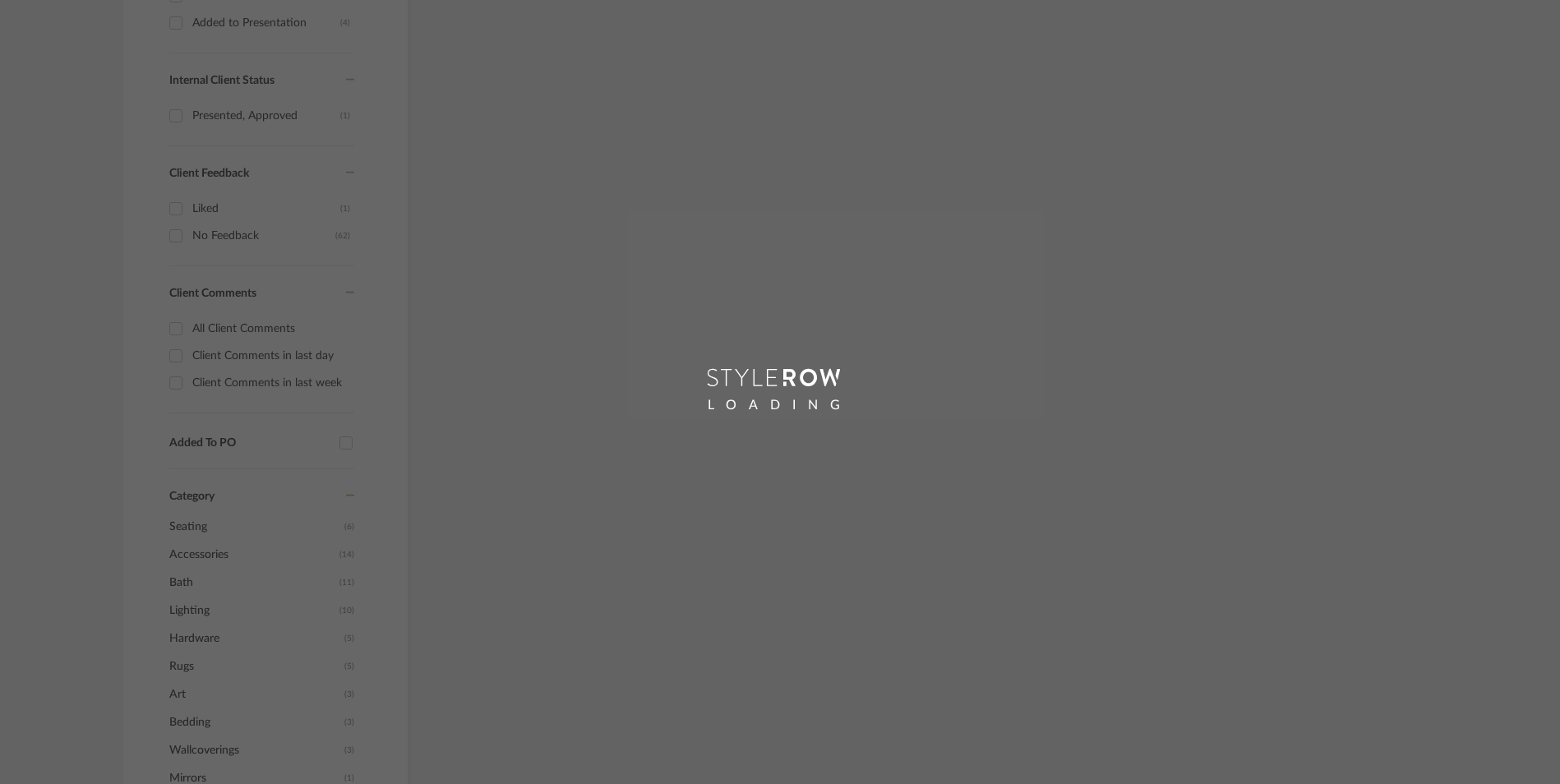
scroll to position [554, 0]
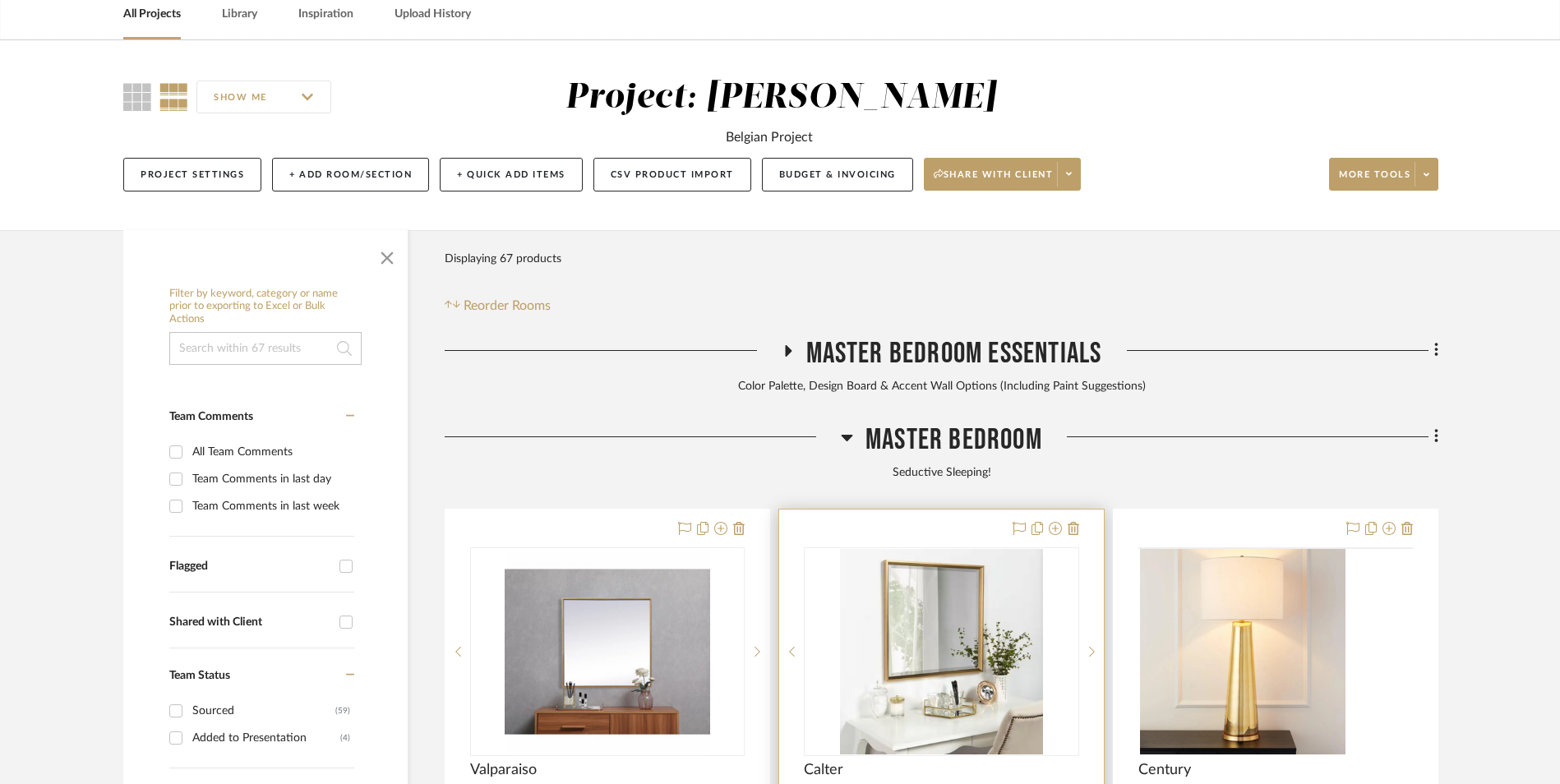
scroll to position [452, 0]
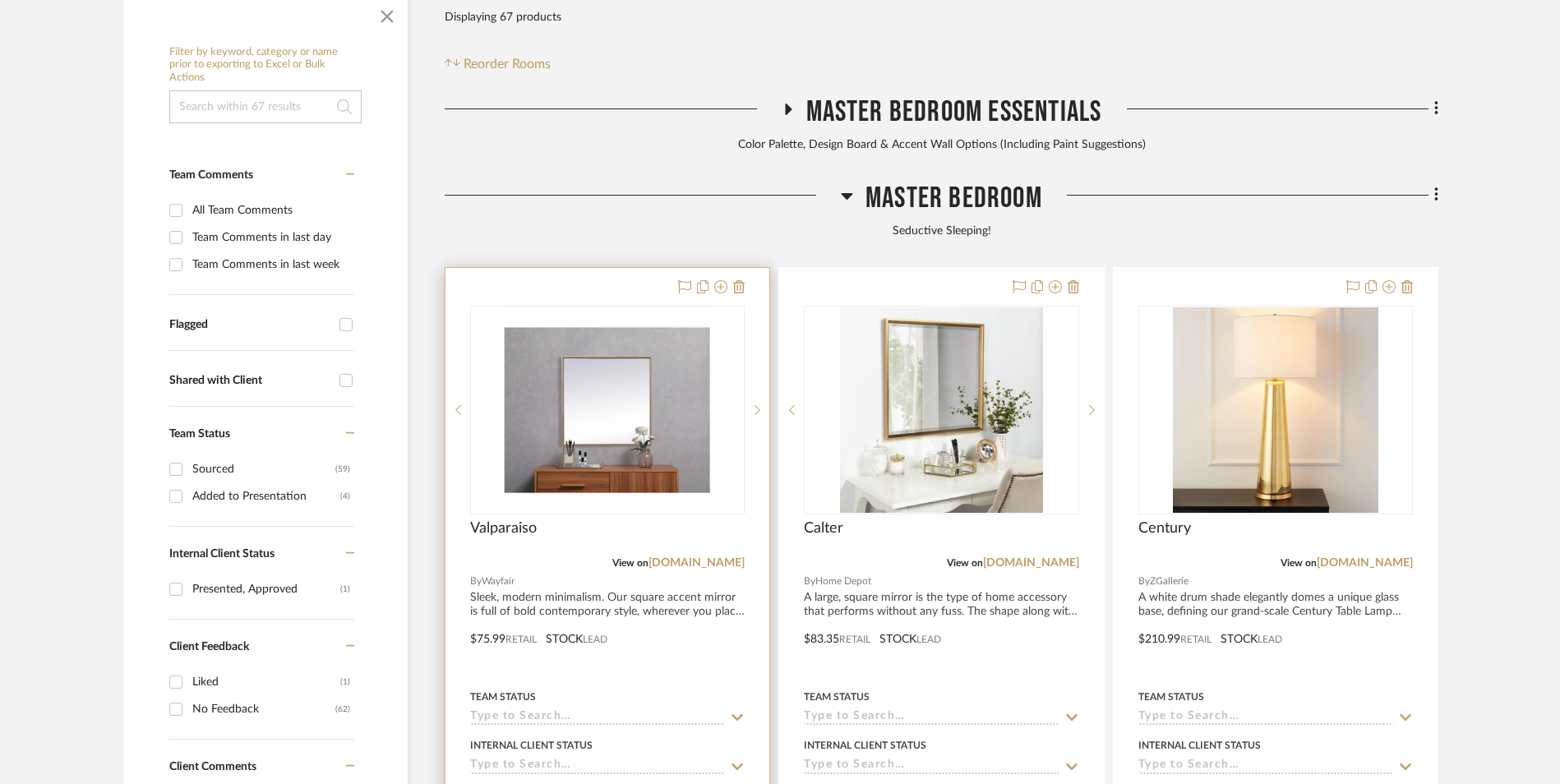
click at [0, 0] on img at bounding box center [0, 0] width 0 height 0
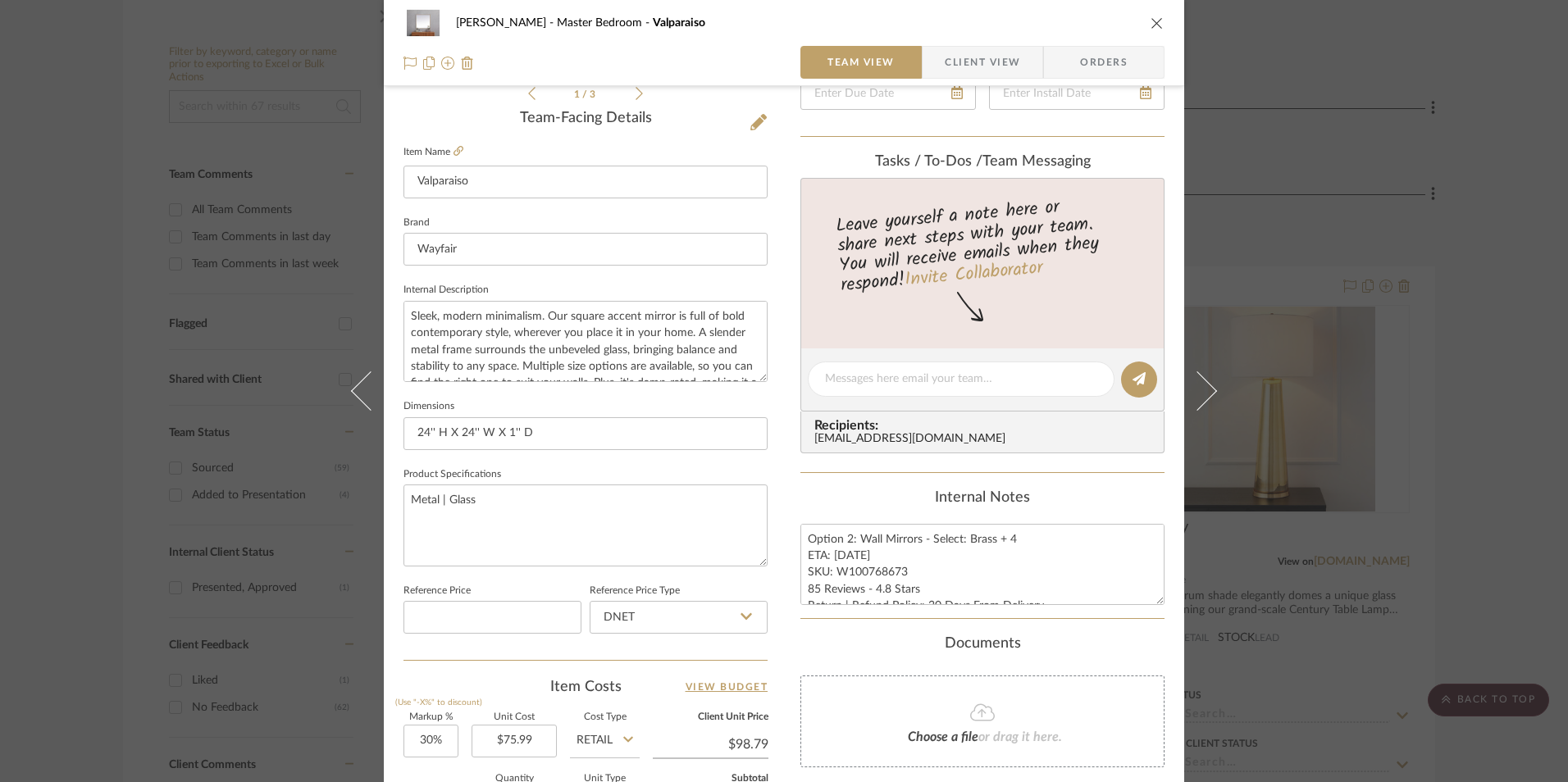
scroll to position [492, 0]
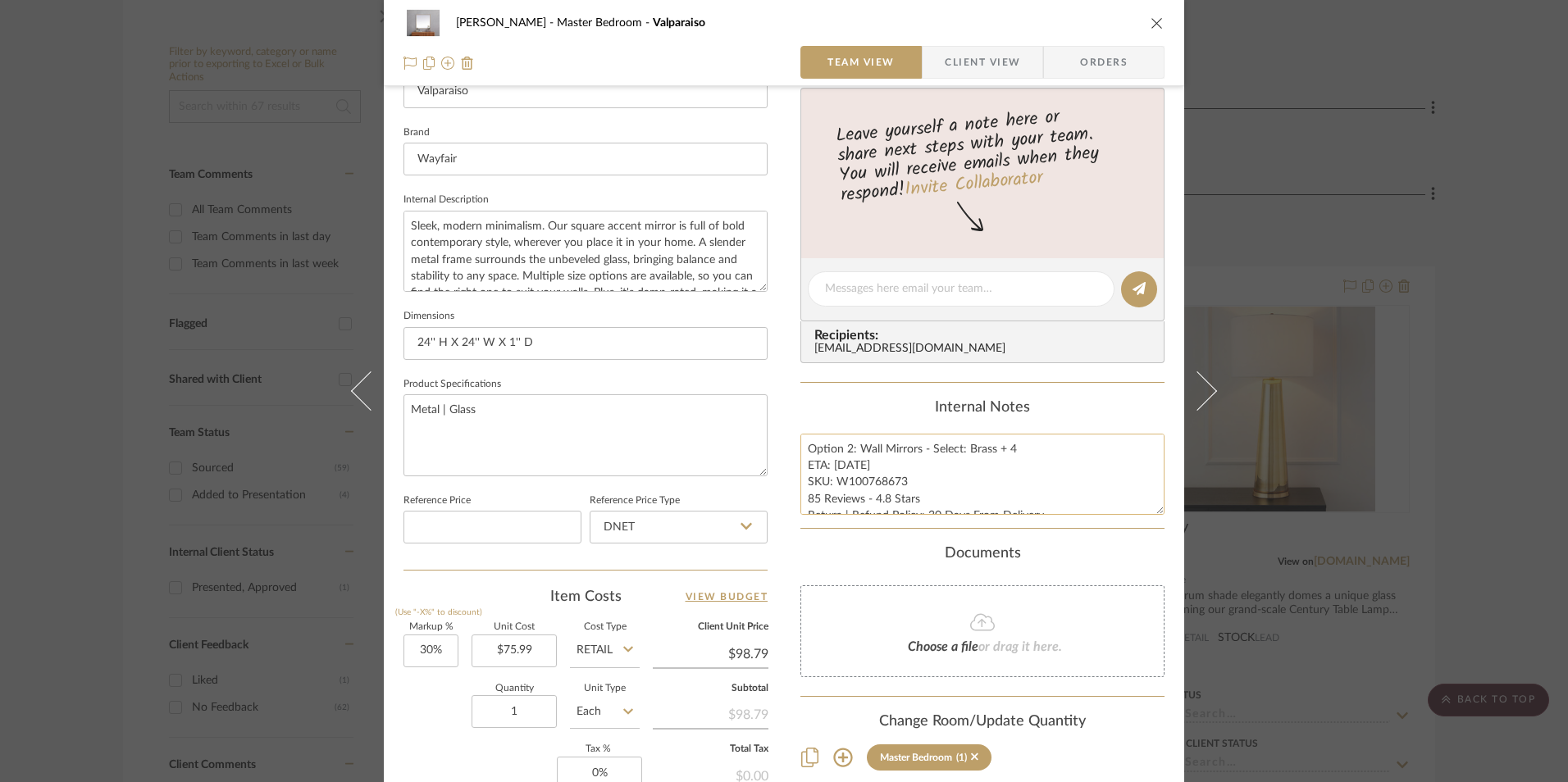
click at [871, 498] on textarea "Option 2: Wall Mirrors - Select: Brass + 4 ETA: 8.29.2025 SKU: W100768673 85 Re…" at bounding box center [982, 474] width 365 height 81
drag, startPoint x: 901, startPoint y: 481, endPoint x: 835, endPoint y: 481, distance: 66.0
click at [834, 481] on textarea "Option 2: Wall Mirrors - Select: Brass + 4 ETA: 8.29.2025 SKU: W100768673 85 Re…" at bounding box center [982, 474] width 365 height 81
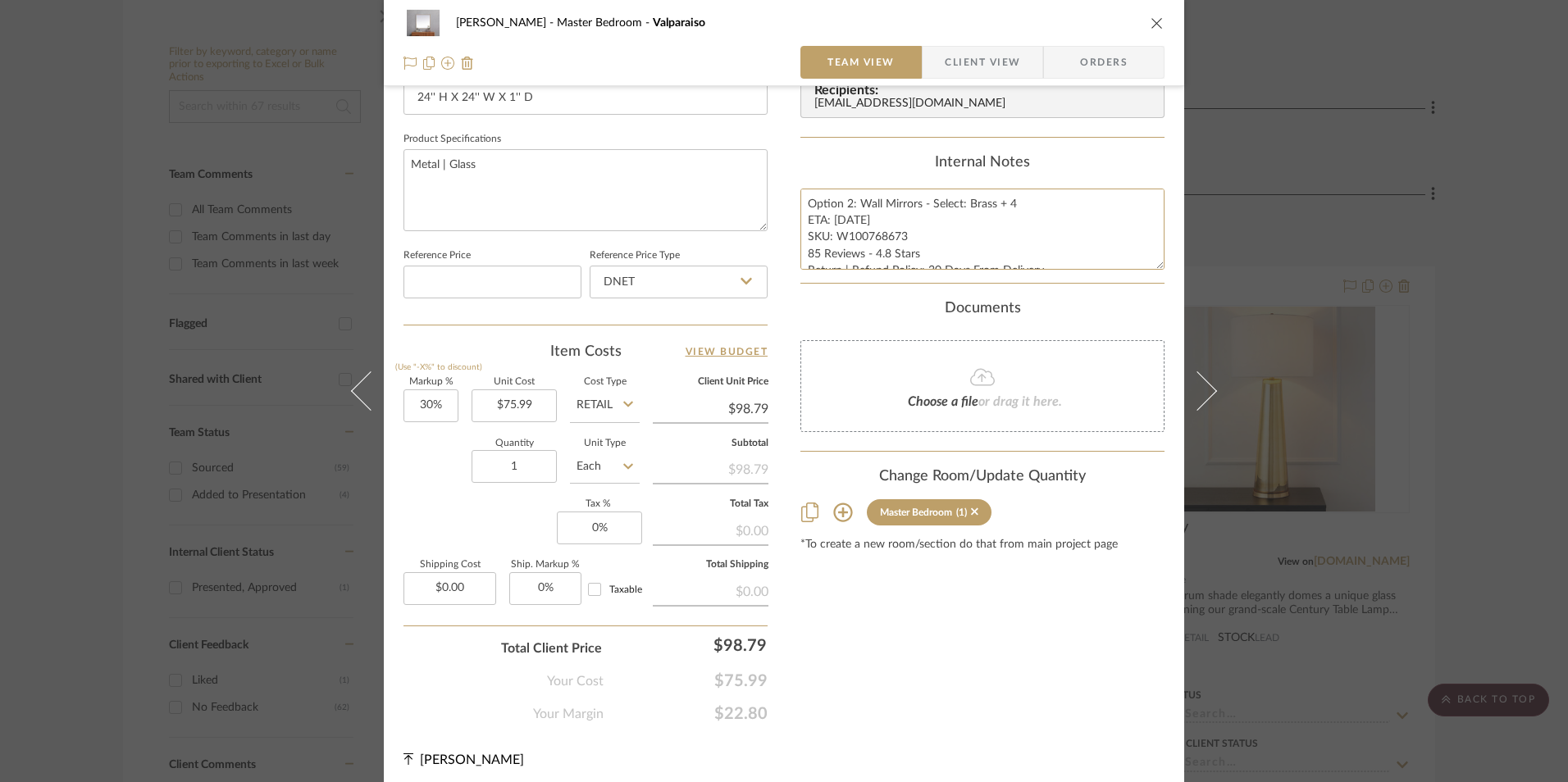
scroll to position [738, 0]
click at [692, 281] on input "DNET" at bounding box center [679, 281] width 178 height 32
click at [672, 355] on div "Retail" at bounding box center [686, 364] width 203 height 41
type input "Retail"
type input "30"
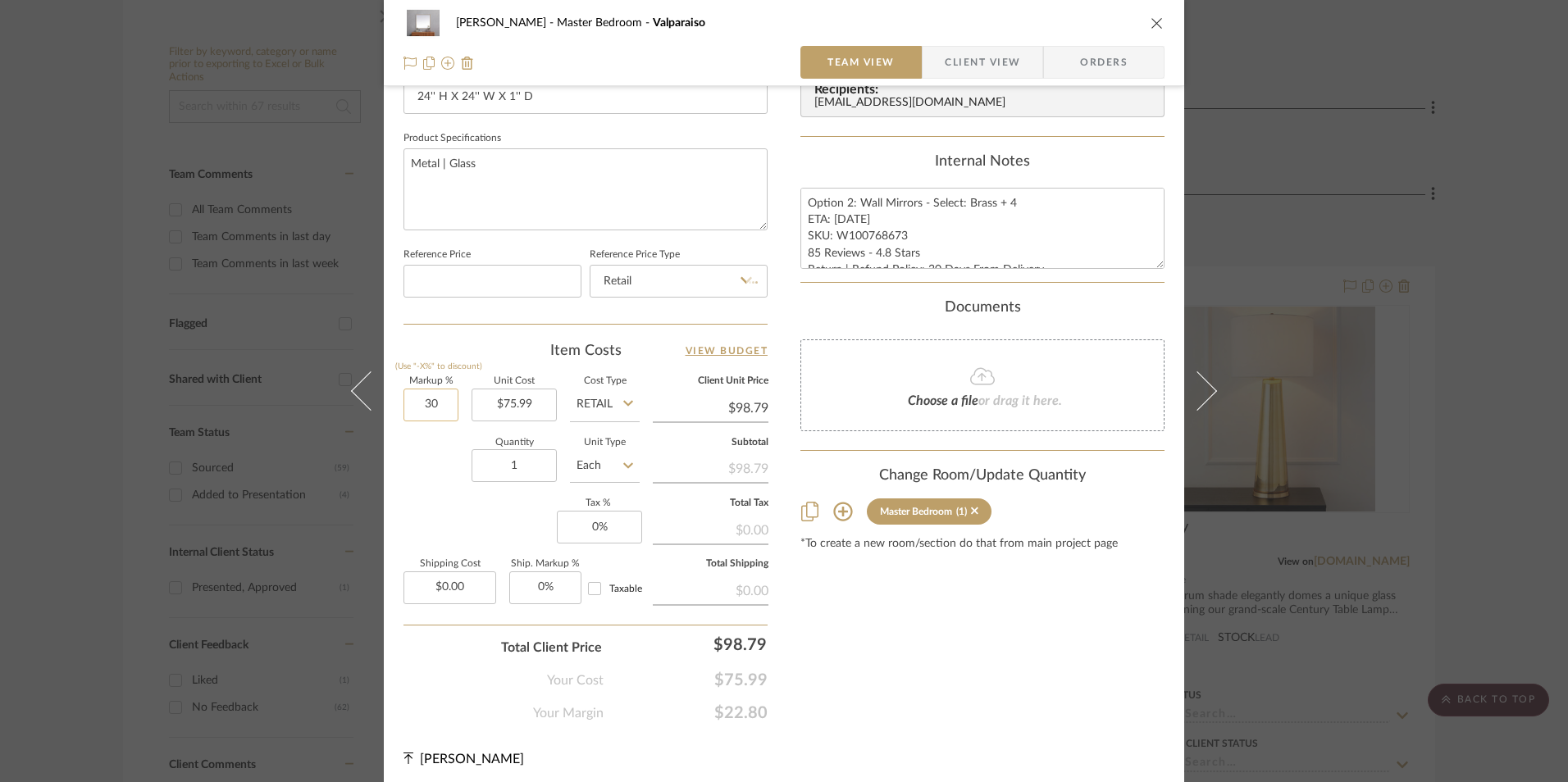
click at [428, 404] on input "30" at bounding box center [430, 405] width 55 height 32
click at [419, 483] on div "Quantity 1 Unit Type Each" at bounding box center [521, 467] width 236 height 58
type input "0%"
type input "$75.99"
click at [609, 527] on input "0" at bounding box center [599, 527] width 86 height 32
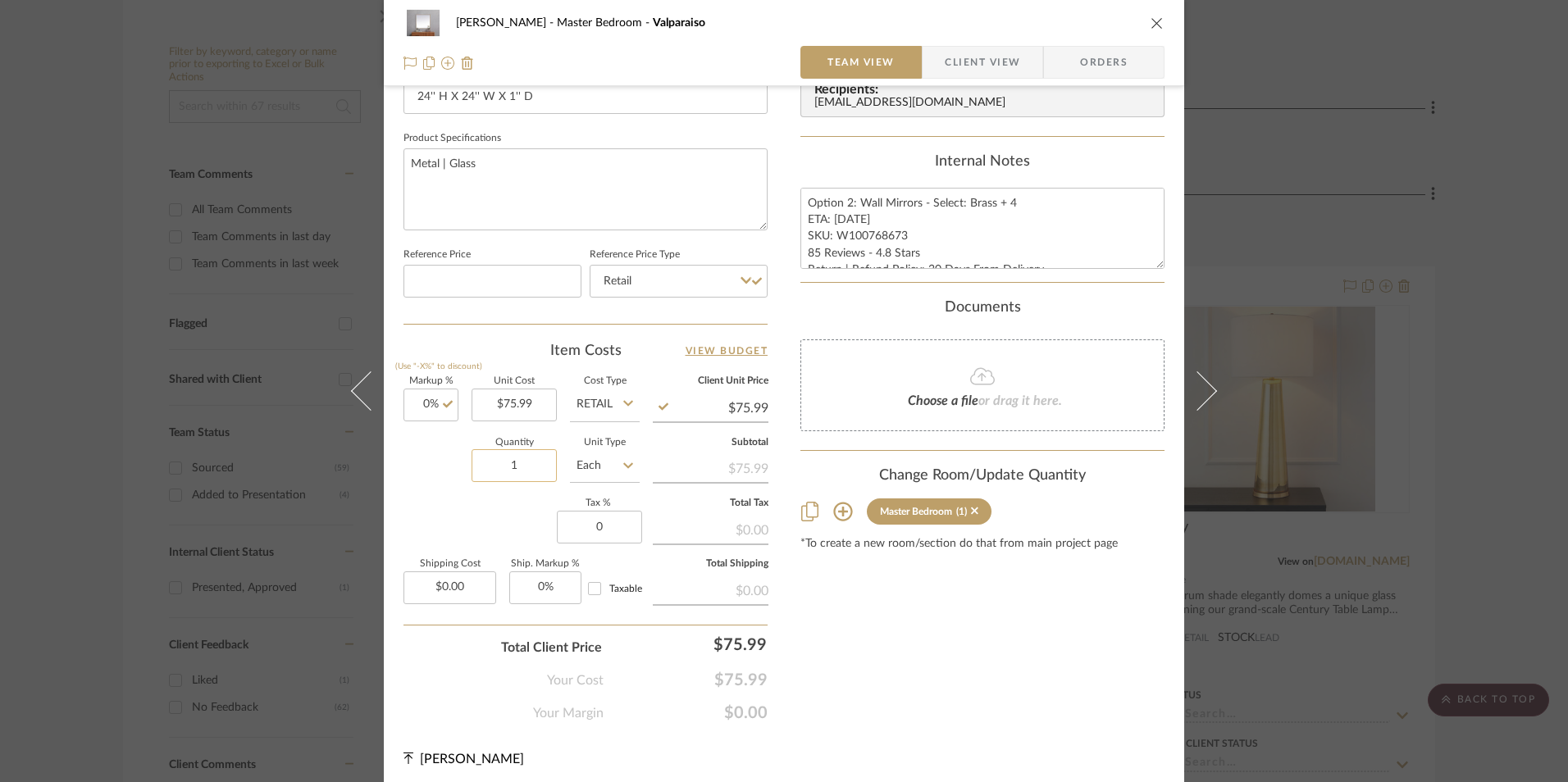
type input "0%"
click at [524, 473] on input "1" at bounding box center [514, 465] width 86 height 32
type input "4"
click at [511, 531] on div "Markup % (Use "-X%" to discount) 0% Unit Cost $75.99 Cost Type Retail Client Un…" at bounding box center [585, 497] width 365 height 239
click at [590, 526] on input "0" at bounding box center [599, 527] width 86 height 32
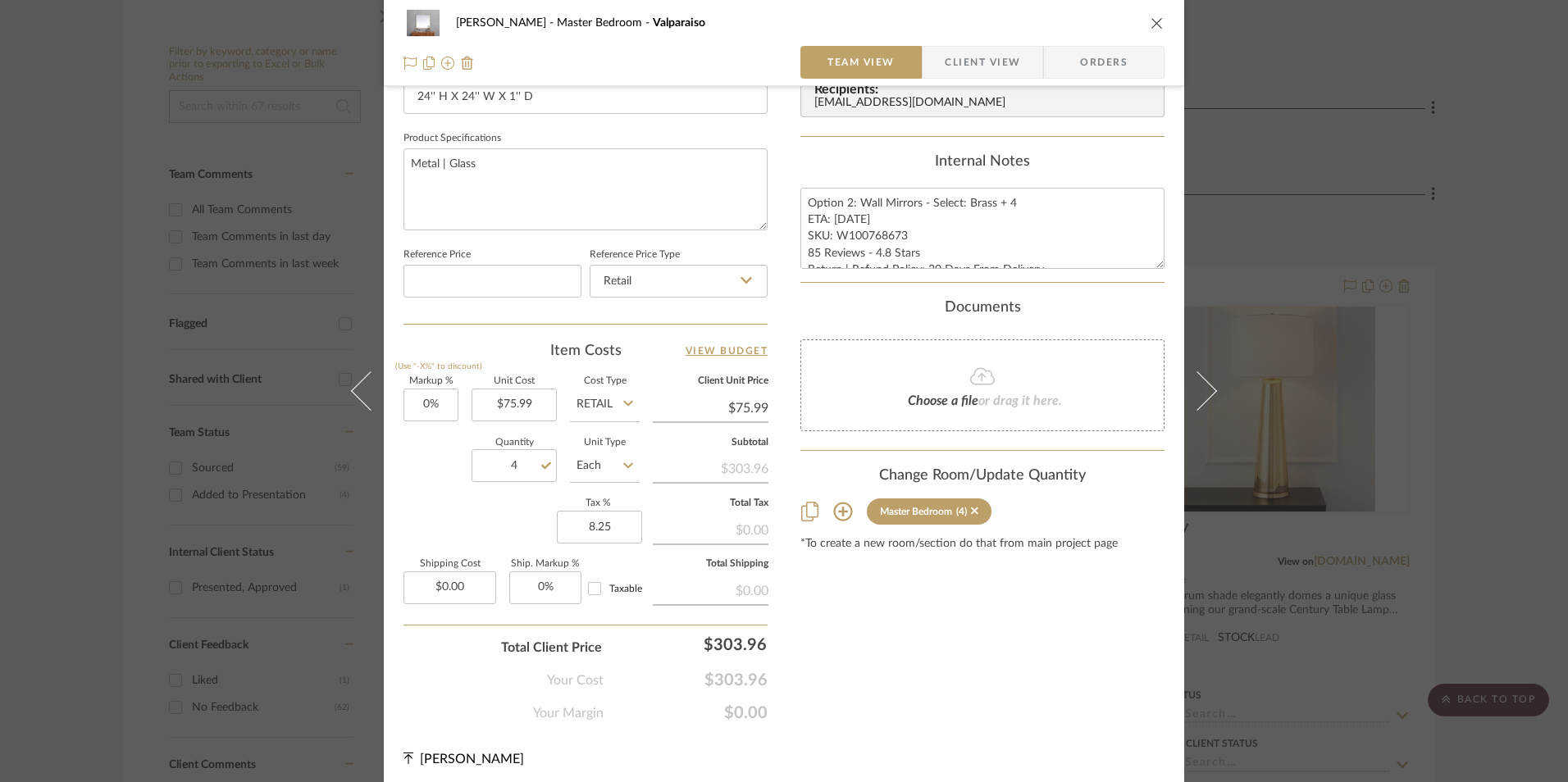
type input "8.25%"
click at [866, 611] on div "Content here copies to Client View - confirm visibility there. Show in Client D…" at bounding box center [982, 49] width 365 height 1350
click at [1097, 57] on span "Orders" at bounding box center [1104, 62] width 84 height 32
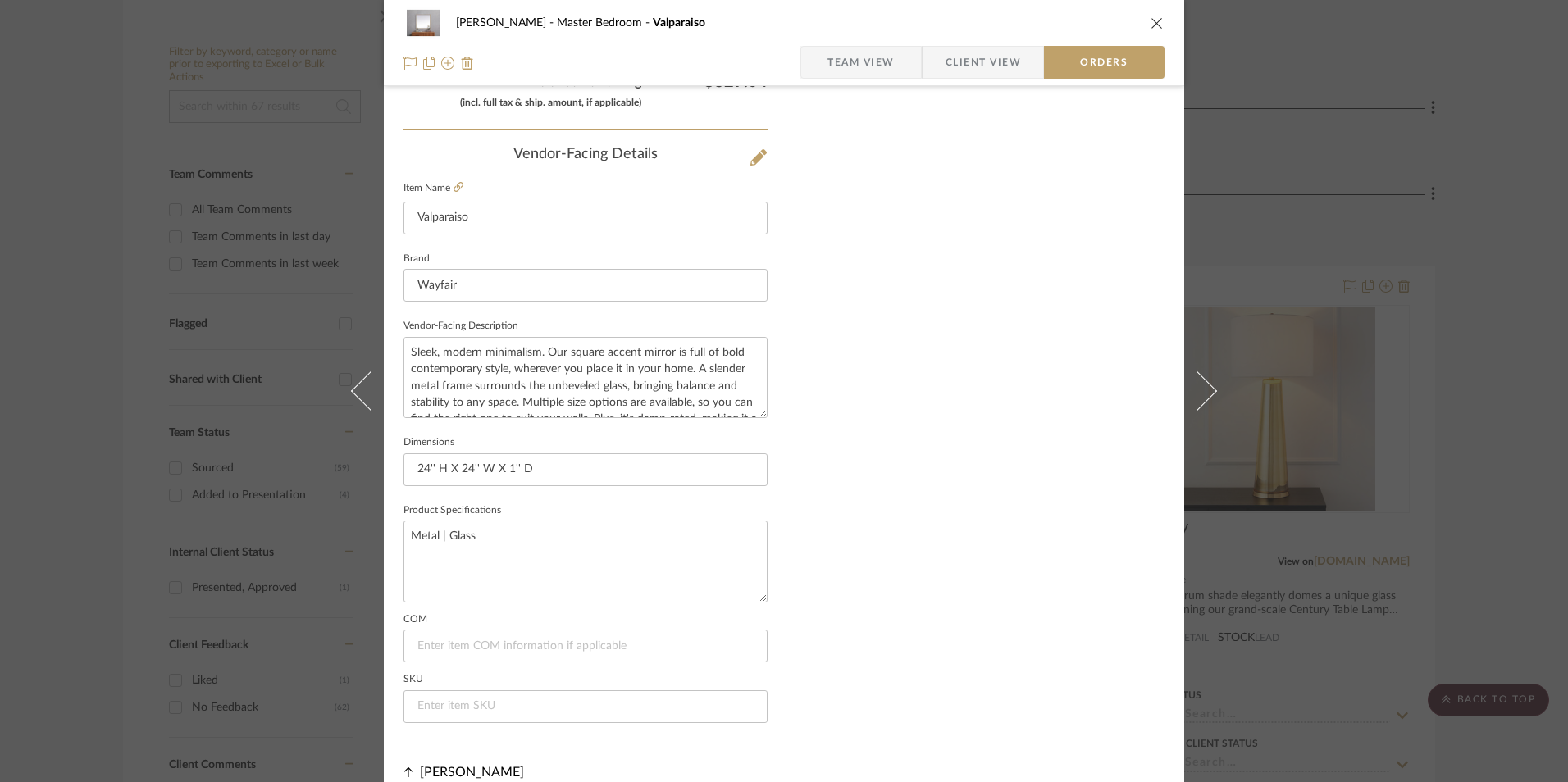
scroll to position [962, 0]
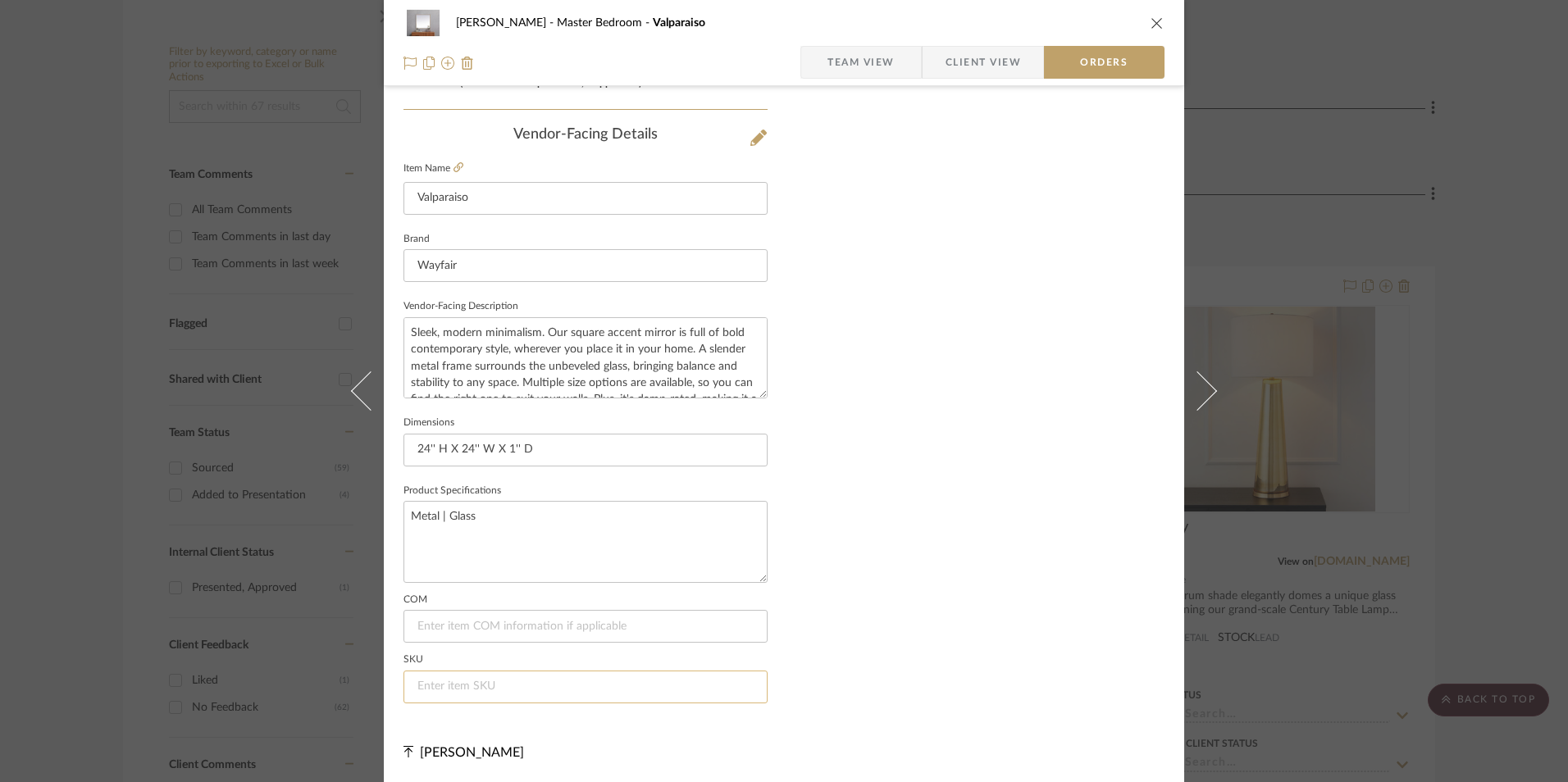
click at [530, 688] on input at bounding box center [585, 687] width 365 height 32
paste input "W100768673"
type input "W100768673"
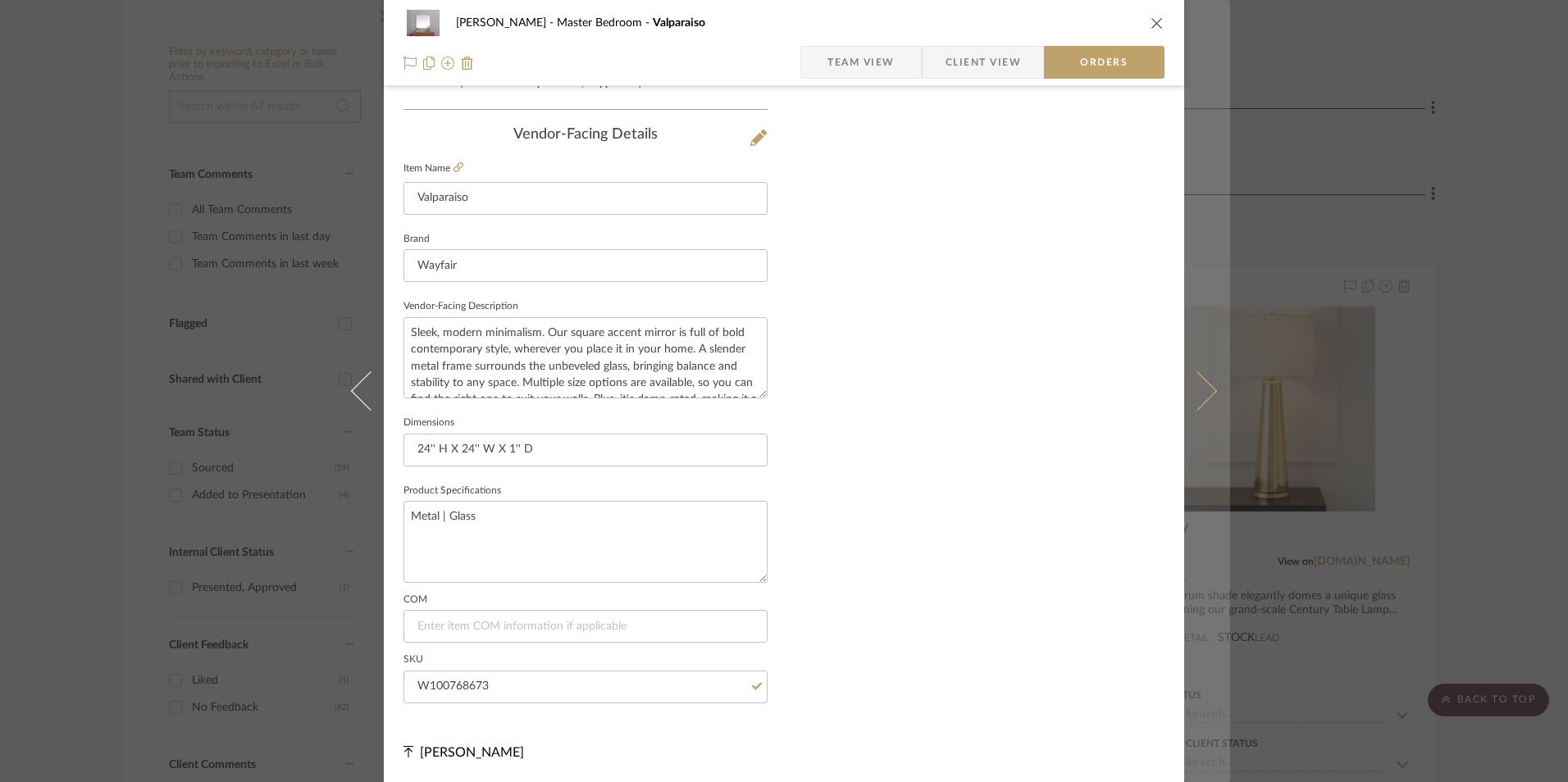
click at [889, 60] on span "Team View" at bounding box center [861, 62] width 68 height 32
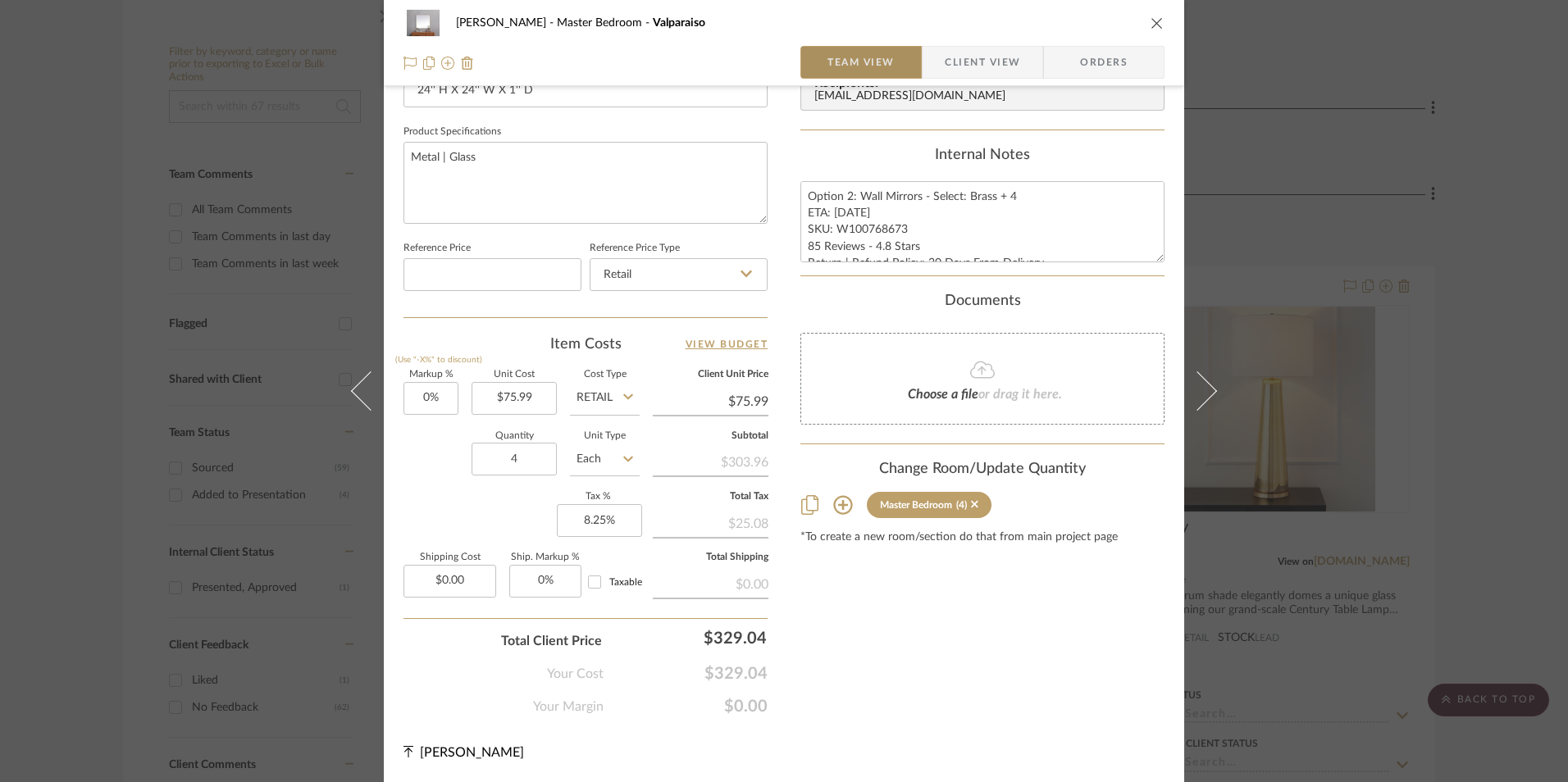
scroll to position [744, 0]
click at [1150, 23] on icon "close" at bounding box center [1157, 22] width 14 height 13
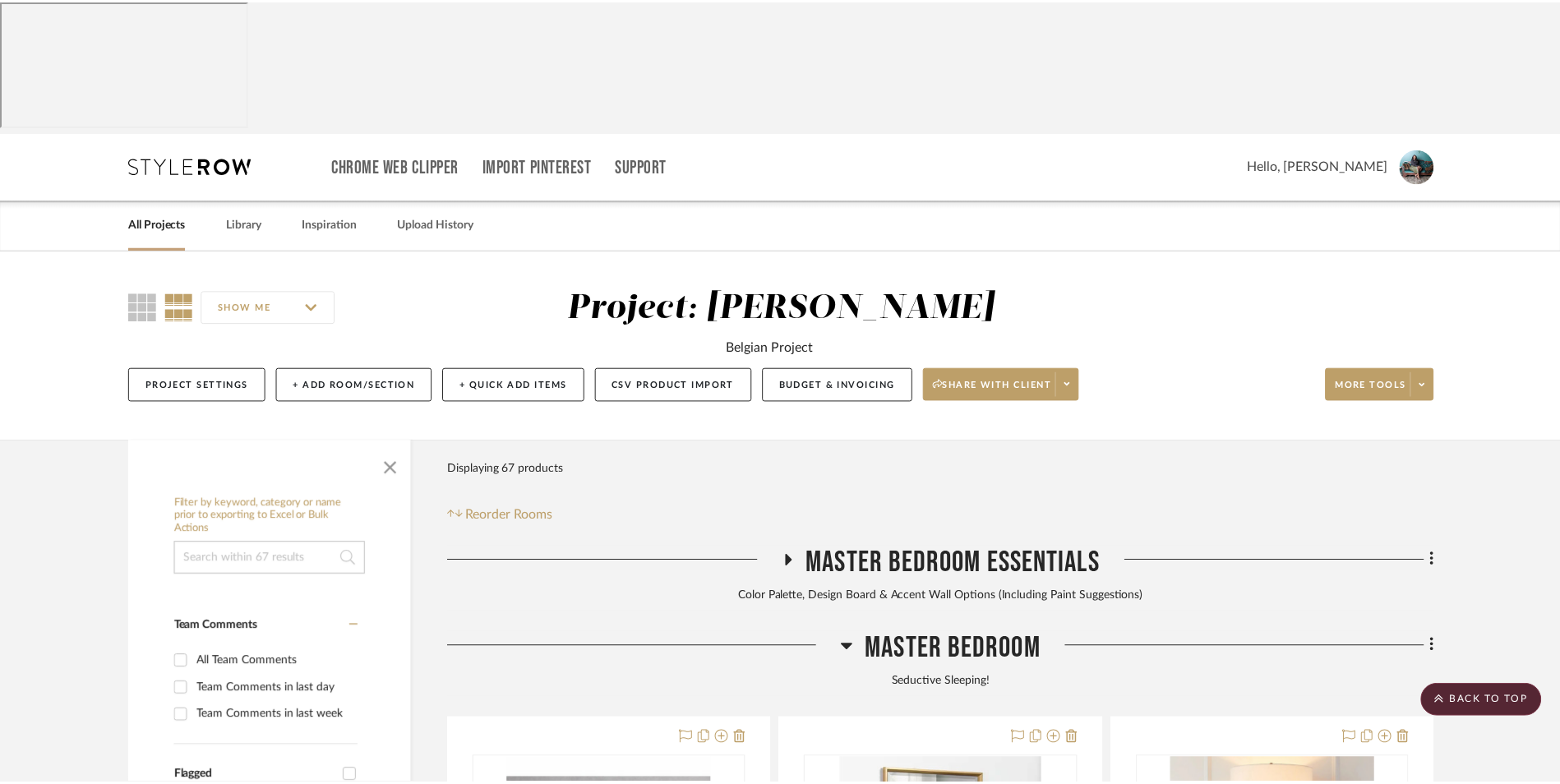
scroll to position [452, 0]
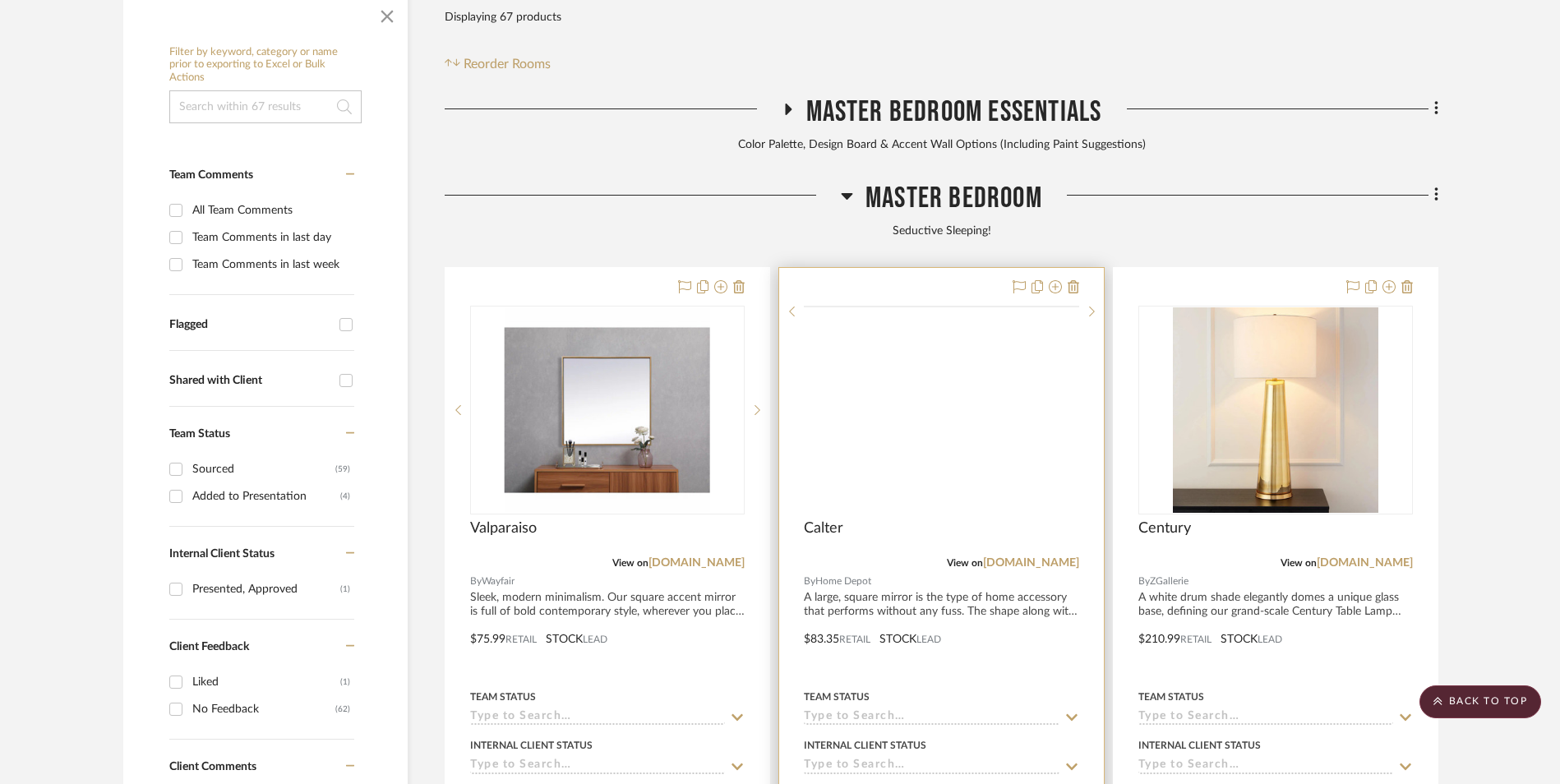
click at [0, 0] on img at bounding box center [0, 0] width 0 height 0
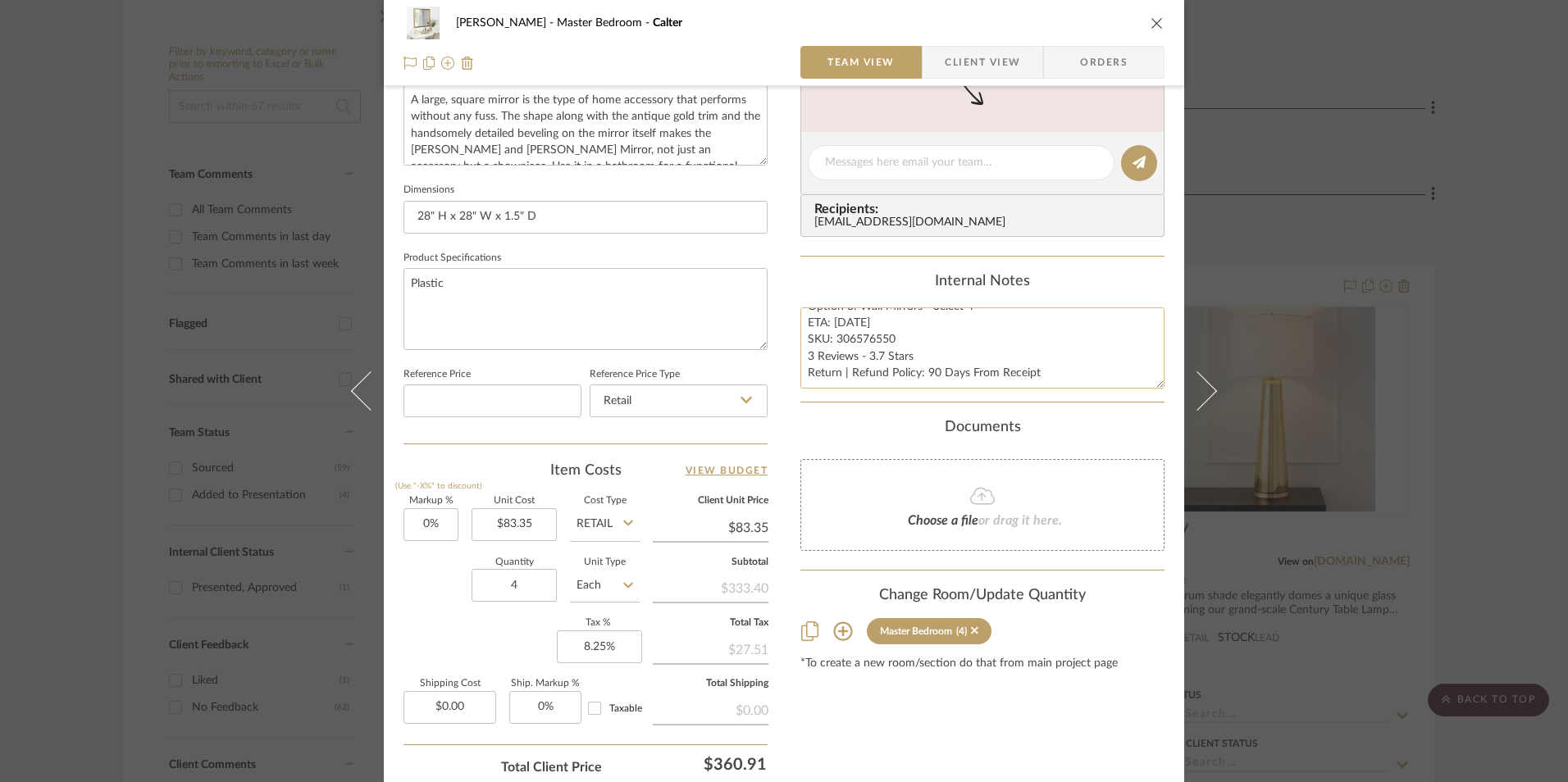
scroll to position [744, 0]
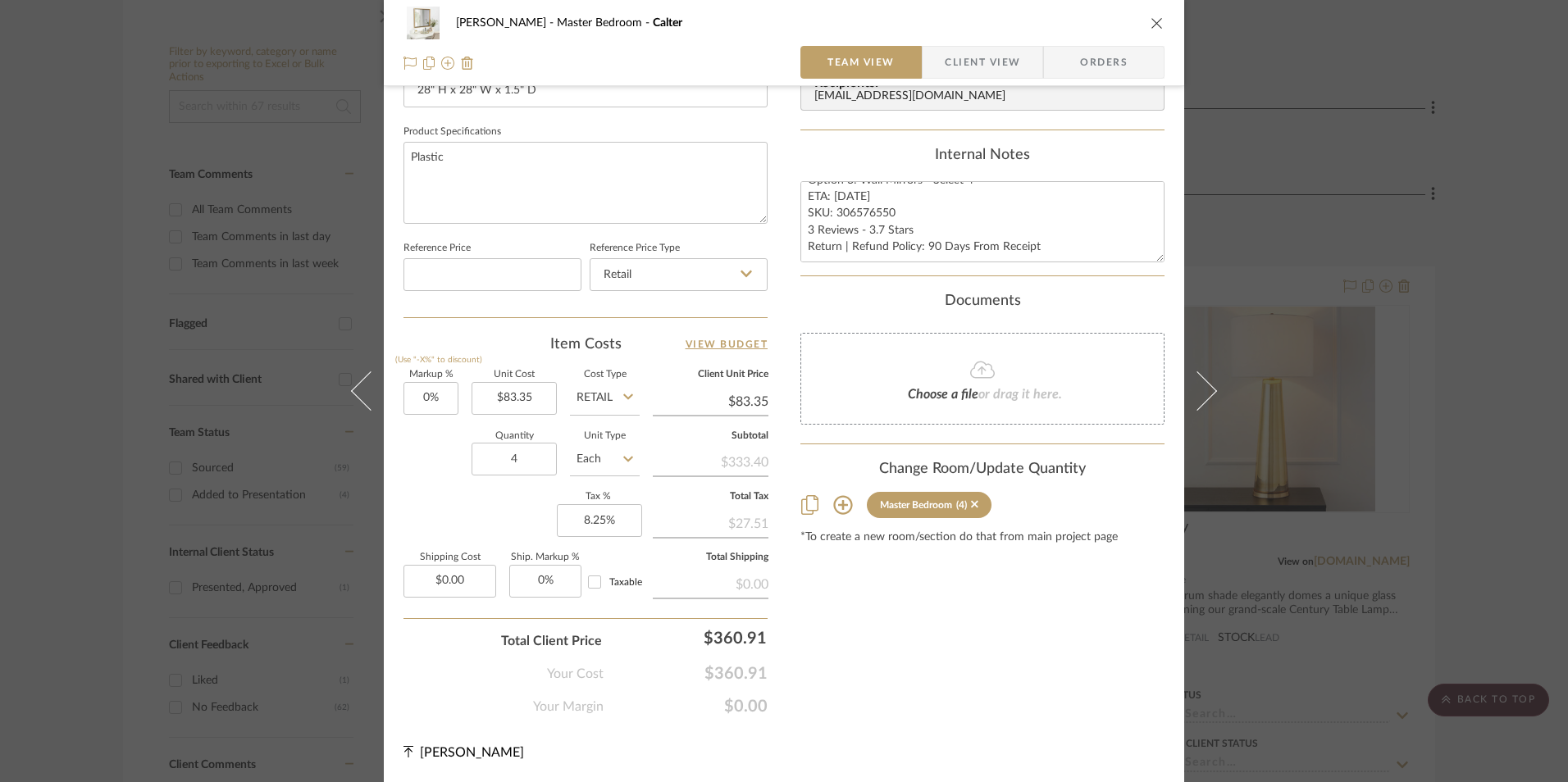
click at [1536, 391] on div "Jeree Hall Master Bedroom Calter Team View Client View Orders 1 / 3 Team-Facing…" at bounding box center [784, 391] width 1568 height 782
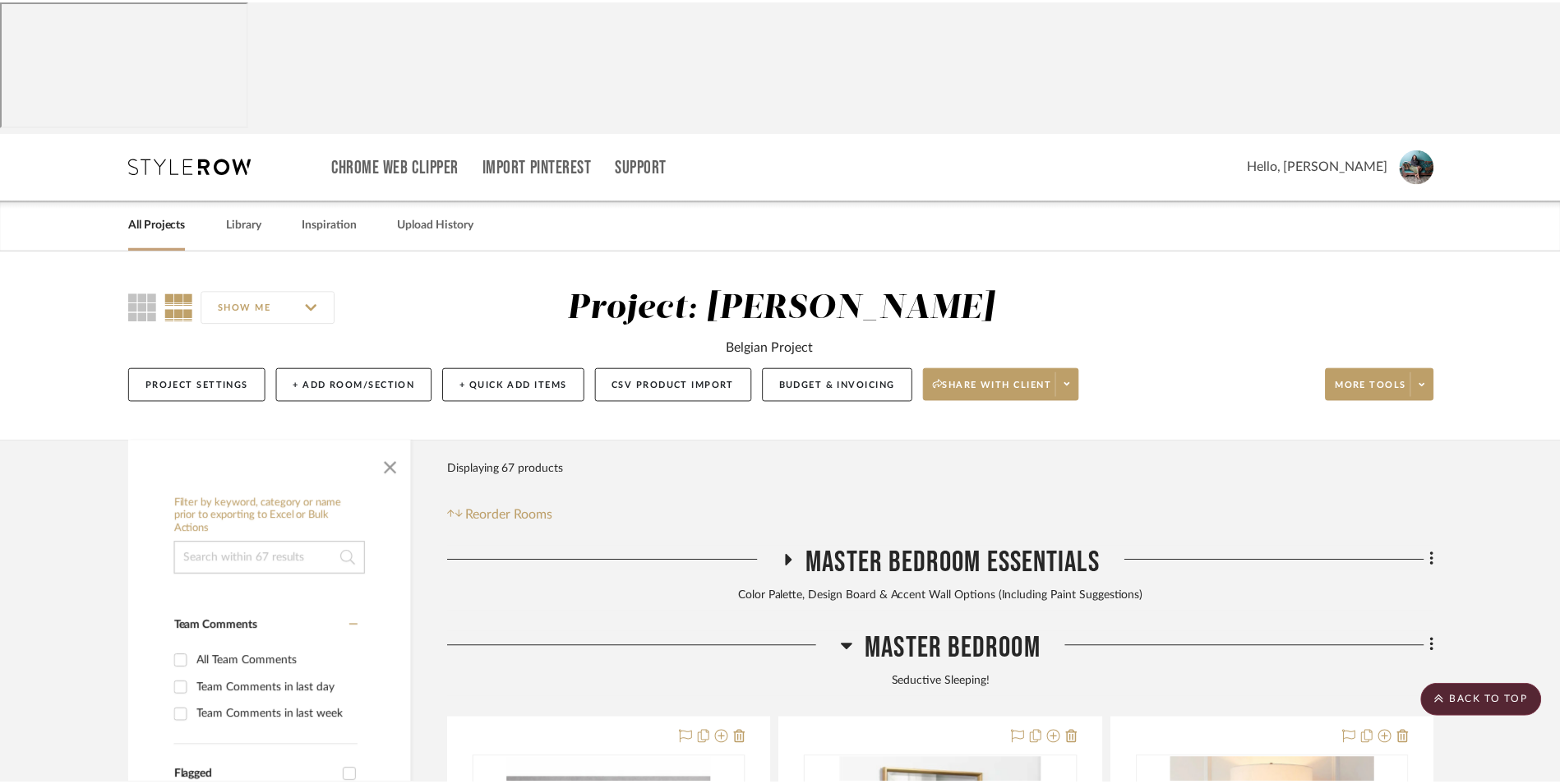
scroll to position [452, 0]
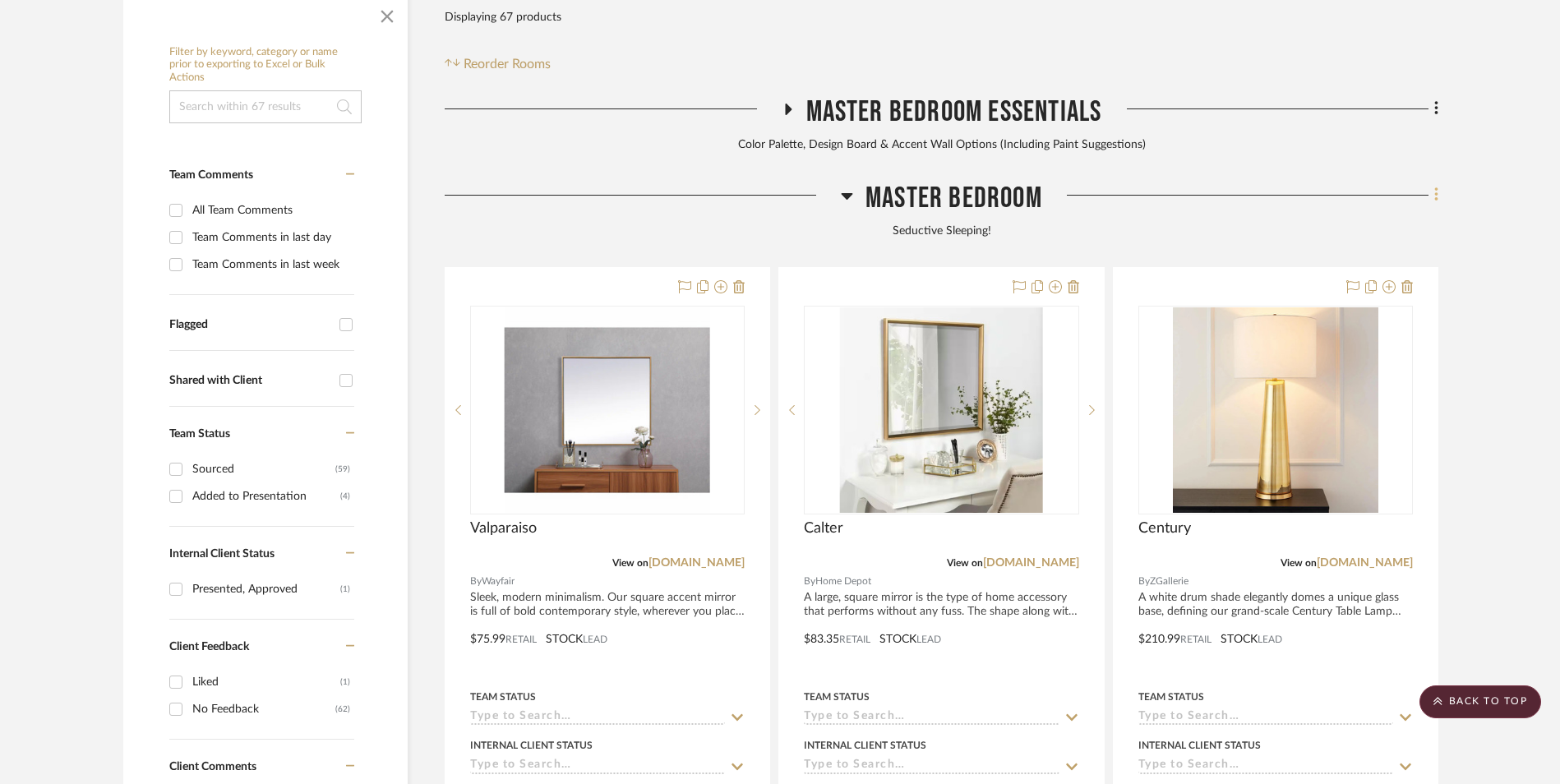
click at [1435, 186] on icon at bounding box center [1436, 195] width 5 height 18
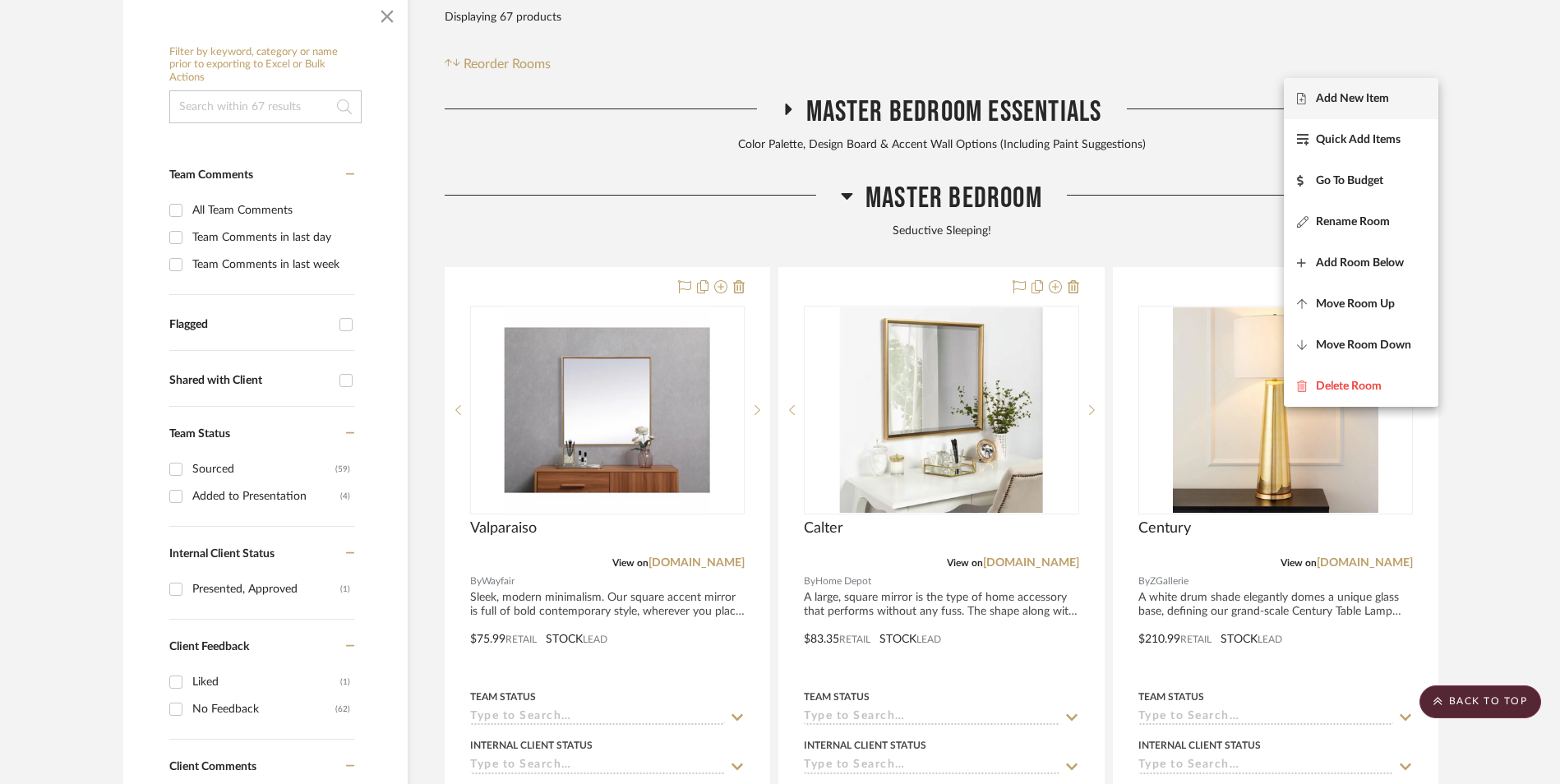
click at [1390, 97] on span "Add New Item" at bounding box center [1362, 97] width 128 height 14
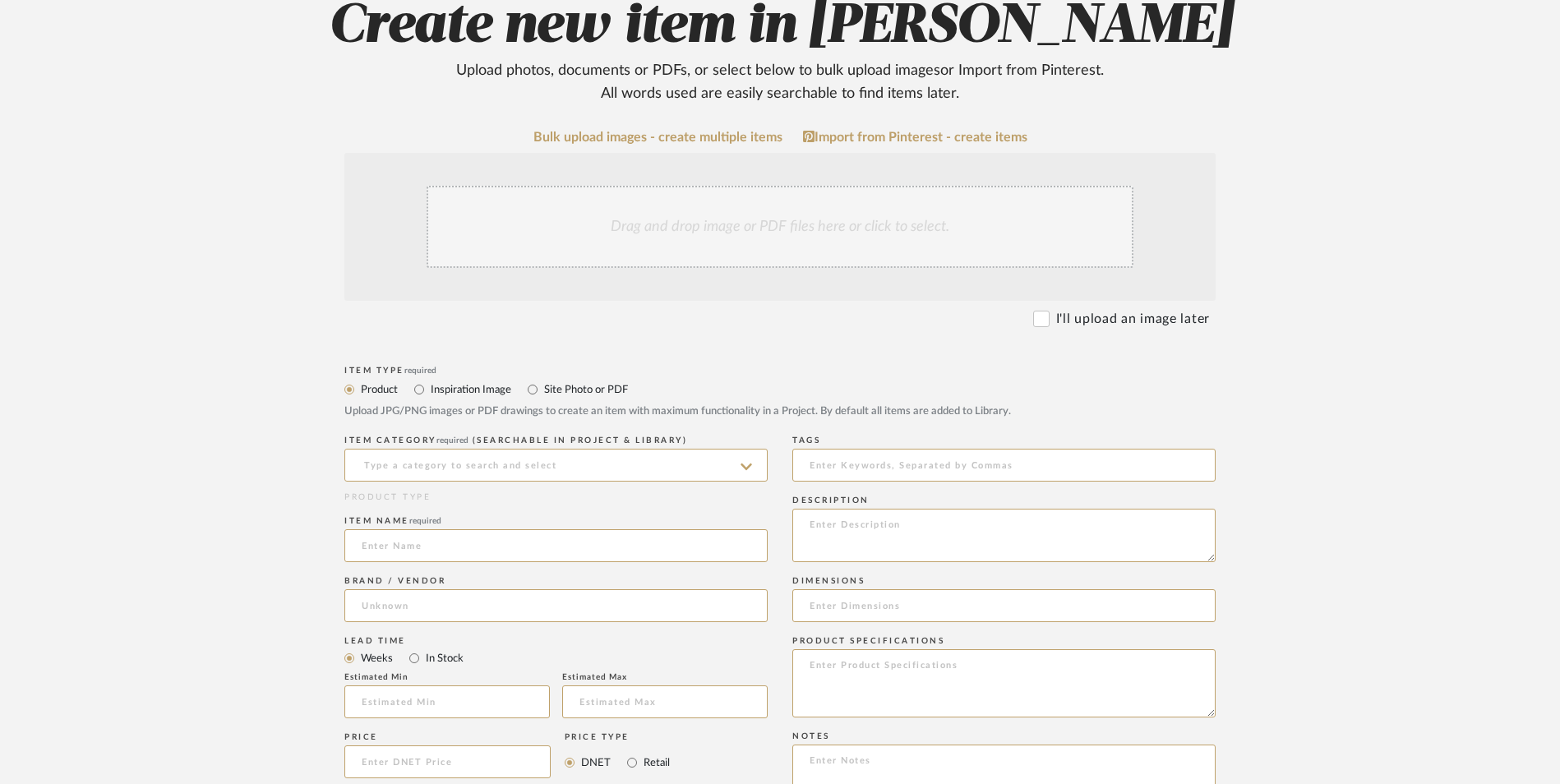
scroll to position [576, 0]
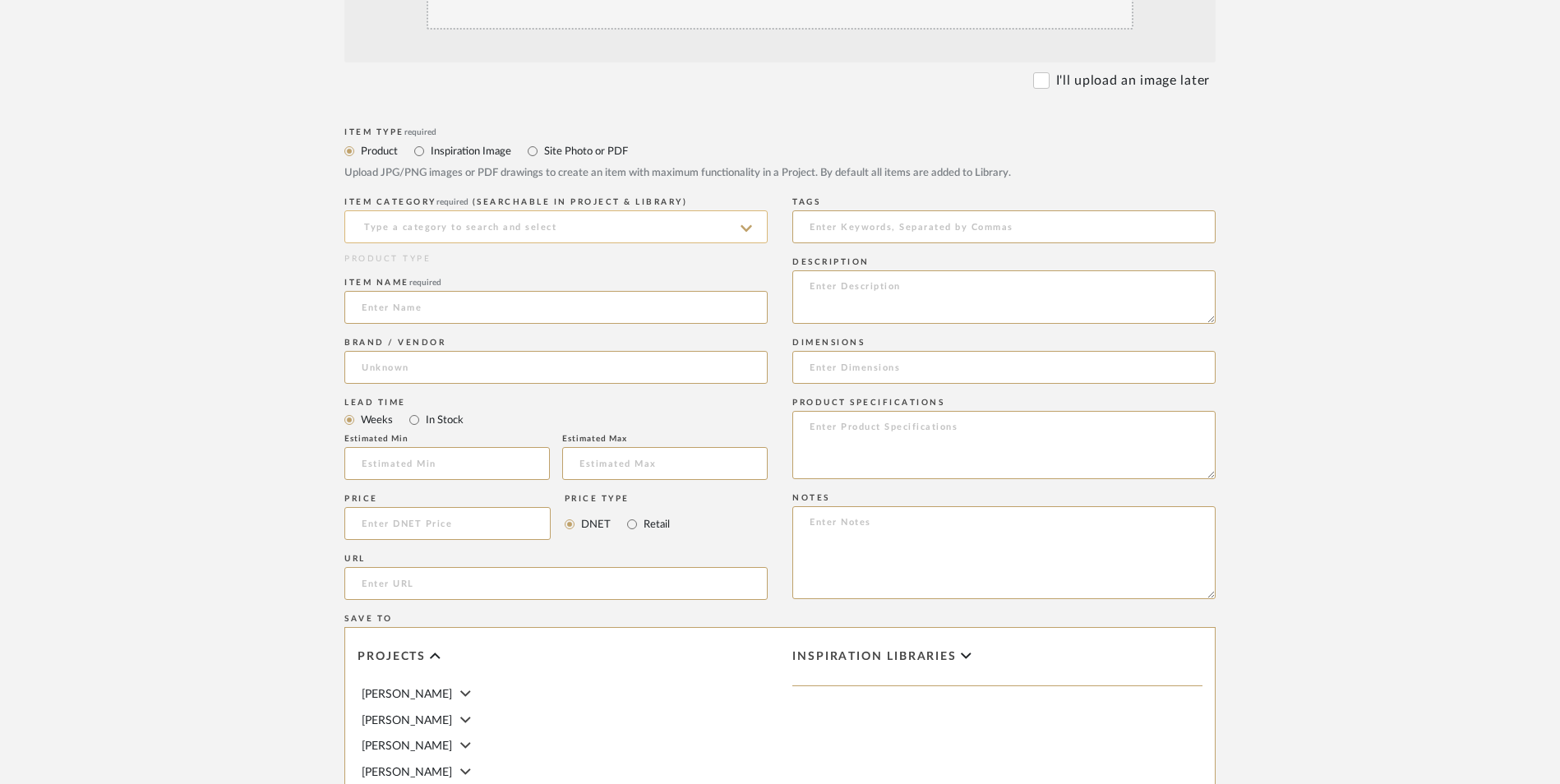
click at [480, 210] on input at bounding box center [556, 226] width 423 height 32
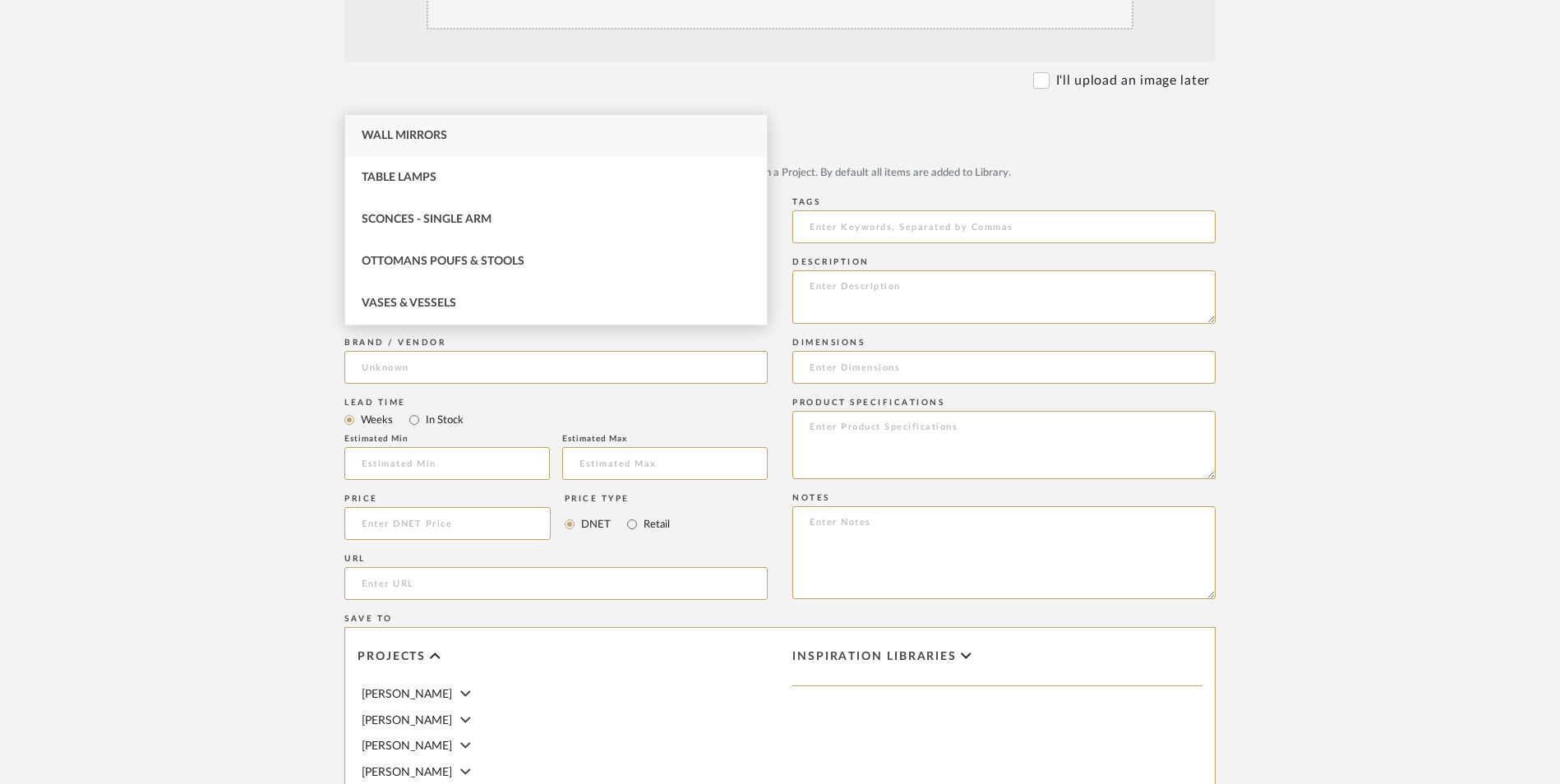
click at [476, 138] on div "Wall Mirrors" at bounding box center [556, 136] width 421 height 42
type input "Wall Mirrors"
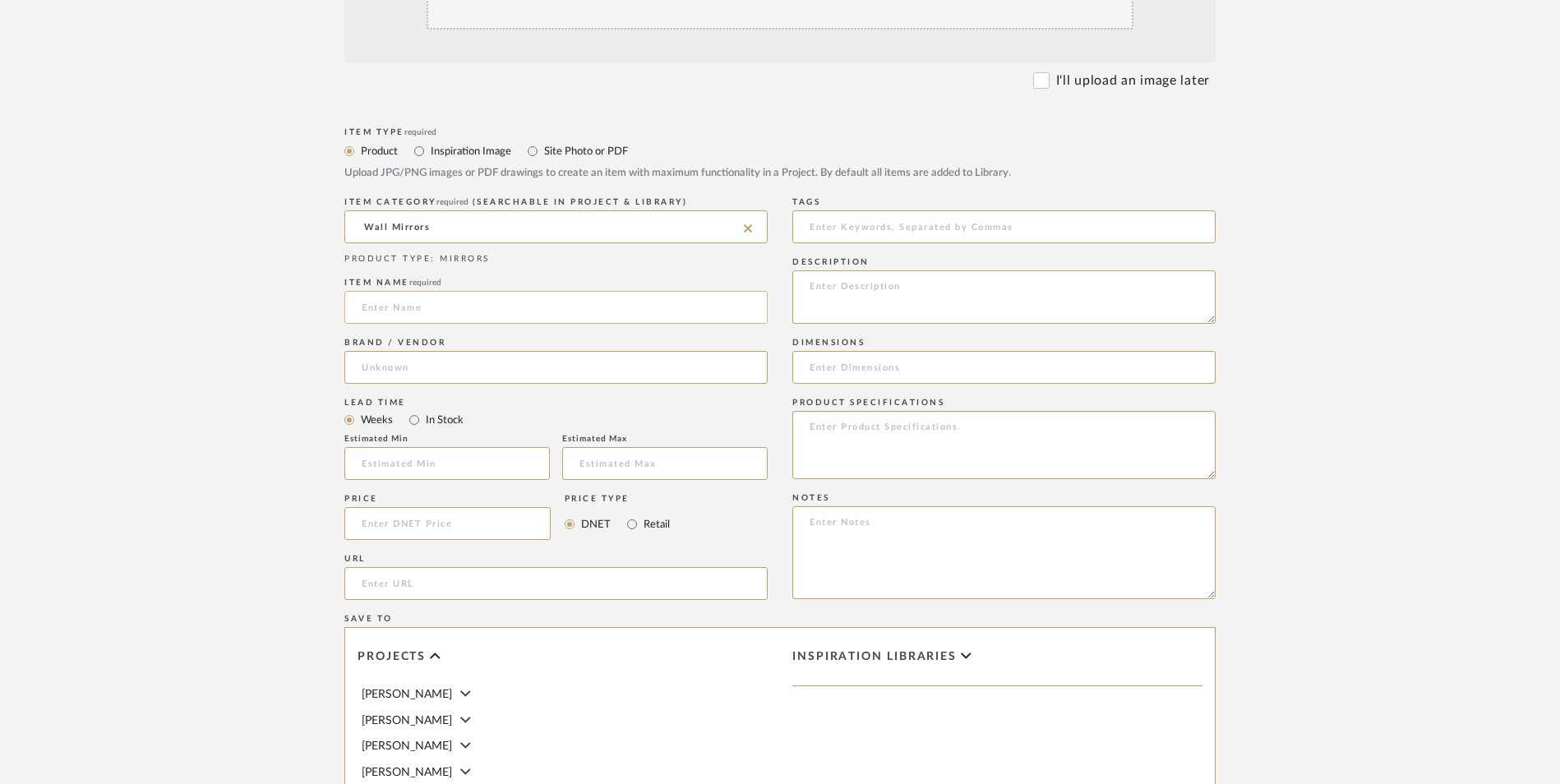
click at [438, 291] on input at bounding box center [556, 308] width 423 height 32
type input "Arnisha"
click at [444, 351] on input at bounding box center [556, 367] width 423 height 32
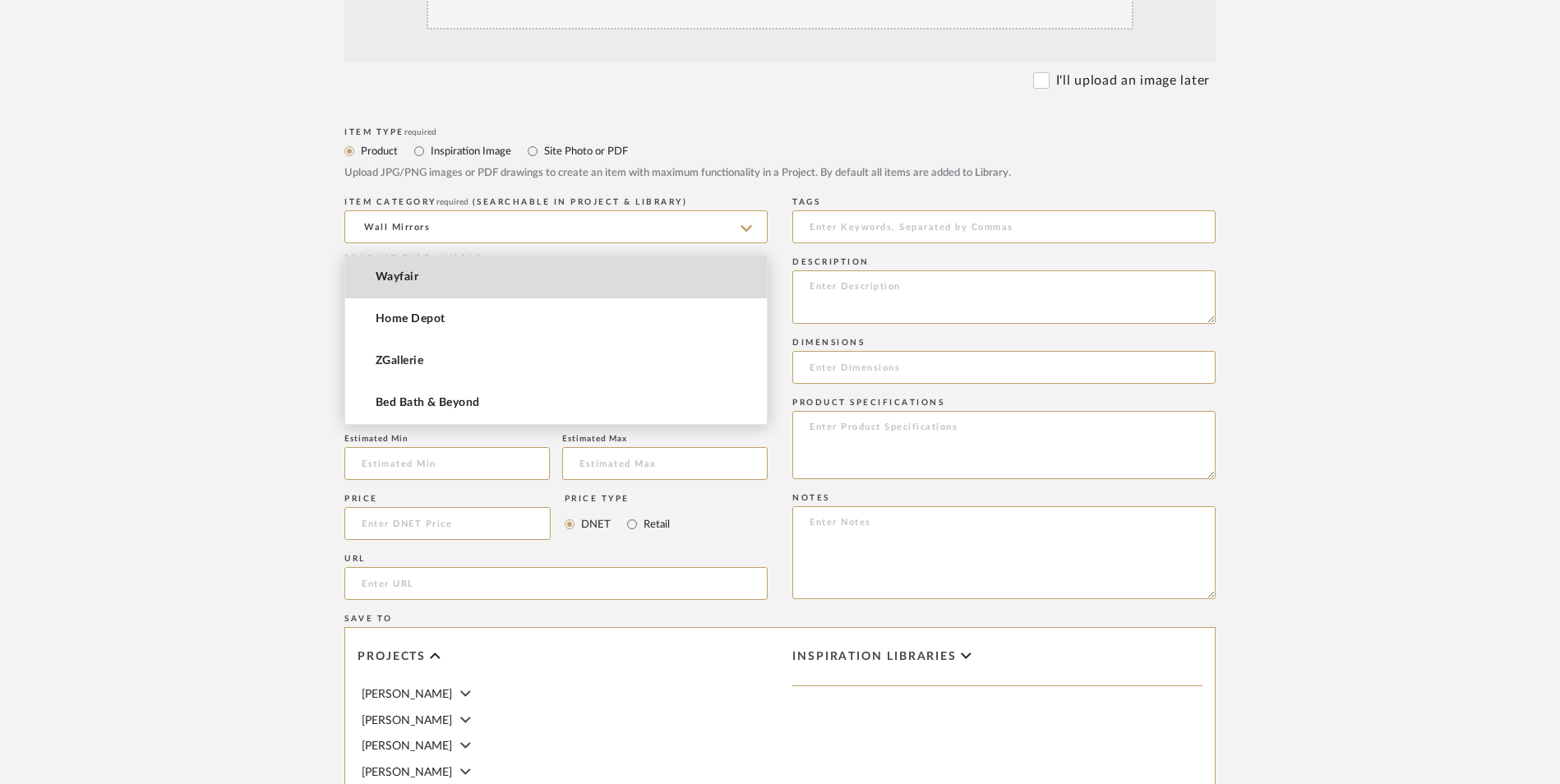
click at [440, 277] on mat-option "Wayfair" at bounding box center [556, 277] width 421 height 42
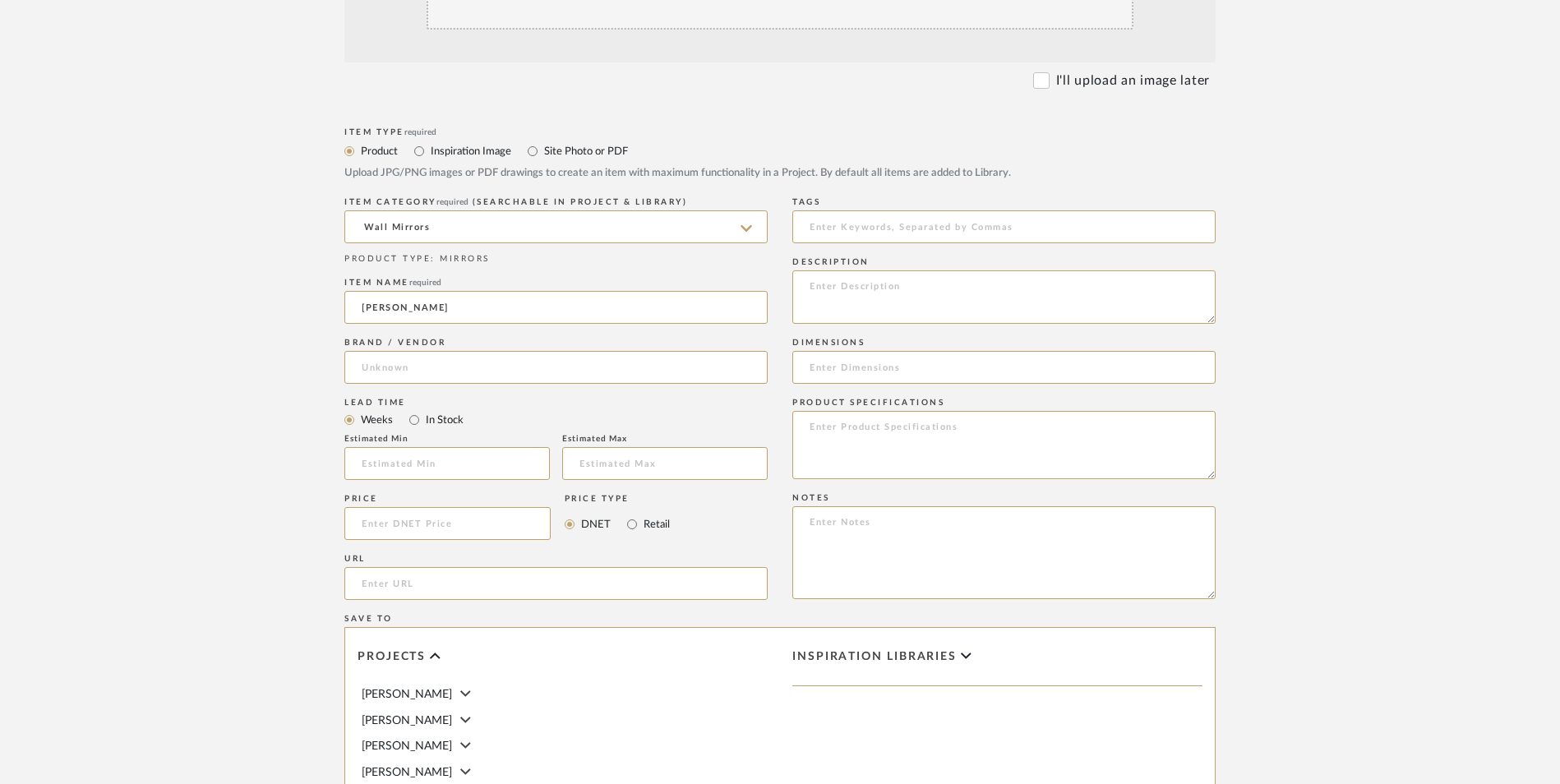
type input "Wayfair"
click at [410, 410] on input "In Stock" at bounding box center [414, 420] width 20 height 20
radio input "true"
click at [627, 514] on input "Retail" at bounding box center [632, 524] width 20 height 20
radio input "true"
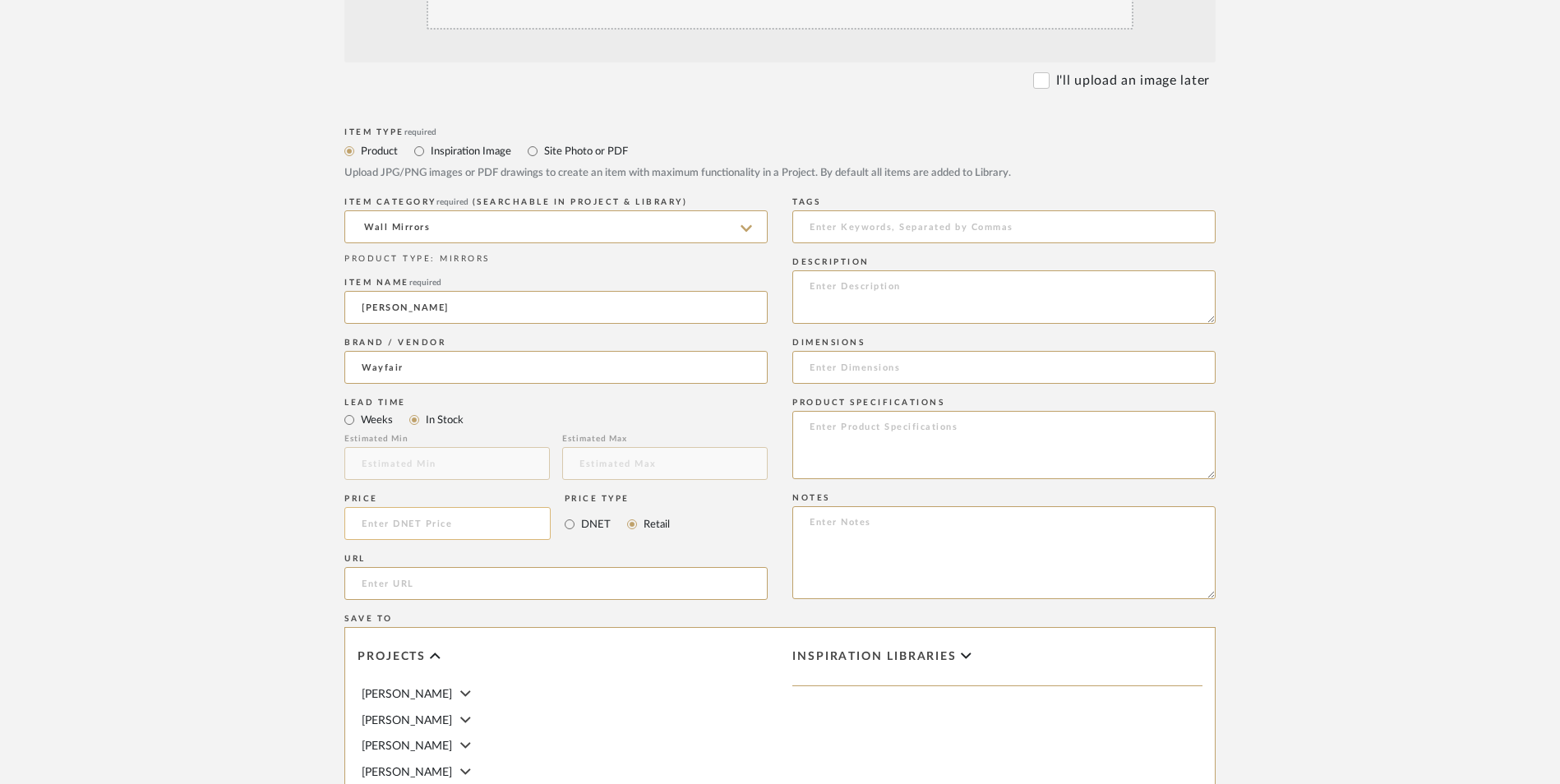
click at [438, 507] on input at bounding box center [448, 523] width 207 height 32
type input "$43.99"
click at [291, 392] on form "Bulk upload images - create multiple items Import from Pinterest - create items…" at bounding box center [780, 487] width 1048 height 1192
click at [434, 567] on input "url" at bounding box center [556, 584] width 423 height 32
paste input "https://www.wayfair.com/decor-pillows/pdp/willa-arlo-interiors-arnisha-mirror-w…"
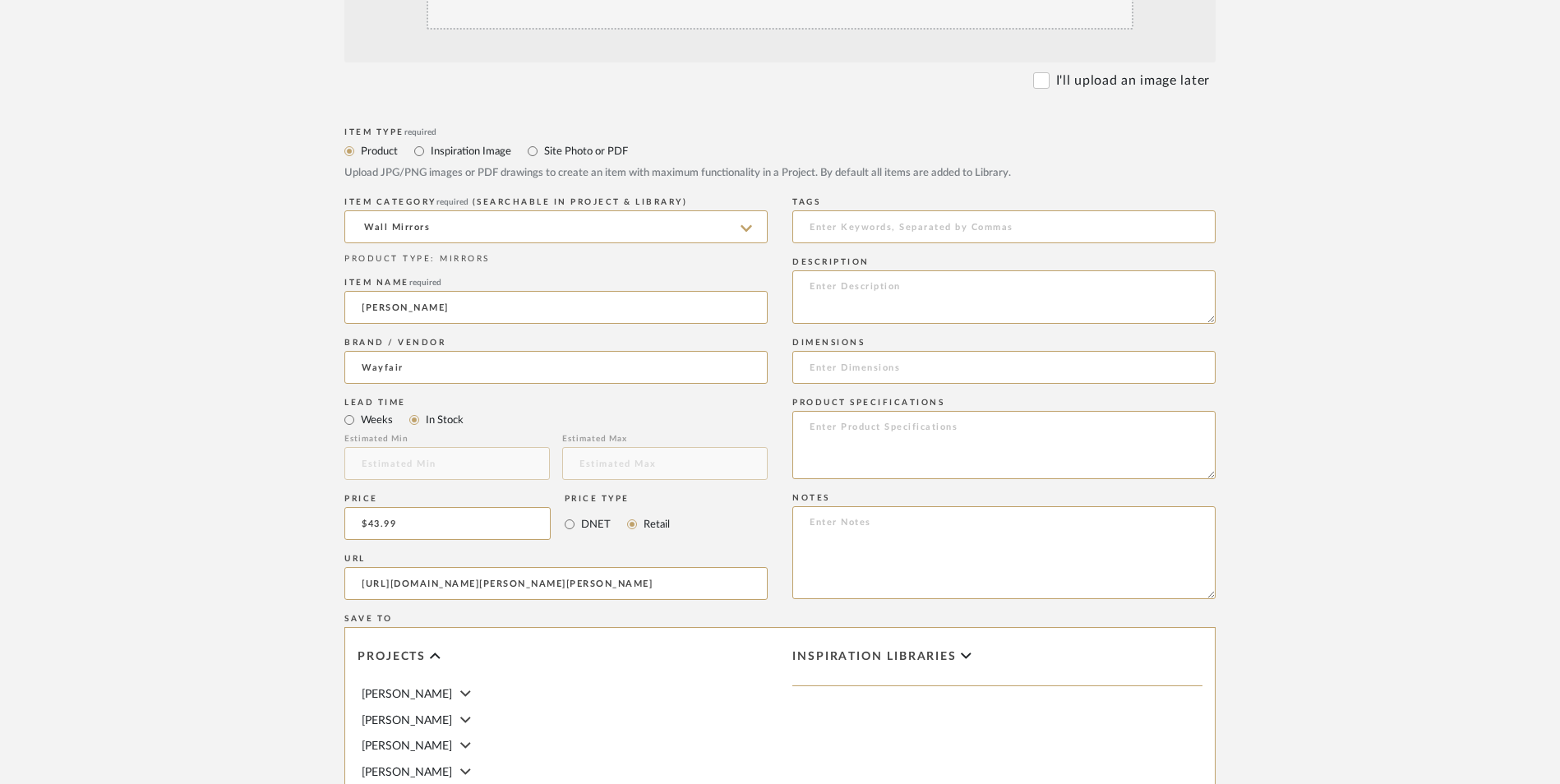
scroll to position [0, 125]
type input "https://www.wayfair.com/decor-pillows/pdp/willa-arlo-interiors-arnisha-mirror-w…"
click at [245, 448] on upload-items "Create new item in Jeree Hall Upload photos, documents or PDFs, or select below…" at bounding box center [780, 400] width 1560 height 1449
drag, startPoint x: 1064, startPoint y: 383, endPoint x: 1030, endPoint y: 402, distance: 38.9
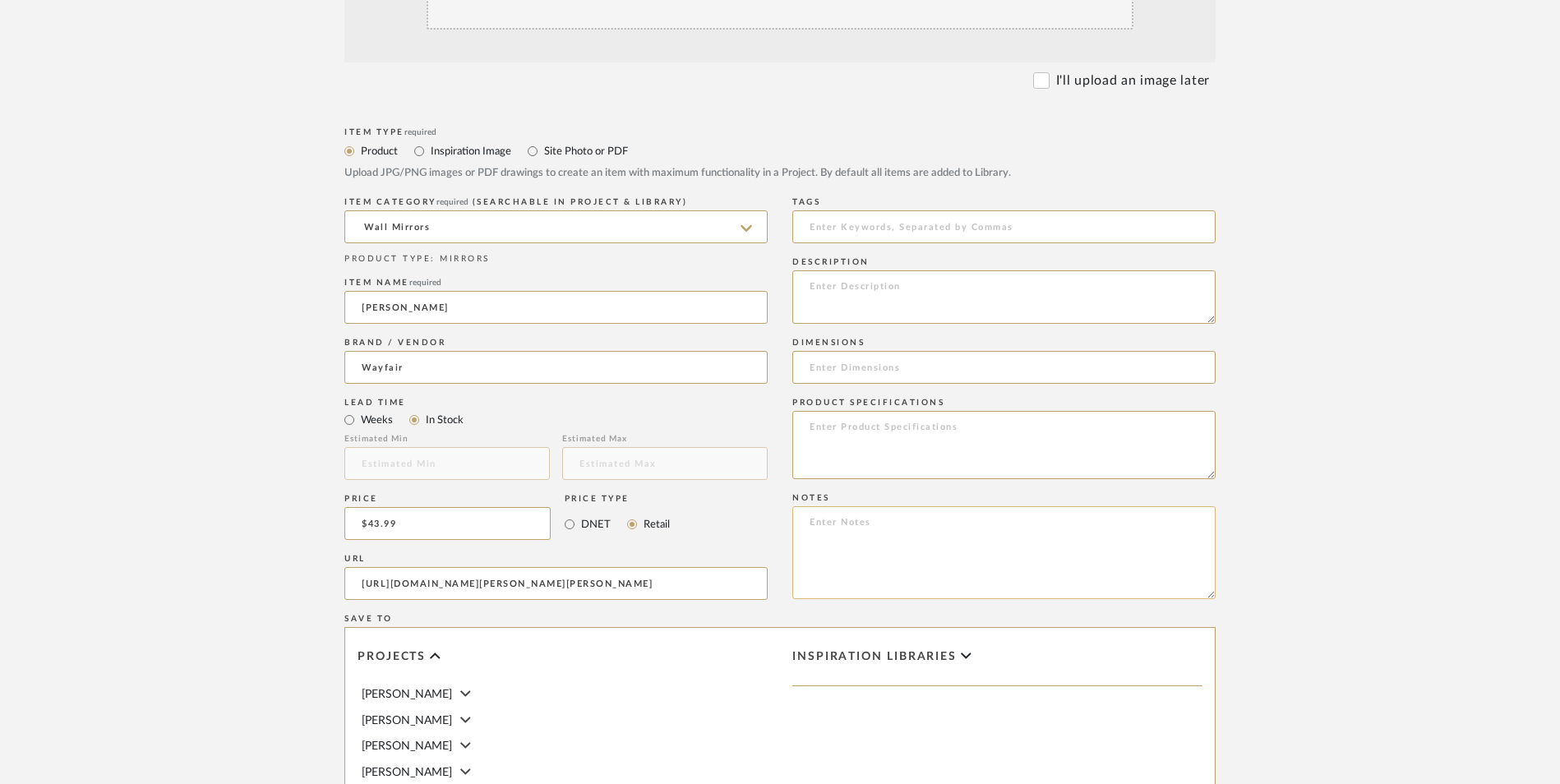
click at [1062, 506] on textarea at bounding box center [1003, 552] width 423 height 93
paste textarea "Option 1: ETA: SKU: Reviews - Stars Return | Refund Policy:"
click at [888, 506] on textarea "Option 1: ETA: SKU: Reviews - Stars Return | Refund Policy:" at bounding box center [1003, 552] width 423 height 93
click at [965, 506] on textarea "Option 1: Wall Mirrors - Select 4 ETA: SKU: Reviews - Stars Return | Refund Pol…" at bounding box center [1003, 552] width 423 height 93
click at [798, 506] on textarea "Option 1: Wall Mirrors - Select 4 ETA: SKU: Reviews - Stars Return | Refund Pol…" at bounding box center [1003, 552] width 423 height 93
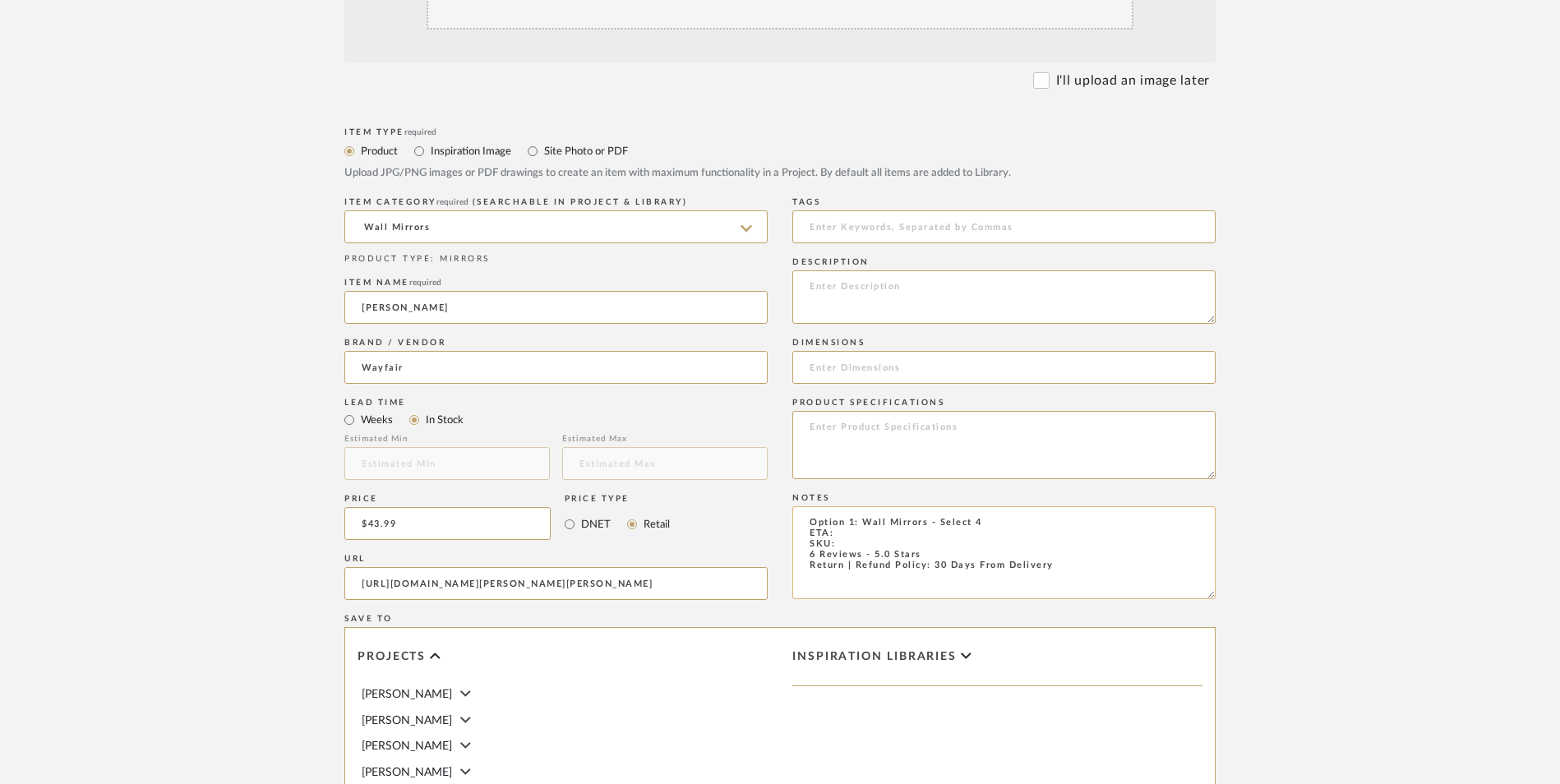
click at [845, 506] on textarea "Option 1: Wall Mirrors - Select 4 ETA: SKU: 6 Reviews - 5.0 Stars Return | Refu…" at bounding box center [1003, 552] width 423 height 93
paste textarea "W007252862"
click at [862, 506] on textarea "Option 1: Wall Mirrors - Select 4 ETA: SKU: W007252862 6 Reviews - 5.0 Stars Re…" at bounding box center [1003, 552] width 423 height 93
type textarea "Option 1: Wall Mirrors - Select 4 ETA: 8.27.2025 SKU: W007252862 6 Reviews - 5.…"
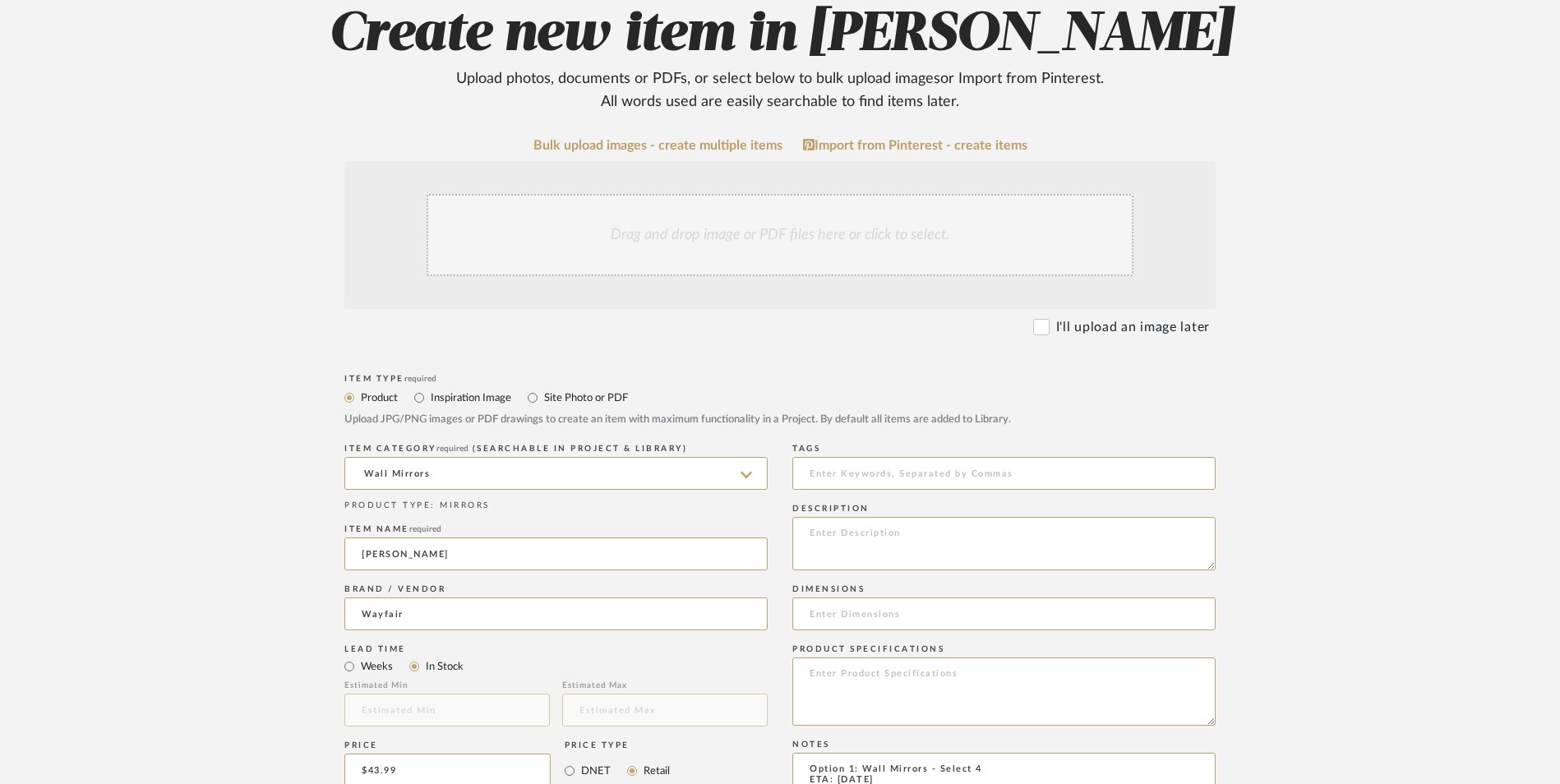
click at [754, 194] on div "Drag and drop image or PDF files here or click to select." at bounding box center [780, 235] width 707 height 82
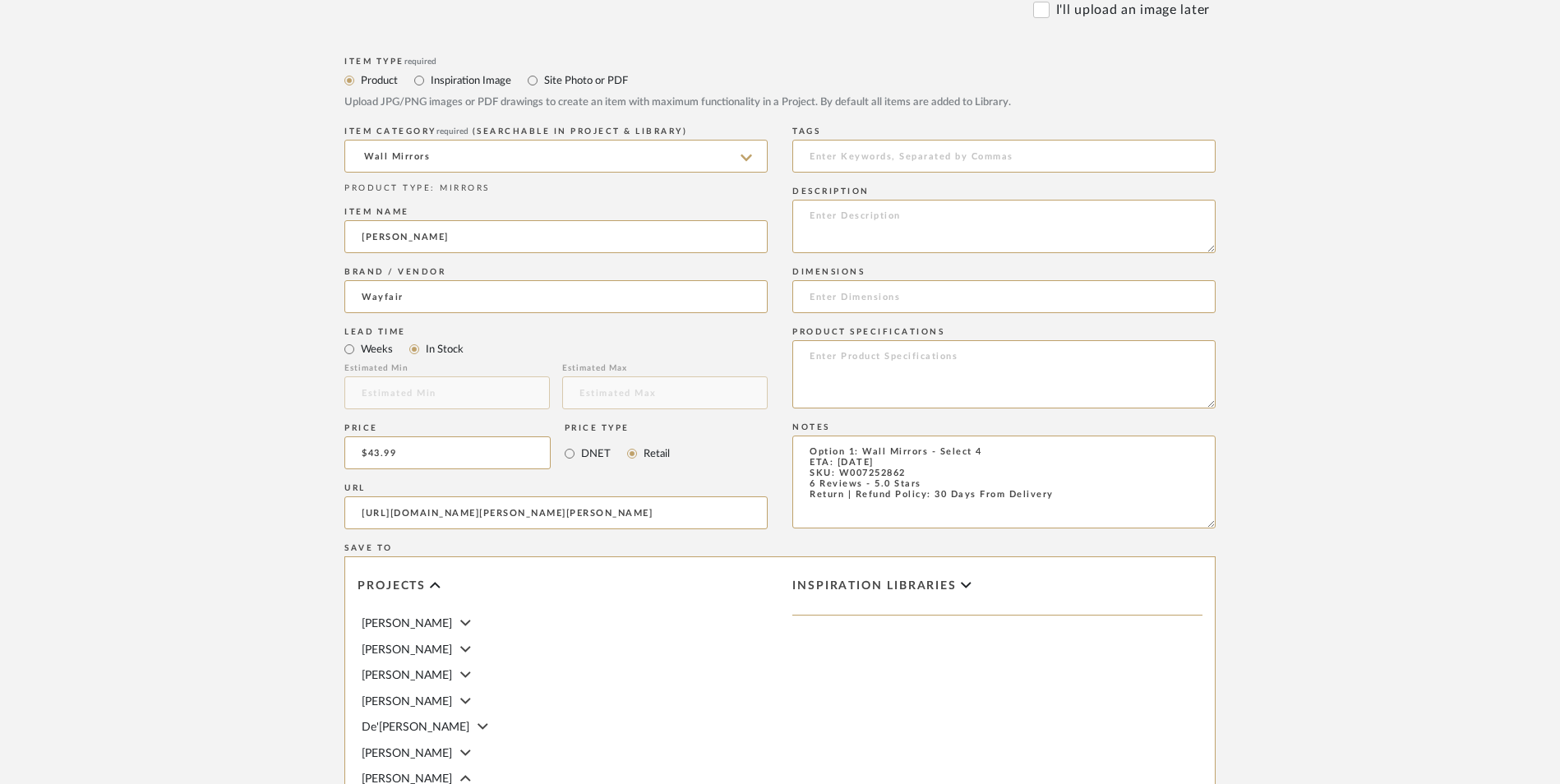
scroll to position [822, 0]
click at [909, 198] on textarea at bounding box center [1003, 225] width 423 height 53
paste textarea "The reflective beveled glass panels showcase a circular silhouette that is grea…"
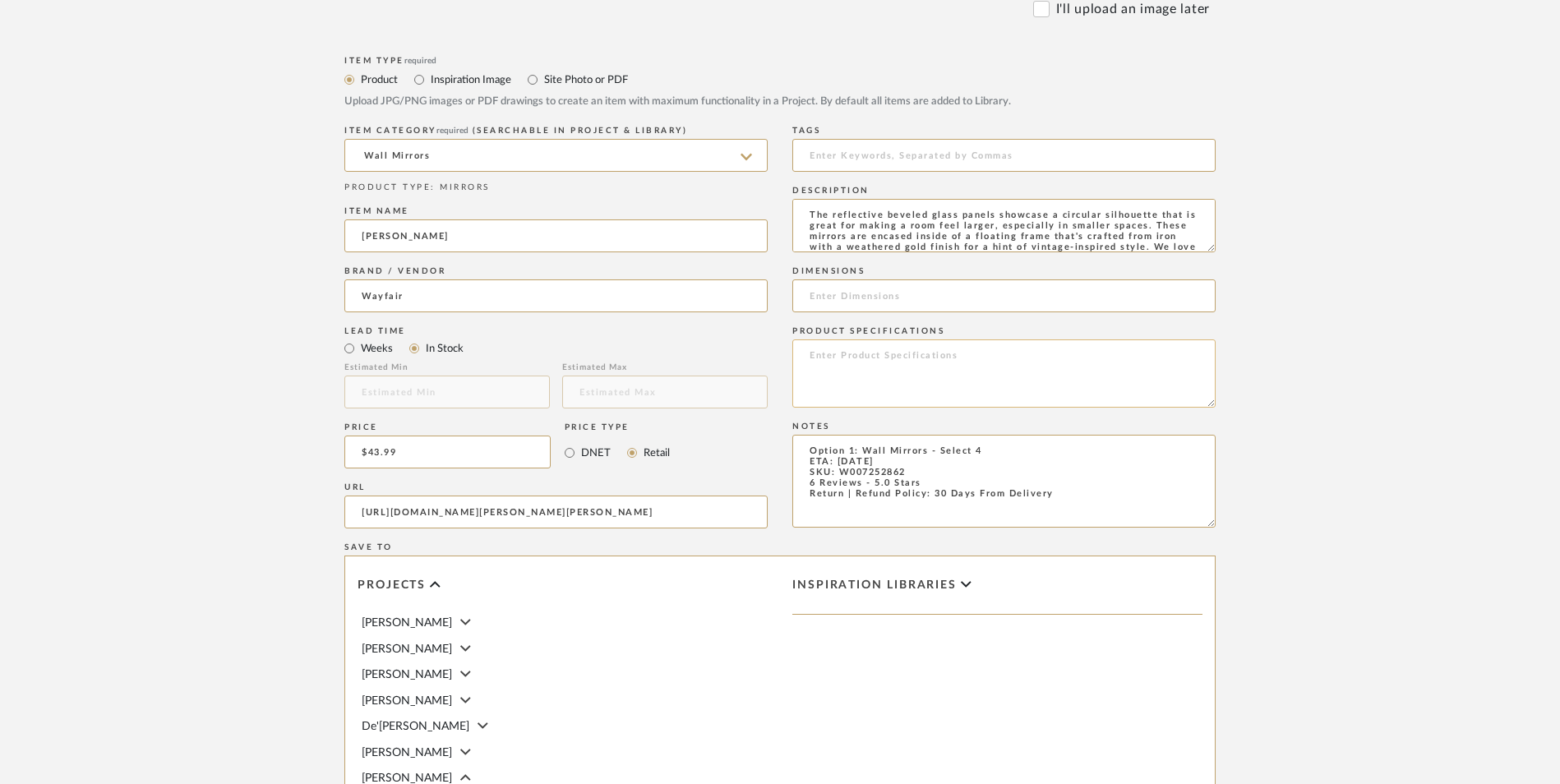
scroll to position [12, 0]
type textarea "The reflective beveled glass panels showcase a circular silhouette that is grea…"
click at [883, 280] on input at bounding box center [1003, 296] width 423 height 32
paste input "18'' H X 18'' W X 1.2'' D"
type input "18'' H X 18'' W X 1.2'' D"
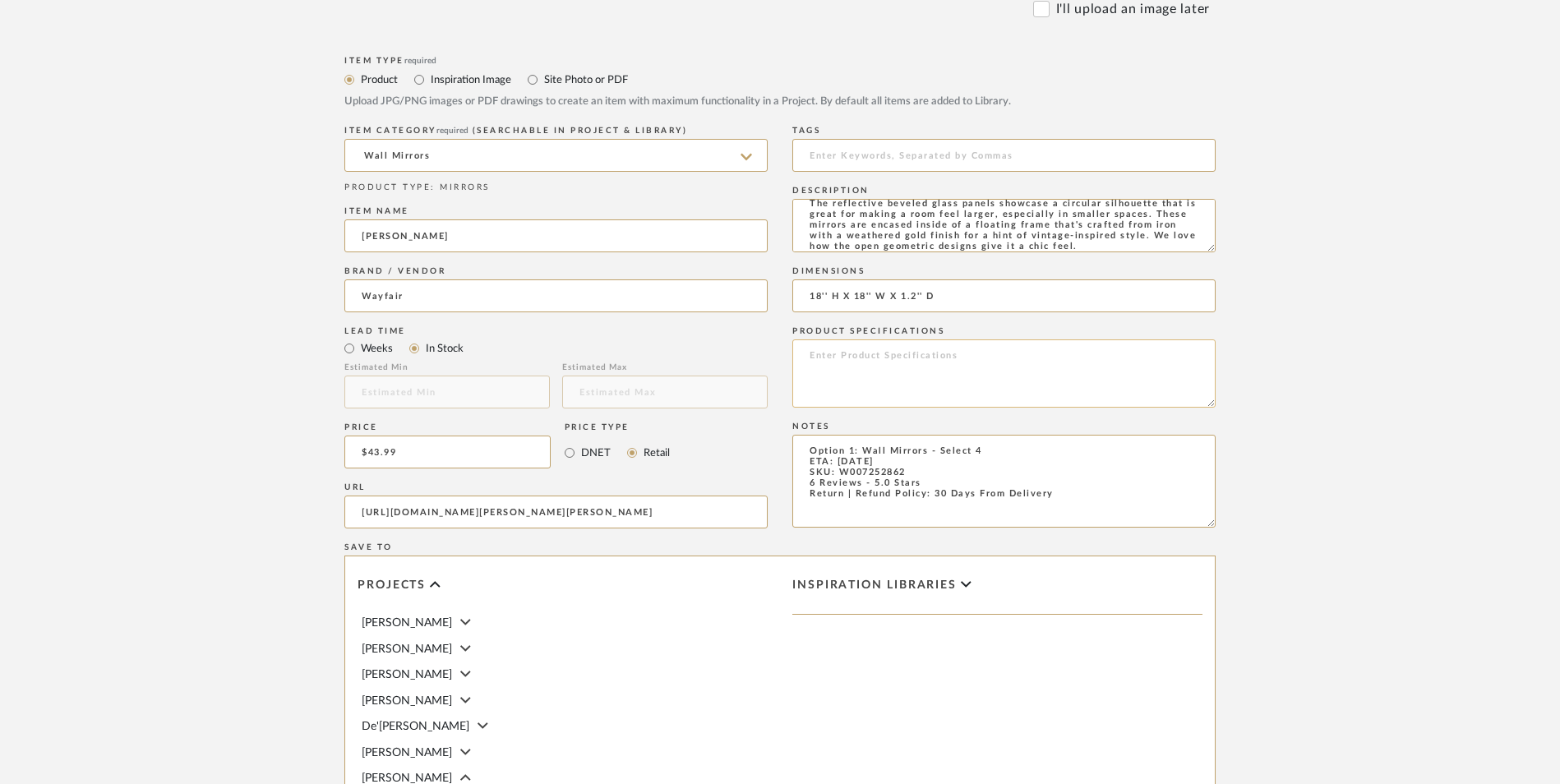
click at [891, 339] on textarea at bounding box center [1003, 374] width 423 height 69
type textarea "Metal | Glass"
click at [982, 435] on textarea "Option 1: Wall Mirrors - Select 4 ETA: 8.27.2025 SKU: W007252862 6 Reviews - 5.…" at bounding box center [1003, 481] width 423 height 93
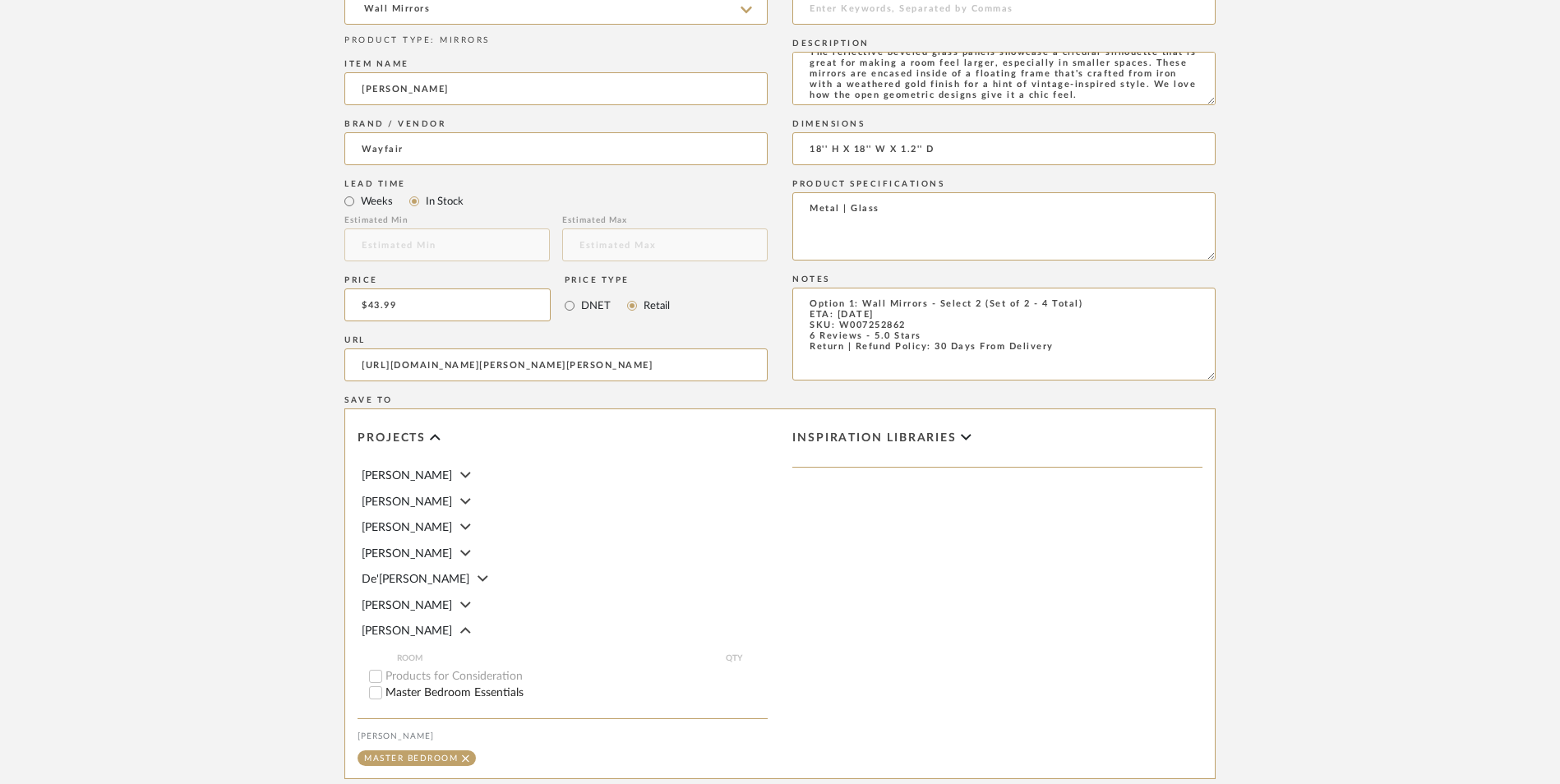
scroll to position [1034, 0]
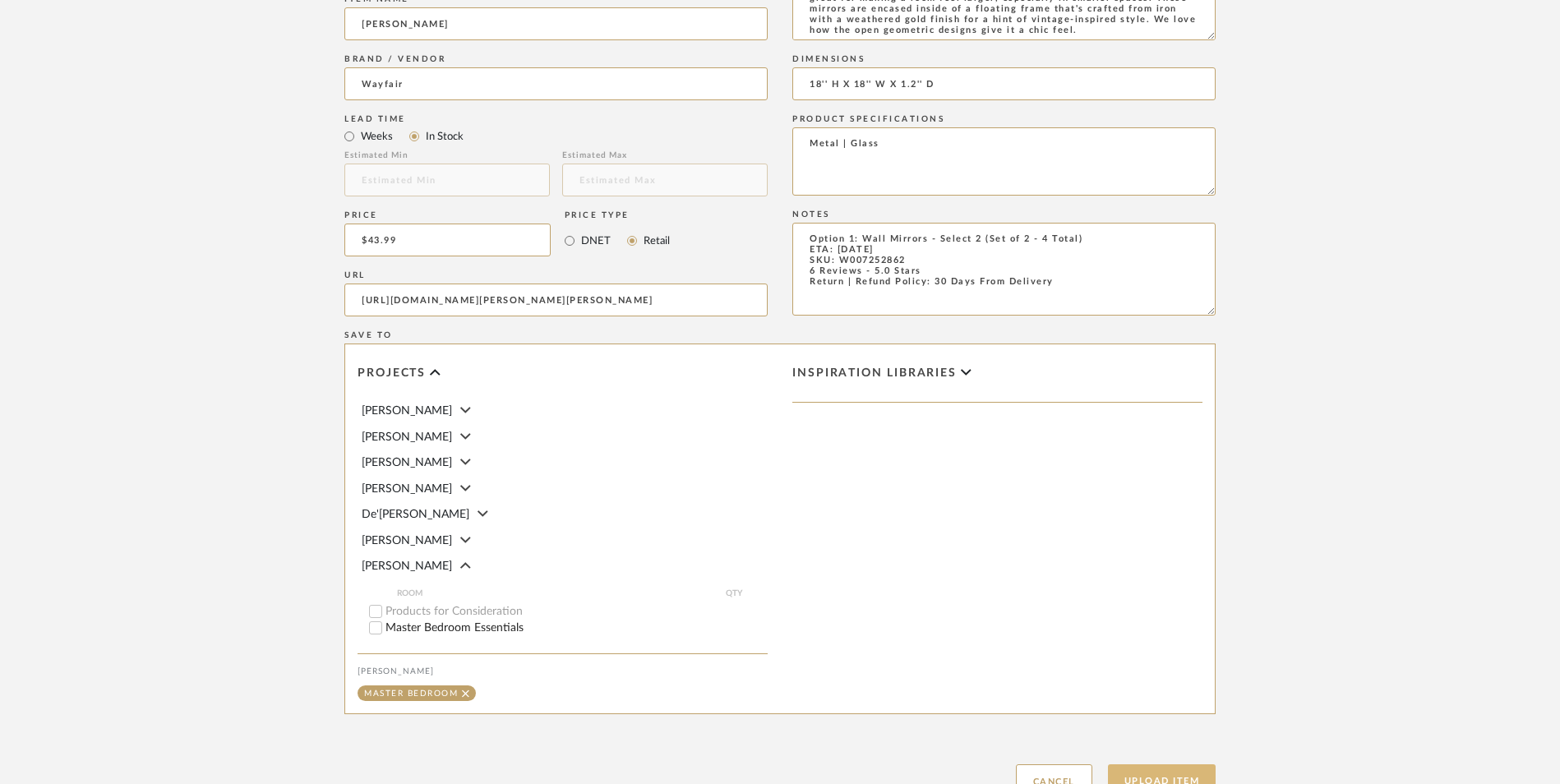
type textarea "Option 1: Wall Mirrors - Select 2 (Set of 2 - 4 Total) ETA: 8.27.2025 SKU: W007…"
click at [1179, 764] on button "Upload Item" at bounding box center [1162, 780] width 108 height 33
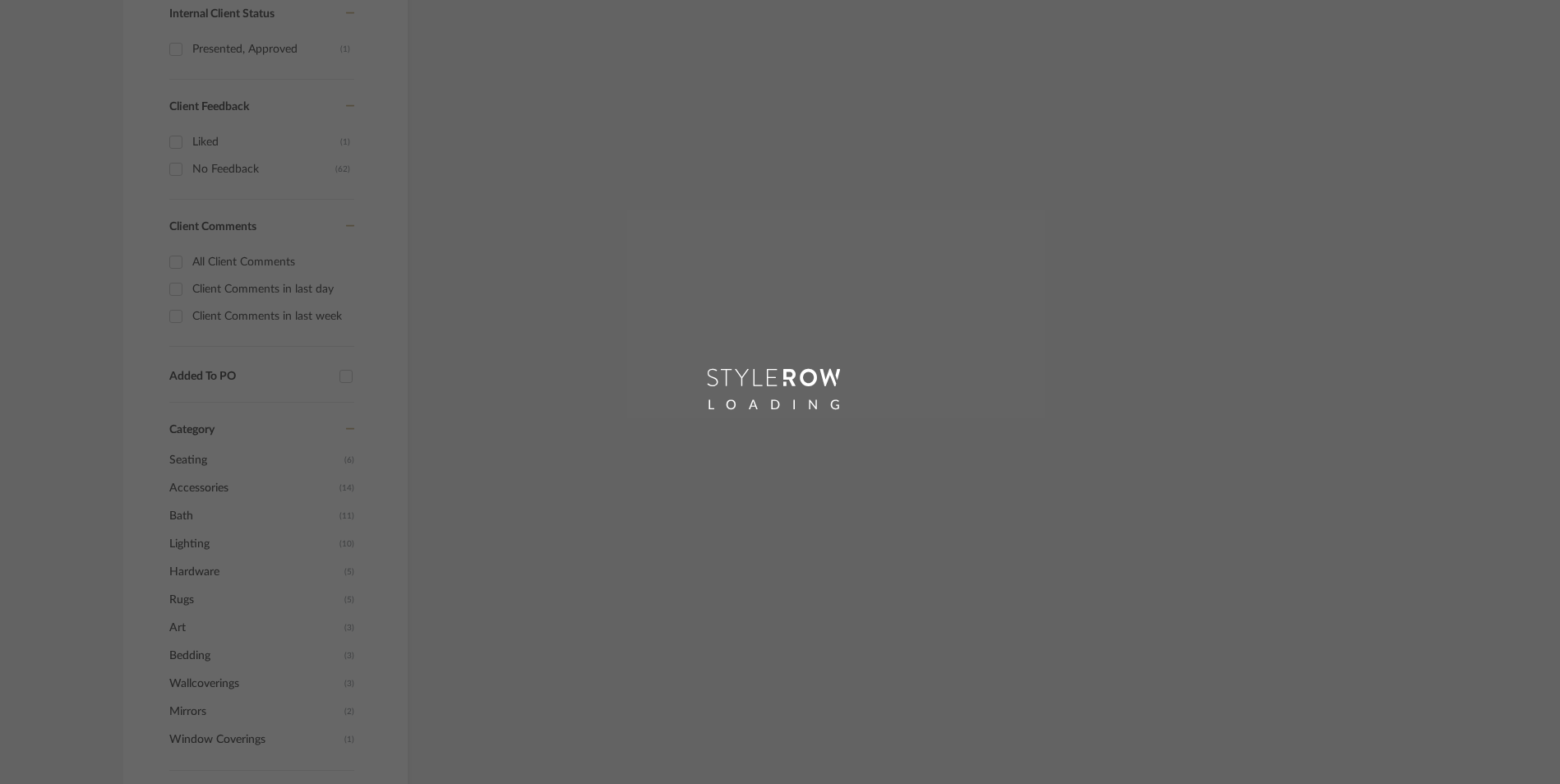
scroll to position [862, 0]
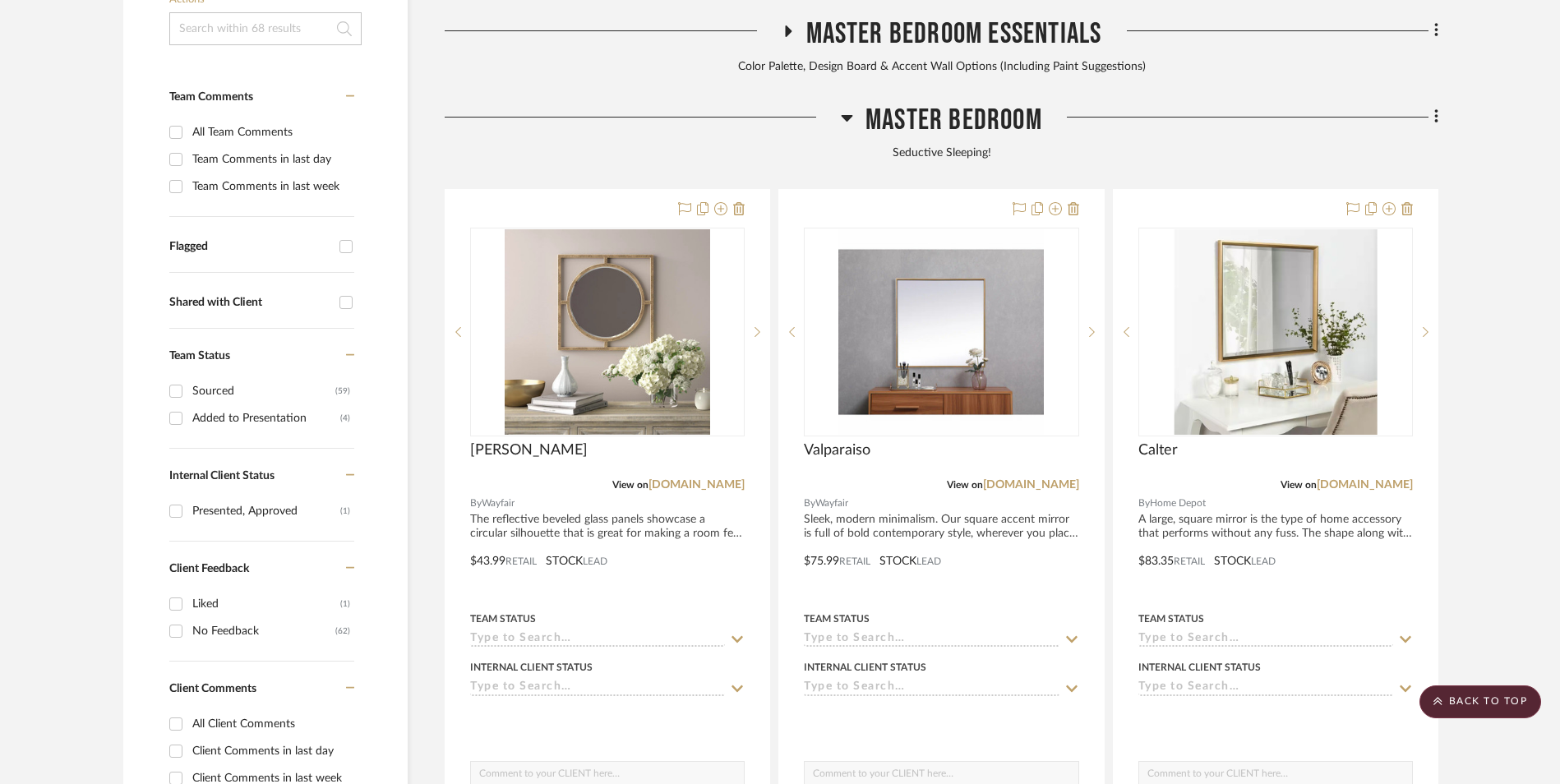
scroll to position [583, 0]
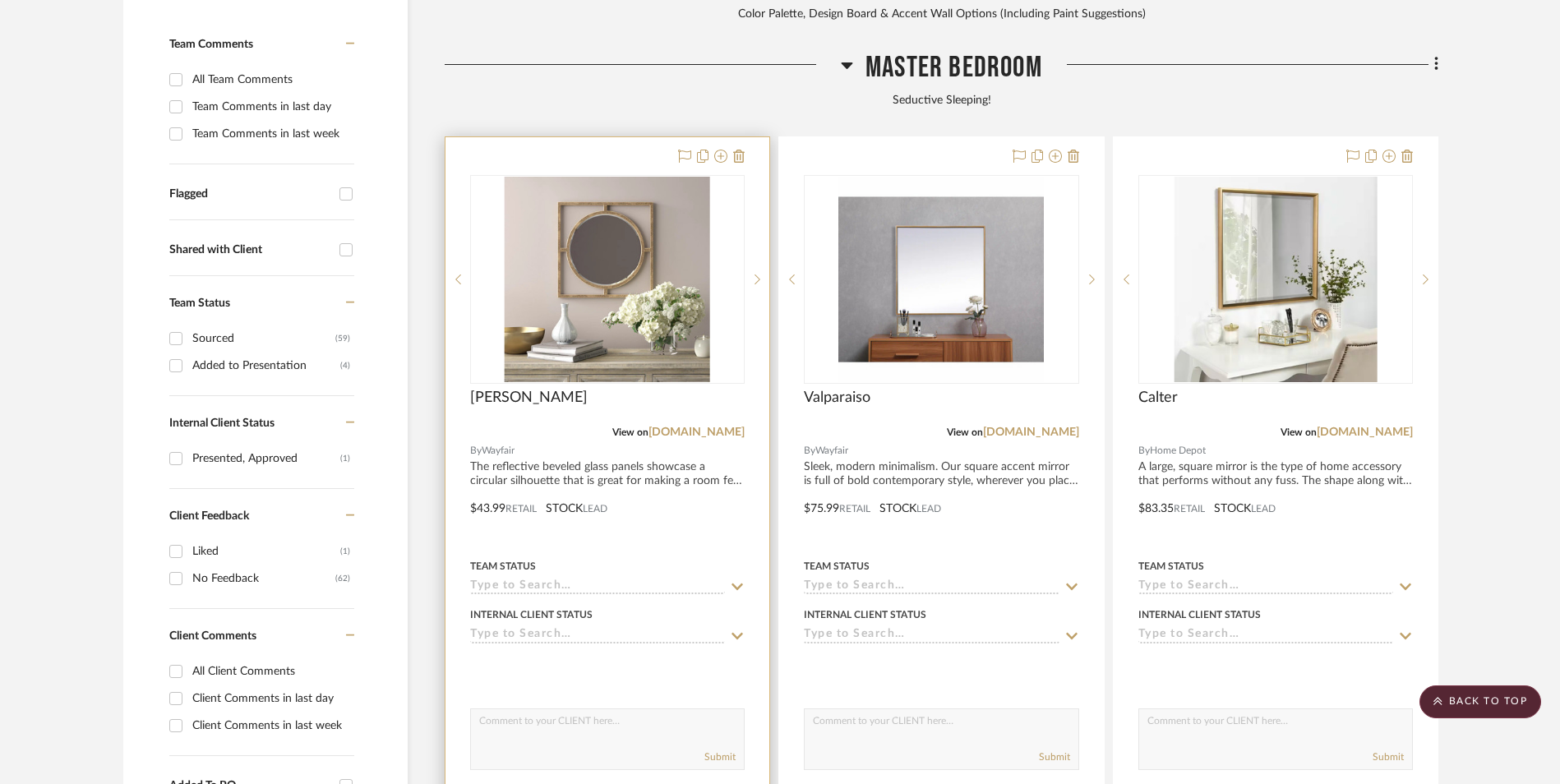
click at [625, 180] on img "0" at bounding box center [607, 280] width 206 height 206
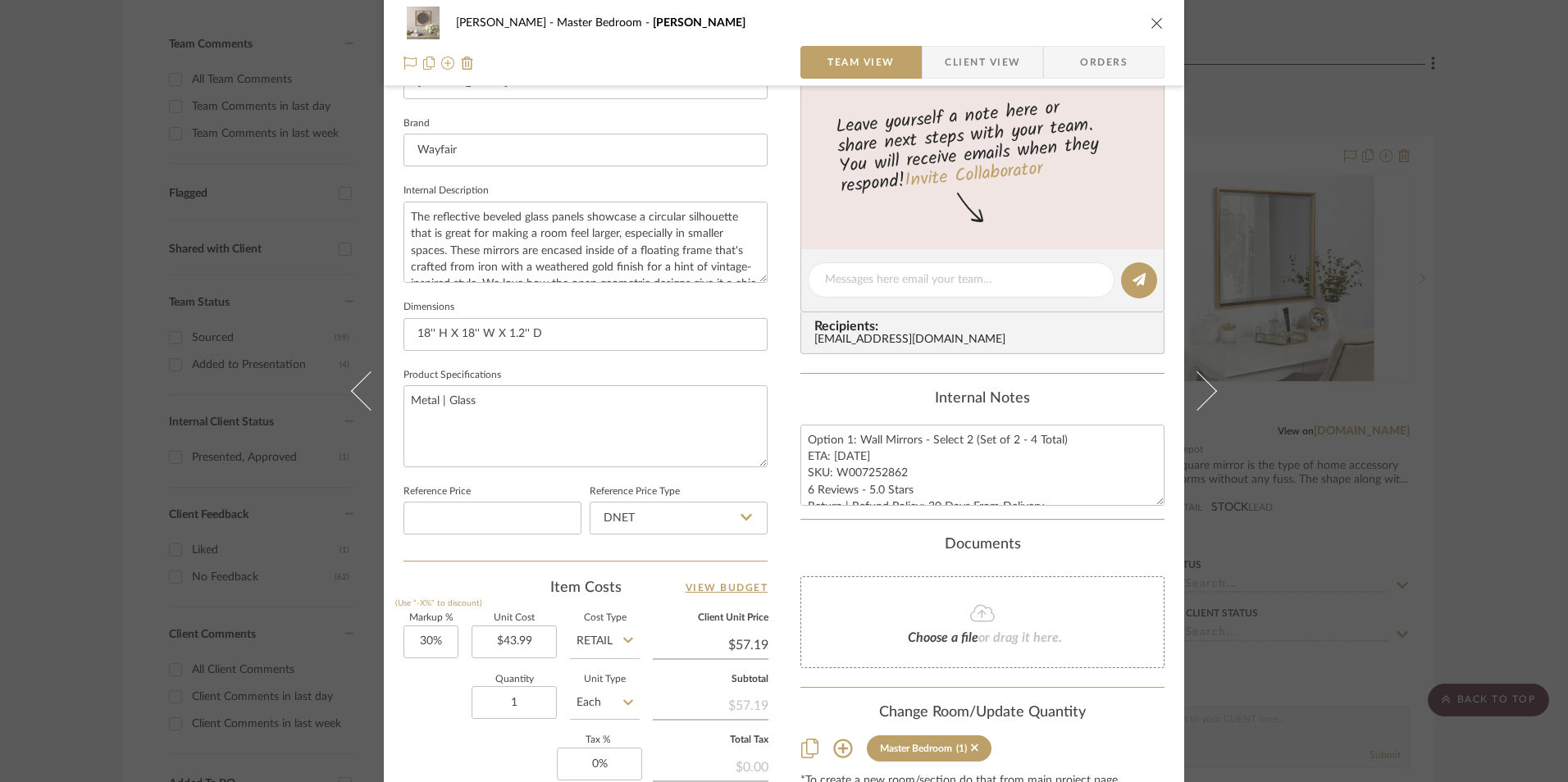
scroll to position [574, 0]
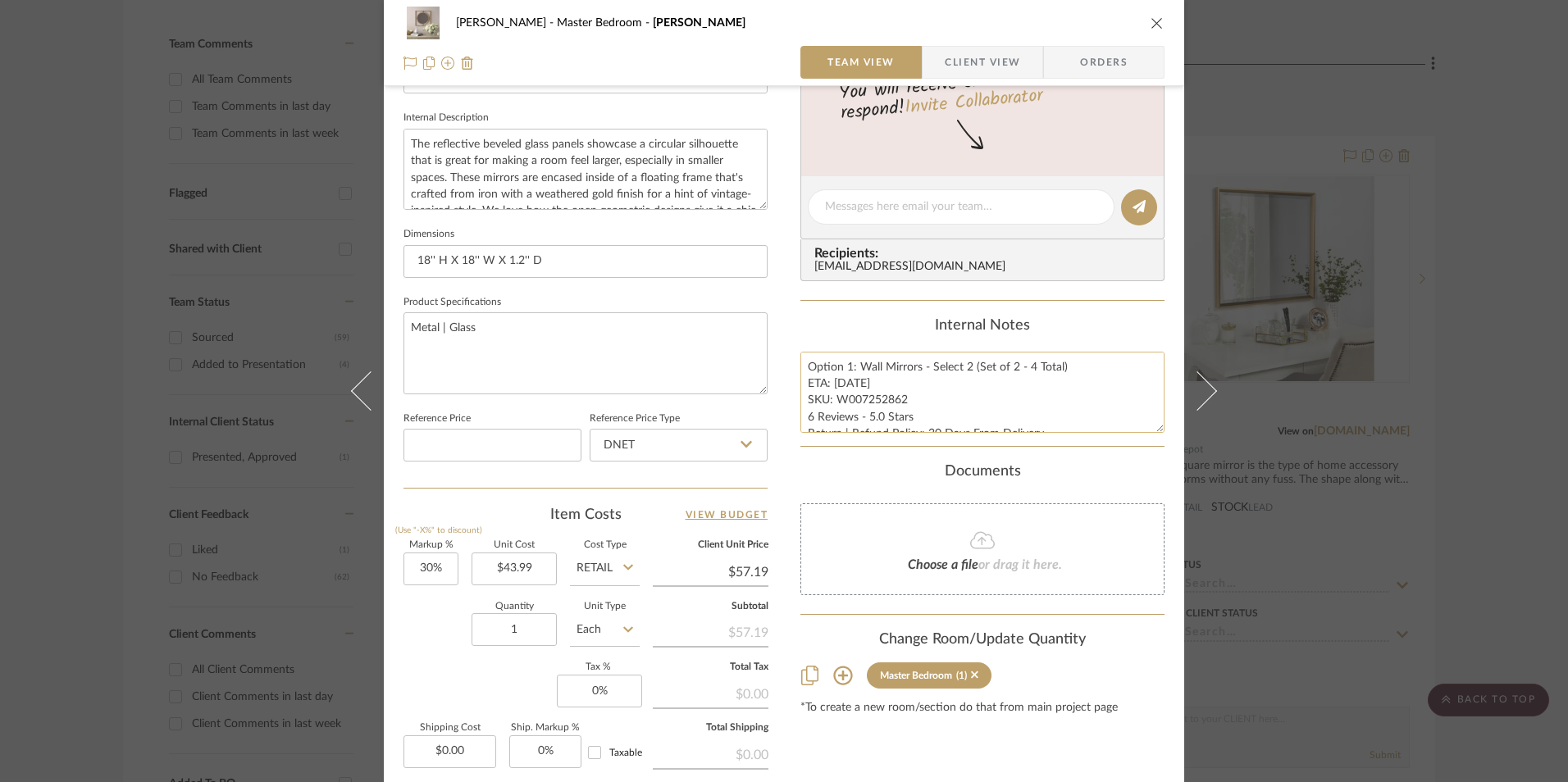
click at [879, 410] on textarea "Option 1: Wall Mirrors - Select 2 (Set of 2 - 4 Total) ETA: 8.27.2025 SKU: W007…" at bounding box center [982, 392] width 365 height 81
drag, startPoint x: 904, startPoint y: 401, endPoint x: 876, endPoint y: 402, distance: 28.0
click at [876, 402] on textarea "Option 1: Wall Mirrors - Select 2 (Set of 2 - 4 Total) ETA: 8.27.2025 SKU: W007…" at bounding box center [982, 392] width 365 height 81
drag, startPoint x: 877, startPoint y: 409, endPoint x: 895, endPoint y: 406, distance: 18.2
click at [878, 409] on textarea "Option 1: Wall Mirrors - Select 2 (Set of 2 - 4 Total) ETA: 8.27.2025 SKU: W007…" at bounding box center [982, 392] width 365 height 81
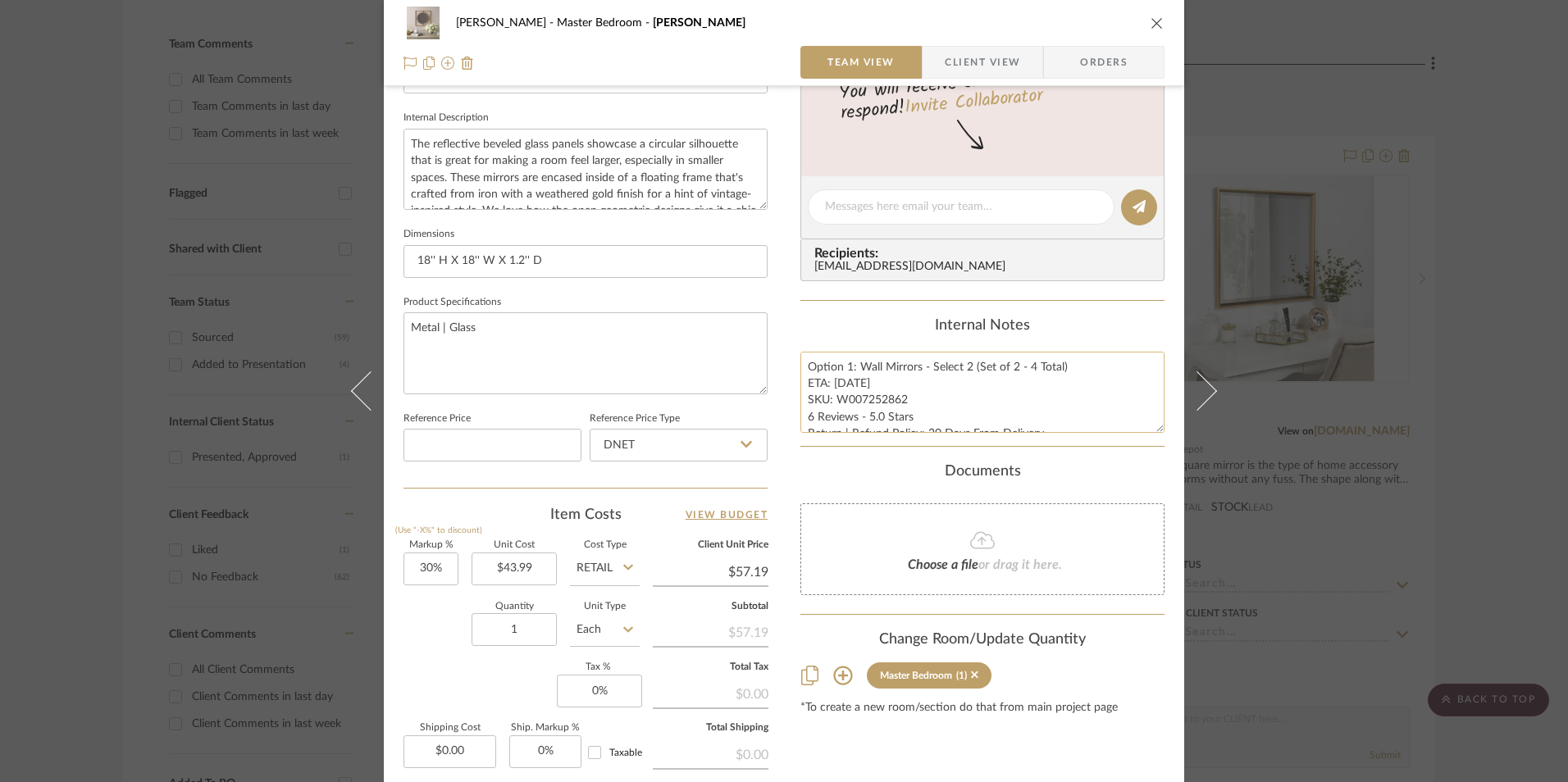
click at [899, 402] on textarea "Option 1: Wall Mirrors - Select 2 (Set of 2 - 4 Total) ETA: 8.27.2025 SKU: W007…" at bounding box center [982, 392] width 365 height 81
drag, startPoint x: 900, startPoint y: 400, endPoint x: 838, endPoint y: 399, distance: 62.0
click at [834, 400] on textarea "Option 1: Wall Mirrors - Select 2 (Set of 2 - 4 Total) ETA: 8.27.2025 SKU: W007…" at bounding box center [982, 392] width 365 height 81
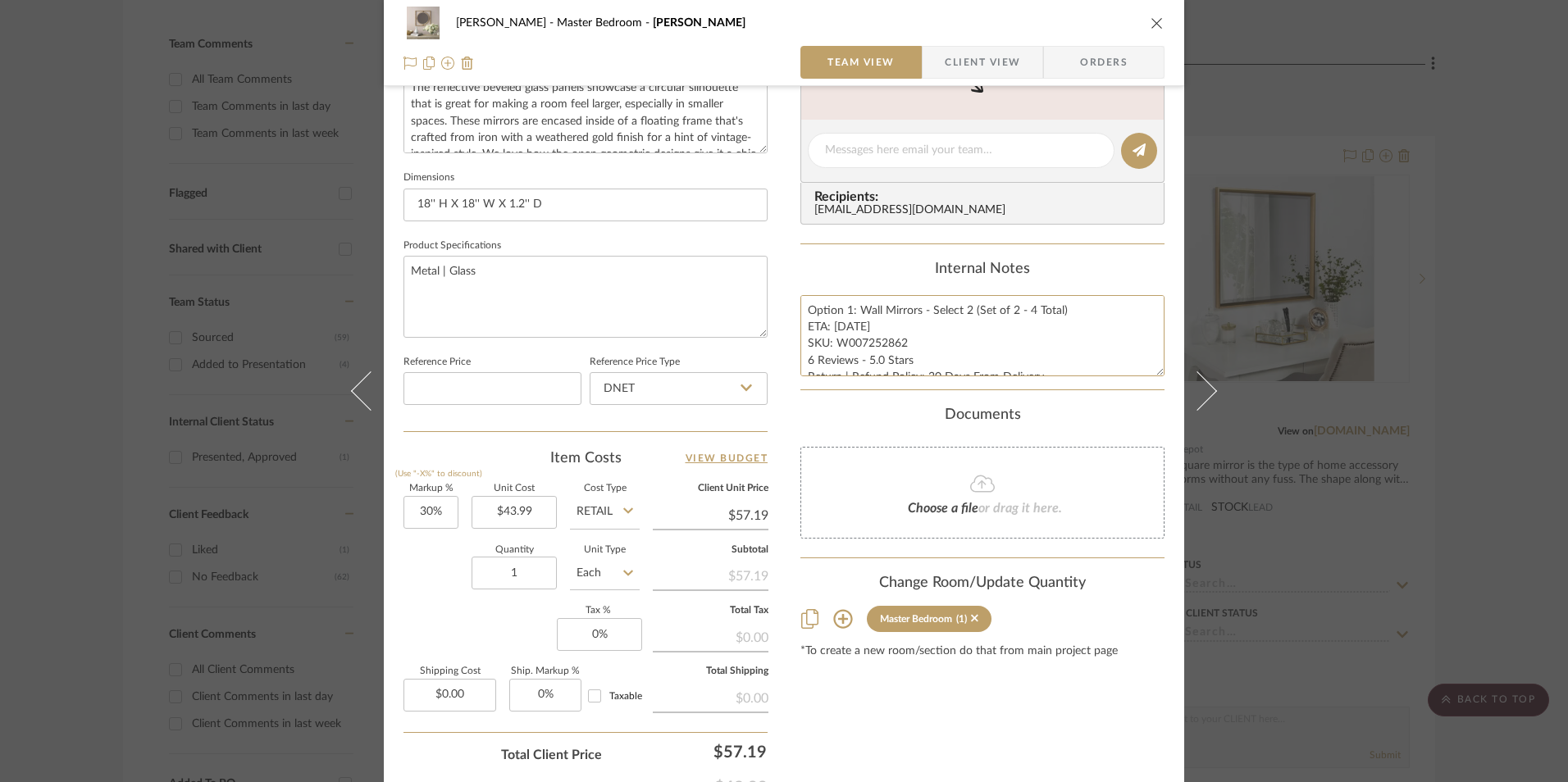
scroll to position [656, 0]
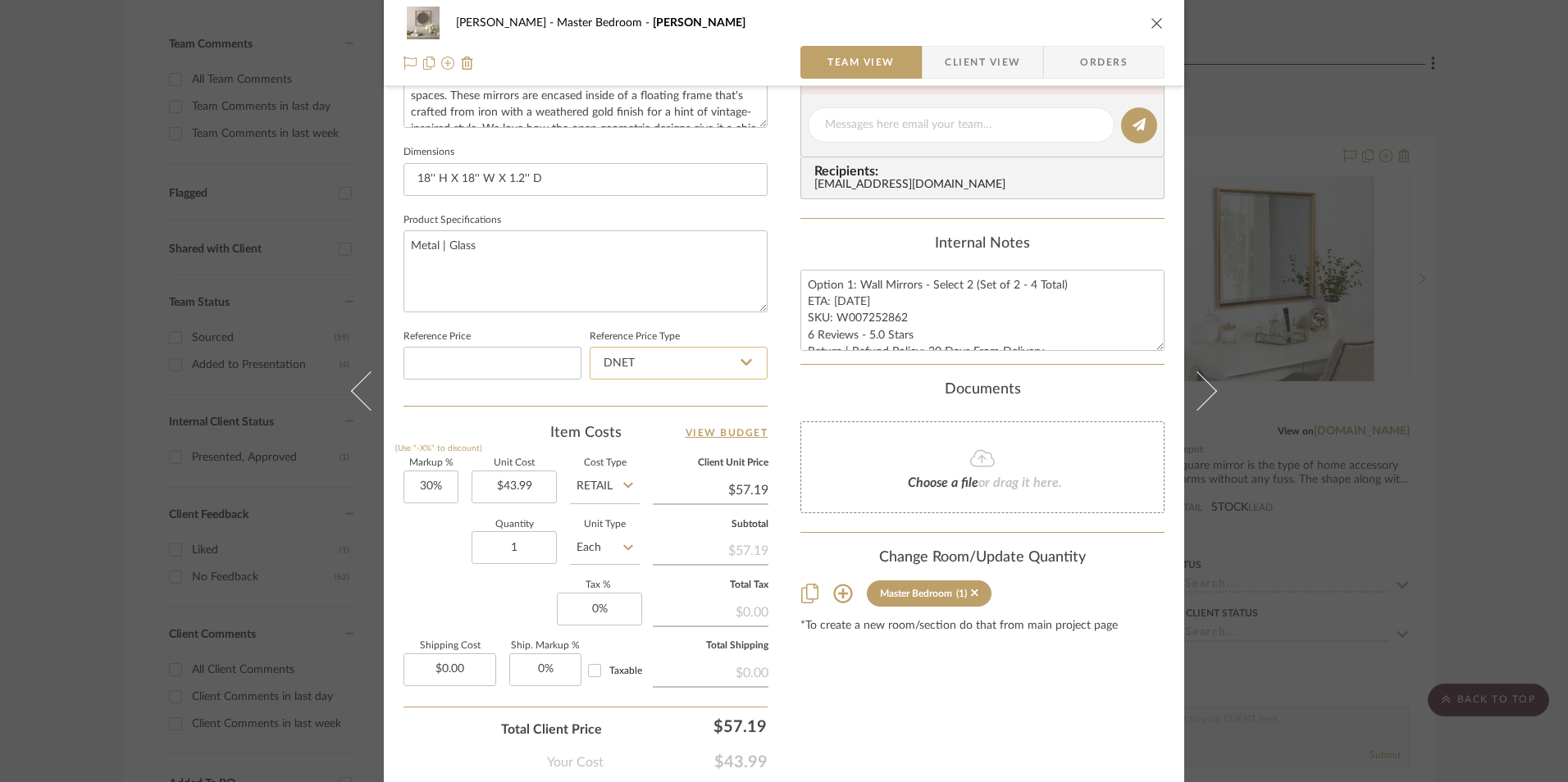
click at [658, 364] on input "DNET" at bounding box center [679, 363] width 178 height 32
click at [645, 453] on div "Retail" at bounding box center [686, 446] width 203 height 41
type input "Retail"
type input "30"
click at [413, 494] on input "30" at bounding box center [430, 487] width 55 height 32
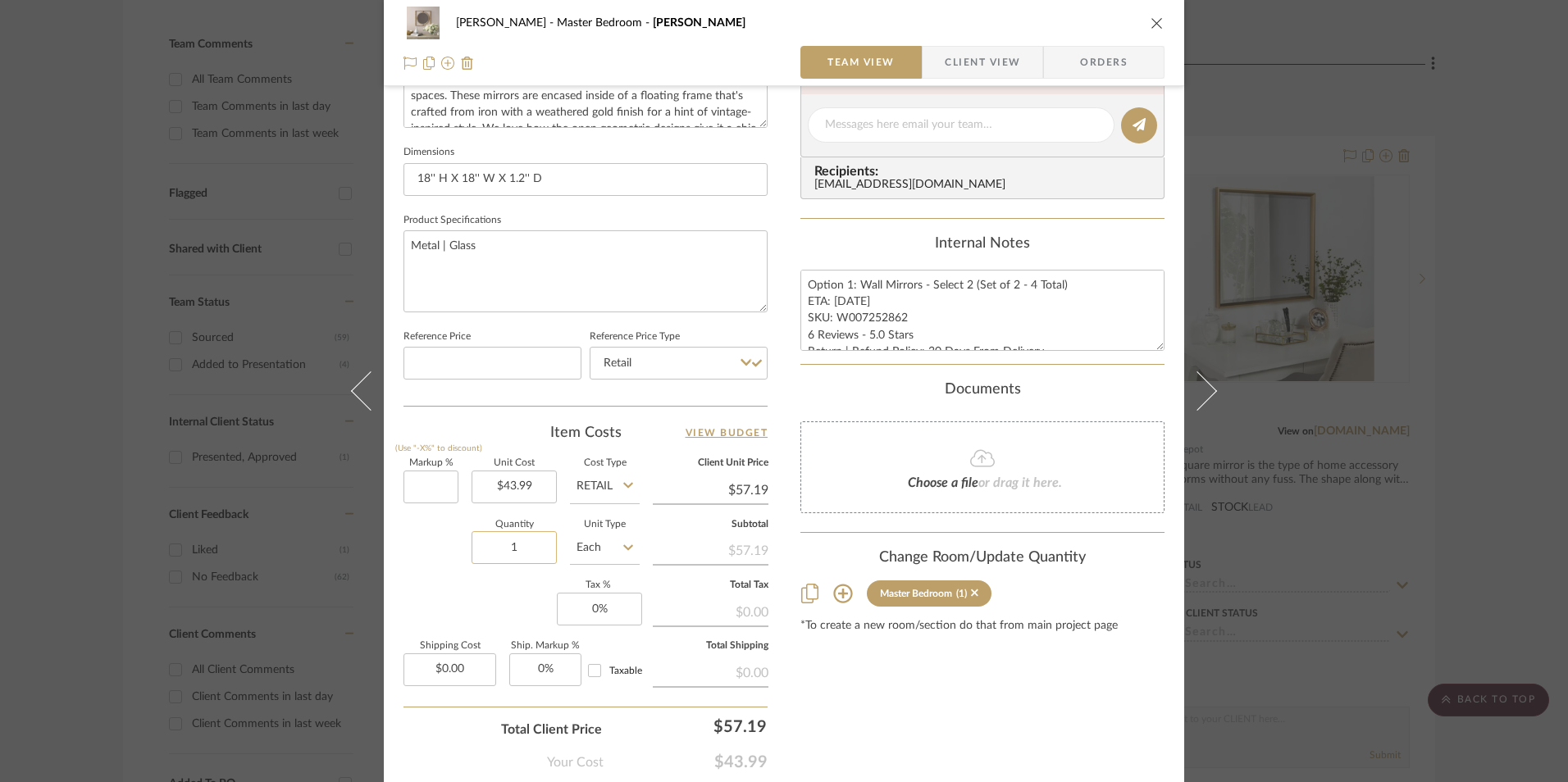
drag, startPoint x: 446, startPoint y: 576, endPoint x: 526, endPoint y: 552, distance: 83.5
click at [446, 575] on div "Quantity 1 Unit Type Each" at bounding box center [521, 550] width 236 height 58
type input "0%"
type input "$43.99"
click at [526, 552] on input "1" at bounding box center [514, 547] width 86 height 32
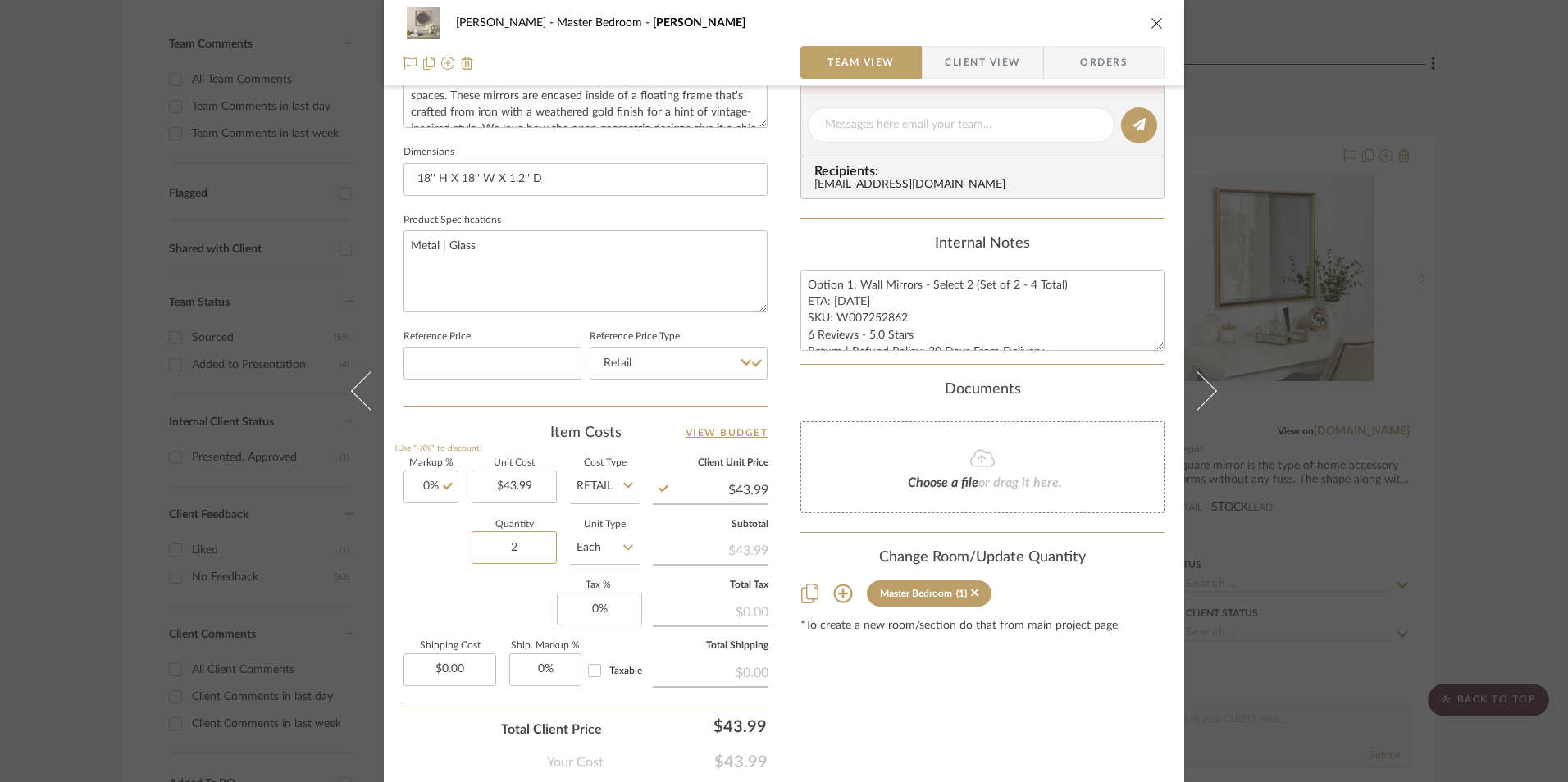
type input "2"
click at [473, 611] on div "Markup % (Use "-X%" to discount) 0% Unit Cost $43.99 Cost Type Retail Client Un…" at bounding box center [585, 579] width 365 height 239
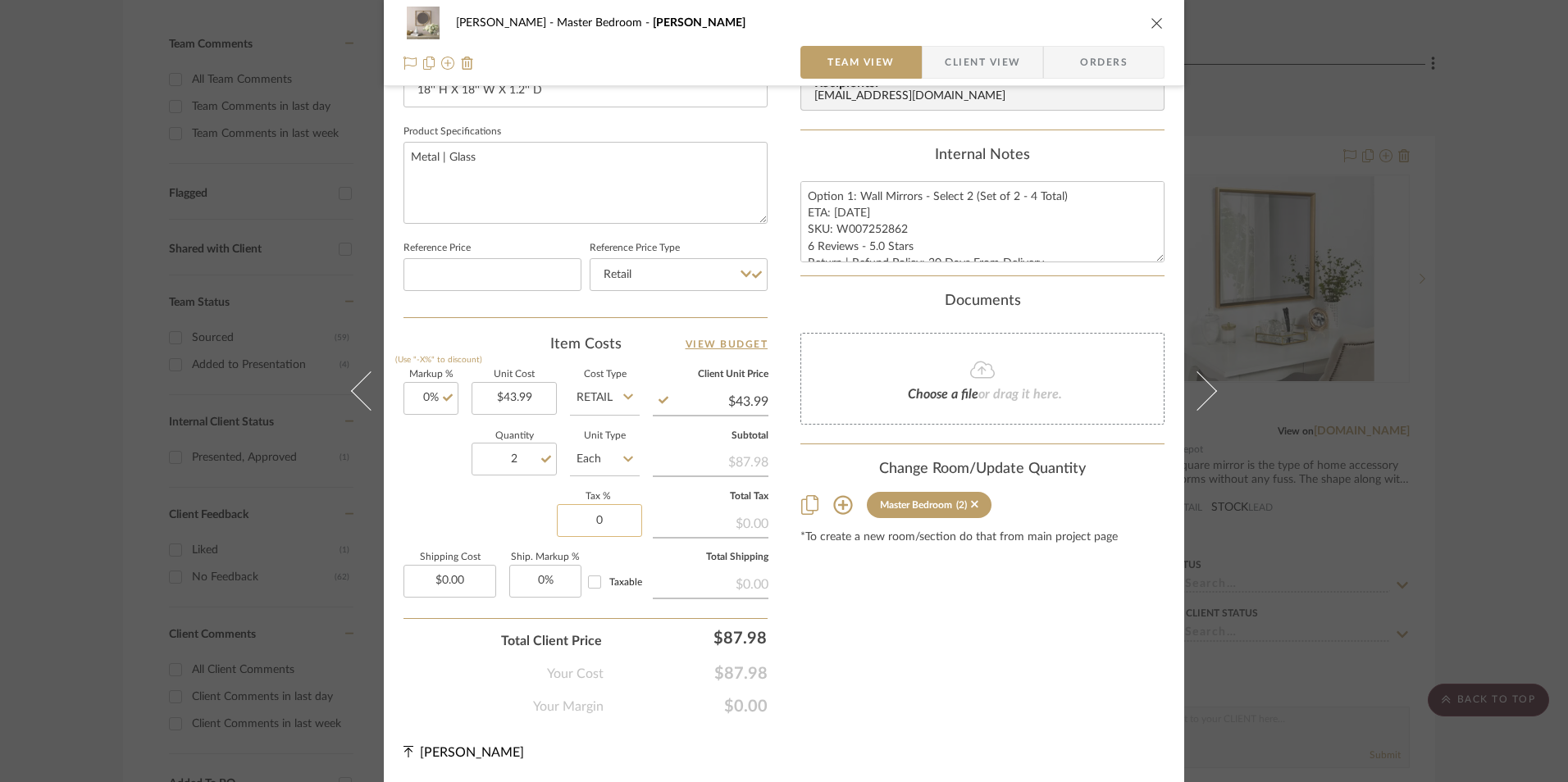
click at [599, 528] on input "0" at bounding box center [599, 520] width 86 height 32
type input "8.25%"
click at [800, 607] on div "Content here copies to Client View - confirm visibility there. Show in Client D…" at bounding box center [982, 42] width 365 height 1350
click at [1104, 58] on span "Orders" at bounding box center [1104, 62] width 84 height 32
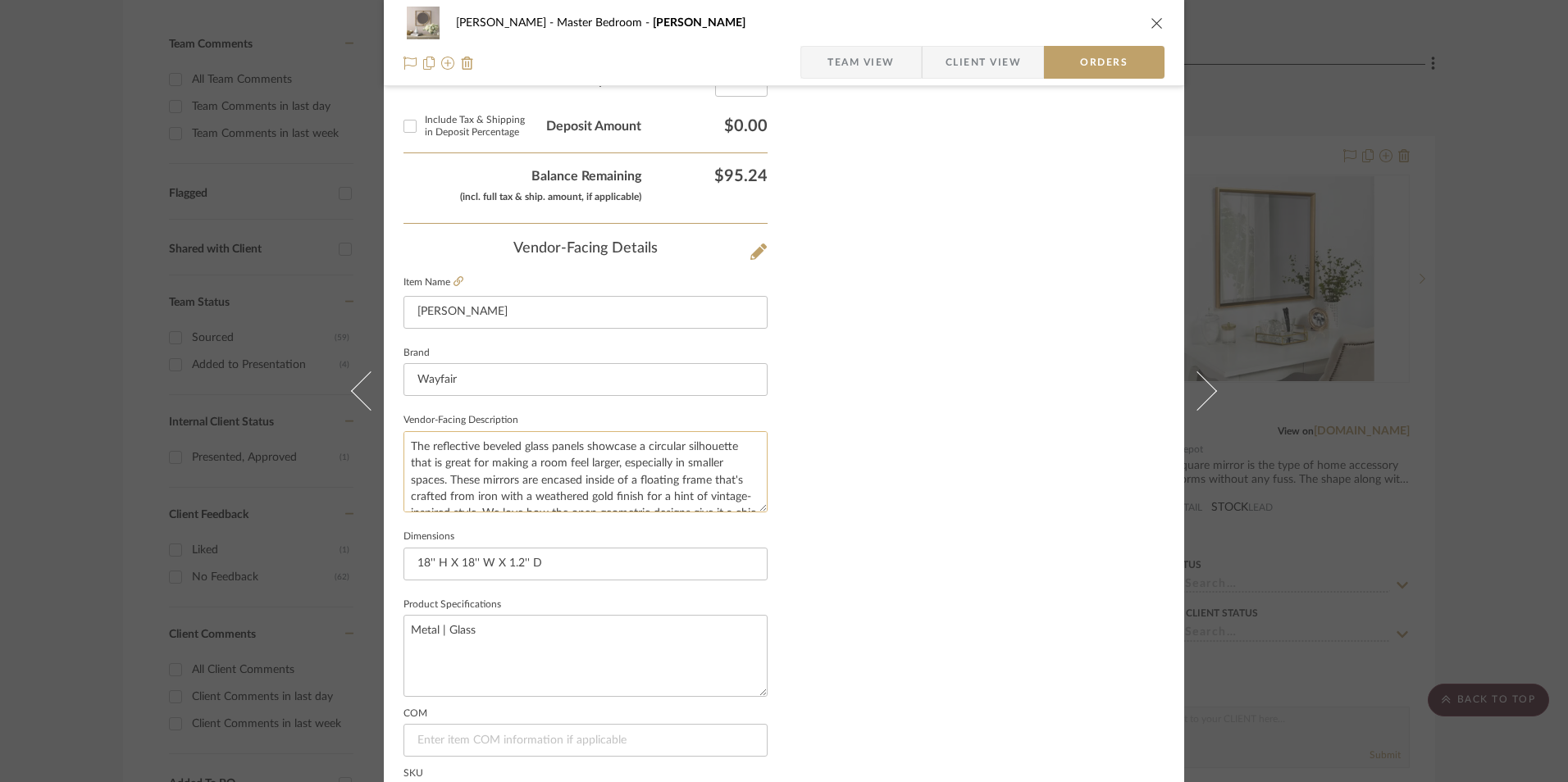
scroll to position [962, 0]
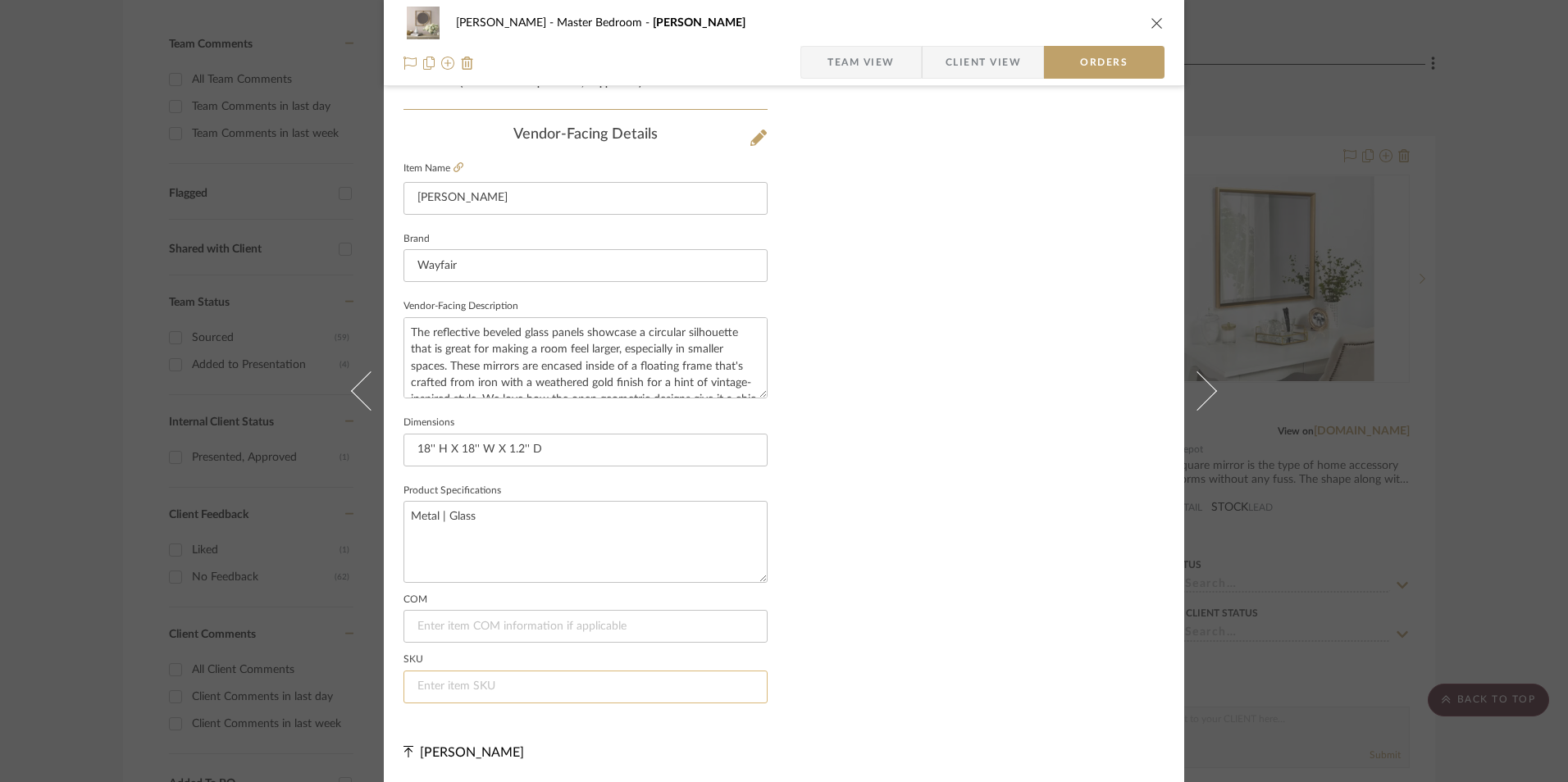
click at [450, 678] on input at bounding box center [585, 687] width 365 height 32
paste input "W007252862"
type input "W007252862"
click at [1152, 25] on icon "close" at bounding box center [1157, 22] width 14 height 13
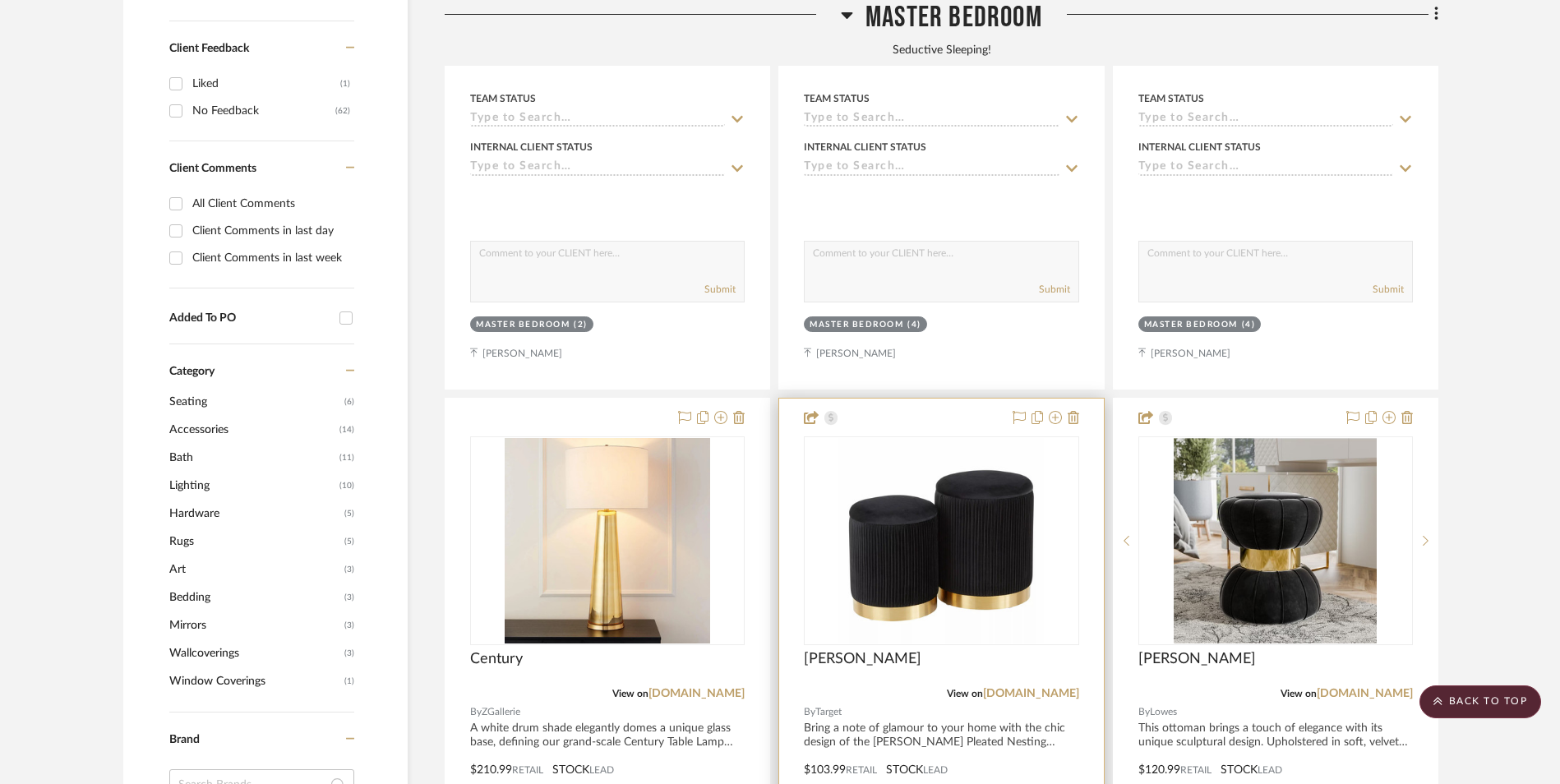
scroll to position [1241, 0]
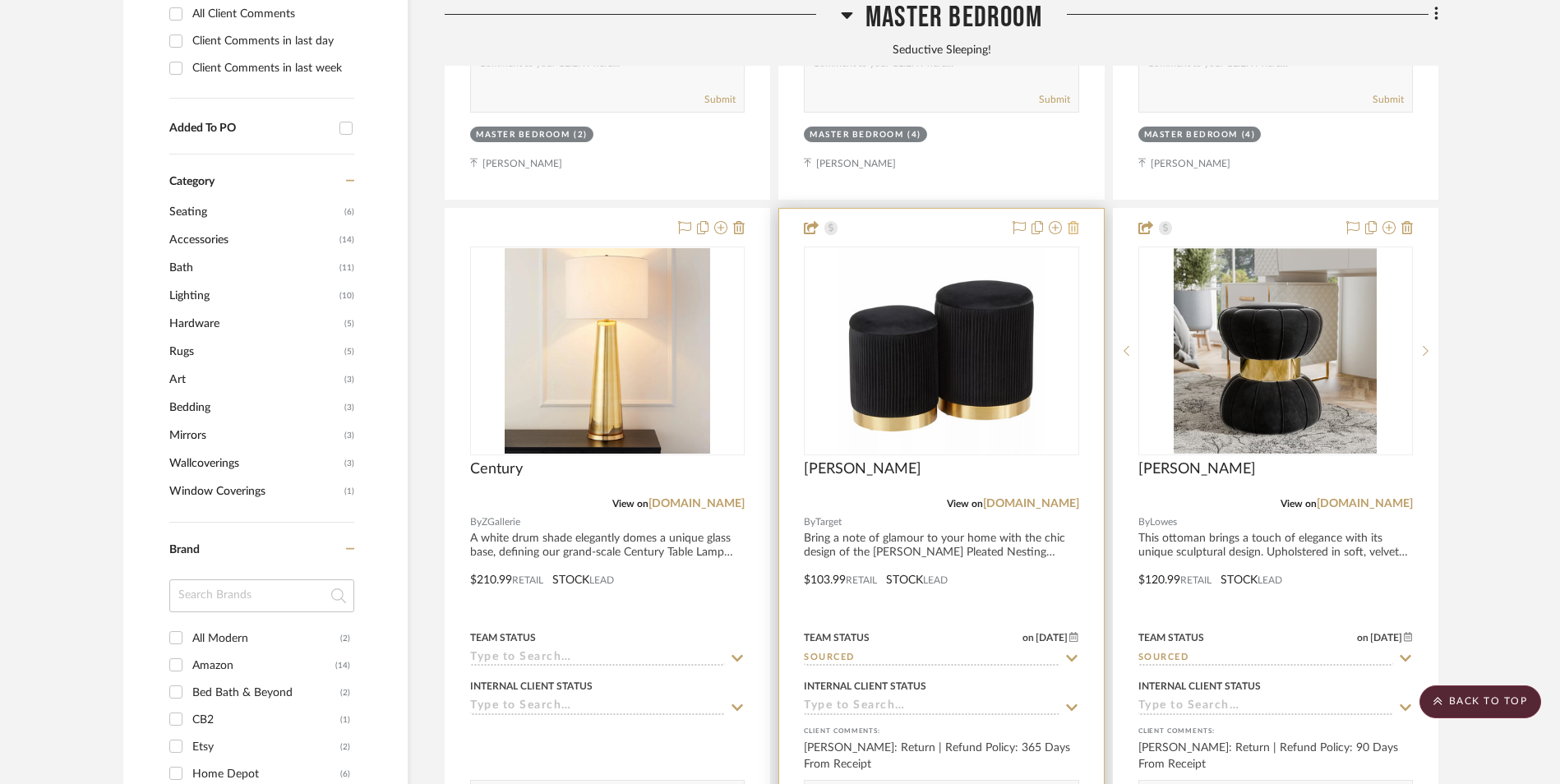
click at [1078, 221] on icon at bounding box center [1074, 227] width 12 height 14
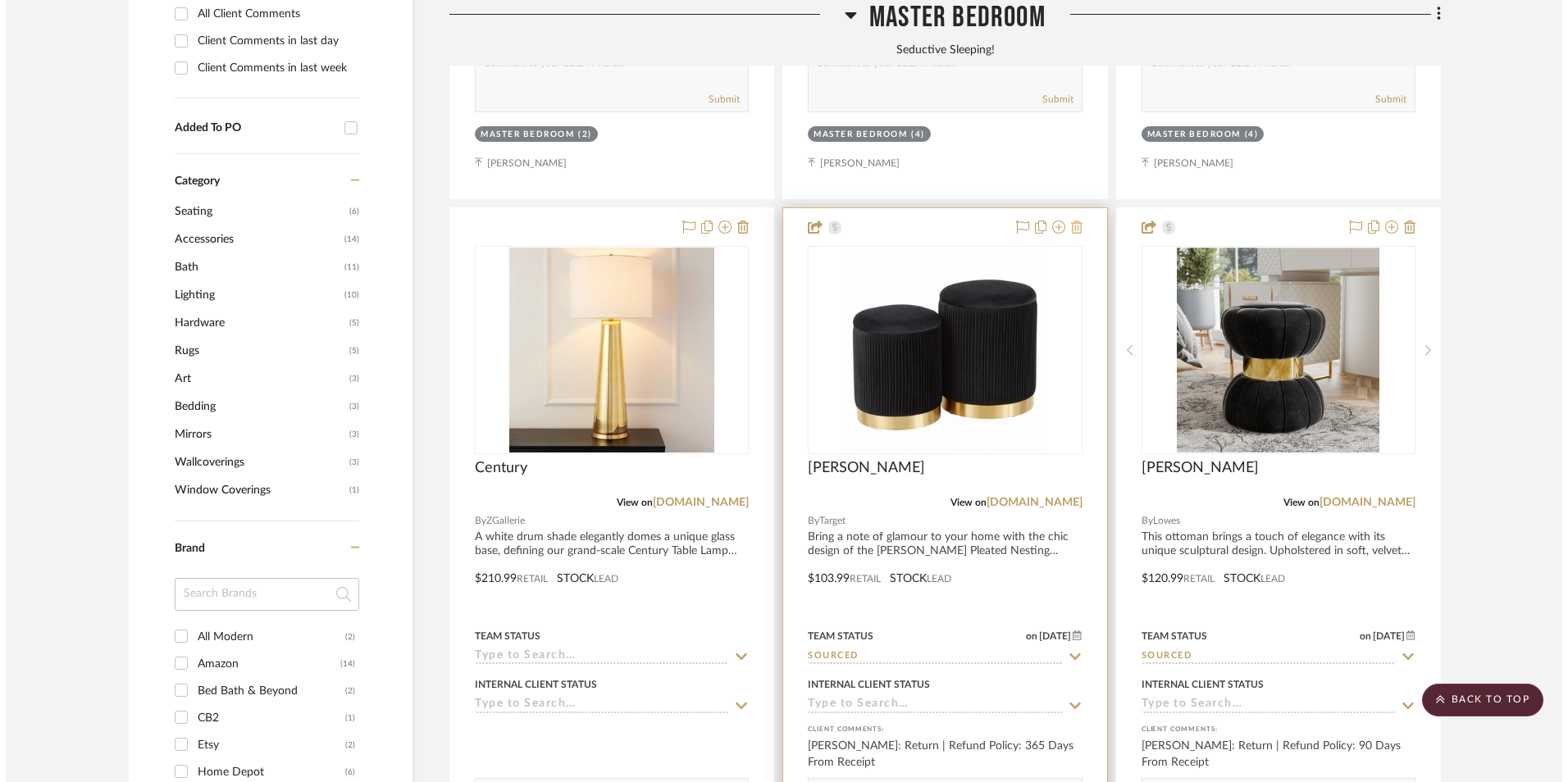
scroll to position [0, 0]
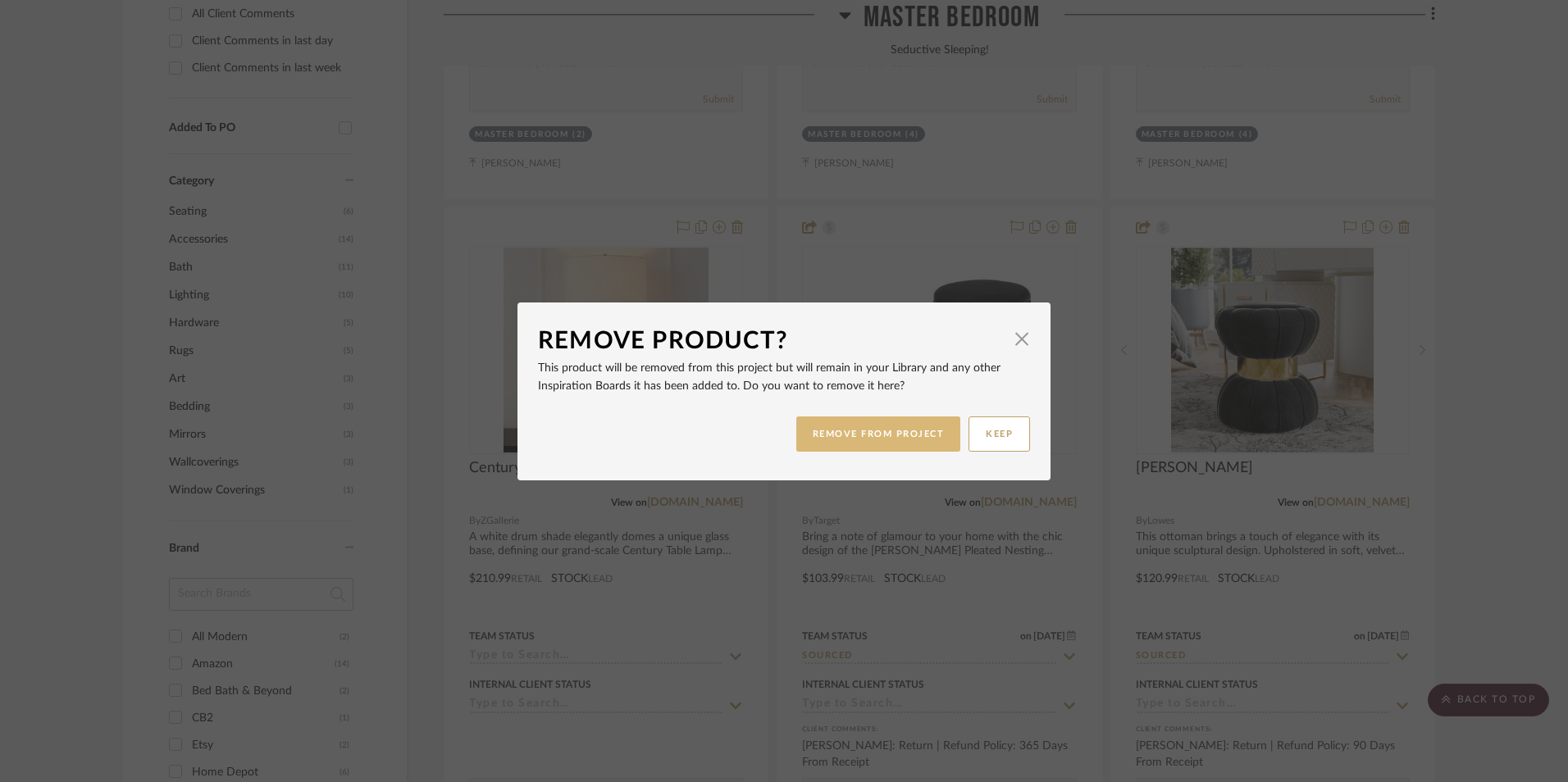
click at [918, 443] on button "REMOVE FROM PROJECT" at bounding box center [879, 434] width 165 height 35
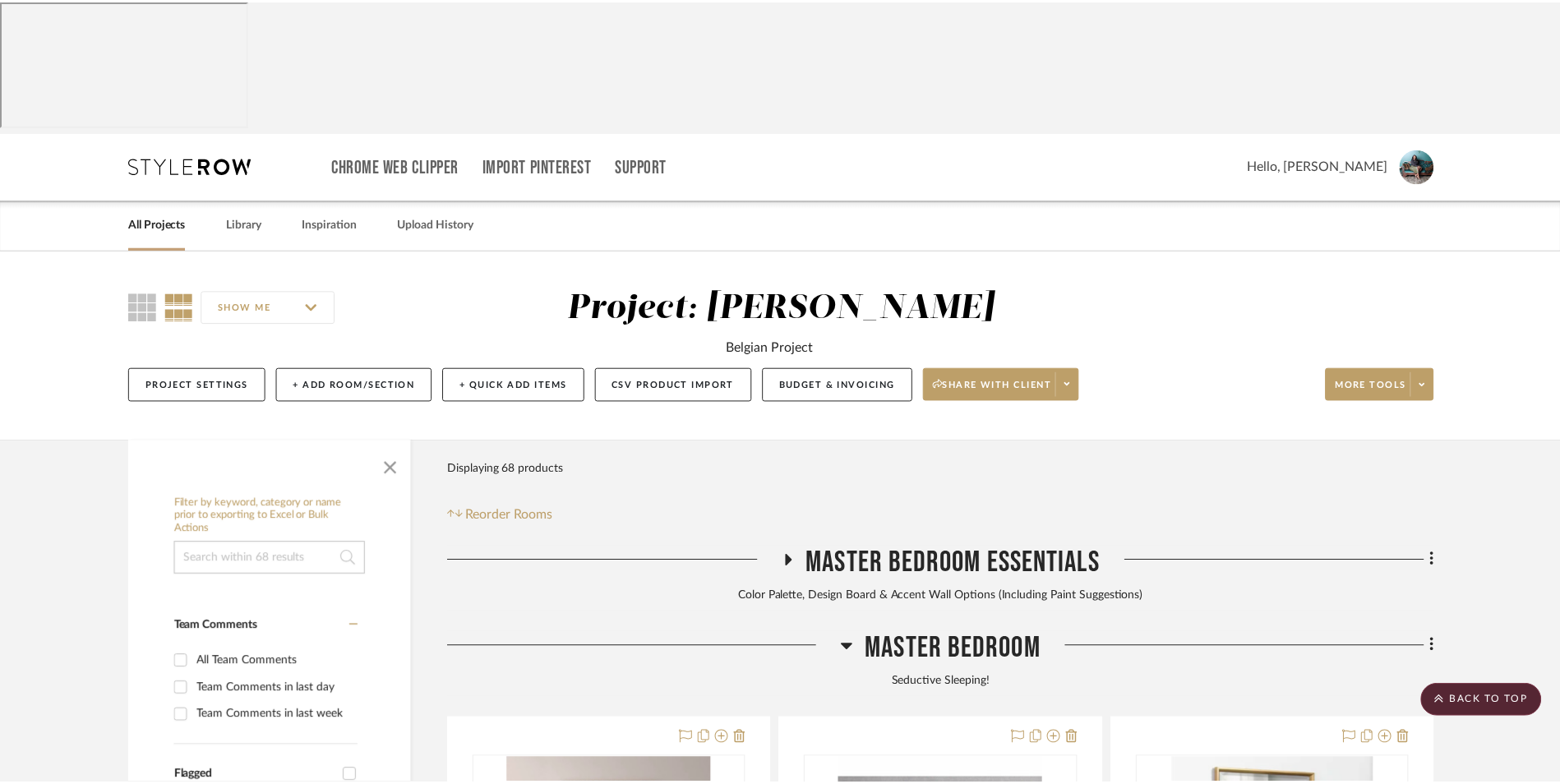
scroll to position [1241, 0]
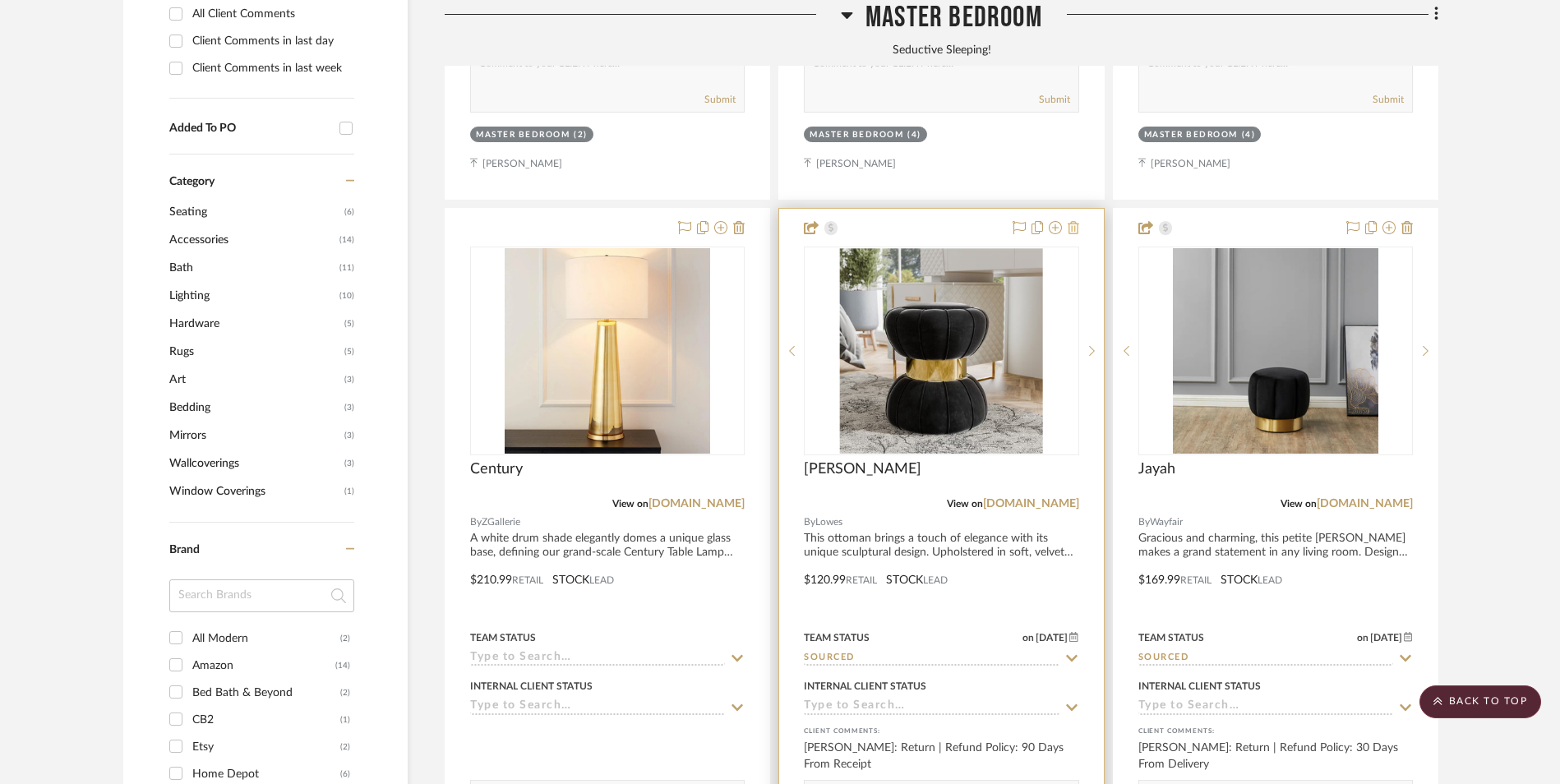
click at [1076, 221] on icon at bounding box center [1074, 227] width 12 height 14
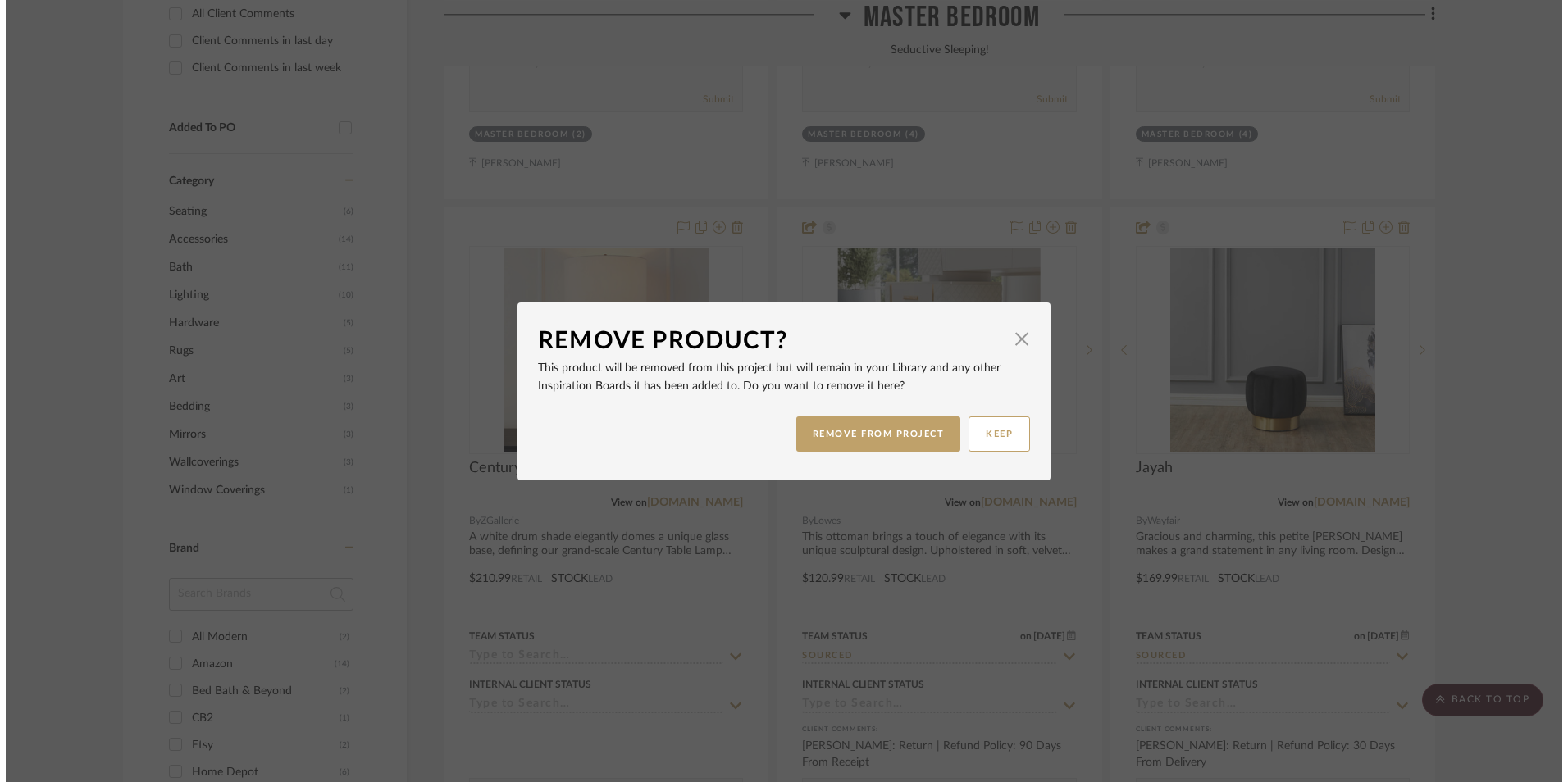
scroll to position [0, 0]
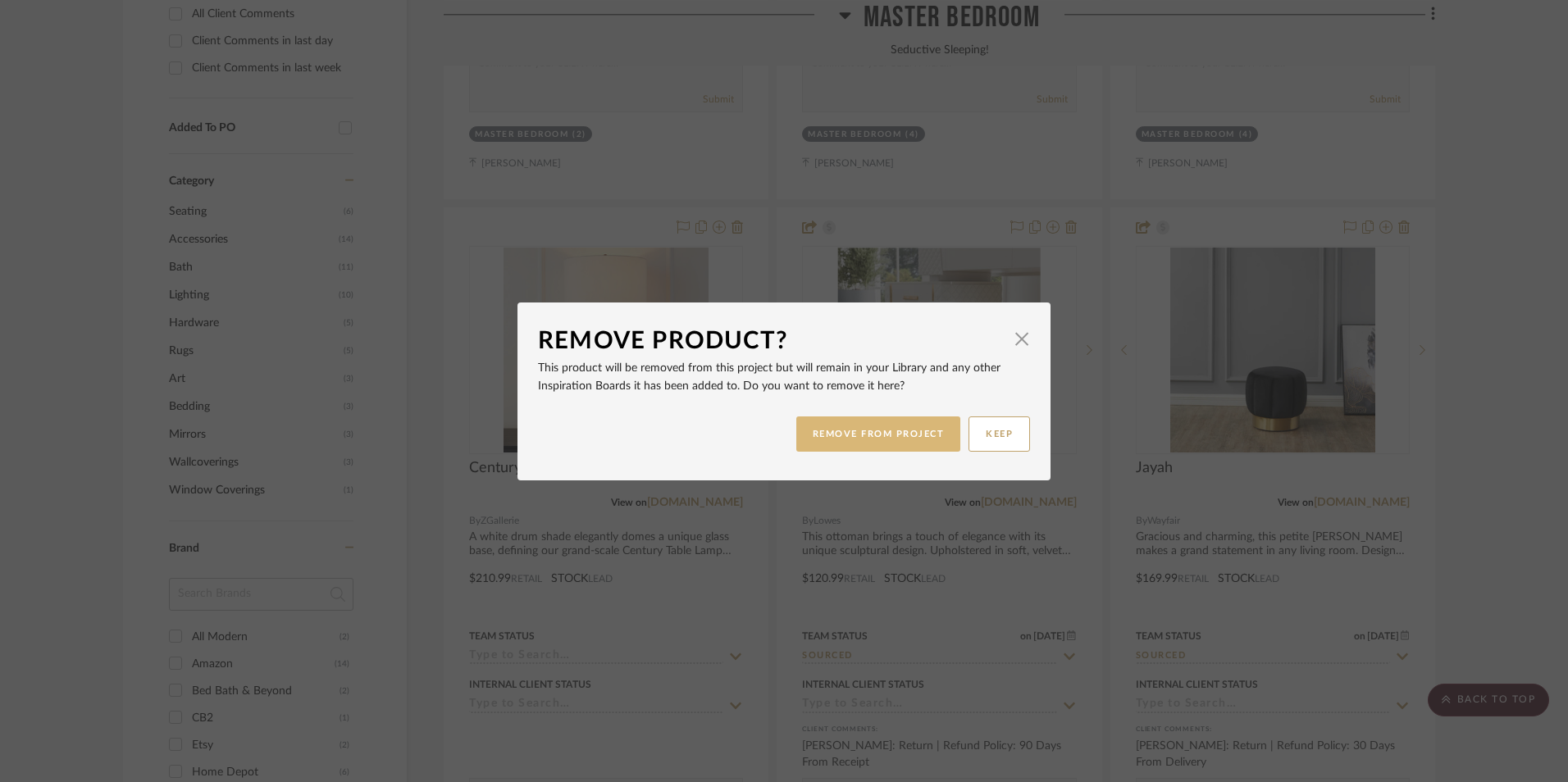
click at [932, 427] on button "REMOVE FROM PROJECT" at bounding box center [879, 434] width 165 height 35
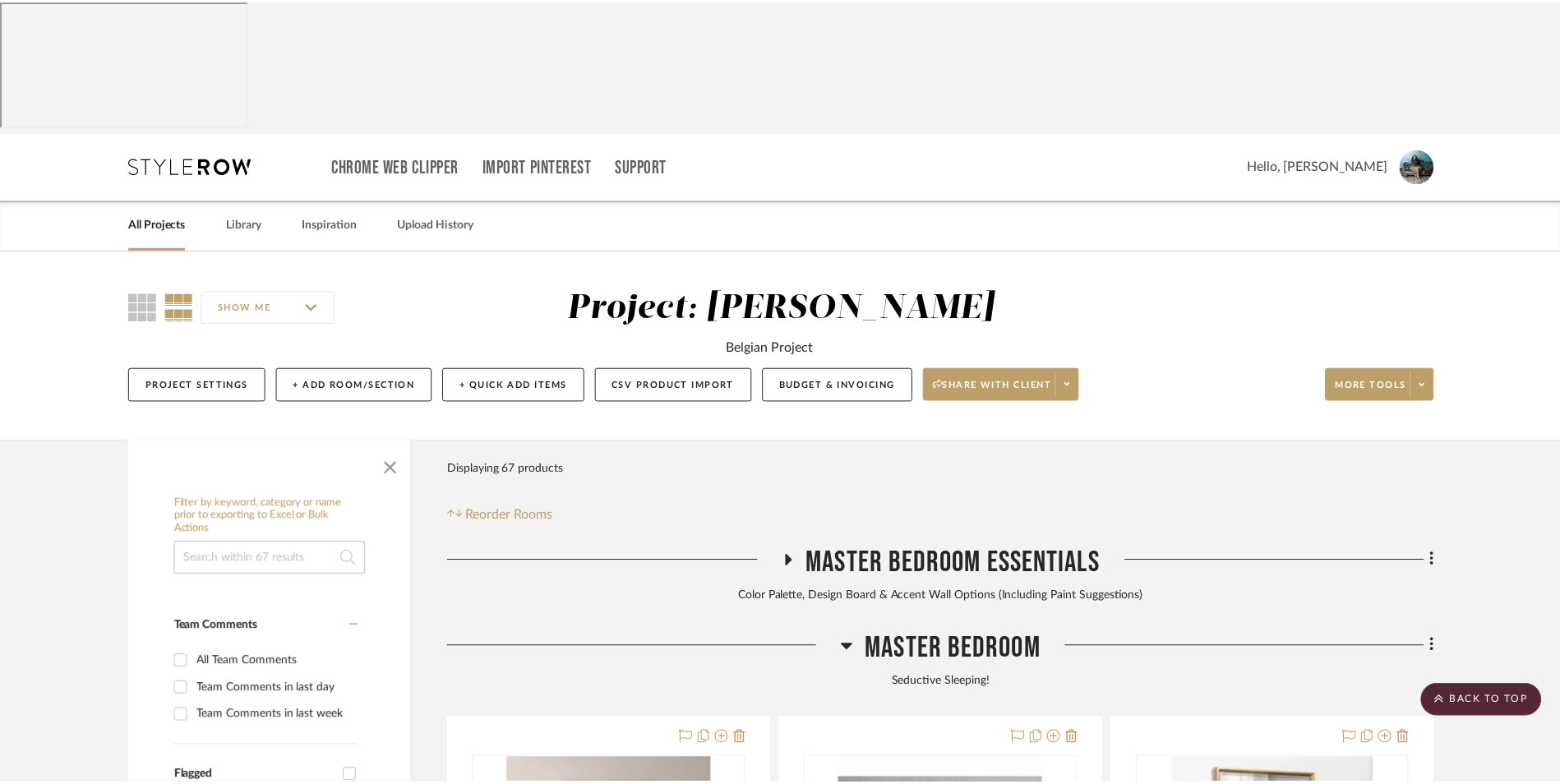
scroll to position [1241, 0]
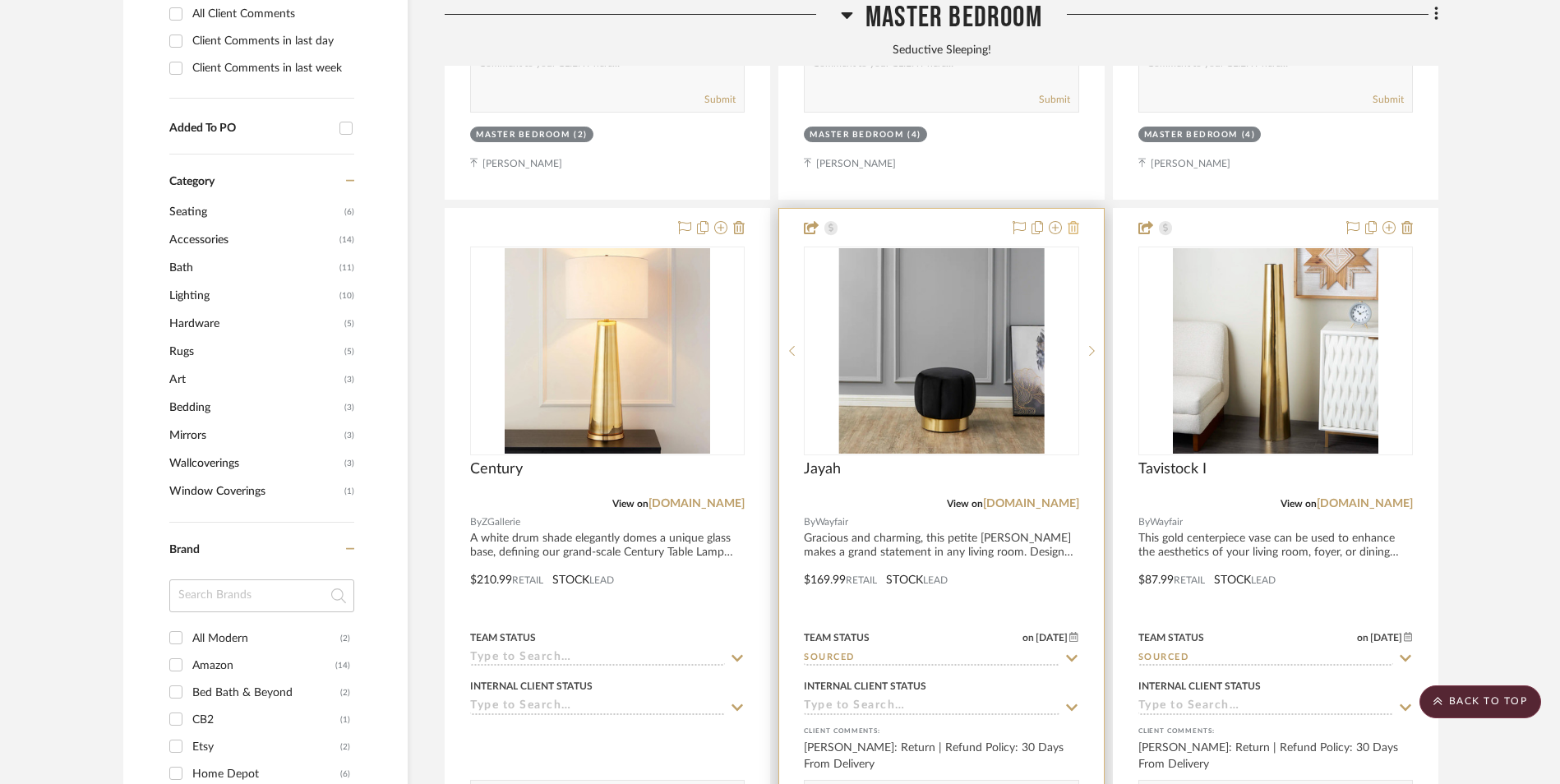
click at [1075, 221] on icon at bounding box center [1074, 227] width 12 height 14
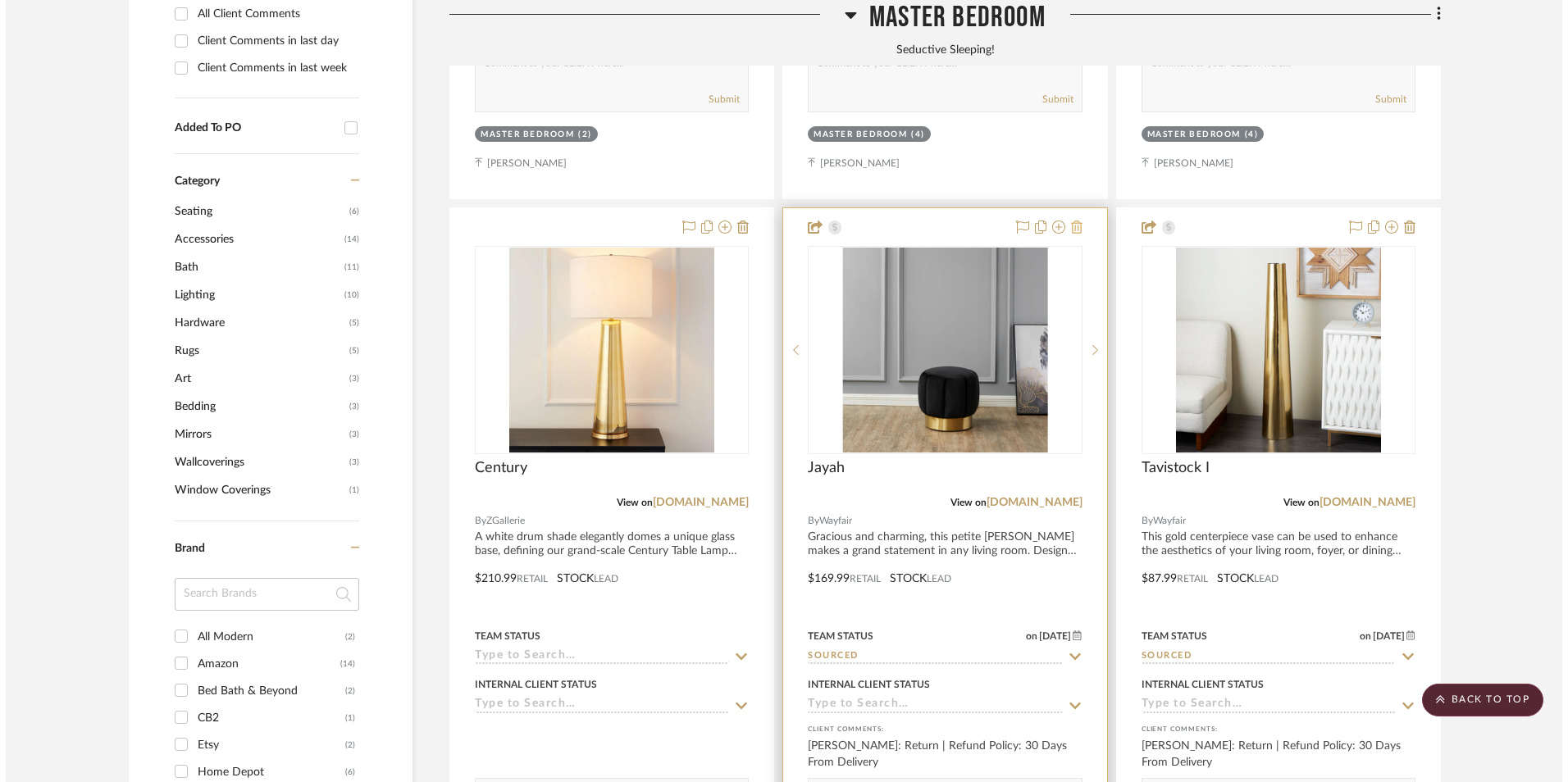
scroll to position [0, 0]
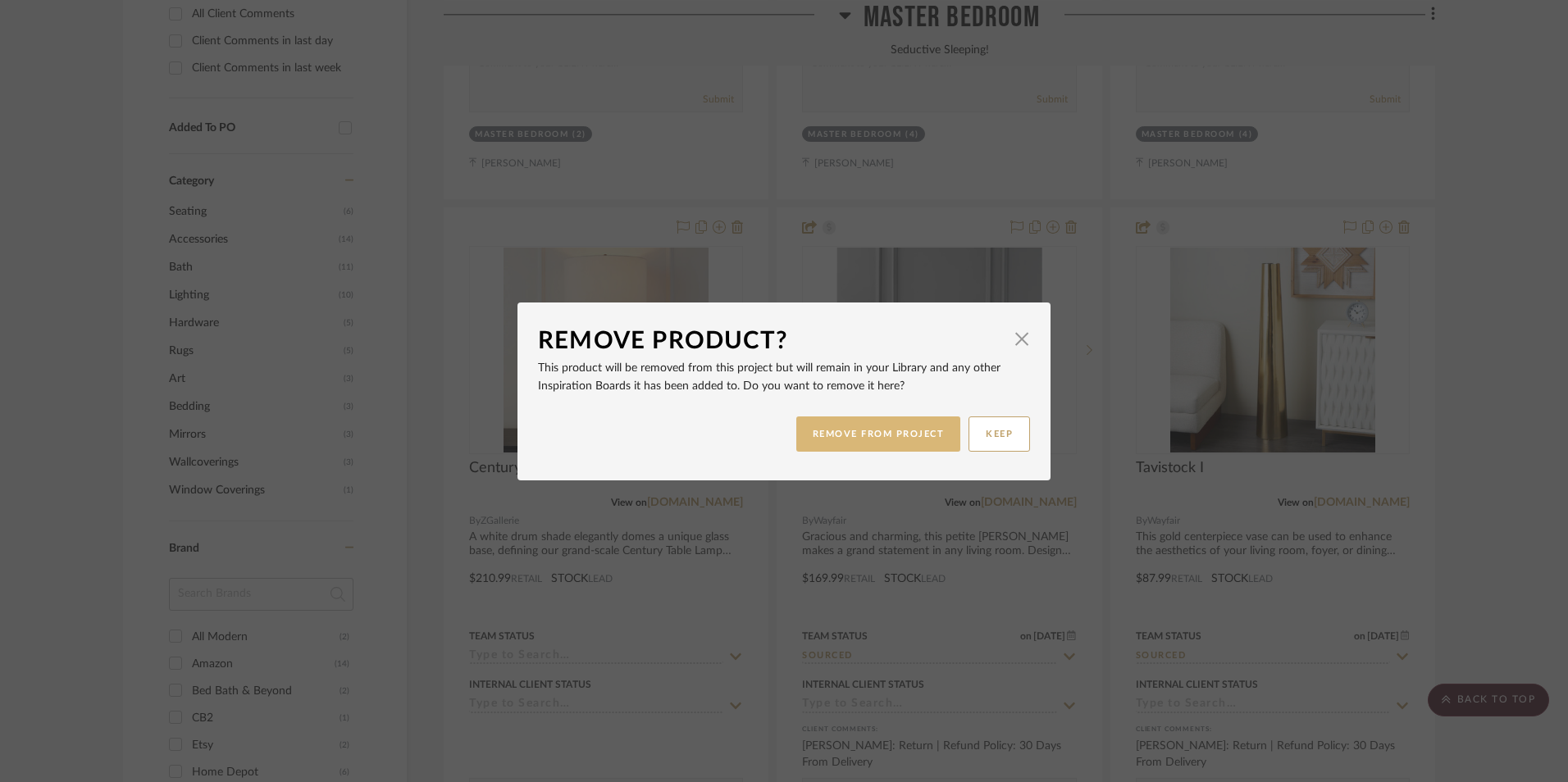
click at [922, 427] on button "REMOVE FROM PROJECT" at bounding box center [879, 434] width 165 height 35
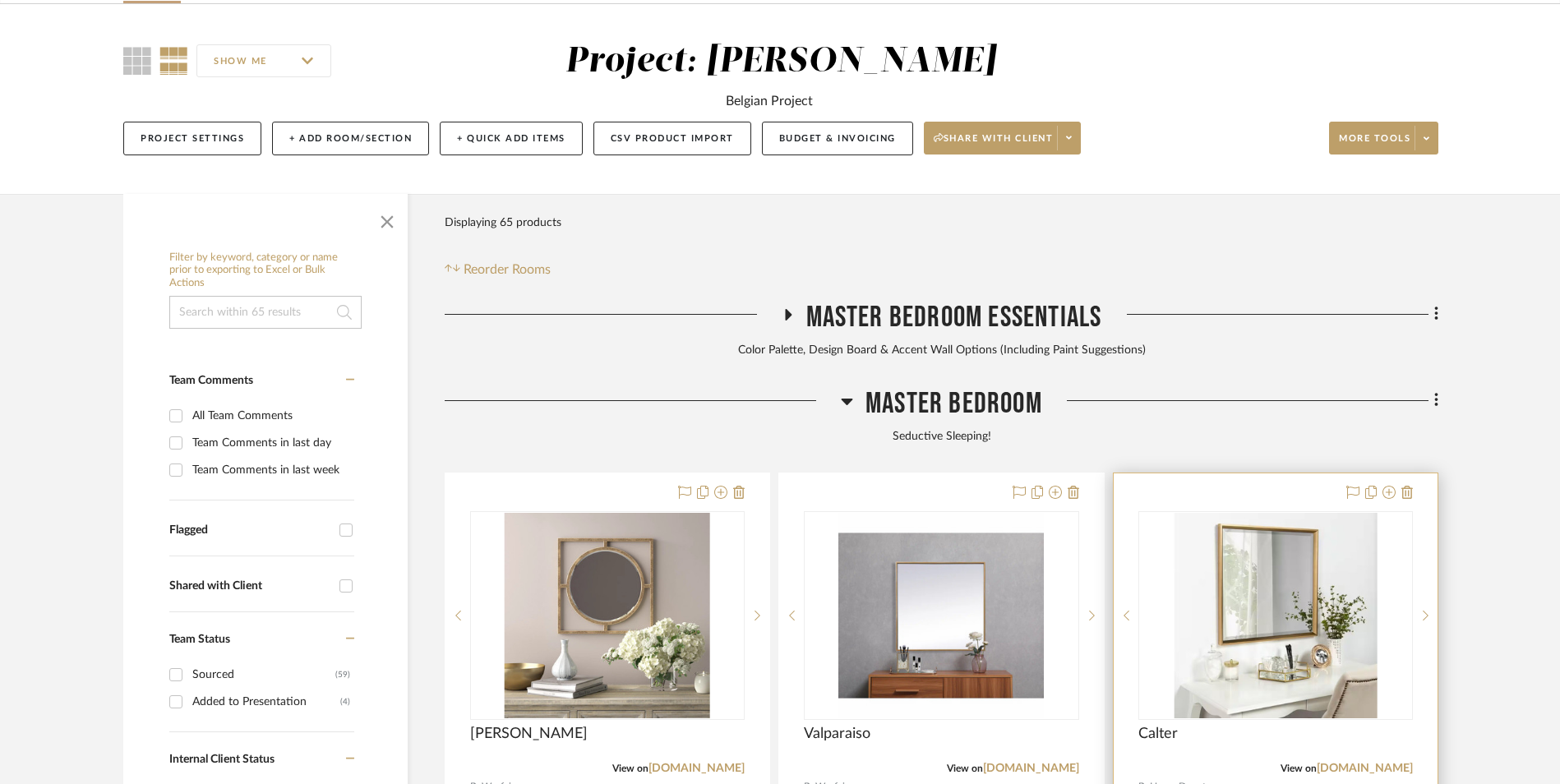
scroll to position [254, 0]
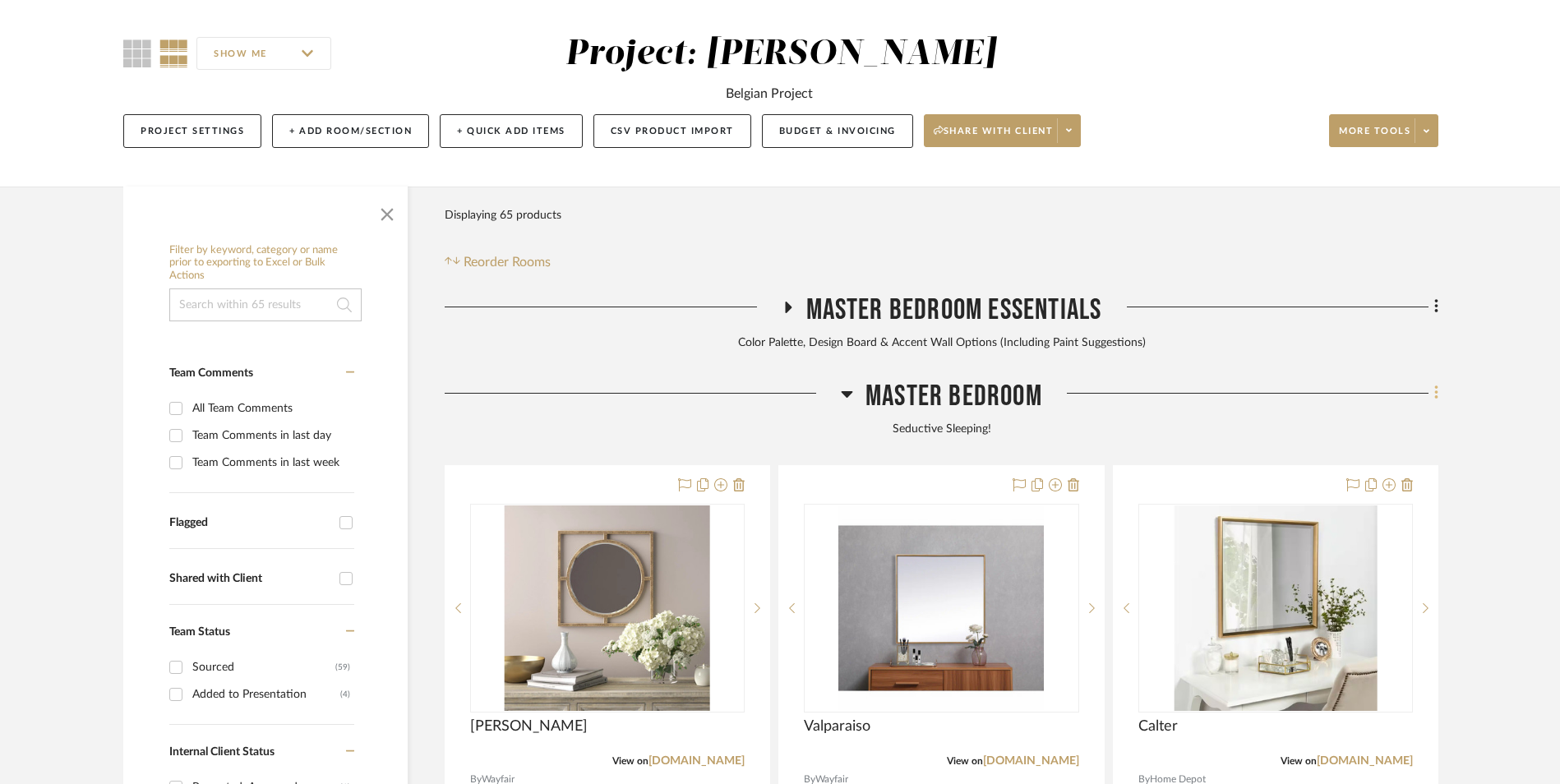
click at [1433, 382] on fa-icon at bounding box center [1435, 395] width 11 height 27
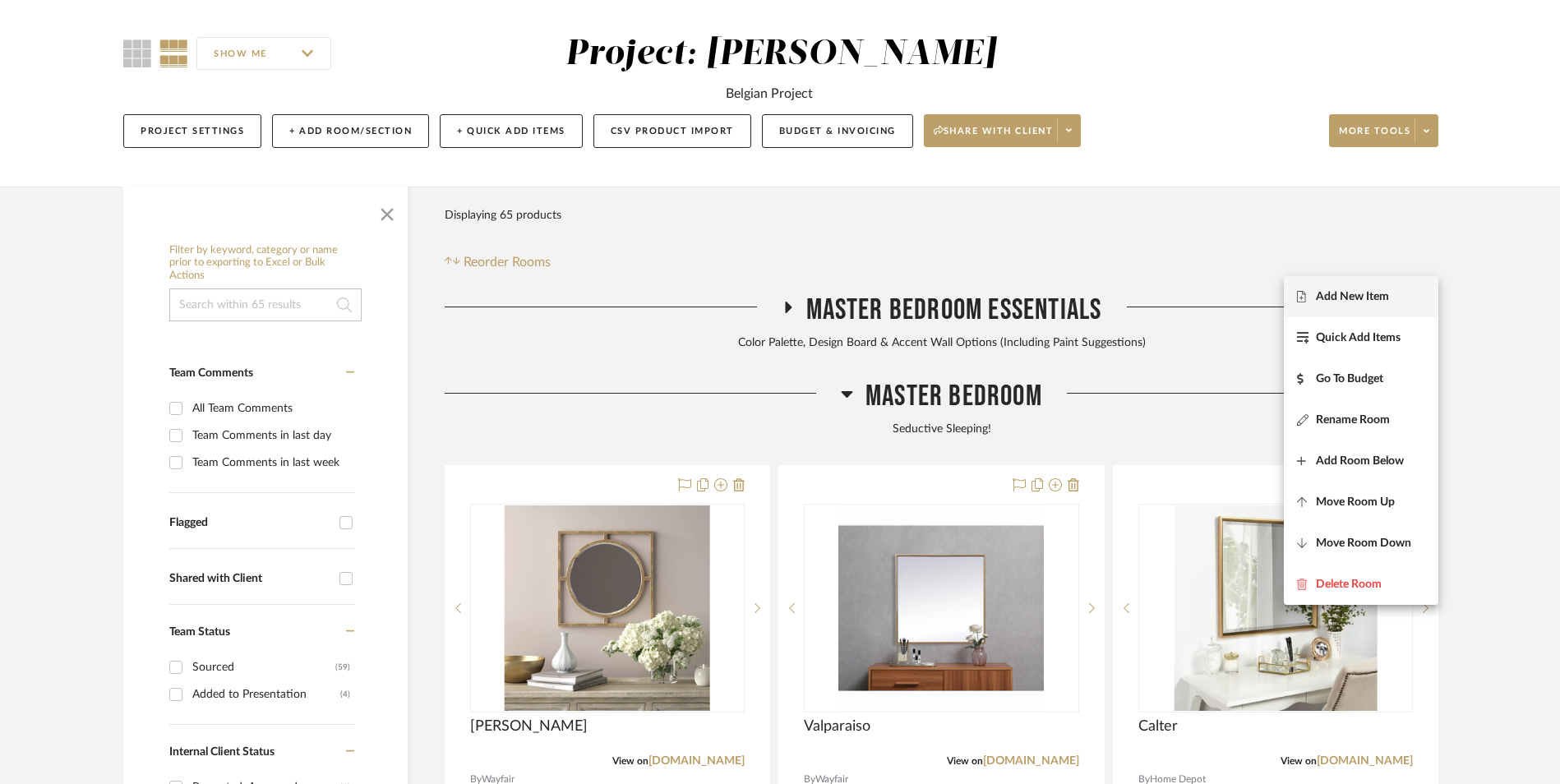
click at [1375, 293] on span "Add New Item" at bounding box center [1352, 296] width 73 height 14
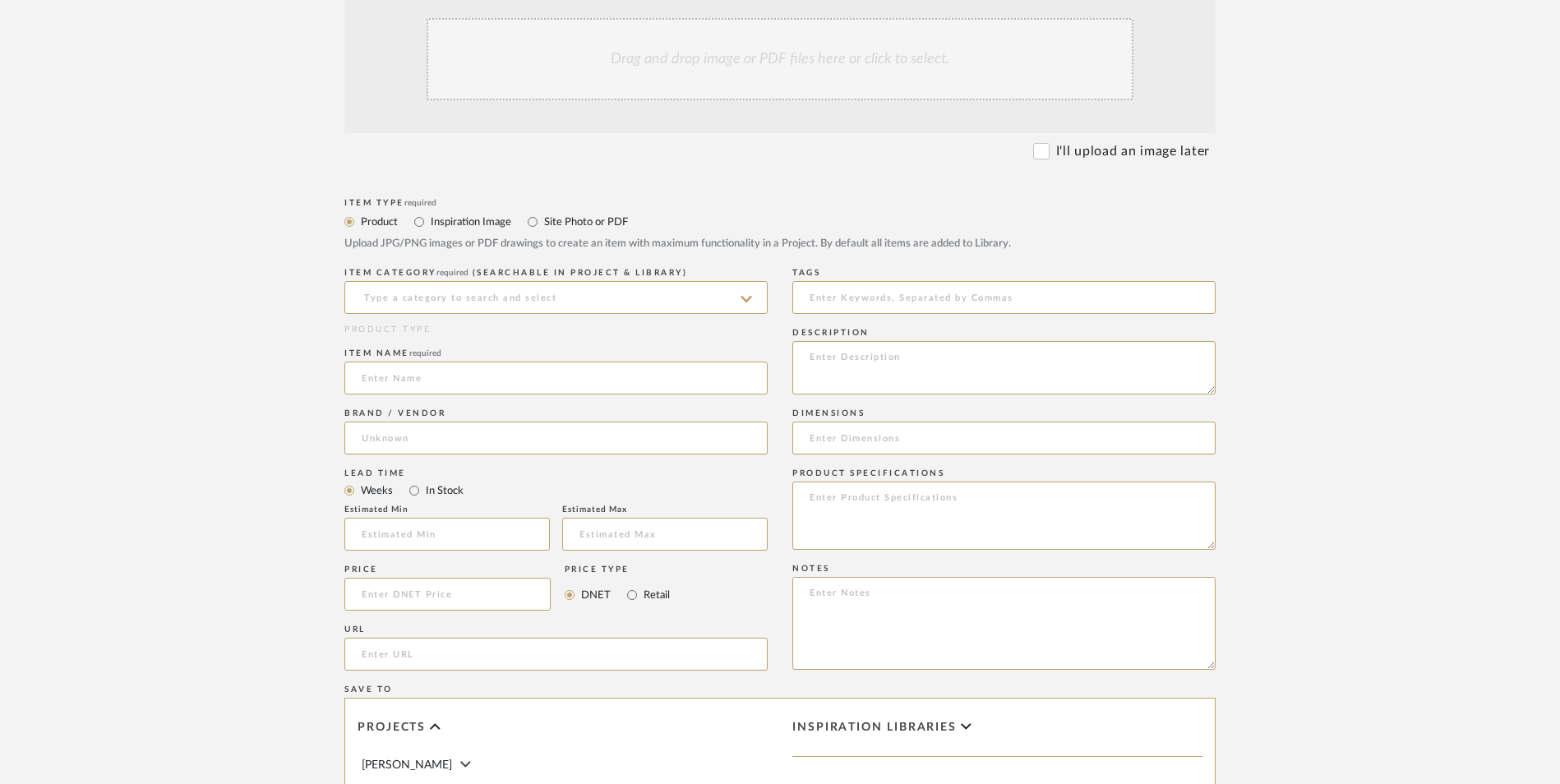
scroll to position [576, 0]
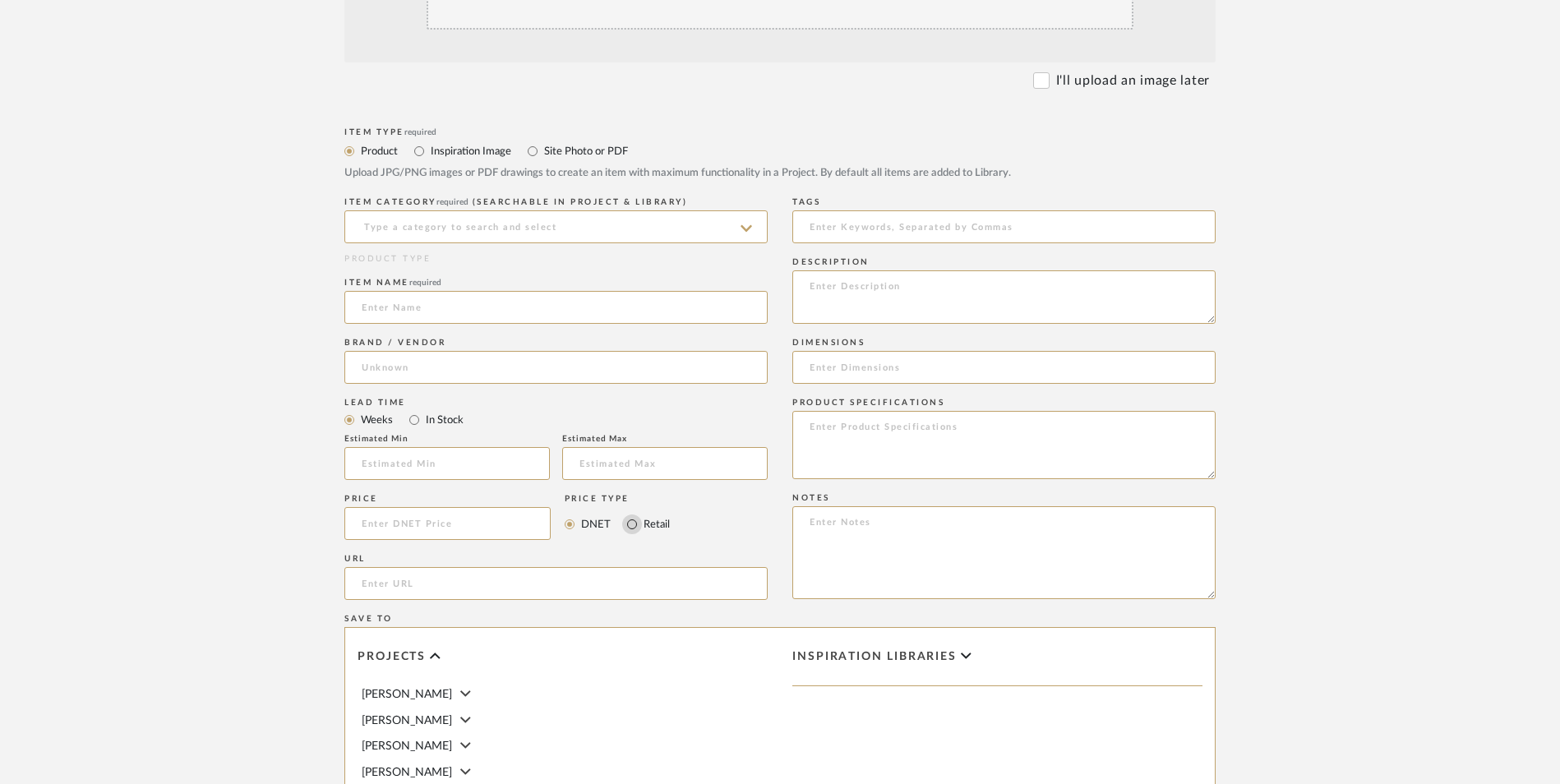
click at [632, 514] on input "Retail" at bounding box center [632, 524] width 20 height 20
radio input "true"
click at [408, 410] on input "In Stock" at bounding box center [414, 420] width 20 height 20
radio input "true"
click at [438, 507] on input at bounding box center [448, 523] width 207 height 32
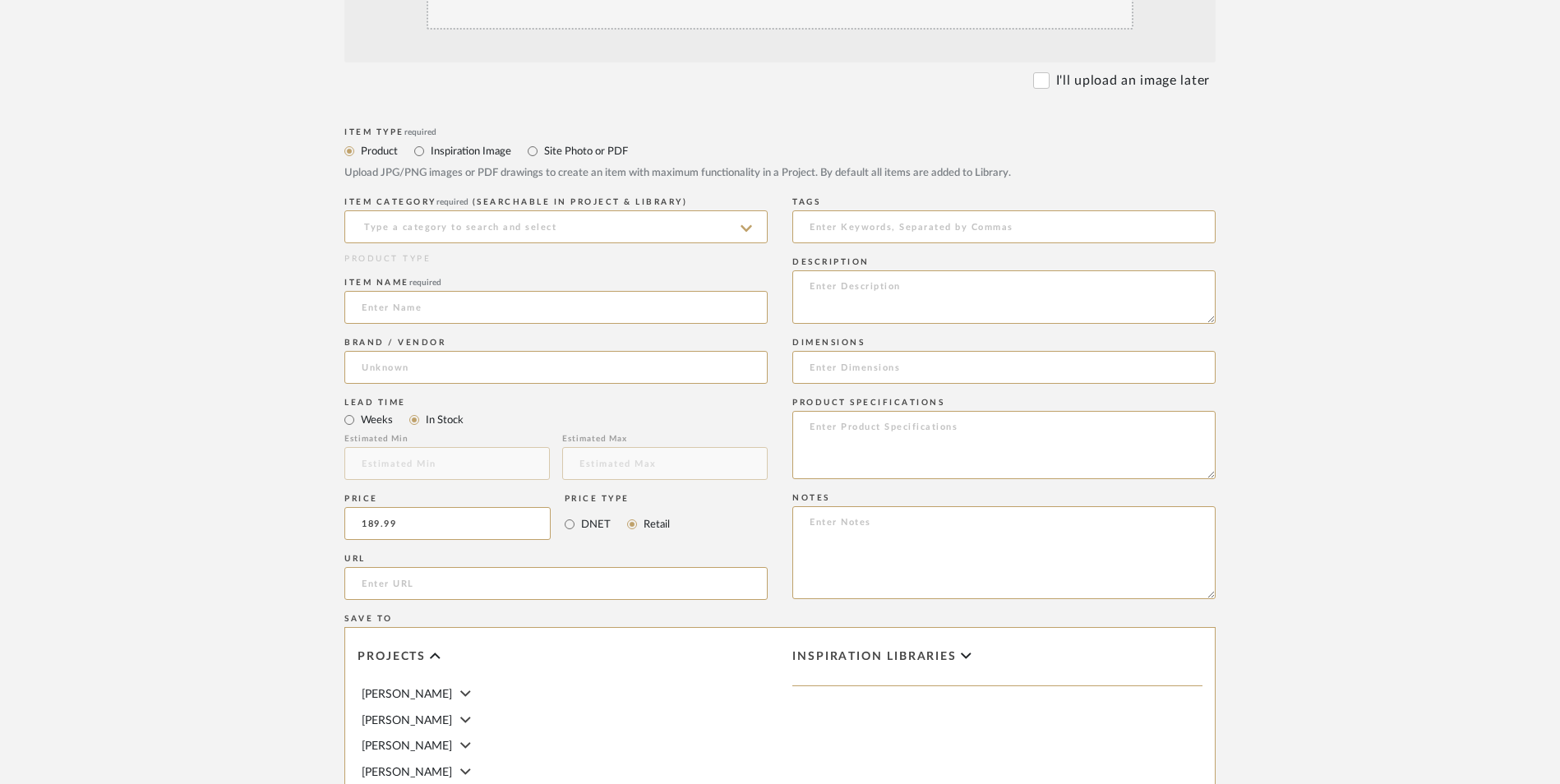
type input "$189.99"
click at [262, 420] on form "Bulk upload images - create multiple items Import from Pinterest - create items…" at bounding box center [780, 487] width 1048 height 1192
click at [467, 567] on input "url" at bounding box center [556, 584] width 423 height 32
paste input "https://www.wayfair.com/rugs/pdp/everly-quinn-modern-handmade-shag-faux-sheepsk…"
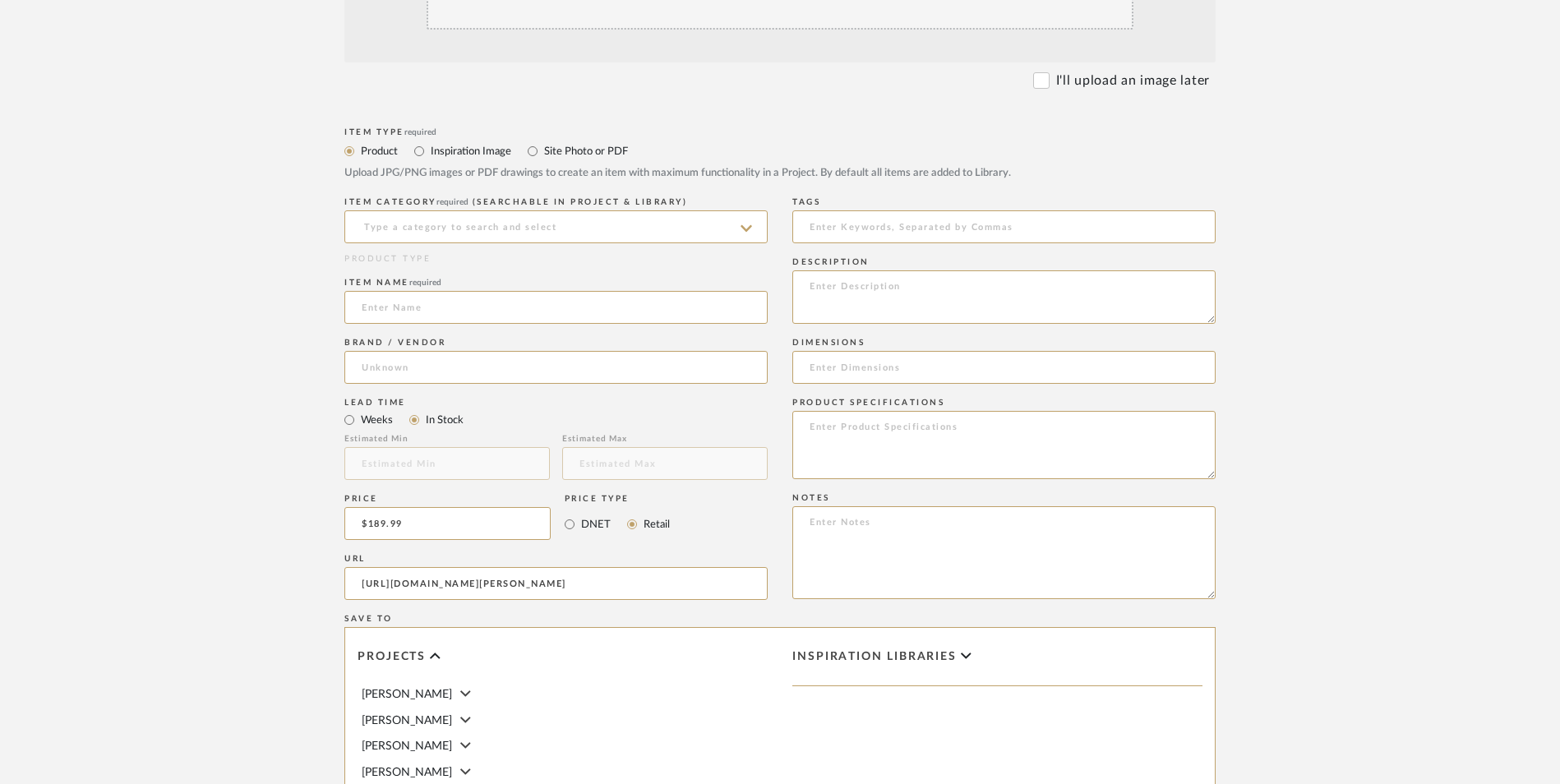
type input "https://www.wayfair.com/rugs/pdp/everly-quinn-modern-handmade-shag-faux-sheepsk…"
click at [175, 536] on upload-items "Create new item in Jeree Hall Upload photos, documents or PDFs, or select below…" at bounding box center [780, 400] width 1560 height 1449
click at [925, 506] on textarea at bounding box center [1003, 552] width 423 height 93
paste textarea "Option 1: ETA: SKU: Reviews - Stars Return | Refund Policy:"
click at [855, 506] on textarea "Option 1: ETA: SKU: Reviews - Stars Return | Refund Policy: 30 Days From Delive…" at bounding box center [1003, 552] width 423 height 93
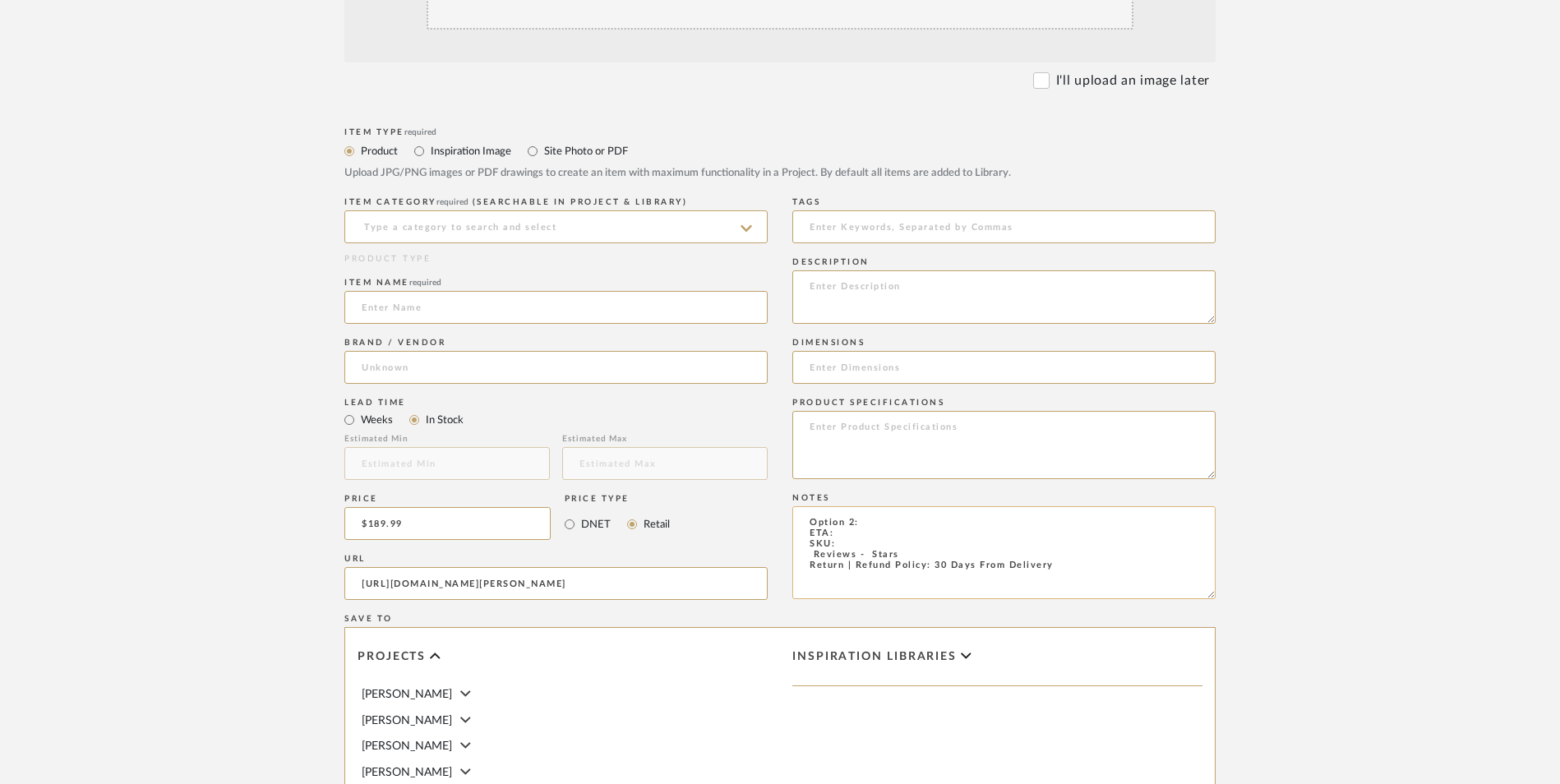
click at [879, 506] on textarea "Option 2: ETA: SKU: Reviews - Stars Return | Refund Policy: 30 Days From Delive…" at bounding box center [1003, 552] width 423 height 93
click at [801, 506] on textarea "Option 2: Area Rug - ETA: SKU: Reviews - Stars Return | Refund Policy: 30 Days …" at bounding box center [1003, 552] width 423 height 93
click at [837, 506] on textarea "Option 2: Area Rug - ETA: SKU: 1,236 Reviews - 4.5 Stars Return | Refund Policy…" at bounding box center [1003, 552] width 423 height 93
click at [840, 506] on textarea "Option 2: Area Rug - ETA: SKU: 1,236 Reviews - 4.5 Stars Return | Refund Policy…" at bounding box center [1003, 552] width 423 height 93
paste textarea "W007814275"
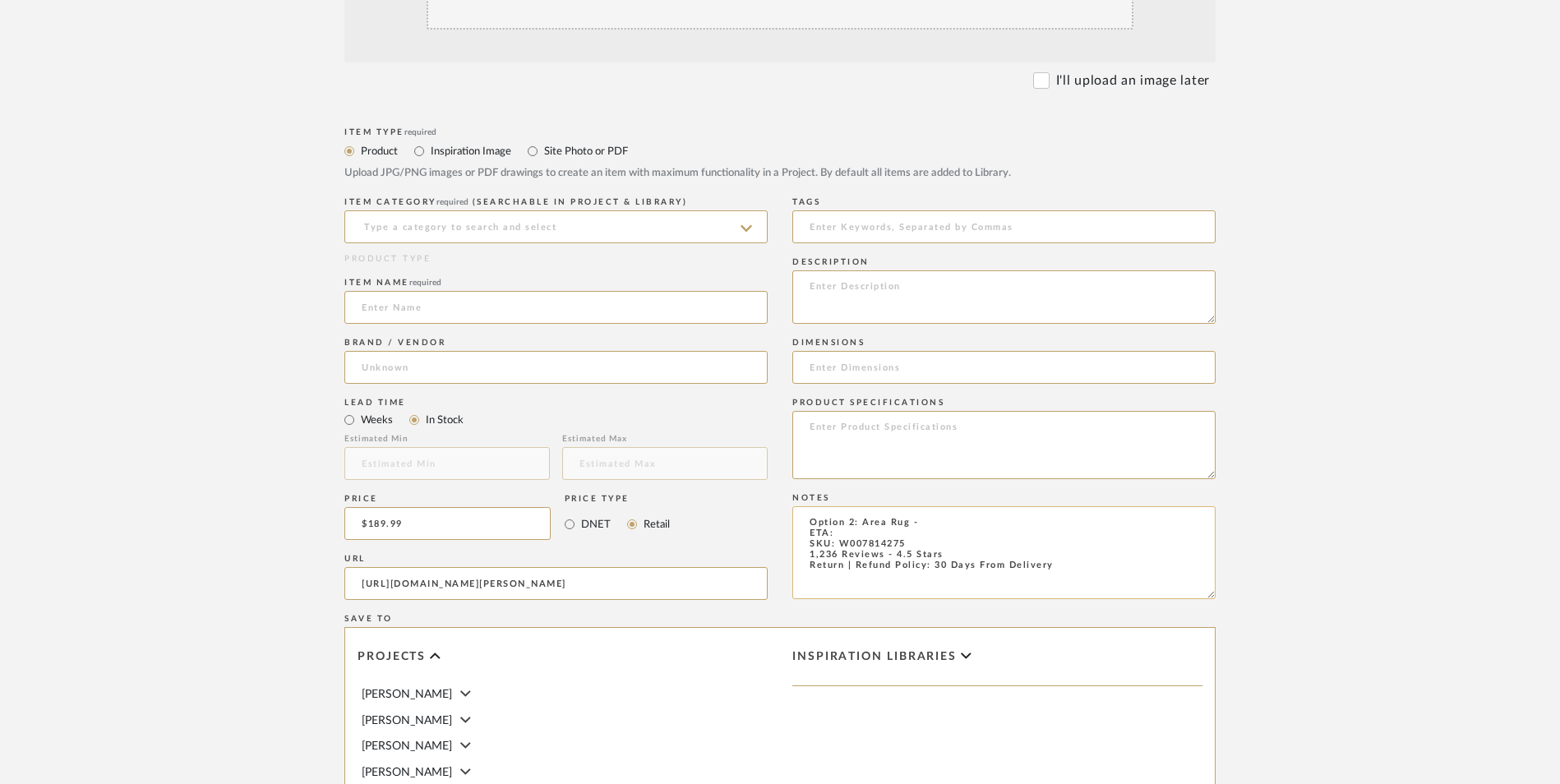
click at [953, 506] on textarea "Option 2: Area Rug - ETA: SKU: W007814275 1,236 Reviews - 4.5 Stars Return | Re…" at bounding box center [1003, 552] width 423 height 93
click at [925, 506] on textarea "Option 2: Area Rug - ETA: SKU: W007814275 1,236 Reviews - 4.5 Stars Return | Re…" at bounding box center [1003, 552] width 423 height 93
click at [857, 506] on textarea "Option 2: Area Rug - Select: White ETA: SKU: W007814275 1,236 Reviews - 4.5 Sta…" at bounding box center [1003, 552] width 423 height 93
type textarea "Option 2: Area Rug - Select: White ETA: 8.30.2025 SKU: W007814275 1,236 Reviews…"
click at [883, 337] on div "Dimensions" at bounding box center [1003, 342] width 423 height 10
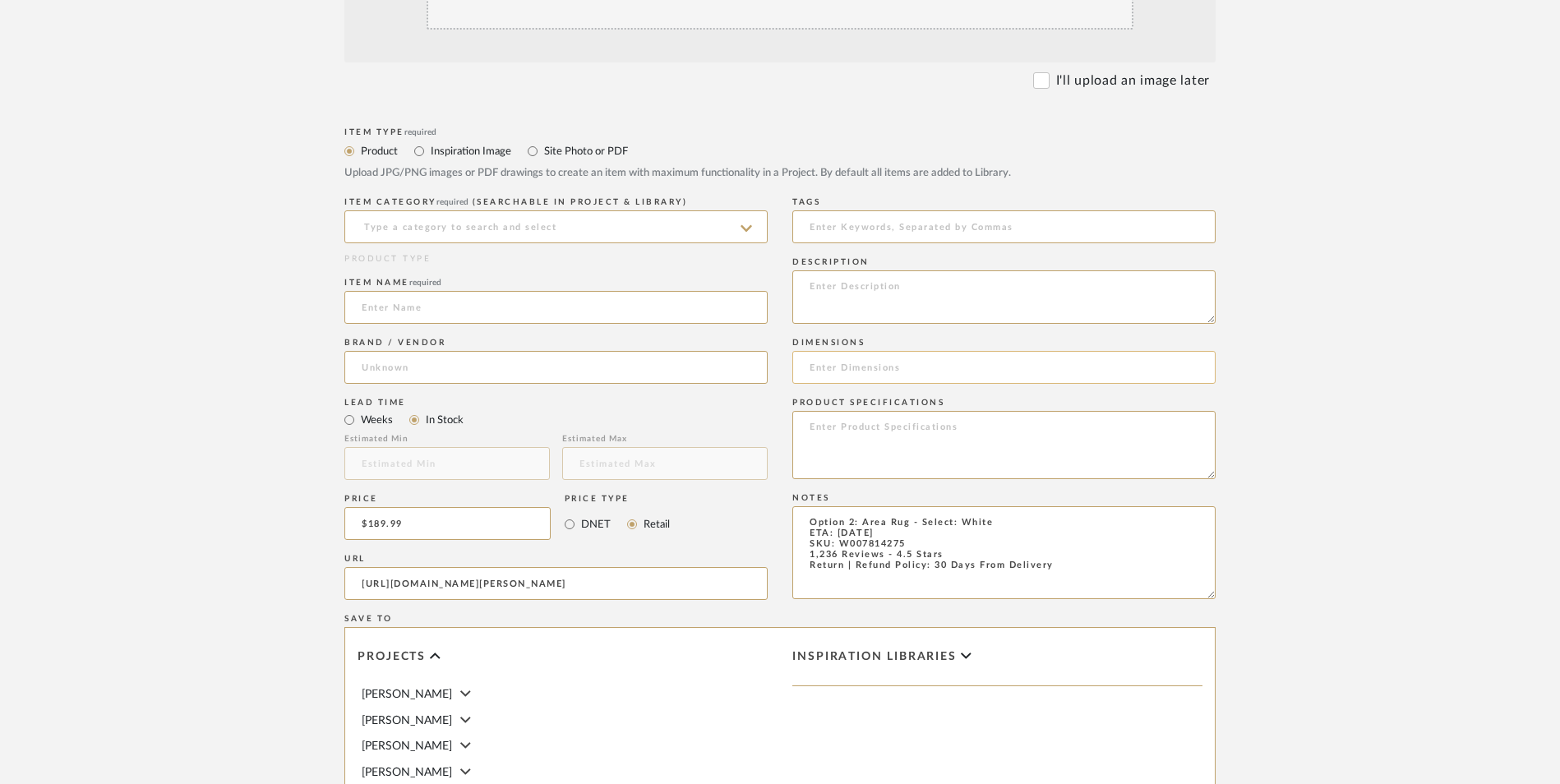
click at [878, 351] on input at bounding box center [1003, 367] width 423 height 32
paste input "Rectangle 8' x 10'"
type input "Rectangle 8' x 10'"
click at [485, 210] on input at bounding box center [556, 226] width 423 height 32
click at [483, 125] on div "Area Rugs" at bounding box center [556, 136] width 421 height 42
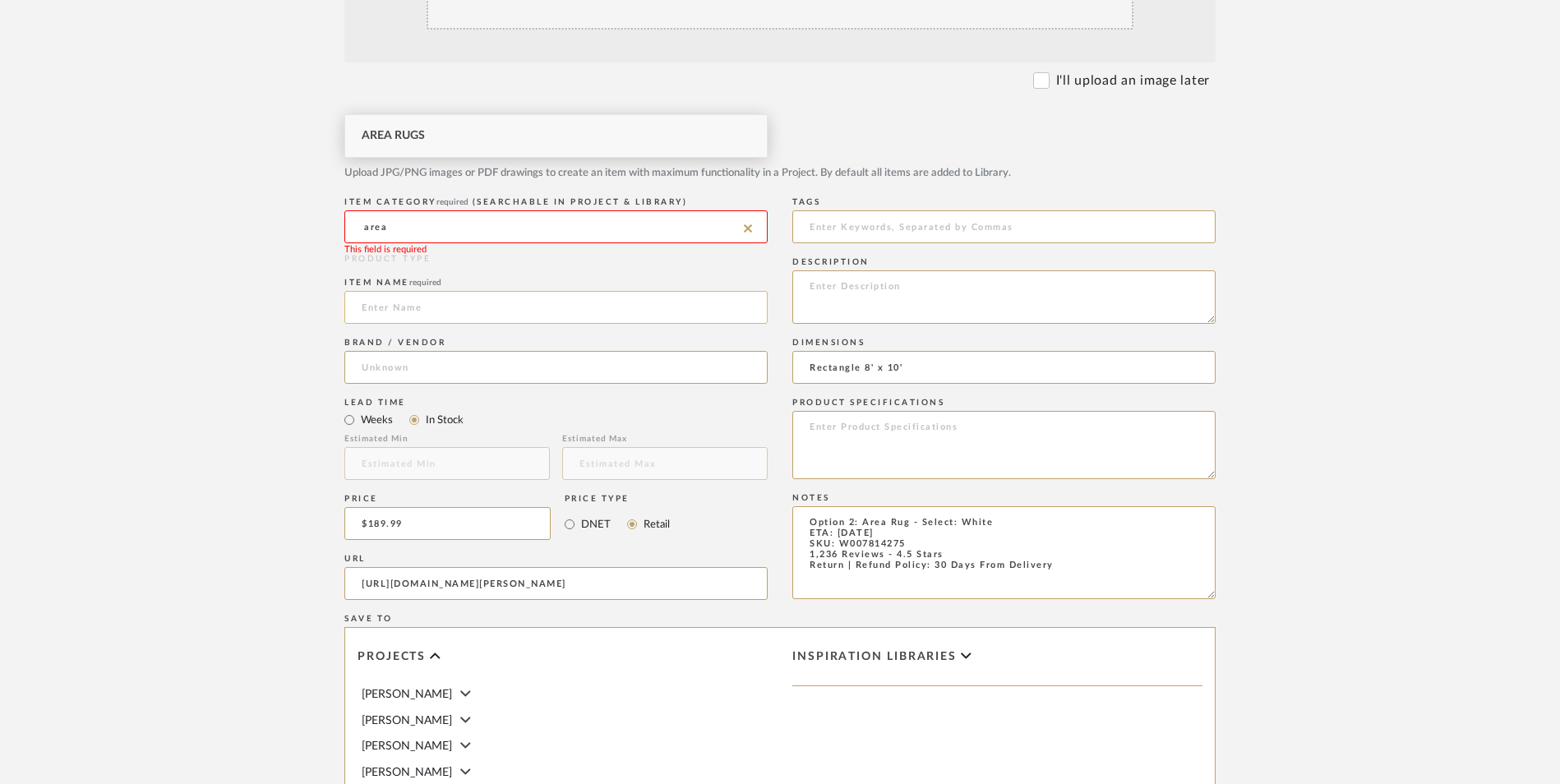
type input "Area Rugs"
click at [506, 291] on input at bounding box center [556, 308] width 423 height 32
type input "Leosvel"
click at [495, 351] on input at bounding box center [556, 367] width 423 height 32
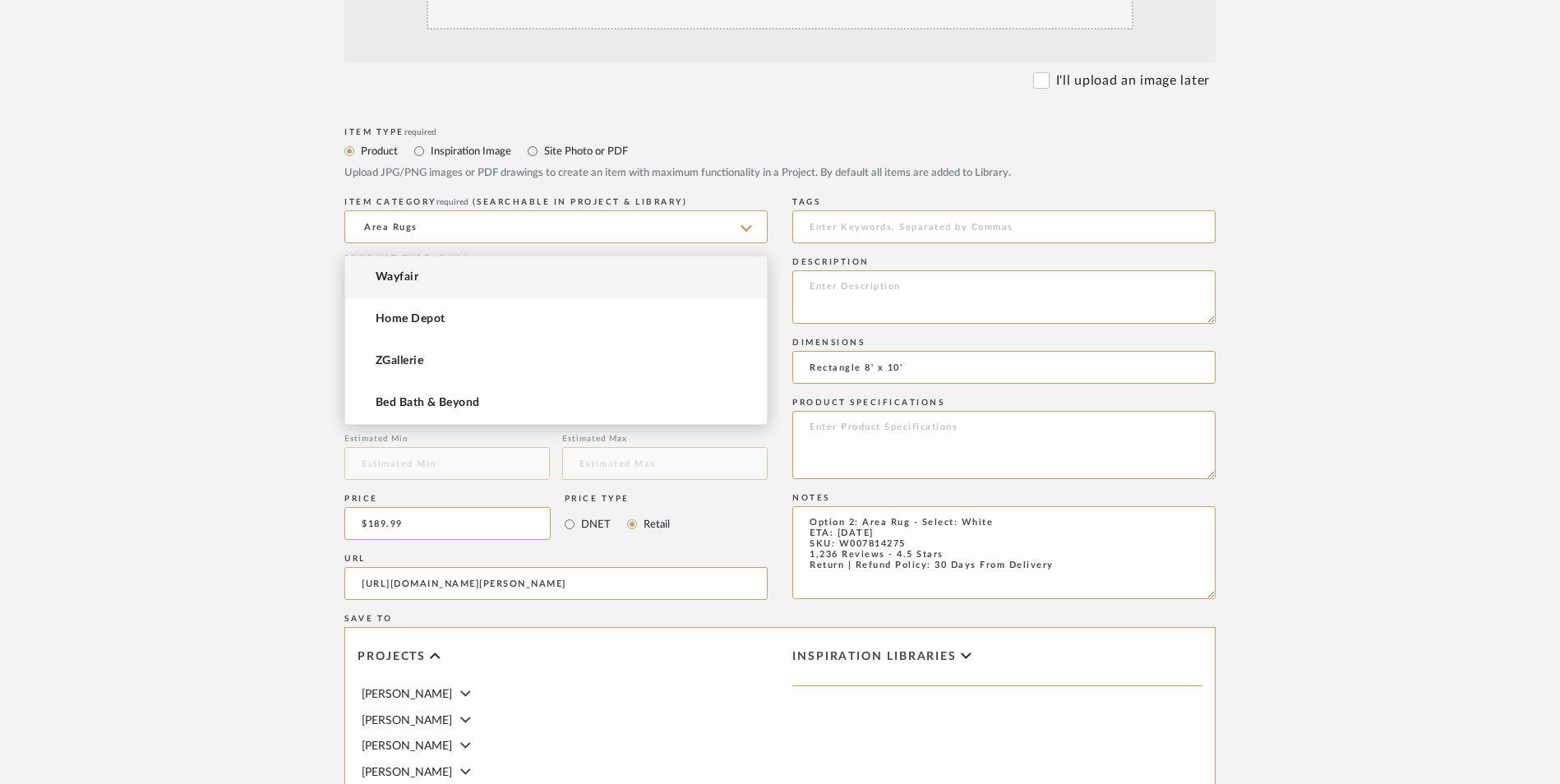
click at [471, 283] on mat-option "Wayfair" at bounding box center [556, 277] width 421 height 42
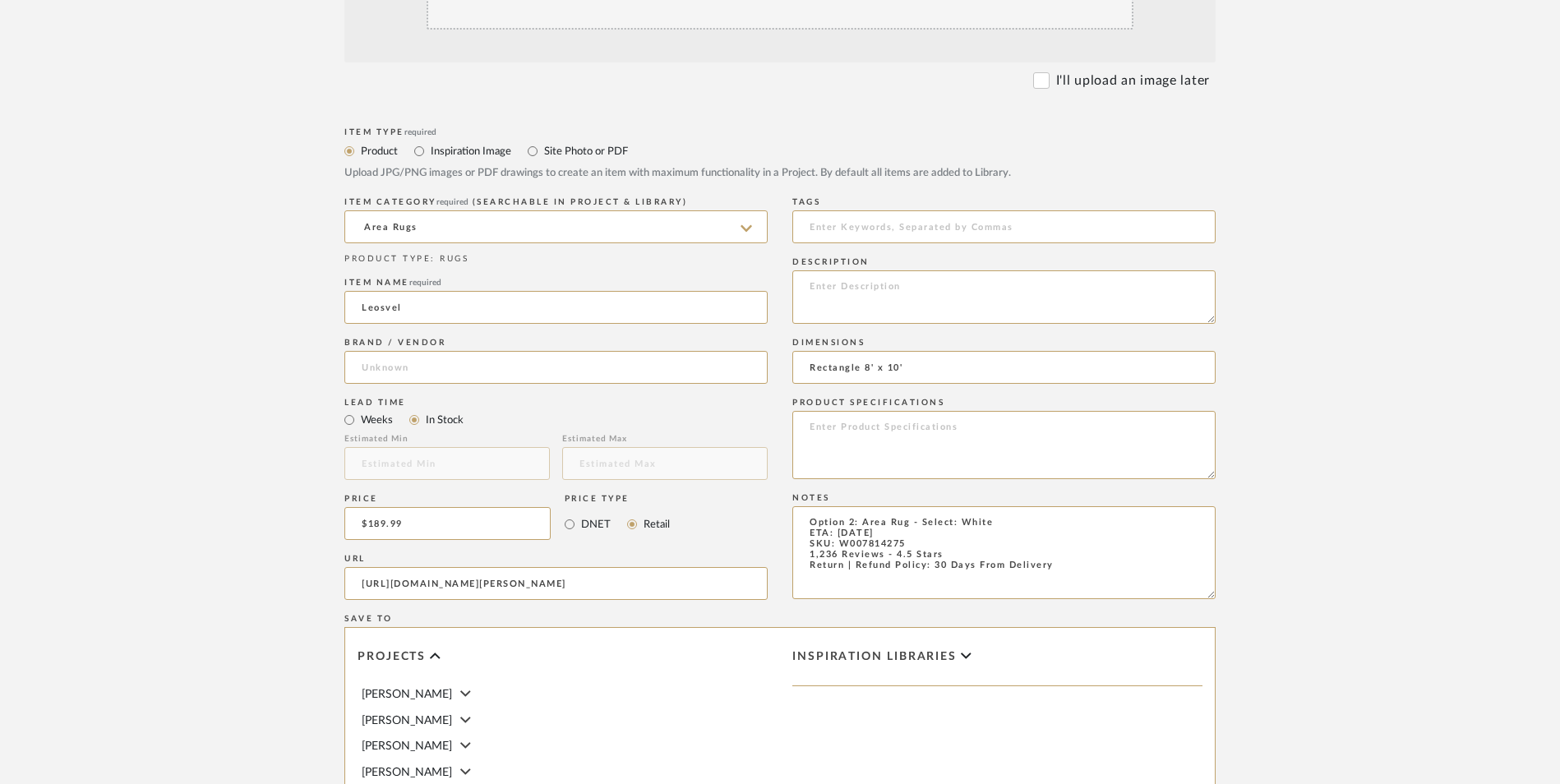
type input "Wayfair"
click at [945, 271] on textarea at bounding box center [1003, 297] width 423 height 53
paste textarea "Quality products make quality life. Made of premium faux sheepskin fur, this ar…"
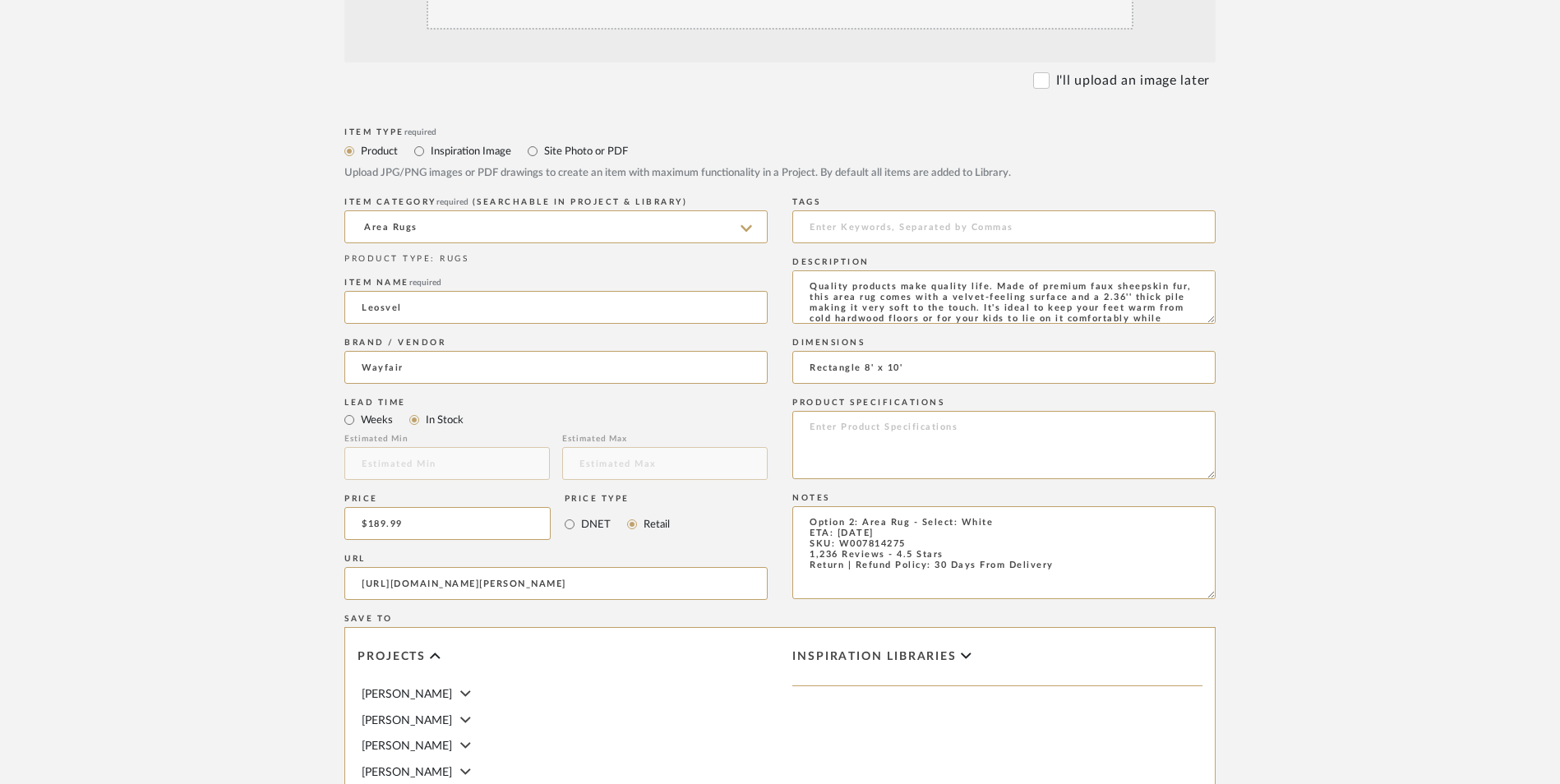
scroll to position [23, 0]
type textarea "Quality products make quality life. Made of premium faux sheepskin fur, this ar…"
click at [951, 411] on textarea at bounding box center [1003, 446] width 423 height 69
paste textarea "Faux Sheepskin"
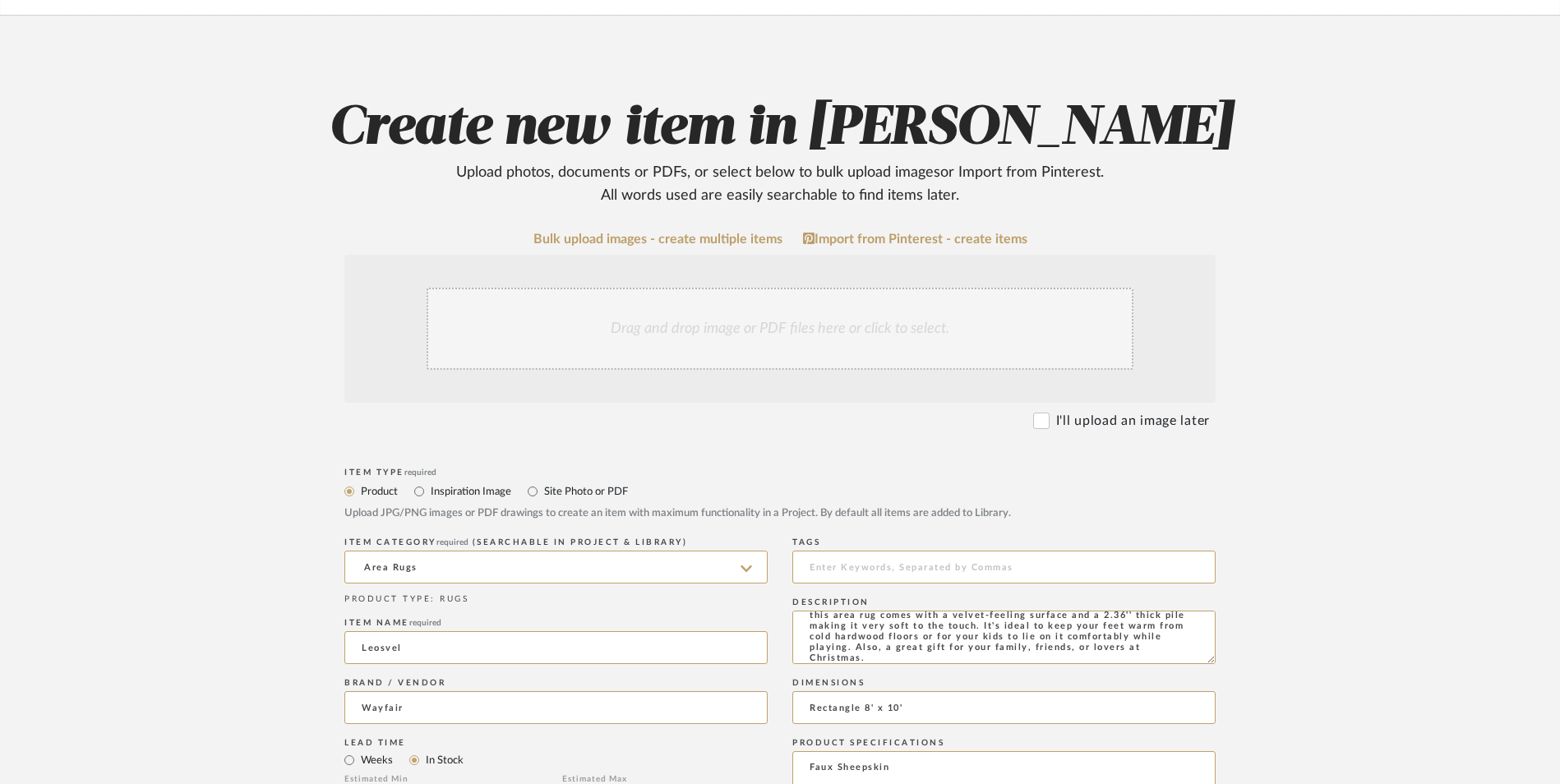
scroll to position [0, 0]
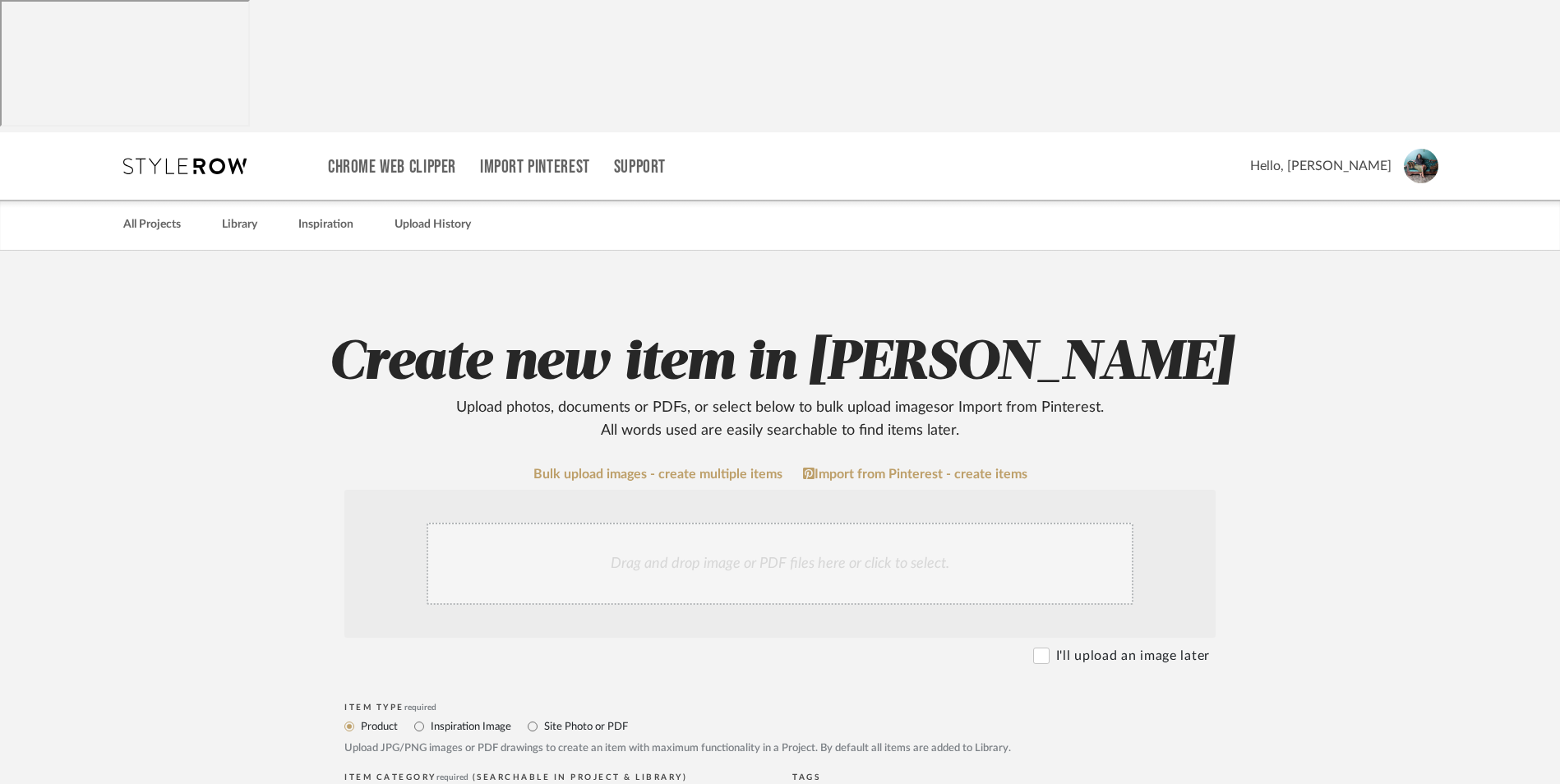
type textarea "Faux Sheepskin"
click at [751, 522] on div "Drag and drop image or PDF files here or click to select." at bounding box center [780, 563] width 707 height 82
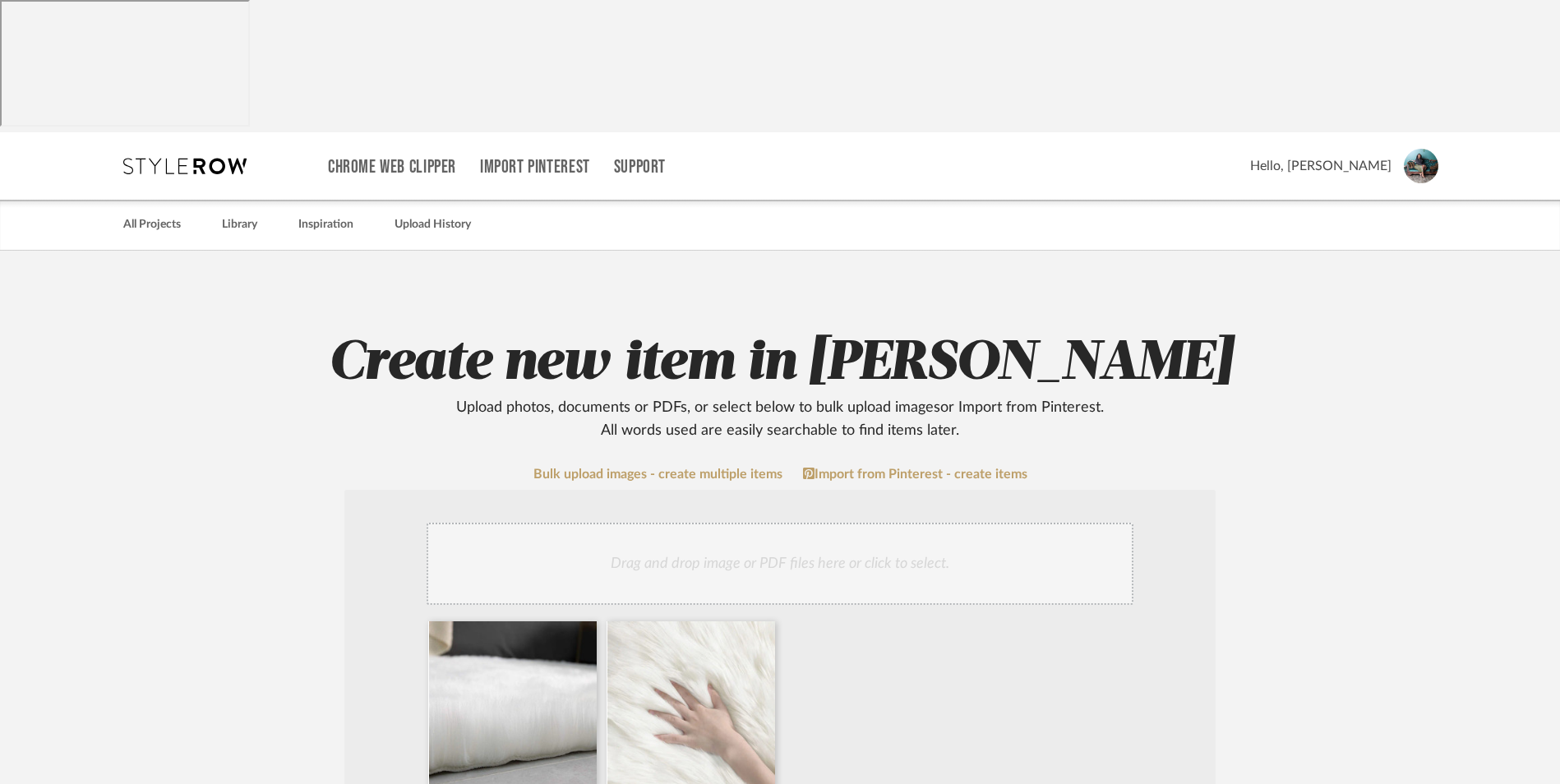
click at [775, 522] on div "Drag and drop image or PDF files here or click to select." at bounding box center [780, 563] width 707 height 82
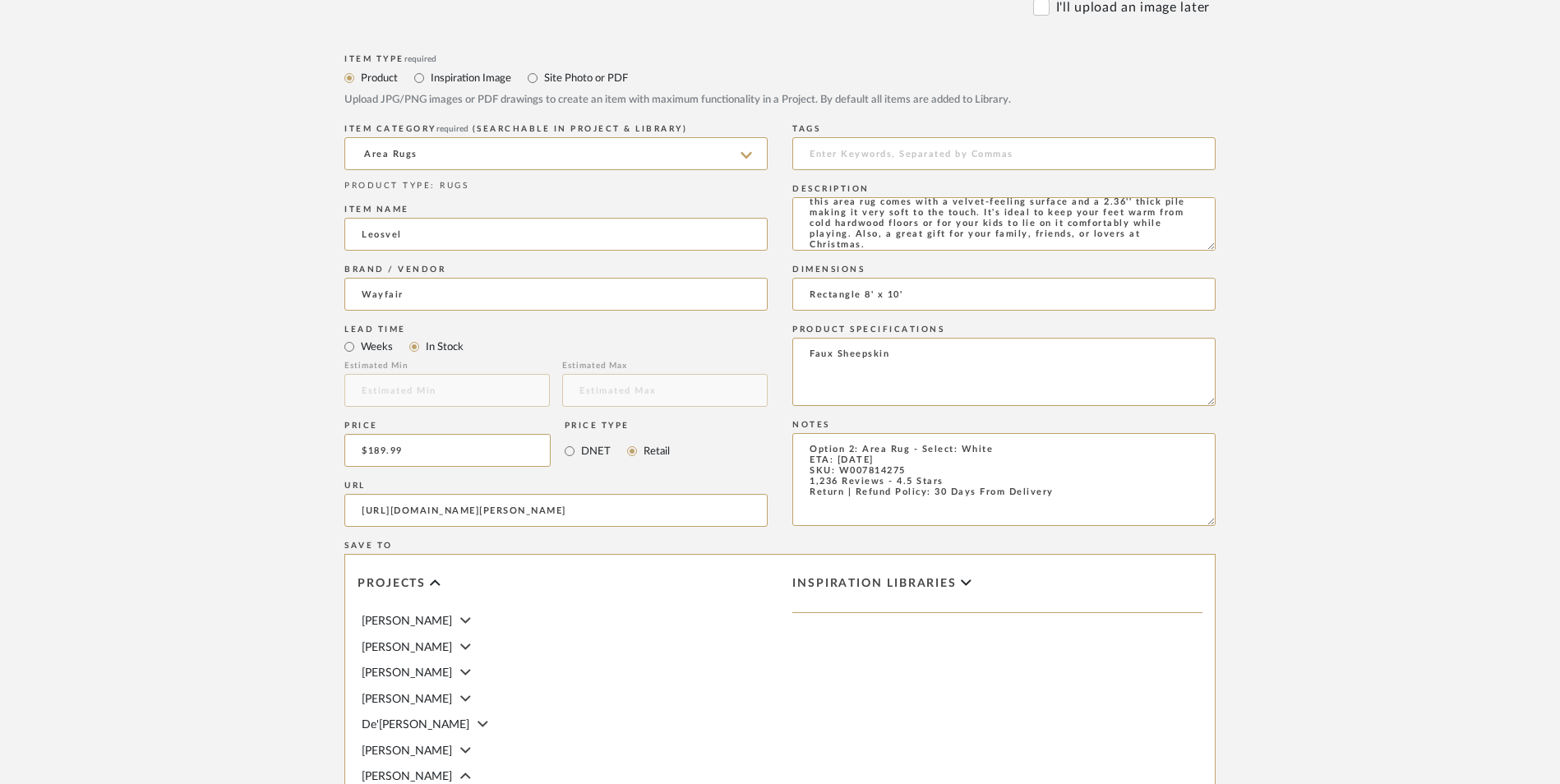
scroll to position [1034, 0]
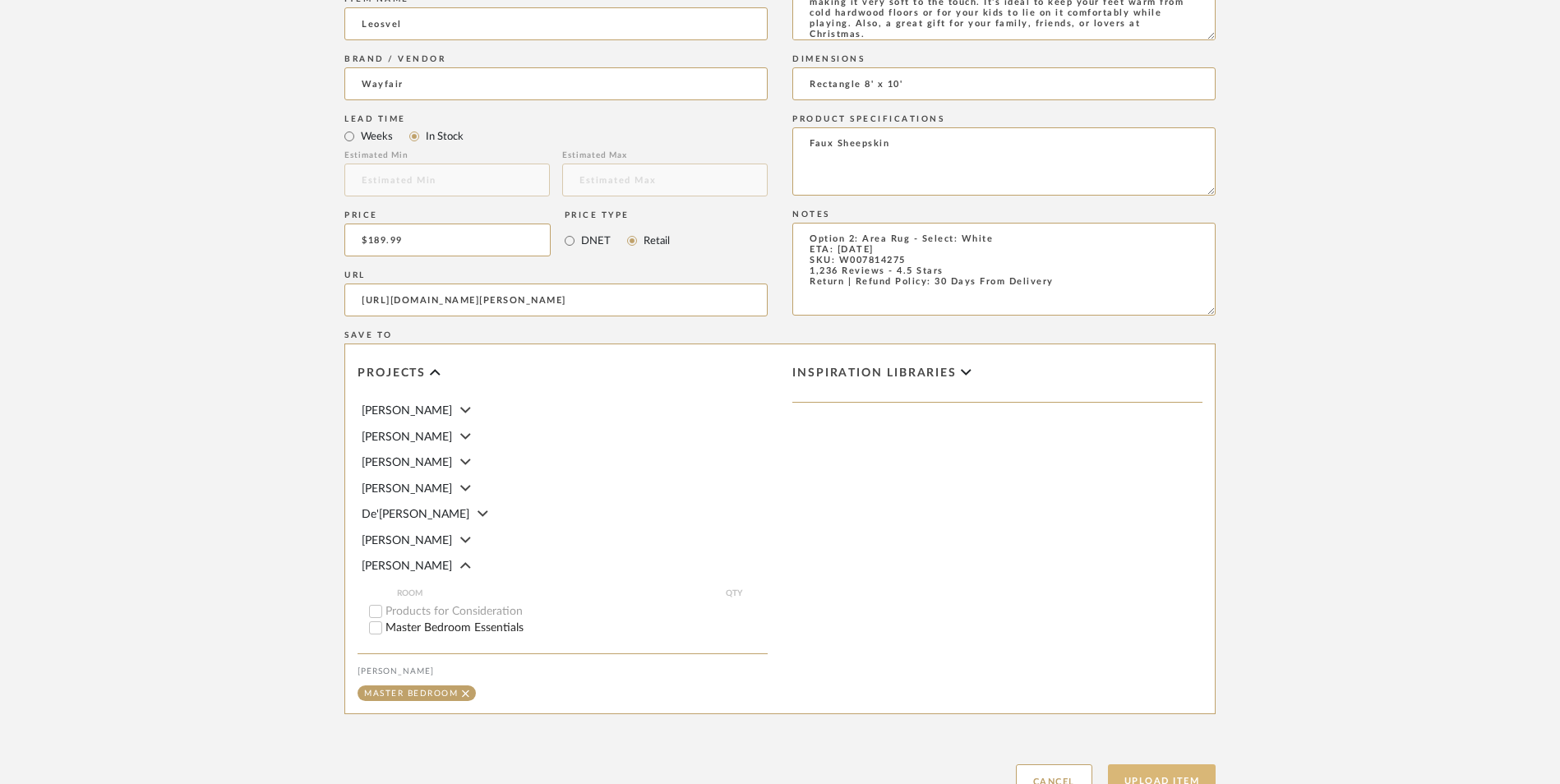
click at [1175, 764] on button "Upload Item" at bounding box center [1162, 780] width 108 height 33
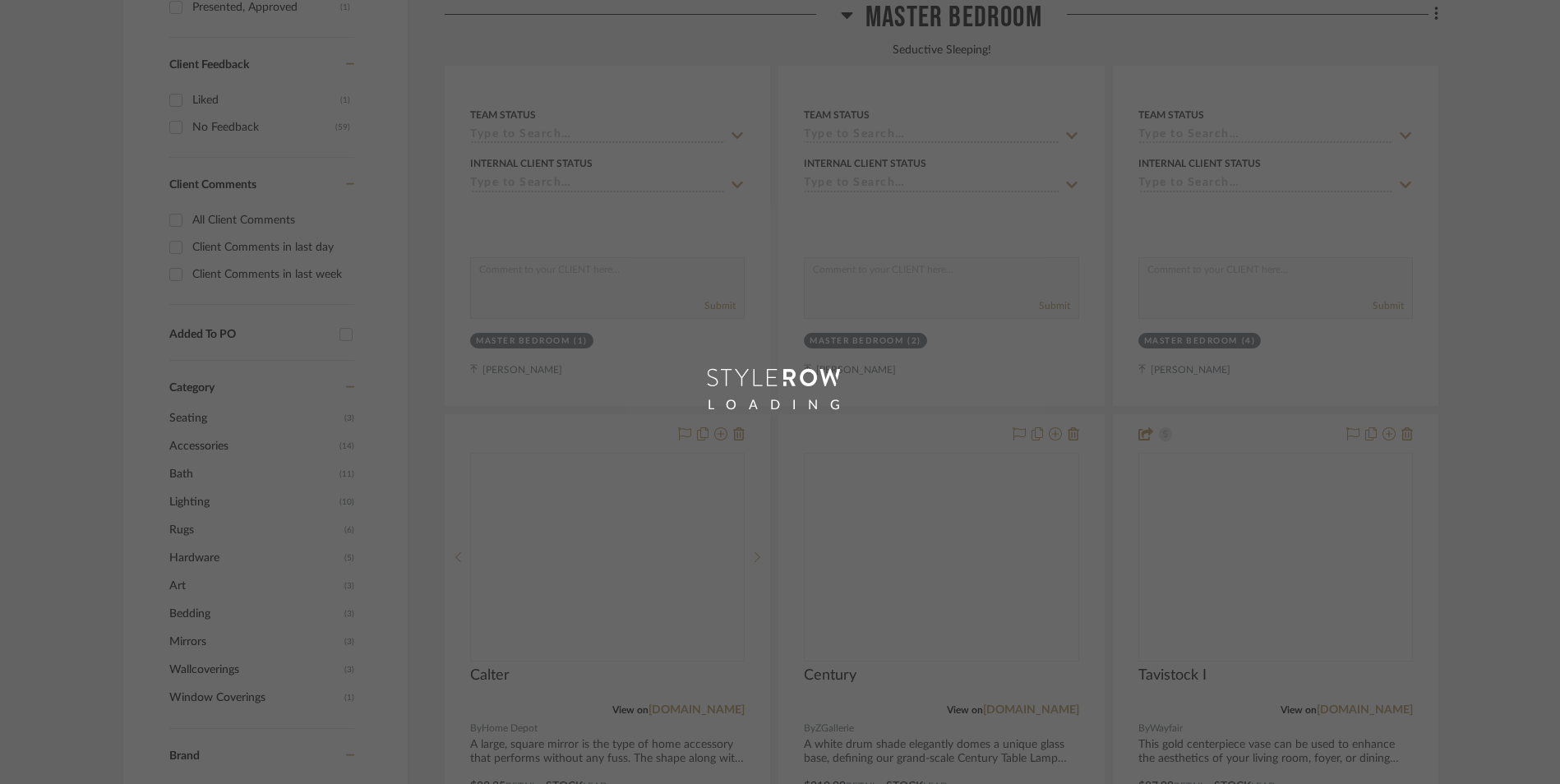
scroll to position [299, 0]
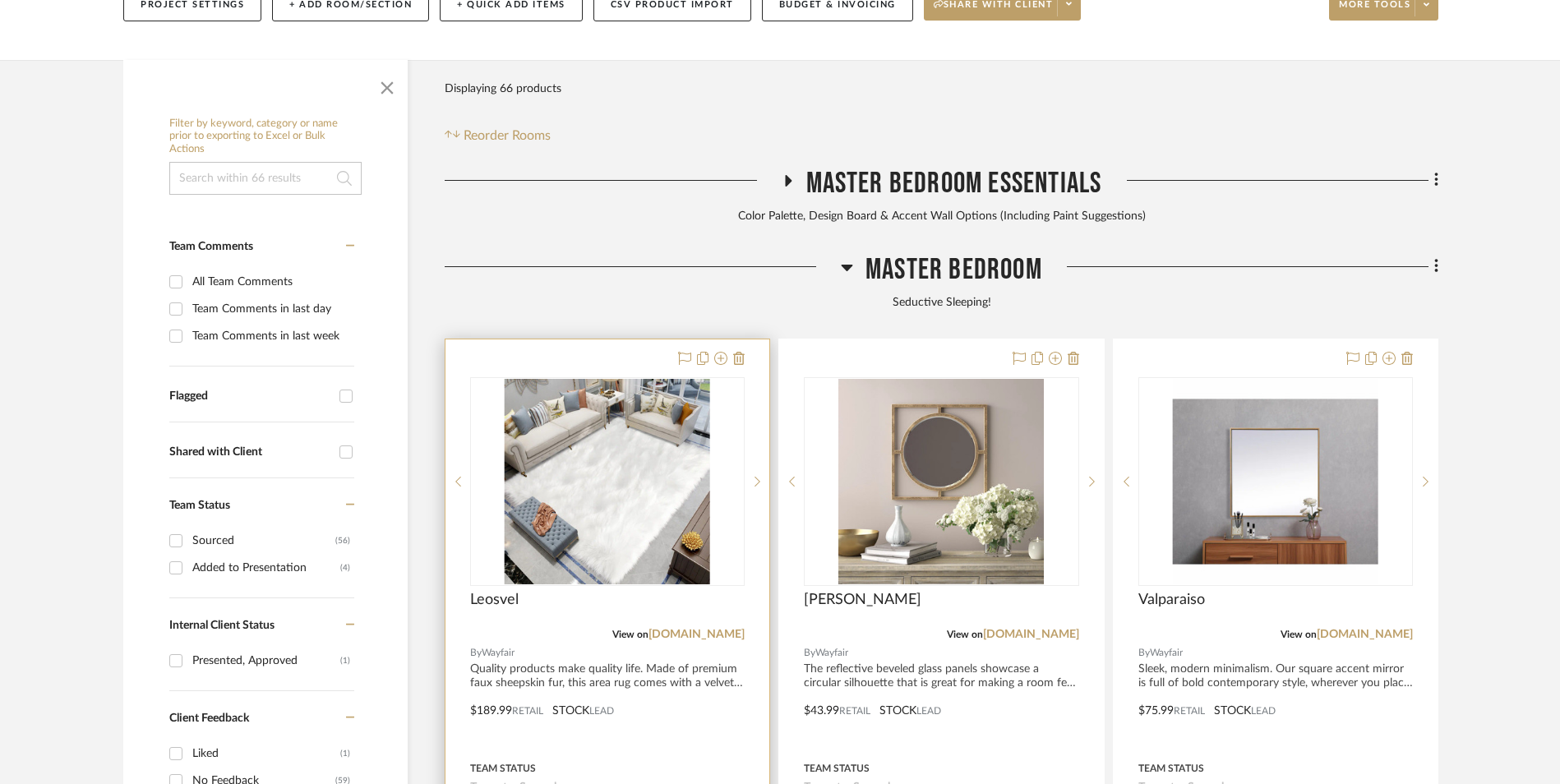
scroll to position [501, 0]
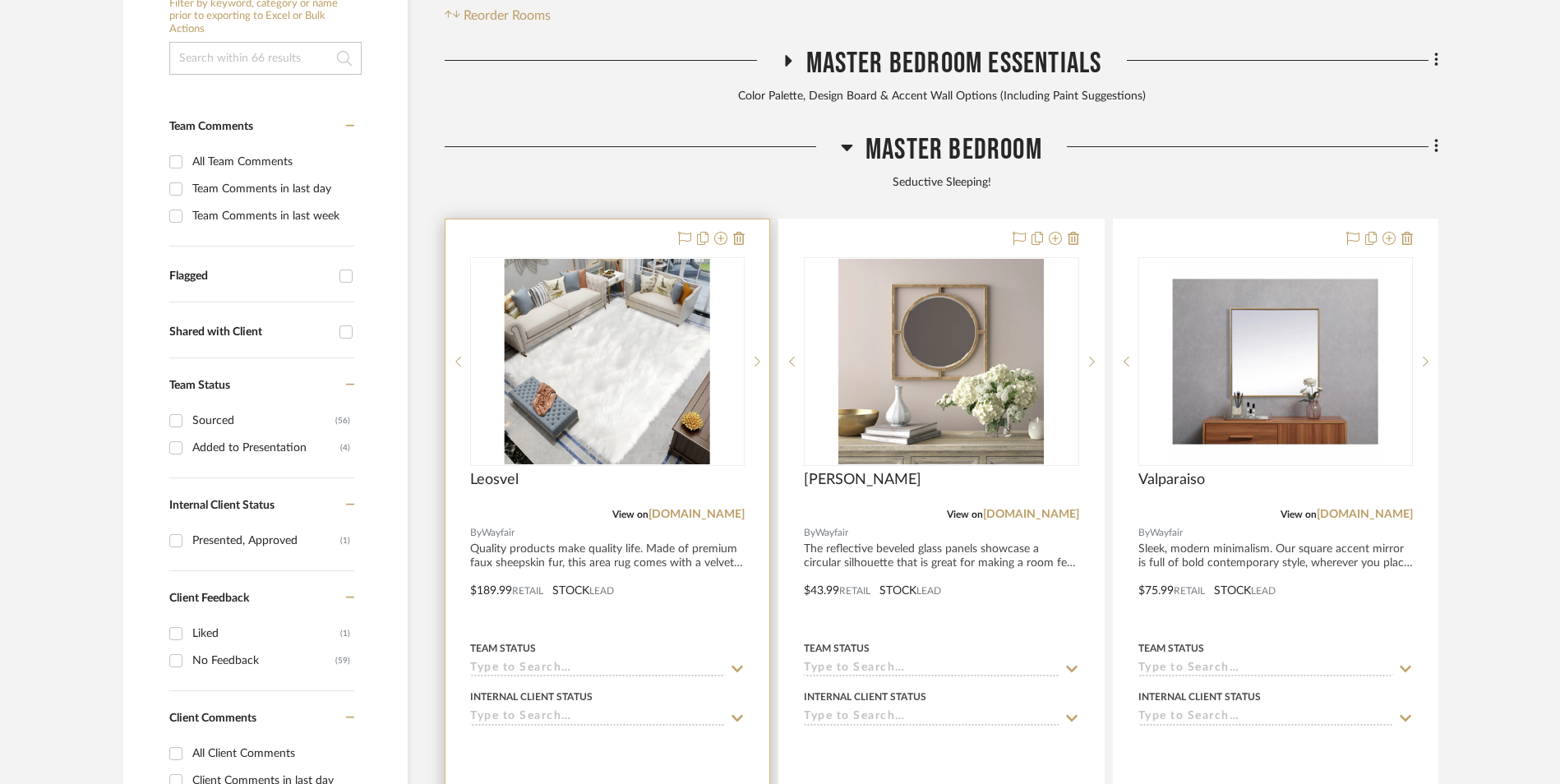
click at [0, 0] on img at bounding box center [0, 0] width 0 height 0
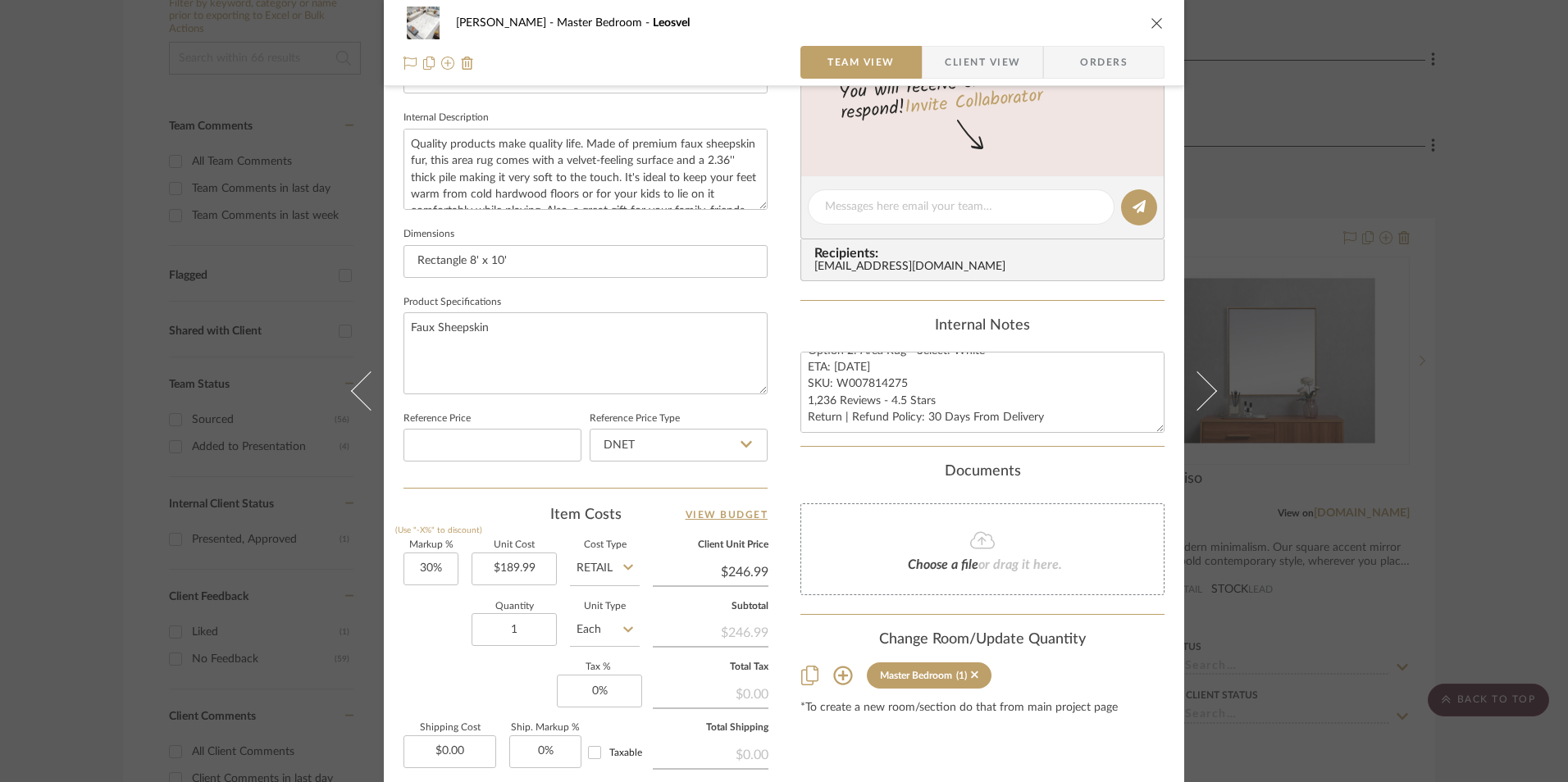
scroll to position [656, 0]
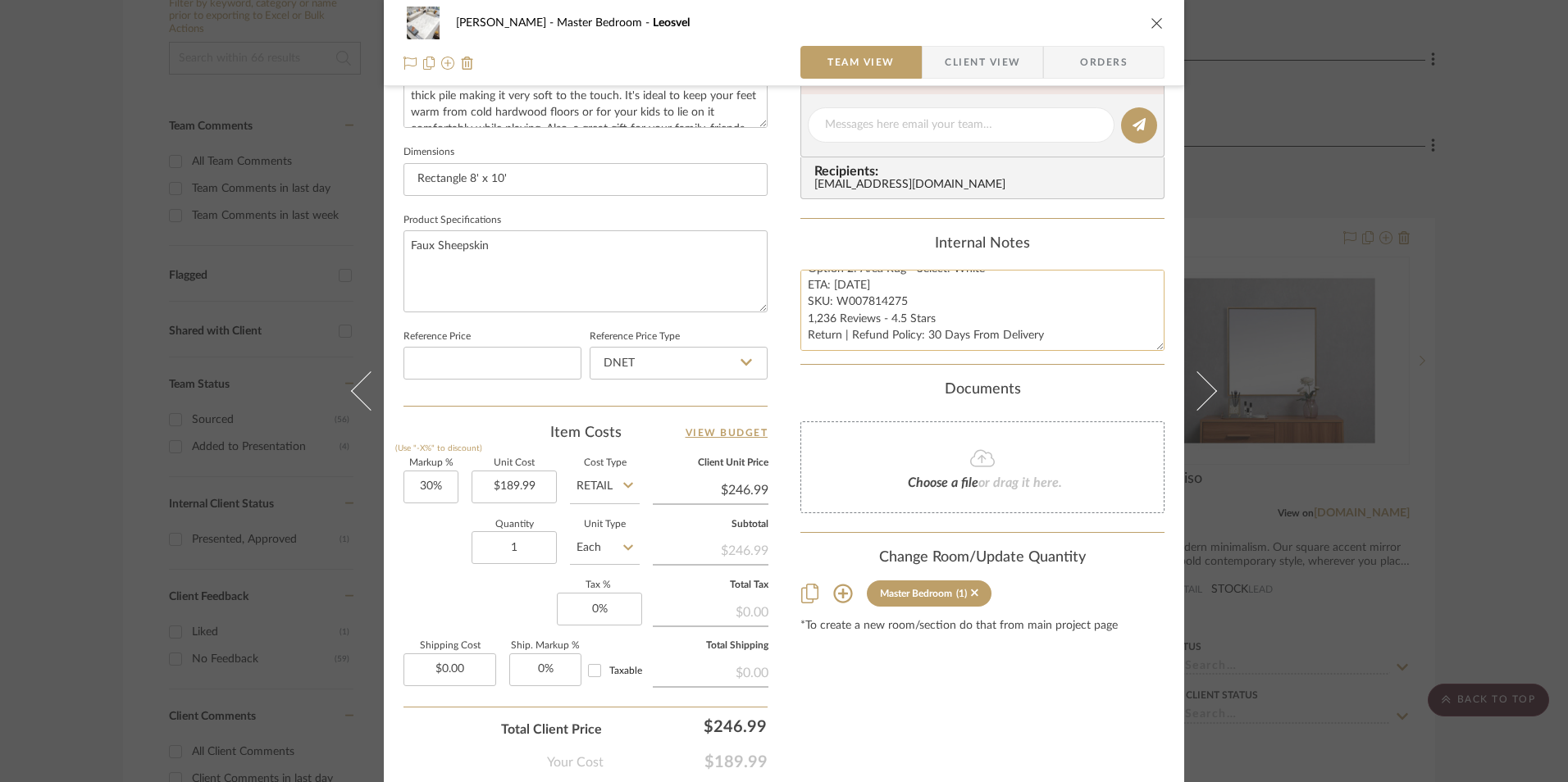
click at [882, 310] on textarea "Option 2: Area Rug - Select: White ETA: 8.30.2025 SKU: W007814275 1,236 Reviews…" at bounding box center [982, 310] width 365 height 81
drag, startPoint x: 900, startPoint y: 299, endPoint x: 832, endPoint y: 300, distance: 68.0
click at [832, 300] on textarea "Option 2: Area Rug - Select: White ETA: 8.30.2025 SKU: W007814275 1,236 Reviews…" at bounding box center [982, 310] width 365 height 81
click at [650, 360] on input "DNET" at bounding box center [679, 363] width 178 height 32
click at [624, 455] on div "Retail" at bounding box center [686, 446] width 203 height 41
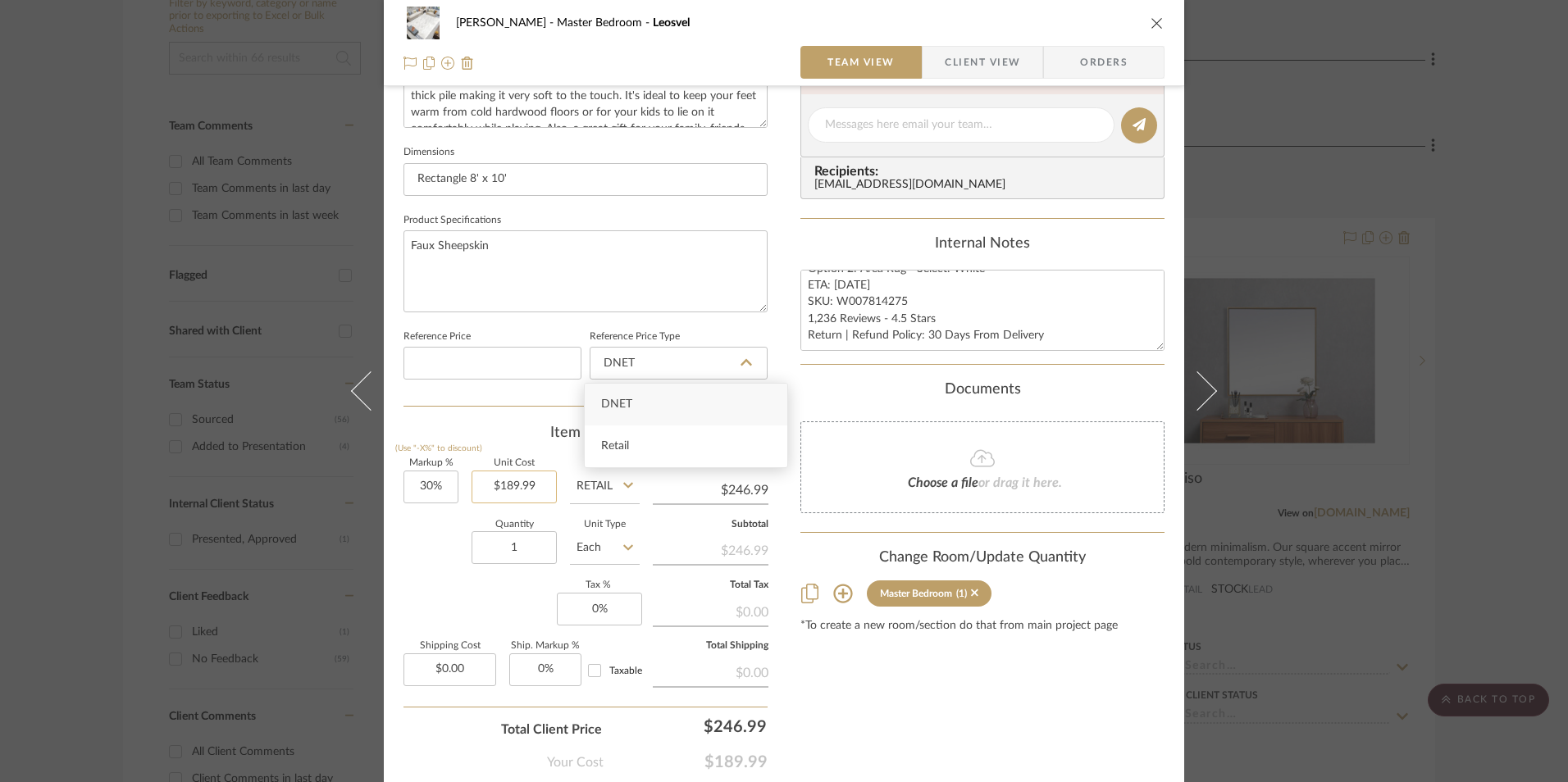
type input "Retail"
type input "30"
click at [434, 487] on input "30" at bounding box center [430, 487] width 55 height 32
click at [458, 583] on div "Markup % (Use "-X%" to discount) Unit Cost $189.99 Cost Type Retail Client Unit…" at bounding box center [585, 579] width 365 height 239
type input "0%"
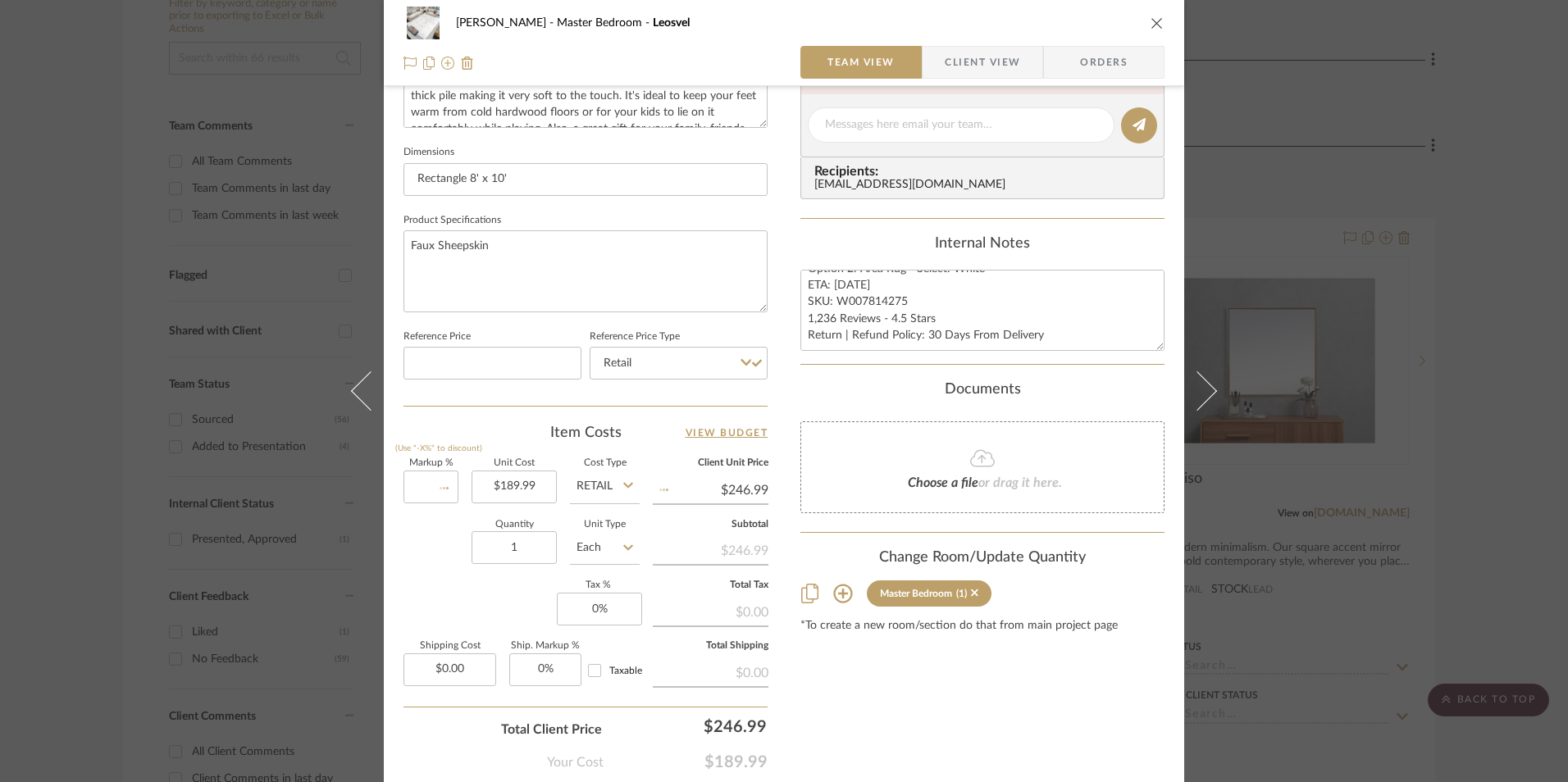
type input "$189.99"
click at [607, 619] on input "0" at bounding box center [599, 609] width 86 height 32
type input "8.25%"
click at [1023, 748] on div "Content here copies to Client View - confirm visibility there. Show in Client D…" at bounding box center [982, 130] width 365 height 1350
click at [1099, 62] on span "Orders" at bounding box center [1104, 62] width 84 height 32
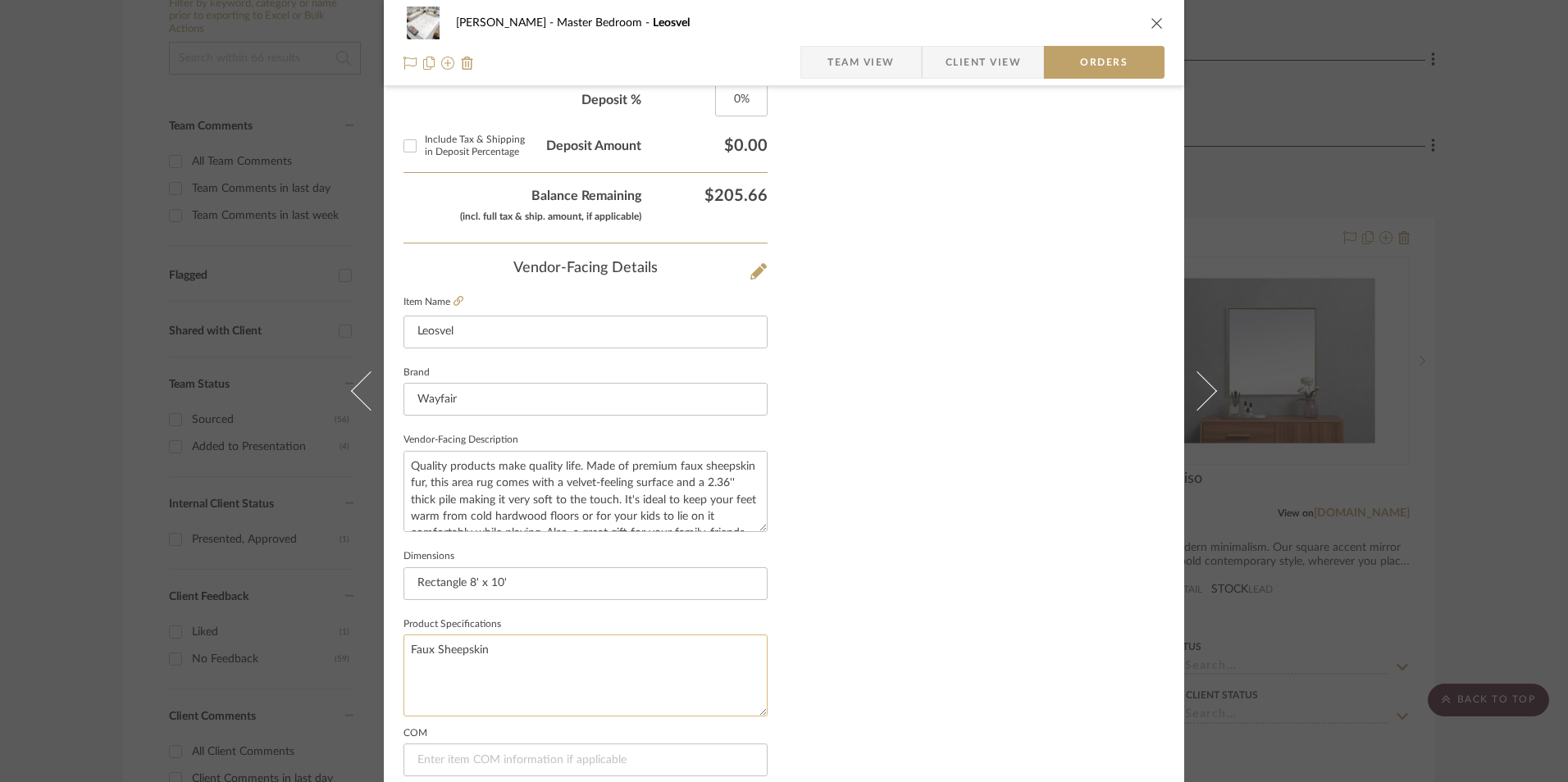
scroll to position [962, 0]
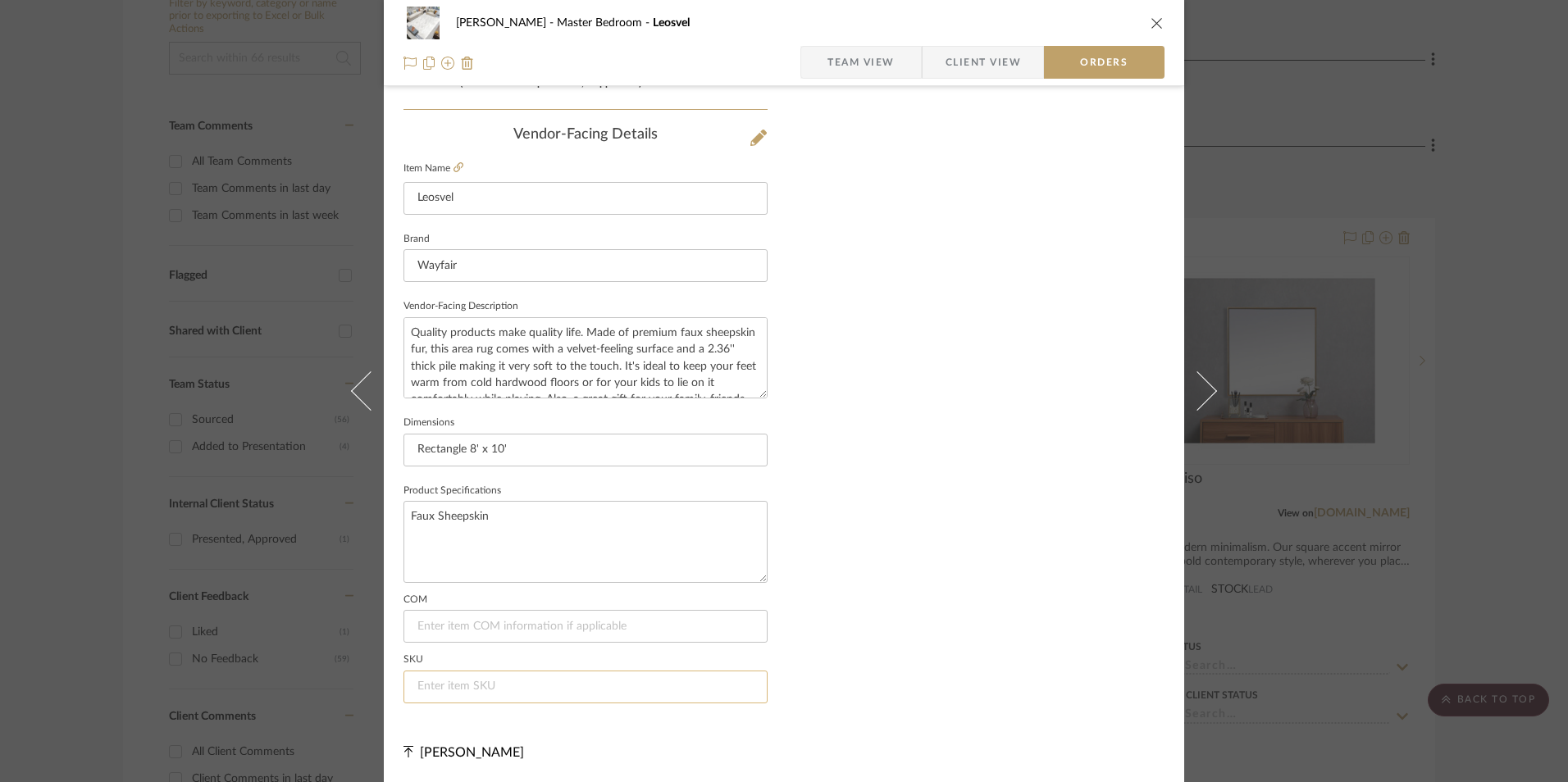
click at [455, 685] on input at bounding box center [585, 687] width 365 height 32
paste input "W007814275"
type input "W007814275"
click at [880, 55] on span "Team View" at bounding box center [861, 62] width 68 height 32
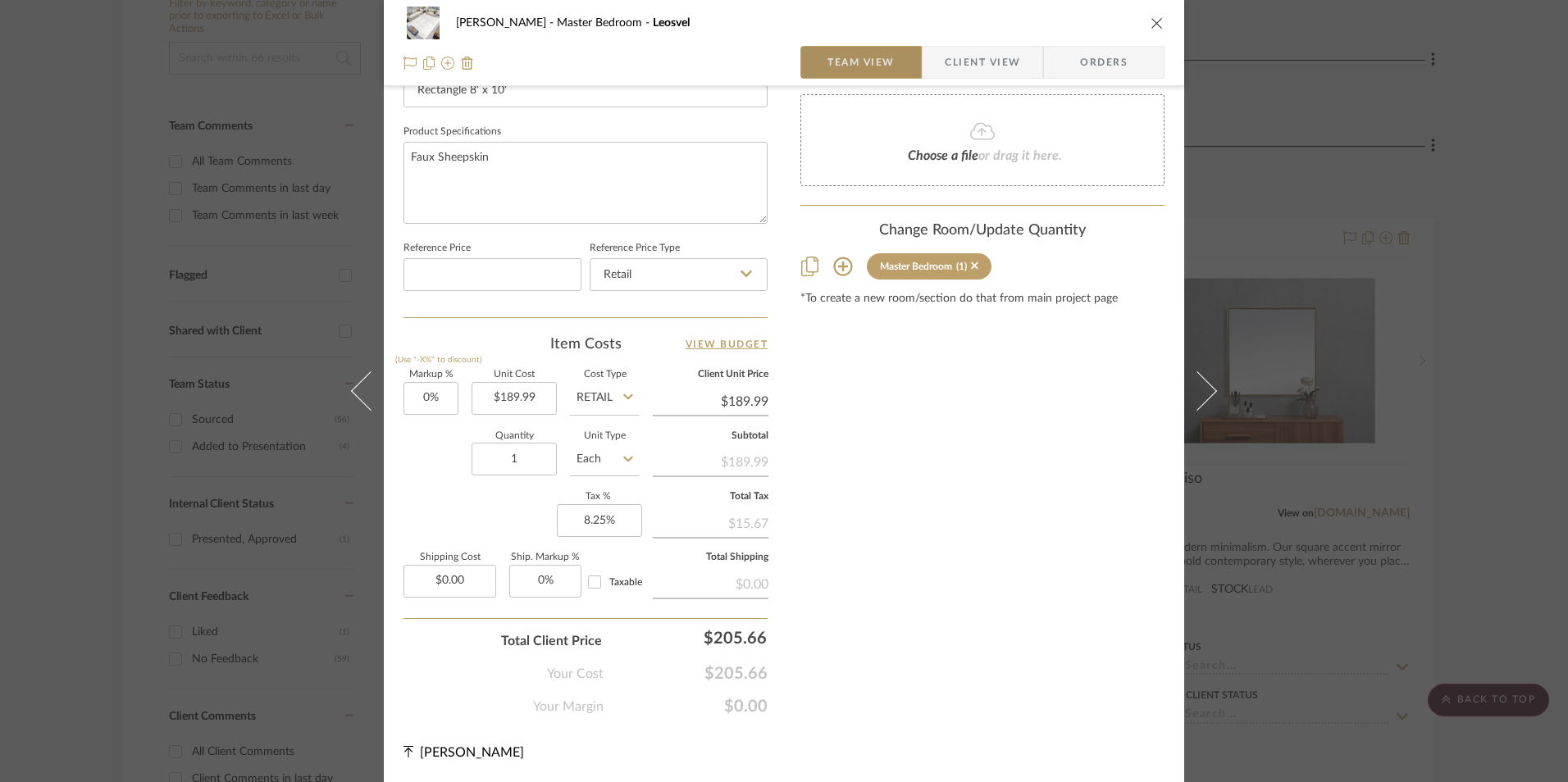
scroll to position [744, 0]
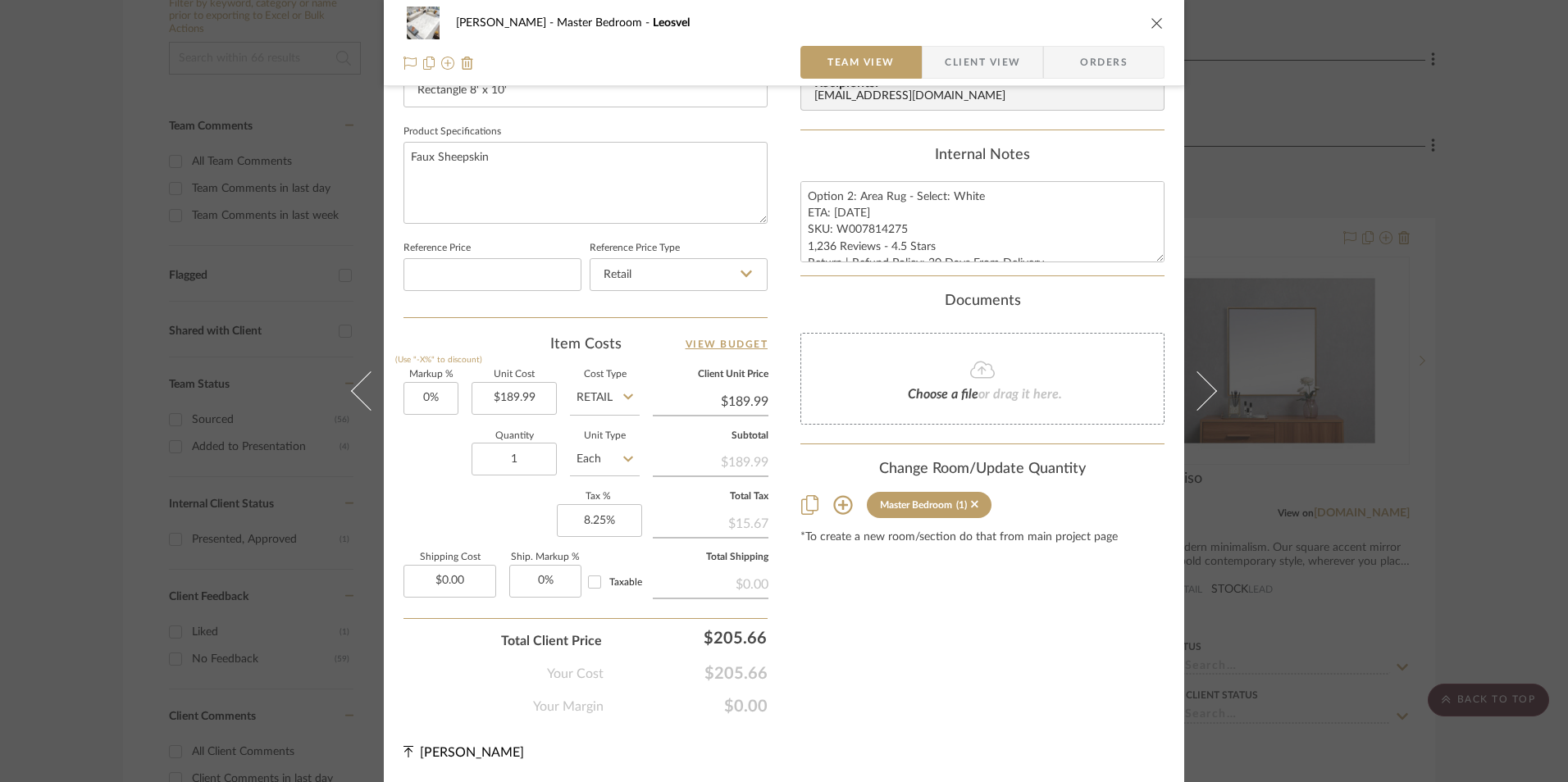
click at [1149, 15] on button "close" at bounding box center [1157, 22] width 14 height 14
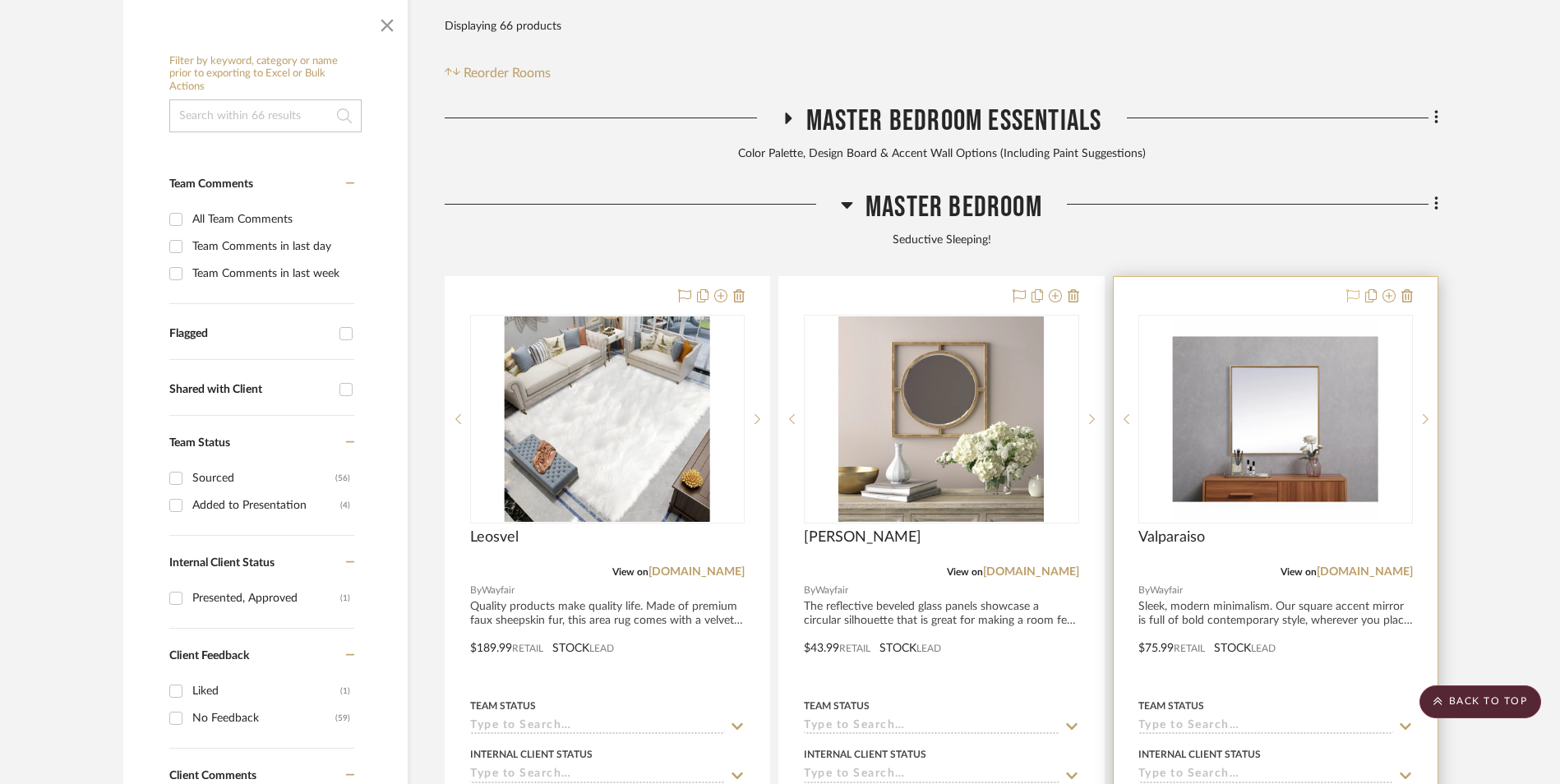
scroll to position [337, 0]
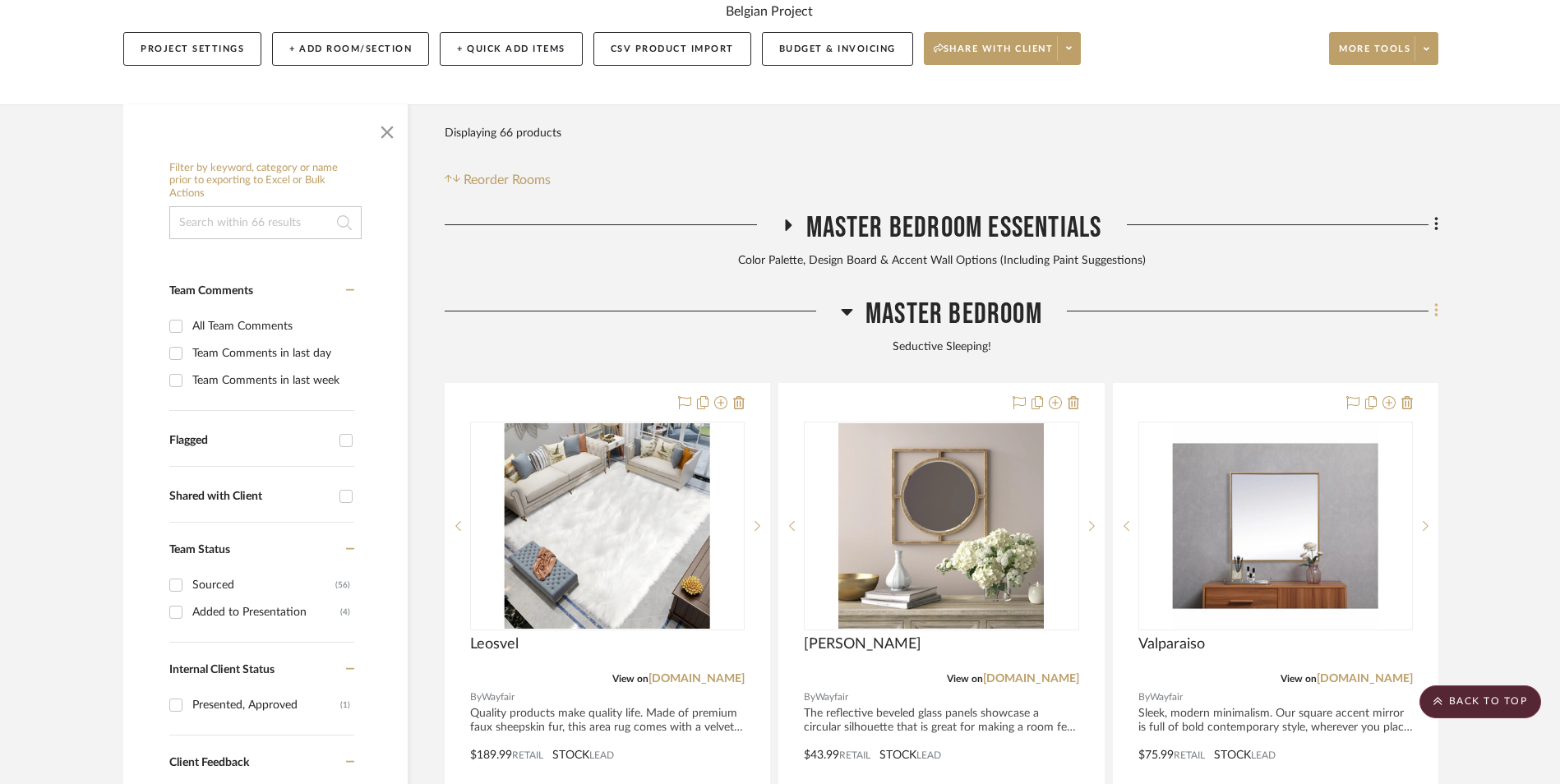
click at [1438, 301] on icon at bounding box center [1436, 310] width 5 height 18
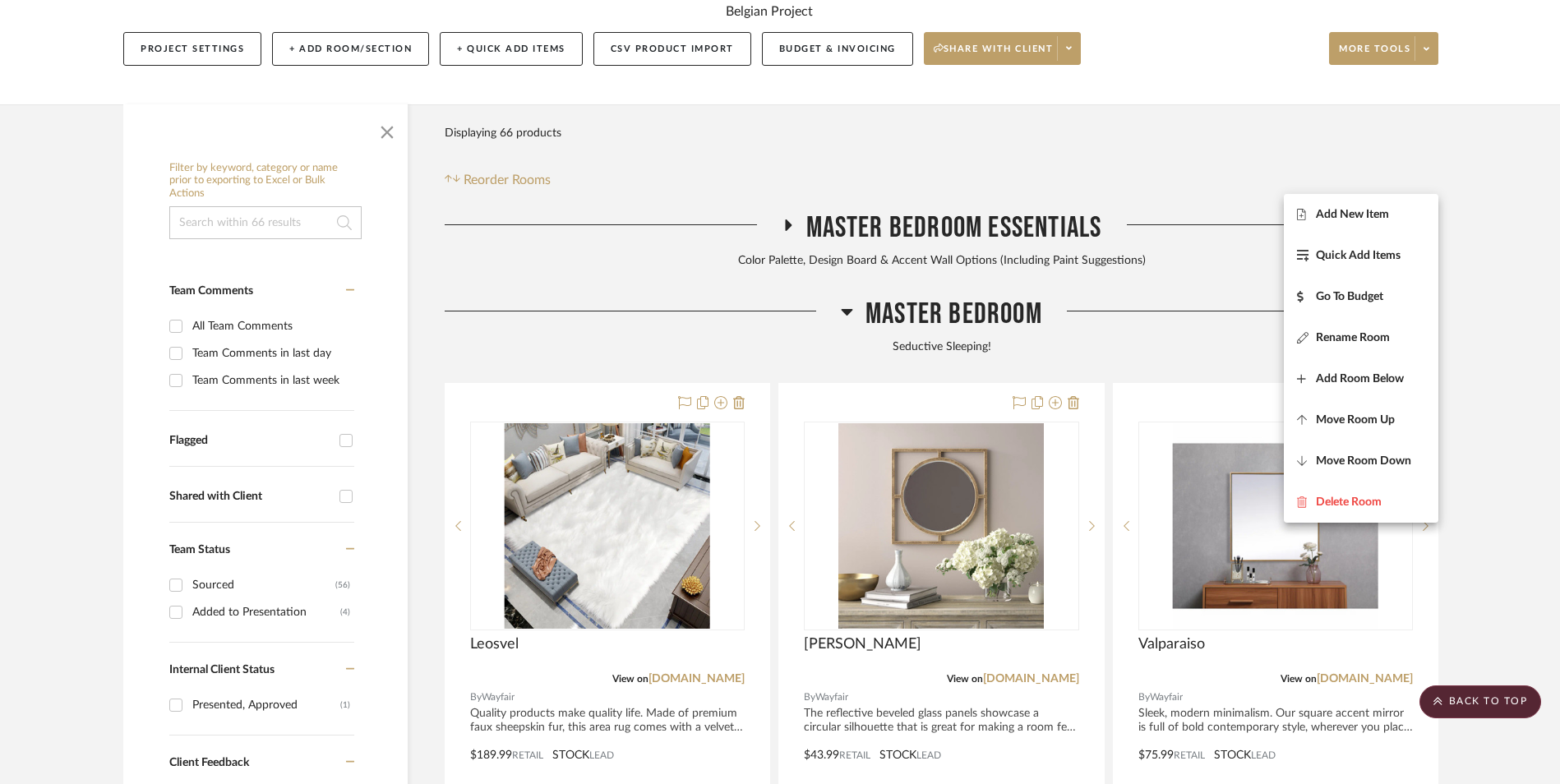
click at [1371, 213] on span "Add New Item" at bounding box center [1352, 214] width 73 height 14
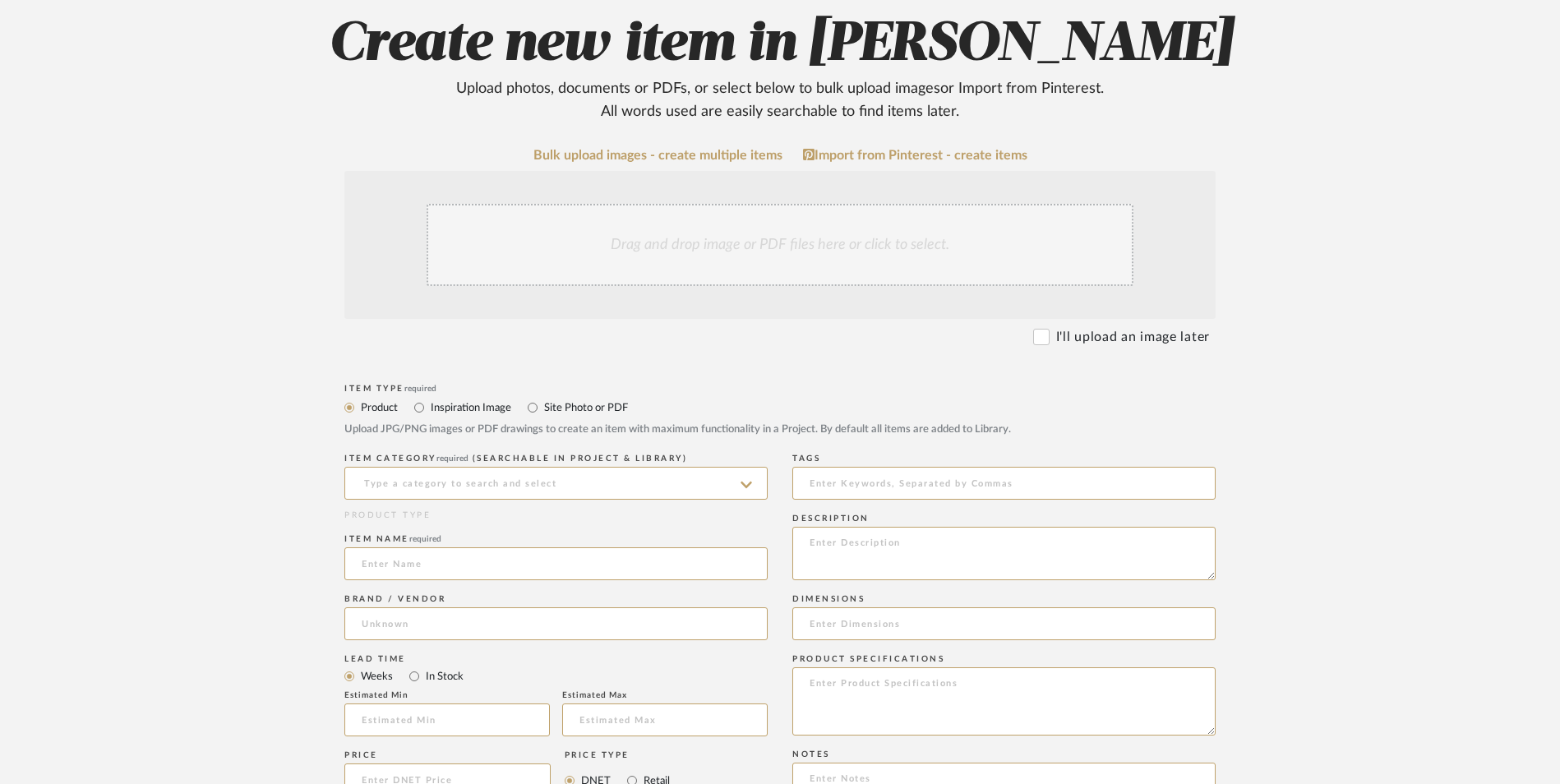
scroll to position [328, 0]
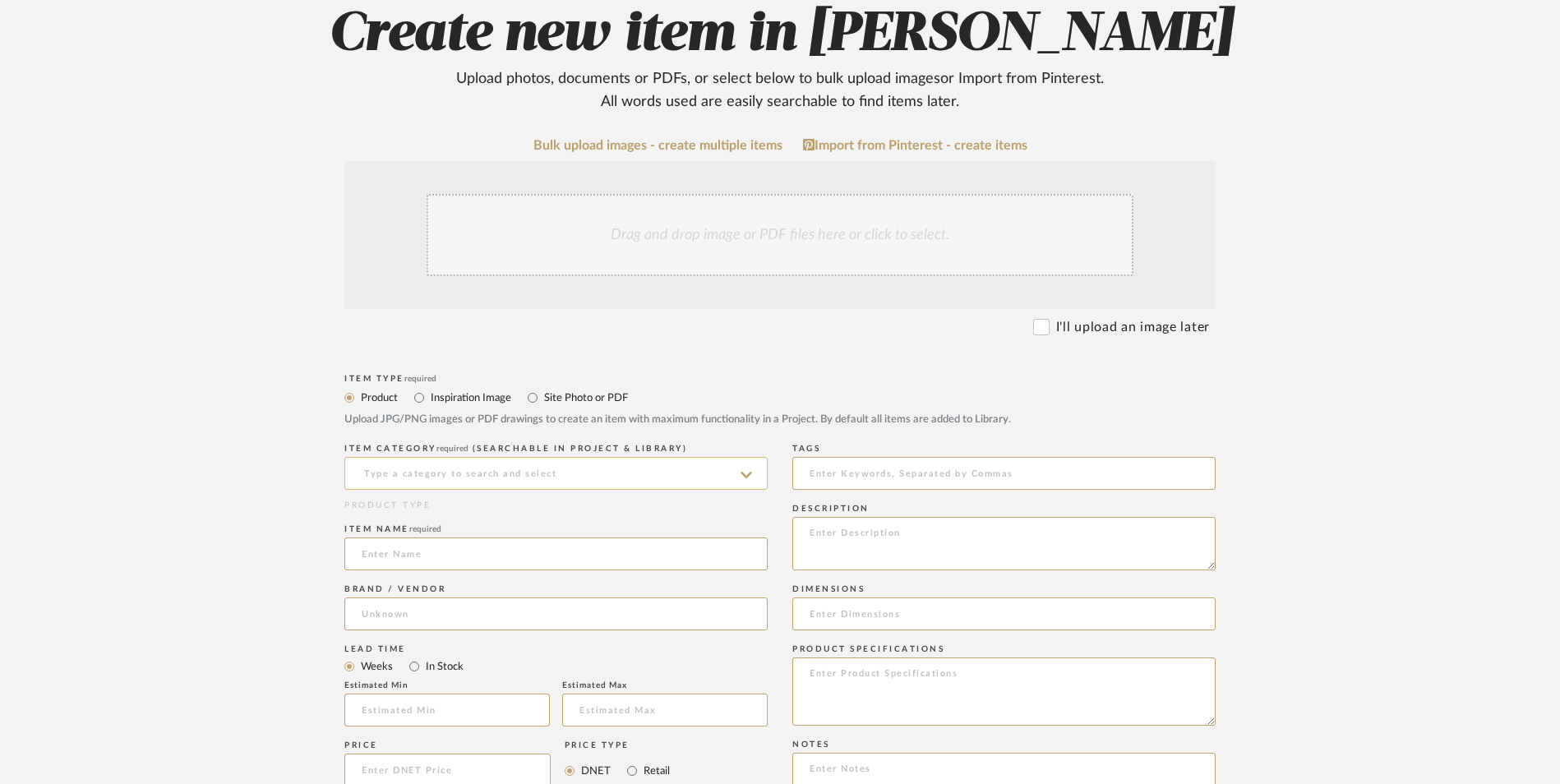
click at [506, 457] on input at bounding box center [556, 474] width 423 height 32
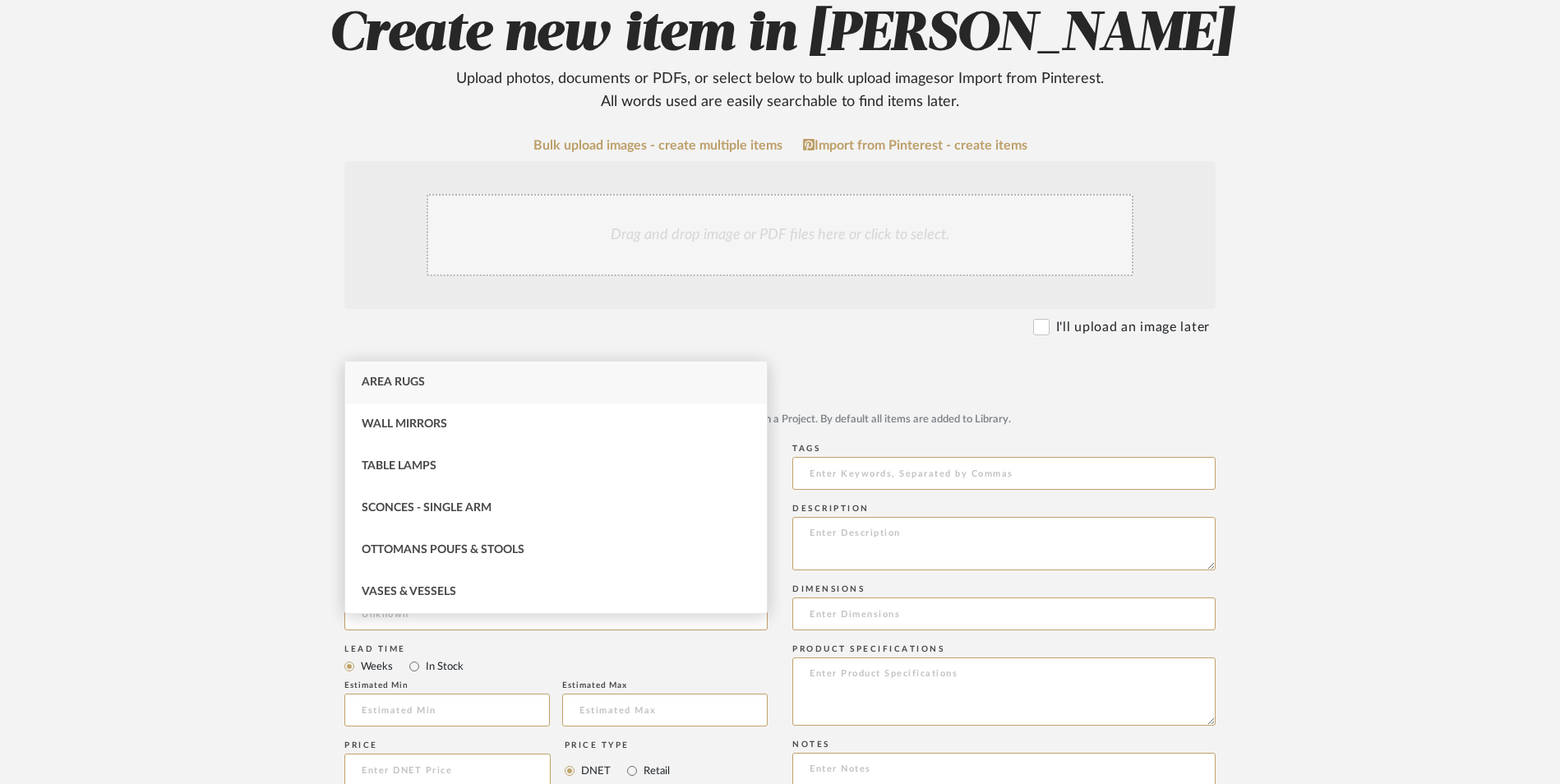
click at [463, 387] on div "Area Rugs" at bounding box center [556, 383] width 421 height 42
type input "Area Rugs"
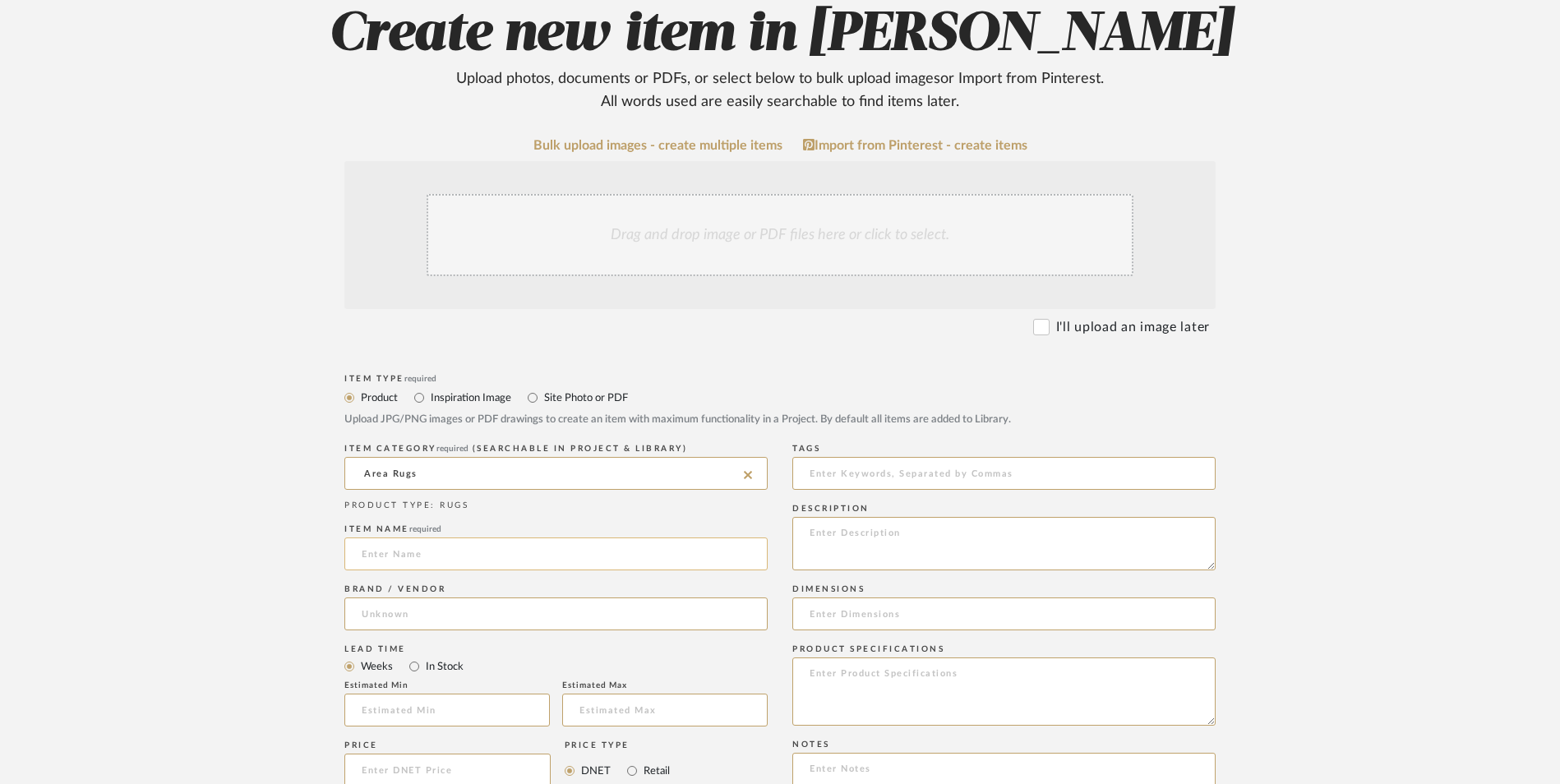
click at [433, 538] on input at bounding box center [556, 554] width 423 height 32
type input "Nourideaux"
click at [428, 597] on input at bounding box center [556, 613] width 423 height 32
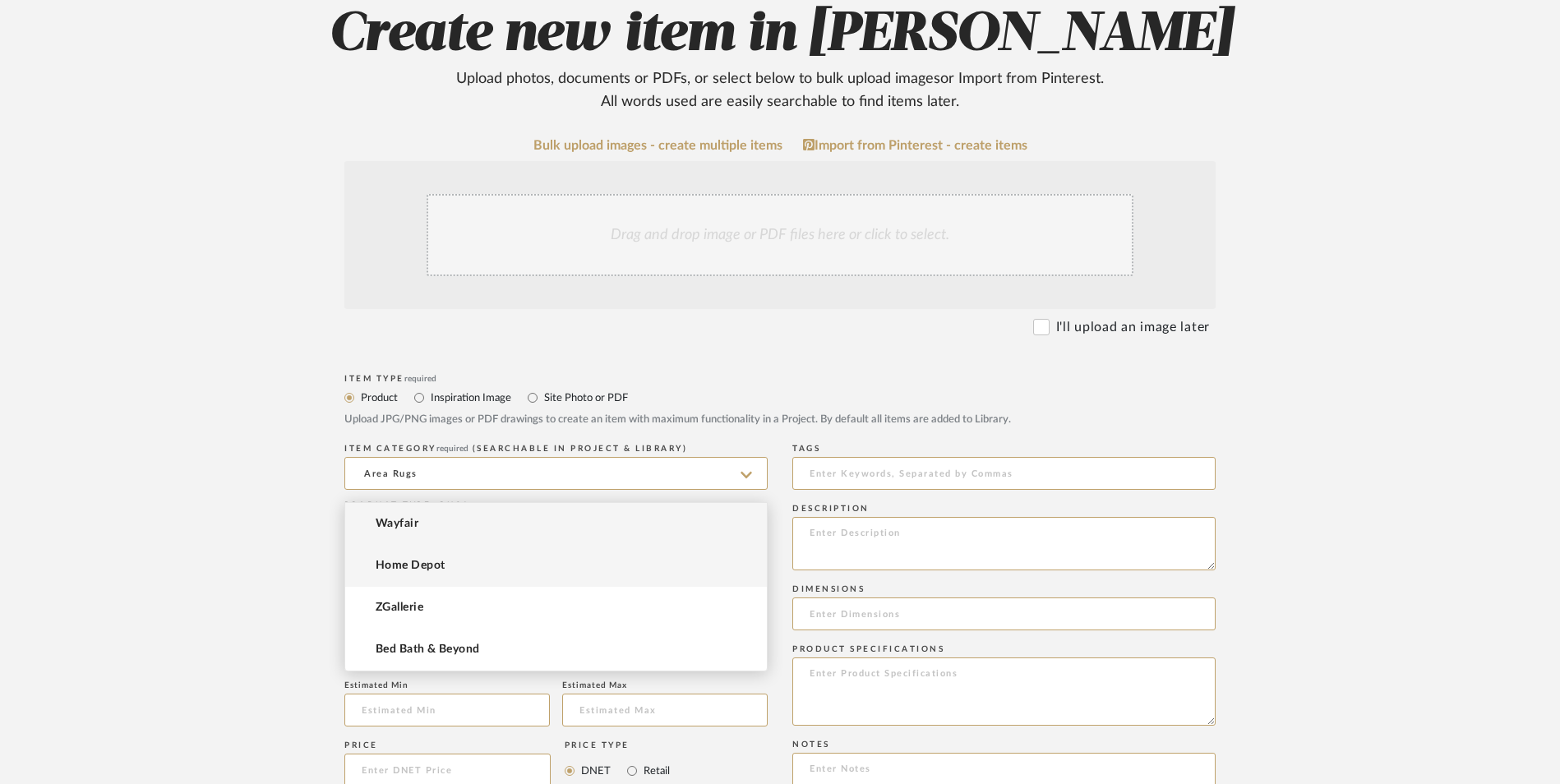
click at [443, 564] on span "Home Depot" at bounding box center [410, 566] width 69 height 14
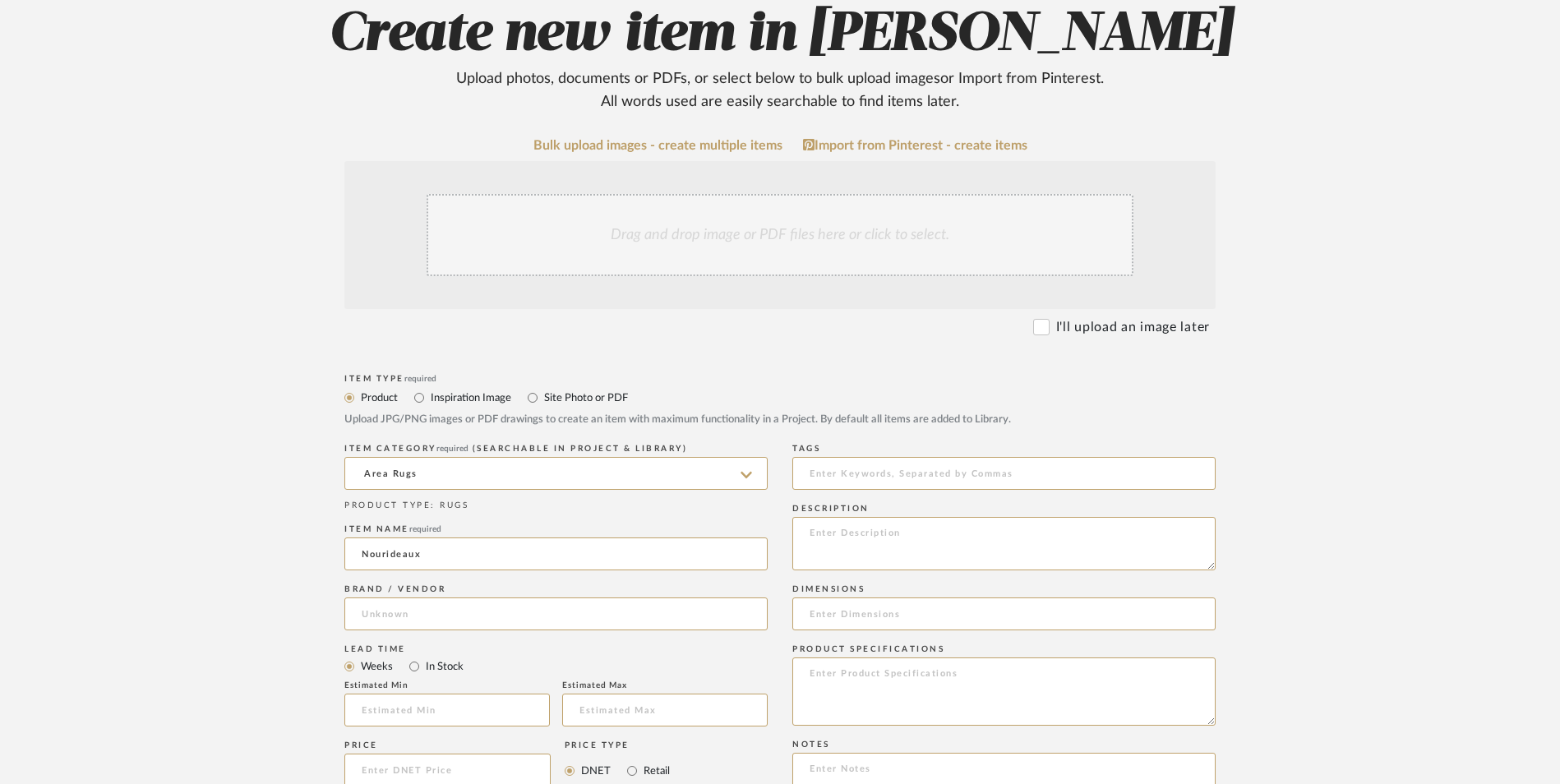
type input "Home Depot"
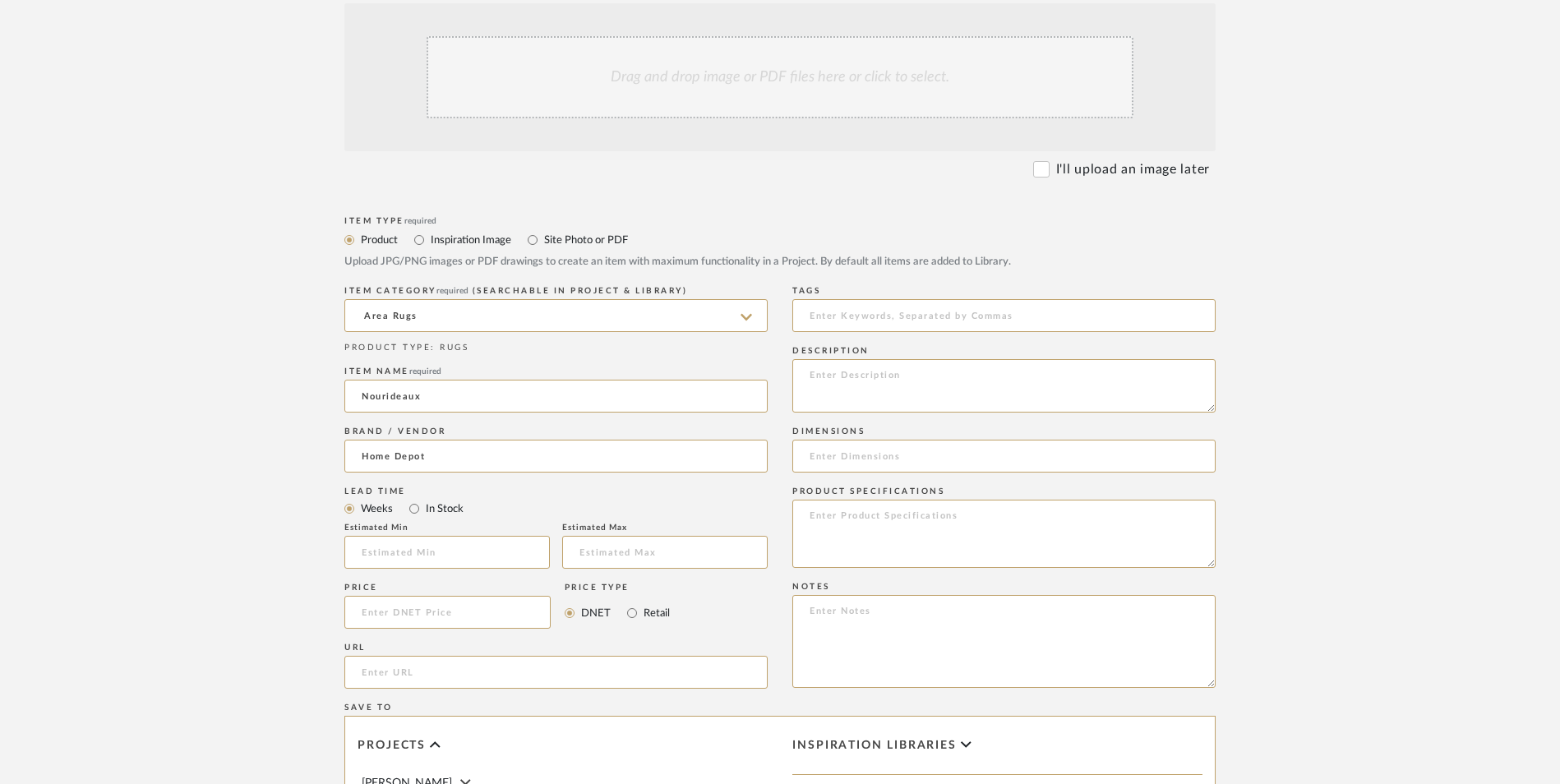
scroll to position [493, 0]
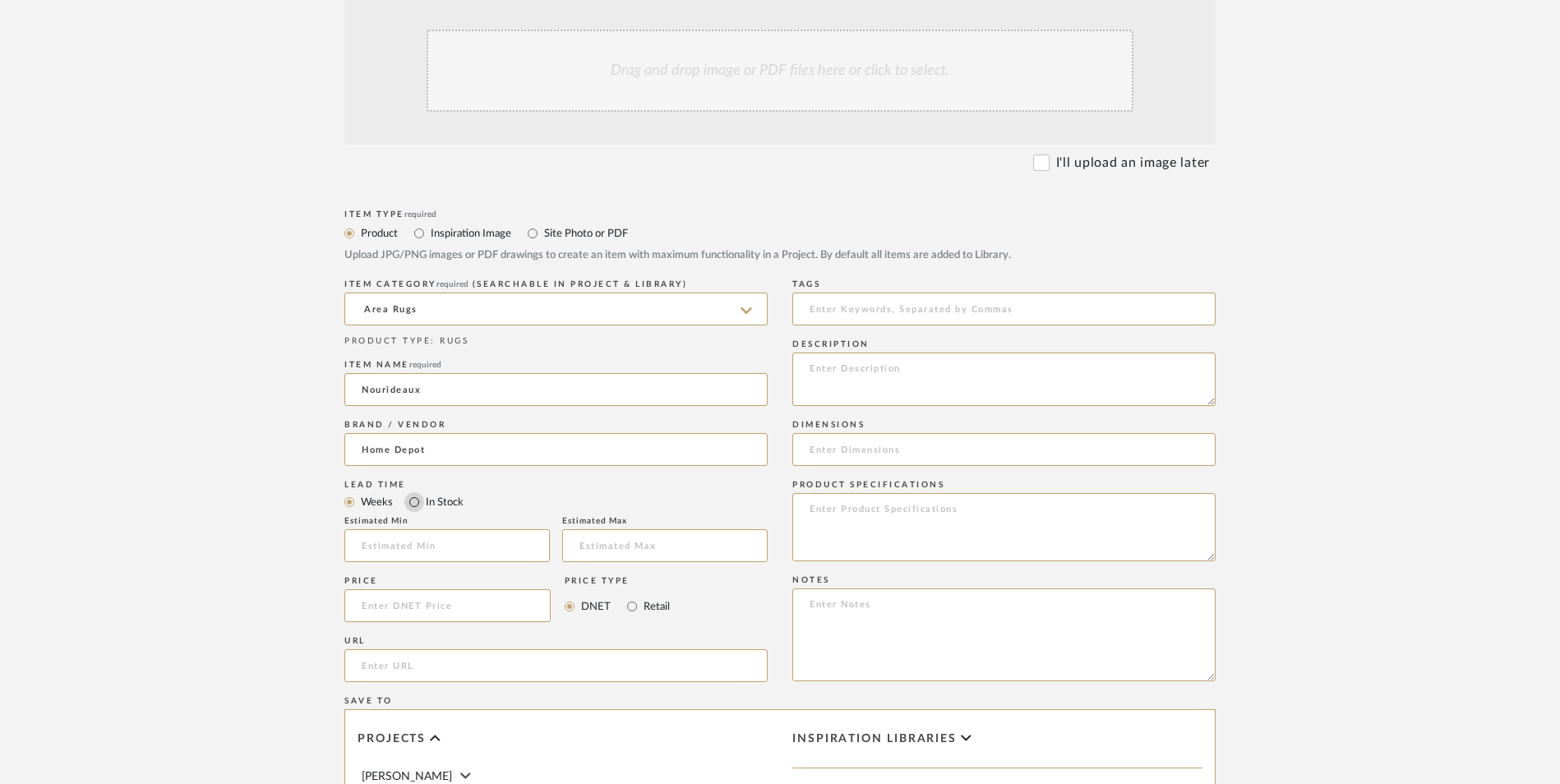
click at [411, 493] on input "In Stock" at bounding box center [414, 503] width 20 height 20
radio input "true"
click at [630, 596] on input "Retail" at bounding box center [632, 606] width 20 height 20
radio input "true"
click at [485, 589] on input at bounding box center [448, 605] width 207 height 32
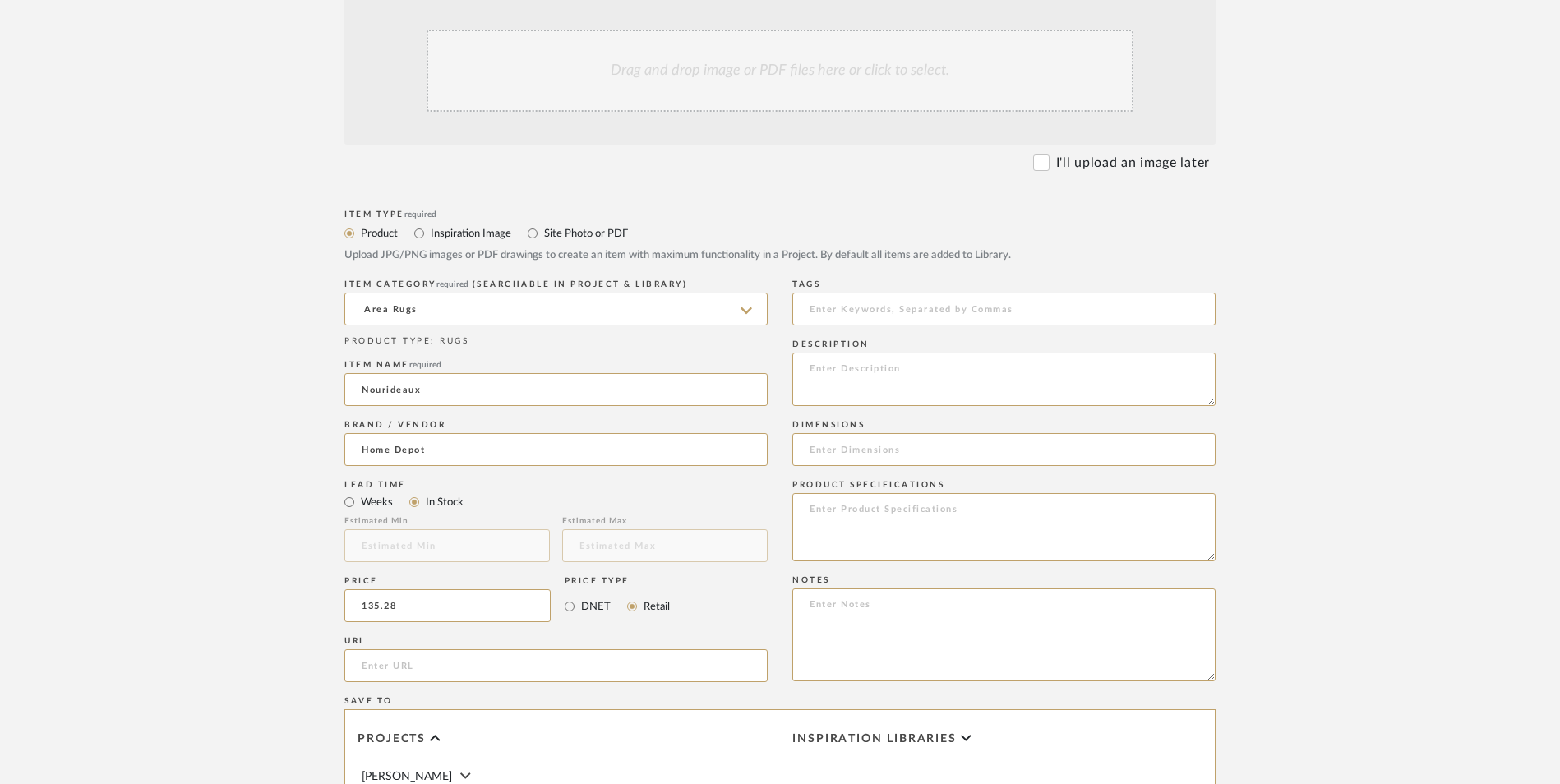
type input "$135.28"
click at [186, 507] on upload-items "Create new item in Jeree Hall Upload photos, documents or PDFs, or select below…" at bounding box center [780, 482] width 1560 height 1449
click at [554, 650] on input "url" at bounding box center [556, 666] width 423 height 32
paste input "https://www.homedepot.com/p/Nourideaux-White-8-ft-x-10-ft-Fluffy-Fuzzy-Furry-Fa…"
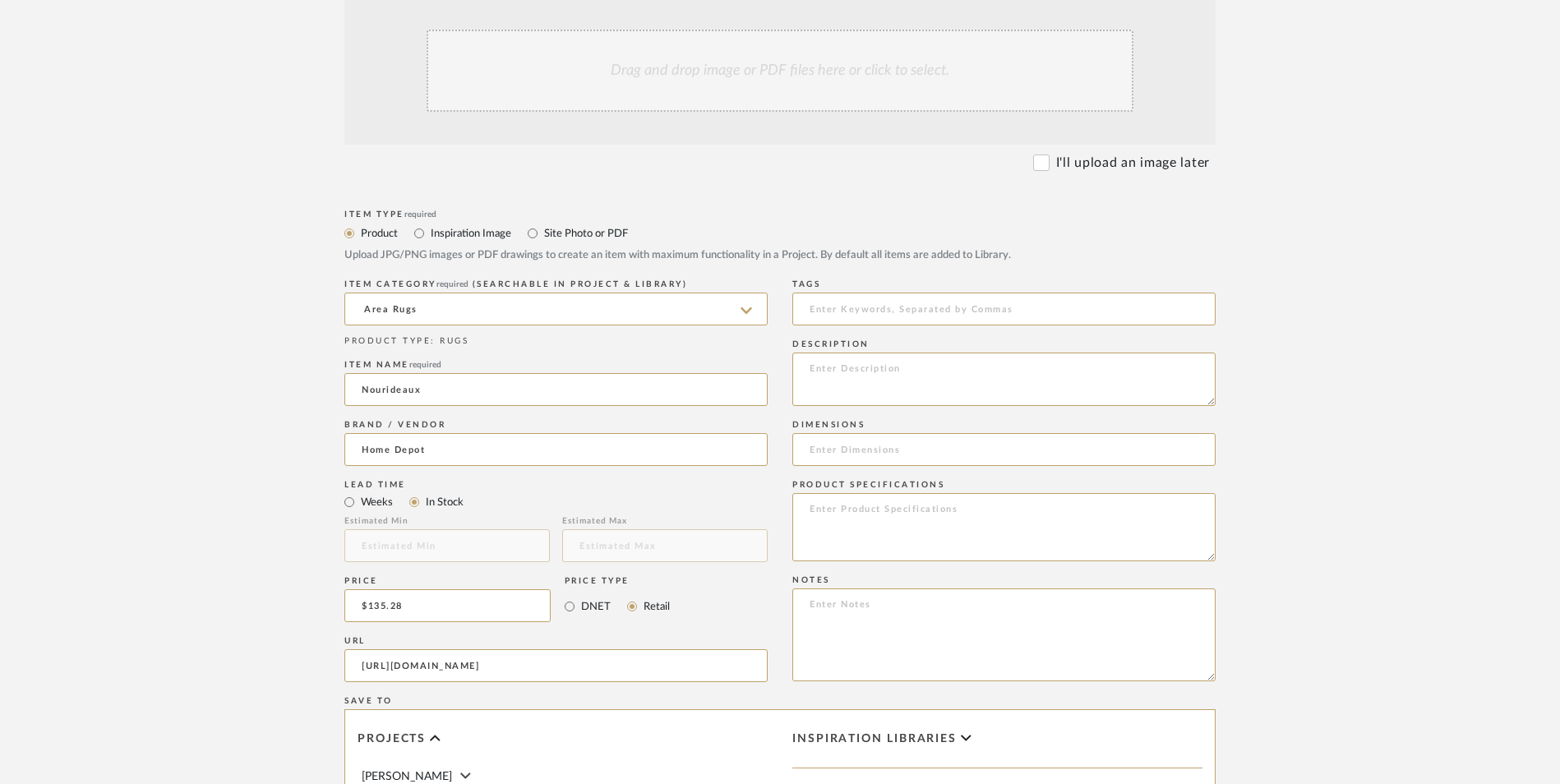
type input "https://www.homedepot.com/p/Nourideaux-White-8-ft-x-10-ft-Fluffy-Fuzzy-Furry-Fa…"
click at [173, 418] on upload-items "Create new item in Jeree Hall Upload photos, documents or PDFs, or select below…" at bounding box center [780, 482] width 1560 height 1449
click at [957, 588] on textarea at bounding box center [1003, 634] width 423 height 93
paste textarea "Option 1: ETA: SKU: Reviews - Stars Return | Refund Policy:"
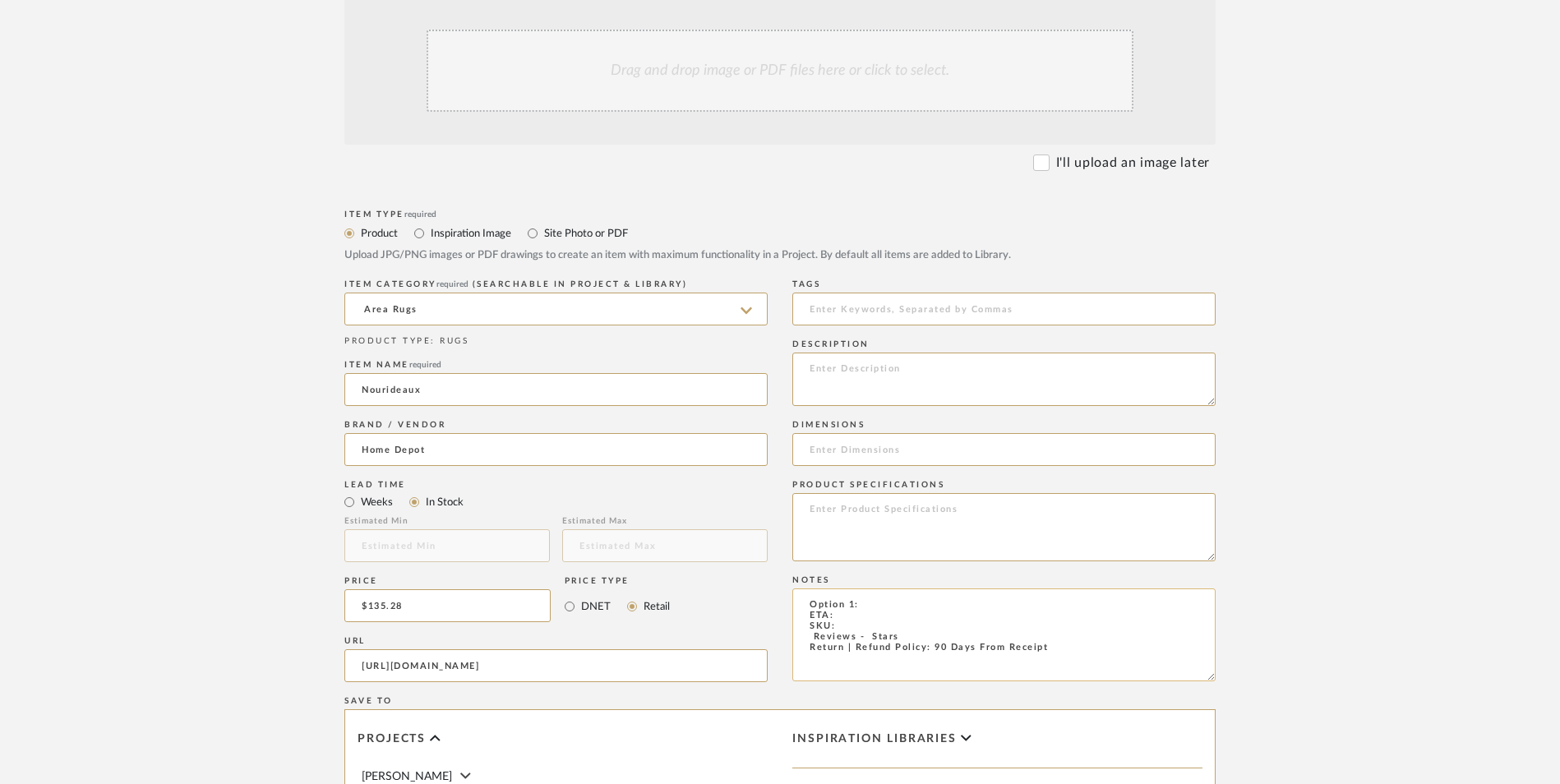
click at [880, 588] on textarea "Option 1: ETA: SKU: Reviews - Stars Return | Refund Policy: 90 Days From Receipt" at bounding box center [1003, 634] width 423 height 93
click at [848, 588] on textarea "Option 1: Area Rug - Select: ETA: SKU: Reviews - Stars Return | Refund Policy: …" at bounding box center [1003, 634] width 423 height 93
click at [842, 588] on textarea "Option 1: Area Rug - Select: ETA: 9.3.2025 SKU: Reviews - Stars Return | Refund…" at bounding box center [1003, 634] width 423 height 93
paste textarea "335172725"
click at [985, 588] on textarea "Option 1: Area Rug - Select: ETA: 9.3.2025 SKU: 335172725 Reviews - Stars Retur…" at bounding box center [1003, 634] width 423 height 93
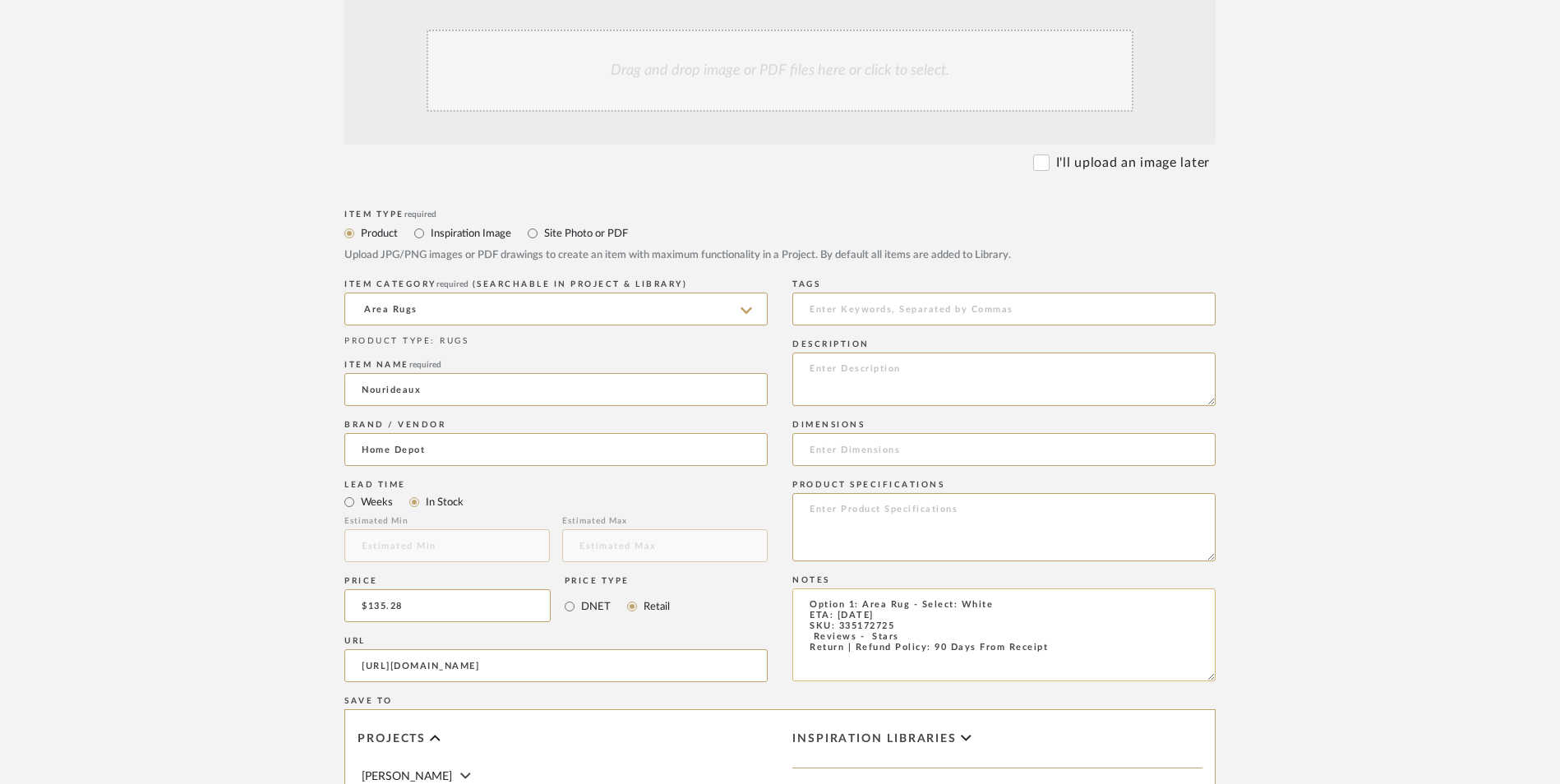
click at [803, 588] on textarea "Option 1: Area Rug - Select: White ETA: 9.3.2025 SKU: 335172725 Reviews - Stars…" at bounding box center [1003, 634] width 423 height 93
type textarea "Option 1: Area Rug - Select: White ETA: 9.3.2025 SKU: 335172725 10 Reviews - 3.…"
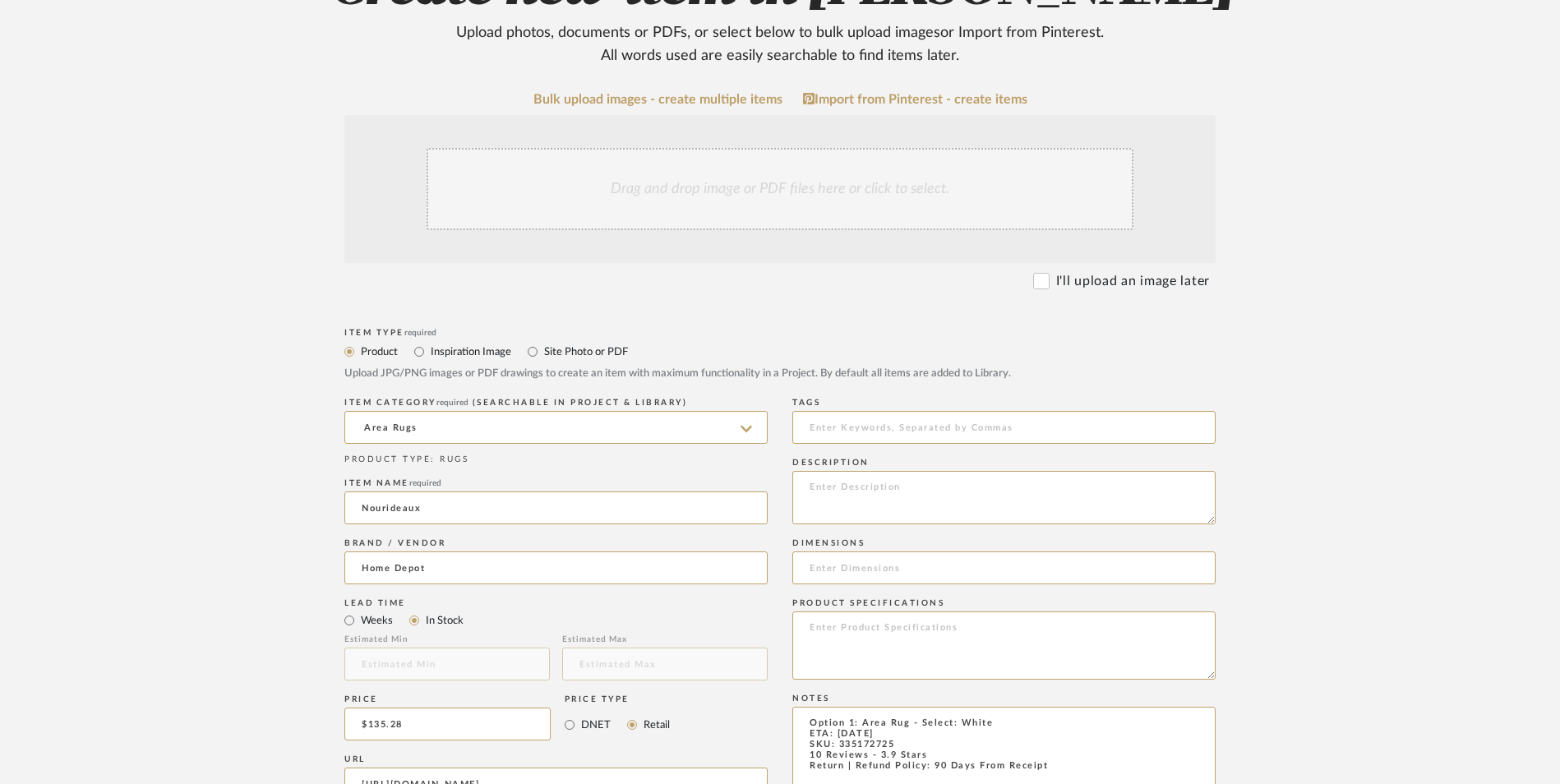
scroll to position [328, 0]
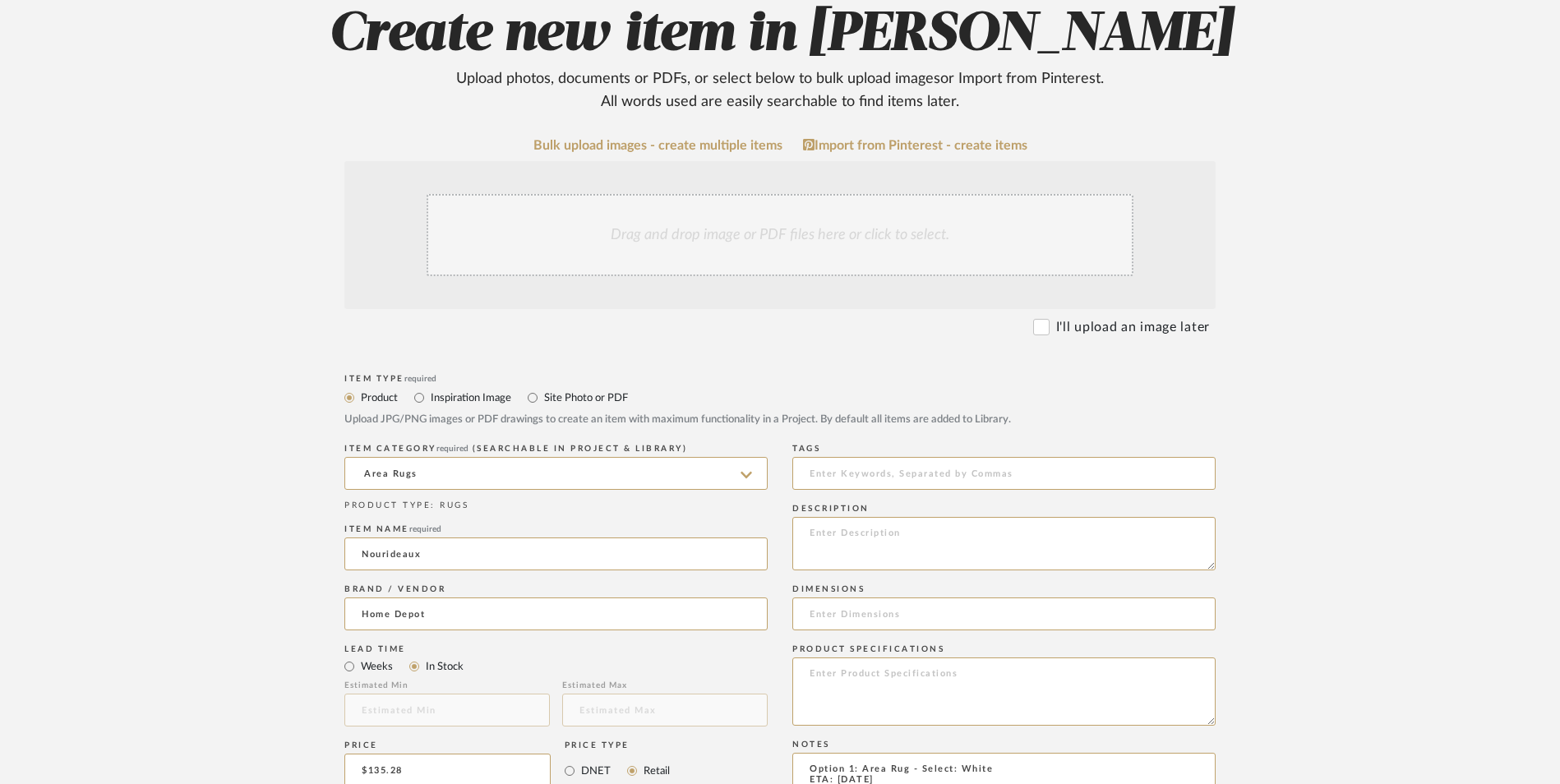
click at [750, 194] on div "Drag and drop image or PDF files here or click to select." at bounding box center [780, 235] width 707 height 82
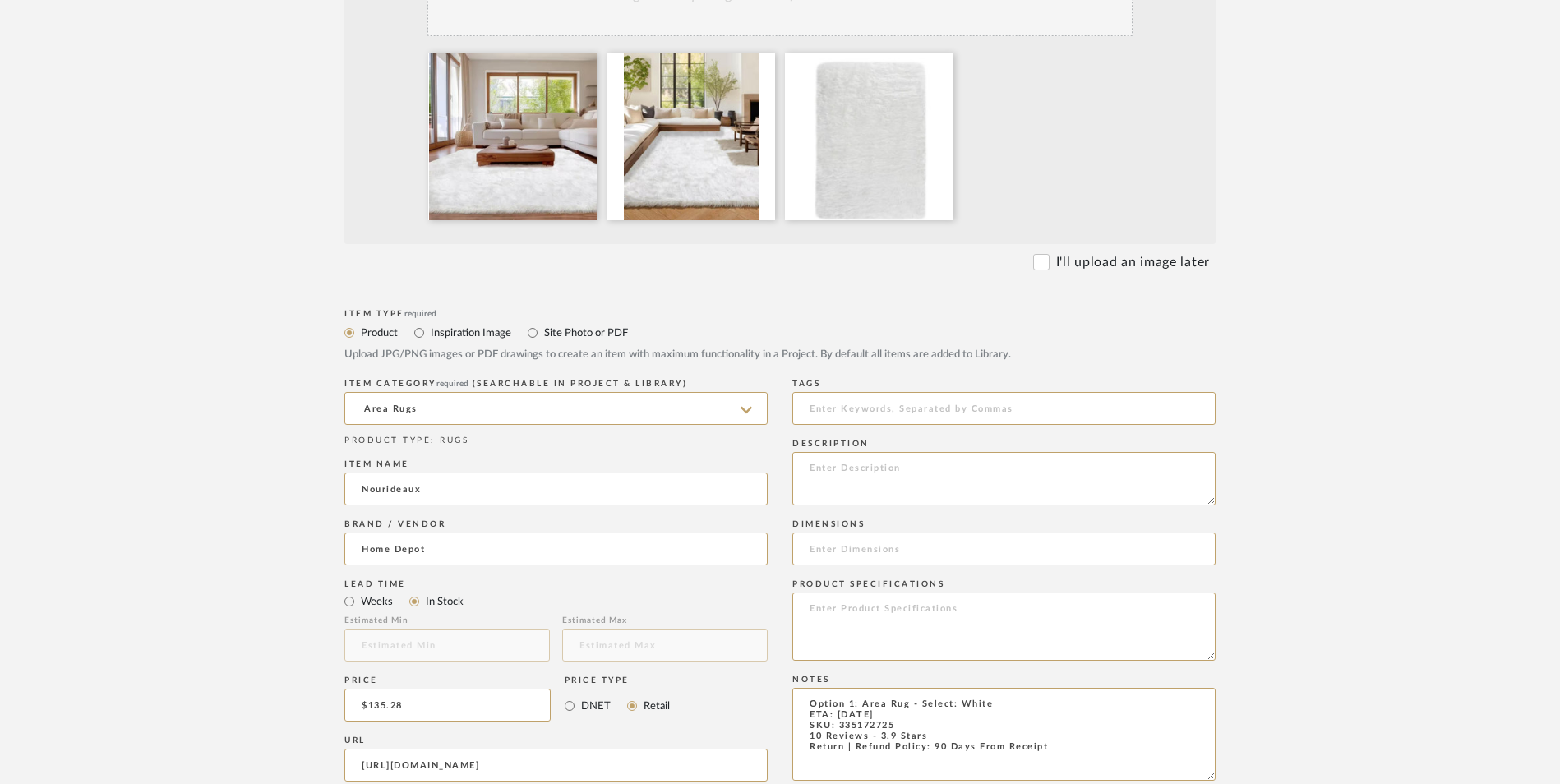
scroll to position [658, 0]
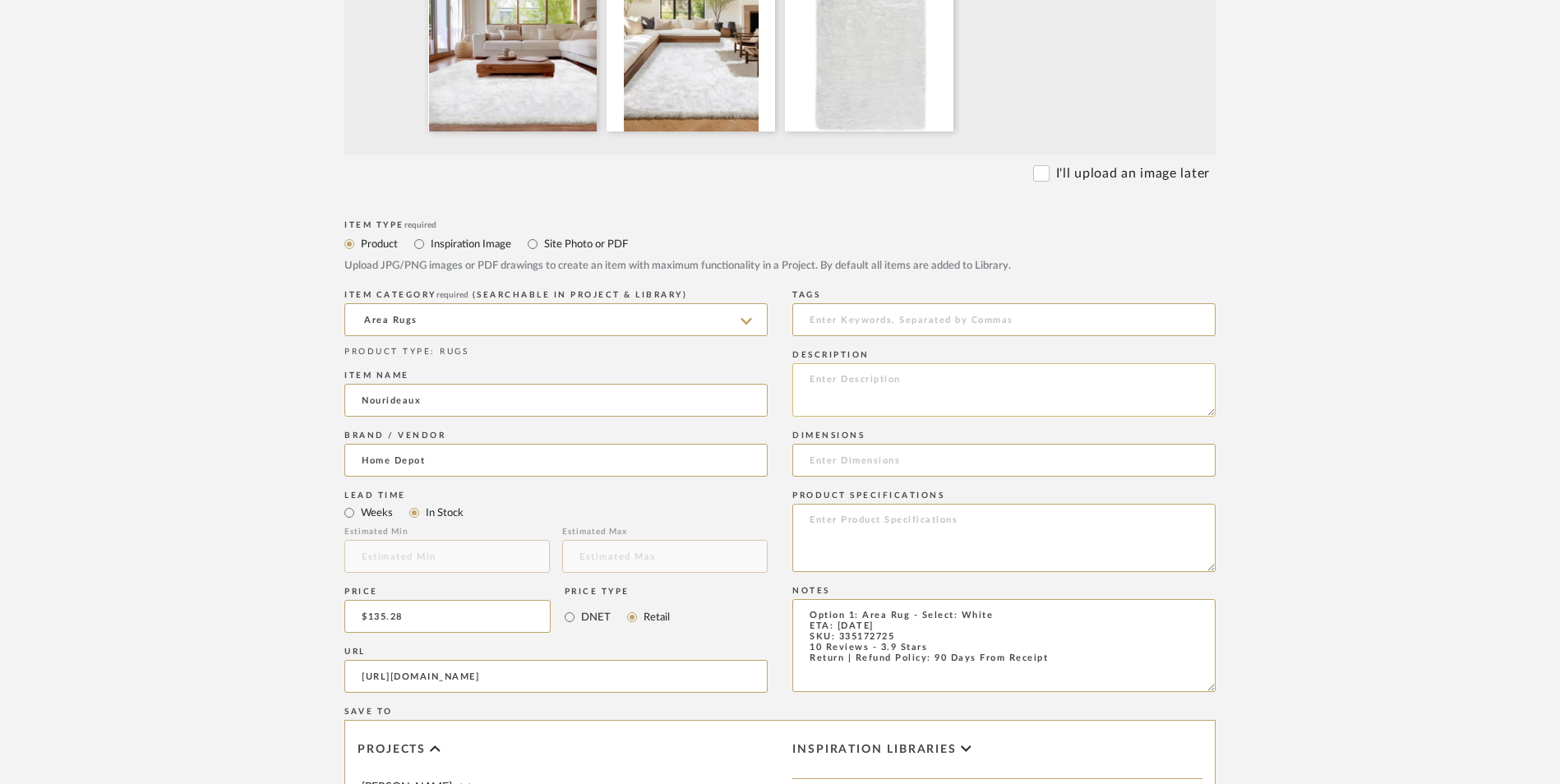
click at [906, 364] on textarea at bounding box center [1003, 390] width 423 height 53
paste textarea "This fluffy rug is made of high-end faux fur, making it super soft and extra lu…"
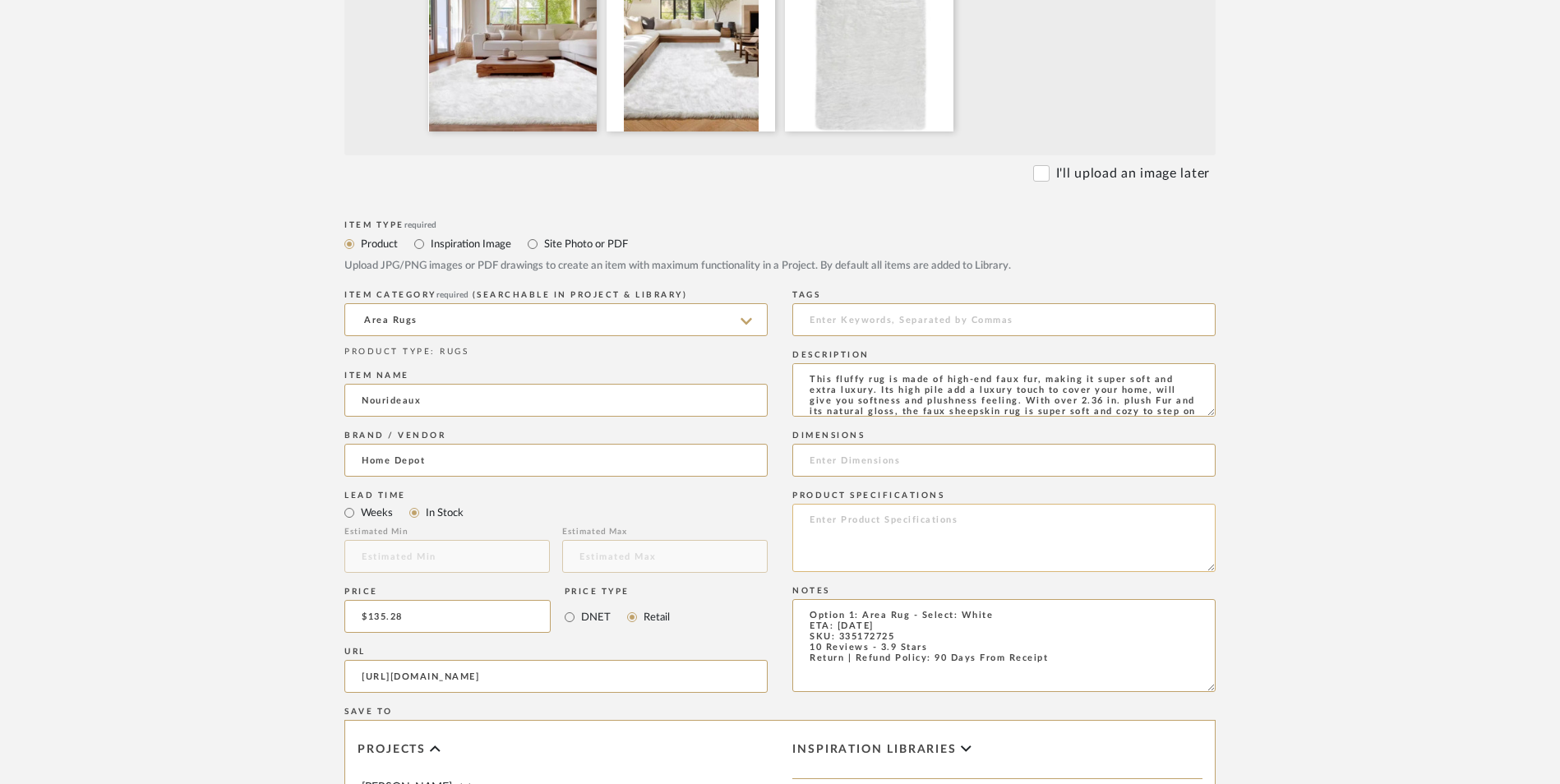
scroll to position [54, 0]
type textarea "This fluffy rug is made of high-end faux fur, making it super soft and extra lu…"
click at [867, 444] on input at bounding box center [1003, 460] width 423 height 32
paste input "Rectangle, 8'0" x 10'0""
type input "Rectangle, 8'0" x 10'0""
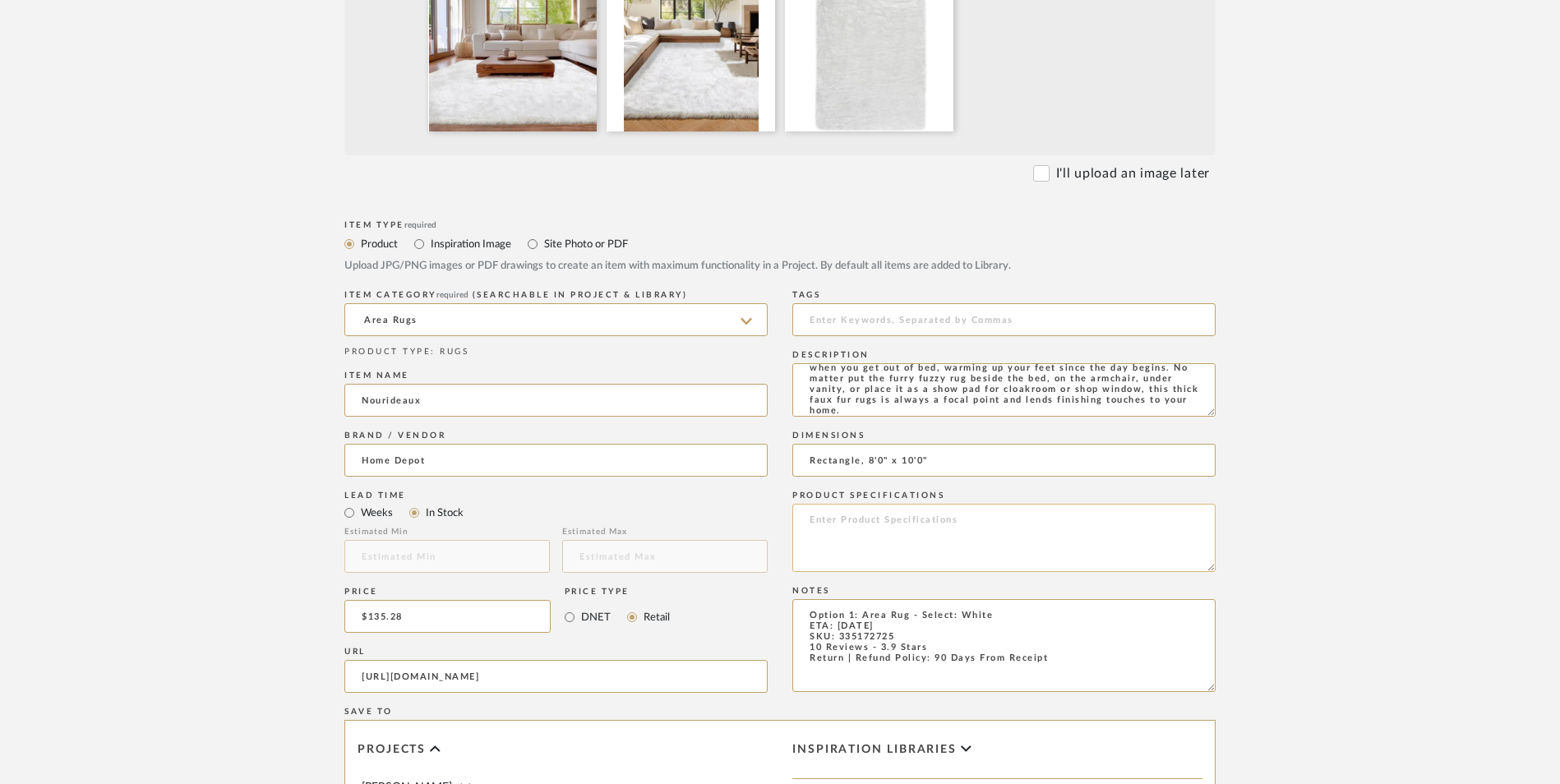
click at [872, 504] on textarea at bounding box center [1003, 539] width 423 height 69
paste textarea "Synthetic"
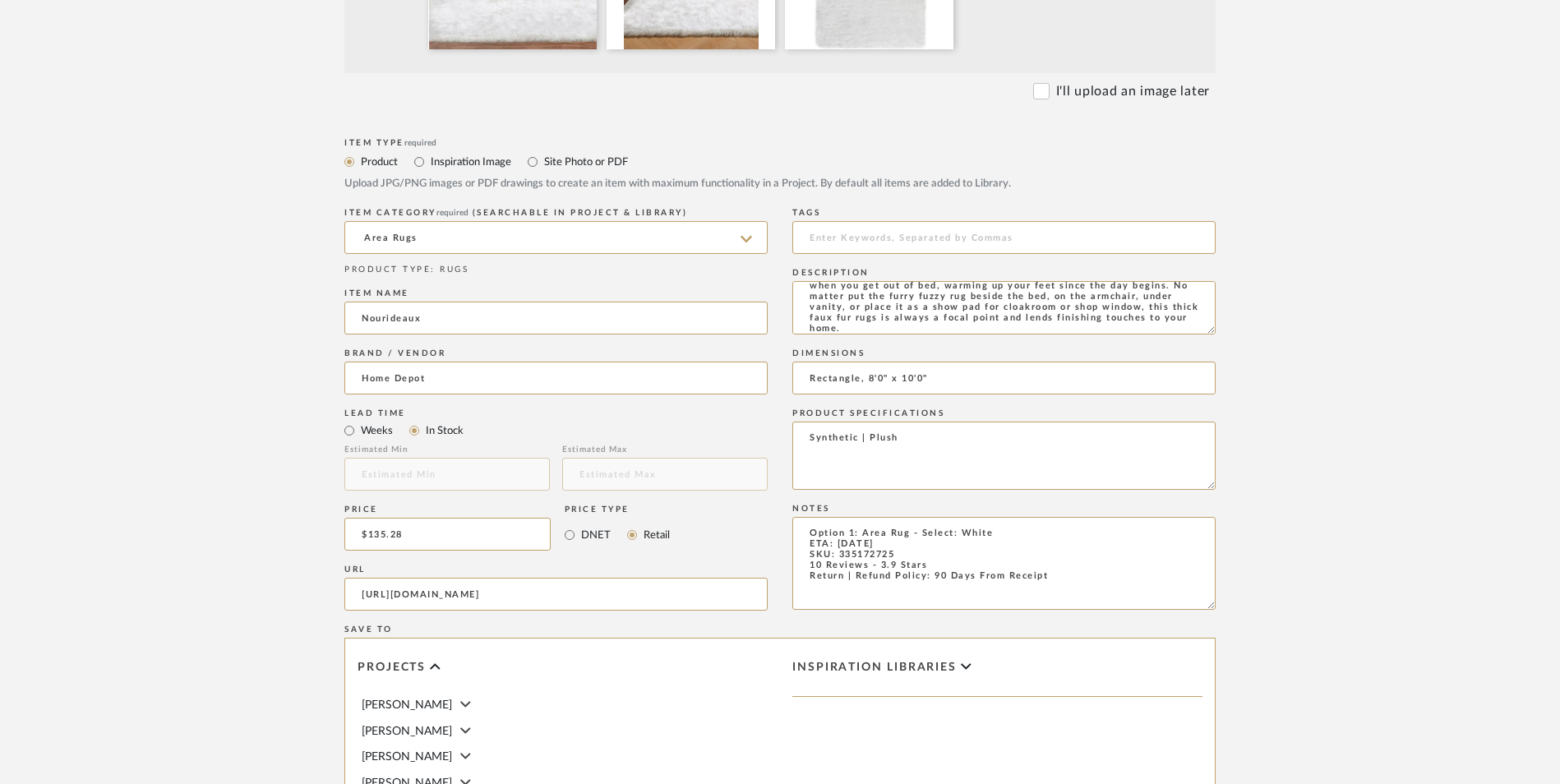
scroll to position [1034, 0]
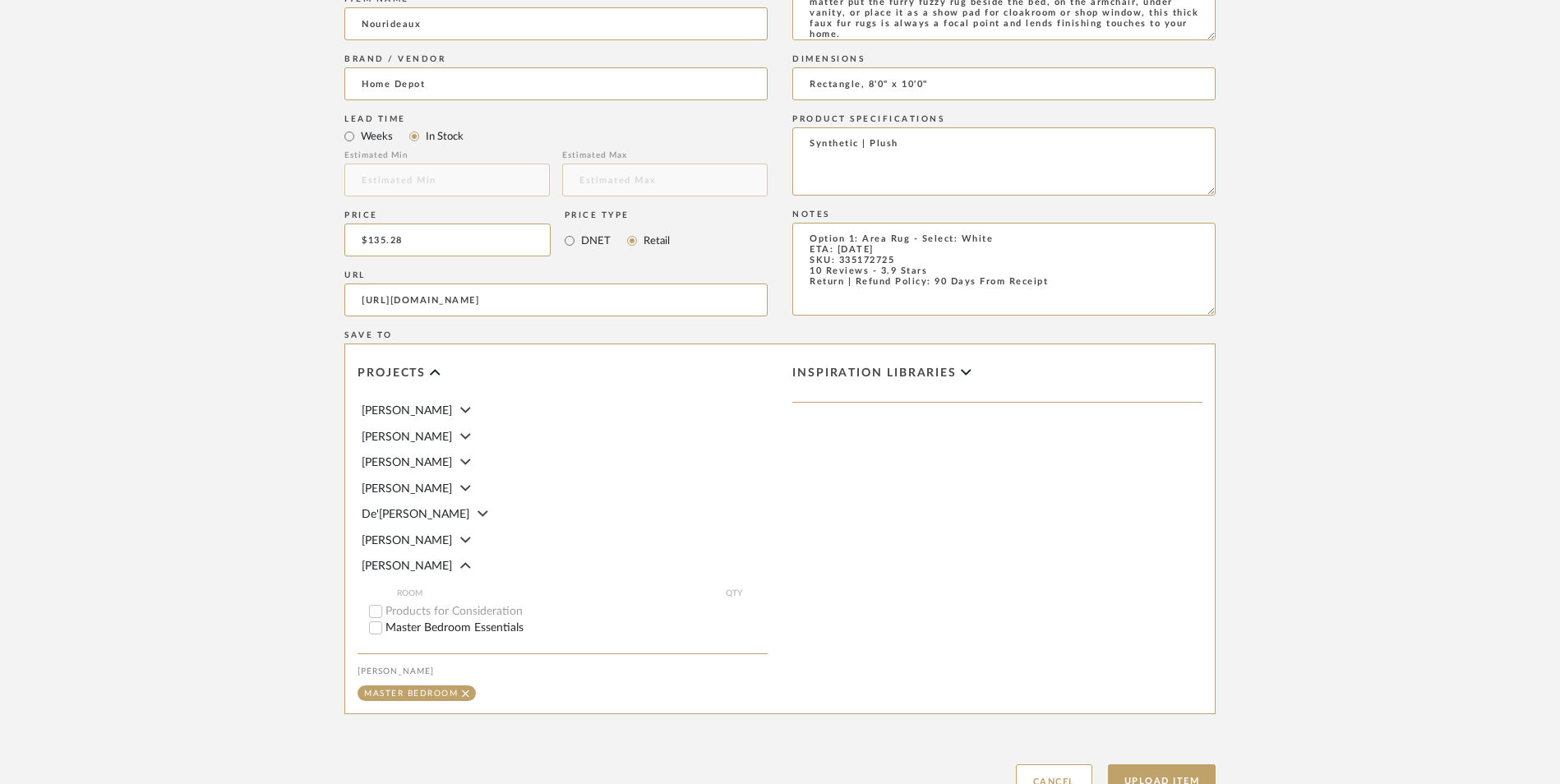
click at [1161, 764] on button "Upload Item" at bounding box center [1162, 780] width 108 height 33
type textarea "Synthetic | Plush"
click at [1170, 764] on button "Upload Item" at bounding box center [1162, 780] width 108 height 33
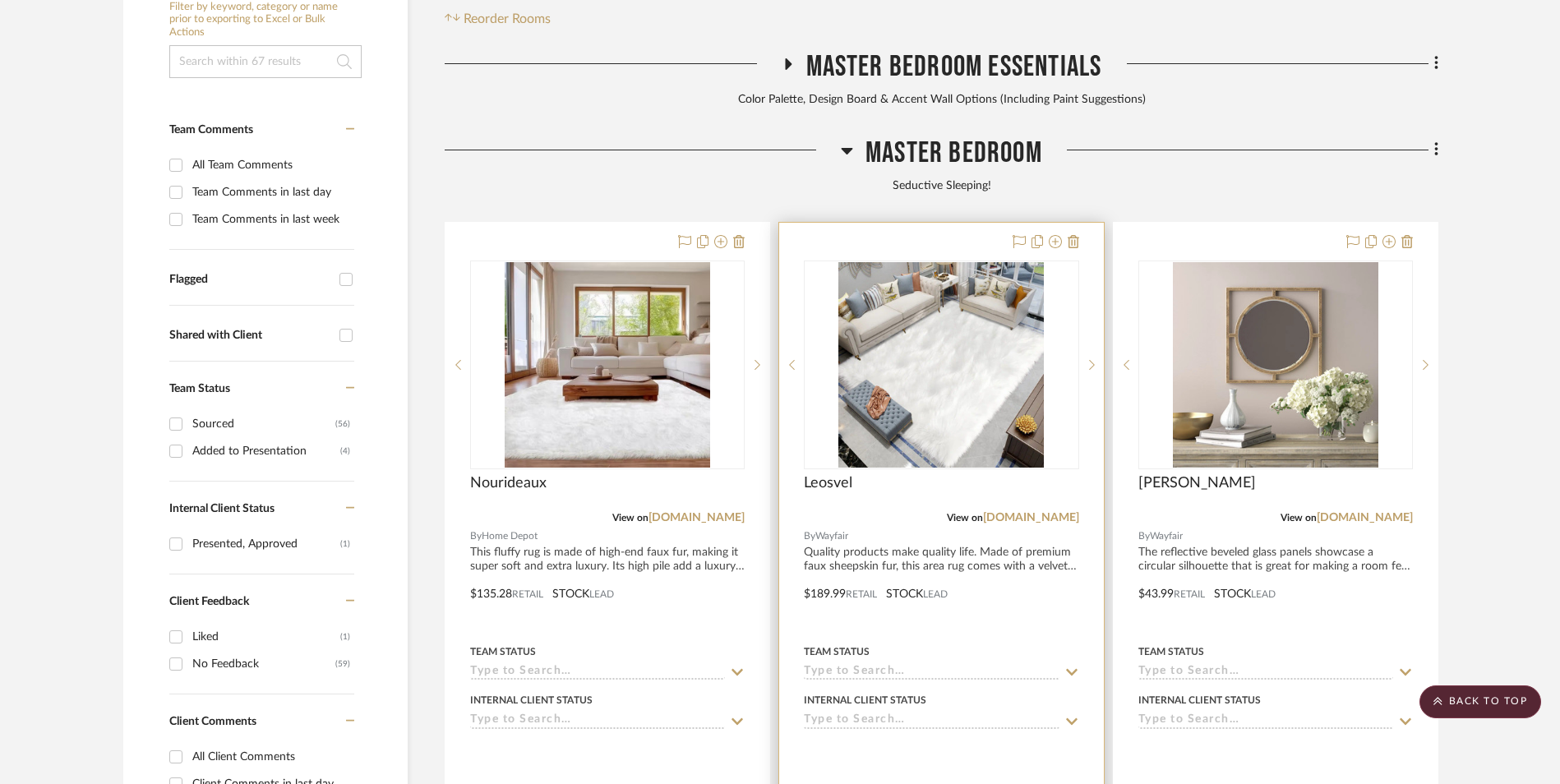
scroll to position [588, 0]
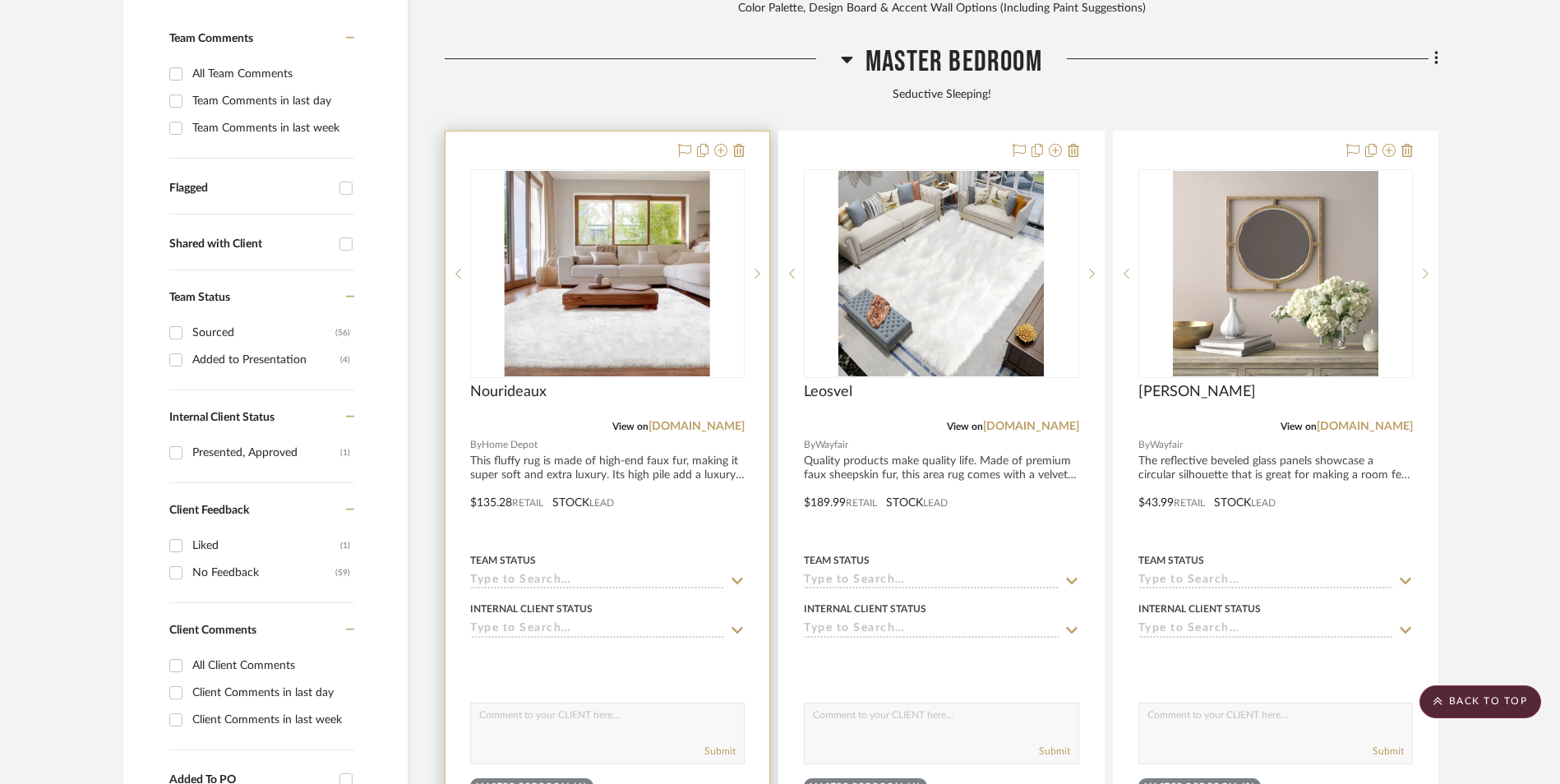
click at [667, 217] on img "0" at bounding box center [607, 274] width 206 height 206
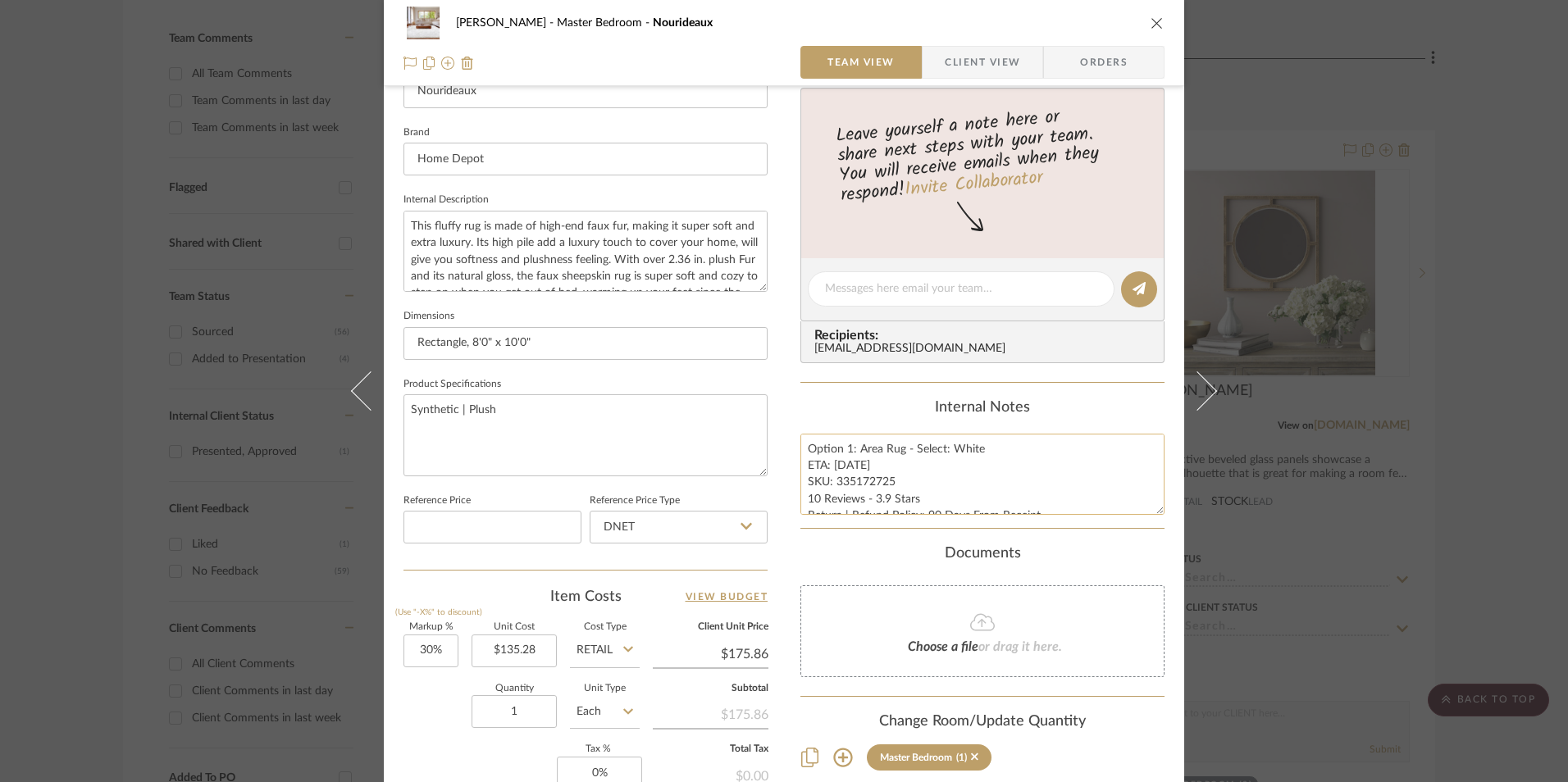
scroll to position [16, 0]
click at [871, 469] on textarea "Option 1: Area Rug - Select: White ETA: 9.3.2025 SKU: 335172725 10 Reviews - 3.…" at bounding box center [982, 474] width 365 height 81
drag, startPoint x: 888, startPoint y: 462, endPoint x: 832, endPoint y: 460, distance: 56.0
click at [832, 460] on textarea "Option 1: Area Rug - Select: White ETA: 9.3.2025 SKU: 335172725 10 Reviews - 3.…" at bounding box center [982, 474] width 365 height 81
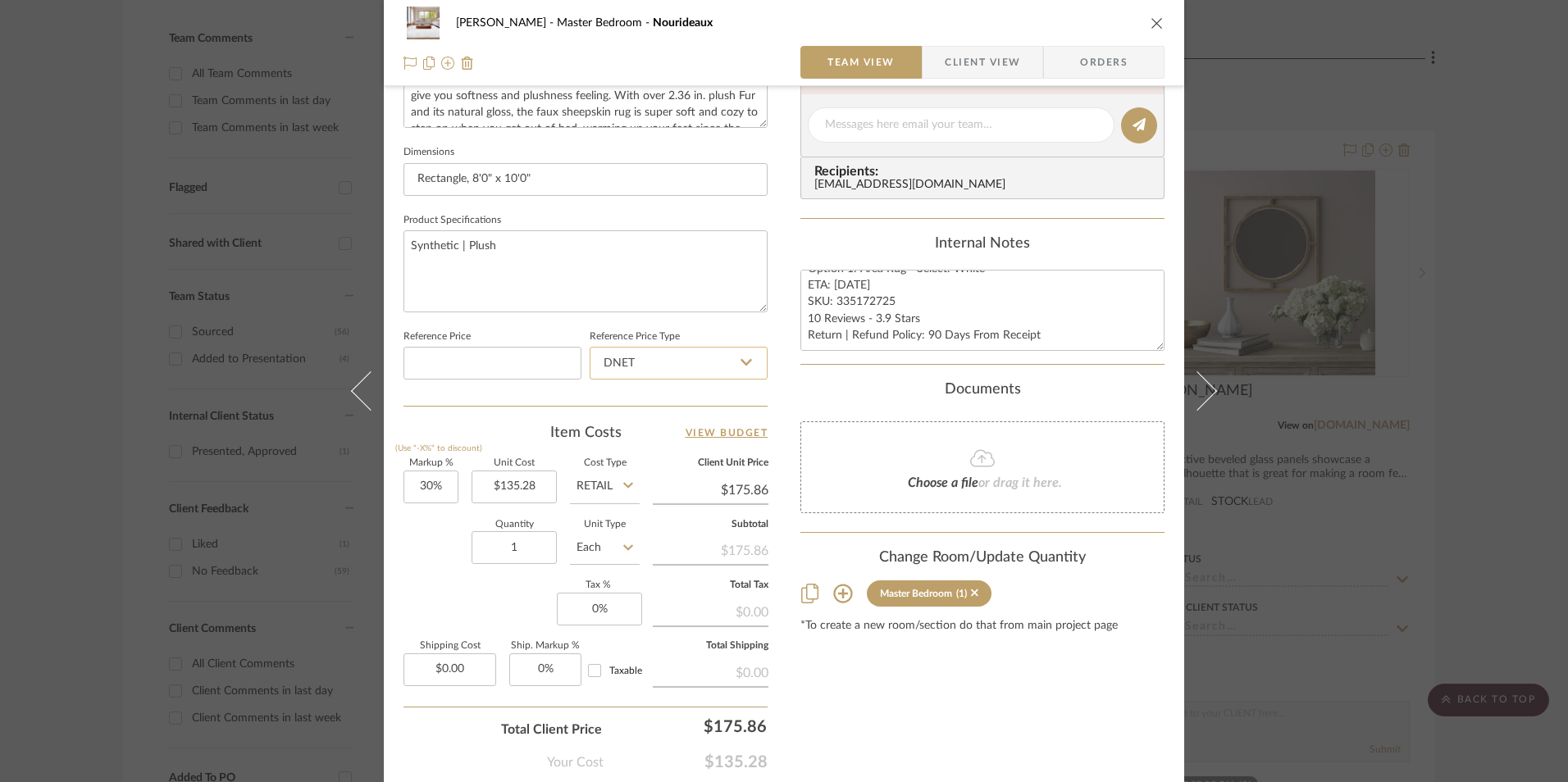
click at [697, 372] on input "DNET" at bounding box center [679, 363] width 178 height 32
click at [661, 437] on div "Retail" at bounding box center [686, 446] width 203 height 41
type input "Retail"
type input "30"
click at [423, 489] on input "30" at bounding box center [430, 487] width 55 height 32
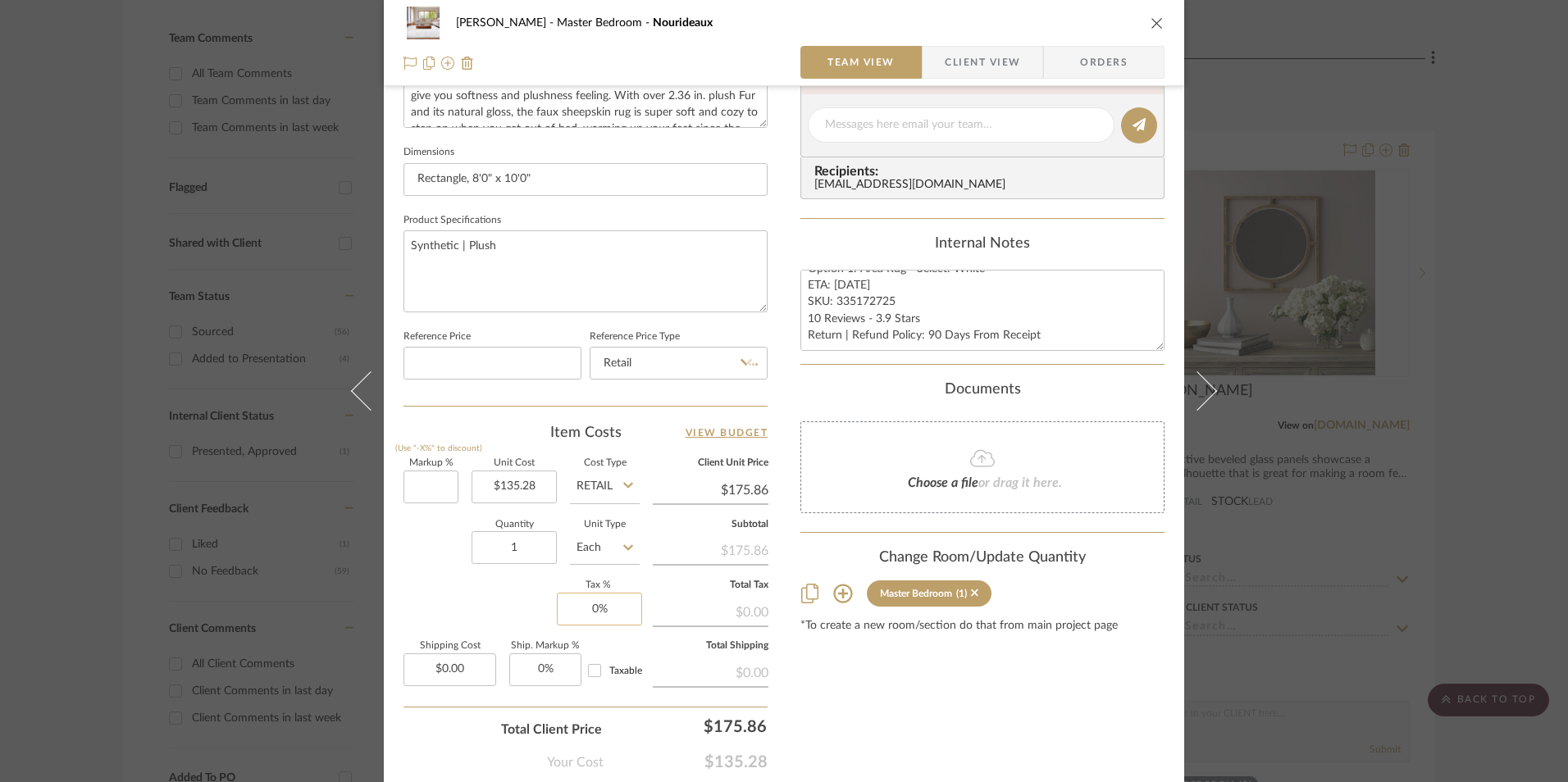
type input "30%"
click at [432, 567] on div "Quantity 1 Unit Type Each" at bounding box center [521, 550] width 236 height 58
click at [588, 602] on input "0%" at bounding box center [599, 609] width 86 height 32
type input "0%"
type input "$135.28"
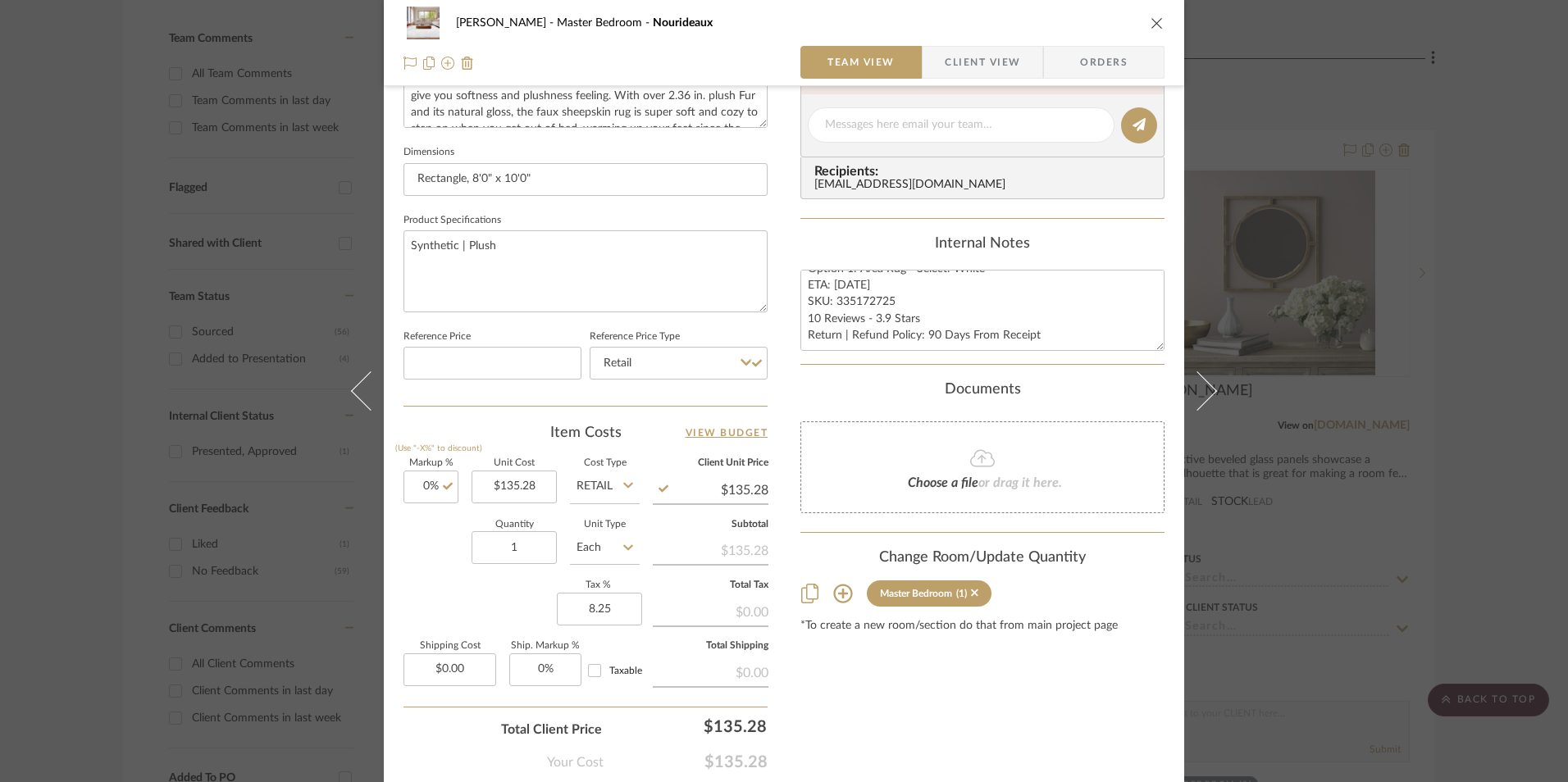
click at [828, 712] on div "Content here copies to Client View - confirm visibility there. Show in Client D…" at bounding box center [982, 130] width 365 height 1350
type input "8.25%"
click at [1081, 57] on span "Orders" at bounding box center [1104, 62] width 84 height 32
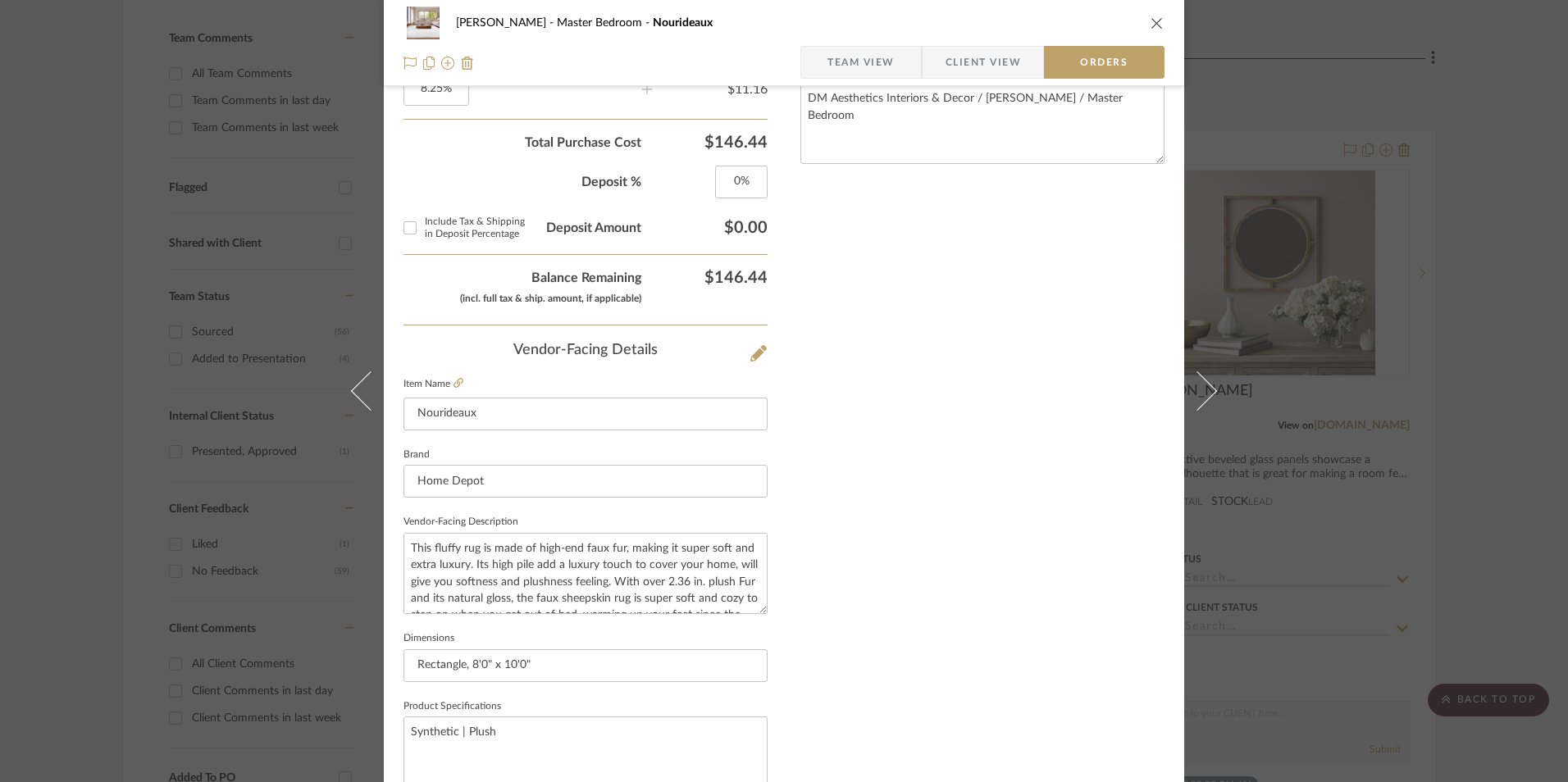
scroll to position [962, 0]
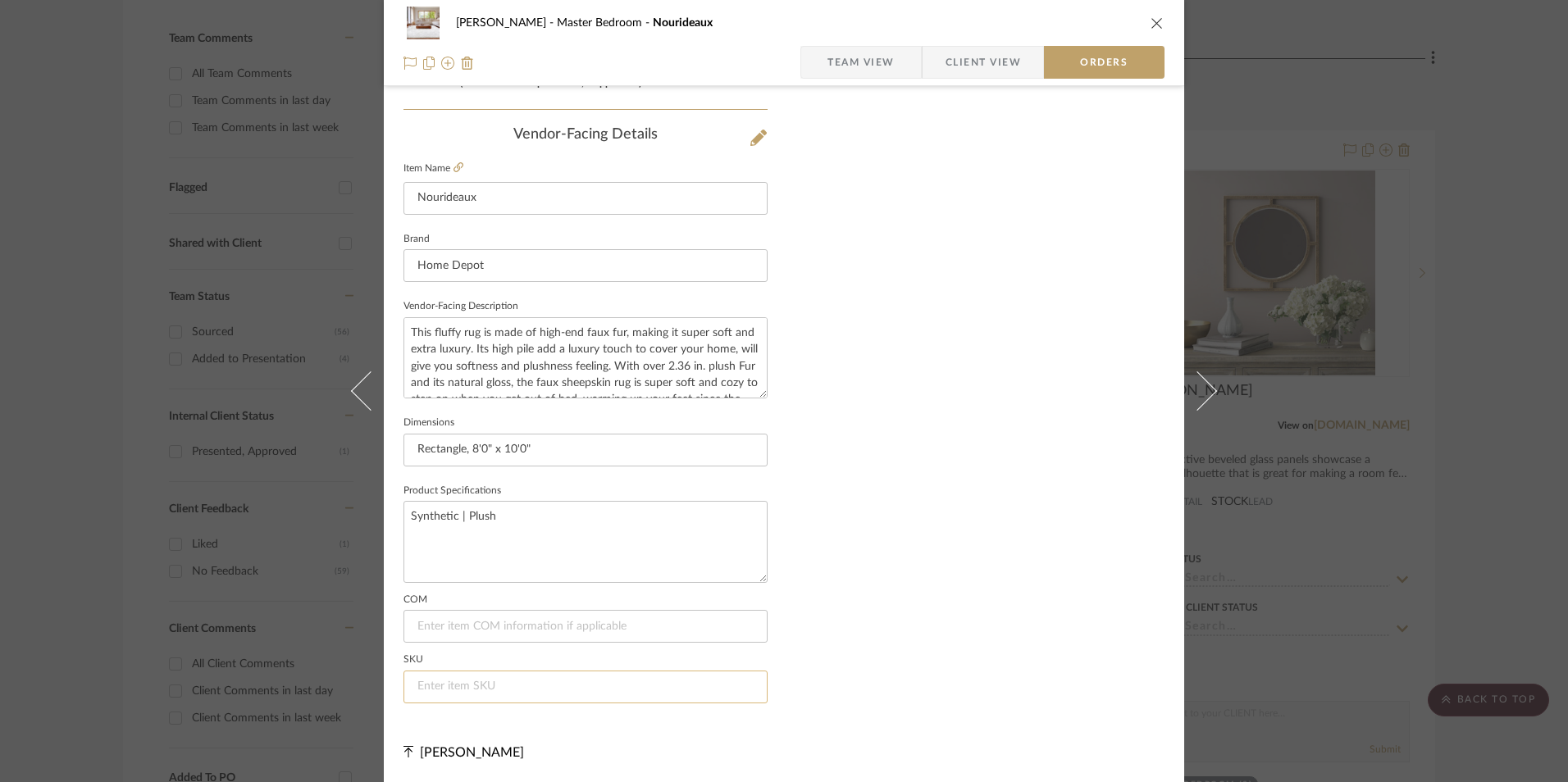
click at [488, 689] on input at bounding box center [585, 687] width 365 height 32
paste input "335172725"
type input "335172725"
drag, startPoint x: 883, startPoint y: 468, endPoint x: 893, endPoint y: 477, distance: 13.5
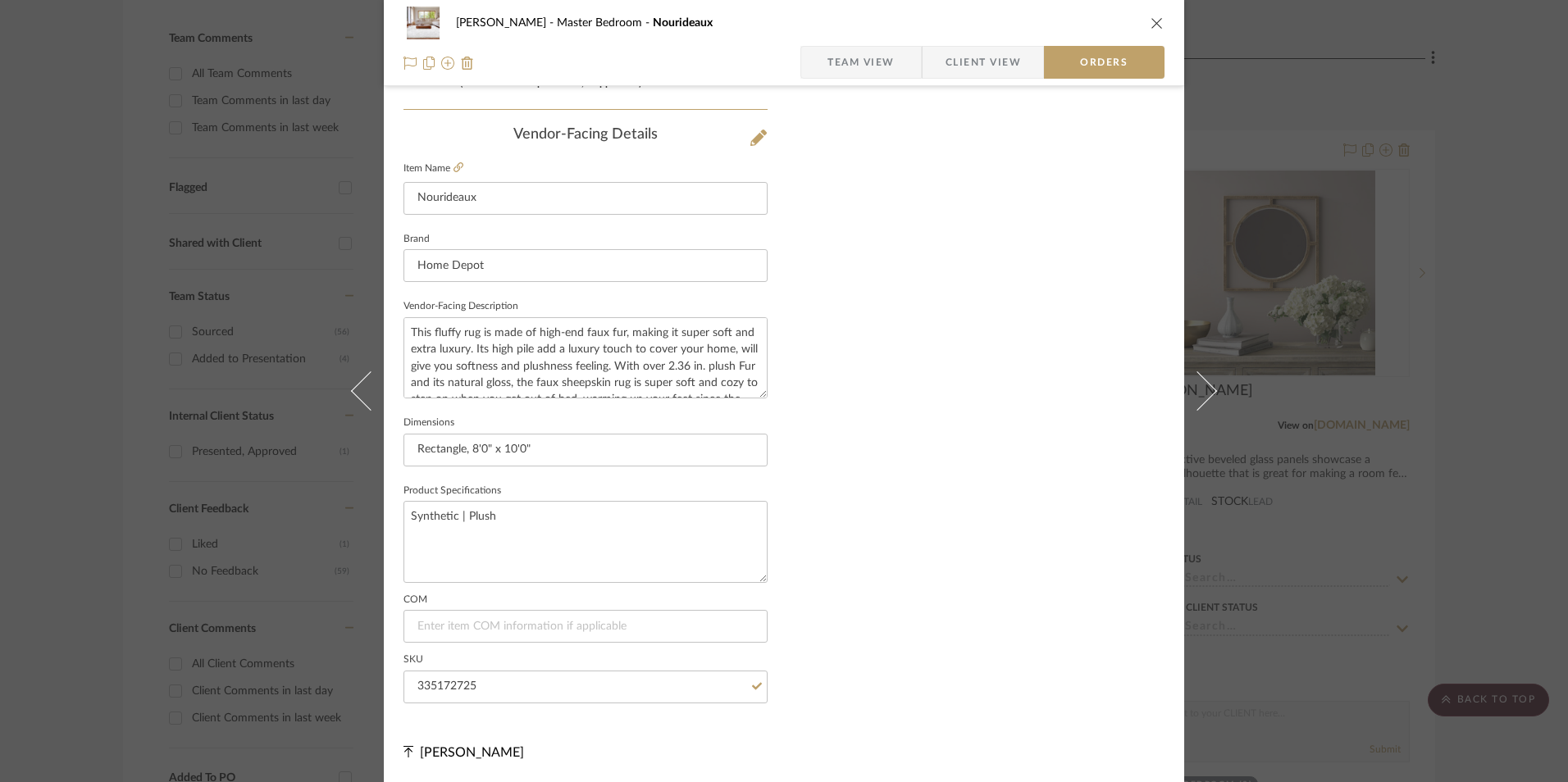
click at [1150, 21] on icon "close" at bounding box center [1157, 22] width 14 height 13
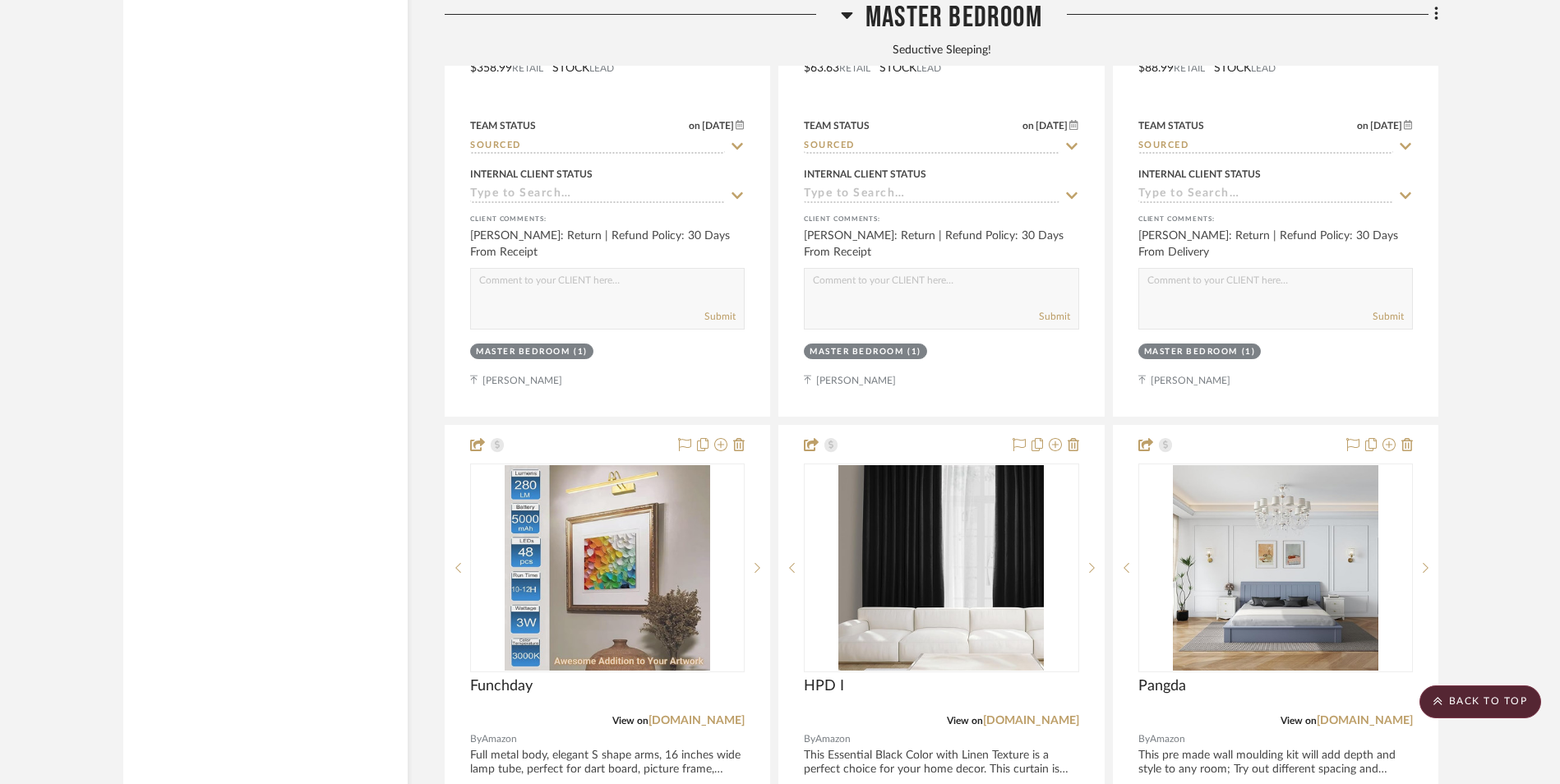
scroll to position [3288, 0]
